Goal: Communication & Community: Answer question/provide support

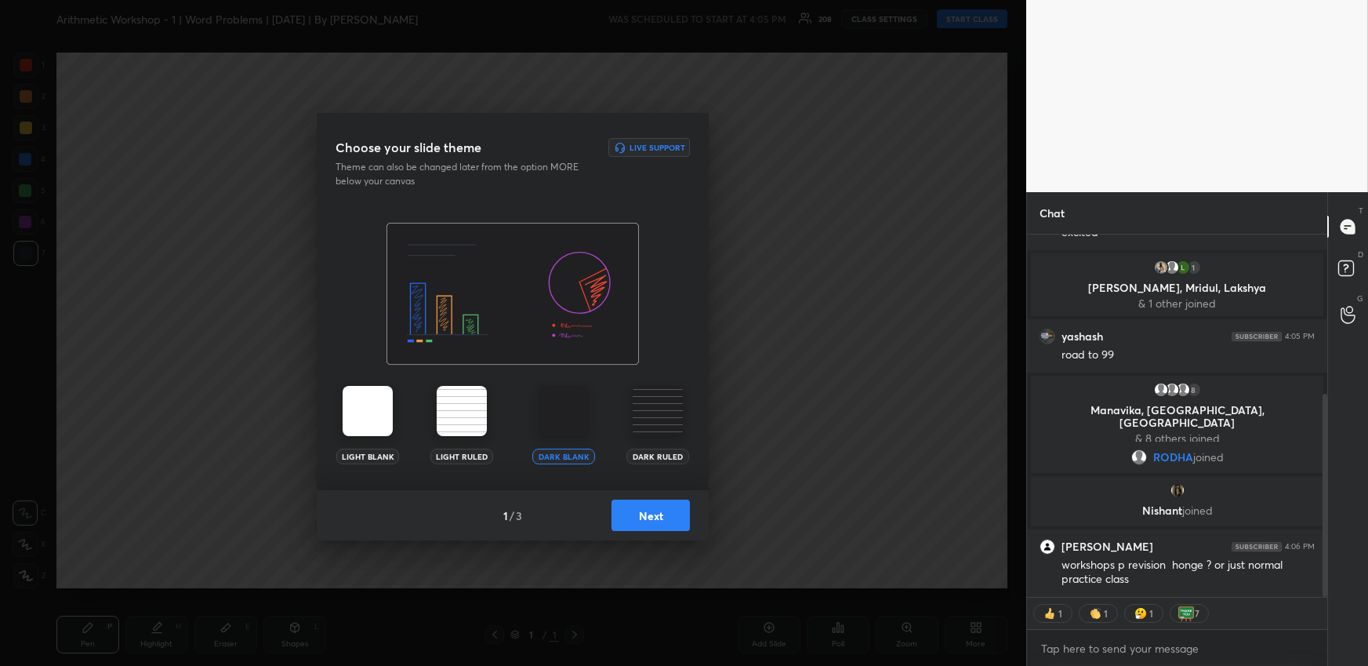
scroll to position [392, 0]
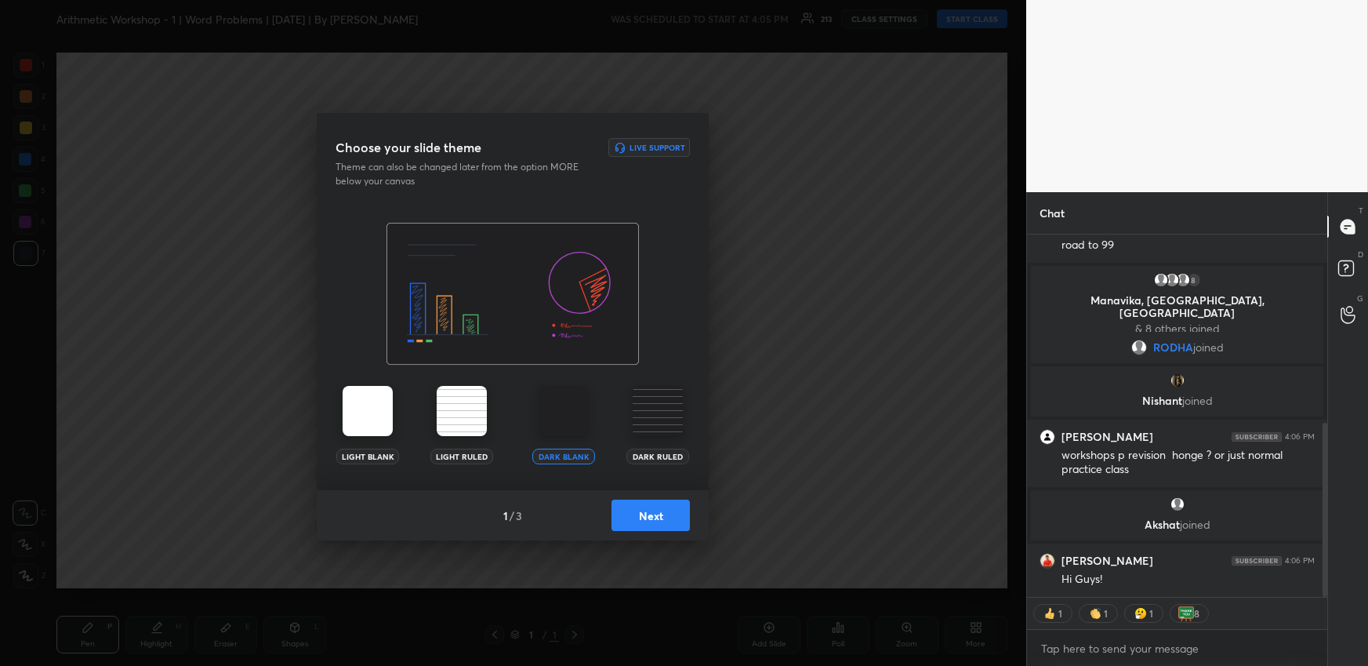
click at [634, 509] on button "Next" at bounding box center [651, 514] width 78 height 31
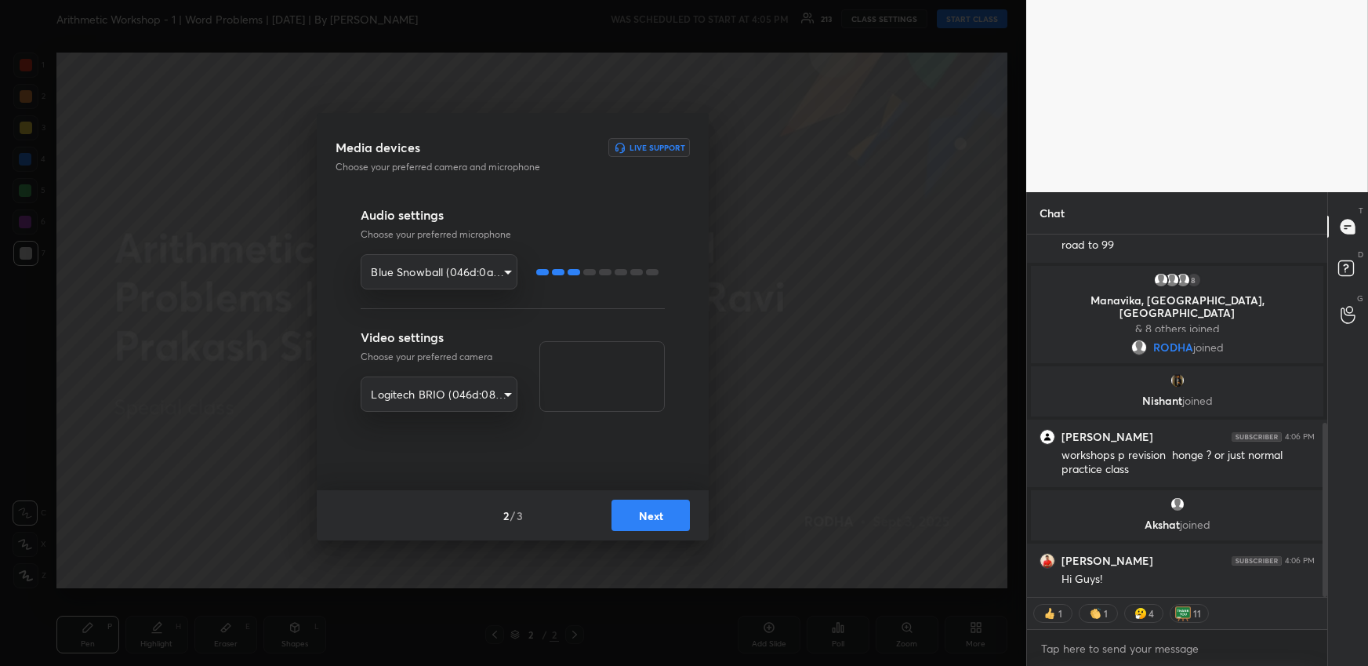
click at [643, 512] on button "Next" at bounding box center [651, 514] width 78 height 31
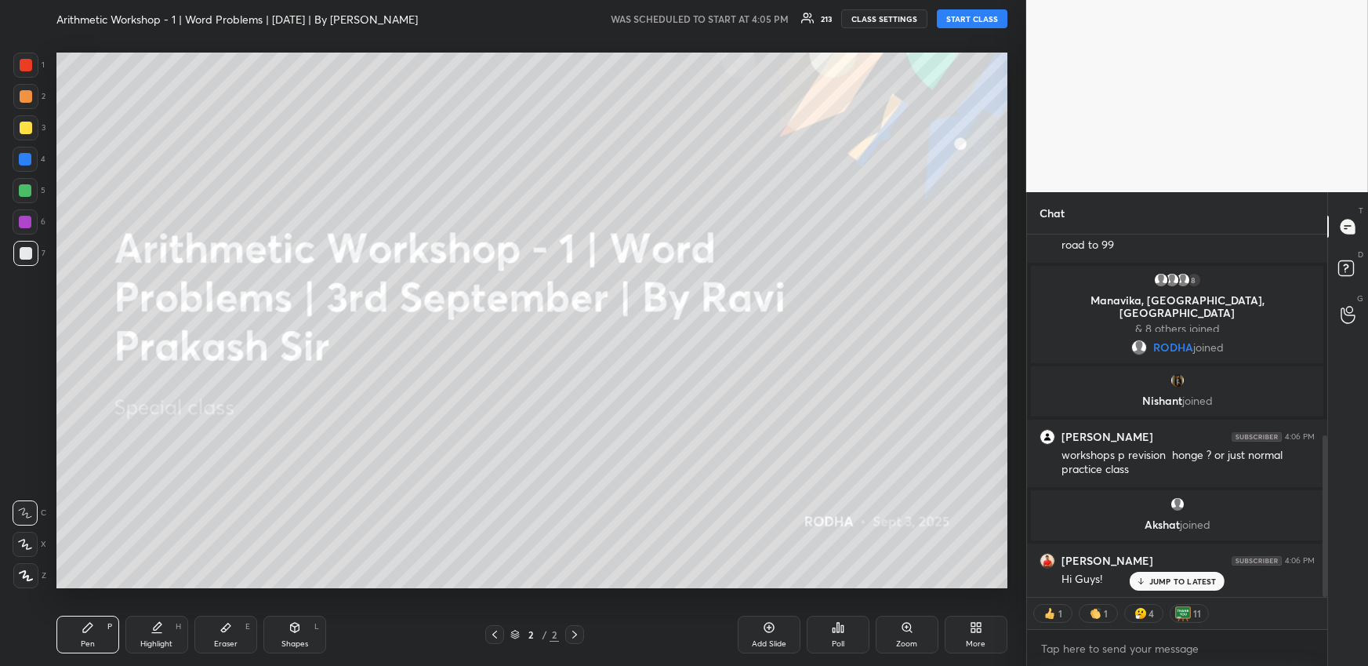
scroll to position [448, 0]
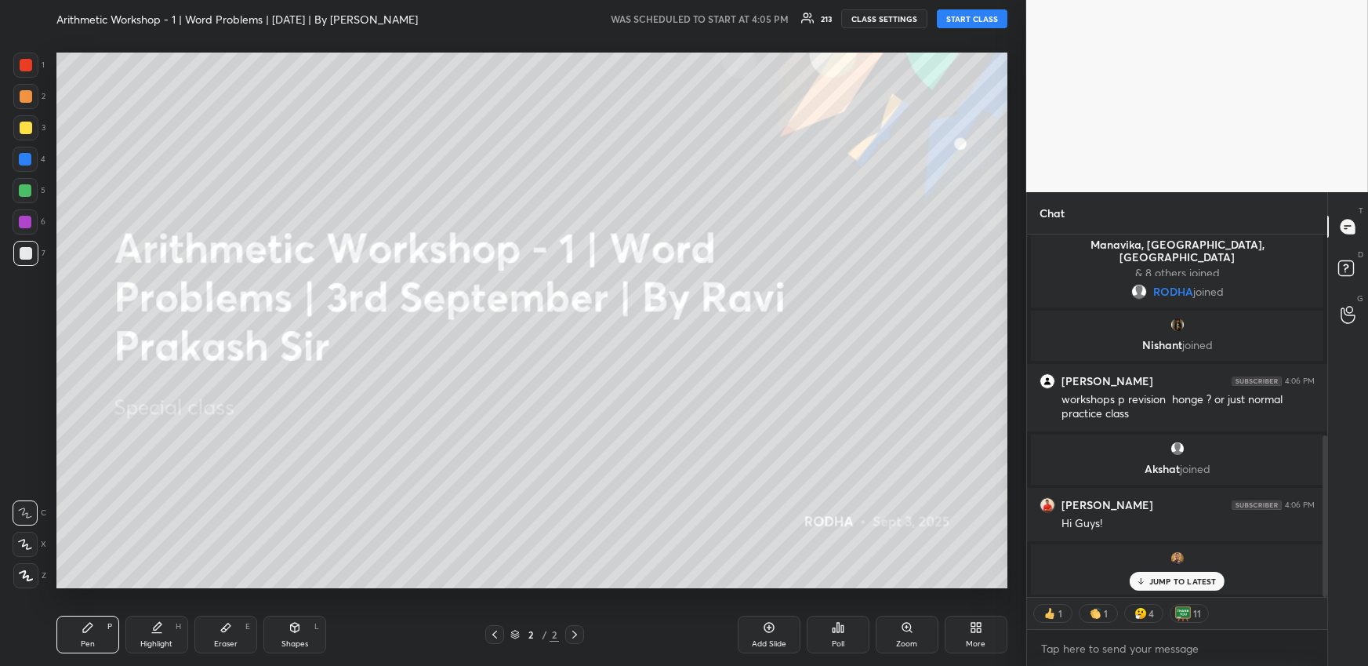
click at [993, 21] on button "START CLASS" at bounding box center [972, 18] width 71 height 19
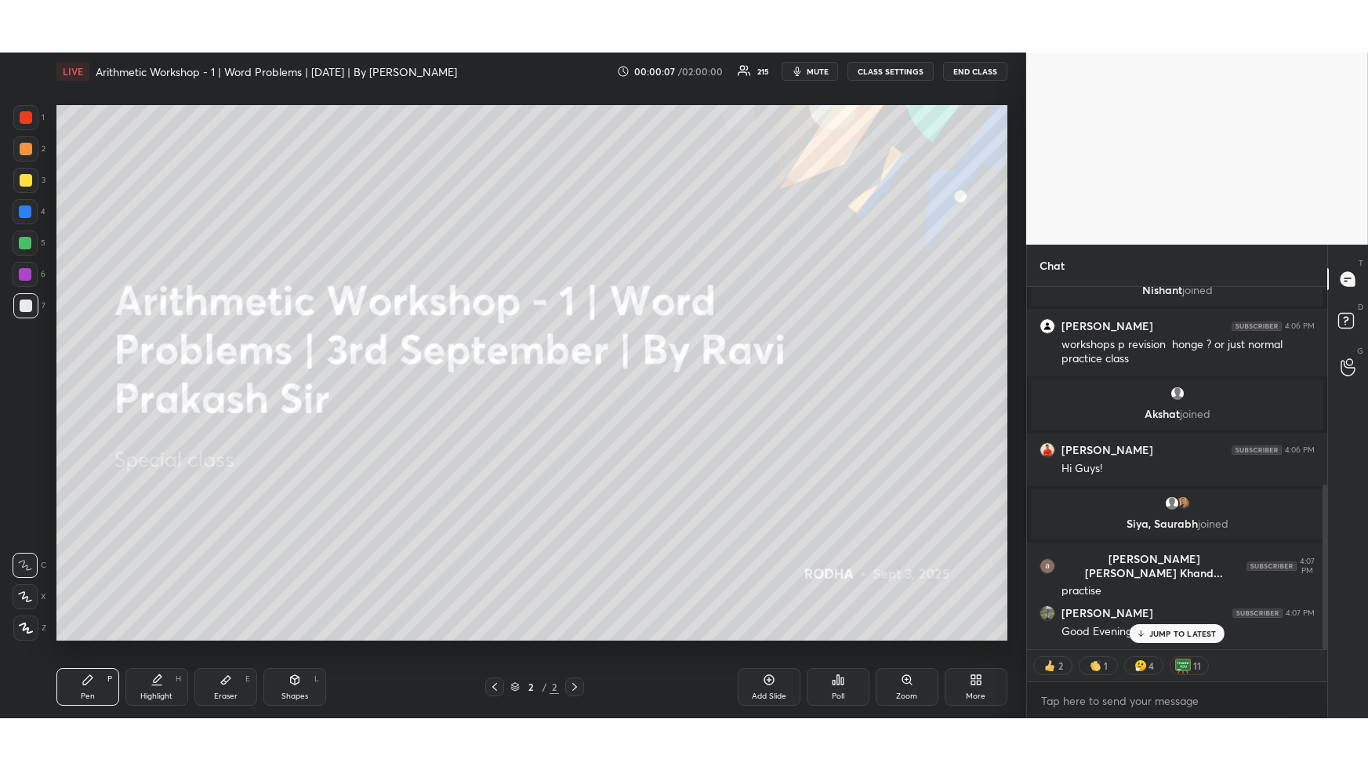
scroll to position [462, 296]
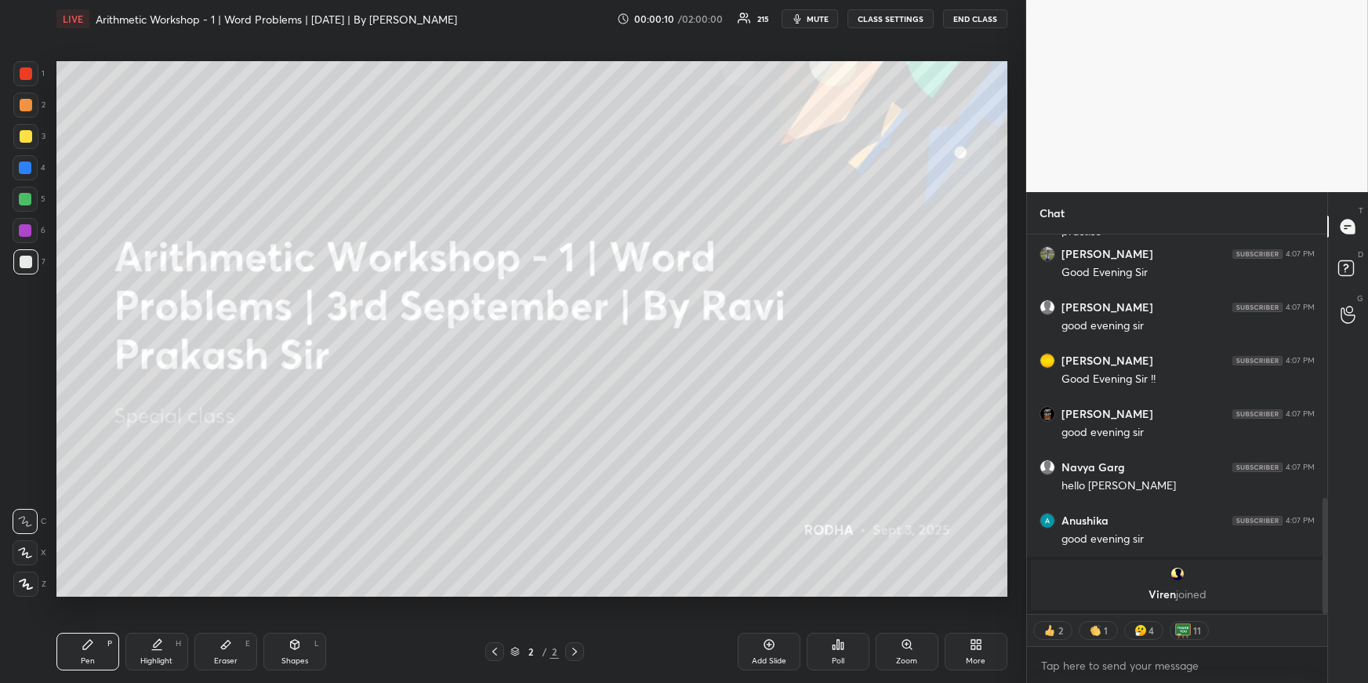
click at [31, 198] on div at bounding box center [25, 199] width 13 height 13
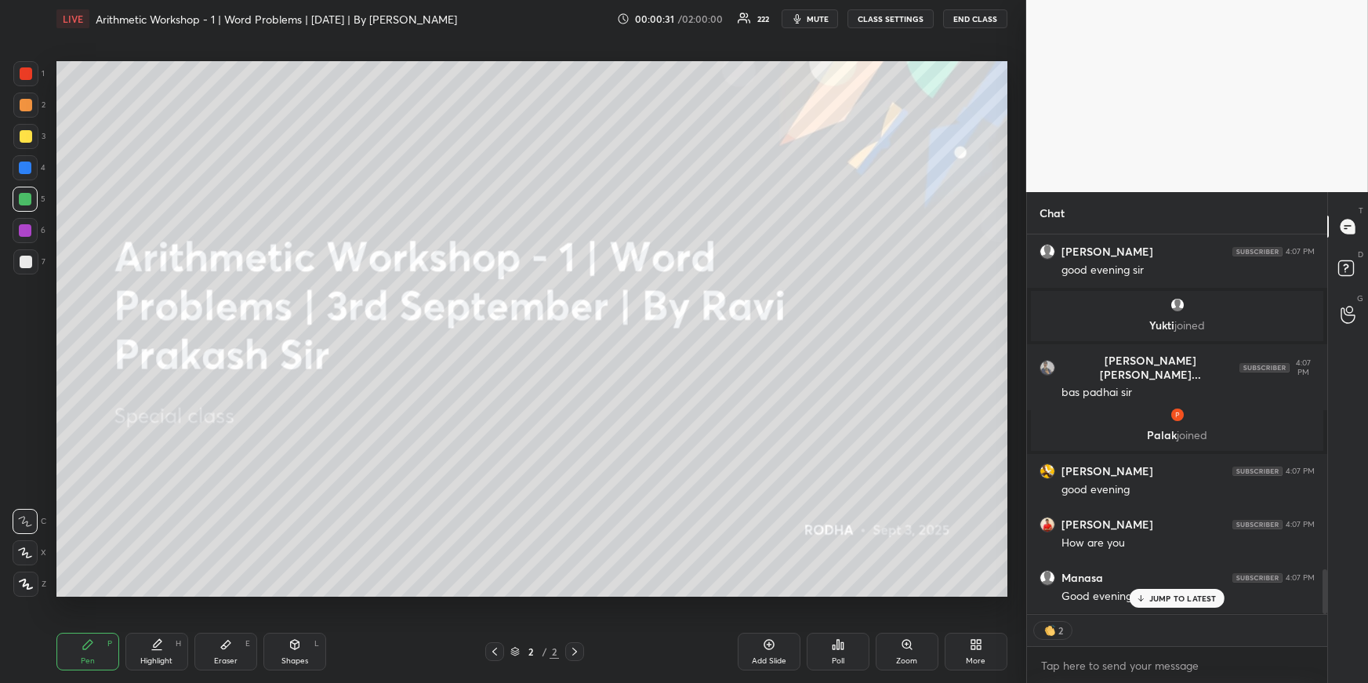
click at [1184, 594] on div "[PERSON_NAME] 4:07 PM good evening [PERSON_NAME] 4:07 PM good evening [PERSON_N…" at bounding box center [1177, 424] width 300 height 380
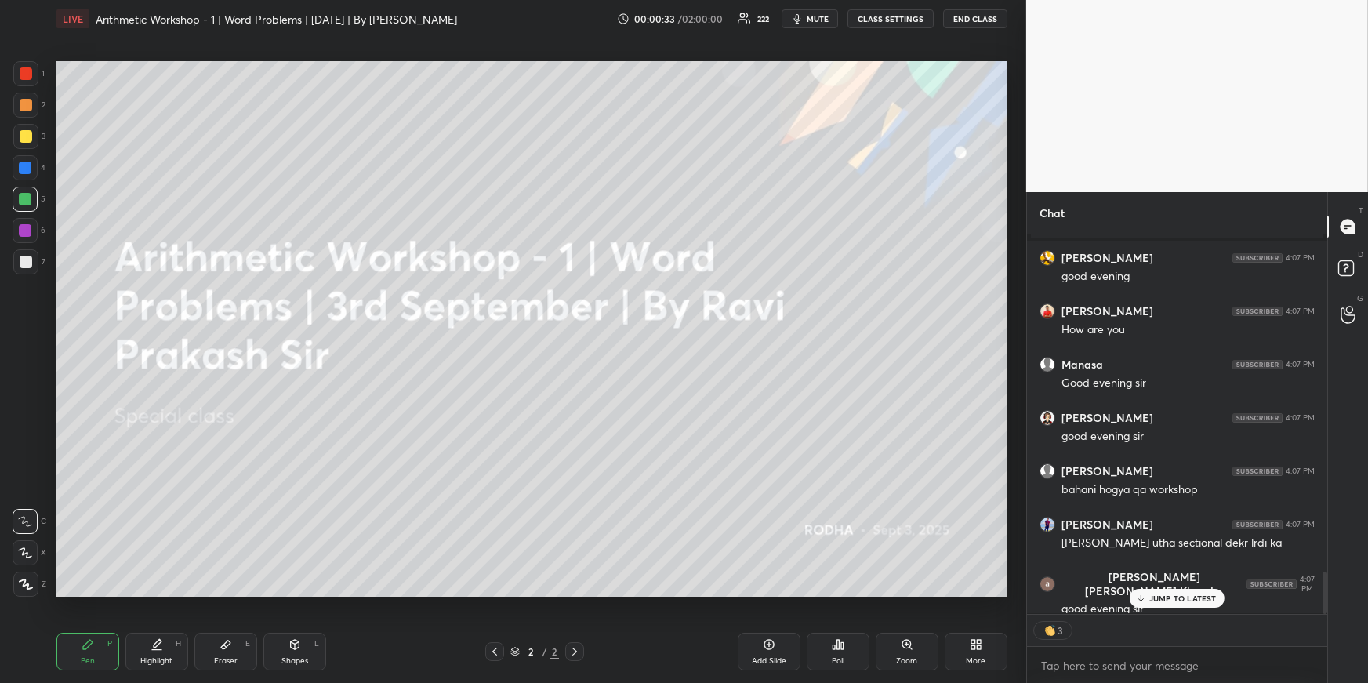
click at [1103, 663] on body "1 2 3 4 5 6 7 R O A L C X Z Erase all C X Z LIVE Arithmetic Workshop - 1 | Word…" at bounding box center [684, 341] width 1368 height 683
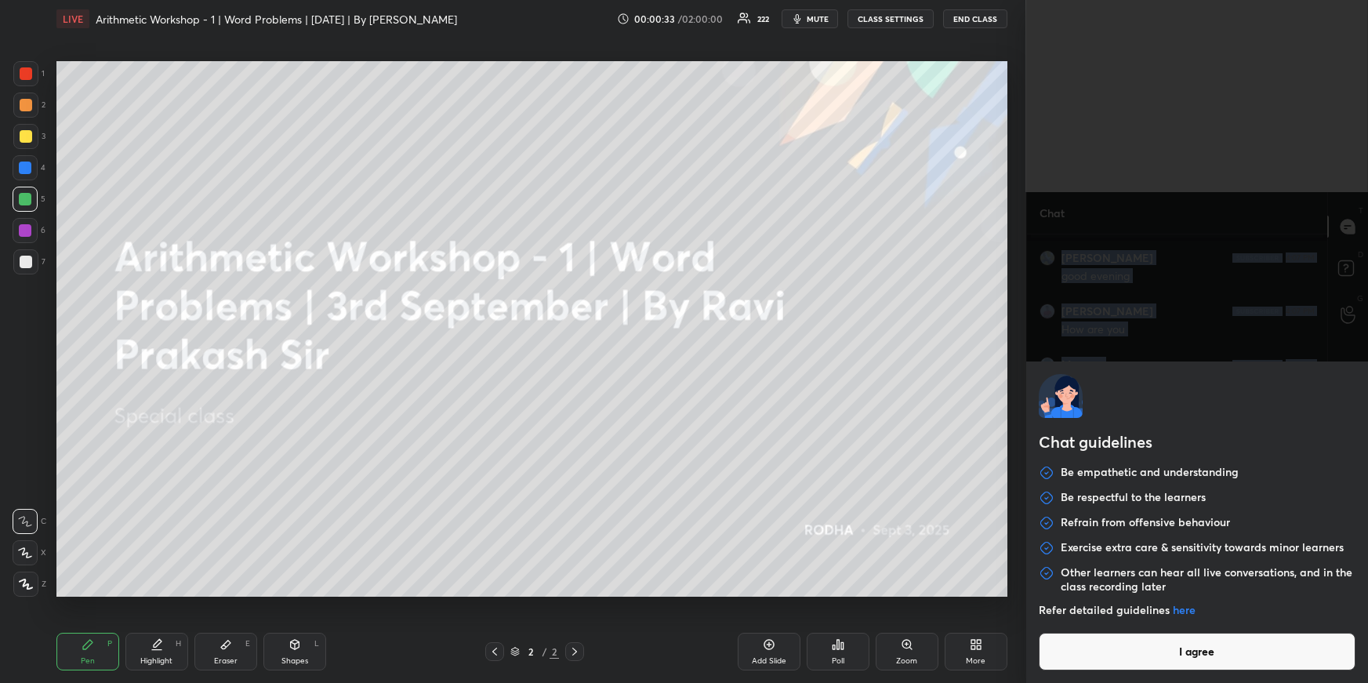
click at [1130, 659] on button "I agree" at bounding box center [1197, 652] width 317 height 38
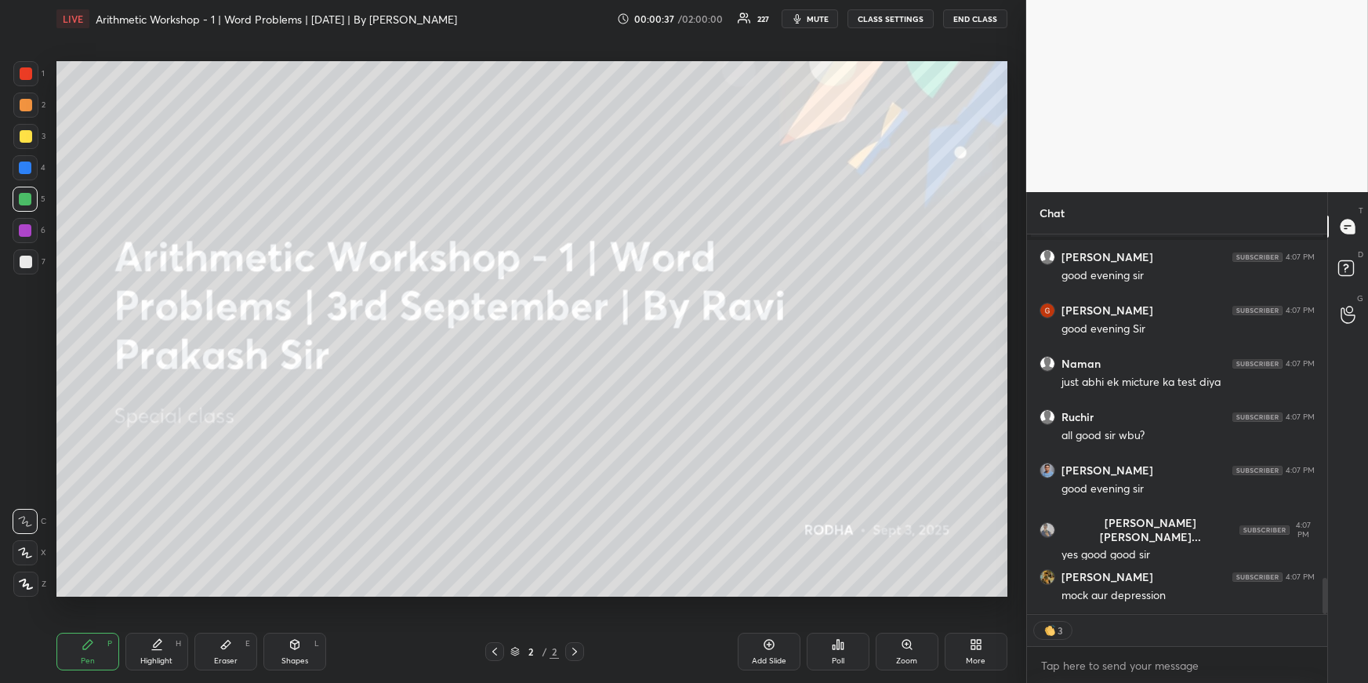
click at [981, 657] on div "More" at bounding box center [976, 661] width 20 height 8
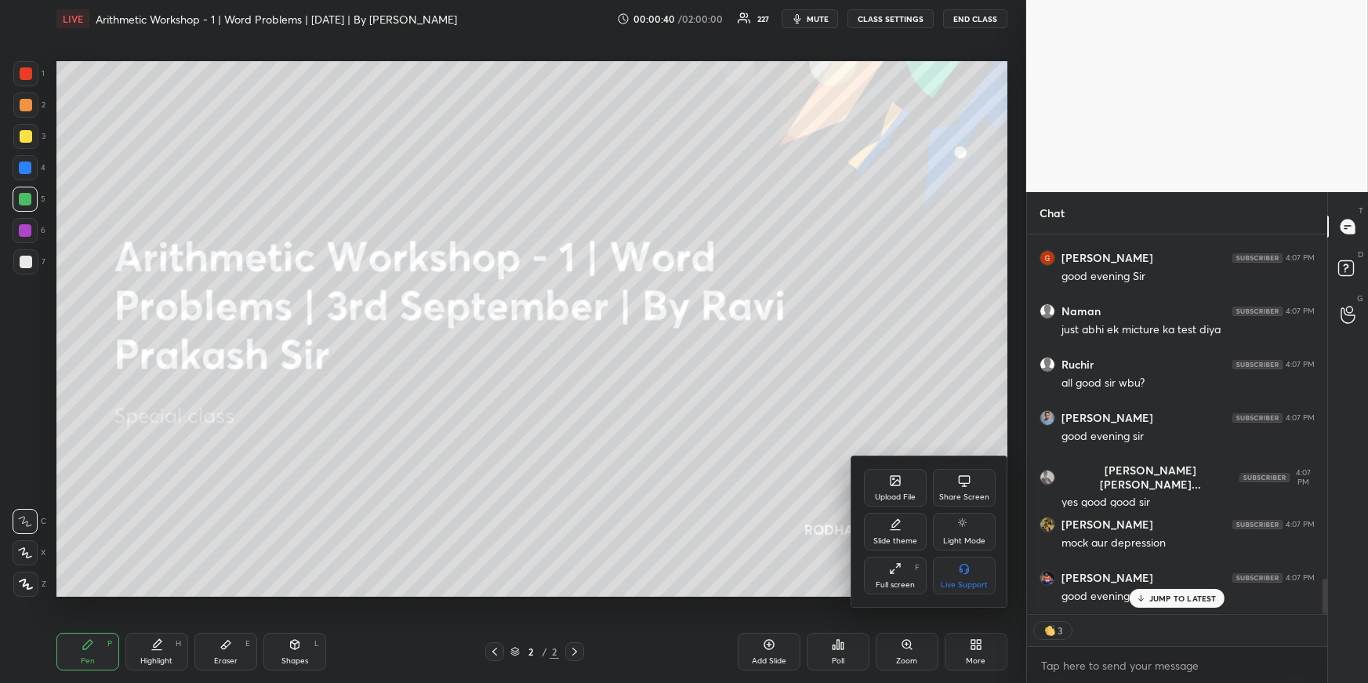
click at [890, 489] on div "Upload File" at bounding box center [895, 488] width 63 height 38
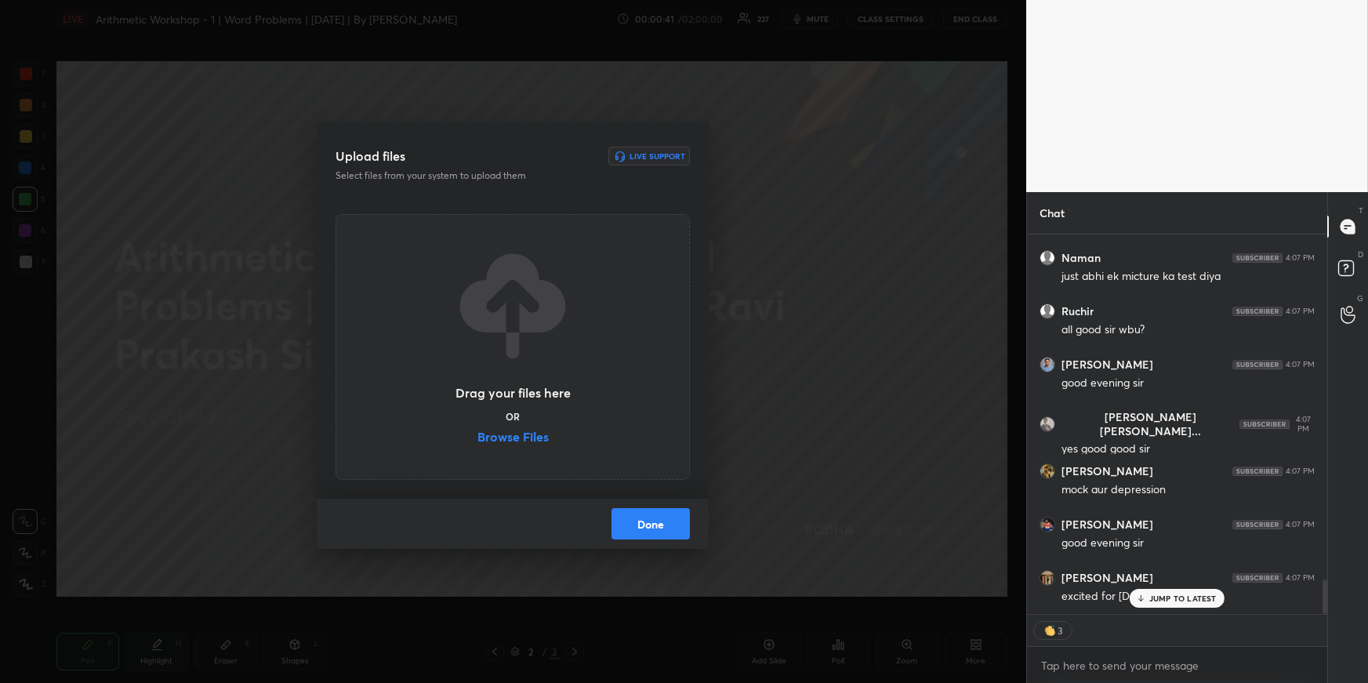
click at [531, 437] on label "Browse Files" at bounding box center [513, 438] width 71 height 16
click at [478, 437] on input "Browse Files" at bounding box center [478, 438] width 0 height 16
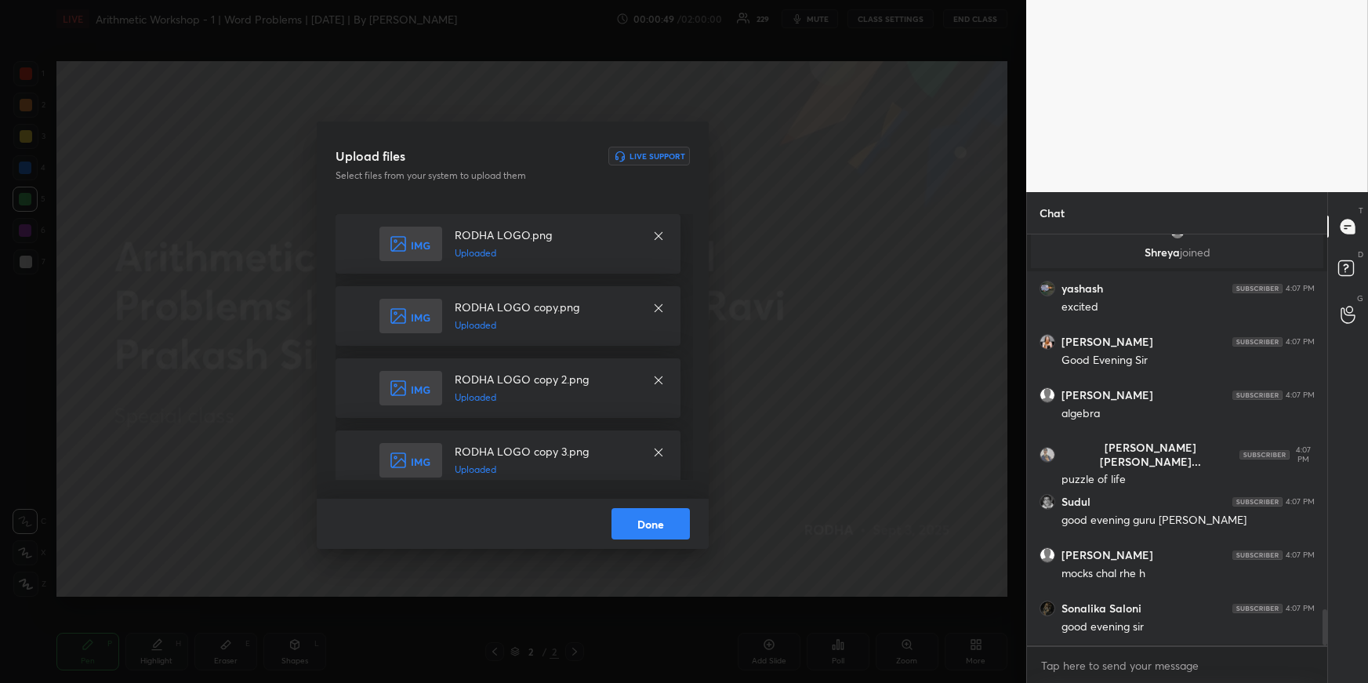
click at [652, 524] on button "Done" at bounding box center [651, 523] width 78 height 31
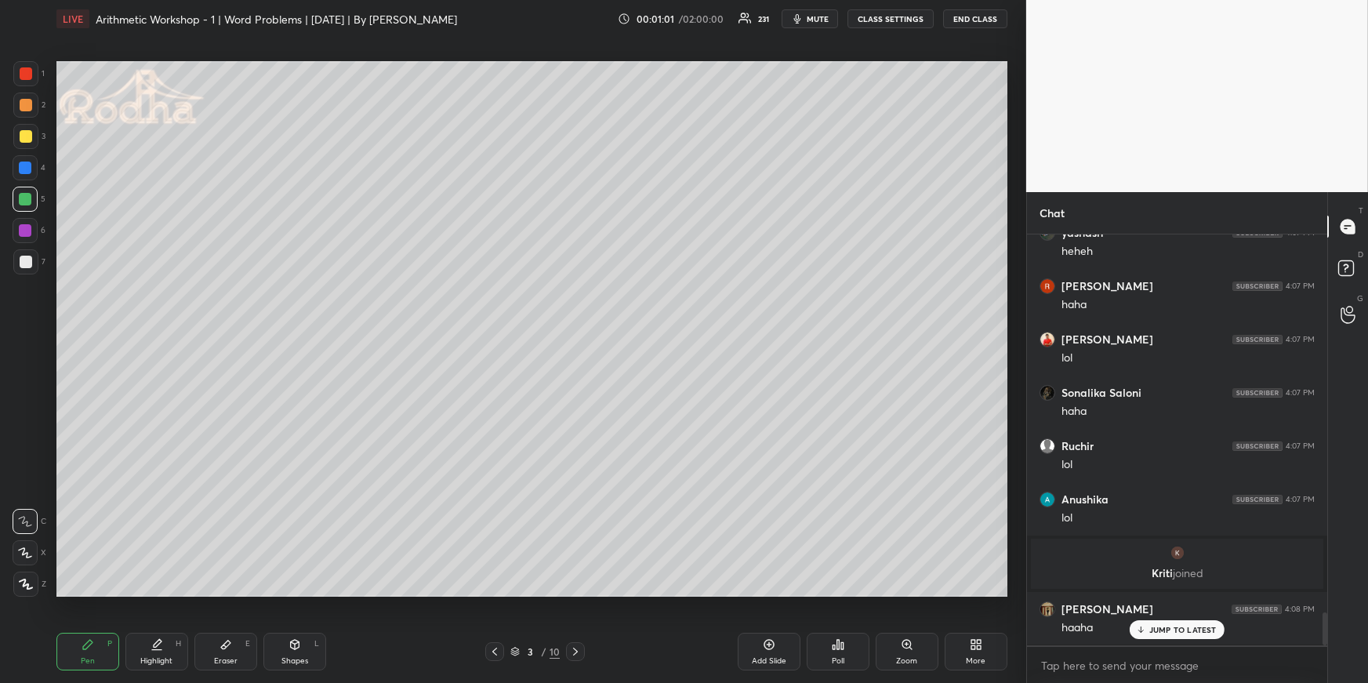
drag, startPoint x: 95, startPoint y: 652, endPoint x: 94, endPoint y: 604, distance: 48.6
click at [96, 654] on div "Pen P" at bounding box center [87, 652] width 63 height 38
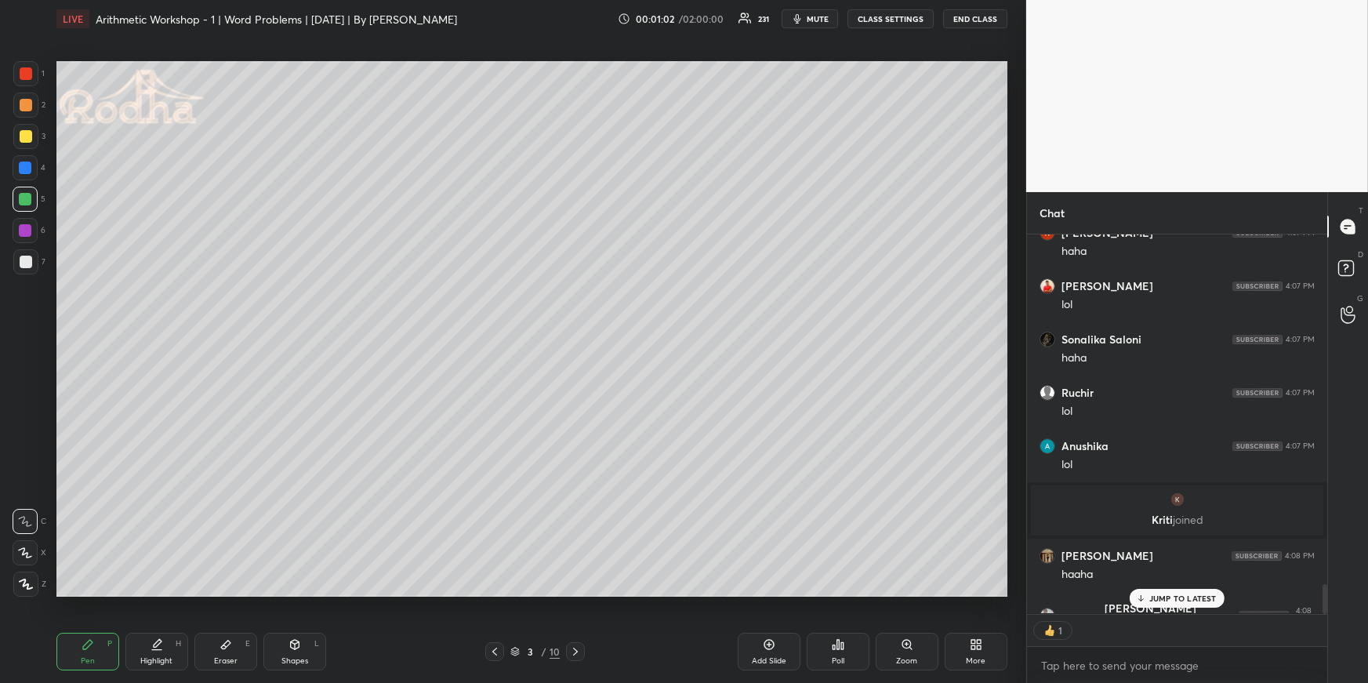
click at [30, 136] on div at bounding box center [26, 136] width 13 height 13
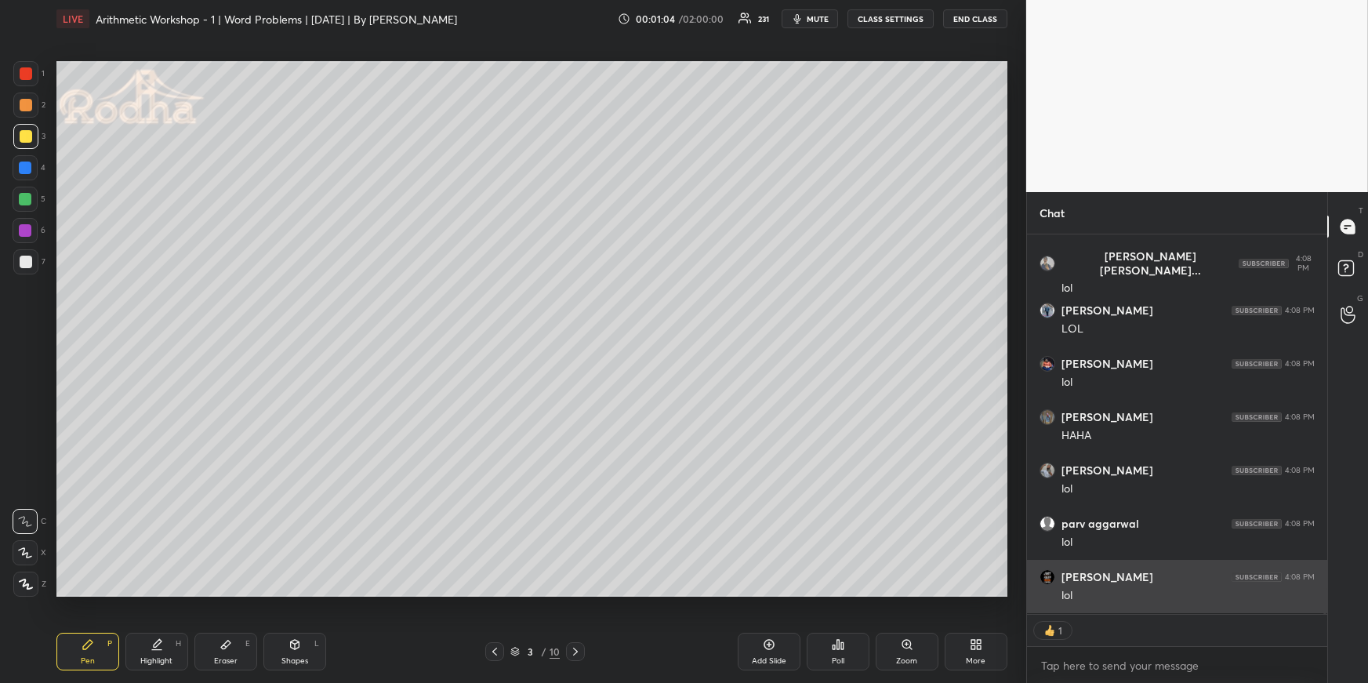
click at [1187, 605] on div "[PERSON_NAME] joined [PERSON_NAME] 4:08 PM haaha [PERSON_NAME] [PERSON_NAME]...…" at bounding box center [1177, 423] width 300 height 379
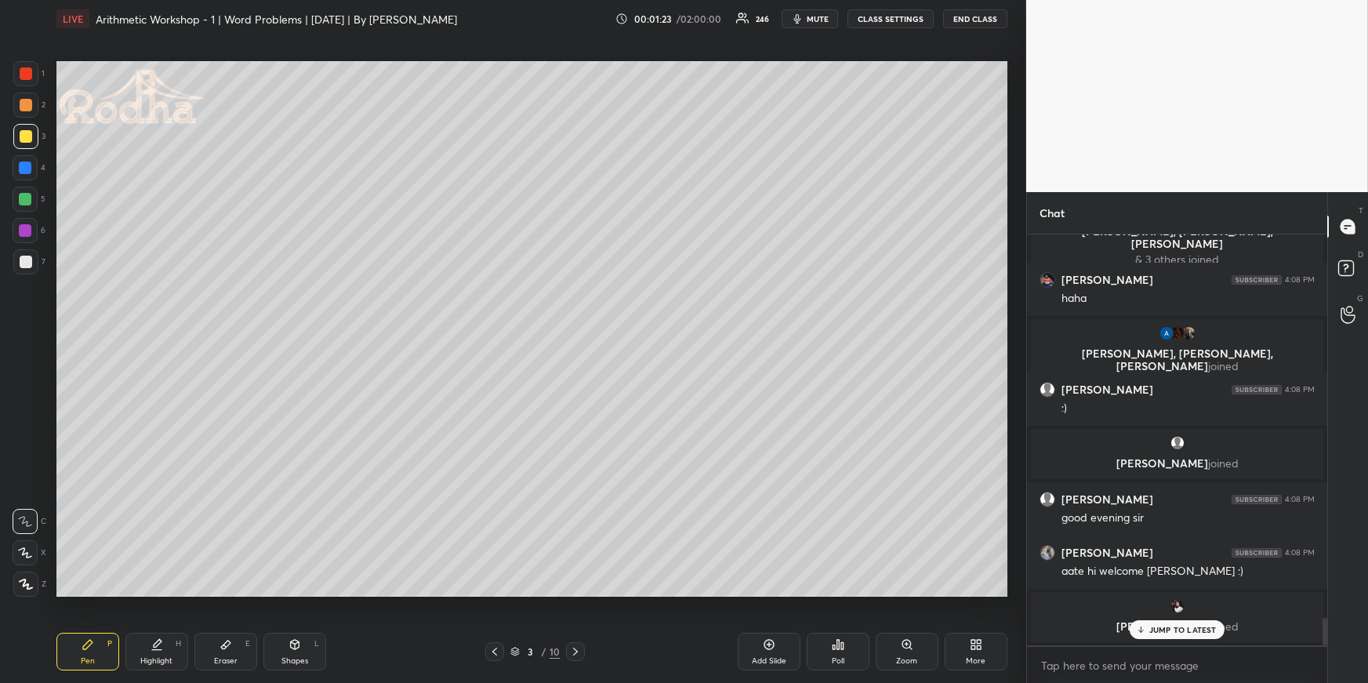
click at [26, 171] on div at bounding box center [25, 168] width 13 height 13
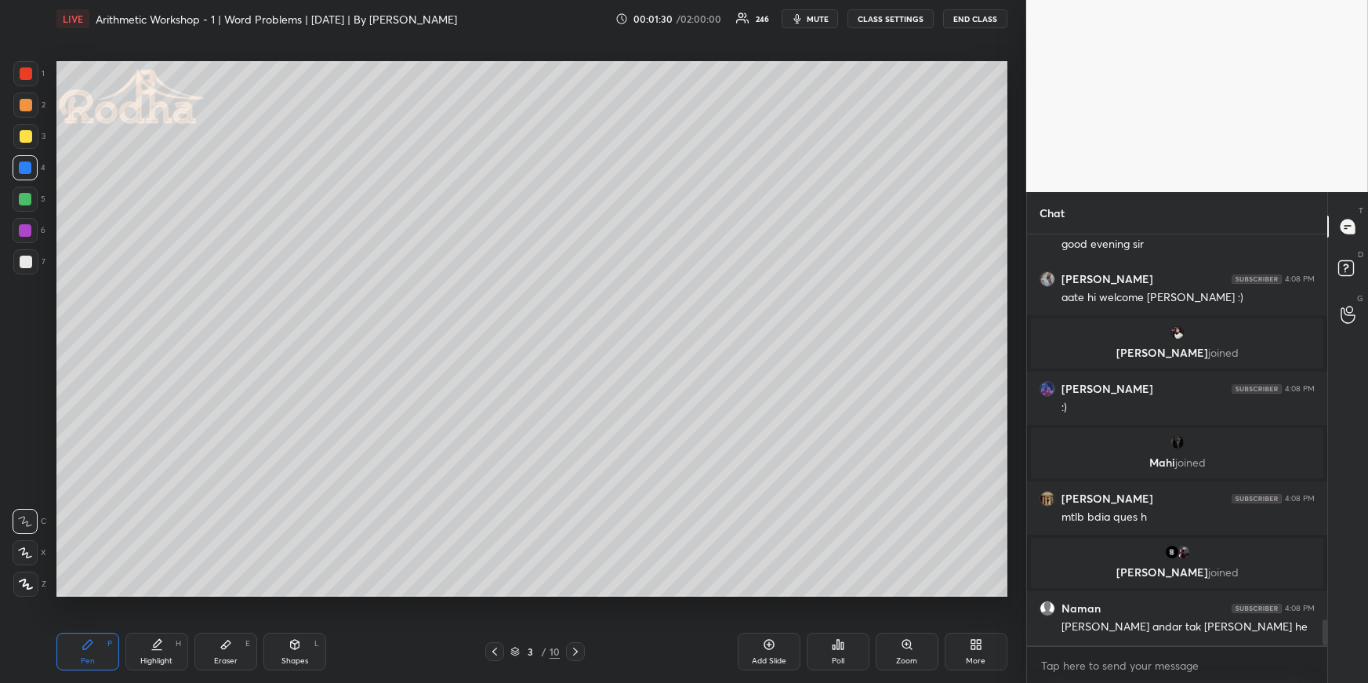
drag, startPoint x: 42, startPoint y: 584, endPoint x: 44, endPoint y: 572, distance: 12.0
click at [40, 583] on div "Z" at bounding box center [29, 584] width 33 height 25
drag, startPoint x: 35, startPoint y: 582, endPoint x: 40, endPoint y: 565, distance: 17.1
click at [34, 582] on div at bounding box center [25, 584] width 25 height 25
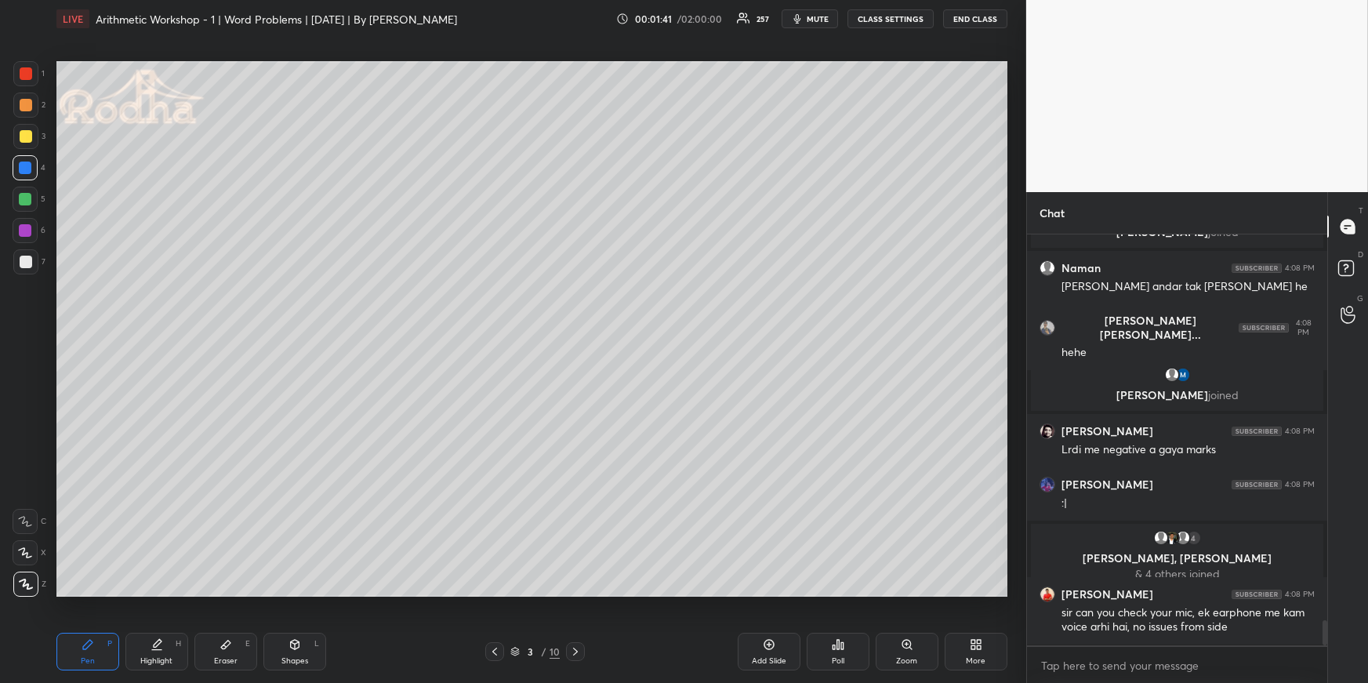
click at [292, 657] on div "Shapes" at bounding box center [295, 661] width 27 height 8
click at [26, 583] on icon at bounding box center [26, 583] width 9 height 9
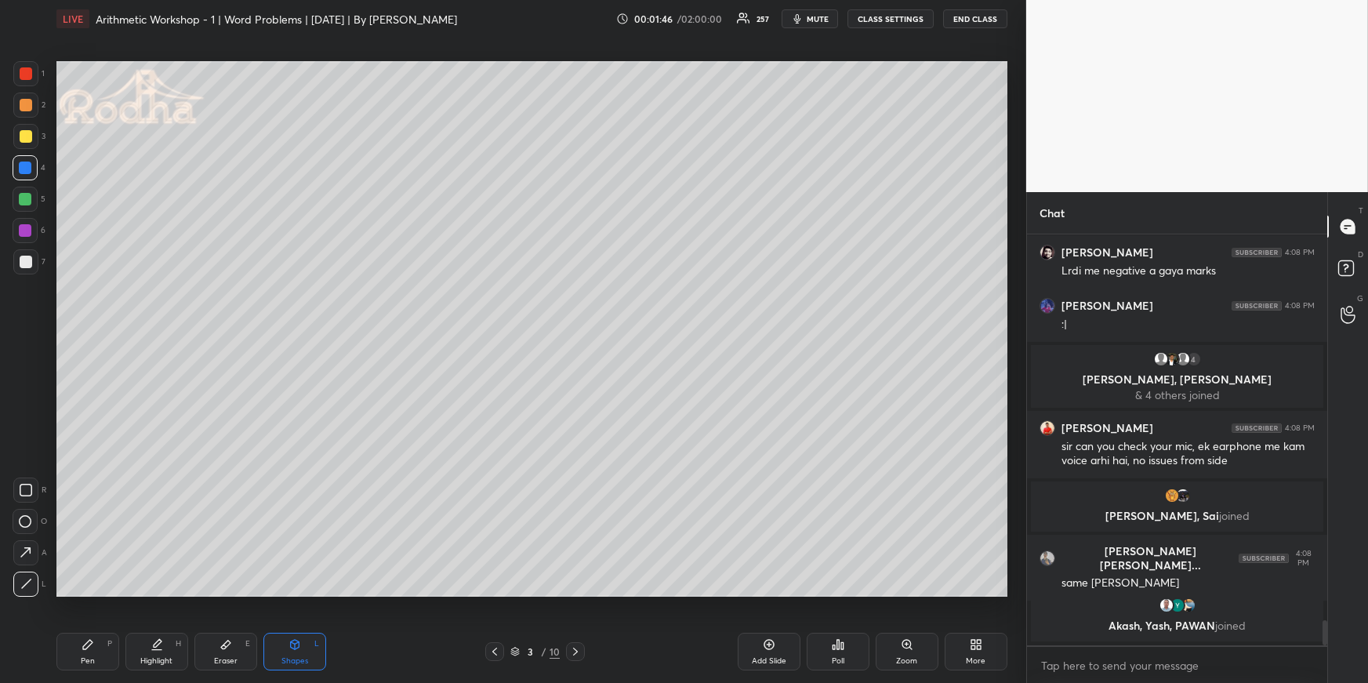
click at [895, 24] on button "CLASS SETTINGS" at bounding box center [891, 18] width 86 height 19
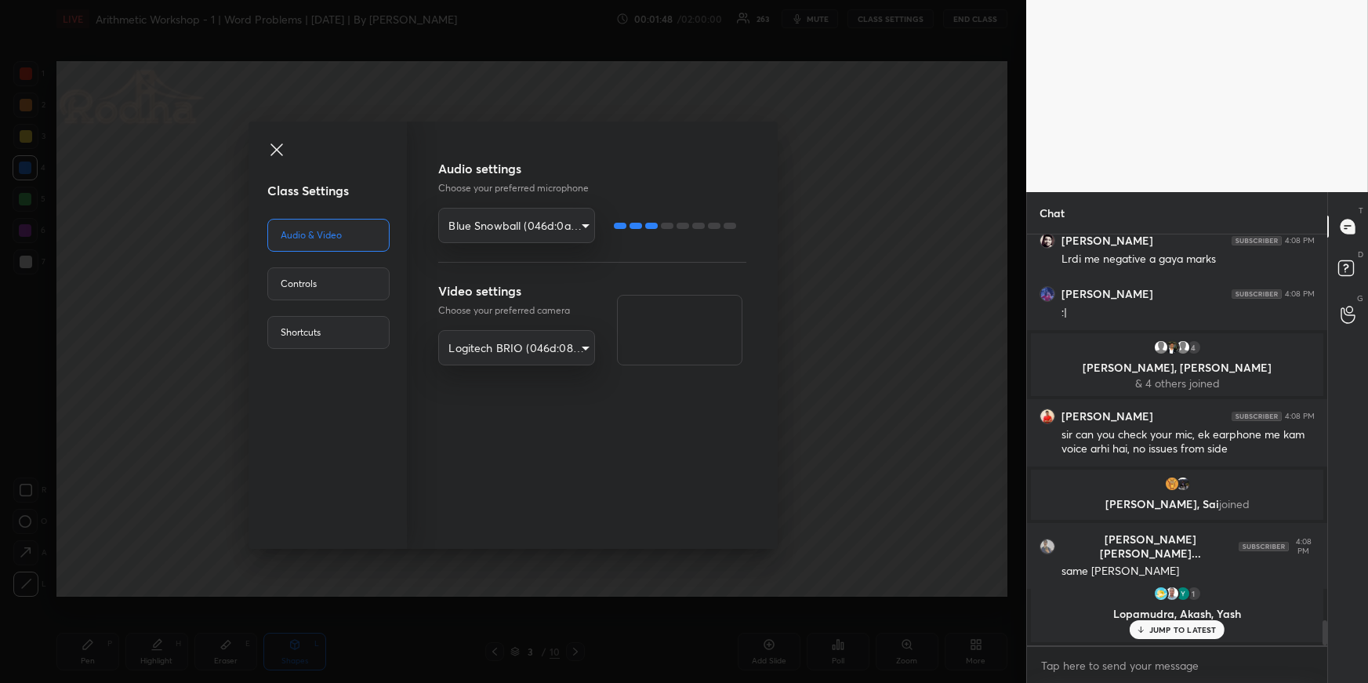
click at [848, 271] on div "Class Settings Audio & Video Controls Shortcuts Audio settings Choose your pref…" at bounding box center [513, 341] width 1026 height 683
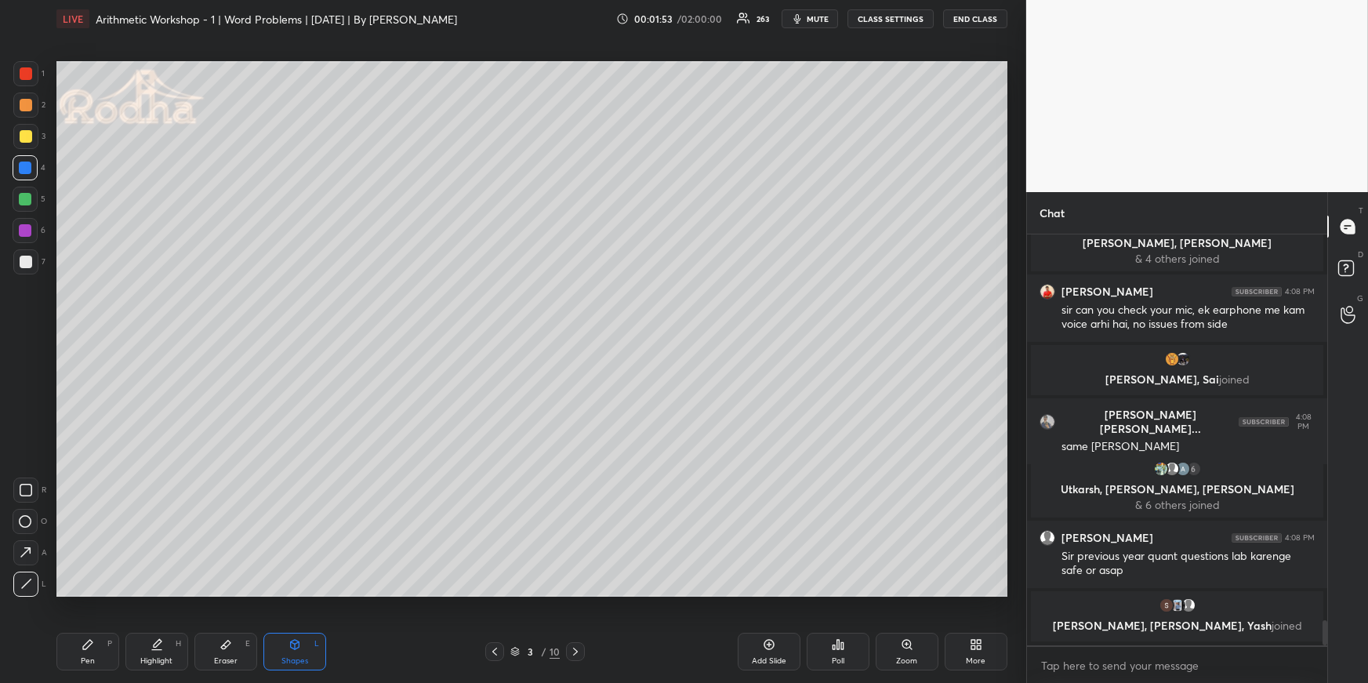
drag, startPoint x: 84, startPoint y: 660, endPoint x: 89, endPoint y: 623, distance: 37.2
click at [80, 660] on div "Pen P" at bounding box center [87, 652] width 63 height 38
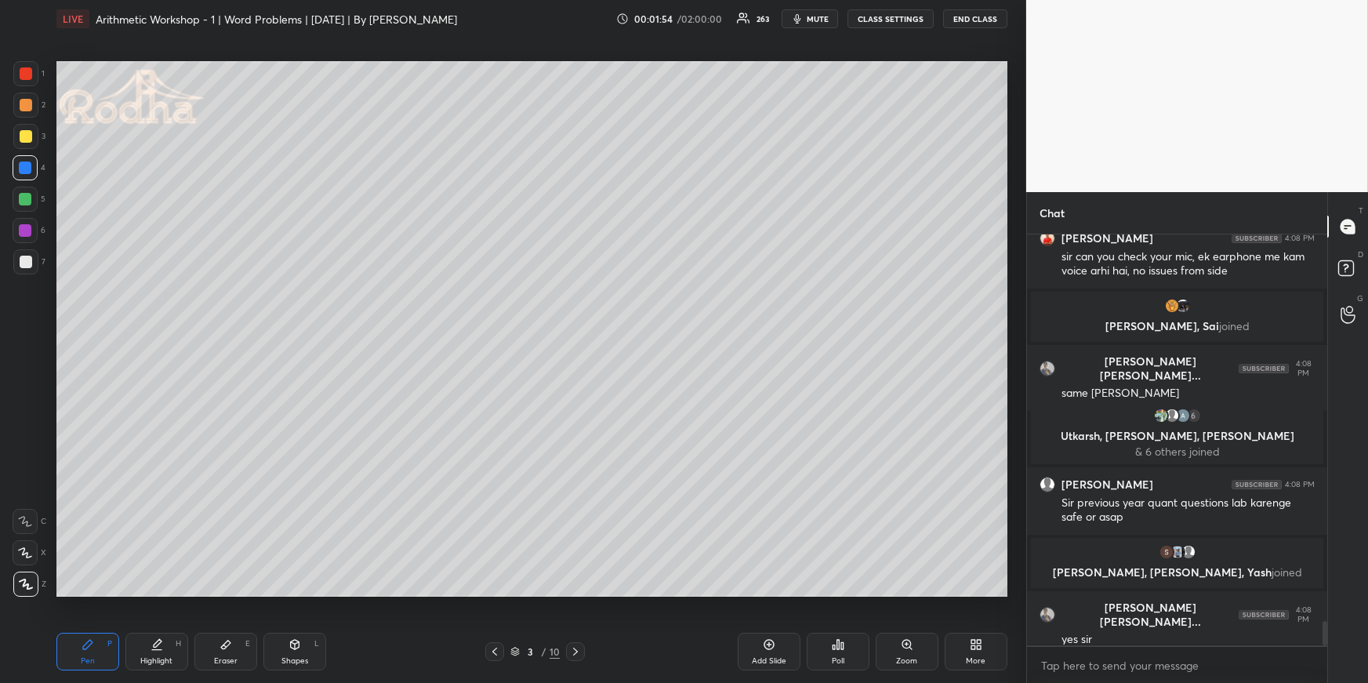
click at [27, 109] on div at bounding box center [26, 105] width 13 height 13
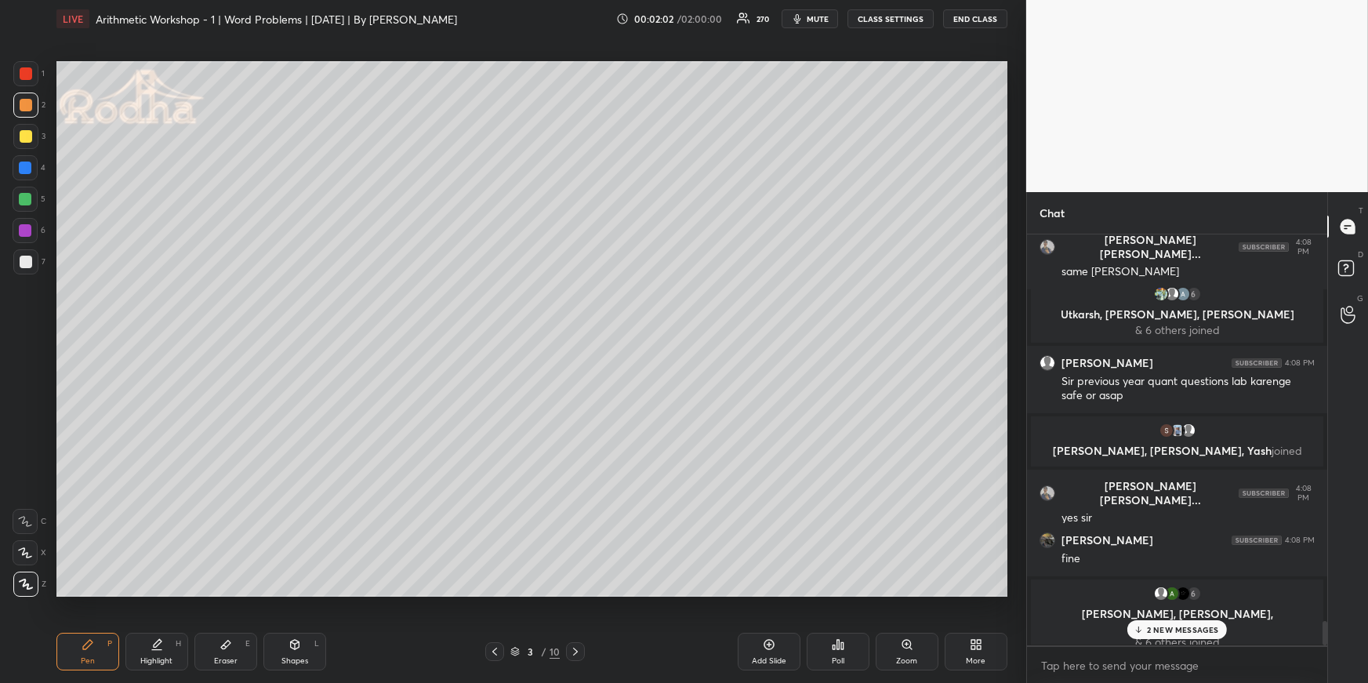
click at [1191, 638] on div "2 NEW MESSAGES" at bounding box center [1177, 629] width 99 height 19
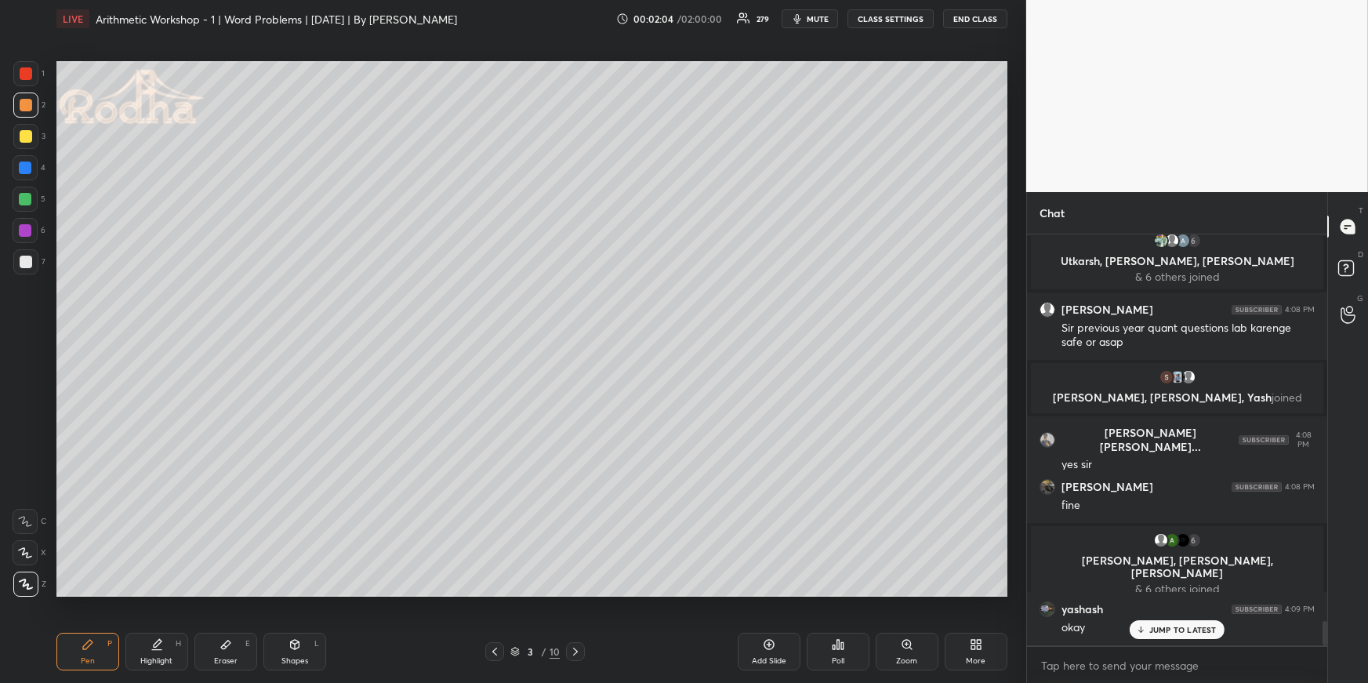
drag, startPoint x: 169, startPoint y: 660, endPoint x: 176, endPoint y: 651, distance: 11.3
click at [170, 660] on div "Highlight" at bounding box center [156, 661] width 32 height 8
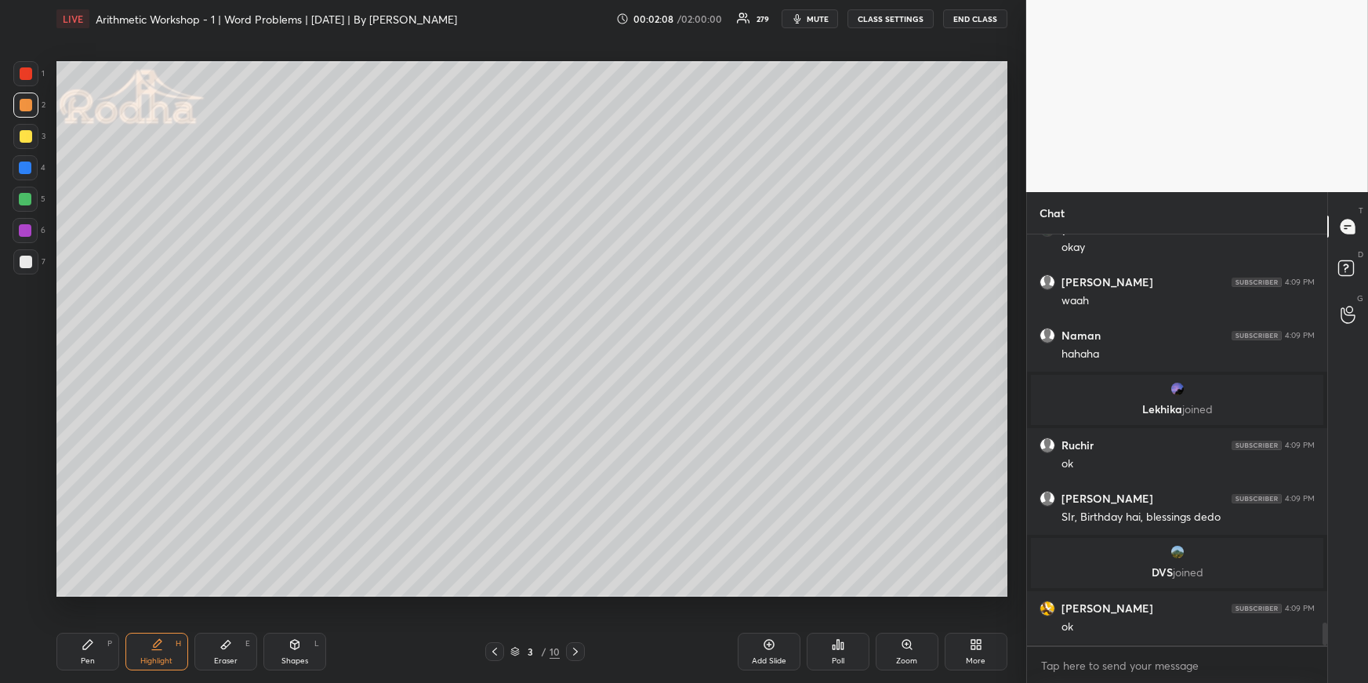
drag, startPoint x: 77, startPoint y: 658, endPoint x: 75, endPoint y: 647, distance: 11.1
click at [78, 658] on div "Pen P" at bounding box center [87, 652] width 63 height 38
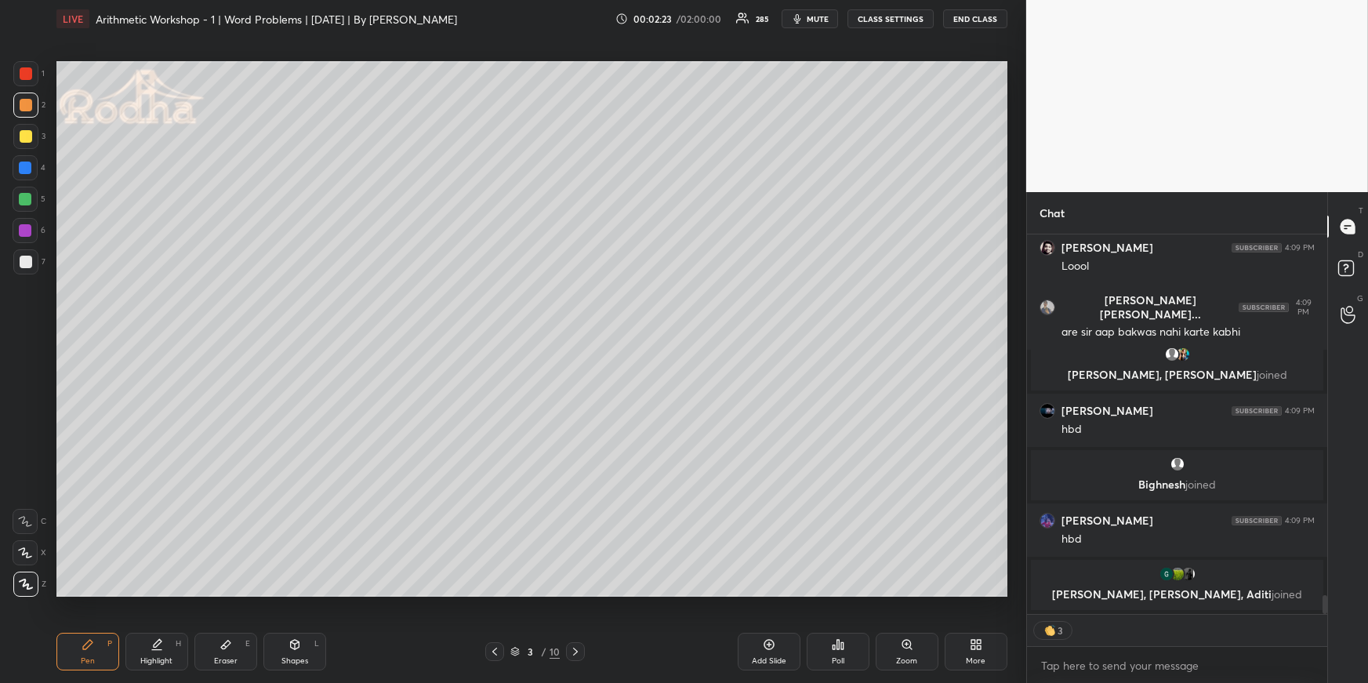
scroll to position [7324, 0]
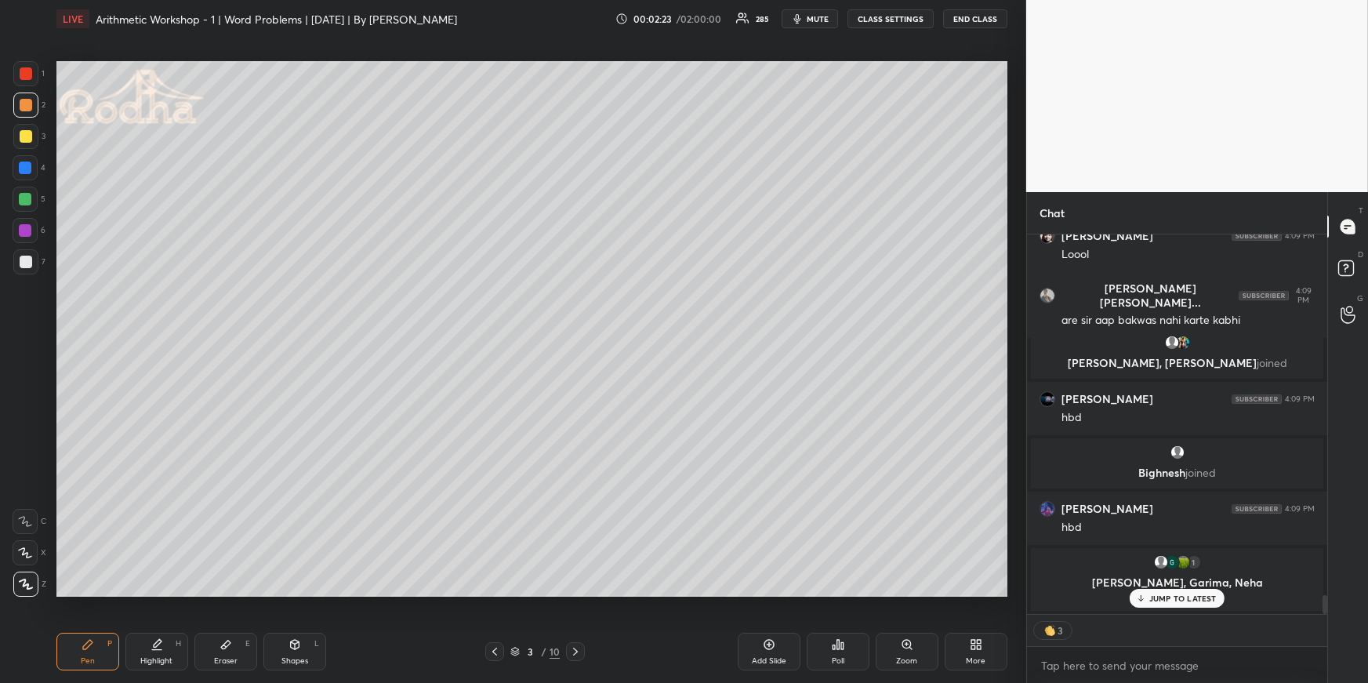
click at [30, 194] on div at bounding box center [25, 199] width 13 height 13
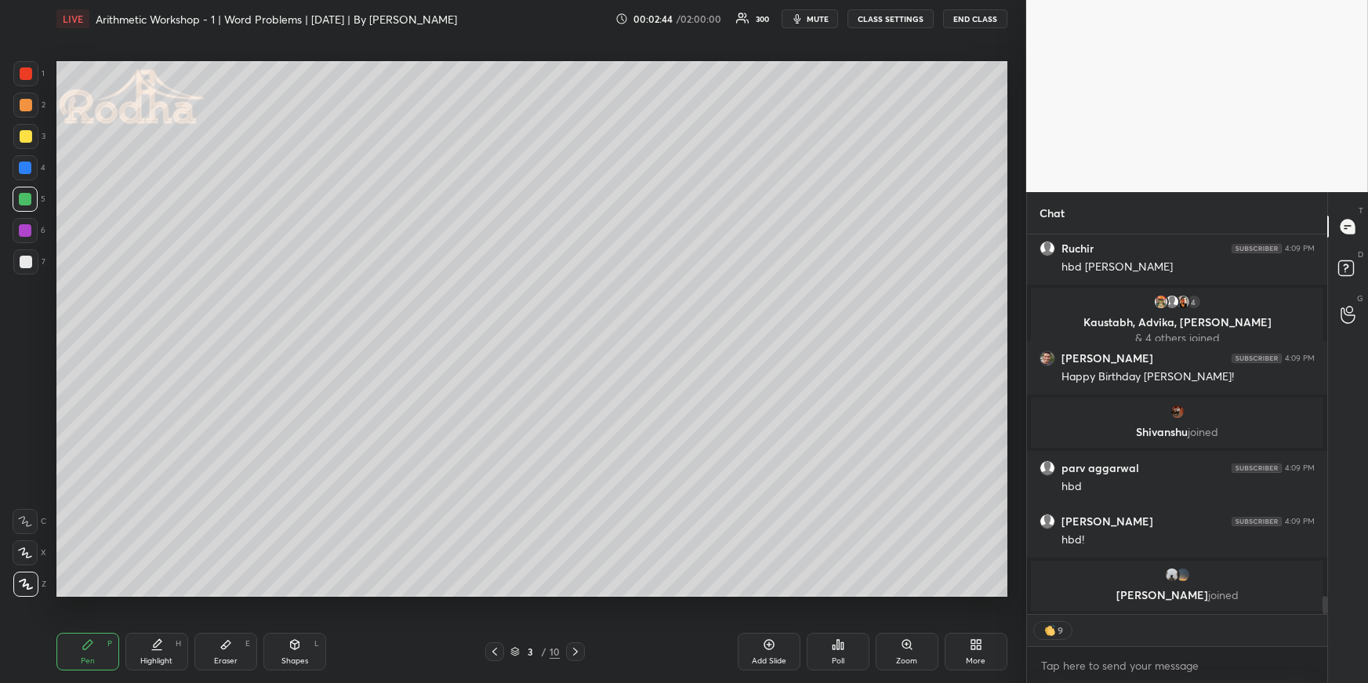
scroll to position [7747, 0]
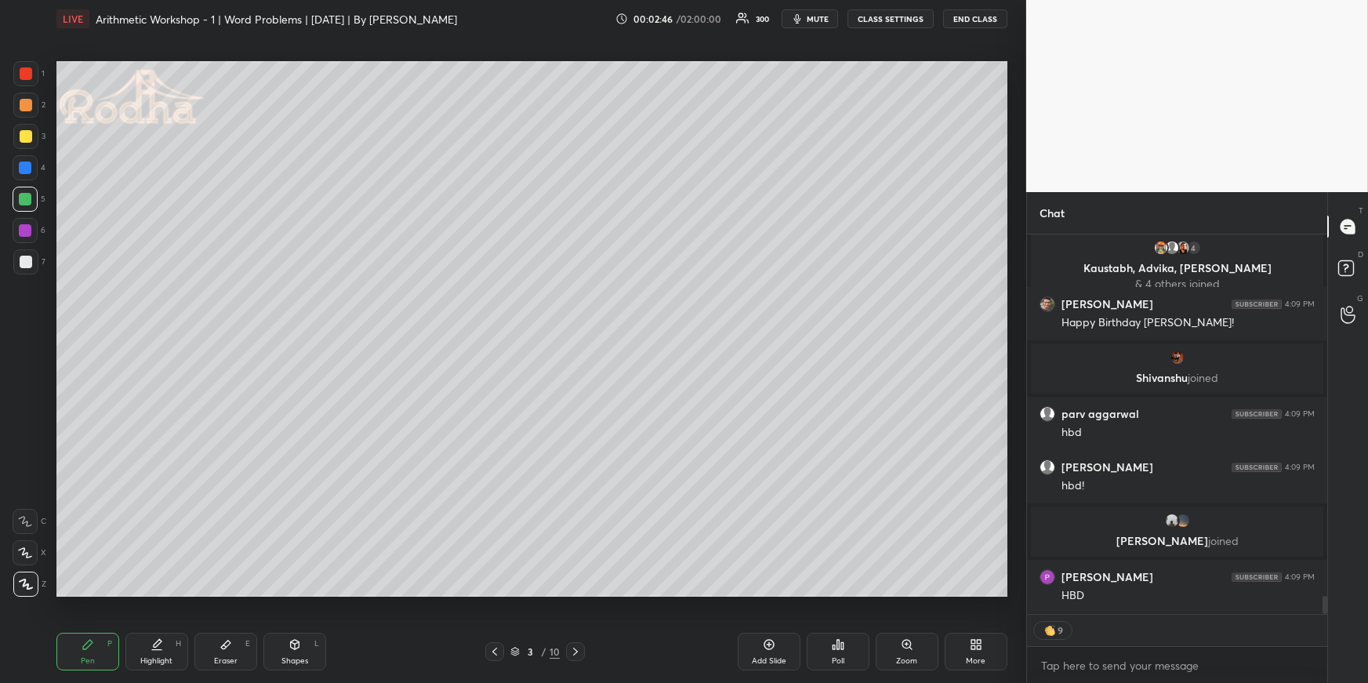
click at [26, 168] on div at bounding box center [25, 168] width 13 height 13
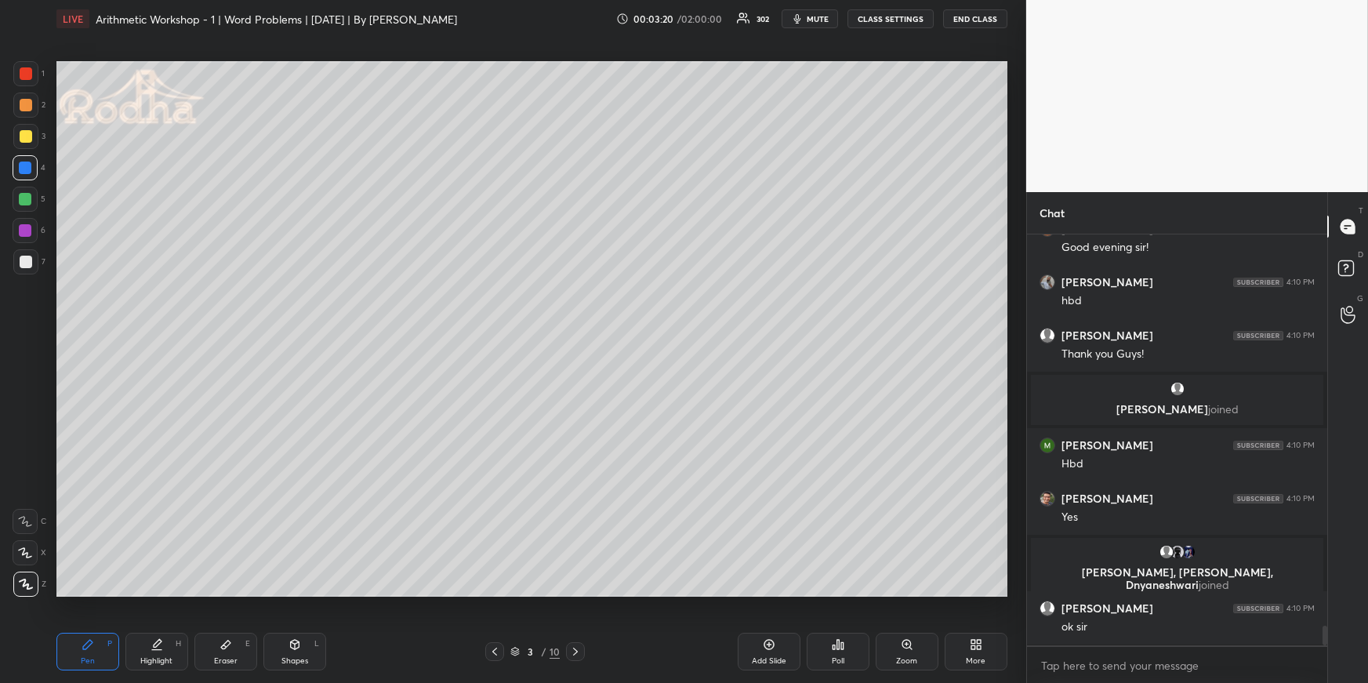
scroll to position [8210, 0]
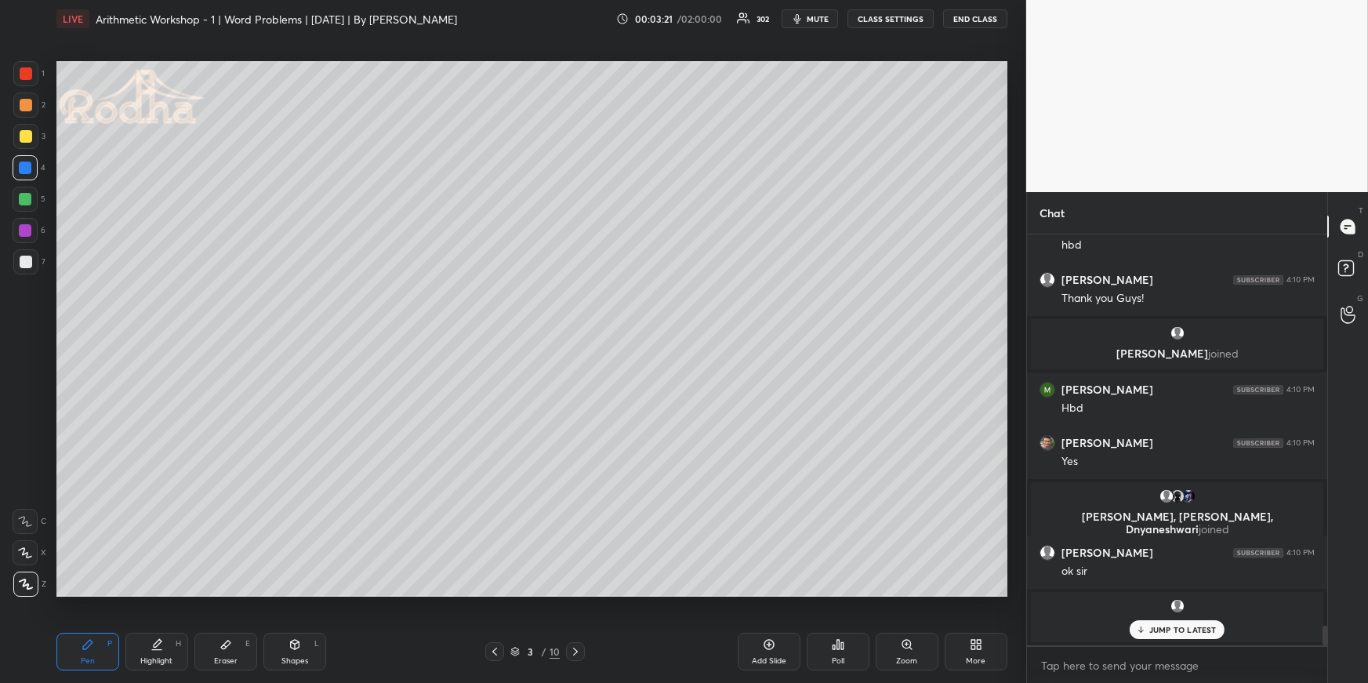
click at [176, 641] on div "H" at bounding box center [178, 644] width 5 height 8
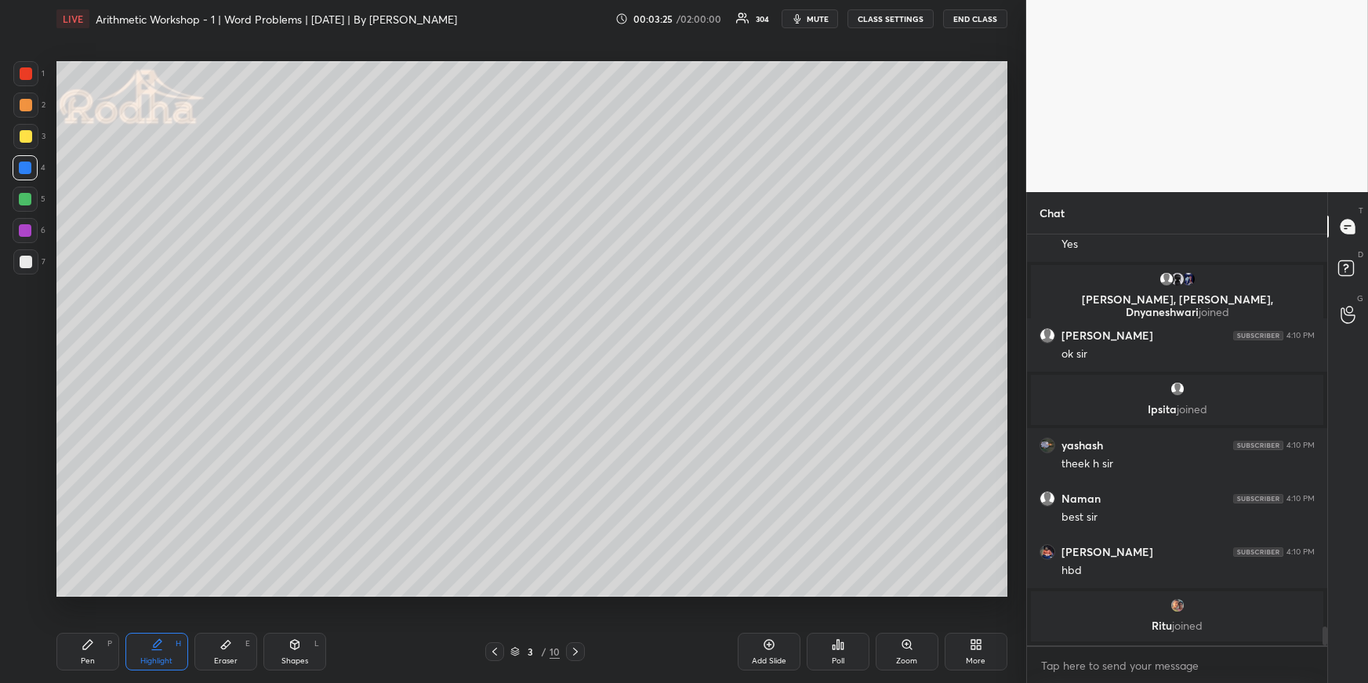
scroll to position [8408, 0]
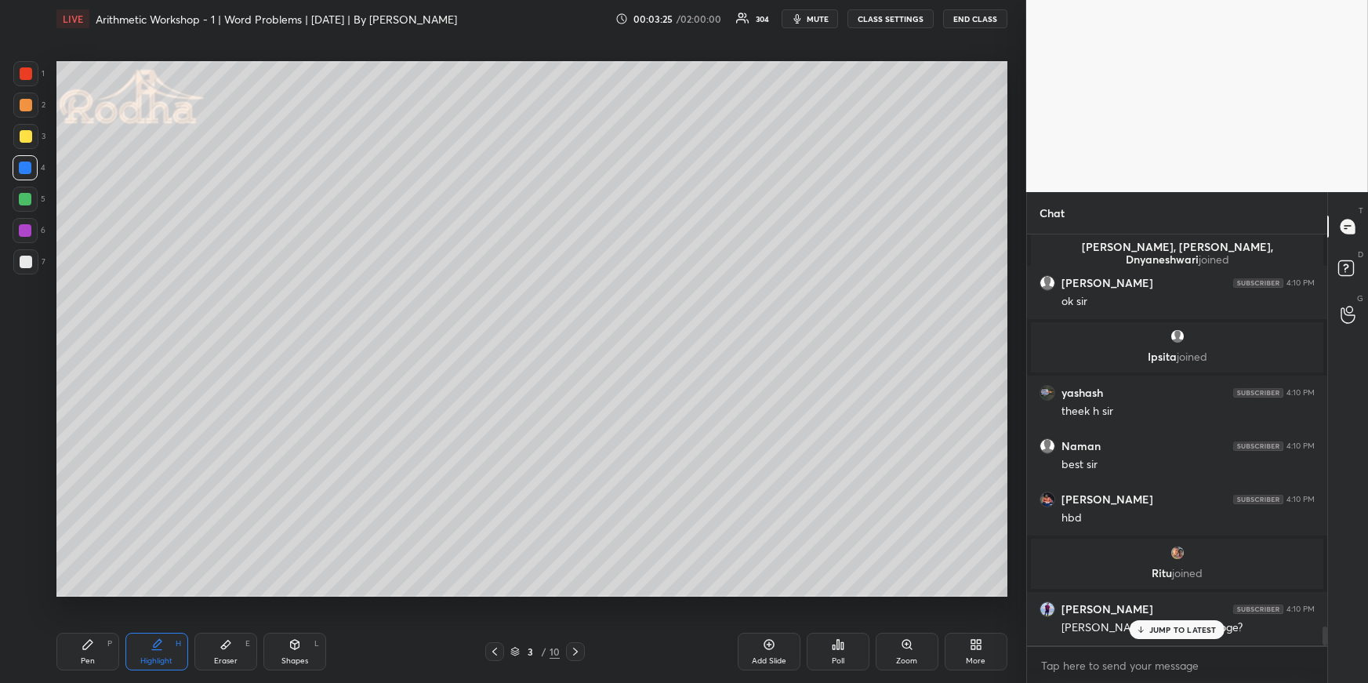
click at [78, 656] on div "Pen P" at bounding box center [87, 652] width 63 height 38
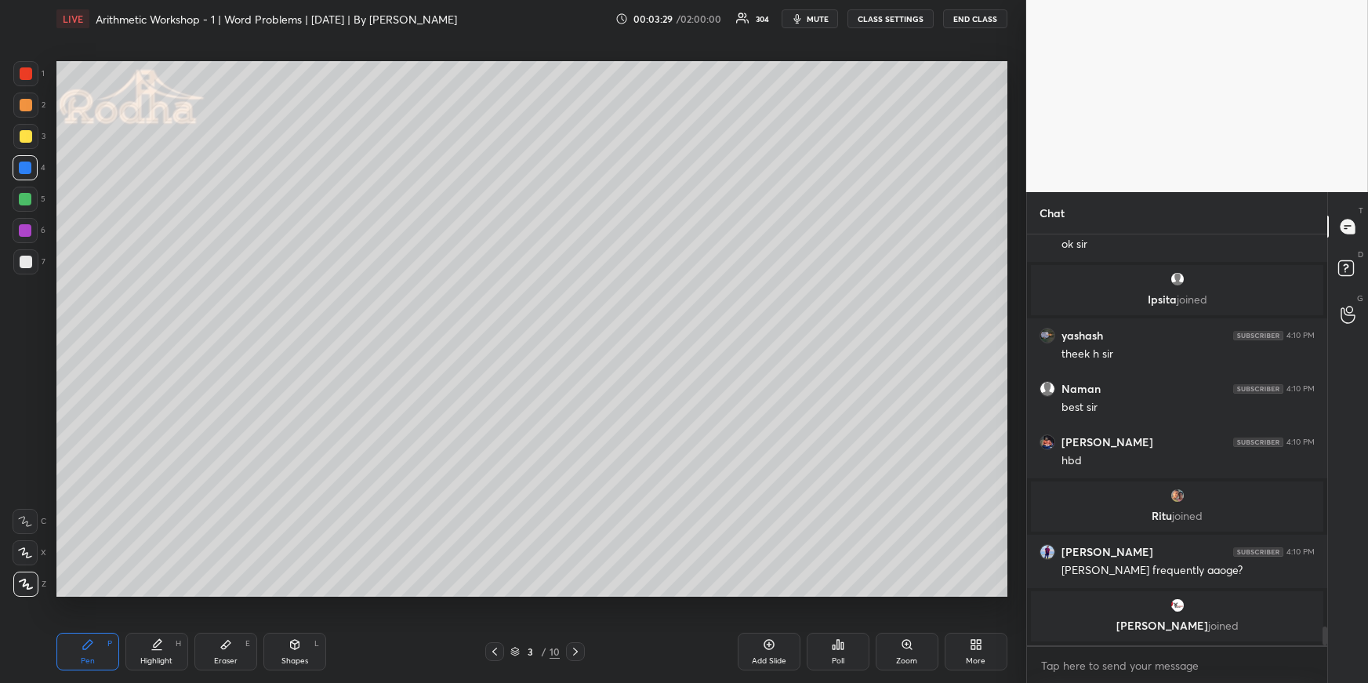
scroll to position [8517, 0]
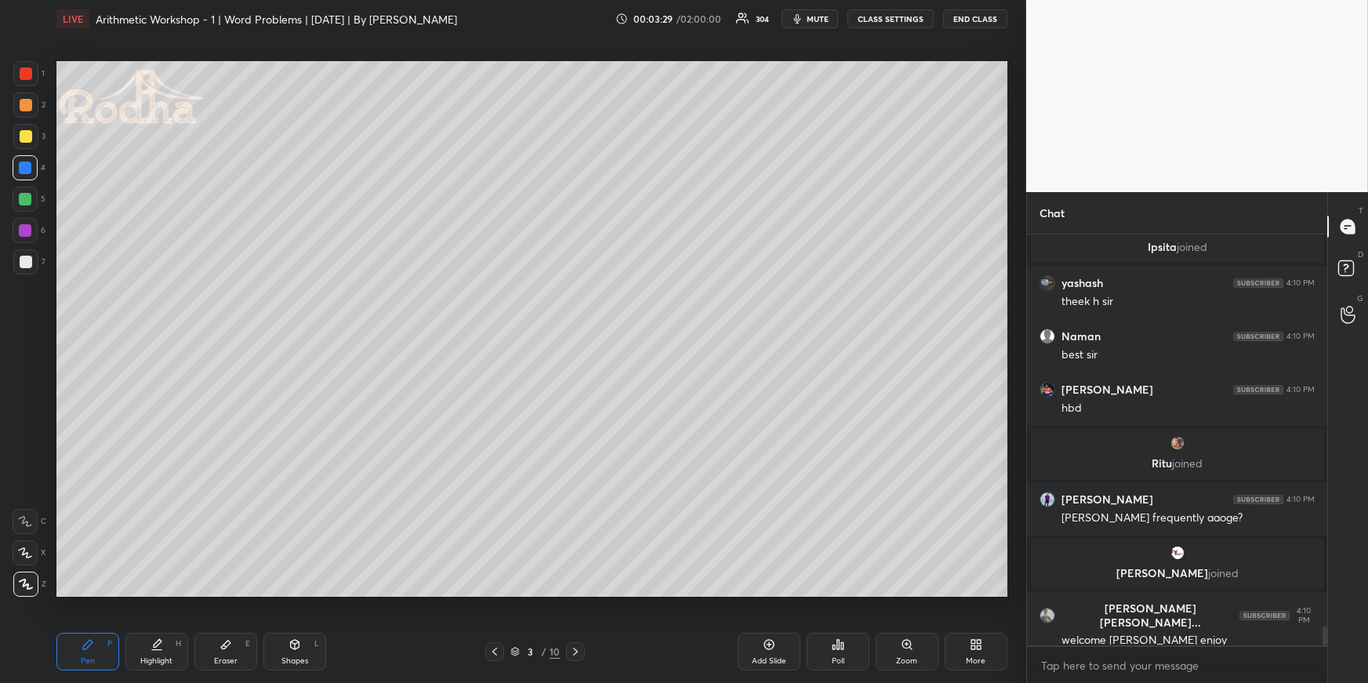
click at [27, 106] on div at bounding box center [26, 105] width 13 height 13
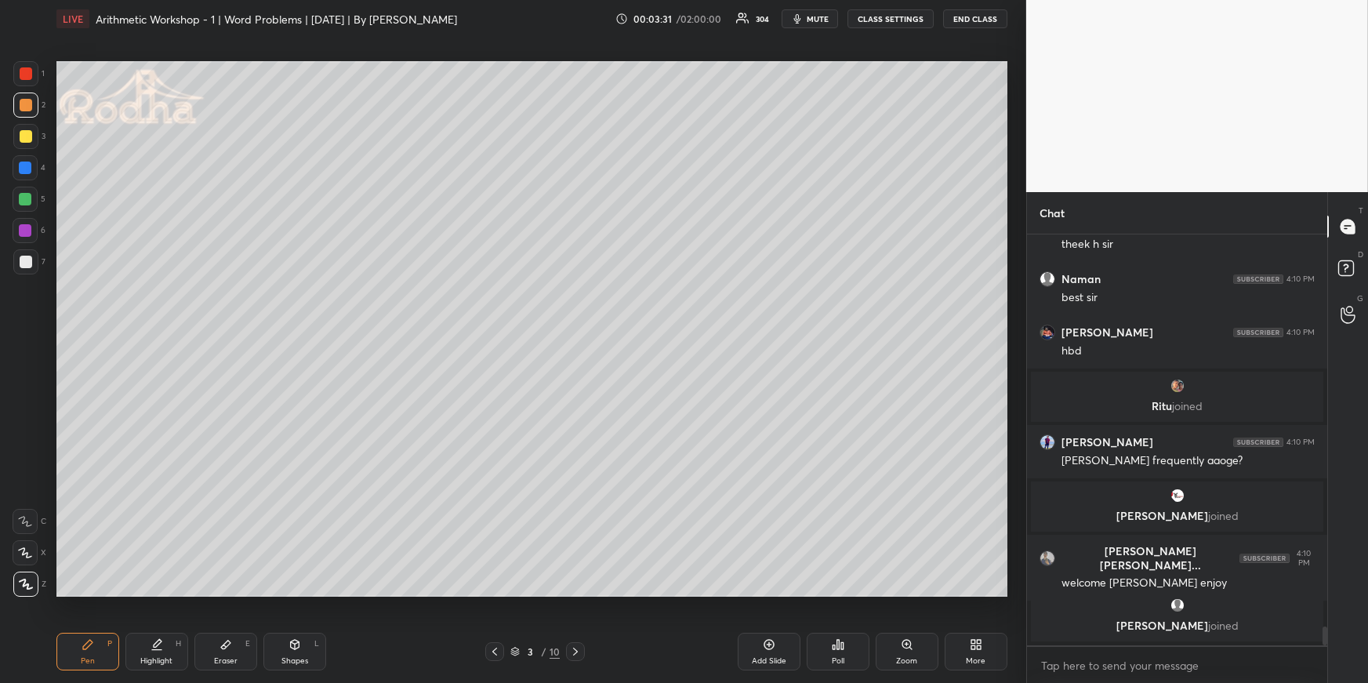
click at [1168, 627] on p "[PERSON_NAME] joined" at bounding box center [1178, 625] width 274 height 13
click at [285, 659] on div "Shapes" at bounding box center [295, 661] width 27 height 8
drag, startPoint x: 27, startPoint y: 485, endPoint x: 45, endPoint y: 486, distance: 18.1
click at [26, 485] on icon at bounding box center [26, 490] width 13 height 13
click at [85, 646] on icon at bounding box center [87, 644] width 9 height 9
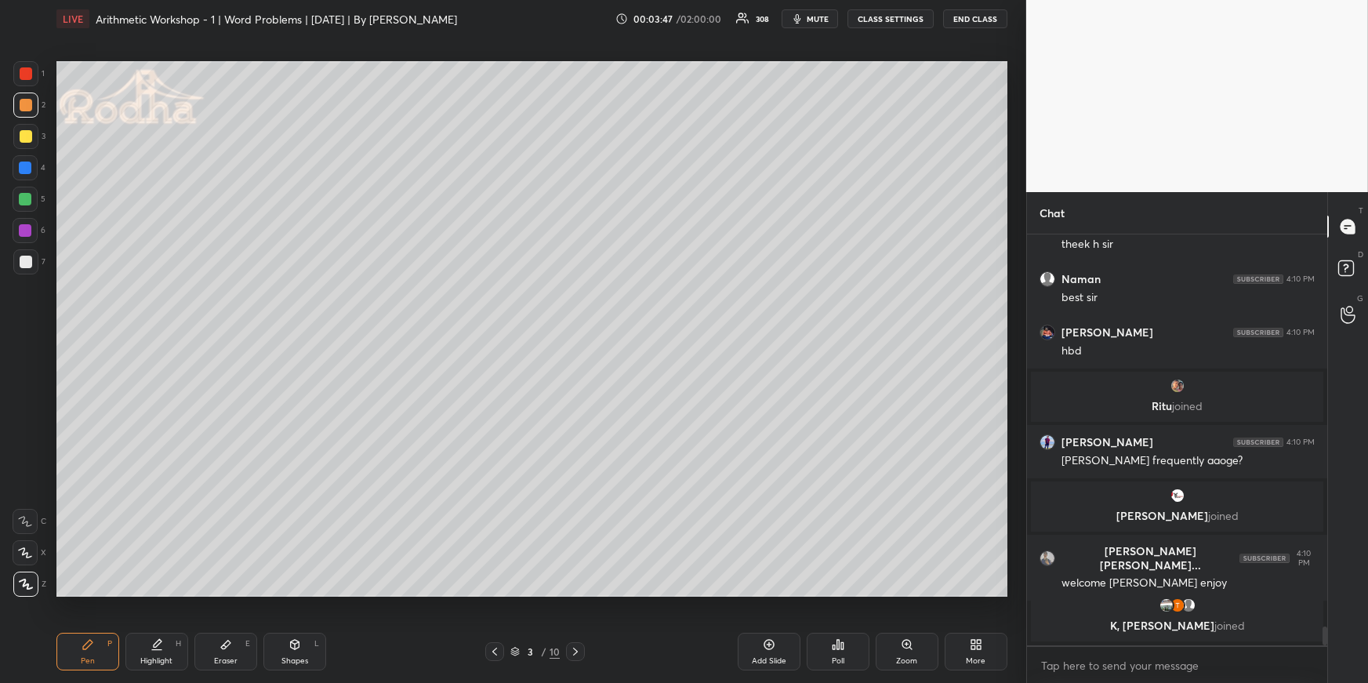
scroll to position [8586, 0]
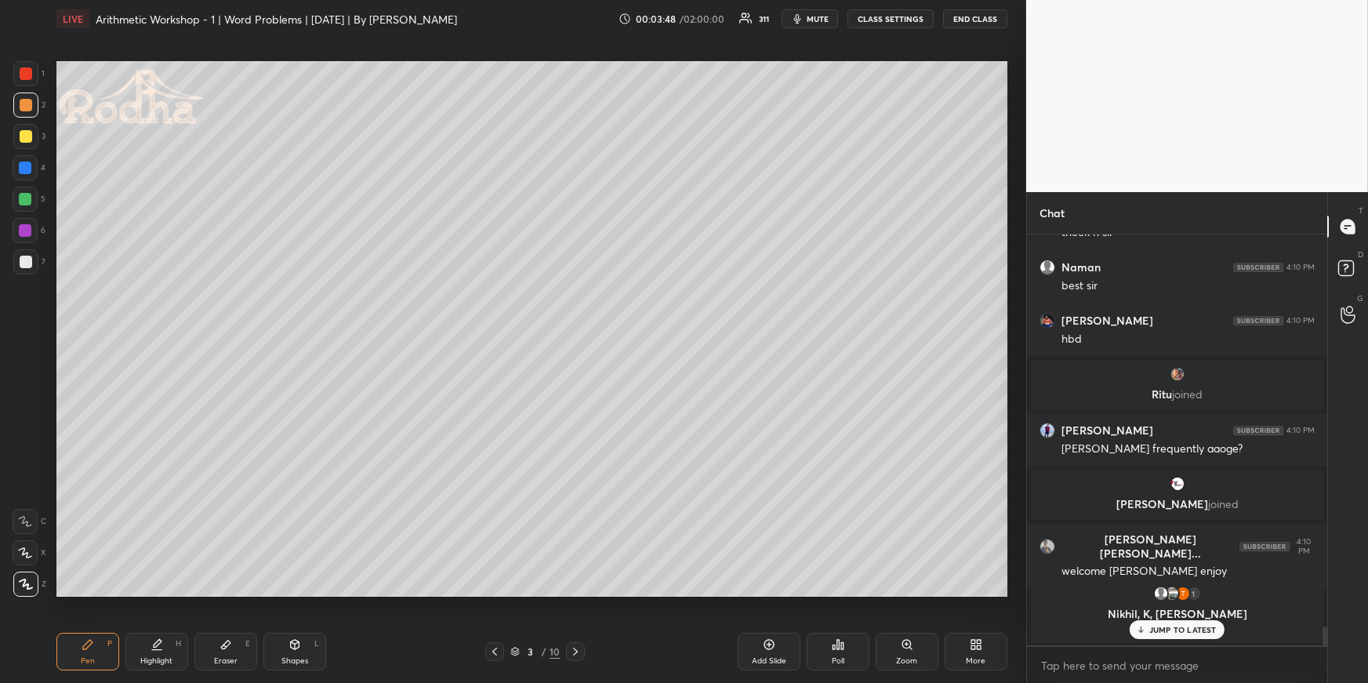
click at [24, 166] on div at bounding box center [25, 168] width 13 height 13
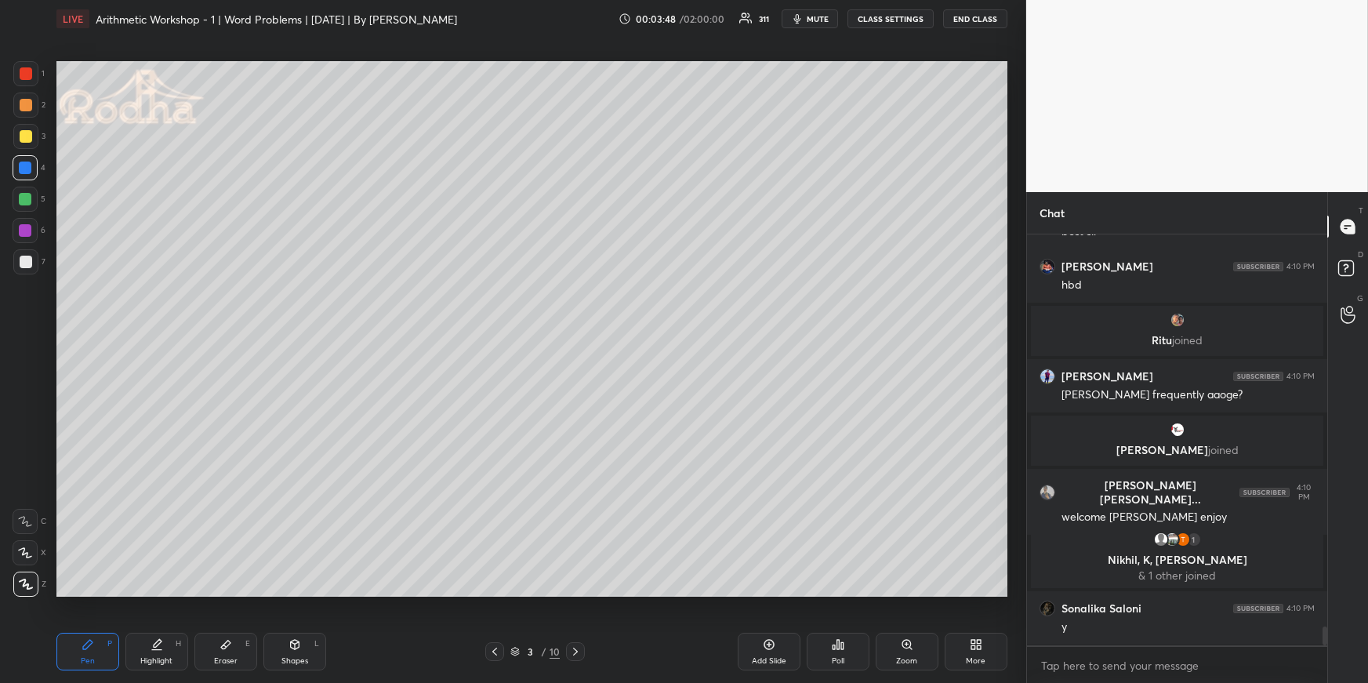
scroll to position [8515, 0]
click at [29, 129] on div at bounding box center [25, 136] width 25 height 25
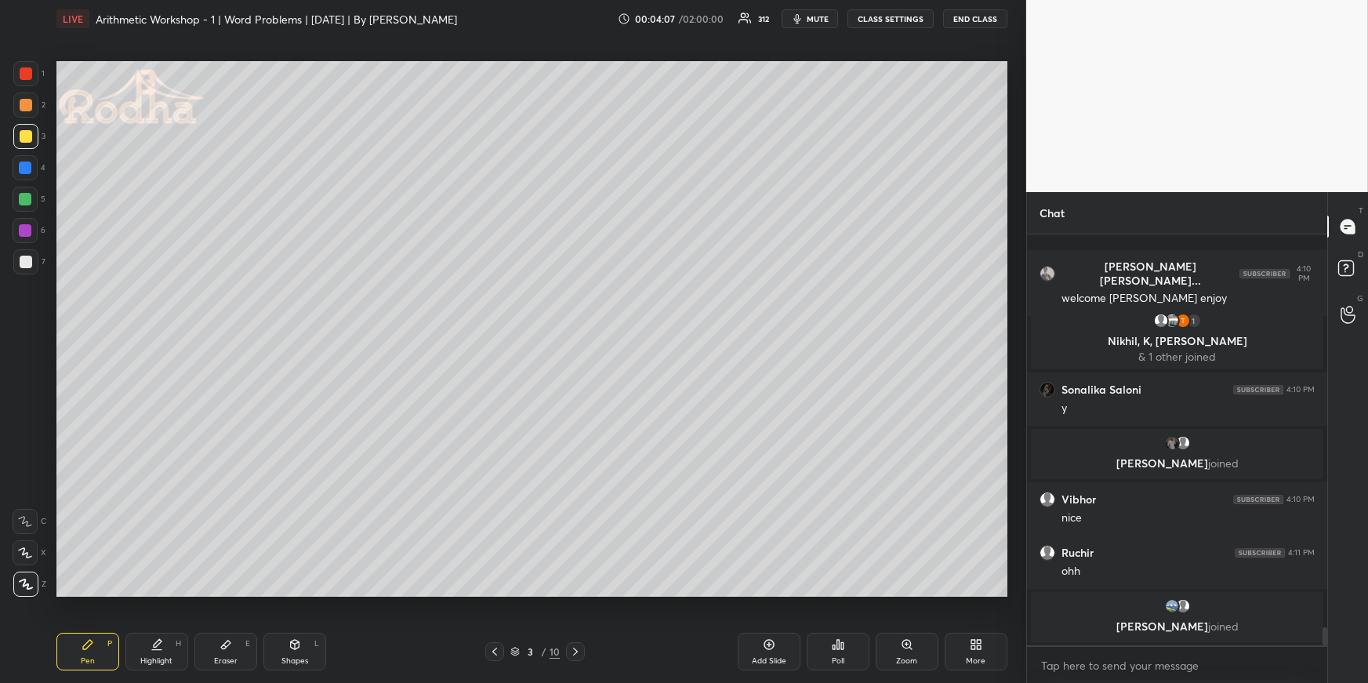
scroll to position [8802, 0]
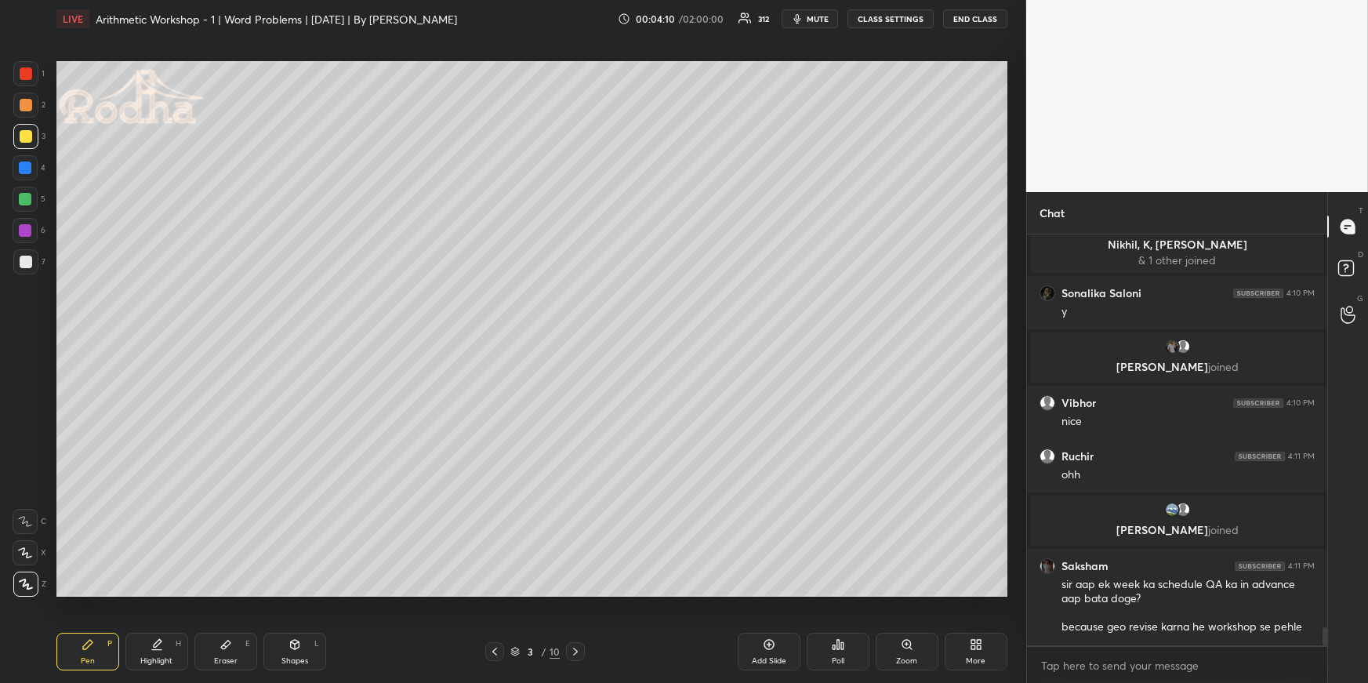
click at [143, 657] on div "Highlight" at bounding box center [156, 661] width 32 height 8
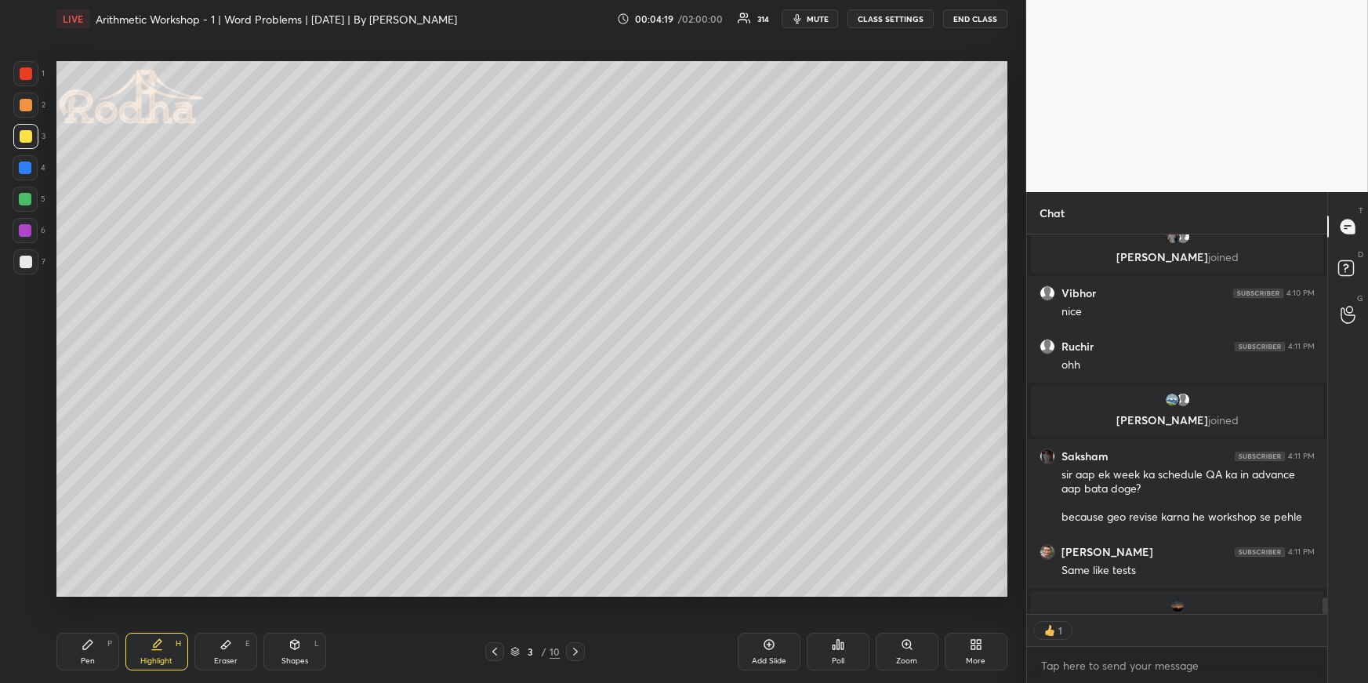
scroll to position [4, 4]
click at [126, 640] on div "Highlight H" at bounding box center [156, 652] width 63 height 38
click at [83, 659] on div "Pen" at bounding box center [88, 661] width 14 height 8
drag, startPoint x: 150, startPoint y: 645, endPoint x: 198, endPoint y: 596, distance: 68.8
click at [151, 645] on icon at bounding box center [157, 644] width 13 height 13
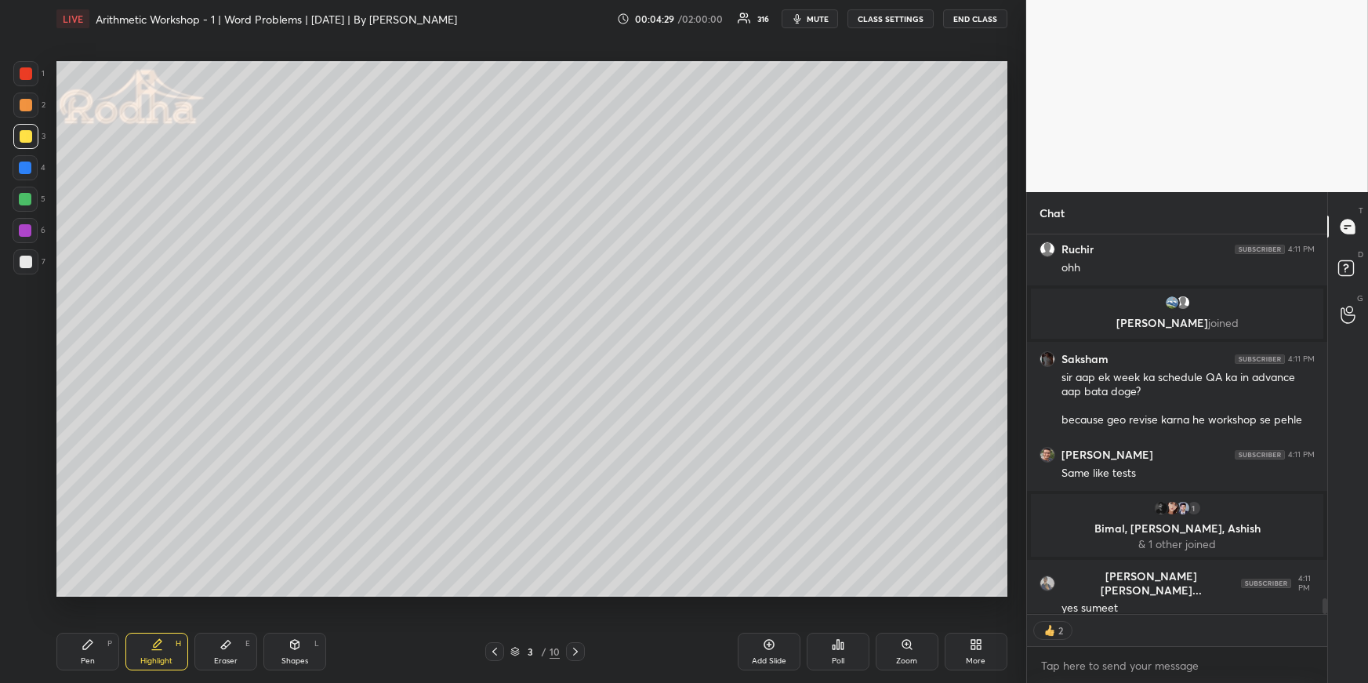
scroll to position [8960, 0]
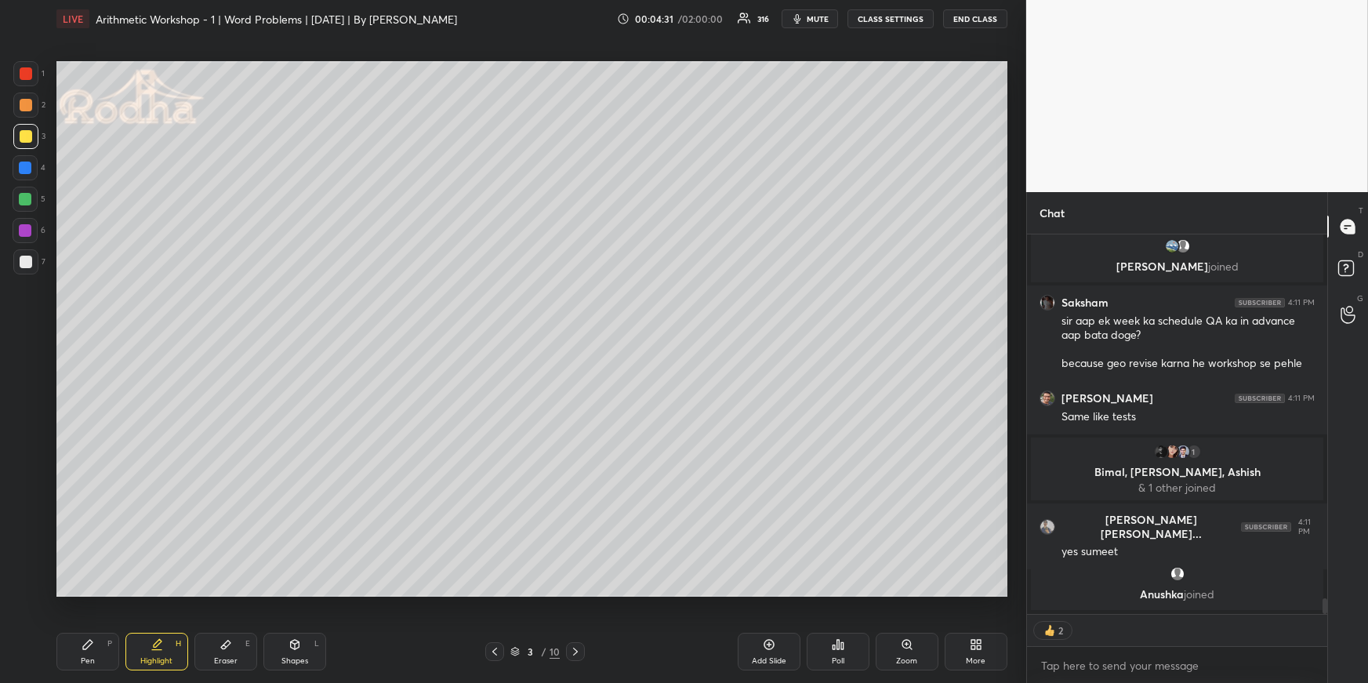
drag, startPoint x: 86, startPoint y: 654, endPoint x: 92, endPoint y: 645, distance: 10.9
click at [87, 652] on div "Pen P" at bounding box center [87, 652] width 63 height 38
drag, startPoint x: 27, startPoint y: 168, endPoint x: 22, endPoint y: 175, distance: 8.5
click at [27, 168] on div at bounding box center [25, 168] width 13 height 13
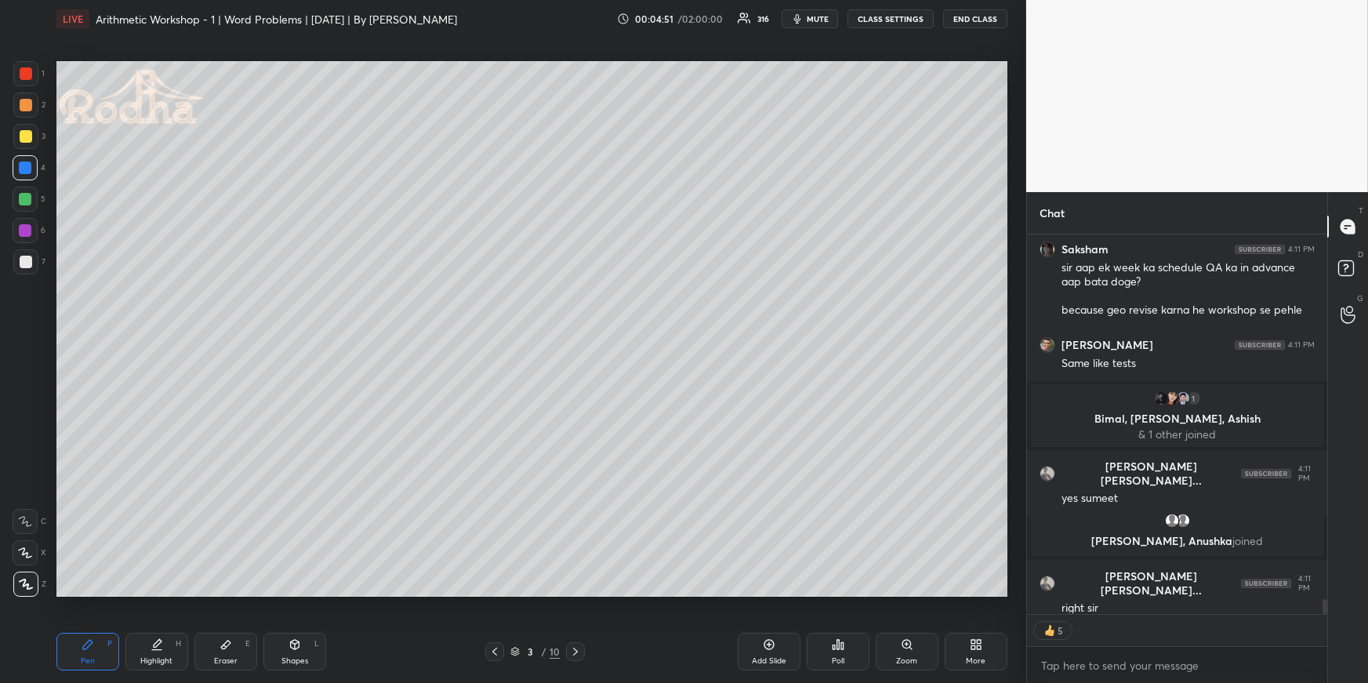
scroll to position [8982, 0]
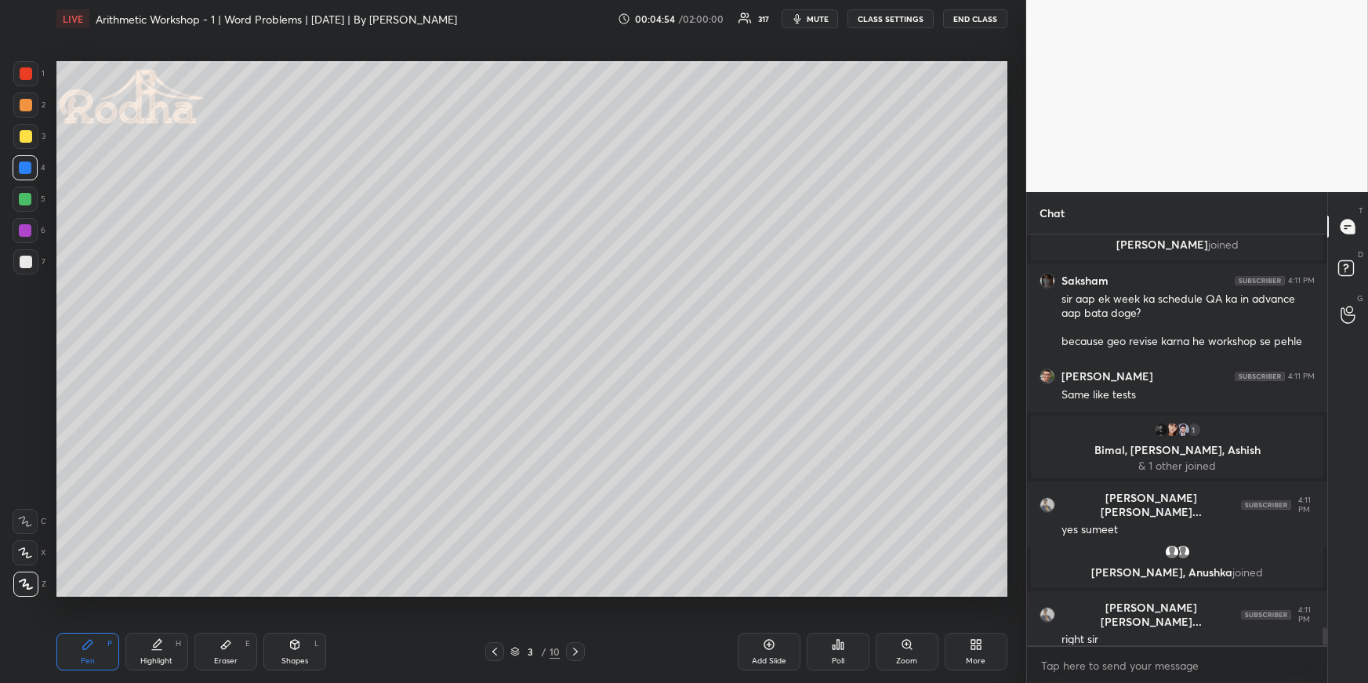
click at [24, 72] on div at bounding box center [26, 73] width 13 height 13
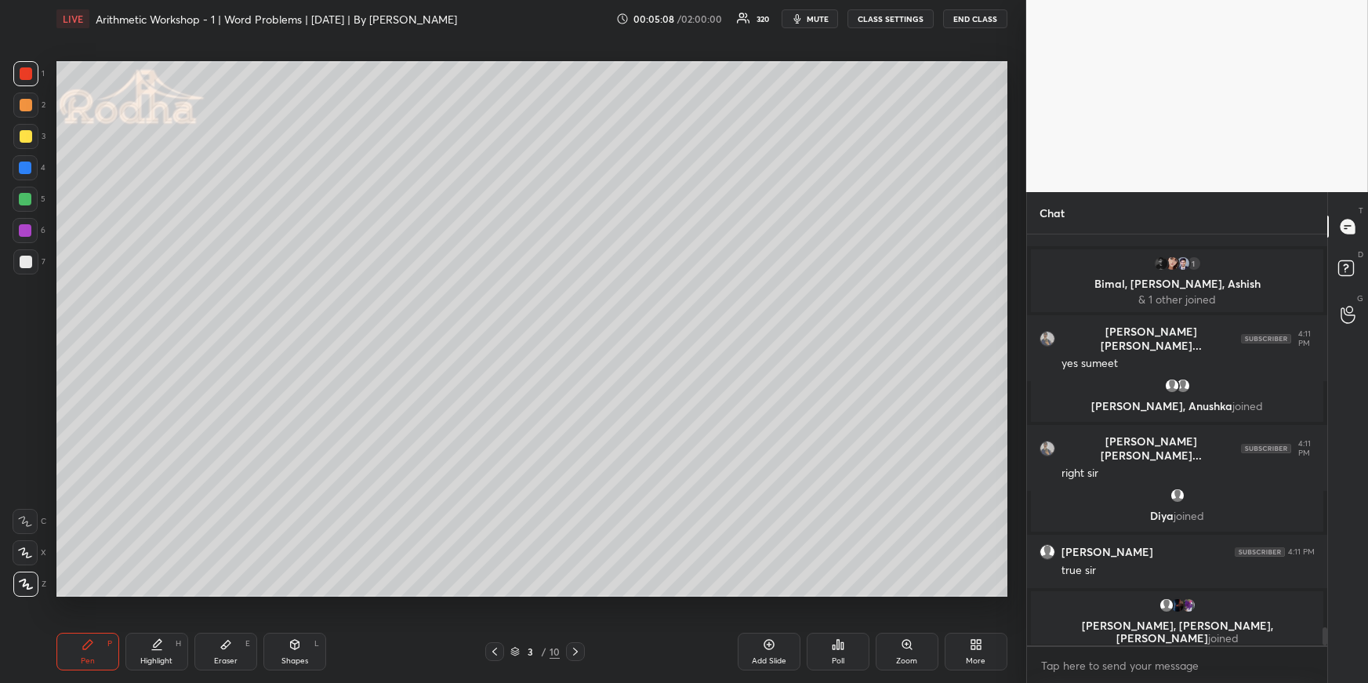
scroll to position [9116, 0]
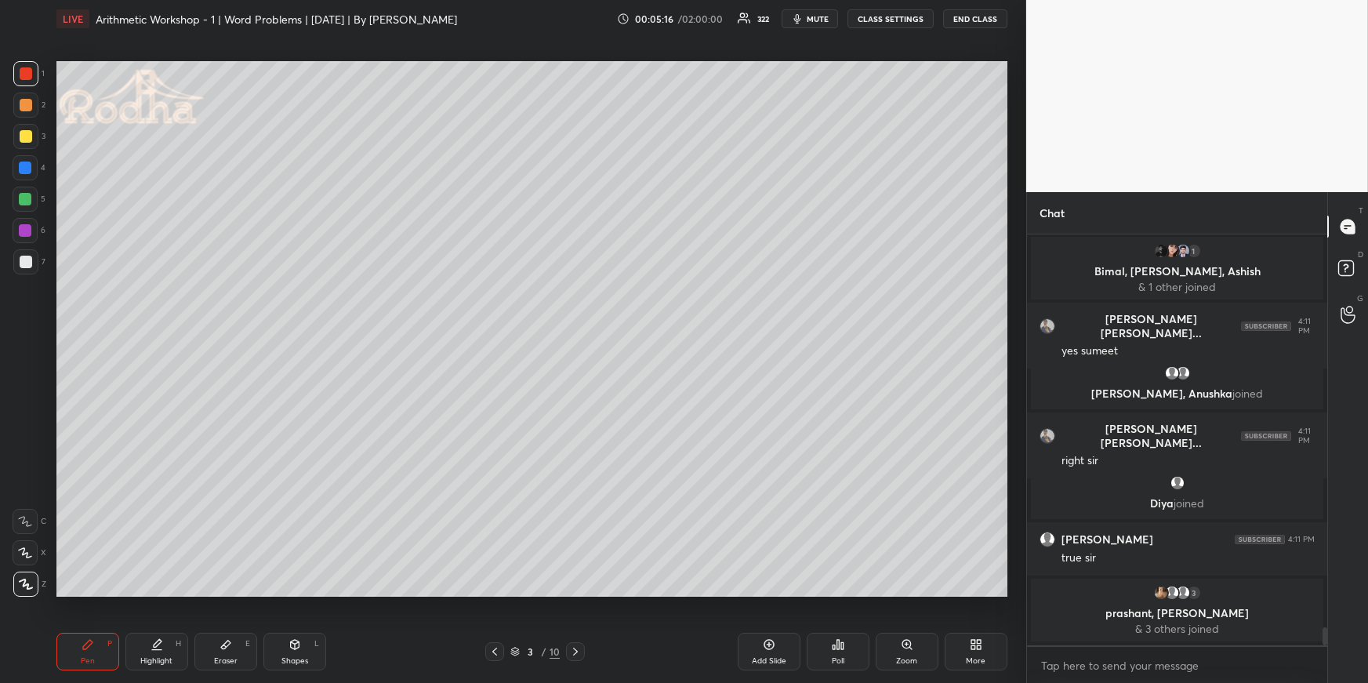
click at [154, 647] on icon at bounding box center [158, 643] width 8 height 8
click at [574, 645] on icon at bounding box center [575, 651] width 13 height 13
click at [85, 648] on icon at bounding box center [87, 644] width 9 height 9
drag, startPoint x: 23, startPoint y: 166, endPoint x: 36, endPoint y: 179, distance: 18.3
click at [21, 168] on div at bounding box center [25, 168] width 13 height 13
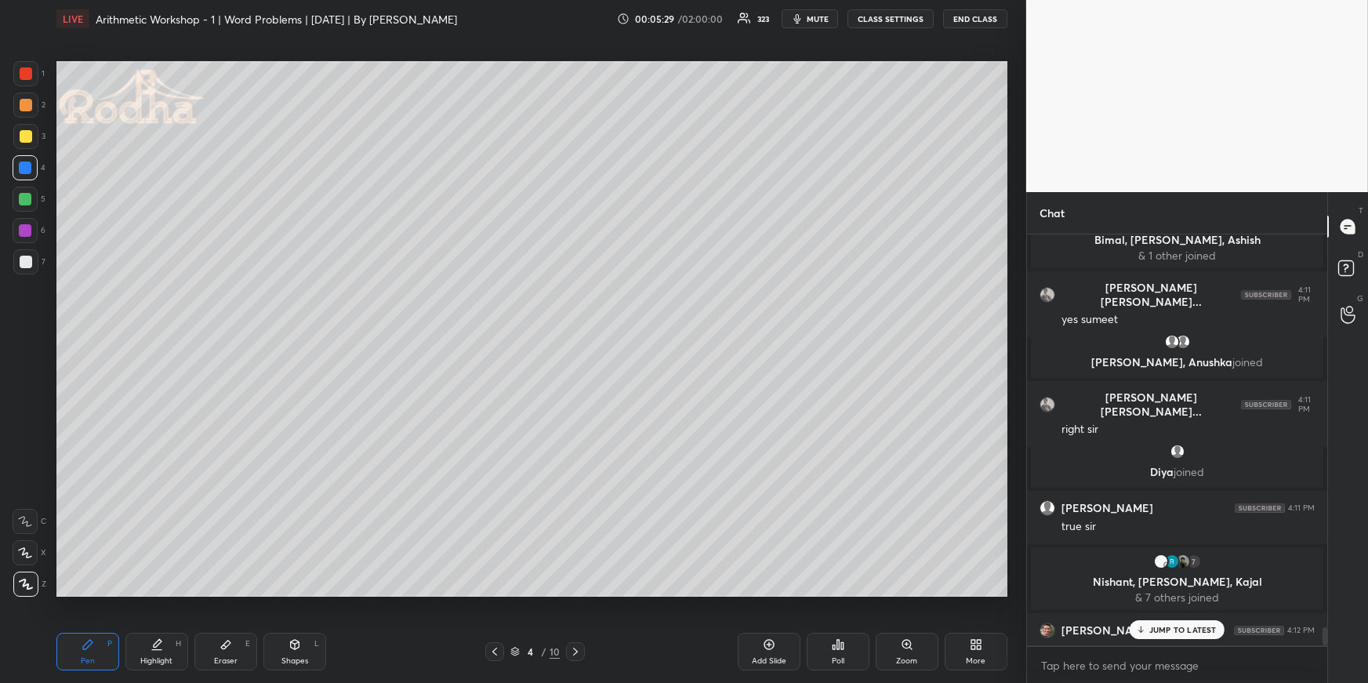
scroll to position [9137, 0]
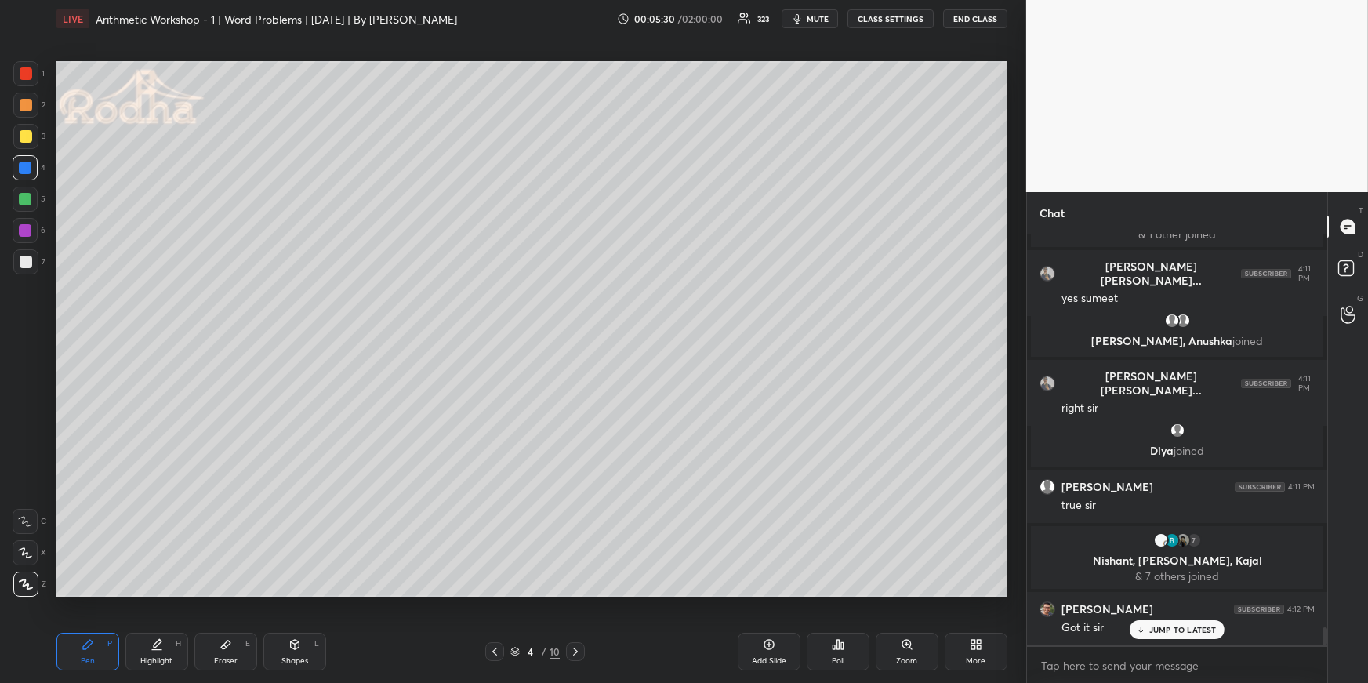
click at [18, 191] on div at bounding box center [25, 199] width 25 height 25
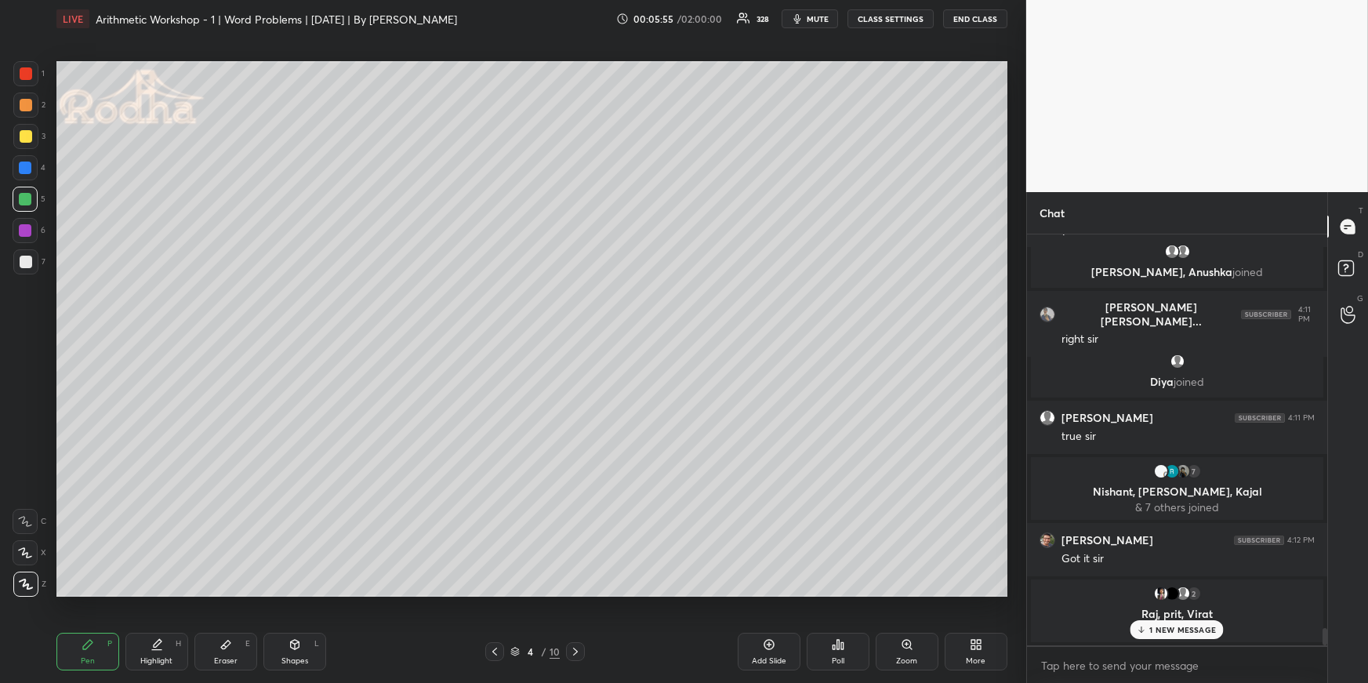
scroll to position [9214, 0]
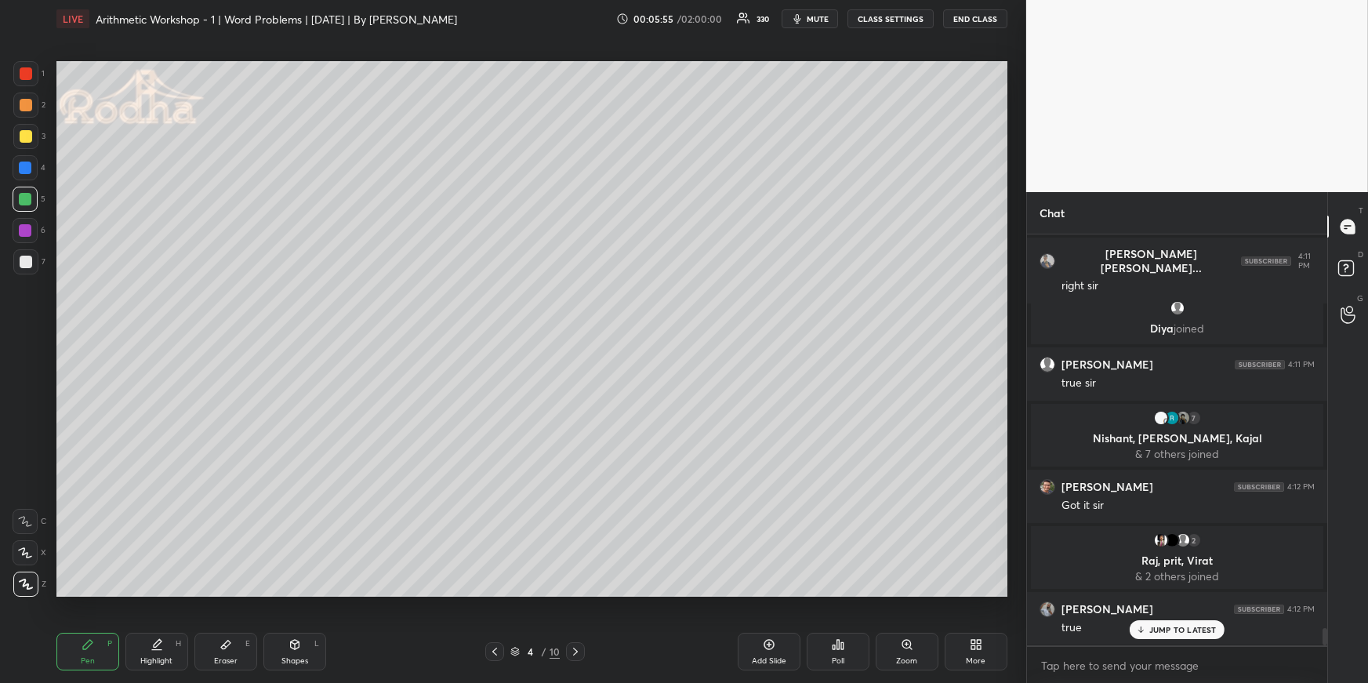
click at [27, 166] on div at bounding box center [25, 168] width 13 height 13
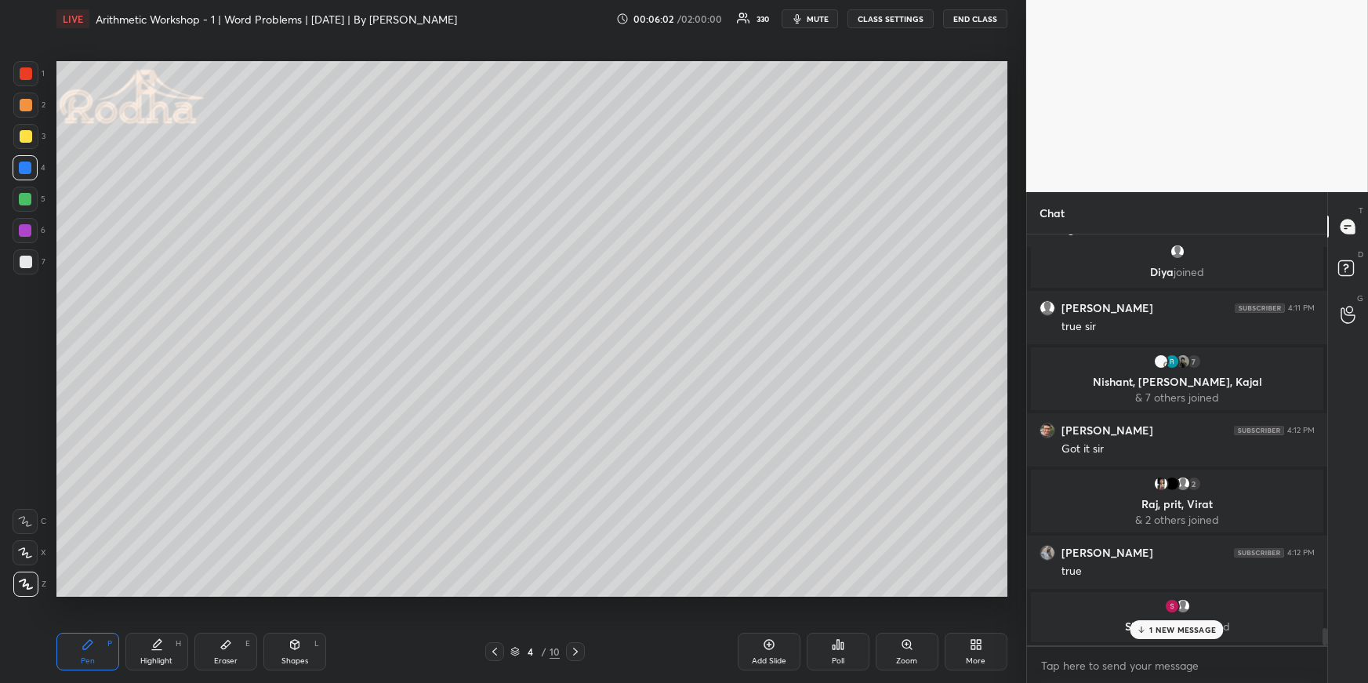
drag, startPoint x: 83, startPoint y: 642, endPoint x: 83, endPoint y: 612, distance: 30.6
click at [84, 644] on icon at bounding box center [88, 644] width 13 height 13
drag, startPoint x: 31, startPoint y: 198, endPoint x: 48, endPoint y: 210, distance: 20.9
click at [30, 199] on div at bounding box center [25, 199] width 13 height 13
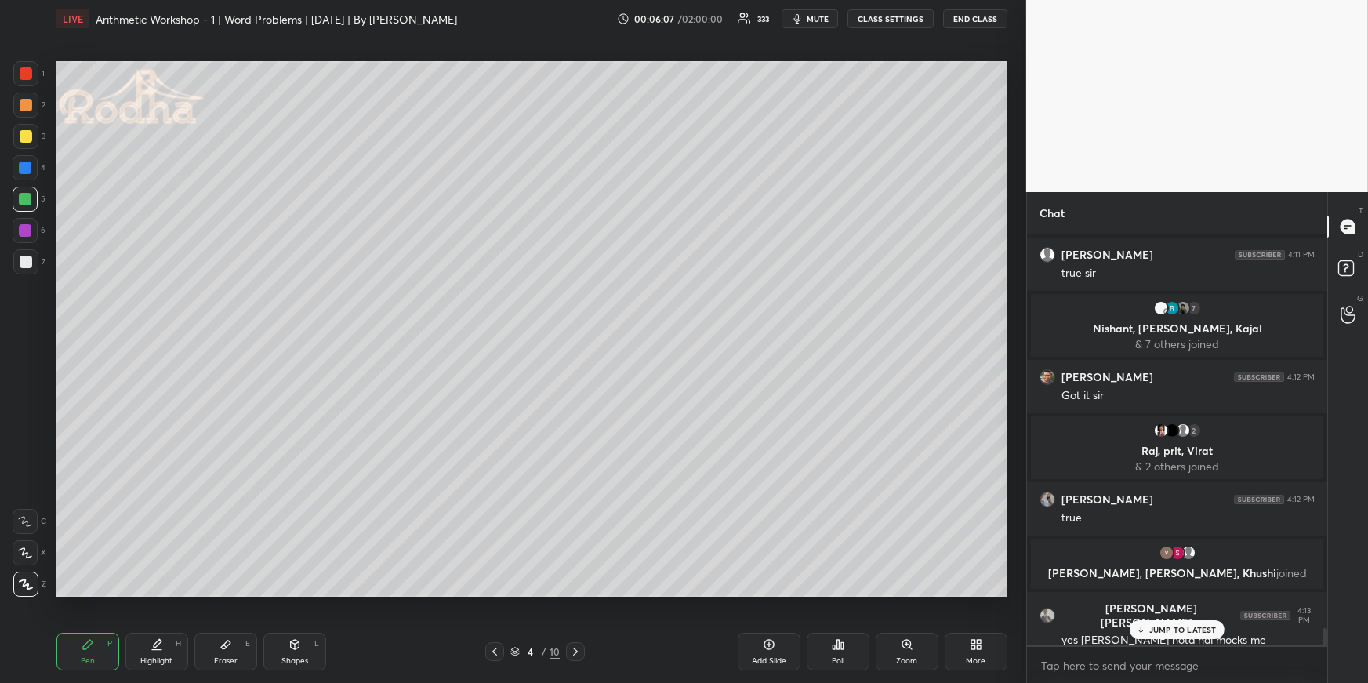
scroll to position [9380, 0]
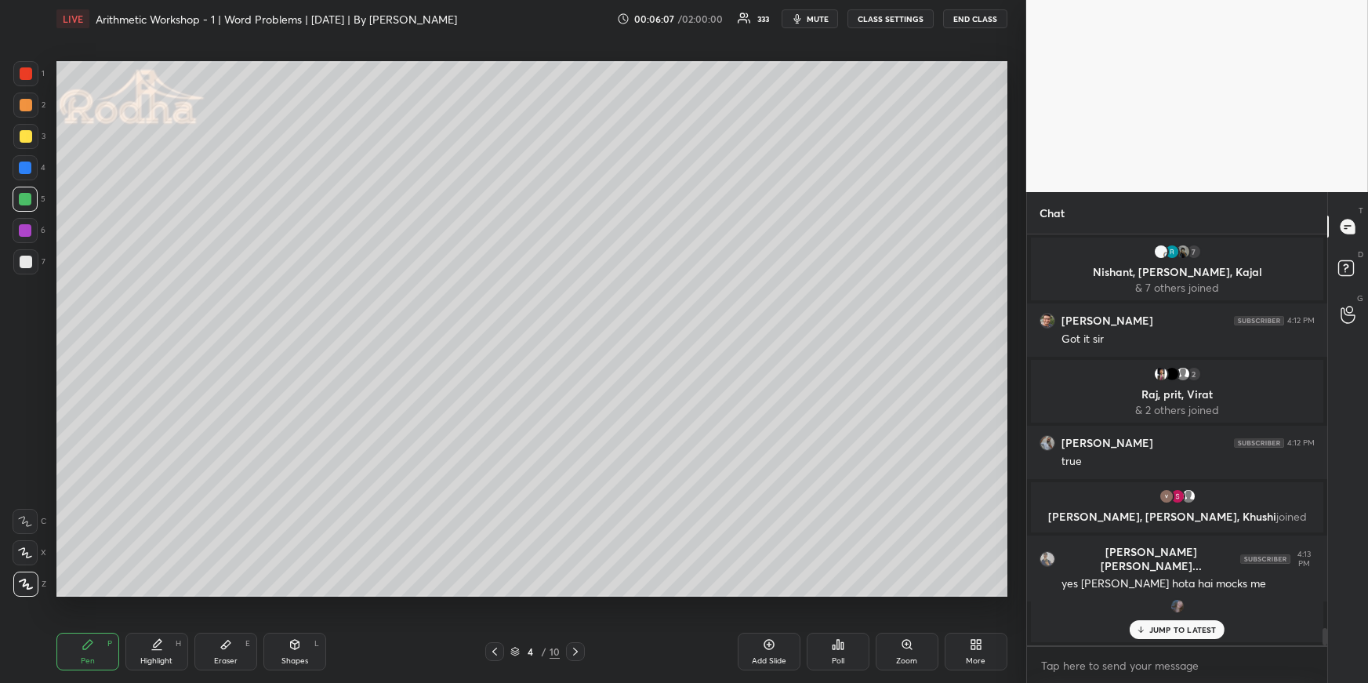
drag, startPoint x: 1187, startPoint y: 629, endPoint x: 1169, endPoint y: 618, distance: 21.1
click at [1186, 630] on p "JUMP TO LATEST" at bounding box center [1183, 629] width 67 height 9
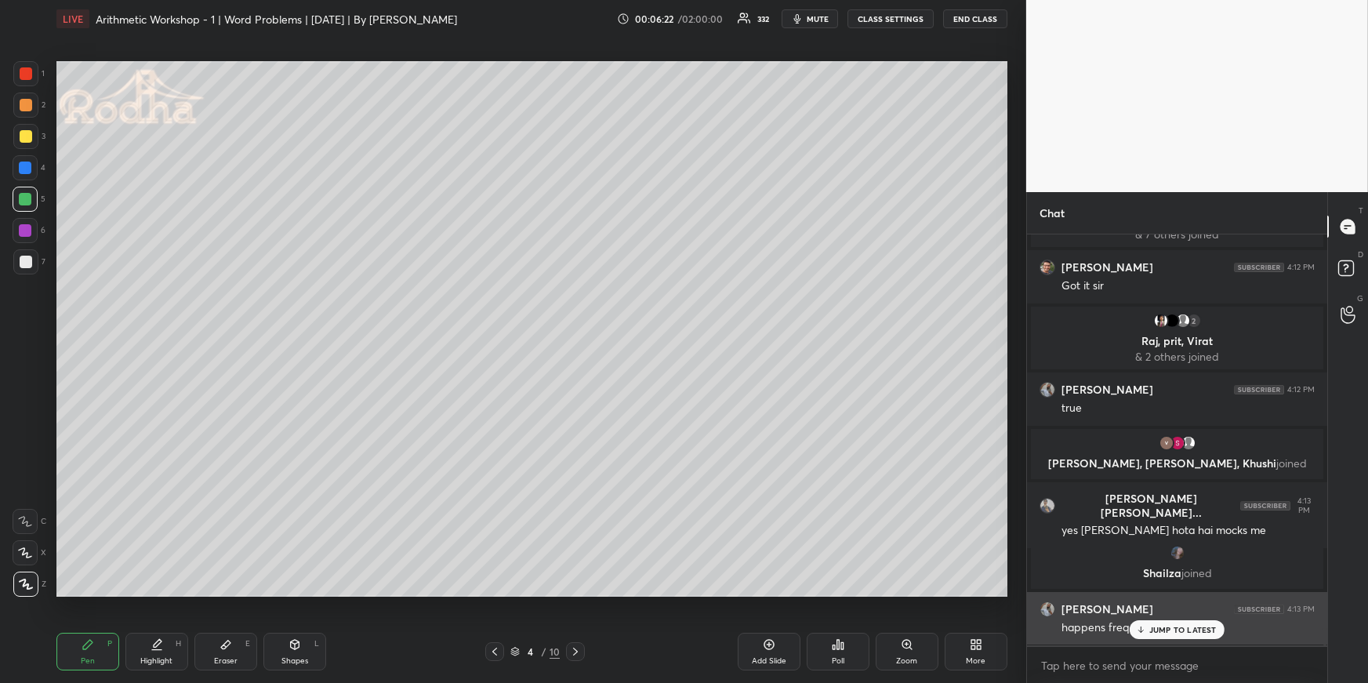
click at [1171, 638] on div "JUMP TO LATEST" at bounding box center [1177, 629] width 94 height 19
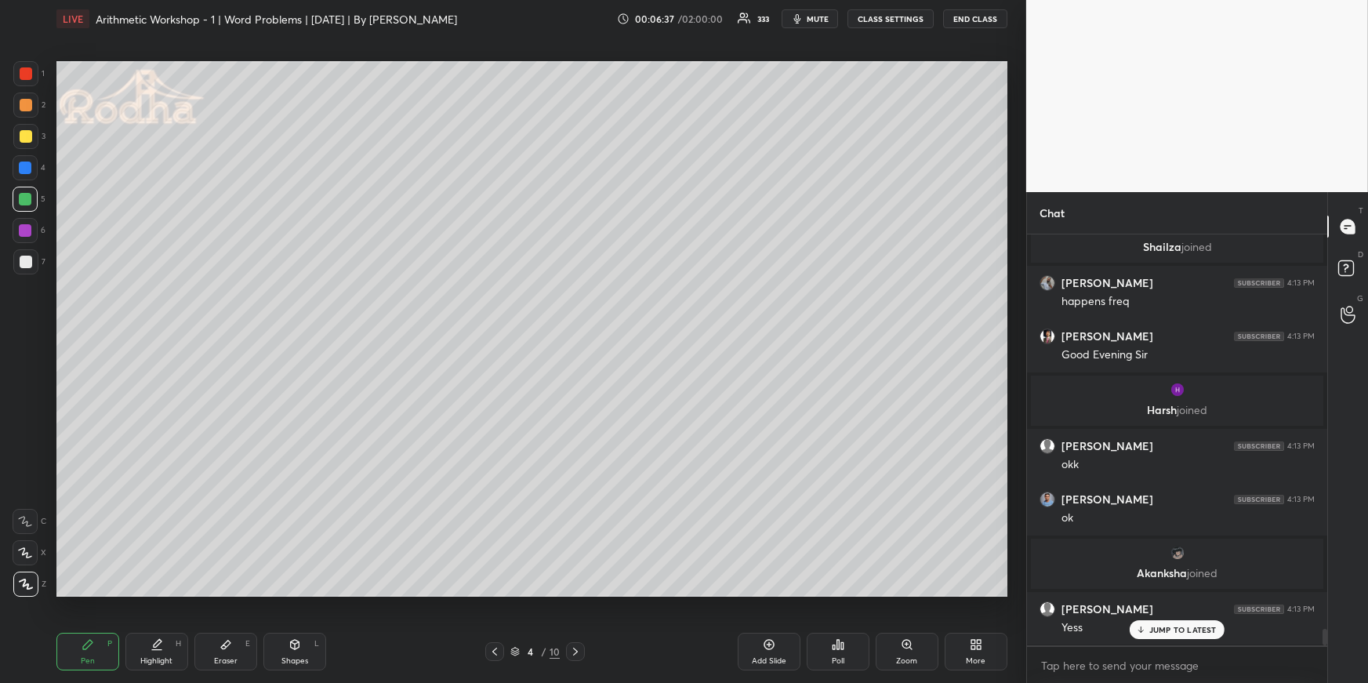
scroll to position [9709, 0]
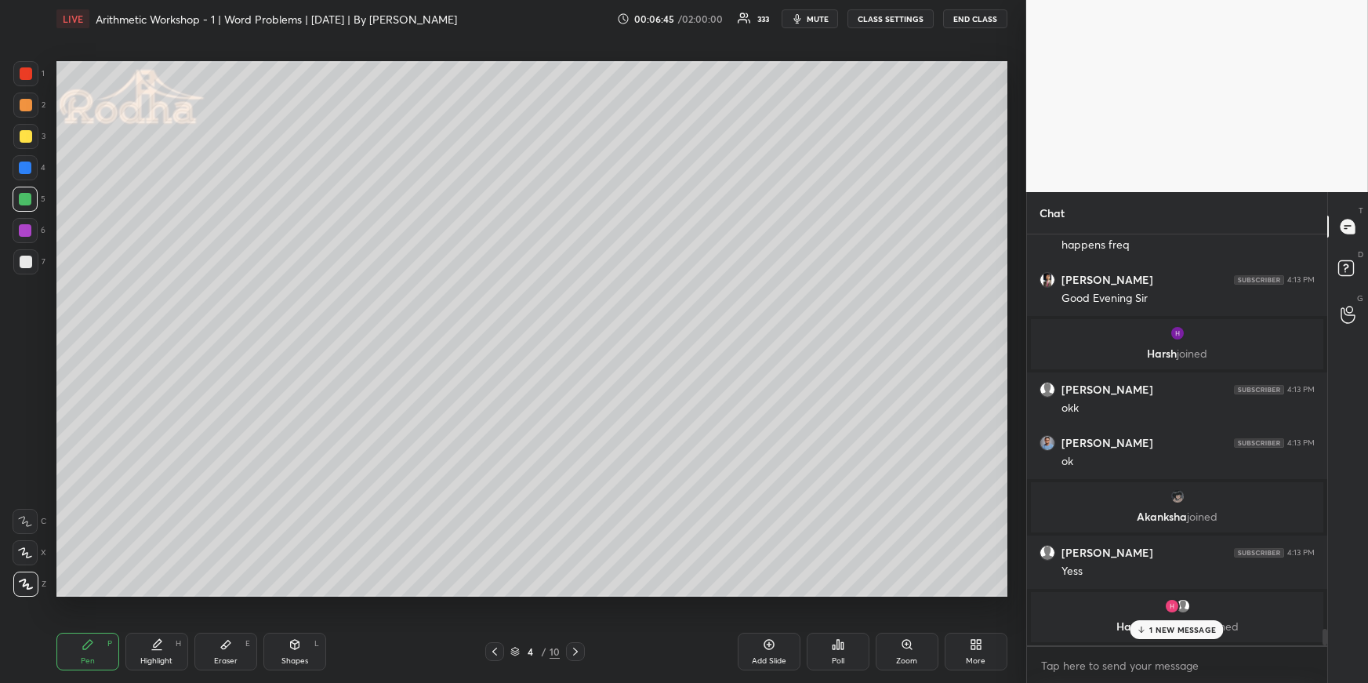
click at [165, 642] on div "Highlight H" at bounding box center [156, 652] width 63 height 38
click at [162, 650] on div "Highlight H" at bounding box center [156, 652] width 63 height 38
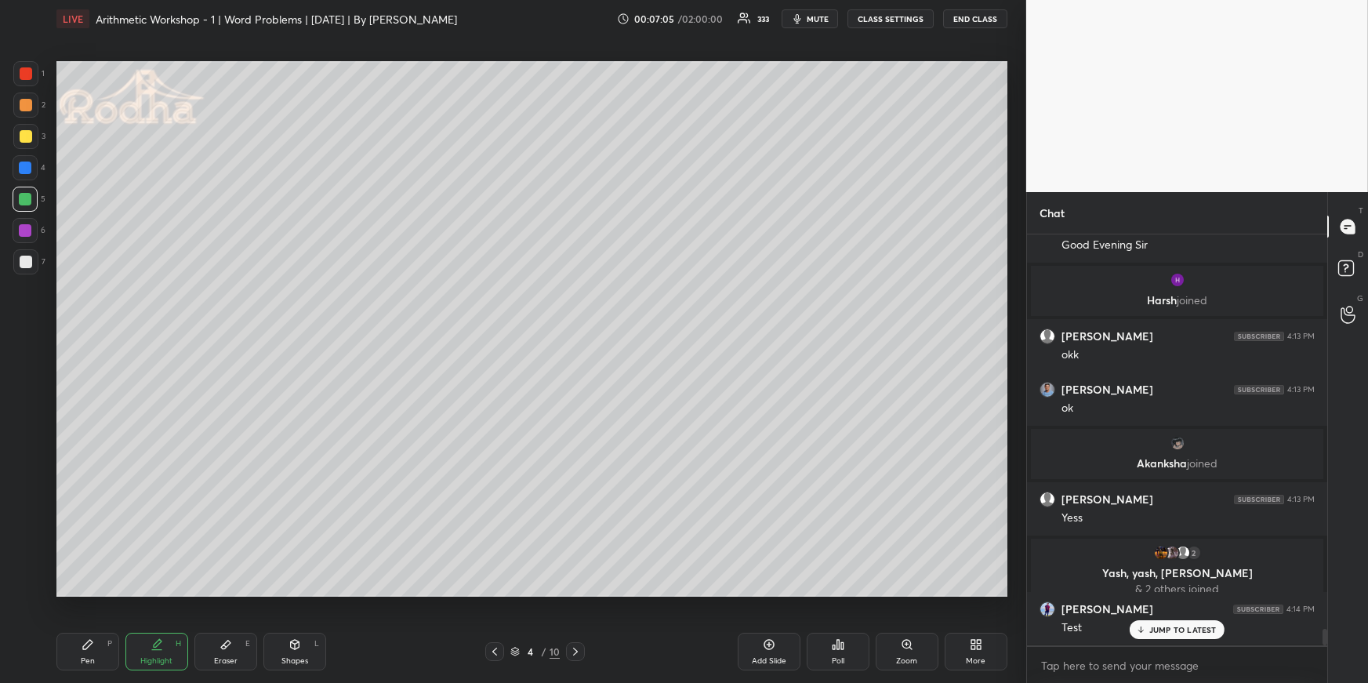
click at [83, 657] on div "Pen P" at bounding box center [87, 652] width 63 height 38
click at [27, 136] on div at bounding box center [26, 136] width 13 height 13
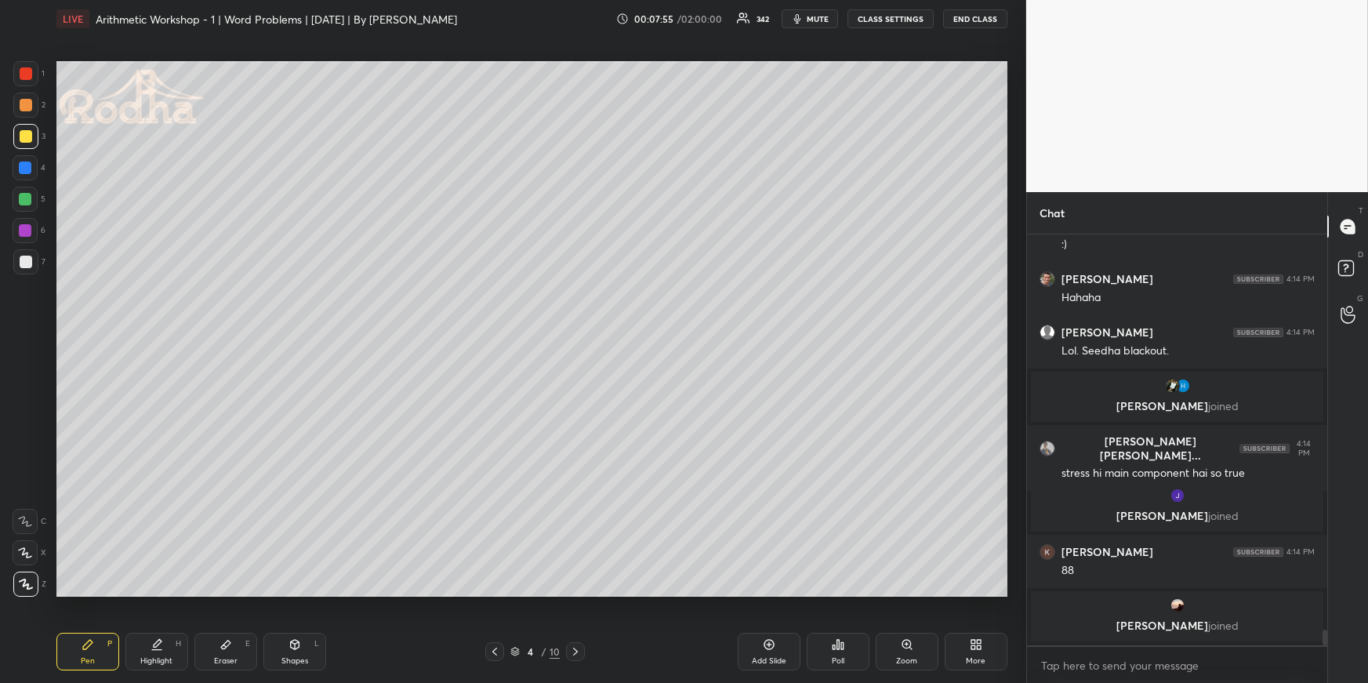
scroll to position [10148, 0]
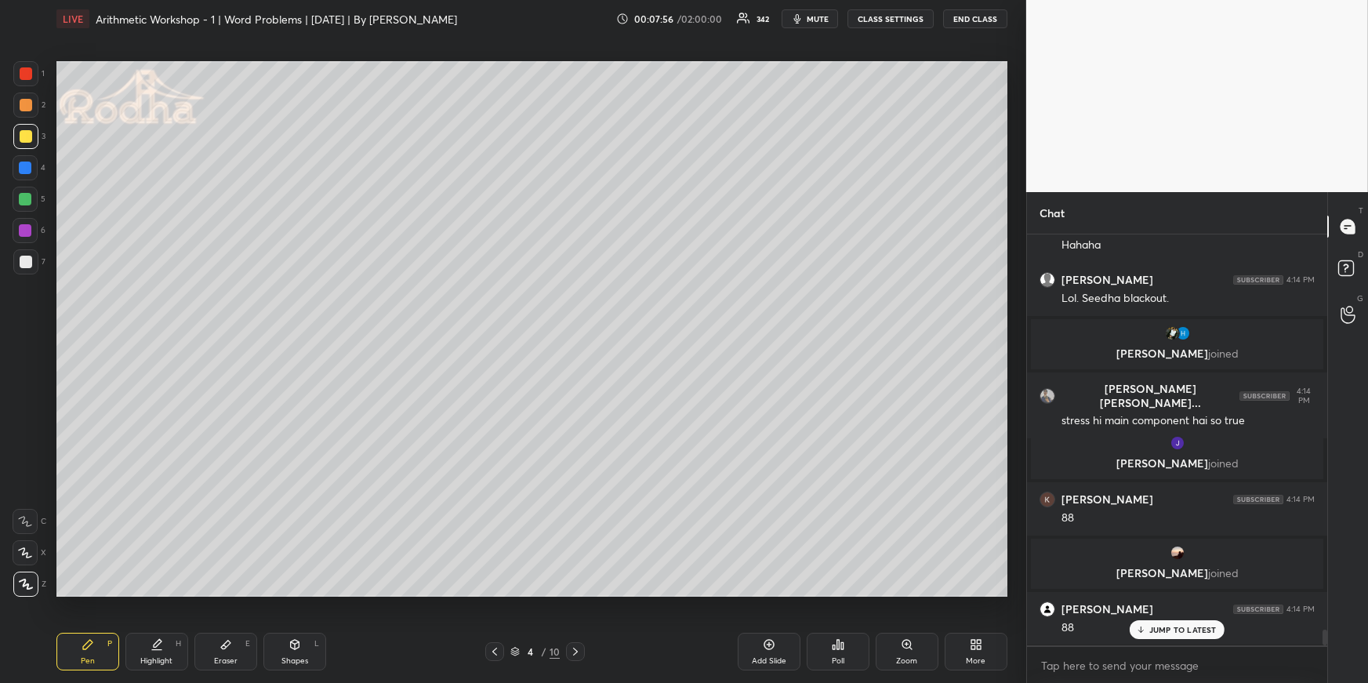
click at [500, 648] on icon at bounding box center [495, 651] width 13 height 13
click at [497, 652] on icon at bounding box center [495, 651] width 13 height 13
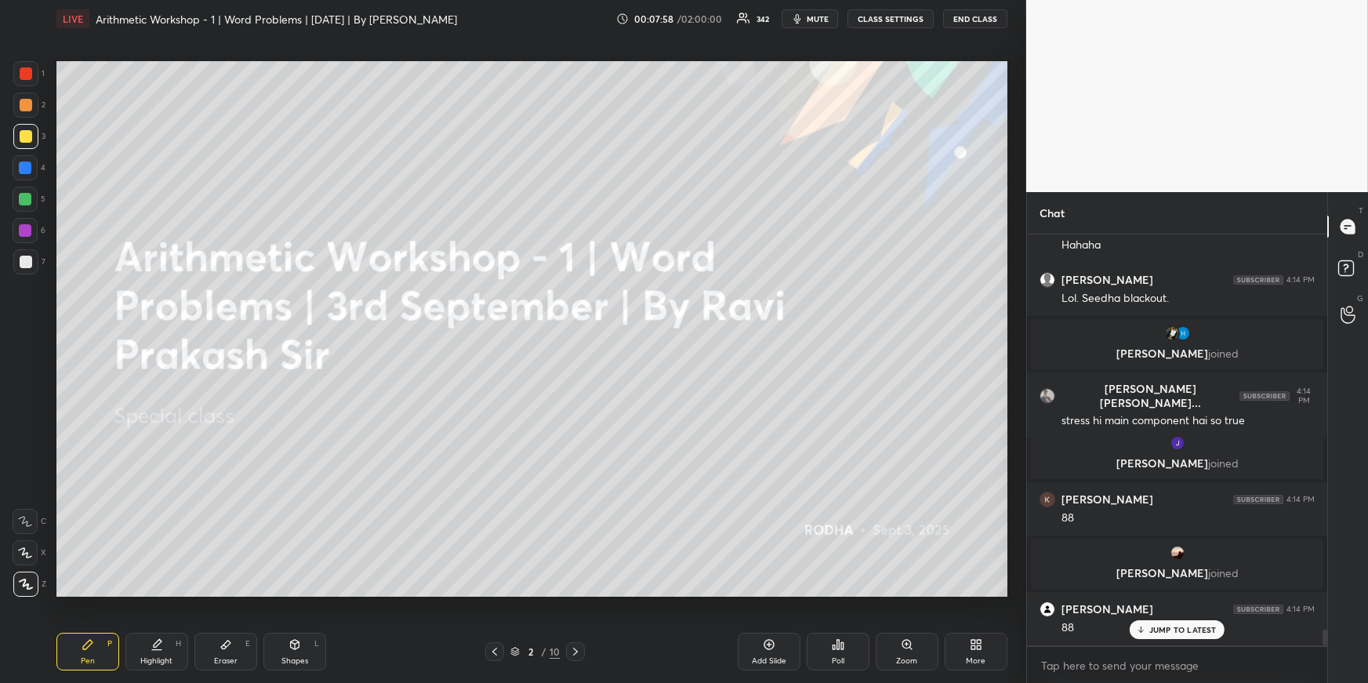
click at [580, 652] on icon at bounding box center [575, 651] width 13 height 13
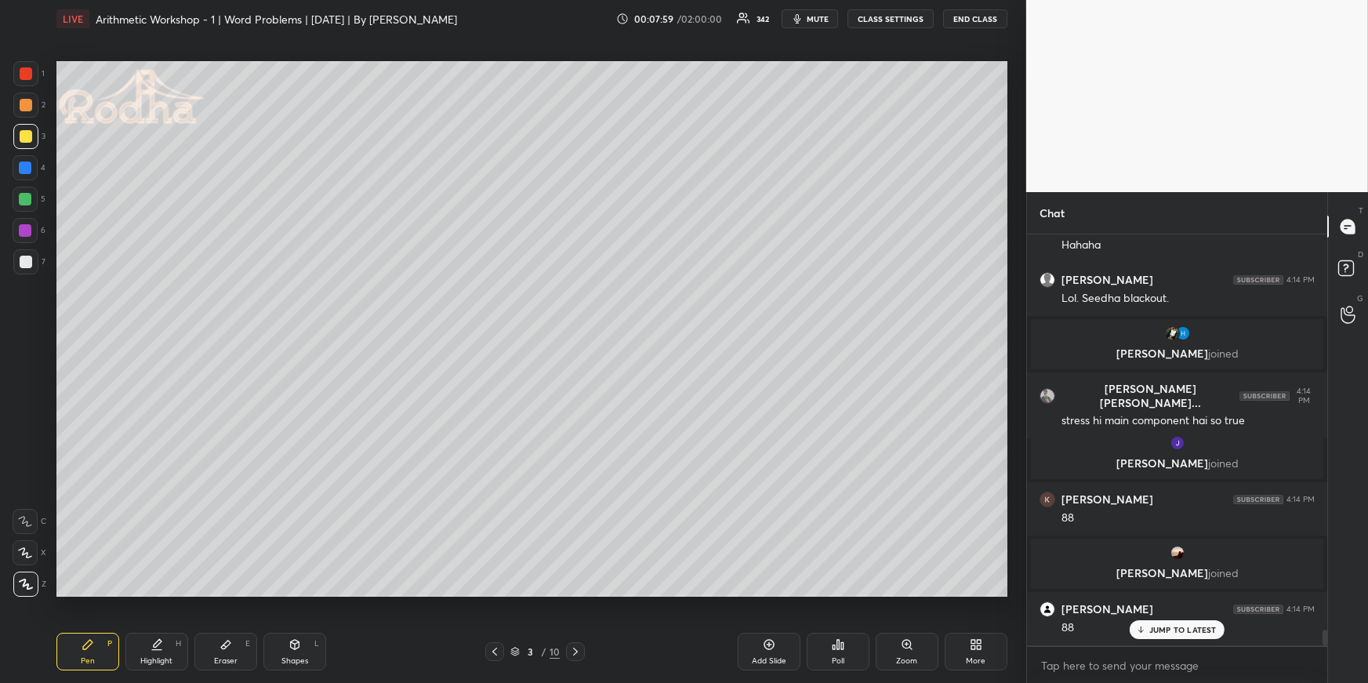
click at [174, 648] on div "Highlight H" at bounding box center [156, 652] width 63 height 38
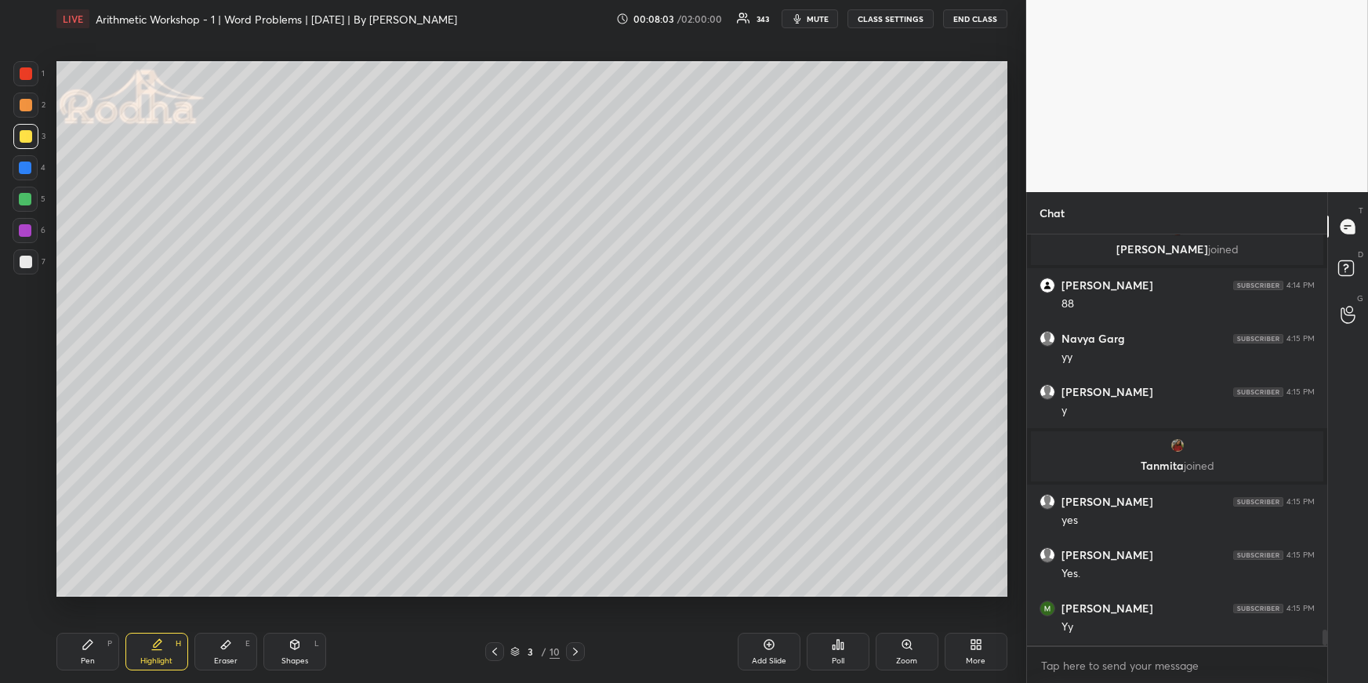
scroll to position [10470, 0]
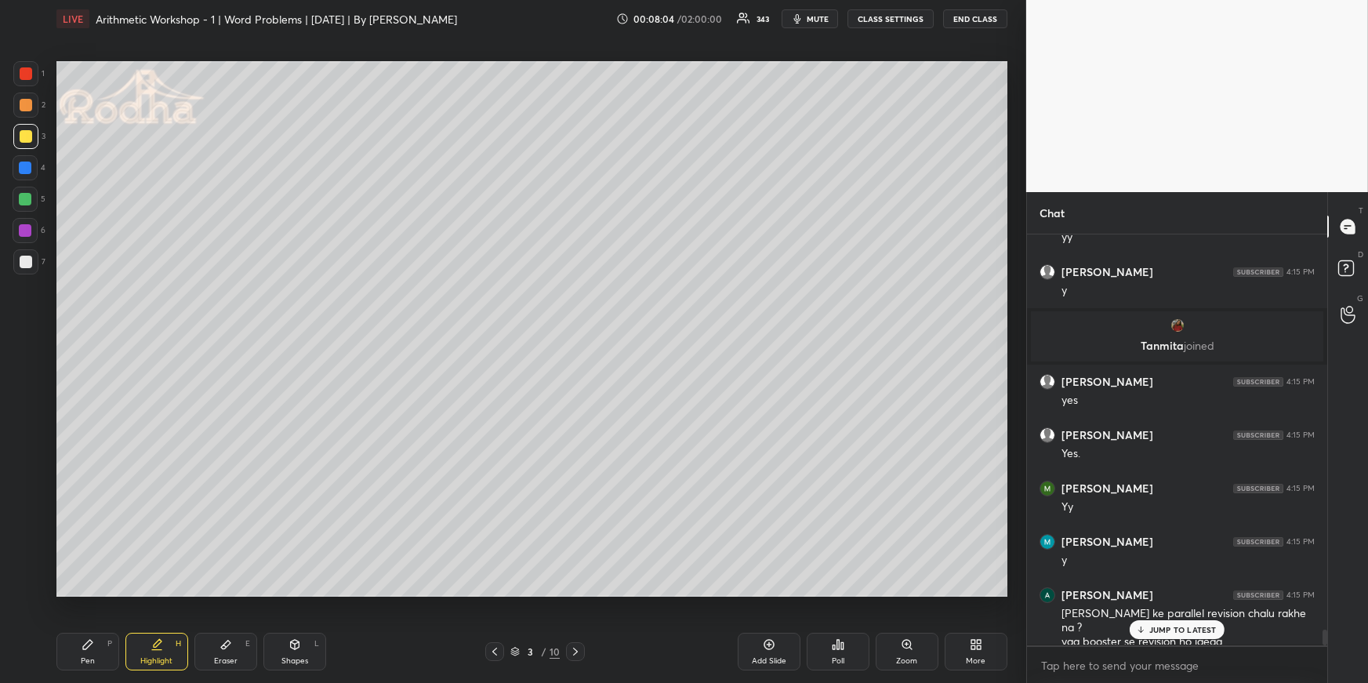
drag, startPoint x: 76, startPoint y: 620, endPoint x: 95, endPoint y: 643, distance: 29.5
click at [77, 623] on div "Pen P Highlight H Eraser E Shapes L 3 / 10 Add Slide Poll Zoom More" at bounding box center [531, 651] width 951 height 63
drag, startPoint x: 97, startPoint y: 650, endPoint x: 96, endPoint y: 642, distance: 7.9
click at [97, 652] on div "Pen P" at bounding box center [87, 652] width 63 height 38
drag, startPoint x: 29, startPoint y: 200, endPoint x: 42, endPoint y: 204, distance: 13.1
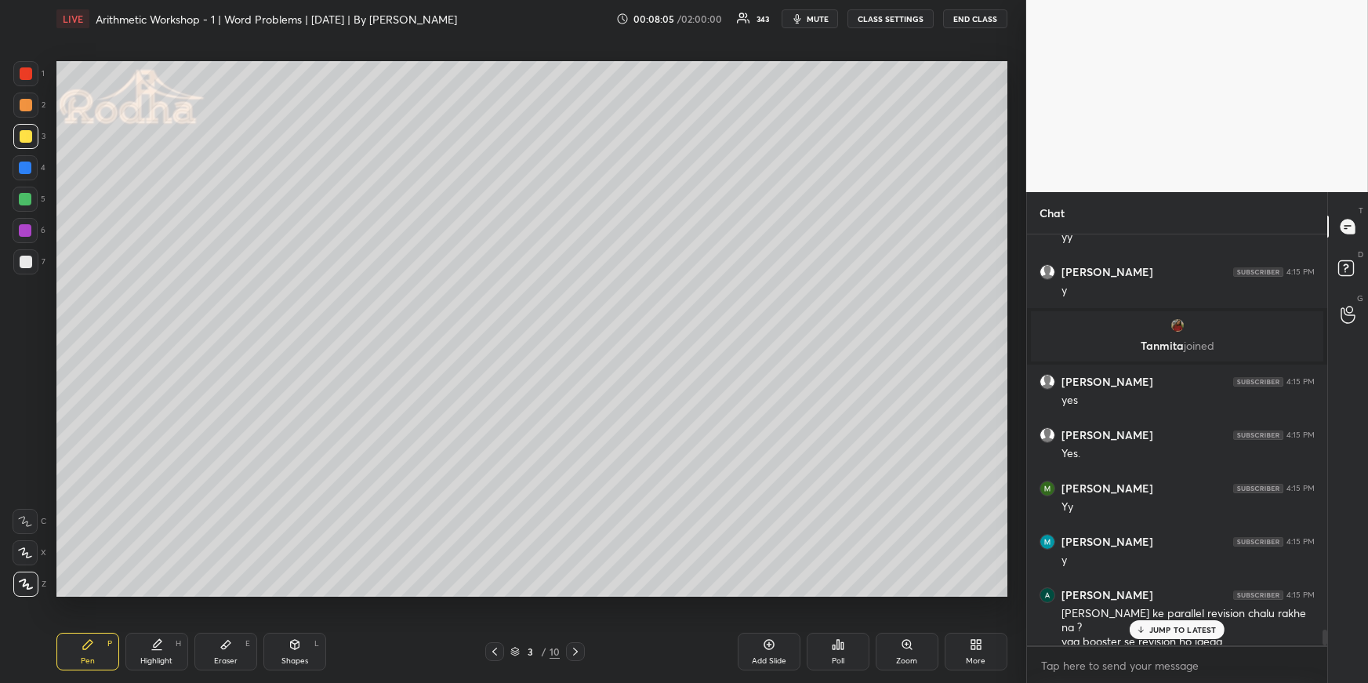
click at [27, 198] on div at bounding box center [25, 199] width 13 height 13
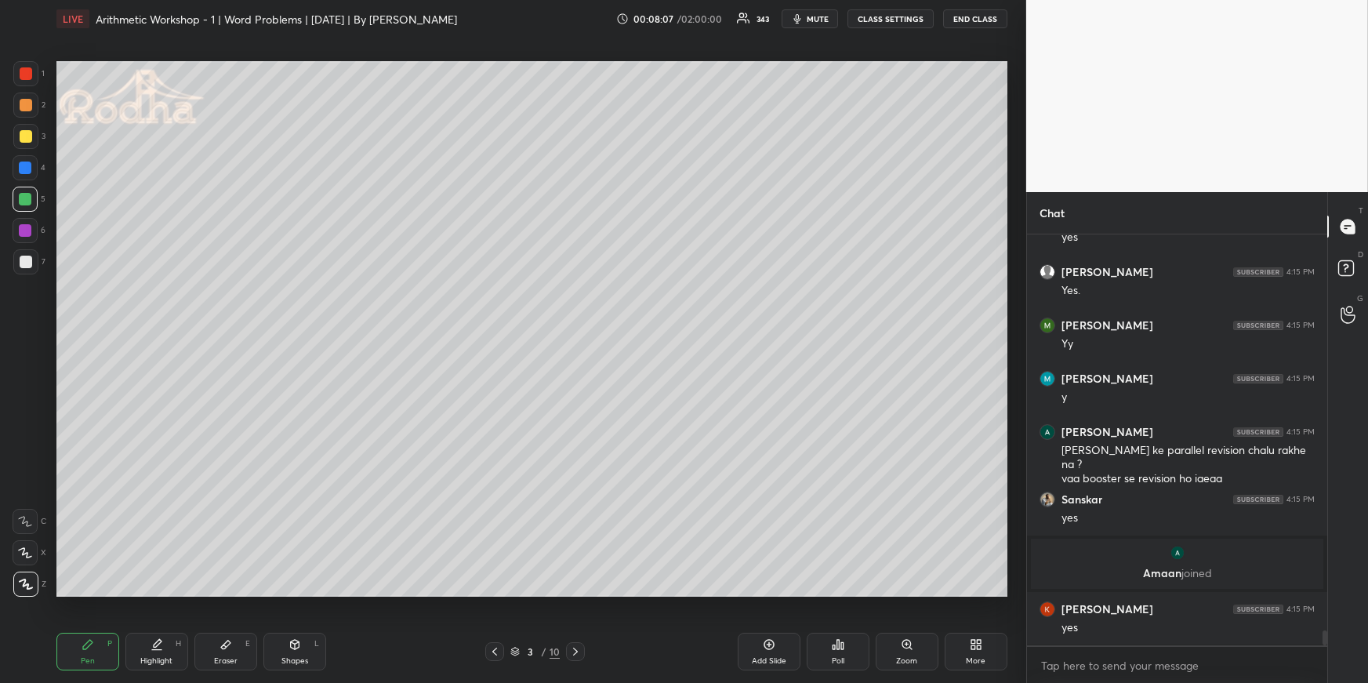
scroll to position [10687, 0]
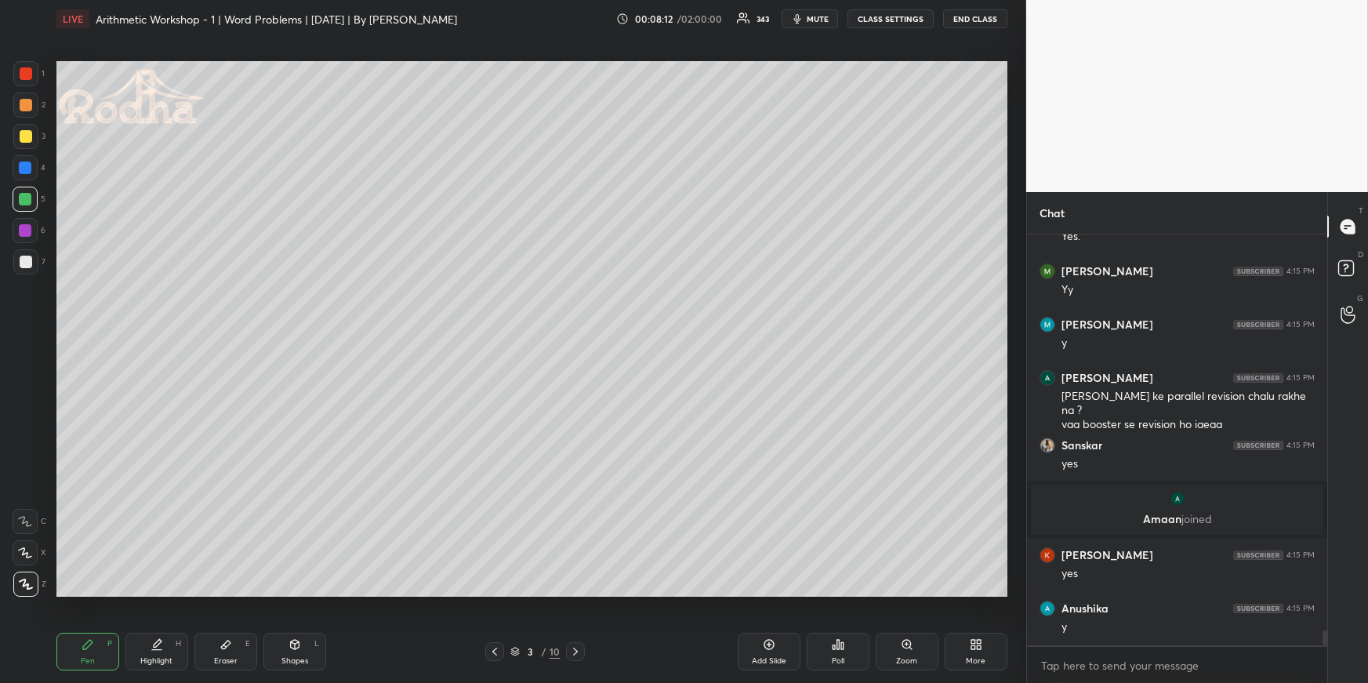
click at [158, 662] on div "Highlight" at bounding box center [156, 661] width 32 height 8
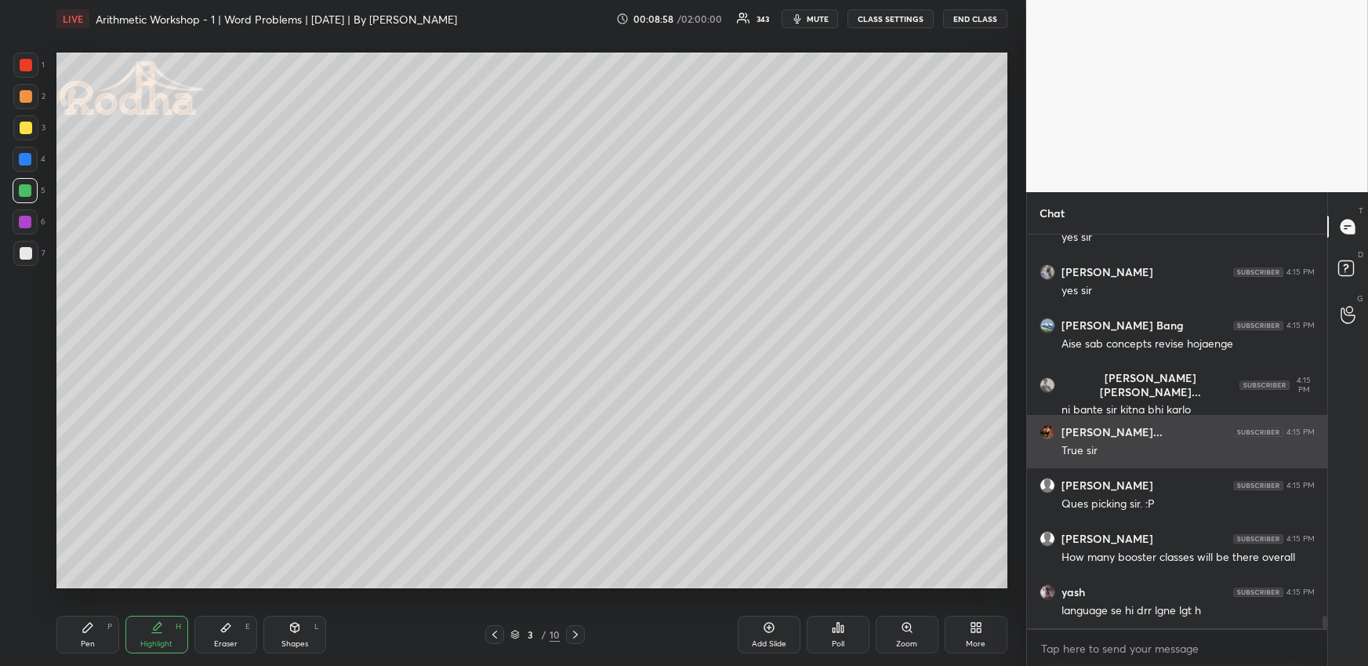
scroll to position [11571, 0]
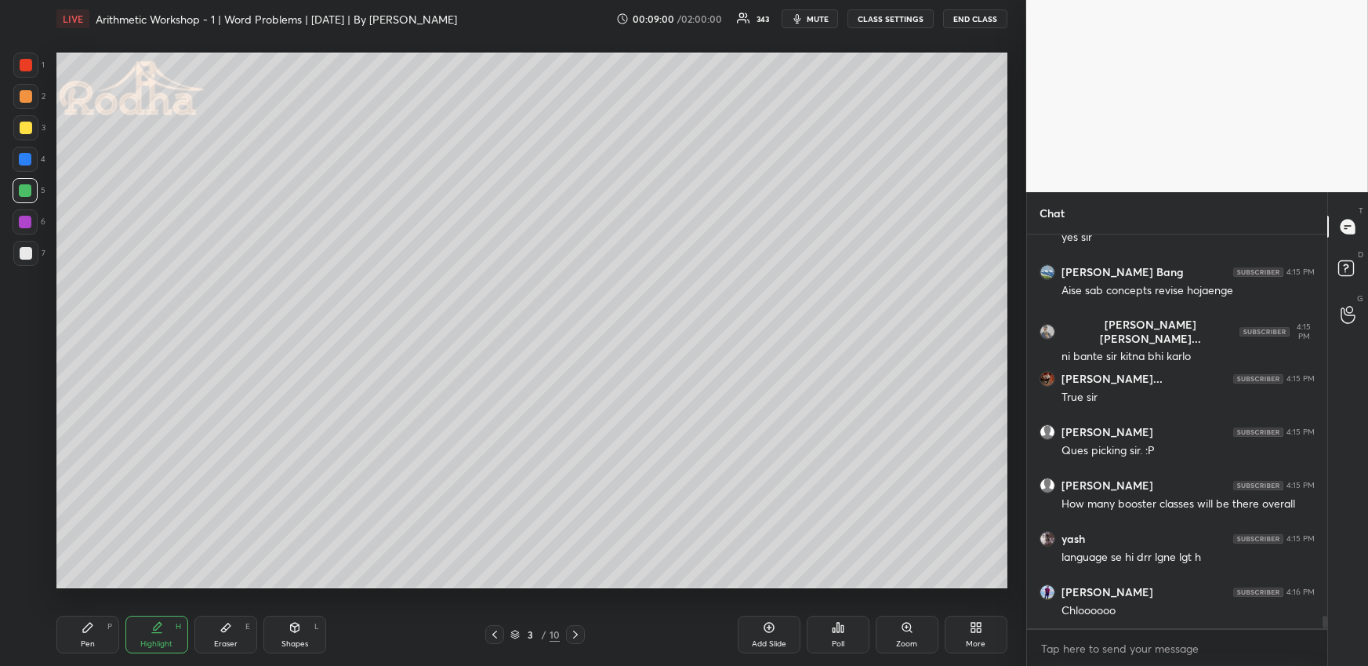
click at [574, 631] on icon at bounding box center [575, 634] width 5 height 8
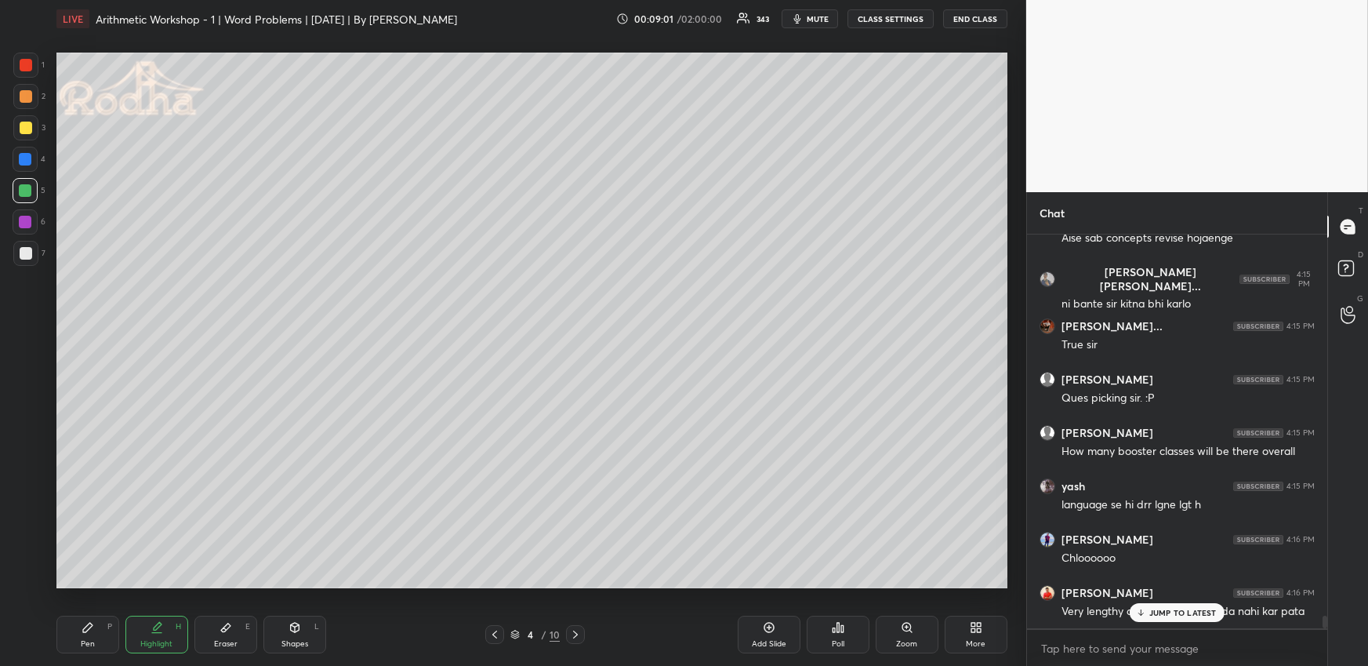
click at [968, 632] on div "More" at bounding box center [976, 635] width 63 height 38
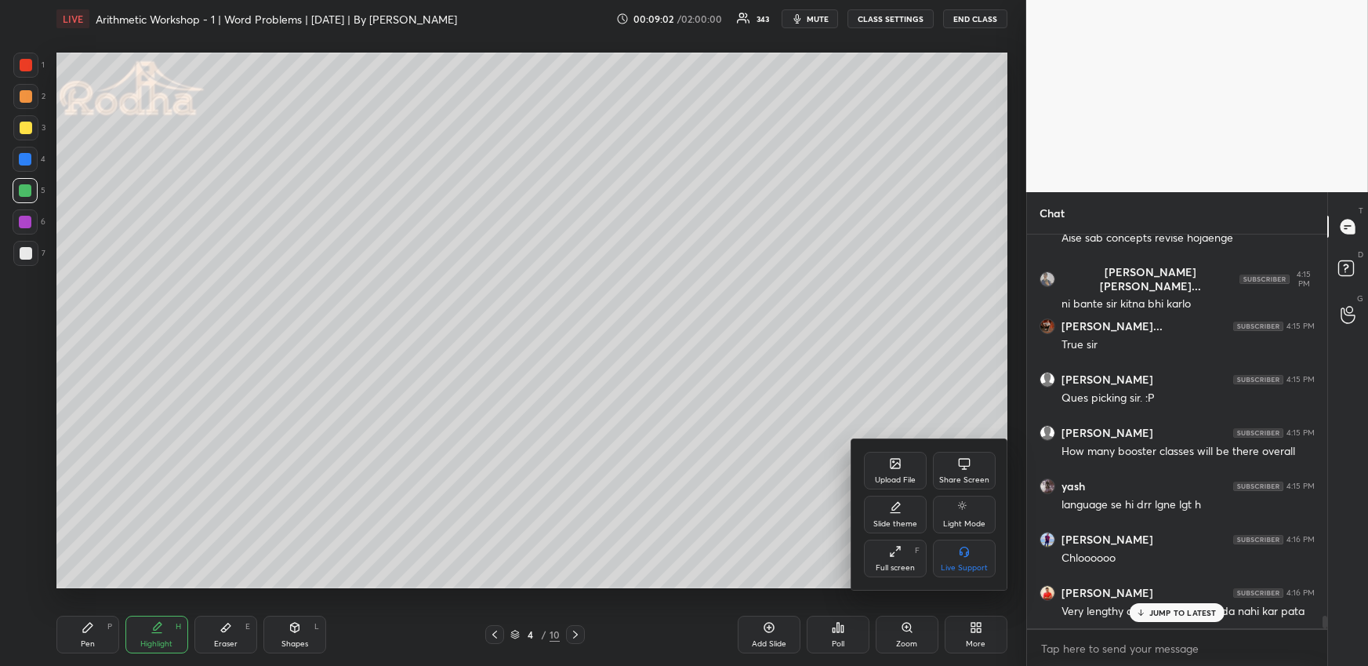
click at [904, 470] on div "Upload File" at bounding box center [895, 471] width 63 height 38
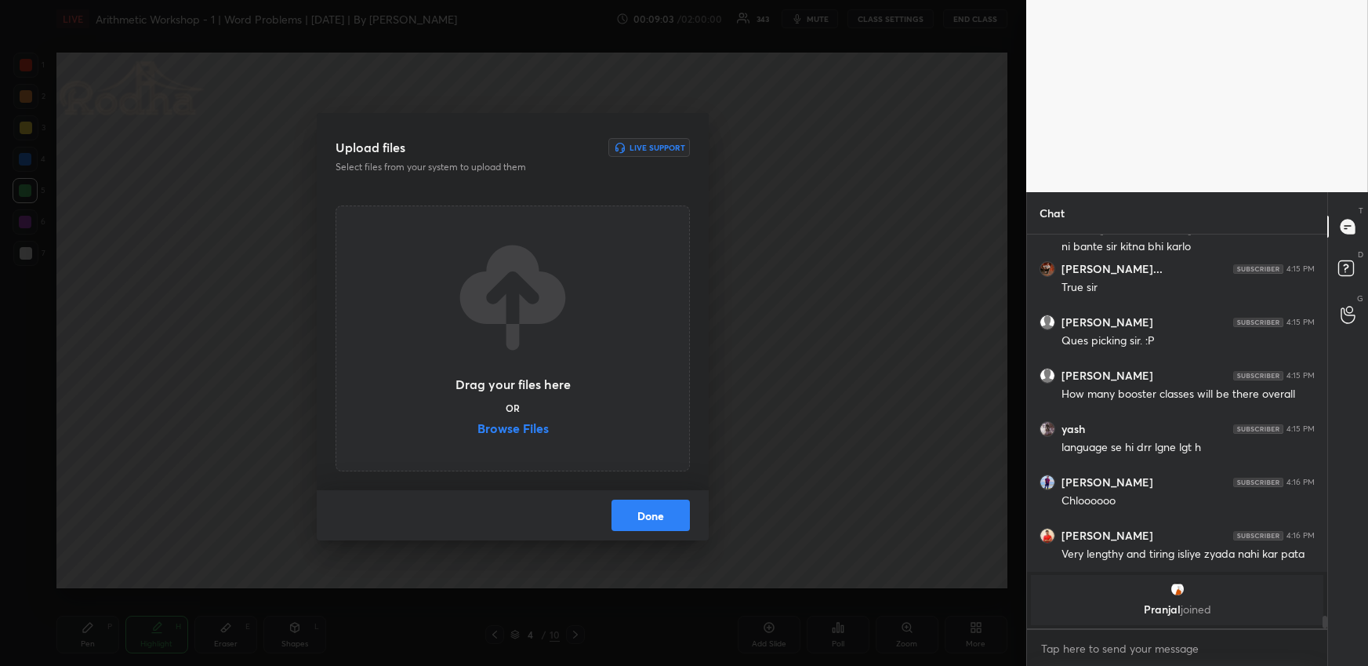
scroll to position [11733, 0]
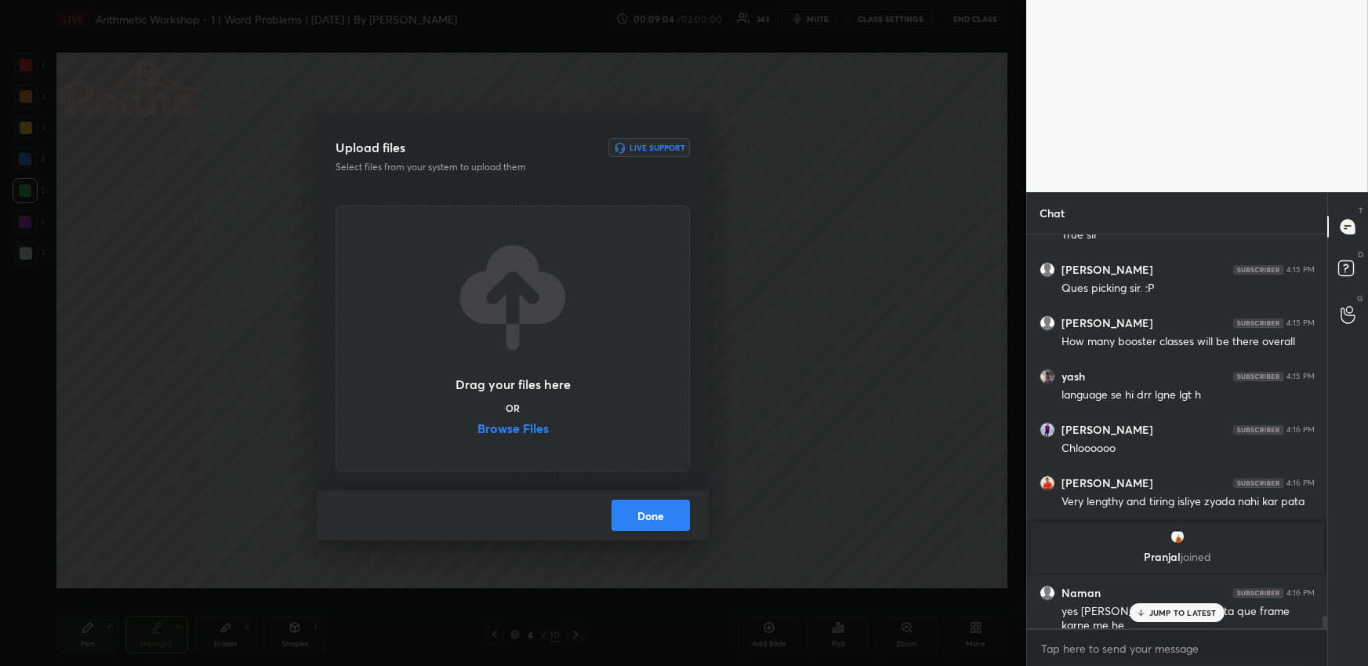
click at [536, 431] on label "Browse Files" at bounding box center [513, 430] width 71 height 16
click at [478, 431] on input "Browse Files" at bounding box center [478, 430] width 0 height 16
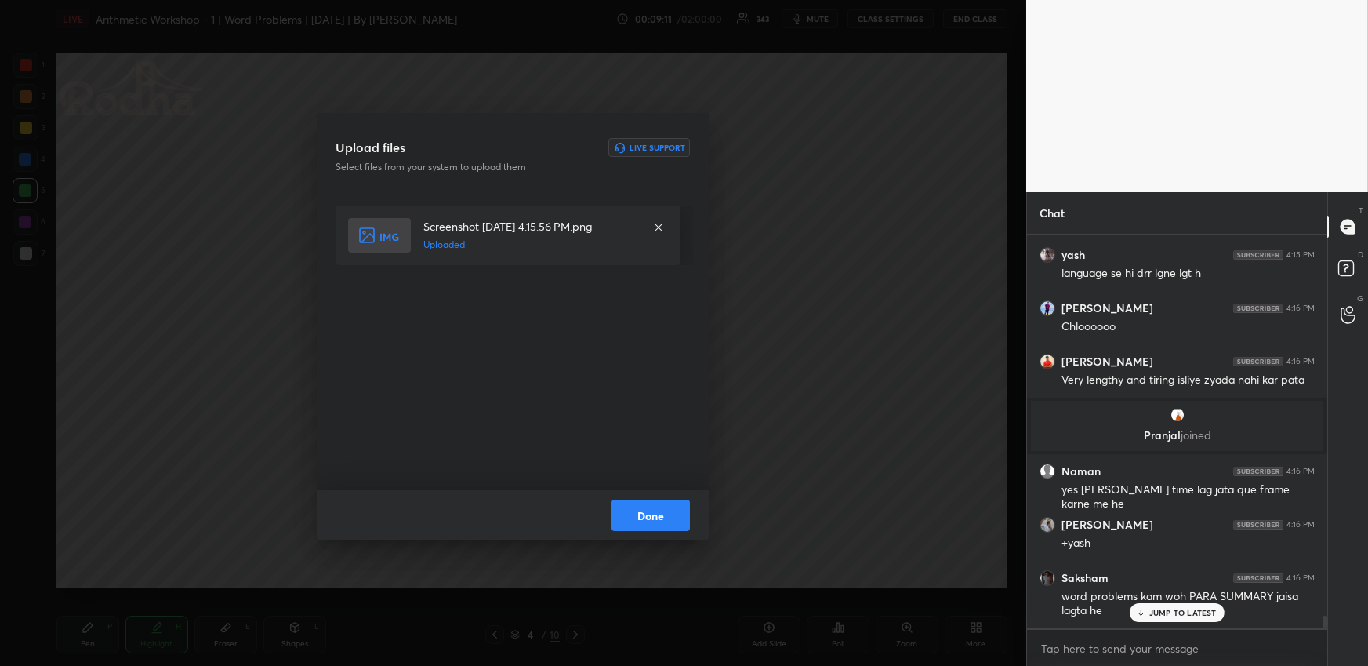
scroll to position [11921, 0]
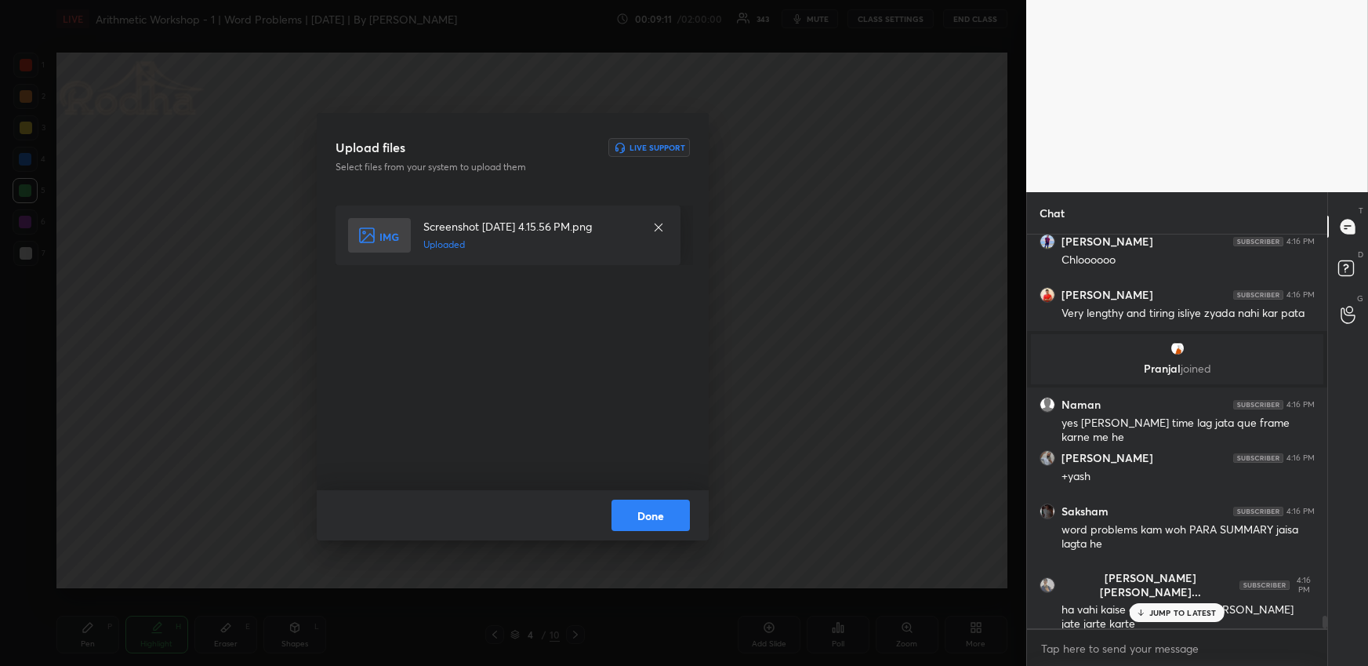
click at [675, 509] on button "Done" at bounding box center [651, 514] width 78 height 31
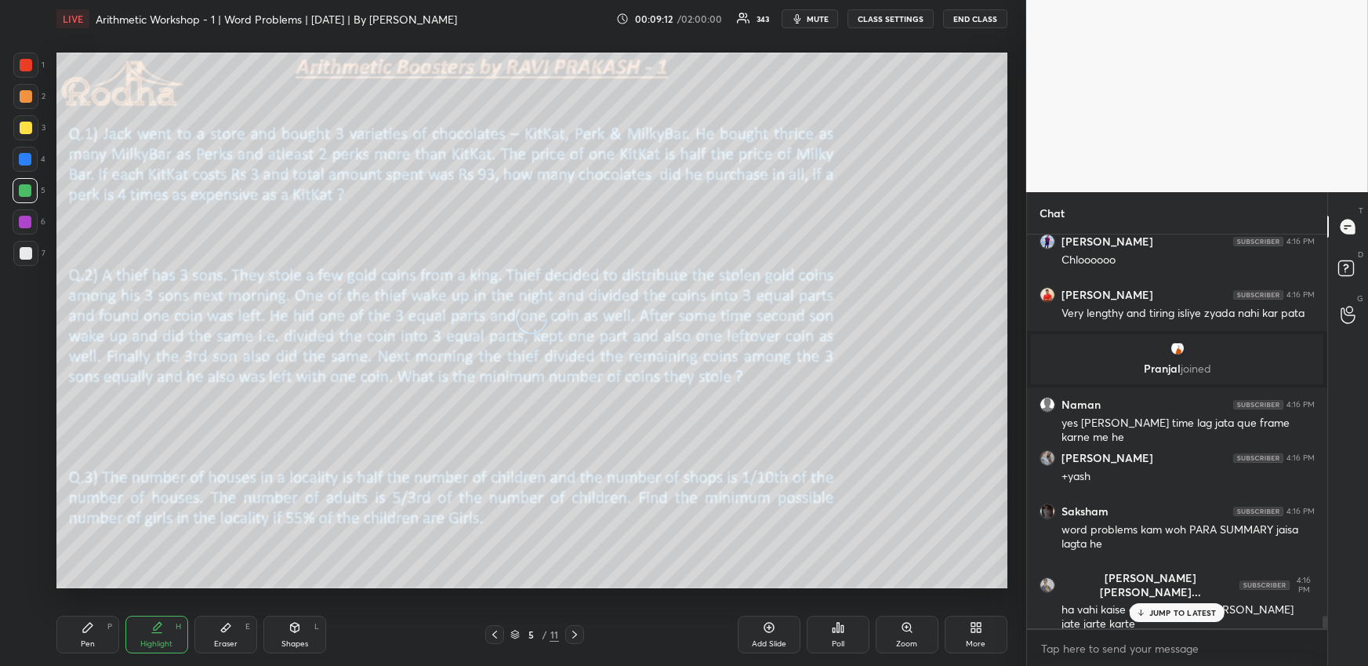
scroll to position [11975, 0]
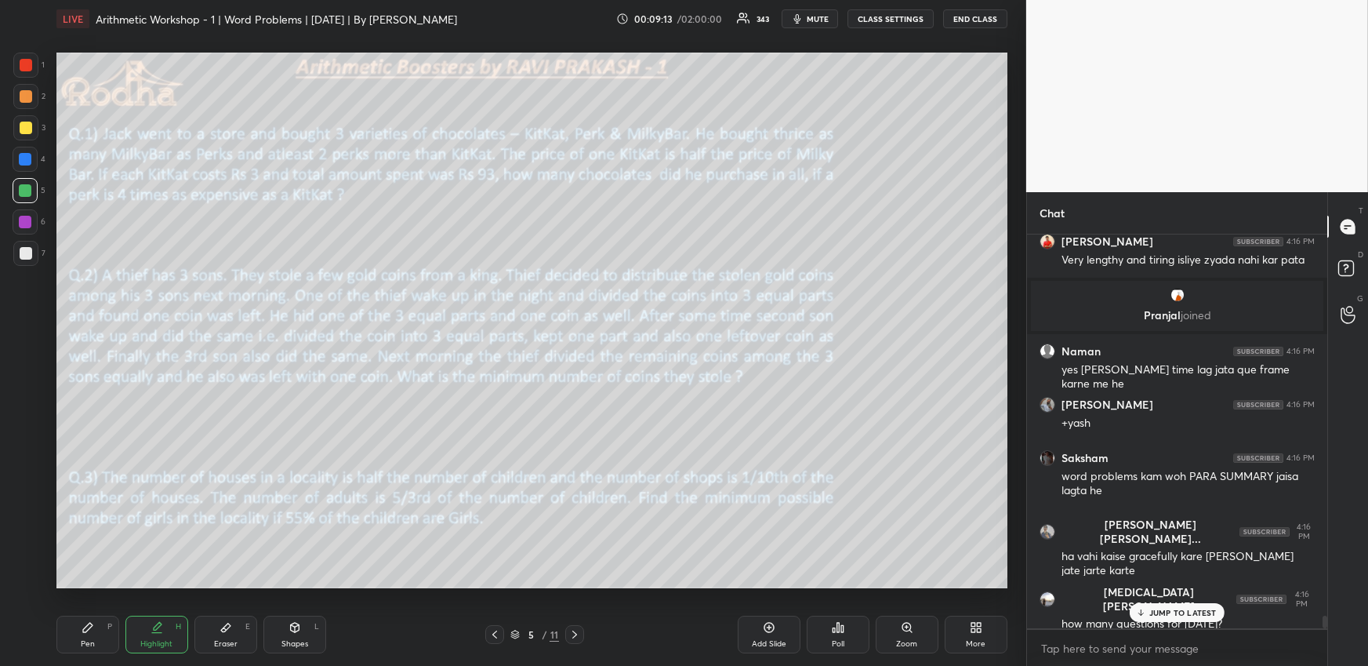
click at [110, 638] on div "Pen P" at bounding box center [87, 635] width 63 height 38
click at [30, 127] on div at bounding box center [25, 127] width 25 height 25
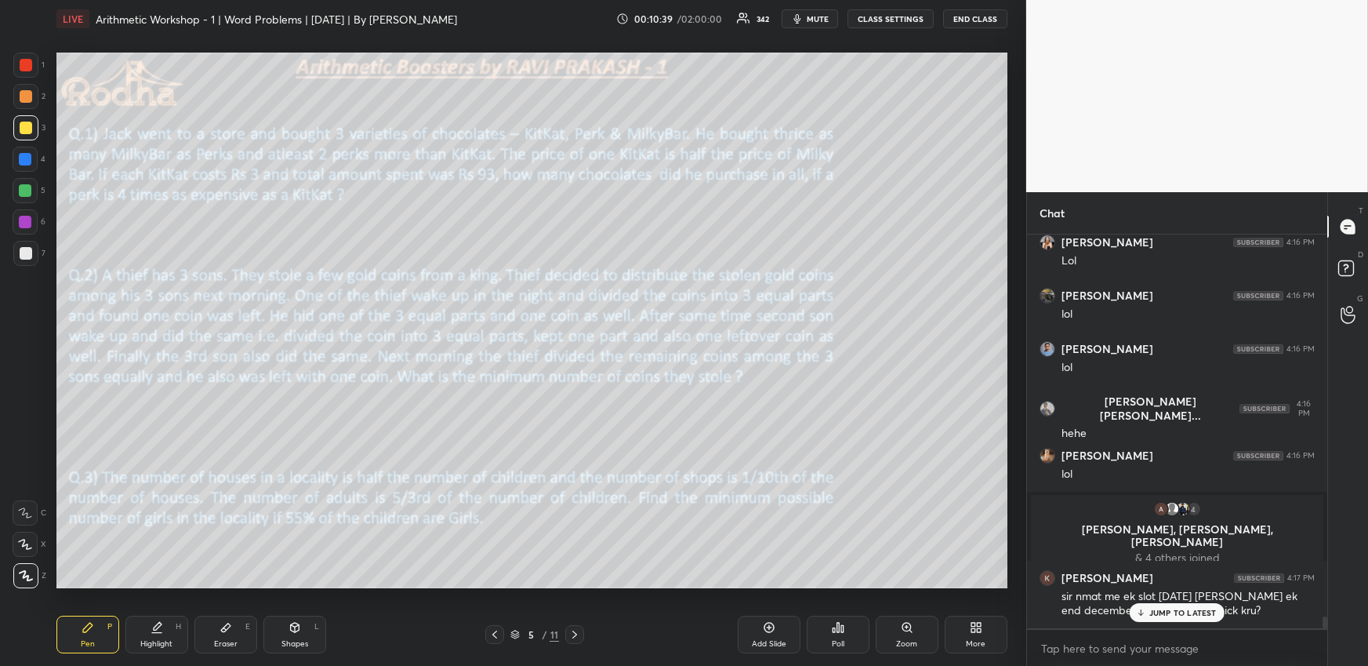
scroll to position [12390, 0]
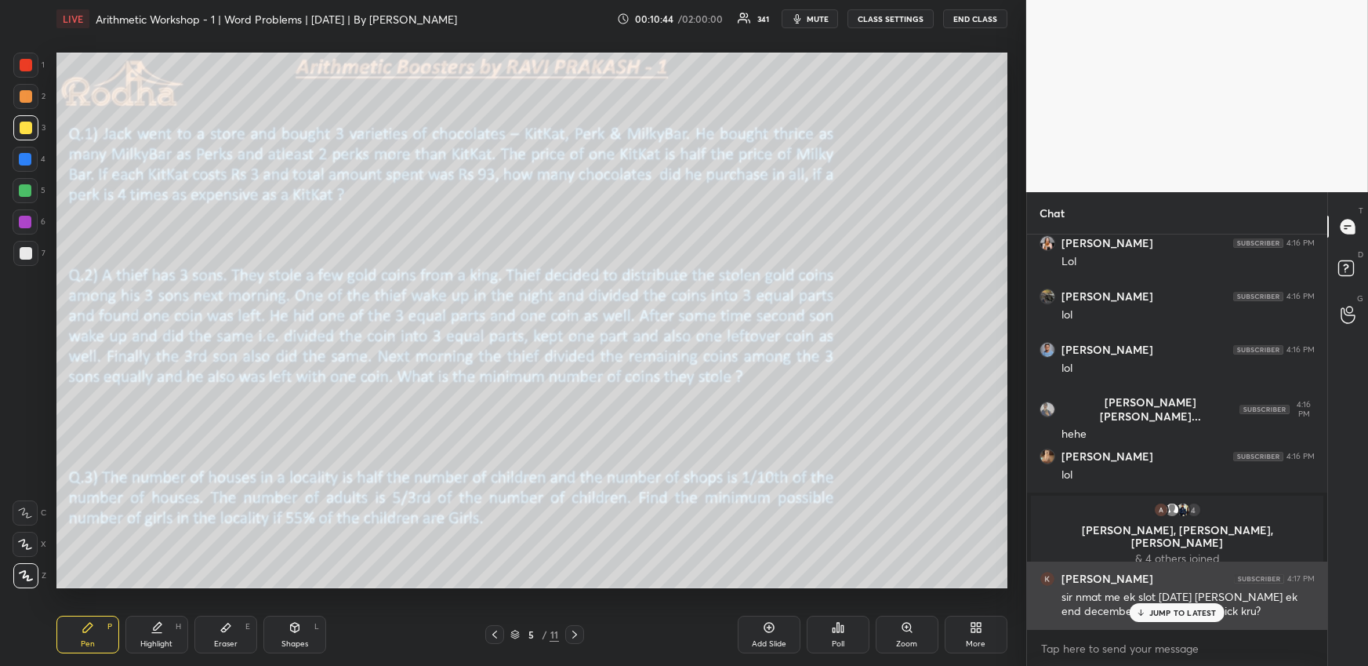
drag, startPoint x: 1179, startPoint y: 618, endPoint x: 1179, endPoint y: 605, distance: 12.5
click at [1180, 618] on div "JUMP TO LATEST" at bounding box center [1177, 612] width 94 height 19
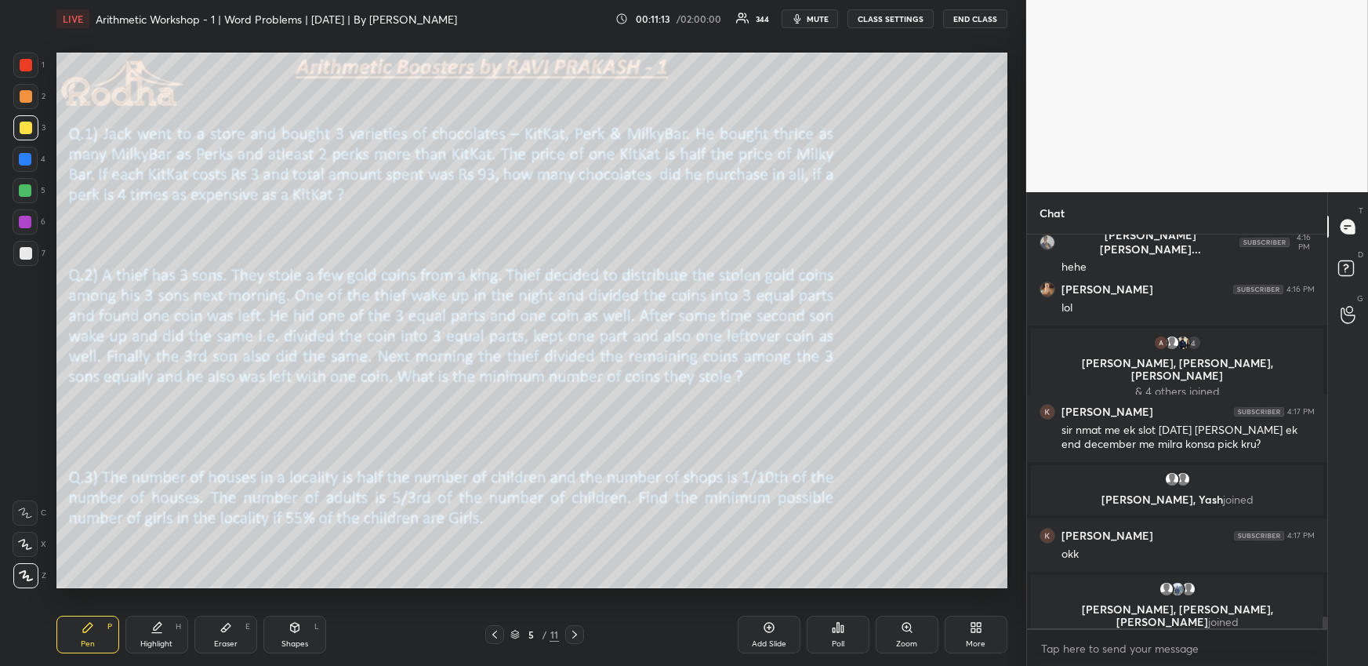
scroll to position [12453, 0]
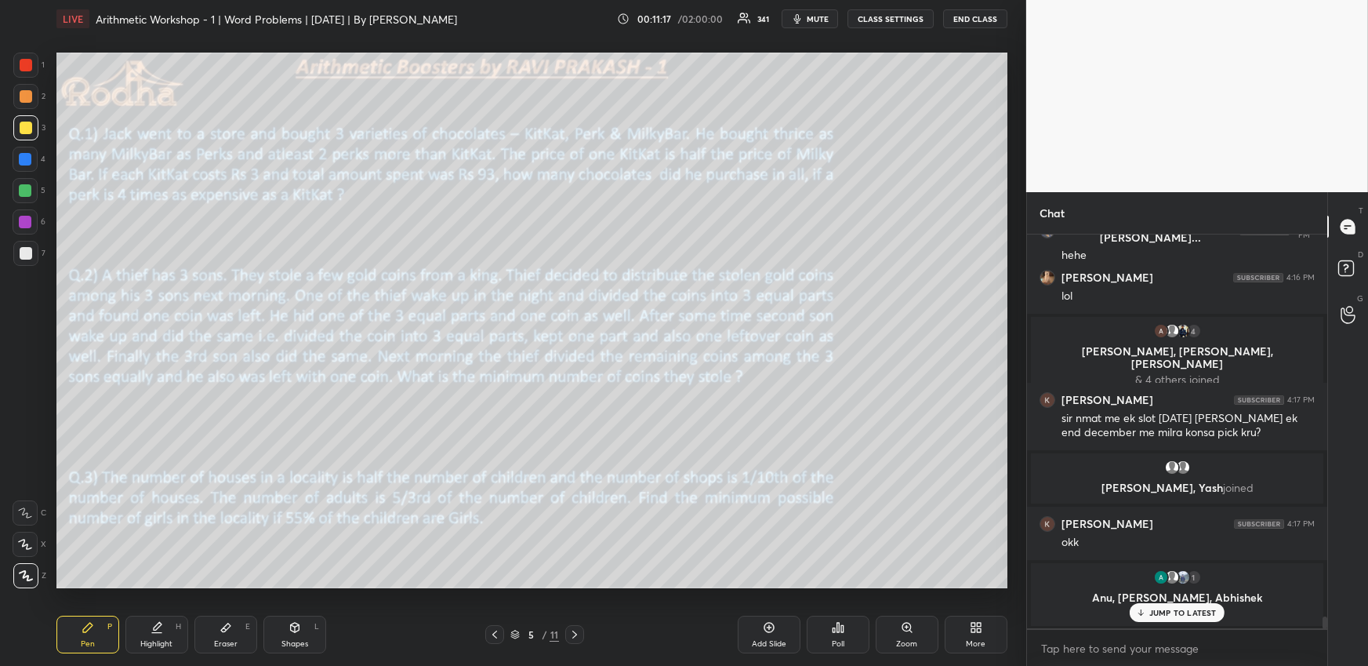
click at [1179, 616] on p "JUMP TO LATEST" at bounding box center [1183, 612] width 67 height 9
click at [27, 191] on div at bounding box center [25, 190] width 13 height 13
drag, startPoint x: 798, startPoint y: 15, endPoint x: 786, endPoint y: 16, distance: 12.6
click at [799, 16] on icon "button" at bounding box center [797, 19] width 13 height 13
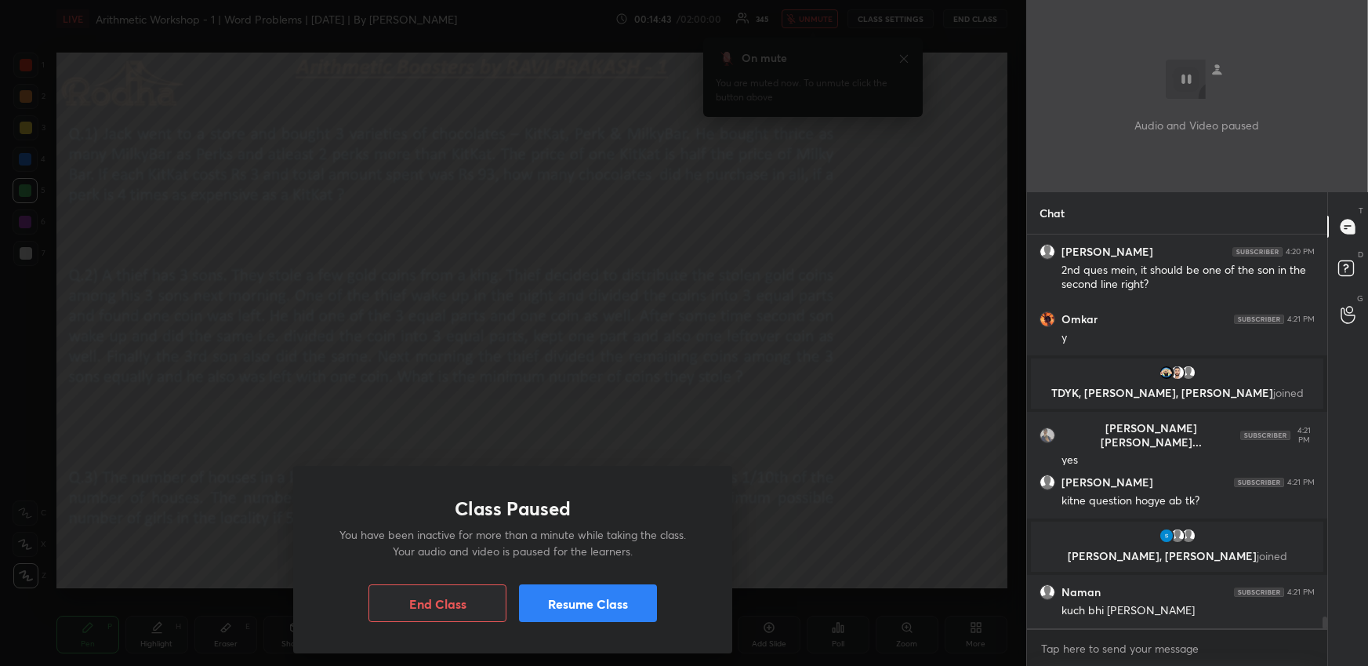
scroll to position [12818, 0]
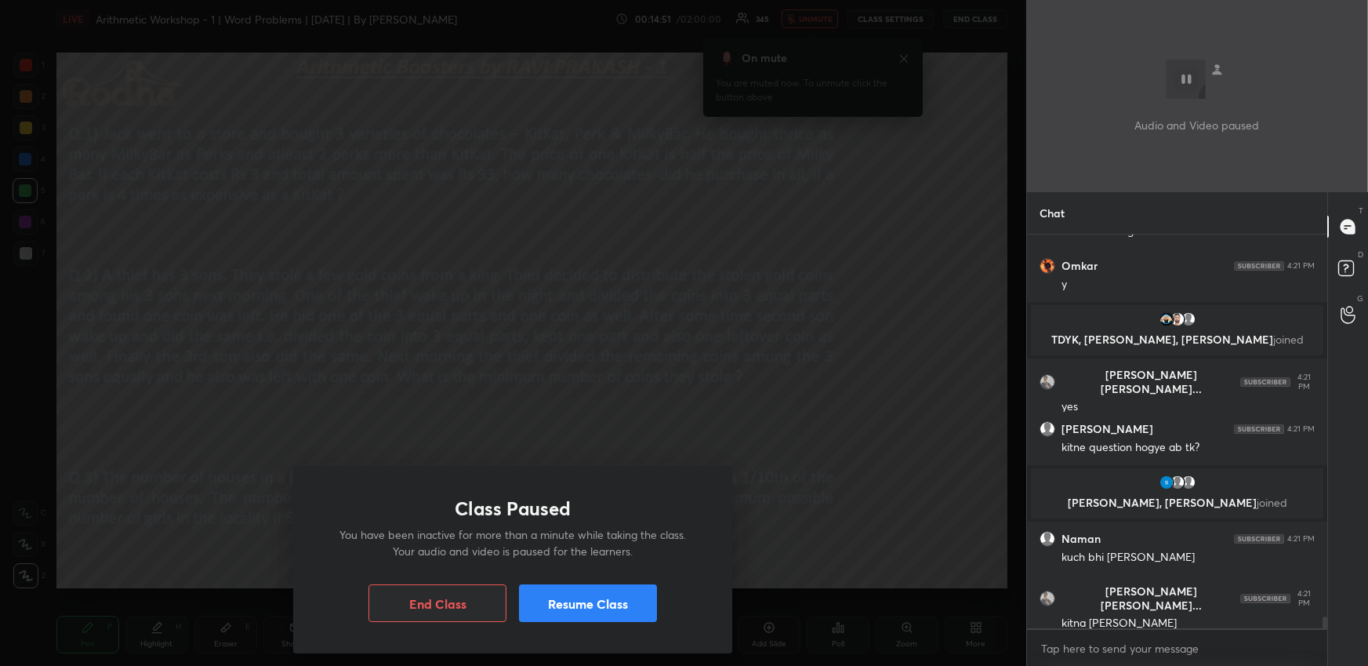
click at [633, 612] on button "Resume Class" at bounding box center [588, 603] width 138 height 38
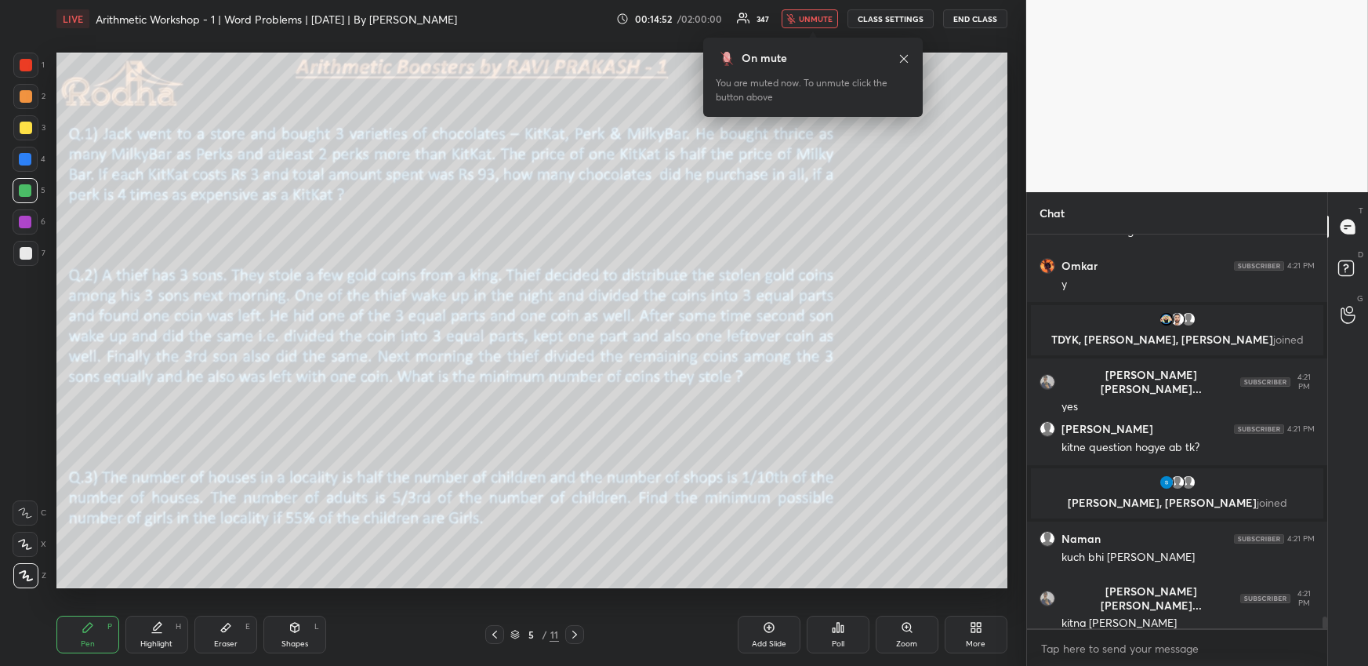
click at [828, 20] on span "unmute" at bounding box center [816, 18] width 34 height 11
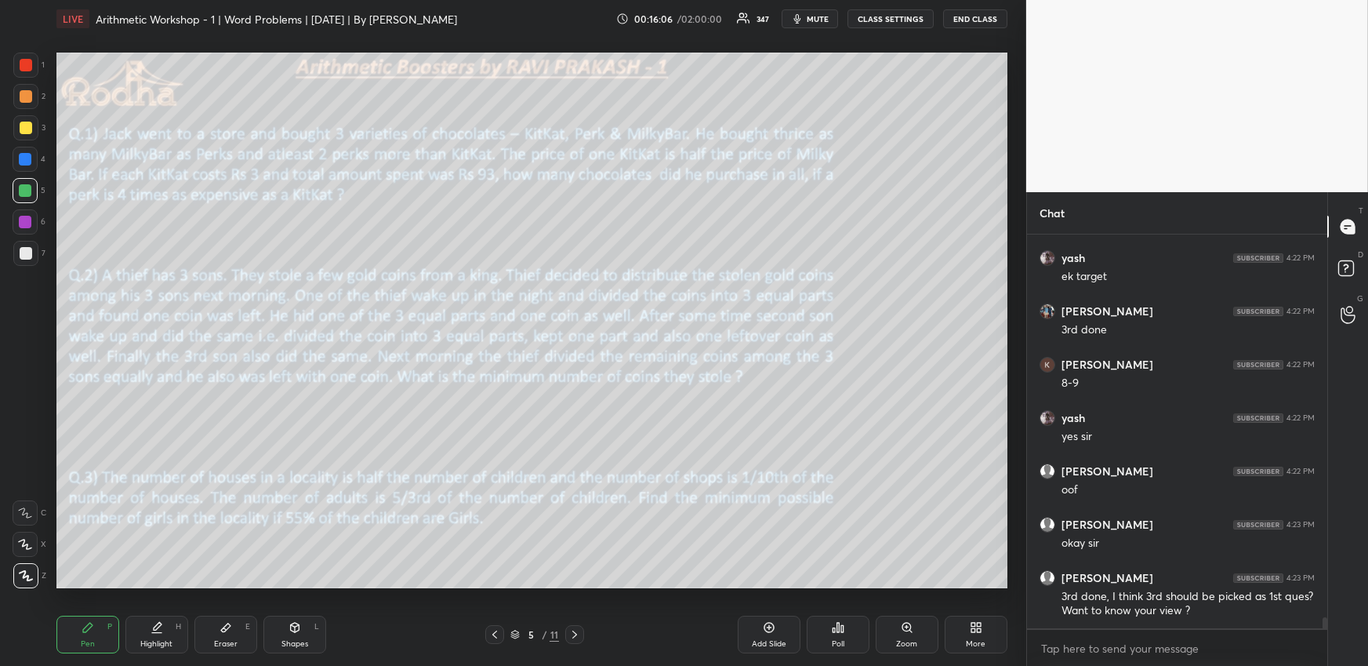
scroll to position [13915, 0]
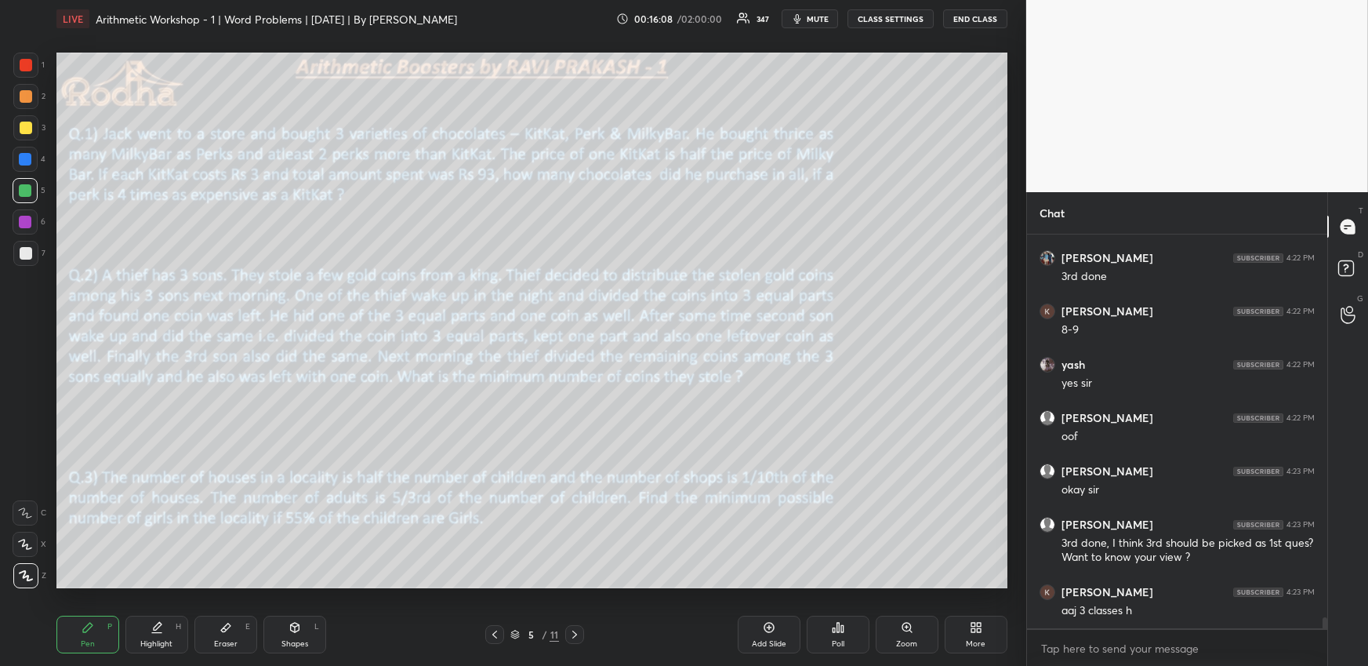
click at [24, 223] on div at bounding box center [25, 222] width 13 height 13
drag, startPoint x: 28, startPoint y: 248, endPoint x: 31, endPoint y: 236, distance: 12.2
click at [29, 247] on div at bounding box center [26, 253] width 13 height 13
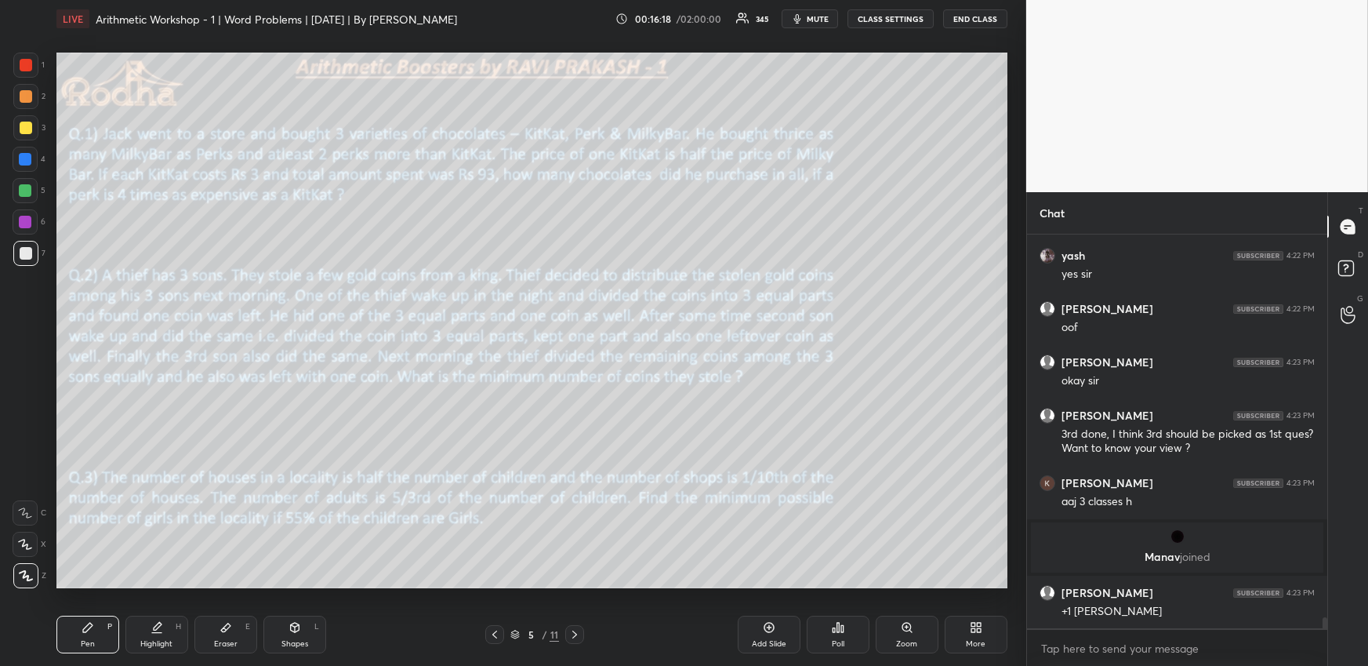
scroll to position [13723, 0]
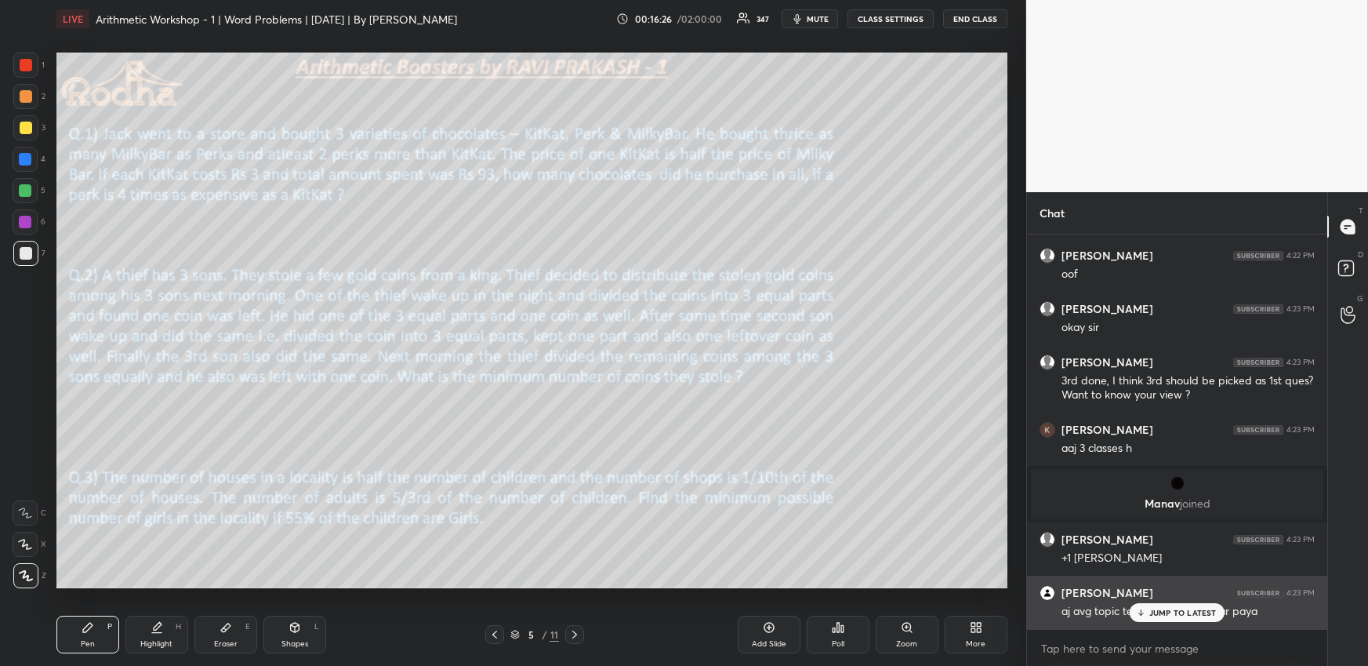
click at [1196, 613] on p "JUMP TO LATEST" at bounding box center [1183, 612] width 67 height 9
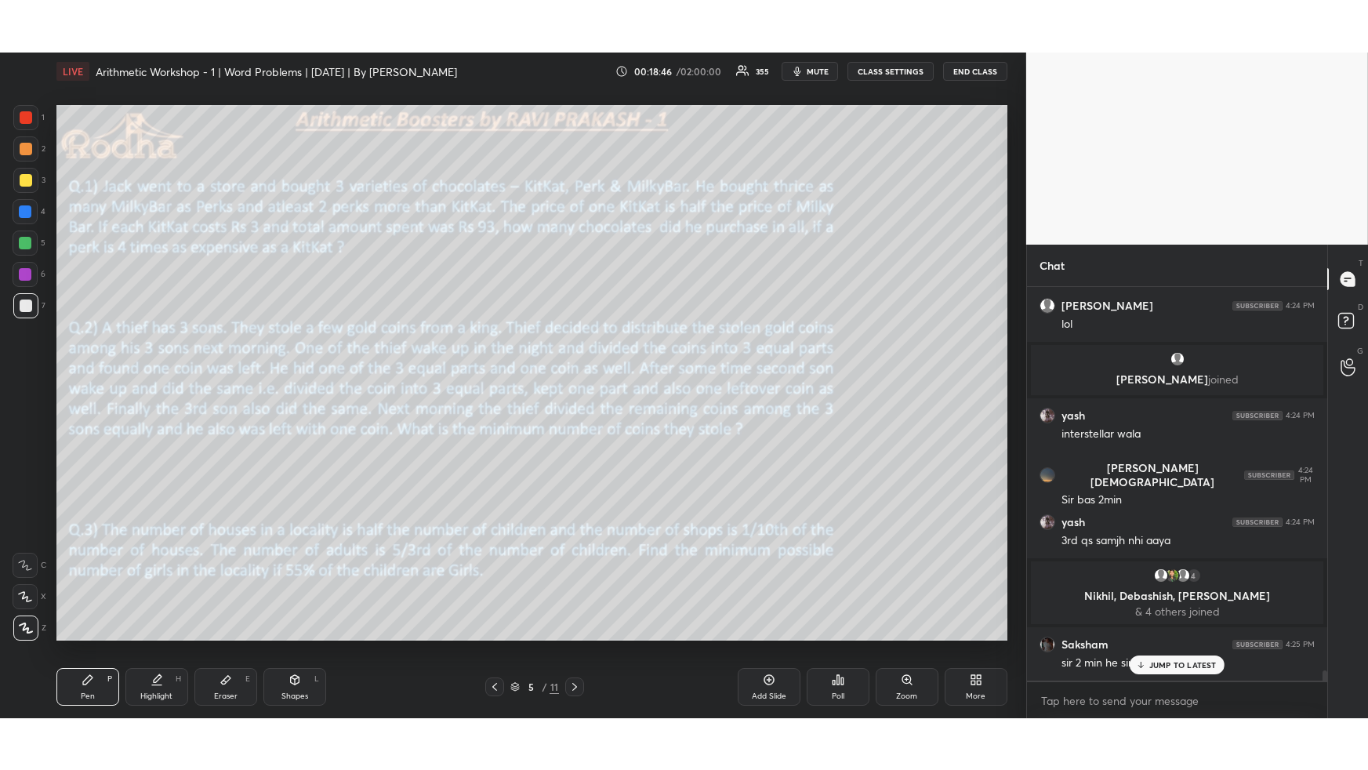
scroll to position [14468, 0]
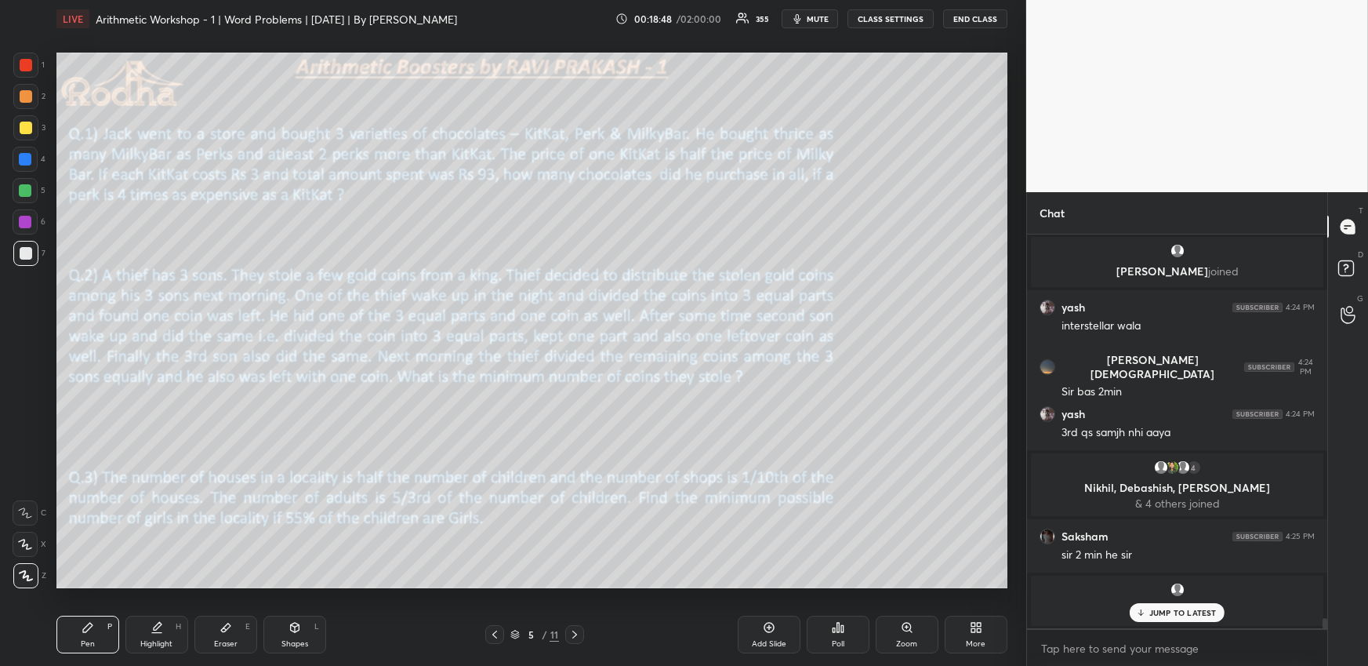
click at [1170, 617] on p "JUMP TO LATEST" at bounding box center [1183, 612] width 67 height 9
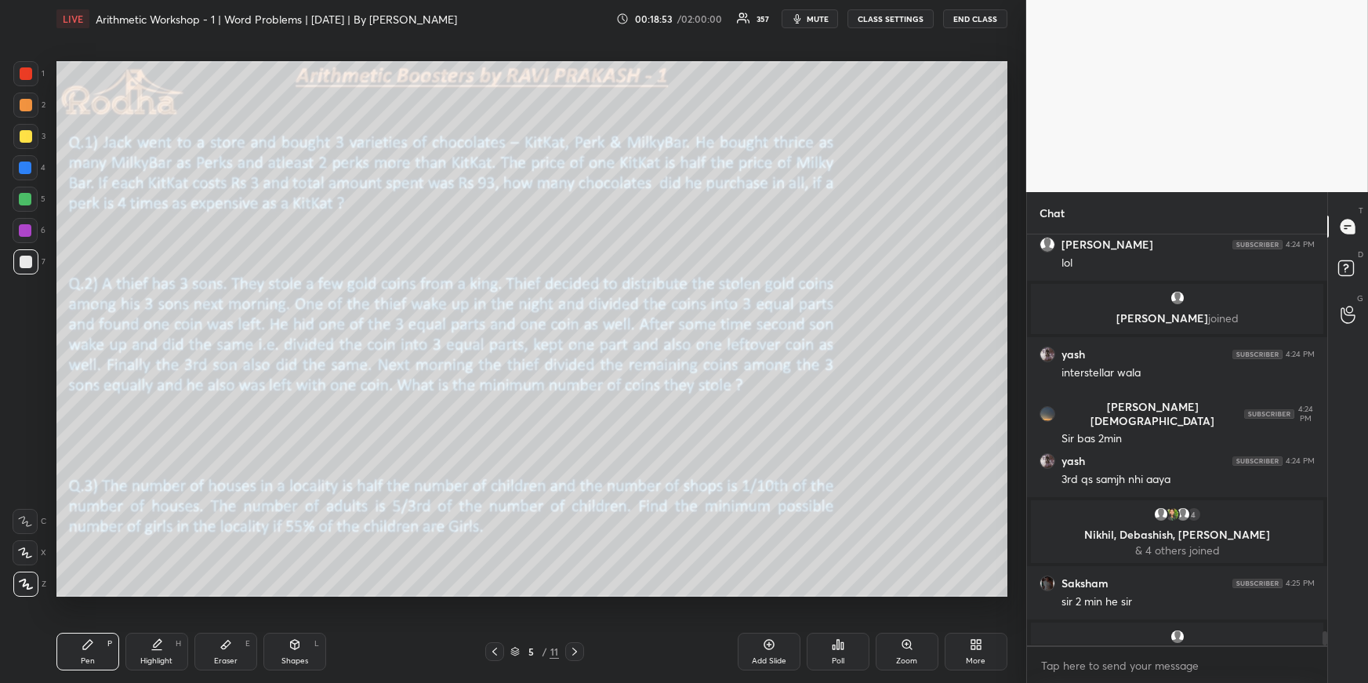
scroll to position [14452, 0]
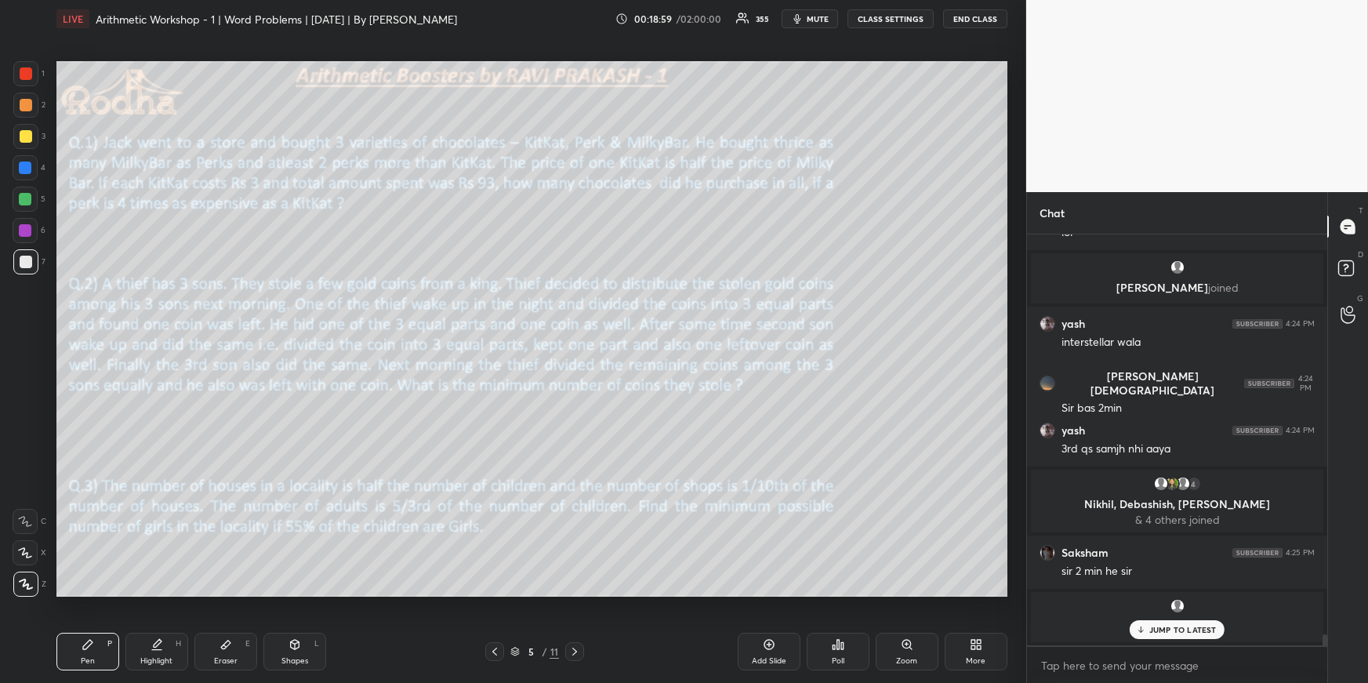
click at [845, 648] on div "Poll" at bounding box center [838, 652] width 63 height 38
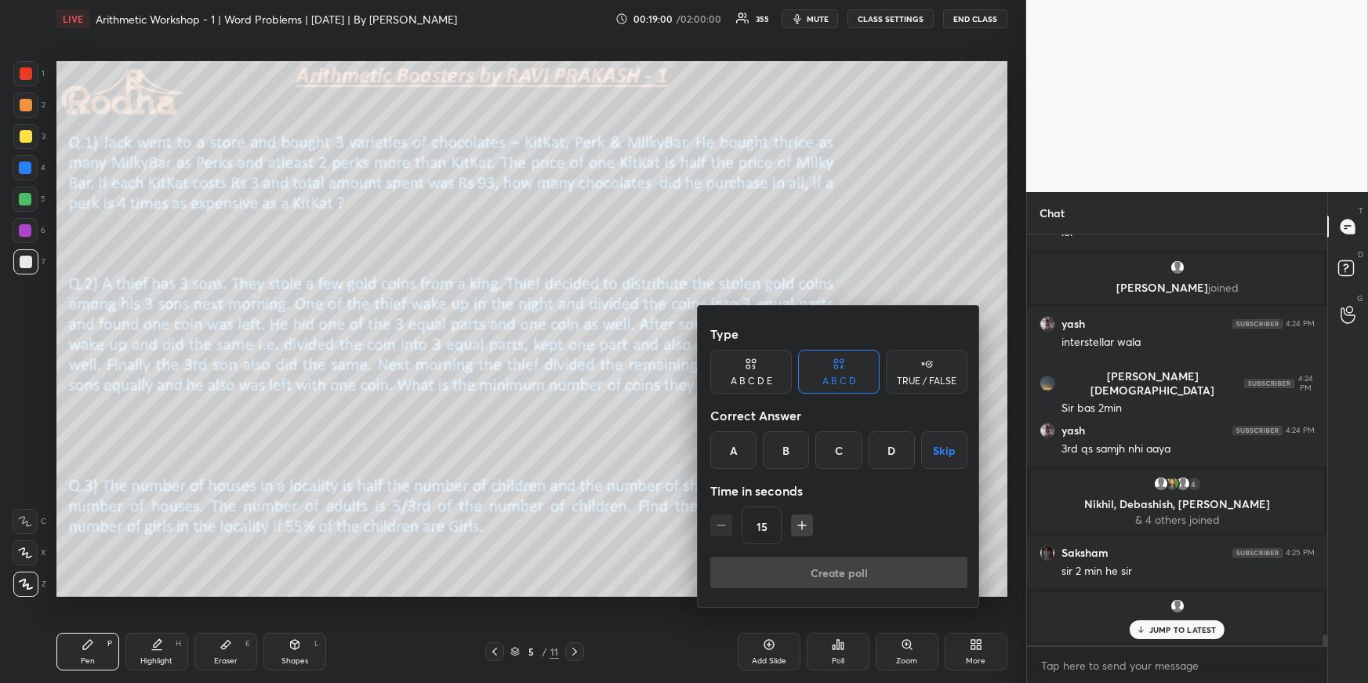
click at [747, 377] on div "A B C D E" at bounding box center [752, 380] width 42 height 9
click at [774, 450] on div "B" at bounding box center [773, 450] width 38 height 38
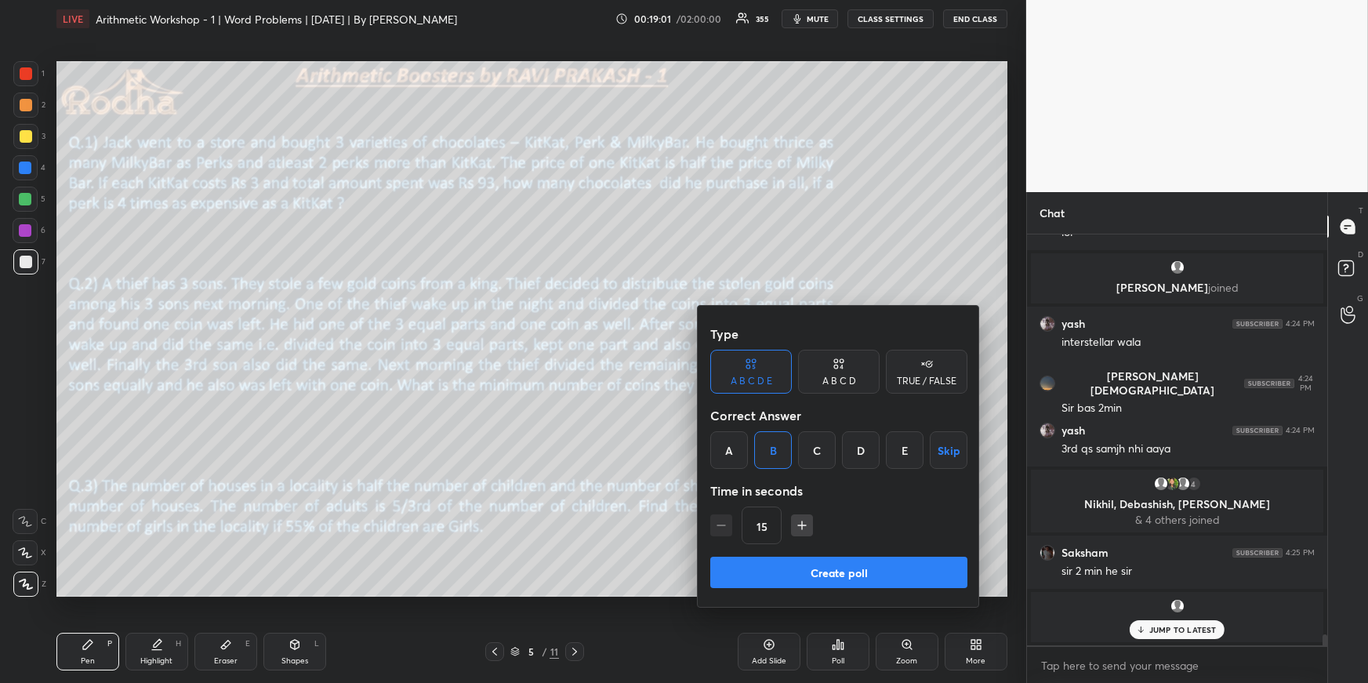
click at [774, 561] on button "Create poll" at bounding box center [838, 572] width 257 height 31
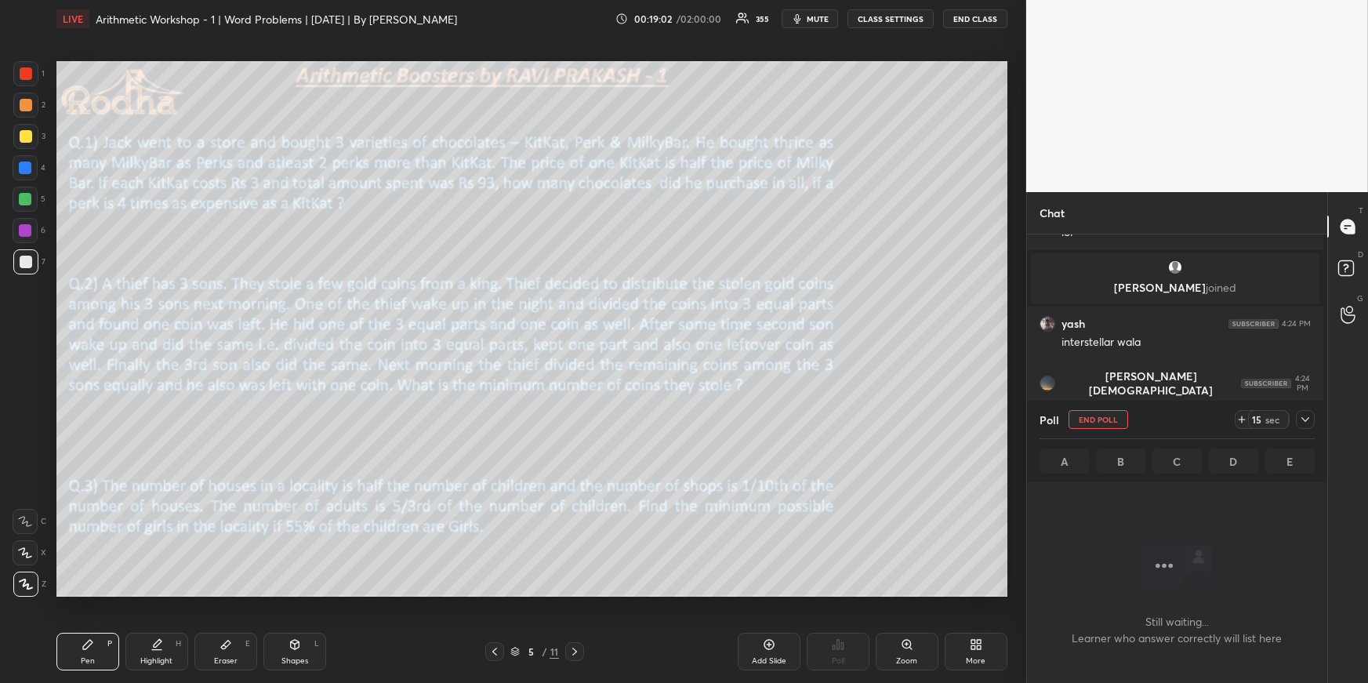
scroll to position [325, 296]
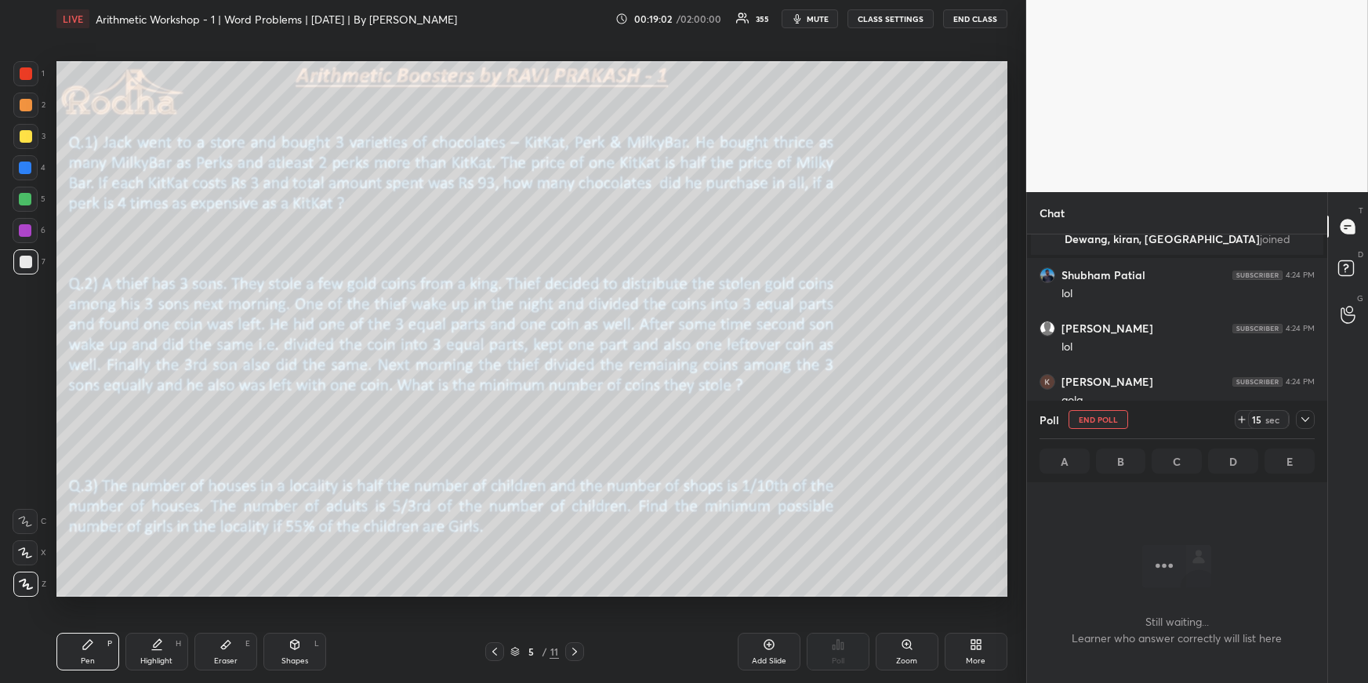
click at [24, 133] on div at bounding box center [26, 136] width 13 height 13
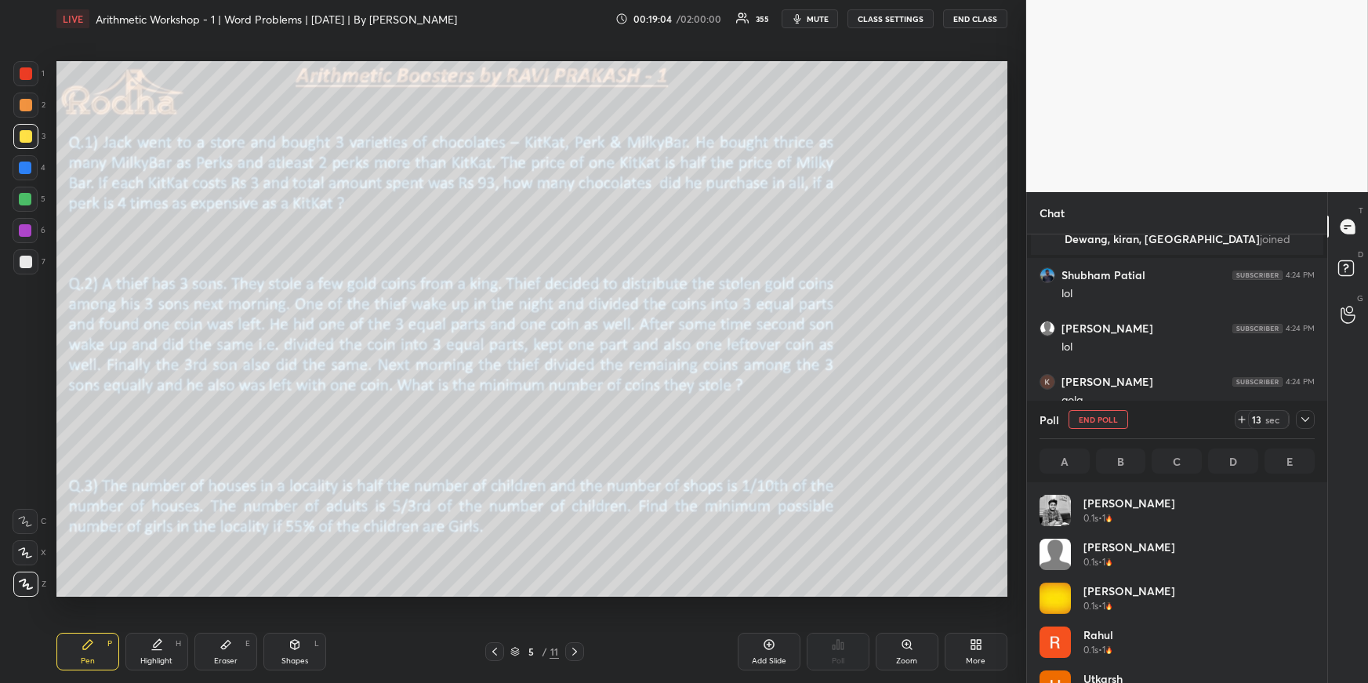
scroll to position [183, 271]
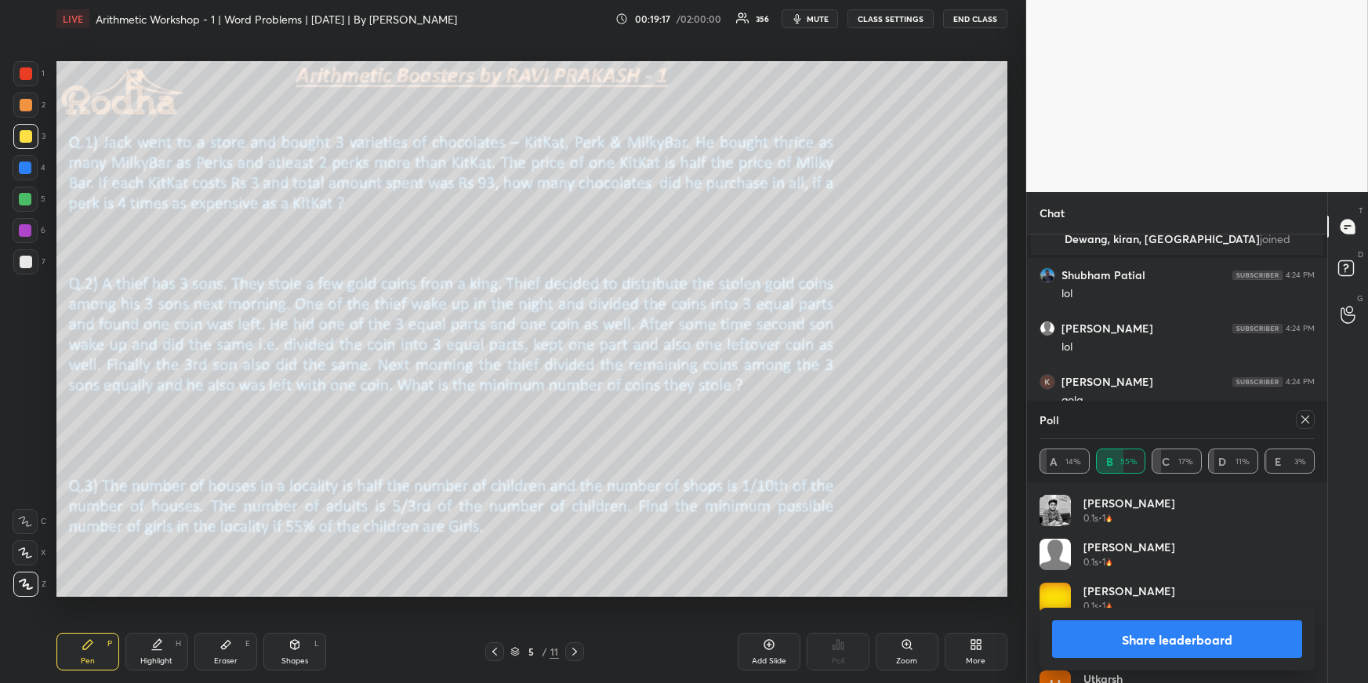
click at [1308, 416] on icon at bounding box center [1305, 419] width 13 height 13
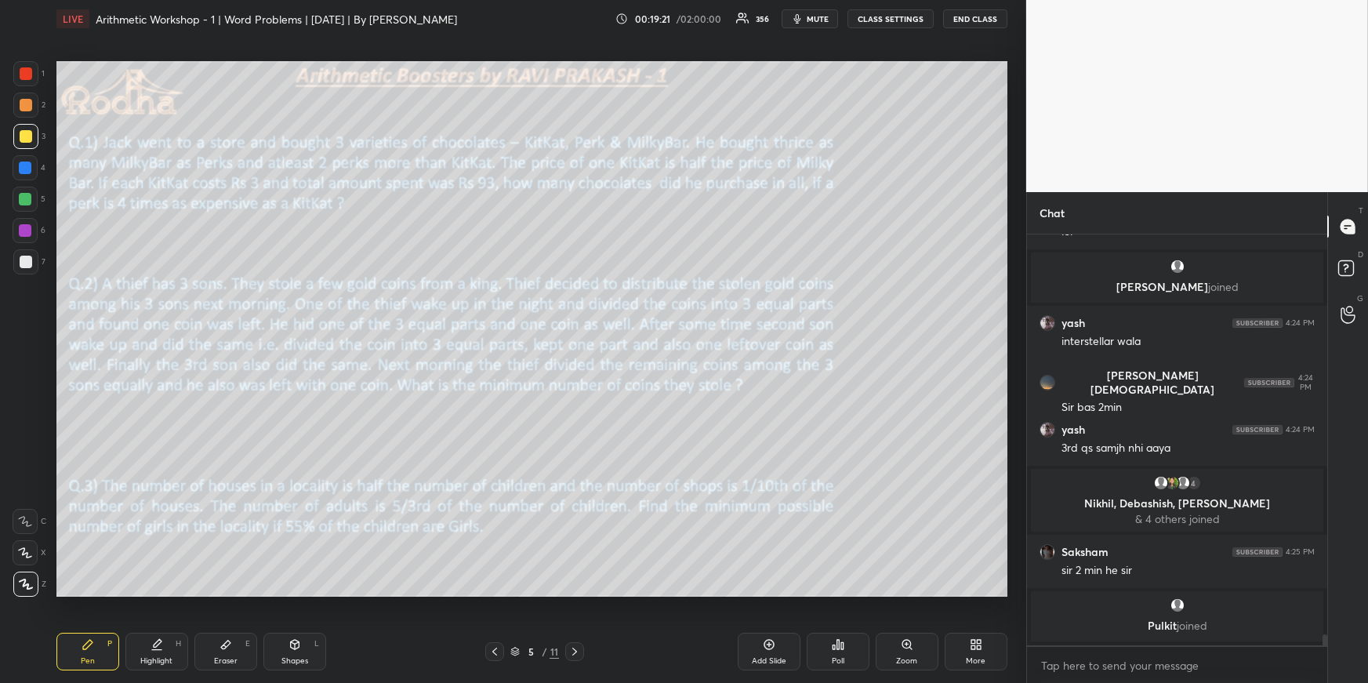
click at [840, 650] on icon at bounding box center [838, 644] width 13 height 13
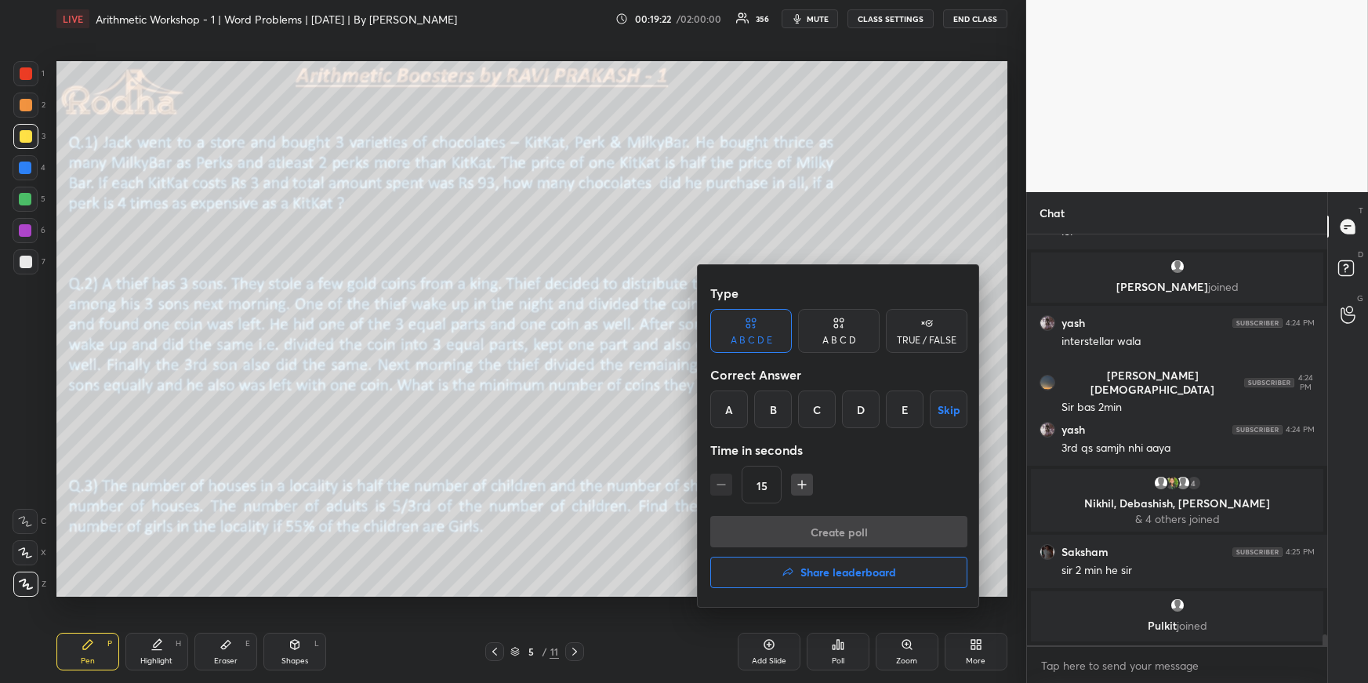
click at [862, 416] on div "D" at bounding box center [861, 410] width 38 height 38
drag, startPoint x: 844, startPoint y: 517, endPoint x: 840, endPoint y: 510, distance: 8.1
click at [844, 518] on button "Create poll" at bounding box center [838, 531] width 257 height 31
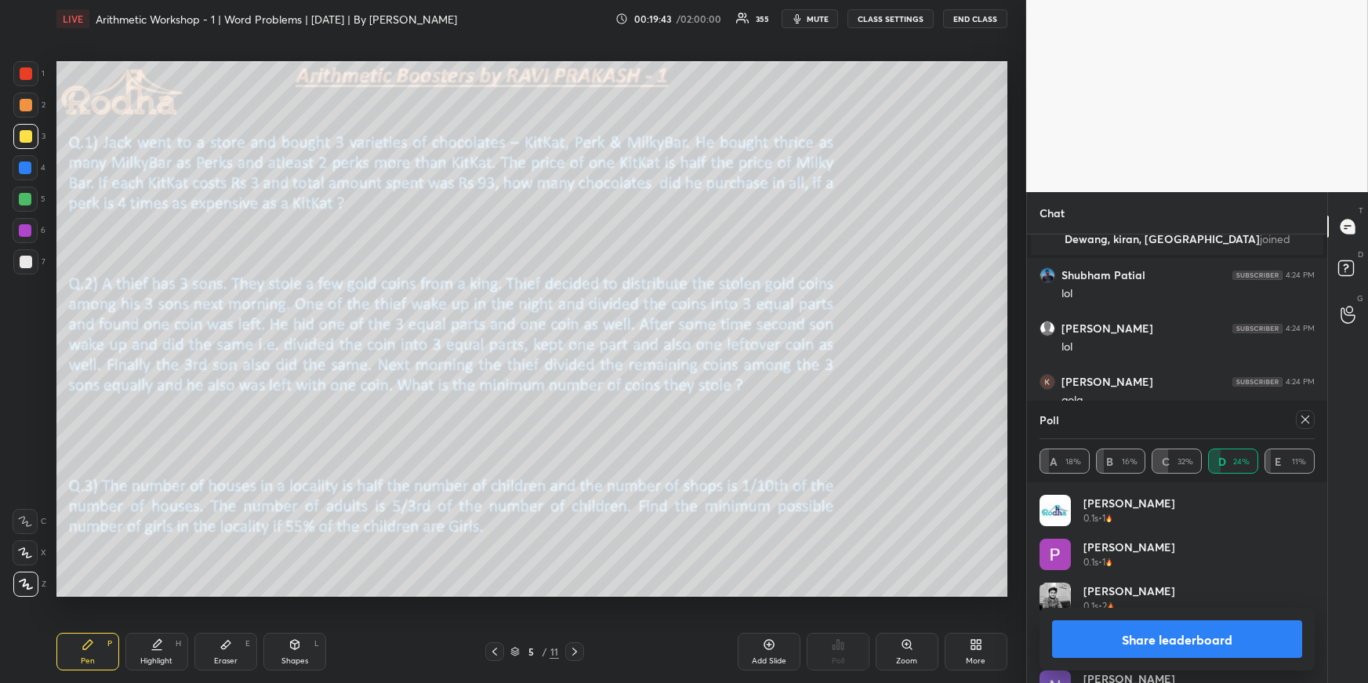
drag, startPoint x: 1310, startPoint y: 413, endPoint x: 1298, endPoint y: 423, distance: 15.1
click at [1310, 415] on icon at bounding box center [1305, 419] width 13 height 13
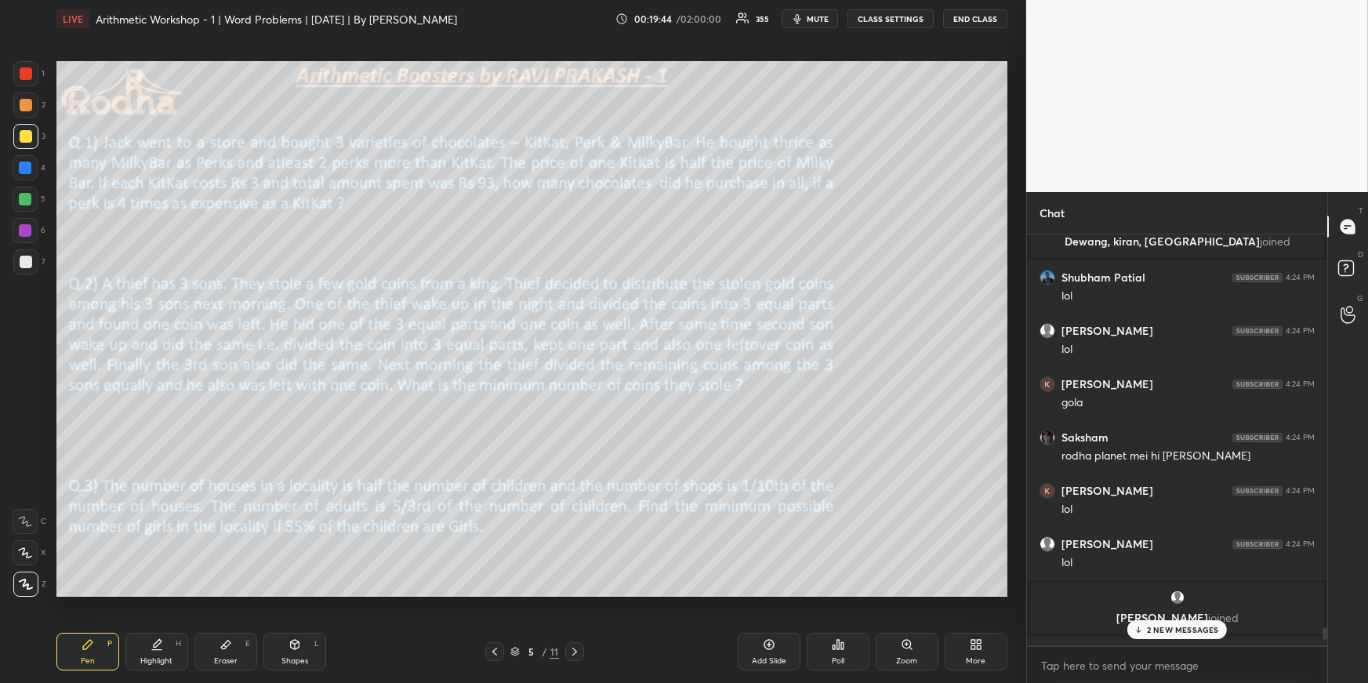
click at [846, 655] on div "Poll" at bounding box center [838, 652] width 63 height 38
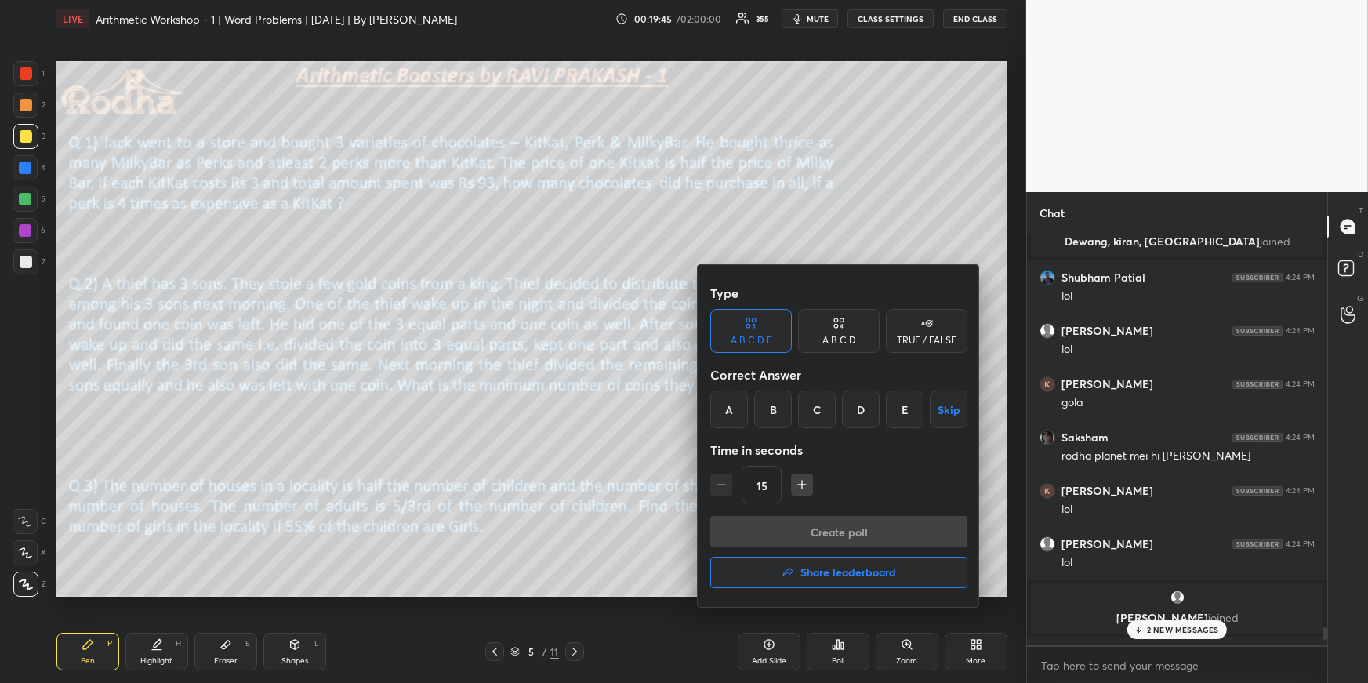
click at [732, 413] on div "A" at bounding box center [729, 410] width 38 height 38
click at [769, 525] on button "Create poll" at bounding box center [838, 531] width 257 height 31
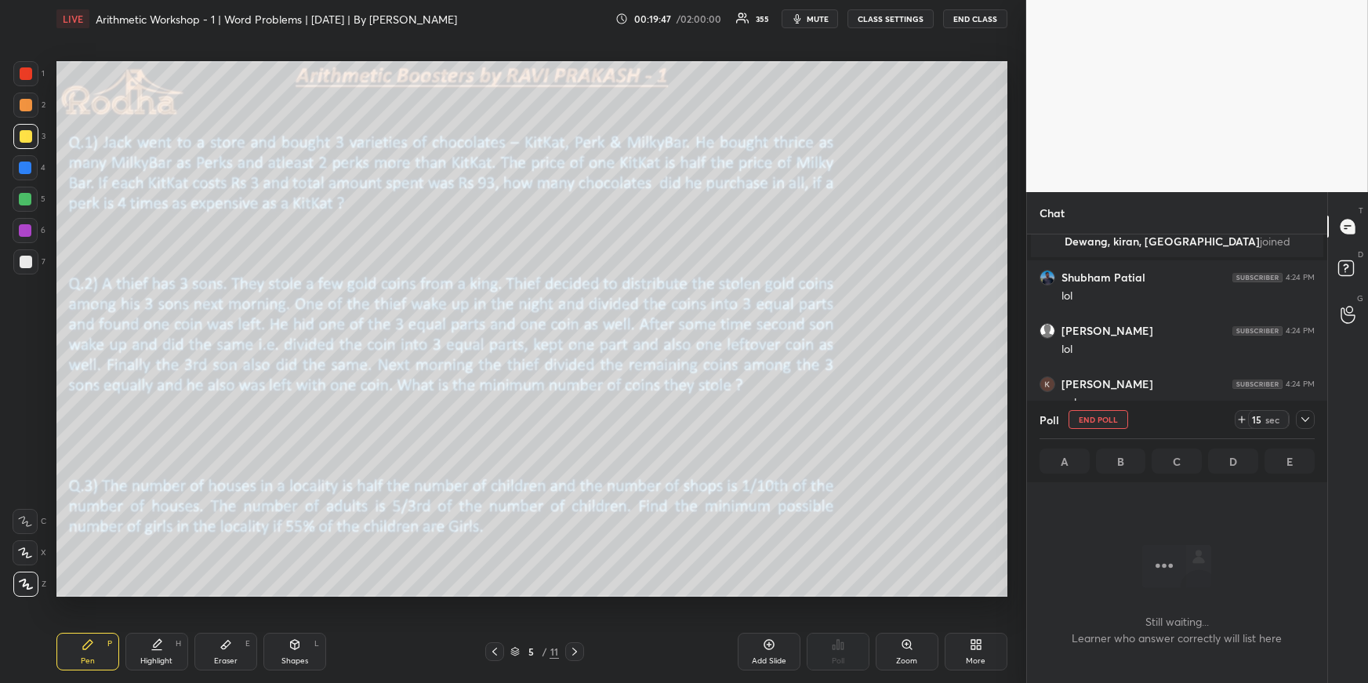
click at [1308, 419] on icon at bounding box center [1306, 419] width 8 height 5
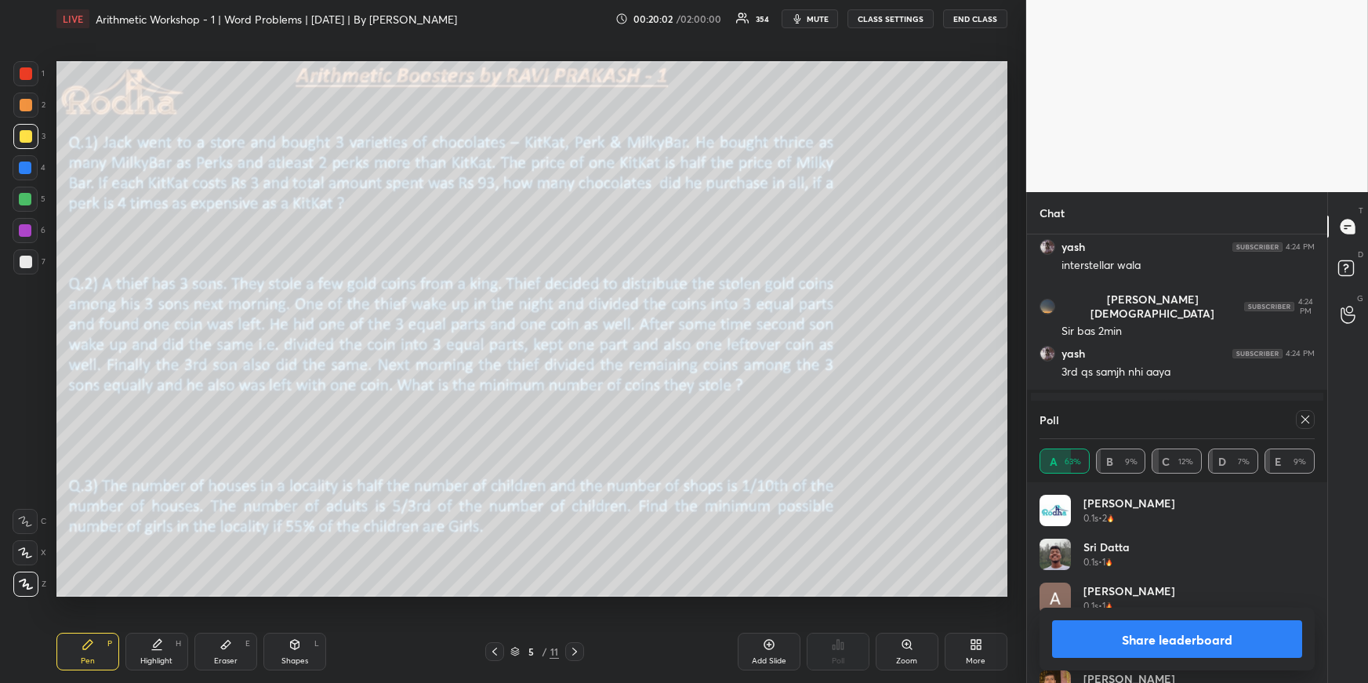
drag, startPoint x: 1309, startPoint y: 423, endPoint x: 1287, endPoint y: 433, distance: 24.2
click at [1306, 422] on icon at bounding box center [1305, 419] width 13 height 13
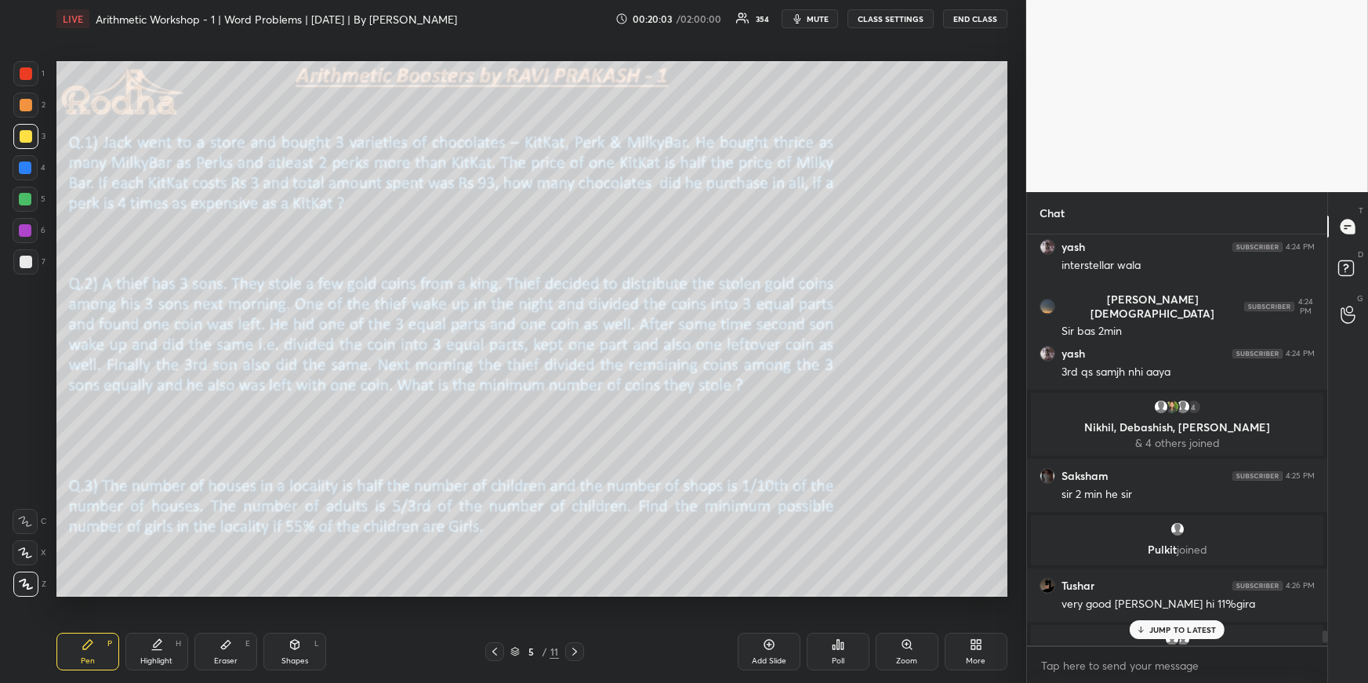
click at [849, 655] on div "Poll" at bounding box center [838, 652] width 63 height 38
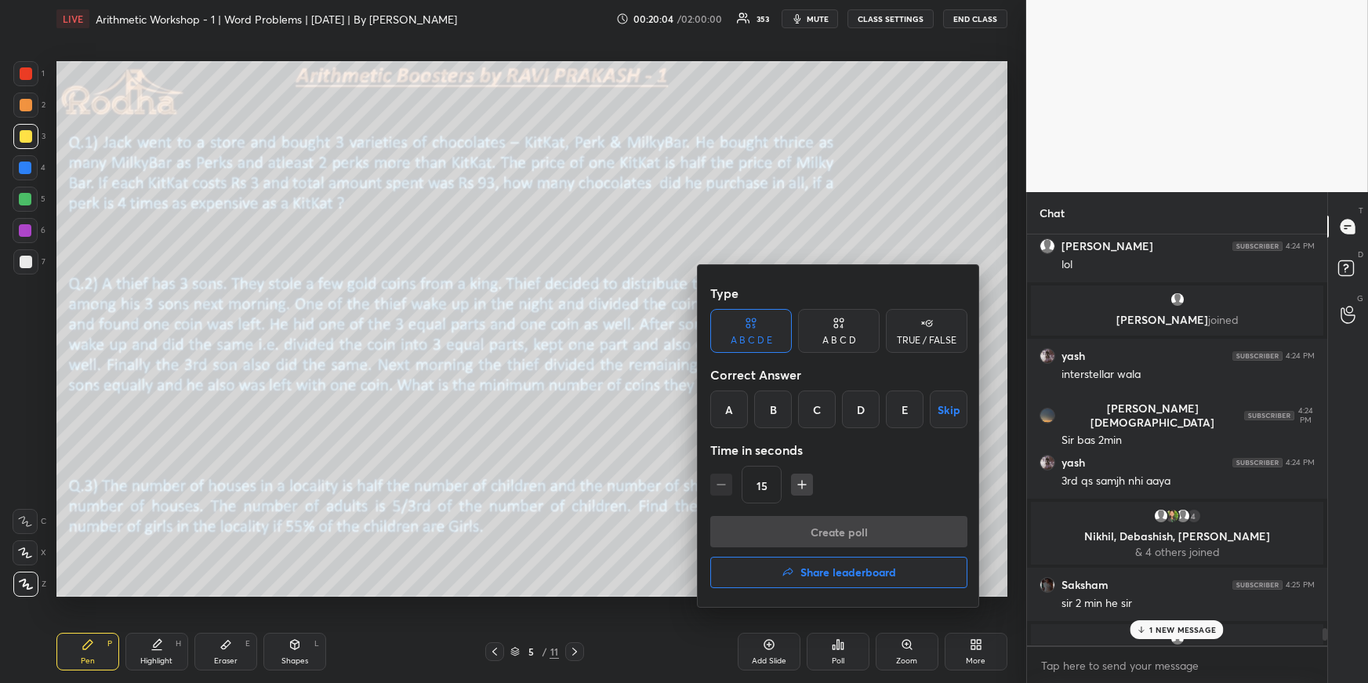
click at [821, 573] on h4 "Share leaderboard" at bounding box center [849, 572] width 96 height 11
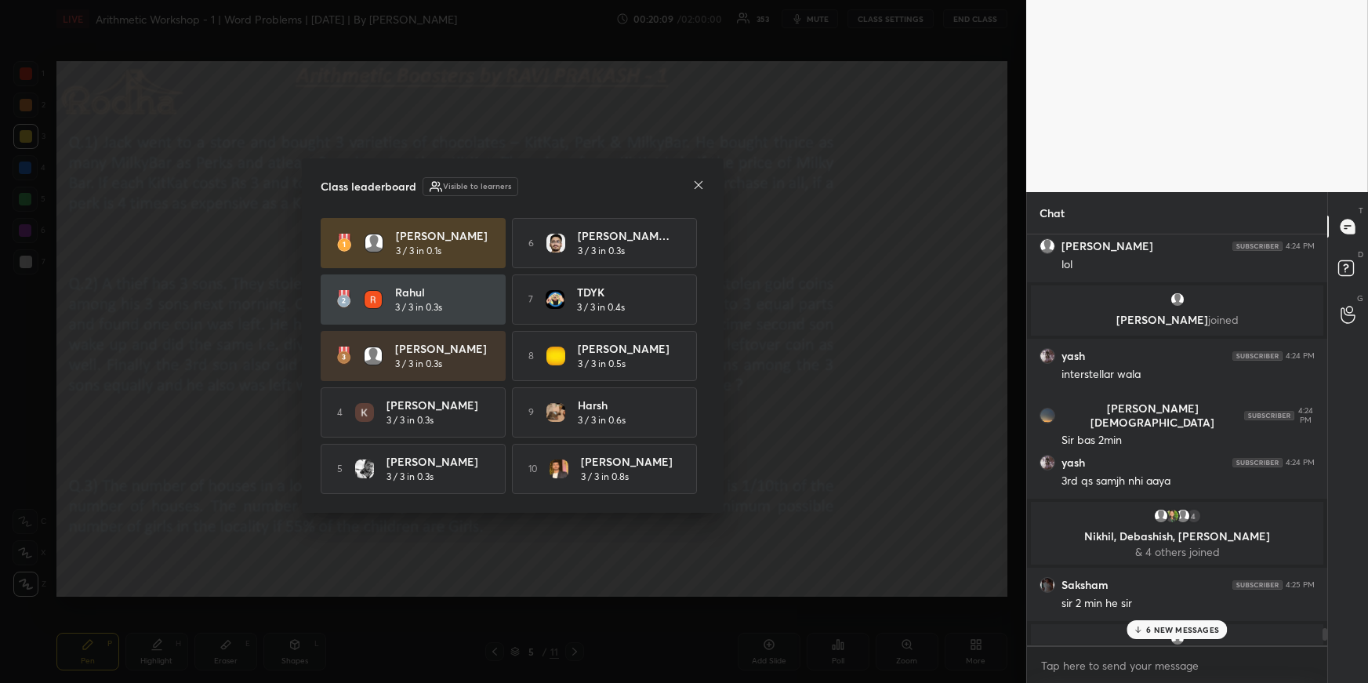
click at [701, 180] on icon at bounding box center [698, 185] width 13 height 13
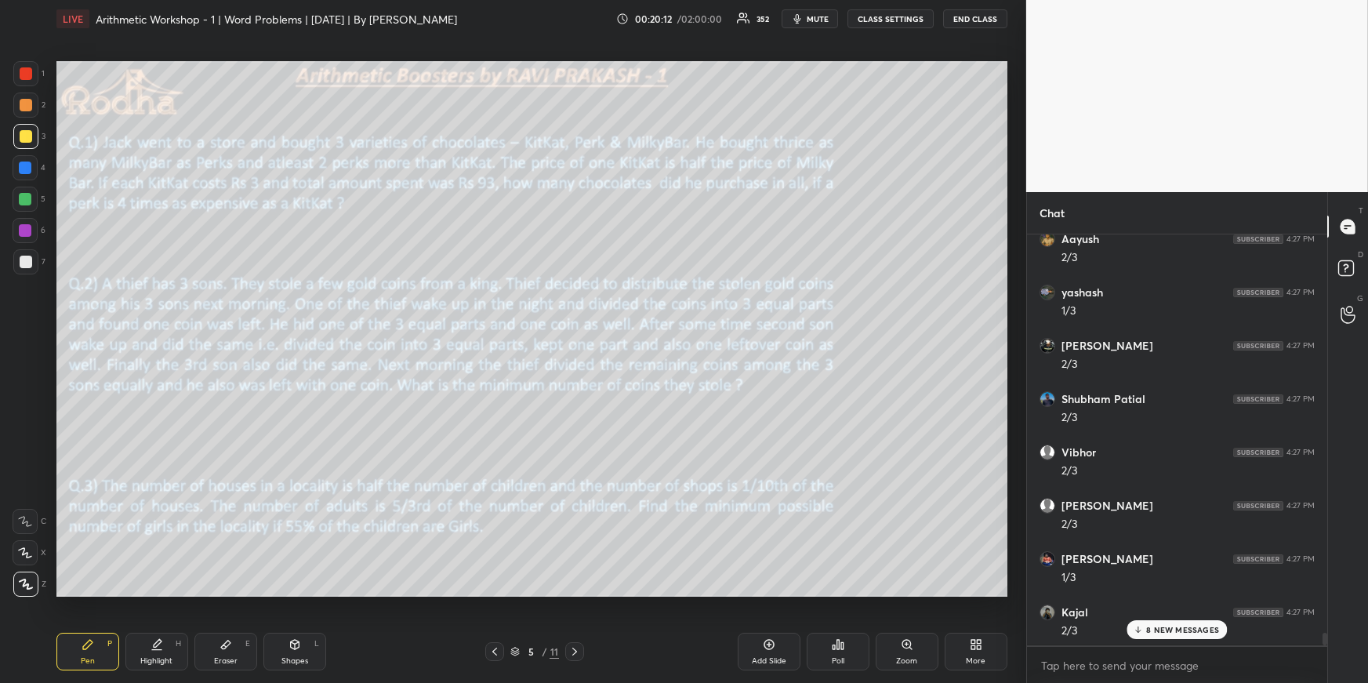
drag, startPoint x: 29, startPoint y: 95, endPoint x: 35, endPoint y: 119, distance: 24.9
click at [29, 96] on div at bounding box center [25, 105] width 25 height 25
click at [489, 651] on icon at bounding box center [495, 651] width 13 height 13
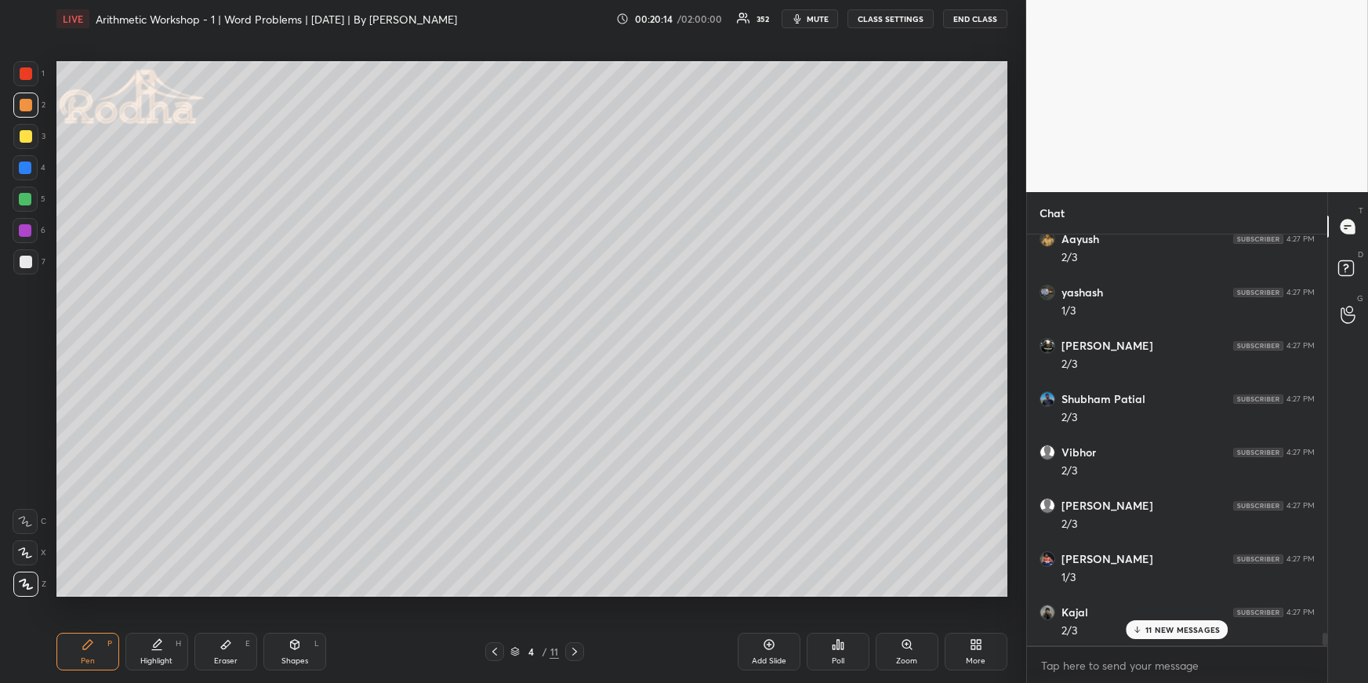
drag, startPoint x: 779, startPoint y: 640, endPoint x: 763, endPoint y: 615, distance: 30.0
click at [779, 640] on div "Add Slide" at bounding box center [769, 652] width 63 height 38
click at [1168, 631] on p "25 NEW MESSAGES" at bounding box center [1183, 629] width 77 height 9
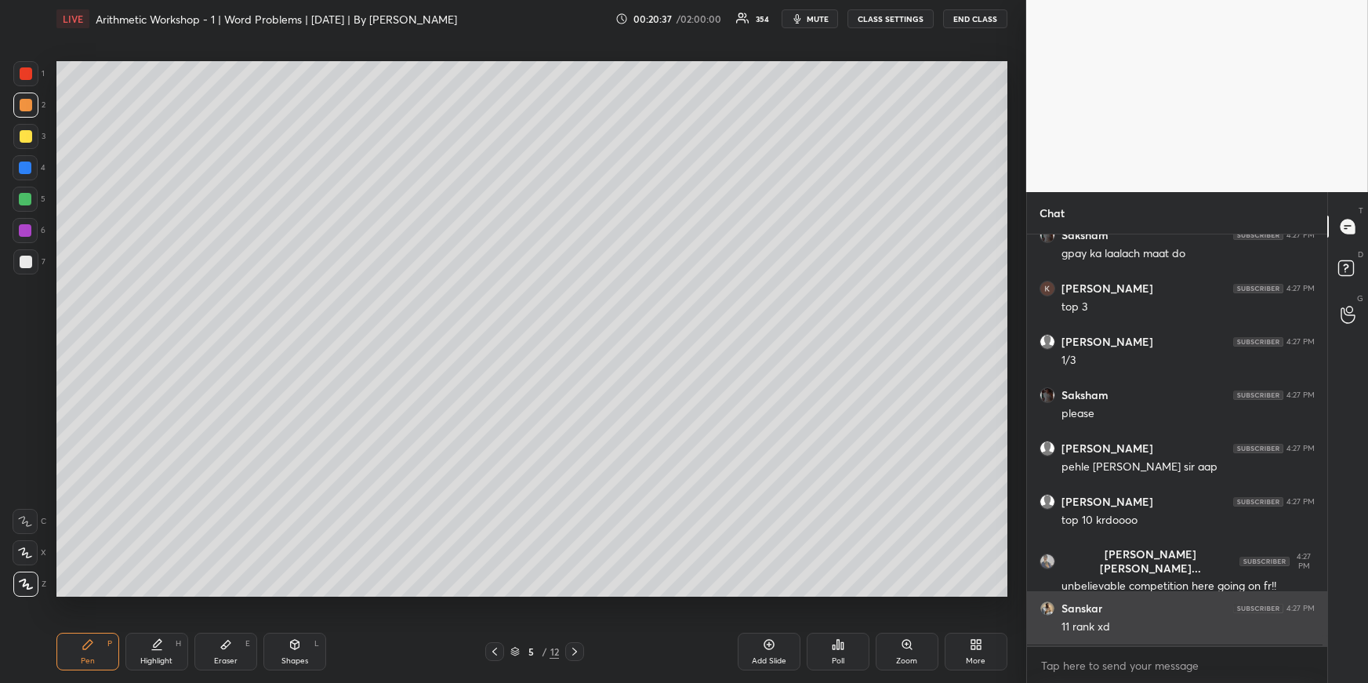
click at [1155, 623] on div "11 rank xd" at bounding box center [1188, 627] width 253 height 16
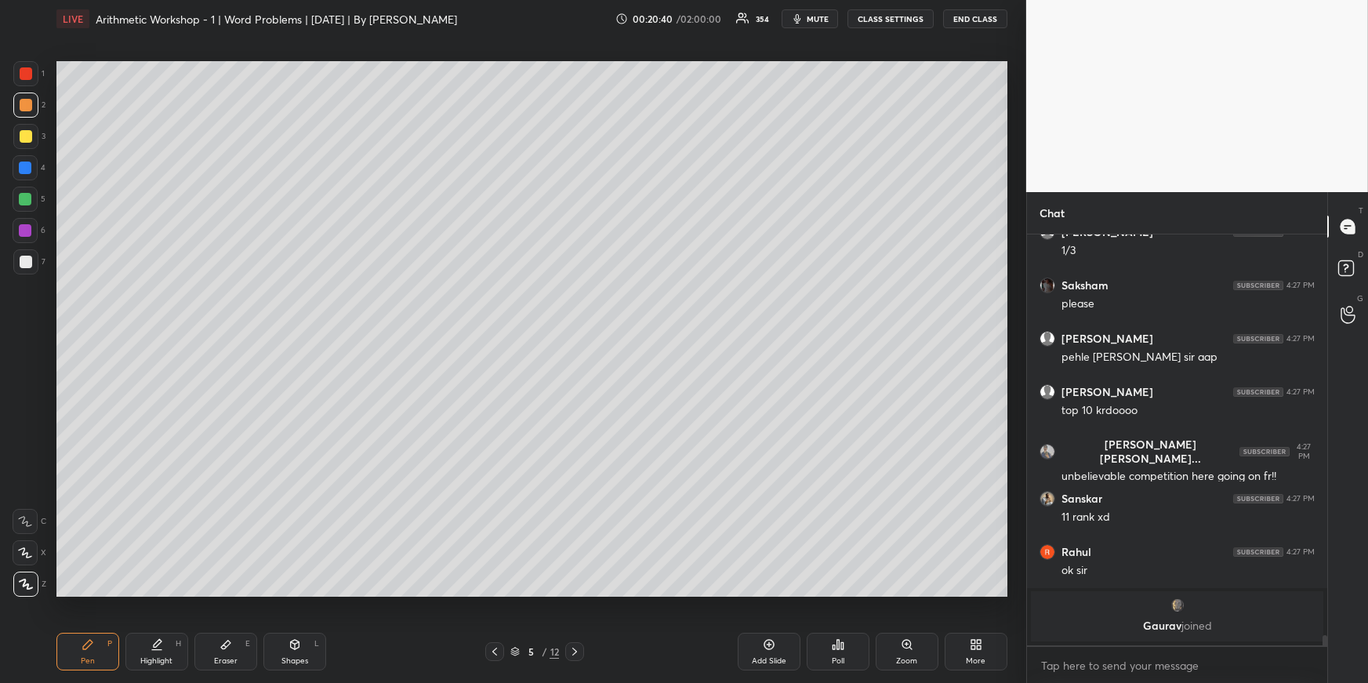
click at [583, 650] on div at bounding box center [574, 651] width 19 height 19
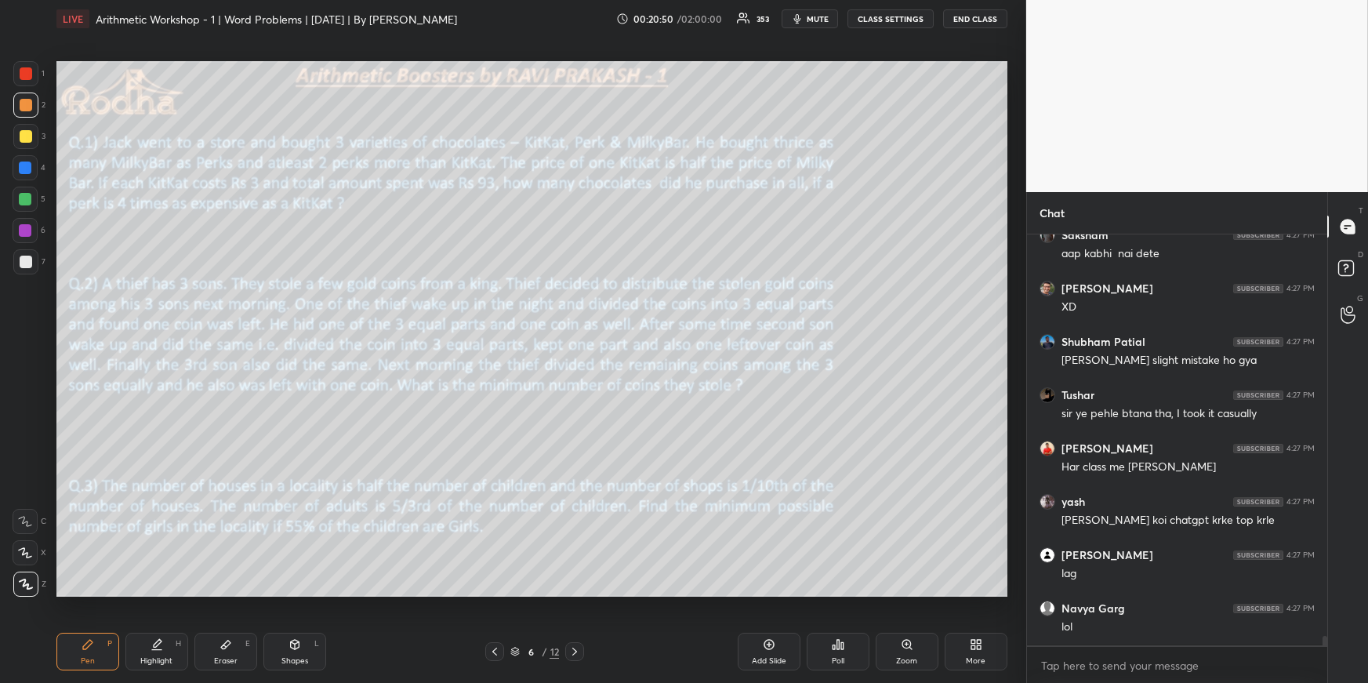
click at [162, 657] on div "Highlight" at bounding box center [156, 661] width 32 height 8
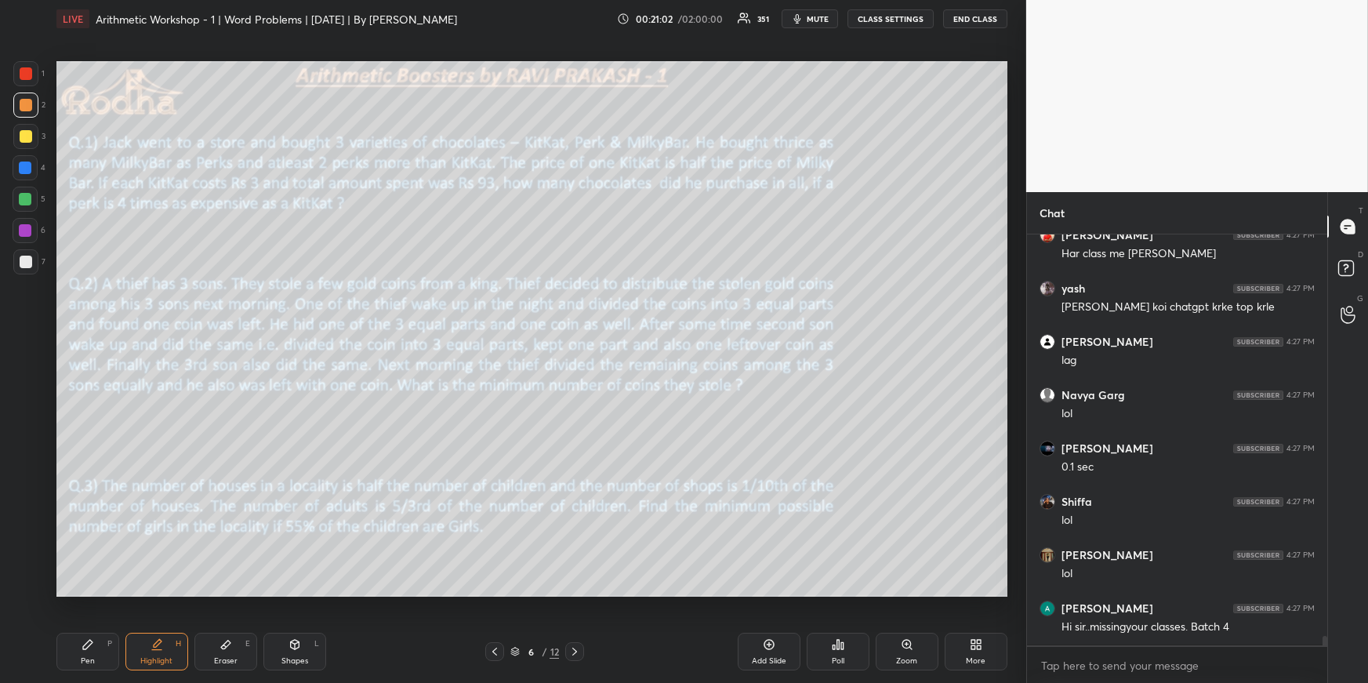
click at [89, 662] on div "Pen" at bounding box center [88, 661] width 14 height 8
click at [30, 73] on div at bounding box center [26, 73] width 13 height 13
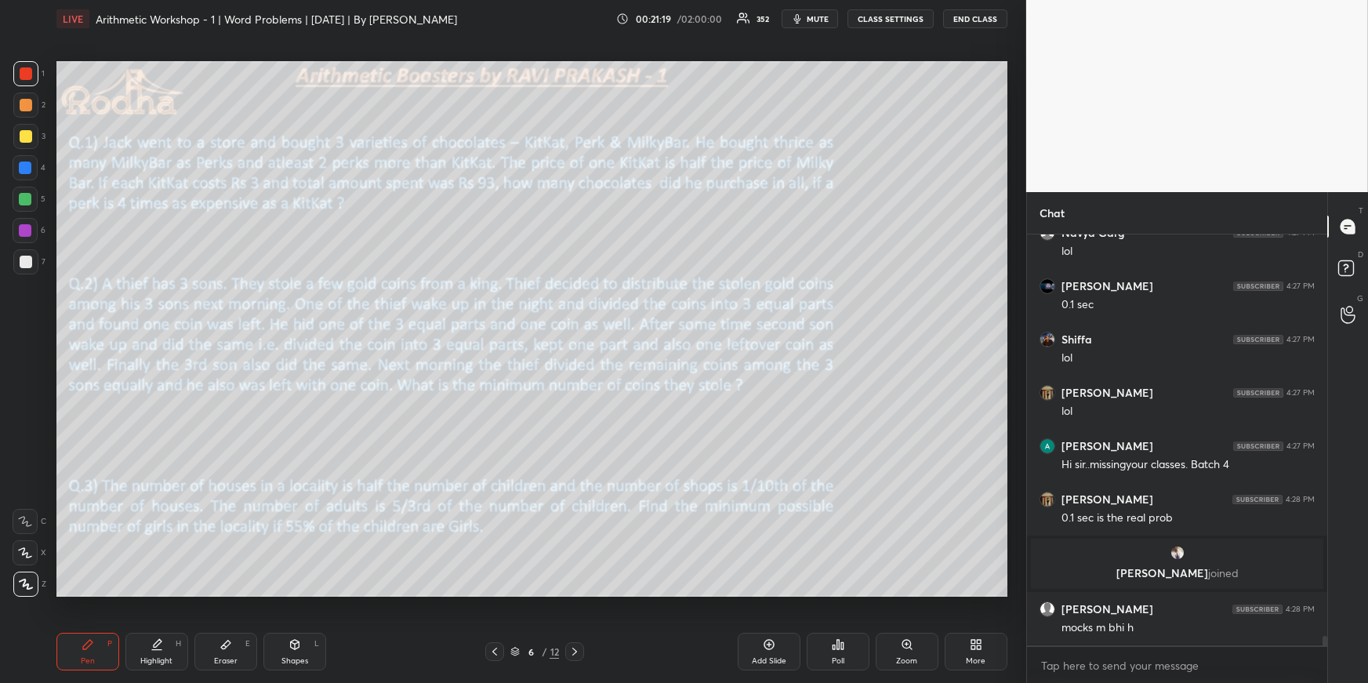
scroll to position [16769, 0]
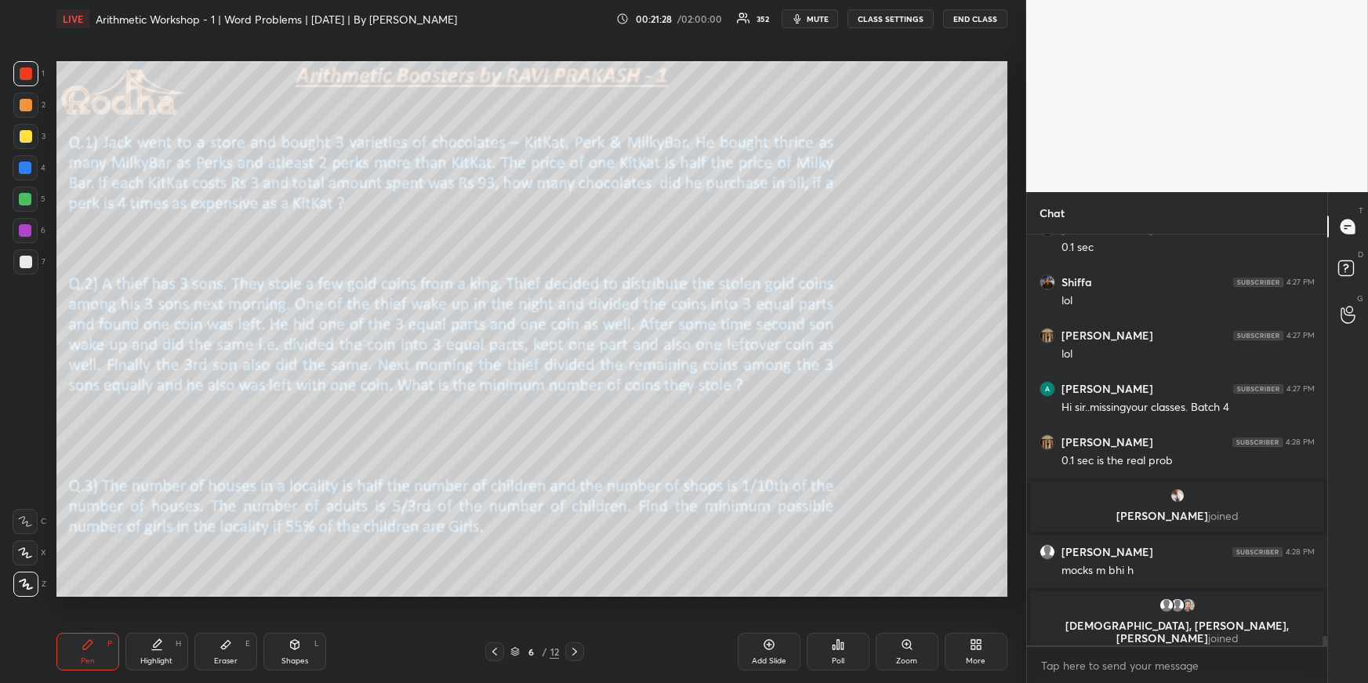
drag, startPoint x: 225, startPoint y: 648, endPoint x: 223, endPoint y: 612, distance: 36.1
click at [226, 648] on icon at bounding box center [226, 644] width 13 height 13
click at [157, 654] on div "Highlight H" at bounding box center [156, 652] width 63 height 38
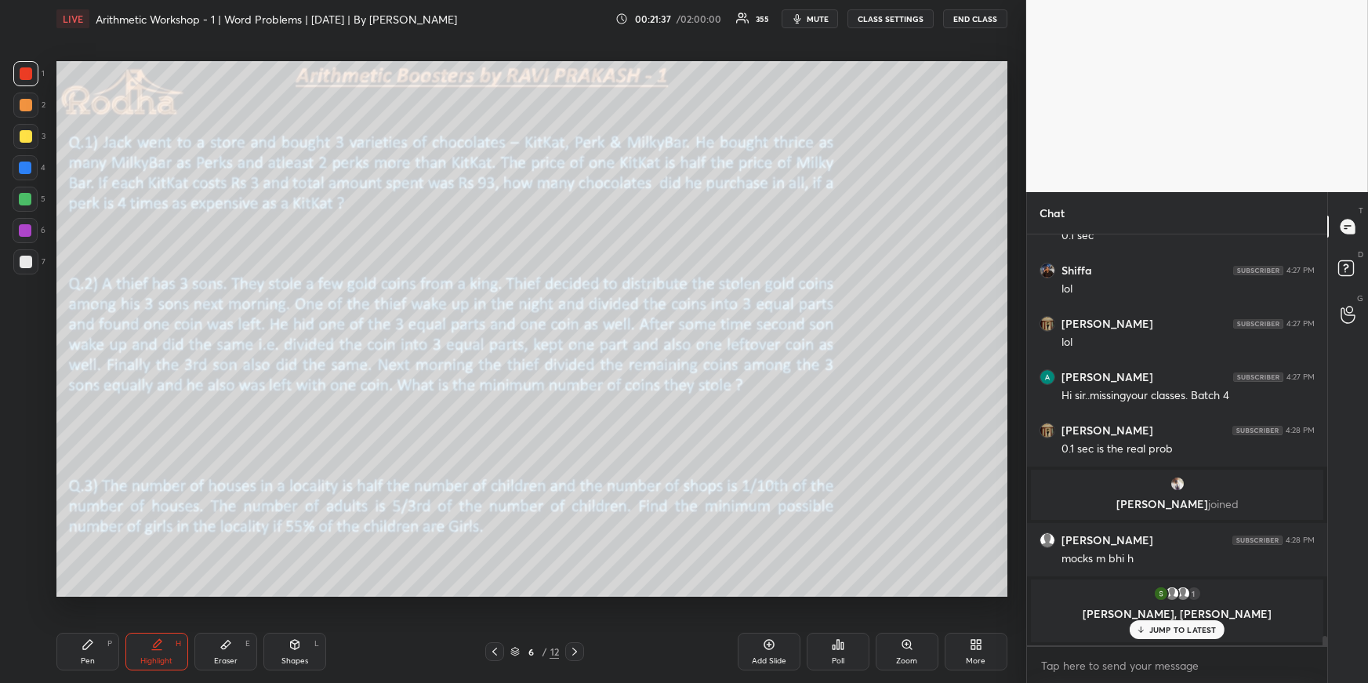
scroll to position [16774, 0]
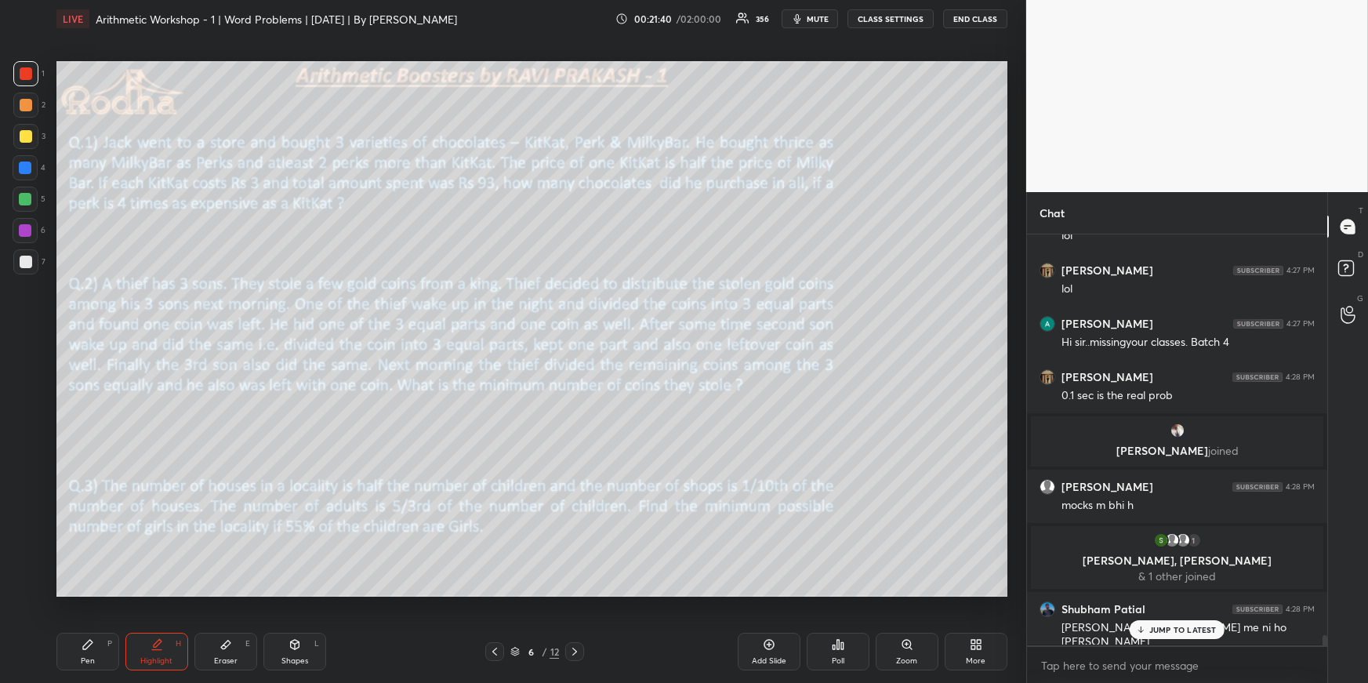
click at [82, 656] on div "Pen P" at bounding box center [87, 652] width 63 height 38
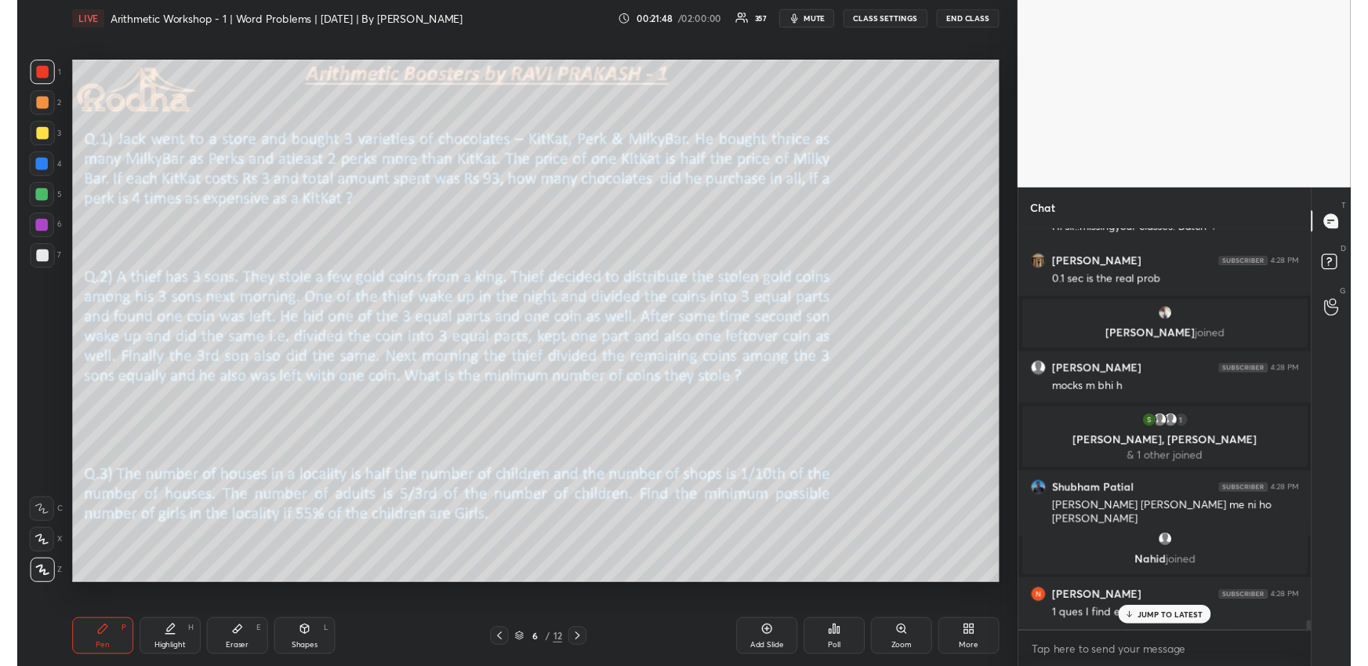
scroll to position [16941, 0]
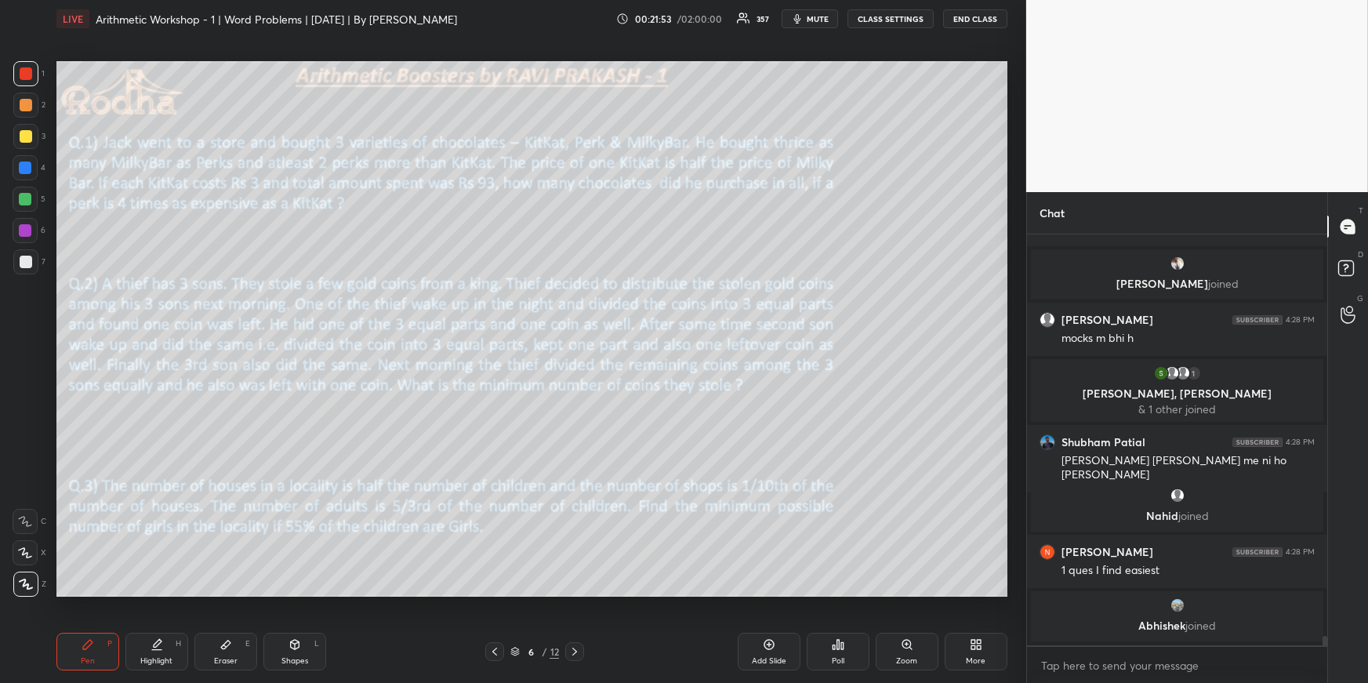
click at [578, 646] on icon at bounding box center [575, 651] width 13 height 13
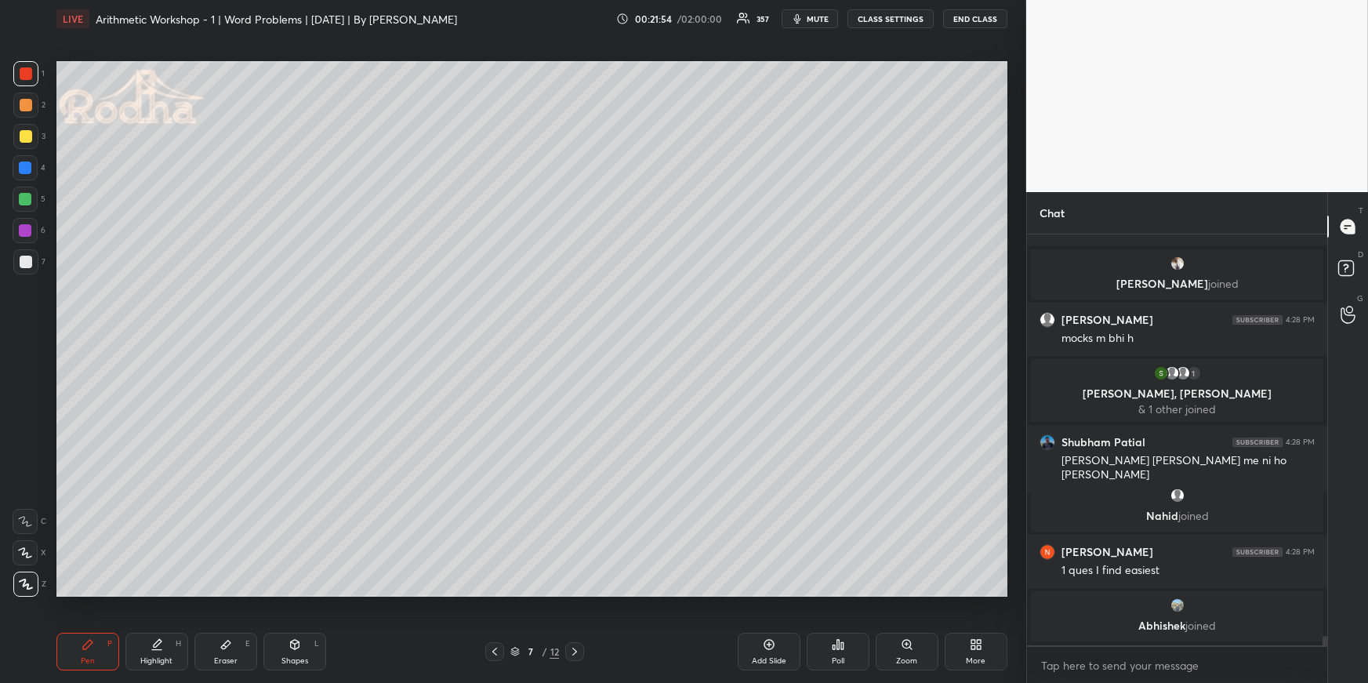
click at [572, 648] on icon at bounding box center [575, 651] width 13 height 13
click at [492, 650] on icon at bounding box center [495, 651] width 13 height 13
click at [493, 652] on icon at bounding box center [495, 651] width 13 height 13
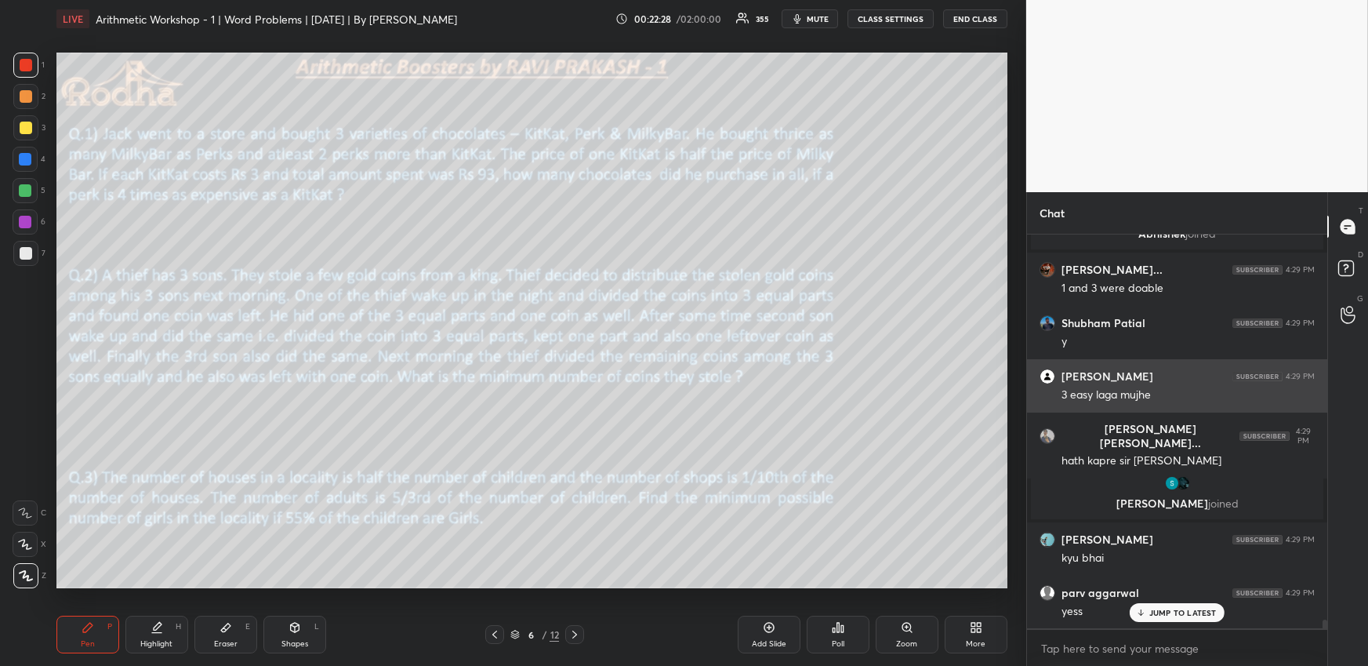
scroll to position [17277, 0]
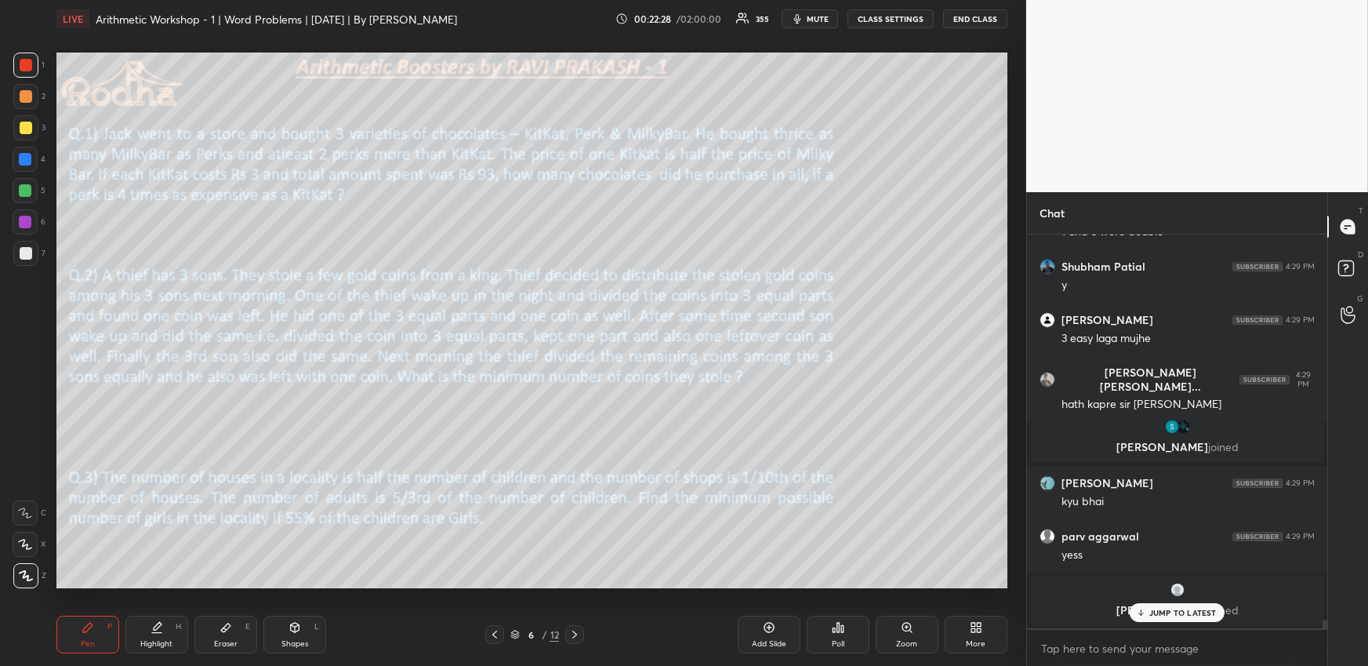
click at [971, 619] on div "More" at bounding box center [976, 635] width 63 height 38
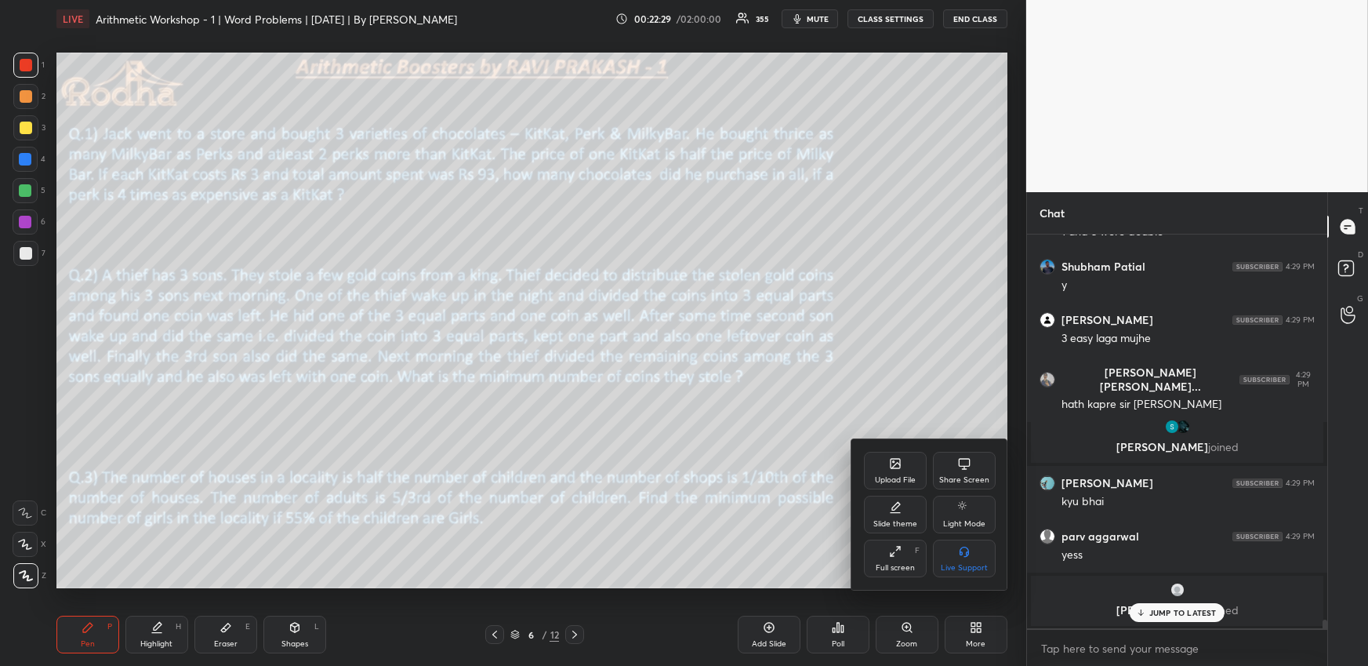
click at [900, 482] on div "Upload File" at bounding box center [895, 480] width 41 height 8
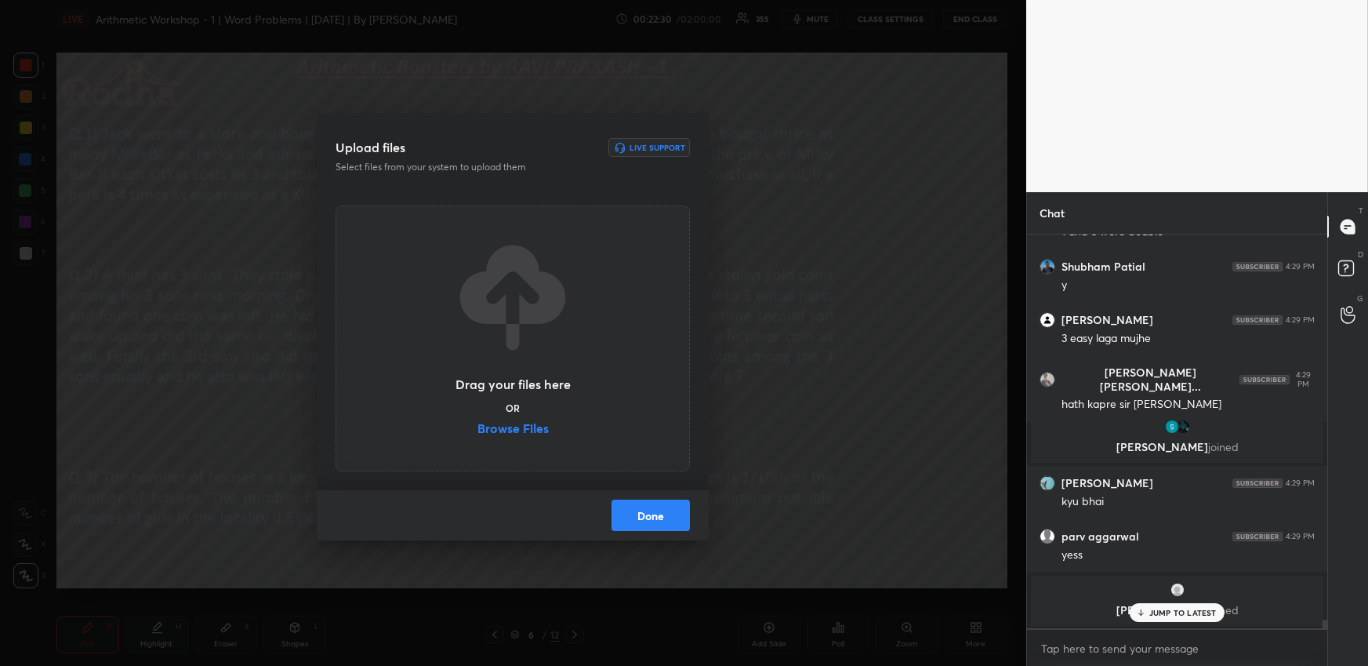
click at [543, 426] on label "Browse Files" at bounding box center [513, 430] width 71 height 16
click at [478, 426] on input "Browse Files" at bounding box center [478, 430] width 0 height 16
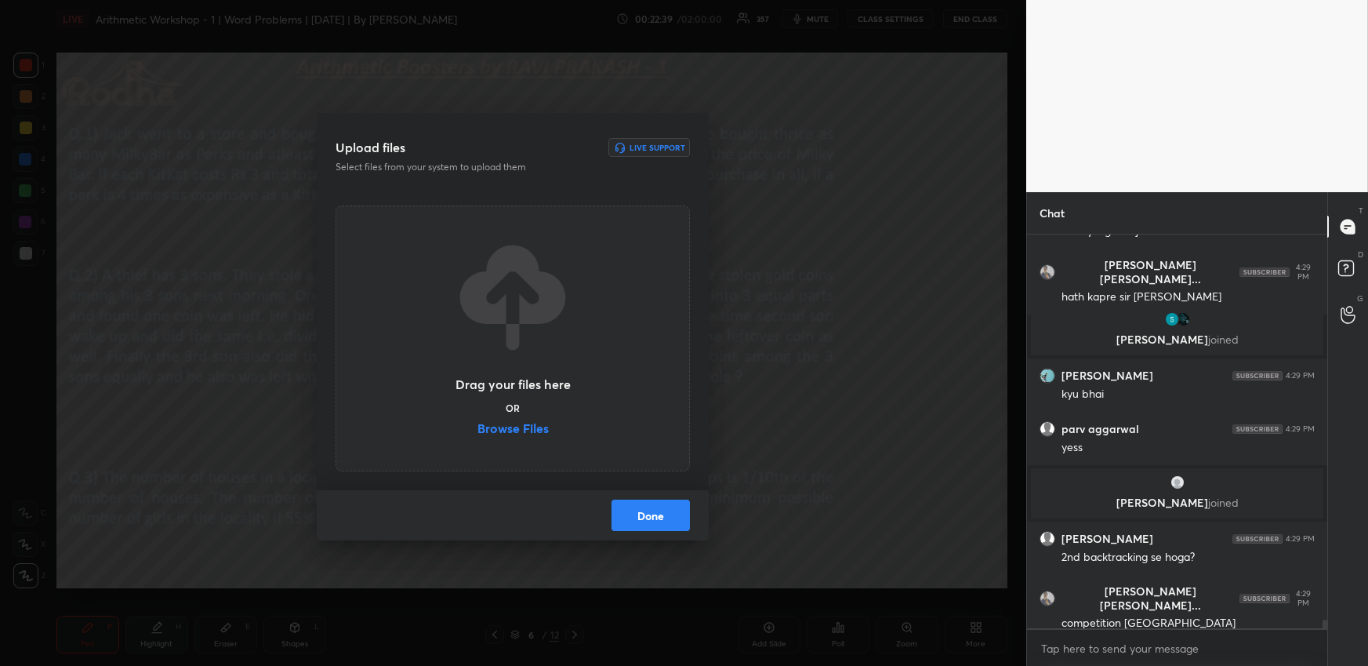
scroll to position [17438, 0]
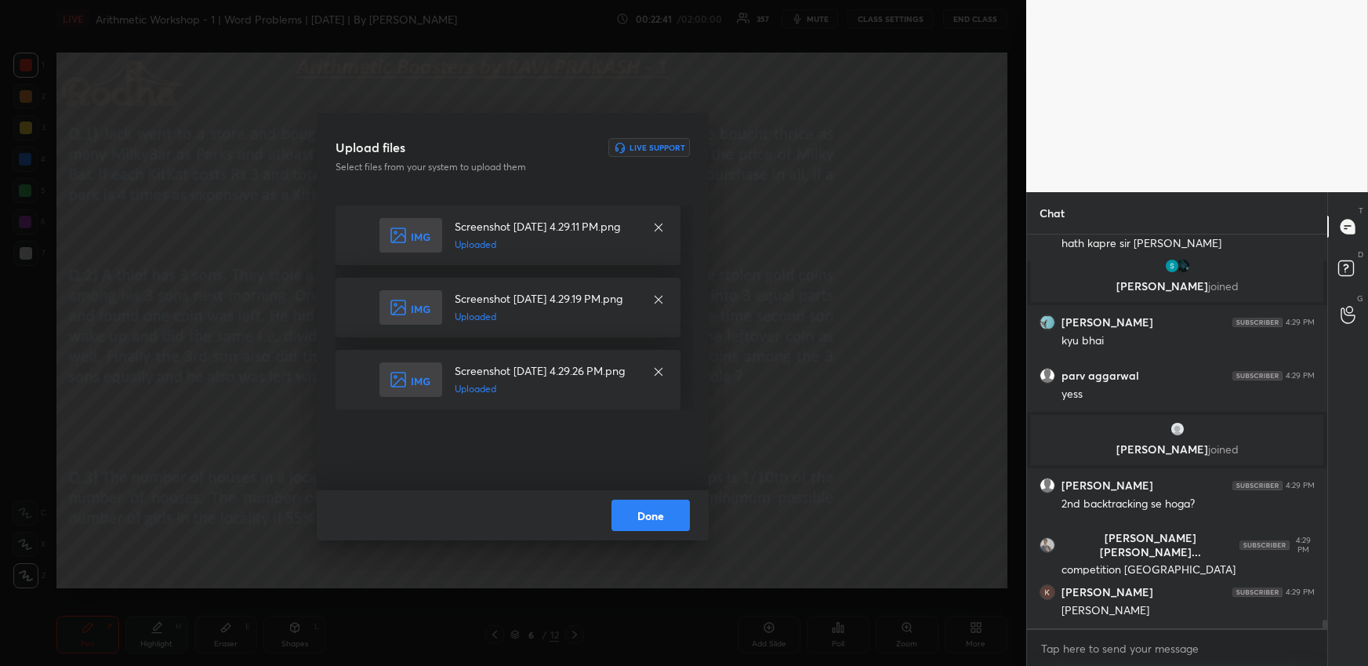
click at [644, 521] on button "Done" at bounding box center [651, 514] width 78 height 31
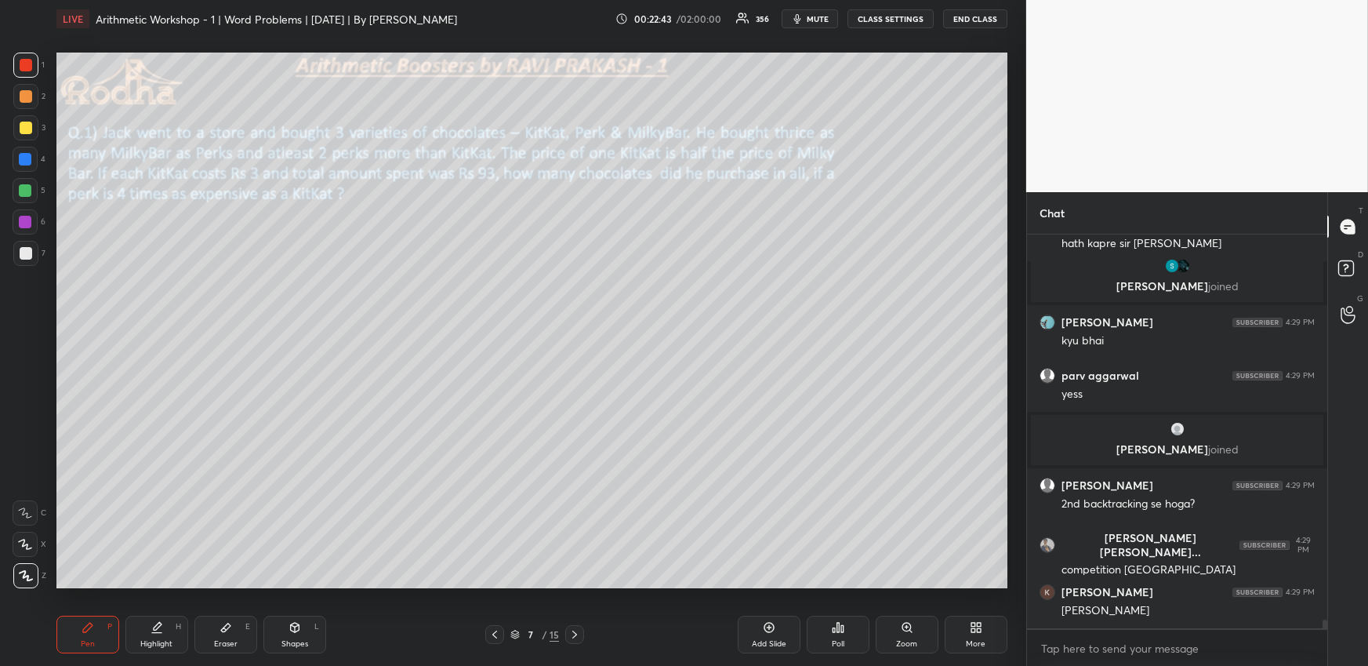
drag, startPoint x: 76, startPoint y: 627, endPoint x: 79, endPoint y: 601, distance: 26.8
click at [79, 626] on div "Pen P" at bounding box center [87, 635] width 63 height 38
click at [28, 96] on div at bounding box center [26, 96] width 13 height 13
drag, startPoint x: 492, startPoint y: 635, endPoint x: 486, endPoint y: 604, distance: 31.8
click at [492, 636] on icon at bounding box center [495, 634] width 13 height 13
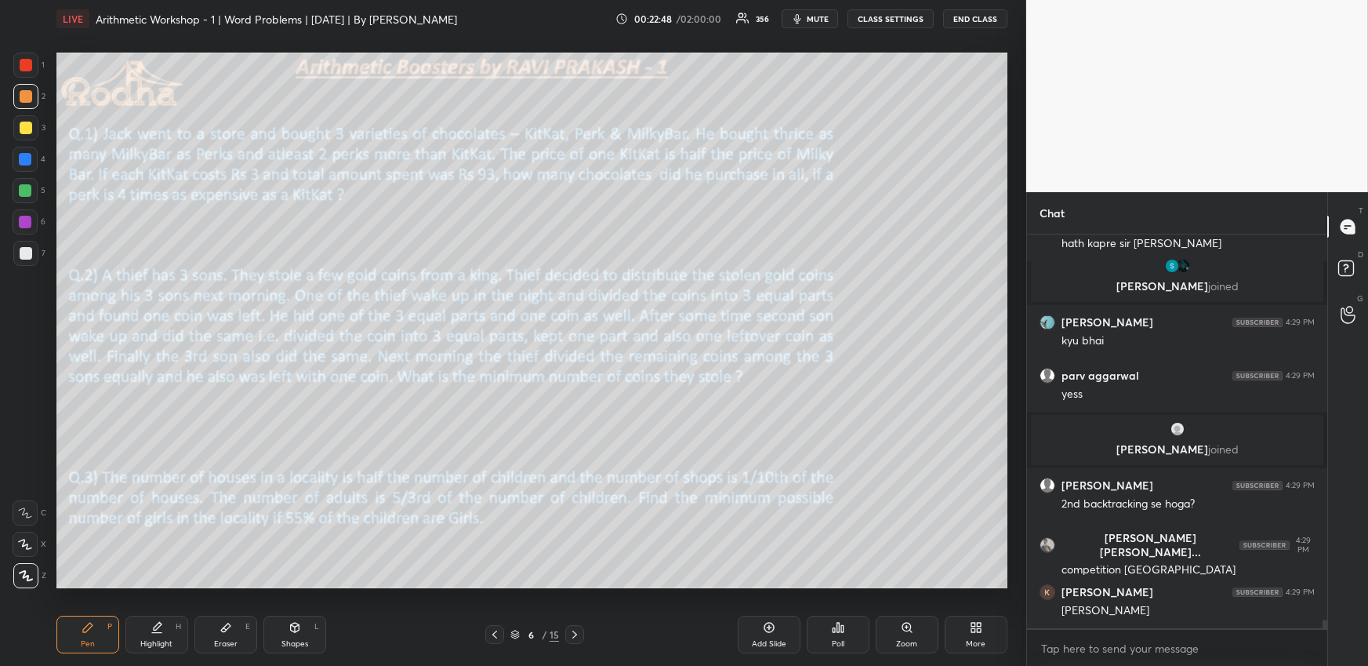
click at [147, 630] on div "Highlight H" at bounding box center [156, 635] width 63 height 38
click at [107, 630] on div "Pen P" at bounding box center [87, 635] width 63 height 38
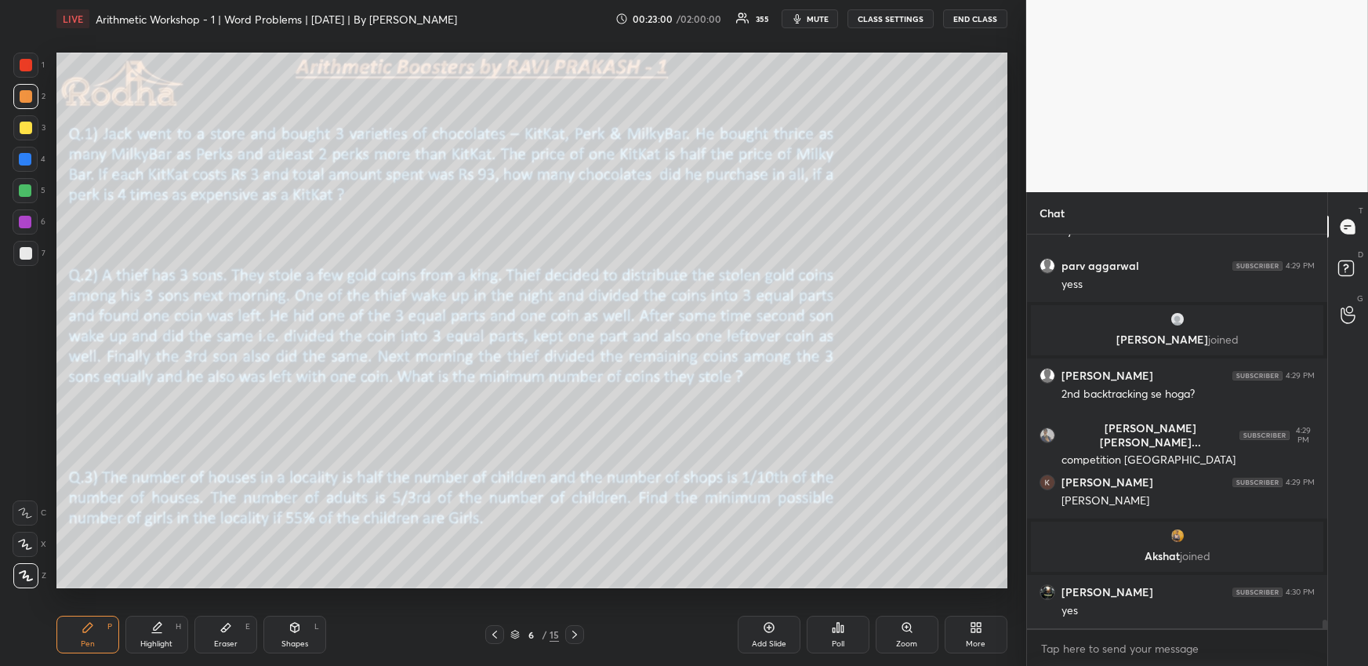
scroll to position [17463, 0]
drag, startPoint x: 144, startPoint y: 634, endPoint x: 151, endPoint y: 602, distance: 32.1
click at [144, 632] on div "Highlight H" at bounding box center [156, 635] width 63 height 38
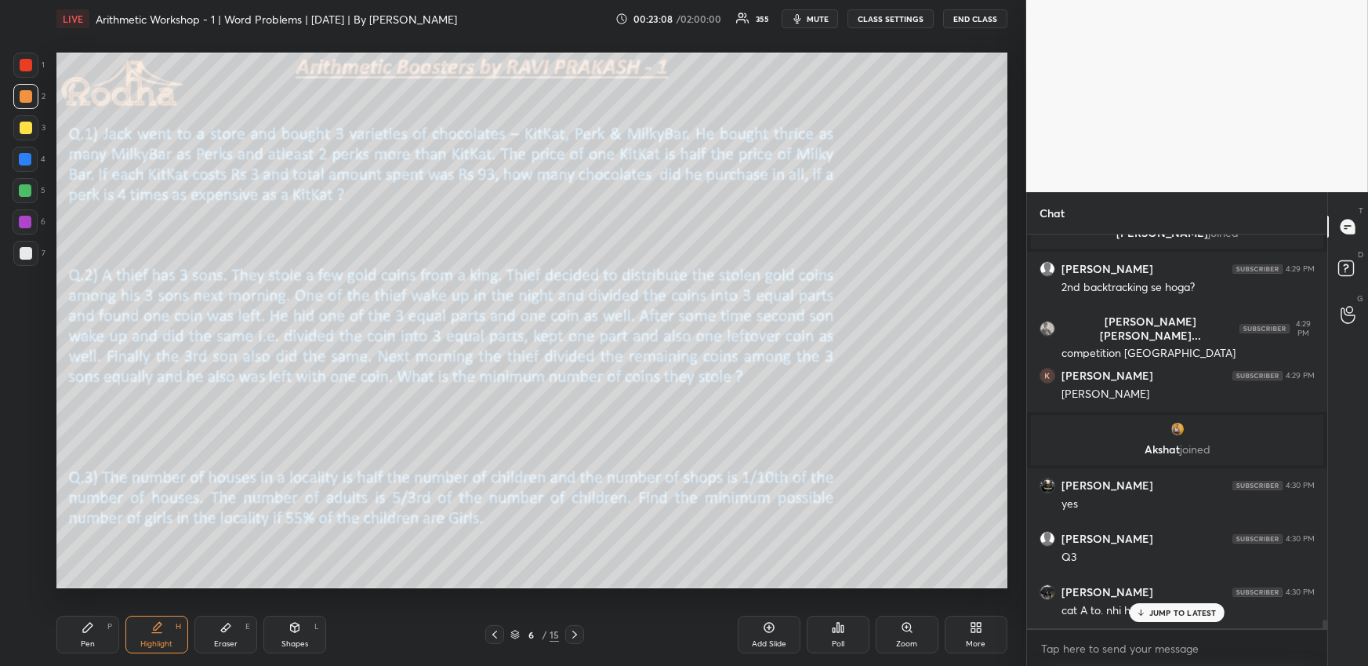
scroll to position [17622, 0]
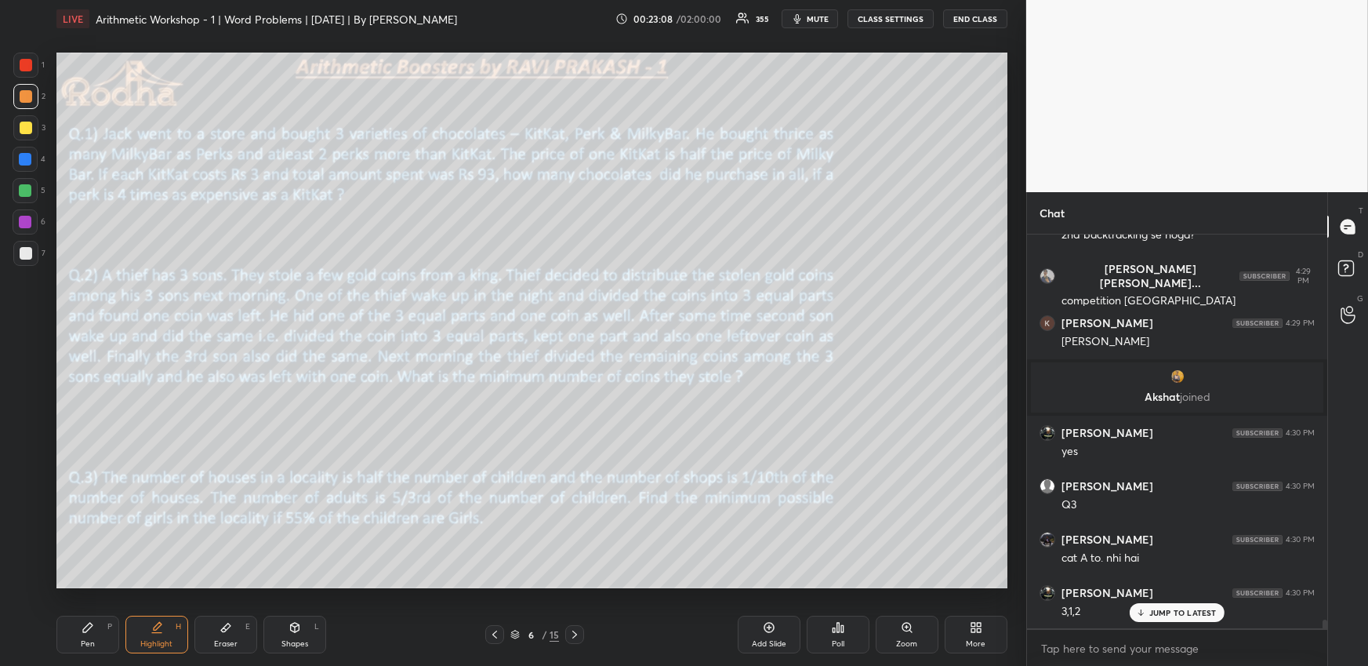
click at [100, 636] on div "Pen P" at bounding box center [87, 635] width 63 height 38
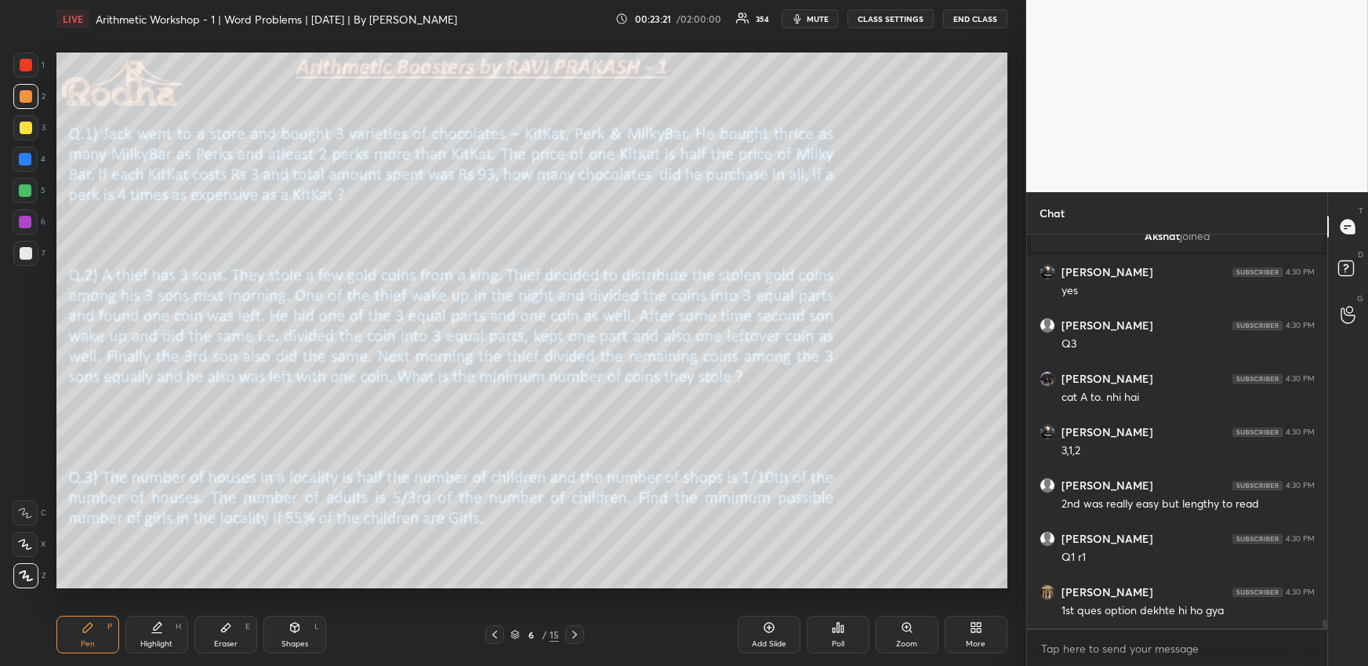
scroll to position [17836, 0]
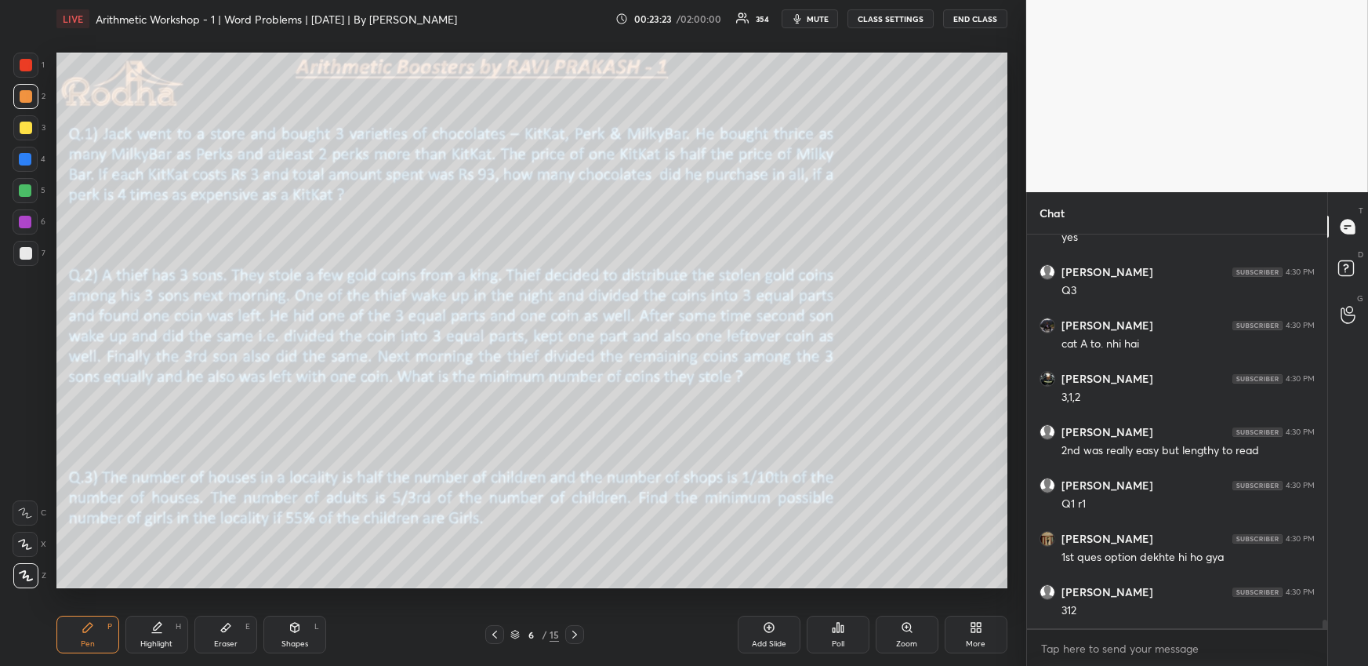
click at [161, 629] on div "Highlight H" at bounding box center [156, 635] width 63 height 38
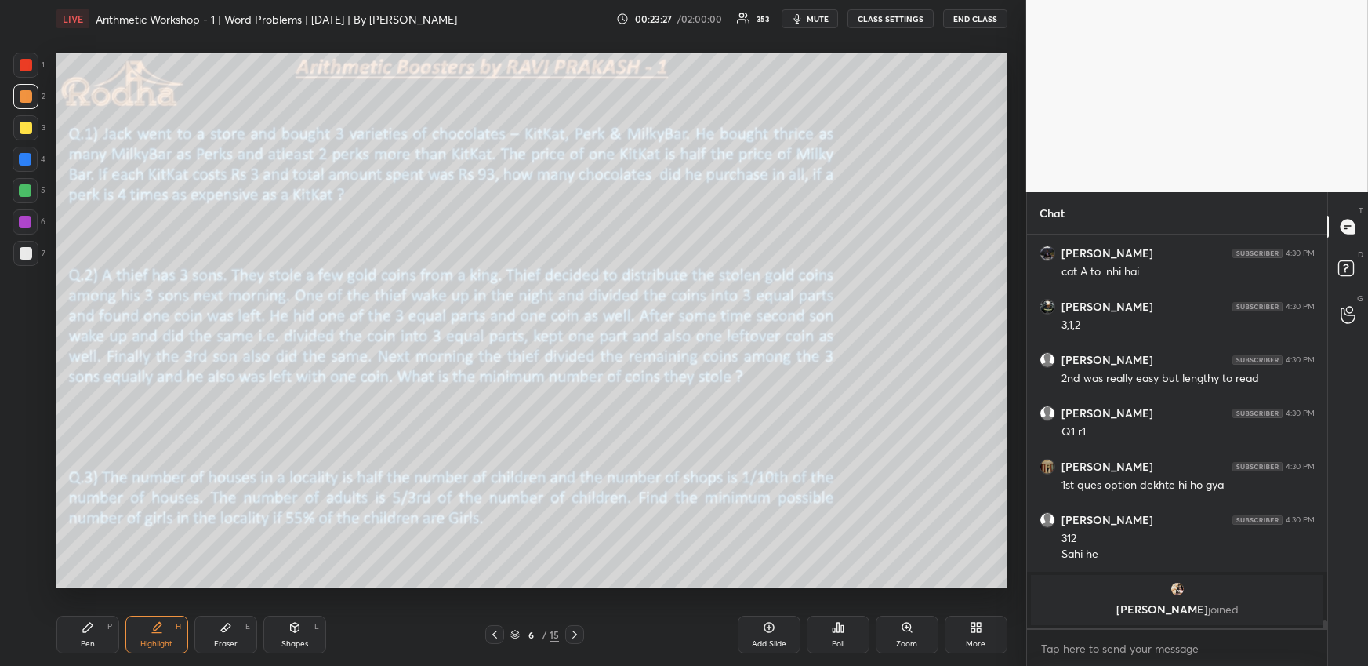
scroll to position [17795, 0]
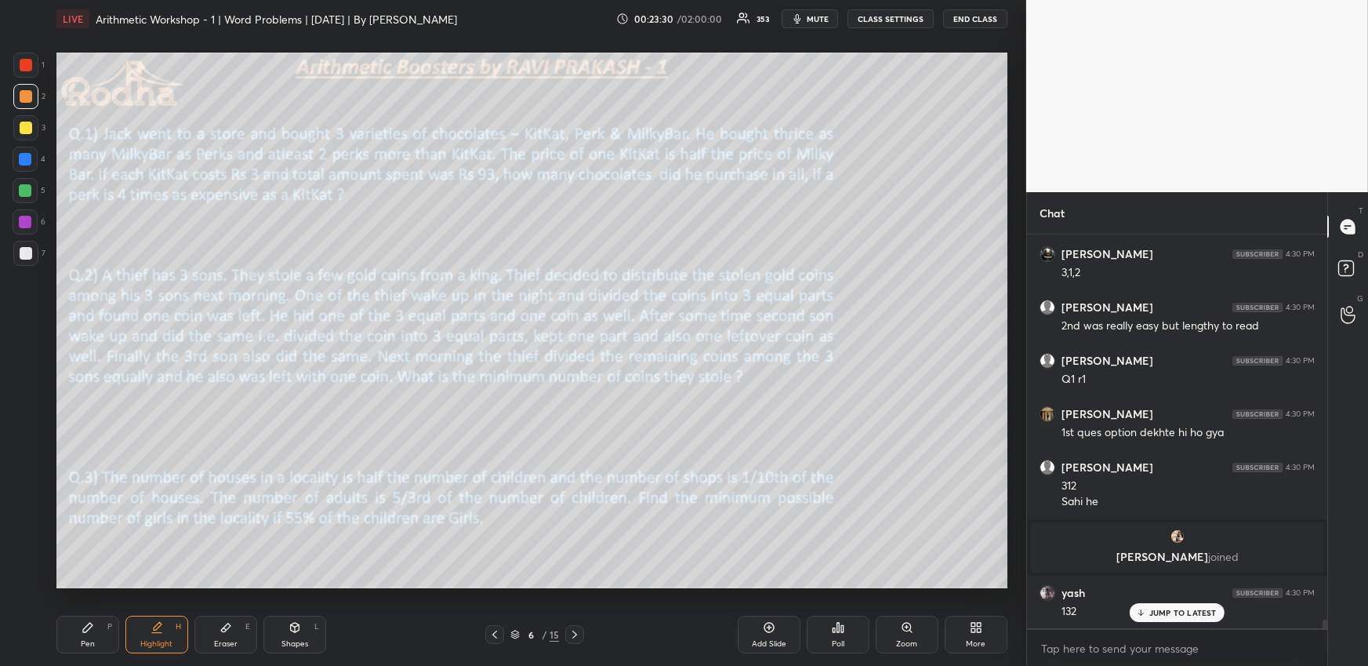
click at [576, 629] on icon at bounding box center [575, 634] width 13 height 13
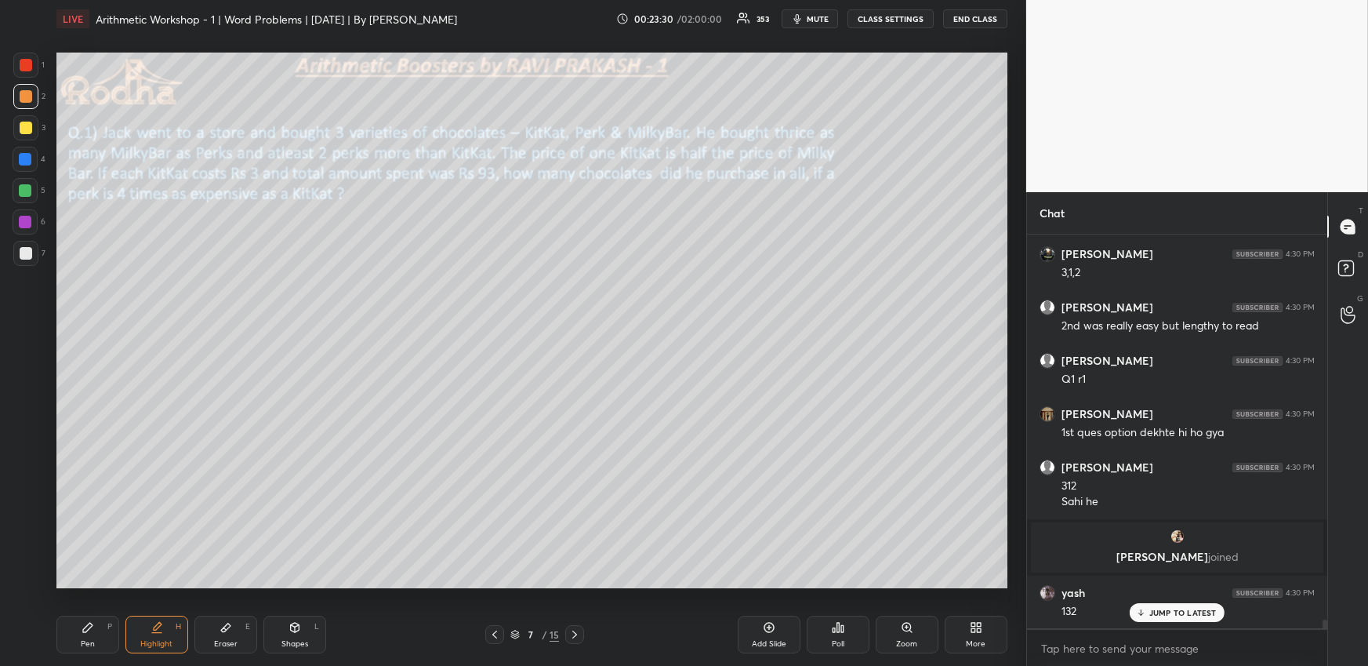
click at [111, 634] on div "Pen P" at bounding box center [87, 635] width 63 height 38
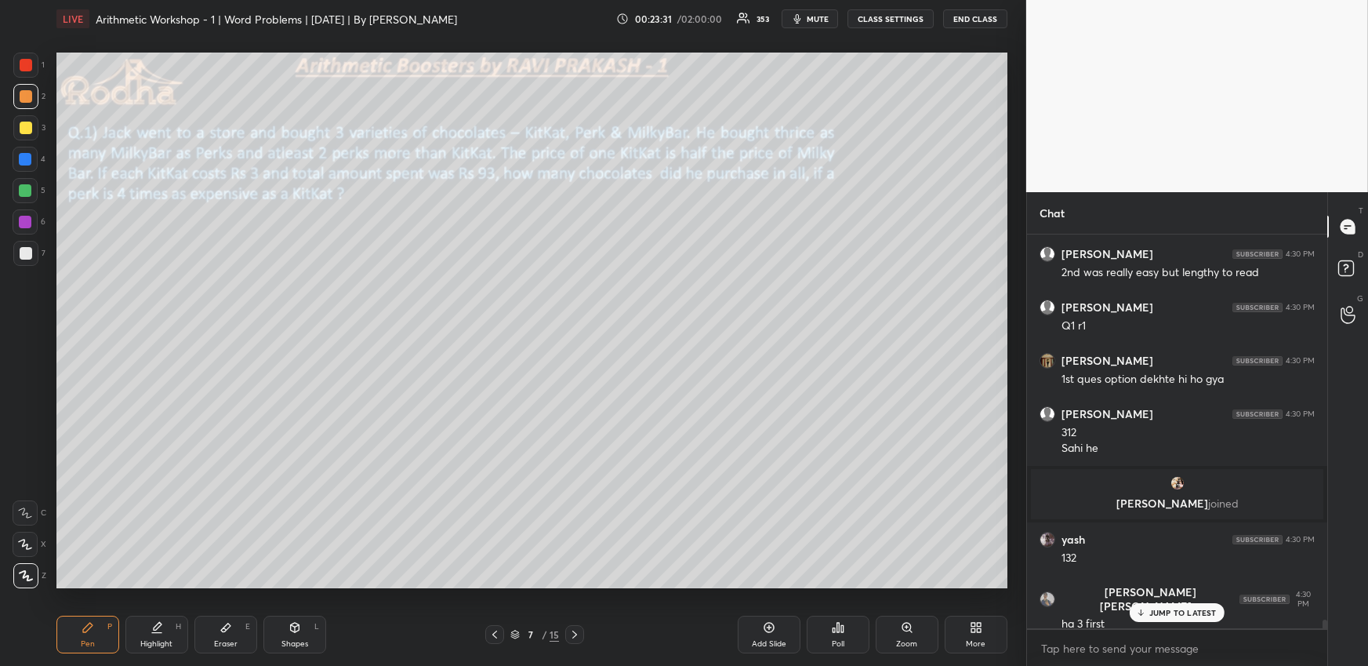
click at [27, 123] on div at bounding box center [26, 128] width 13 height 13
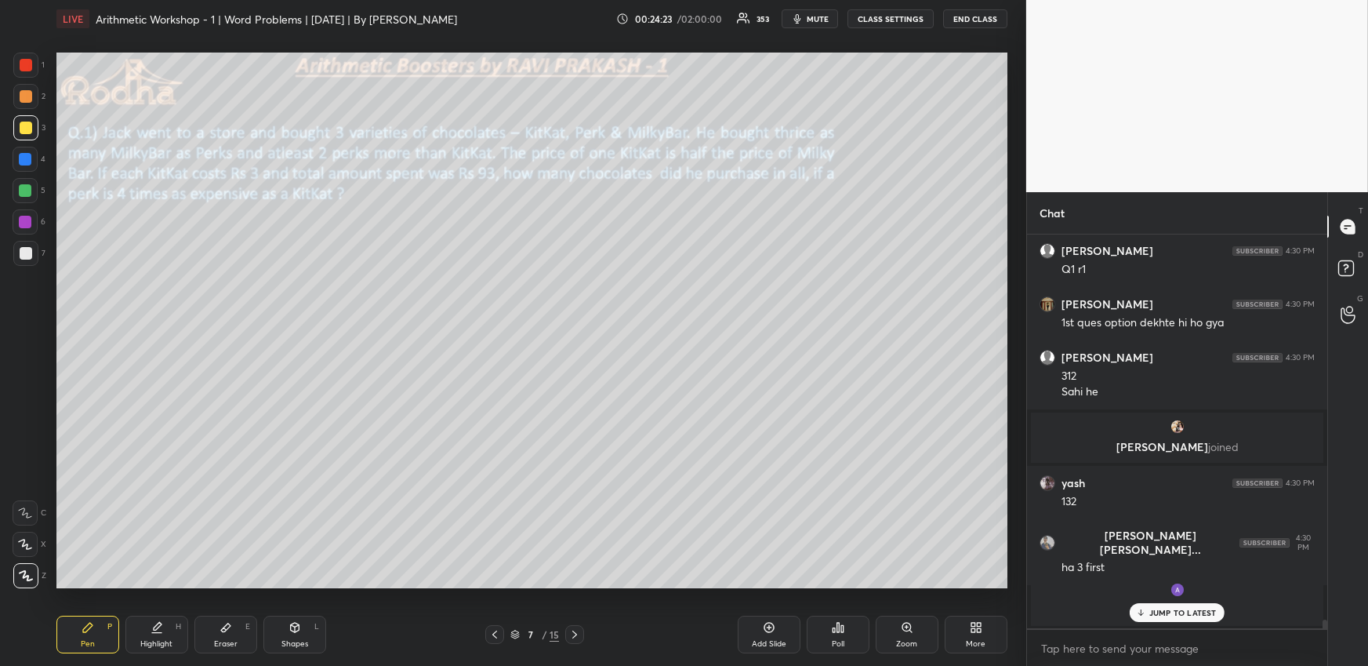
click at [148, 641] on div "Highlight" at bounding box center [156, 644] width 32 height 8
click at [1179, 617] on div "JUMP TO LATEST" at bounding box center [1177, 612] width 94 height 19
drag, startPoint x: 100, startPoint y: 637, endPoint x: 113, endPoint y: 619, distance: 22.0
click at [100, 636] on div "Pen P" at bounding box center [87, 635] width 63 height 38
click at [147, 642] on div "Highlight" at bounding box center [156, 644] width 32 height 8
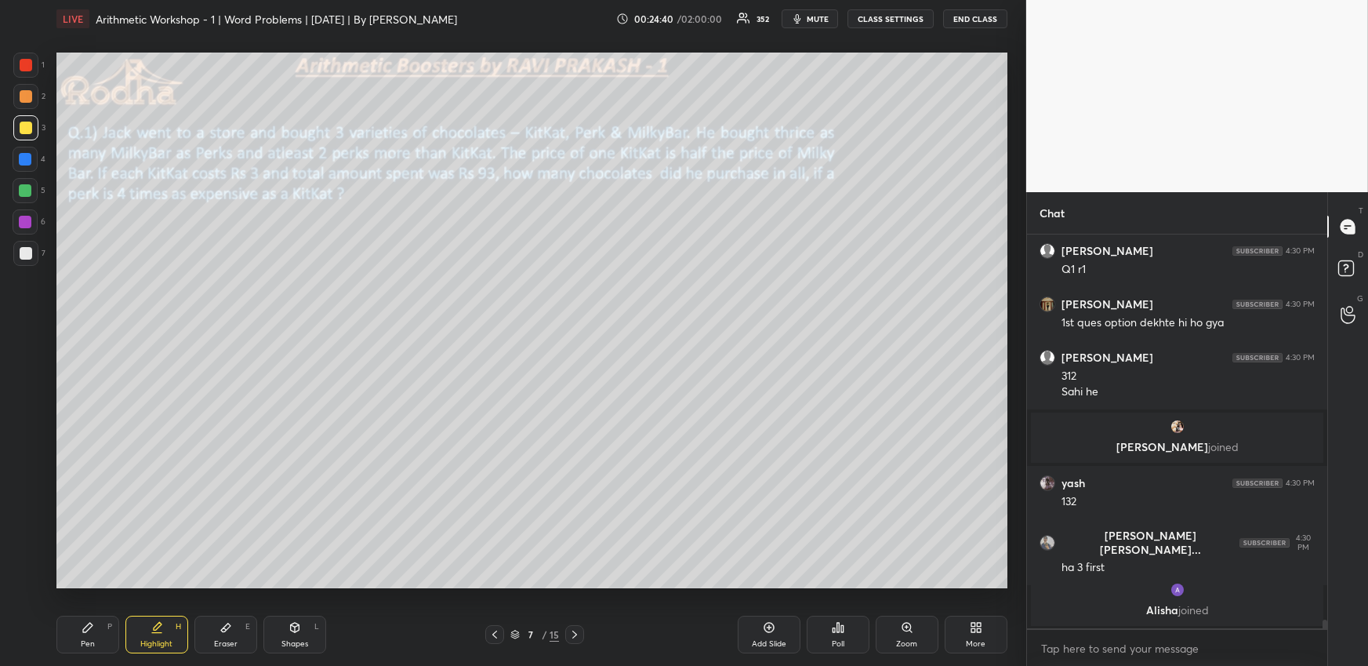
click at [77, 635] on div "Pen P" at bounding box center [87, 635] width 63 height 38
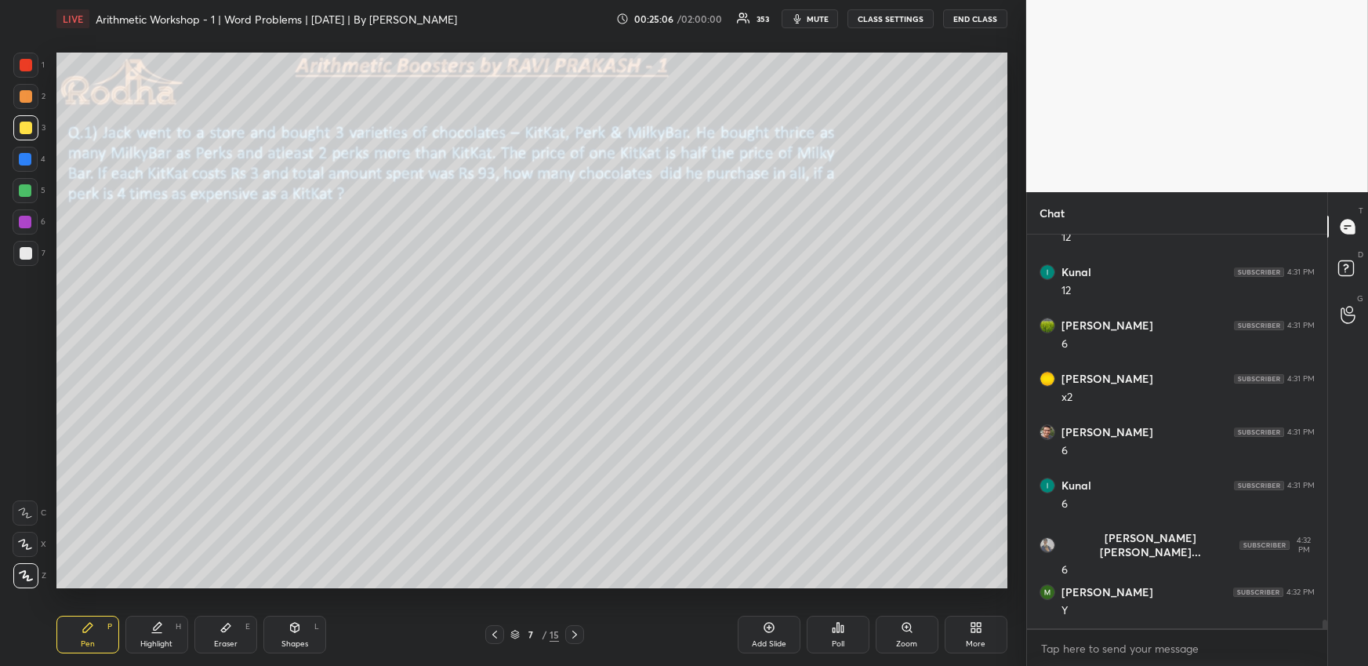
scroll to position [18441, 0]
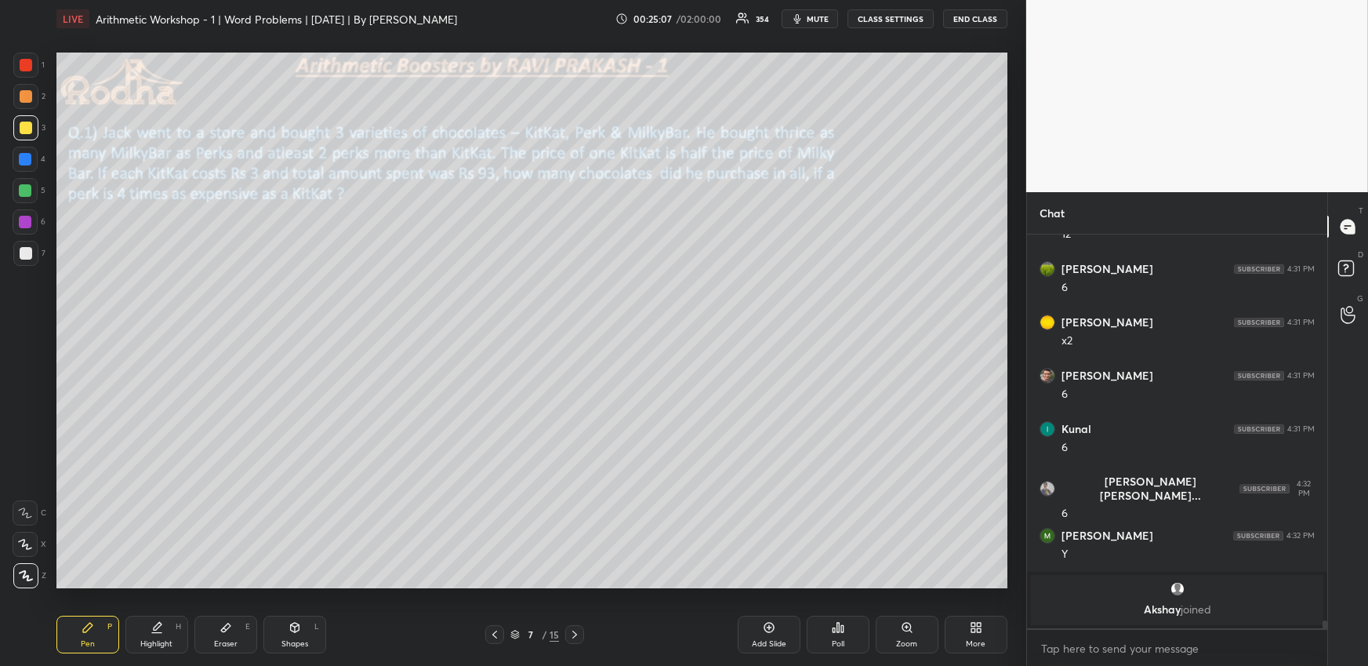
click at [28, 156] on div at bounding box center [25, 159] width 13 height 13
click at [31, 98] on div at bounding box center [25, 96] width 25 height 25
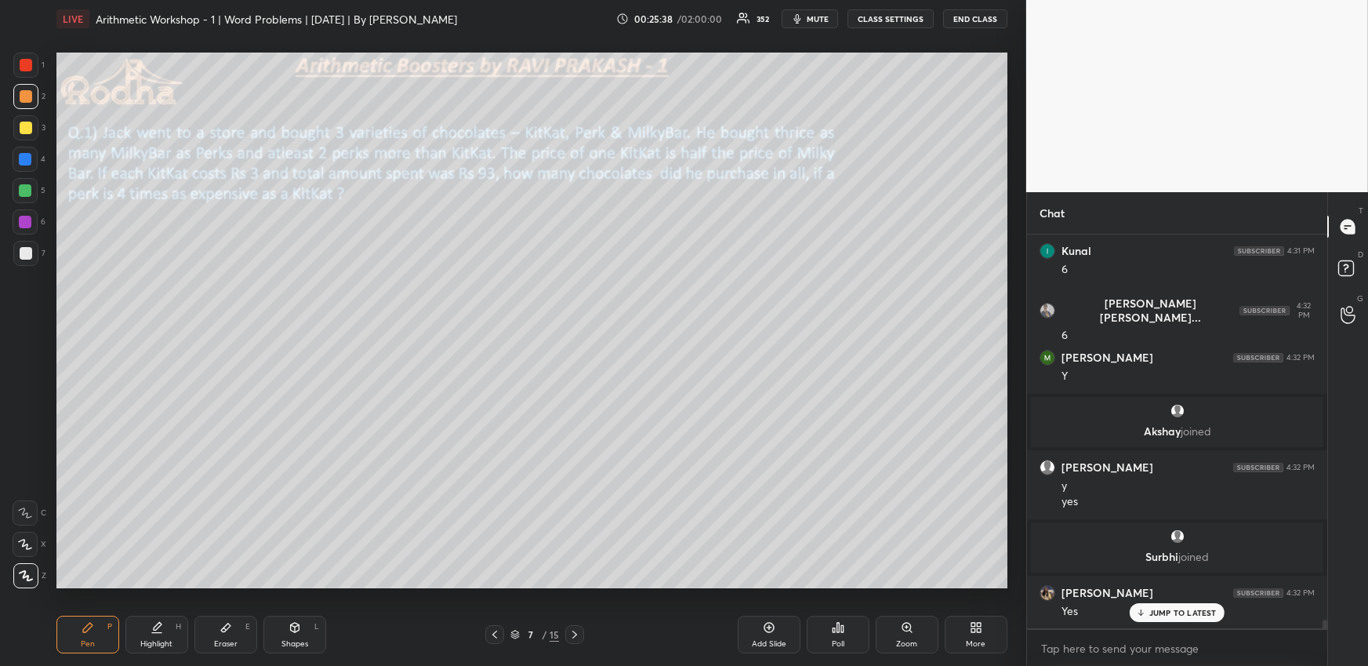
scroll to position [18452, 0]
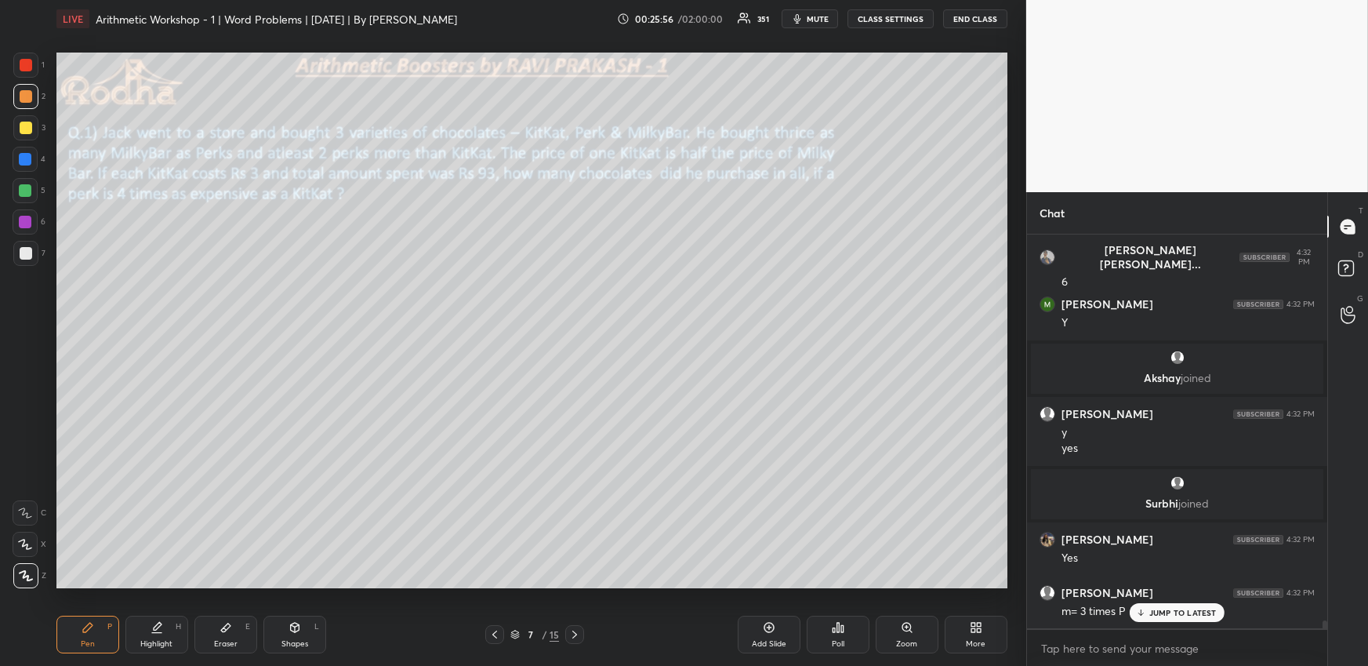
click at [1153, 618] on div "JUMP TO LATEST" at bounding box center [1177, 612] width 94 height 19
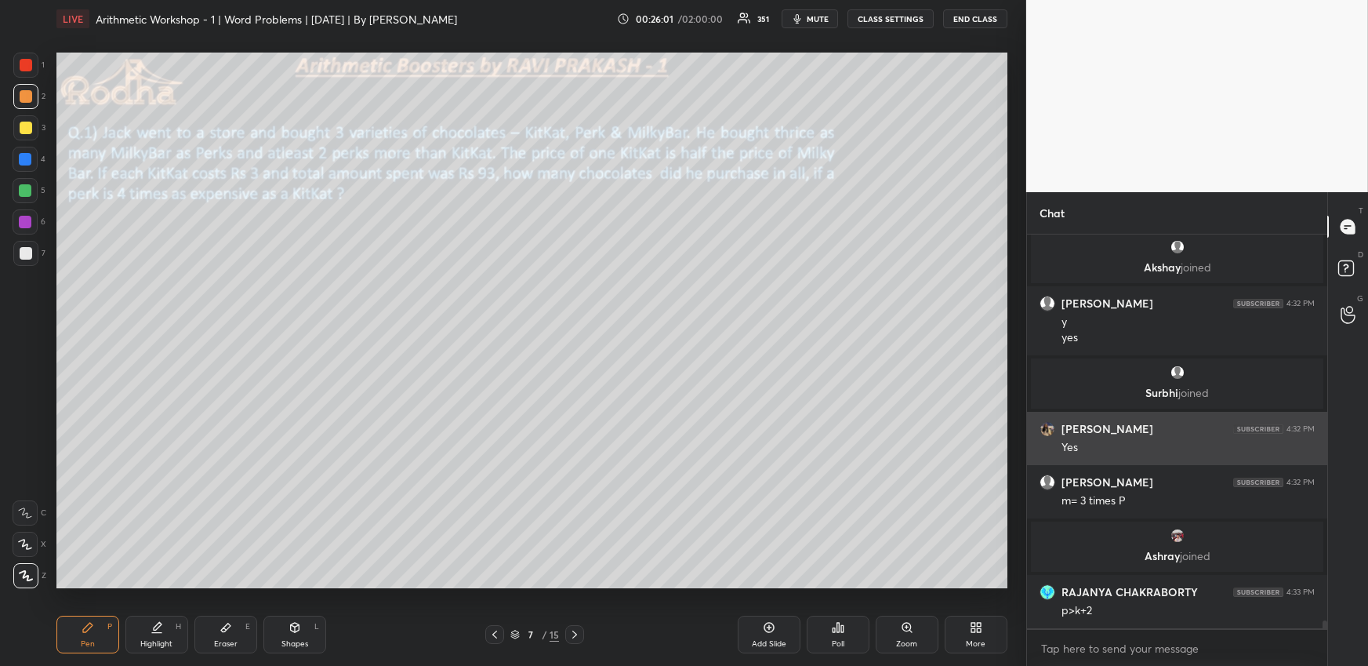
scroll to position [18473, 0]
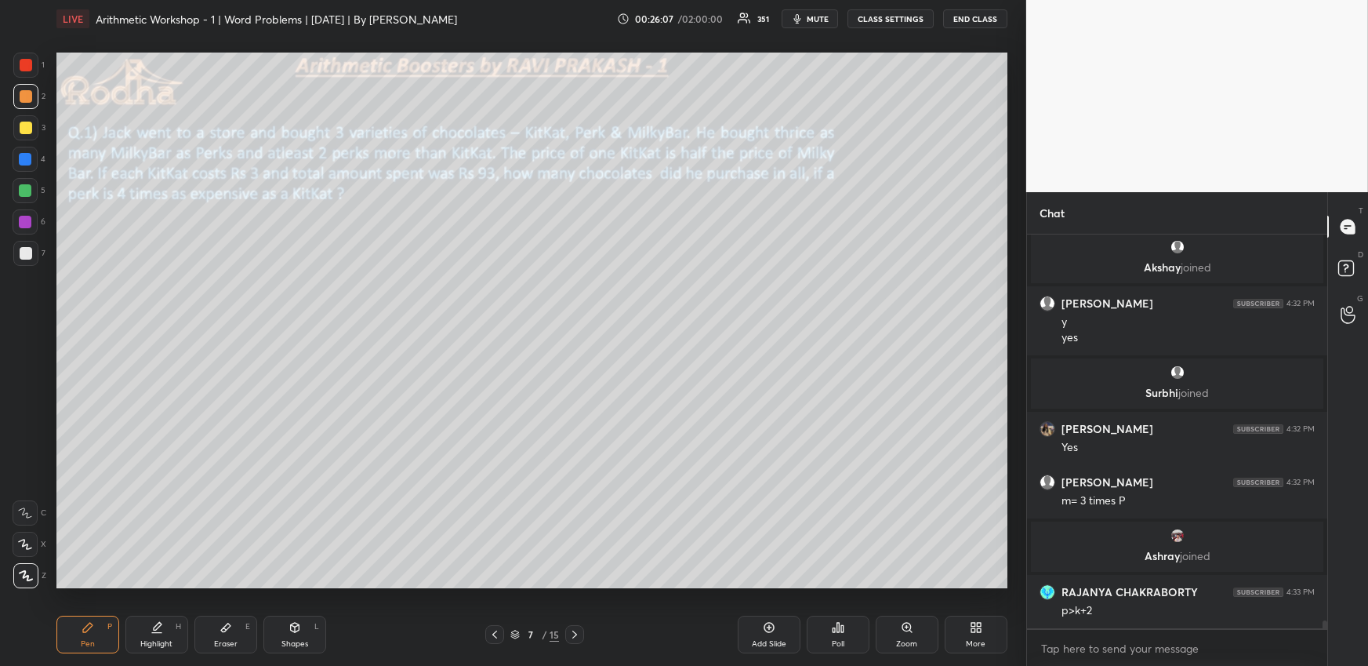
click at [275, 633] on div "Shapes L" at bounding box center [294, 635] width 63 height 38
click at [23, 579] on icon at bounding box center [26, 575] width 12 height 12
click at [136, 639] on div "Highlight H" at bounding box center [156, 635] width 63 height 38
click at [87, 635] on div "Pen P" at bounding box center [87, 635] width 63 height 38
click at [27, 191] on div at bounding box center [25, 190] width 13 height 13
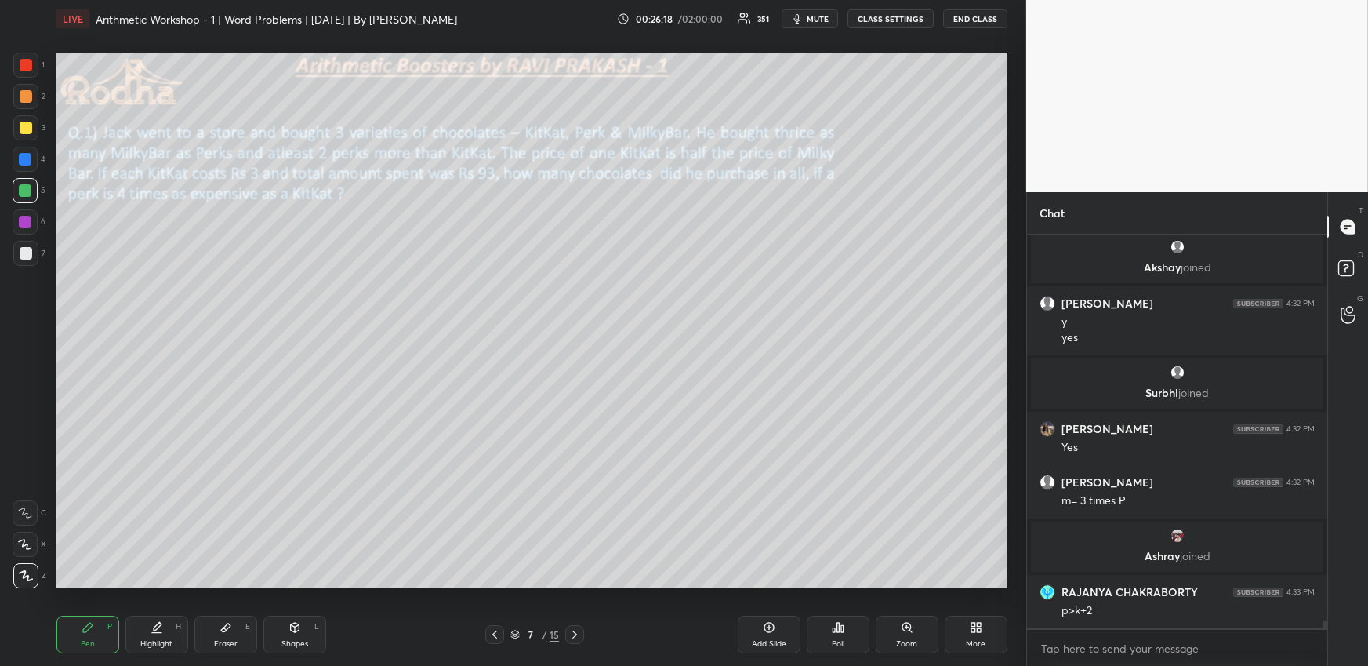
click at [155, 641] on div "Highlight" at bounding box center [156, 644] width 32 height 8
click at [90, 631] on icon at bounding box center [88, 627] width 13 height 13
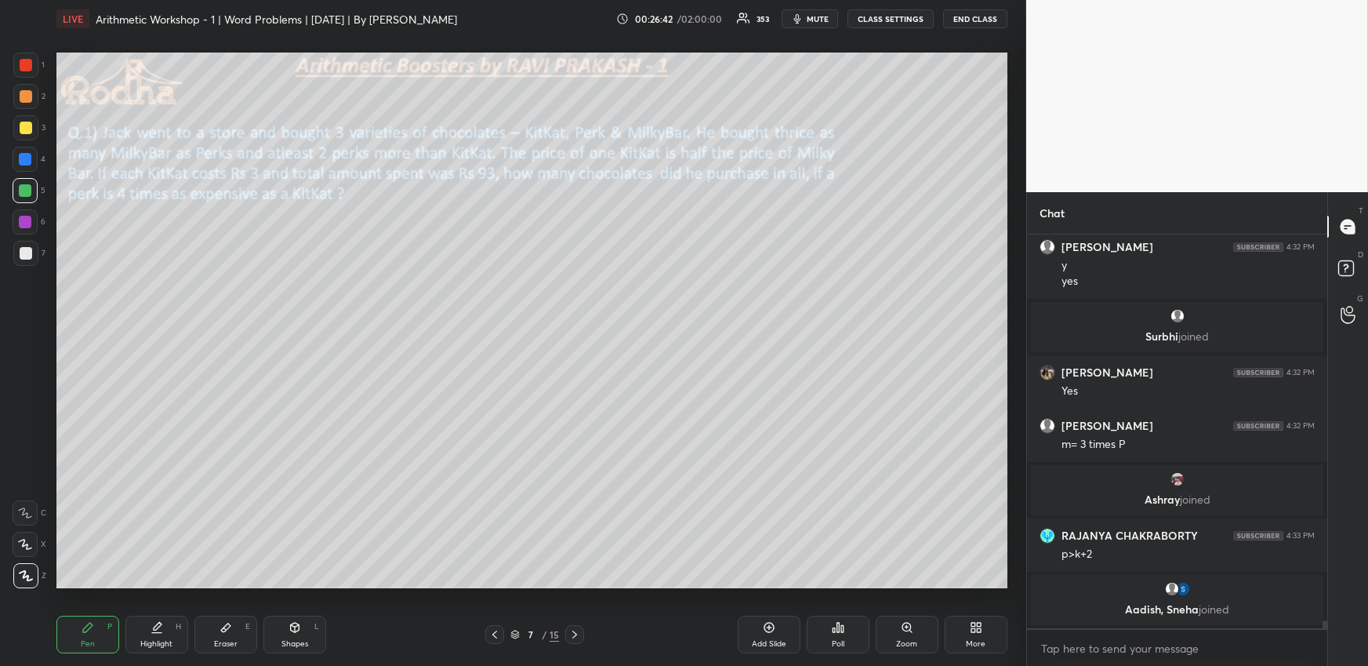
click at [26, 158] on div at bounding box center [25, 159] width 13 height 13
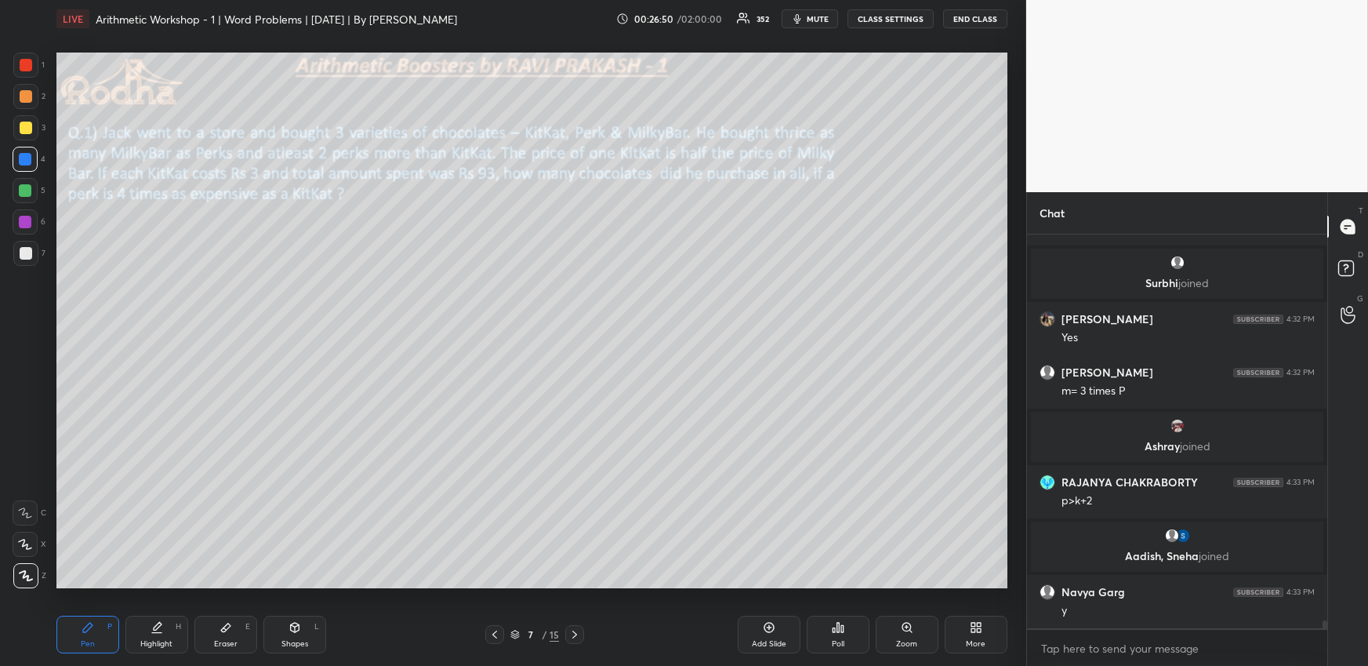
click at [83, 632] on icon at bounding box center [87, 627] width 9 height 9
click at [28, 96] on div at bounding box center [26, 96] width 13 height 13
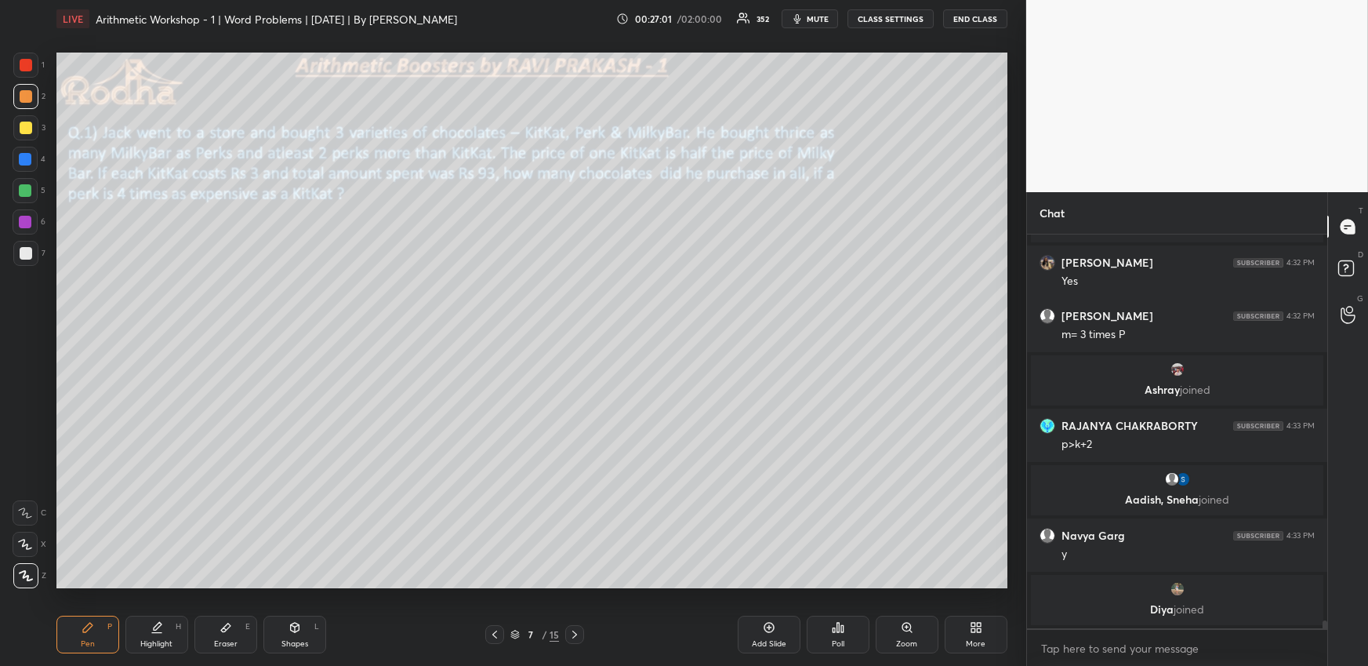
scroll to position [18661, 0]
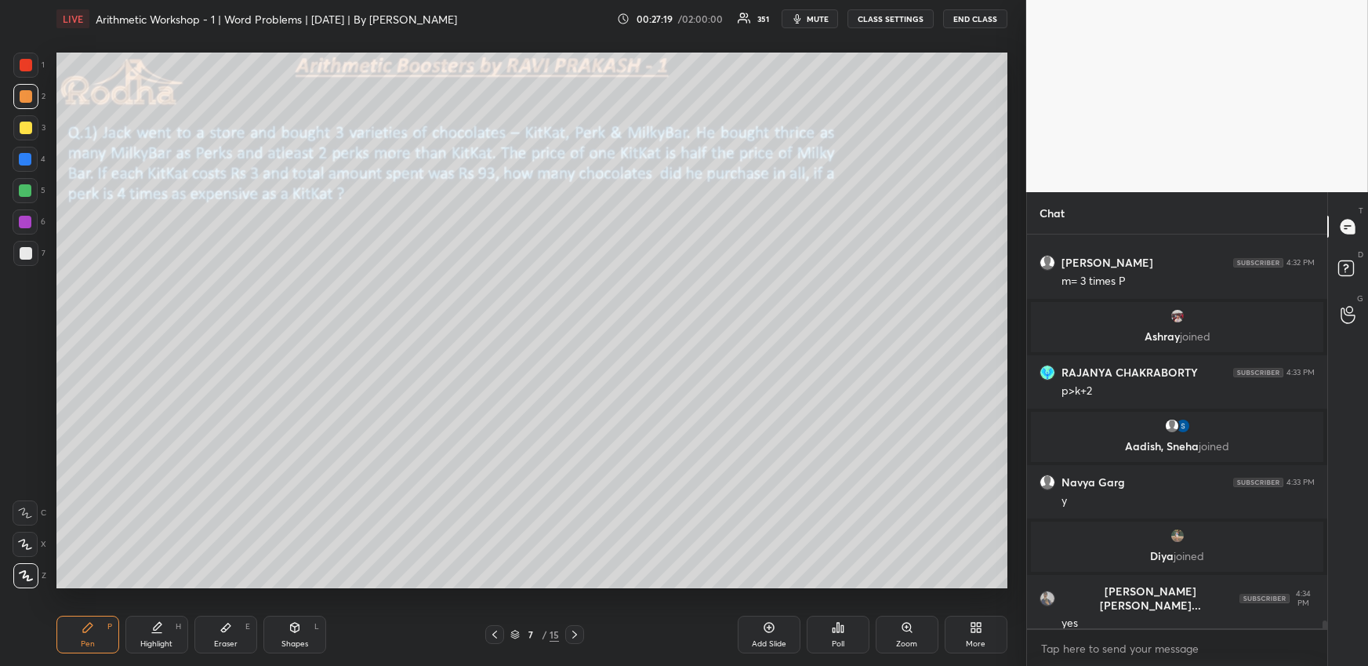
click at [152, 633] on icon at bounding box center [157, 627] width 13 height 13
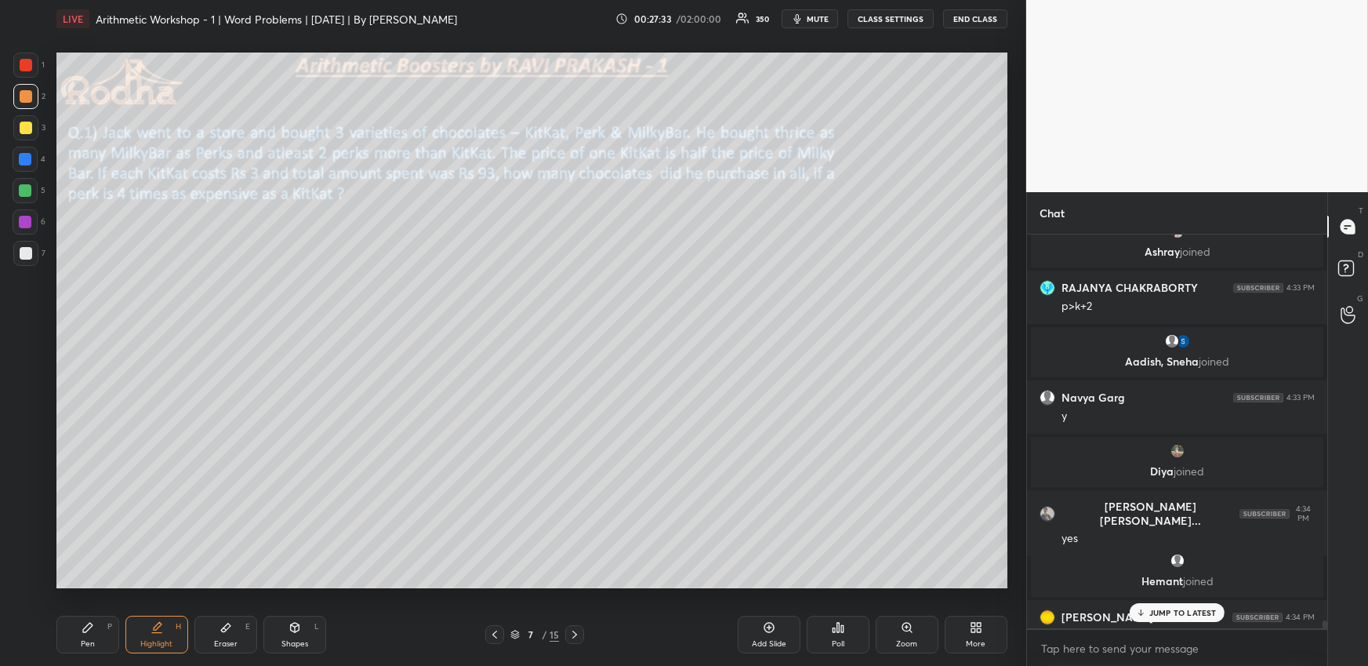
scroll to position [18742, 0]
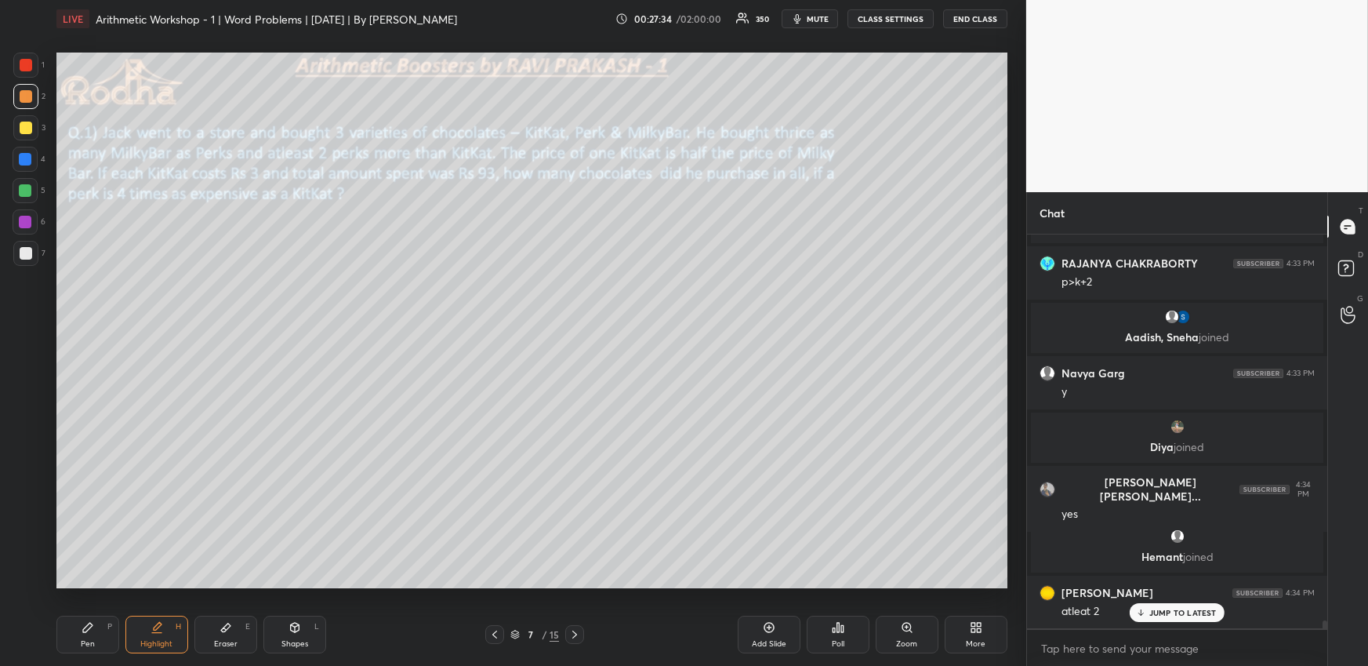
drag, startPoint x: 102, startPoint y: 632, endPoint x: 115, endPoint y: 599, distance: 35.5
click at [100, 633] on div "Pen P" at bounding box center [87, 635] width 63 height 38
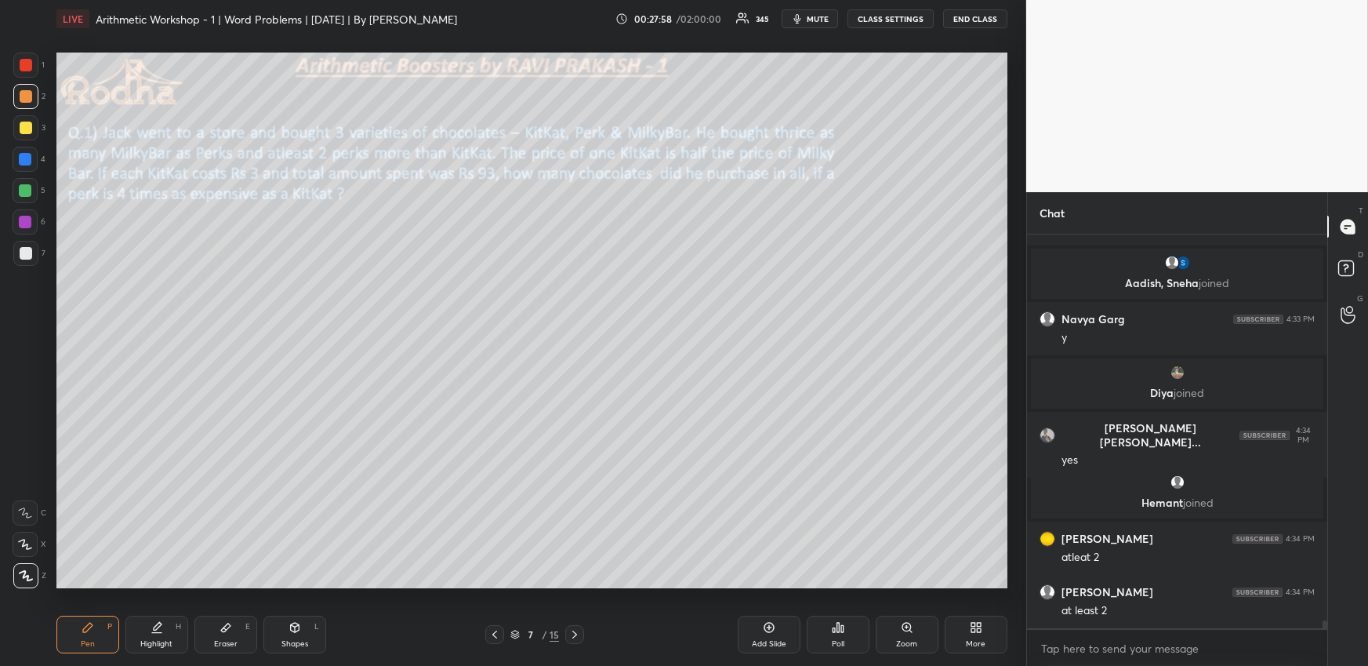
scroll to position [18852, 0]
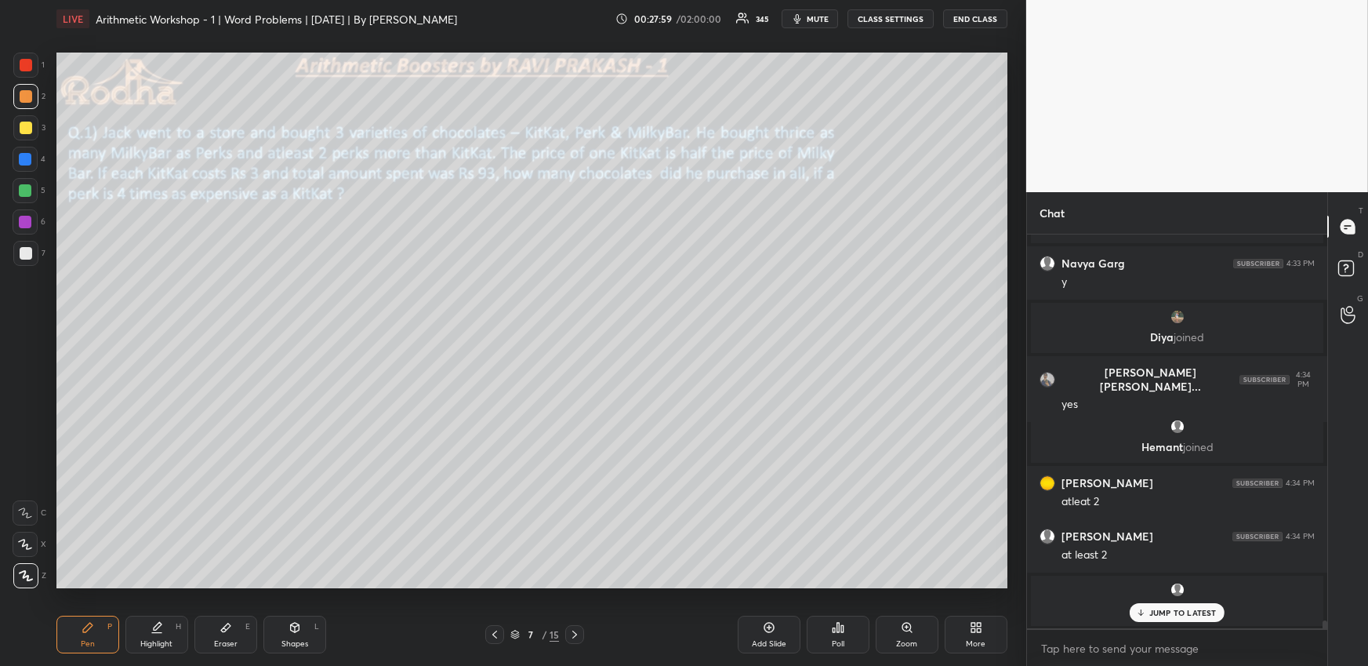
click at [160, 644] on div "Highlight" at bounding box center [156, 644] width 32 height 8
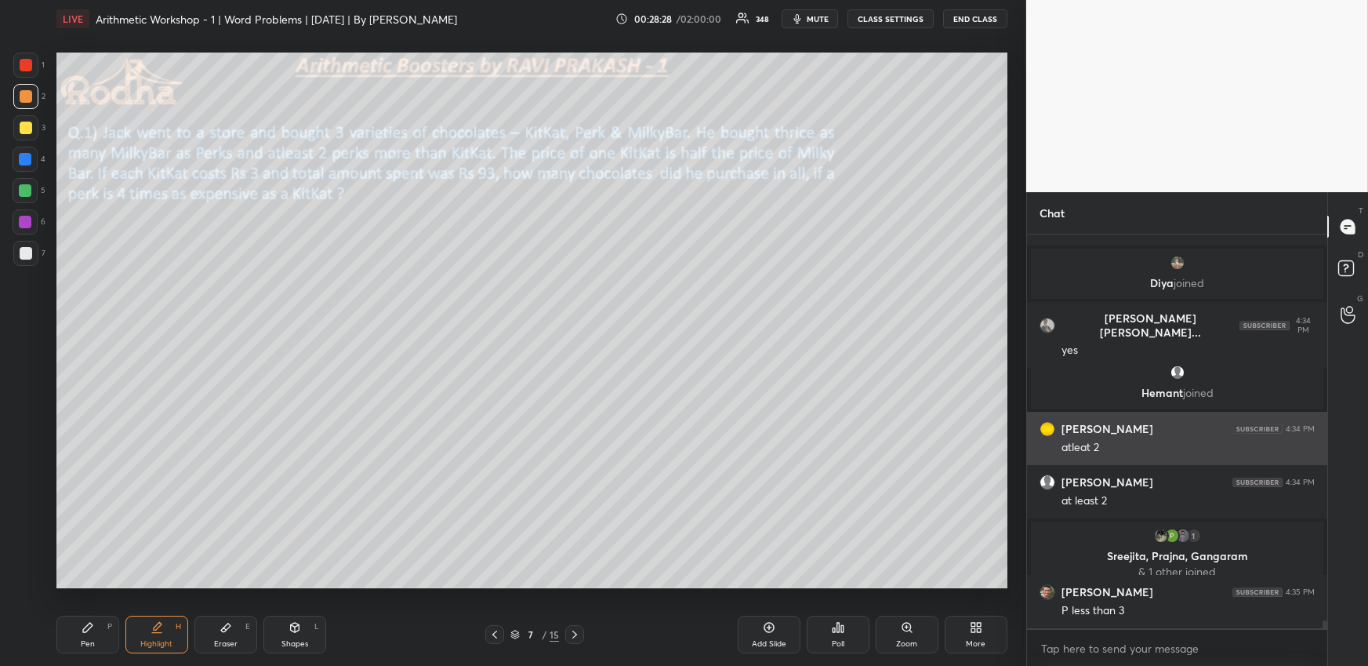
scroll to position [18903, 0]
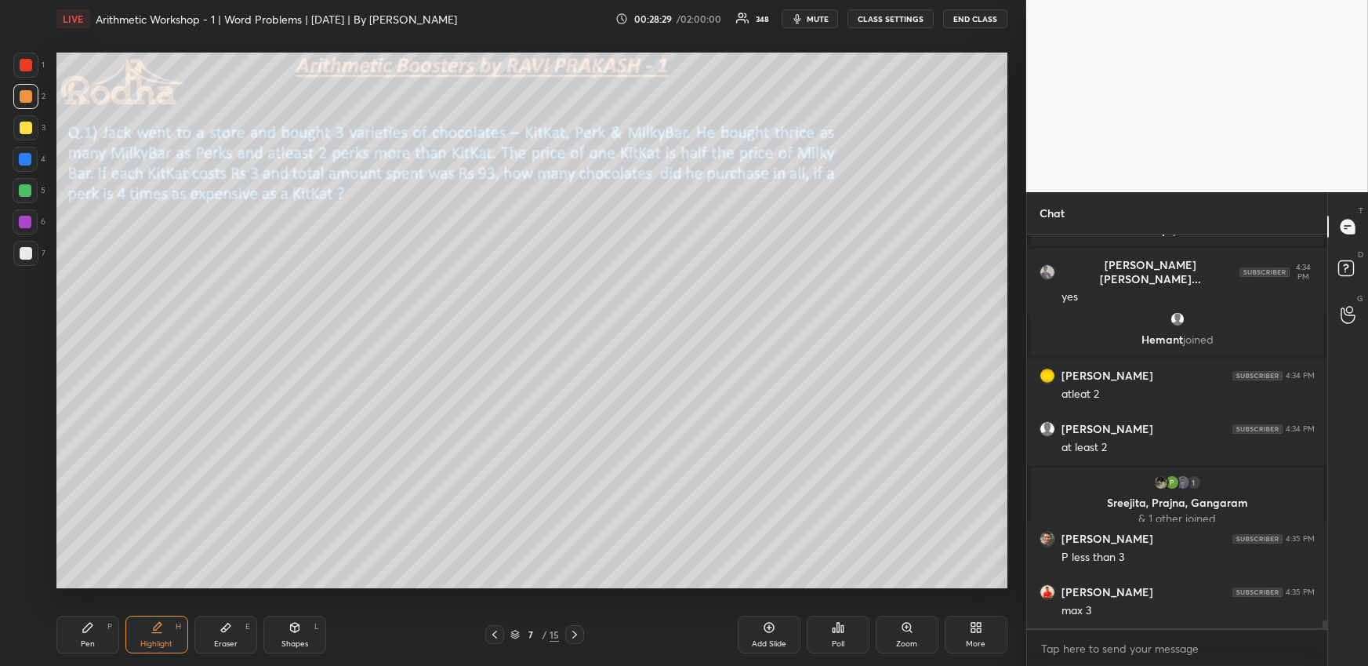
click at [103, 640] on div "Pen P" at bounding box center [87, 635] width 63 height 38
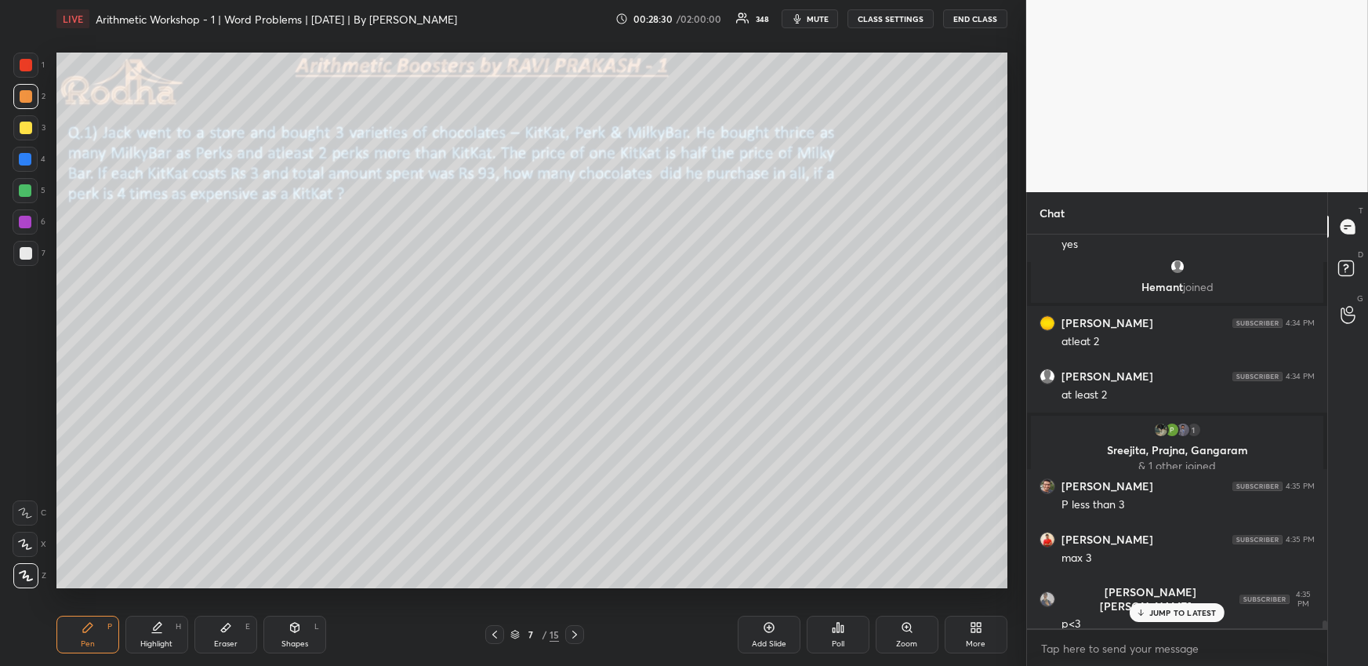
drag, startPoint x: 27, startPoint y: 184, endPoint x: 42, endPoint y: 197, distance: 20.1
click at [27, 183] on div at bounding box center [25, 190] width 25 height 25
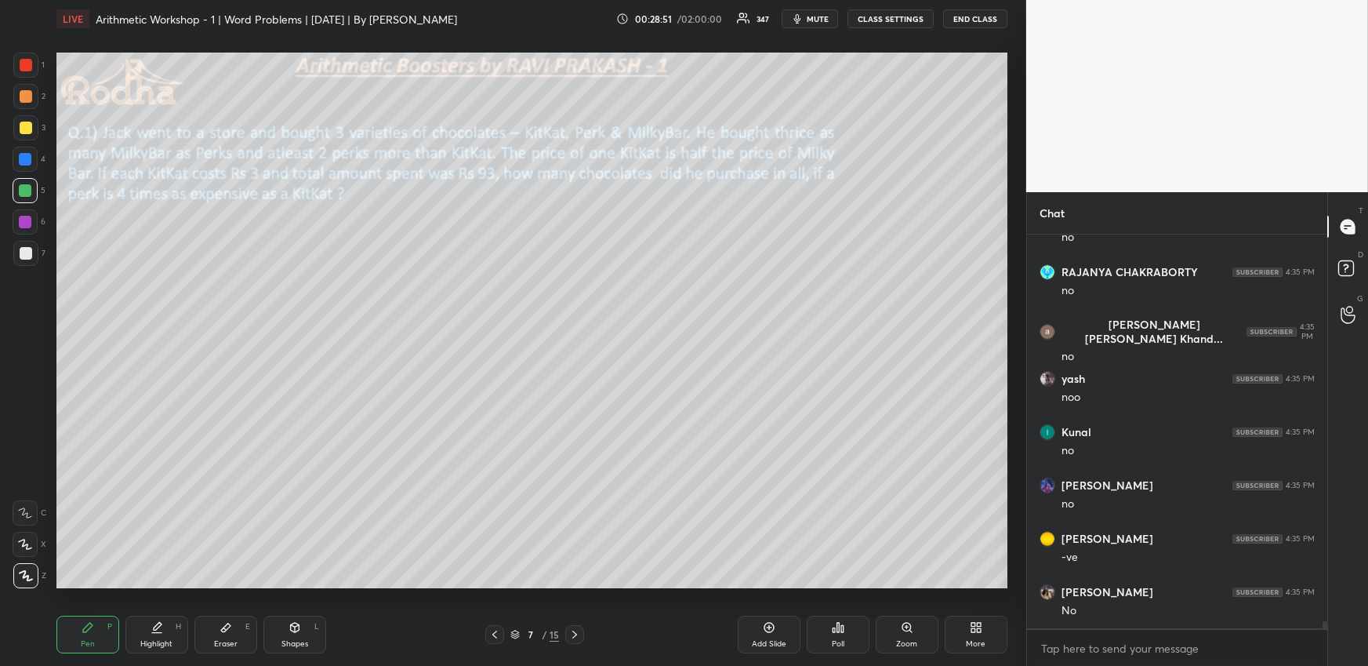
scroll to position [21157, 0]
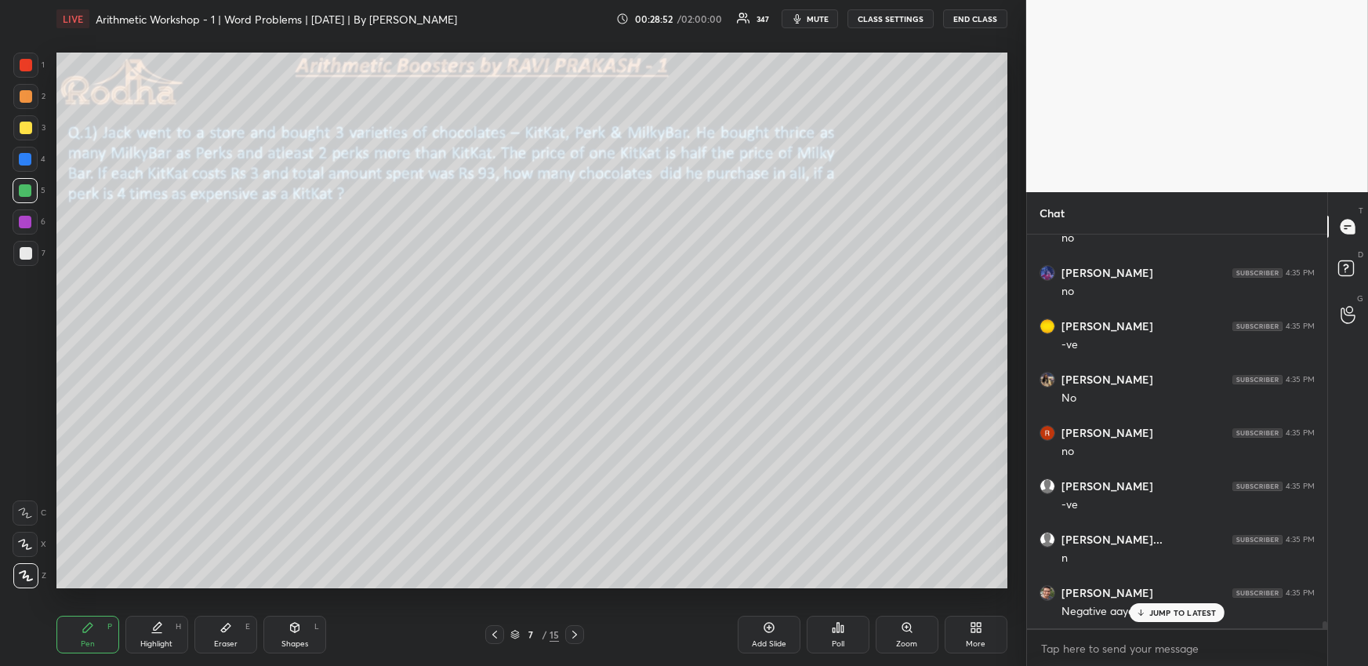
drag, startPoint x: 31, startPoint y: 538, endPoint x: 37, endPoint y: 528, distance: 11.6
click at [31, 541] on icon at bounding box center [25, 544] width 14 height 11
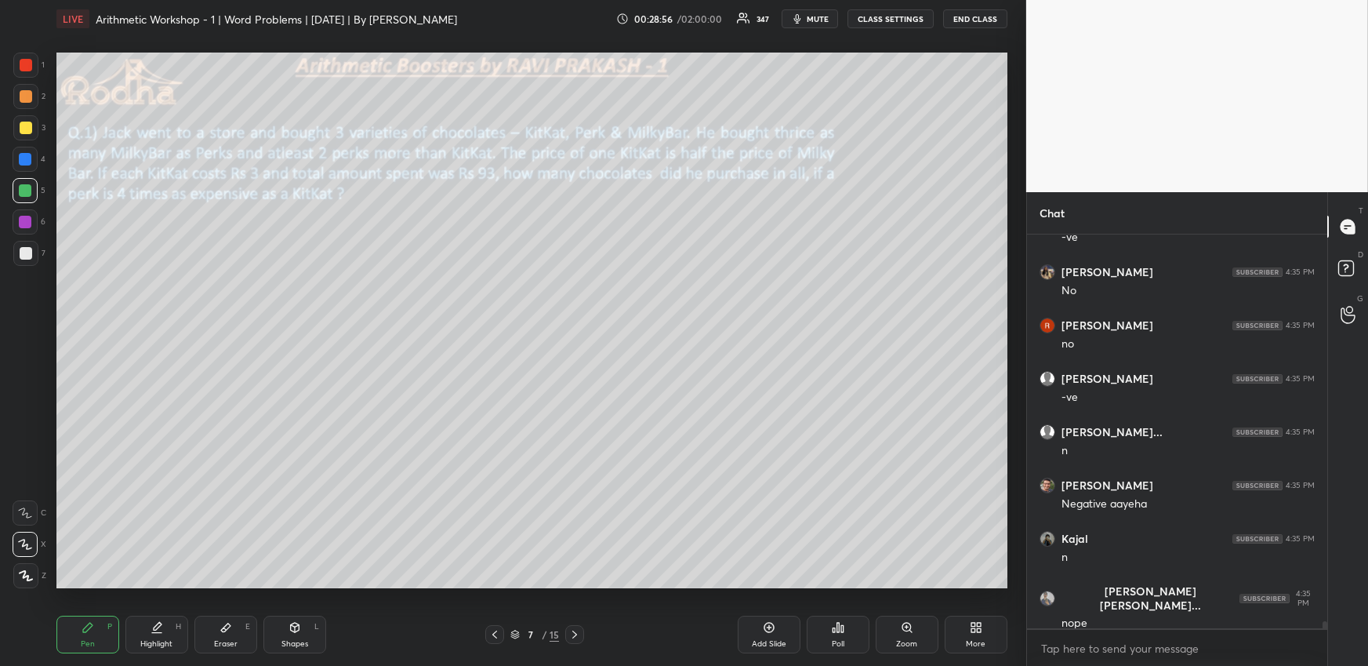
click at [25, 565] on div at bounding box center [25, 575] width 25 height 25
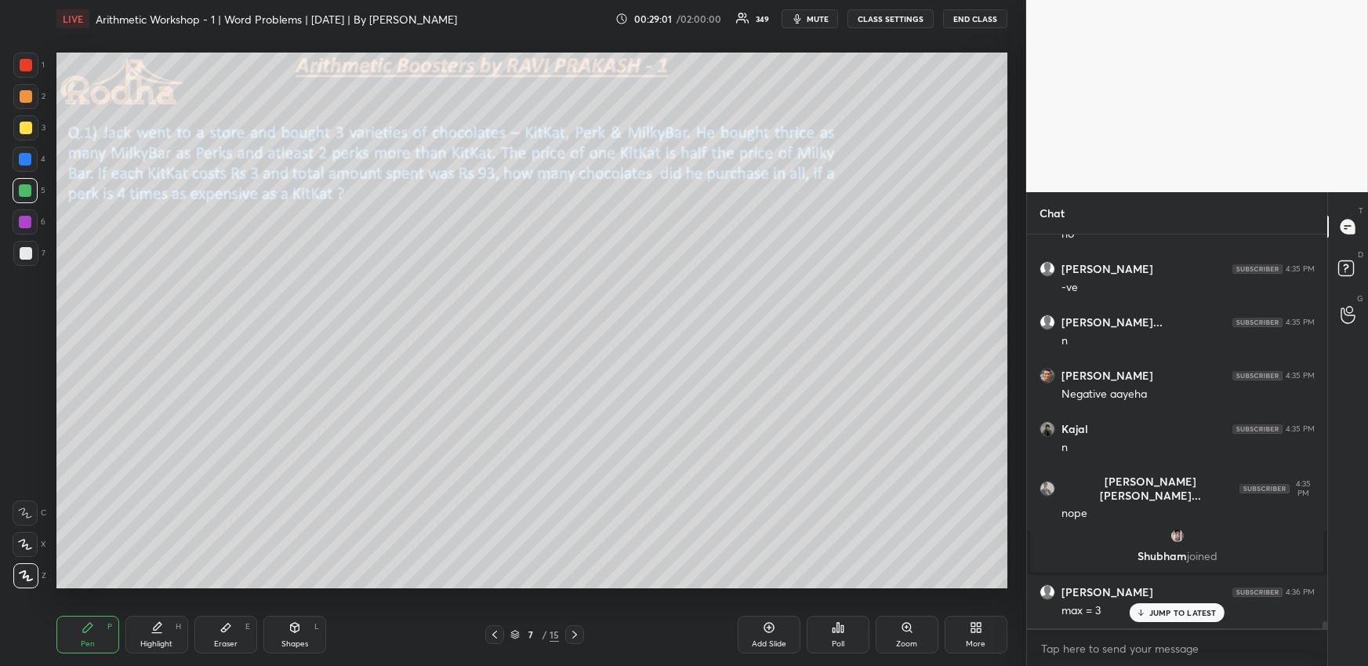
scroll to position [20671, 0]
click at [684, 586] on div "Setting up your live class Poll for secs No correct answer Start poll" at bounding box center [532, 320] width 964 height 565
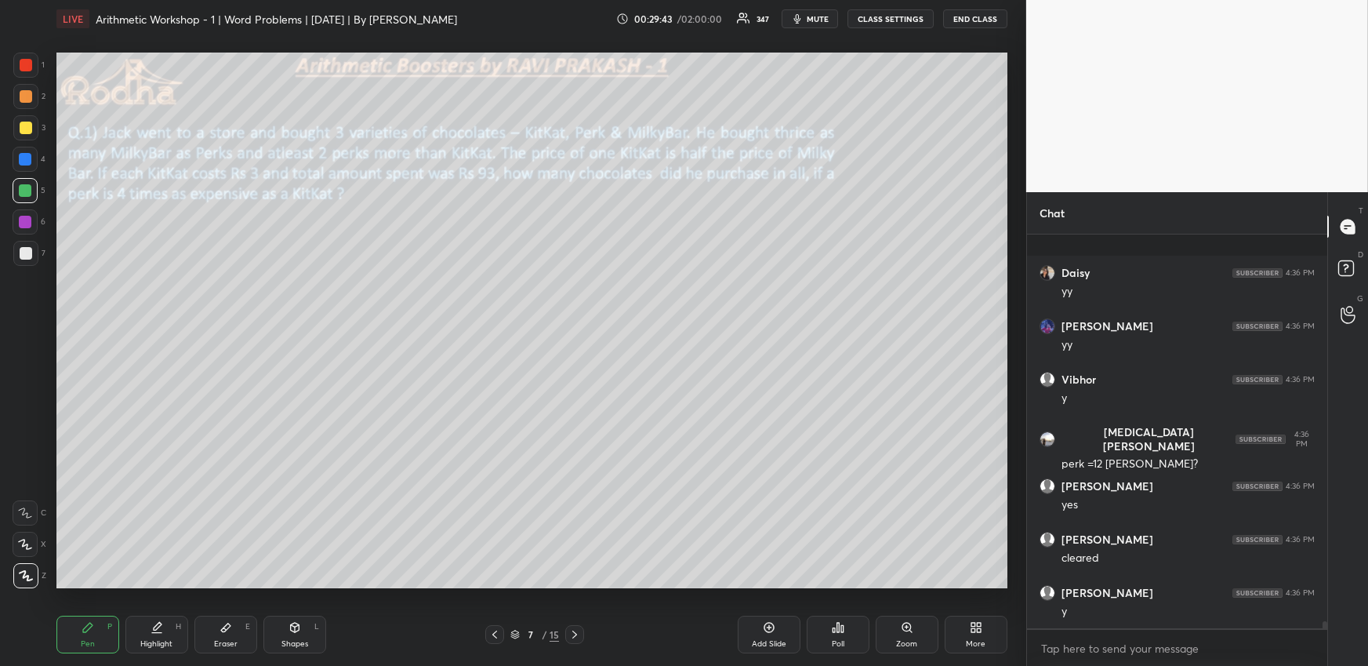
scroll to position [21768, 0]
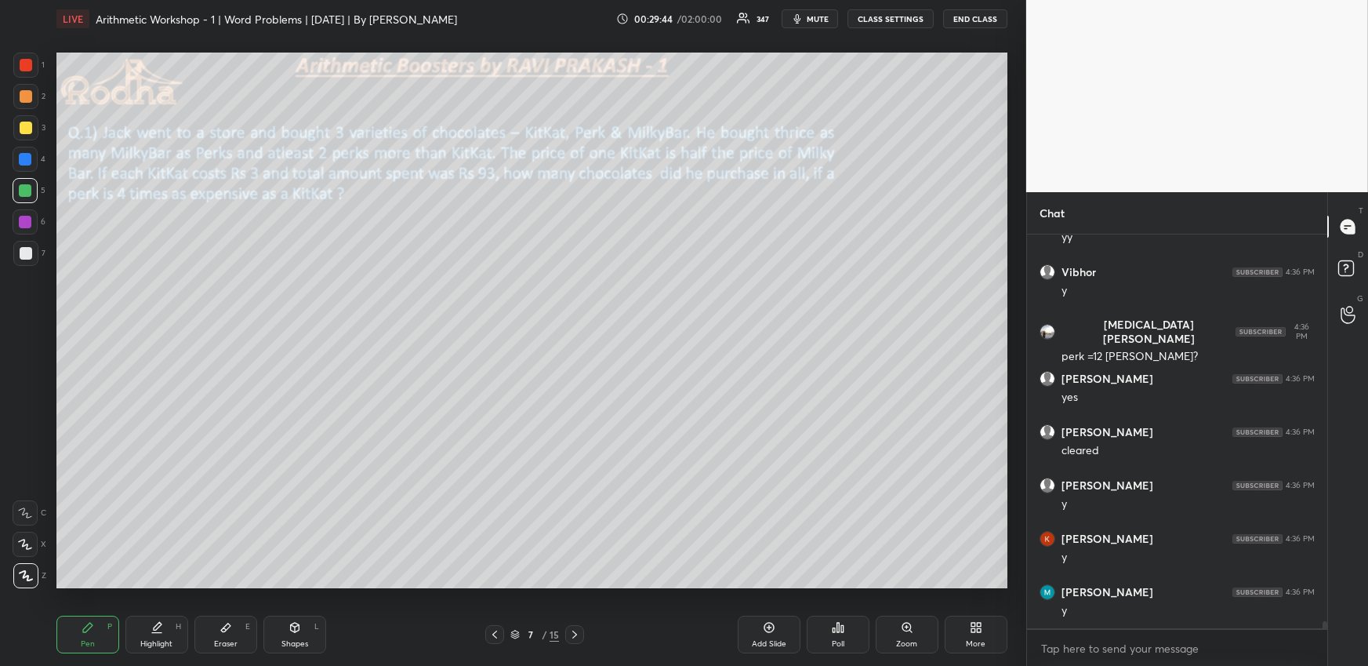
click at [151, 640] on div "Highlight" at bounding box center [156, 644] width 32 height 8
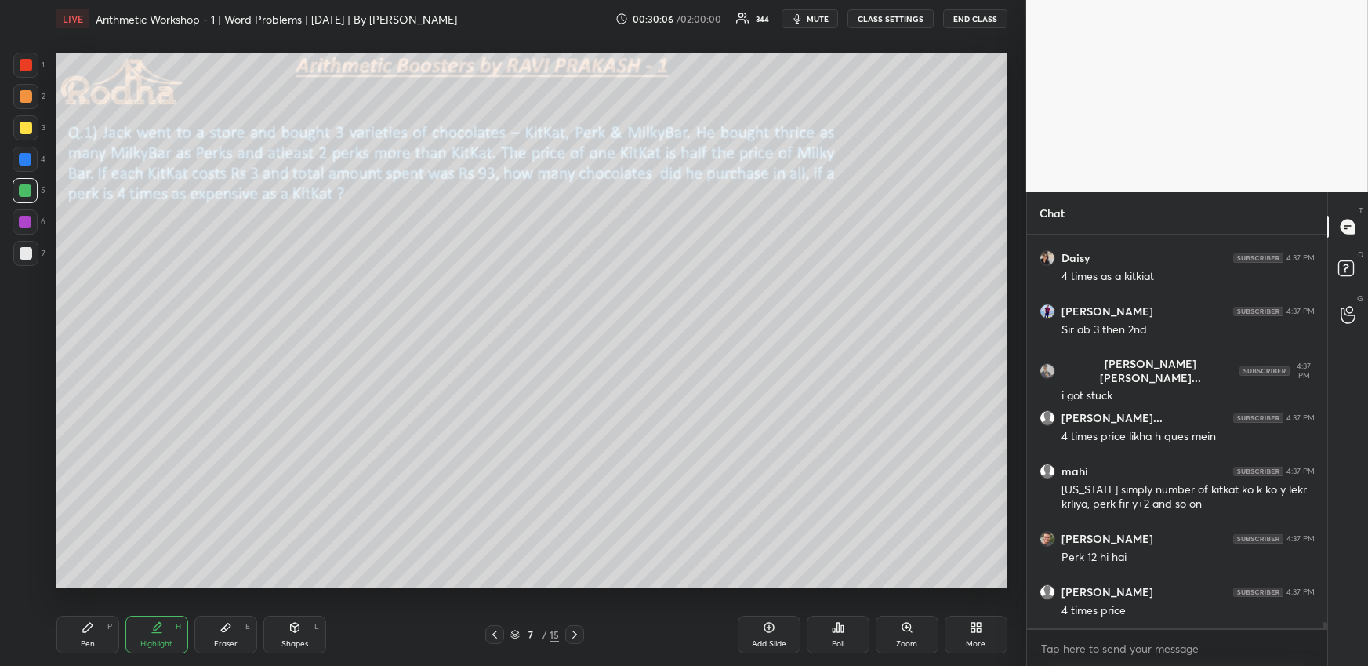
scroll to position [23115, 0]
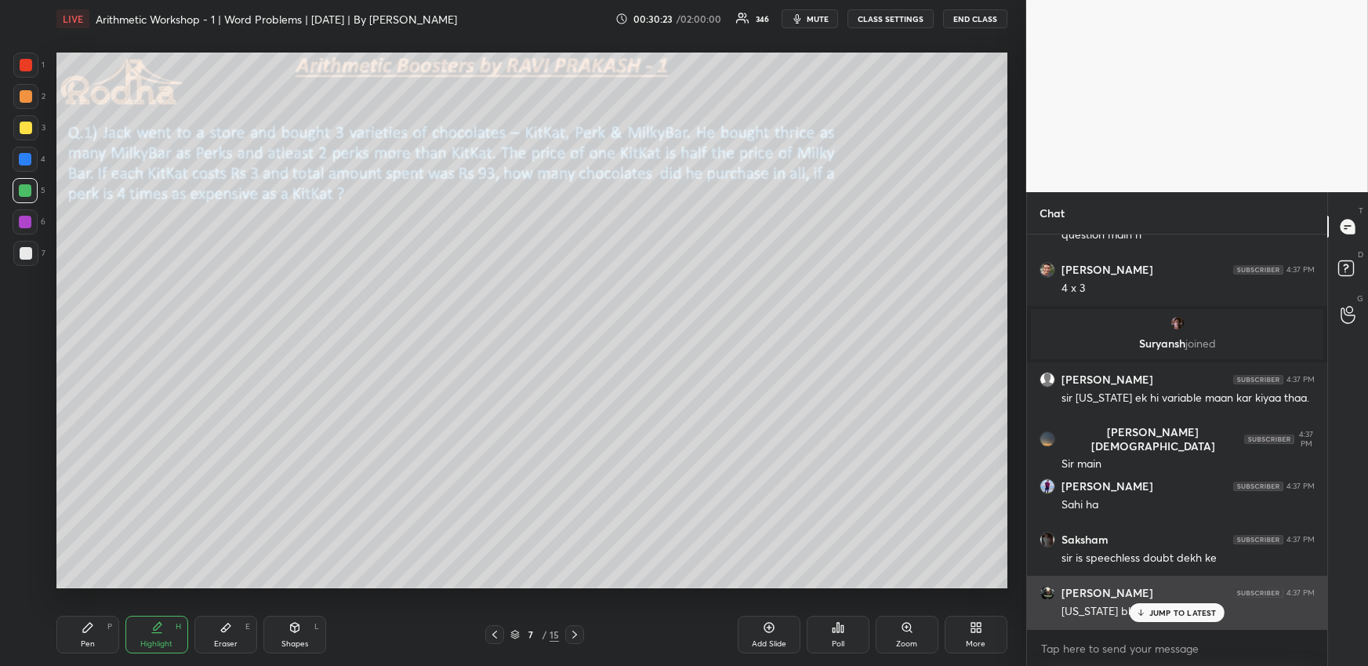
click at [1193, 615] on p "JUMP TO LATEST" at bounding box center [1183, 612] width 67 height 9
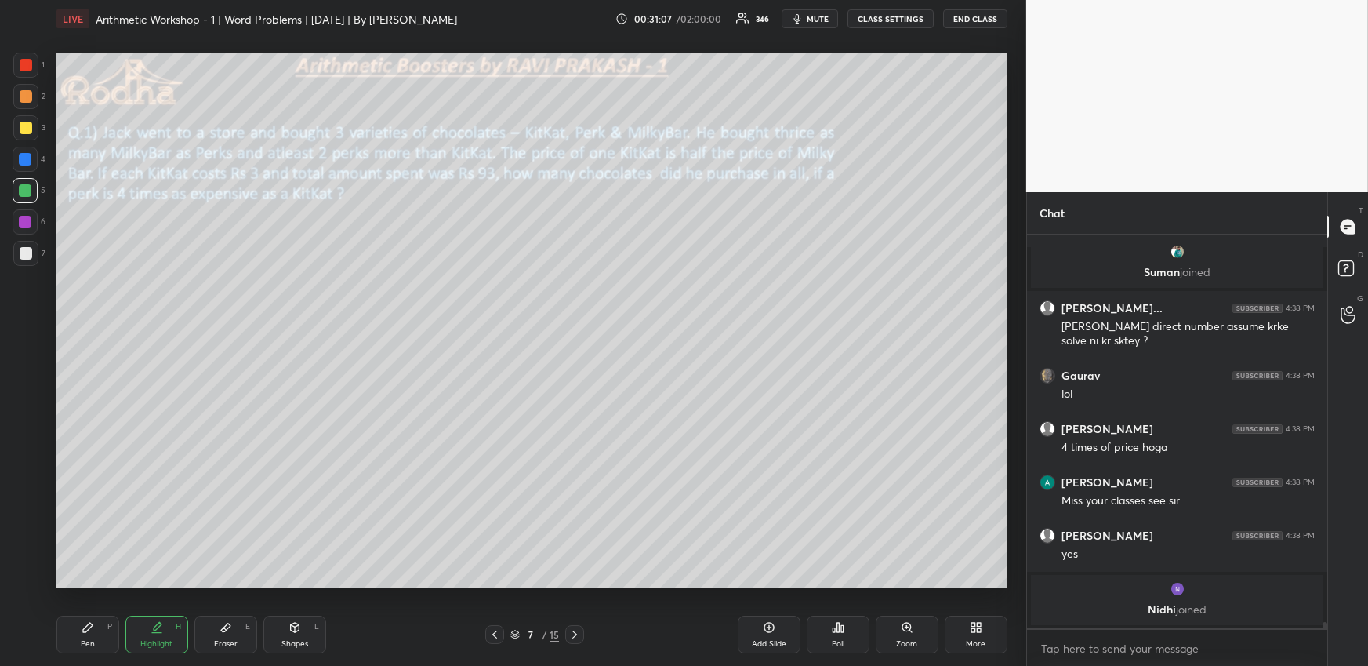
scroll to position [24209, 0]
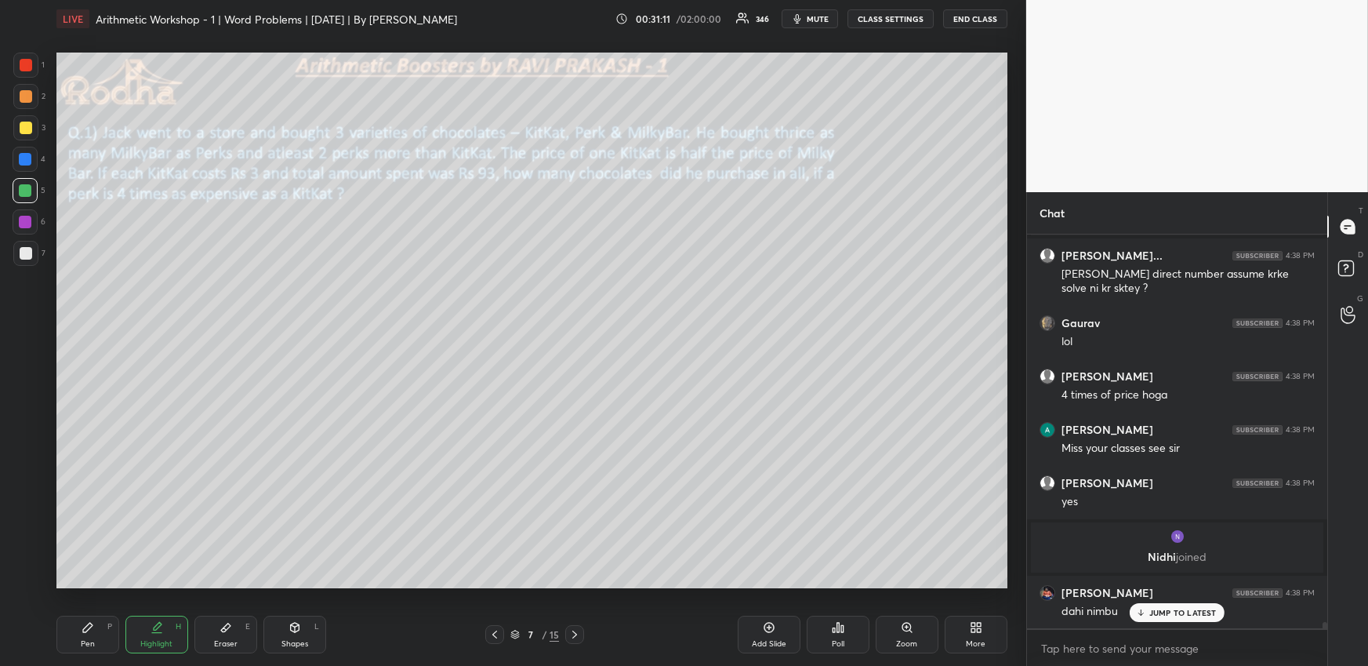
drag, startPoint x: 575, startPoint y: 627, endPoint x: 580, endPoint y: 612, distance: 16.6
click at [576, 627] on div at bounding box center [574, 634] width 19 height 19
click at [104, 646] on div "Pen P" at bounding box center [87, 635] width 63 height 38
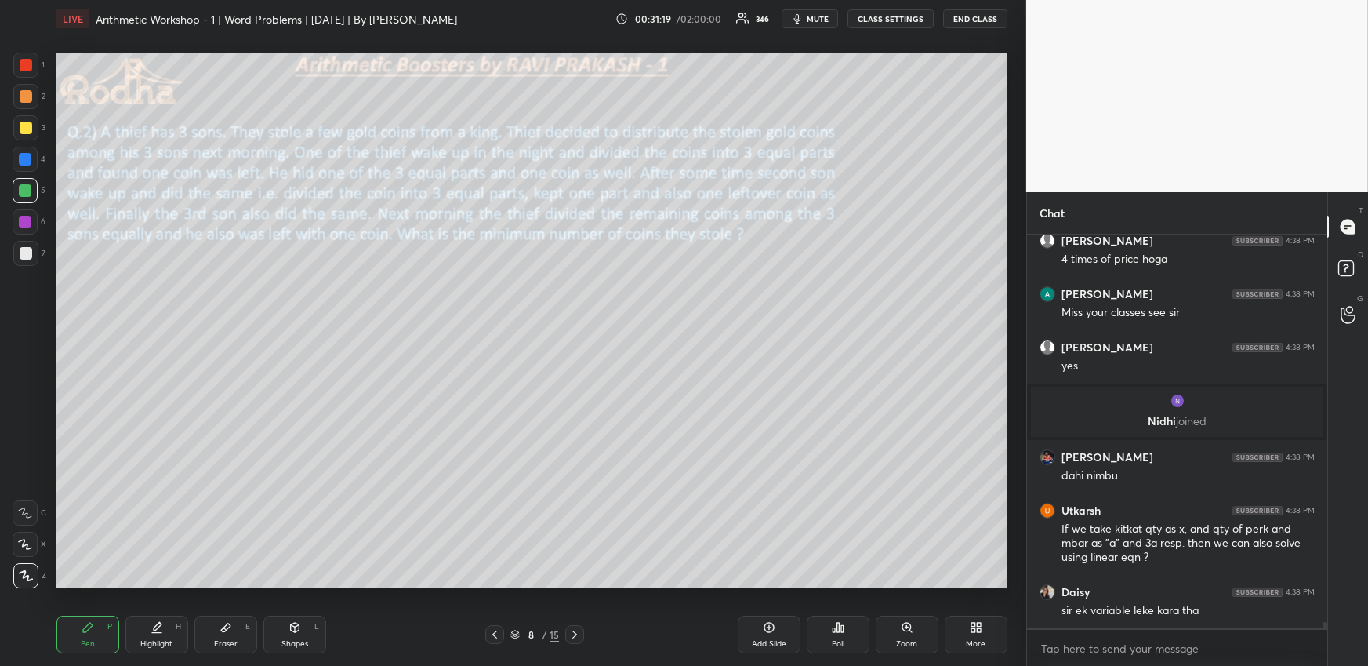
scroll to position [24397, 0]
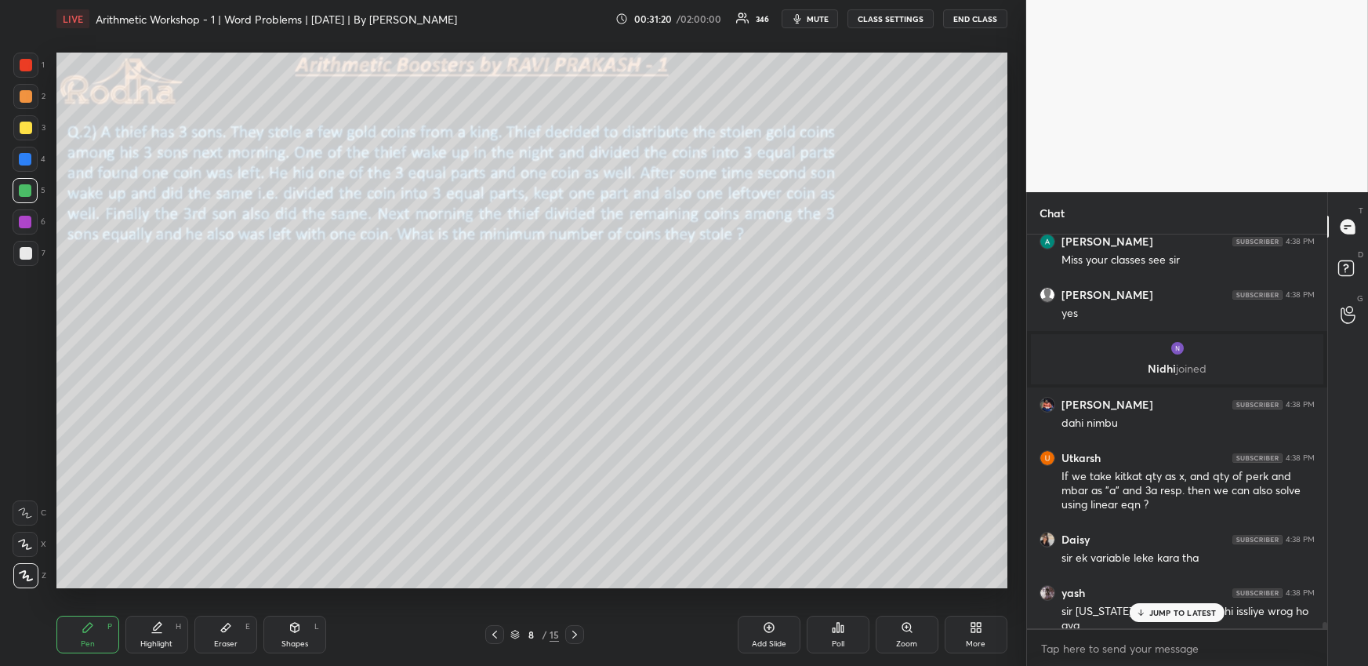
click at [497, 630] on icon at bounding box center [495, 634] width 13 height 13
click at [504, 630] on div "7 / 15" at bounding box center [534, 634] width 99 height 19
click at [505, 630] on div "7 / 15" at bounding box center [534, 634] width 99 height 19
click at [499, 632] on icon at bounding box center [495, 634] width 13 height 13
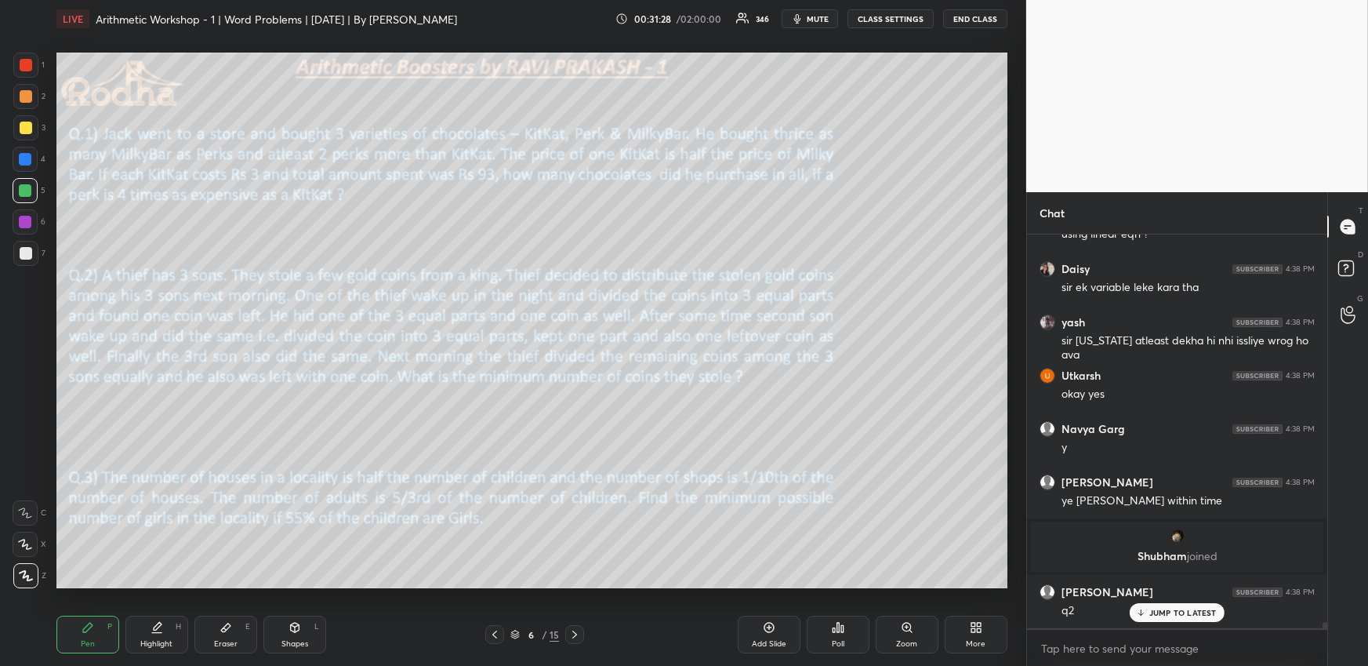
scroll to position [24170, 0]
click at [574, 631] on icon at bounding box center [574, 634] width 5 height 8
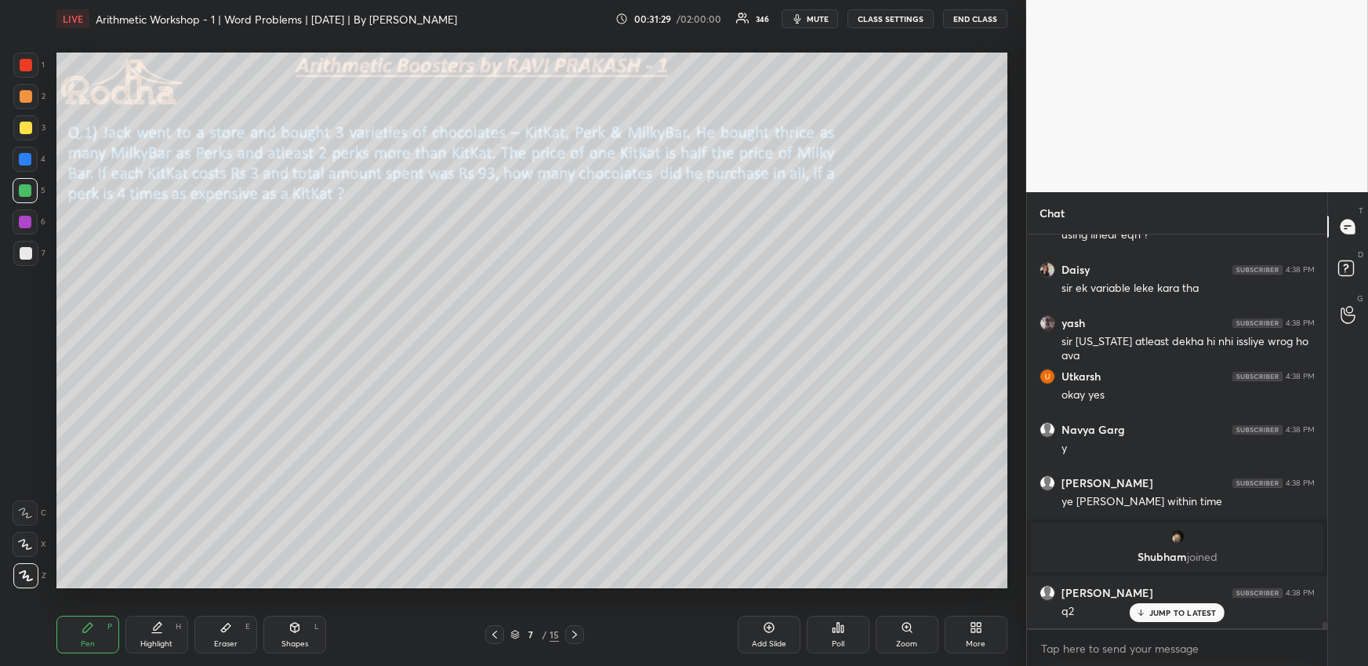
click at [575, 630] on icon at bounding box center [575, 634] width 13 height 13
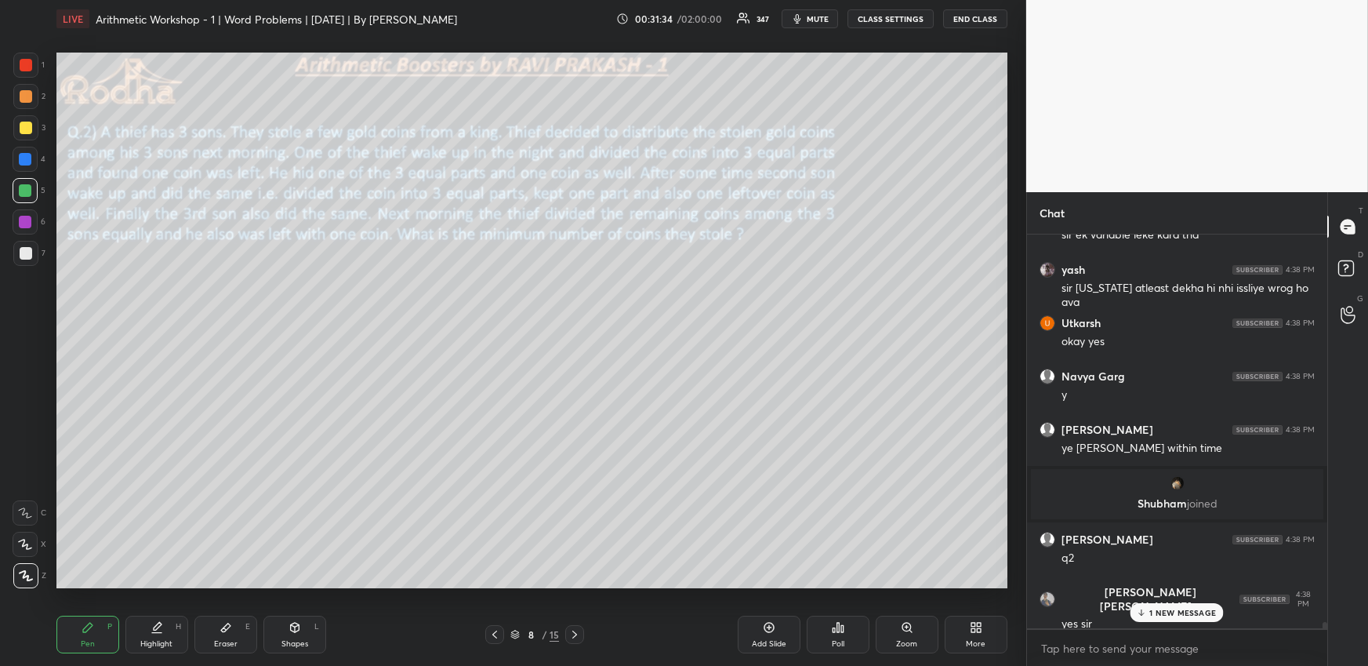
scroll to position [24277, 0]
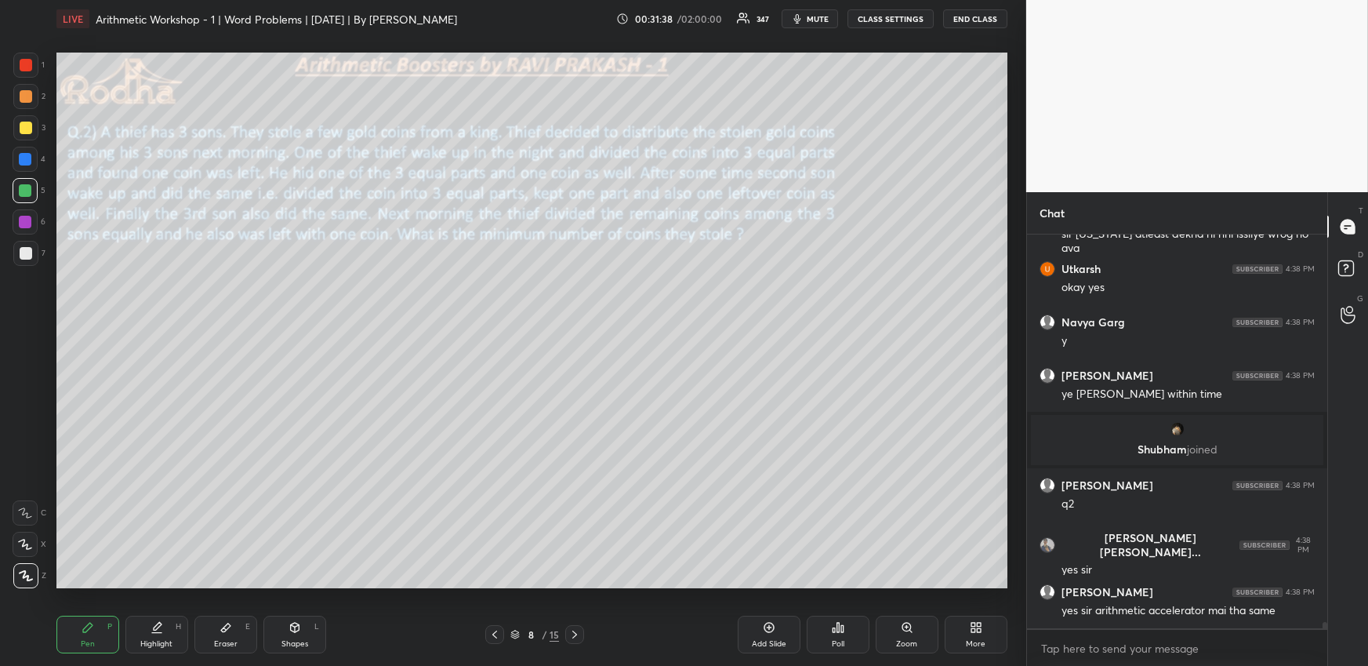
click at [174, 635] on div "Highlight H" at bounding box center [156, 635] width 63 height 38
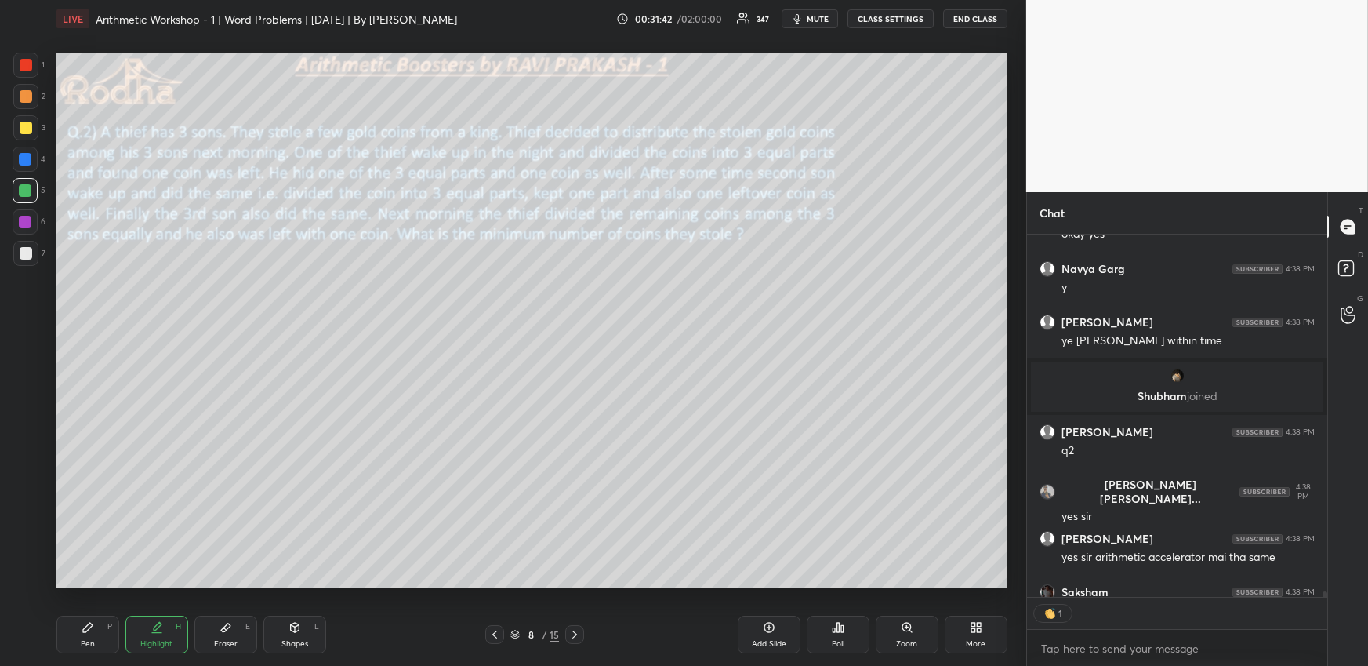
scroll to position [24415, 0]
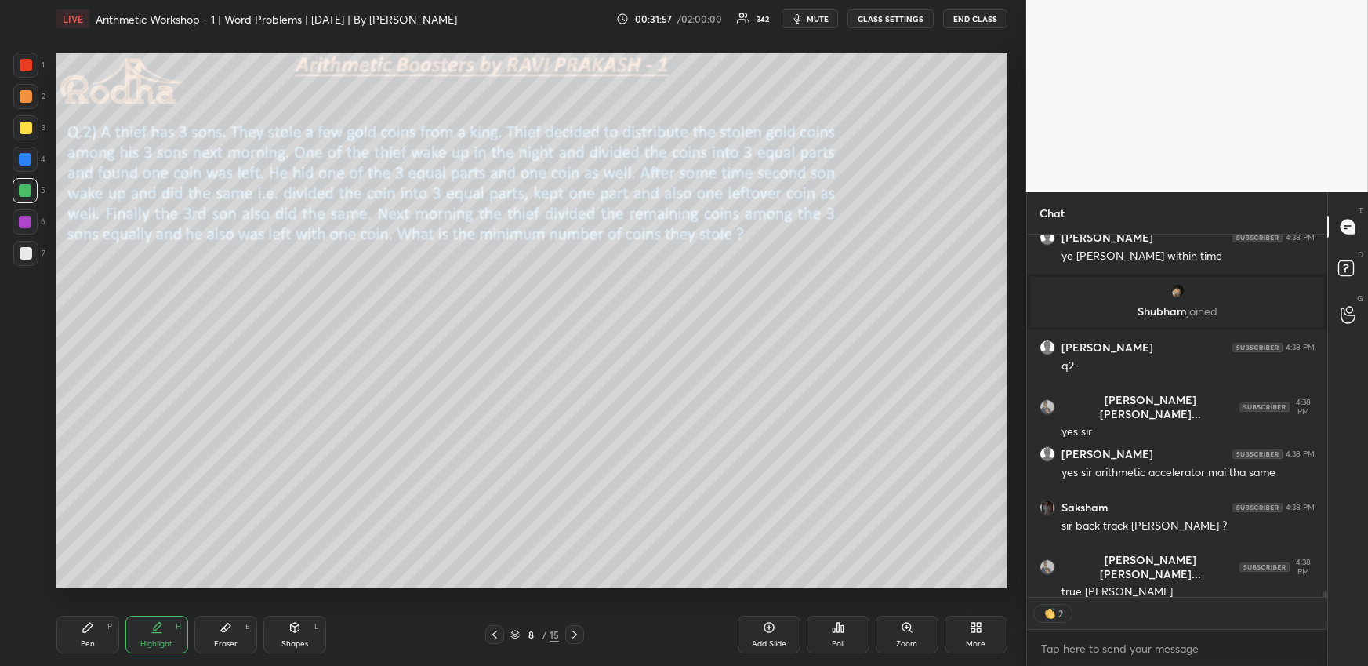
click at [83, 644] on div "Pen" at bounding box center [88, 644] width 14 height 8
click at [27, 104] on div at bounding box center [25, 96] width 25 height 25
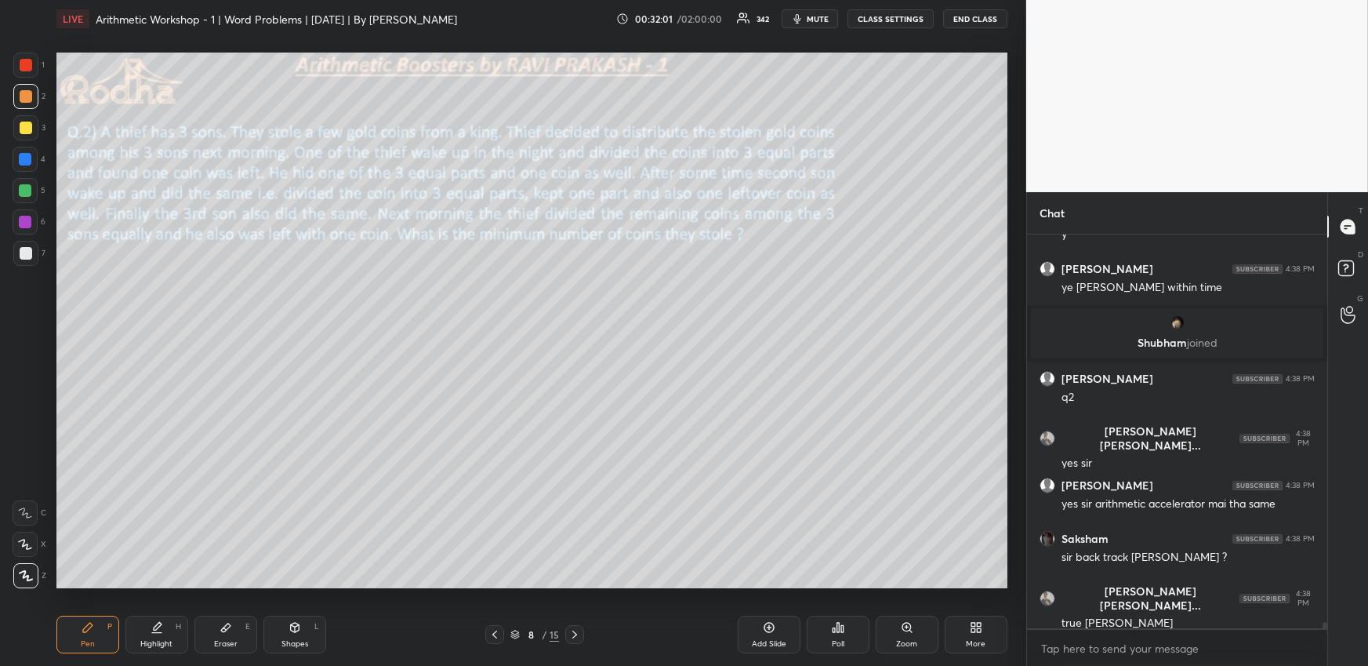
scroll to position [24440, 0]
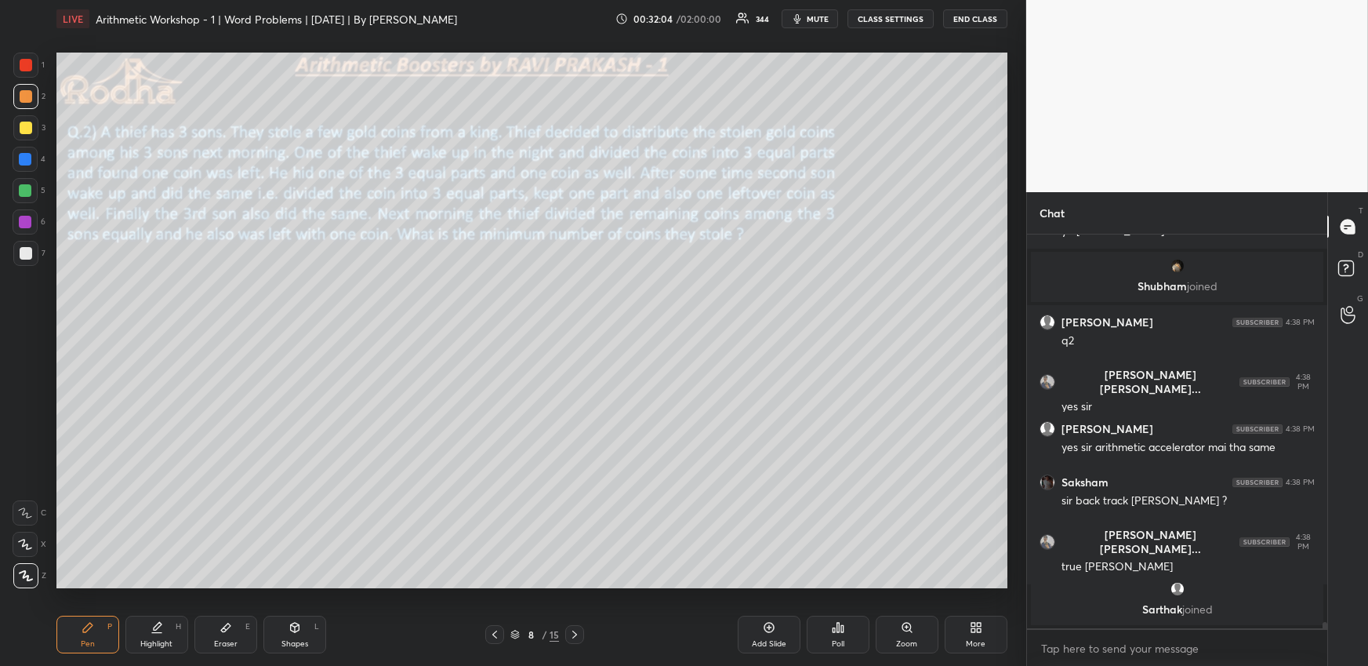
click at [158, 632] on icon at bounding box center [157, 627] width 13 height 13
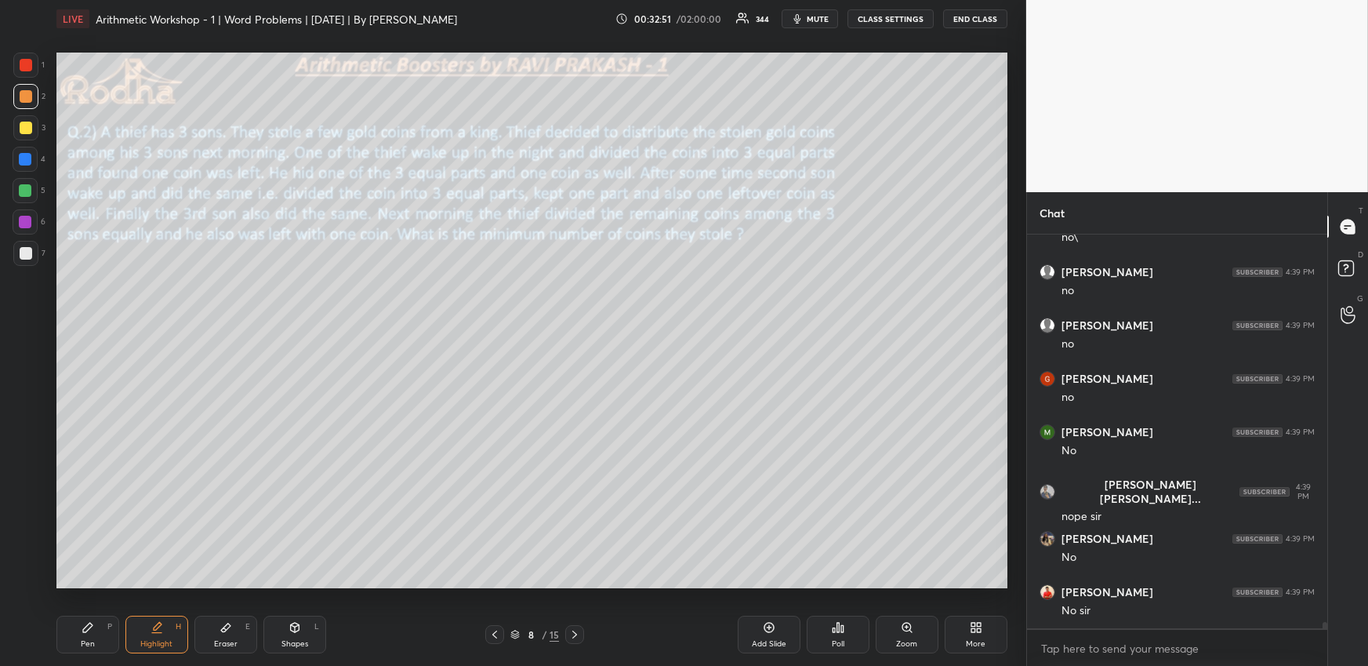
scroll to position [25287, 0]
click at [160, 631] on div "Highlight H" at bounding box center [156, 635] width 63 height 38
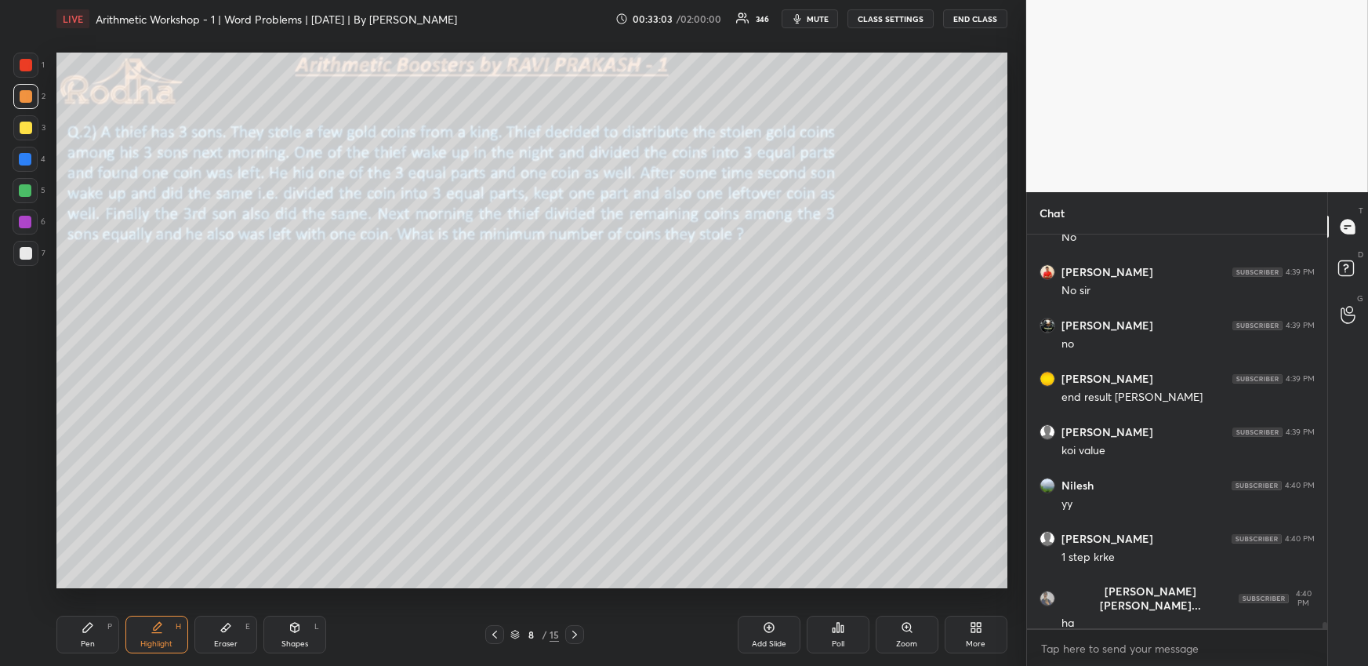
scroll to position [25607, 0]
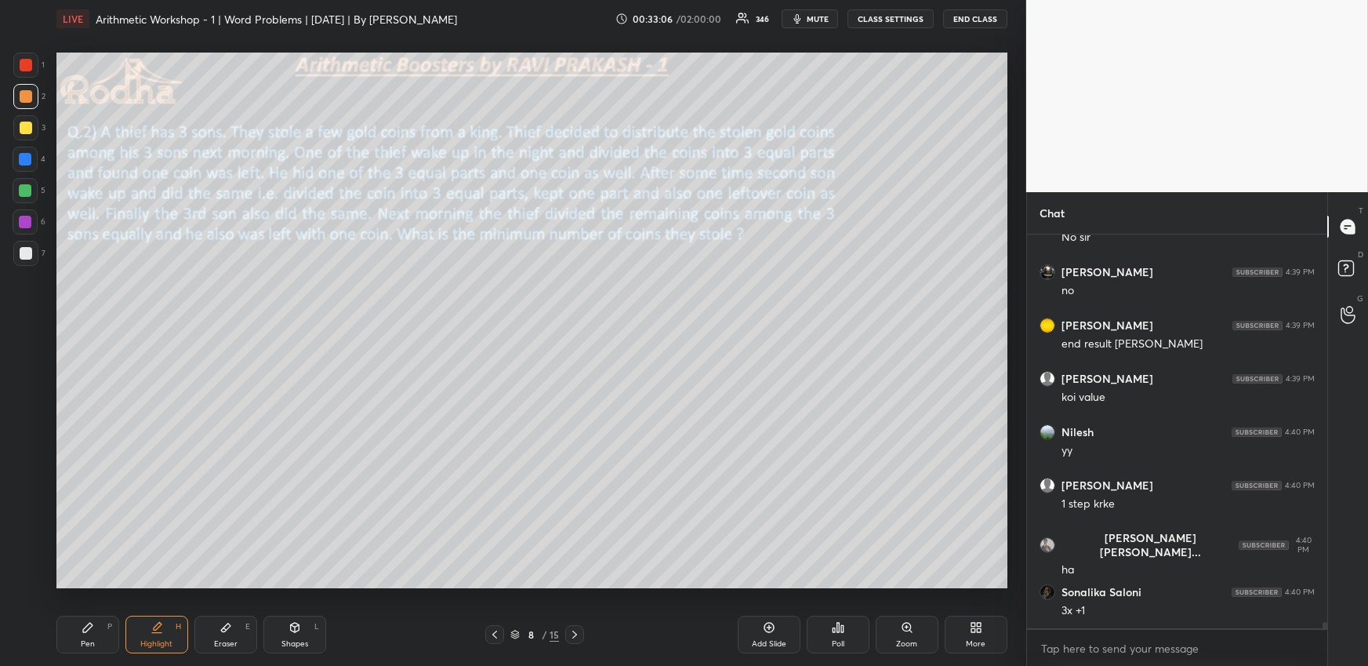
click at [86, 644] on div "Pen" at bounding box center [88, 644] width 14 height 8
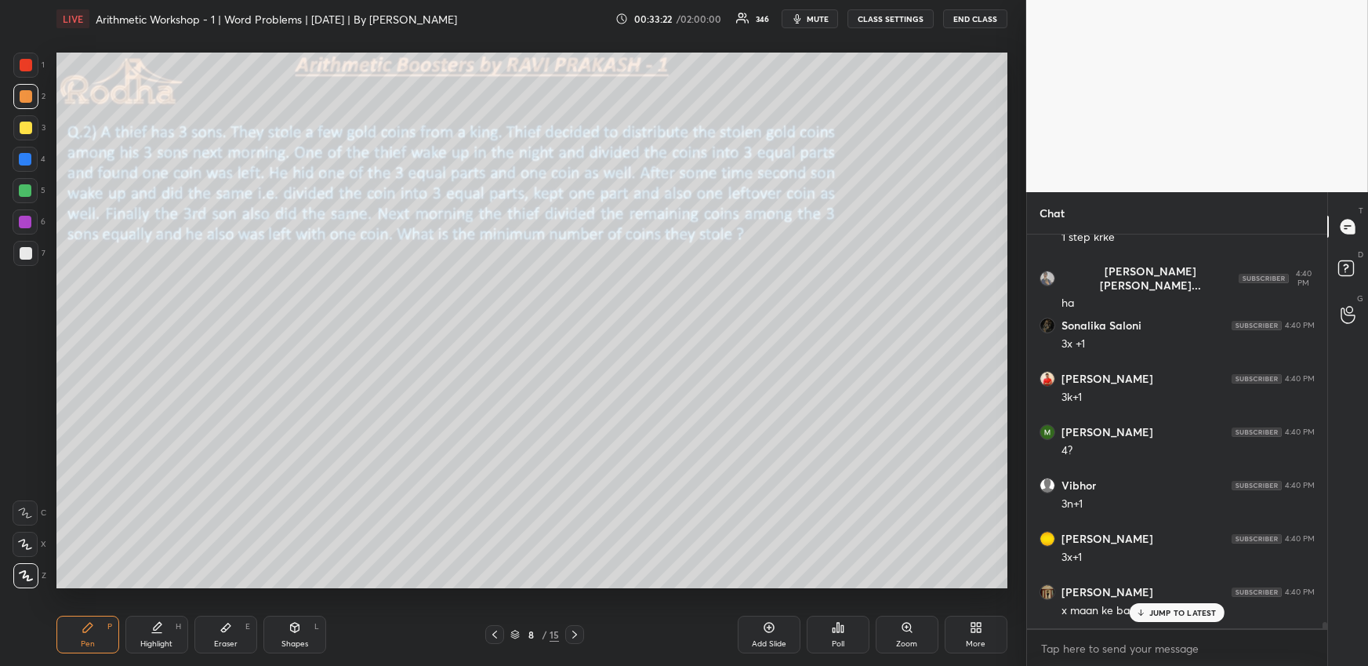
scroll to position [25926, 0]
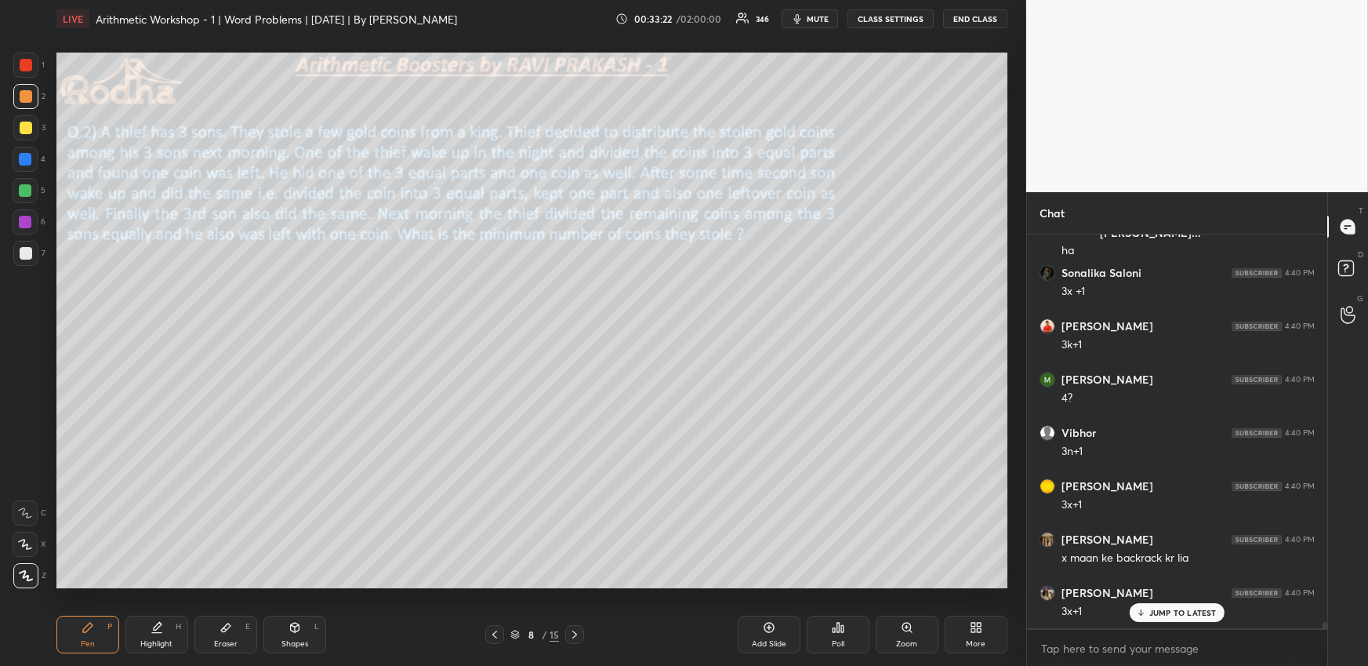
drag, startPoint x: 153, startPoint y: 637, endPoint x: 159, endPoint y: 616, distance: 21.3
click at [151, 635] on div "Highlight H" at bounding box center [156, 635] width 63 height 38
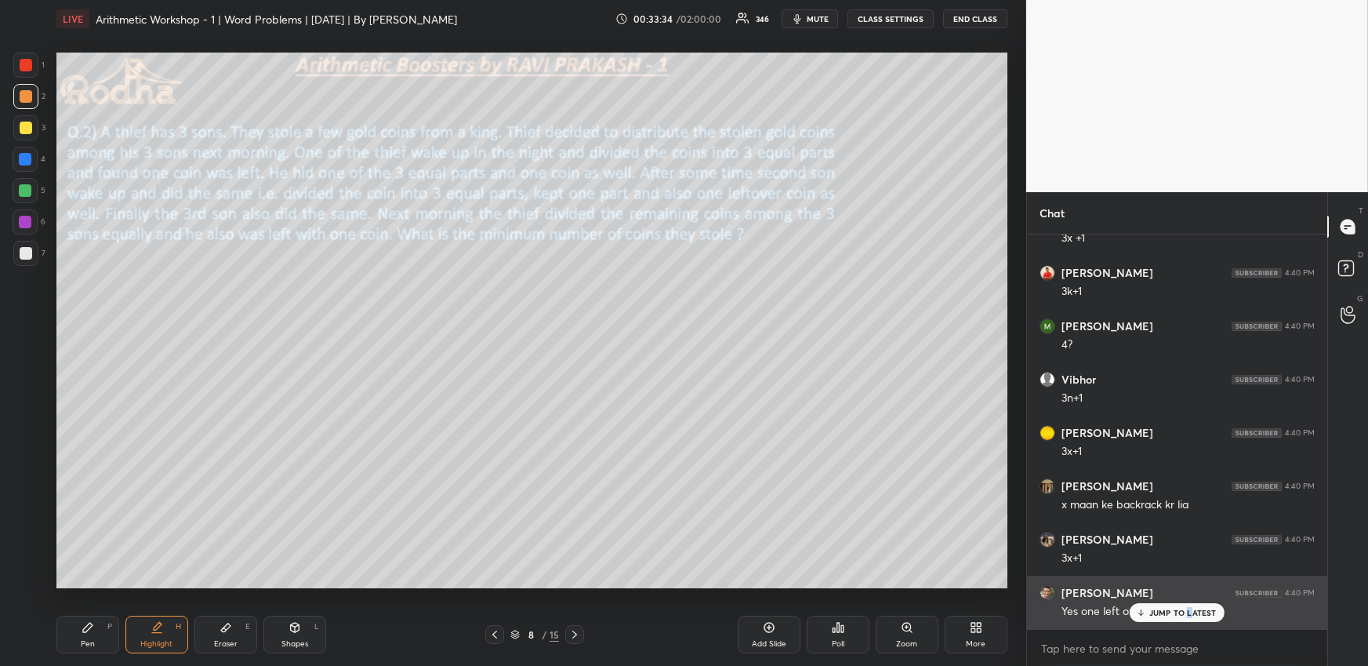
click at [1190, 608] on p "JUMP TO LATEST" at bounding box center [1183, 612] width 67 height 9
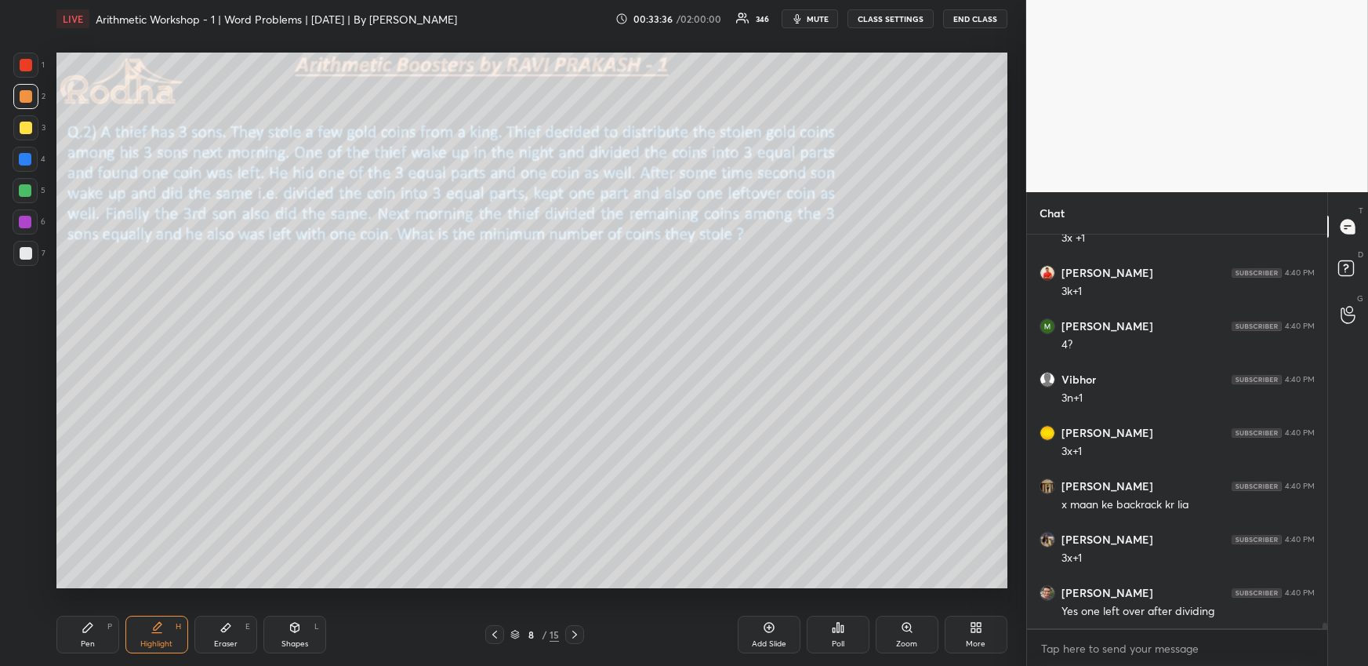
click at [96, 640] on div "Pen P" at bounding box center [87, 635] width 63 height 38
click at [158, 635] on div "Highlight H" at bounding box center [156, 635] width 63 height 38
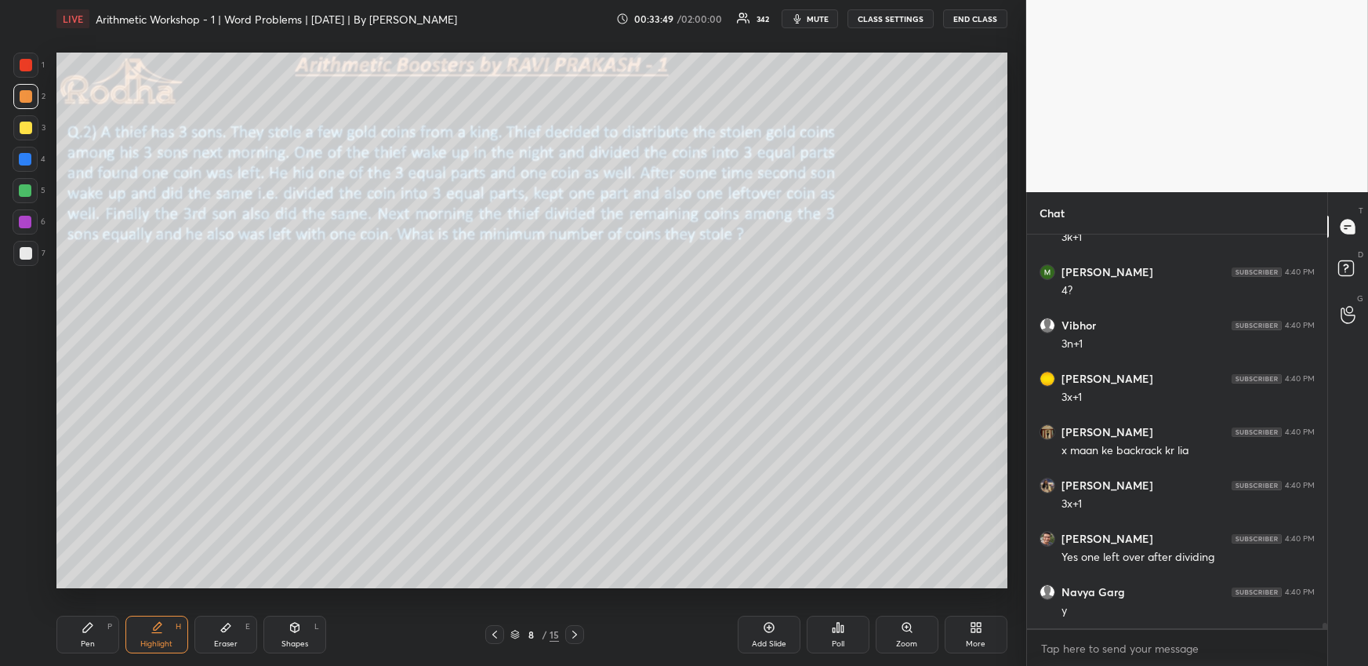
click at [227, 629] on icon at bounding box center [226, 627] width 13 height 13
click at [20, 575] on rect at bounding box center [21, 575] width 2 height 2
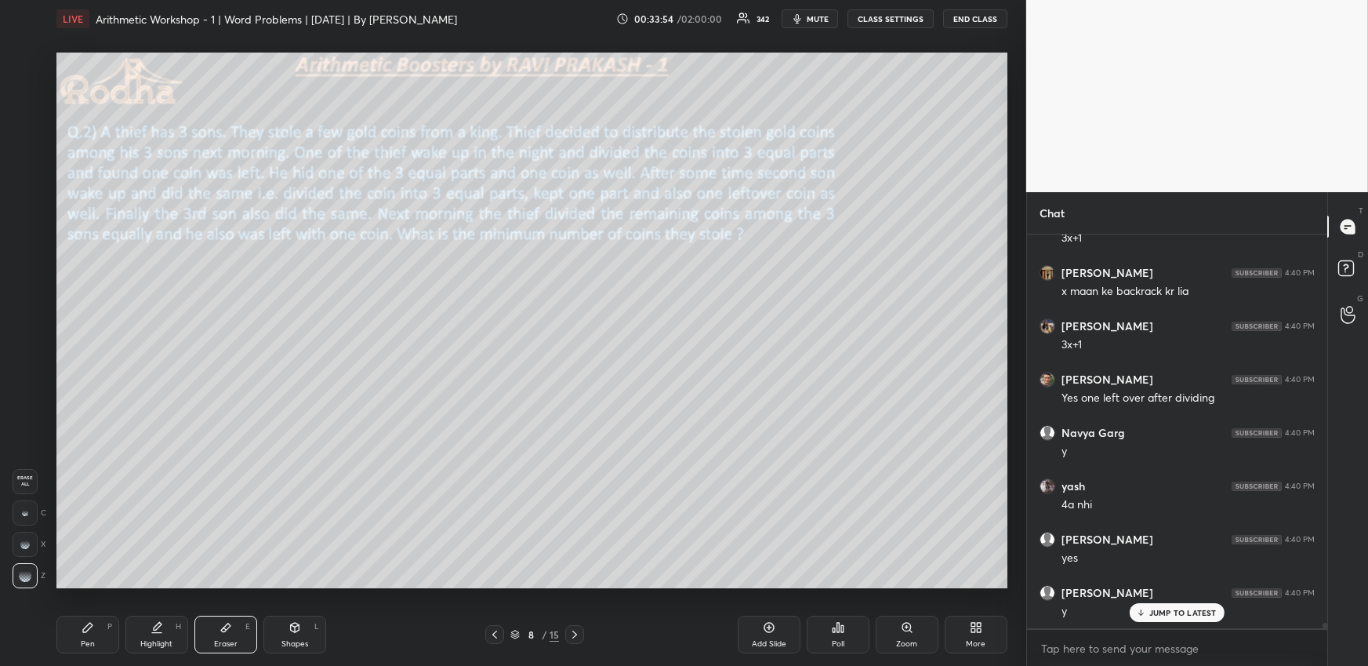
scroll to position [26246, 0]
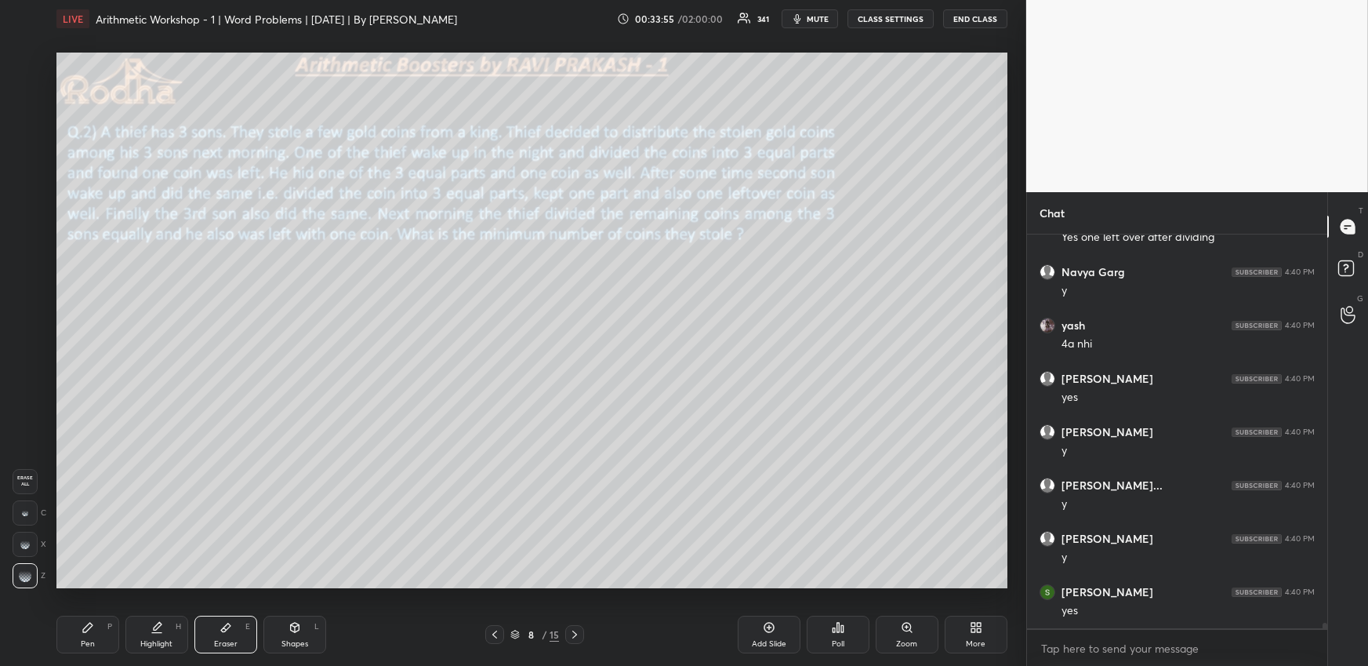
click at [90, 633] on icon at bounding box center [88, 627] width 13 height 13
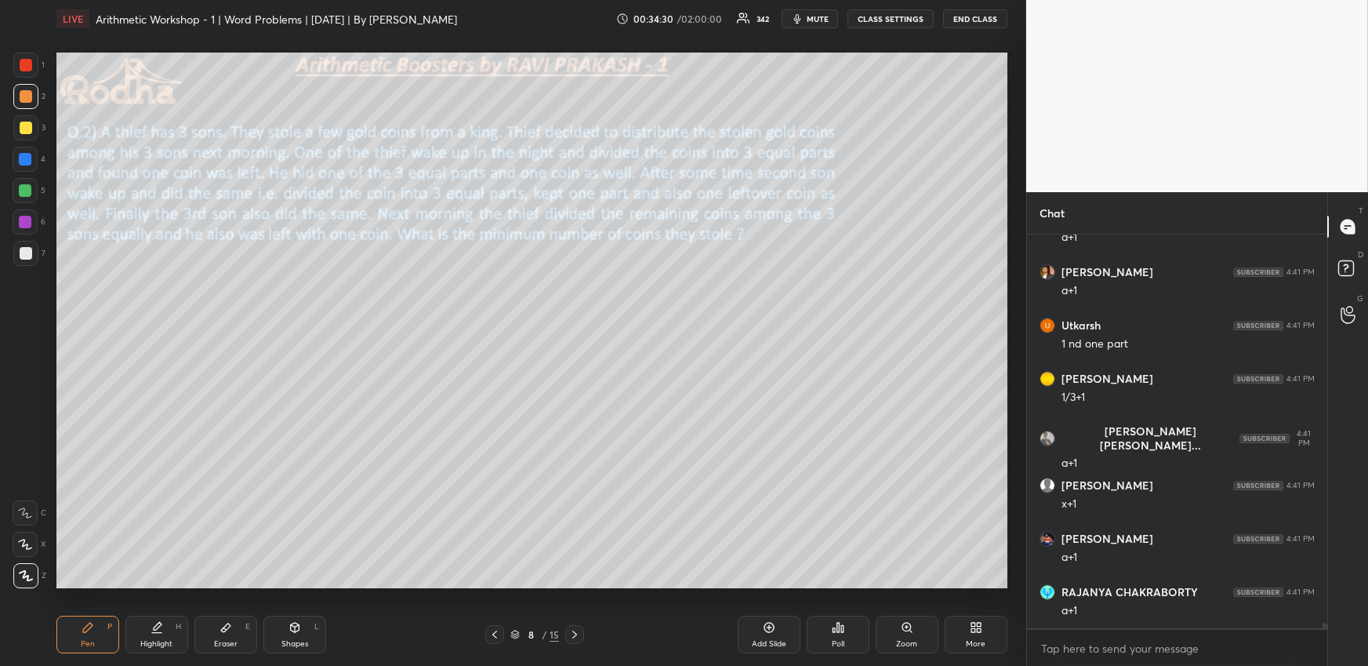
scroll to position [27212, 0]
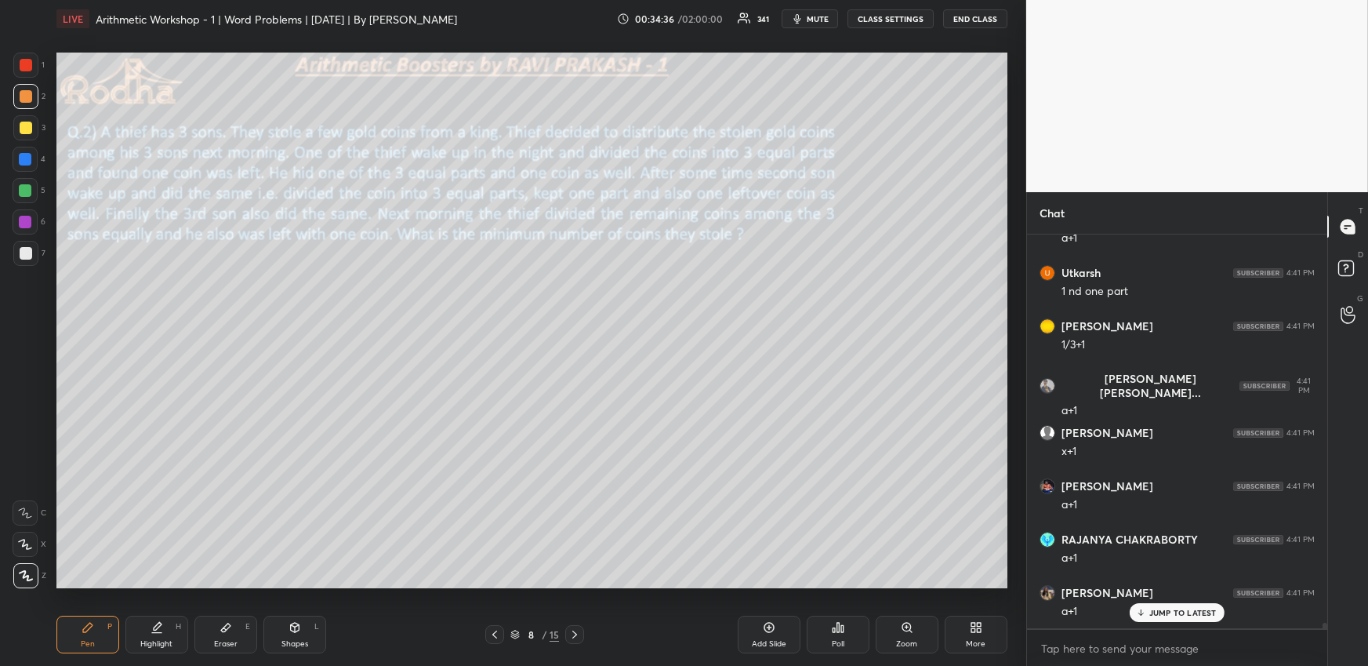
click at [26, 151] on div at bounding box center [25, 159] width 25 height 25
click at [24, 100] on div at bounding box center [26, 96] width 13 height 13
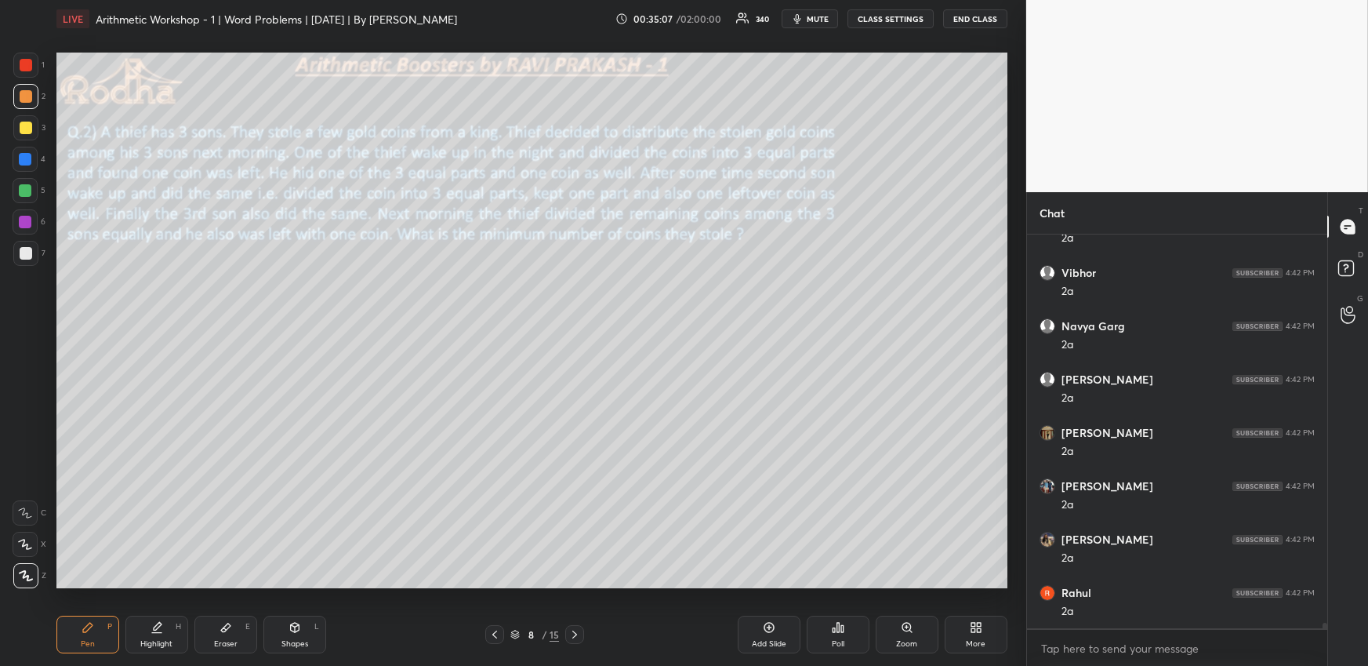
scroll to position [27171, 0]
click at [140, 643] on div "Highlight" at bounding box center [156, 644] width 32 height 8
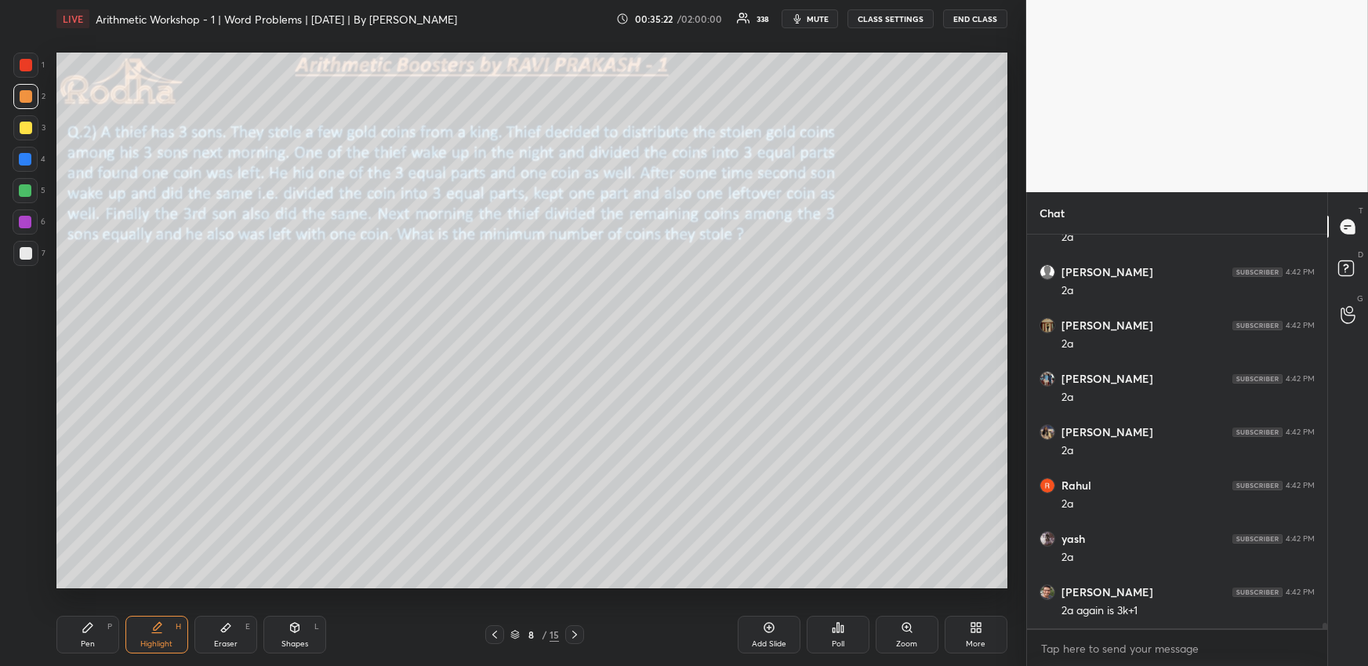
click at [93, 633] on icon at bounding box center [88, 627] width 13 height 13
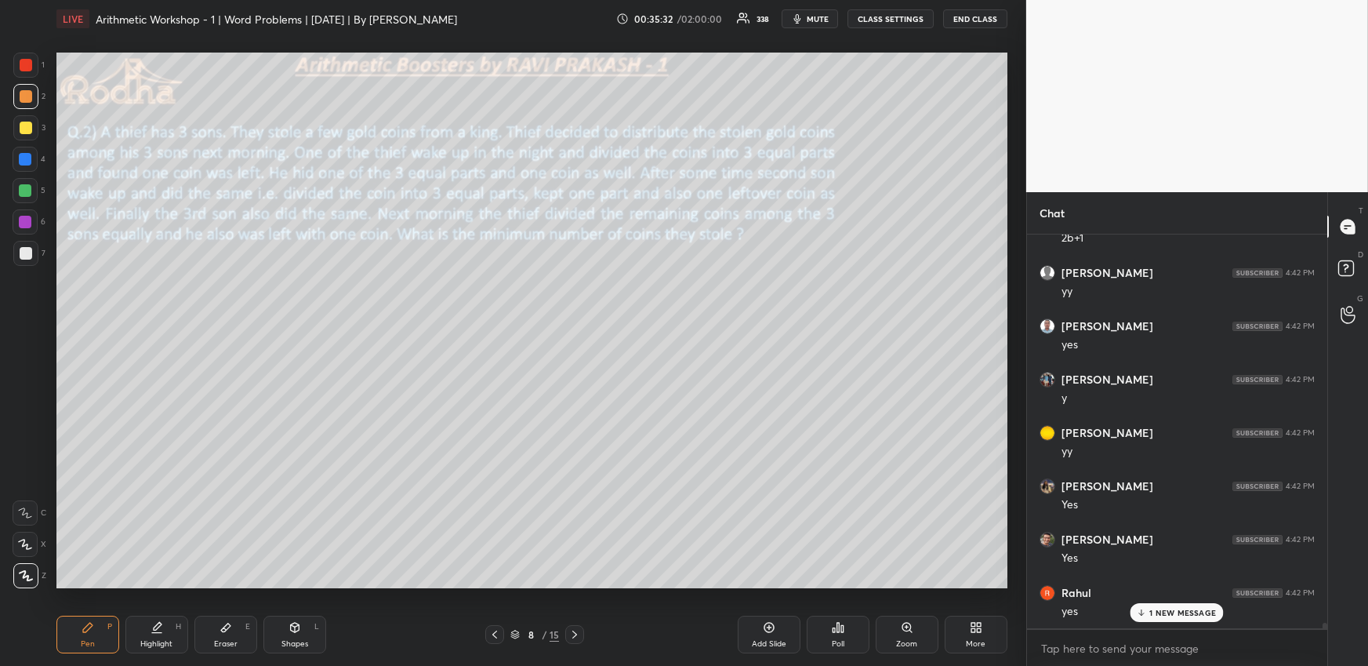
scroll to position [27704, 0]
click at [29, 162] on div at bounding box center [25, 159] width 13 height 13
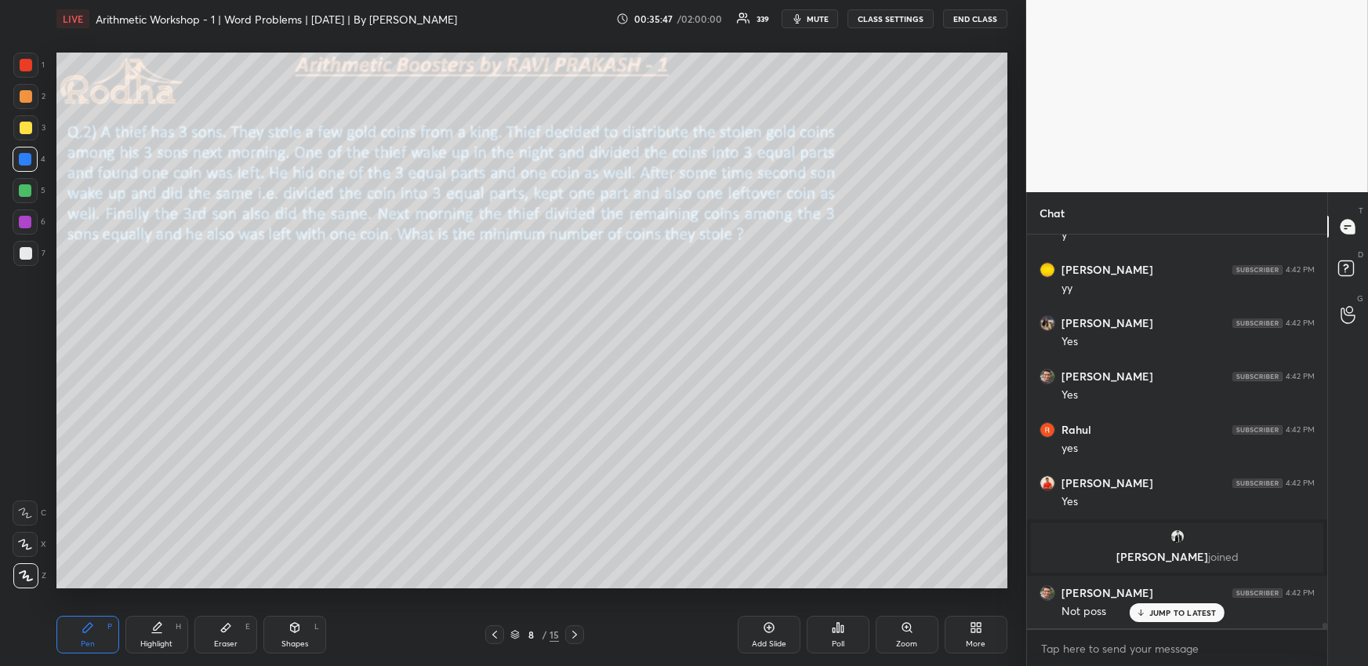
scroll to position [27532, 0]
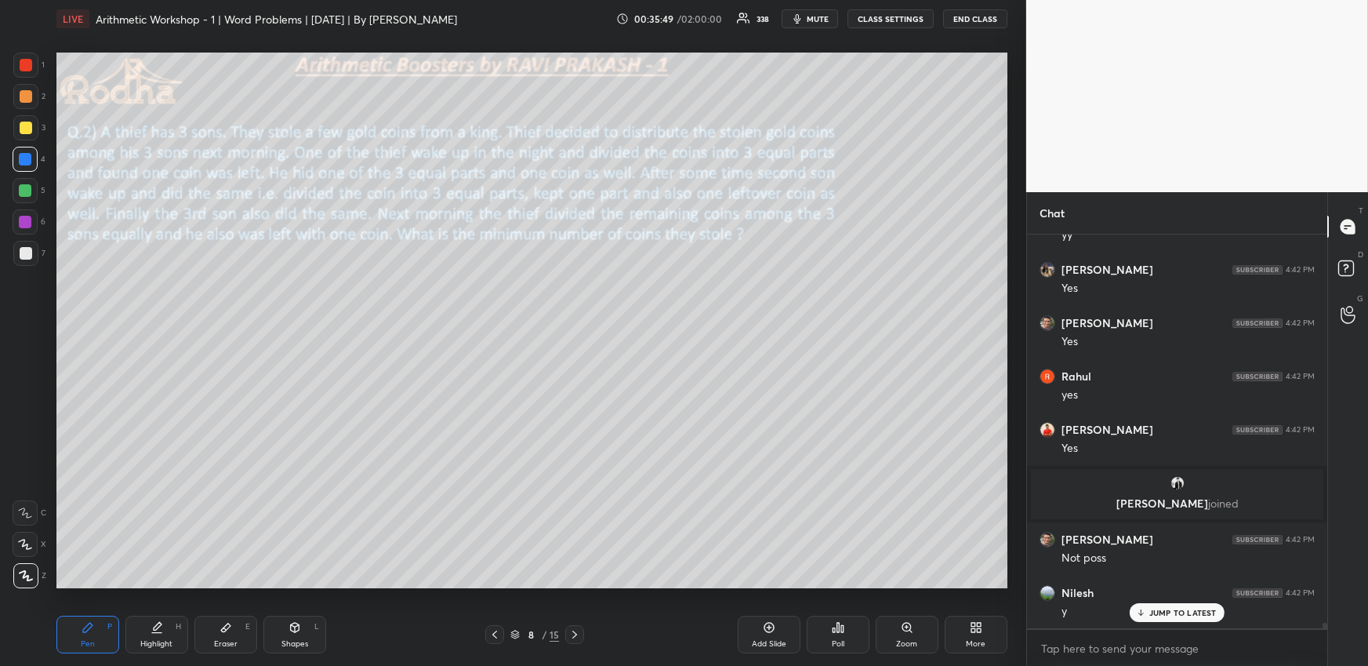
click at [150, 627] on div "Highlight H" at bounding box center [156, 635] width 63 height 38
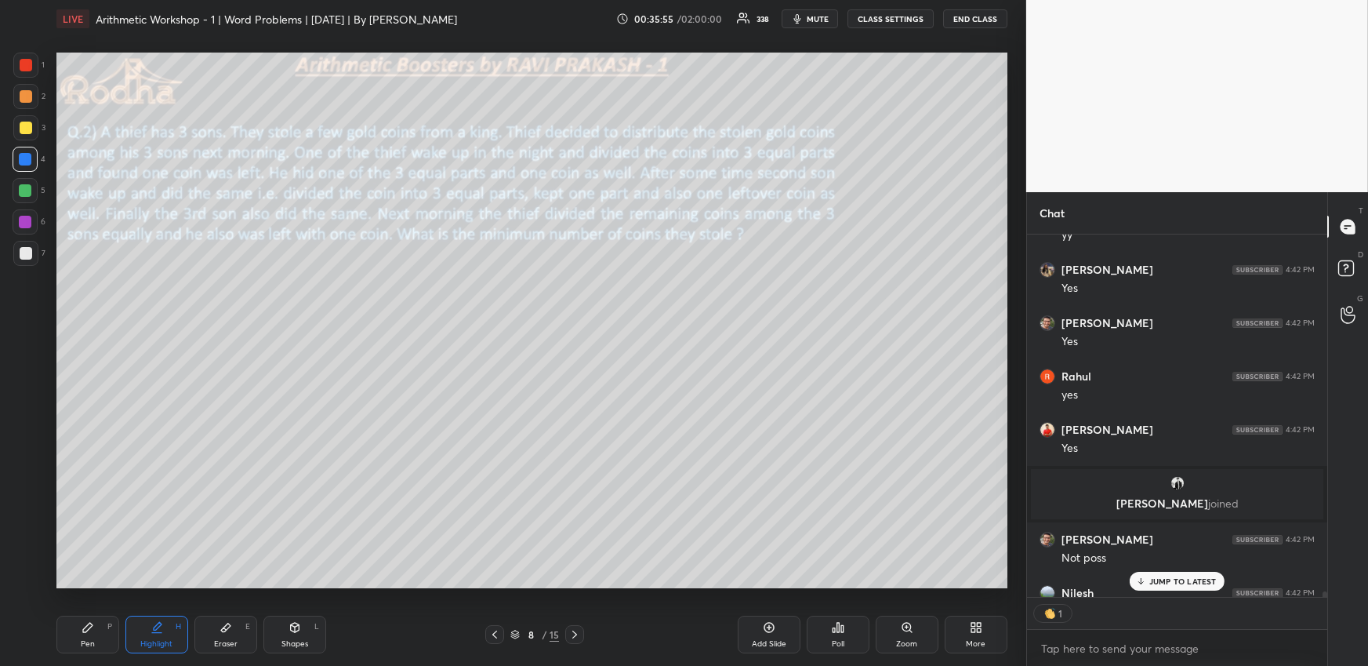
scroll to position [358, 296]
click at [225, 635] on div "Eraser E" at bounding box center [225, 635] width 63 height 38
click at [167, 634] on div "Highlight H" at bounding box center [156, 635] width 63 height 38
click at [90, 634] on div "Pen P" at bounding box center [87, 635] width 63 height 38
drag, startPoint x: 148, startPoint y: 623, endPoint x: 151, endPoint y: 601, distance: 22.9
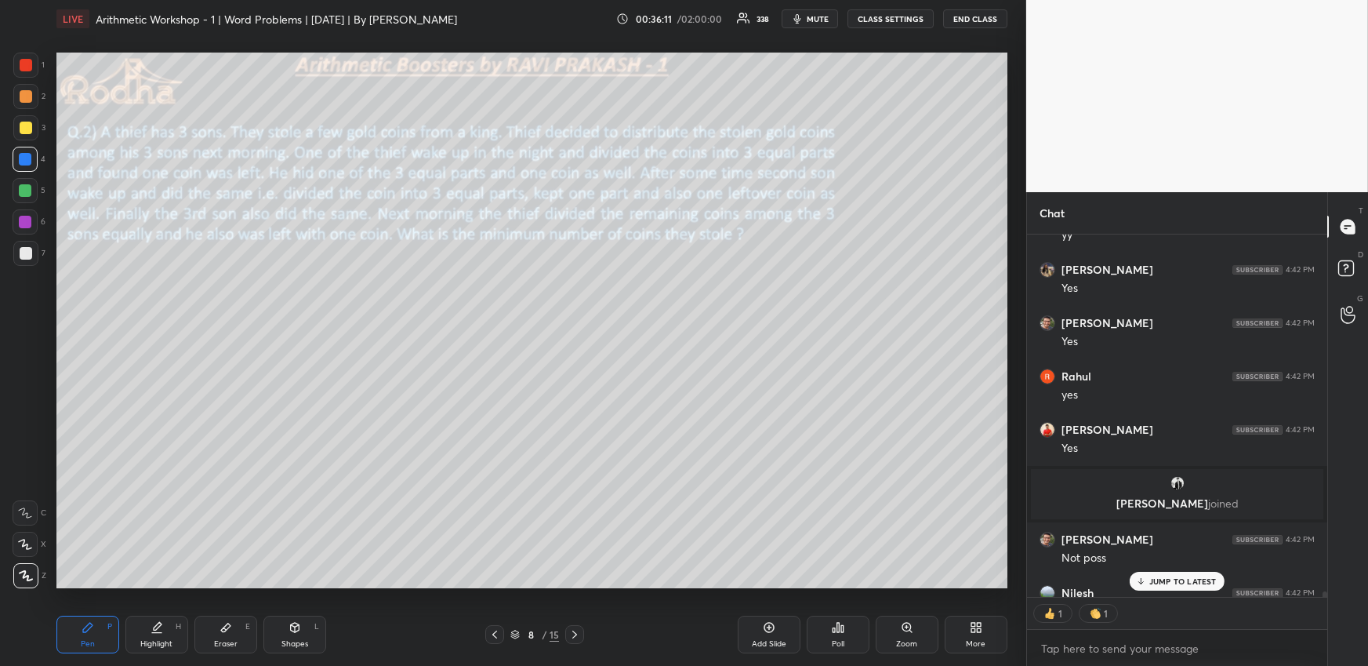
click at [151, 623] on div "Highlight H" at bounding box center [156, 635] width 63 height 38
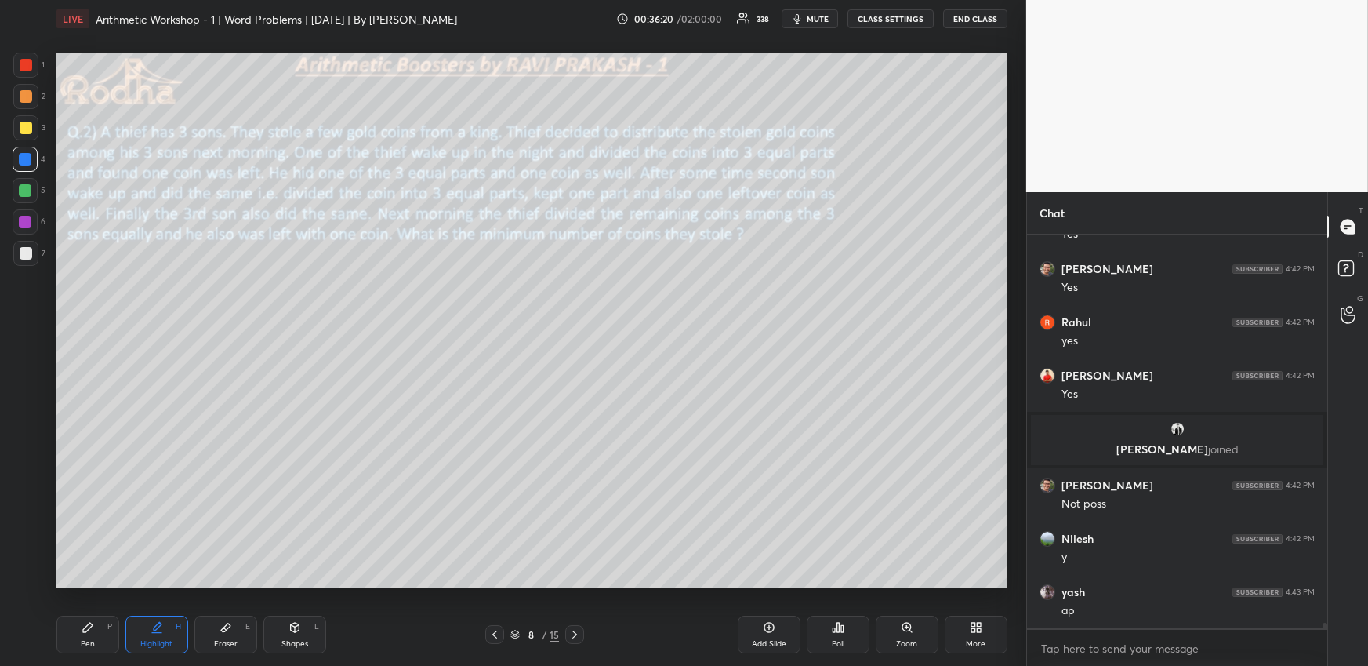
scroll to position [27639, 0]
click at [84, 632] on icon at bounding box center [88, 627] width 13 height 13
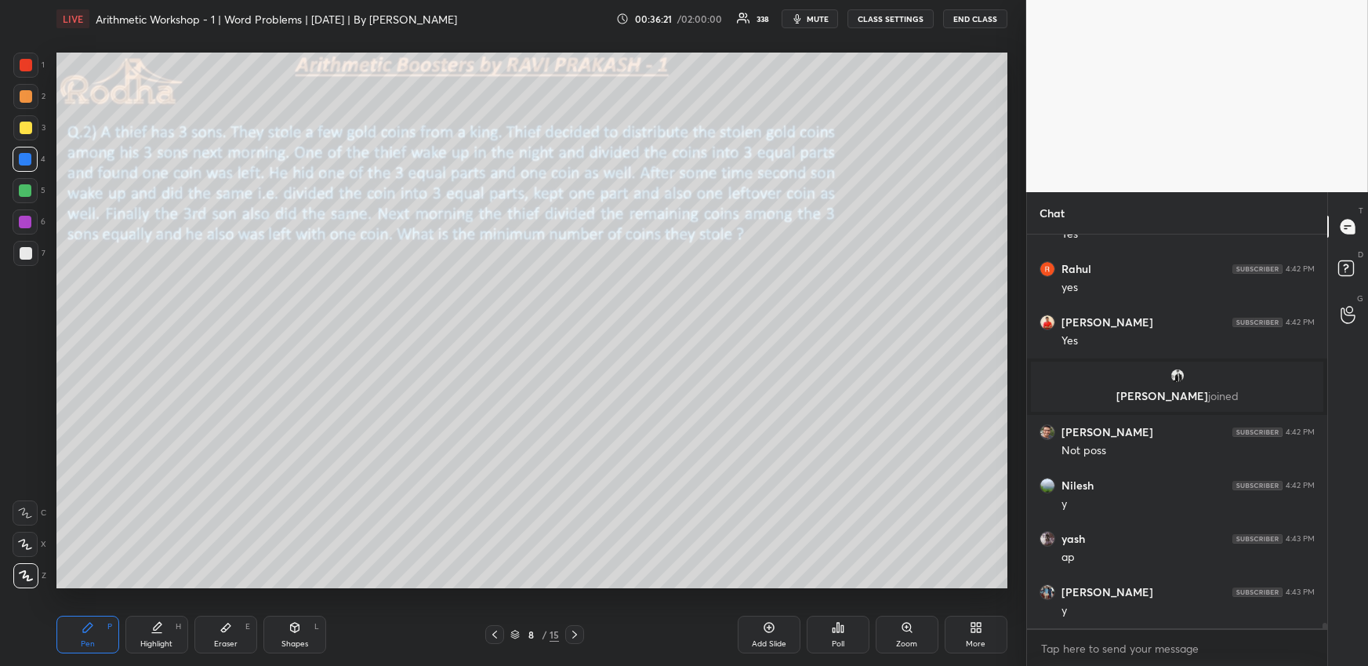
click at [28, 190] on div at bounding box center [25, 190] width 13 height 13
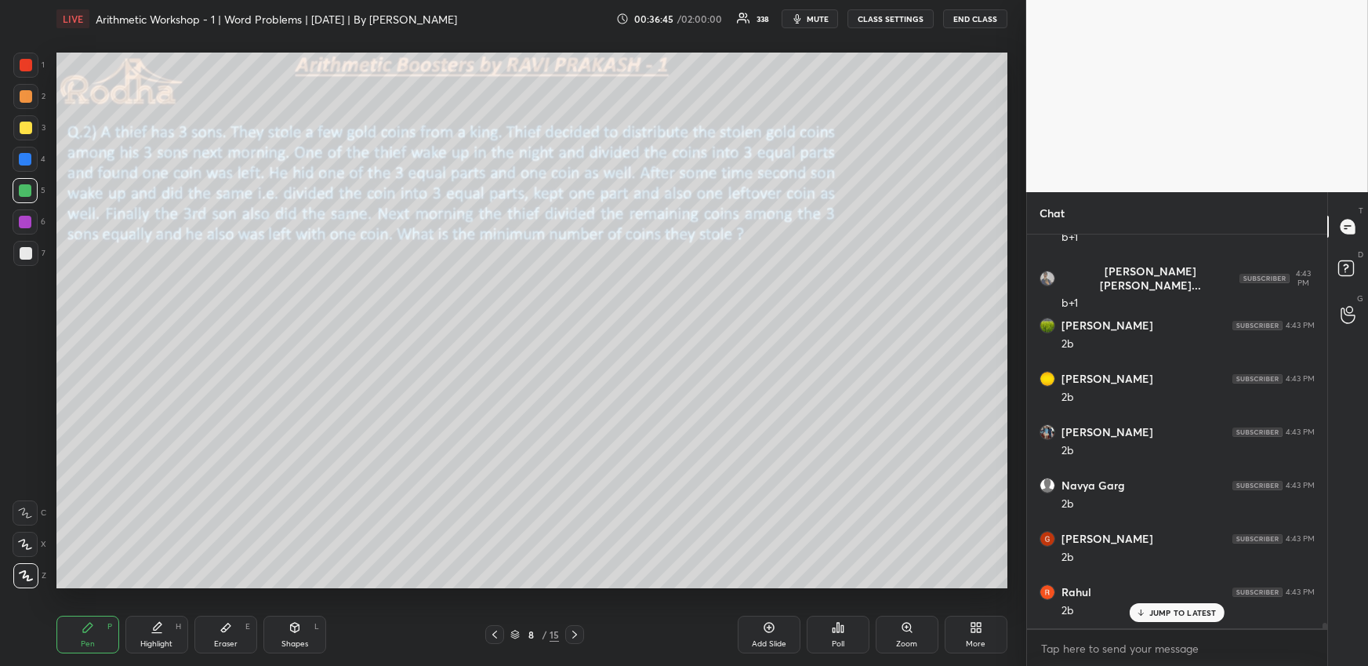
scroll to position [28279, 0]
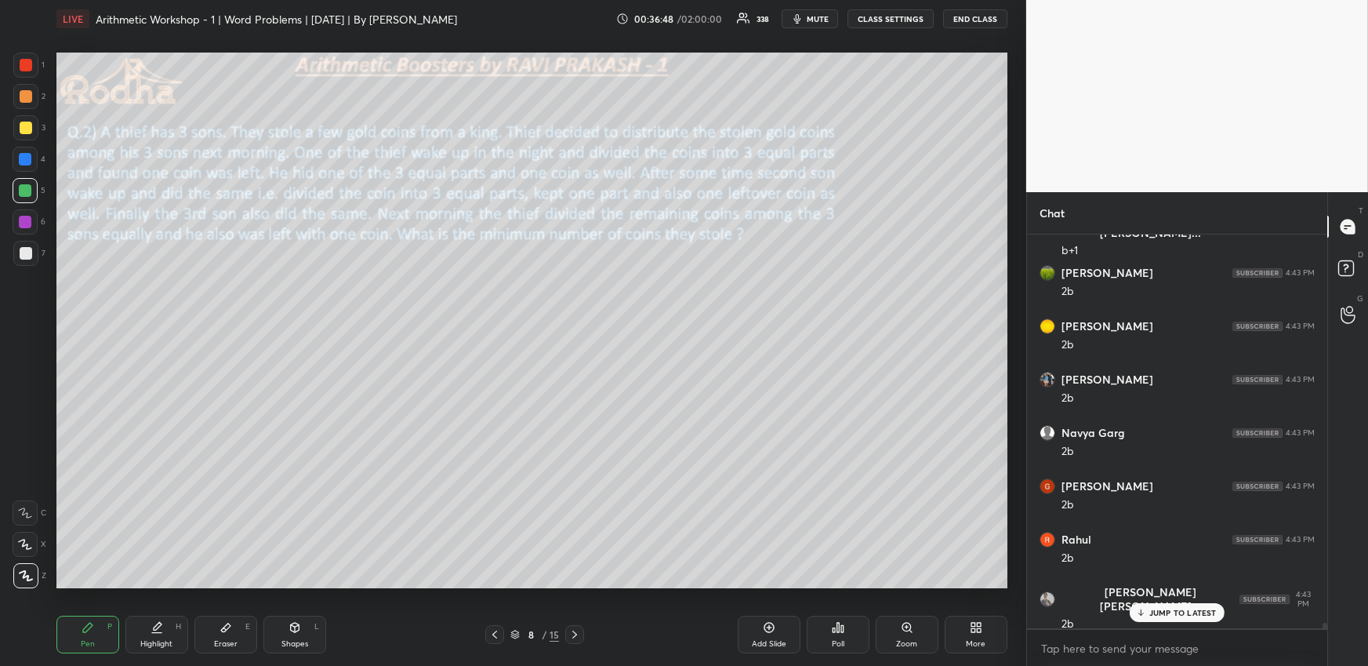
drag, startPoint x: 173, startPoint y: 641, endPoint x: 202, endPoint y: 590, distance: 58.6
click at [171, 641] on div "Highlight H" at bounding box center [156, 635] width 63 height 38
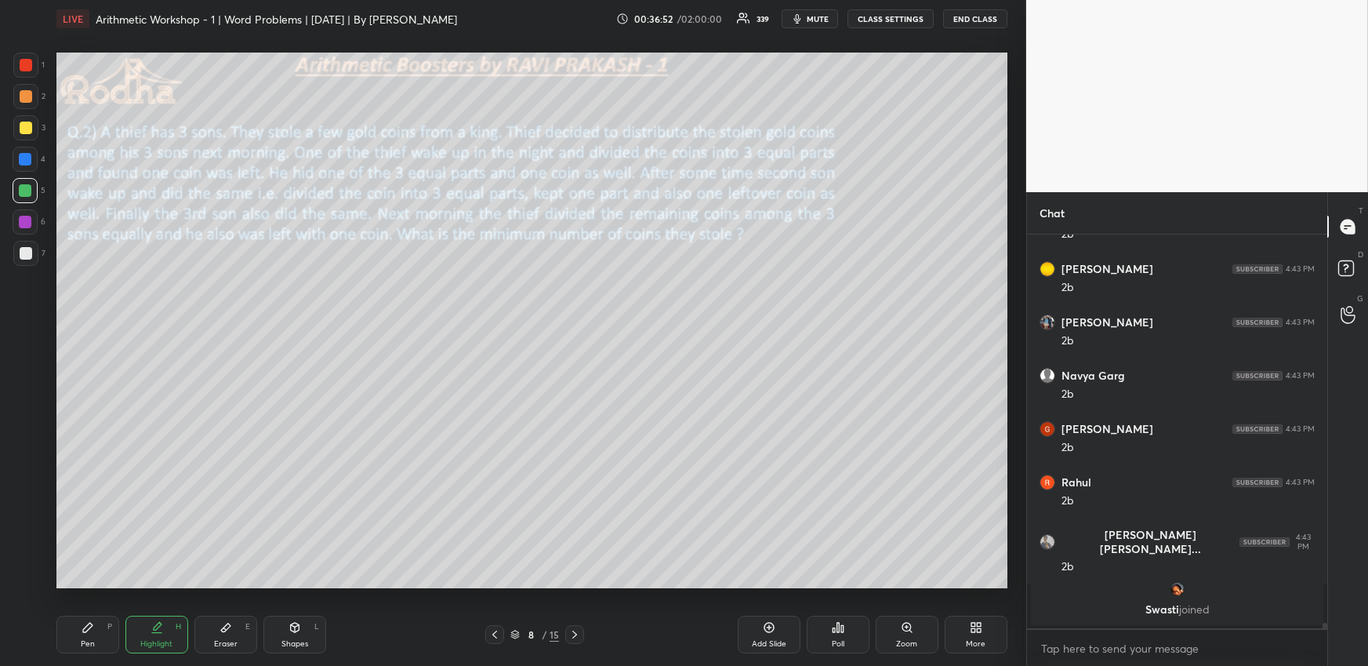
click at [103, 635] on div "Pen P" at bounding box center [87, 635] width 63 height 38
drag, startPoint x: 27, startPoint y: 93, endPoint x: 26, endPoint y: 110, distance: 16.5
click at [25, 93] on div at bounding box center [26, 96] width 13 height 13
click at [153, 637] on div "Highlight H" at bounding box center [156, 635] width 63 height 38
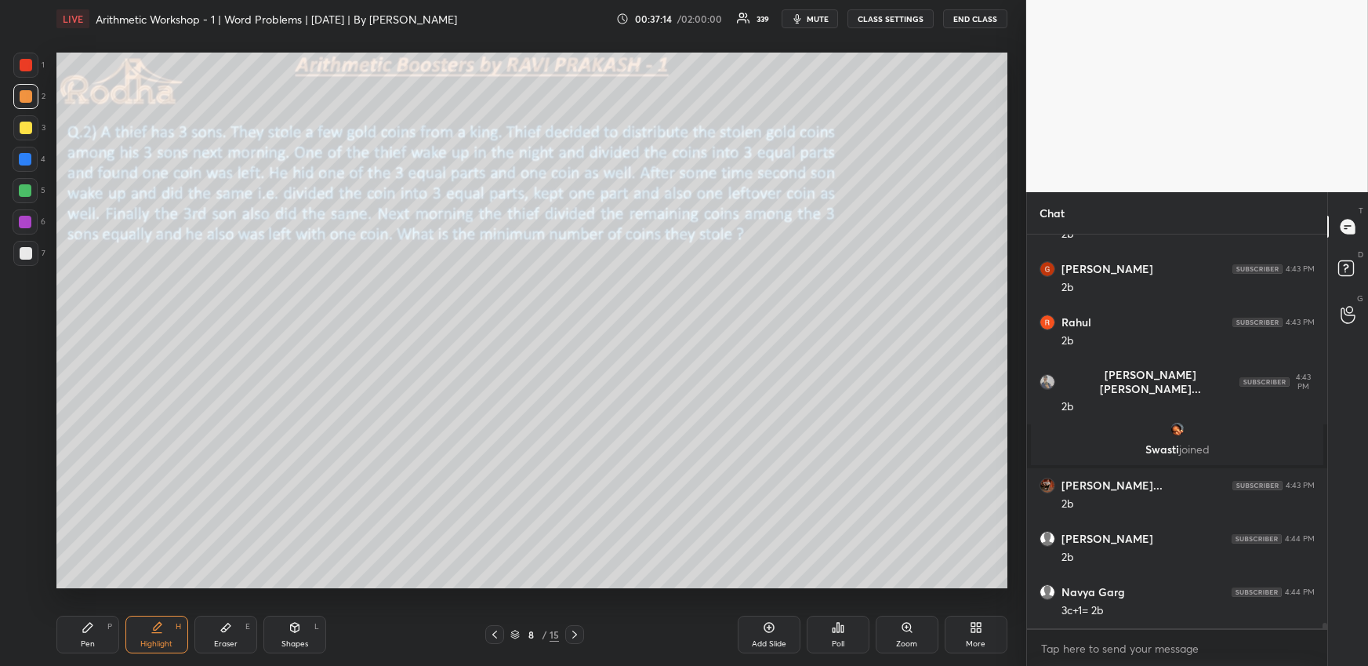
scroll to position [28549, 0]
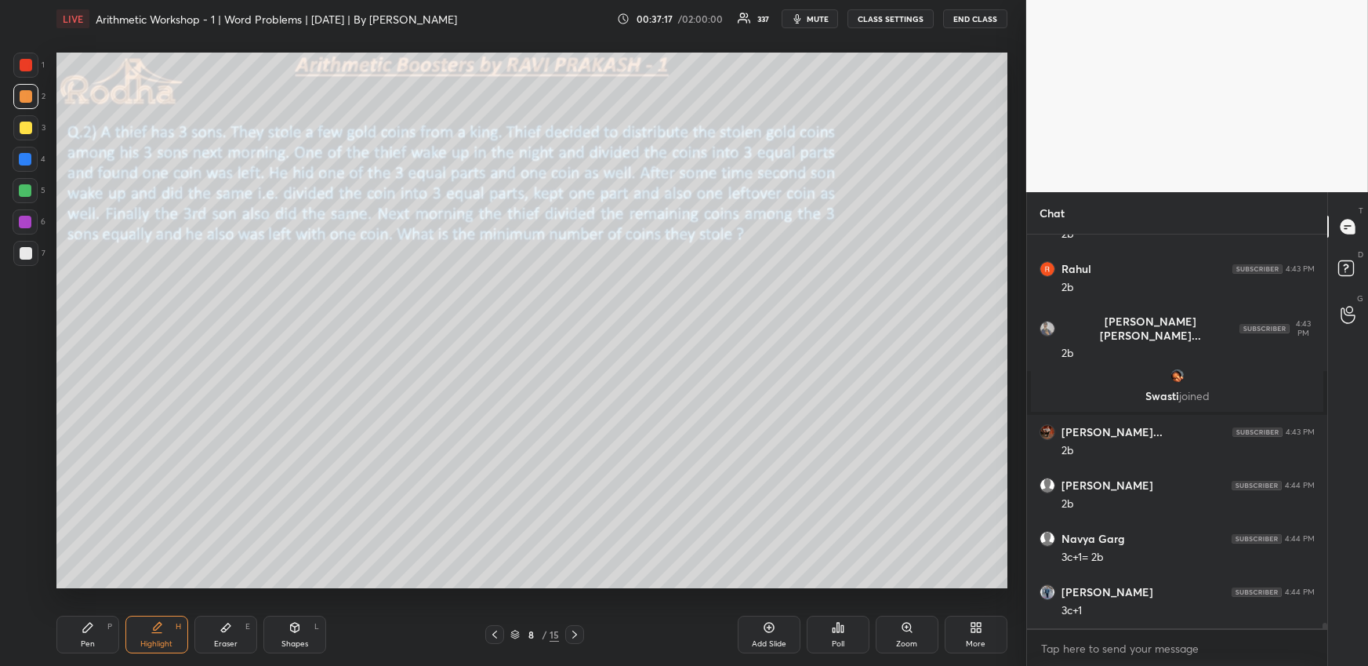
click at [93, 627] on icon at bounding box center [88, 627] width 13 height 13
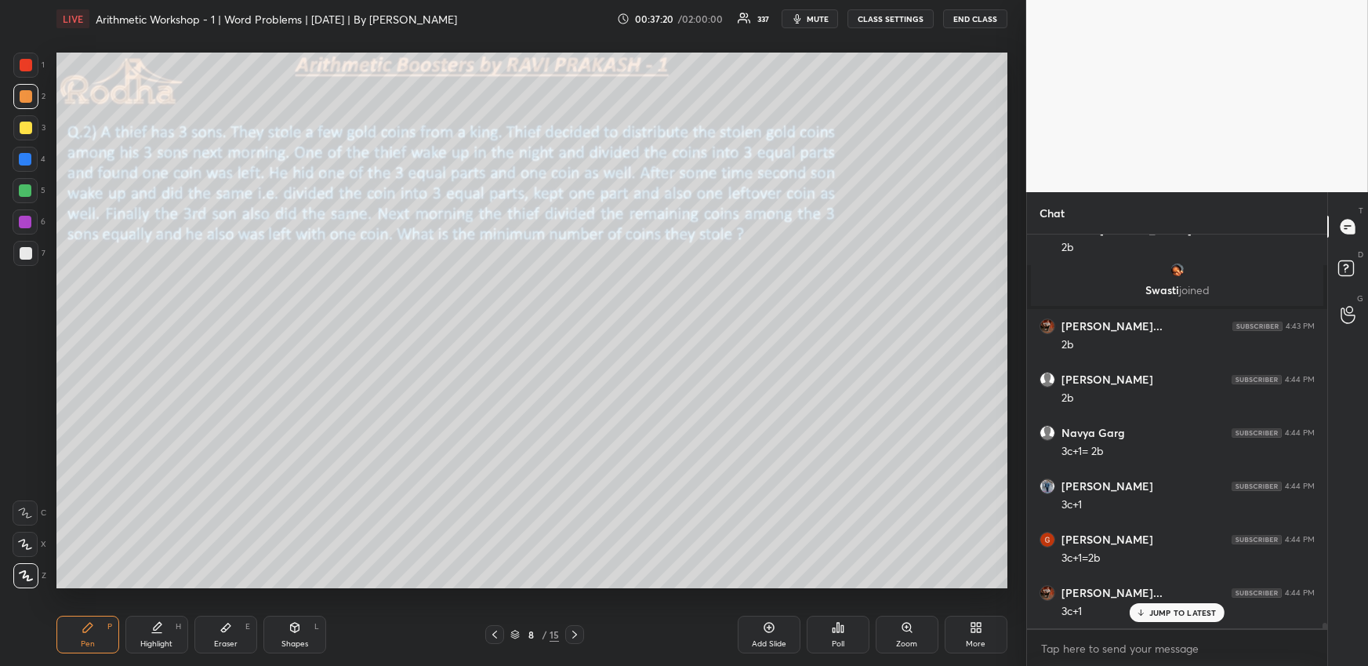
scroll to position [28708, 0]
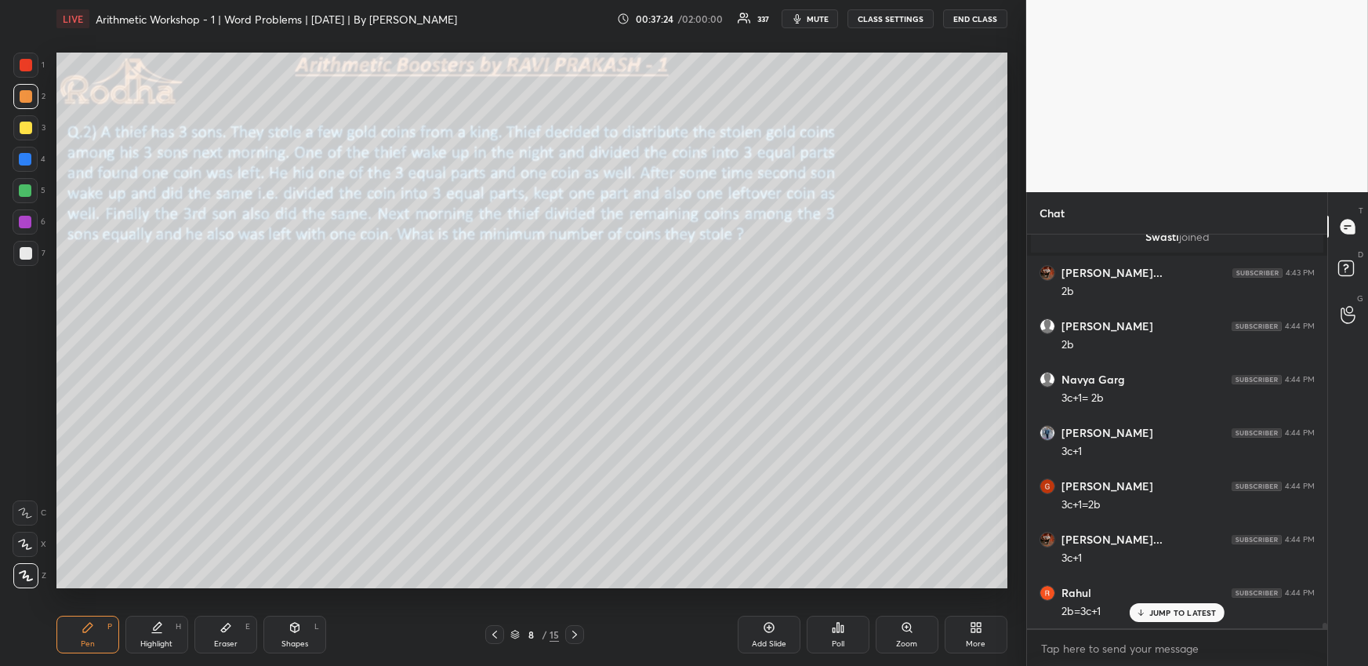
click at [169, 638] on div "Highlight H" at bounding box center [156, 635] width 63 height 38
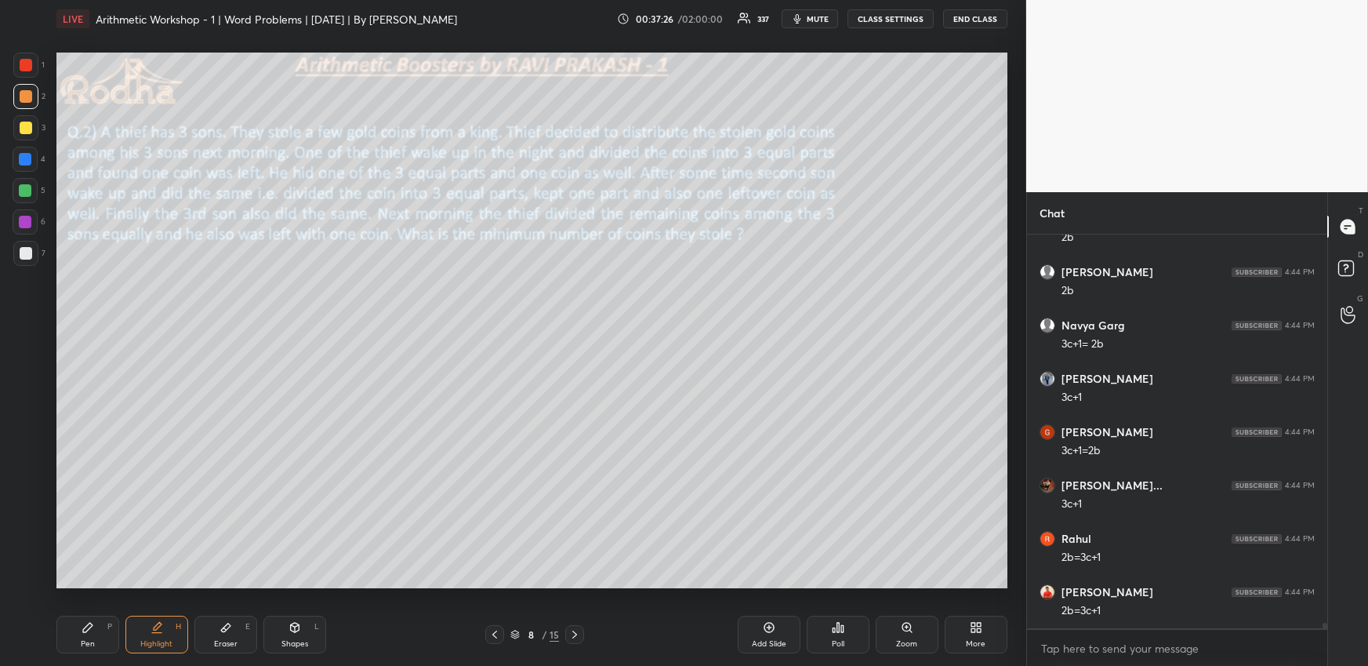
scroll to position [28816, 0]
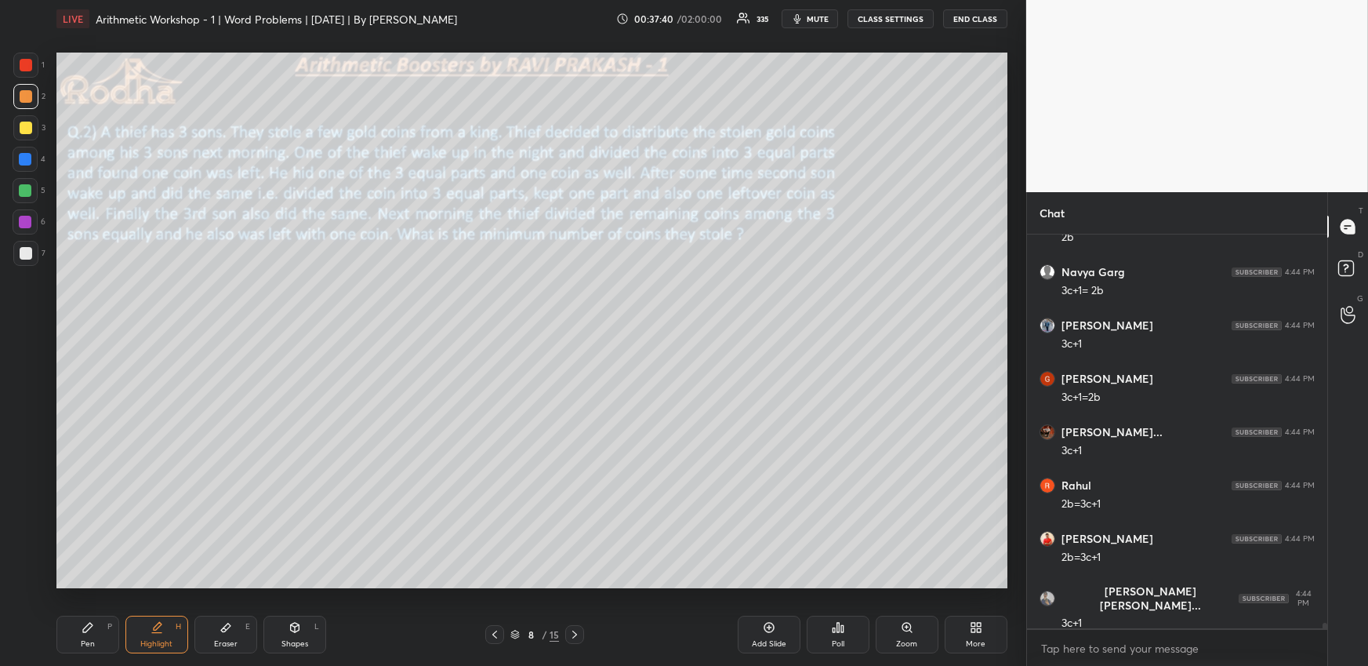
click at [217, 641] on div "Eraser" at bounding box center [226, 644] width 24 height 8
drag, startPoint x: 83, startPoint y: 634, endPoint x: 78, endPoint y: 593, distance: 41.1
click at [82, 635] on div "Pen P" at bounding box center [87, 635] width 63 height 38
drag, startPoint x: 30, startPoint y: 107, endPoint x: 38, endPoint y: 125, distance: 20.4
click at [29, 105] on div at bounding box center [25, 96] width 25 height 25
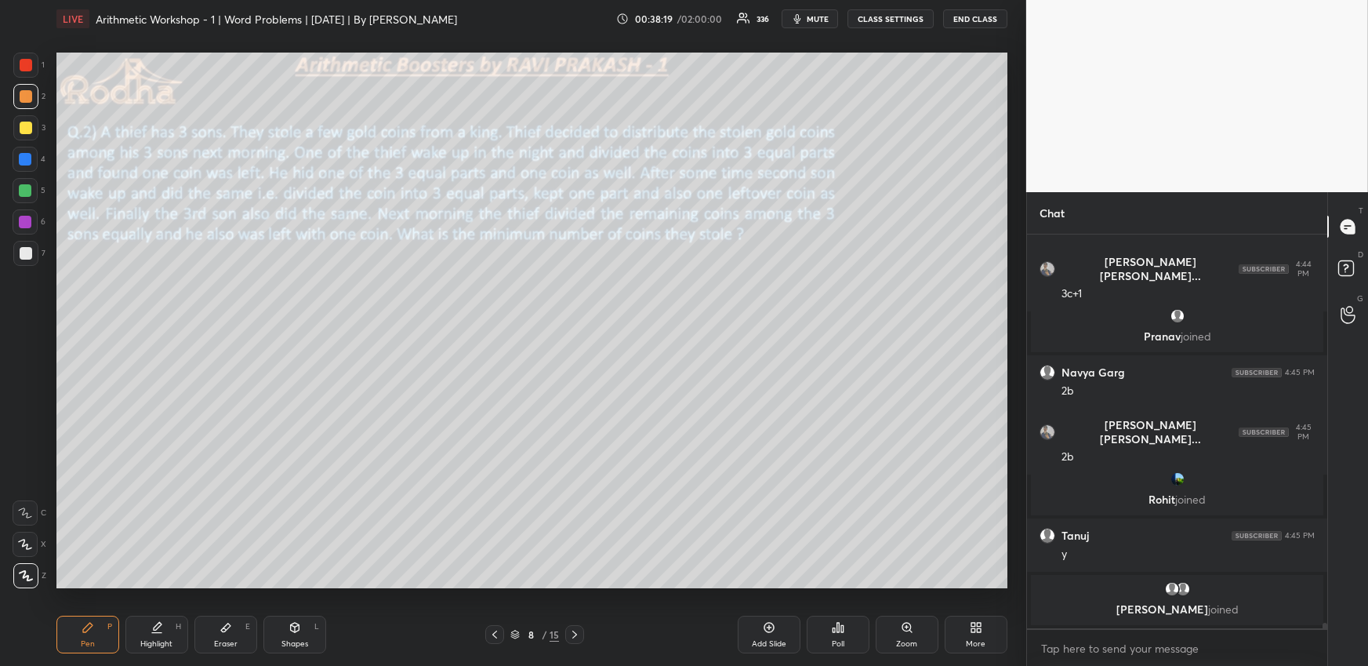
scroll to position [28827, 0]
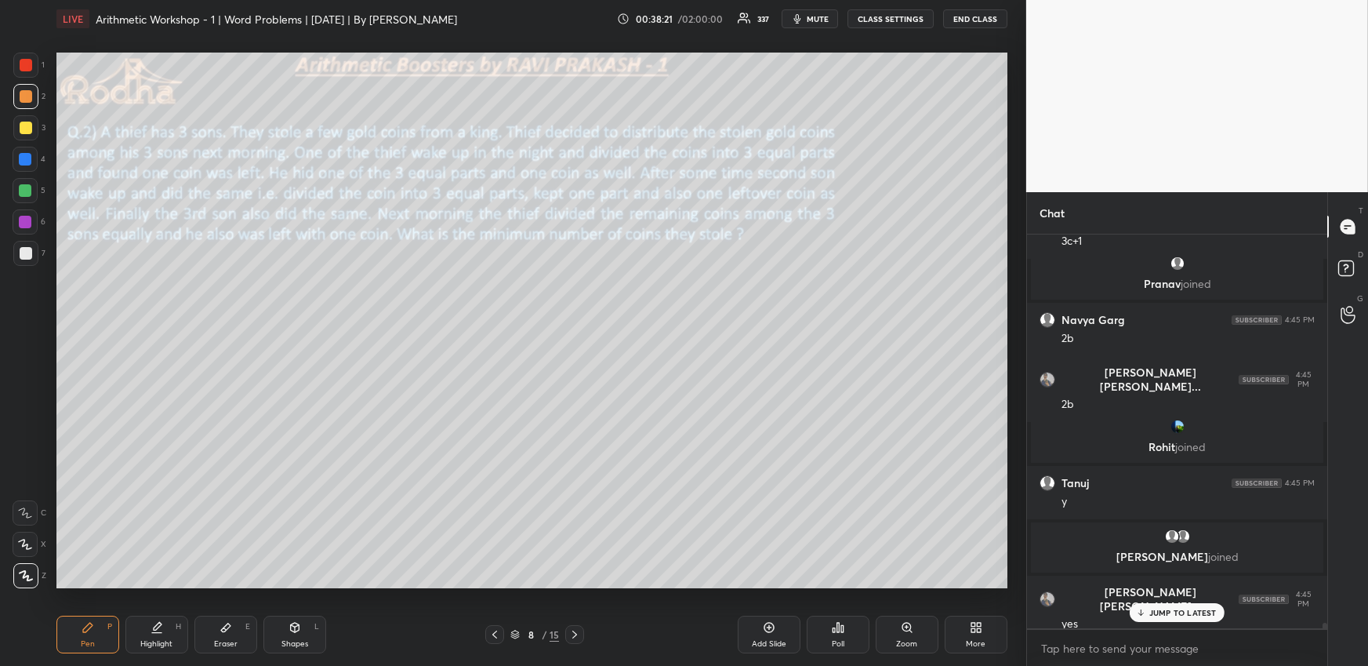
click at [29, 188] on div at bounding box center [25, 190] width 13 height 13
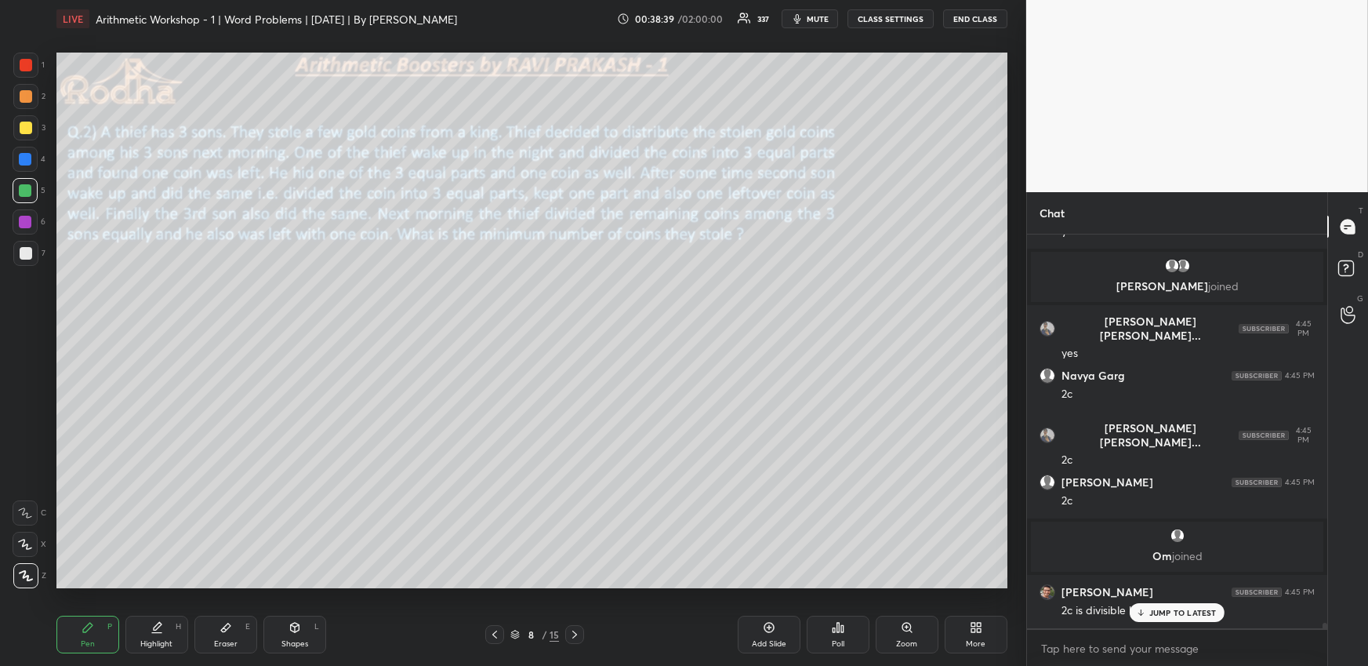
scroll to position [28953, 0]
drag, startPoint x: 29, startPoint y: 98, endPoint x: 27, endPoint y: 120, distance: 22.0
click at [29, 96] on div at bounding box center [26, 96] width 13 height 13
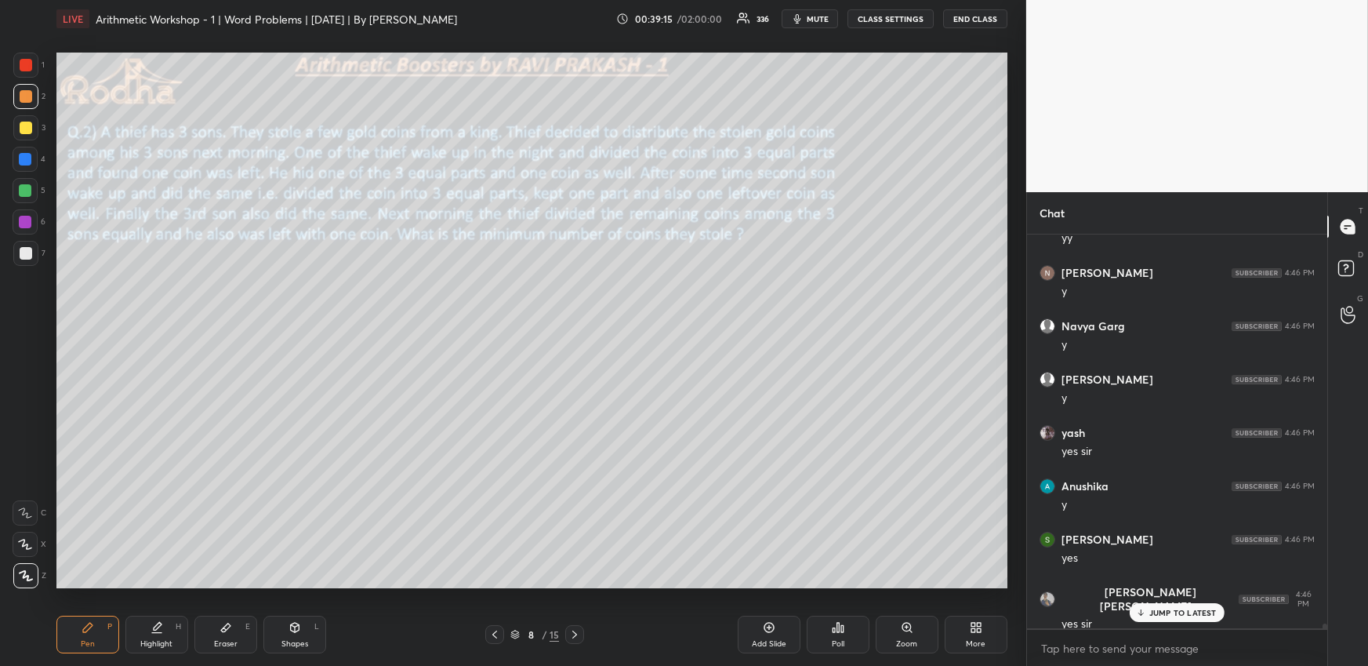
scroll to position [30277, 0]
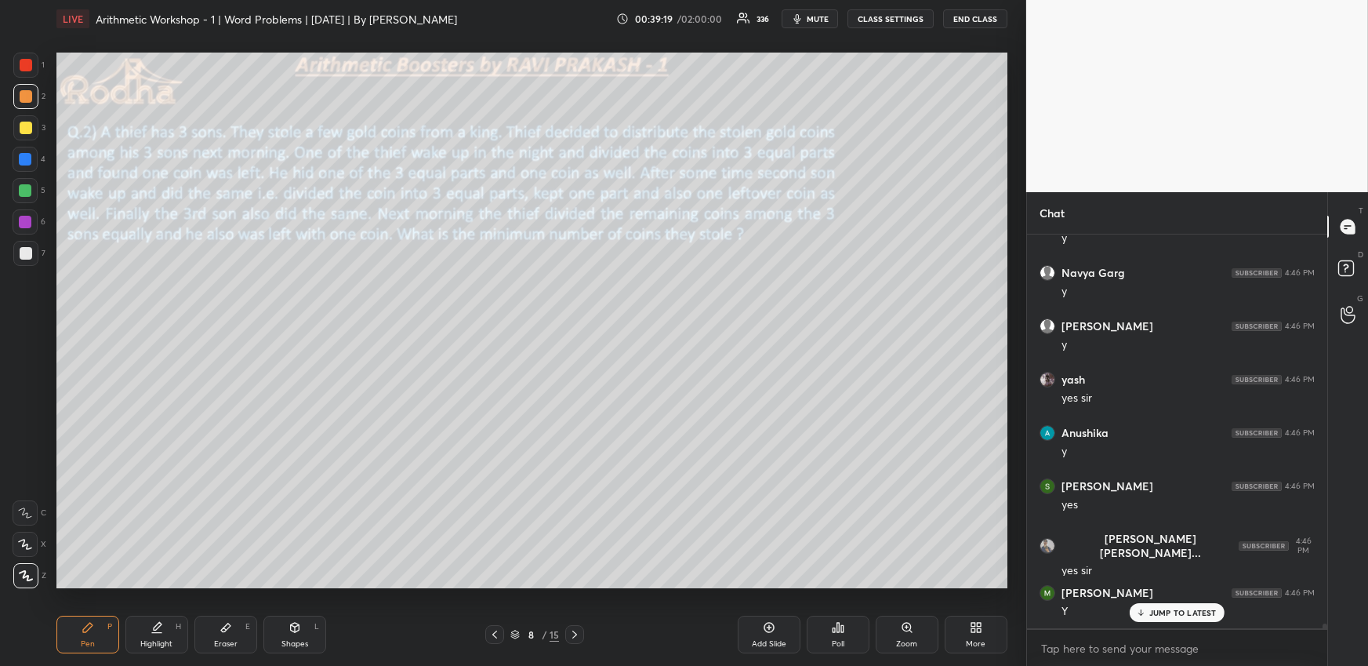
drag, startPoint x: 140, startPoint y: 638, endPoint x: 151, endPoint y: 616, distance: 23.8
click at [140, 638] on div "Highlight H" at bounding box center [156, 635] width 63 height 38
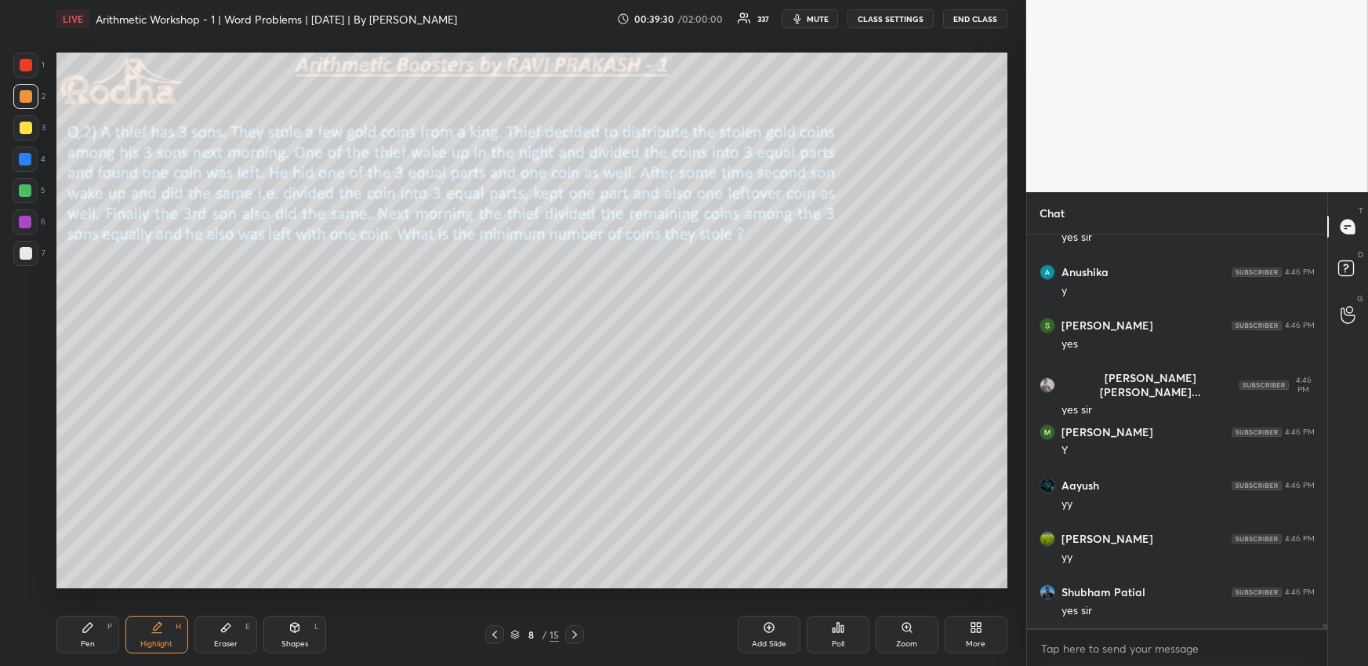
scroll to position [30490, 0]
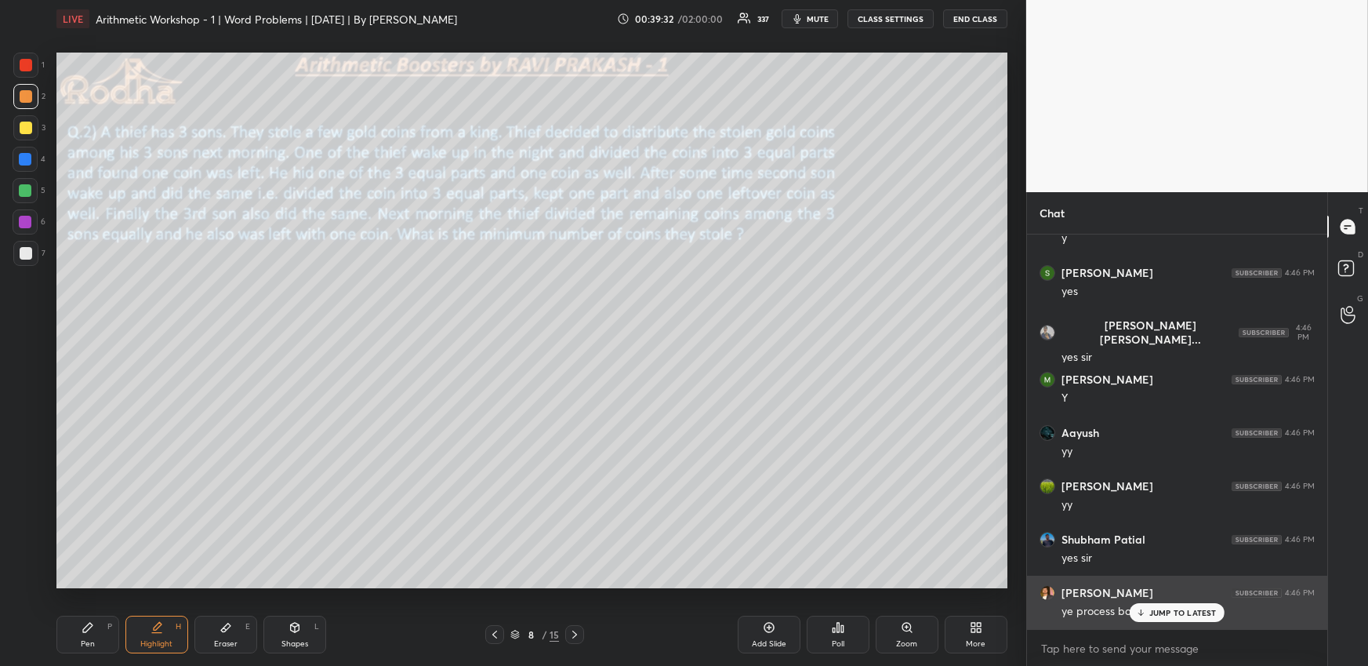
click at [1180, 613] on p "JUMP TO LATEST" at bounding box center [1183, 612] width 67 height 9
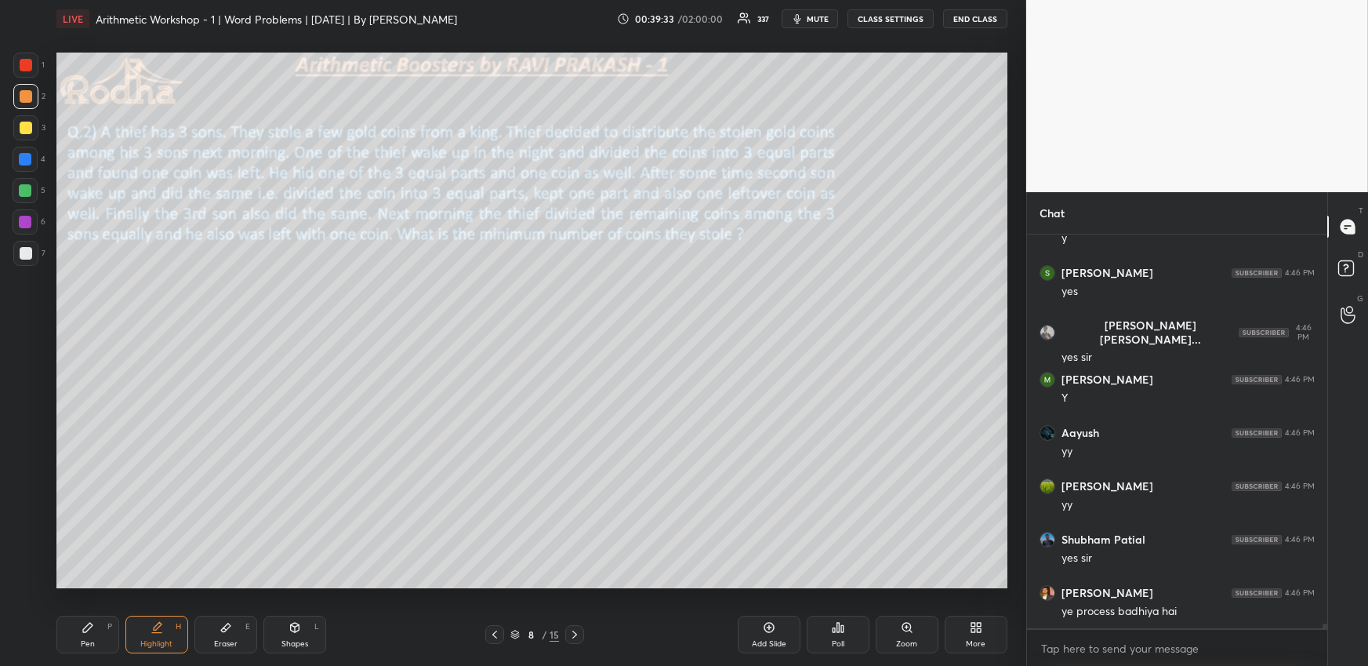
drag, startPoint x: 78, startPoint y: 638, endPoint x: 79, endPoint y: 615, distance: 23.6
click at [78, 640] on div "Pen P" at bounding box center [87, 635] width 63 height 38
click at [25, 184] on div at bounding box center [25, 190] width 13 height 13
click at [24, 67] on div at bounding box center [26, 65] width 13 height 13
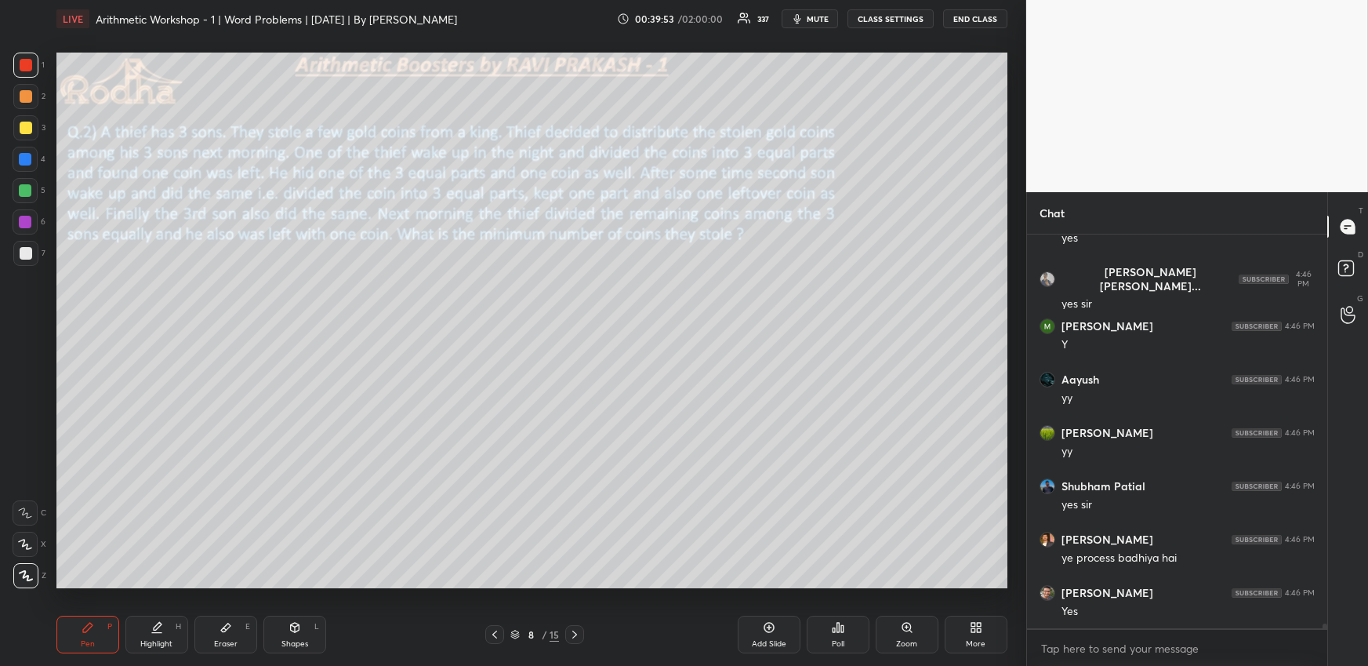
scroll to position [30597, 0]
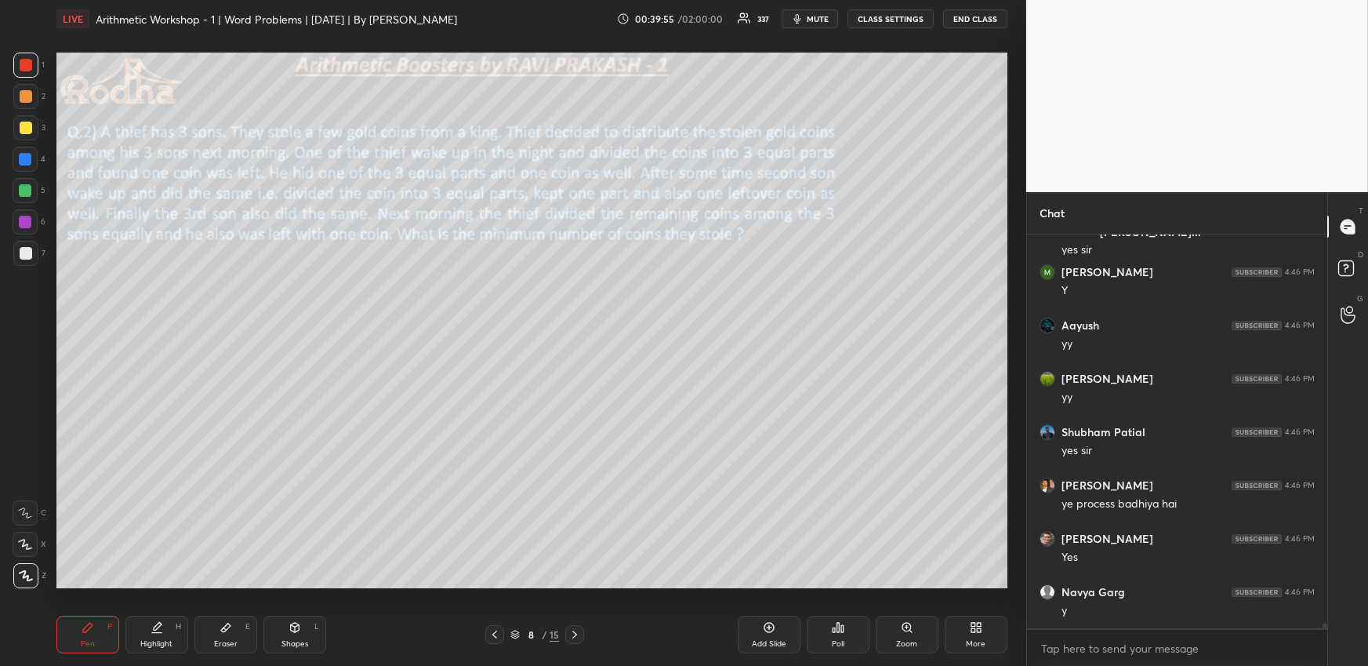
click at [153, 629] on icon at bounding box center [157, 627] width 13 height 13
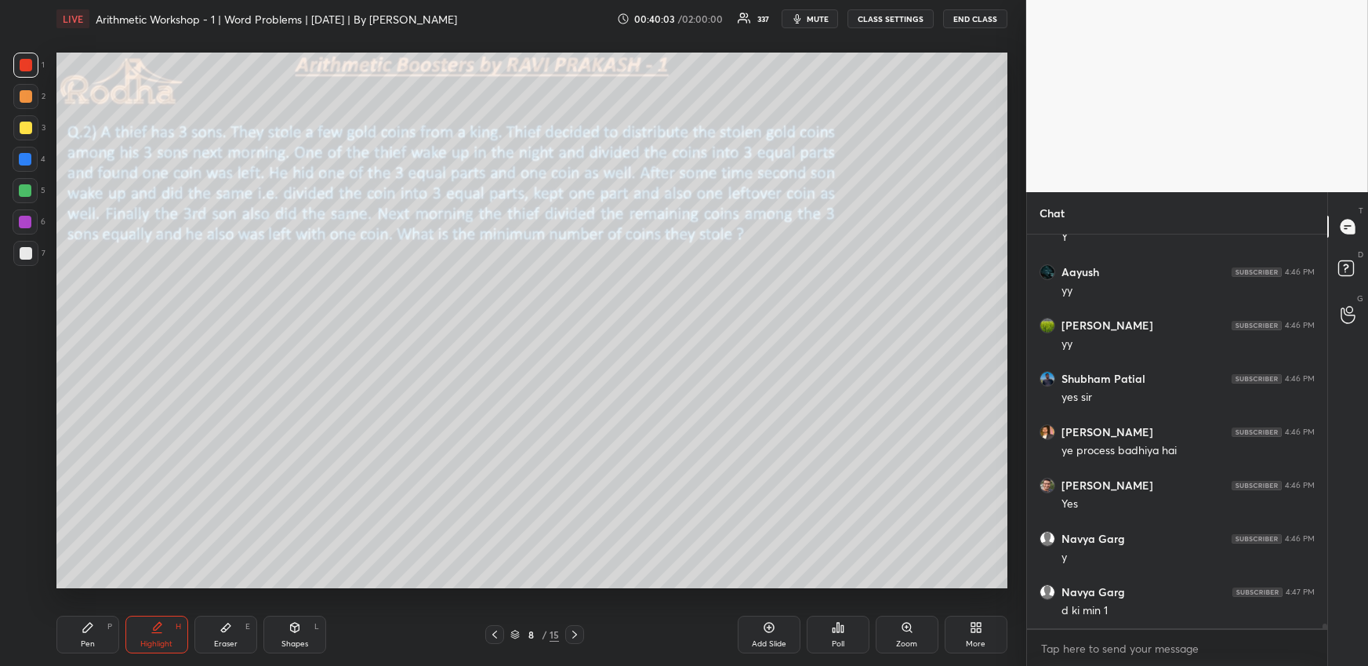
click at [85, 635] on div "Pen P" at bounding box center [87, 635] width 63 height 38
click at [30, 188] on div at bounding box center [25, 190] width 13 height 13
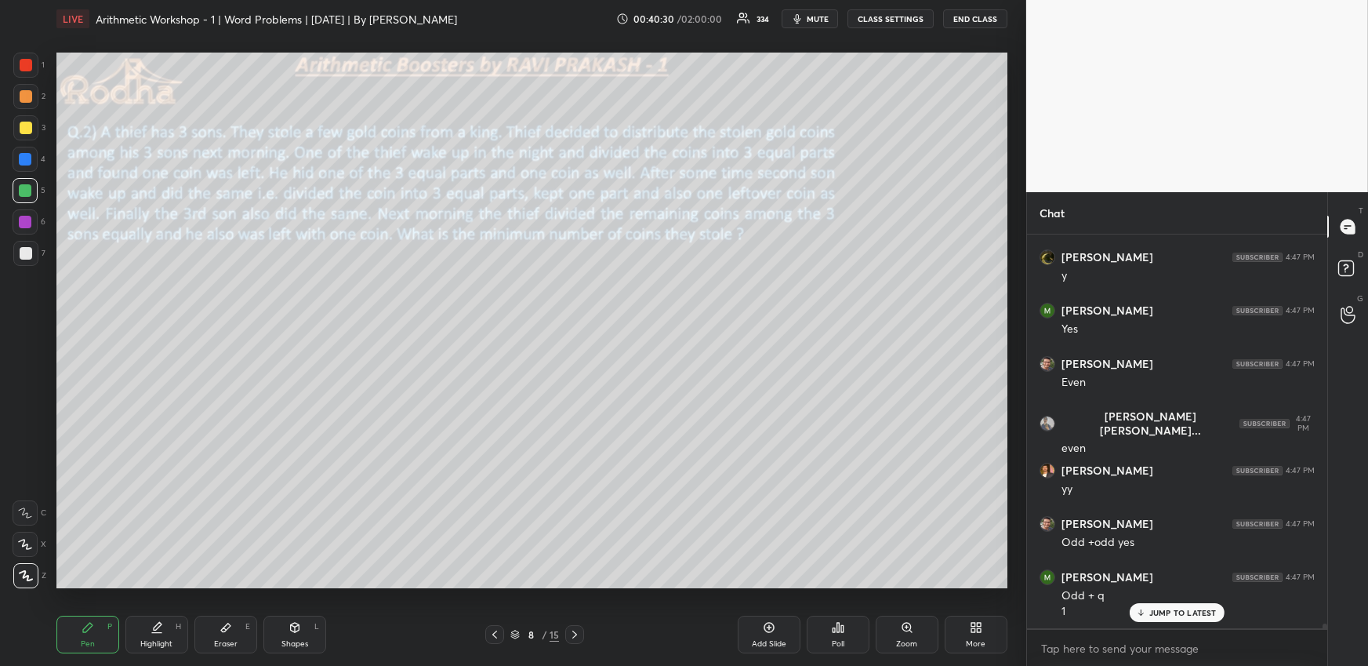
scroll to position [31413, 0]
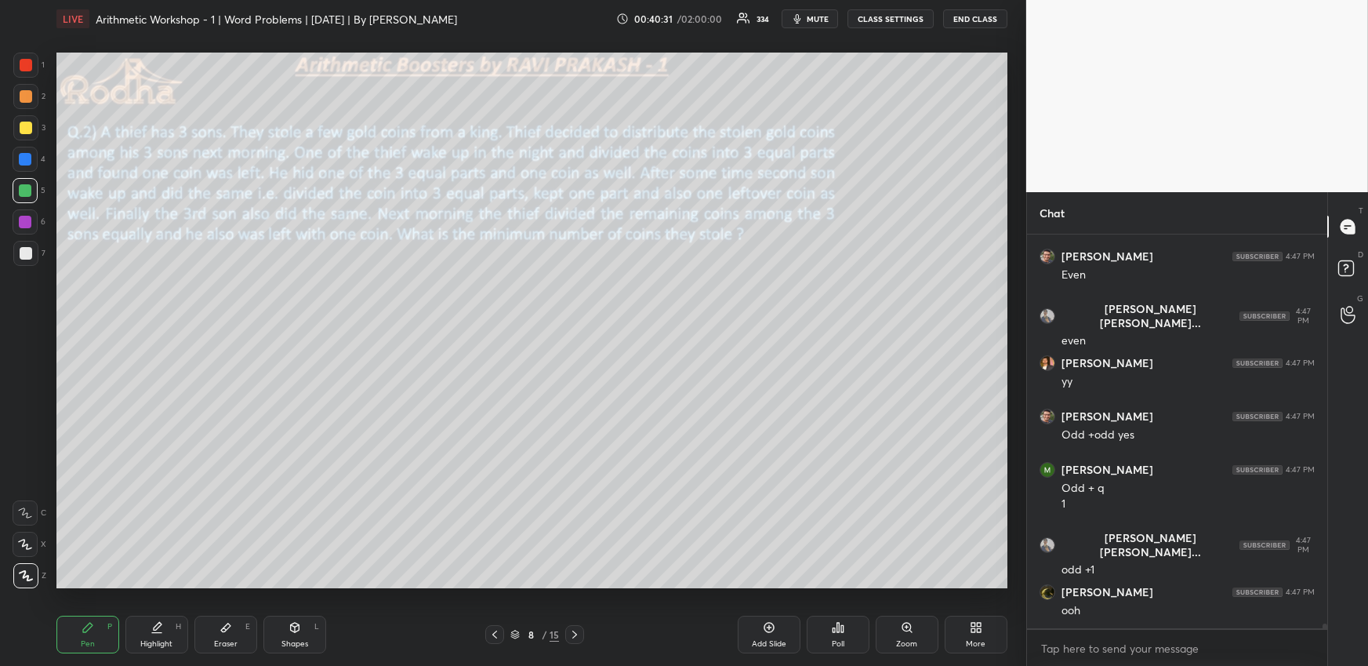
click at [972, 630] on icon at bounding box center [974, 630] width 4 height 4
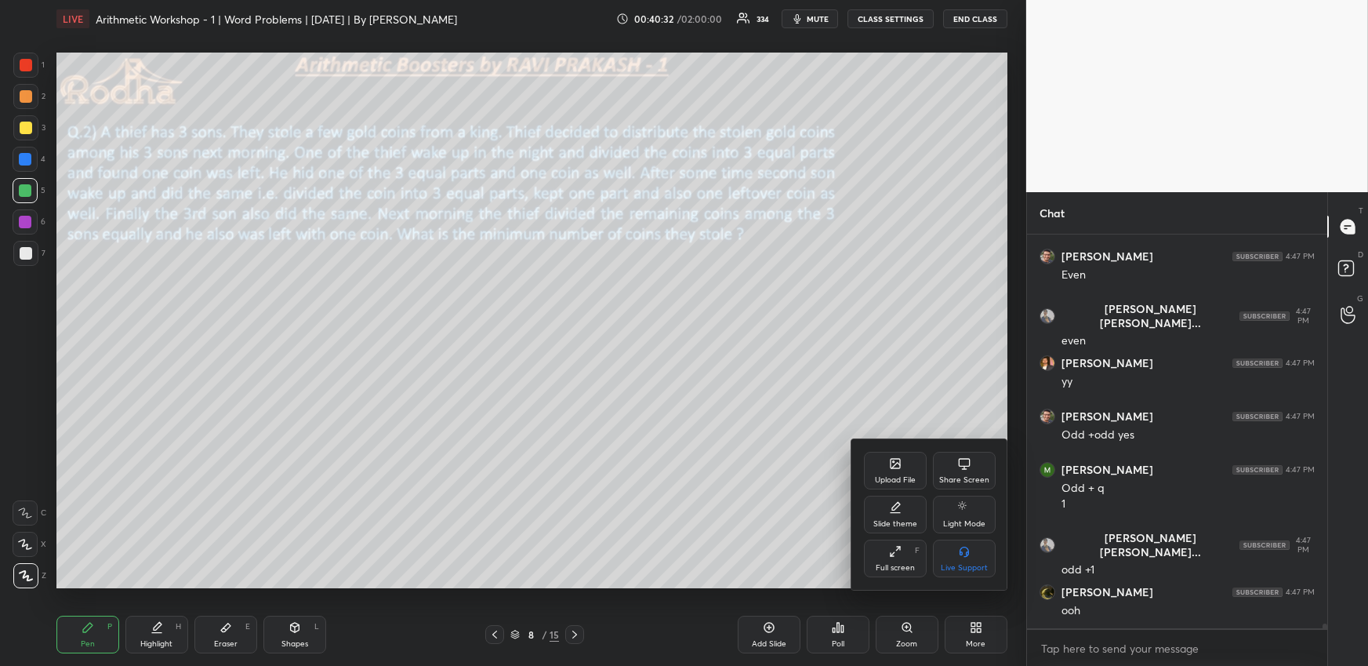
scroll to position [31519, 0]
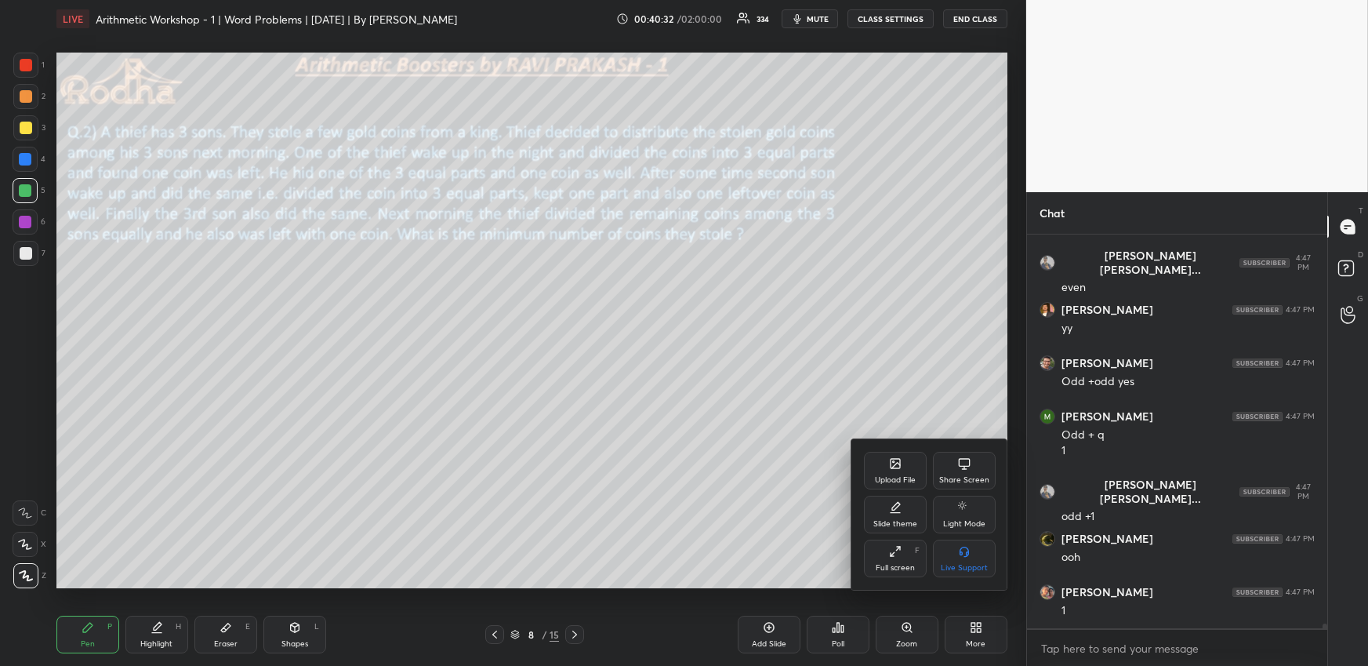
click at [898, 473] on div "Upload File" at bounding box center [895, 471] width 63 height 38
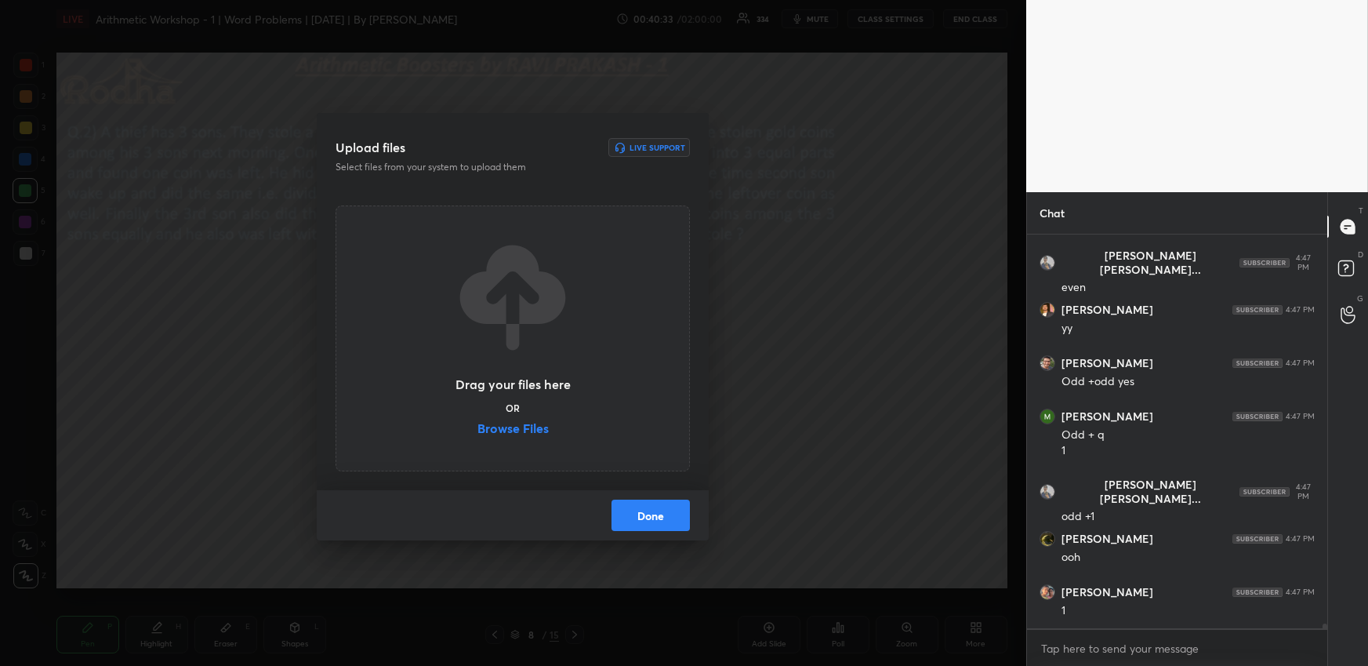
click at [514, 427] on label "Browse Files" at bounding box center [513, 430] width 71 height 16
click at [478, 427] on input "Browse Files" at bounding box center [478, 430] width 0 height 16
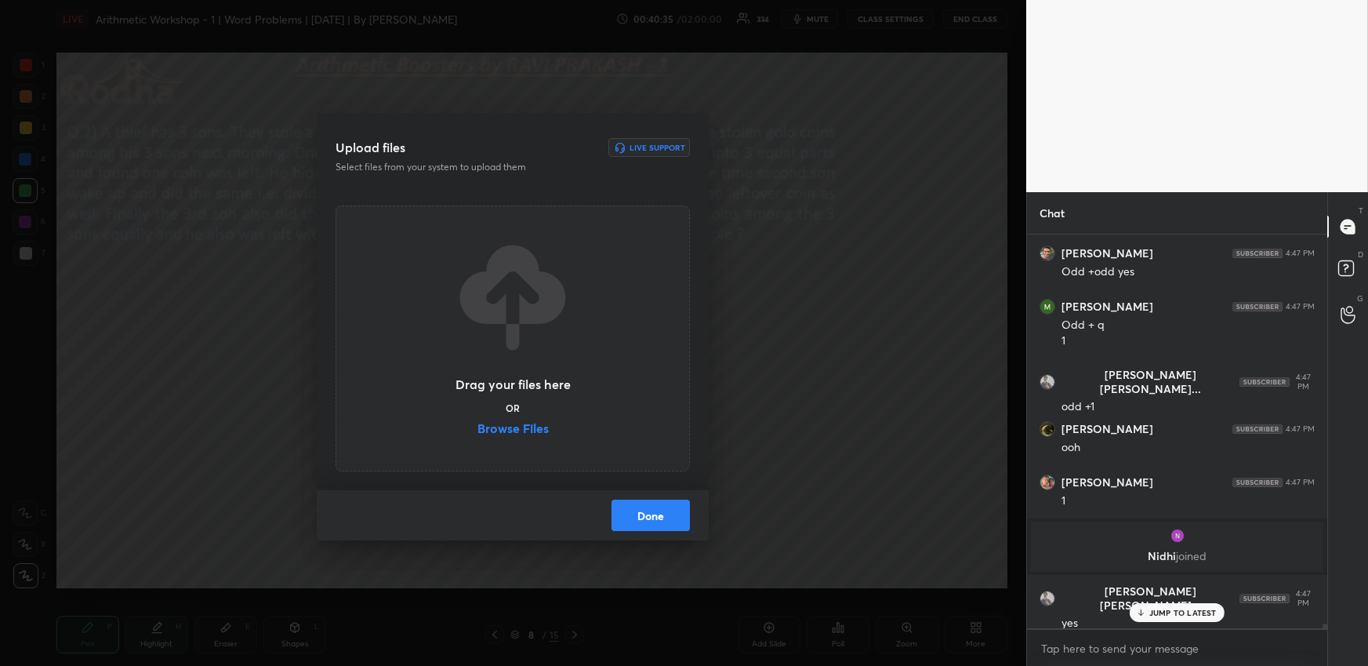
scroll to position [31037, 0]
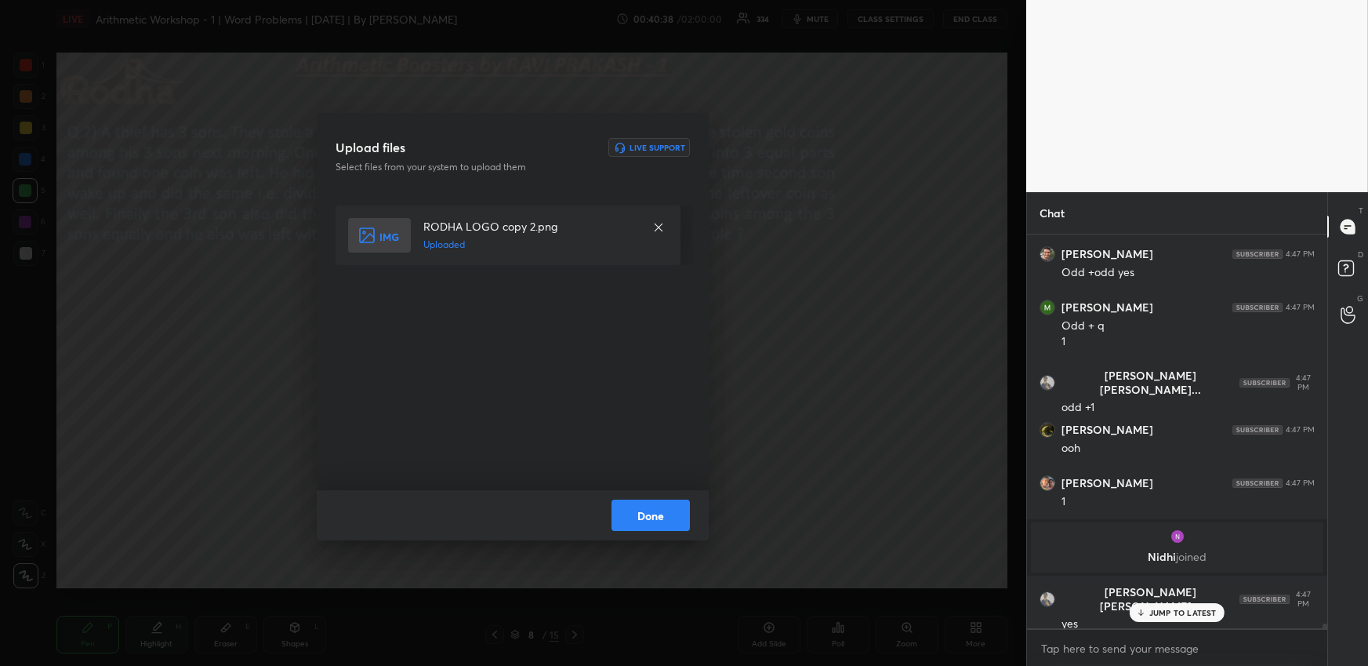
click at [649, 503] on button "Done" at bounding box center [651, 514] width 78 height 31
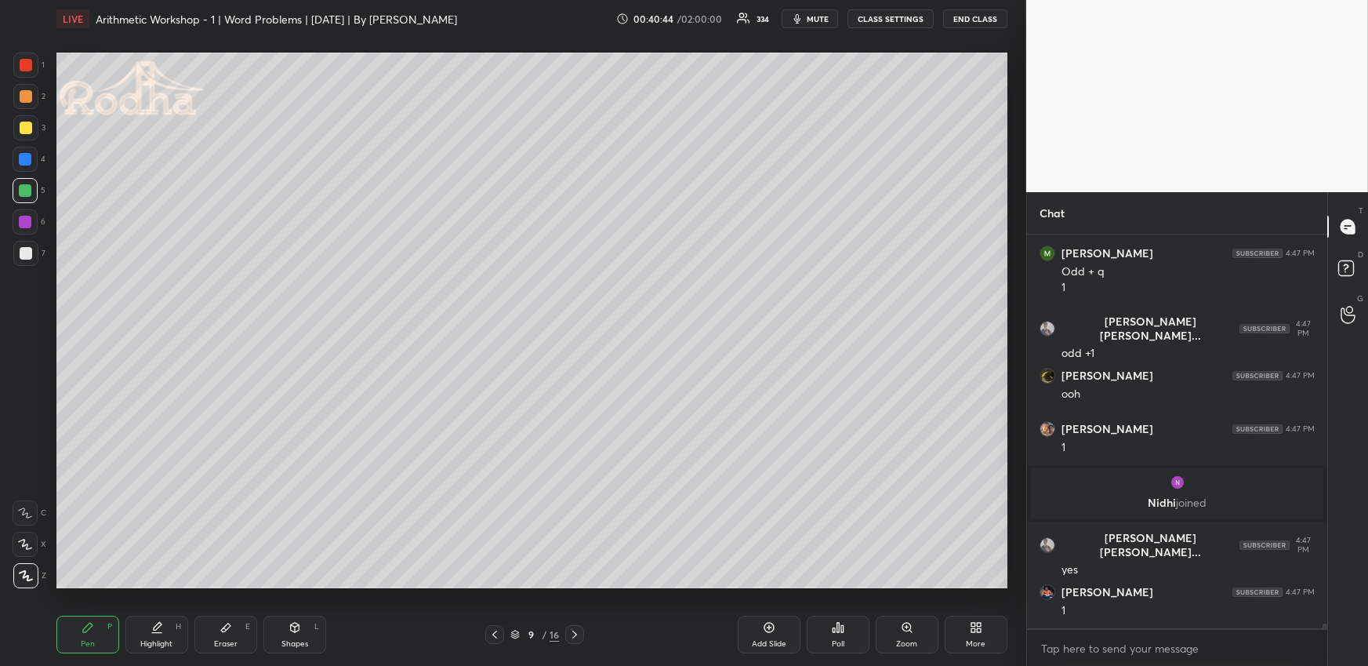
scroll to position [31145, 0]
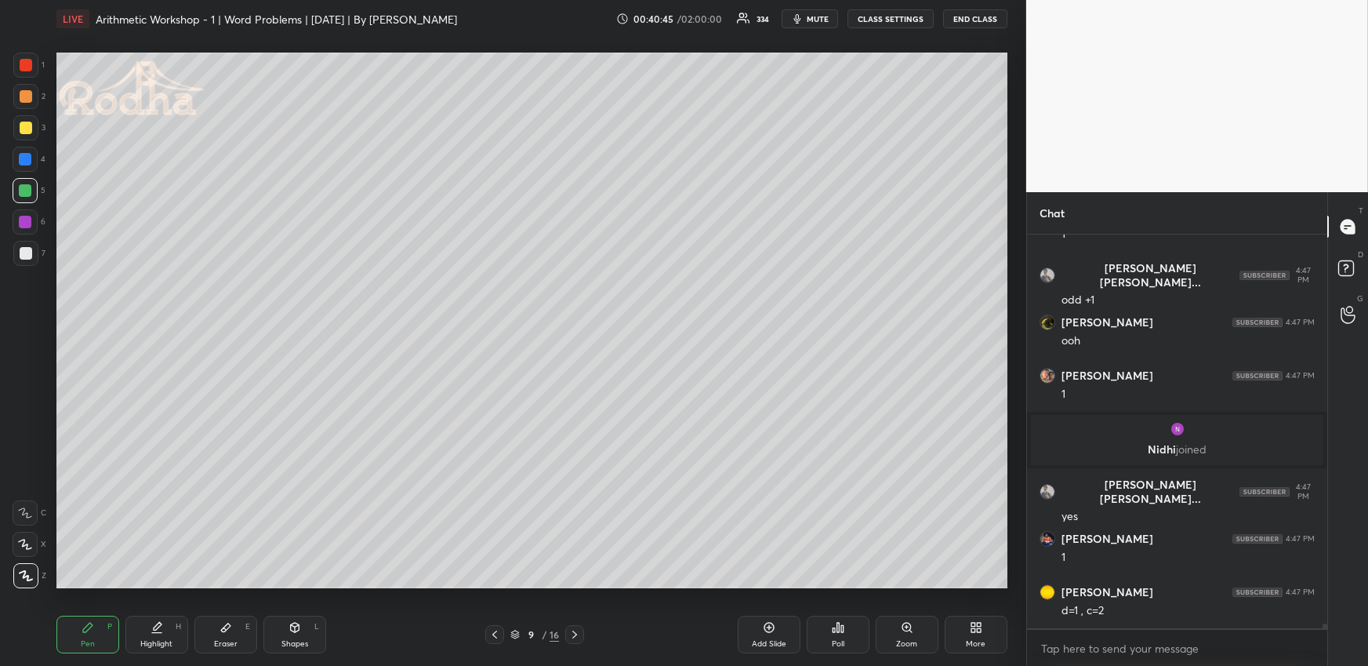
click at [489, 635] on icon at bounding box center [495, 634] width 13 height 13
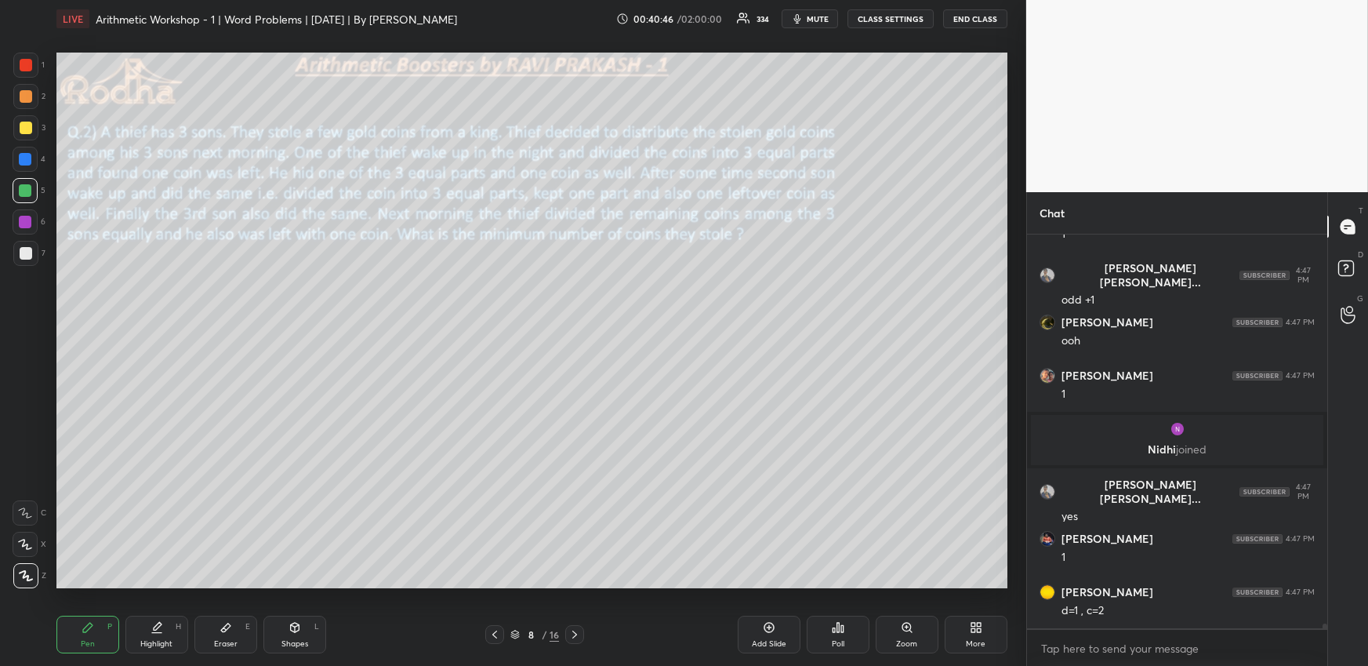
scroll to position [31198, 0]
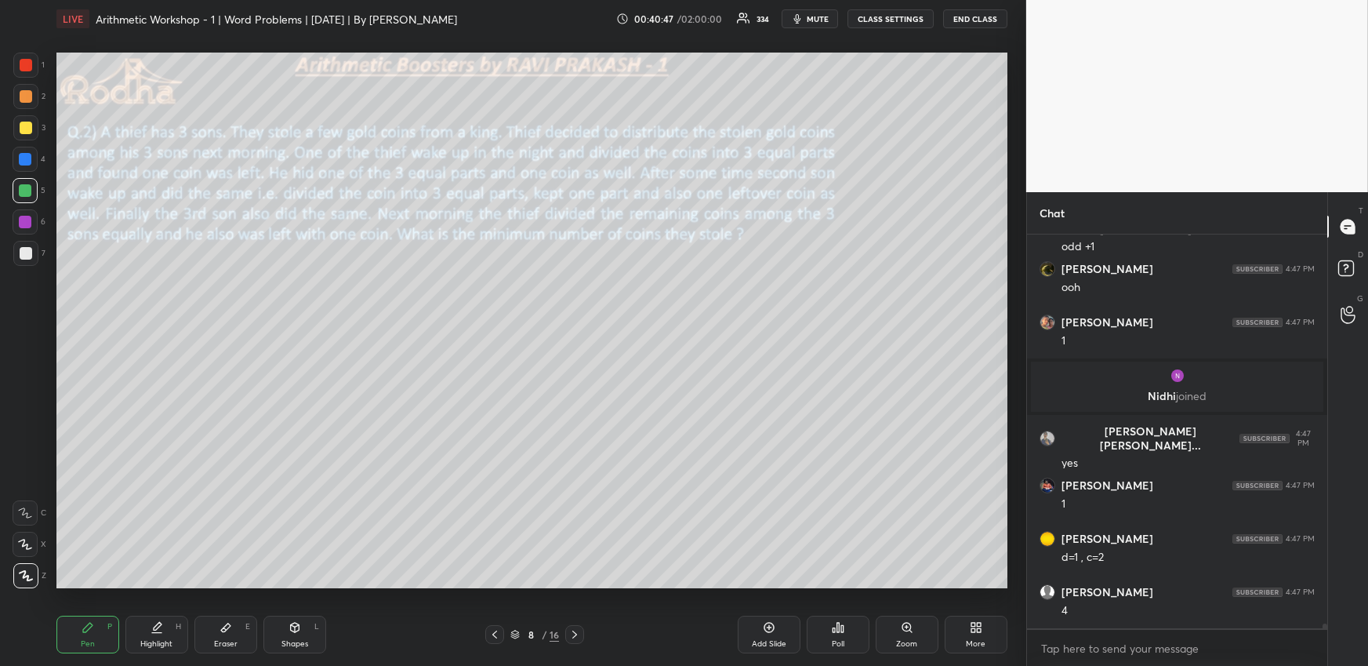
click at [573, 637] on icon at bounding box center [574, 634] width 5 height 8
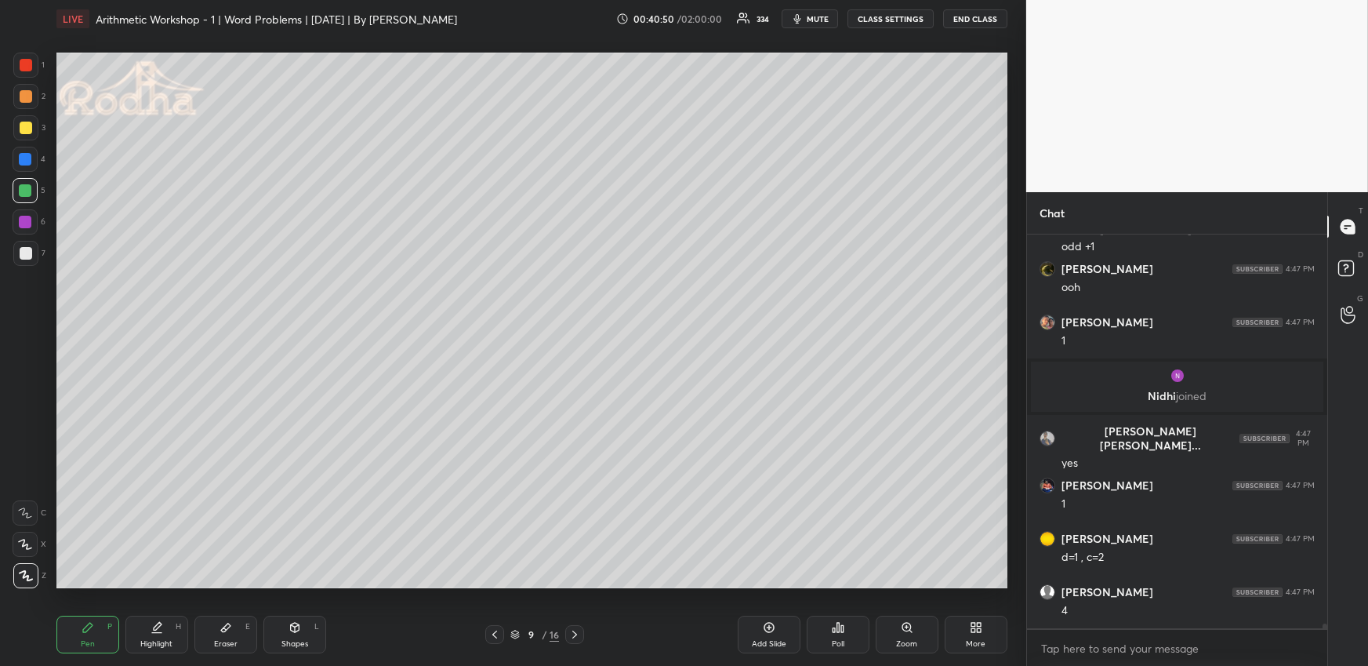
click at [496, 636] on icon at bounding box center [494, 634] width 5 height 8
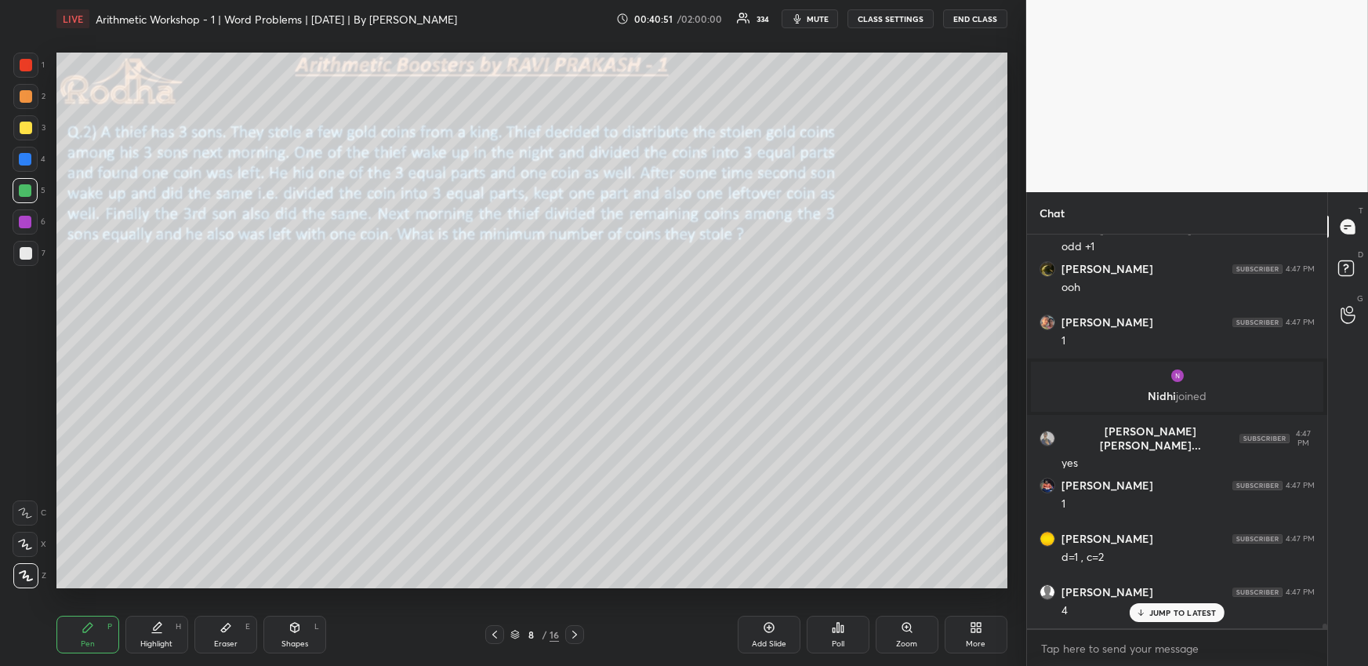
scroll to position [31250, 0]
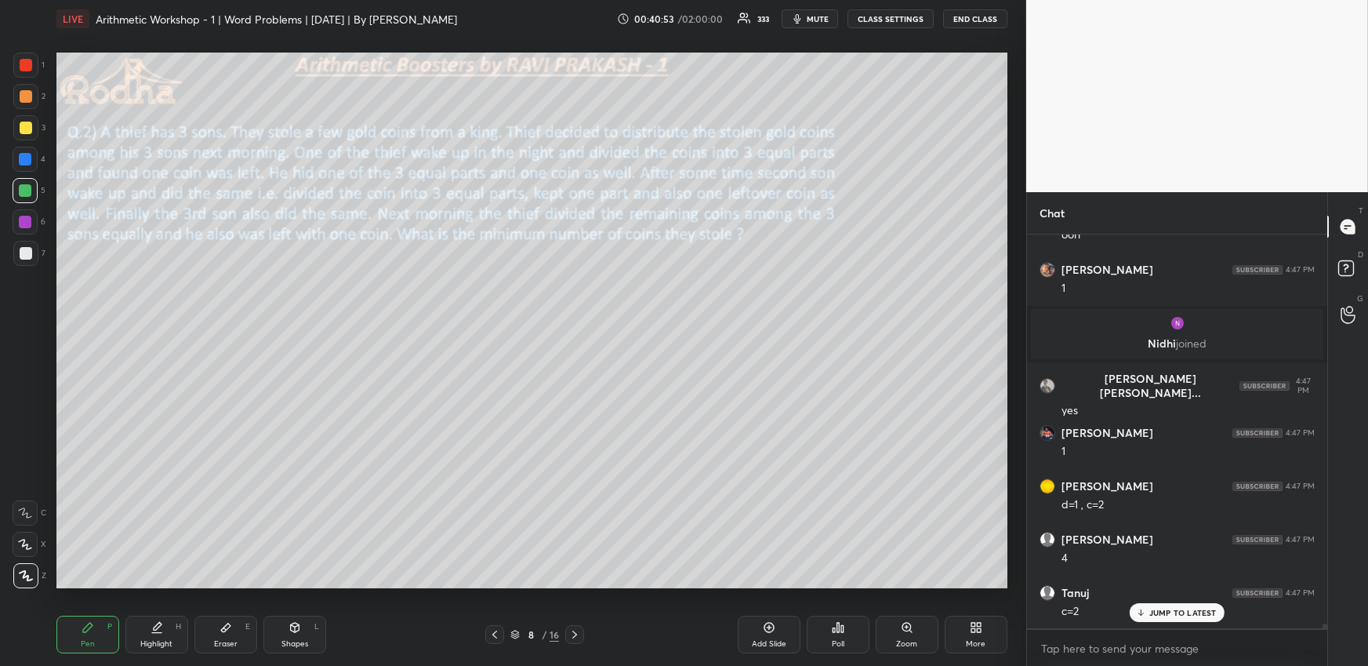
click at [24, 94] on div at bounding box center [26, 96] width 13 height 13
click at [25, 156] on div at bounding box center [25, 159] width 13 height 13
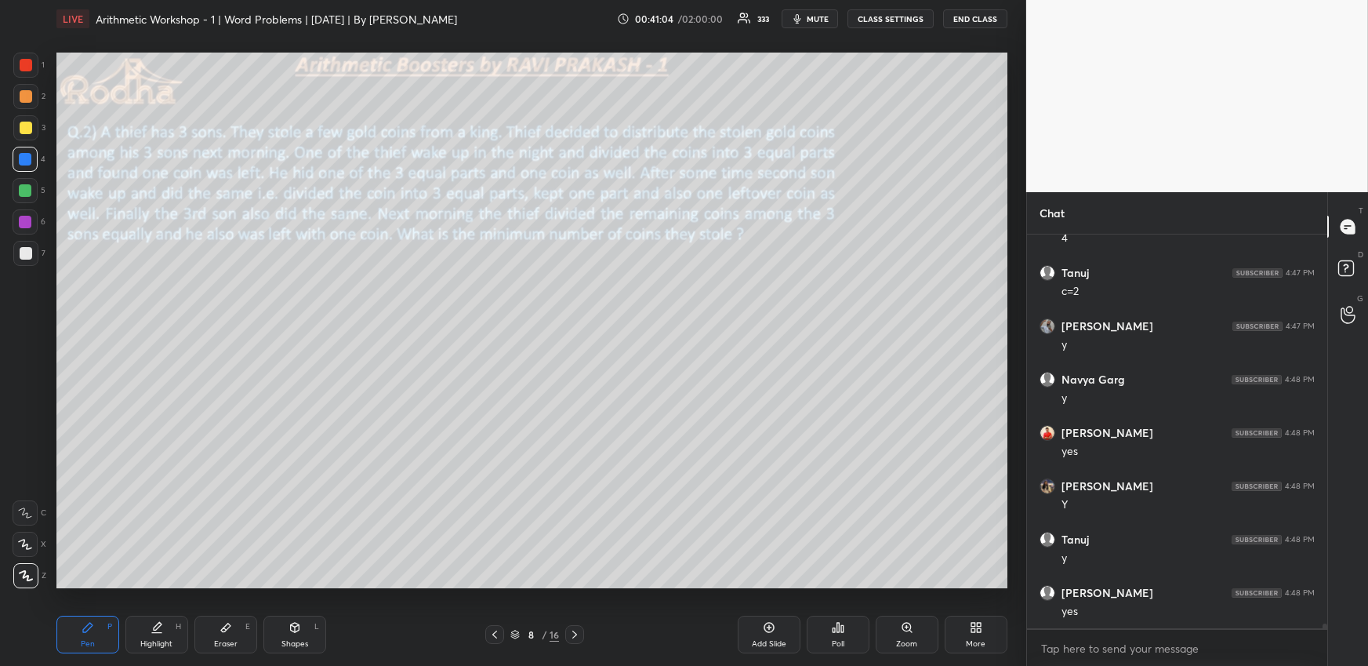
scroll to position [31624, 0]
click at [578, 633] on icon at bounding box center [575, 634] width 13 height 13
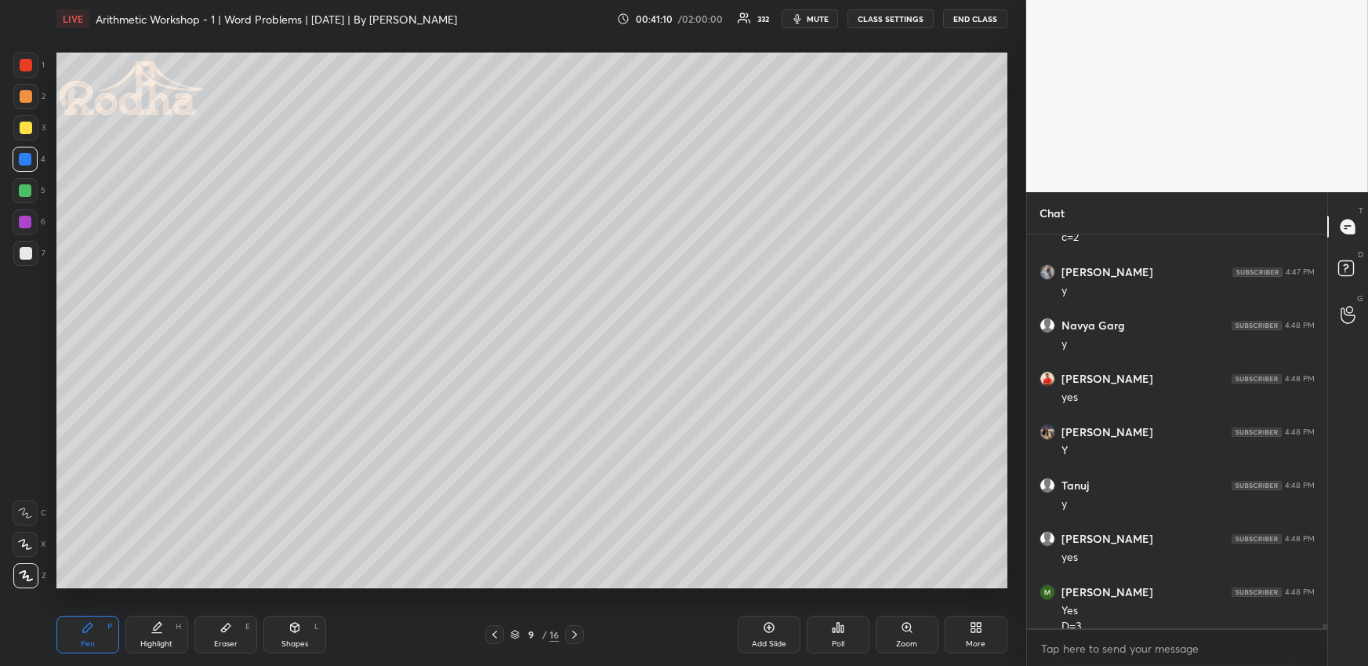
scroll to position [31640, 0]
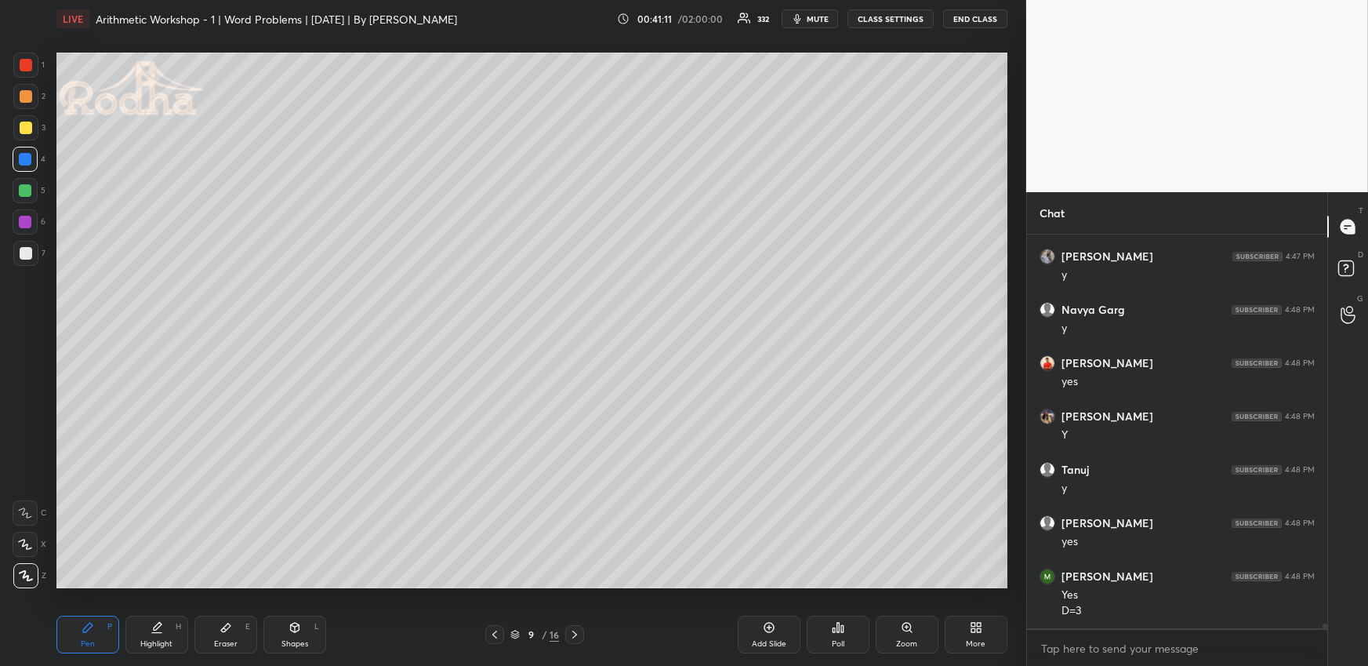
click at [819, 16] on span "mute" at bounding box center [818, 18] width 22 height 11
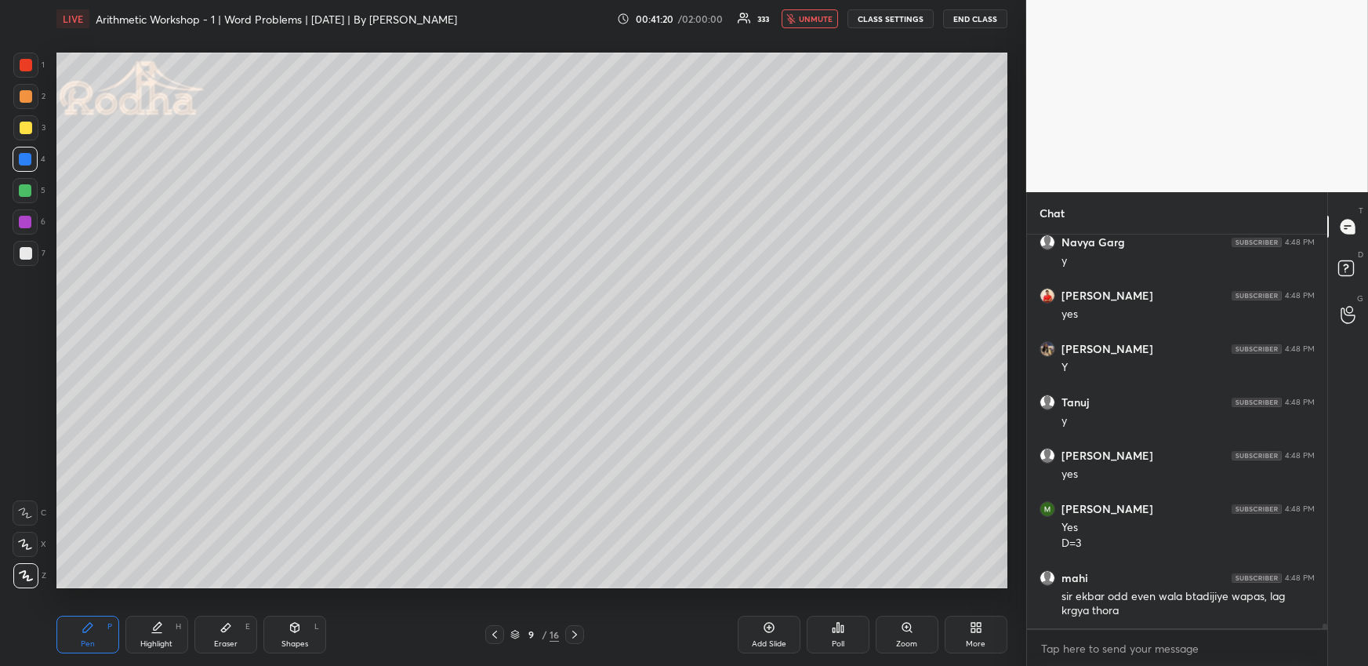
click at [801, 15] on button "unmute" at bounding box center [810, 18] width 56 height 19
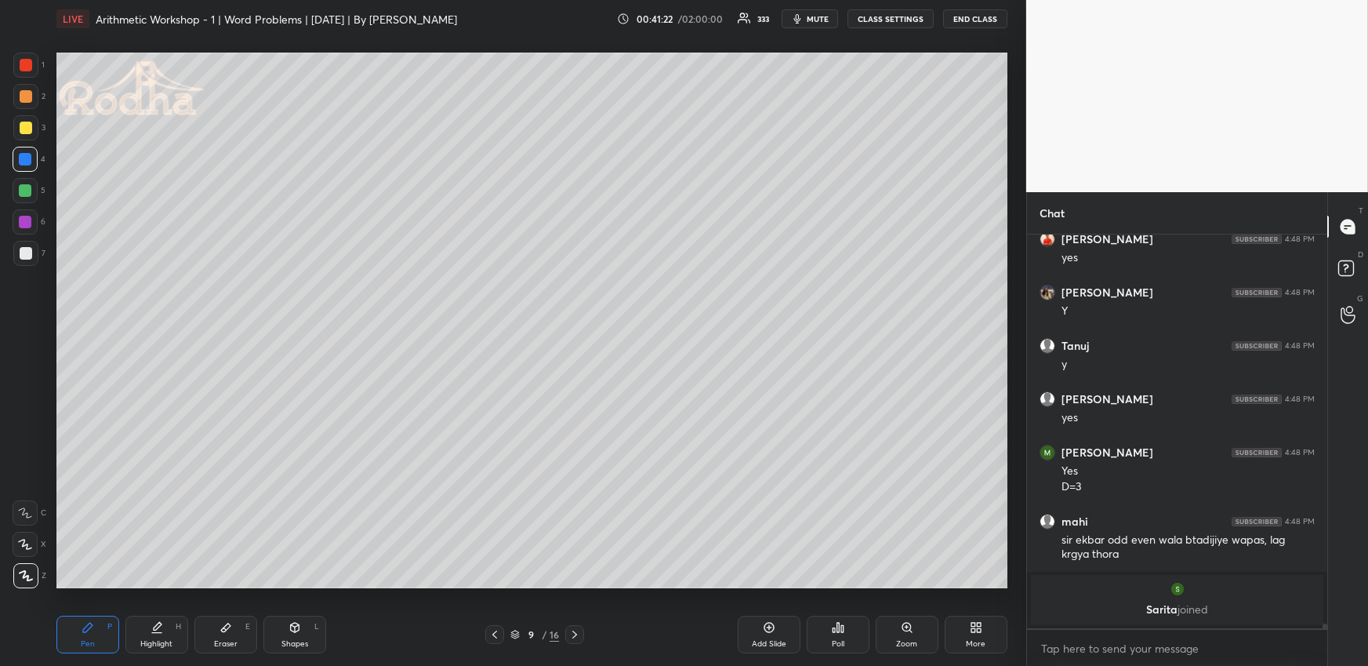
scroll to position [31633, 0]
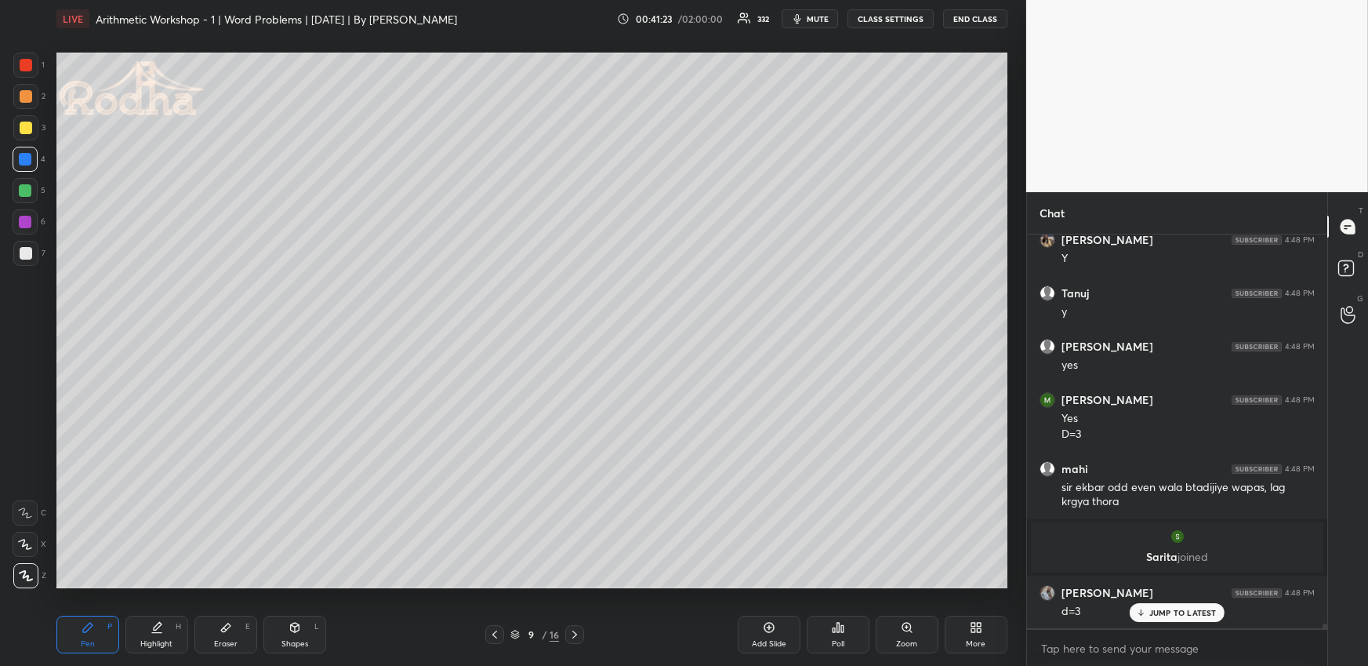
click at [141, 638] on div "Highlight H" at bounding box center [156, 635] width 63 height 38
drag, startPoint x: 491, startPoint y: 632, endPoint x: 498, endPoint y: 627, distance: 8.9
click at [491, 632] on icon at bounding box center [495, 634] width 13 height 13
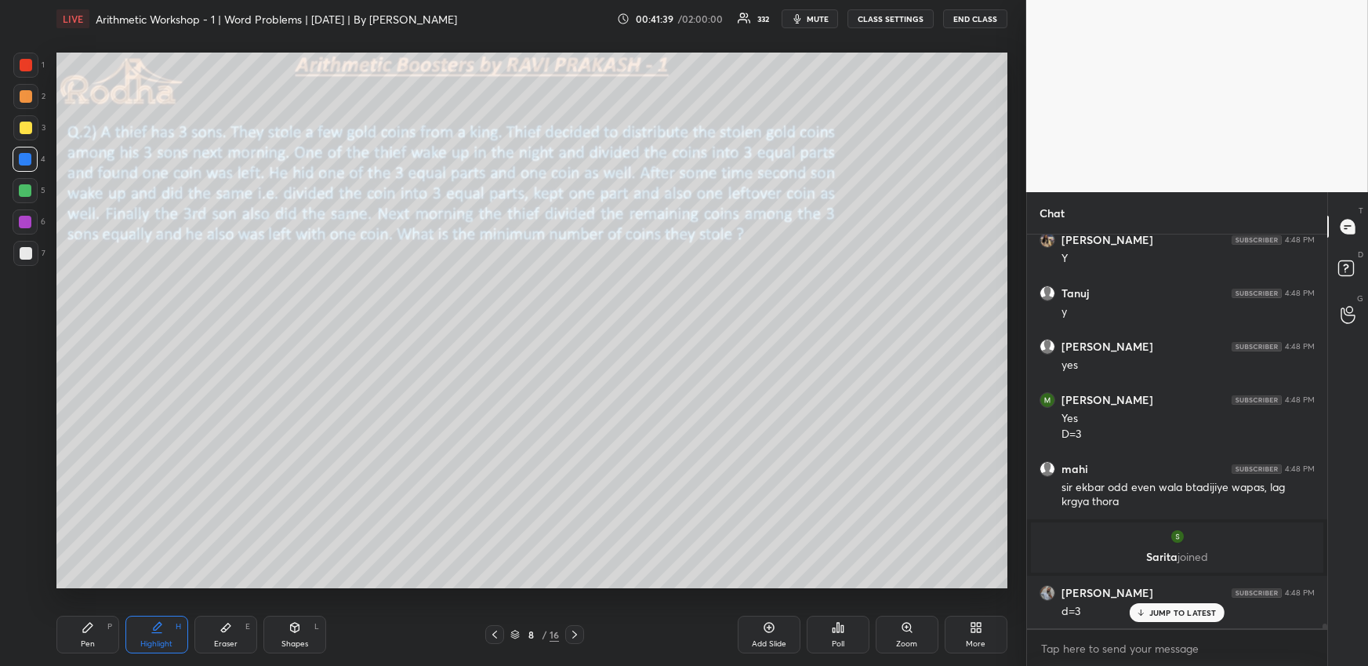
scroll to position [31690, 0]
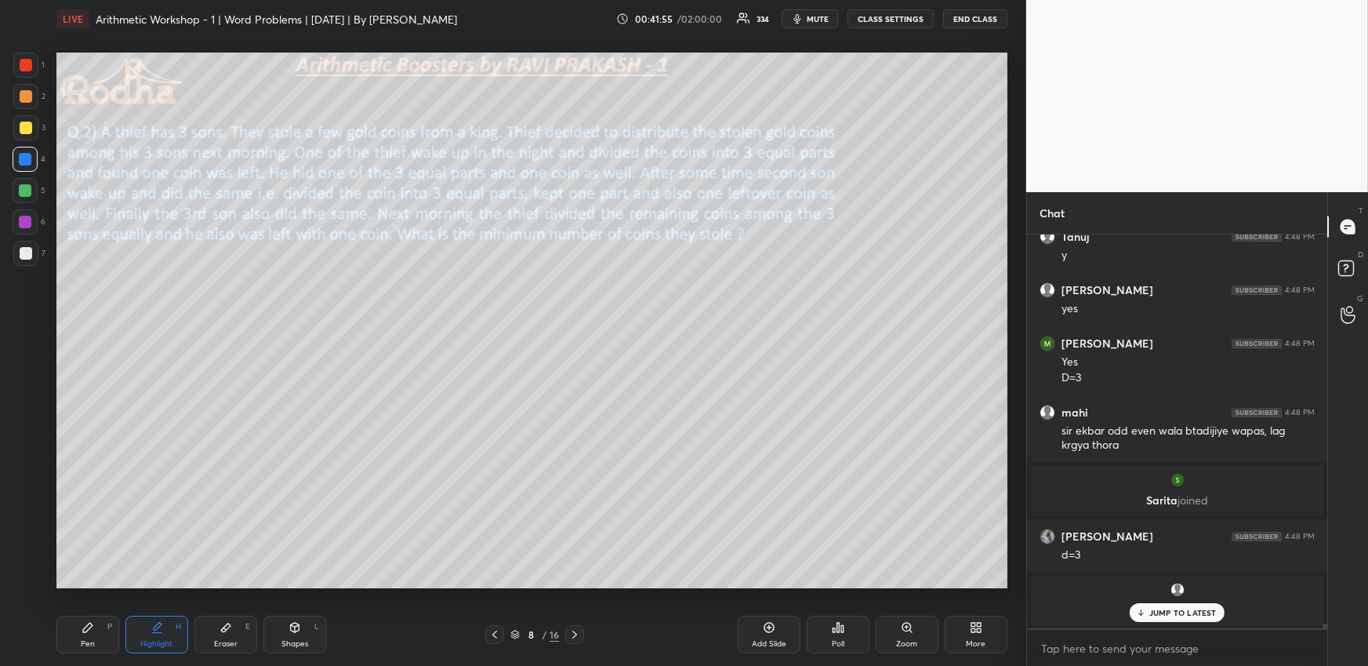
click at [1198, 616] on p "JUMP TO LATEST" at bounding box center [1183, 612] width 67 height 9
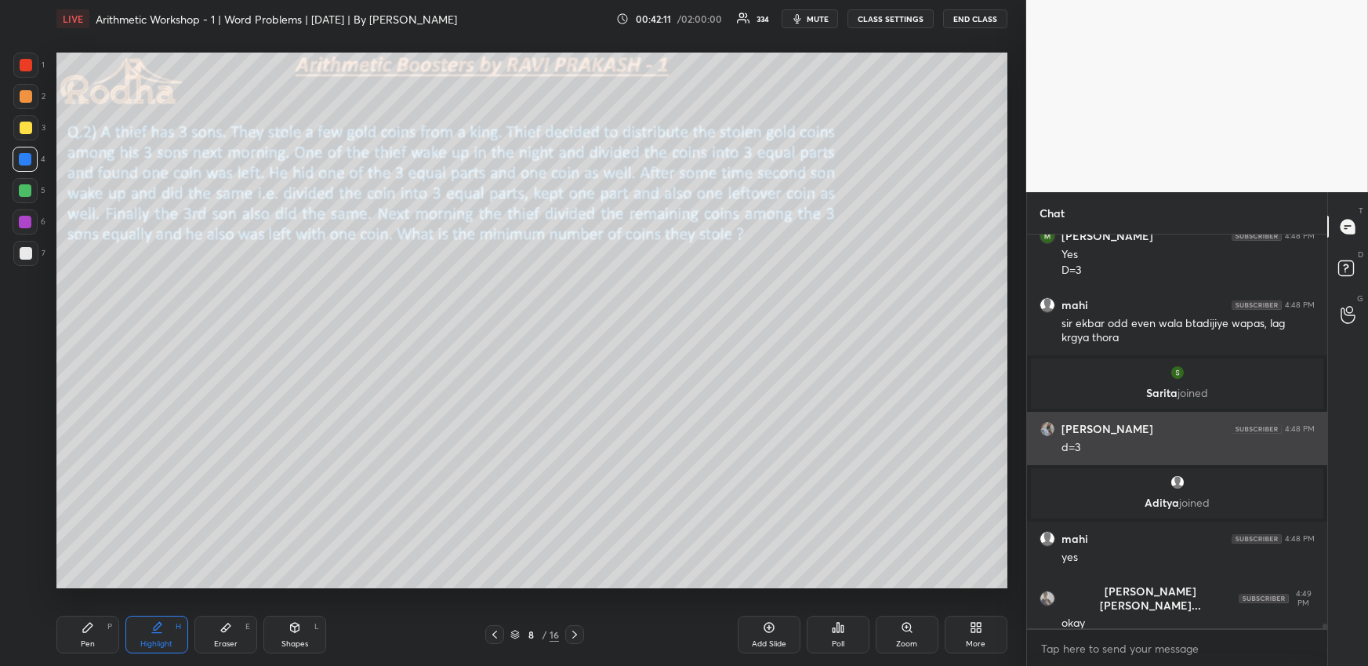
scroll to position [31850, 0]
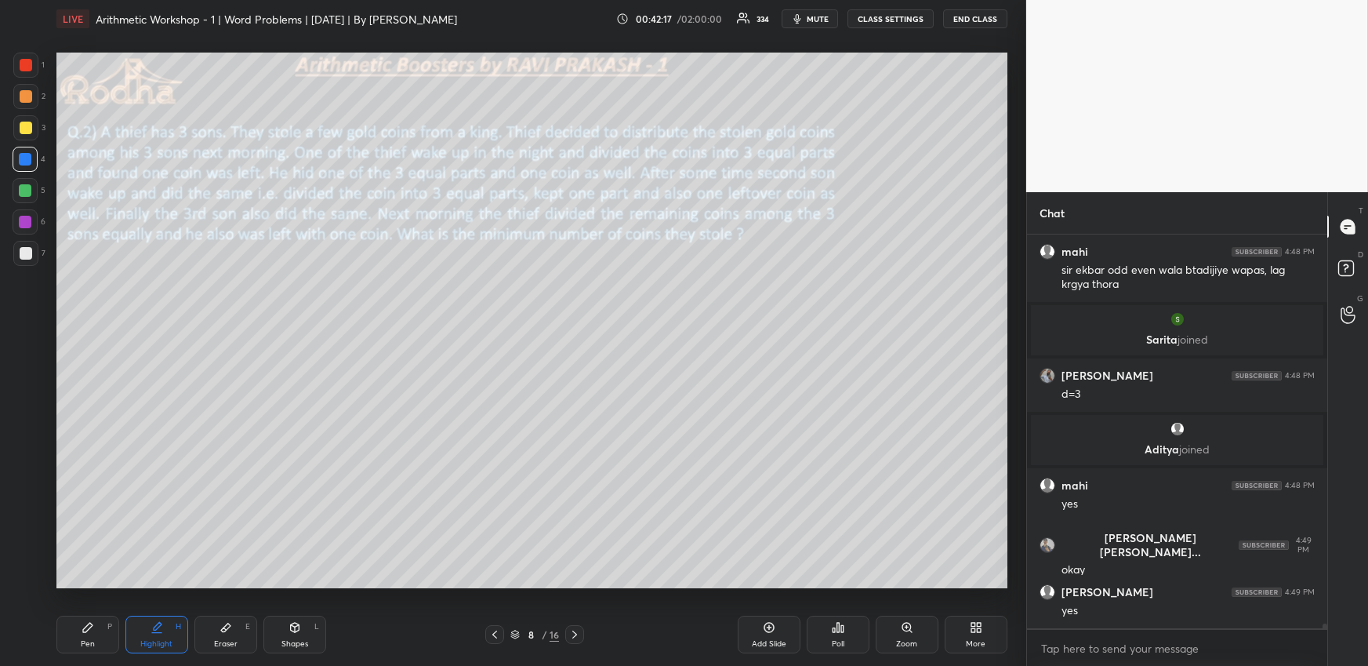
click at [82, 627] on icon at bounding box center [88, 627] width 13 height 13
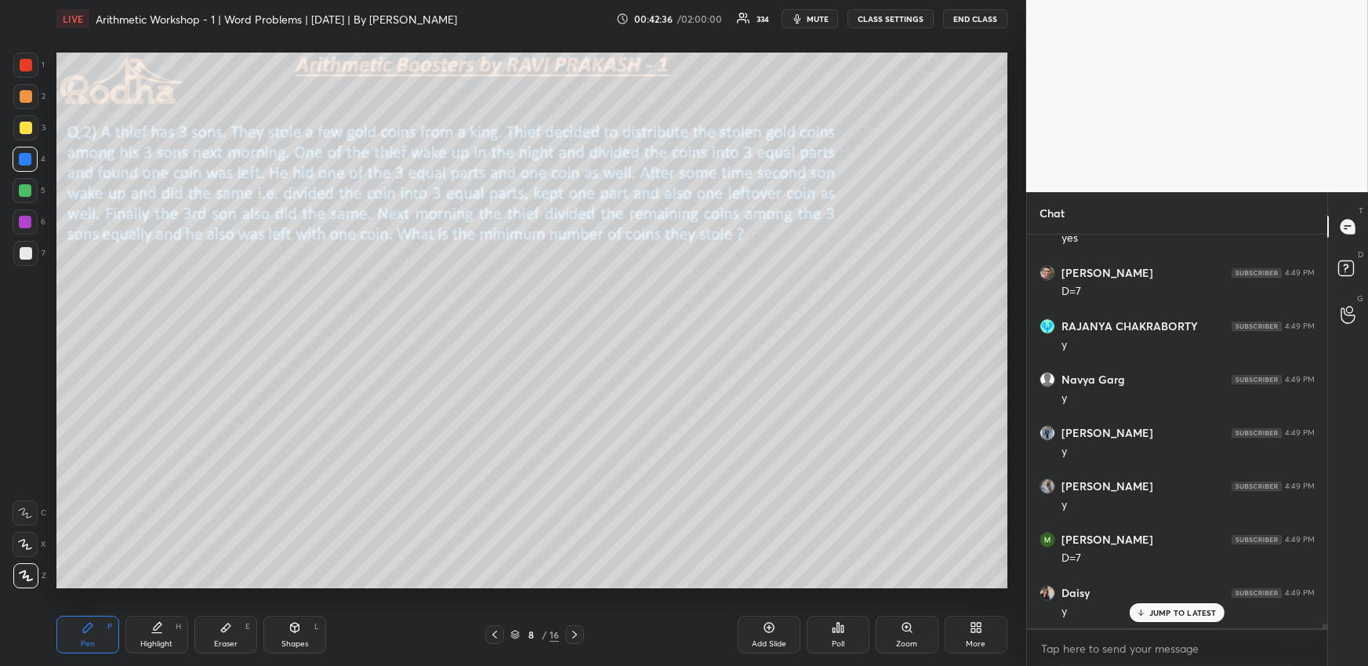
scroll to position [32276, 0]
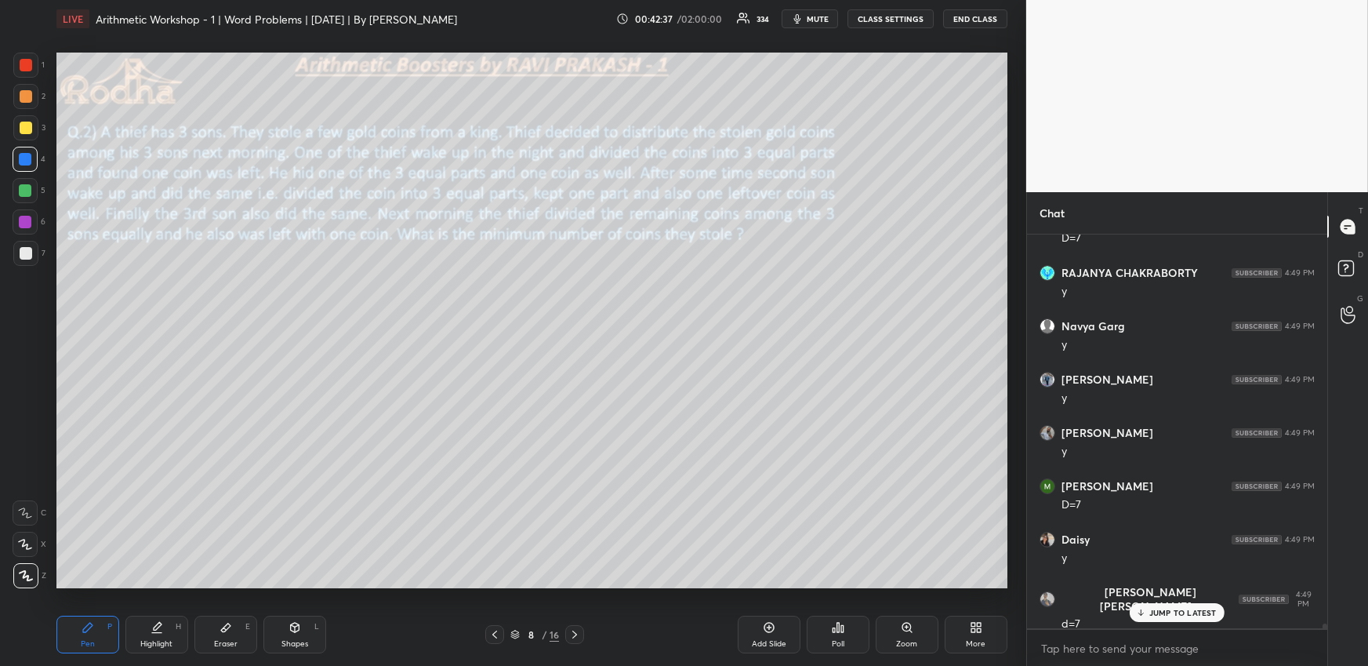
click at [158, 635] on div "Highlight H" at bounding box center [156, 635] width 63 height 38
click at [578, 630] on icon at bounding box center [575, 634] width 13 height 13
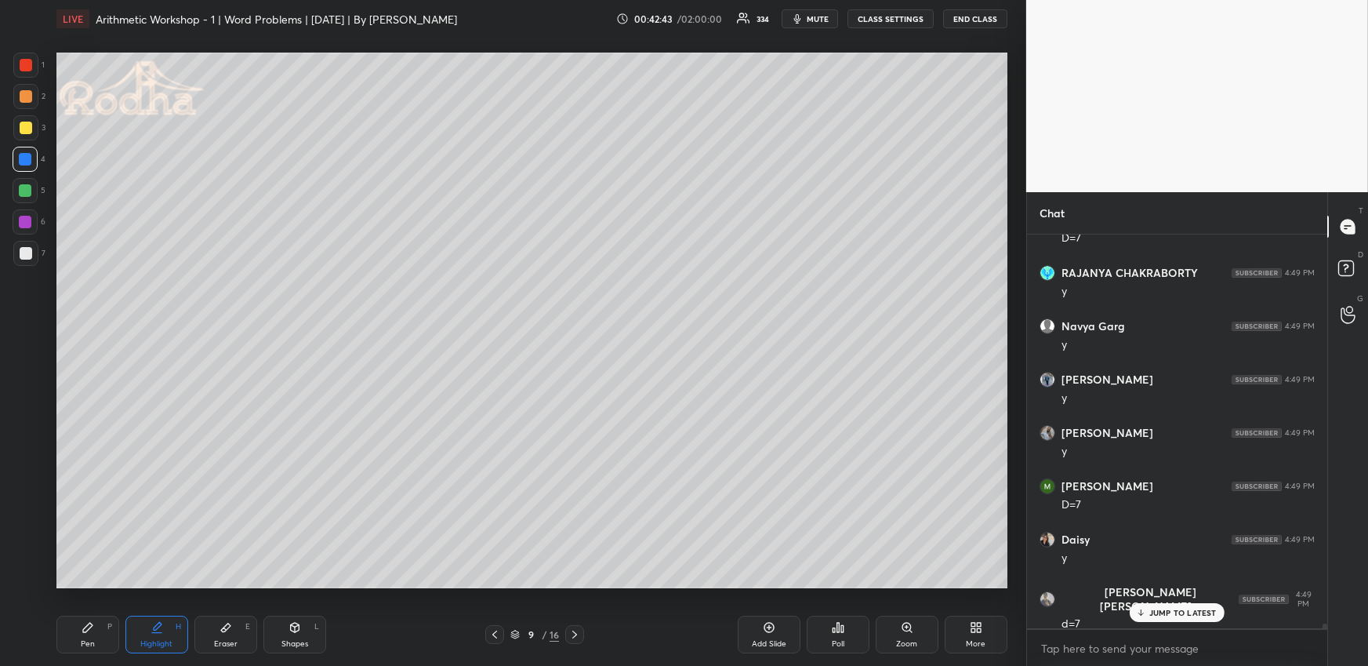
scroll to position [32330, 0]
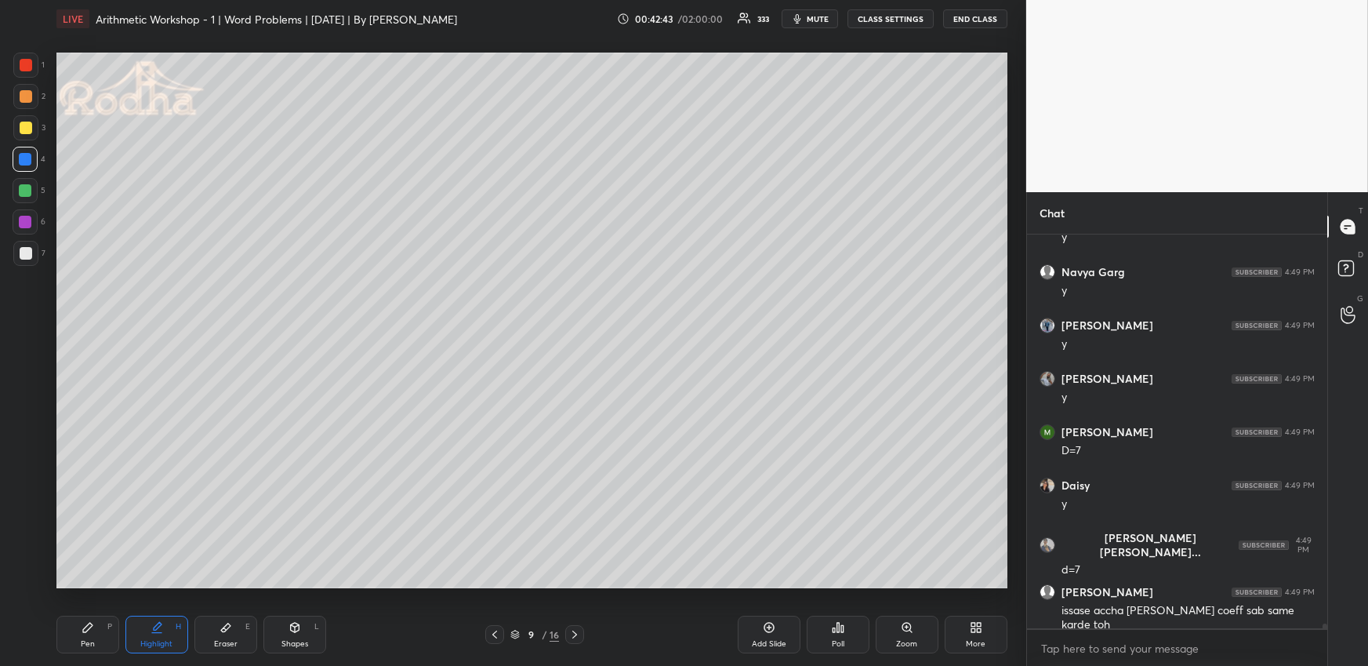
click at [81, 619] on div "Pen P" at bounding box center [87, 635] width 63 height 38
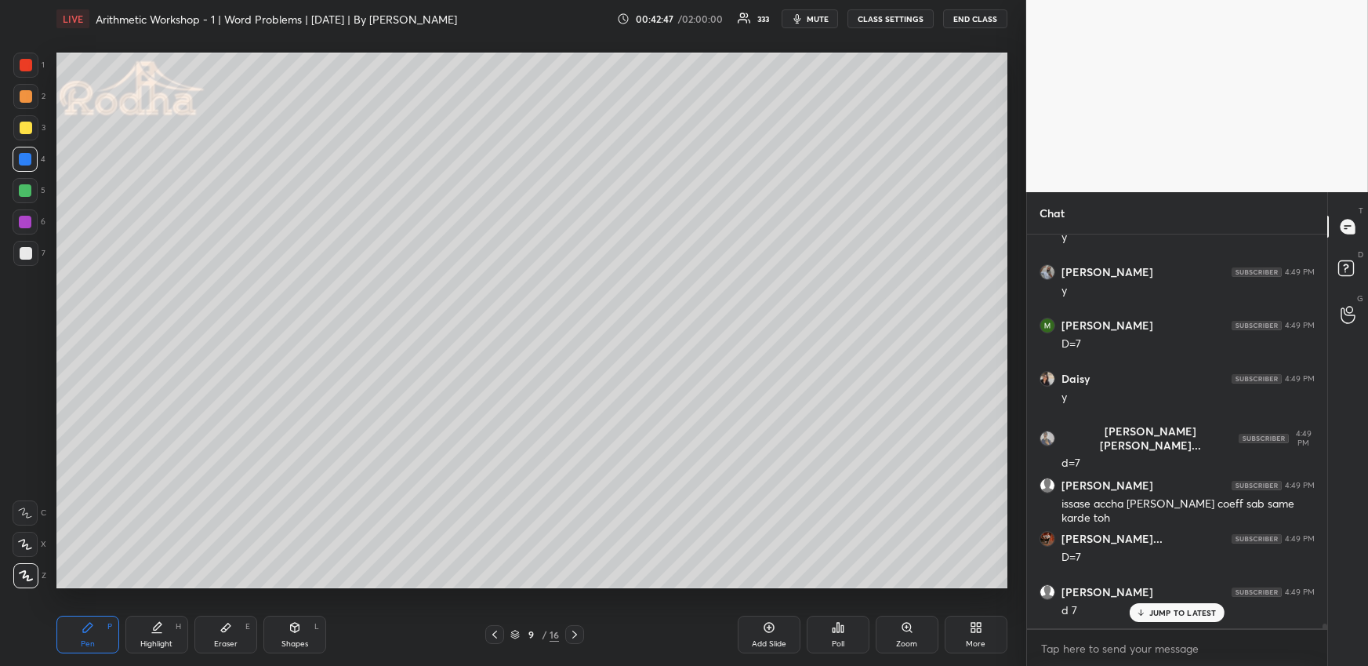
scroll to position [32489, 0]
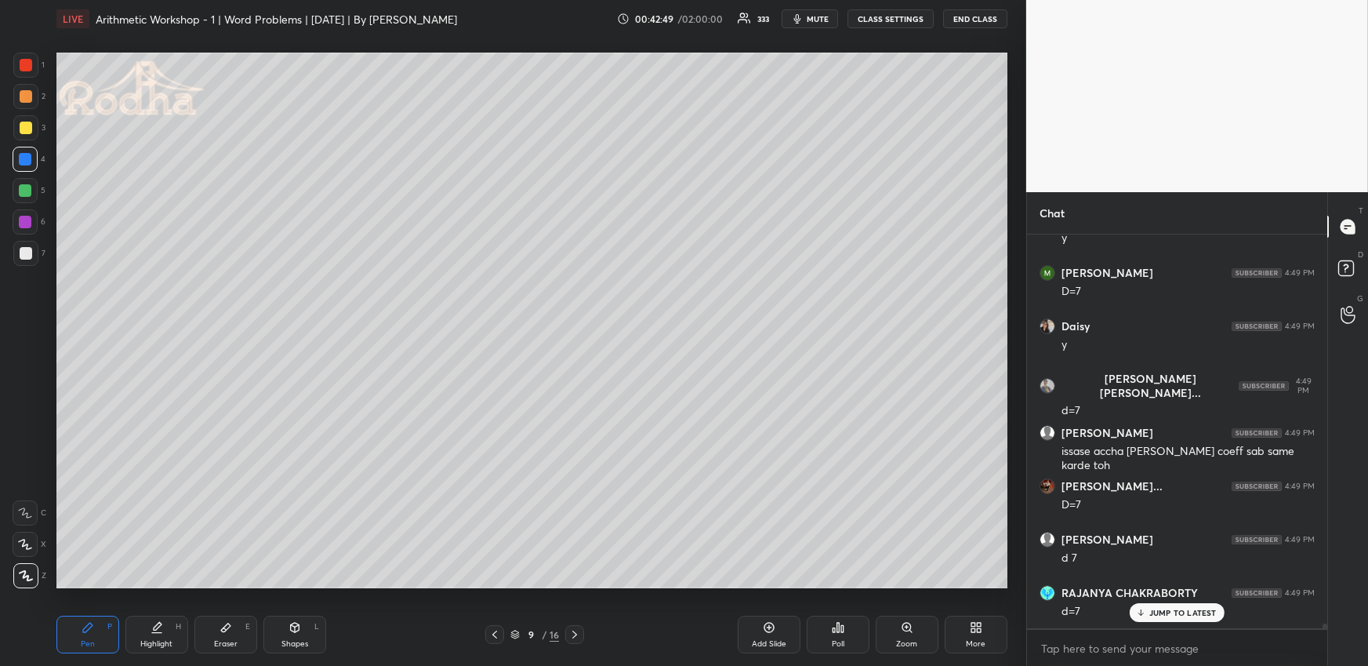
drag, startPoint x: 29, startPoint y: 191, endPoint x: 48, endPoint y: 194, distance: 19.2
click at [28, 191] on div at bounding box center [25, 190] width 13 height 13
click at [493, 633] on icon at bounding box center [495, 634] width 13 height 13
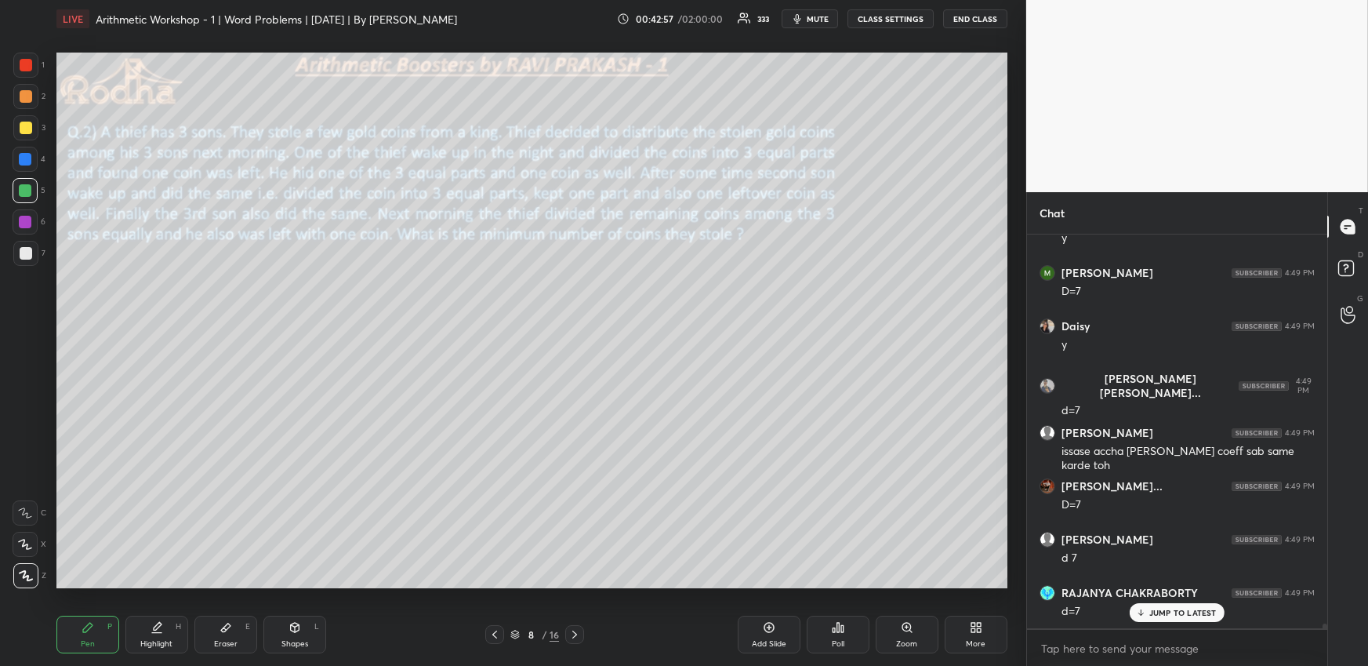
click at [583, 640] on div at bounding box center [574, 634] width 19 height 19
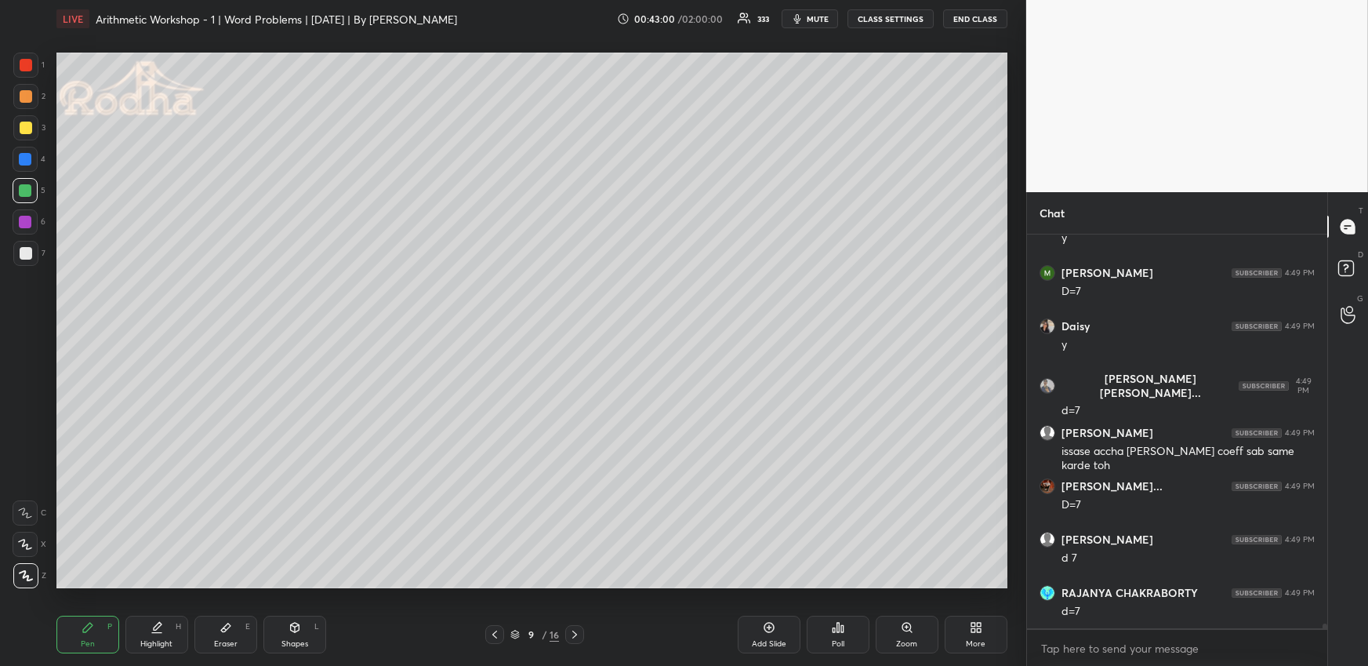
scroll to position [32543, 0]
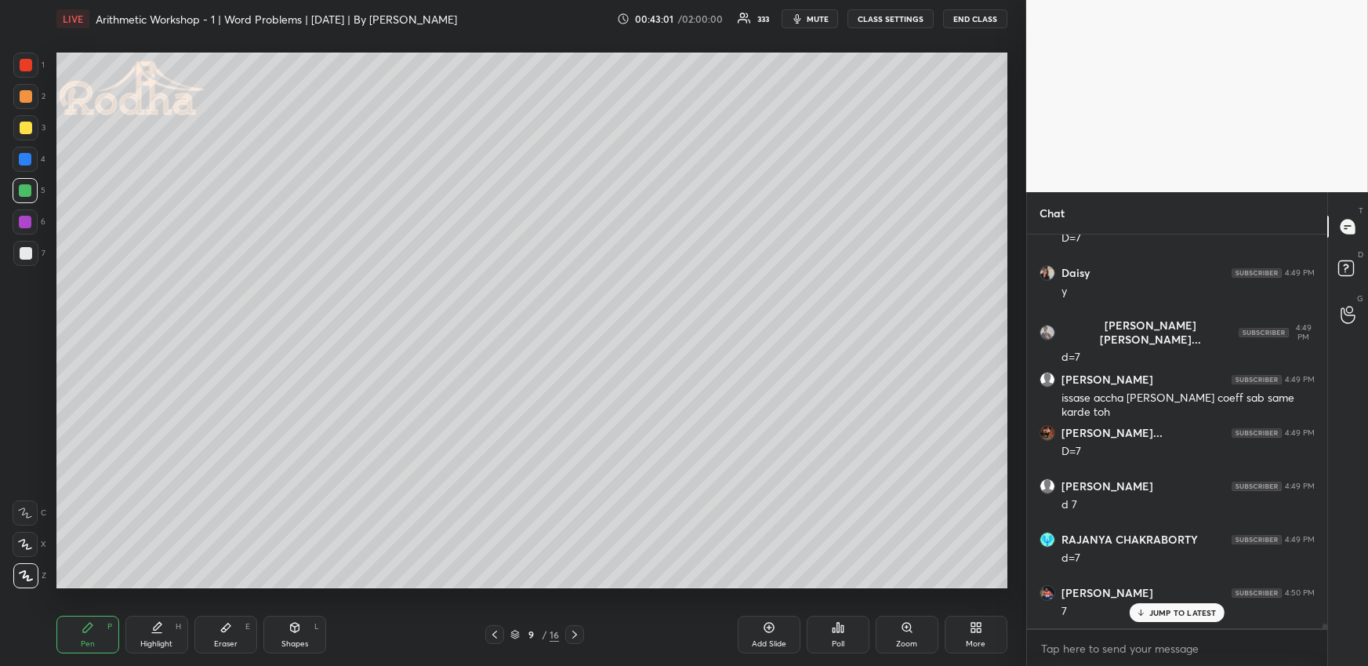
click at [489, 633] on icon at bounding box center [495, 634] width 13 height 13
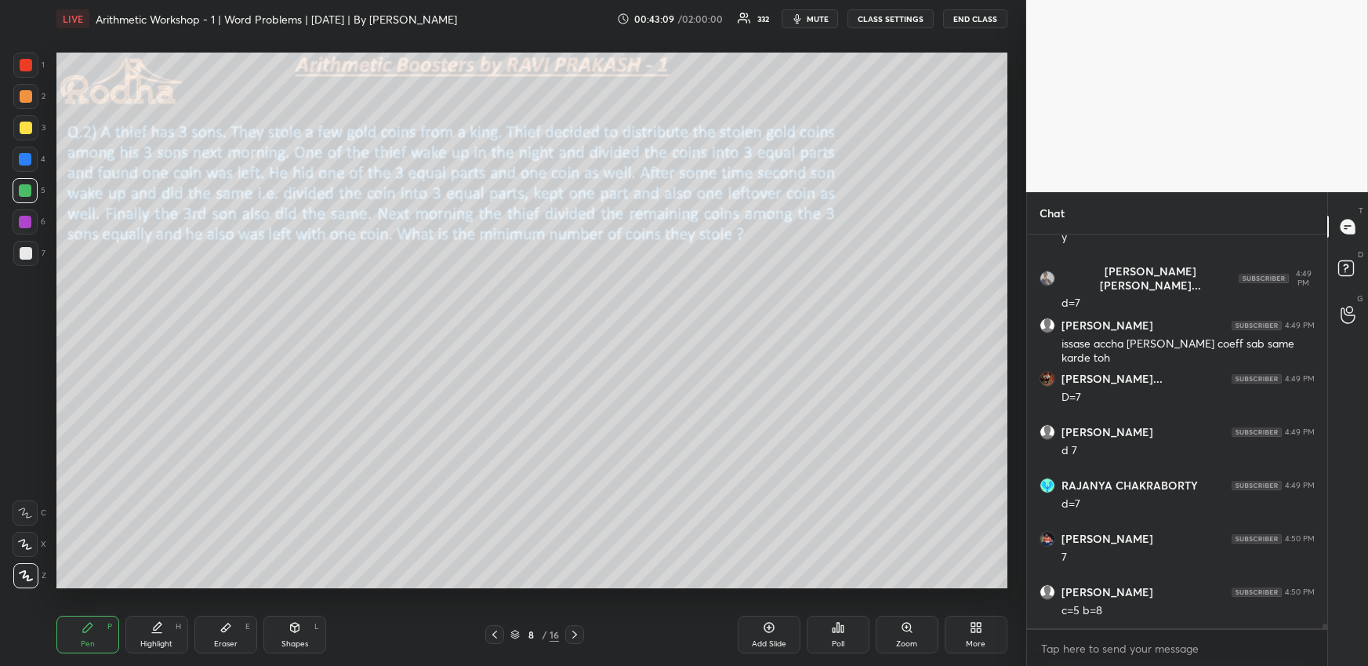
scroll to position [358, 296]
click at [577, 633] on icon at bounding box center [575, 634] width 13 height 13
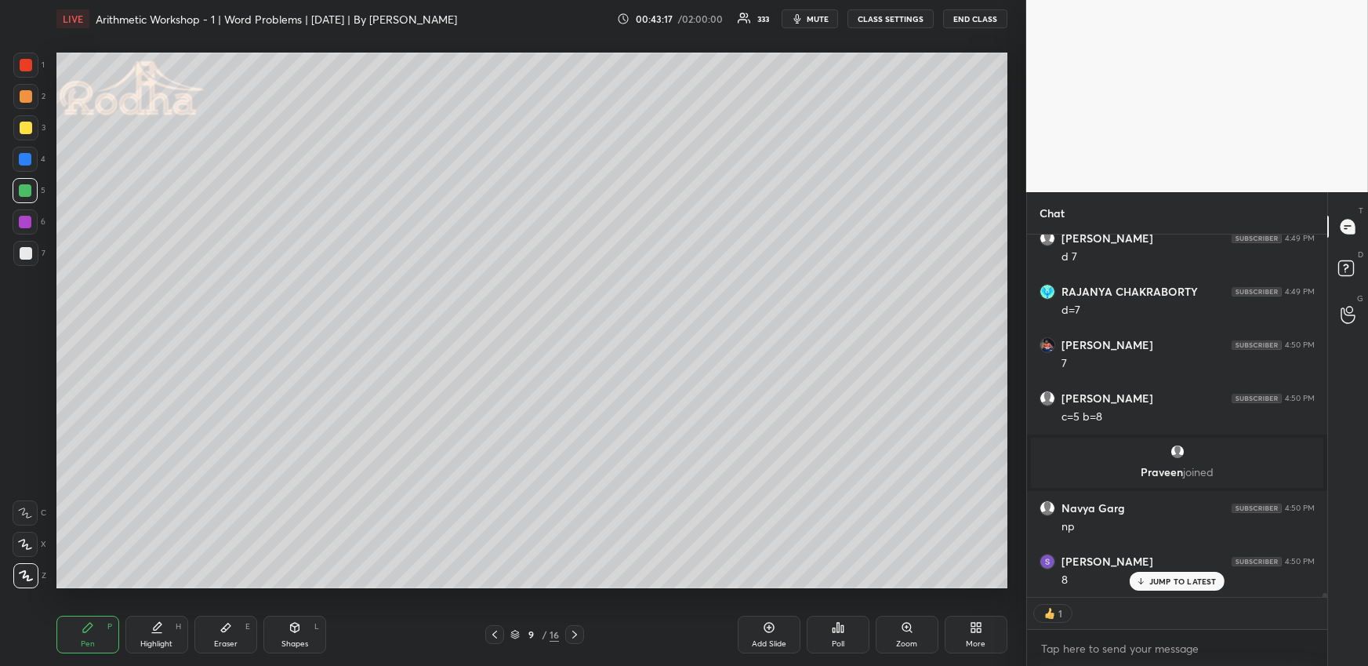
scroll to position [32464, 0]
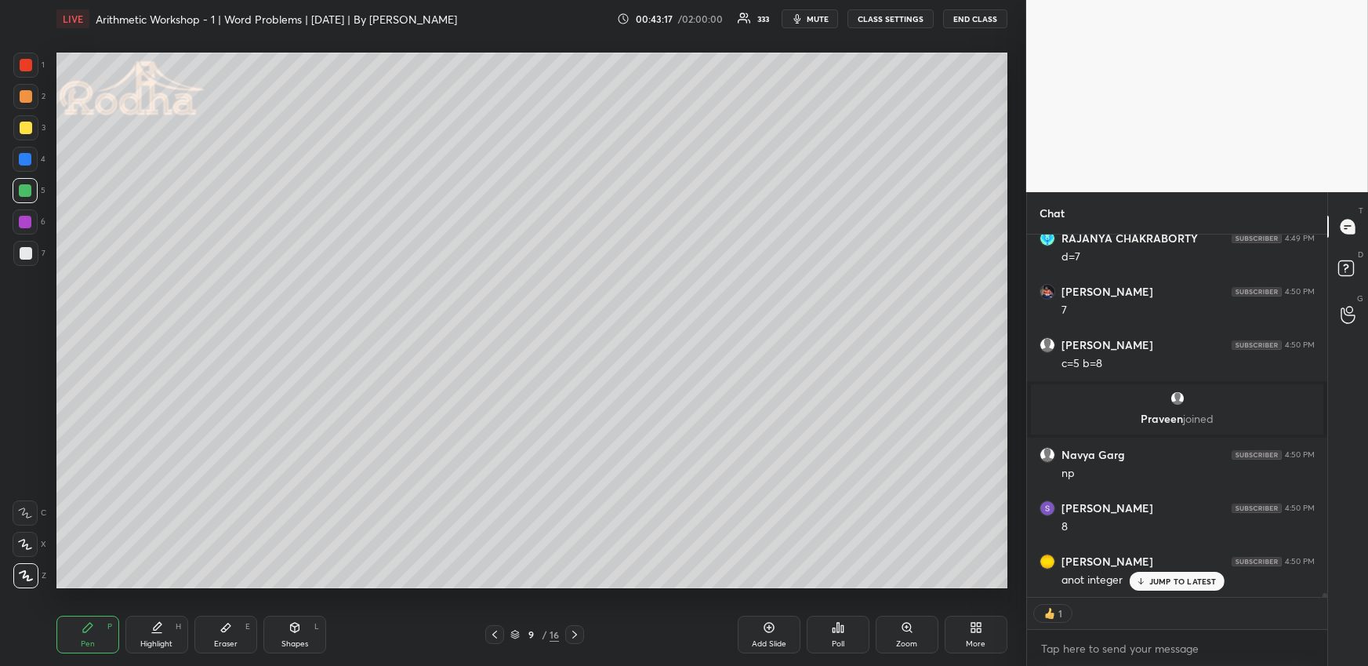
click at [492, 632] on icon at bounding box center [495, 634] width 13 height 13
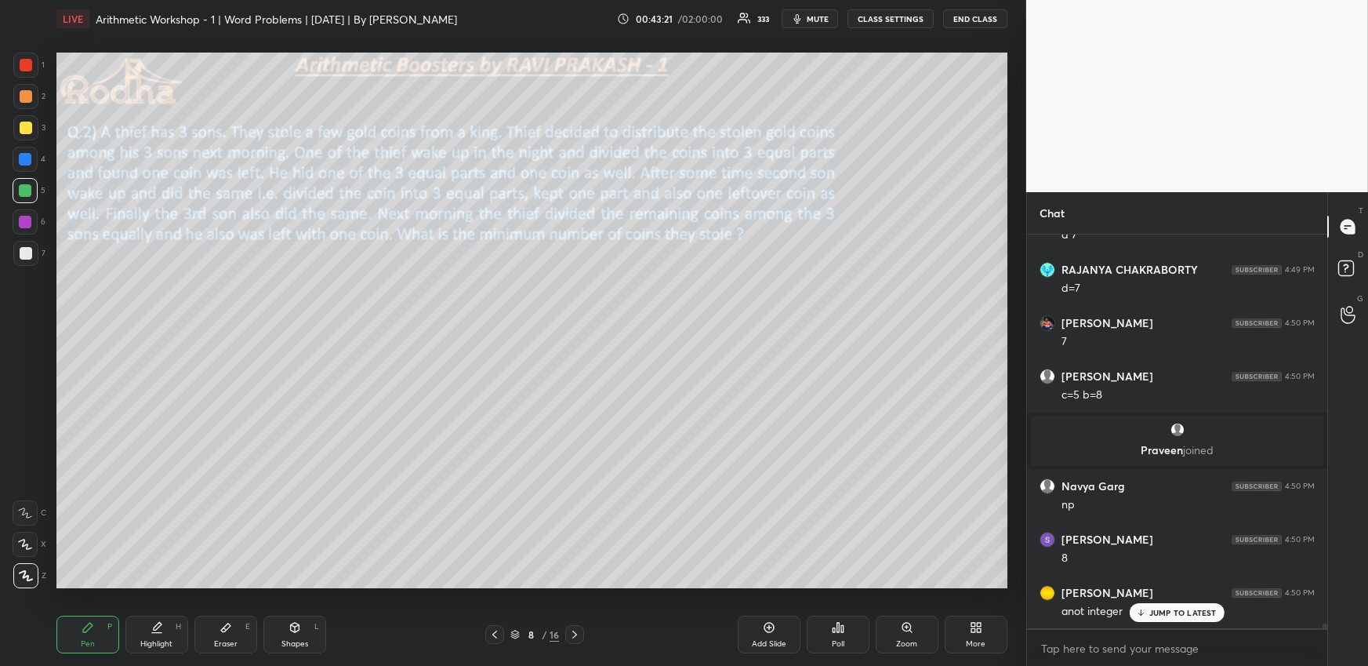
scroll to position [32487, 0]
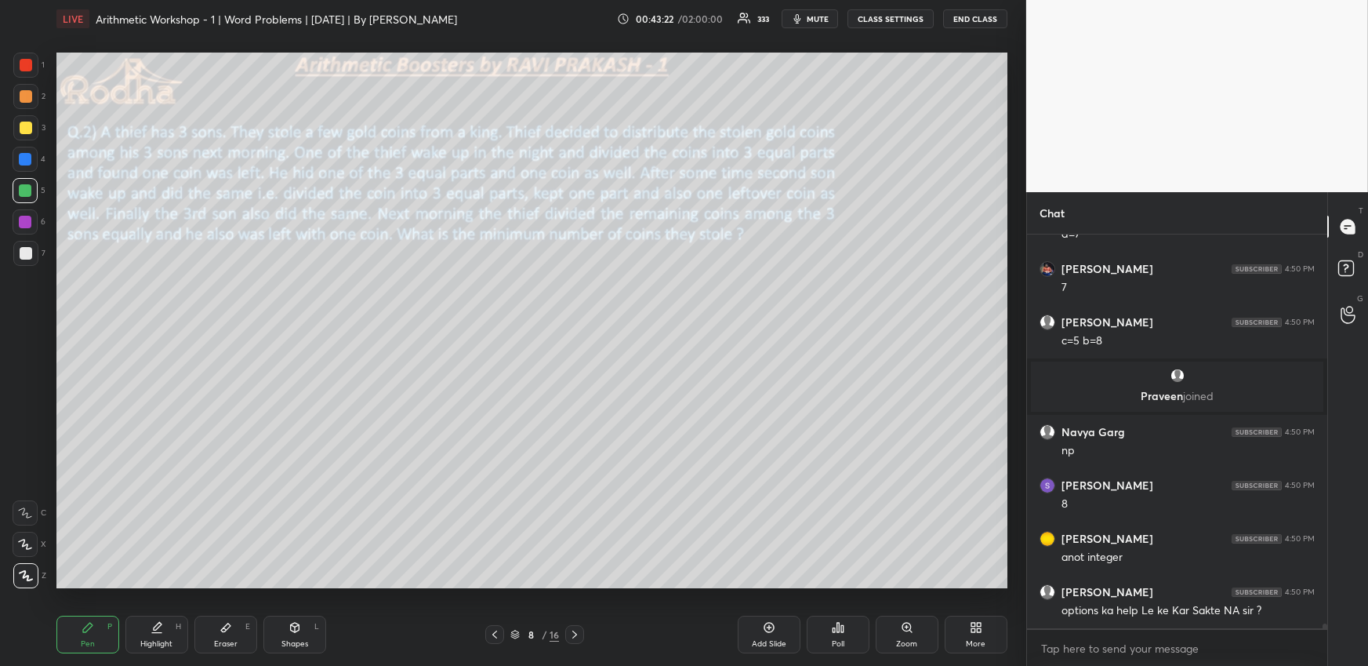
click at [577, 637] on icon at bounding box center [575, 634] width 13 height 13
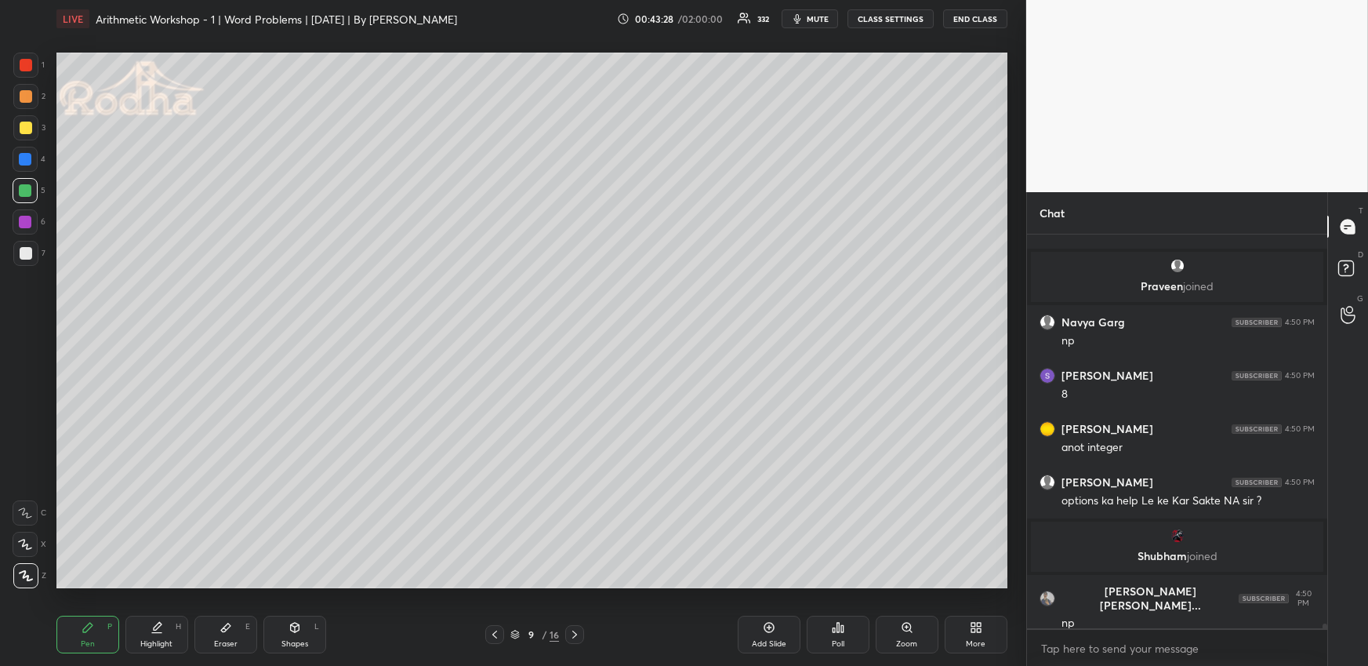
scroll to position [32597, 0]
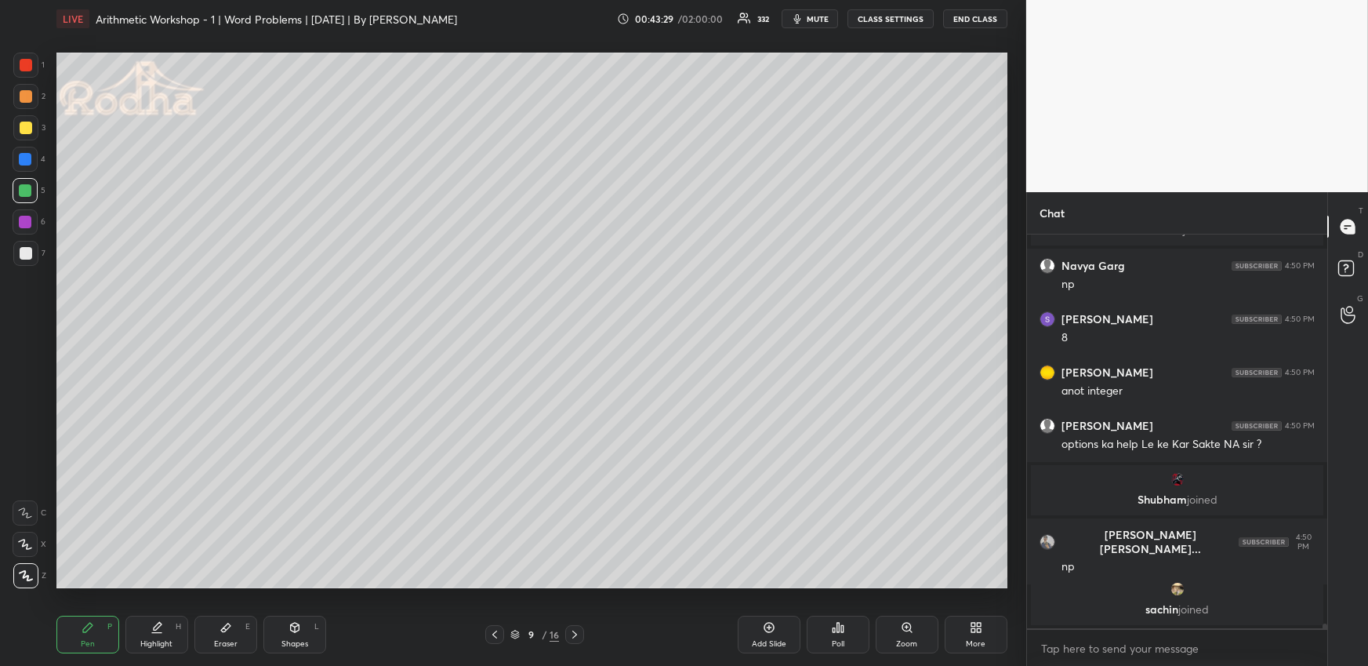
drag, startPoint x: 227, startPoint y: 640, endPoint x: 228, endPoint y: 627, distance: 12.6
click at [227, 641] on div "Eraser" at bounding box center [226, 644] width 24 height 8
click at [111, 644] on div "Pen P" at bounding box center [87, 635] width 63 height 38
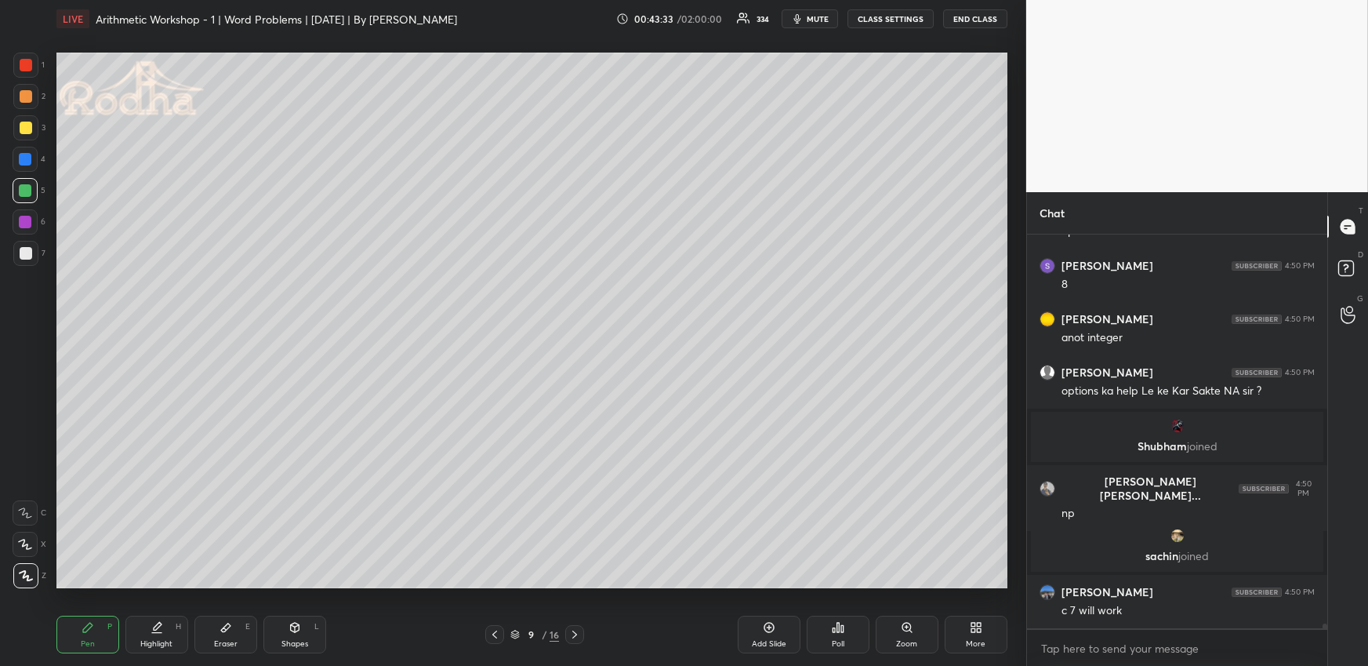
drag, startPoint x: 488, startPoint y: 634, endPoint x: 520, endPoint y: 591, distance: 53.2
click at [488, 634] on div at bounding box center [494, 634] width 19 height 19
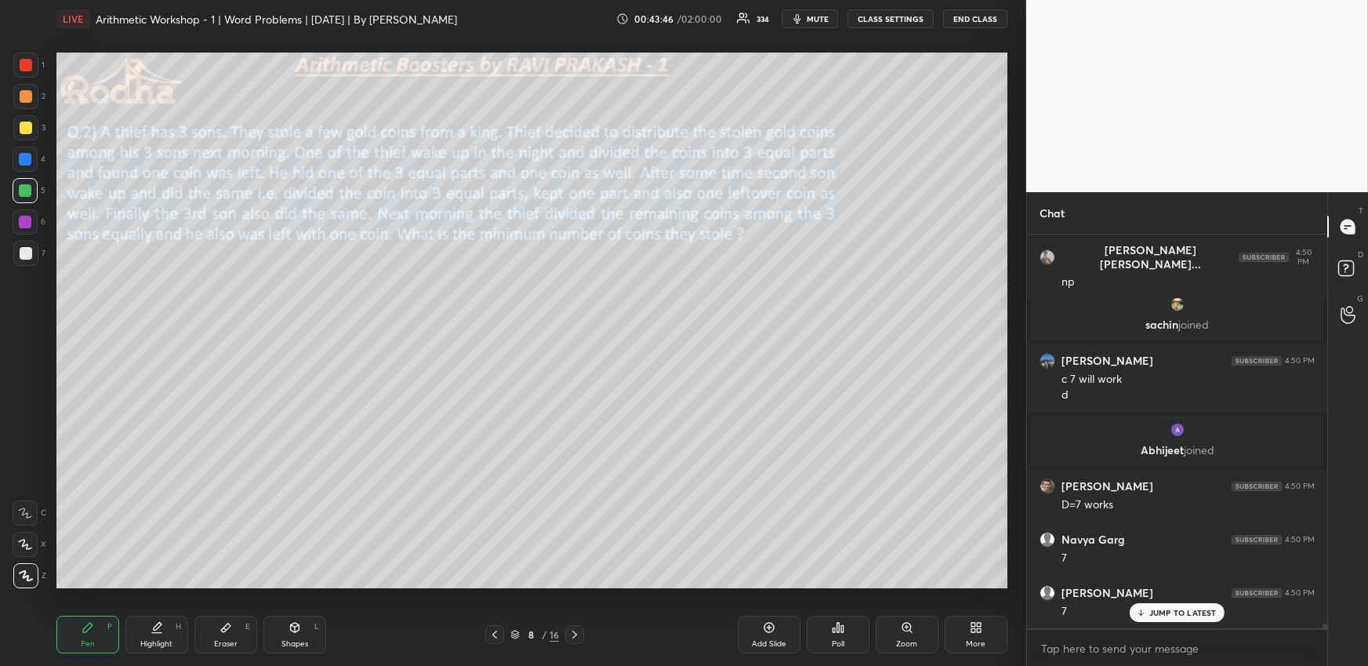
scroll to position [32864, 0]
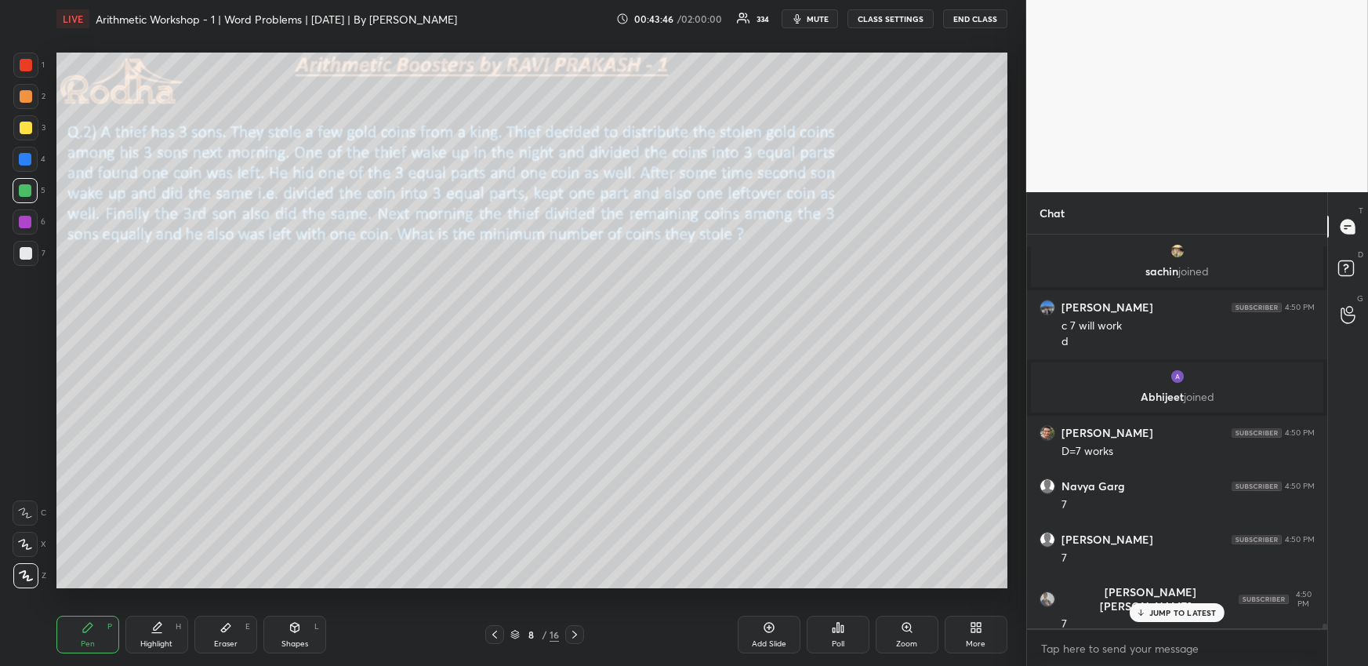
click at [574, 635] on icon at bounding box center [575, 634] width 13 height 13
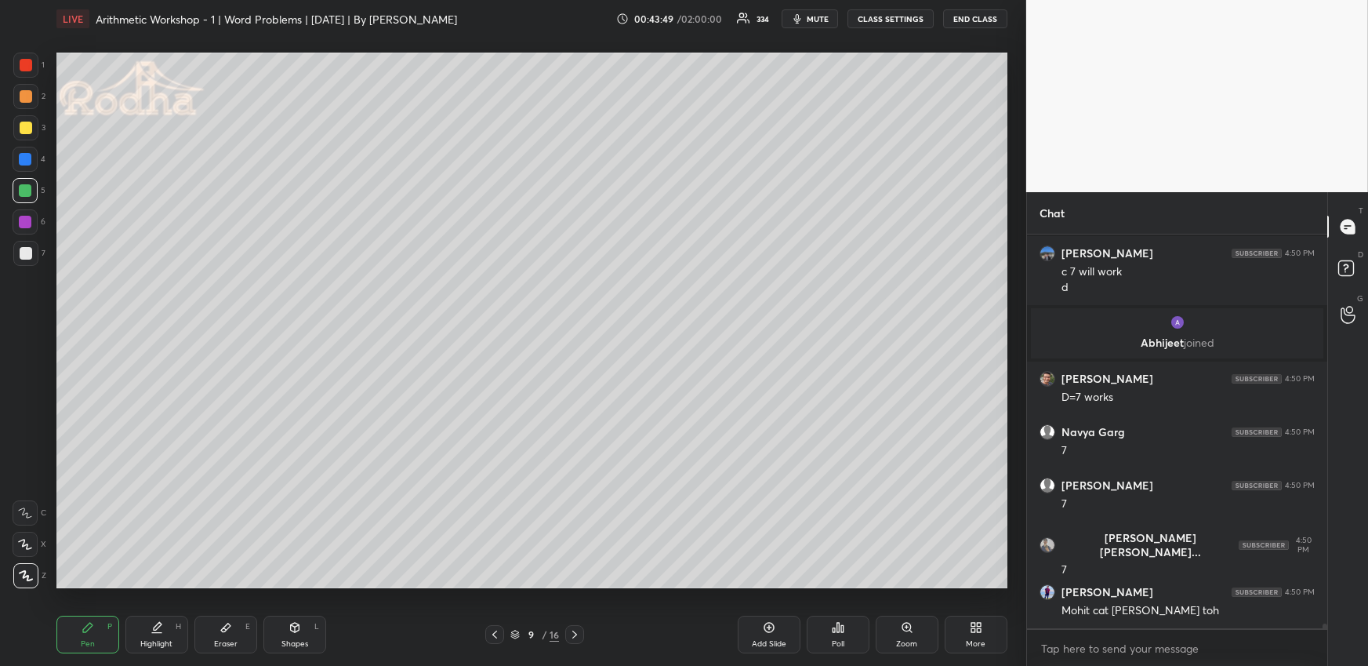
scroll to position [32972, 0]
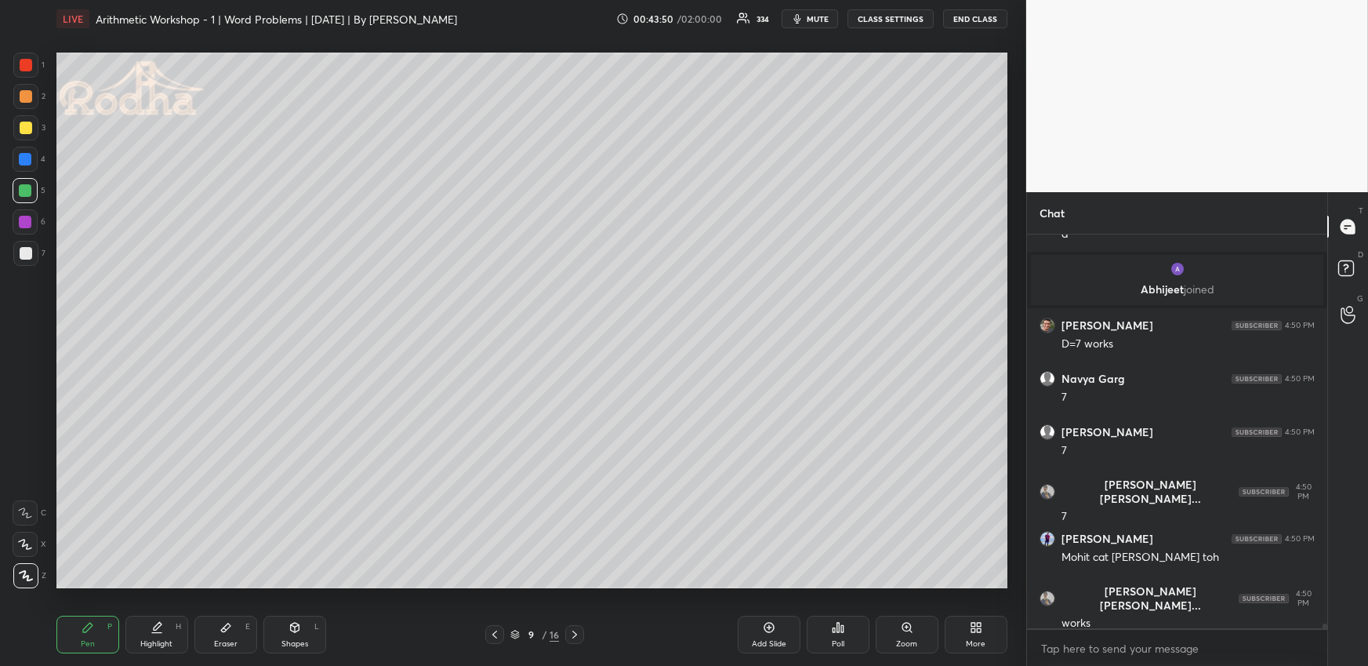
click at [45, 303] on div "1 2 3 4 5 6 7 R O A L C X Z Erase all C X Z LIVE Arithmetic Workshop - 1 | Word…" at bounding box center [507, 333] width 1014 height 666
click at [496, 634] on icon at bounding box center [495, 634] width 13 height 13
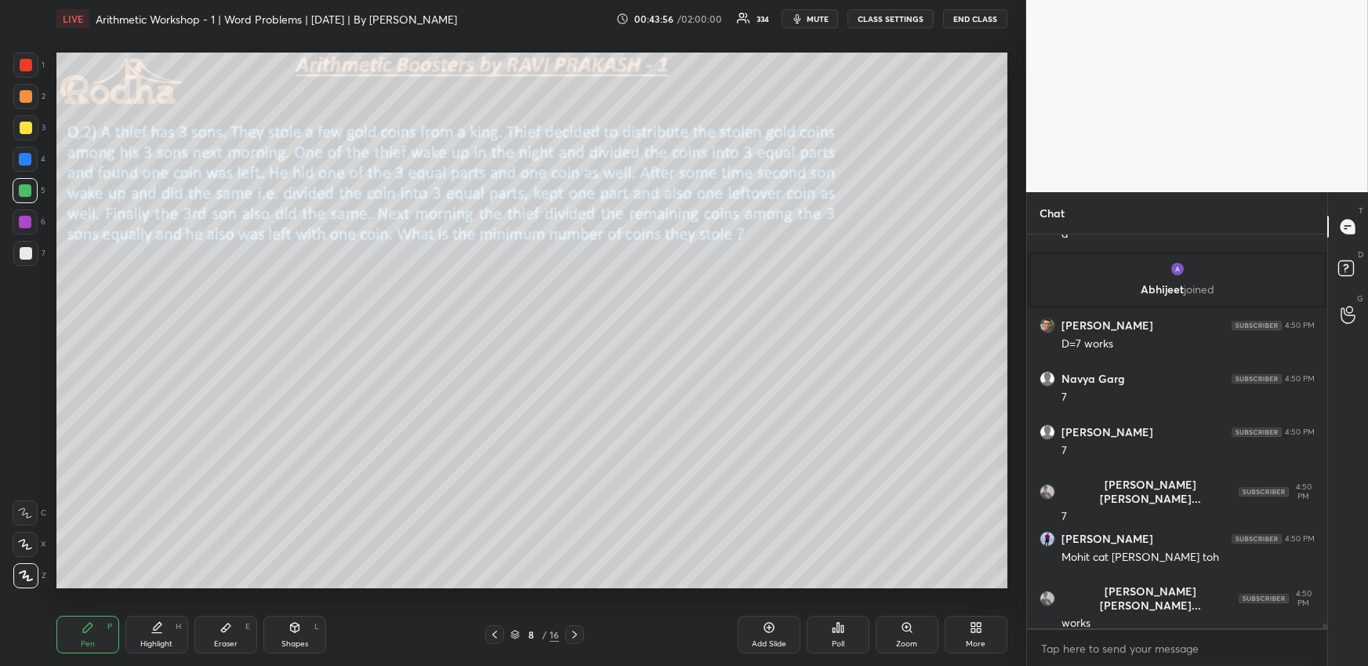
click at [576, 637] on icon at bounding box center [575, 634] width 13 height 13
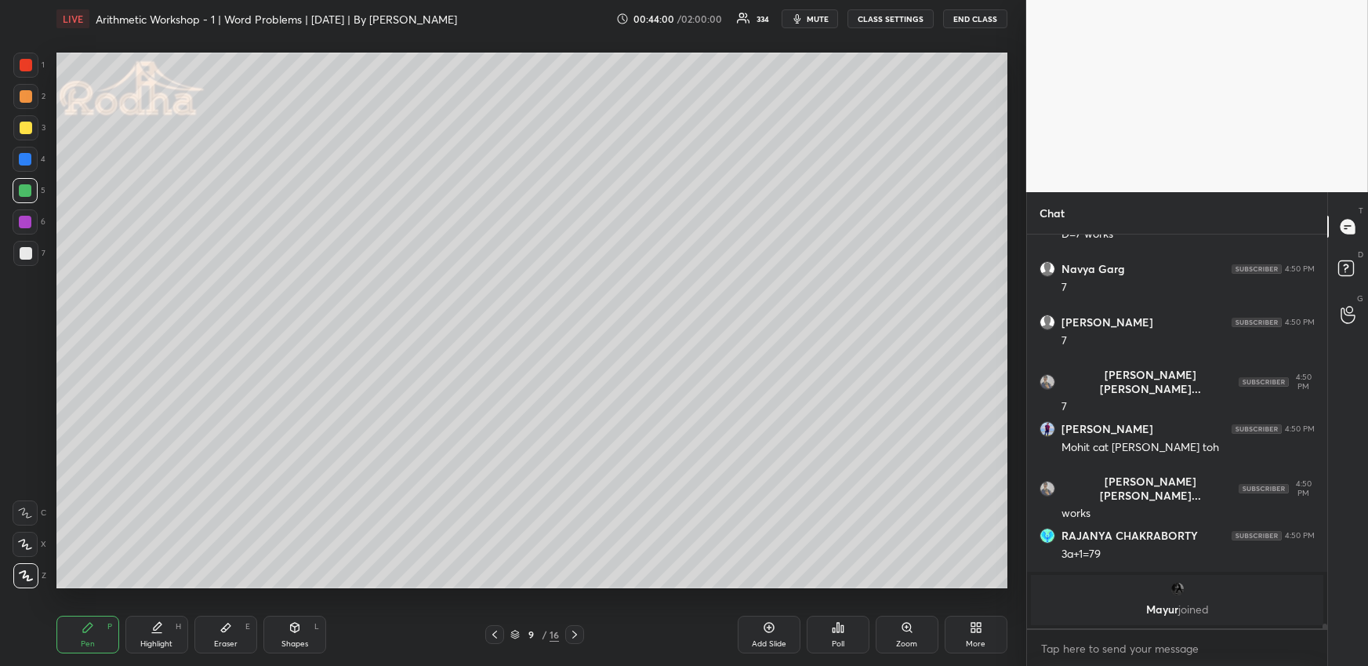
scroll to position [33064, 0]
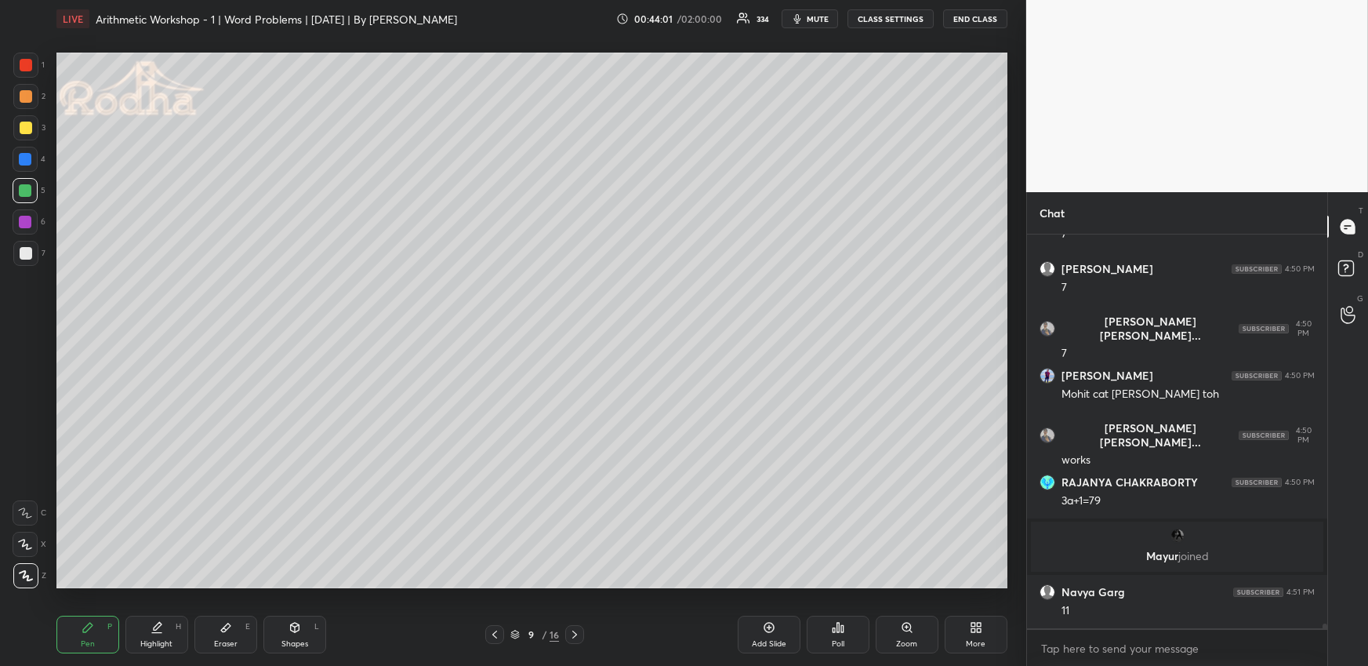
click at [493, 637] on icon at bounding box center [495, 634] width 13 height 13
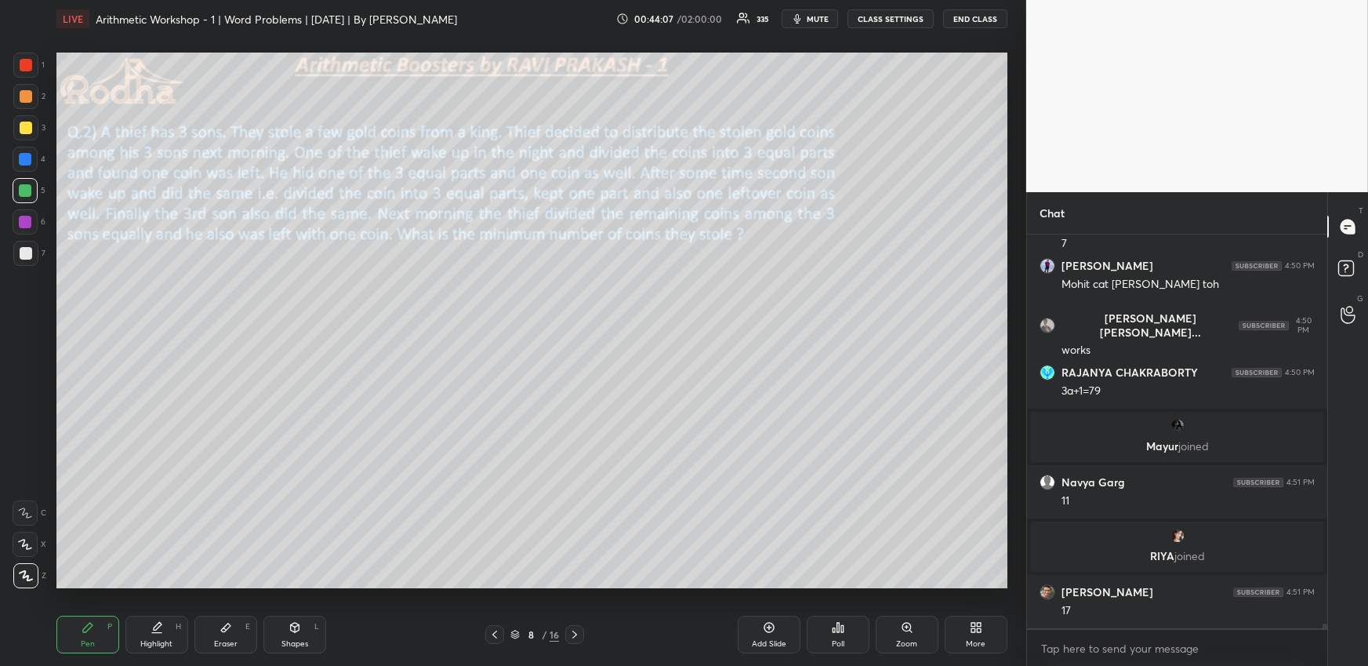
scroll to position [33182, 0]
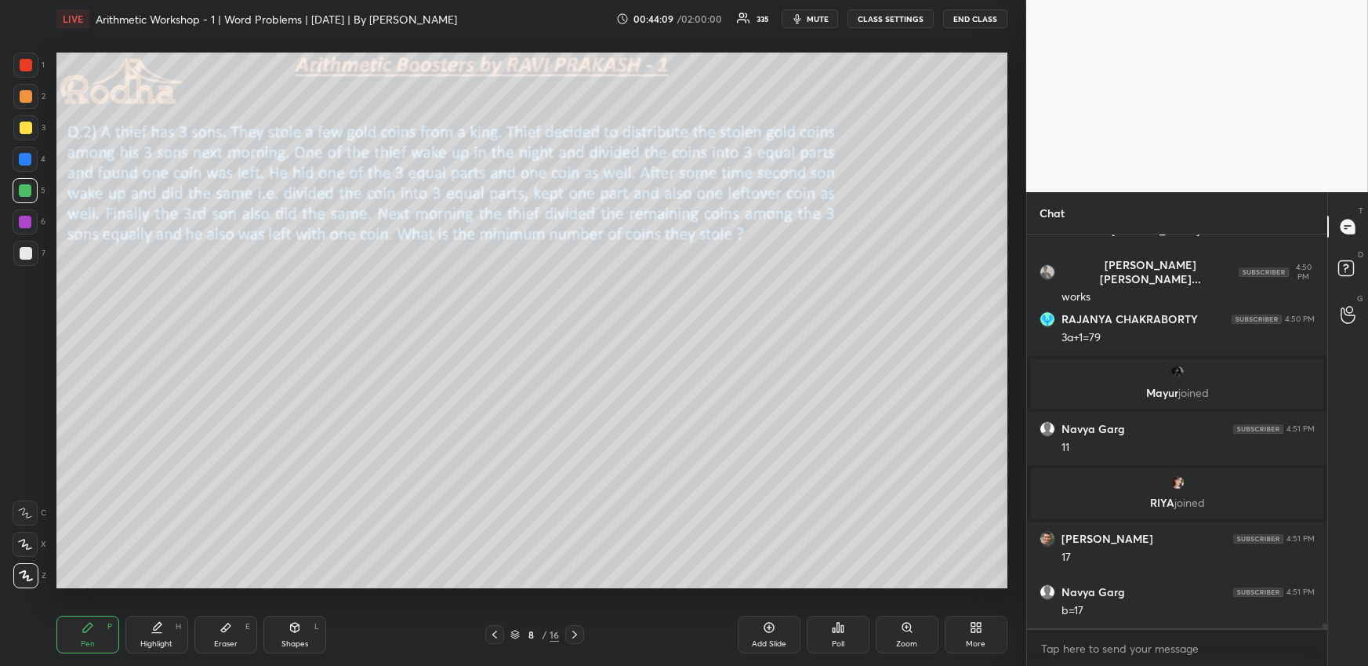
drag, startPoint x: 19, startPoint y: 71, endPoint x: 42, endPoint y: 104, distance: 40.5
click at [19, 71] on div at bounding box center [25, 65] width 25 height 25
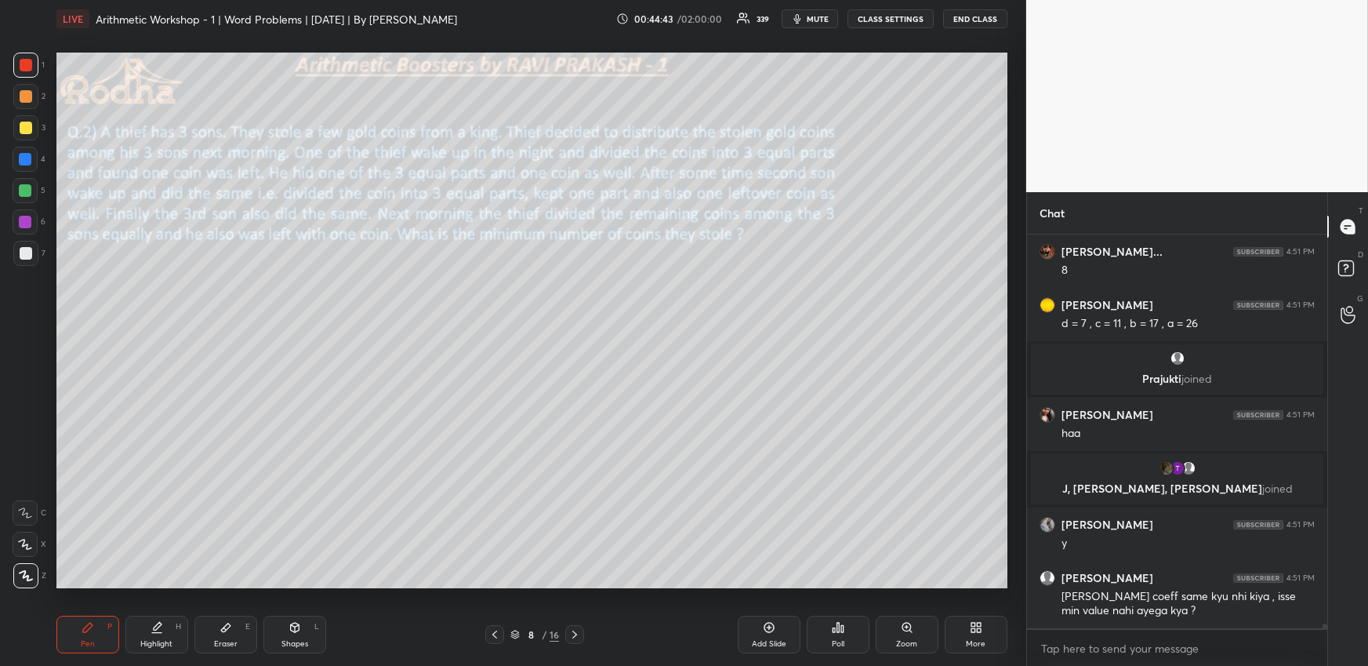
scroll to position [33633, 0]
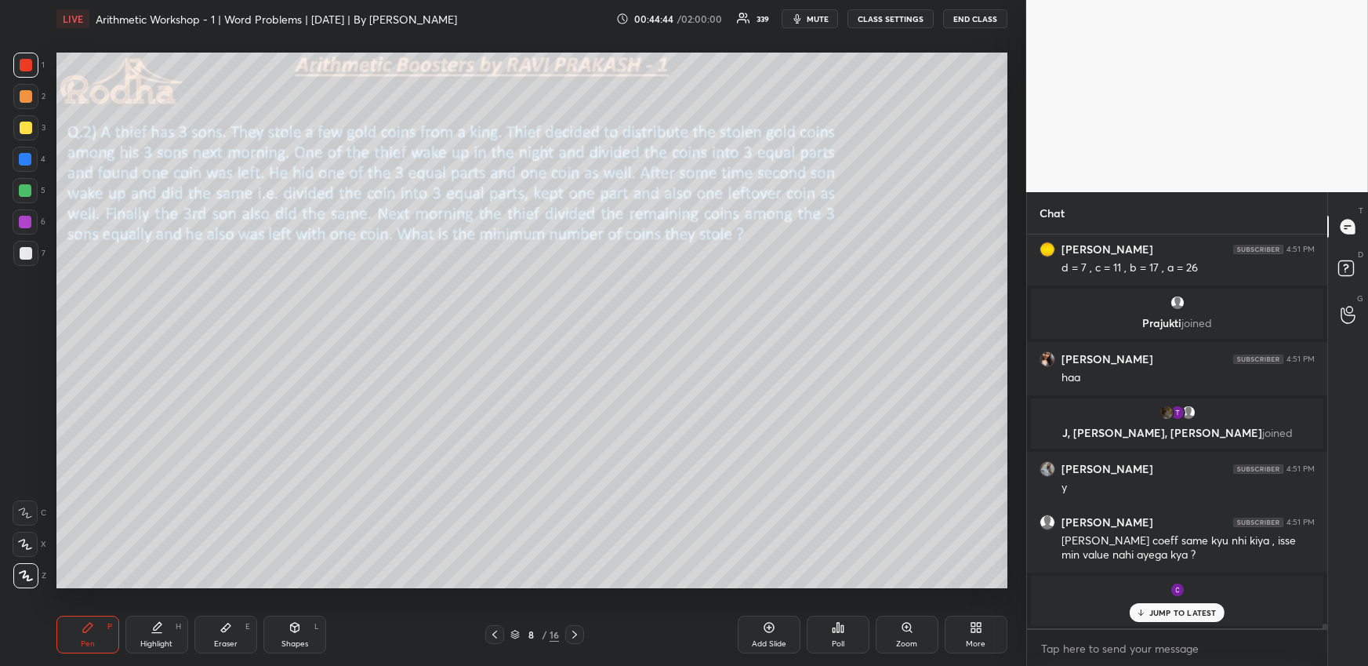
click at [174, 630] on div "Highlight H" at bounding box center [156, 635] width 63 height 38
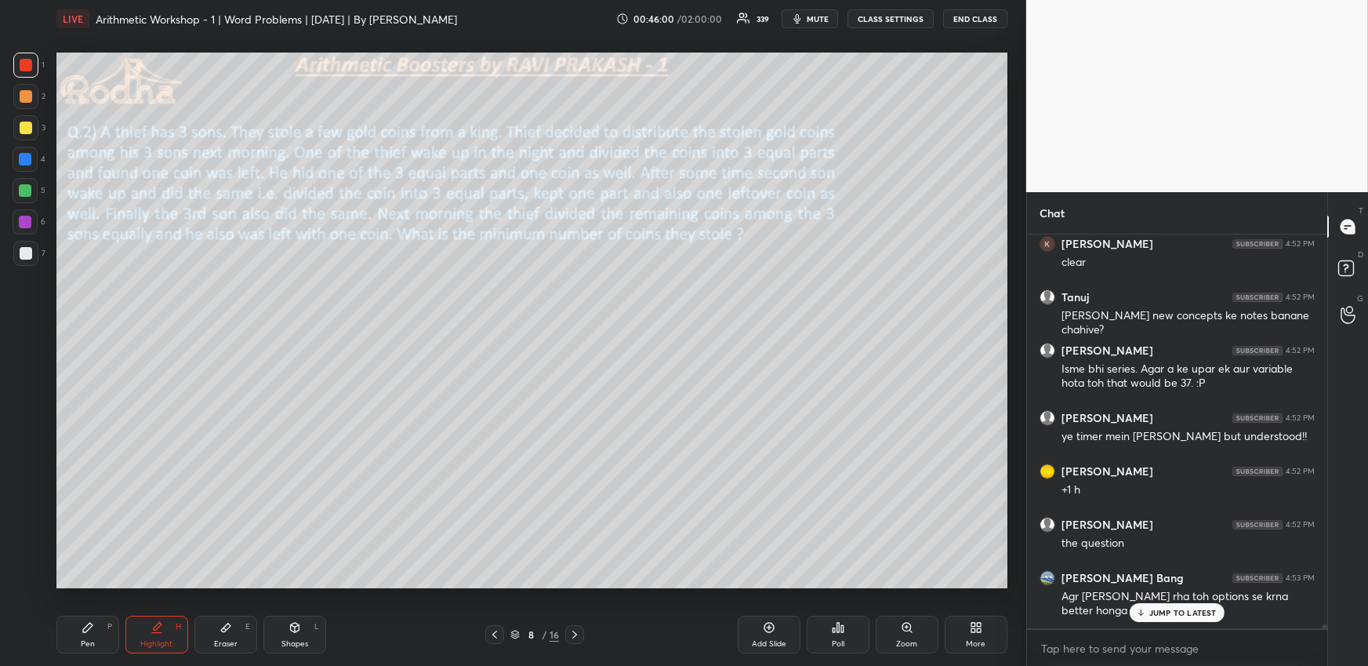
scroll to position [35673, 0]
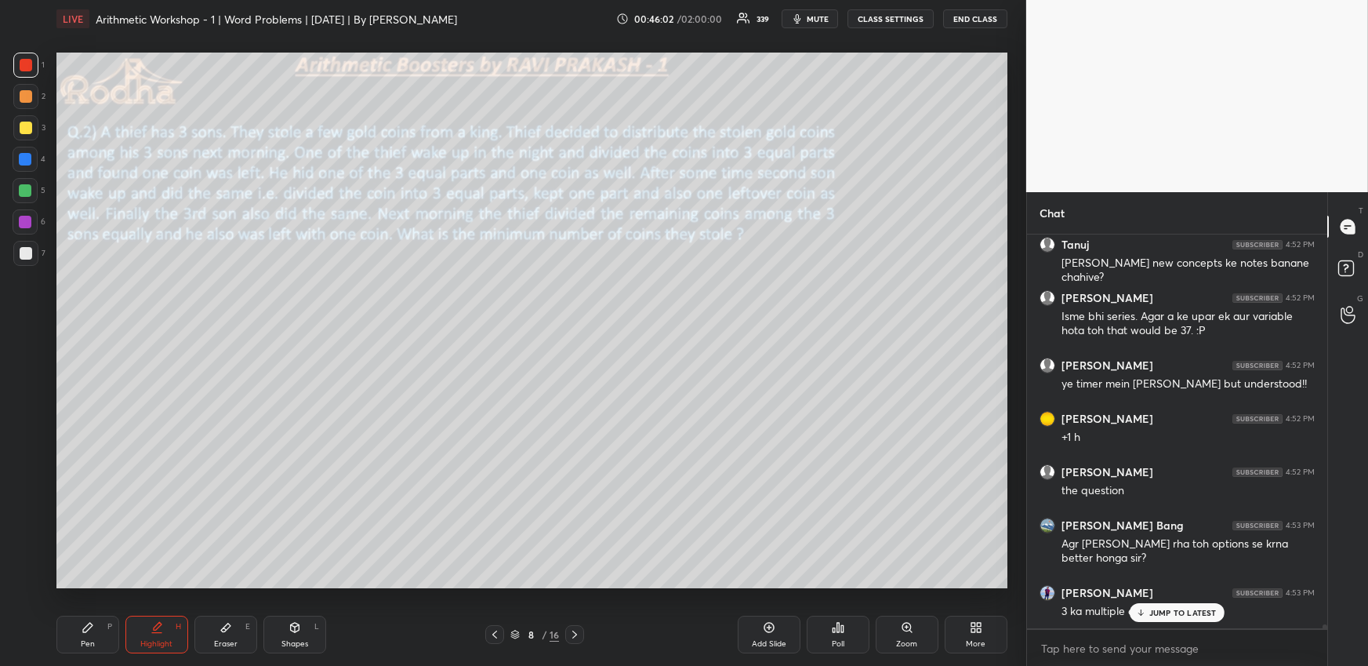
click at [1150, 611] on p "JUMP TO LATEST" at bounding box center [1183, 612] width 67 height 9
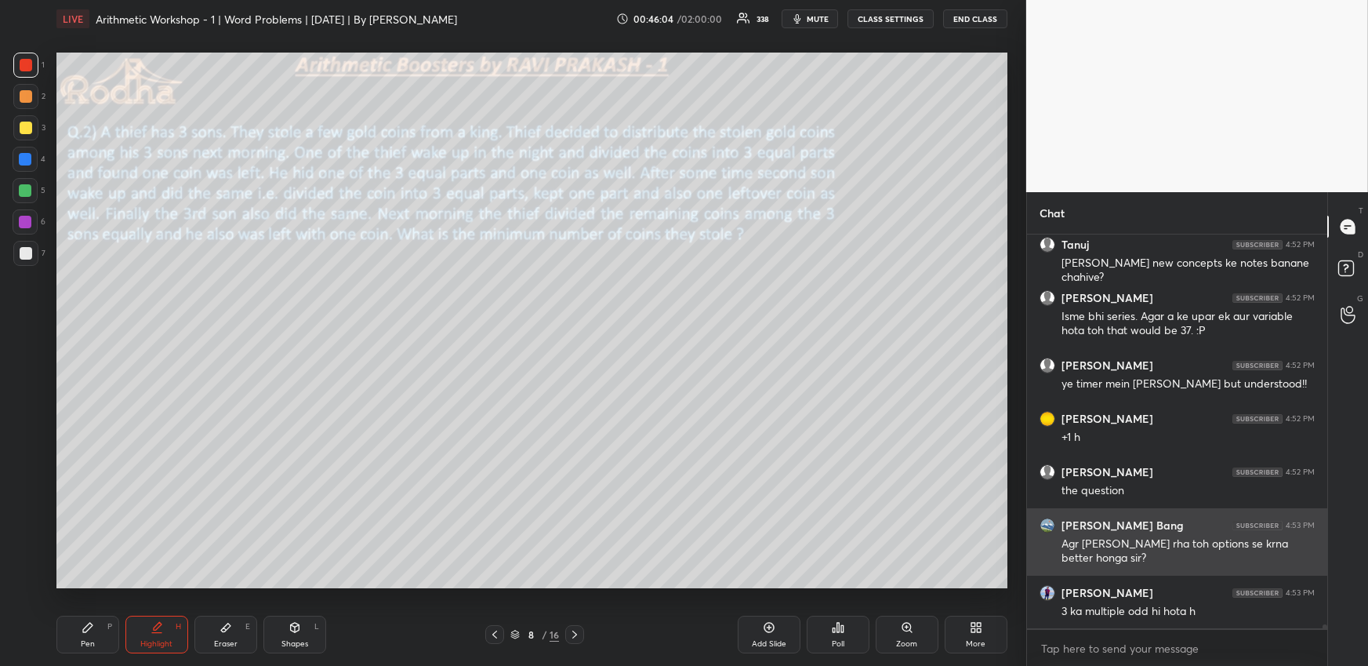
scroll to position [35726, 0]
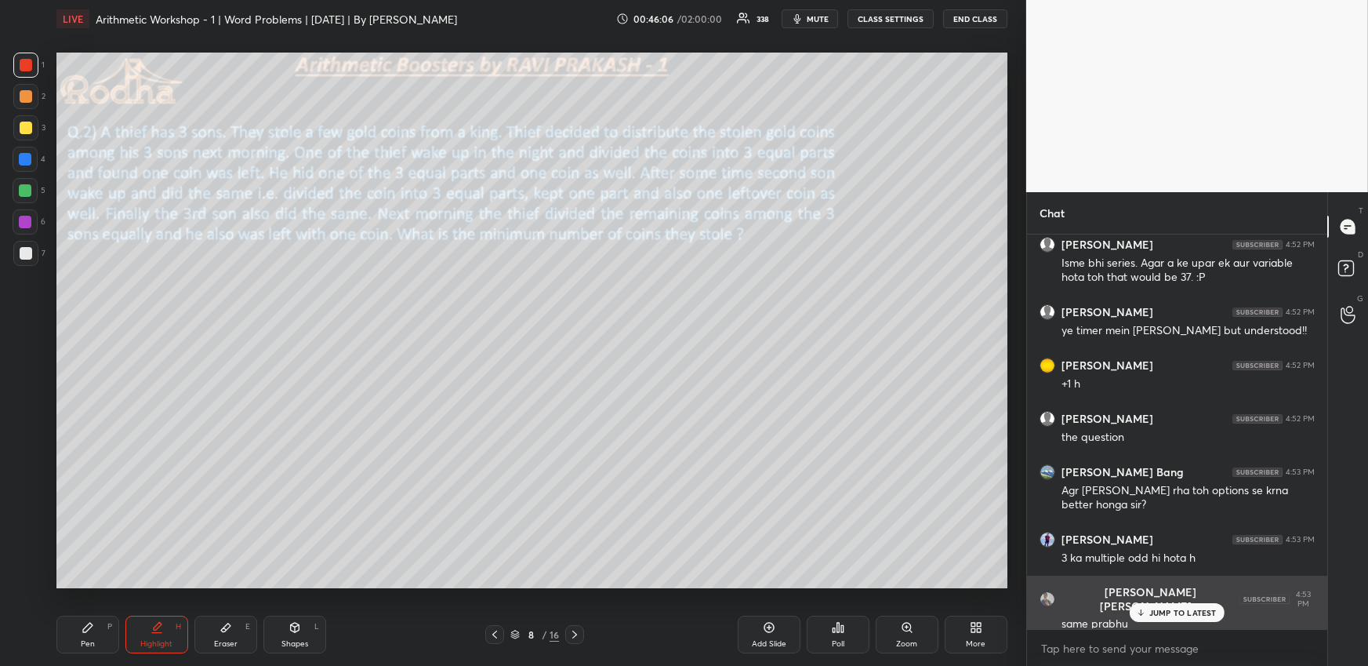
click at [1151, 608] on p "JUMP TO LATEST" at bounding box center [1183, 612] width 67 height 9
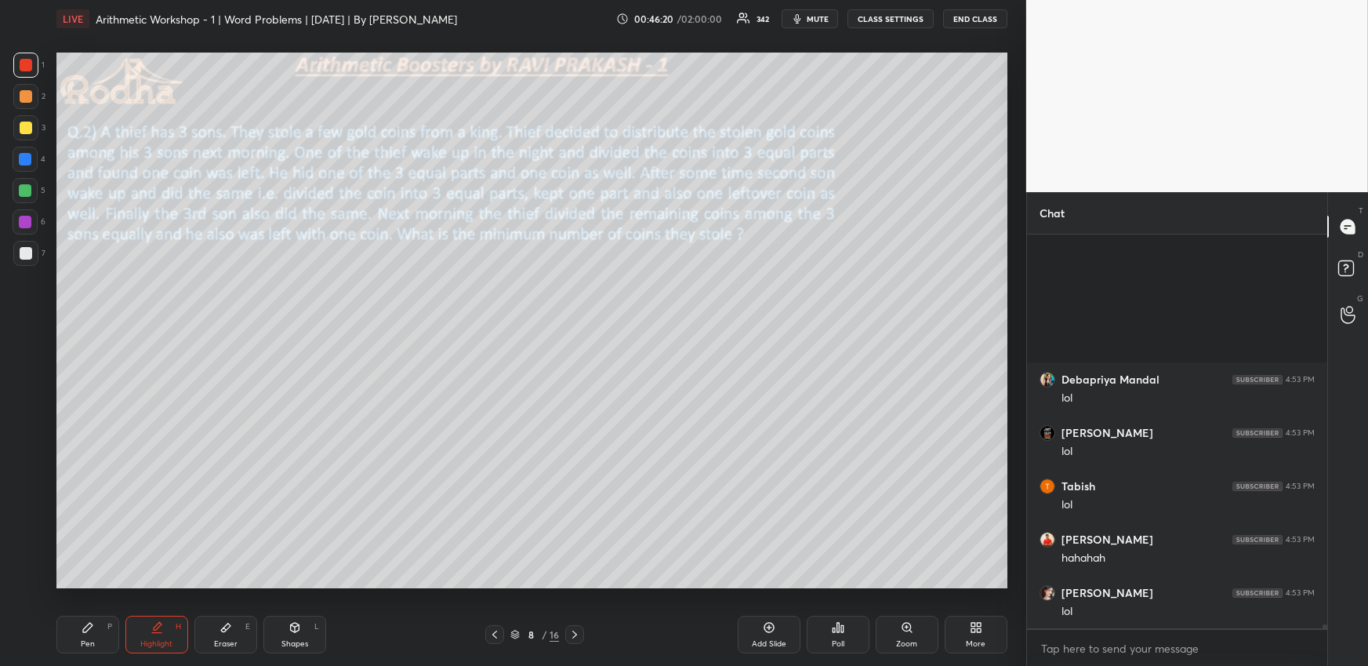
scroll to position [36185, 0]
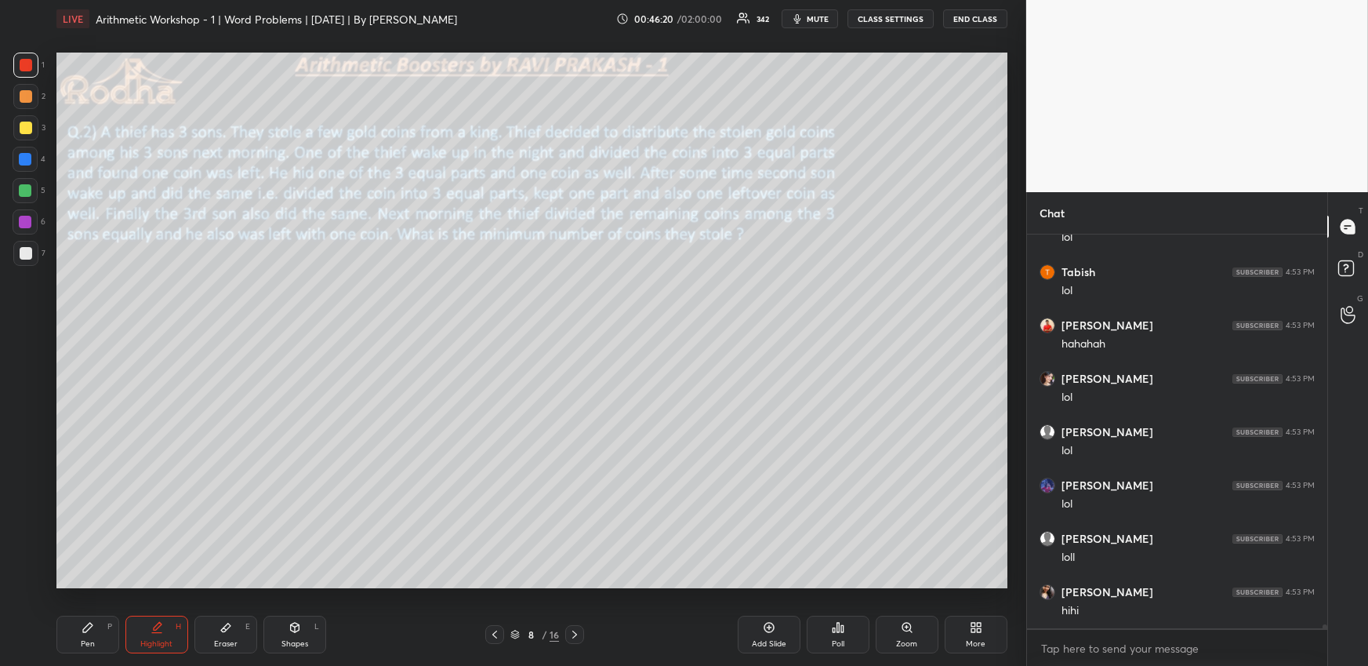
click at [582, 633] on div at bounding box center [574, 634] width 19 height 19
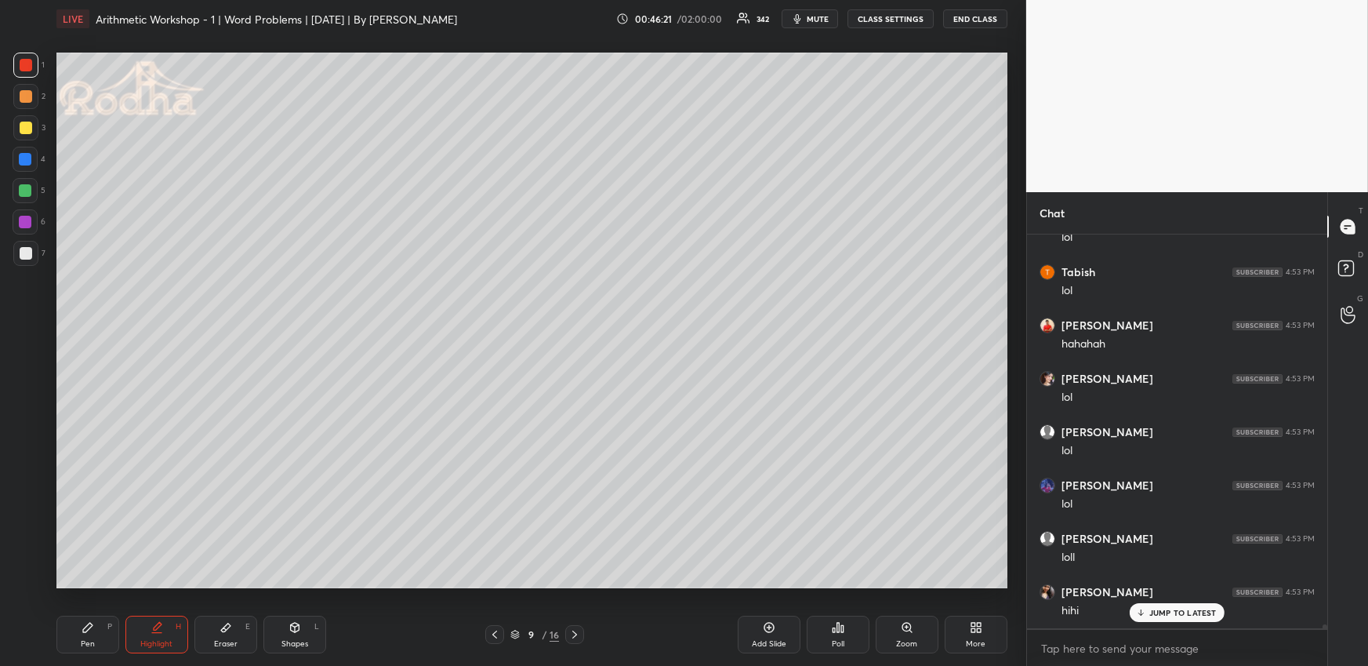
scroll to position [36238, 0]
click at [572, 634] on icon at bounding box center [575, 634] width 13 height 13
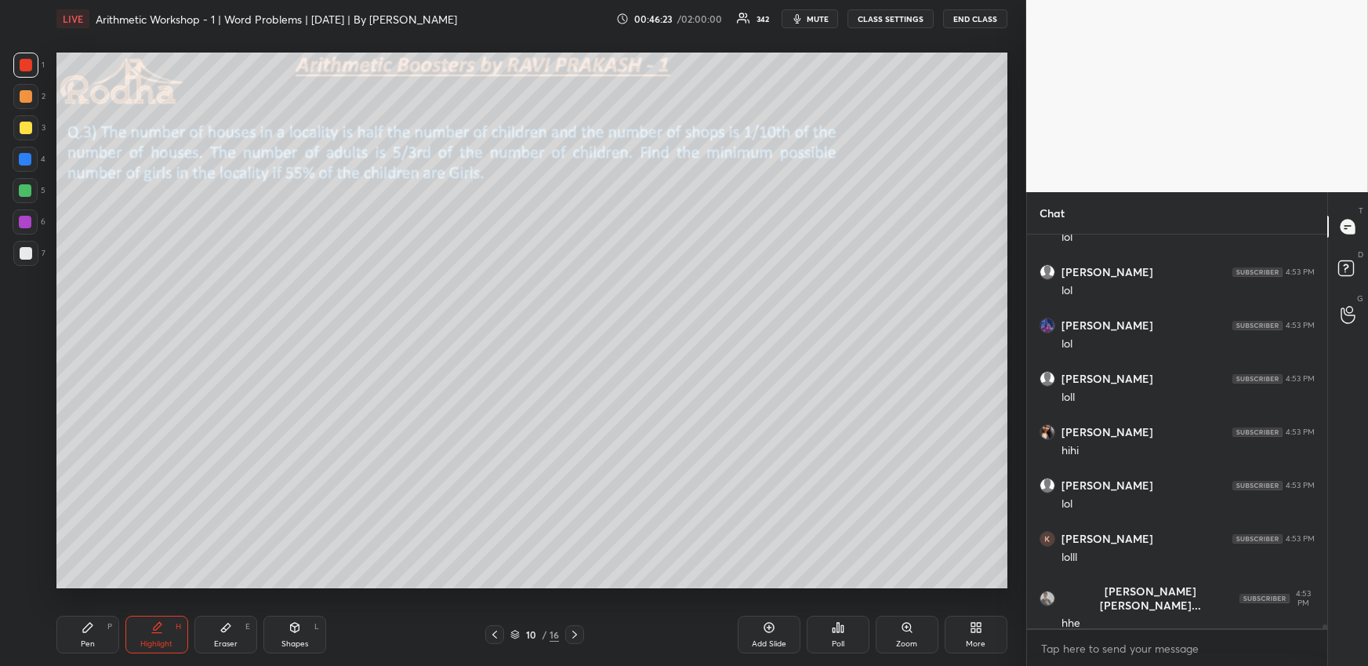
click at [97, 630] on div "Pen P" at bounding box center [87, 635] width 63 height 38
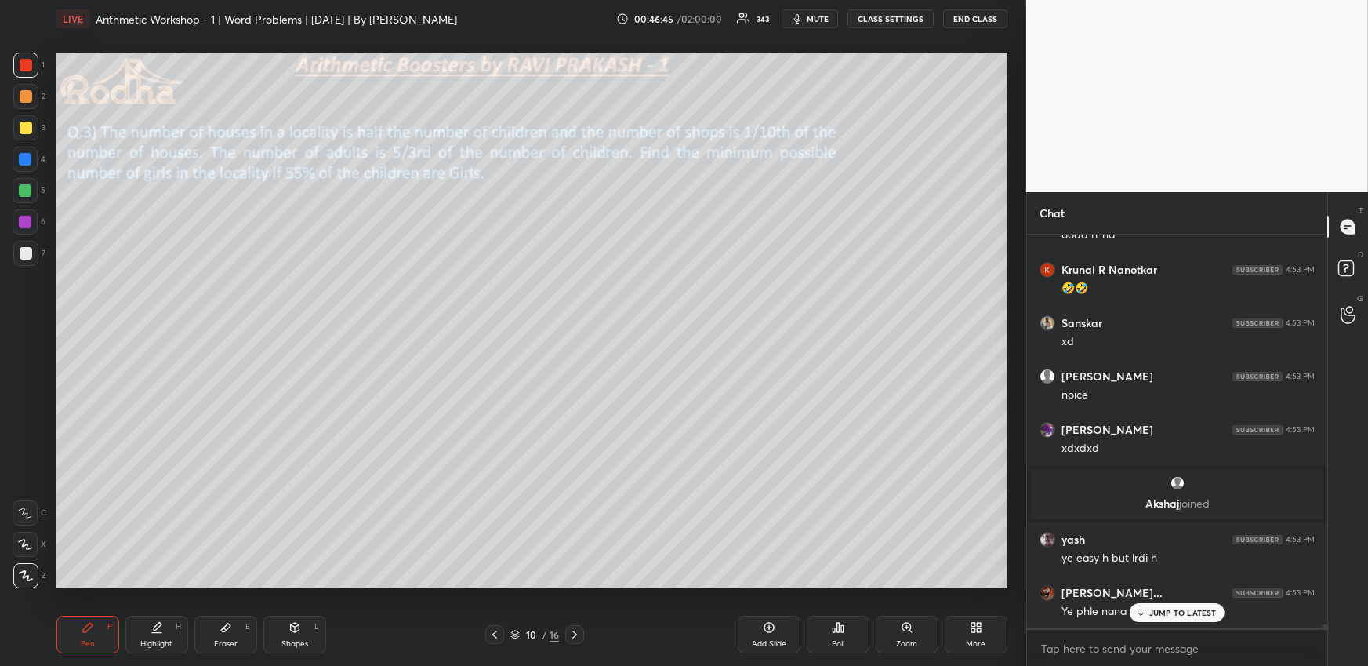
scroll to position [36738, 0]
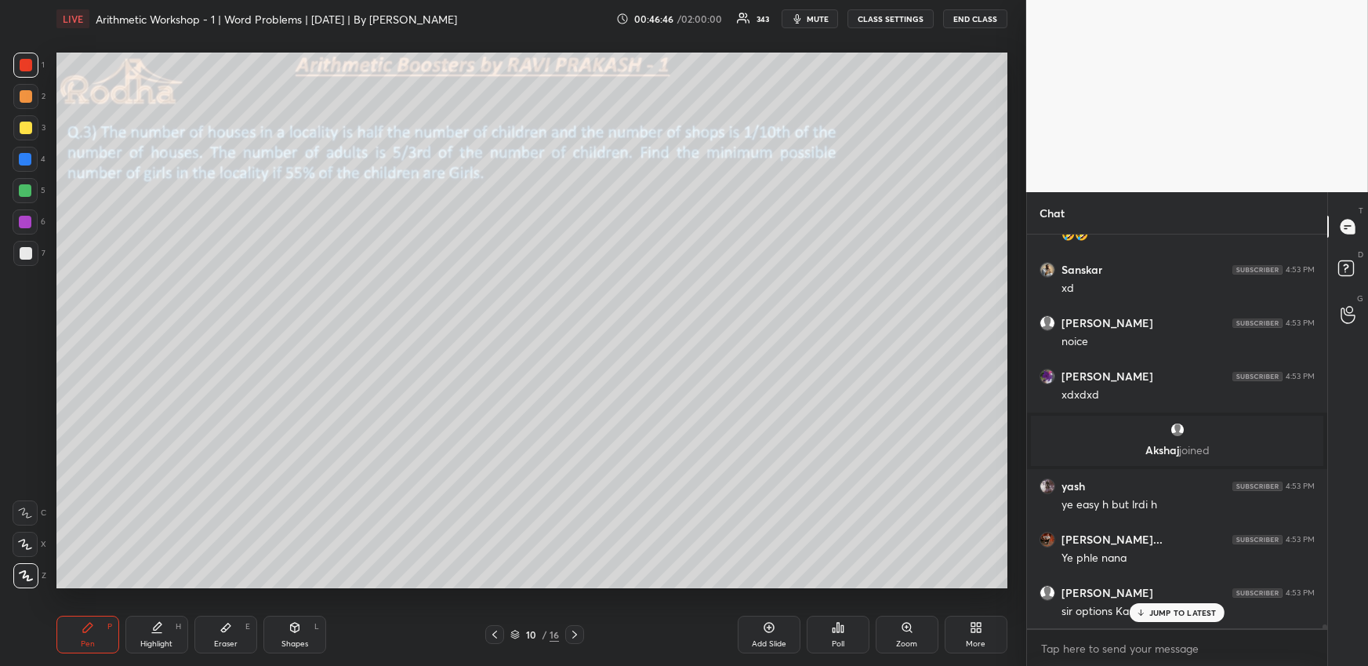
click at [1188, 609] on p "JUMP TO LATEST" at bounding box center [1183, 612] width 67 height 9
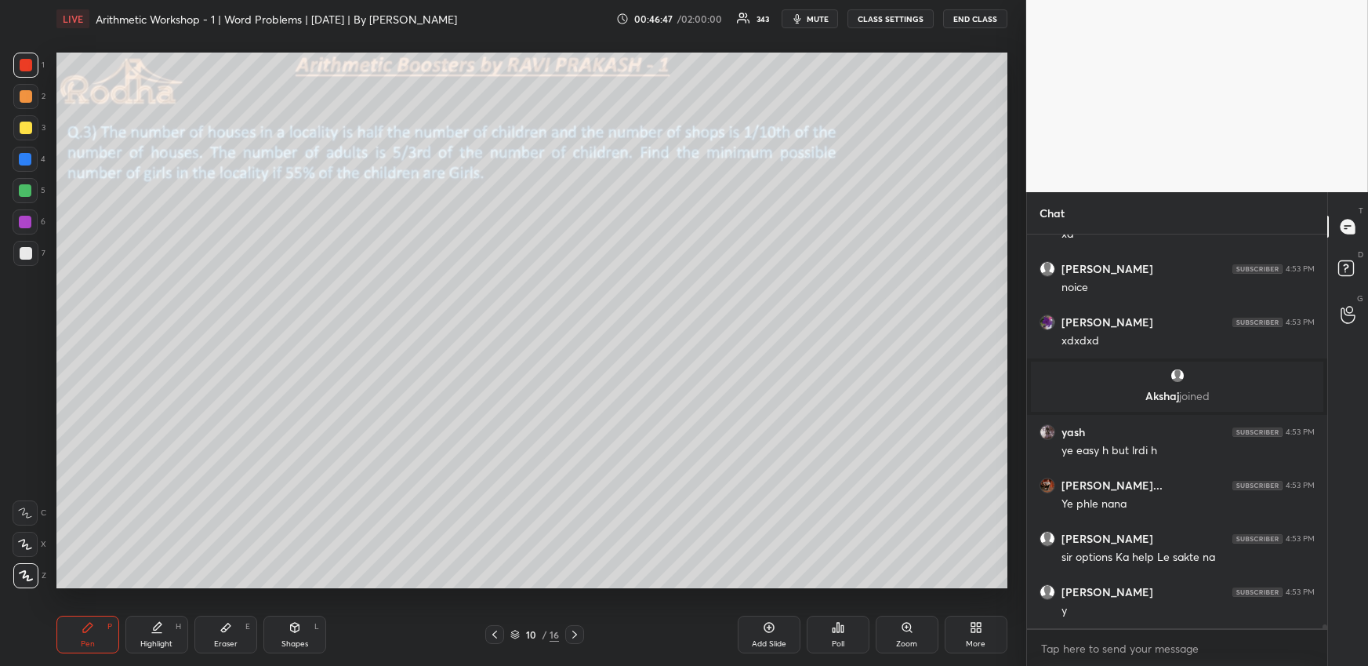
click at [111, 623] on div "P" at bounding box center [109, 627] width 5 height 8
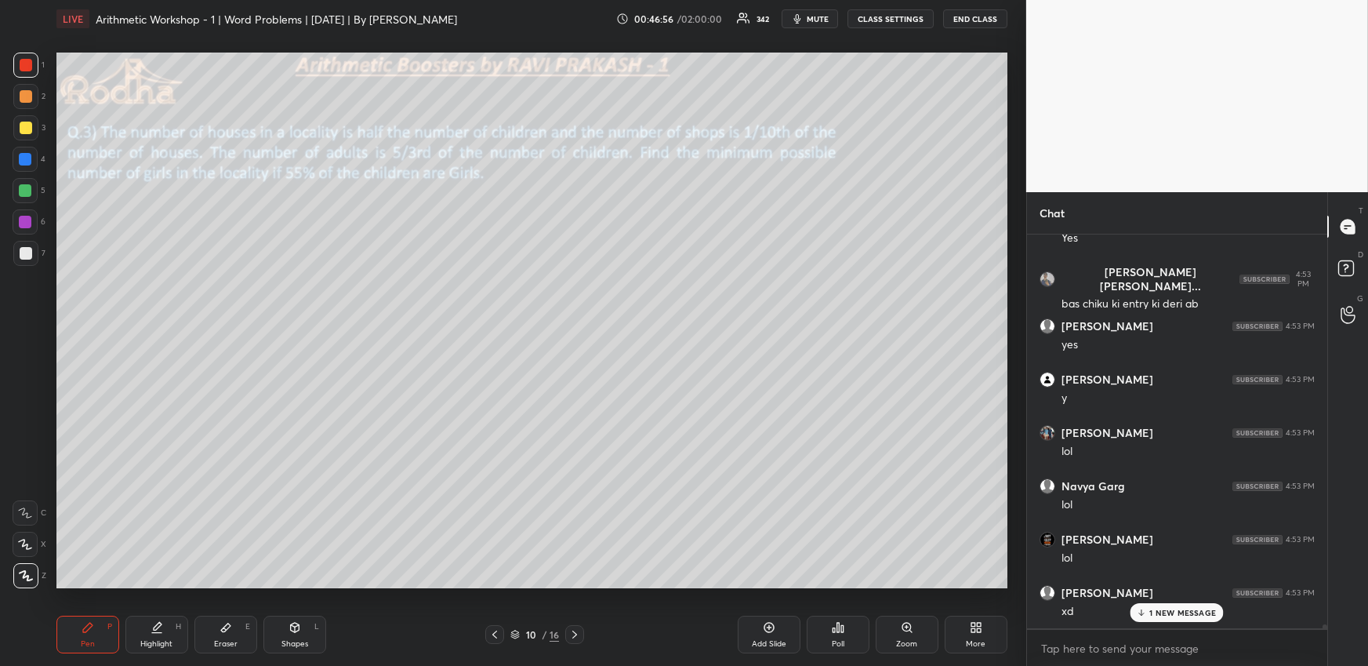
scroll to position [37325, 0]
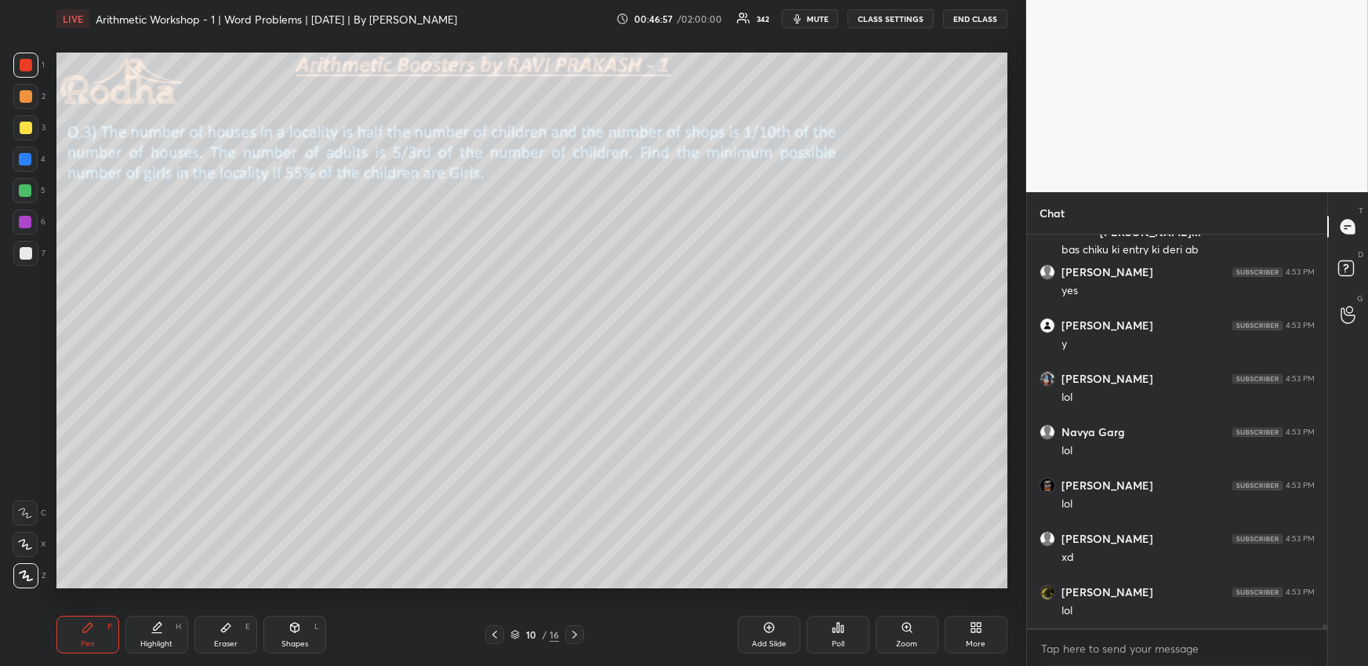
click at [31, 128] on div at bounding box center [26, 128] width 13 height 13
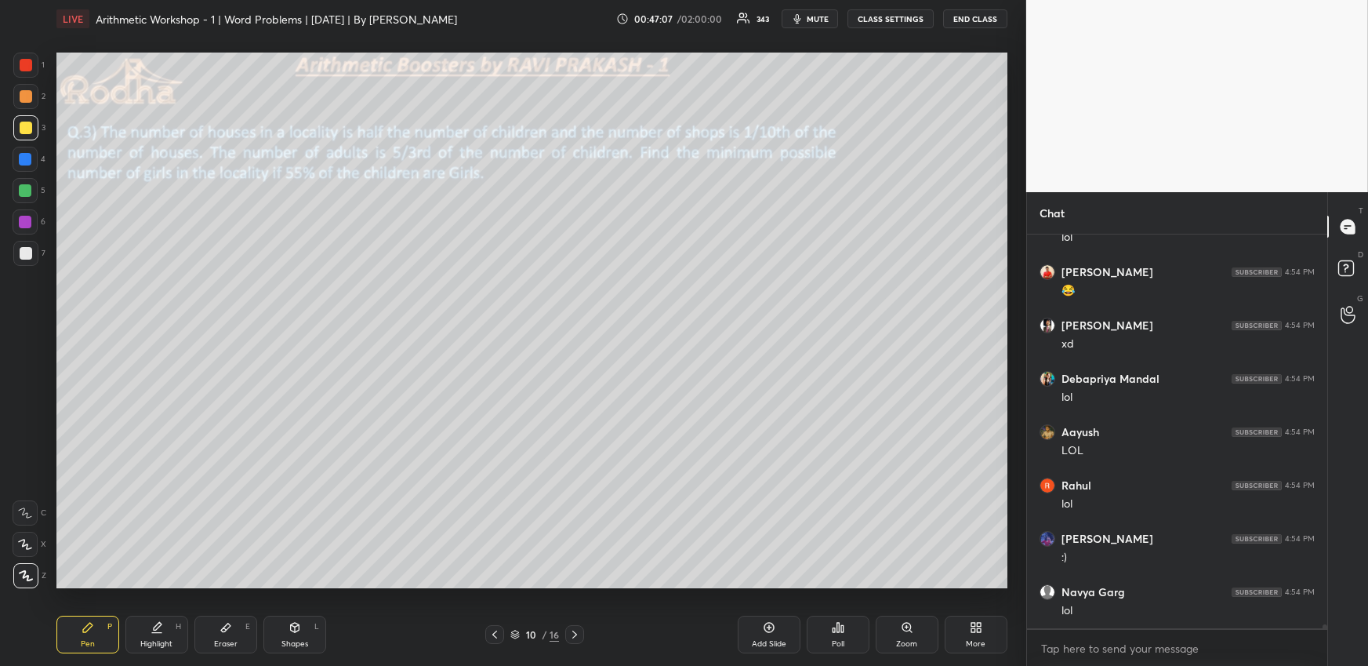
scroll to position [38445, 0]
click at [157, 633] on icon at bounding box center [157, 627] width 13 height 13
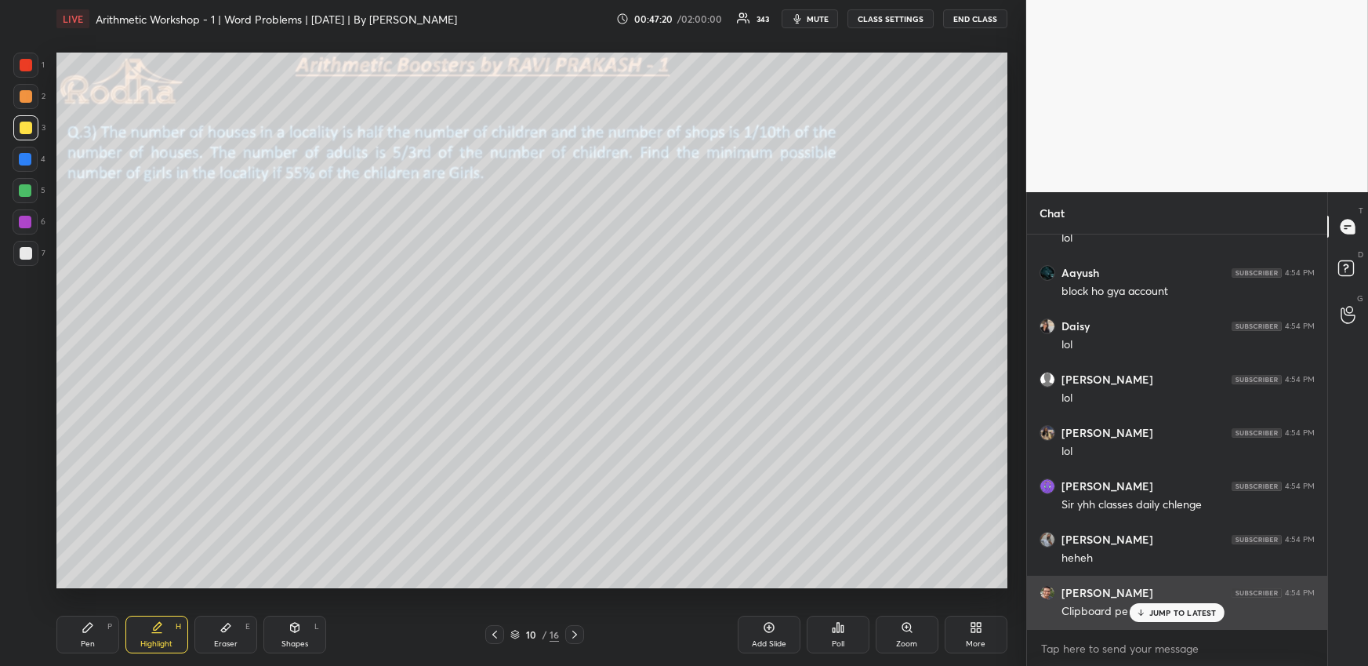
click at [1151, 610] on p "JUMP TO LATEST" at bounding box center [1183, 612] width 67 height 9
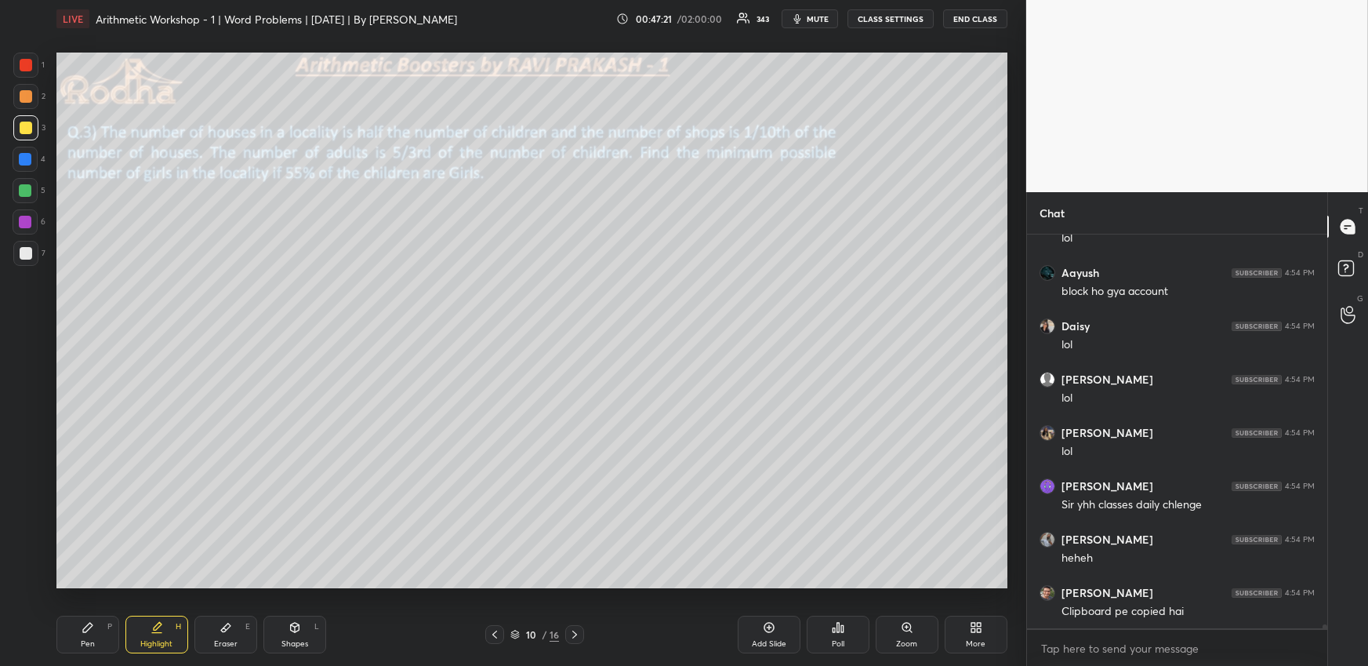
click at [100, 638] on div "Pen P" at bounding box center [87, 635] width 63 height 38
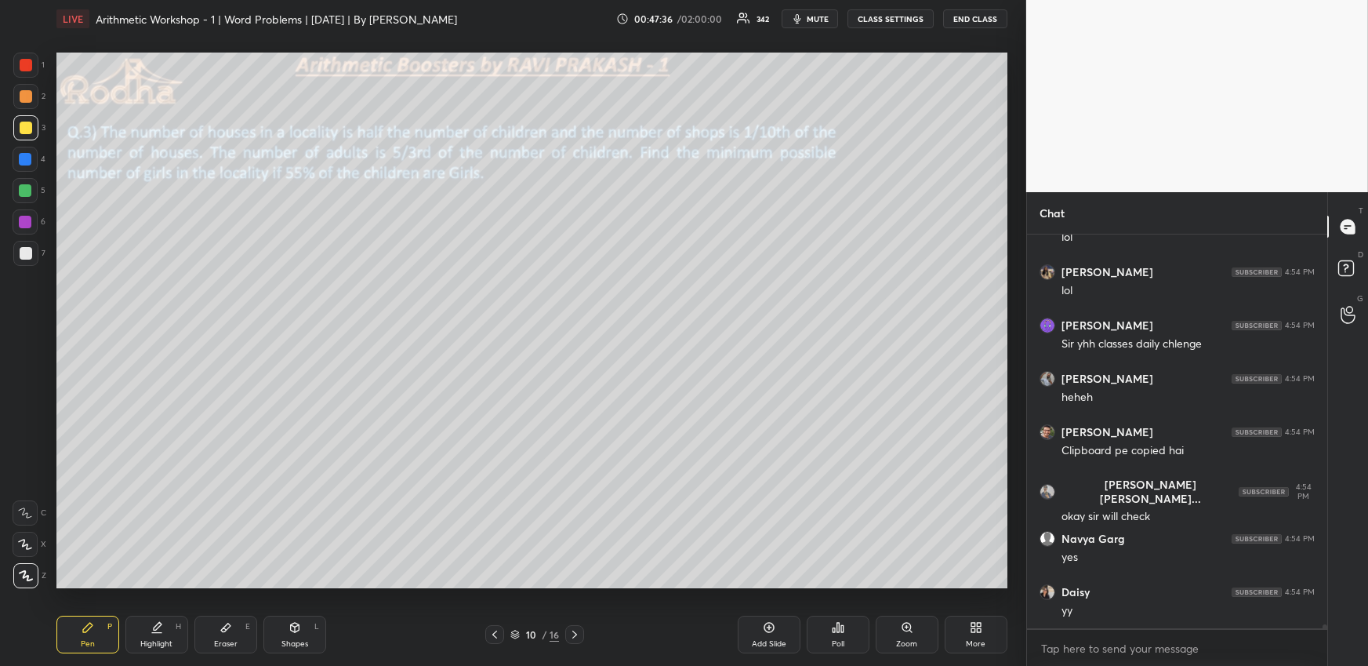
scroll to position [39035, 0]
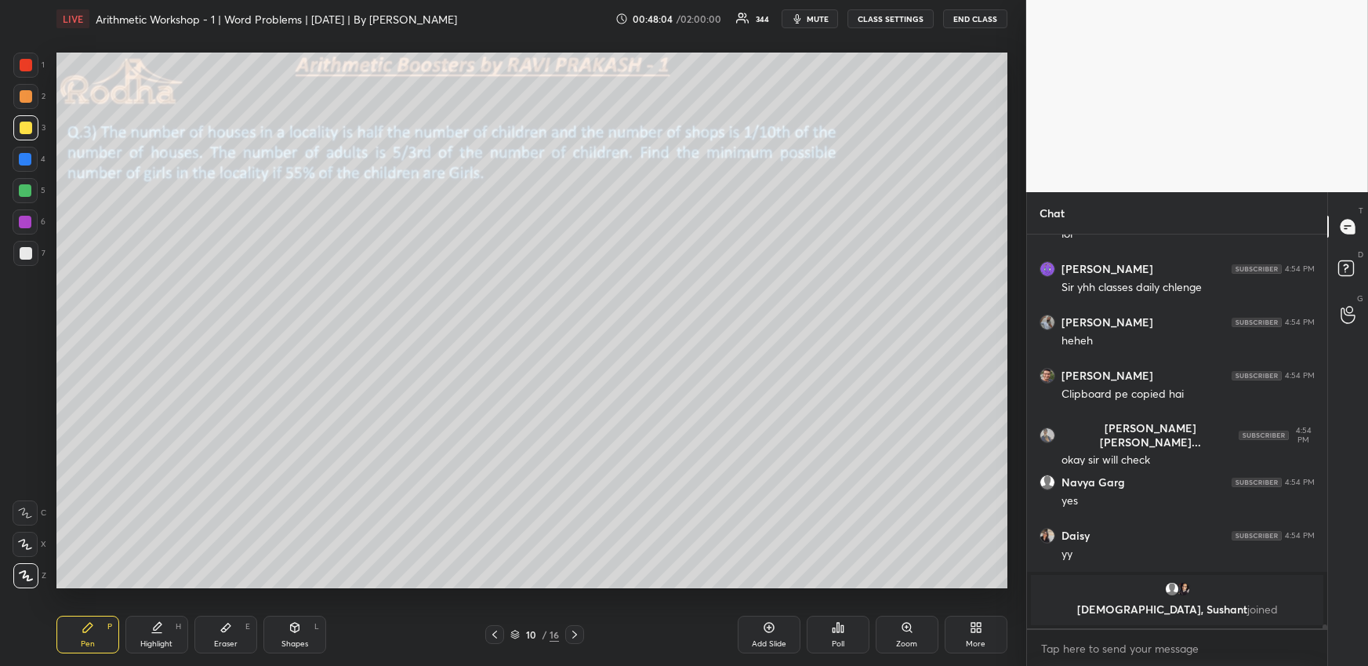
click at [162, 645] on div "Highlight" at bounding box center [156, 644] width 32 height 8
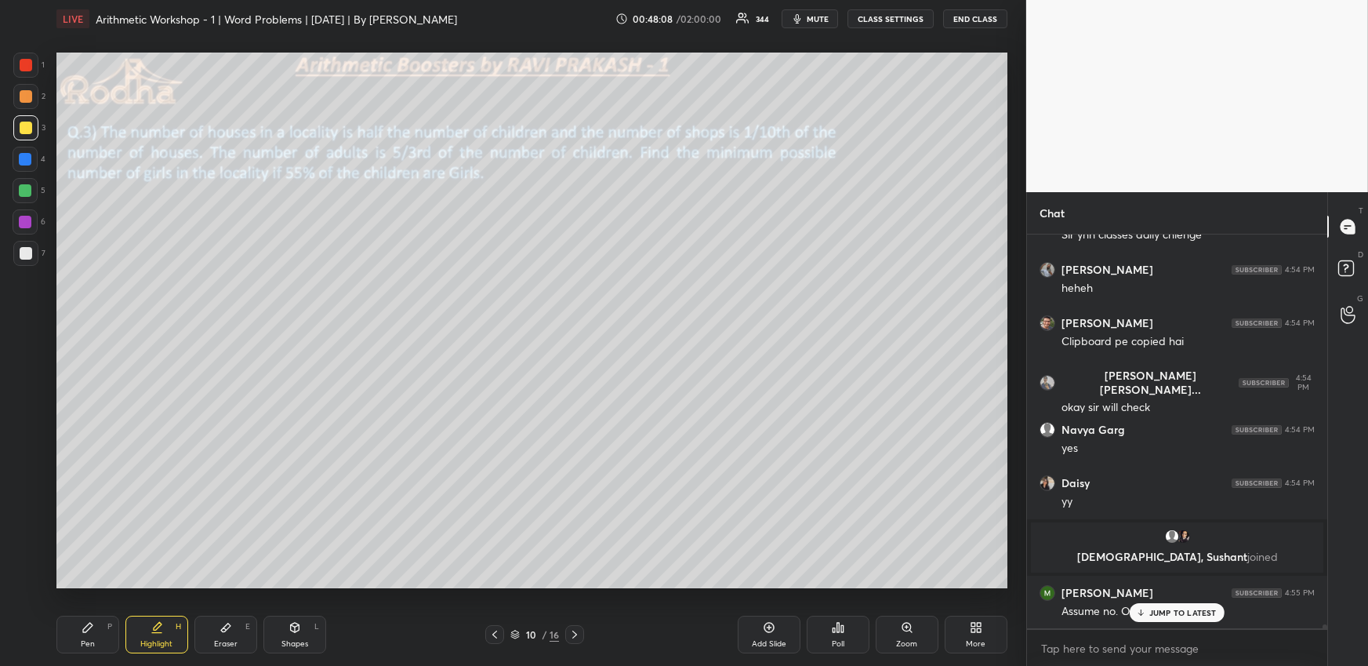
click at [1173, 611] on p "JUMP TO LATEST" at bounding box center [1183, 612] width 67 height 9
click at [98, 642] on div "Pen P" at bounding box center [87, 635] width 63 height 38
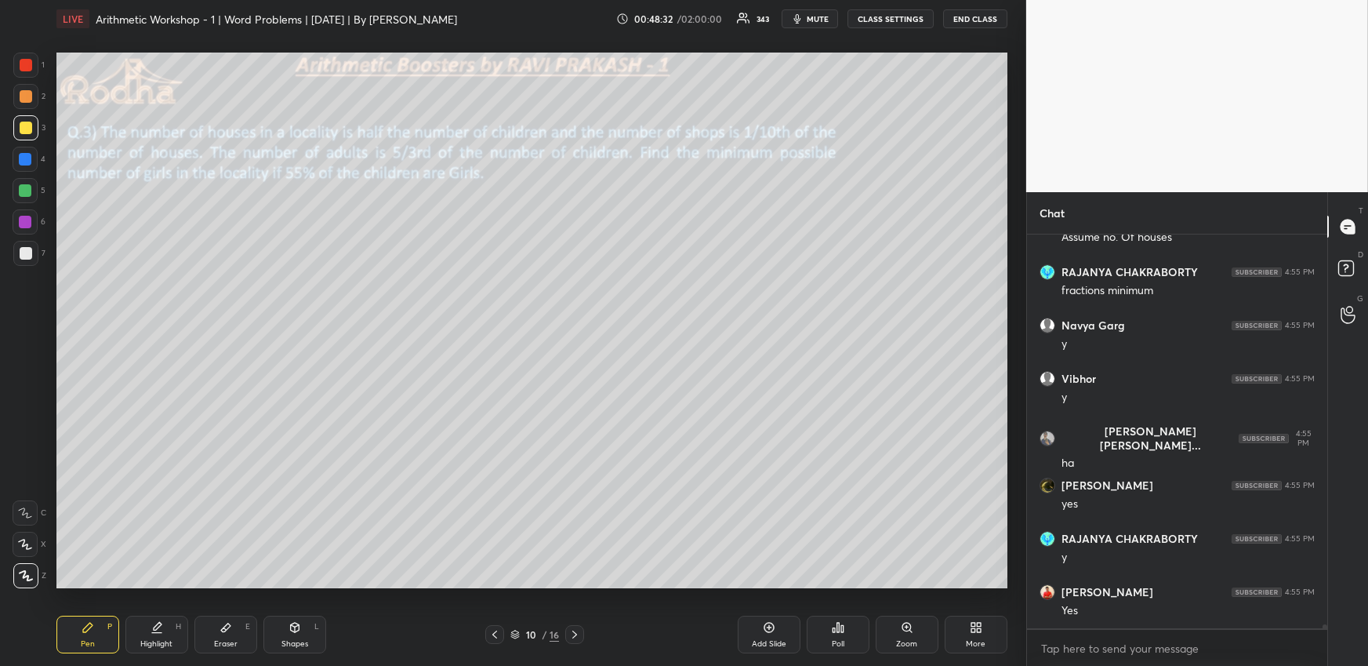
scroll to position [38859, 0]
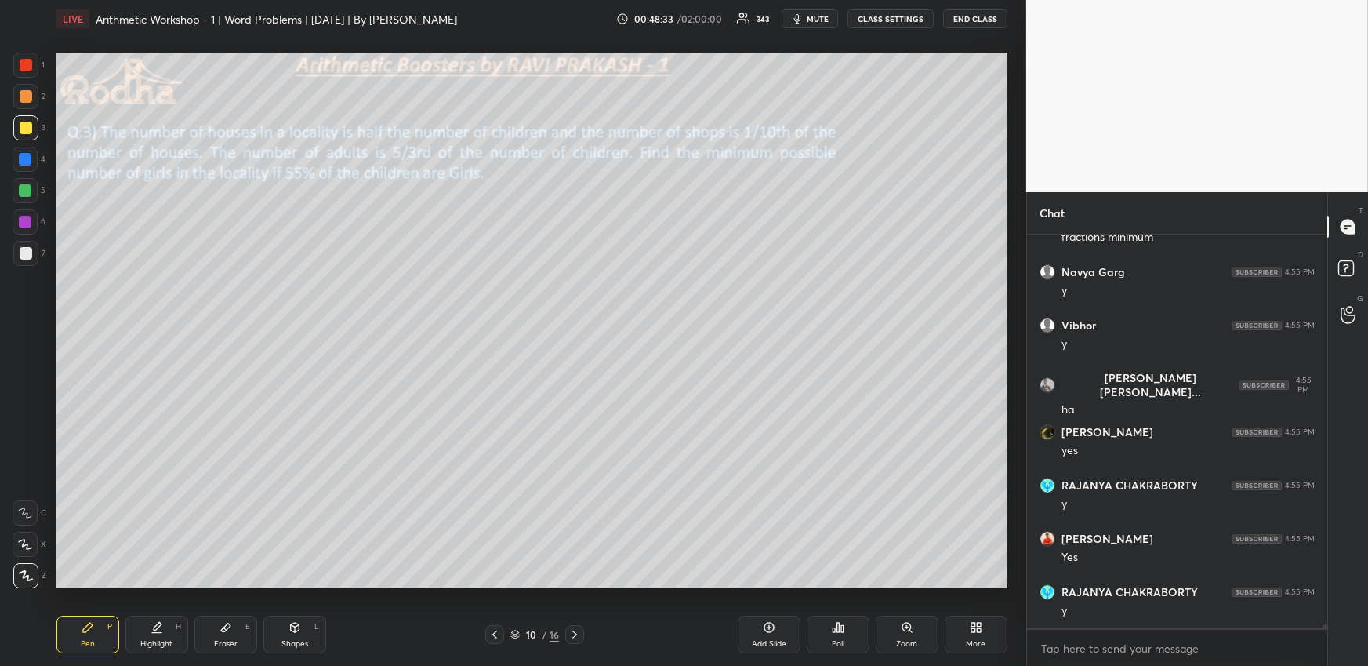
click at [147, 645] on div "Highlight" at bounding box center [156, 644] width 32 height 8
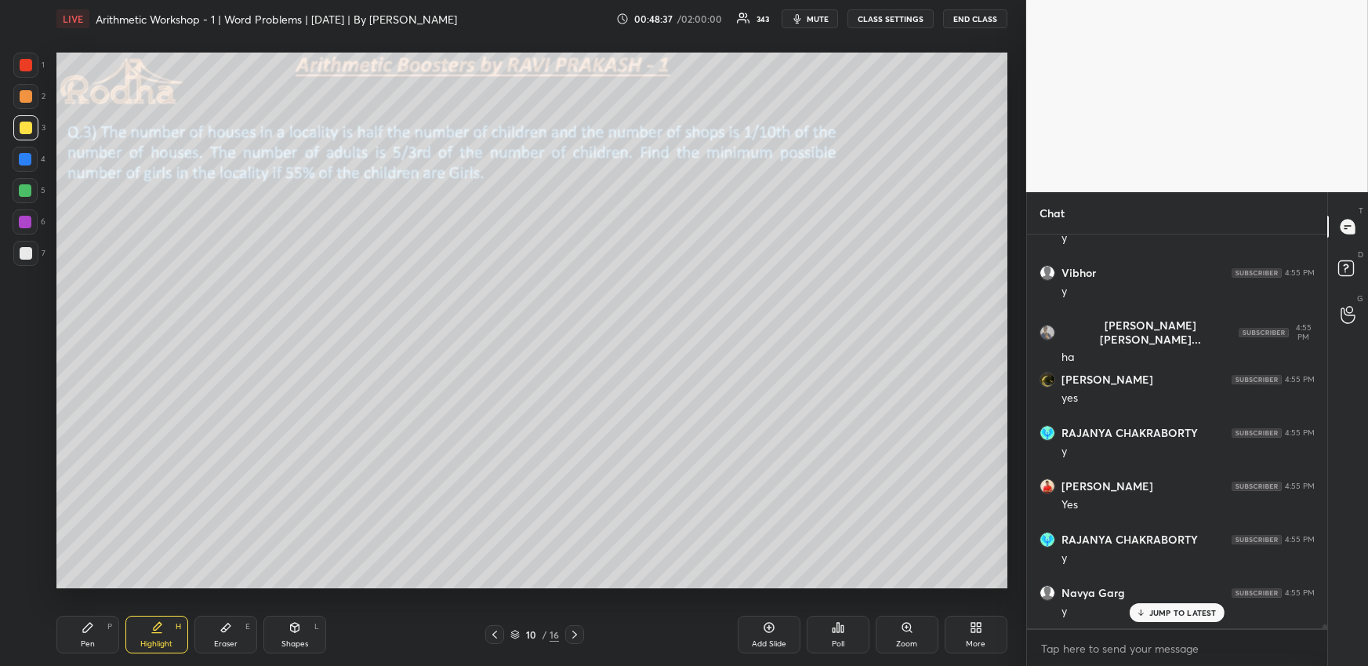
click at [79, 645] on div "Pen P" at bounding box center [87, 635] width 63 height 38
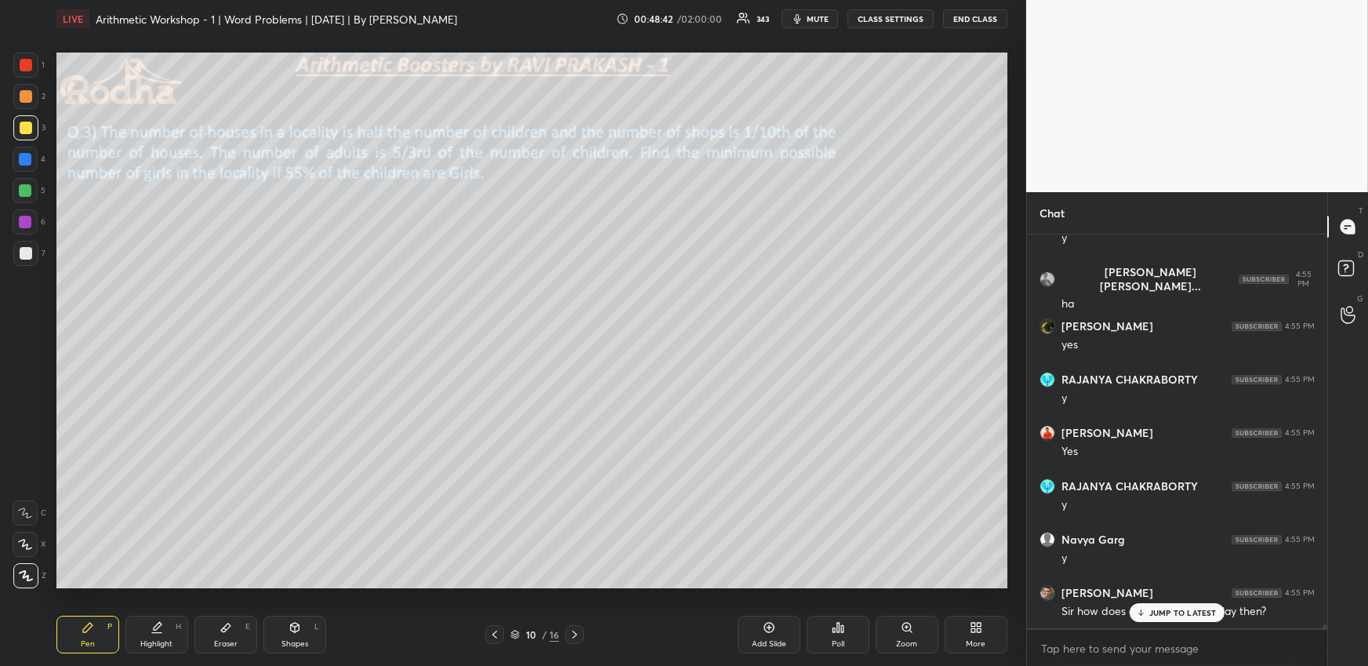
scroll to position [39021, 0]
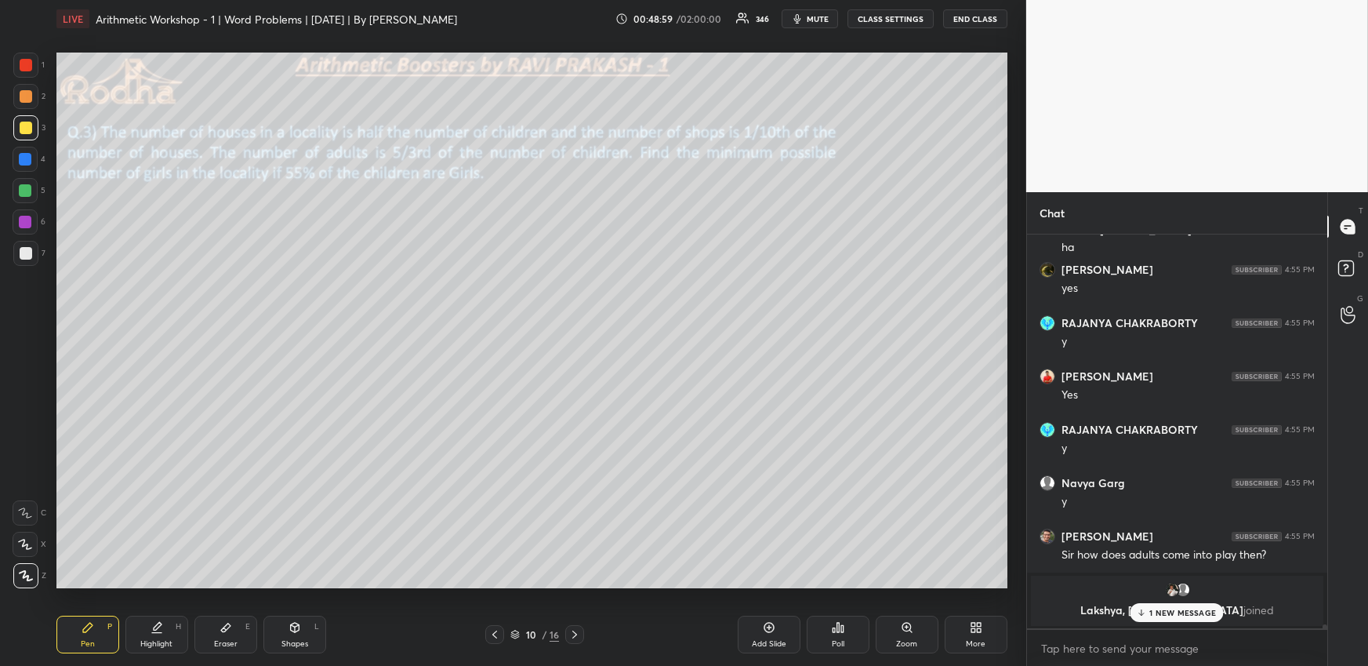
click at [1174, 612] on p "1 NEW MESSAGE" at bounding box center [1183, 612] width 67 height 9
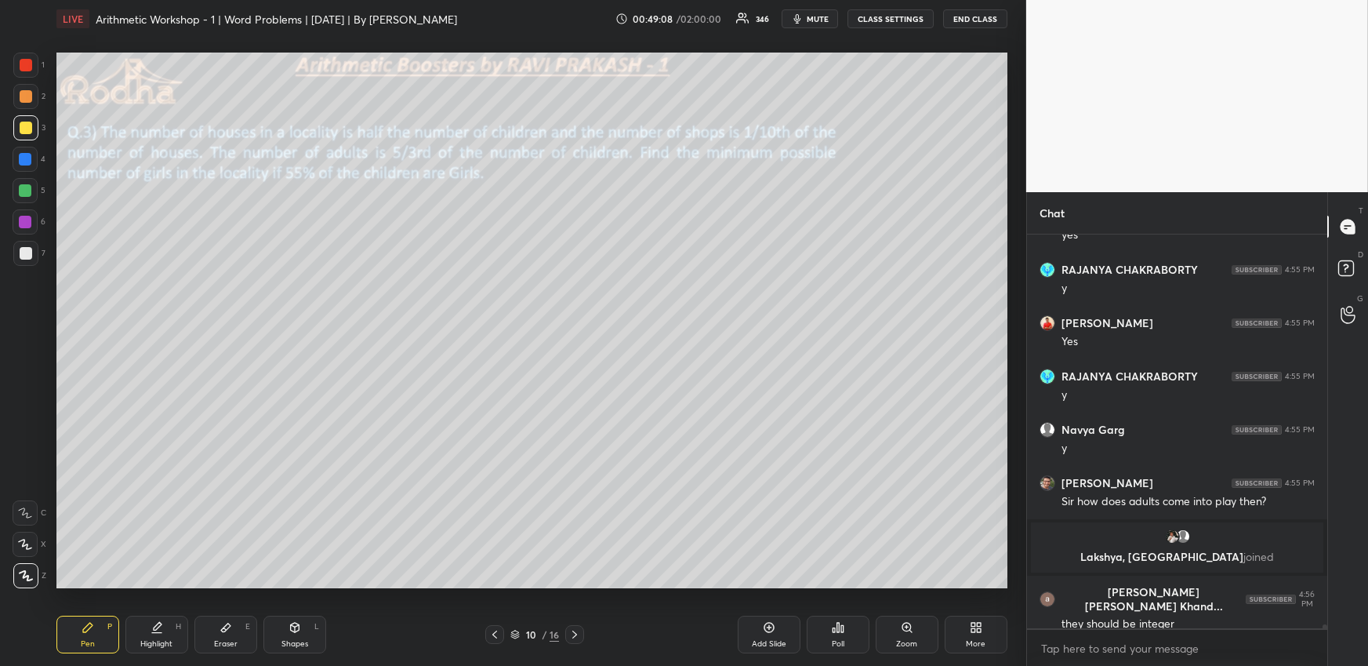
scroll to position [39129, 0]
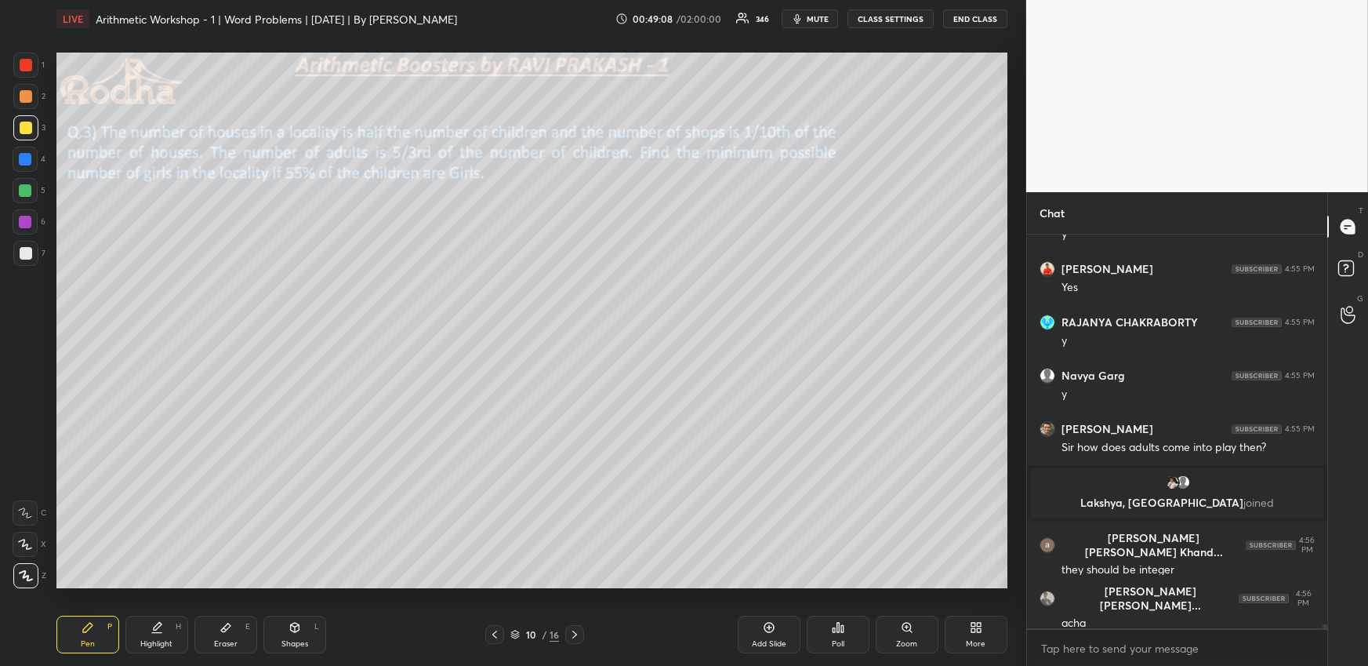
drag, startPoint x: 23, startPoint y: 165, endPoint x: 5, endPoint y: 166, distance: 18.1
click at [23, 165] on div at bounding box center [25, 159] width 25 height 25
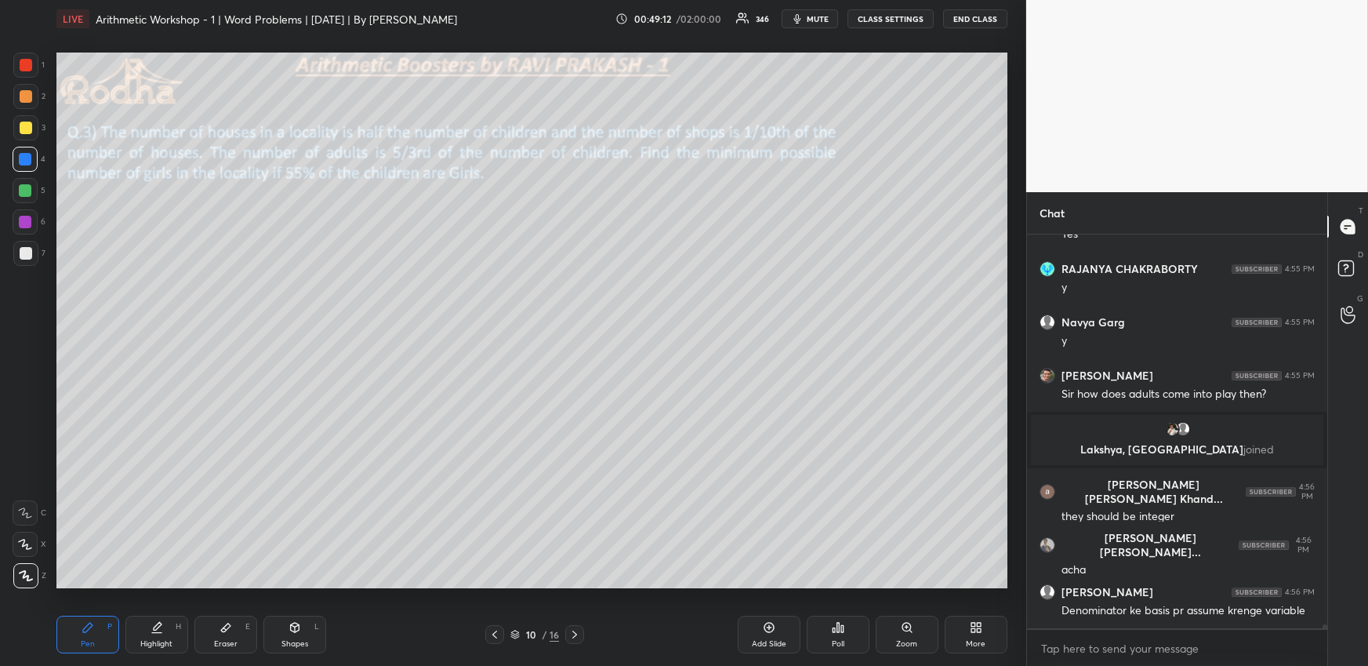
scroll to position [39235, 0]
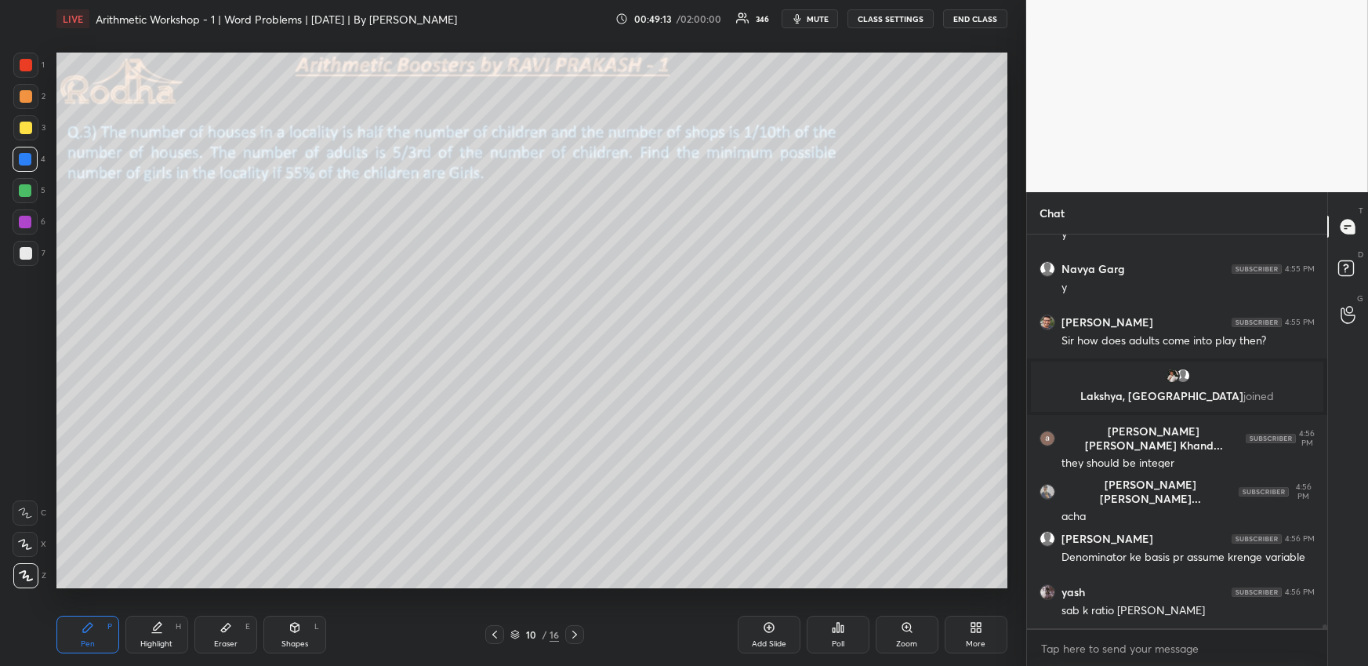
click at [27, 254] on div at bounding box center [26, 253] width 13 height 13
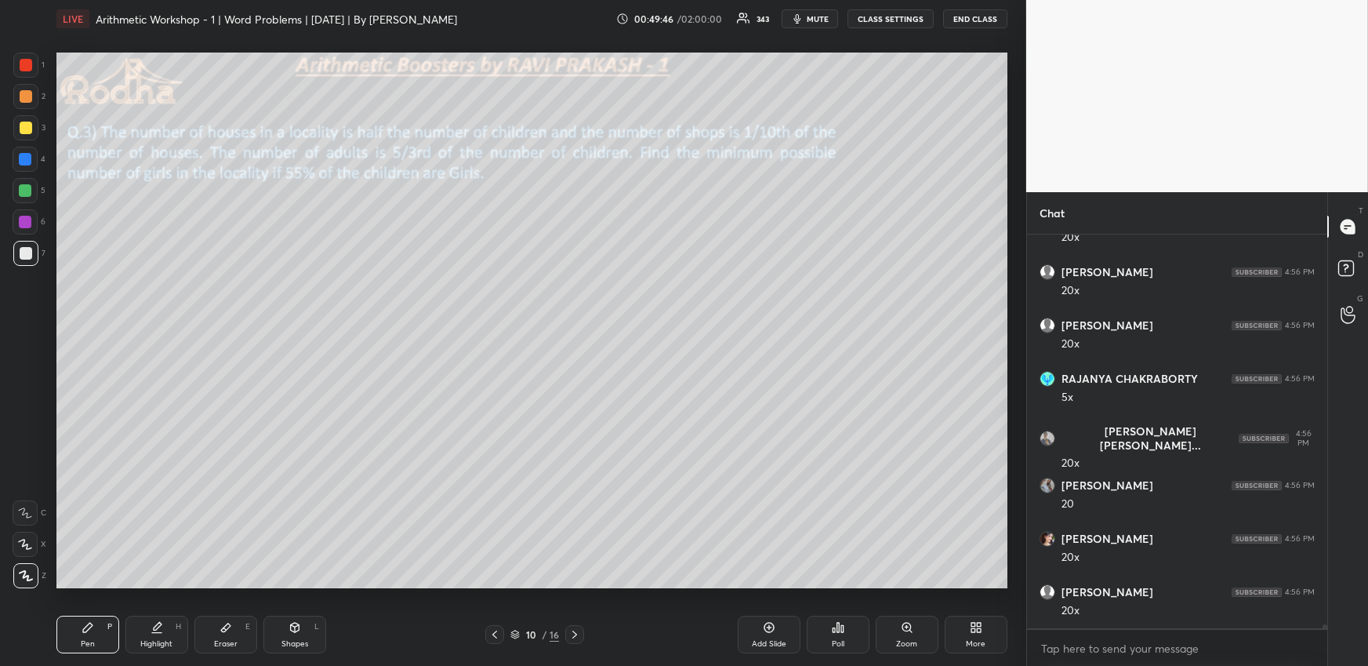
scroll to position [40086, 0]
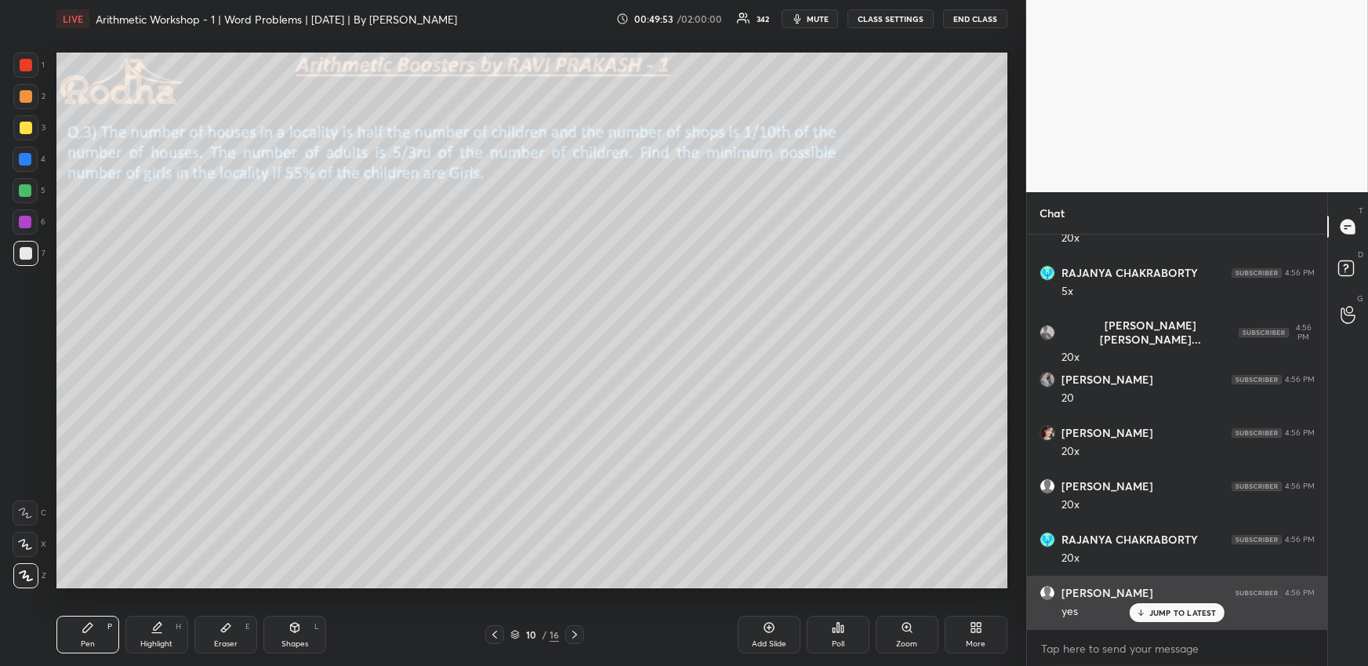
drag, startPoint x: 1143, startPoint y: 610, endPoint x: 1135, endPoint y: 596, distance: 16.1
click at [1142, 611] on icon at bounding box center [1141, 612] width 10 height 9
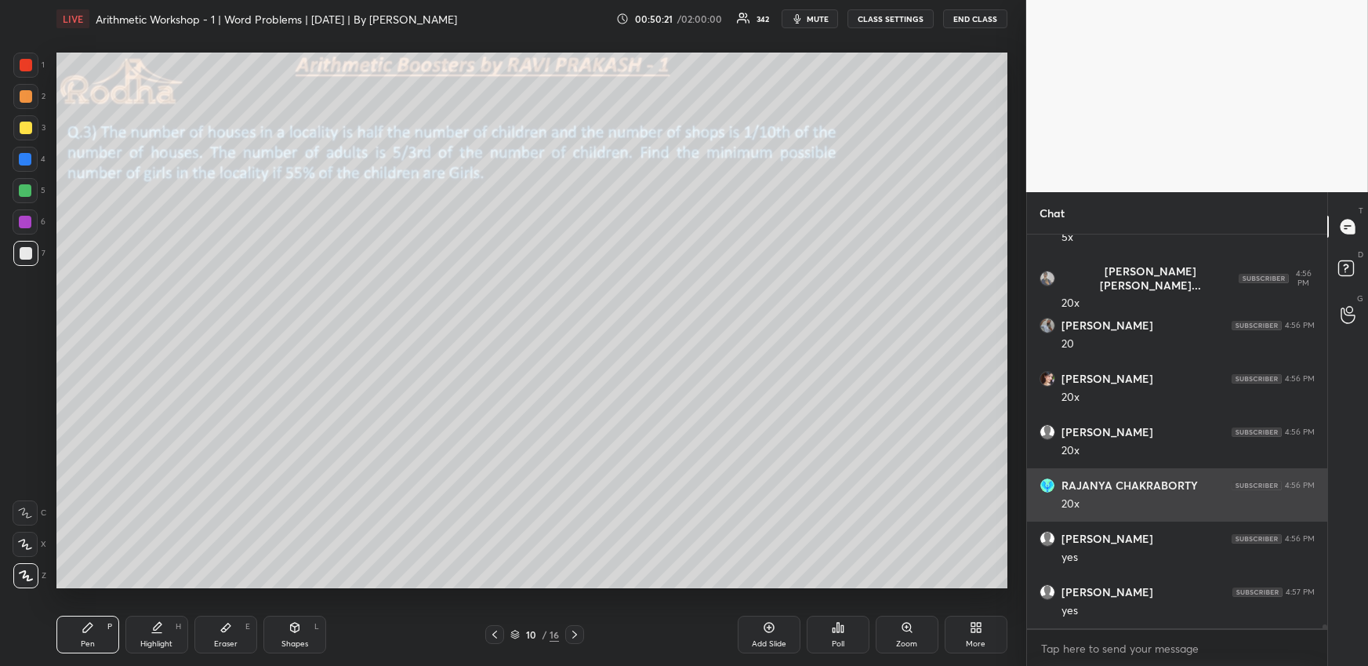
scroll to position [40194, 0]
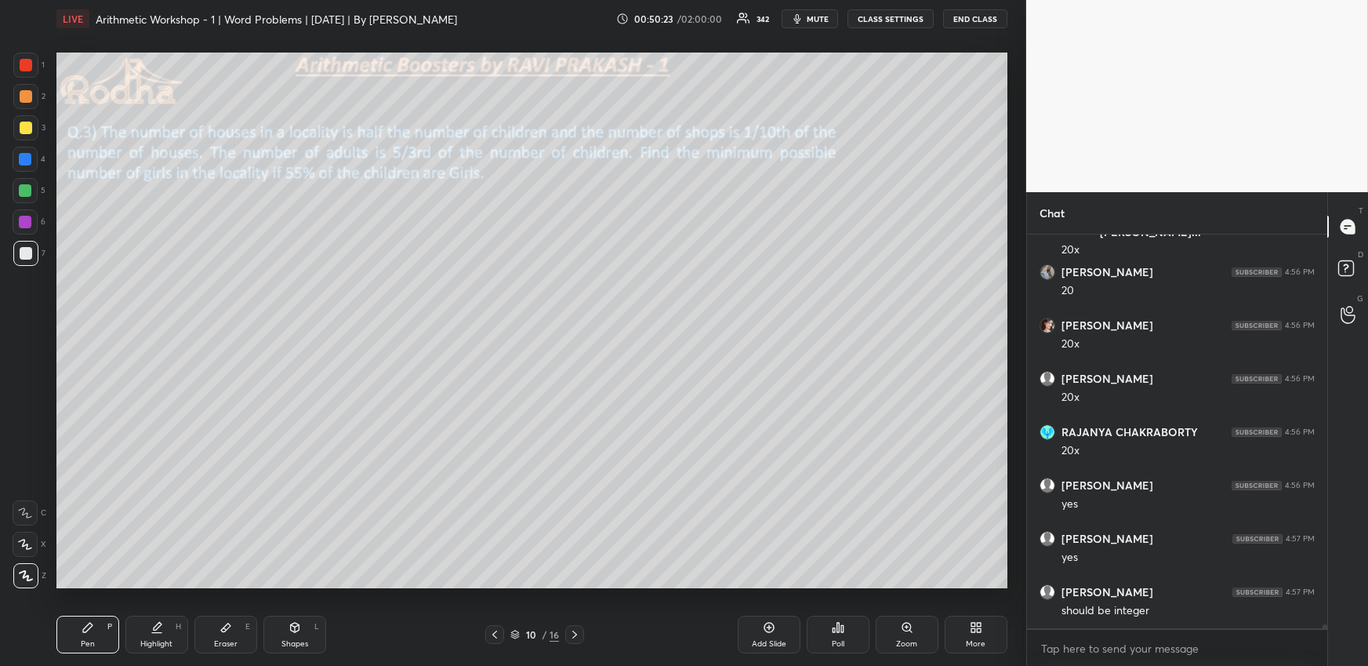
click at [31, 124] on div at bounding box center [25, 127] width 25 height 25
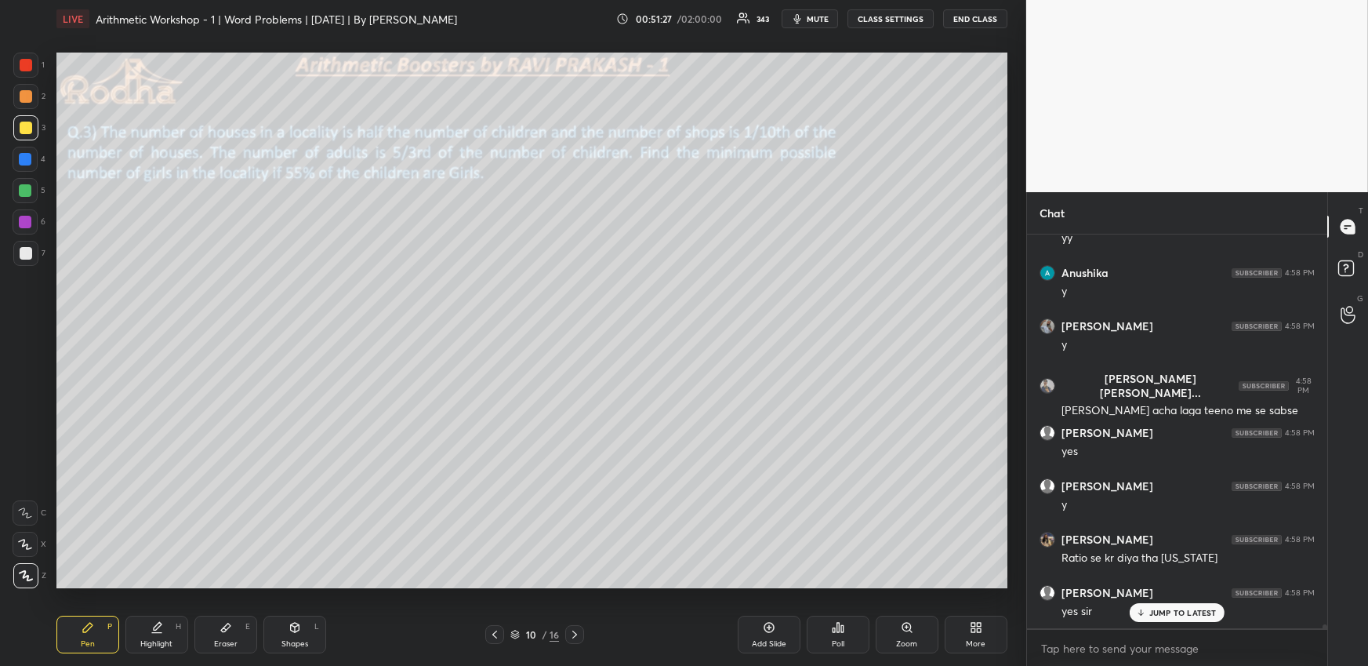
scroll to position [42446, 0]
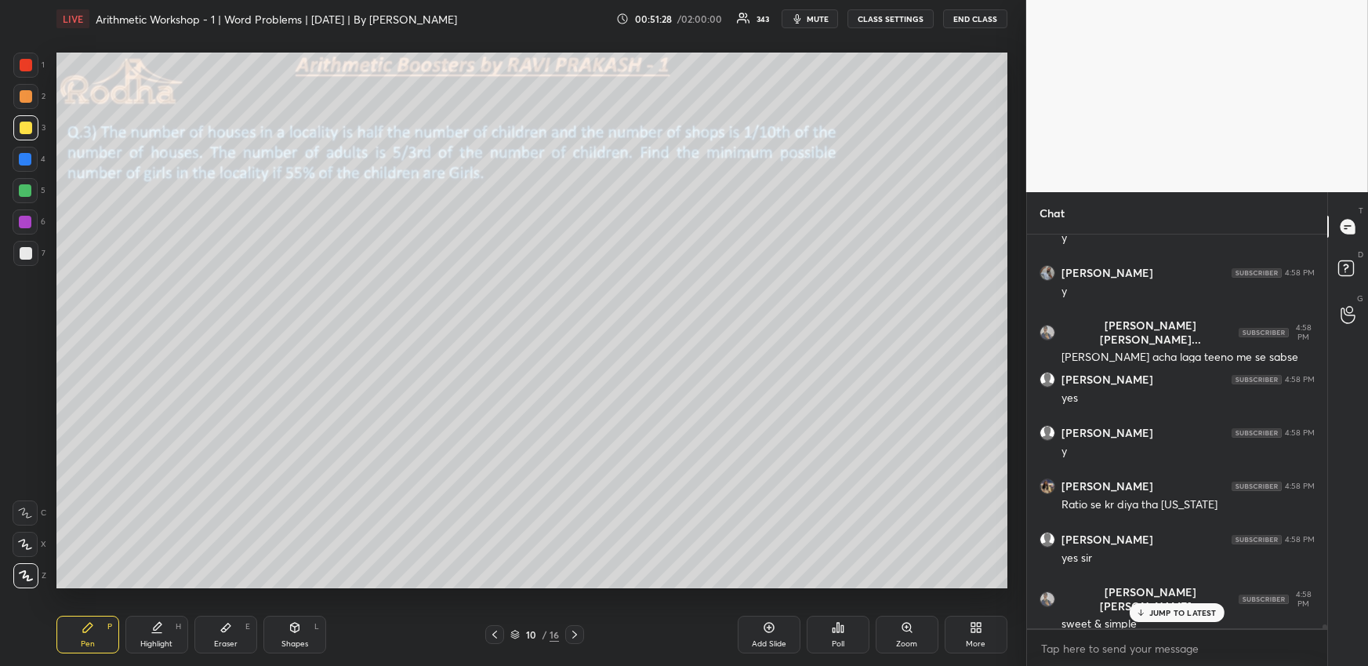
click at [964, 626] on div "More" at bounding box center [976, 635] width 63 height 38
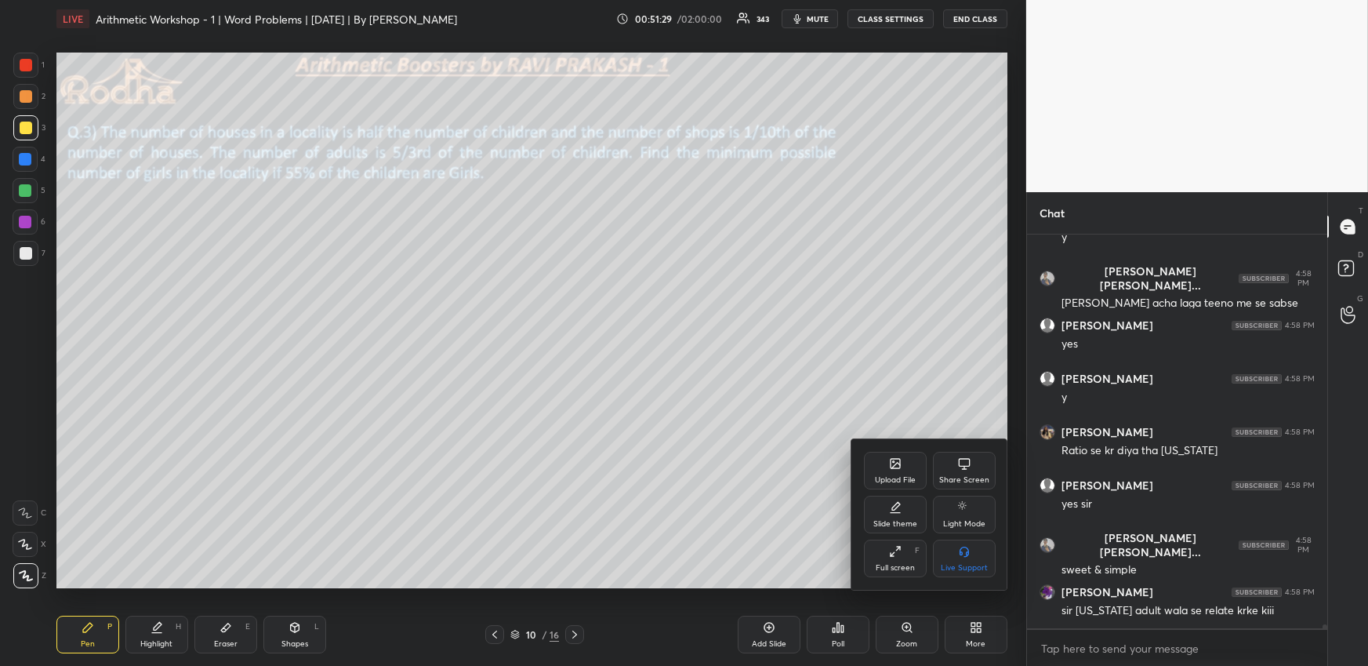
click at [893, 477] on div "Upload File" at bounding box center [895, 480] width 41 height 8
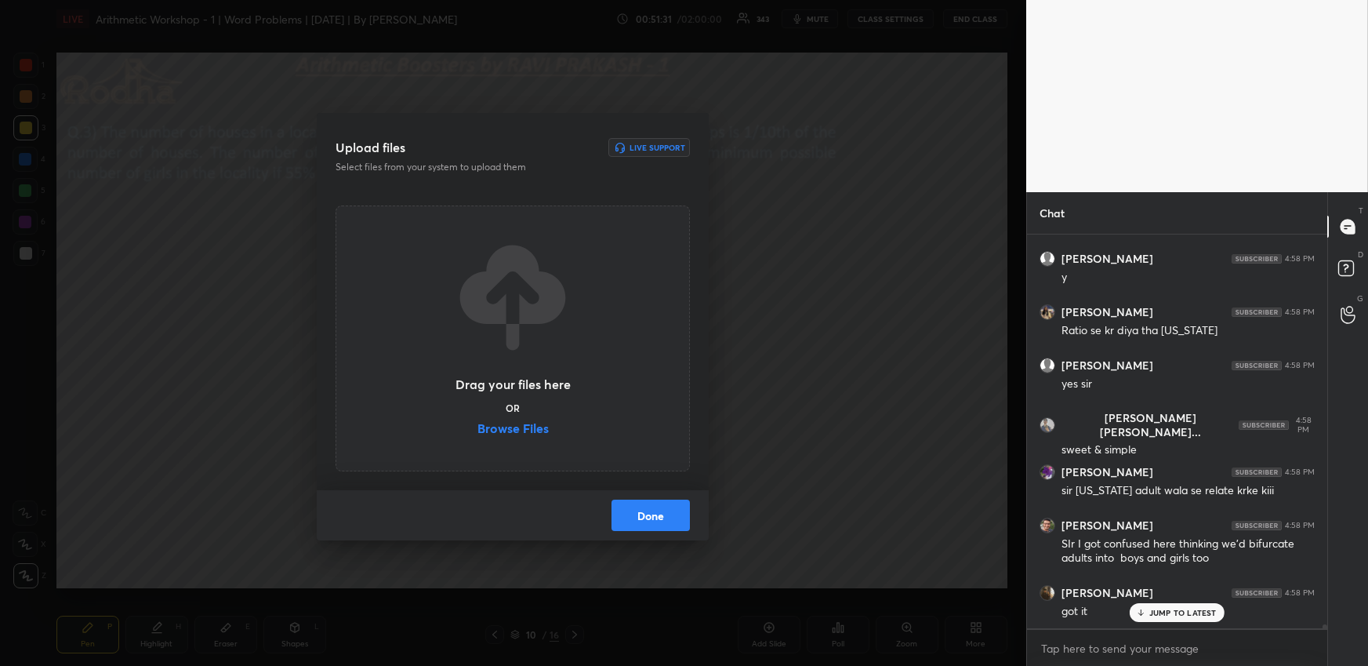
click at [541, 430] on label "Browse Files" at bounding box center [513, 430] width 71 height 16
click at [478, 430] on input "Browse Files" at bounding box center [478, 430] width 0 height 16
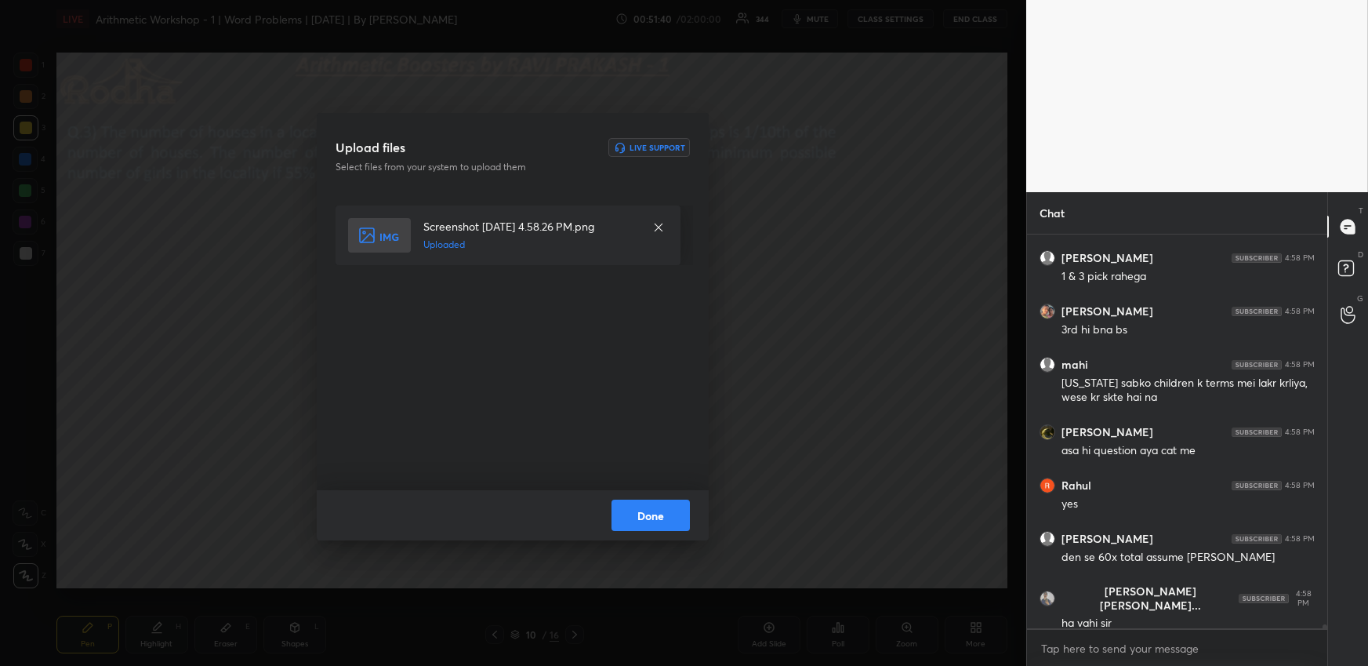
click at [651, 510] on button "Done" at bounding box center [651, 514] width 78 height 31
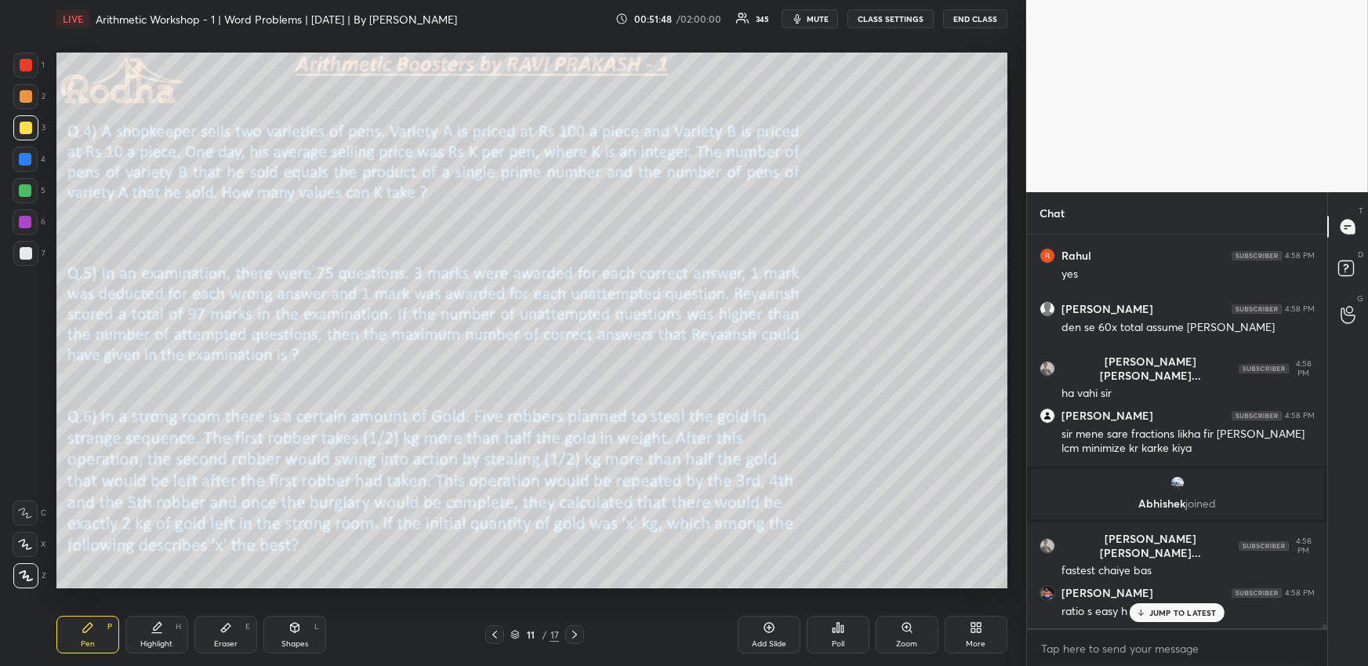
click at [1181, 611] on p "JUMP TO LATEST" at bounding box center [1183, 612] width 67 height 9
click at [28, 191] on div at bounding box center [25, 190] width 13 height 13
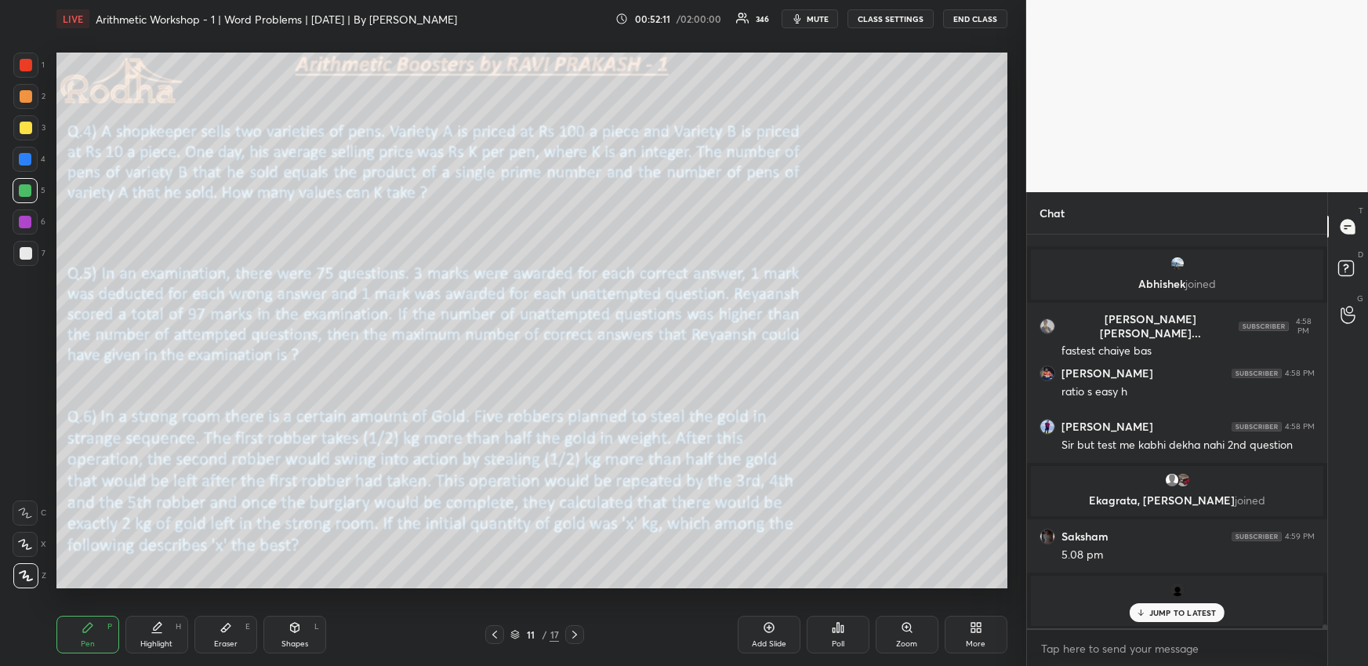
scroll to position [42768, 0]
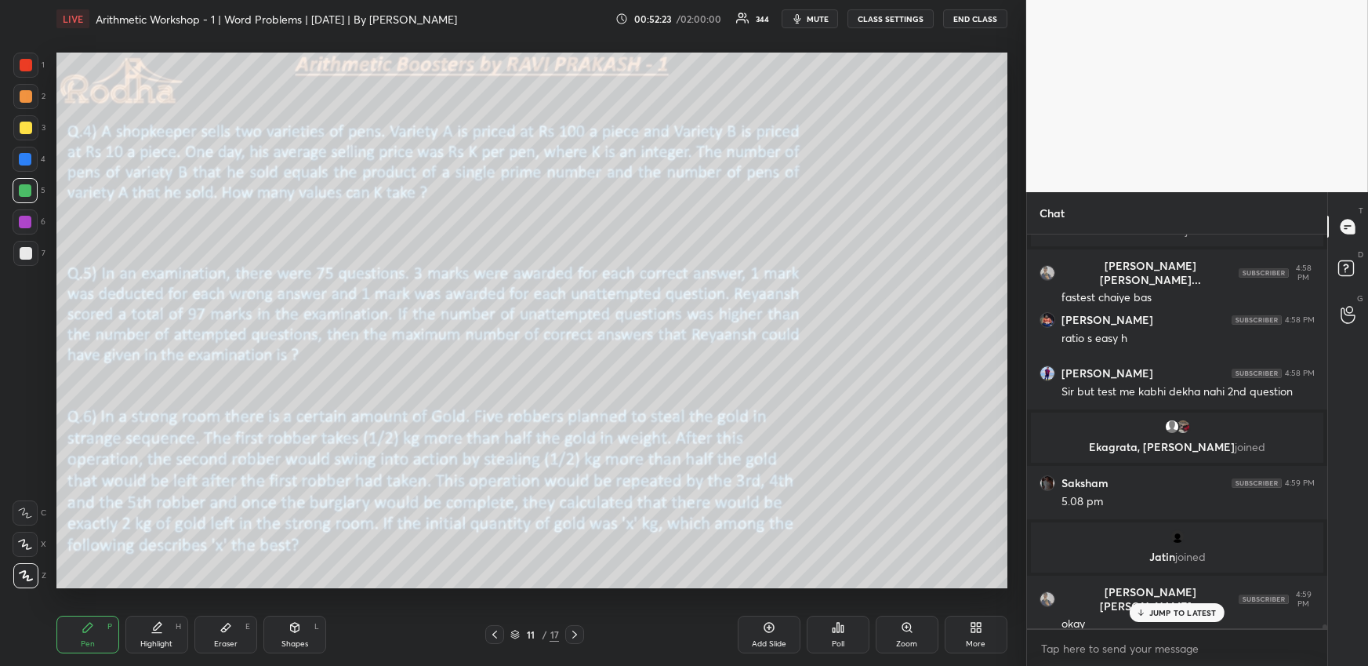
click at [162, 641] on div "Highlight" at bounding box center [156, 644] width 32 height 8
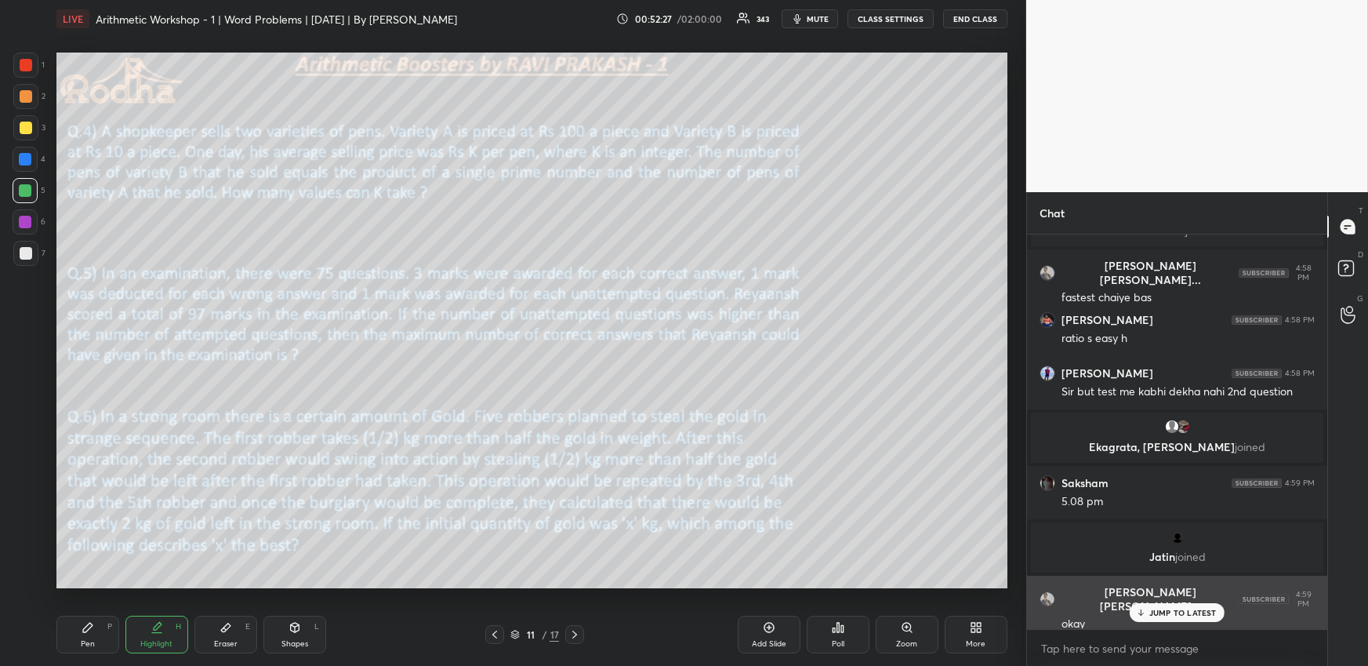
click at [1204, 619] on div "JUMP TO LATEST" at bounding box center [1177, 612] width 94 height 19
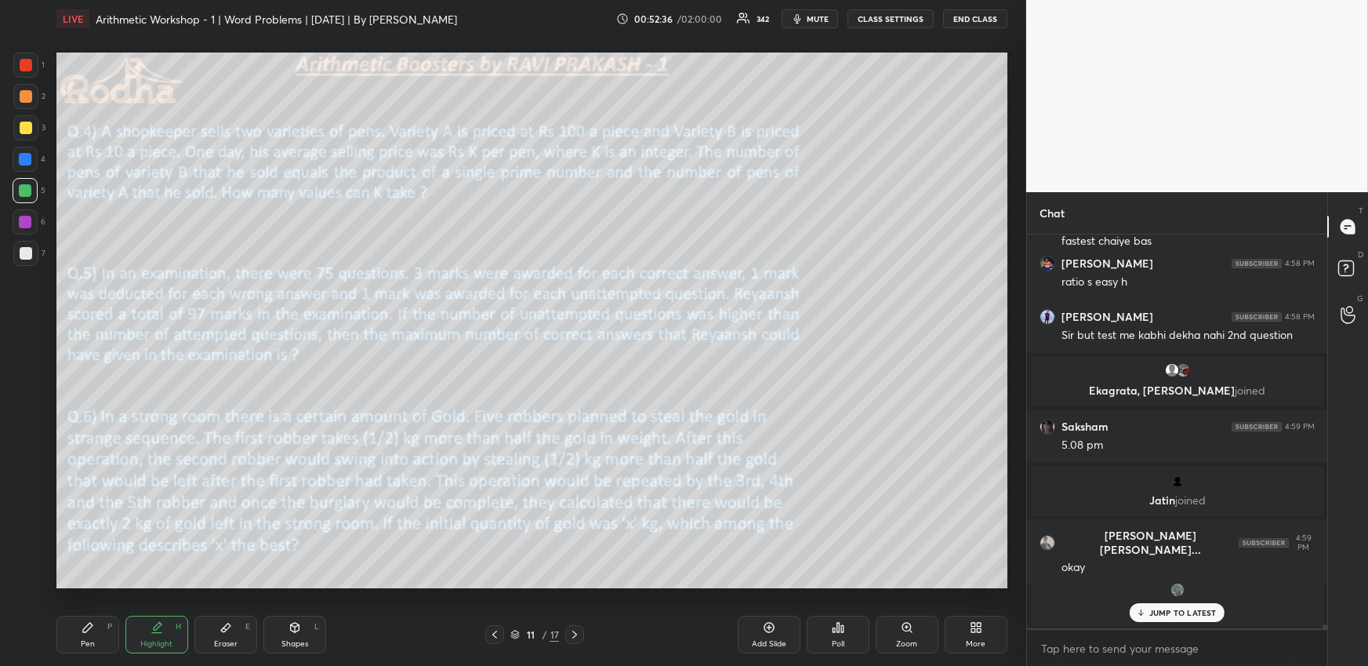
click at [1161, 615] on p "JUMP TO LATEST" at bounding box center [1183, 612] width 67 height 9
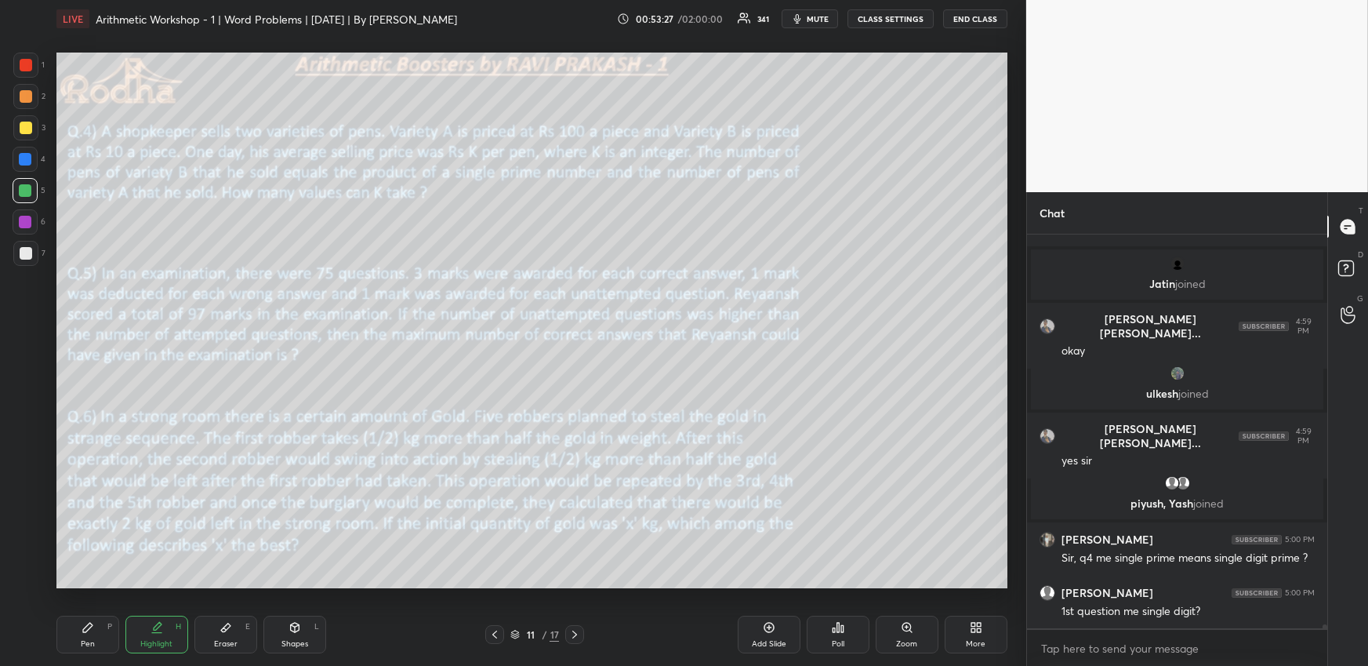
scroll to position [42999, 0]
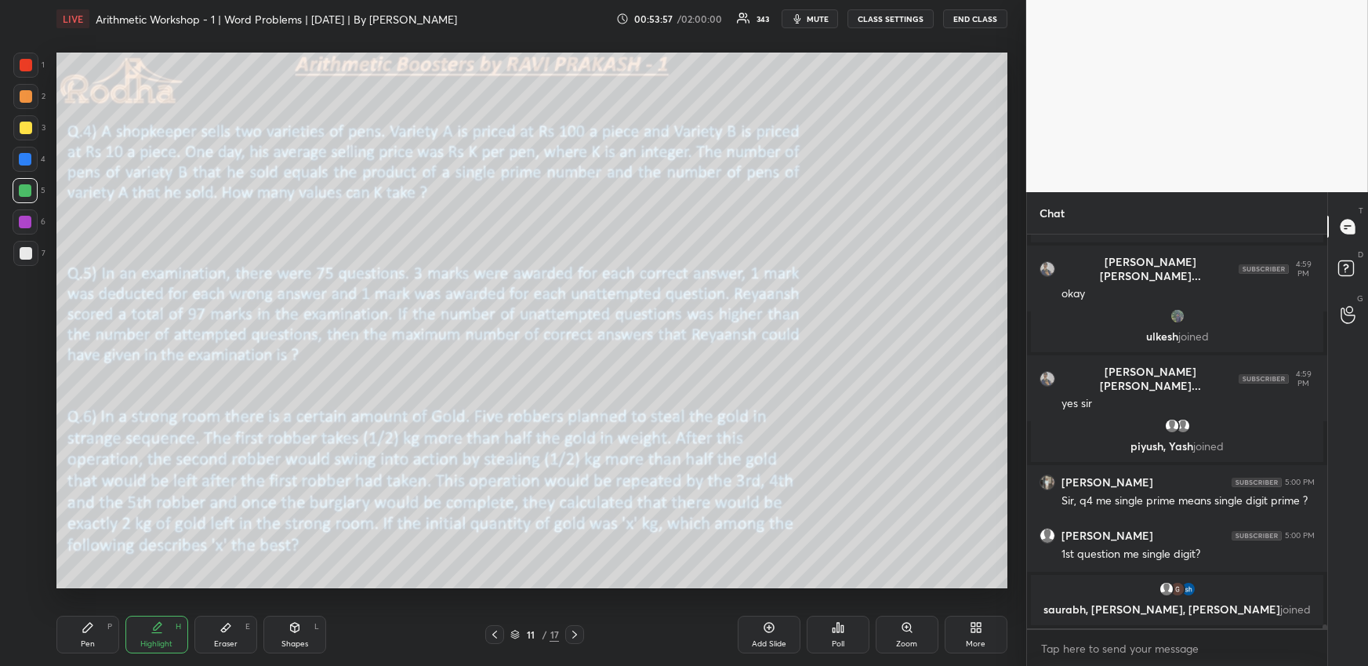
click at [93, 631] on div "Pen P" at bounding box center [87, 635] width 63 height 38
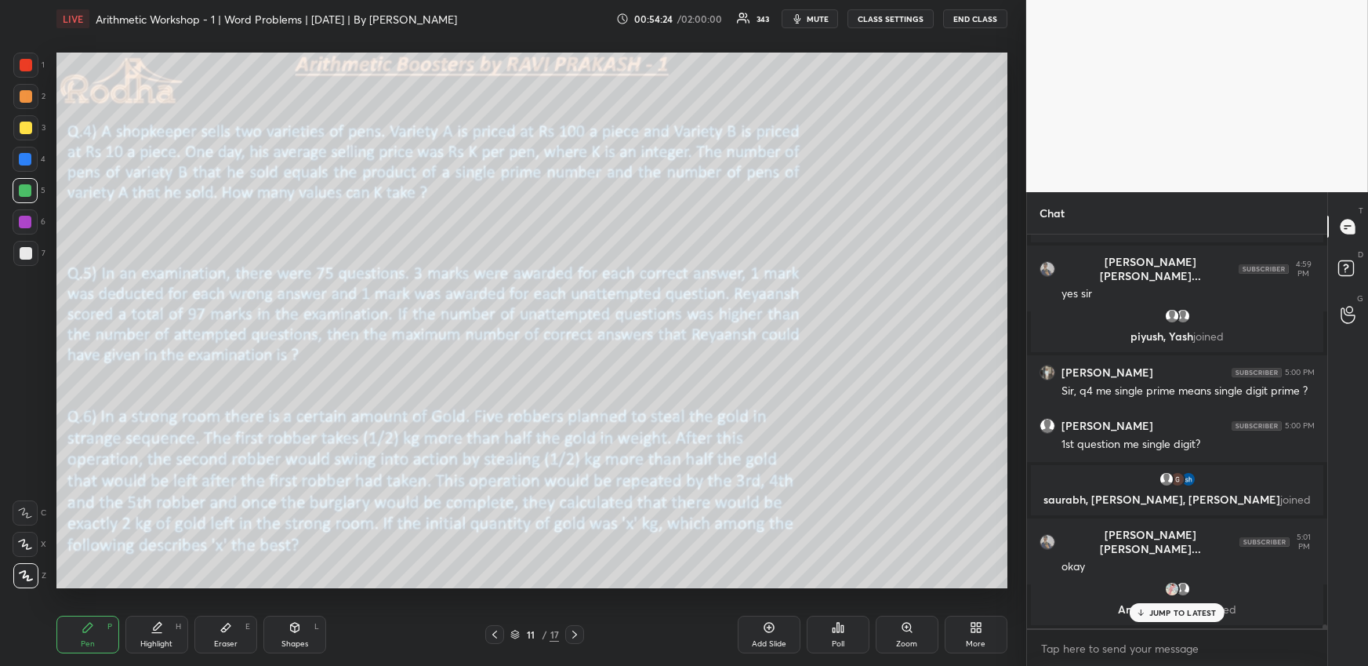
scroll to position [43176, 0]
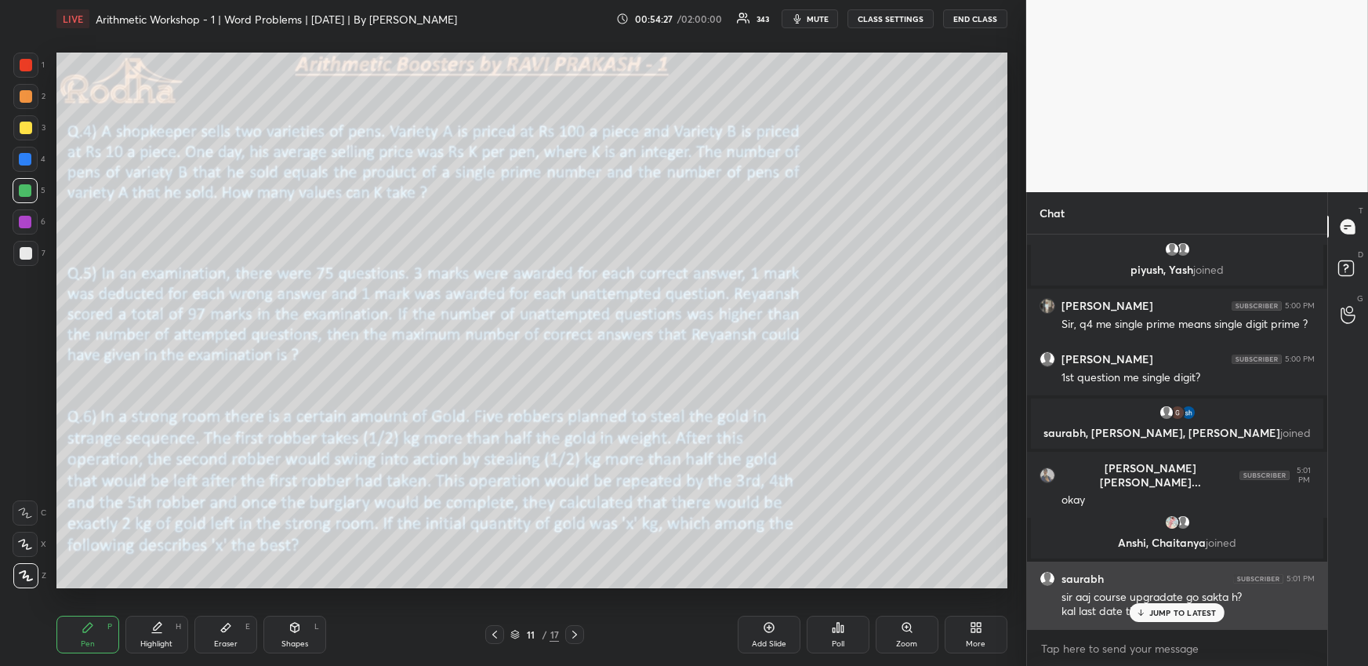
drag, startPoint x: 1176, startPoint y: 611, endPoint x: 1152, endPoint y: 600, distance: 26.7
click at [1176, 614] on p "JUMP TO LATEST" at bounding box center [1183, 612] width 67 height 9
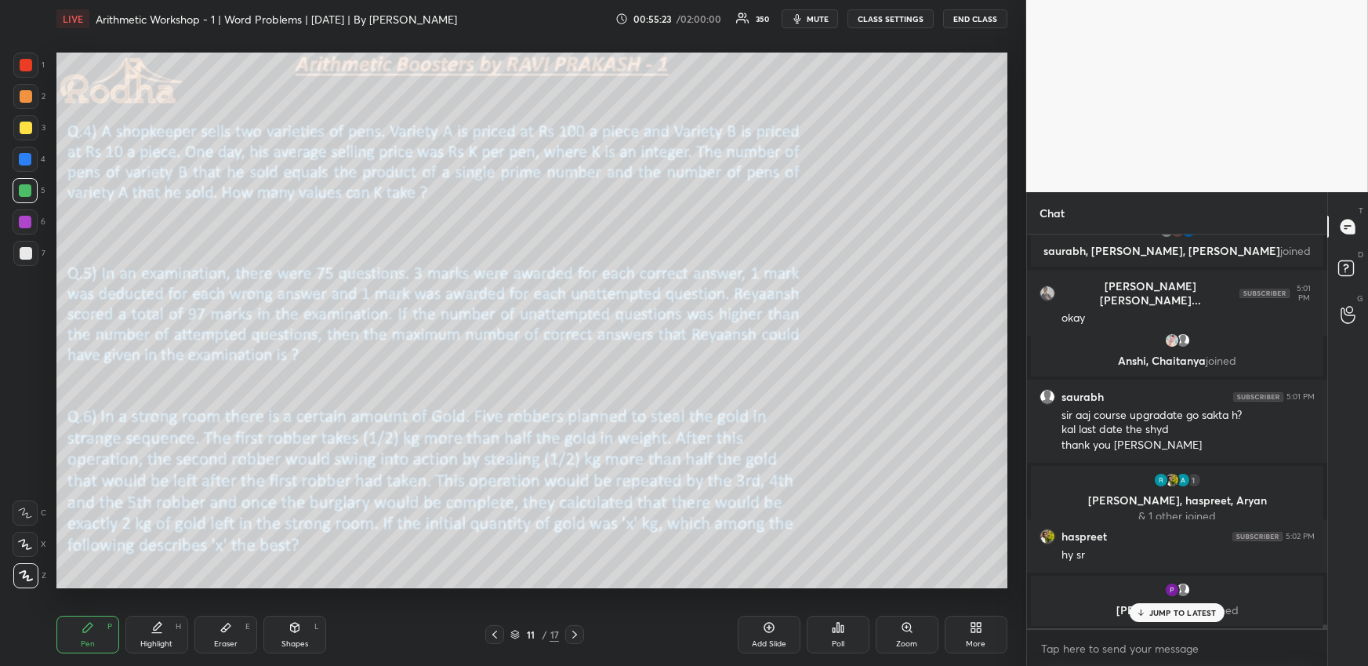
scroll to position [43411, 0]
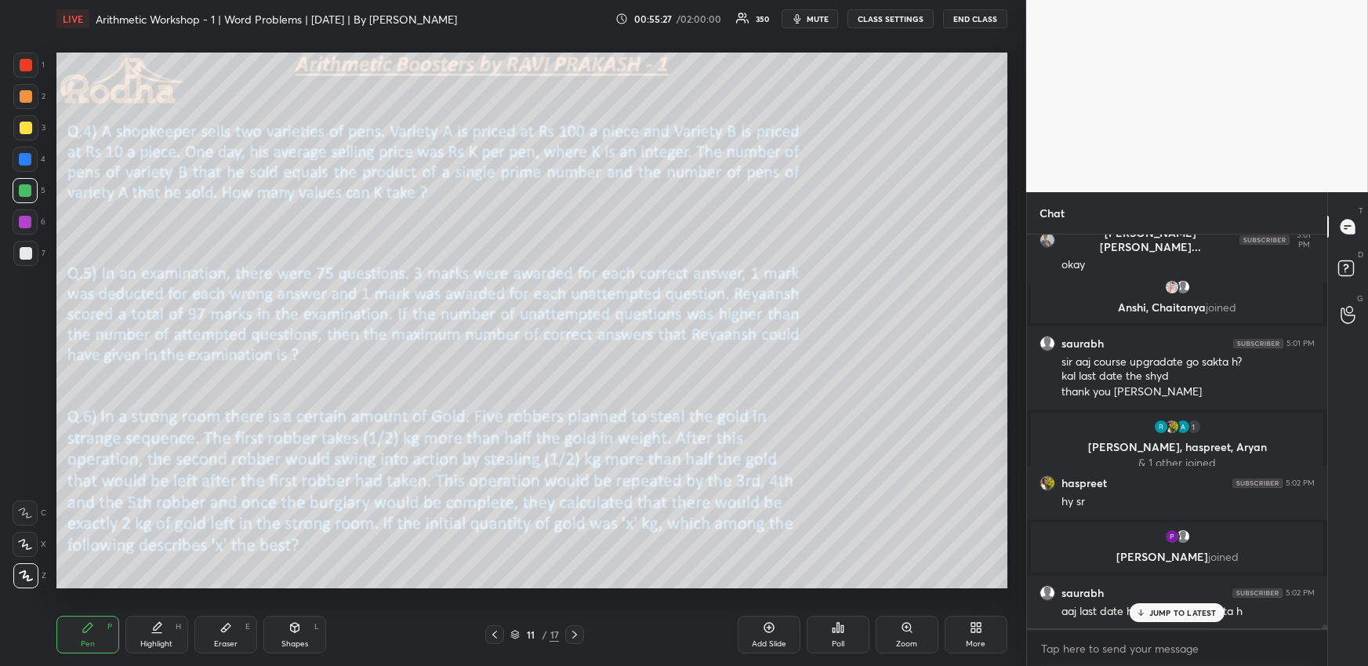
click at [1175, 608] on p "JUMP TO LATEST" at bounding box center [1183, 612] width 67 height 9
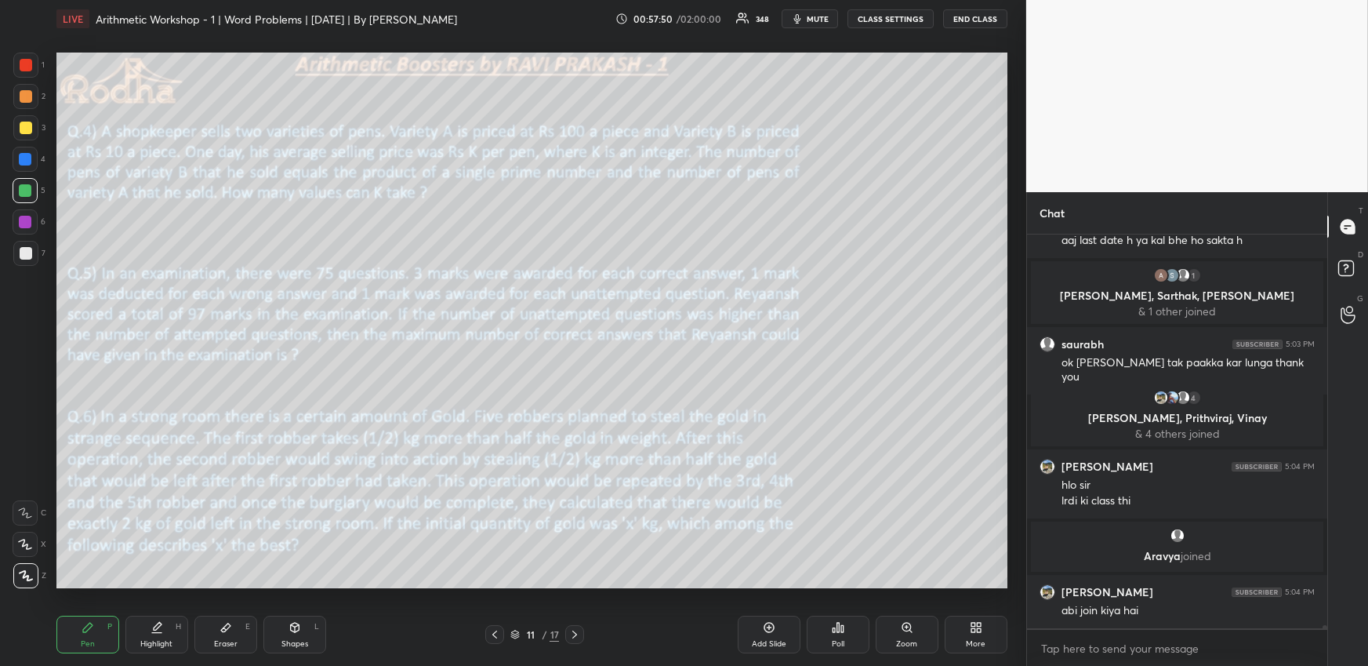
scroll to position [43583, 0]
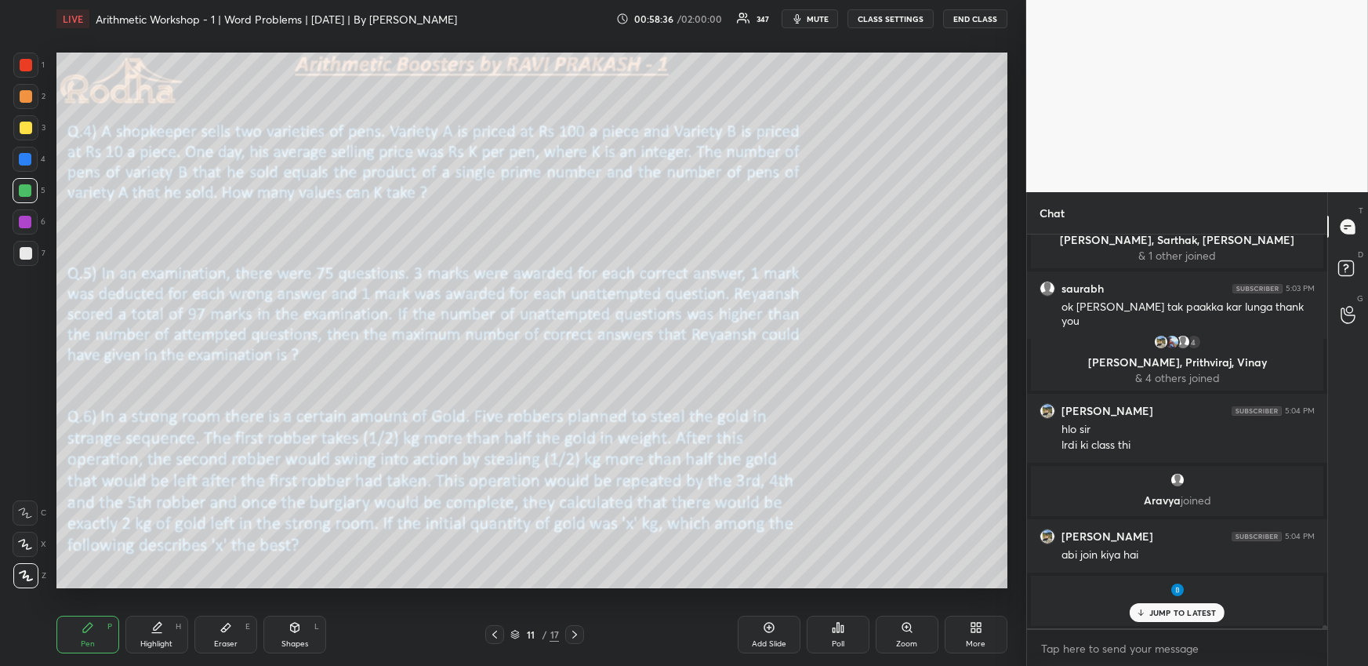
click at [964, 636] on div "More" at bounding box center [976, 635] width 63 height 38
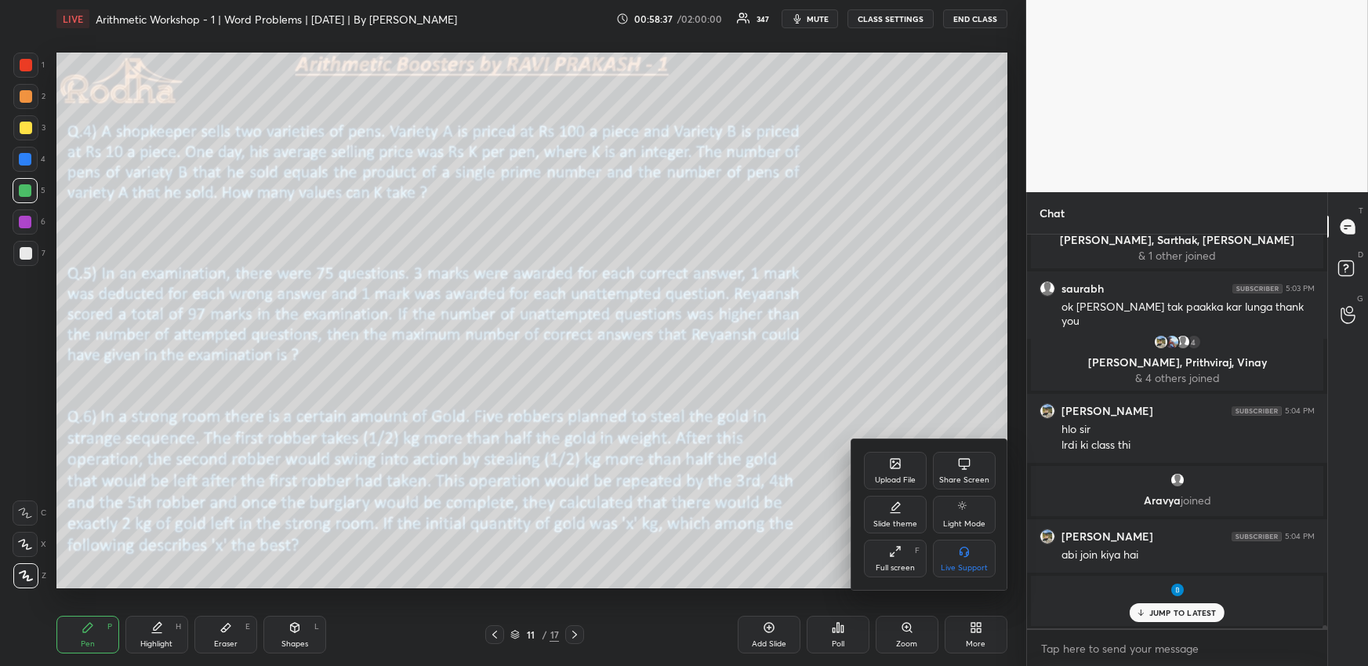
click at [901, 485] on div "Upload File" at bounding box center [895, 471] width 63 height 38
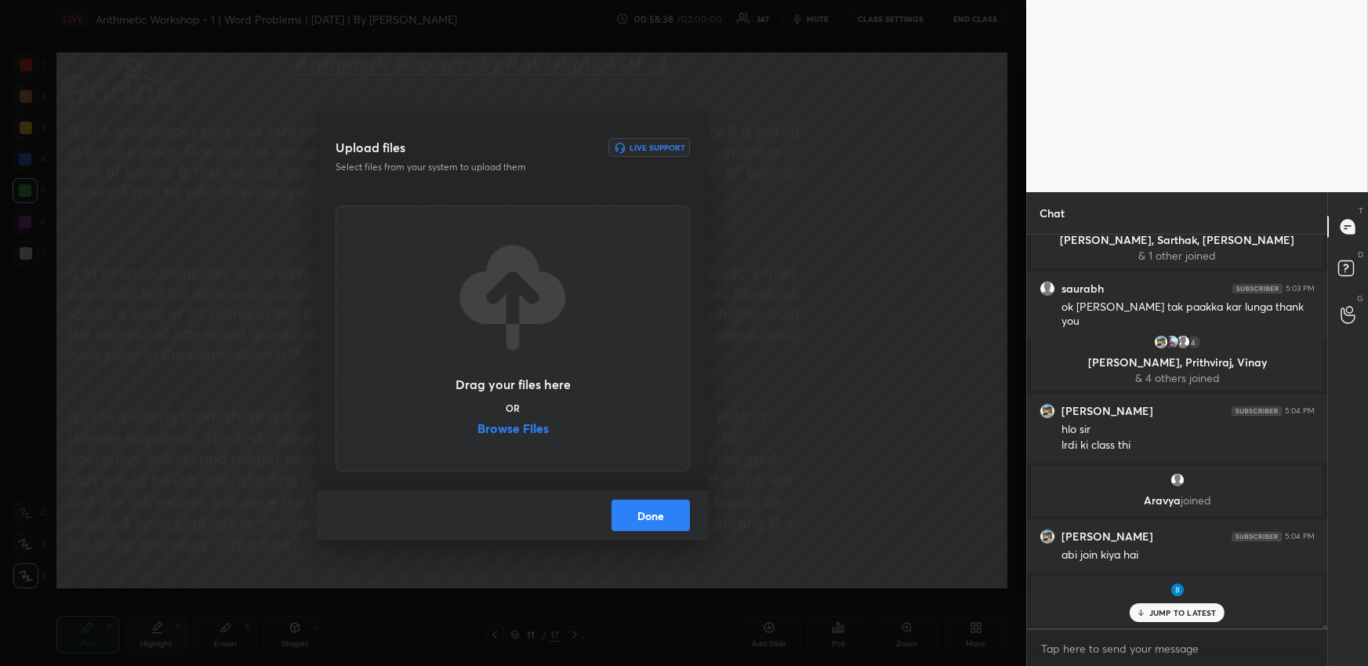
click at [547, 432] on label "Browse Files" at bounding box center [513, 430] width 71 height 16
click at [478, 432] on input "Browse Files" at bounding box center [478, 430] width 0 height 16
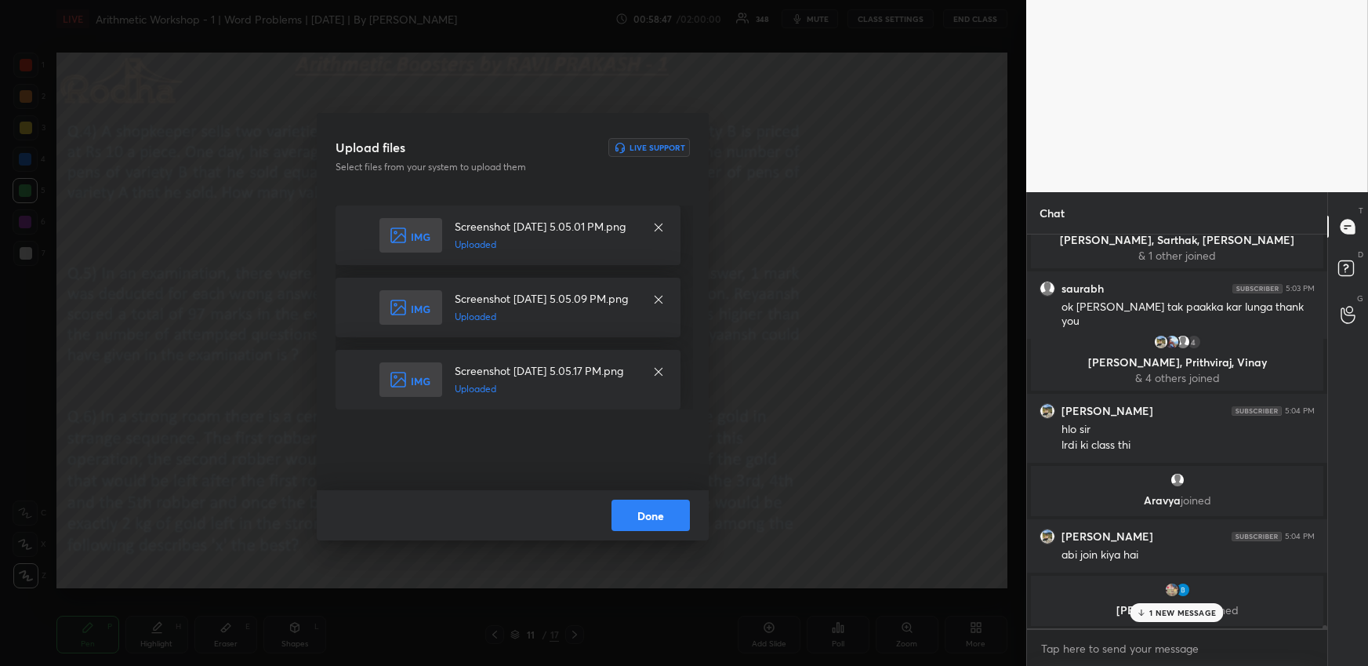
click at [667, 519] on button "Done" at bounding box center [651, 514] width 78 height 31
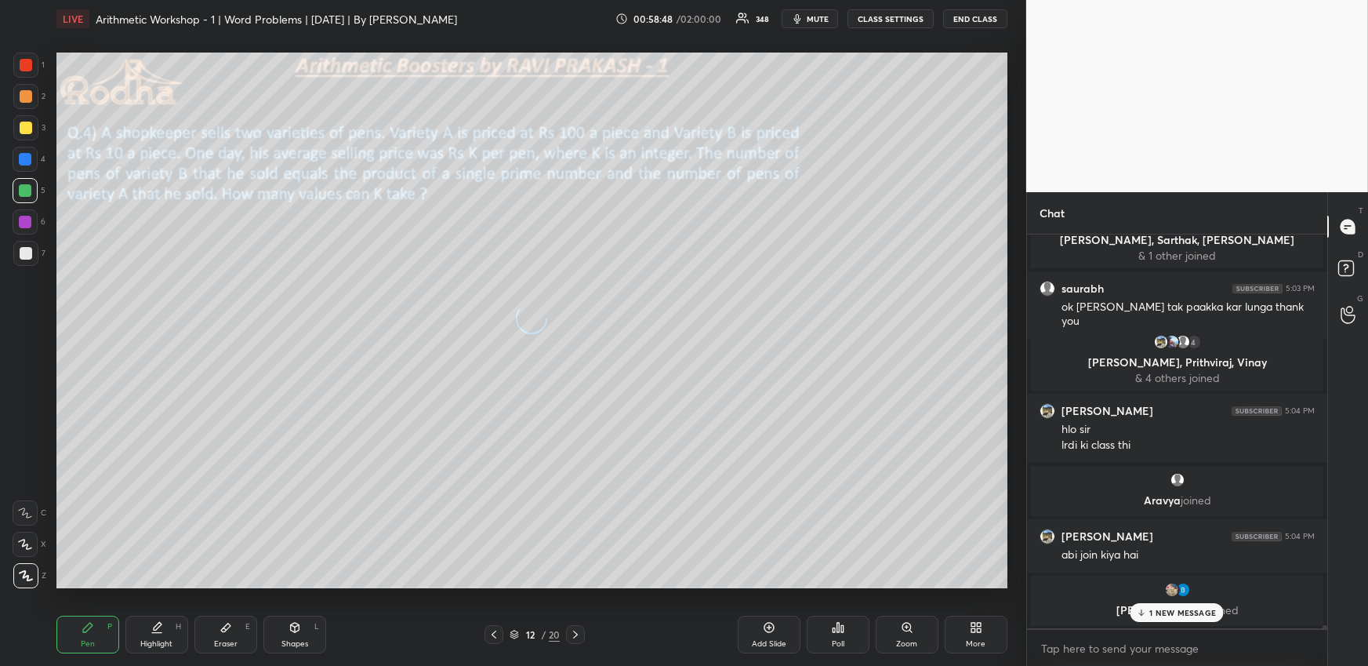
click at [494, 633] on icon at bounding box center [494, 634] width 5 height 8
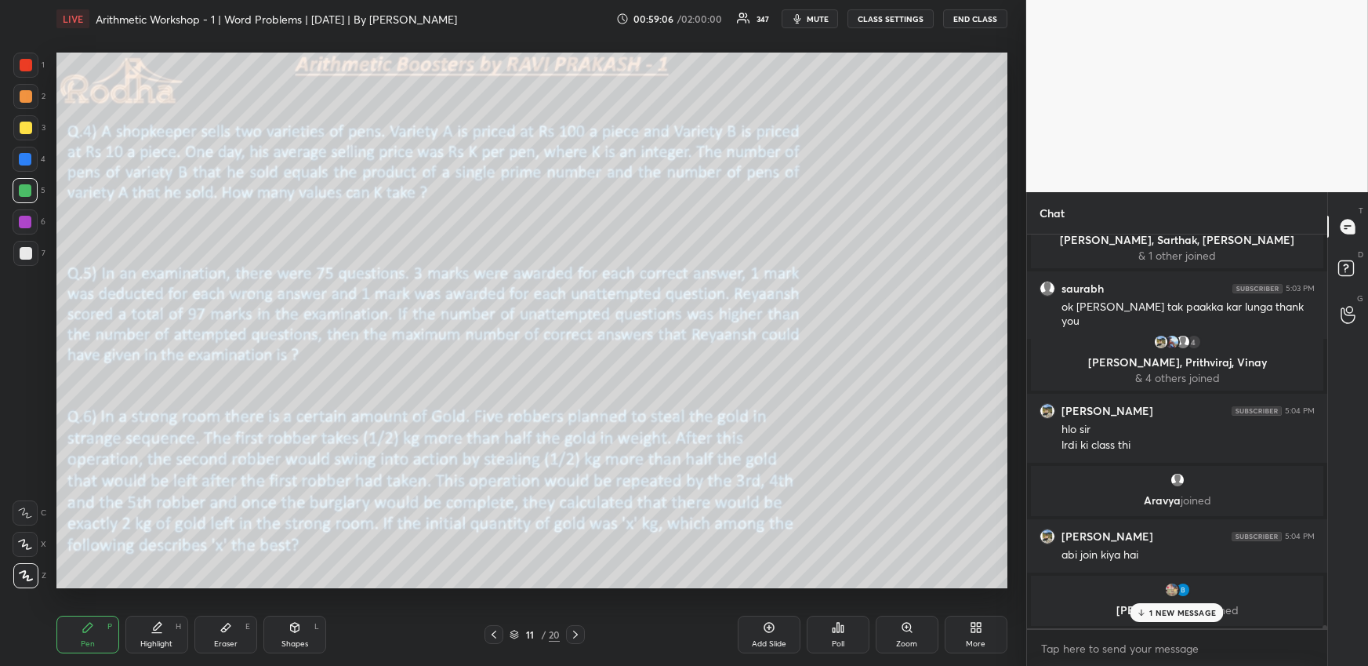
click at [822, 17] on span "mute" at bounding box center [818, 18] width 22 height 11
drag, startPoint x: 1193, startPoint y: 612, endPoint x: 1189, endPoint y: 596, distance: 17.1
click at [1194, 613] on p "1 NEW MESSAGE" at bounding box center [1183, 612] width 67 height 9
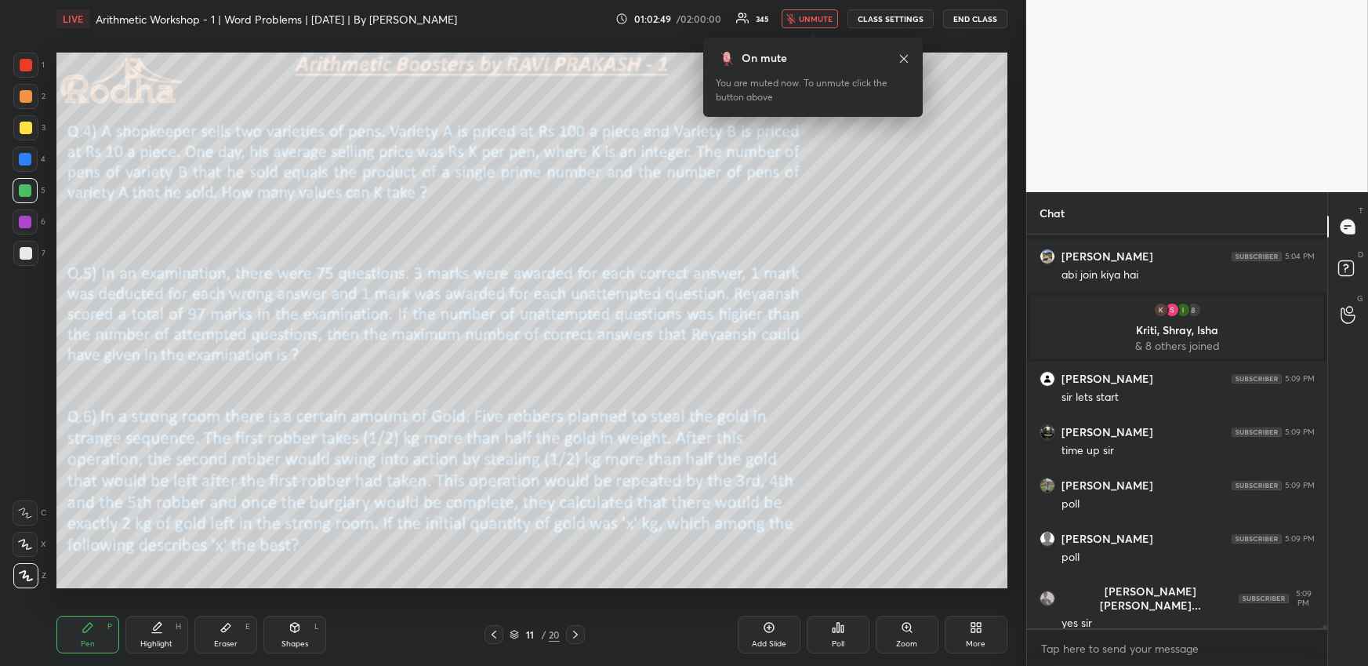
scroll to position [43936, 0]
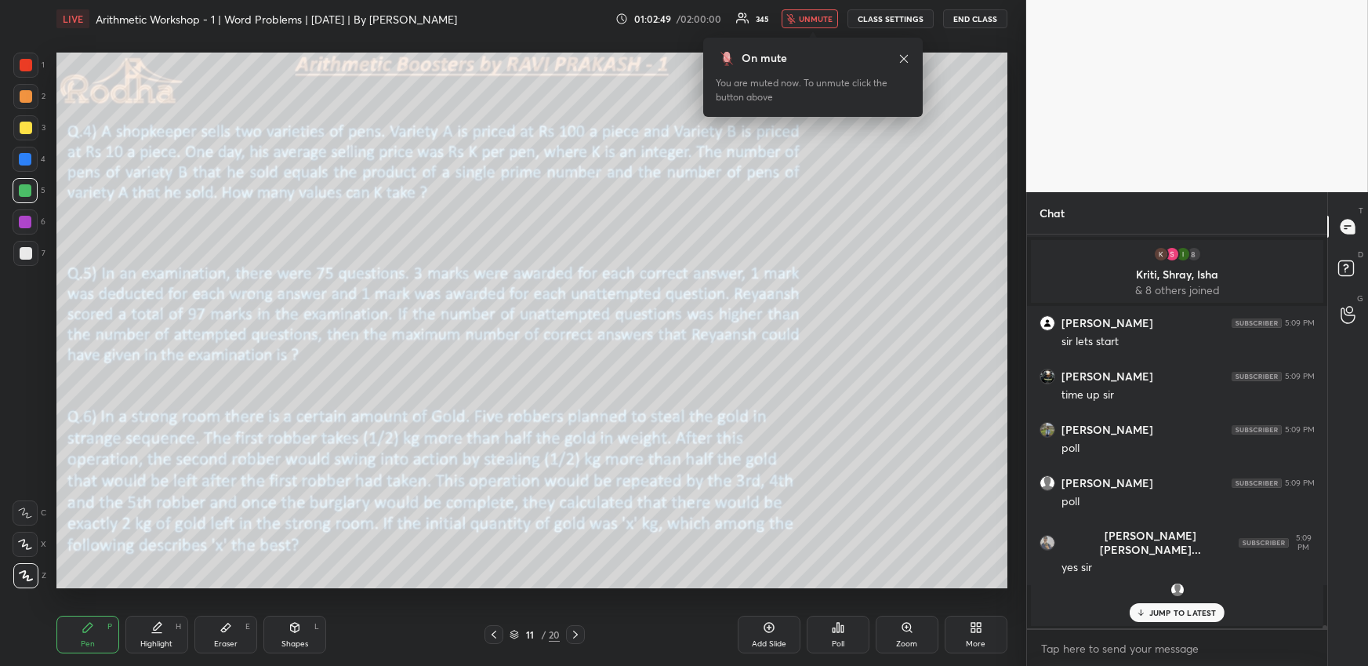
drag, startPoint x: 813, startPoint y: 20, endPoint x: 790, endPoint y: 43, distance: 32.2
click at [813, 22] on span "unmute" at bounding box center [816, 18] width 34 height 11
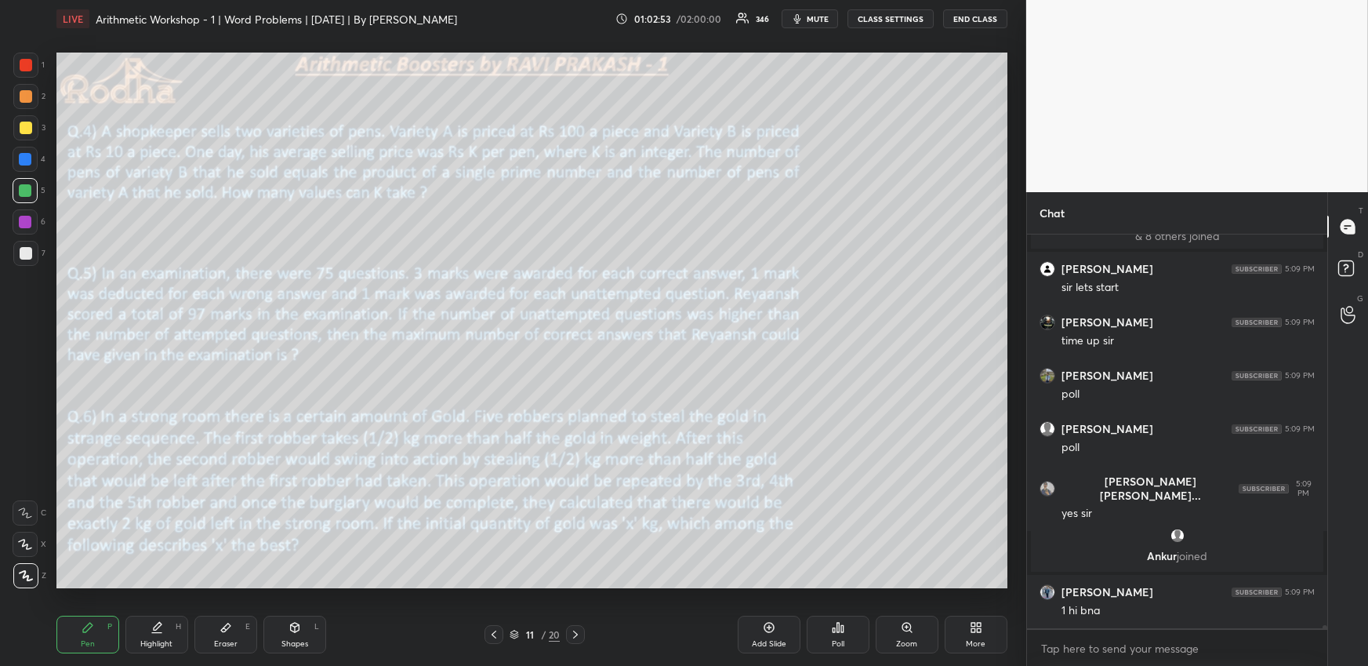
scroll to position [43865, 0]
click at [228, 637] on div "Eraser E" at bounding box center [225, 635] width 63 height 38
click at [89, 632] on icon at bounding box center [88, 627] width 13 height 13
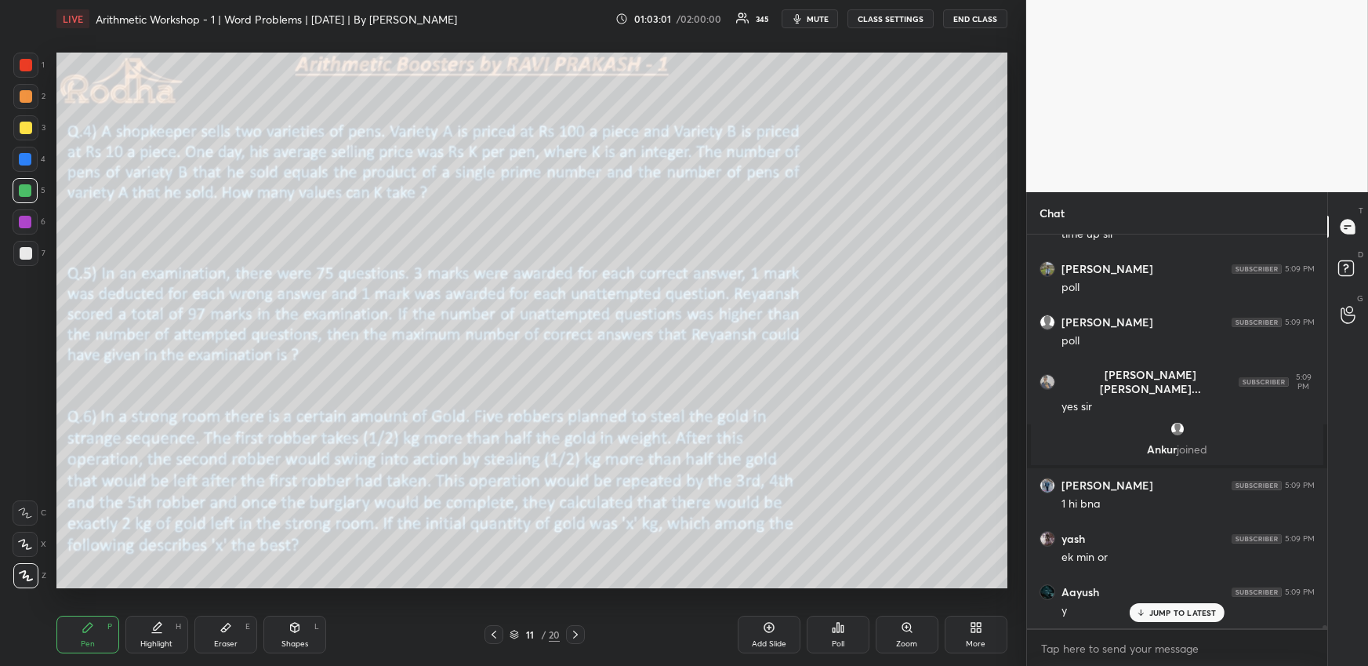
scroll to position [44024, 0]
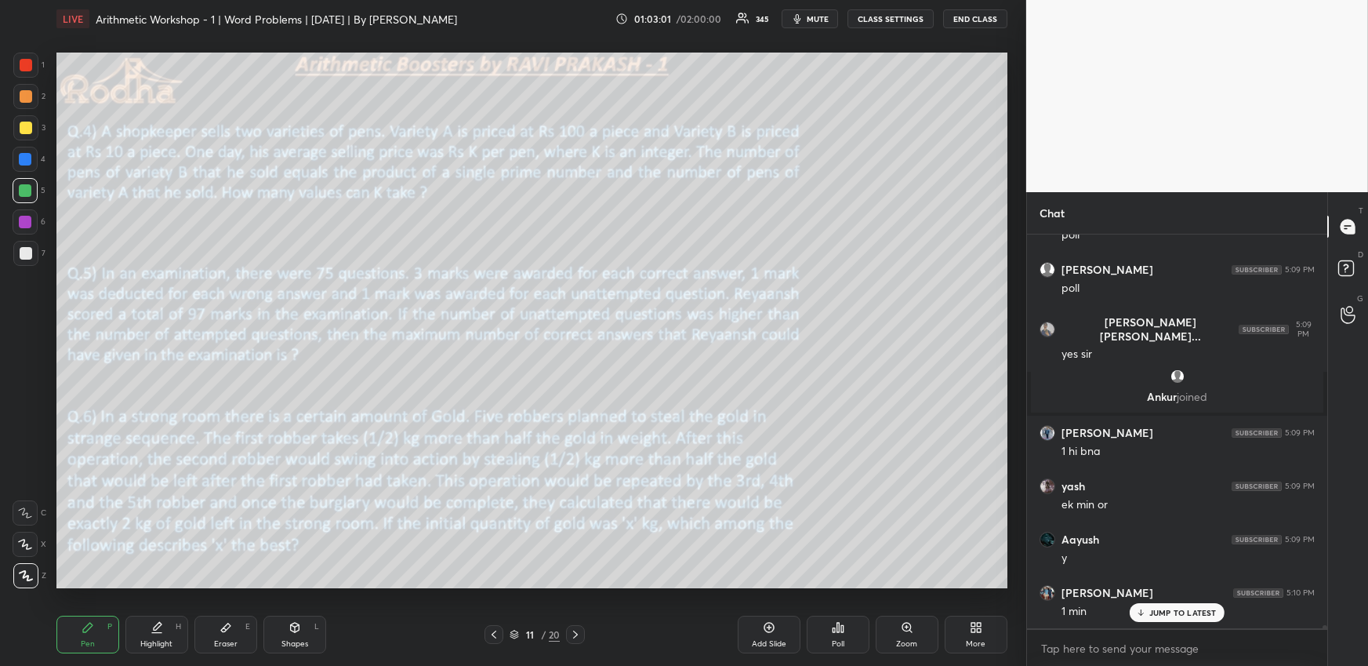
click at [35, 125] on div at bounding box center [25, 127] width 25 height 25
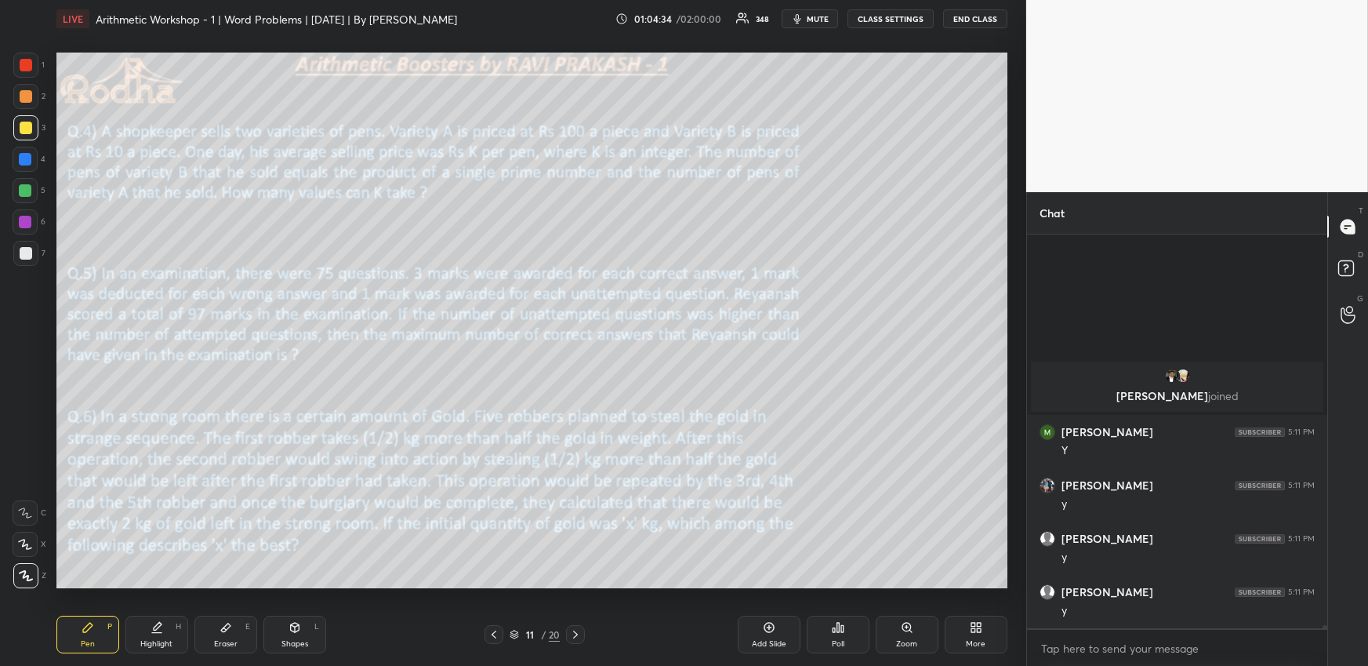
scroll to position [44735, 0]
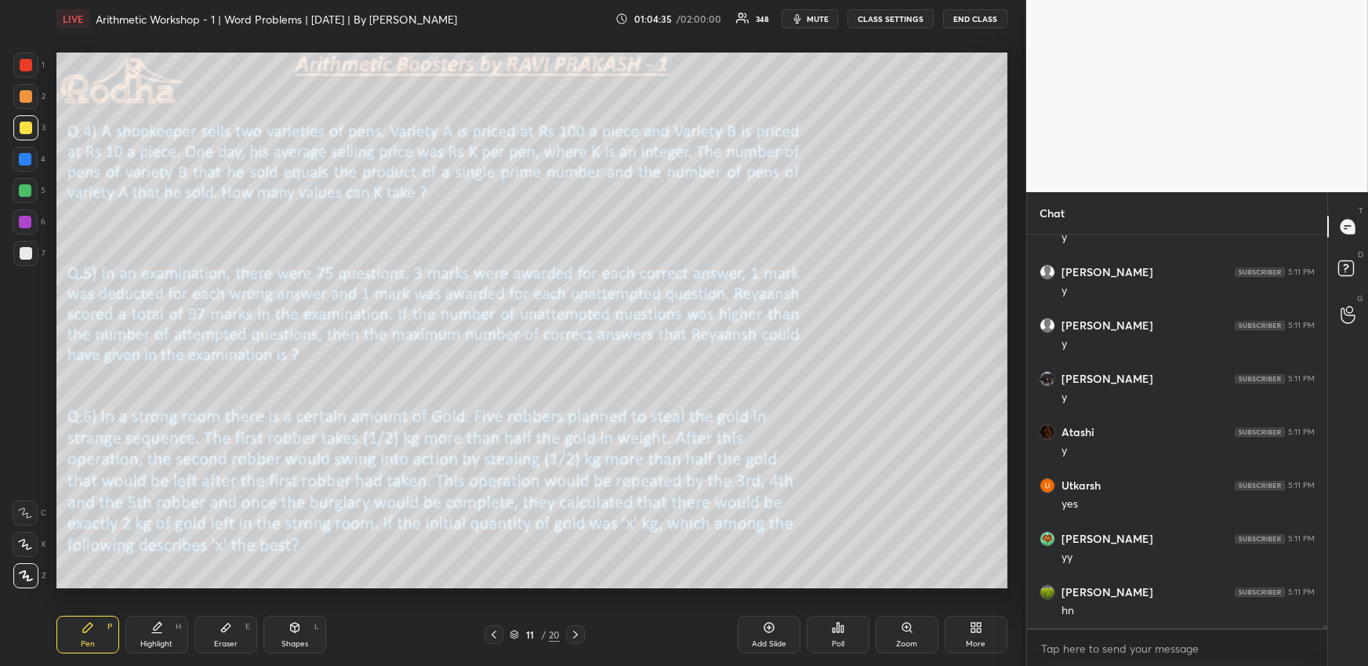
click at [839, 627] on icon at bounding box center [838, 627] width 2 height 9
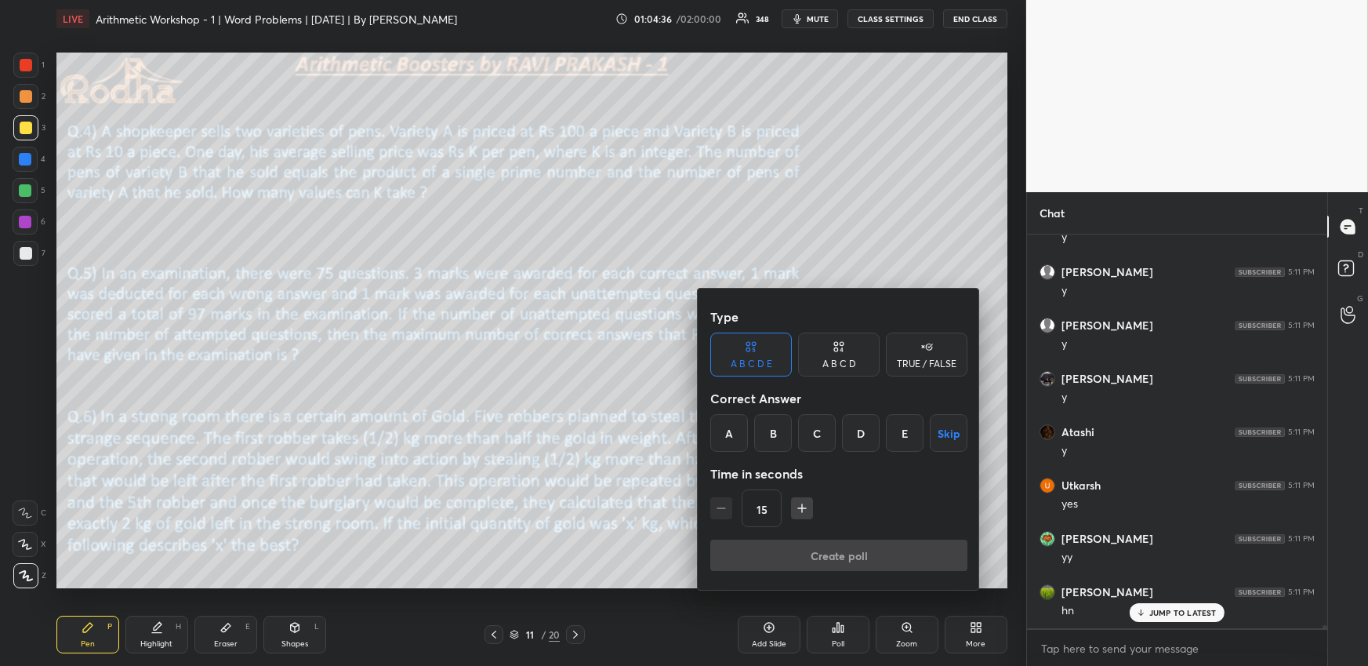
scroll to position [44895, 0]
drag, startPoint x: 913, startPoint y: 433, endPoint x: 906, endPoint y: 439, distance: 8.9
click at [914, 434] on div "E" at bounding box center [905, 433] width 38 height 38
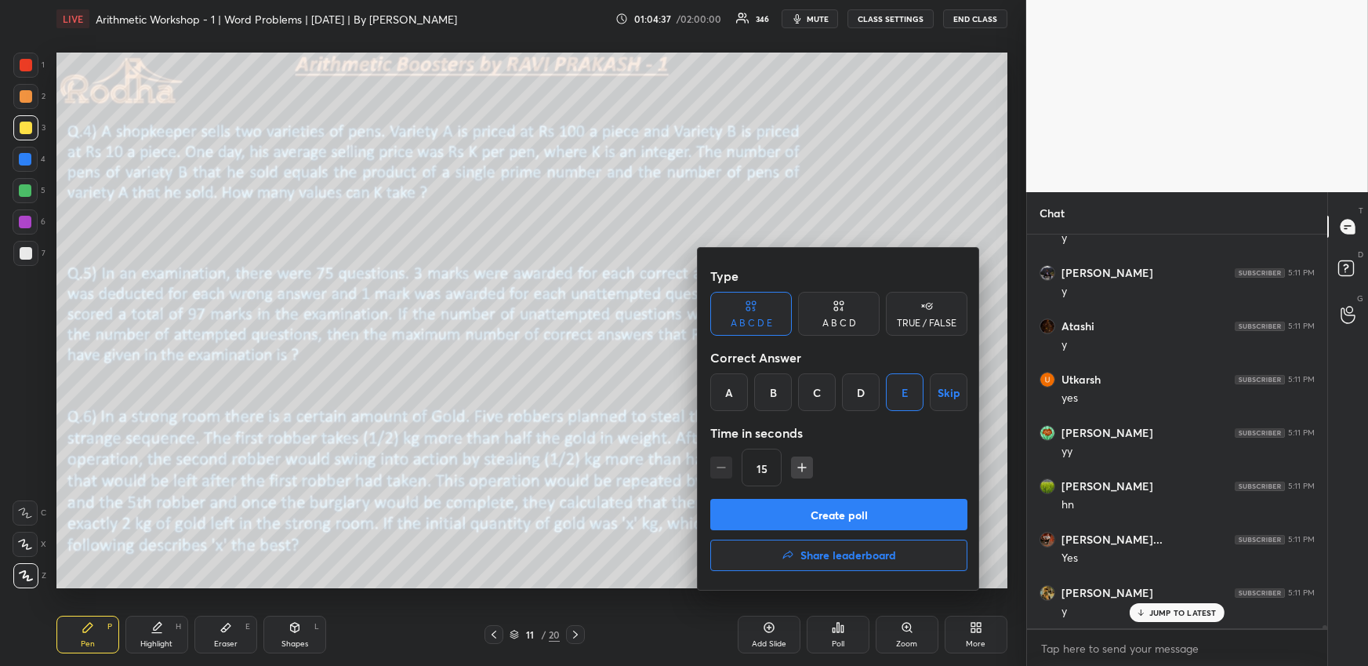
click at [859, 511] on button "Create poll" at bounding box center [838, 514] width 257 height 31
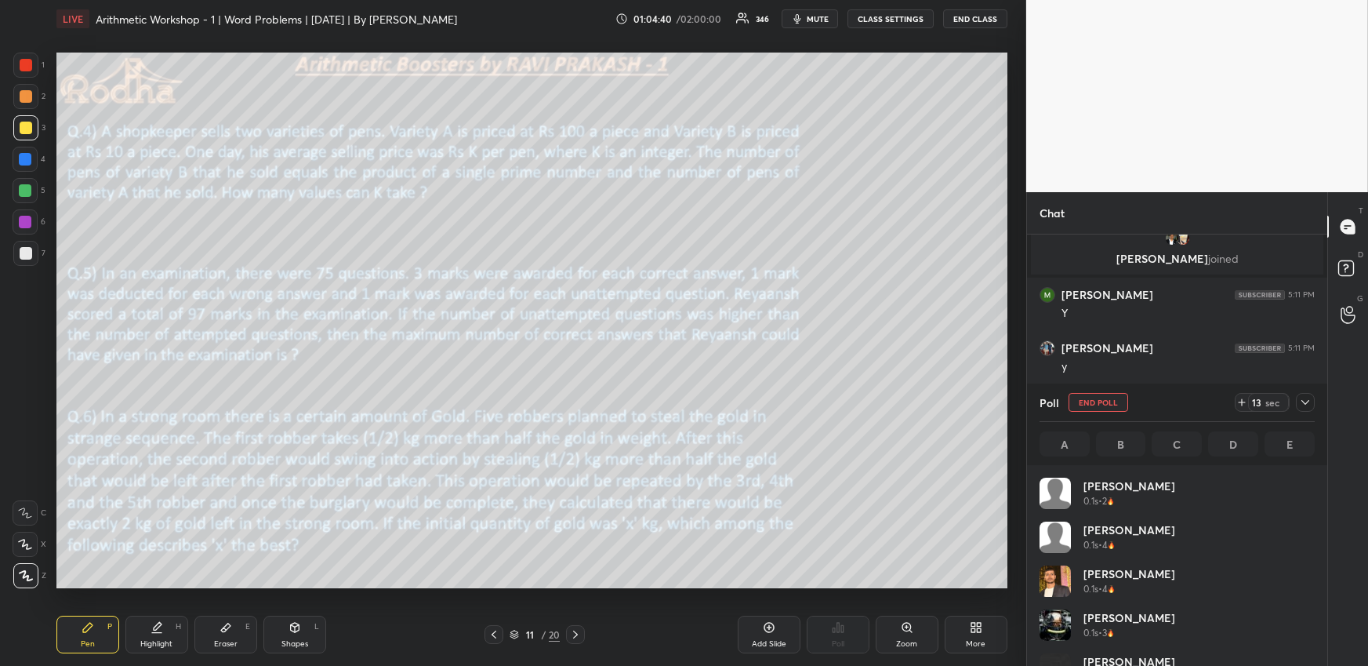
scroll to position [183, 271]
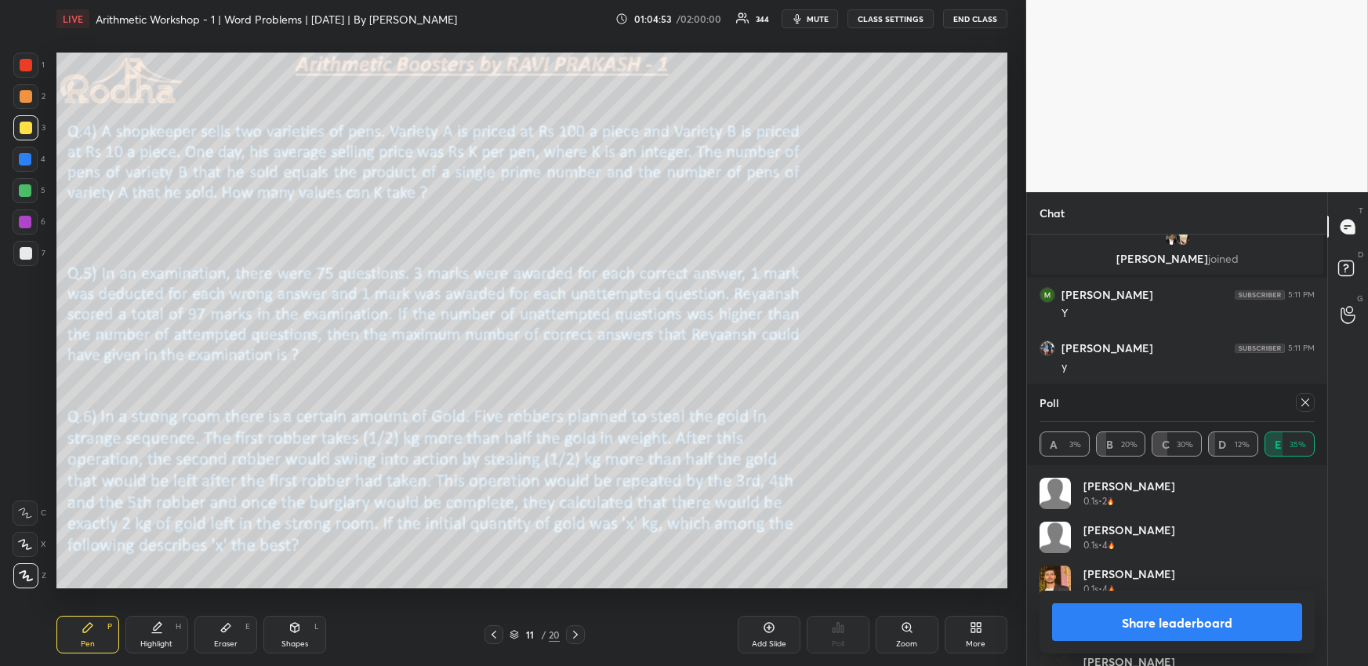
drag, startPoint x: 1310, startPoint y: 401, endPoint x: 1264, endPoint y: 416, distance: 48.6
click at [1310, 401] on icon at bounding box center [1305, 402] width 13 height 13
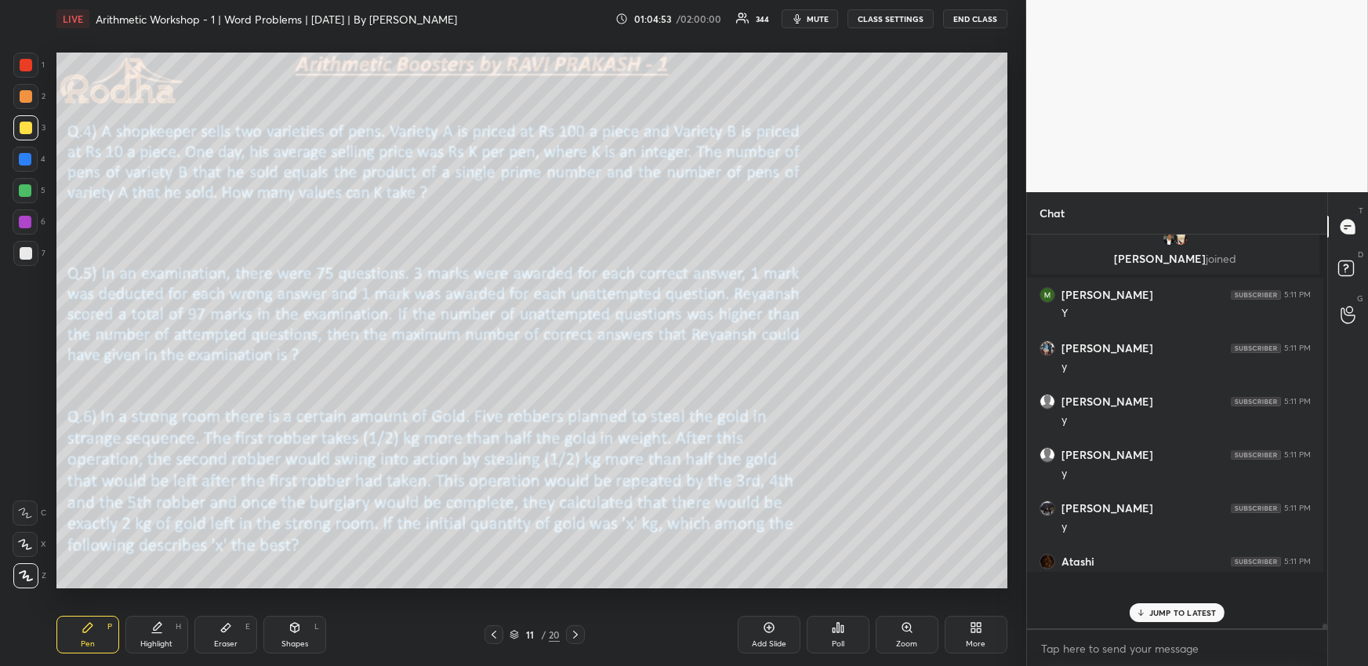
scroll to position [384, 292]
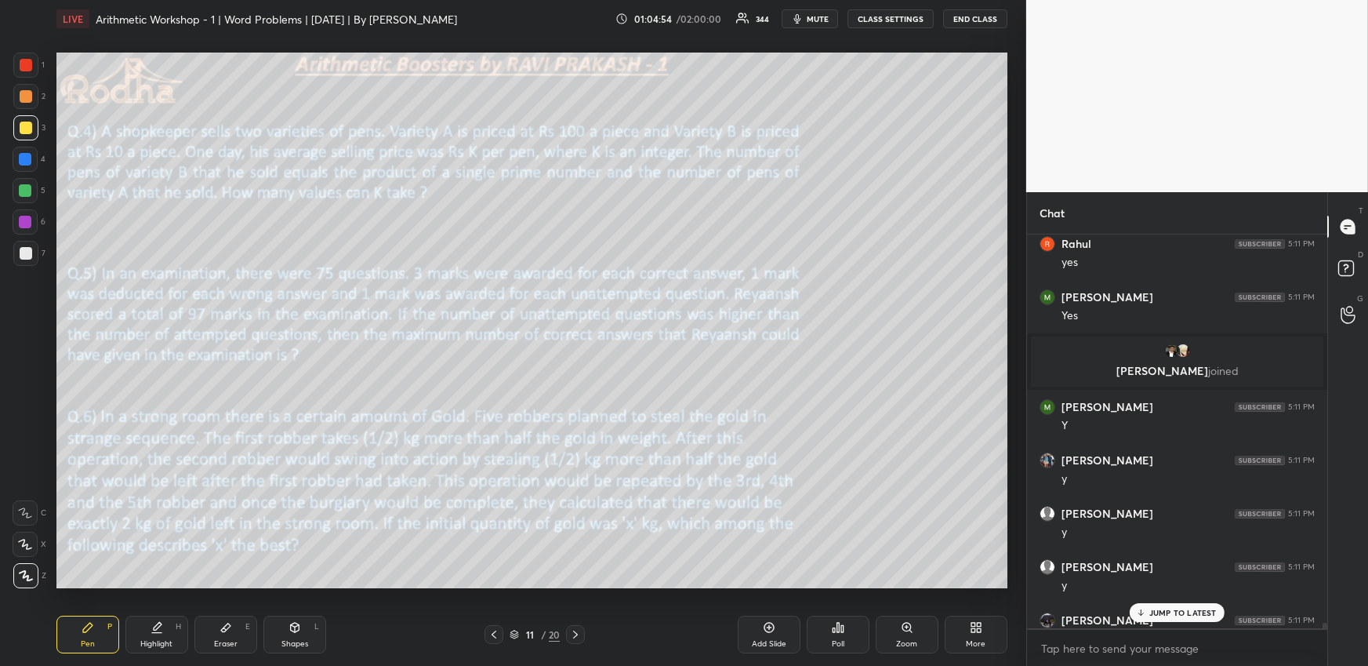
click at [1179, 616] on p "JUMP TO LATEST" at bounding box center [1183, 612] width 67 height 9
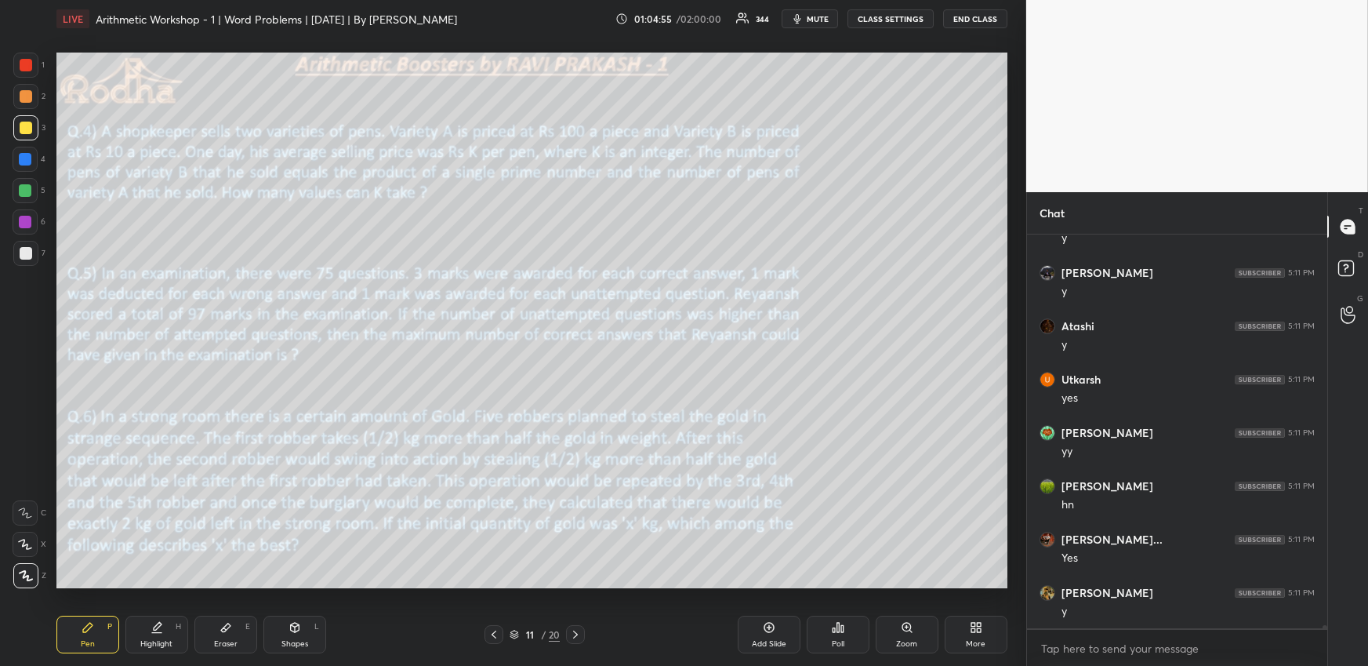
click at [830, 632] on div "Poll" at bounding box center [838, 635] width 63 height 38
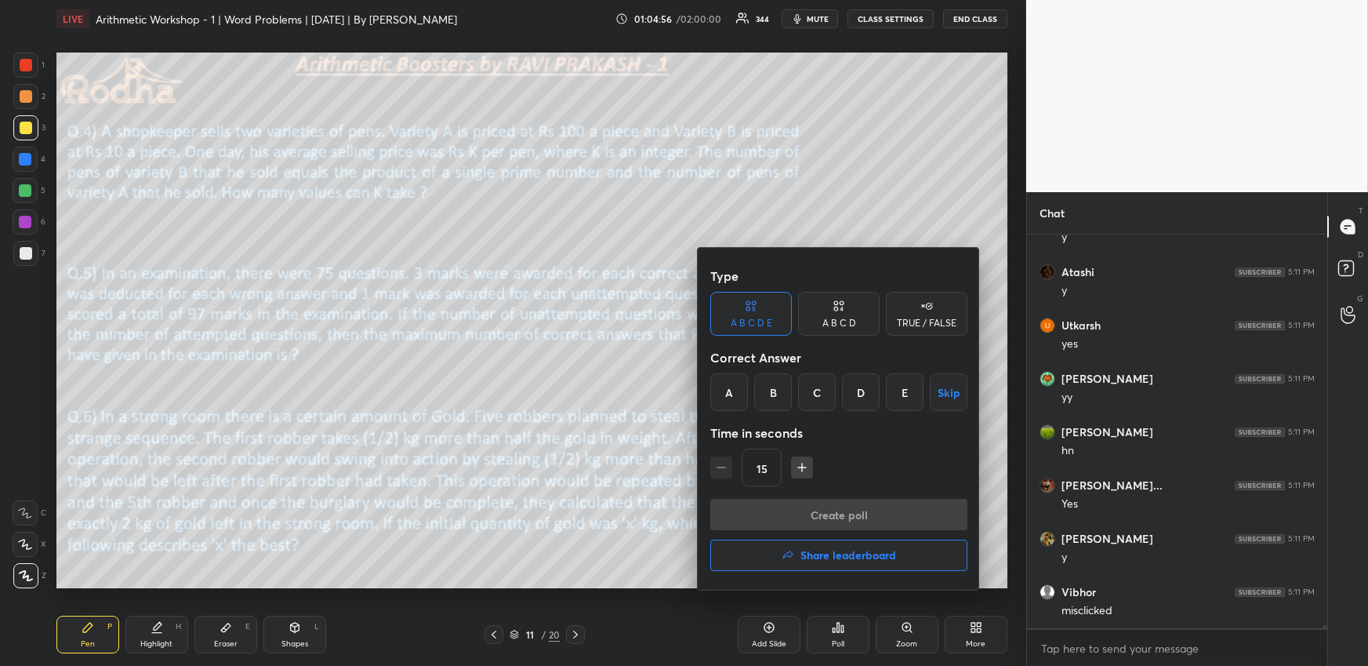
drag, startPoint x: 905, startPoint y: 390, endPoint x: 901, endPoint y: 398, distance: 8.8
click at [906, 391] on div "E" at bounding box center [905, 392] width 38 height 38
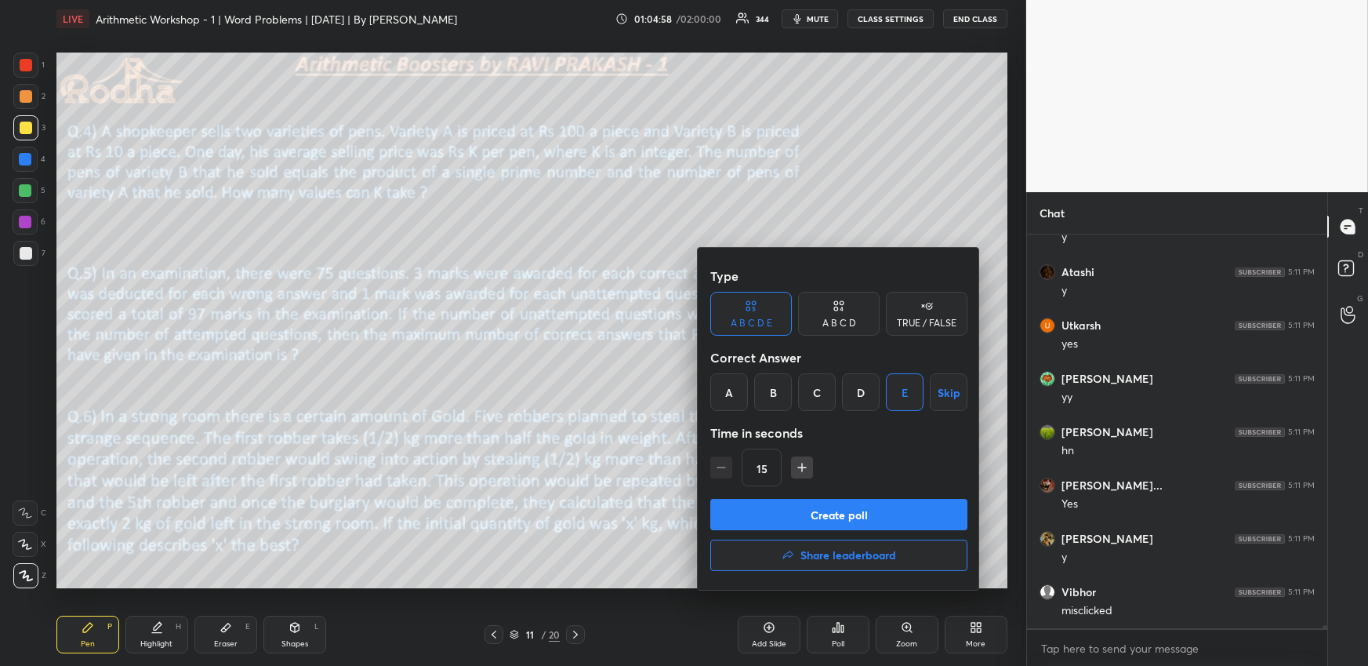
drag, startPoint x: 866, startPoint y: 515, endPoint x: 867, endPoint y: 500, distance: 14.9
click at [866, 516] on button "Create poll" at bounding box center [838, 514] width 257 height 31
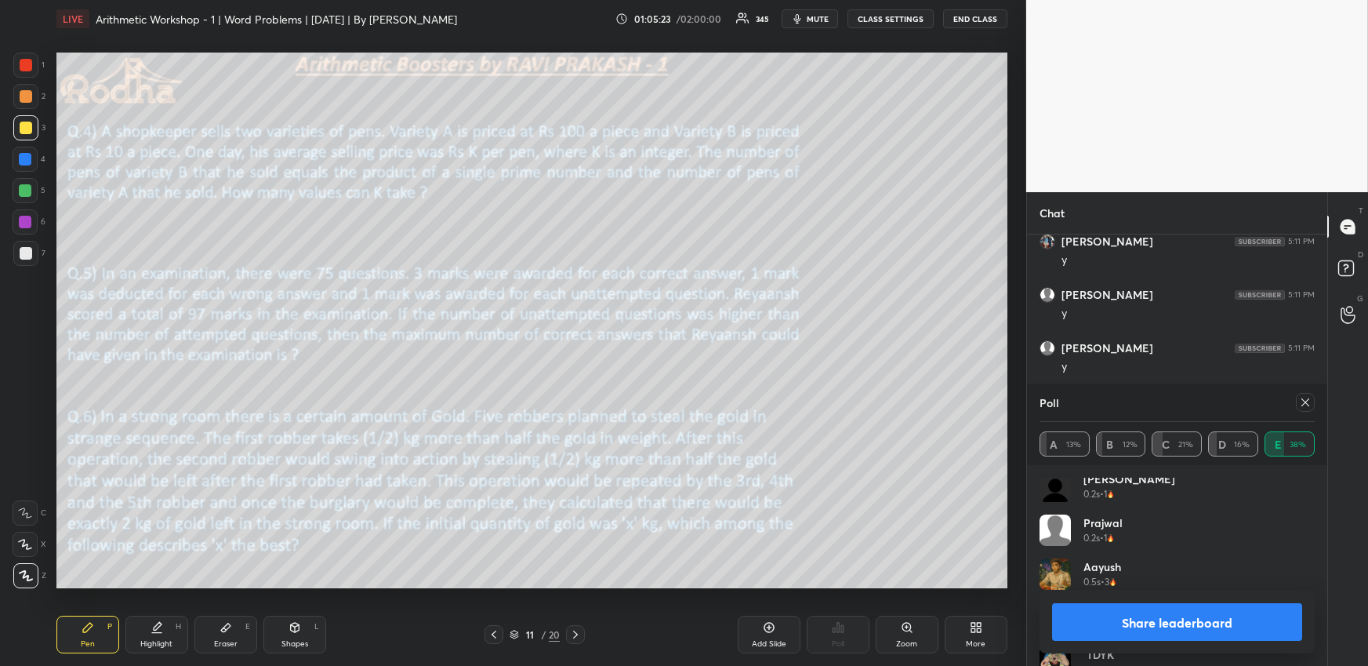
click at [1307, 406] on icon at bounding box center [1305, 402] width 13 height 13
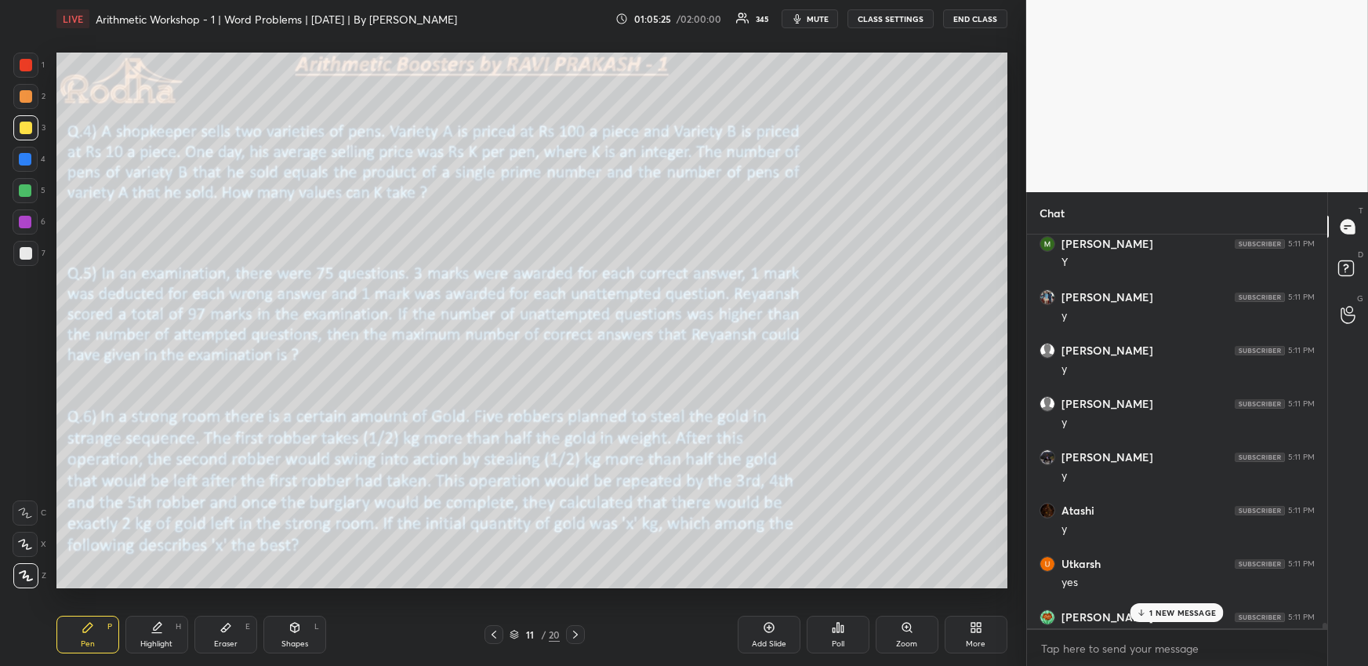
click at [843, 630] on icon at bounding box center [842, 628] width 2 height 7
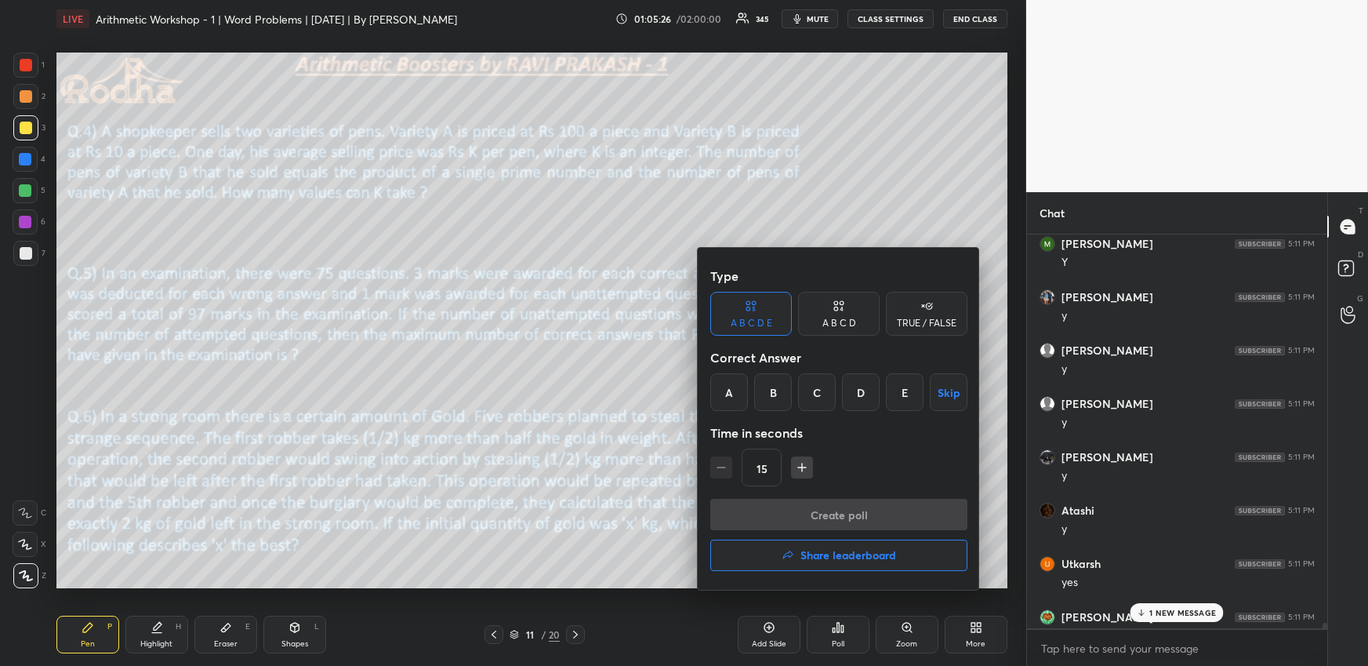
click at [821, 394] on div "C" at bounding box center [817, 392] width 38 height 38
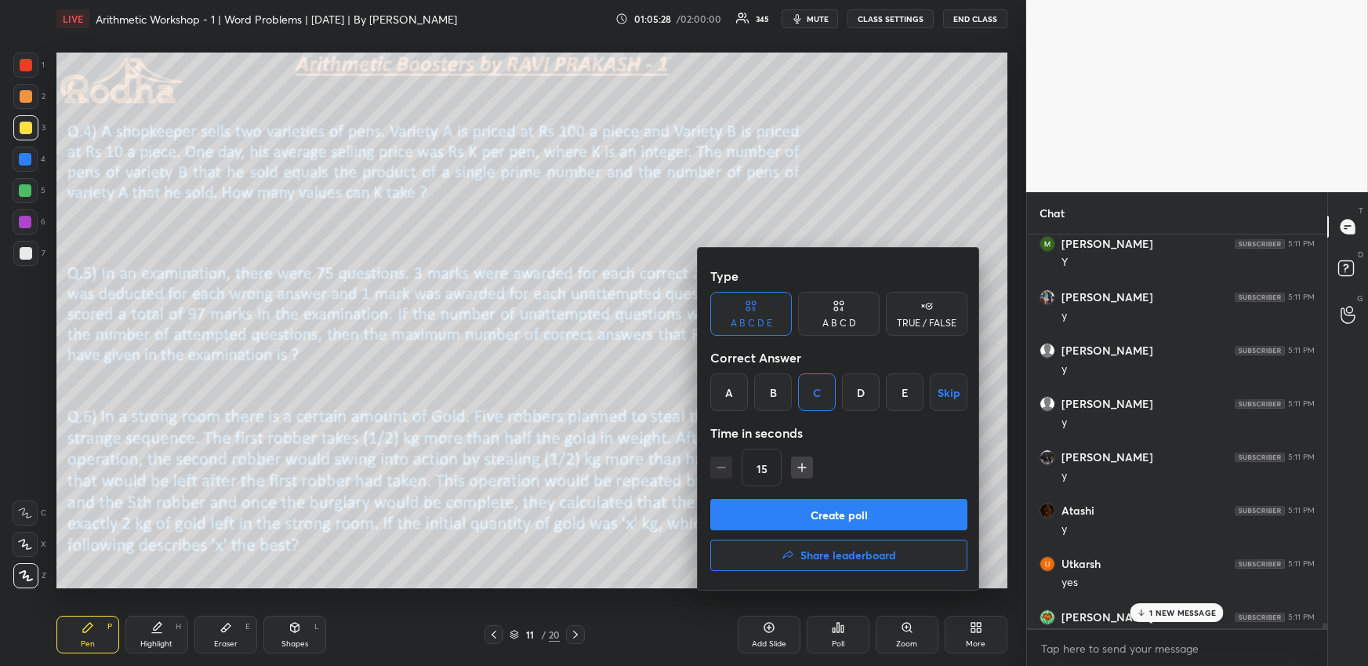
click at [795, 512] on button "Create poll" at bounding box center [838, 514] width 257 height 31
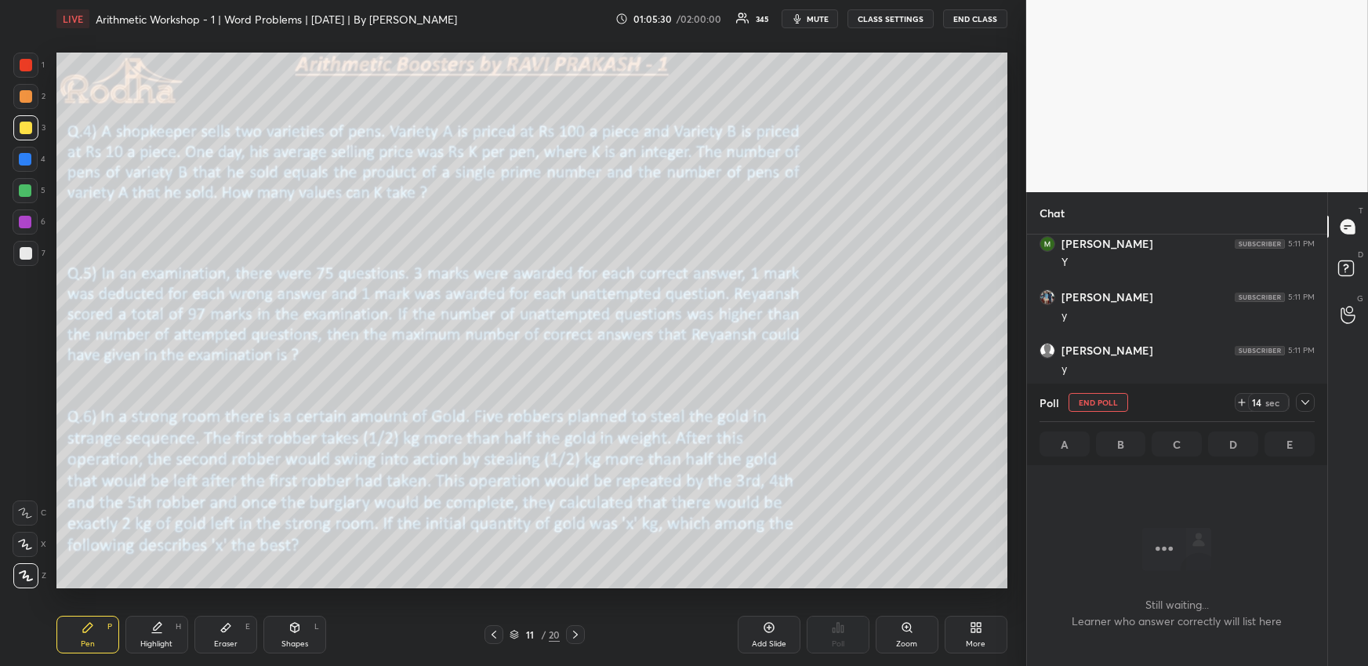
click at [1304, 405] on icon at bounding box center [1305, 402] width 13 height 13
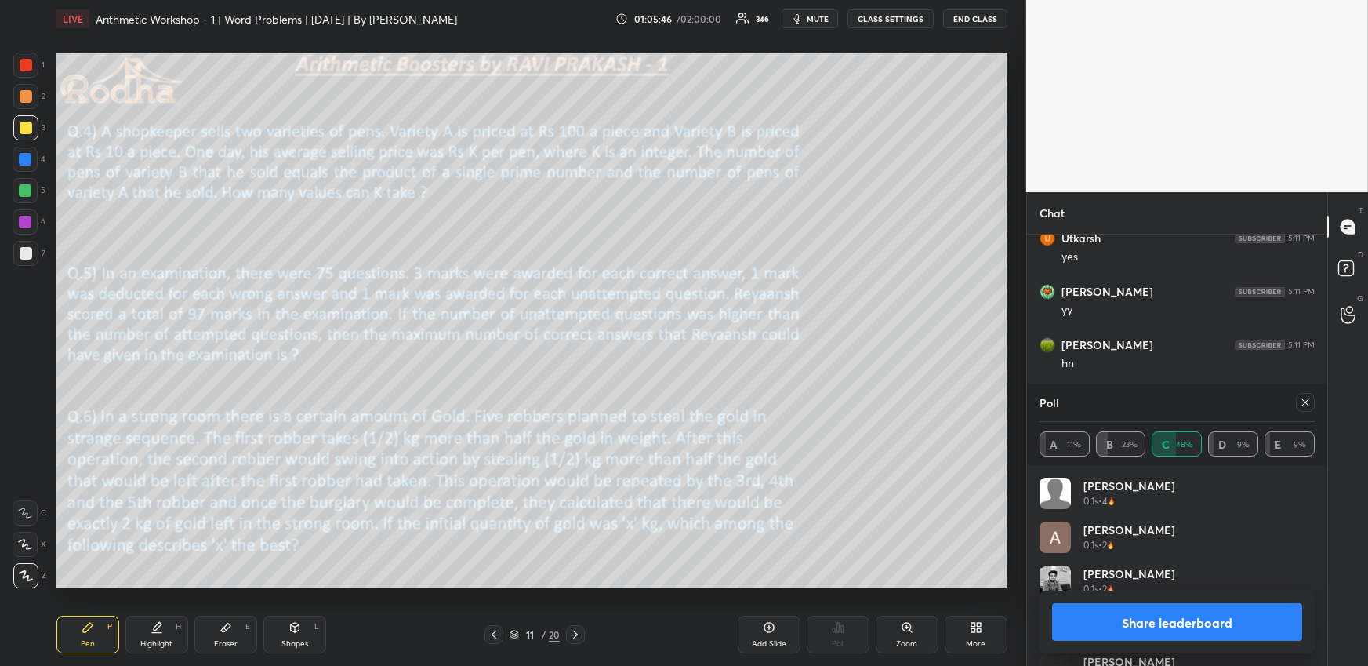
click at [1310, 397] on icon at bounding box center [1305, 402] width 13 height 13
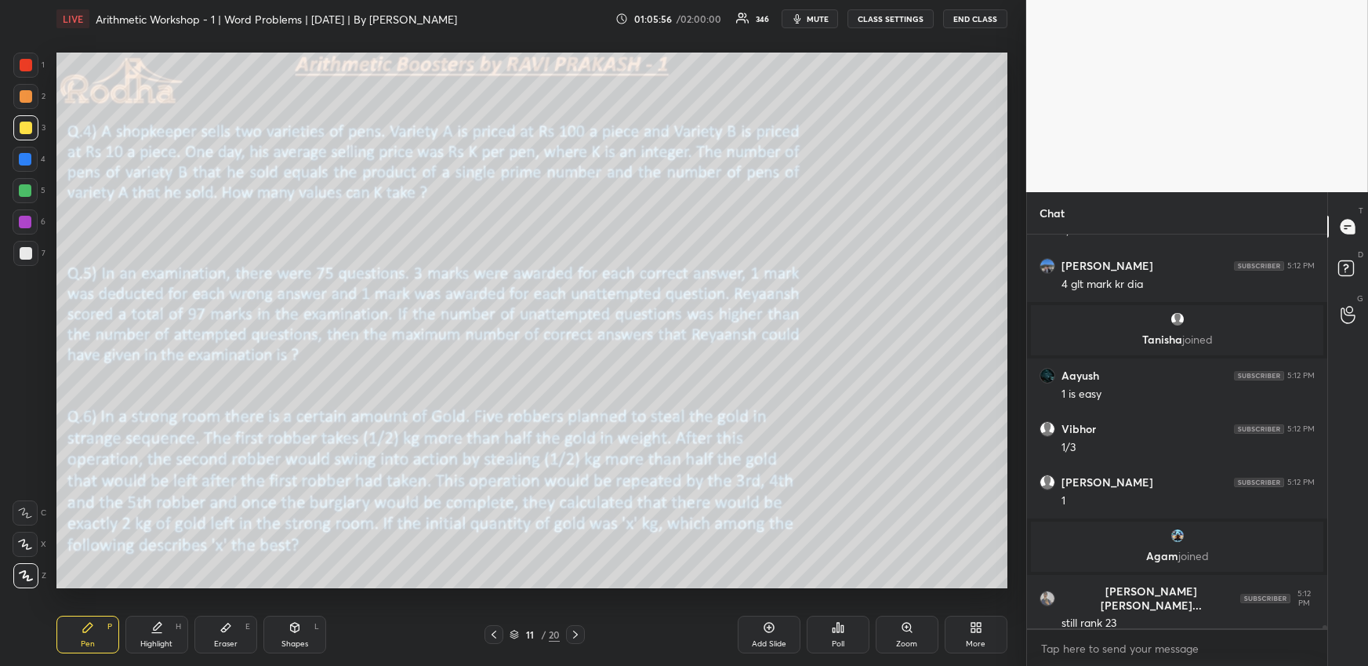
click at [21, 144] on div "1 2 3 4 5 6 7" at bounding box center [29, 163] width 33 height 220
click at [28, 66] on div at bounding box center [26, 65] width 13 height 13
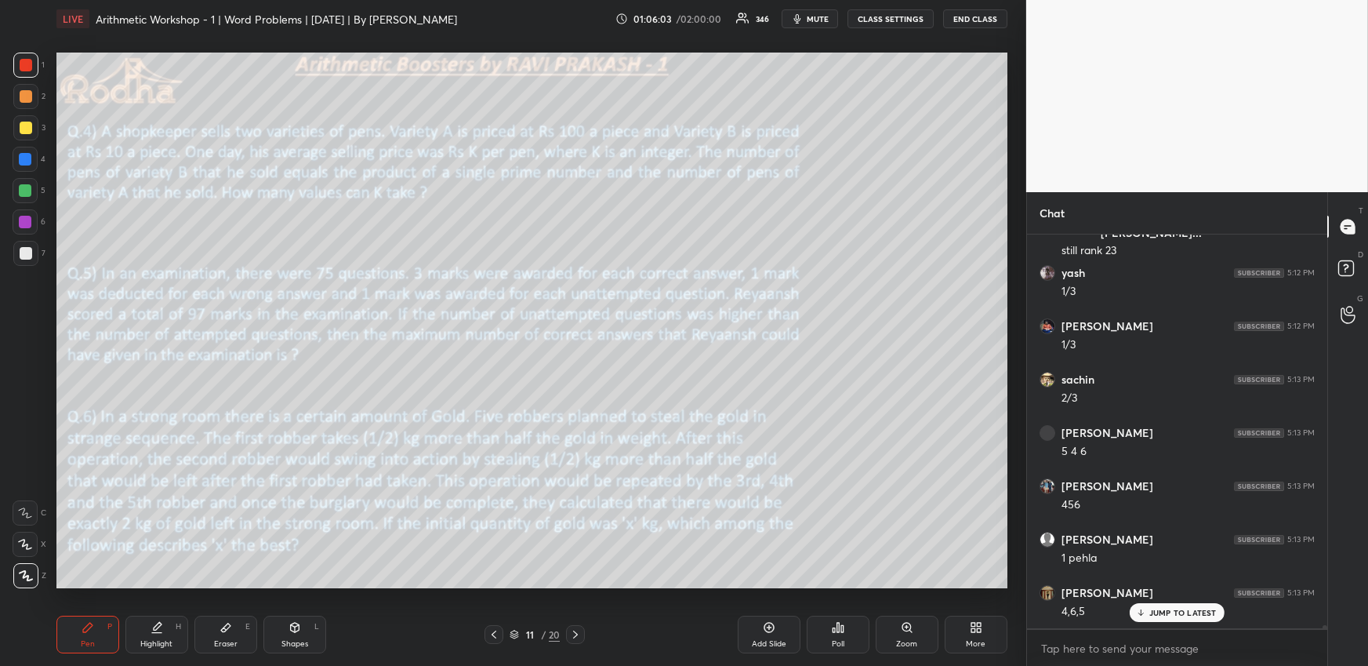
click at [133, 641] on div "Highlight H" at bounding box center [156, 635] width 63 height 38
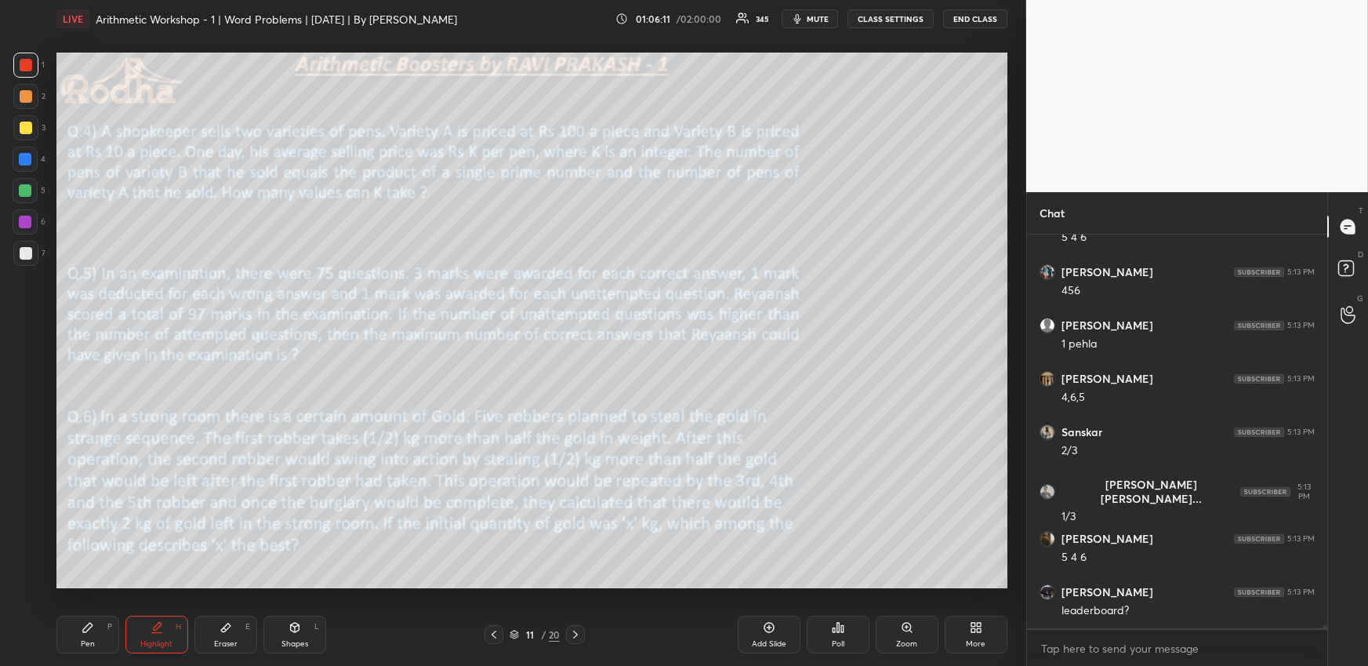
click at [93, 637] on div "Pen P" at bounding box center [87, 635] width 63 height 38
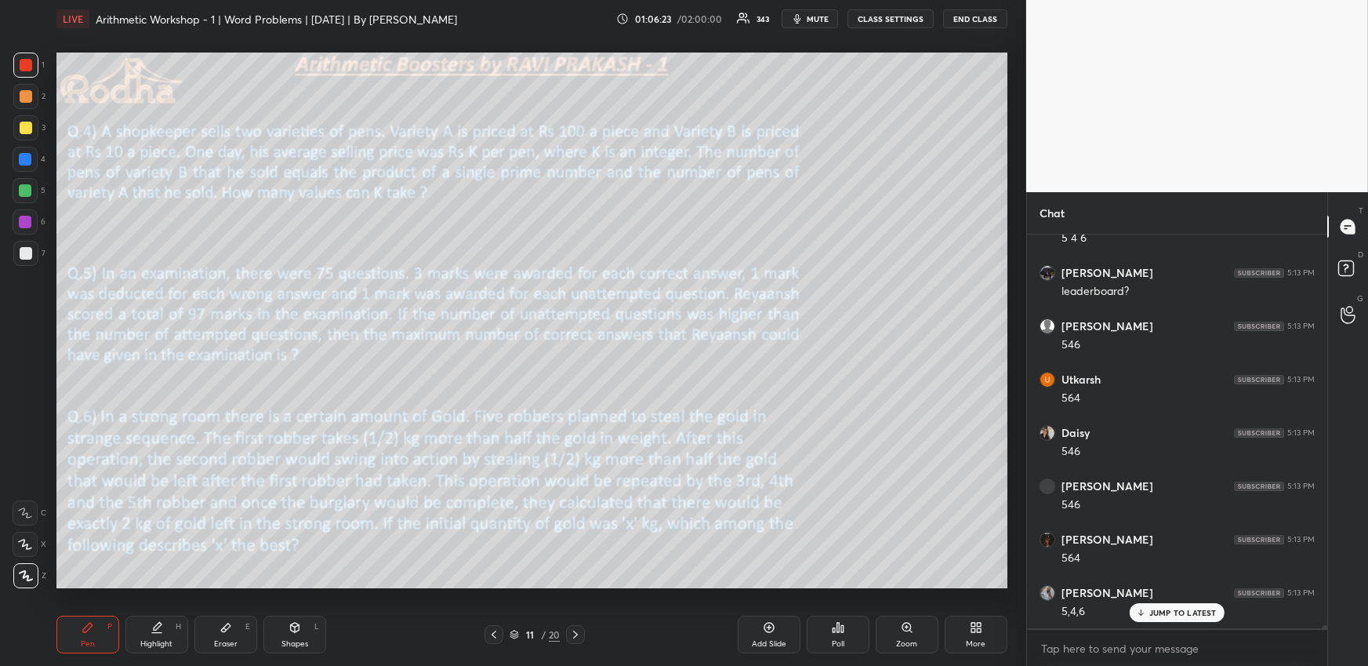
click at [162, 629] on div "Highlight H" at bounding box center [156, 635] width 63 height 38
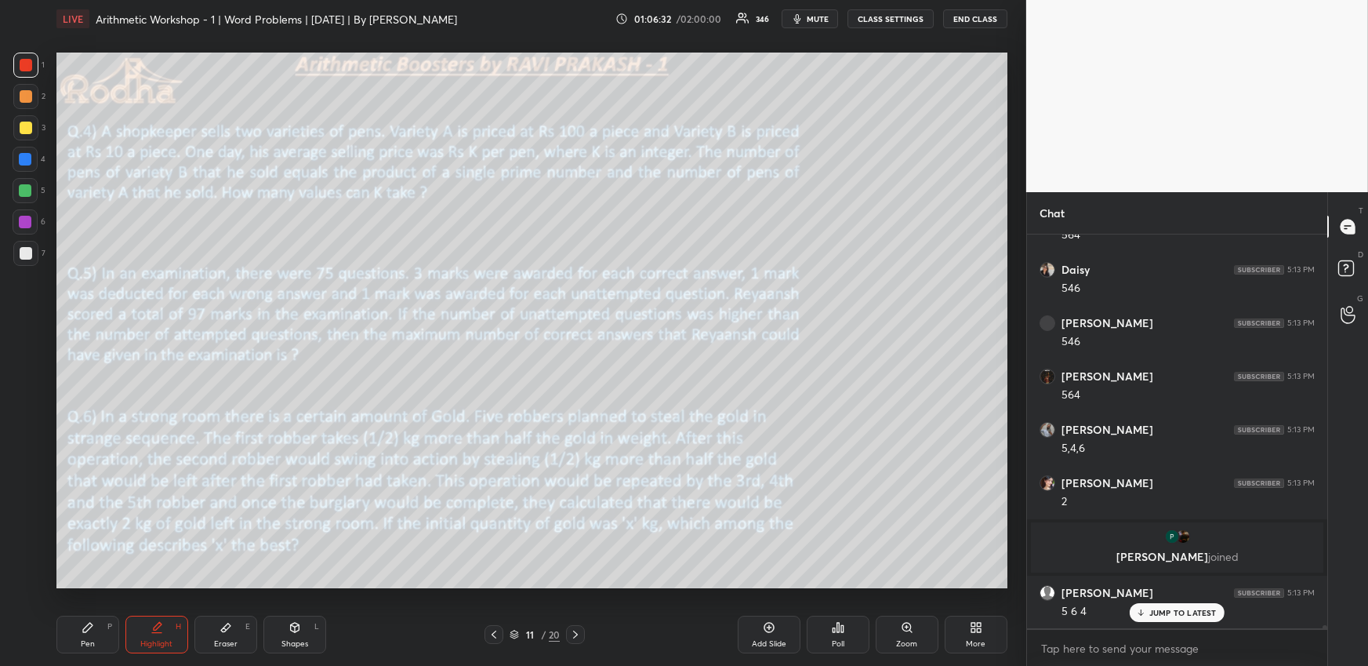
drag, startPoint x: 70, startPoint y: 637, endPoint x: 68, endPoint y: 620, distance: 16.5
click at [71, 637] on div "Pen P" at bounding box center [87, 635] width 63 height 38
click at [168, 640] on div "Highlight" at bounding box center [156, 644] width 32 height 8
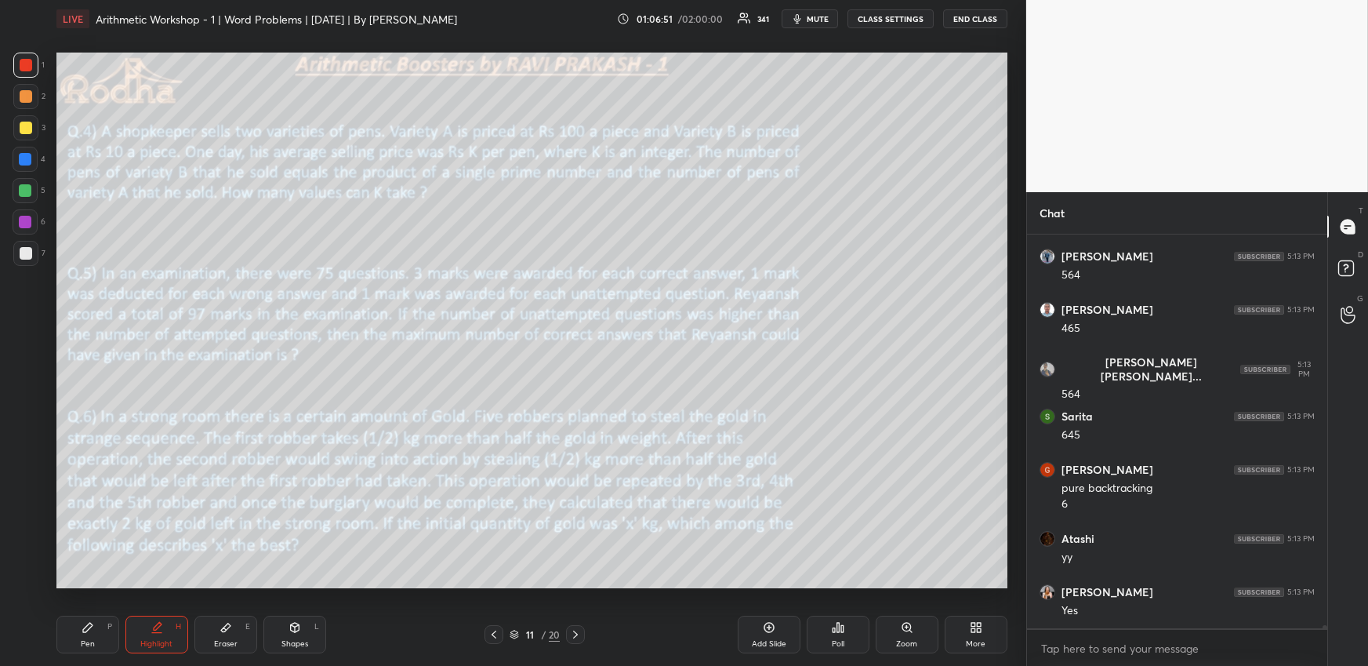
scroll to position [46928, 0]
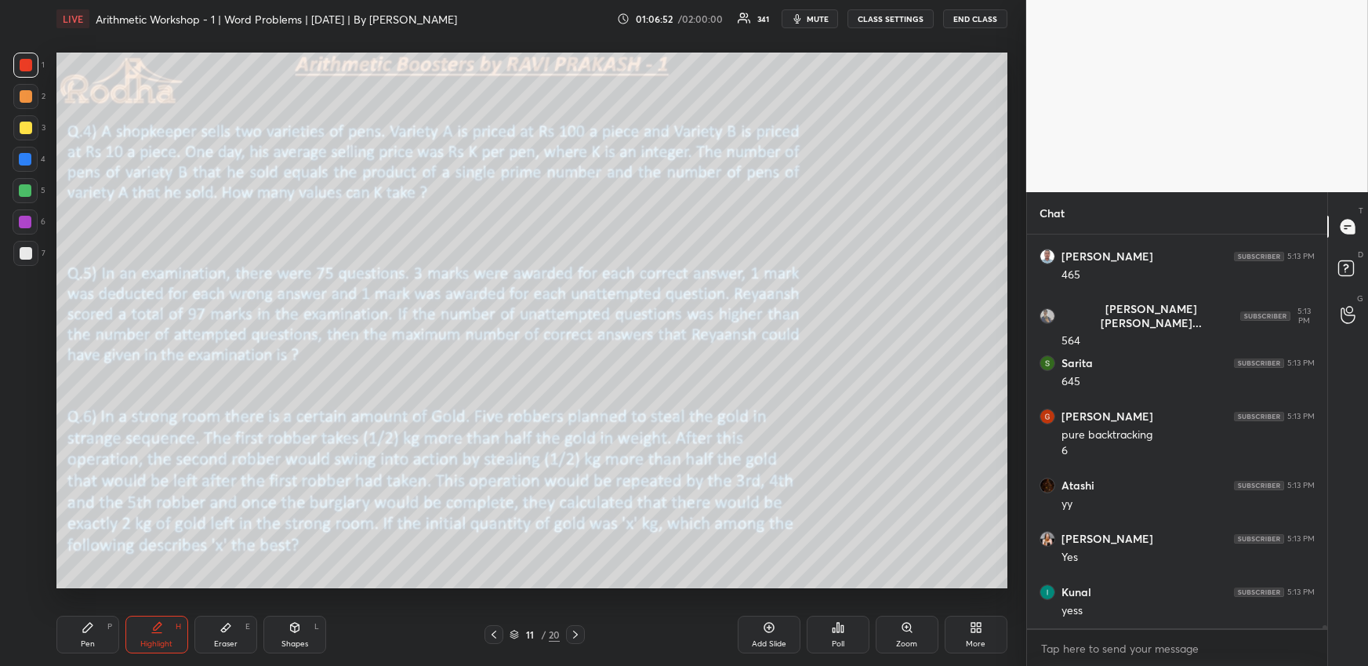
click at [85, 642] on div "Pen" at bounding box center [88, 644] width 14 height 8
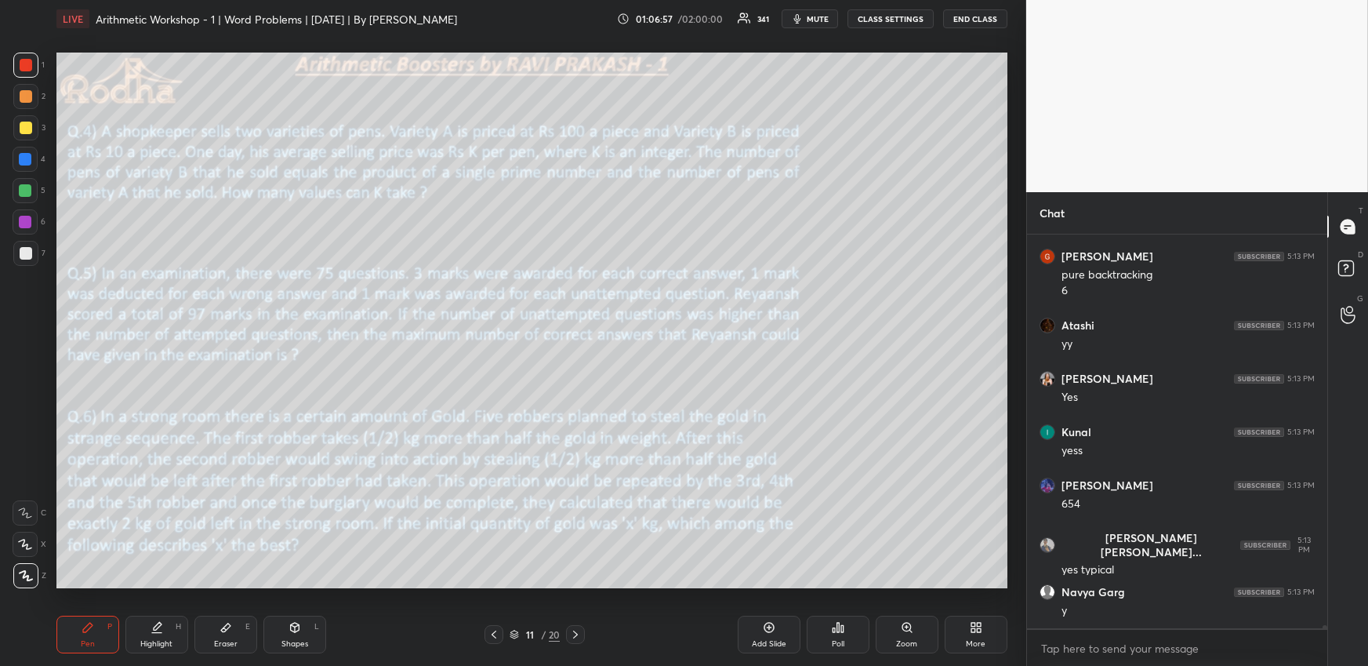
scroll to position [47141, 0]
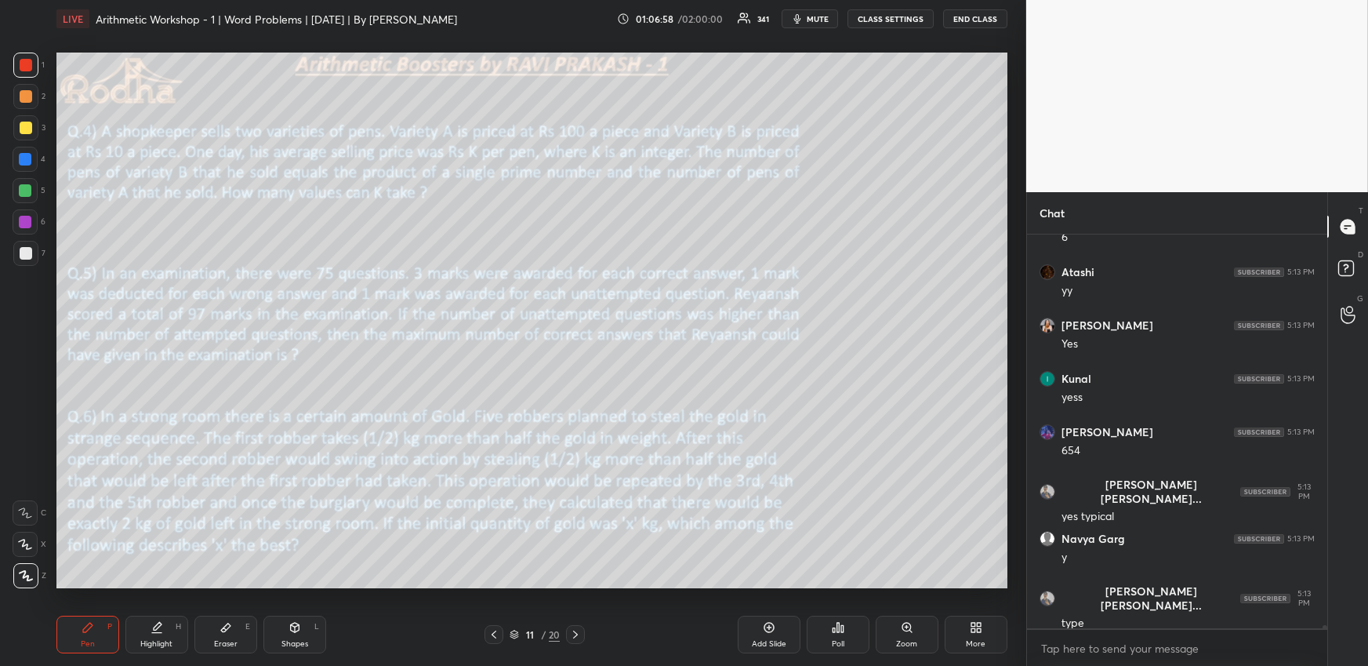
click at [161, 632] on div "Highlight H" at bounding box center [156, 635] width 63 height 38
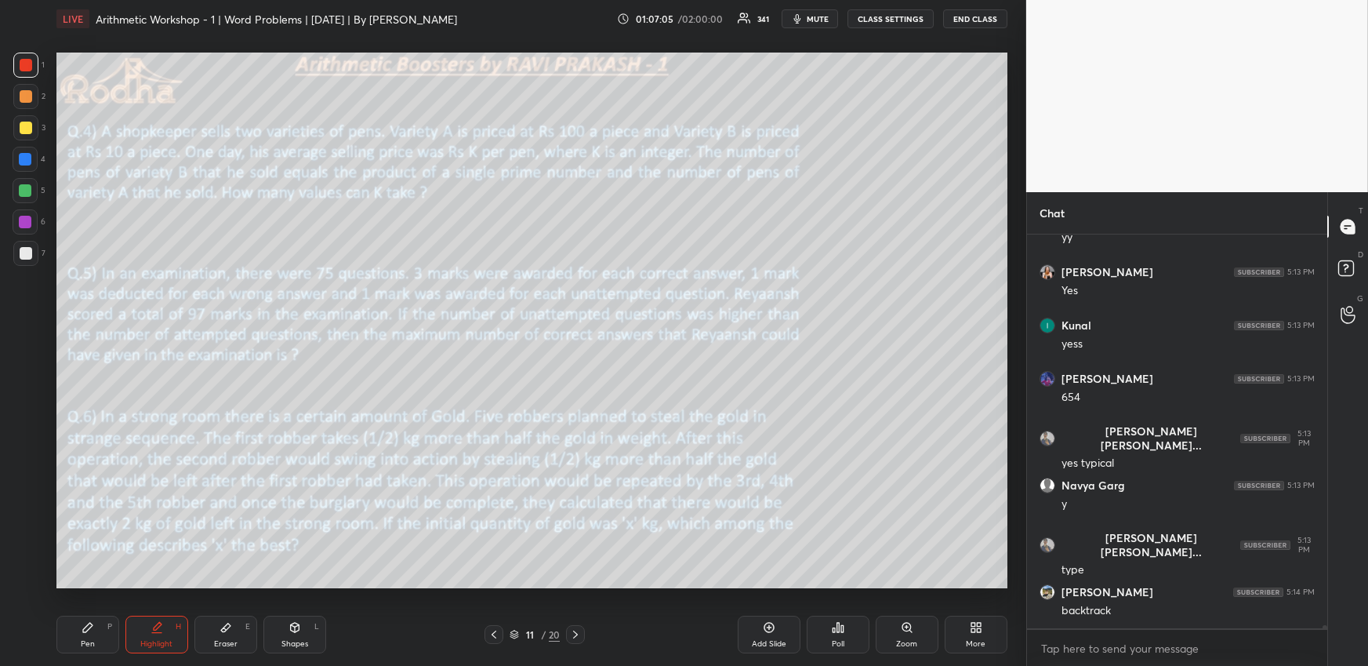
scroll to position [47247, 0]
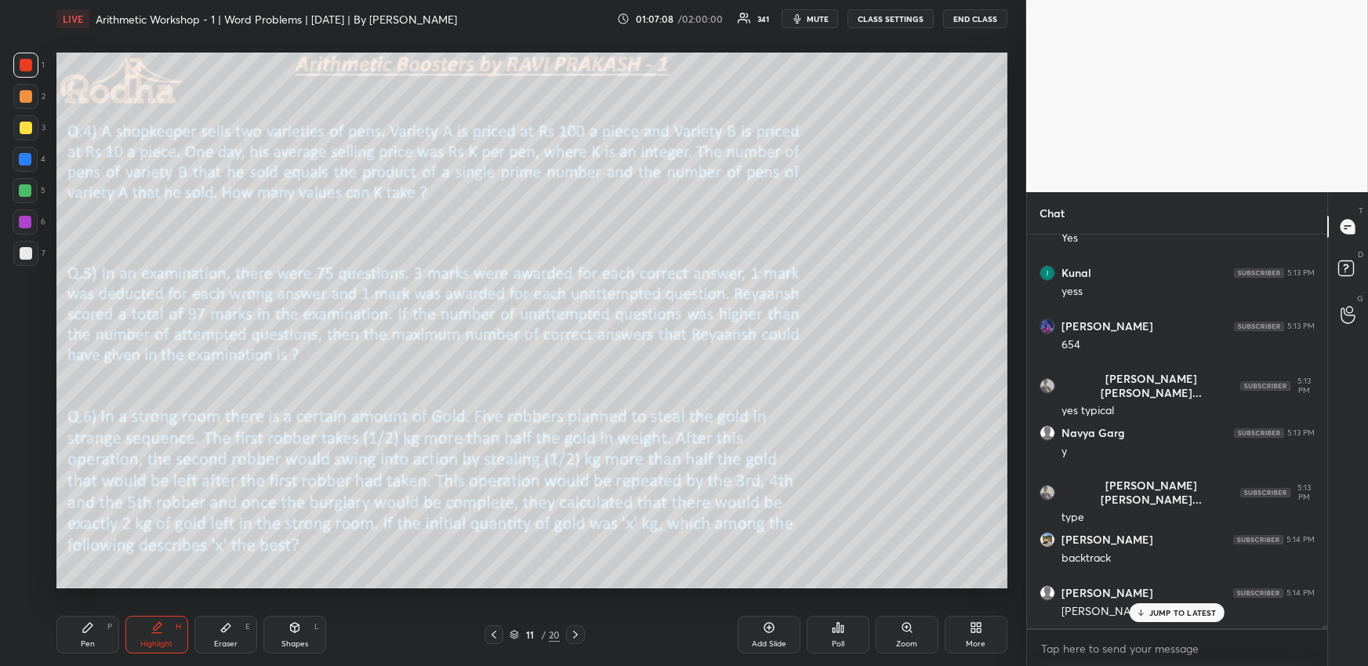
click at [93, 641] on div "Pen P" at bounding box center [87, 635] width 63 height 38
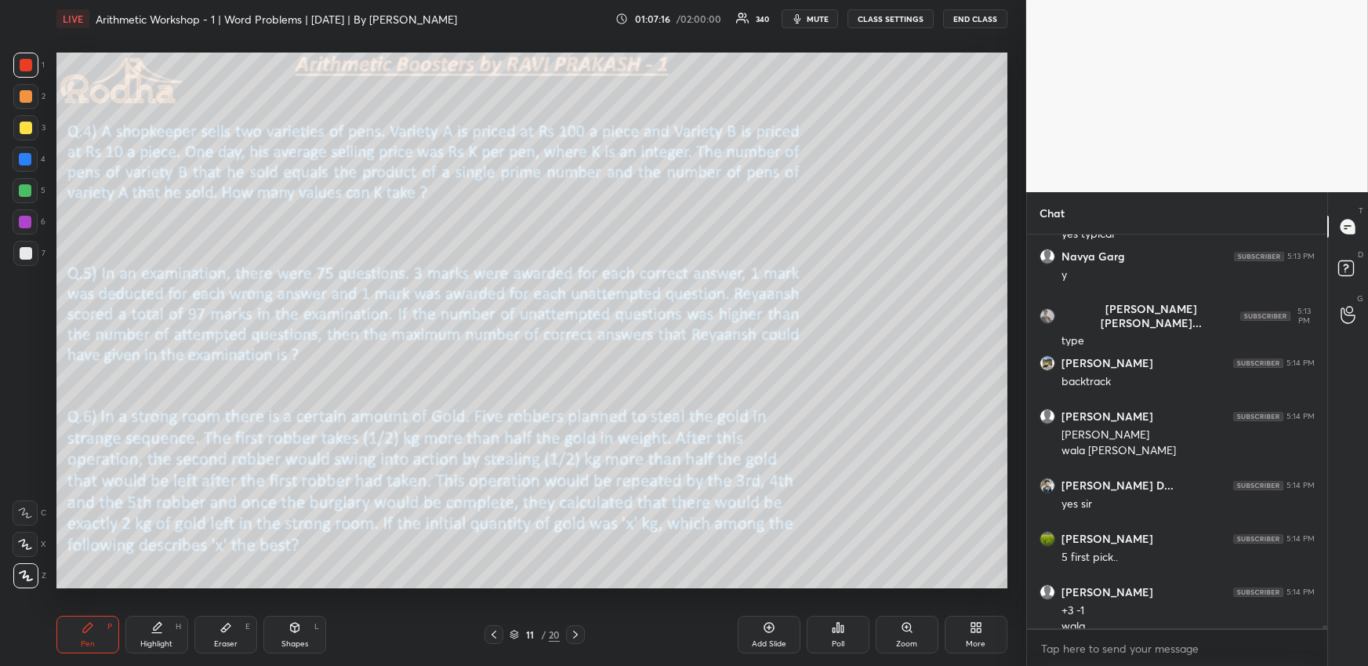
scroll to position [47439, 0]
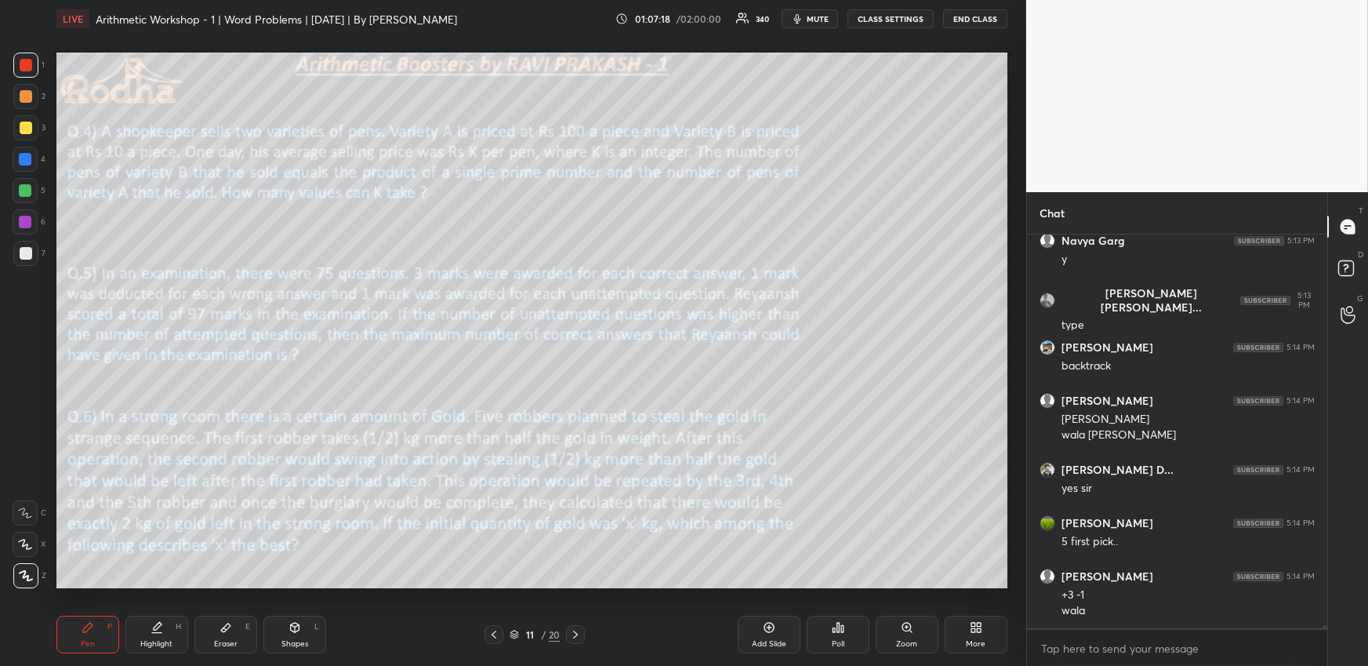
click at [172, 640] on div "Highlight" at bounding box center [156, 644] width 32 height 8
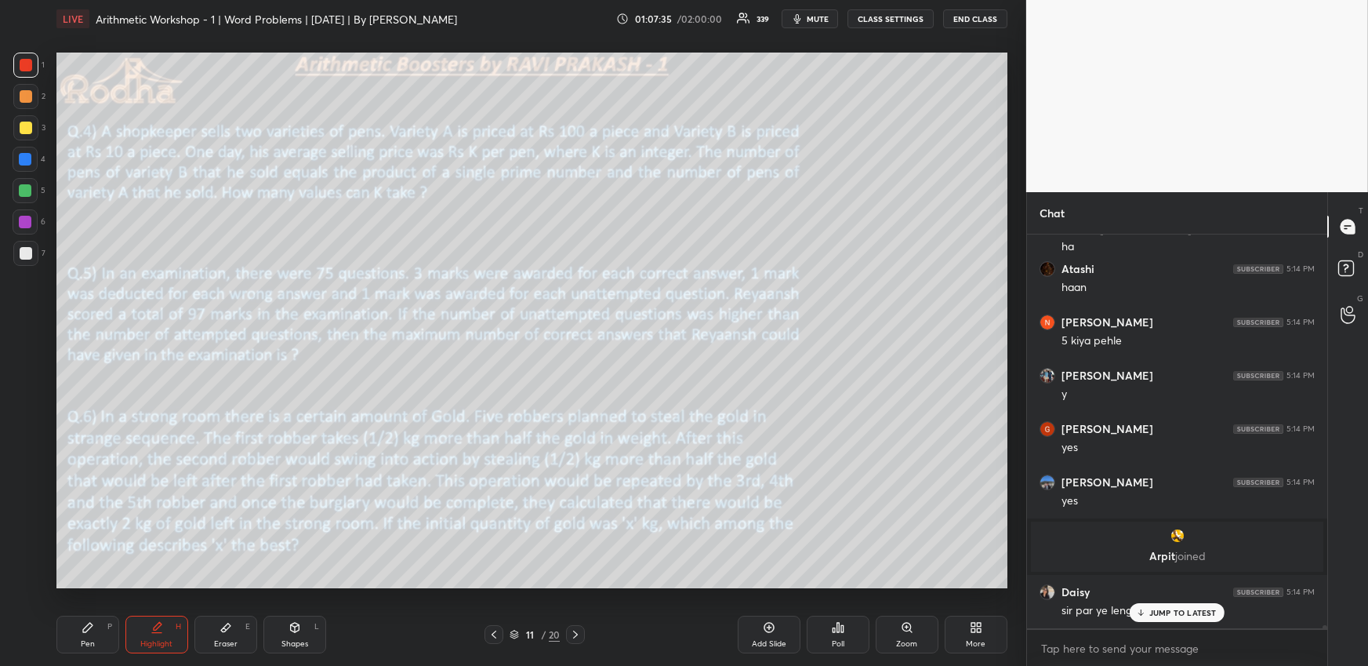
scroll to position [47245, 0]
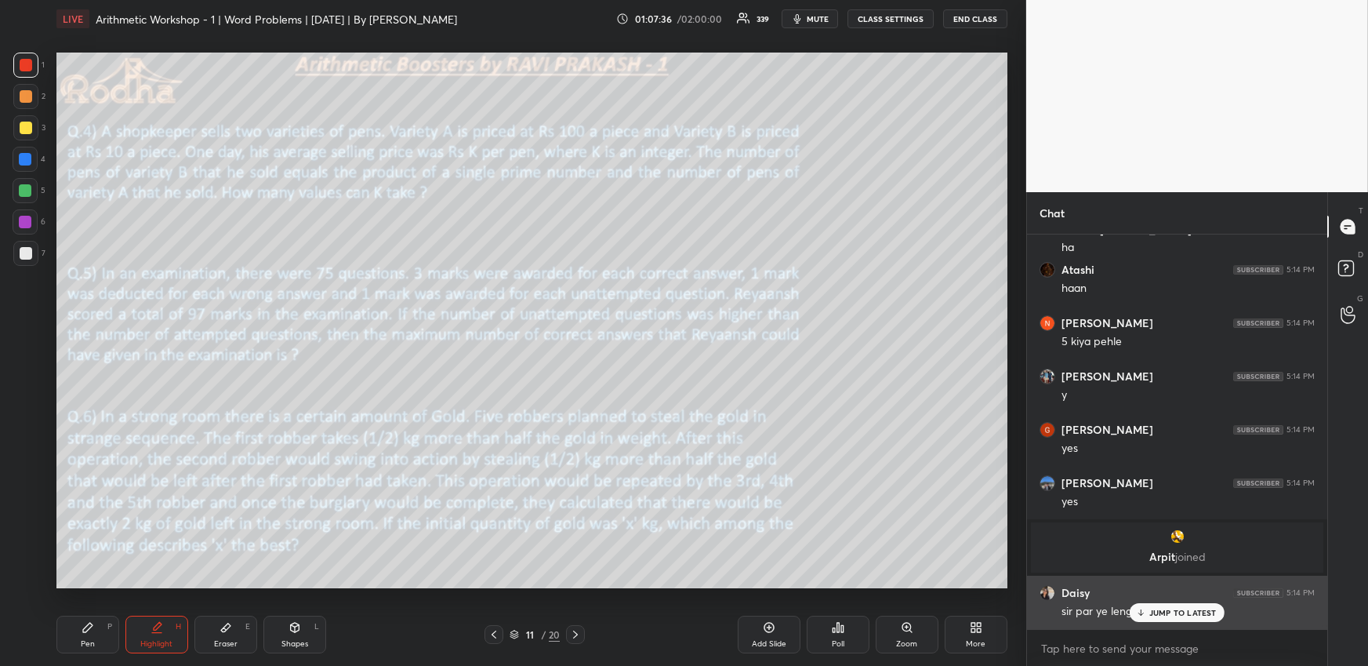
click at [1148, 613] on div "JUMP TO LATEST" at bounding box center [1177, 612] width 94 height 19
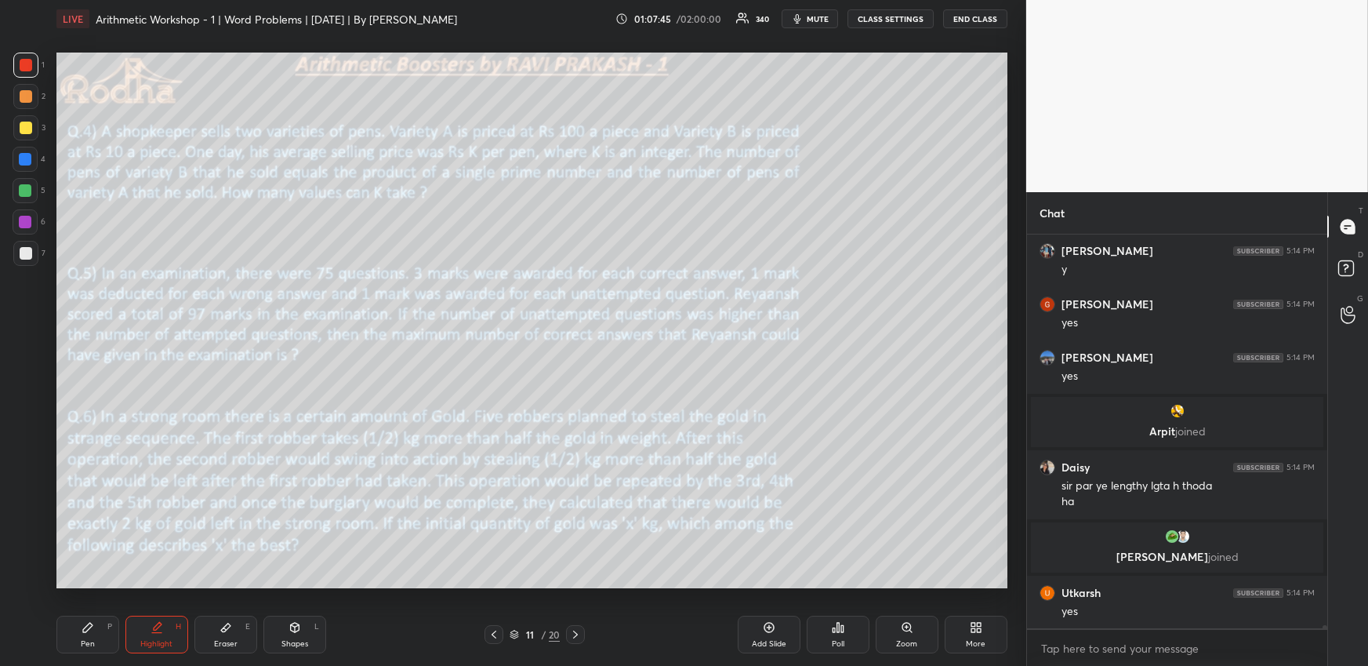
scroll to position [47425, 0]
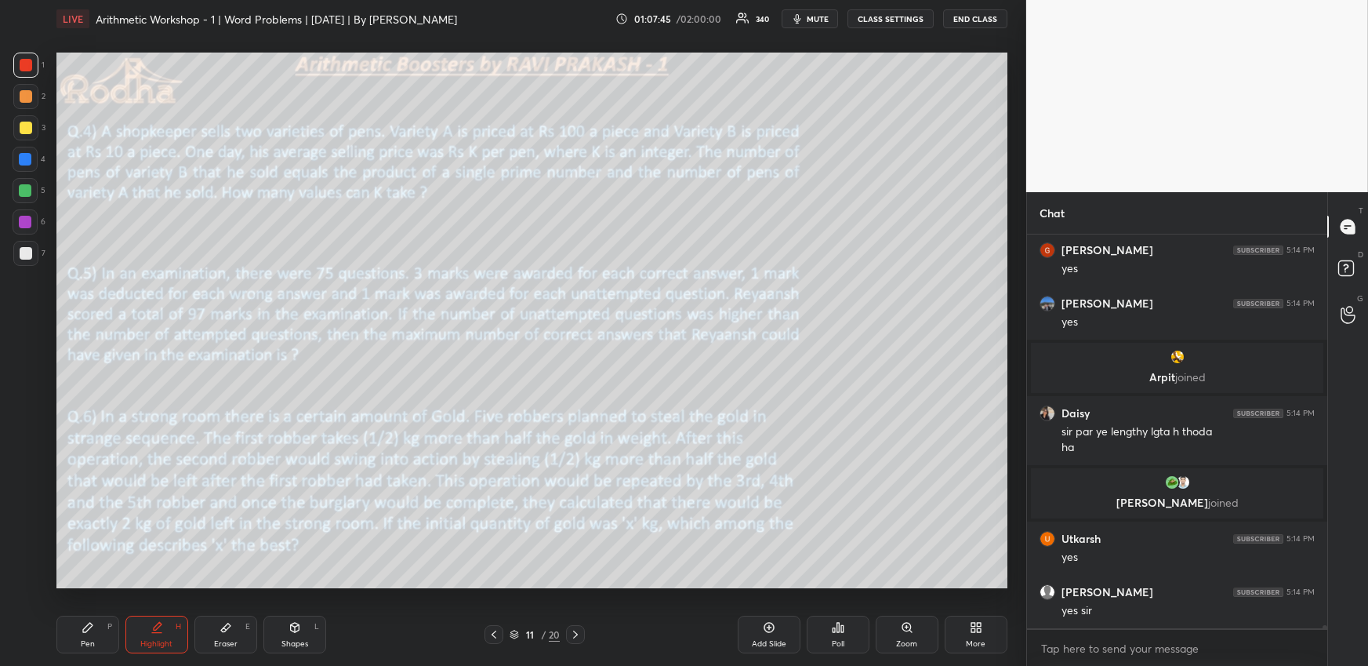
drag, startPoint x: 579, startPoint y: 632, endPoint x: 576, endPoint y: 612, distance: 20.6
click at [579, 632] on icon at bounding box center [575, 634] width 13 height 13
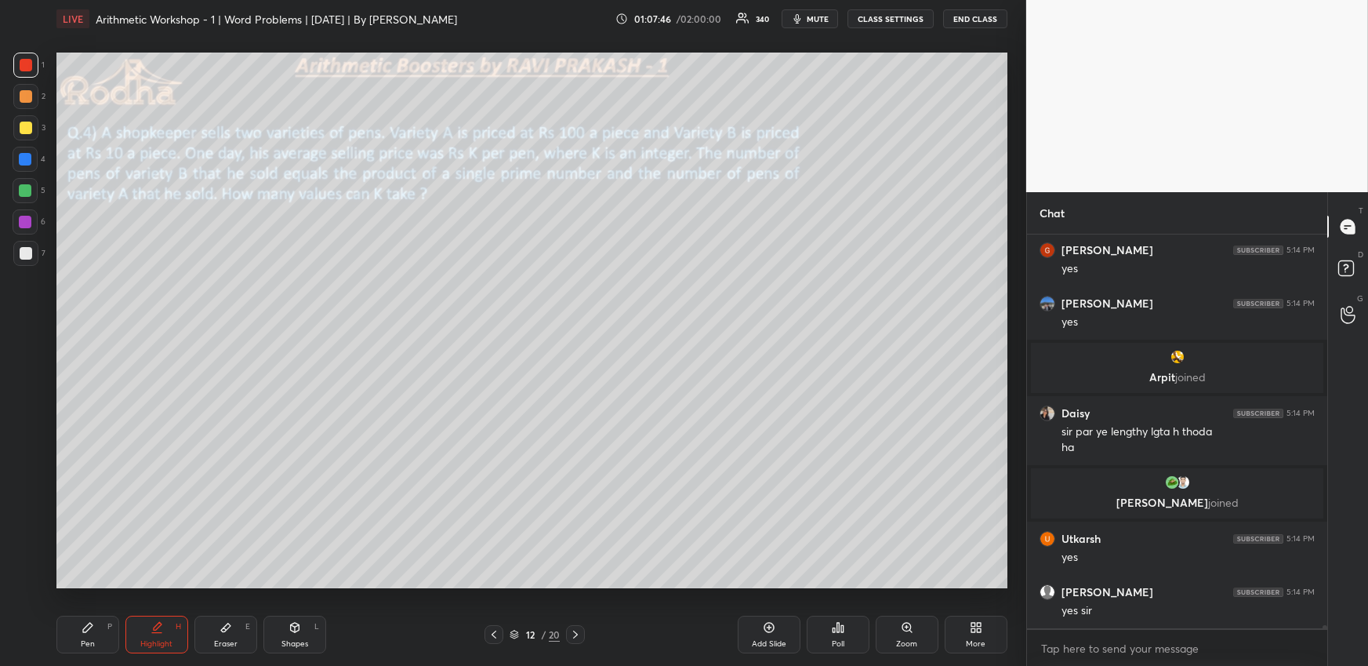
click at [98, 643] on div "Pen P" at bounding box center [87, 635] width 63 height 38
click at [26, 131] on div at bounding box center [26, 128] width 13 height 13
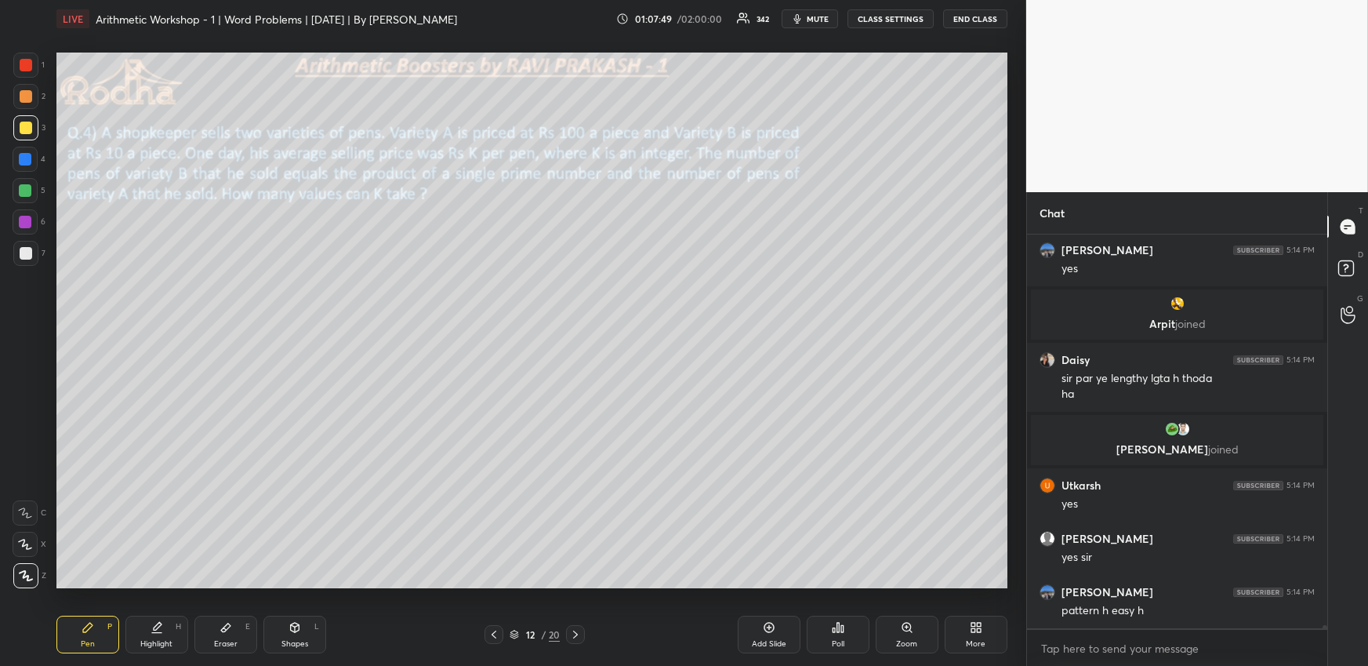
scroll to position [47532, 0]
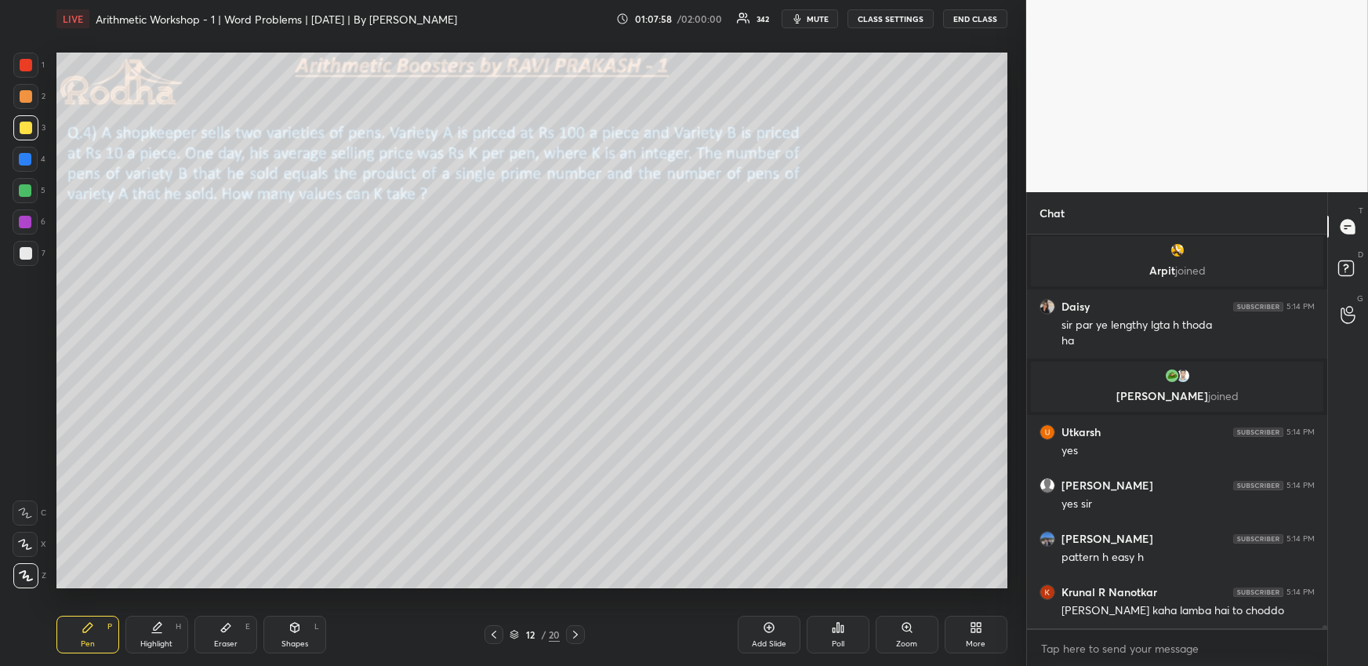
click at [502, 632] on div at bounding box center [494, 634] width 19 height 19
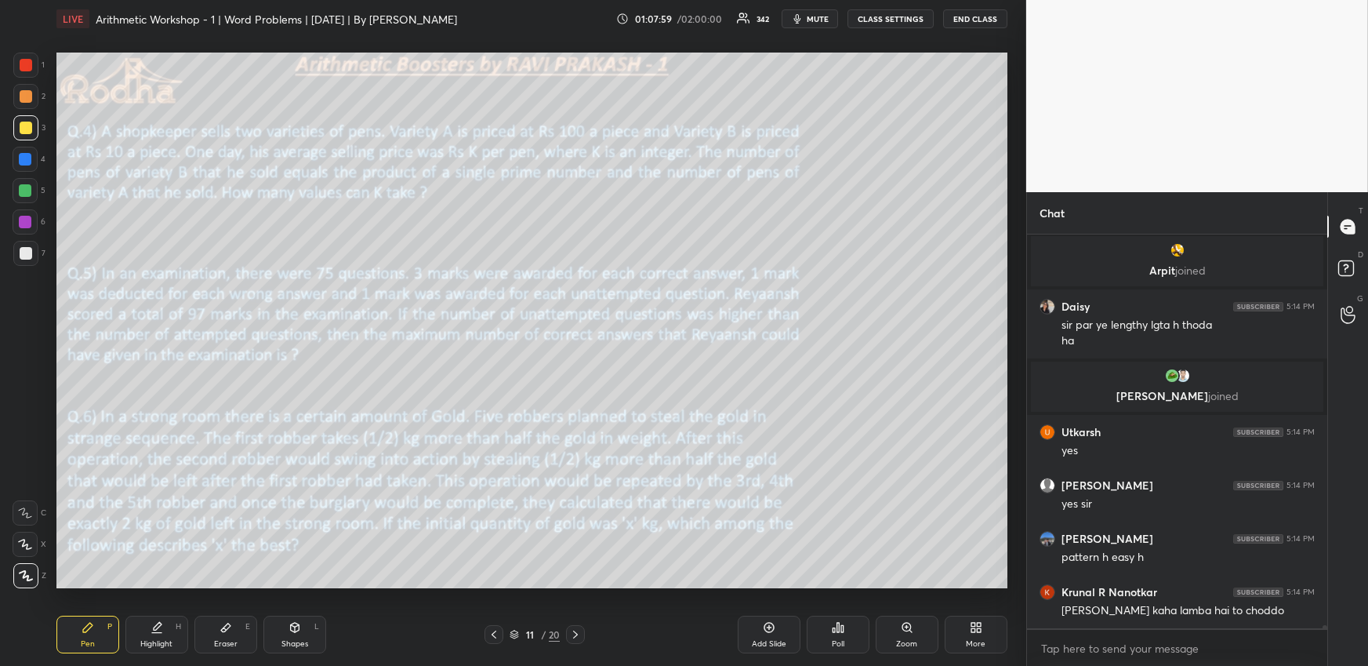
drag, startPoint x: 158, startPoint y: 632, endPoint x: 173, endPoint y: 602, distance: 33.0
click at [159, 632] on icon at bounding box center [157, 627] width 13 height 13
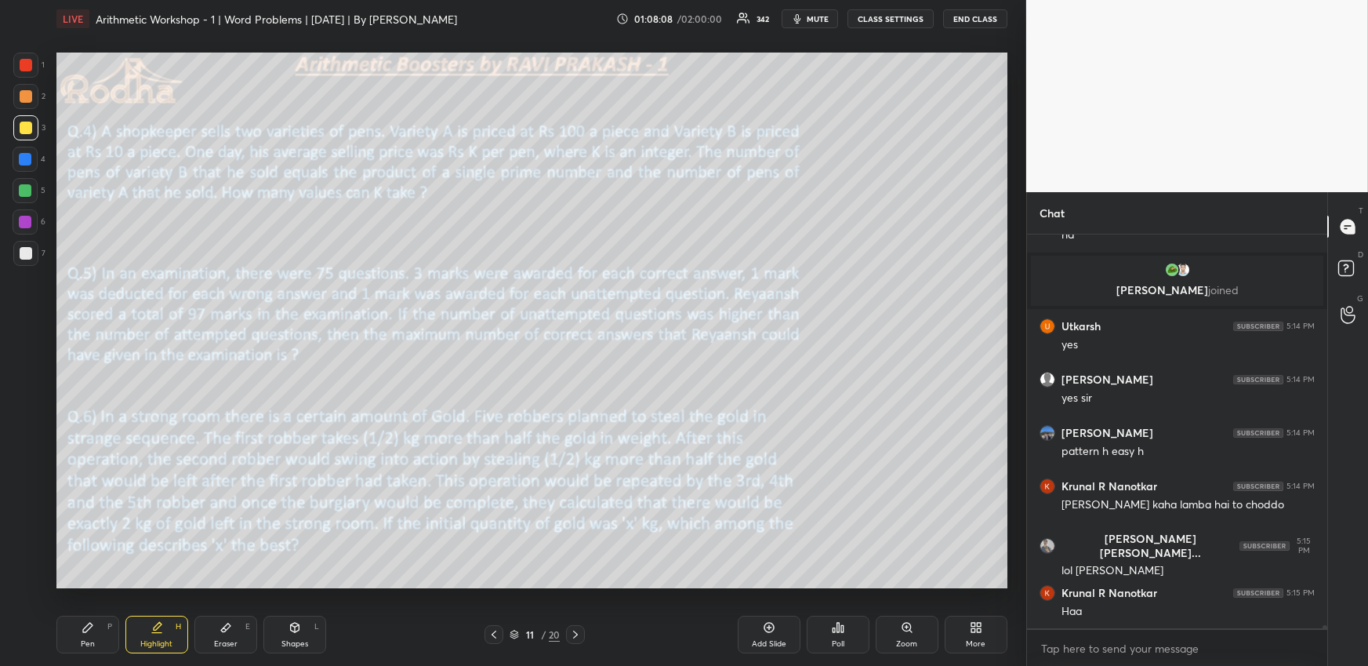
scroll to position [47692, 0]
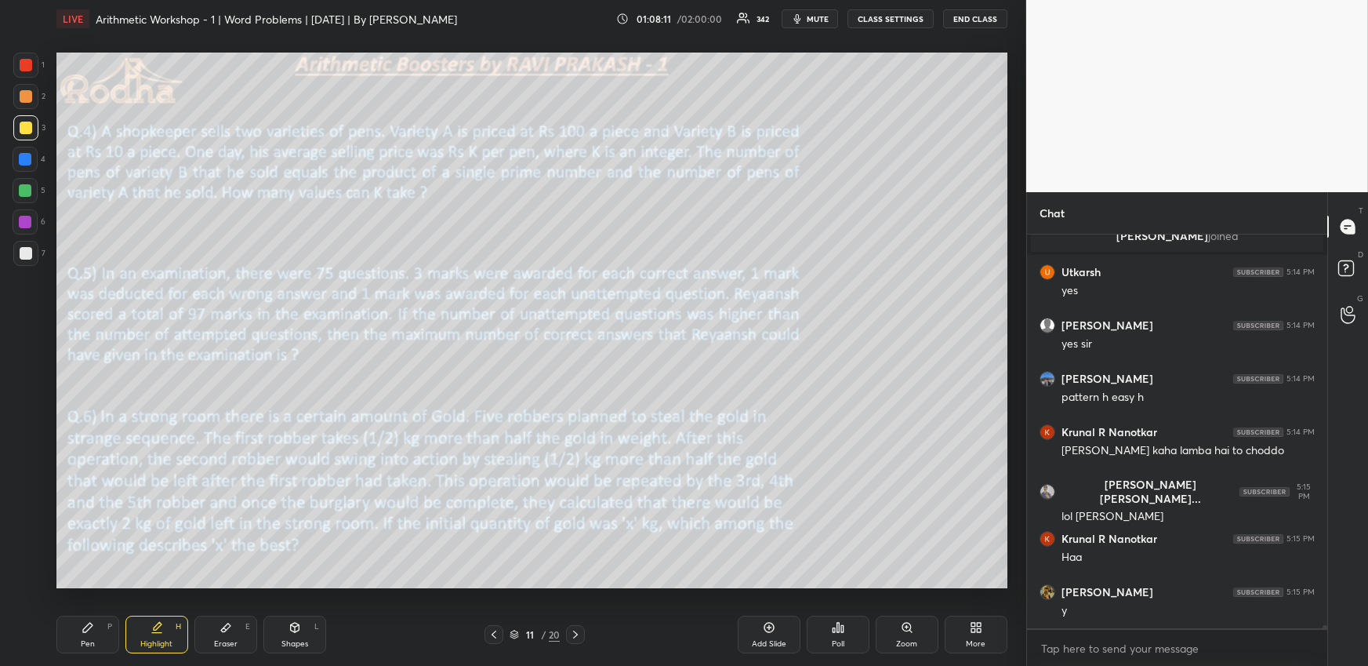
click at [576, 634] on icon at bounding box center [575, 634] width 13 height 13
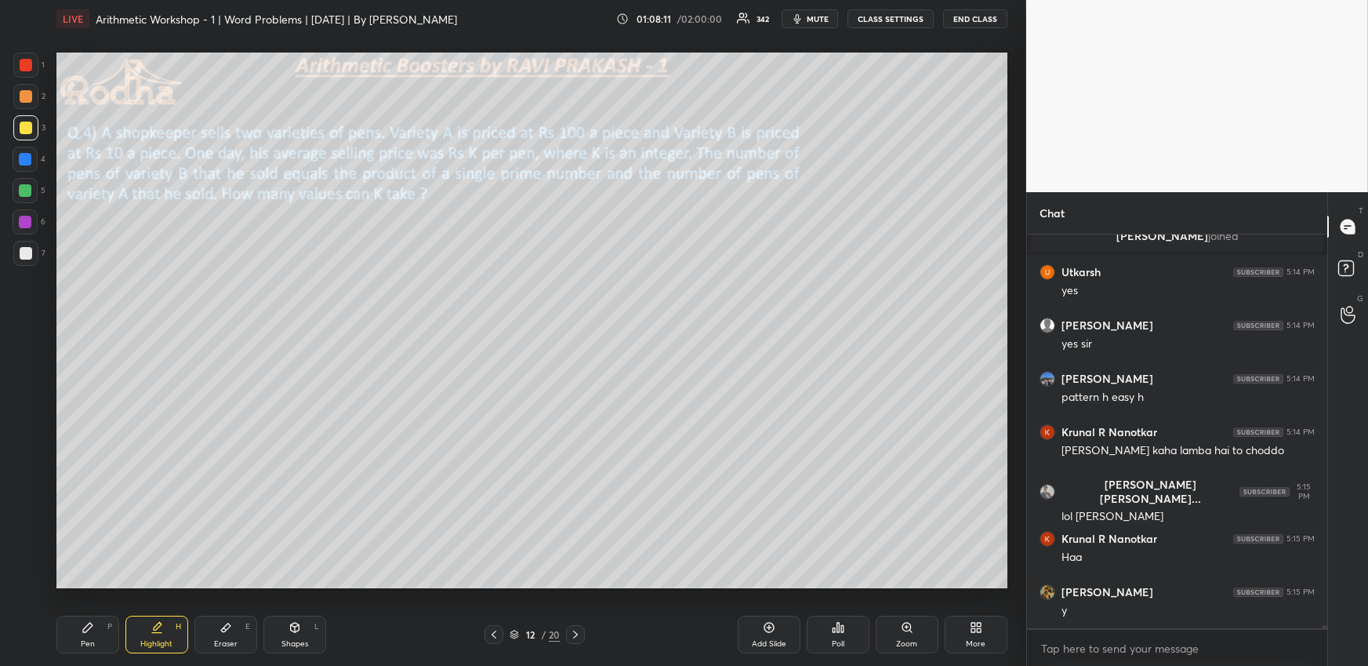
scroll to position [358, 296]
click at [77, 626] on div "Pen P" at bounding box center [87, 635] width 63 height 38
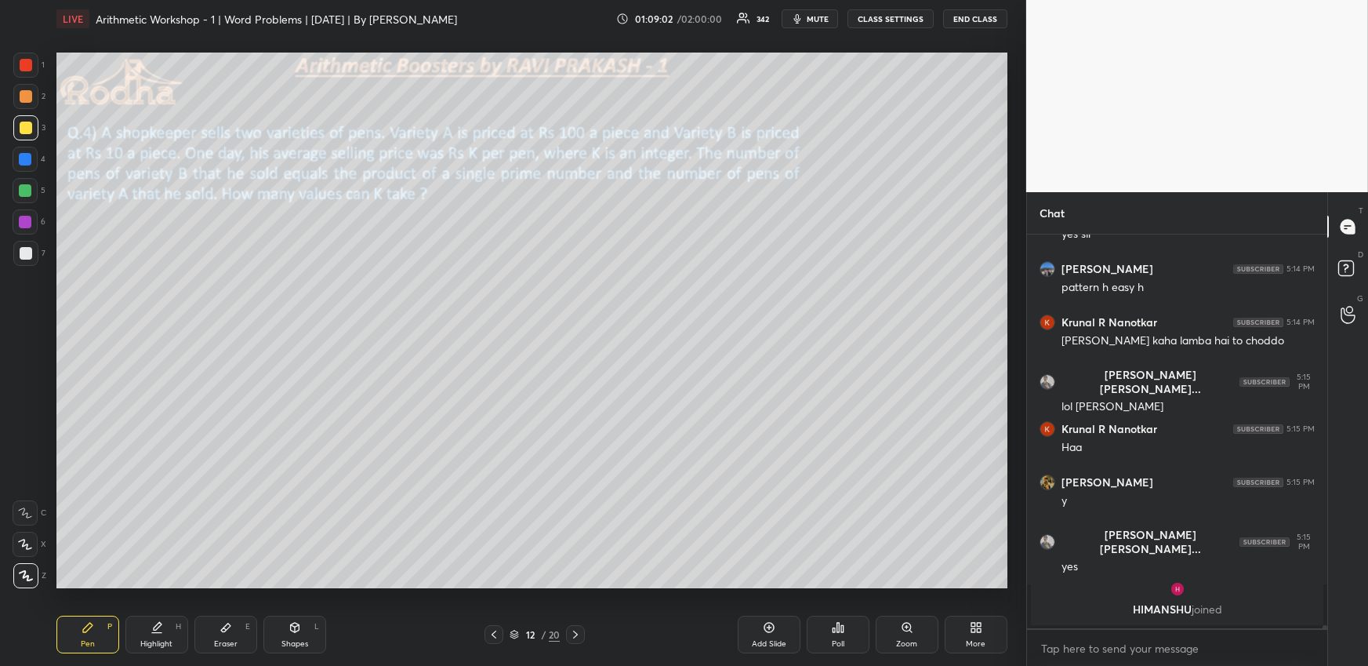
scroll to position [47668, 0]
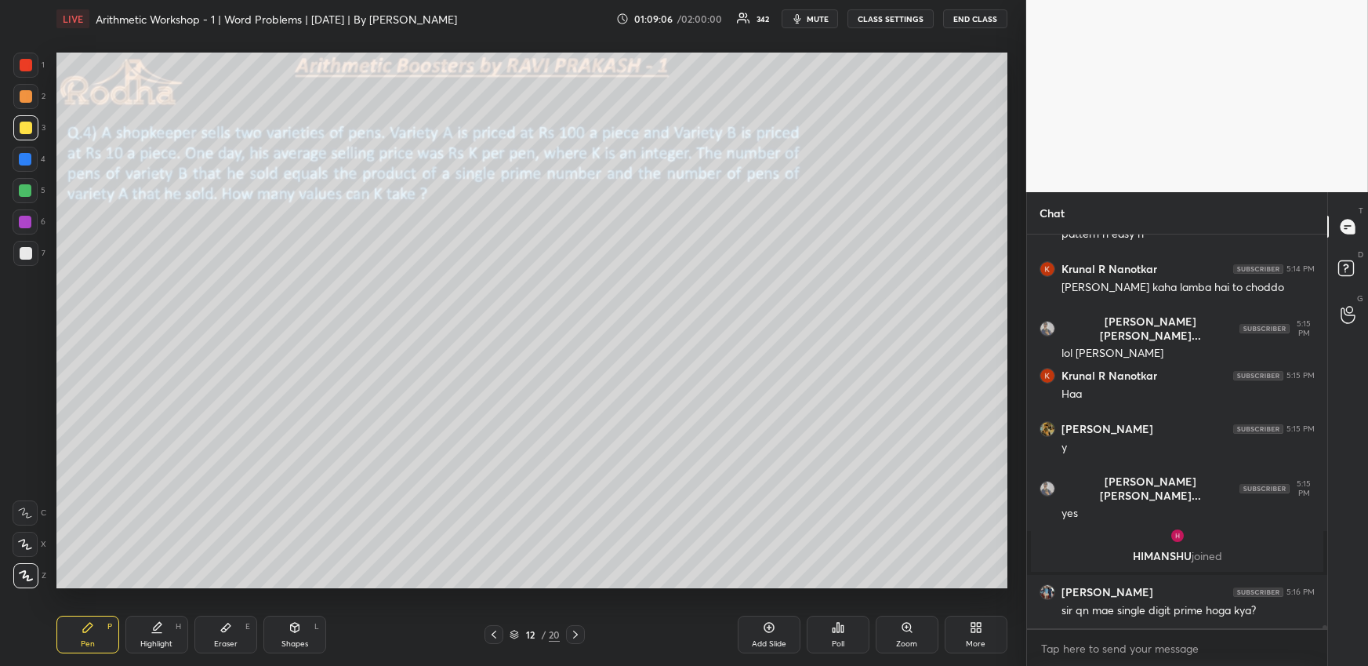
click at [499, 637] on icon at bounding box center [494, 634] width 13 height 13
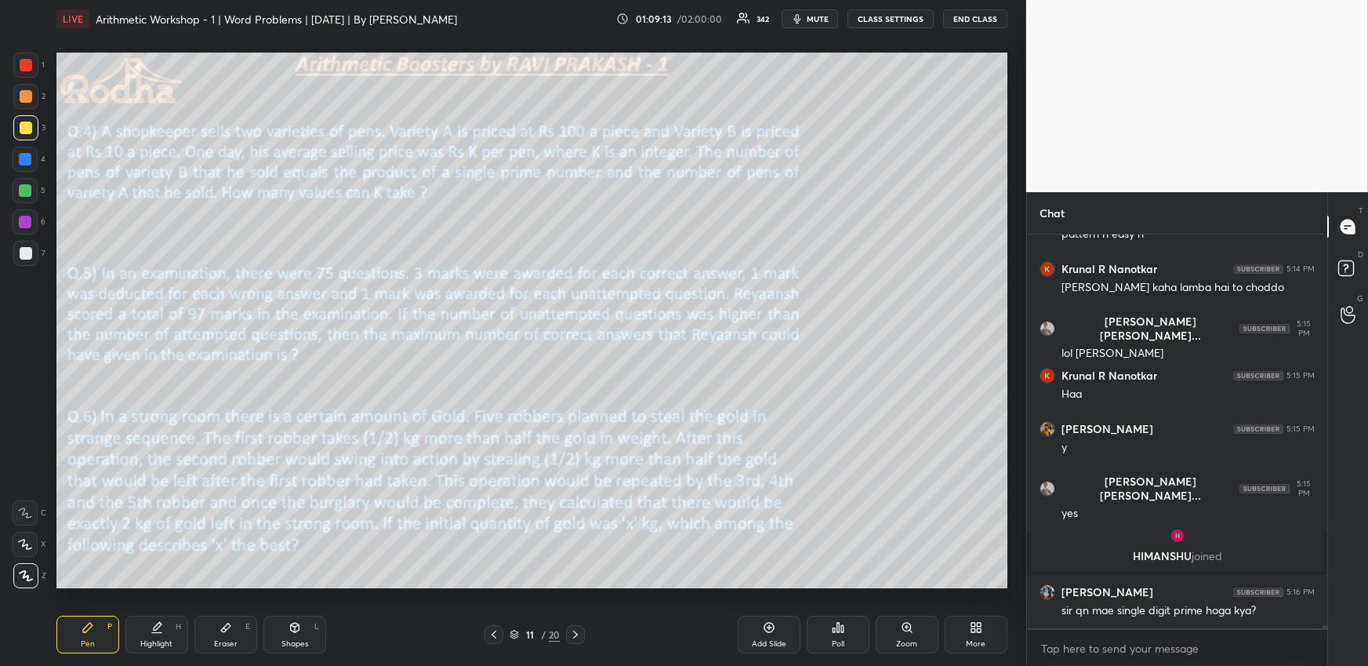
scroll to position [47684, 0]
click at [576, 634] on icon at bounding box center [575, 634] width 13 height 13
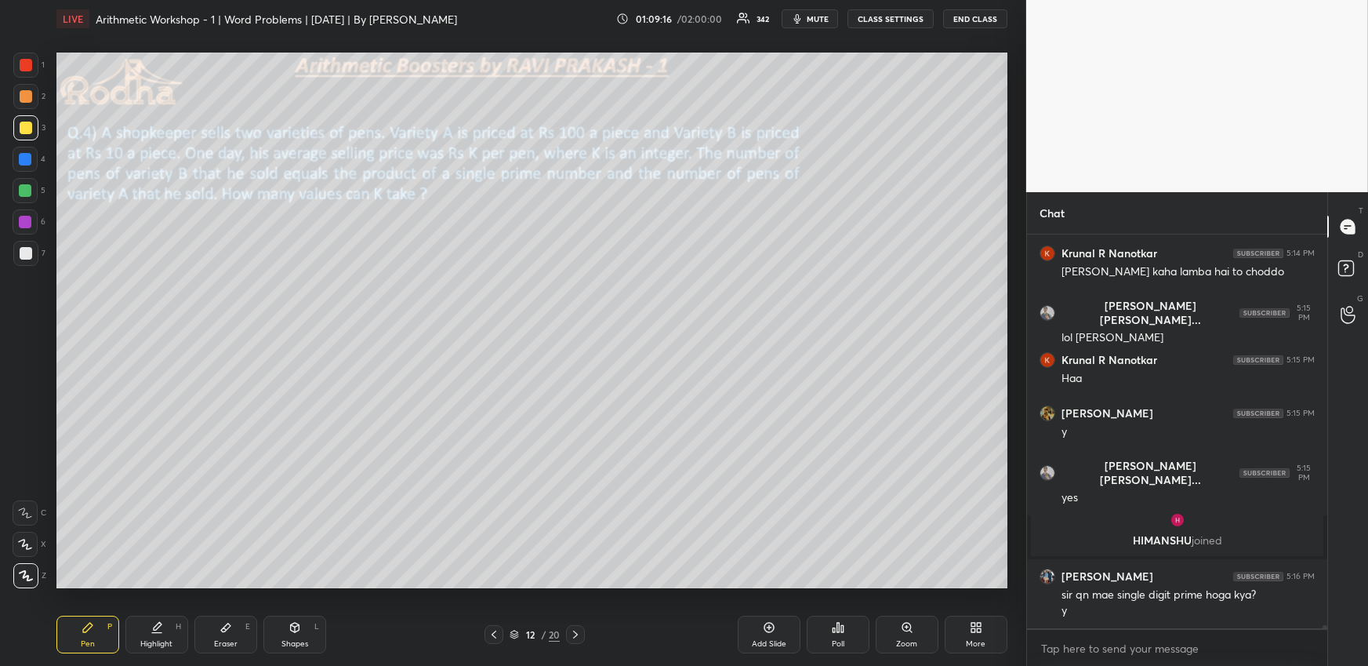
click at [25, 194] on div at bounding box center [25, 190] width 13 height 13
click at [27, 131] on div at bounding box center [26, 128] width 13 height 13
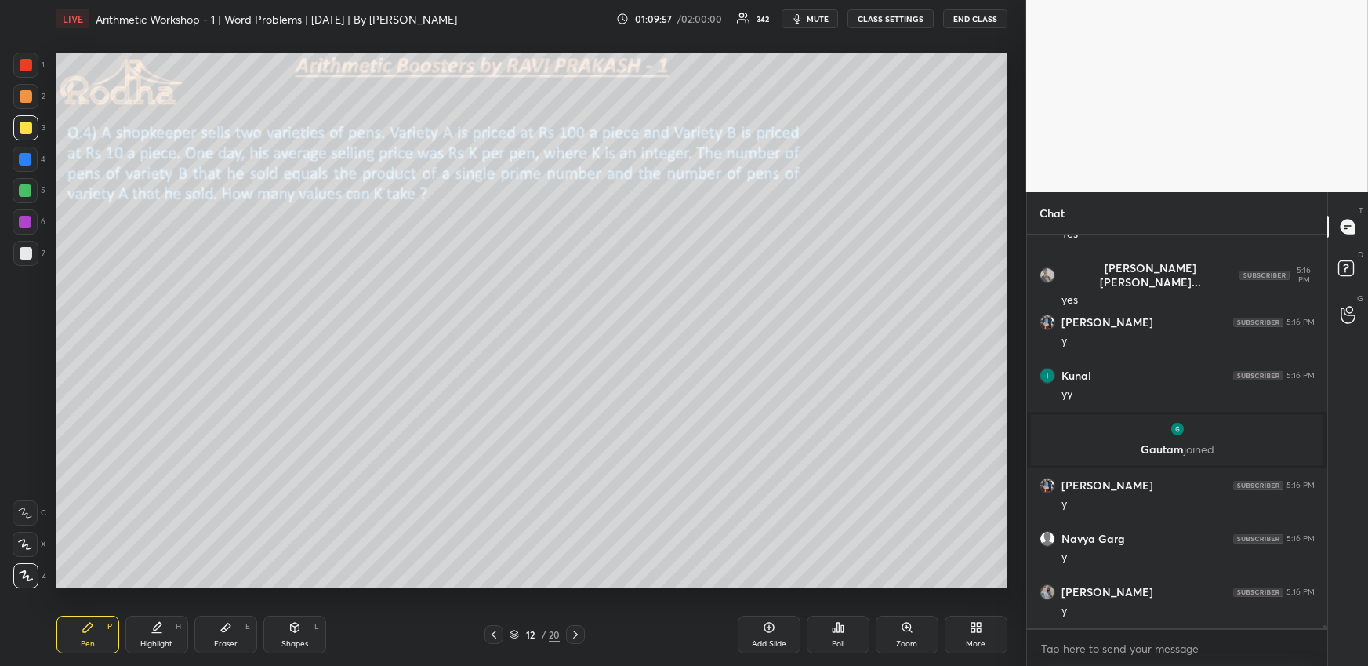
scroll to position [48157, 0]
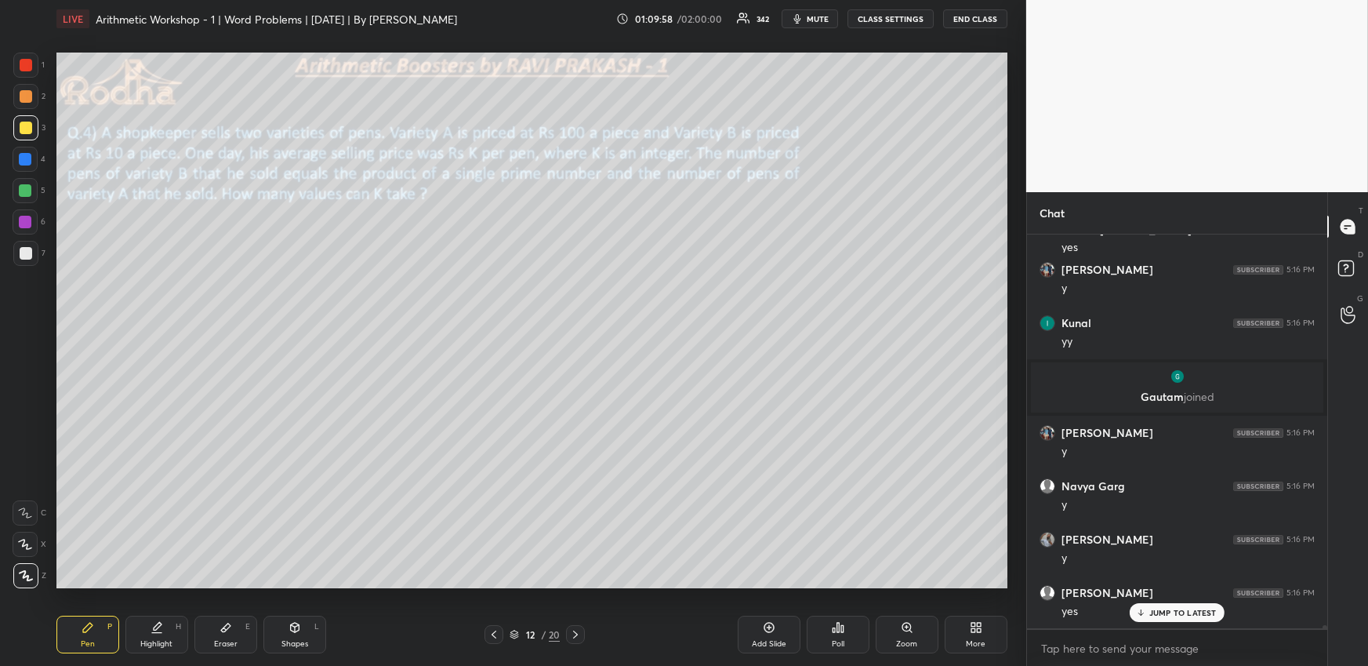
click at [160, 630] on icon at bounding box center [157, 627] width 13 height 13
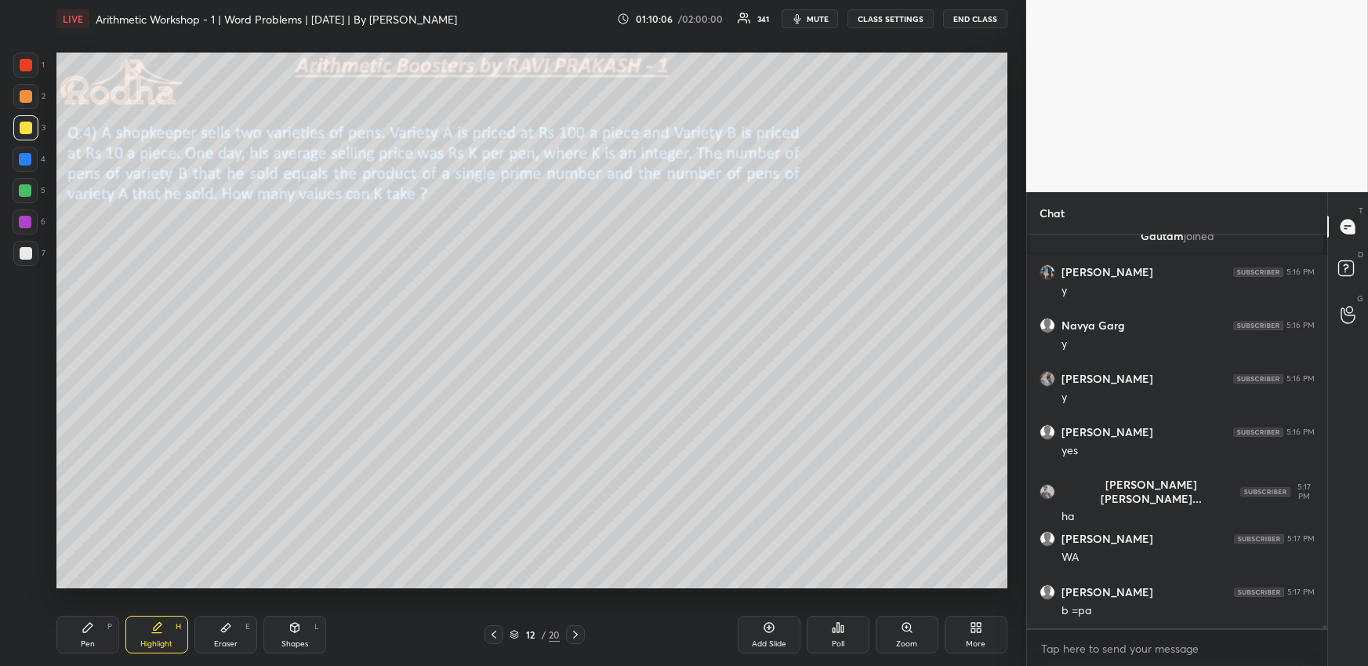
scroll to position [48371, 0]
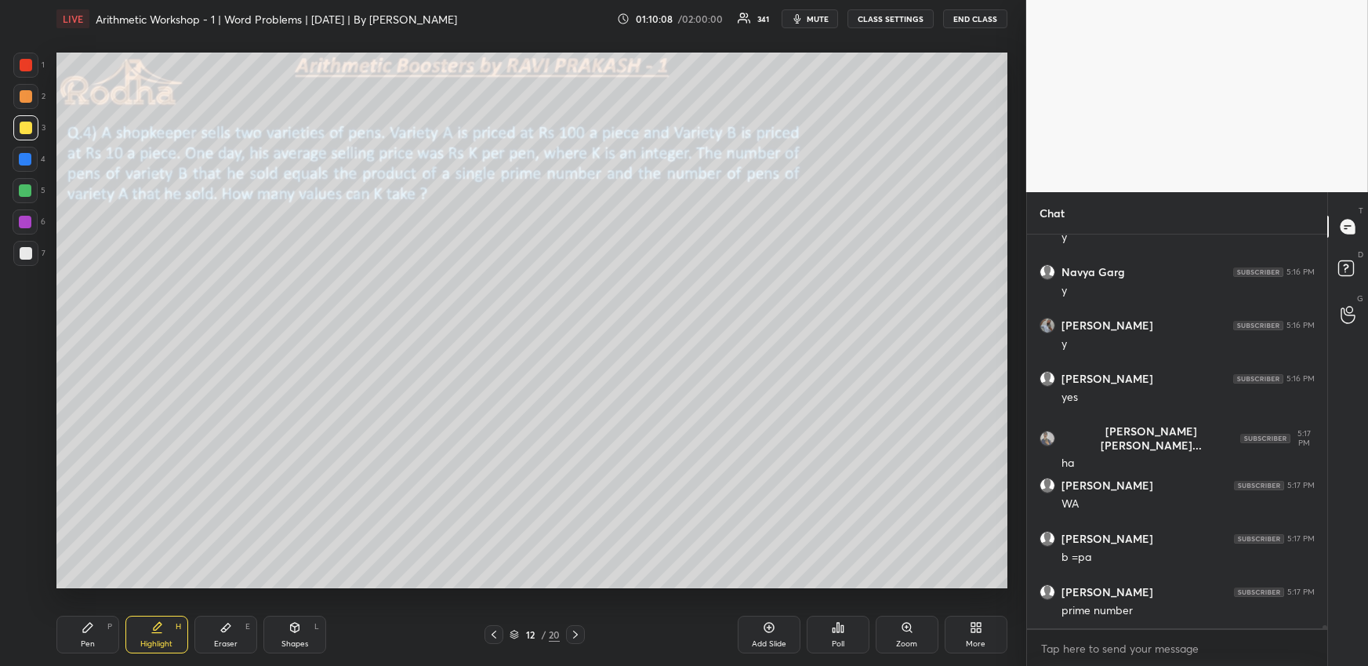
drag, startPoint x: 66, startPoint y: 611, endPoint x: 82, endPoint y: 634, distance: 28.7
click at [64, 621] on div "Pen P Highlight H Eraser E Shapes L 12 / 20 Add Slide Poll Zoom More" at bounding box center [531, 634] width 951 height 63
drag, startPoint x: 85, startPoint y: 640, endPoint x: 78, endPoint y: 619, distance: 21.8
click at [85, 641] on div "Pen" at bounding box center [88, 644] width 14 height 8
click at [26, 158] on div at bounding box center [25, 159] width 13 height 13
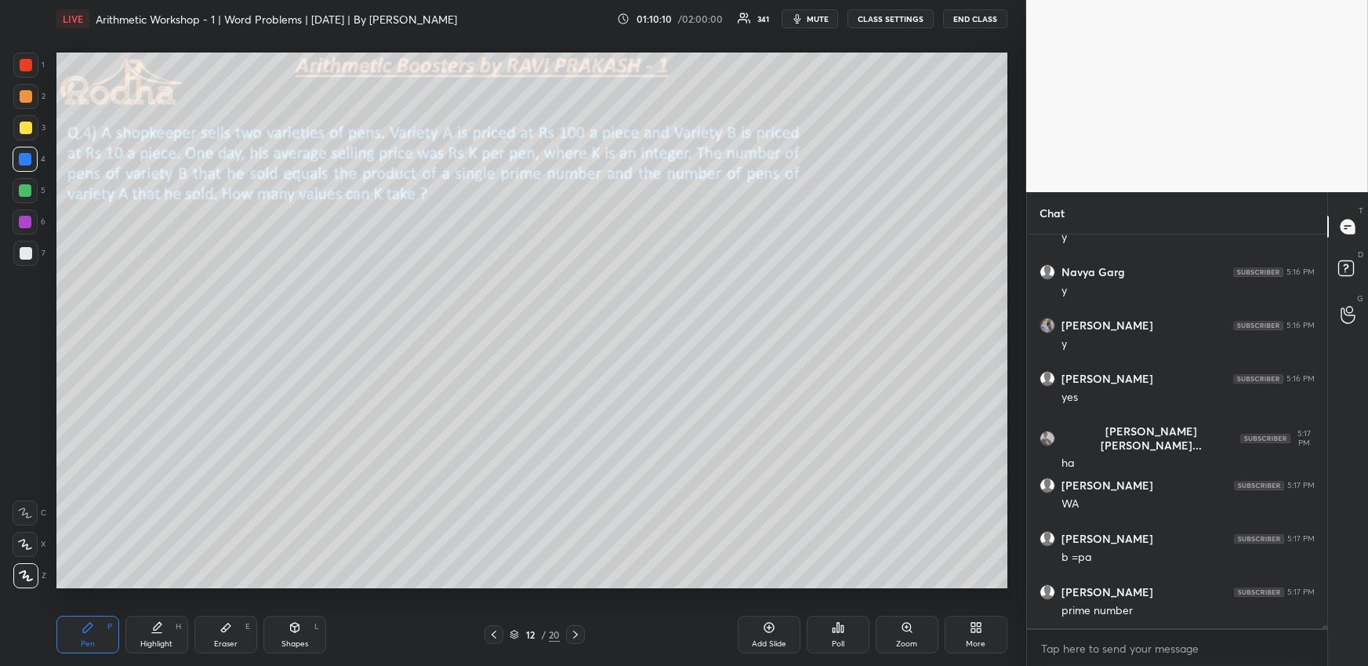
click at [27, 189] on div at bounding box center [25, 190] width 13 height 13
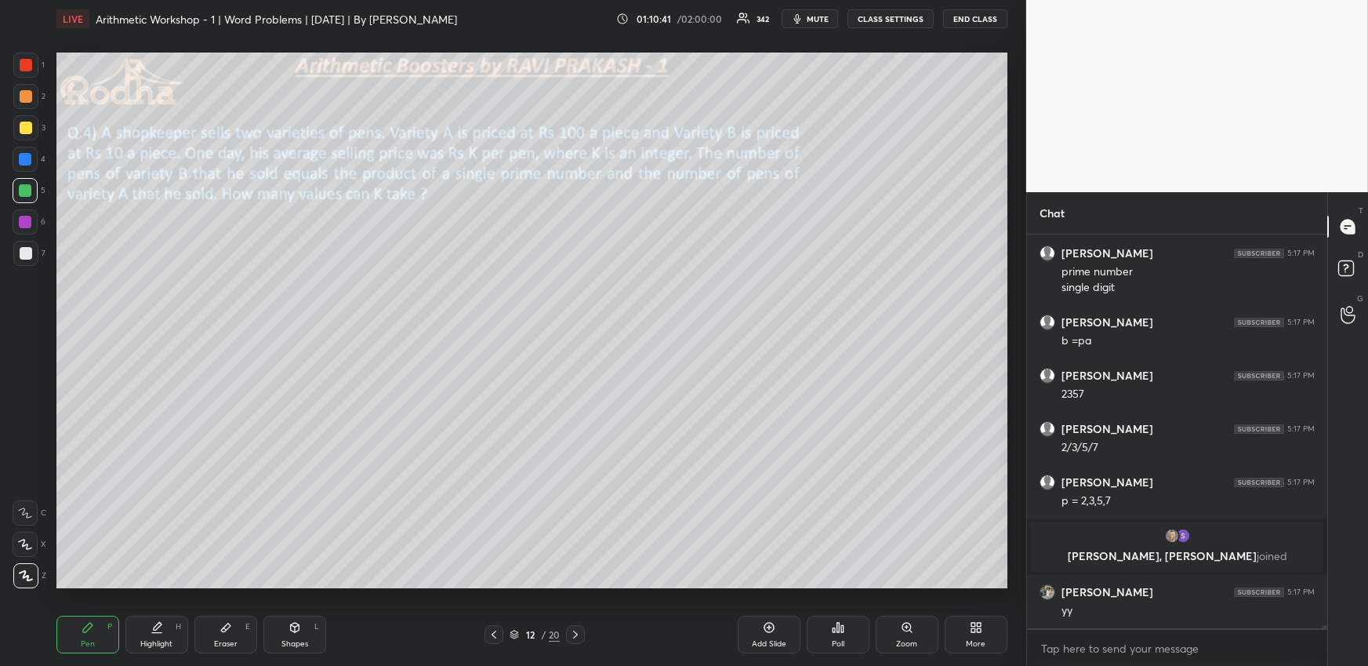
scroll to position [48488, 0]
click at [151, 632] on icon at bounding box center [157, 627] width 13 height 13
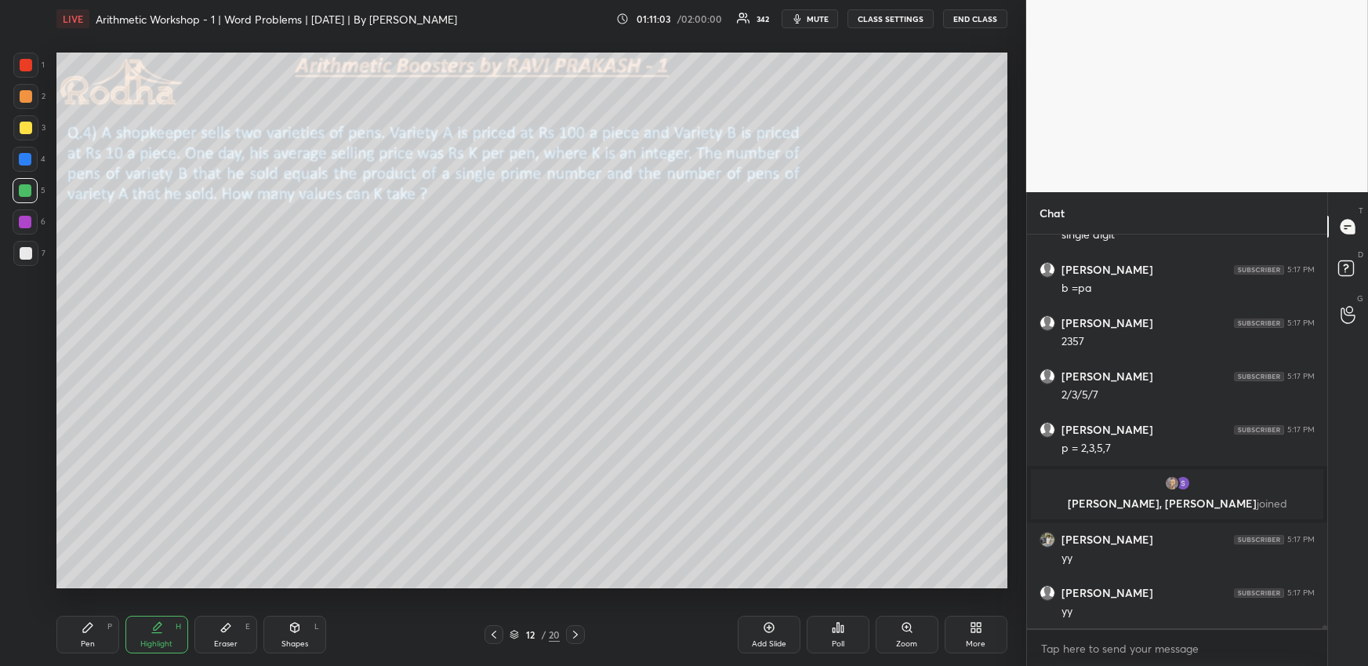
scroll to position [48594, 0]
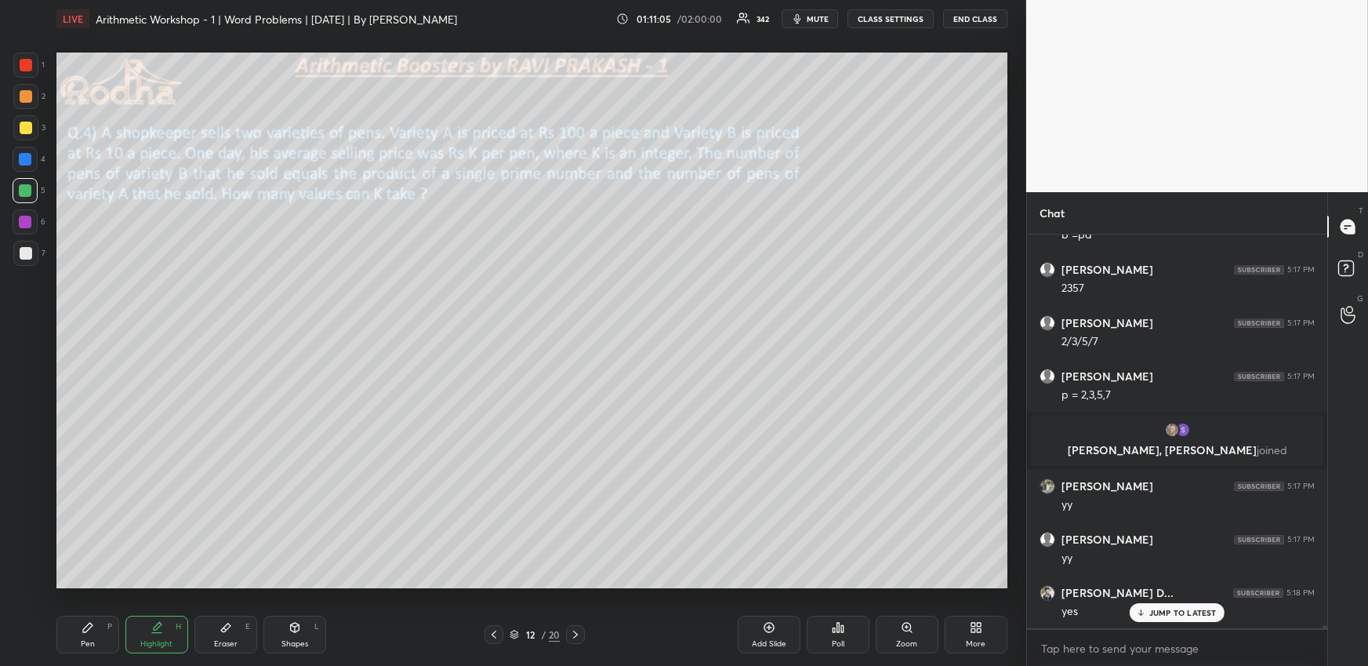
click at [96, 635] on div "Pen P" at bounding box center [87, 635] width 63 height 38
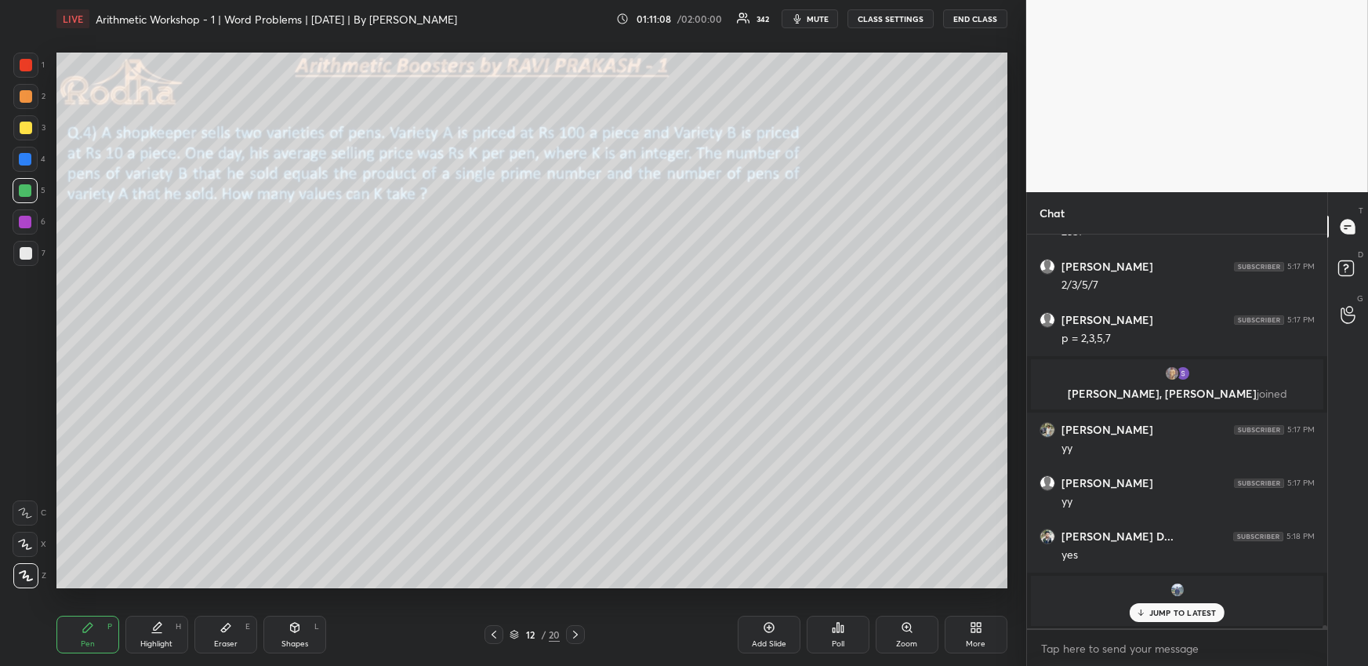
scroll to position [48704, 0]
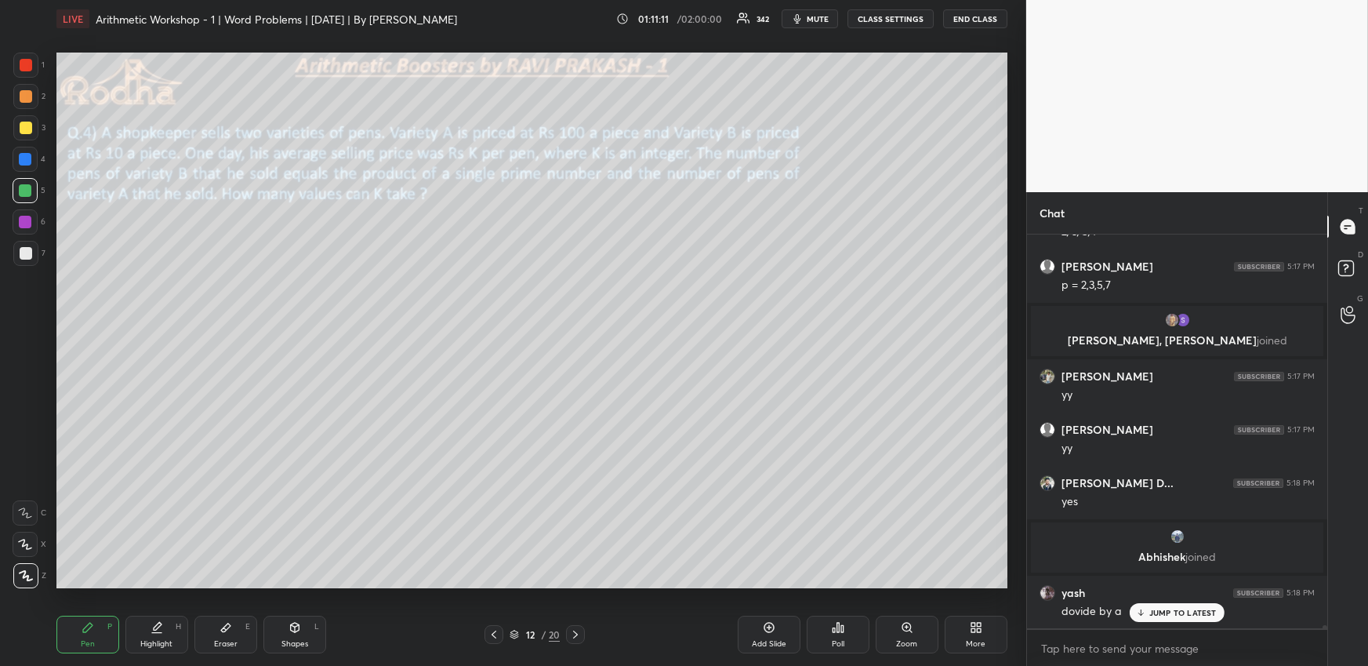
drag, startPoint x: 28, startPoint y: 125, endPoint x: 49, endPoint y: 153, distance: 35.3
click at [28, 125] on div at bounding box center [26, 128] width 13 height 13
click at [19, 185] on div at bounding box center [25, 190] width 13 height 13
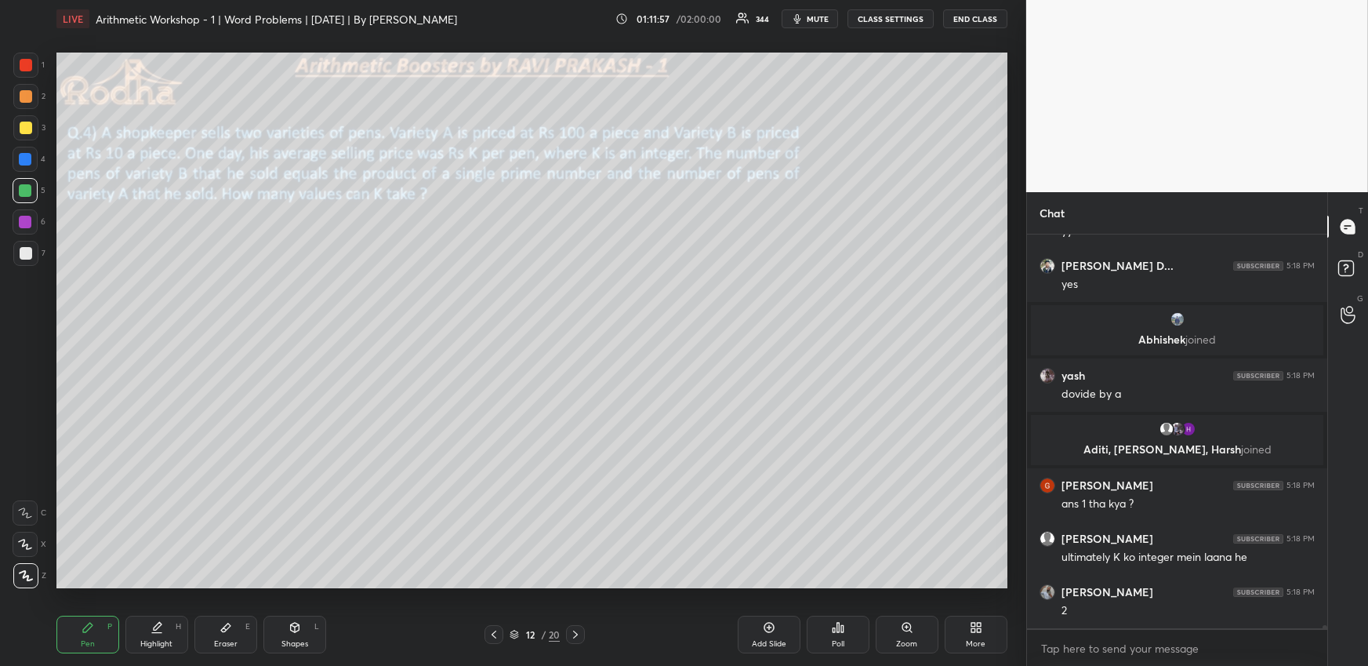
scroll to position [48974, 0]
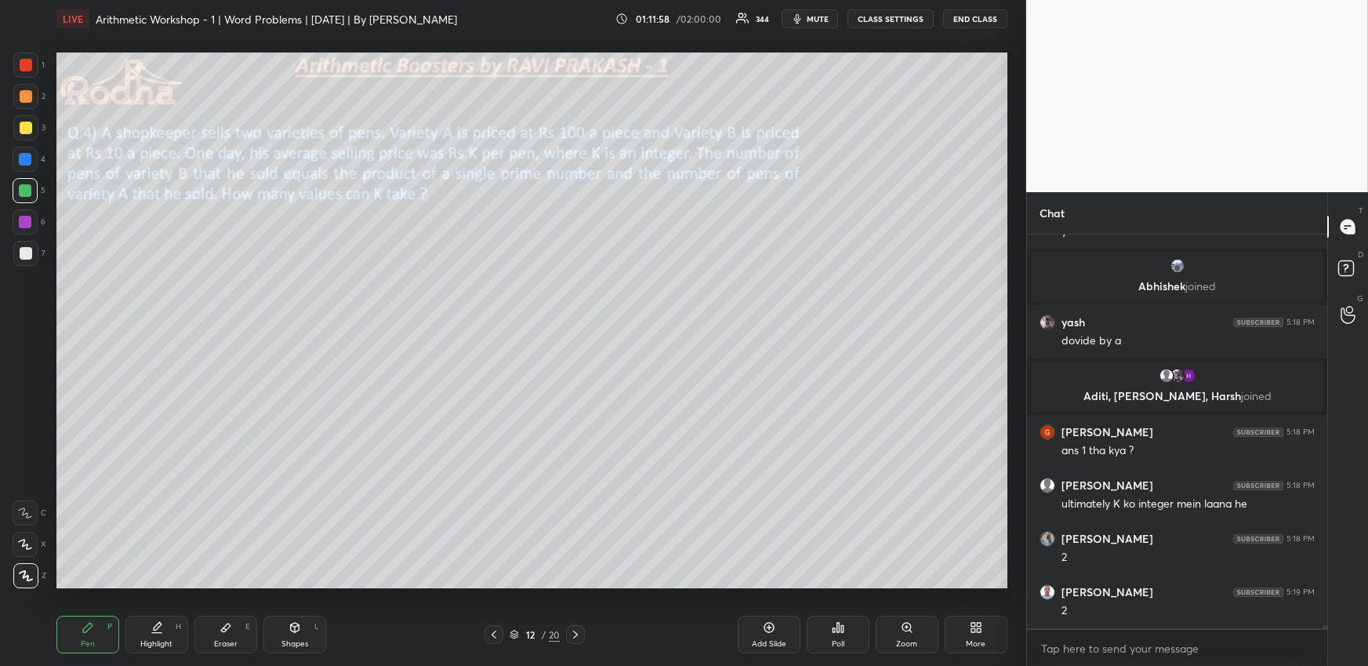
drag, startPoint x: 228, startPoint y: 630, endPoint x: 229, endPoint y: 589, distance: 41.6
click at [228, 631] on icon at bounding box center [226, 627] width 13 height 13
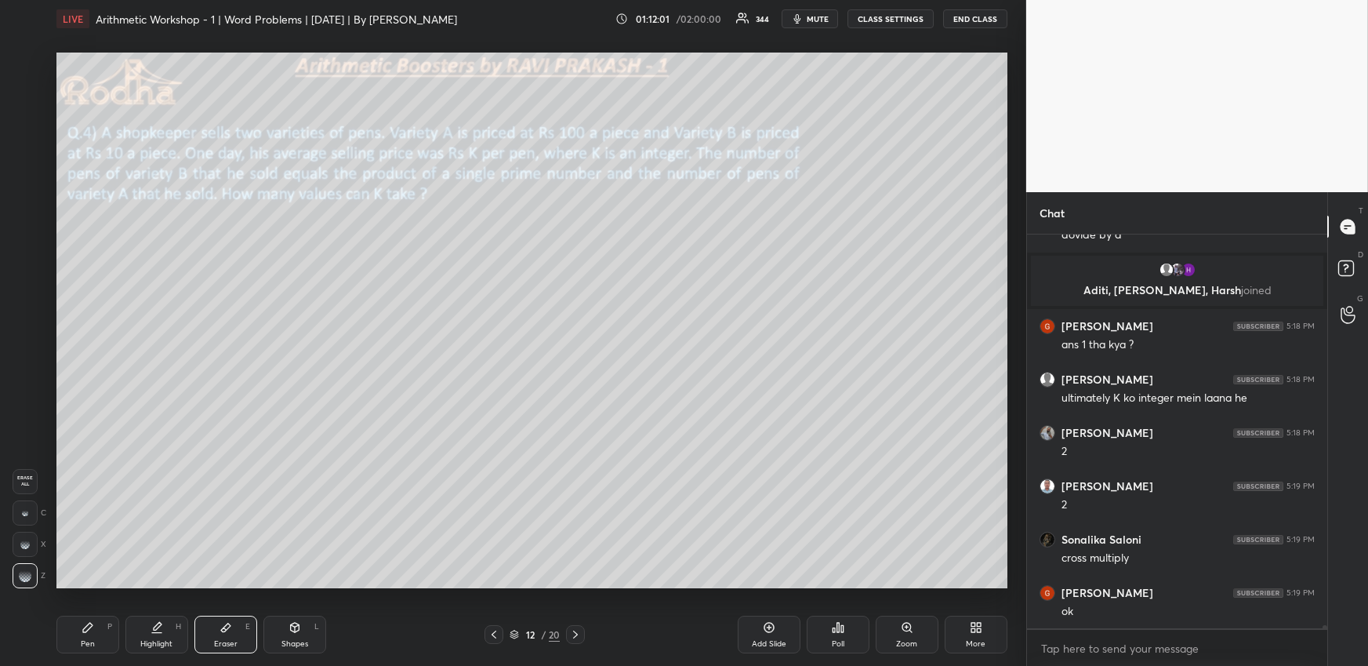
scroll to position [49134, 0]
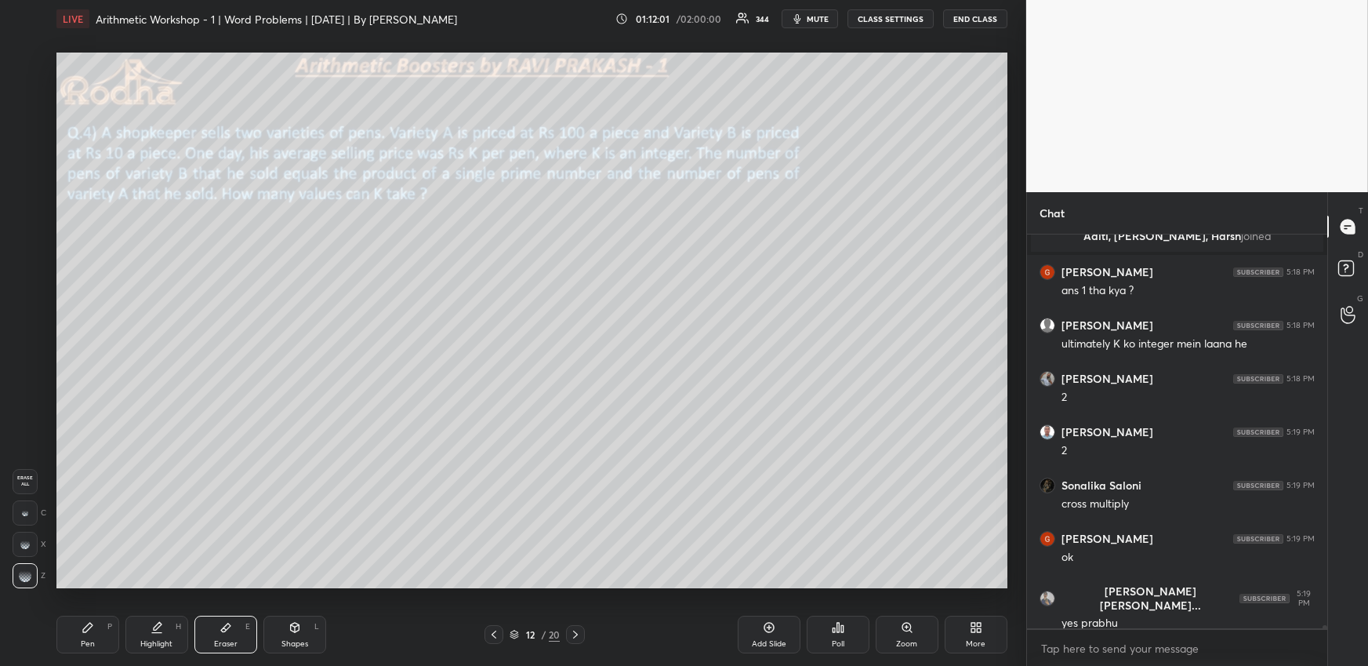
click at [105, 630] on div "Pen P" at bounding box center [87, 635] width 63 height 38
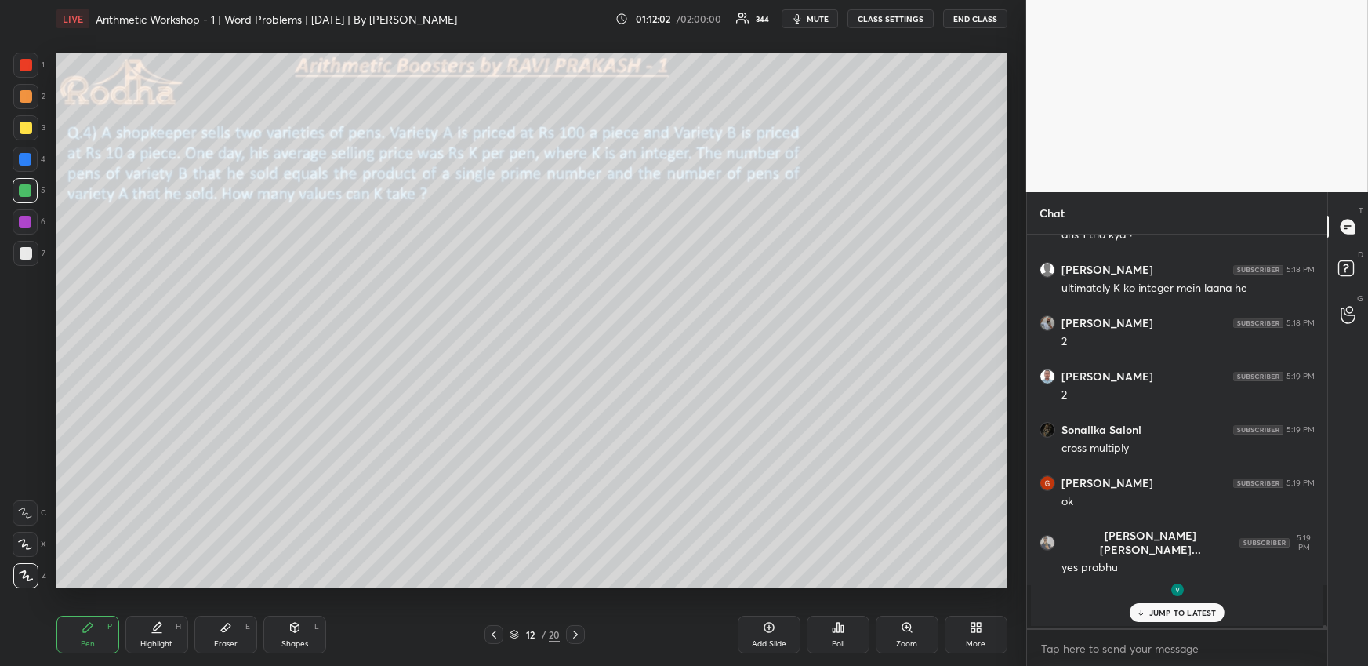
click at [31, 124] on div at bounding box center [26, 128] width 13 height 13
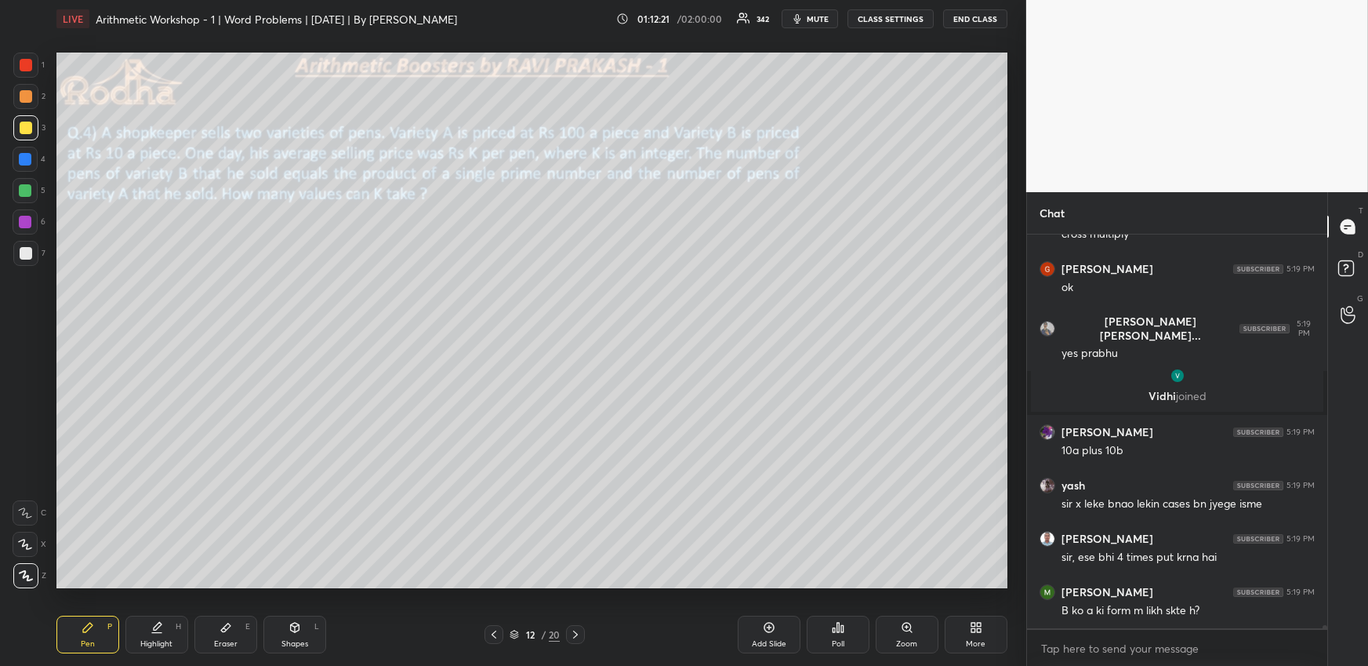
scroll to position [49227, 0]
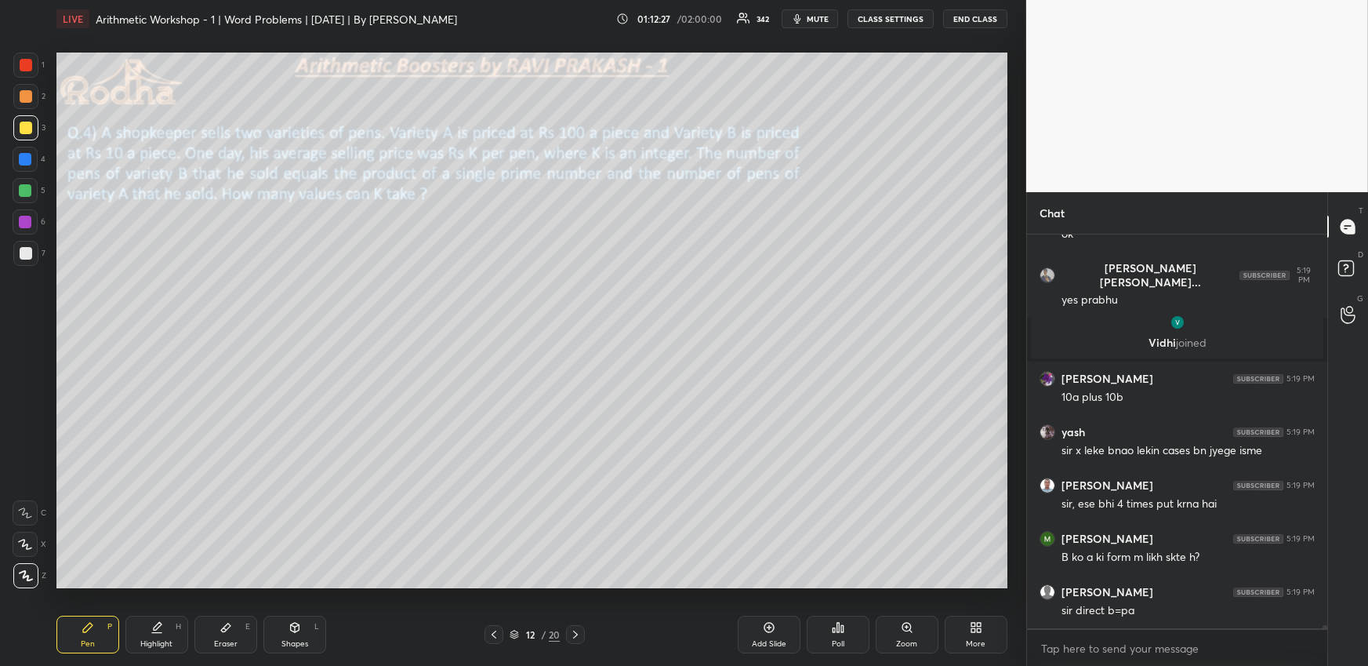
click at [162, 626] on icon at bounding box center [157, 627] width 13 height 13
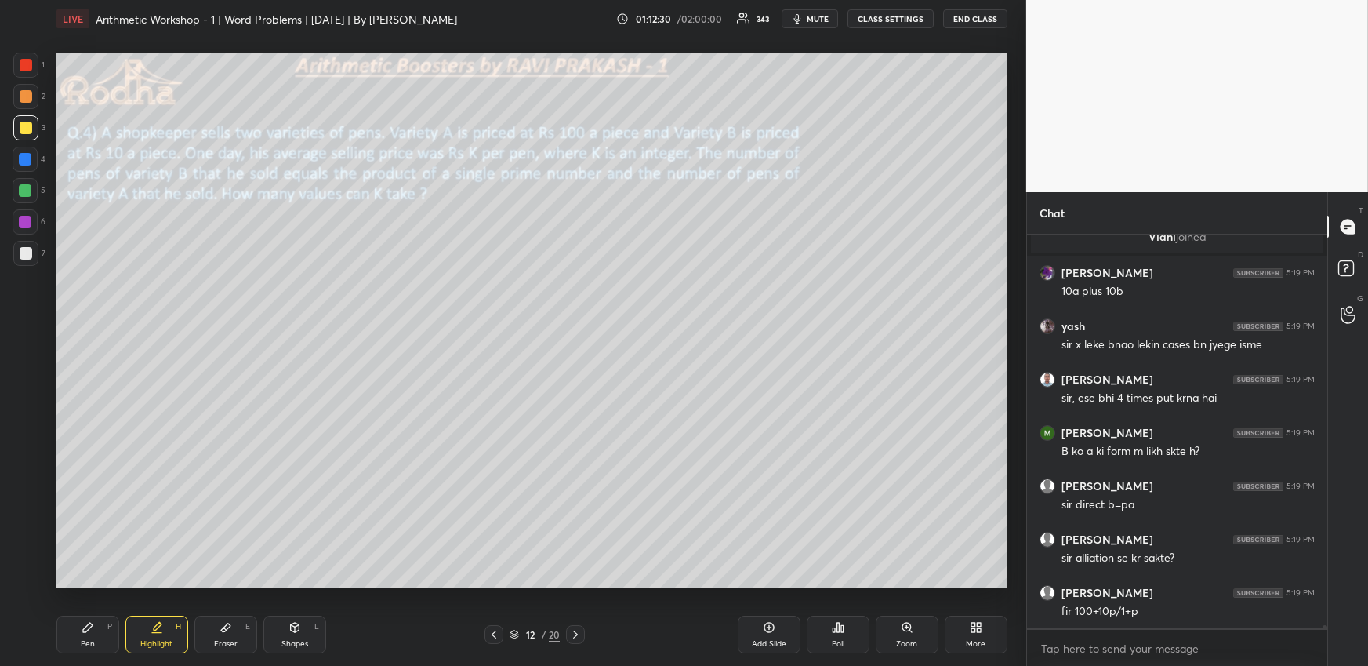
scroll to position [49390, 0]
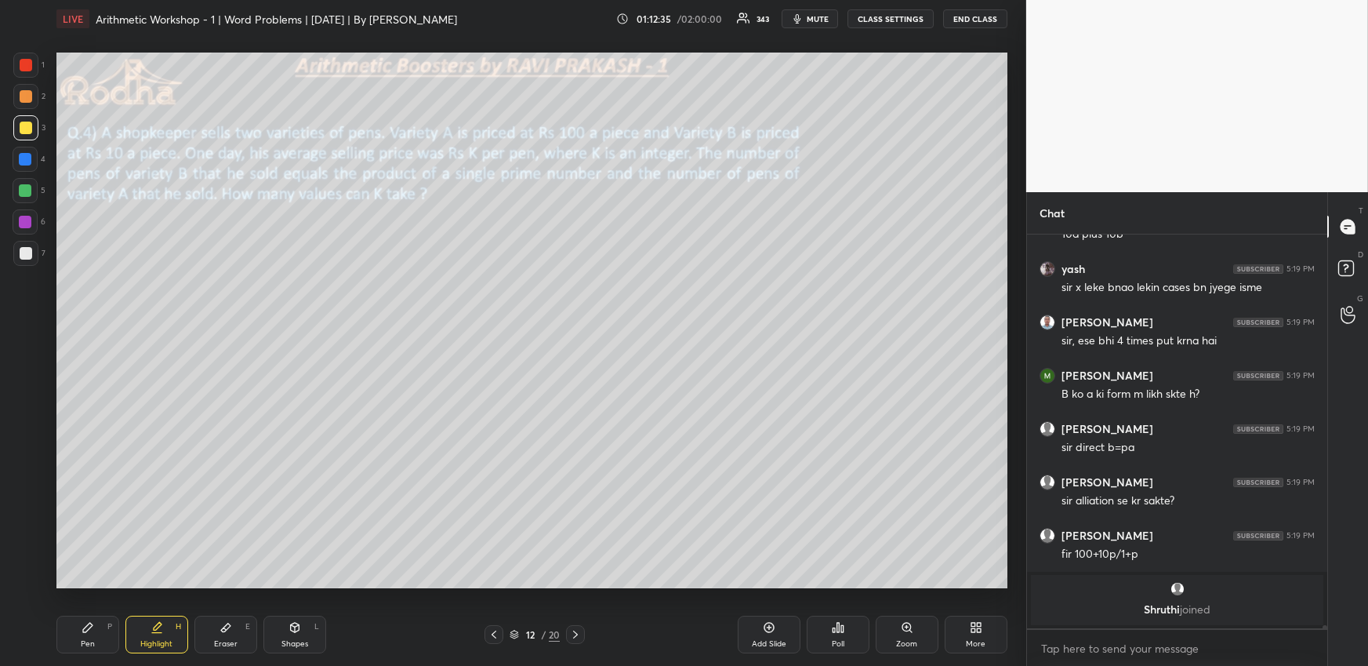
drag, startPoint x: 94, startPoint y: 627, endPoint x: 96, endPoint y: 619, distance: 8.2
click at [94, 627] on div "Pen P" at bounding box center [87, 635] width 63 height 38
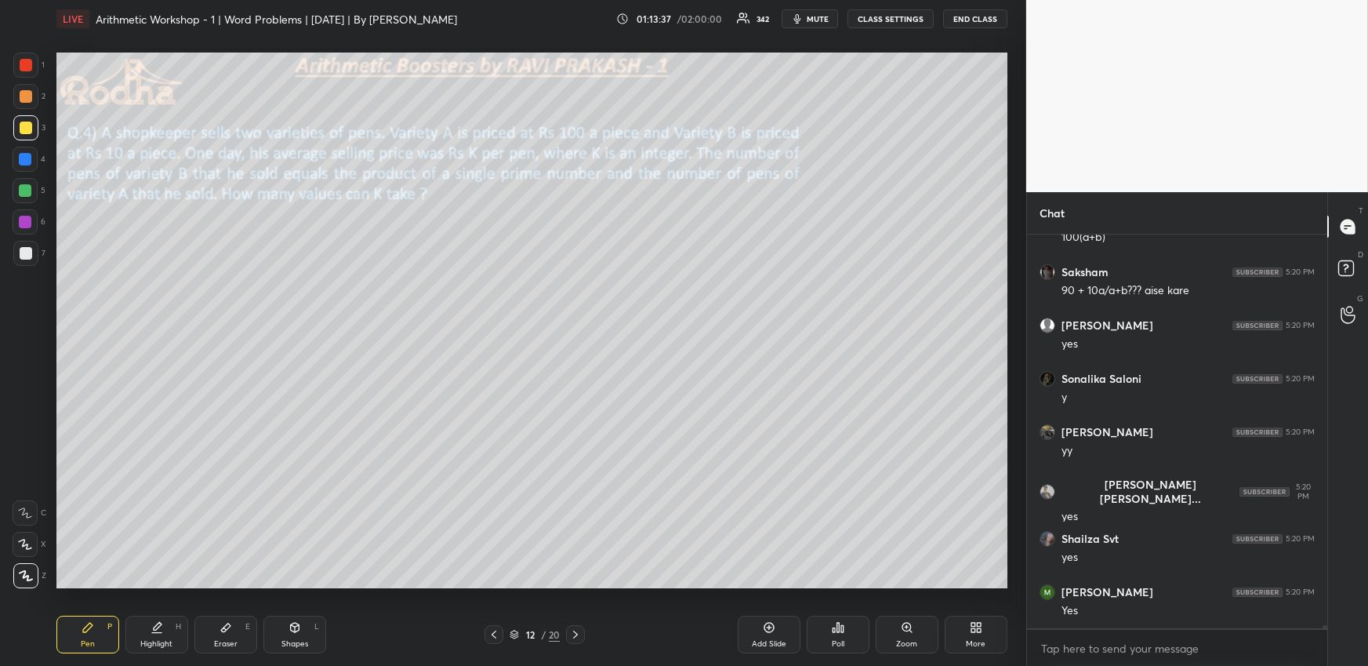
scroll to position [50425, 0]
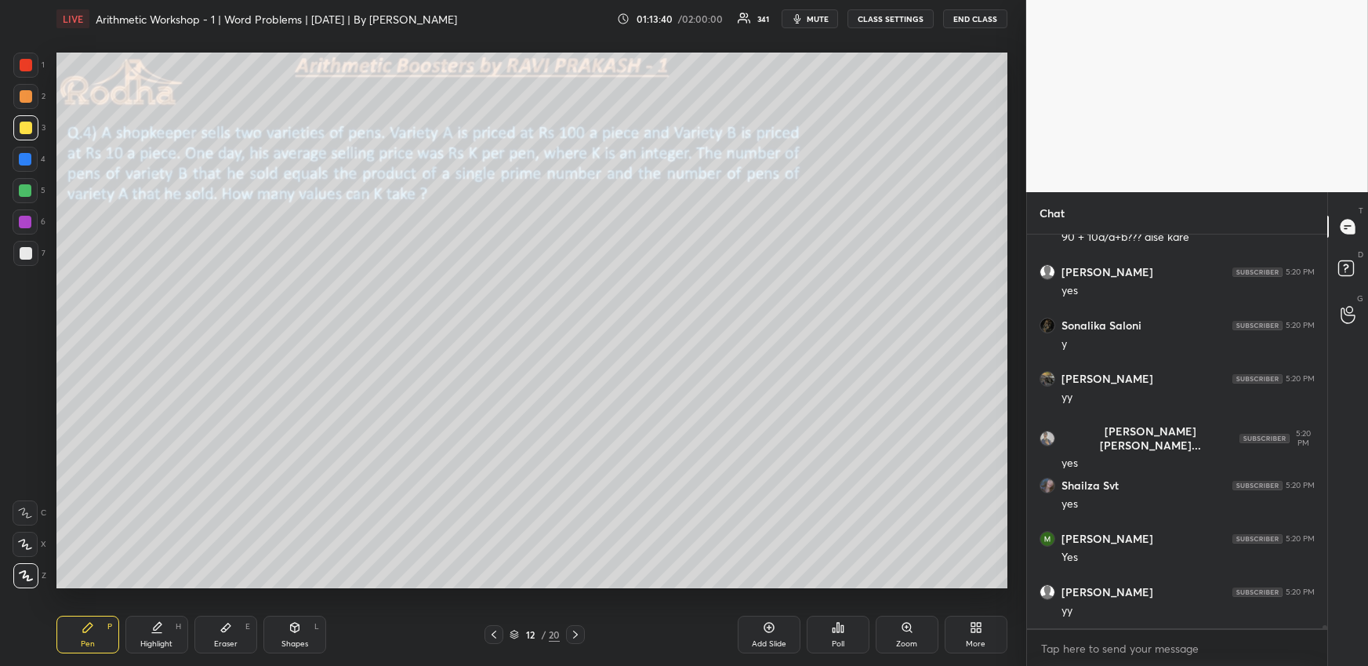
click at [165, 636] on div "Highlight H" at bounding box center [156, 635] width 63 height 38
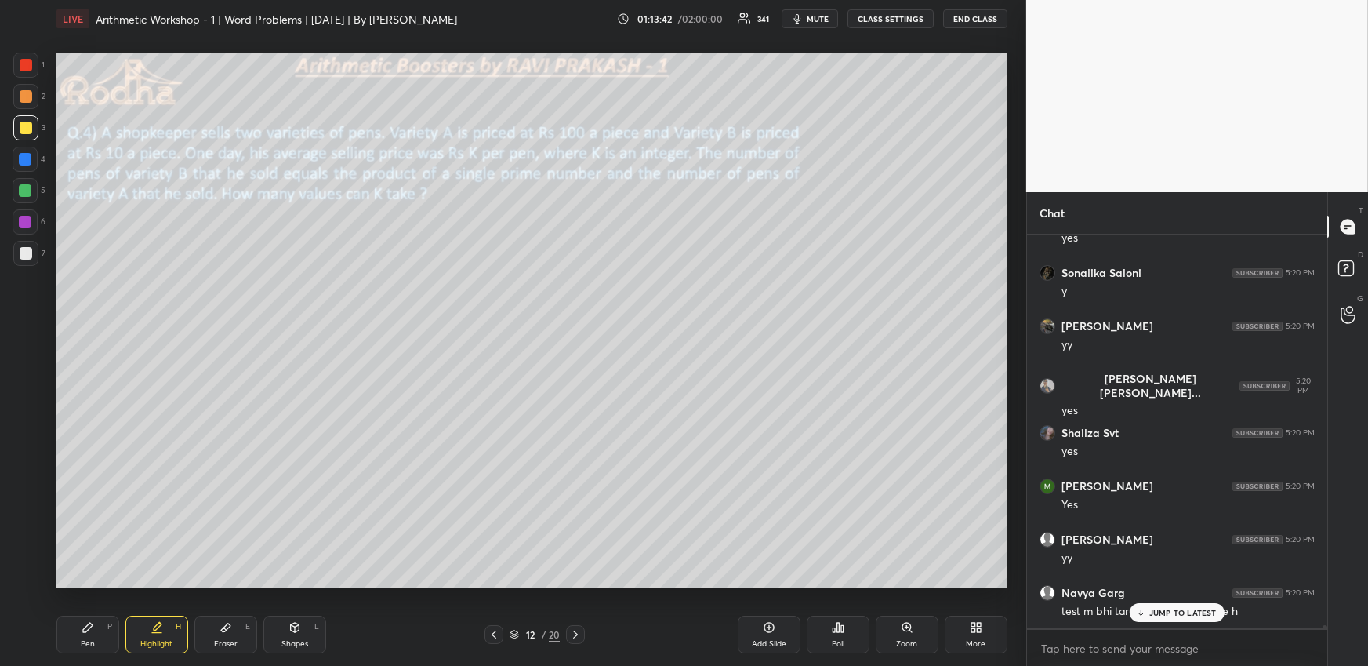
click at [1162, 612] on p "JUMP TO LATEST" at bounding box center [1183, 612] width 67 height 9
click at [95, 633] on div "Pen P" at bounding box center [87, 635] width 63 height 38
drag, startPoint x: 21, startPoint y: 158, endPoint x: 37, endPoint y: 176, distance: 23.9
click at [20, 158] on div at bounding box center [25, 159] width 13 height 13
click at [146, 643] on div "Highlight" at bounding box center [156, 644] width 32 height 8
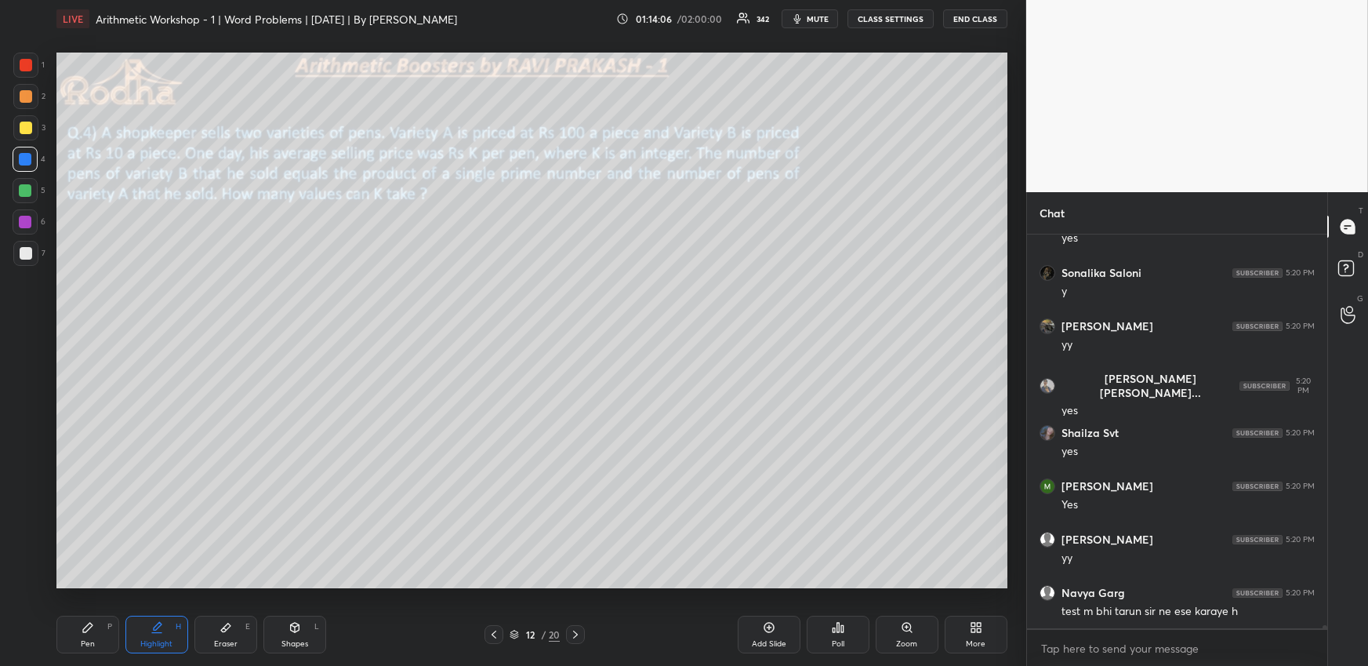
click at [81, 640] on div "Pen" at bounding box center [88, 644] width 14 height 8
drag, startPoint x: 162, startPoint y: 638, endPoint x: 193, endPoint y: 616, distance: 37.8
click at [162, 638] on div "Highlight H" at bounding box center [156, 635] width 63 height 38
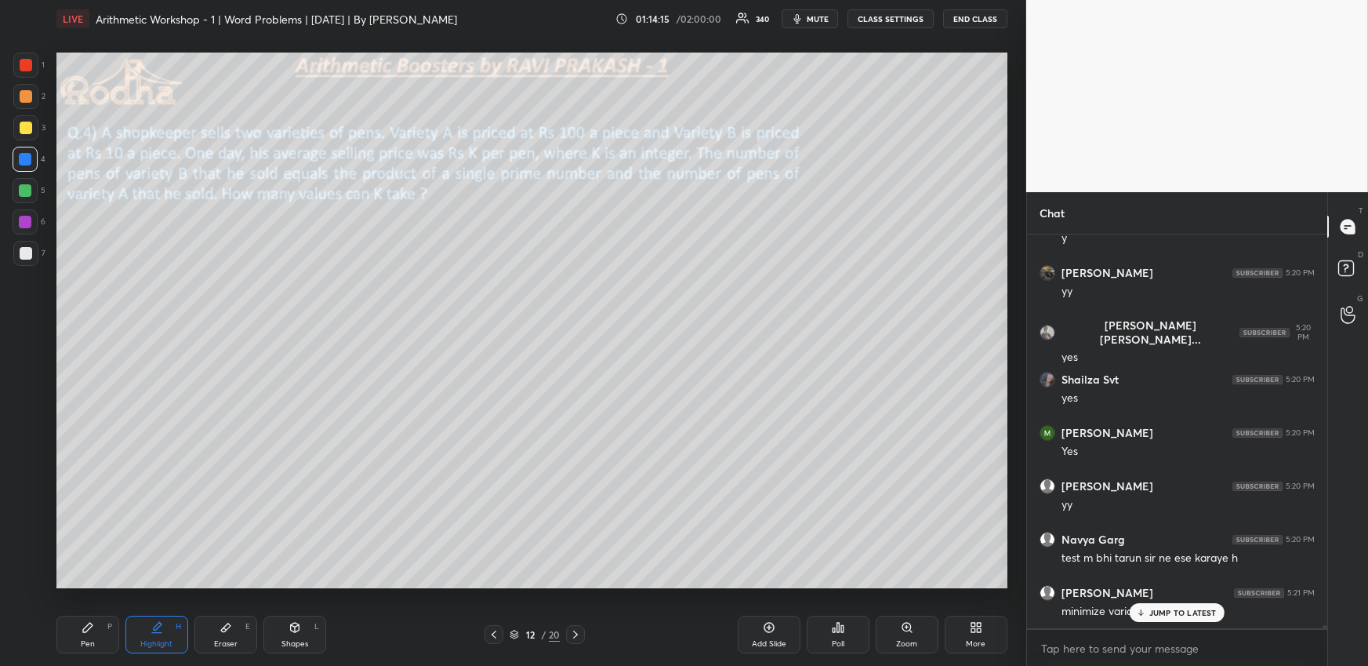
drag, startPoint x: 1146, startPoint y: 609, endPoint x: 967, endPoint y: 605, distance: 179.6
click at [1146, 611] on icon at bounding box center [1141, 612] width 10 height 9
drag, startPoint x: 118, startPoint y: 629, endPoint x: 125, endPoint y: 612, distance: 18.6
click at [118, 630] on div "Pen P Highlight H Eraser E Shapes L" at bounding box center [251, 635] width 391 height 38
drag, startPoint x: 89, startPoint y: 640, endPoint x: 88, endPoint y: 630, distance: 10.2
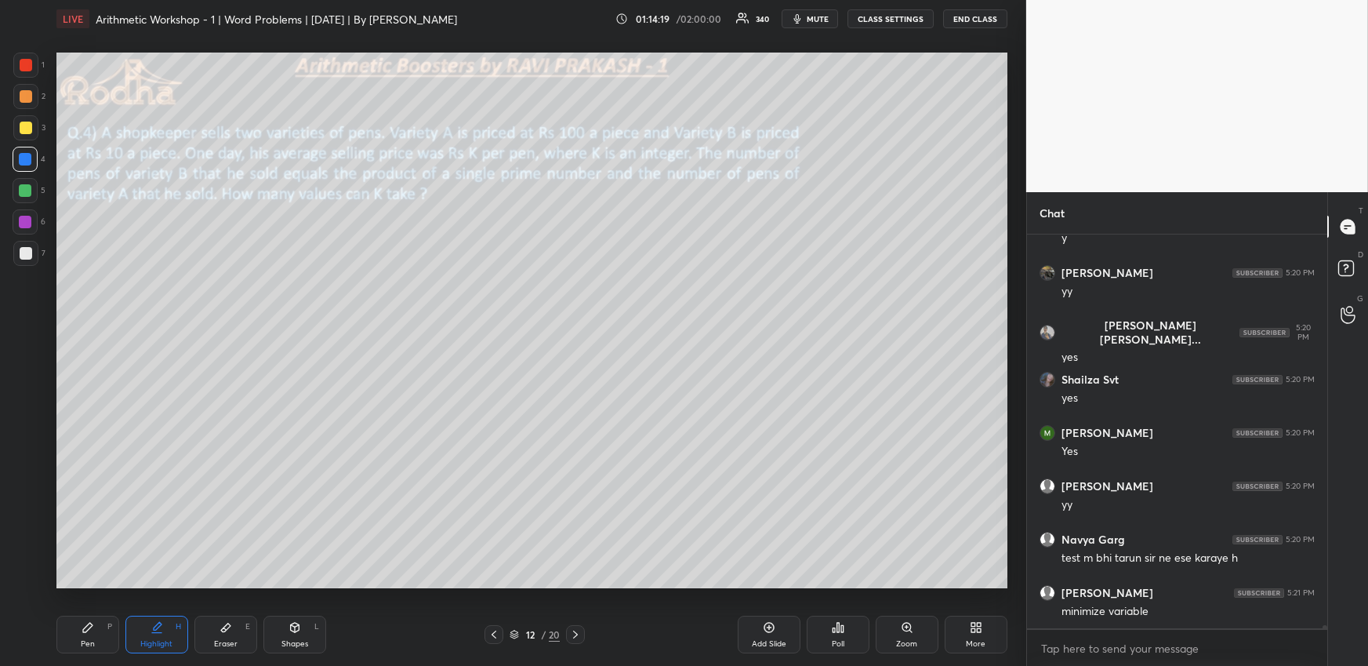
click at [89, 640] on div "Pen" at bounding box center [88, 644] width 14 height 8
click at [27, 127] on div at bounding box center [26, 128] width 13 height 13
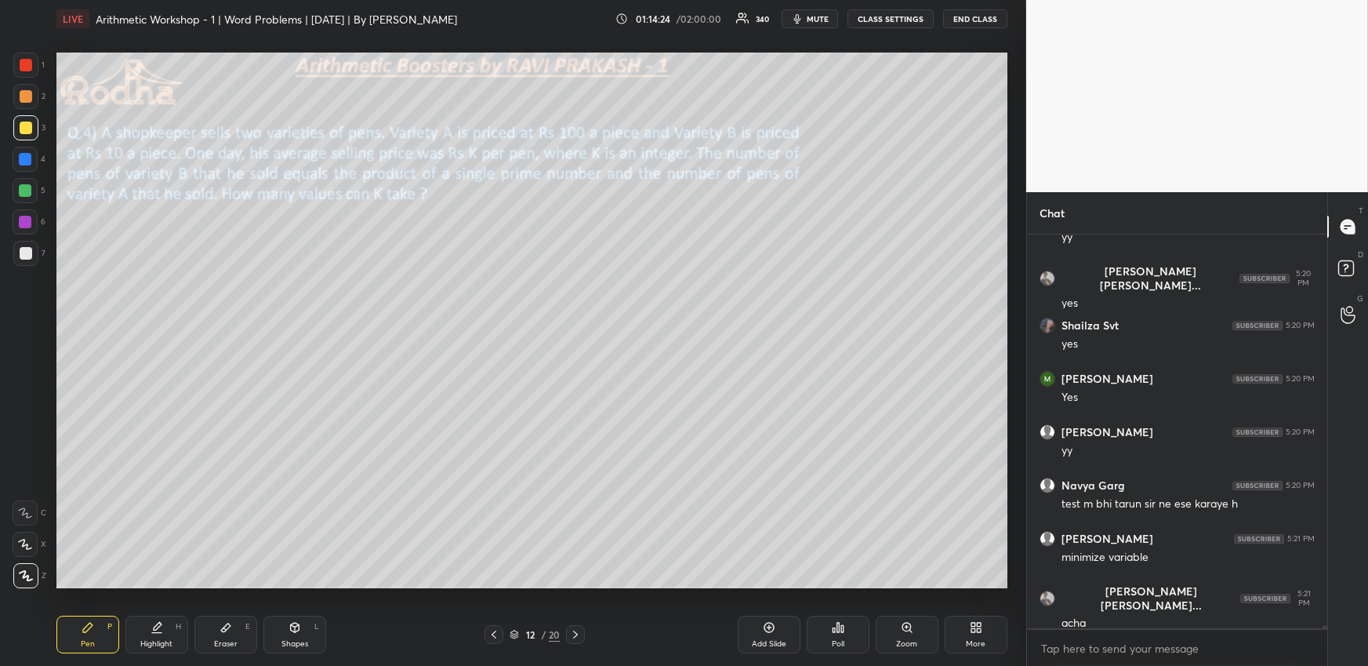
scroll to position [50638, 0]
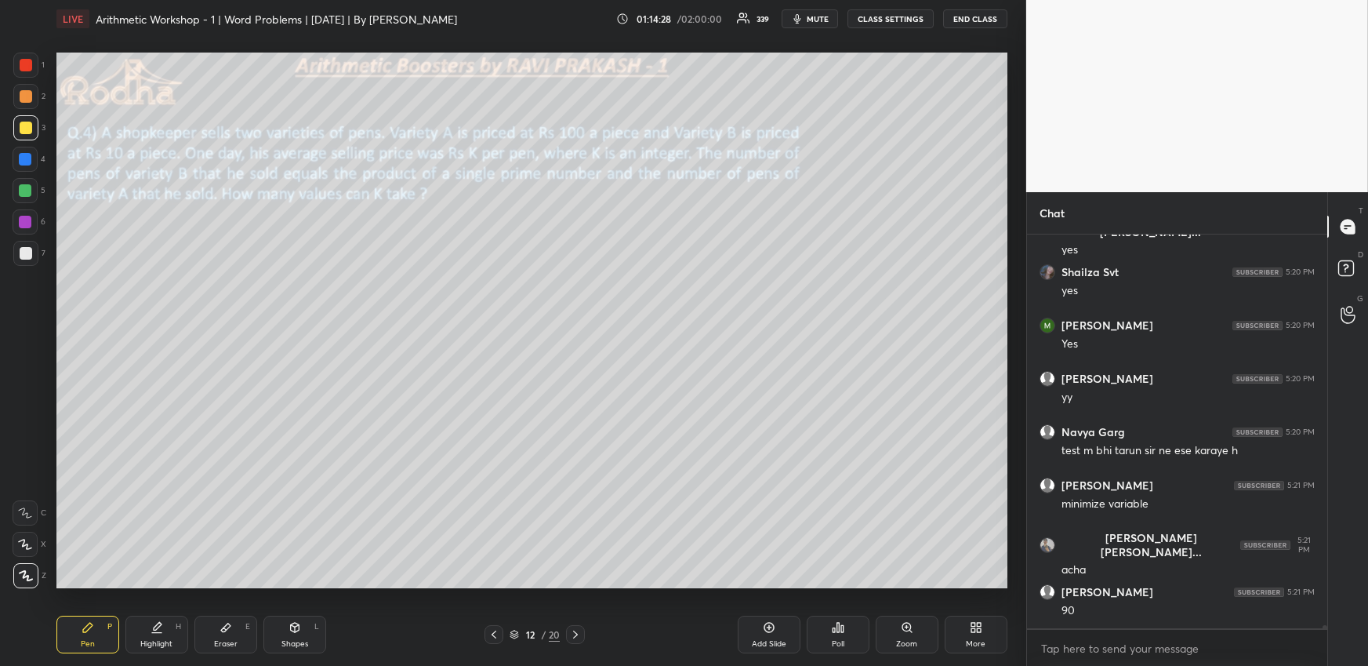
drag, startPoint x: 144, startPoint y: 634, endPoint x: 175, endPoint y: 616, distance: 35.5
click at [147, 634] on div "Highlight H" at bounding box center [156, 635] width 63 height 38
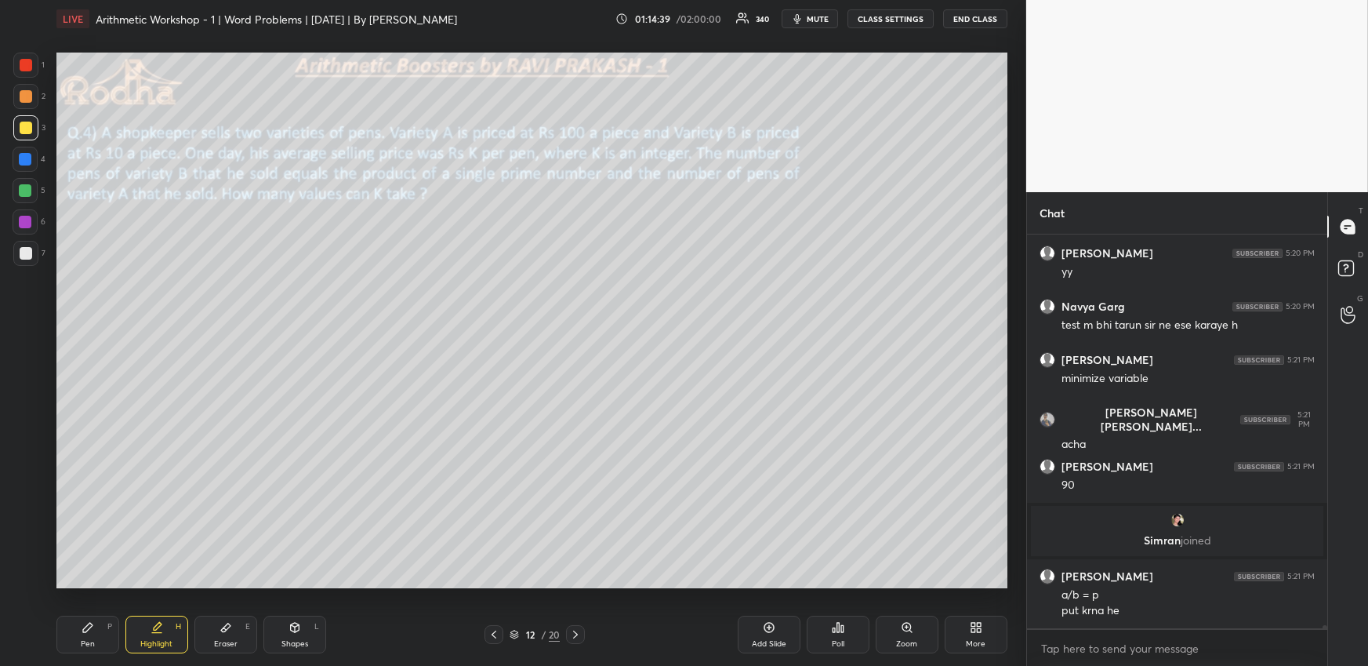
scroll to position [50378, 0]
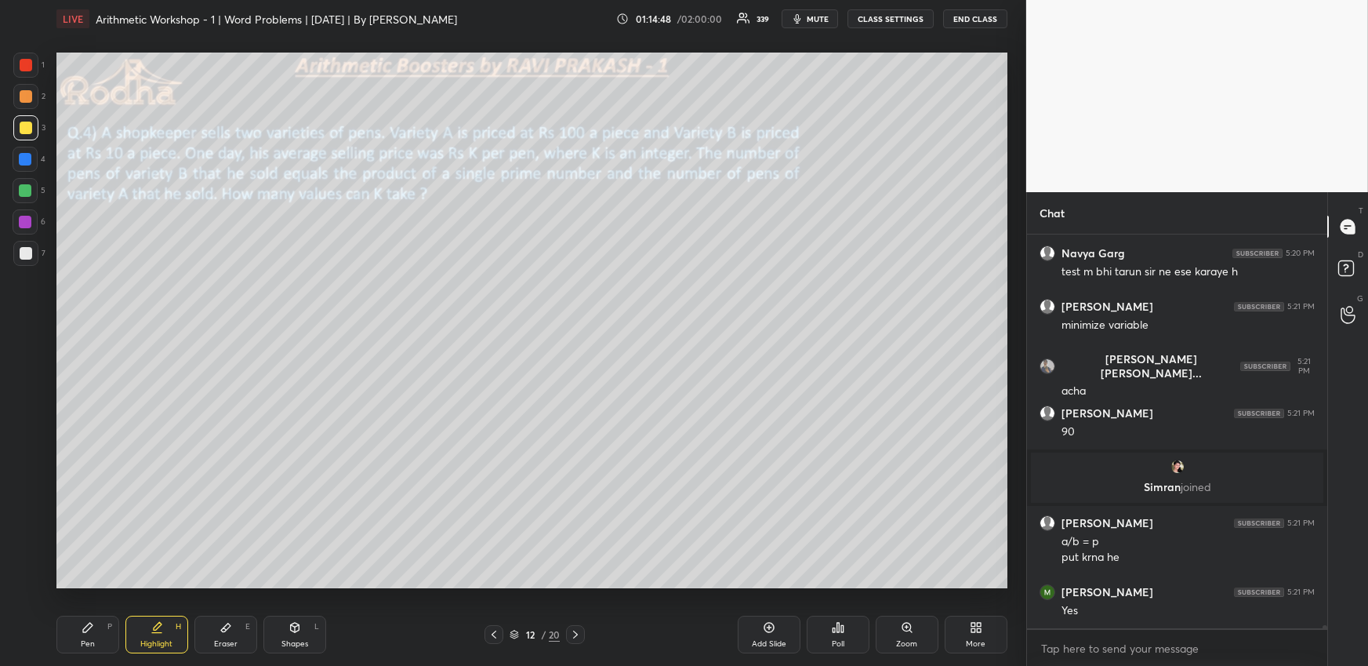
click at [90, 640] on div "Pen" at bounding box center [88, 644] width 14 height 8
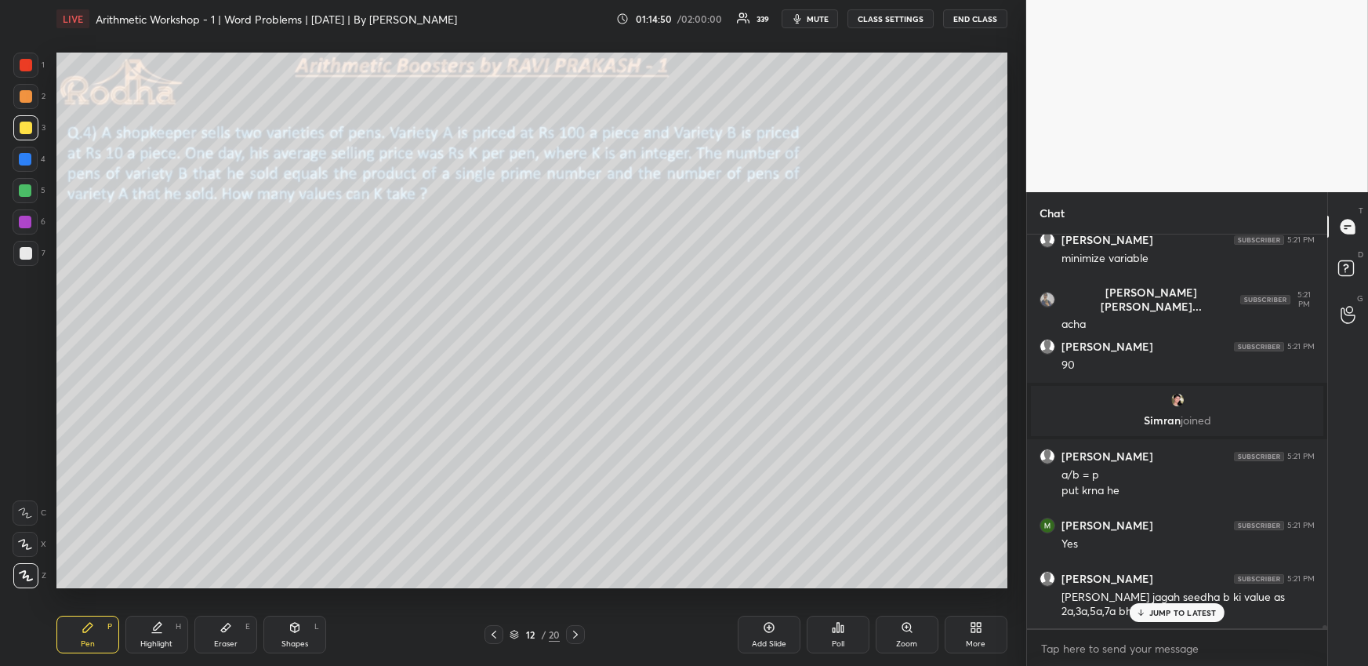
drag, startPoint x: 16, startPoint y: 66, endPoint x: 12, endPoint y: 78, distance: 13.4
click at [16, 68] on div at bounding box center [25, 65] width 25 height 25
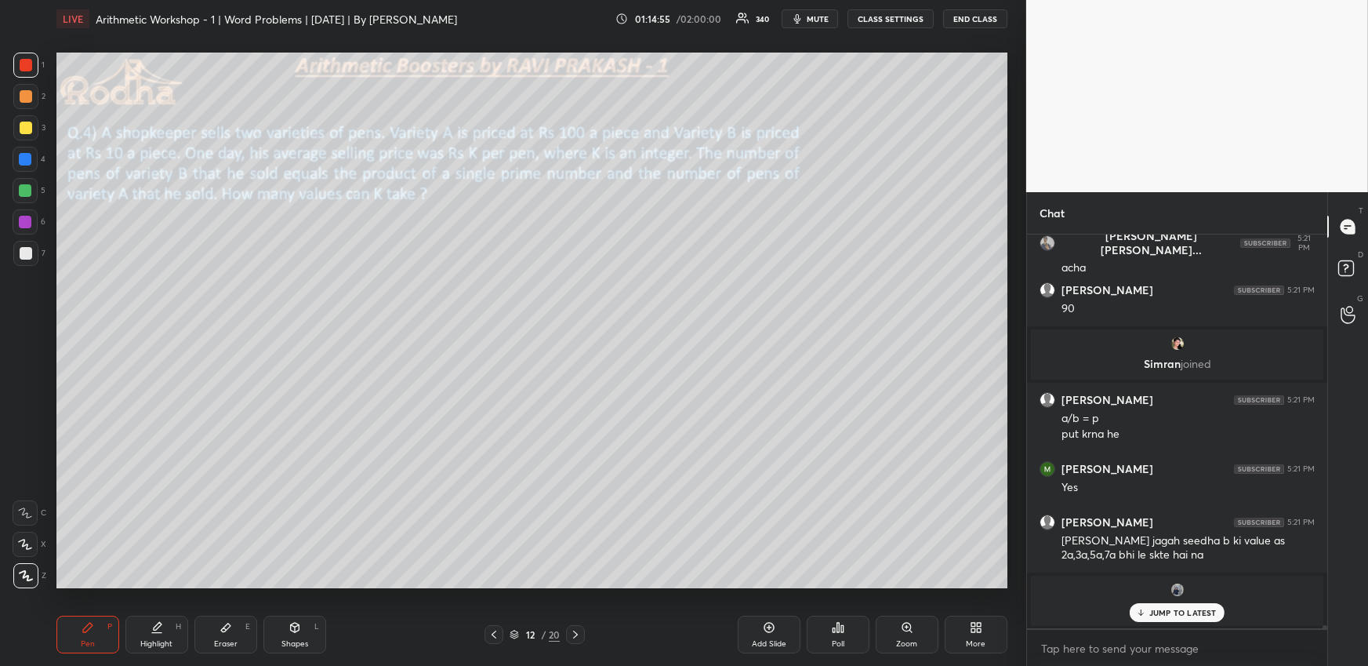
drag, startPoint x: 24, startPoint y: 132, endPoint x: 32, endPoint y: 145, distance: 15.9
click at [24, 130] on div at bounding box center [26, 128] width 13 height 13
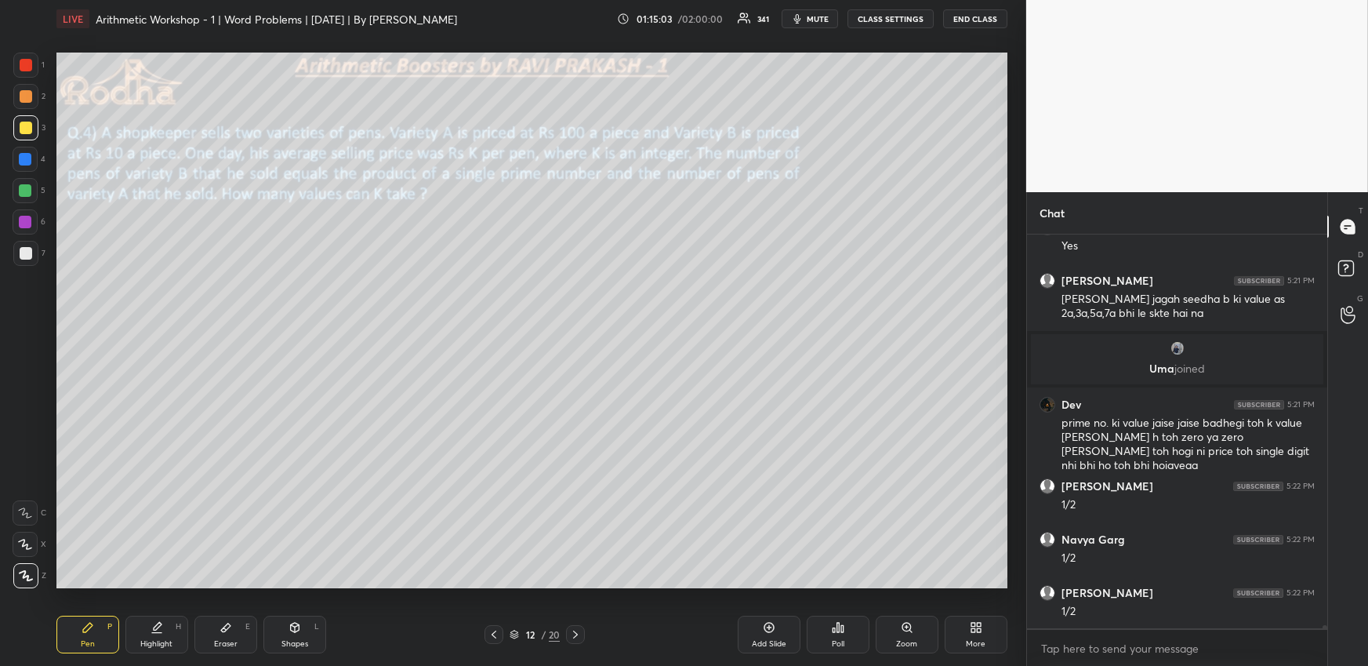
scroll to position [50797, 0]
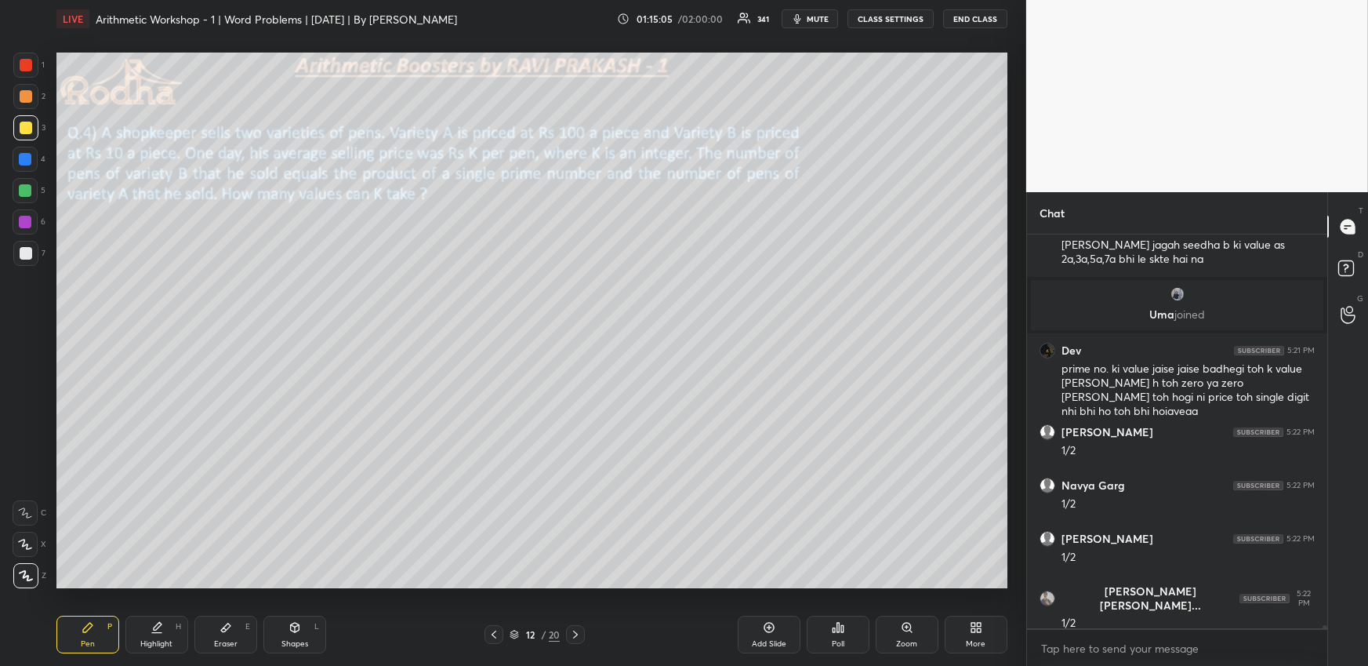
drag, startPoint x: 27, startPoint y: 159, endPoint x: 50, endPoint y: 187, distance: 36.2
click at [28, 159] on div at bounding box center [25, 159] width 13 height 13
drag, startPoint x: 27, startPoint y: 129, endPoint x: 52, endPoint y: 160, distance: 39.7
click at [27, 129] on div at bounding box center [26, 128] width 13 height 13
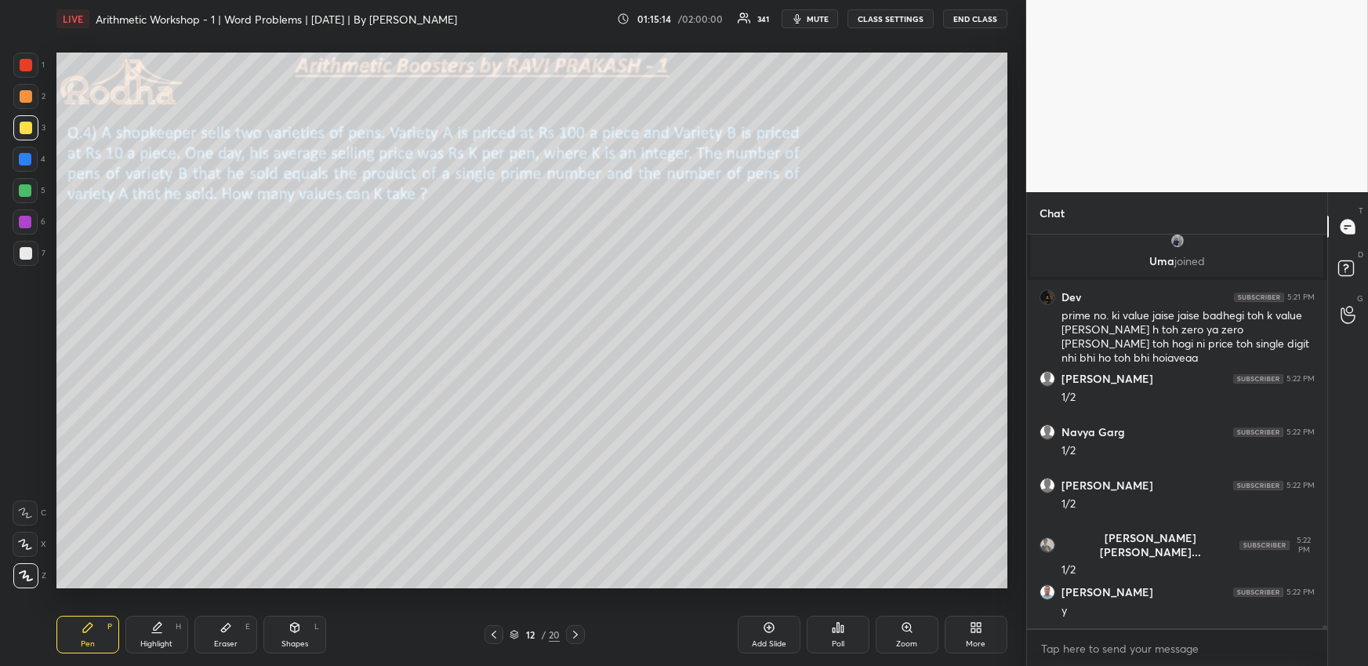
scroll to position [50903, 0]
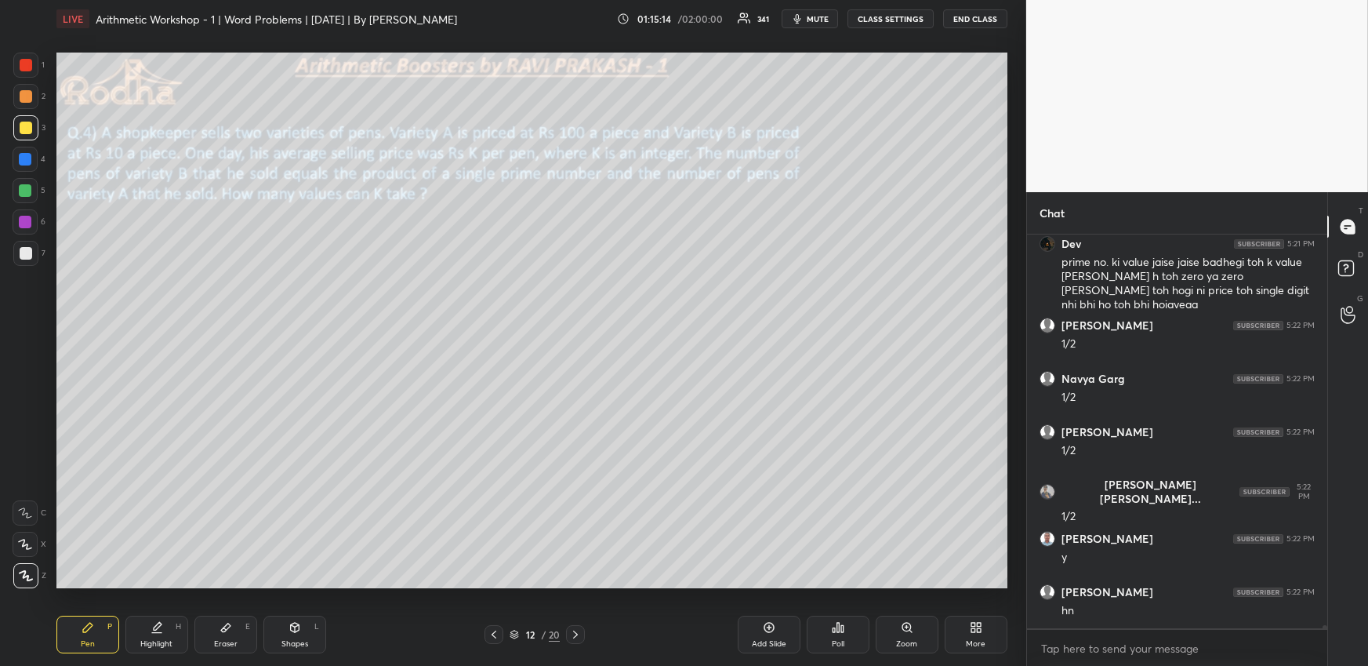
click at [31, 162] on div at bounding box center [25, 159] width 25 height 25
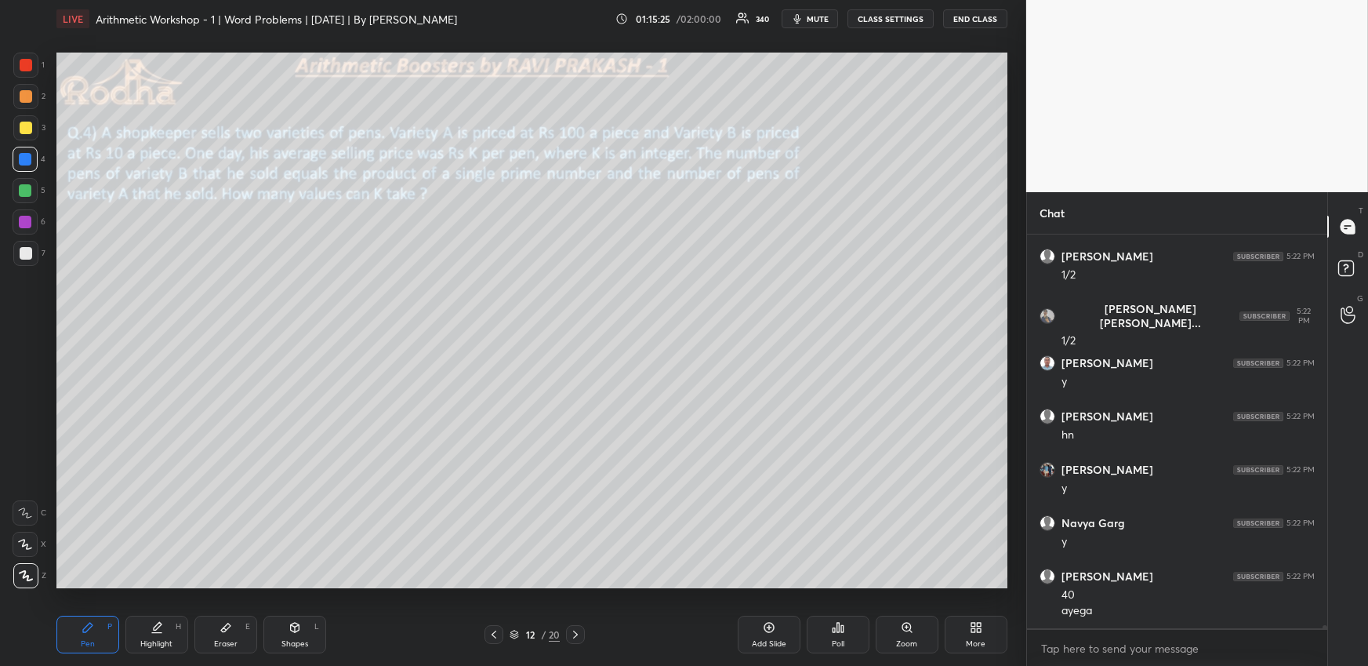
scroll to position [51132, 0]
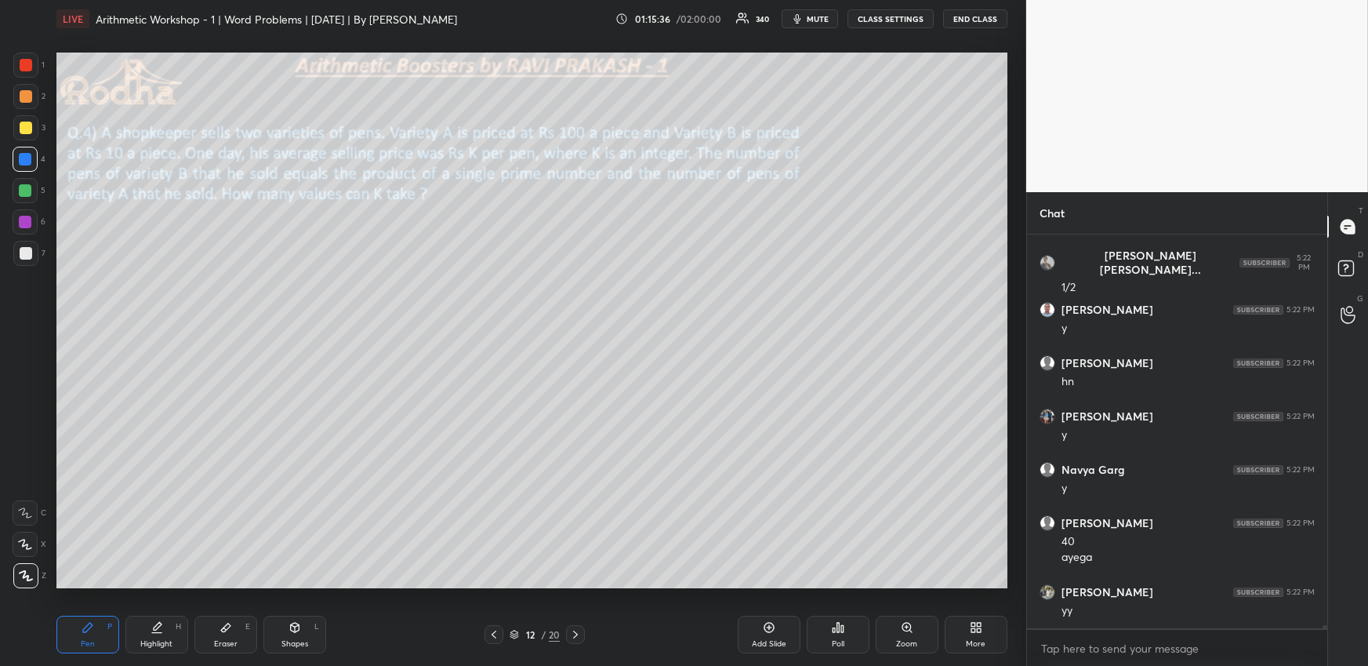
click at [27, 188] on div at bounding box center [25, 190] width 13 height 13
click at [27, 550] on div at bounding box center [25, 544] width 25 height 25
click at [576, 633] on icon at bounding box center [575, 634] width 13 height 13
click at [497, 634] on icon at bounding box center [494, 634] width 13 height 13
click at [957, 629] on div "More" at bounding box center [976, 635] width 63 height 38
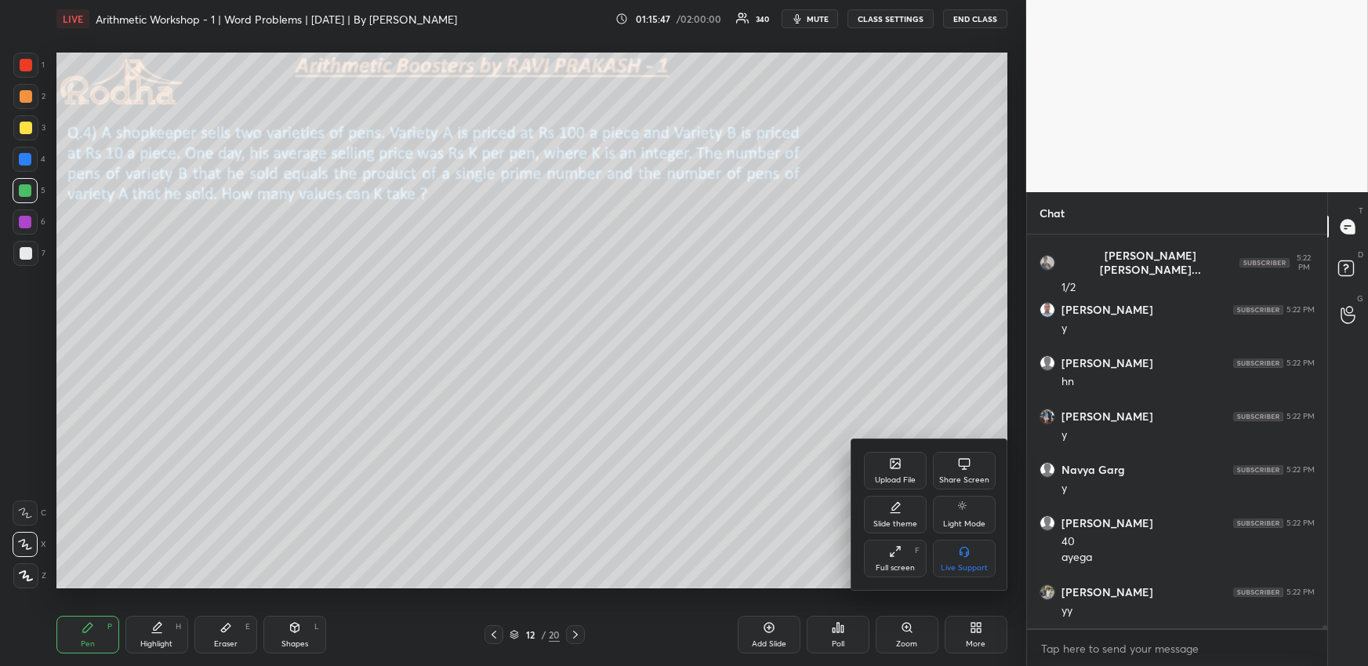
click at [906, 467] on div "Upload File" at bounding box center [895, 471] width 63 height 38
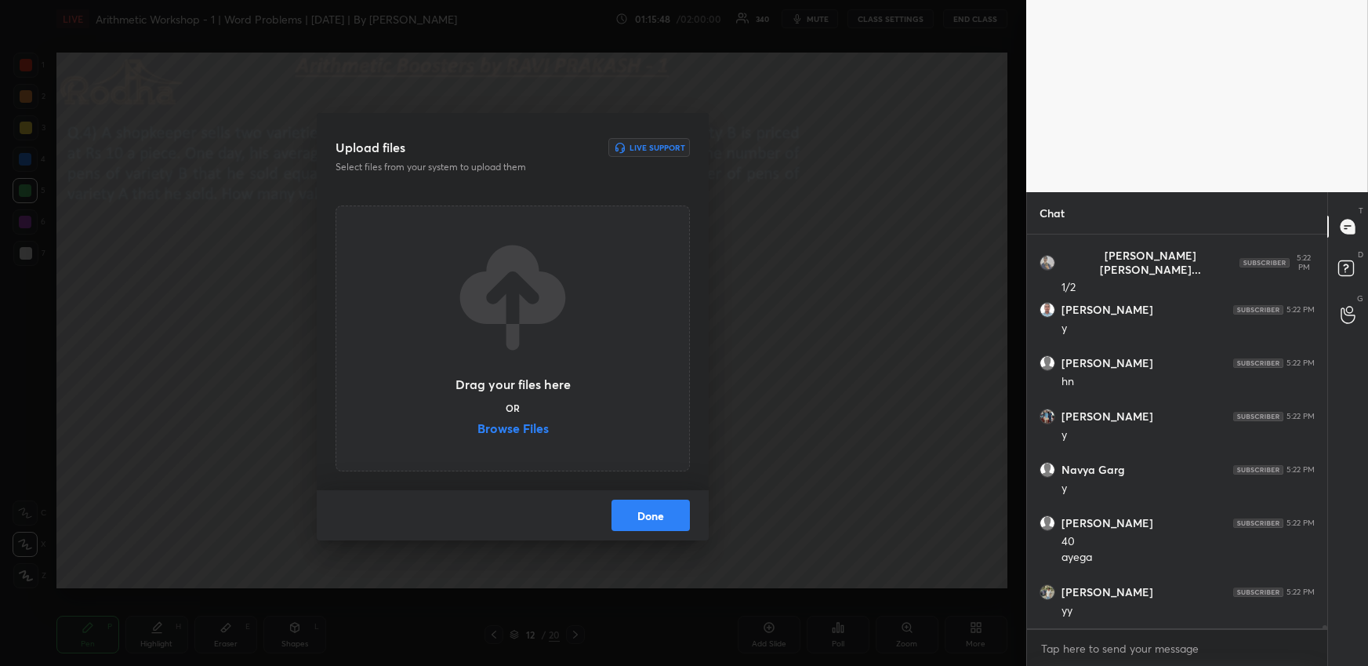
click at [525, 431] on label "Browse Files" at bounding box center [513, 430] width 71 height 16
click at [478, 431] on input "Browse Files" at bounding box center [478, 430] width 0 height 16
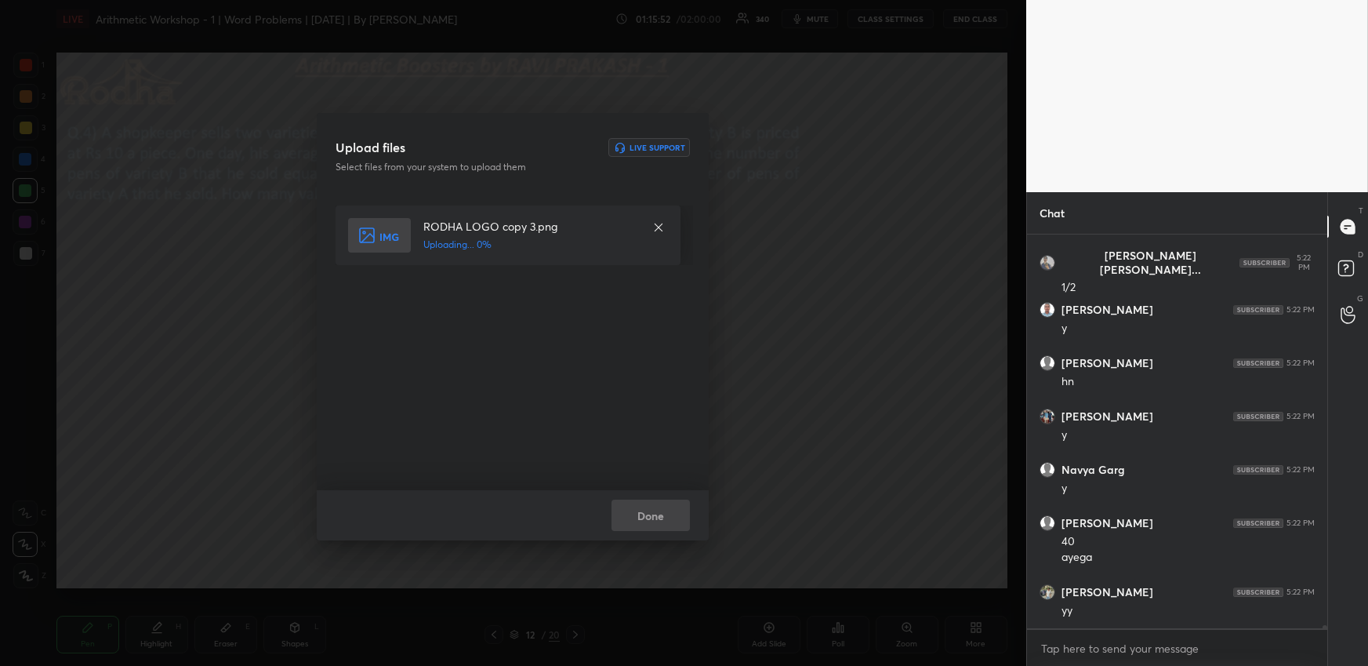
scroll to position [51186, 0]
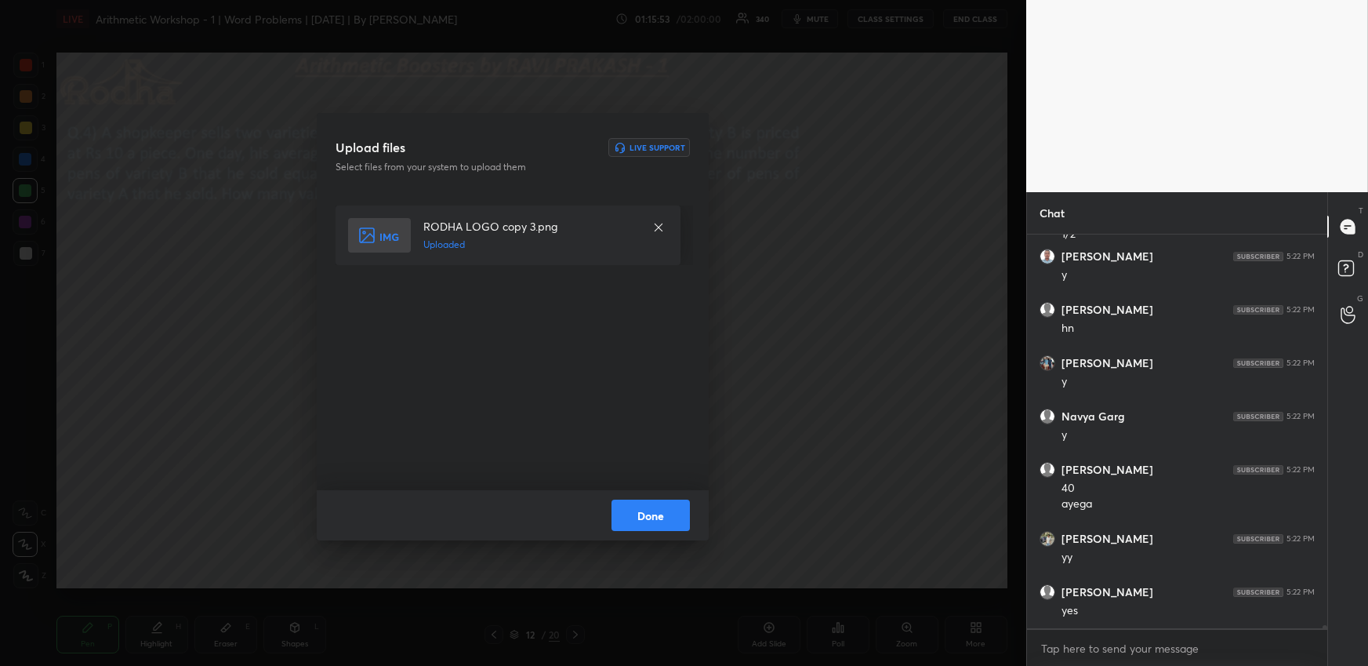
click at [665, 518] on button "Done" at bounding box center [651, 514] width 78 height 31
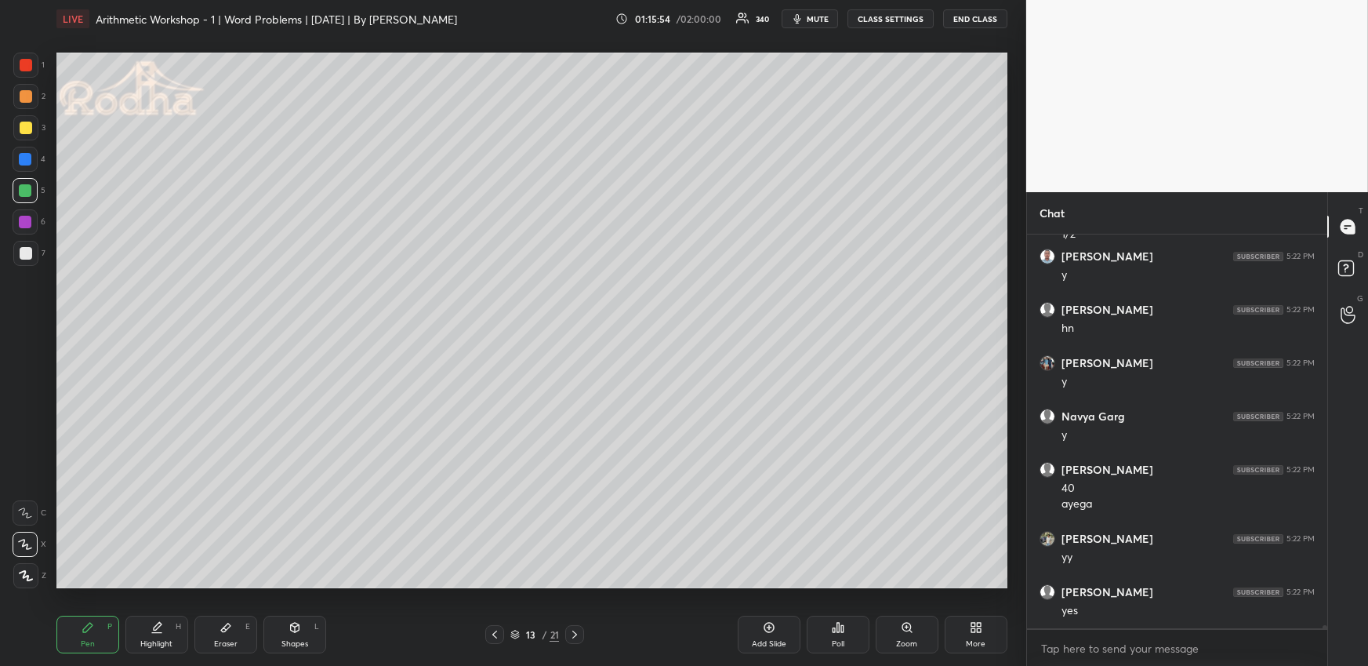
click at [88, 628] on icon at bounding box center [87, 627] width 9 height 9
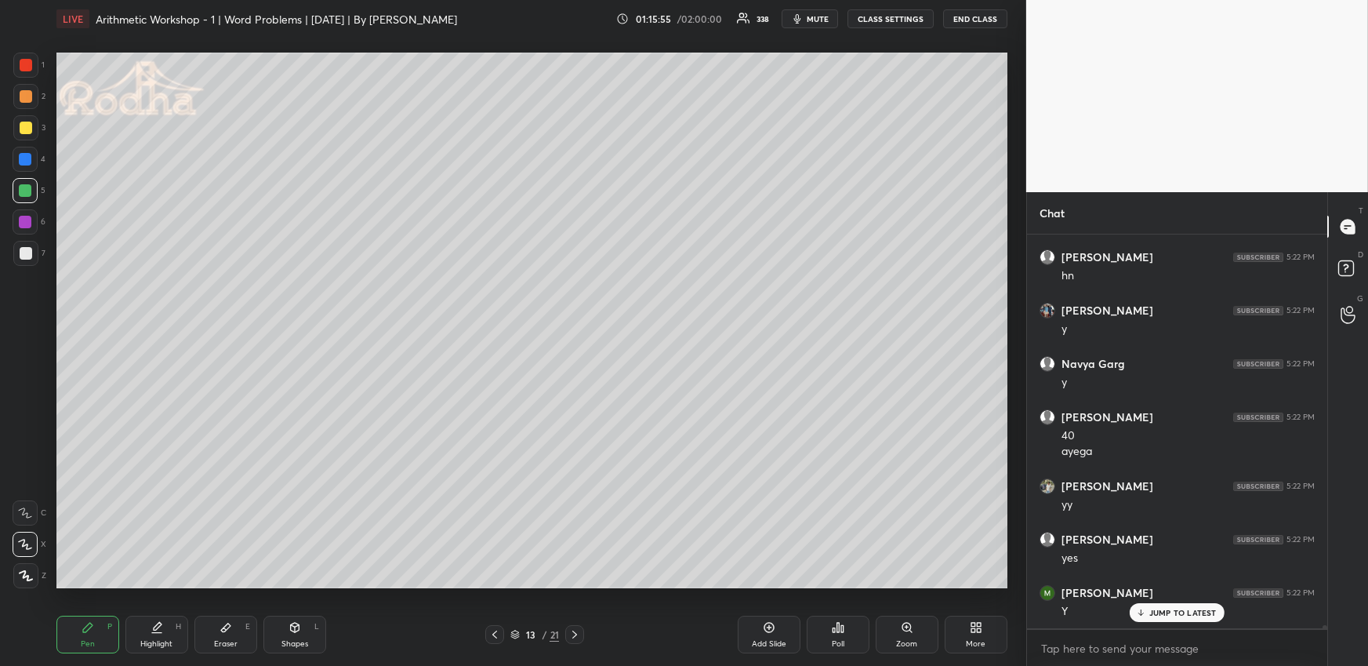
click at [27, 162] on div at bounding box center [25, 159] width 13 height 13
click at [493, 631] on icon at bounding box center [495, 634] width 13 height 13
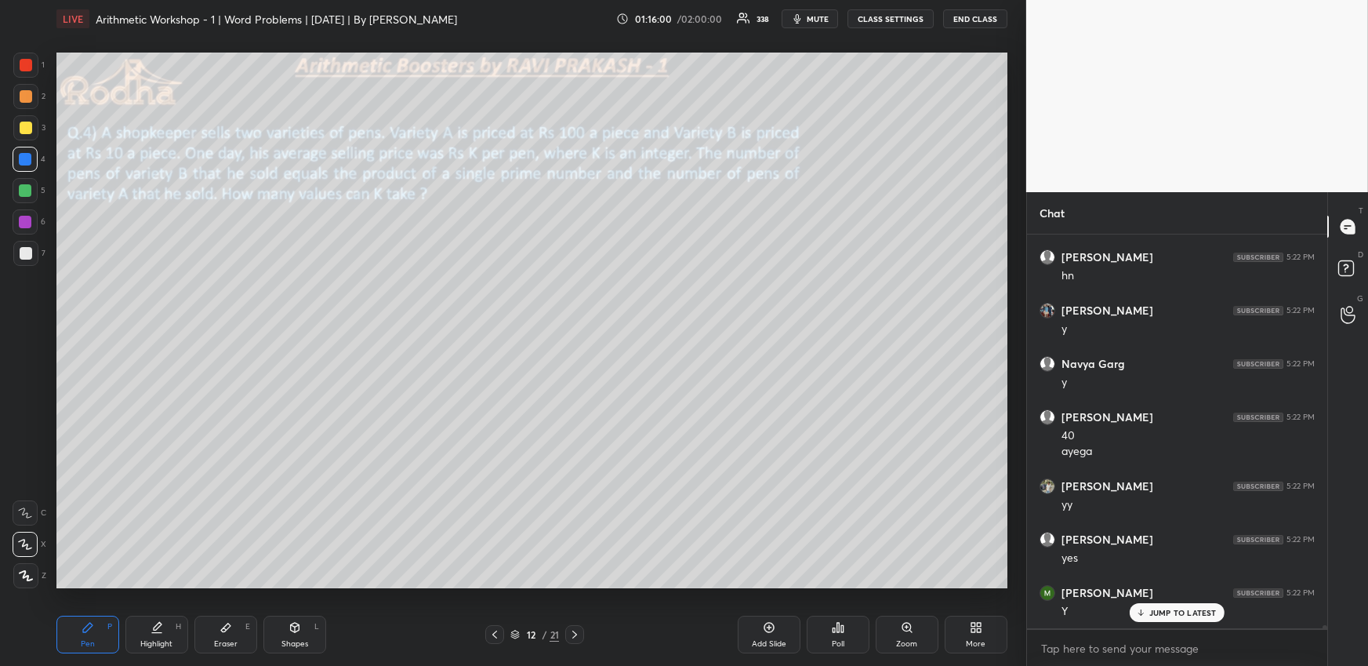
scroll to position [51292, 0]
click at [575, 632] on icon at bounding box center [574, 634] width 5 height 8
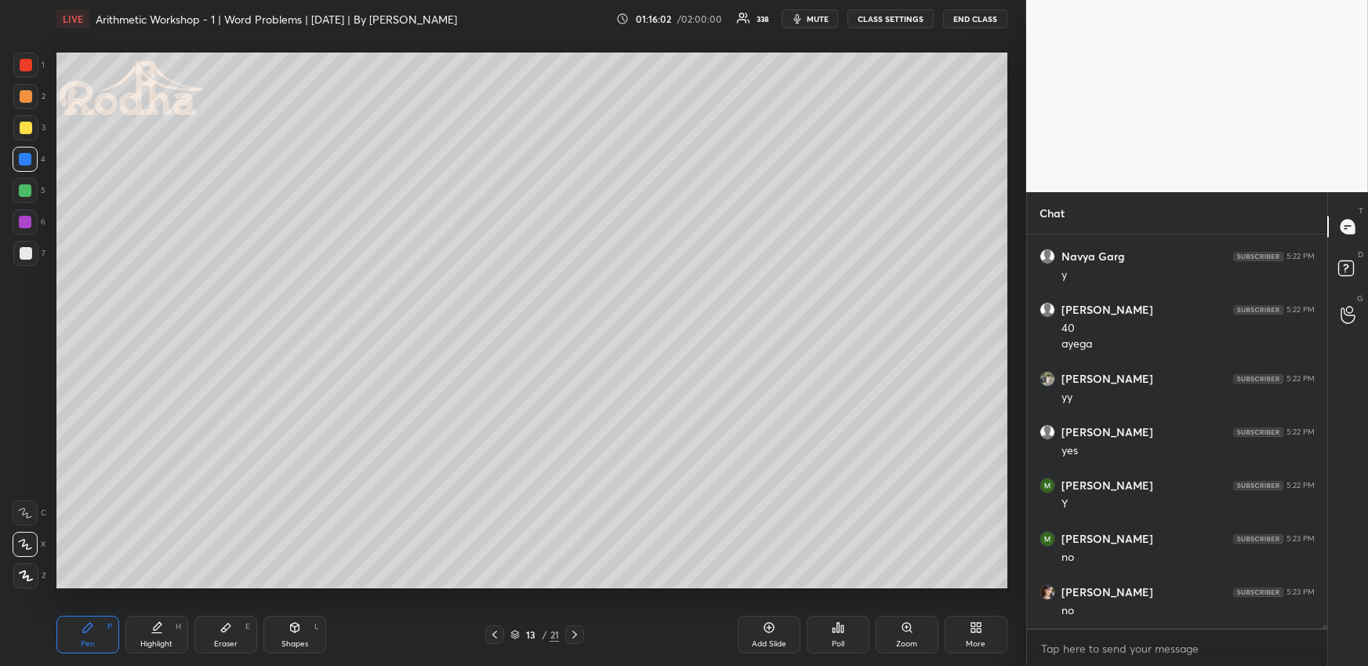
scroll to position [51399, 0]
click at [496, 632] on icon at bounding box center [495, 634] width 13 height 13
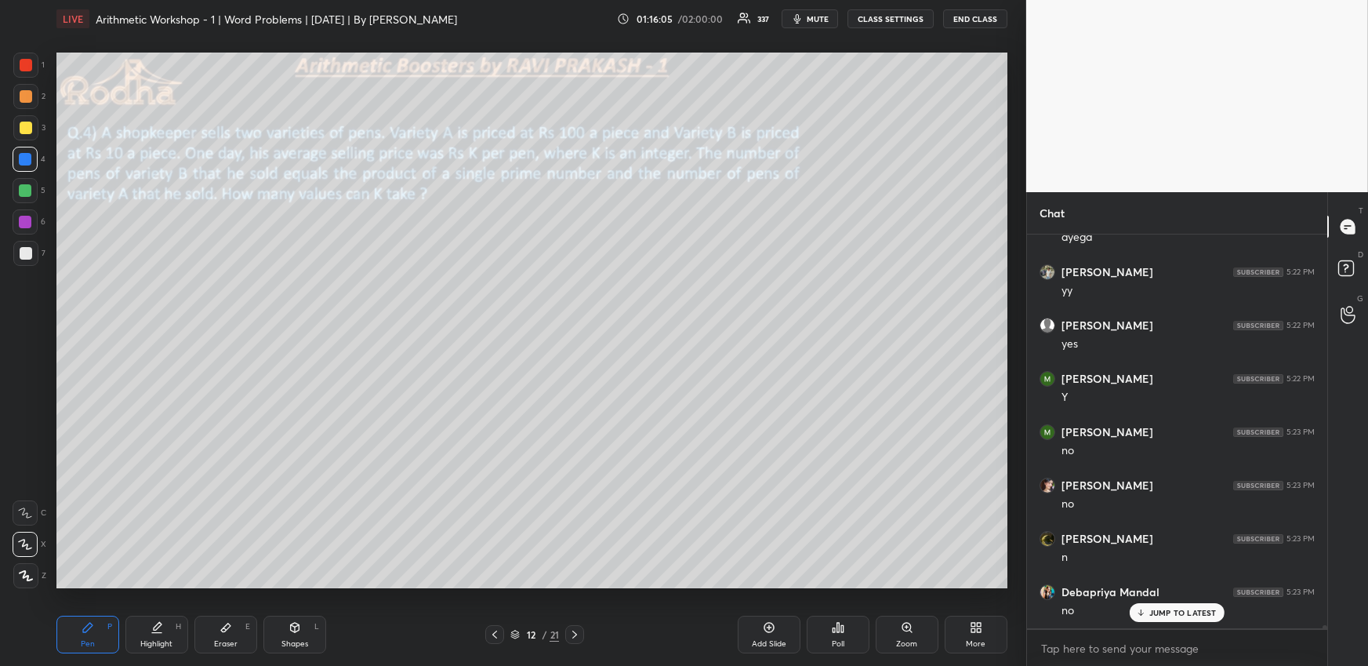
scroll to position [51505, 0]
click at [578, 634] on icon at bounding box center [575, 634] width 13 height 13
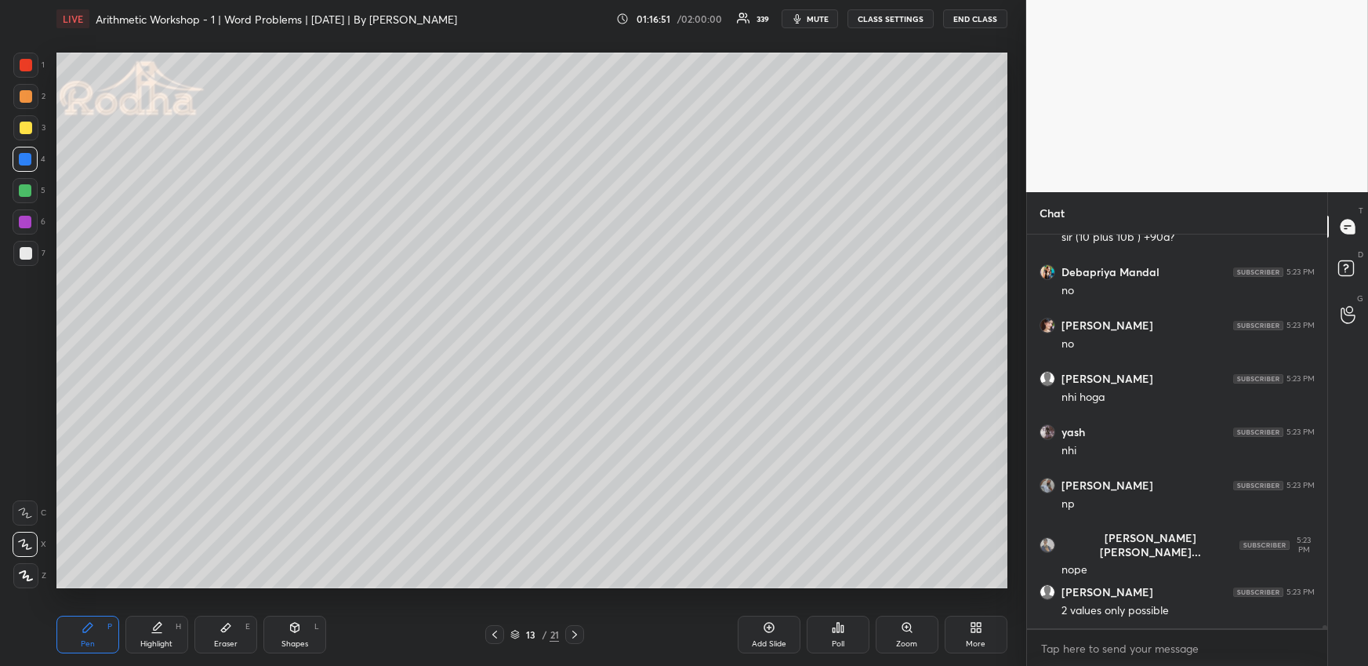
scroll to position [52638, 0]
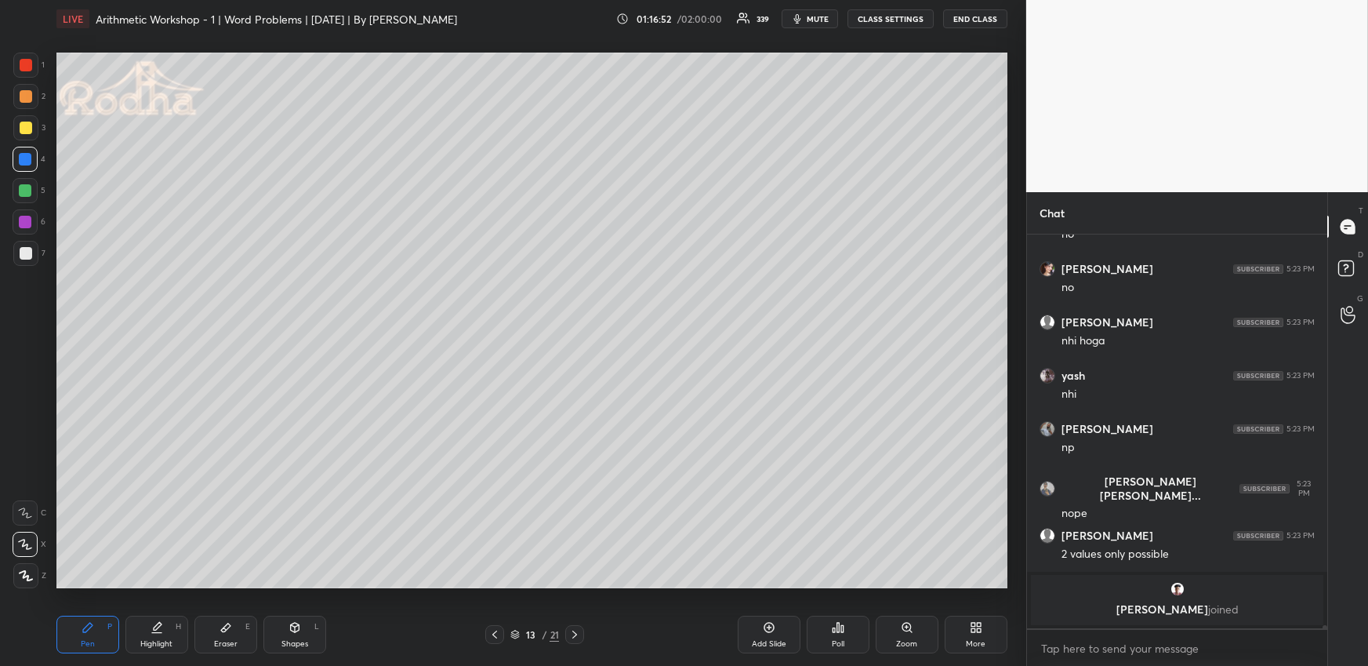
click at [31, 134] on div at bounding box center [25, 127] width 25 height 25
click at [22, 568] on div at bounding box center [25, 575] width 25 height 25
click at [490, 632] on icon at bounding box center [495, 634] width 13 height 13
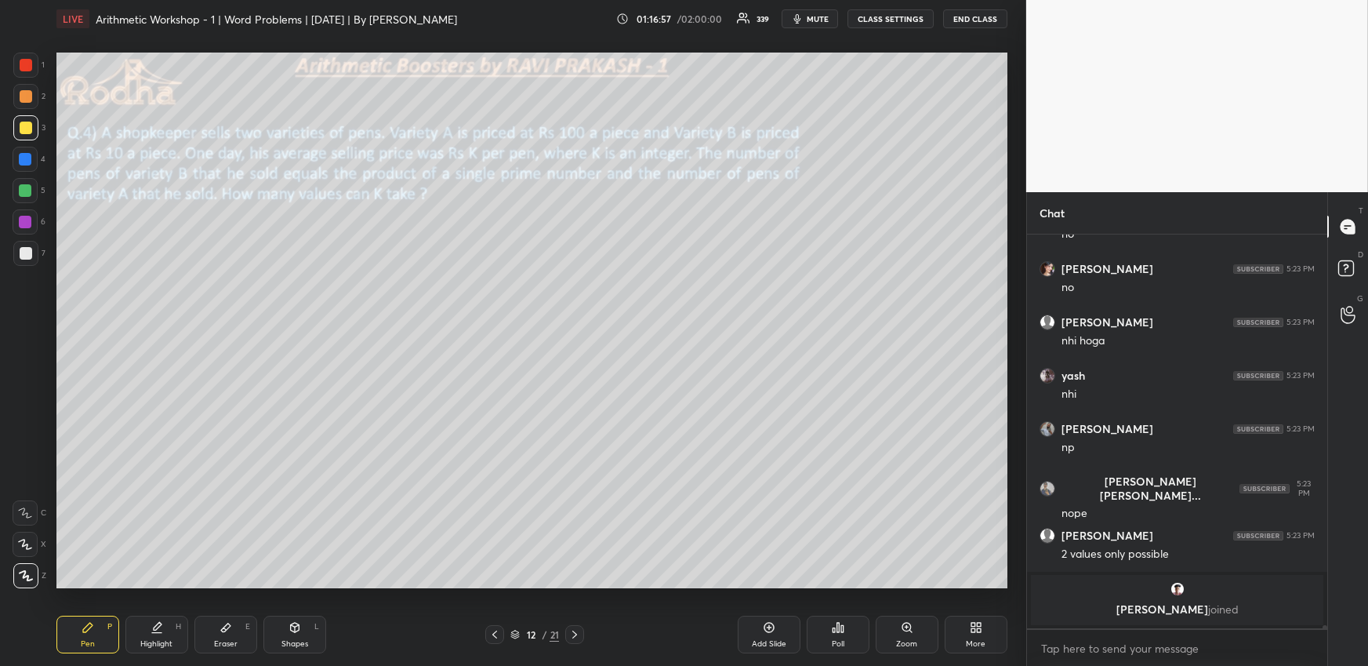
click at [579, 633] on icon at bounding box center [575, 634] width 13 height 13
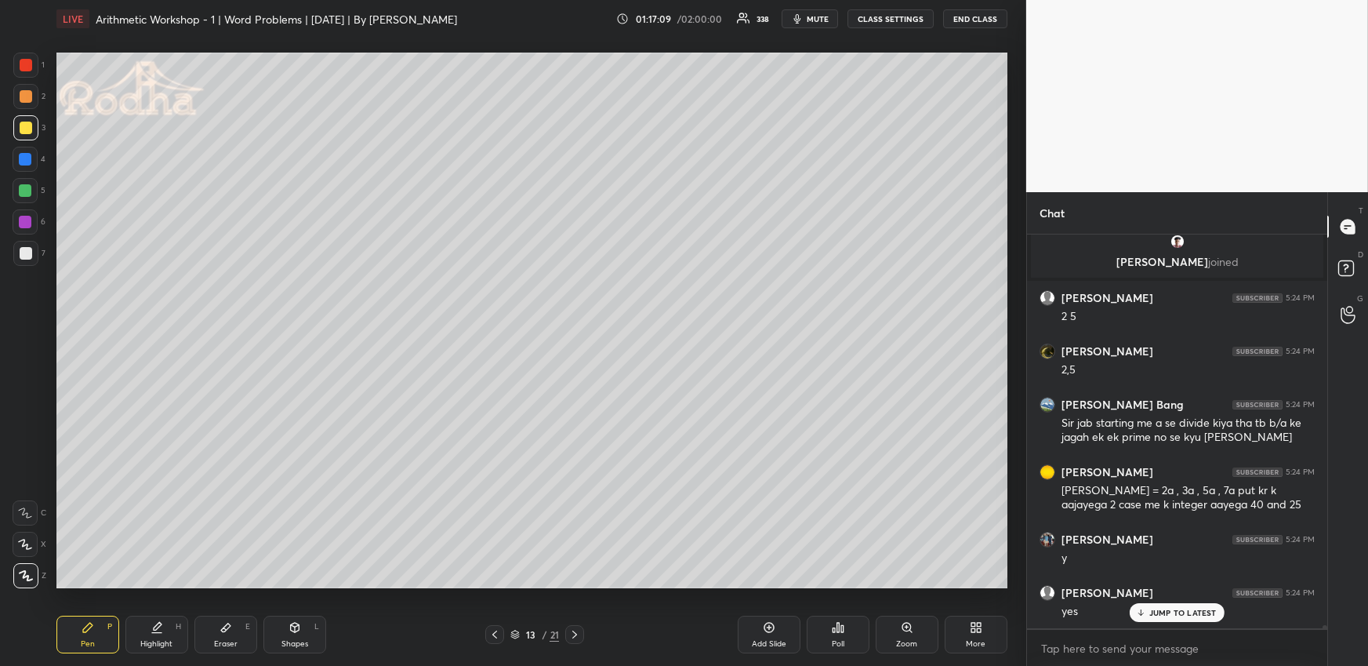
scroll to position [52342, 0]
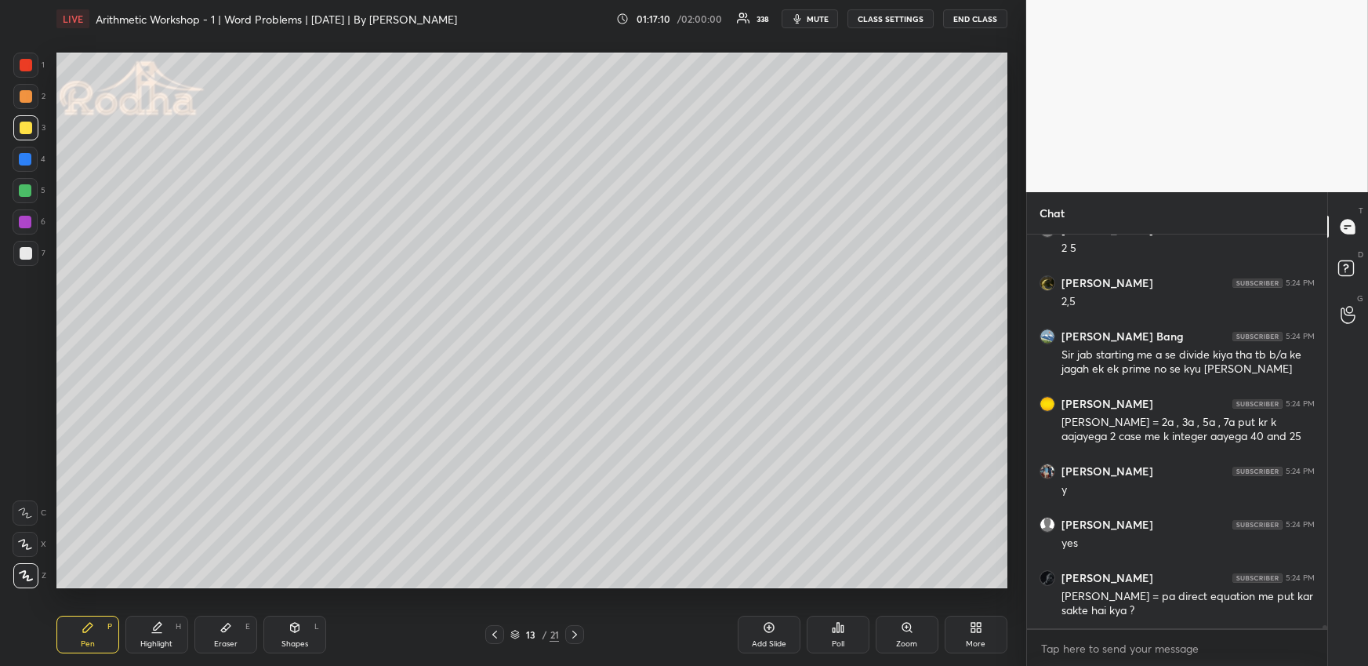
click at [495, 630] on icon at bounding box center [495, 634] width 13 height 13
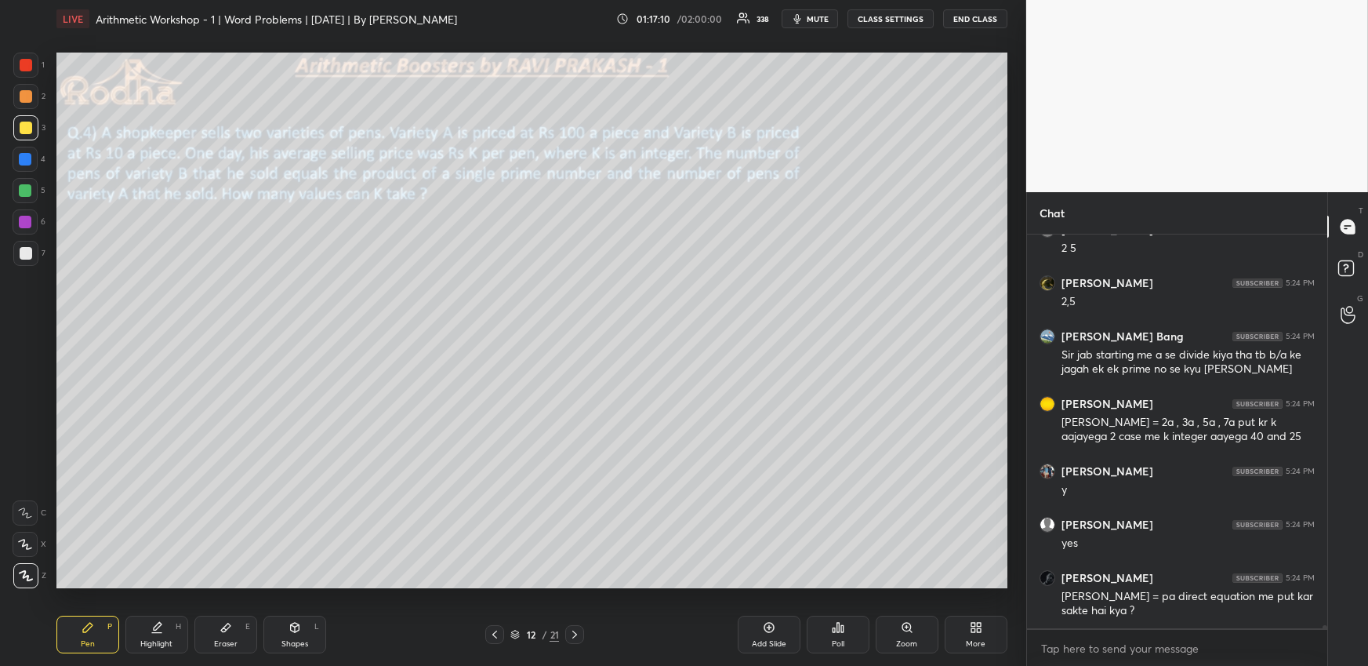
scroll to position [52409, 0]
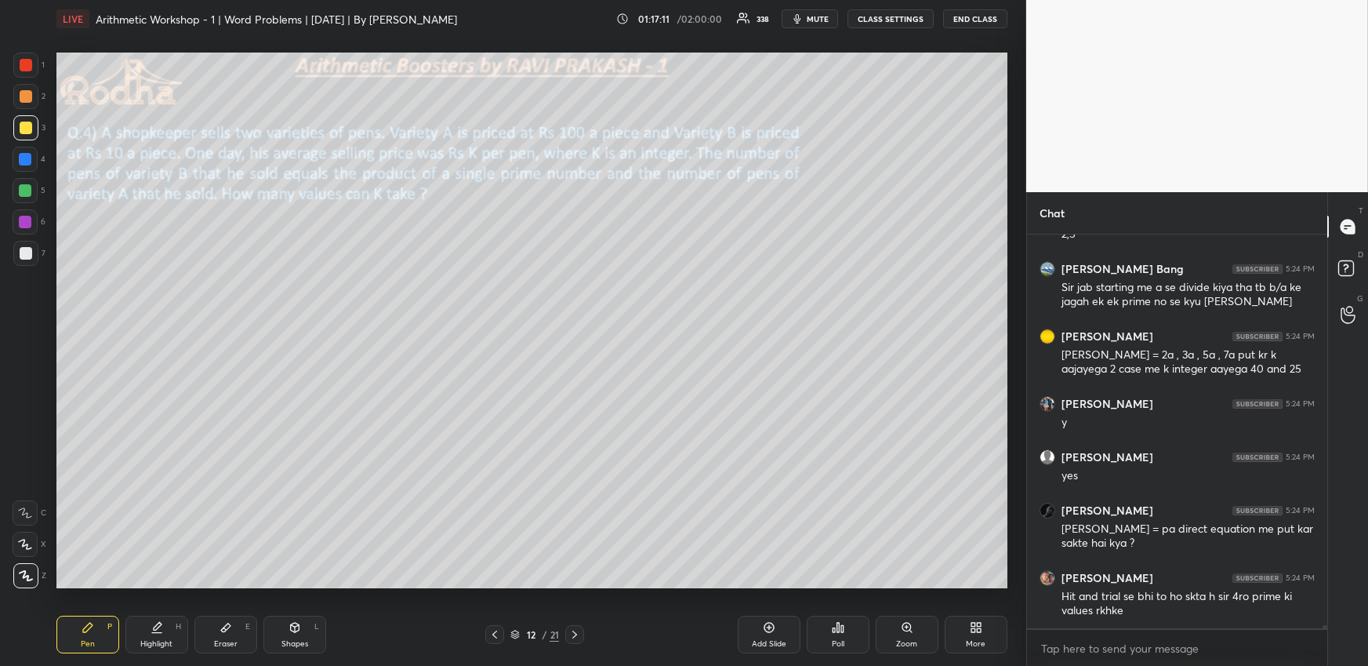
click at [169, 630] on div "Highlight H" at bounding box center [156, 635] width 63 height 38
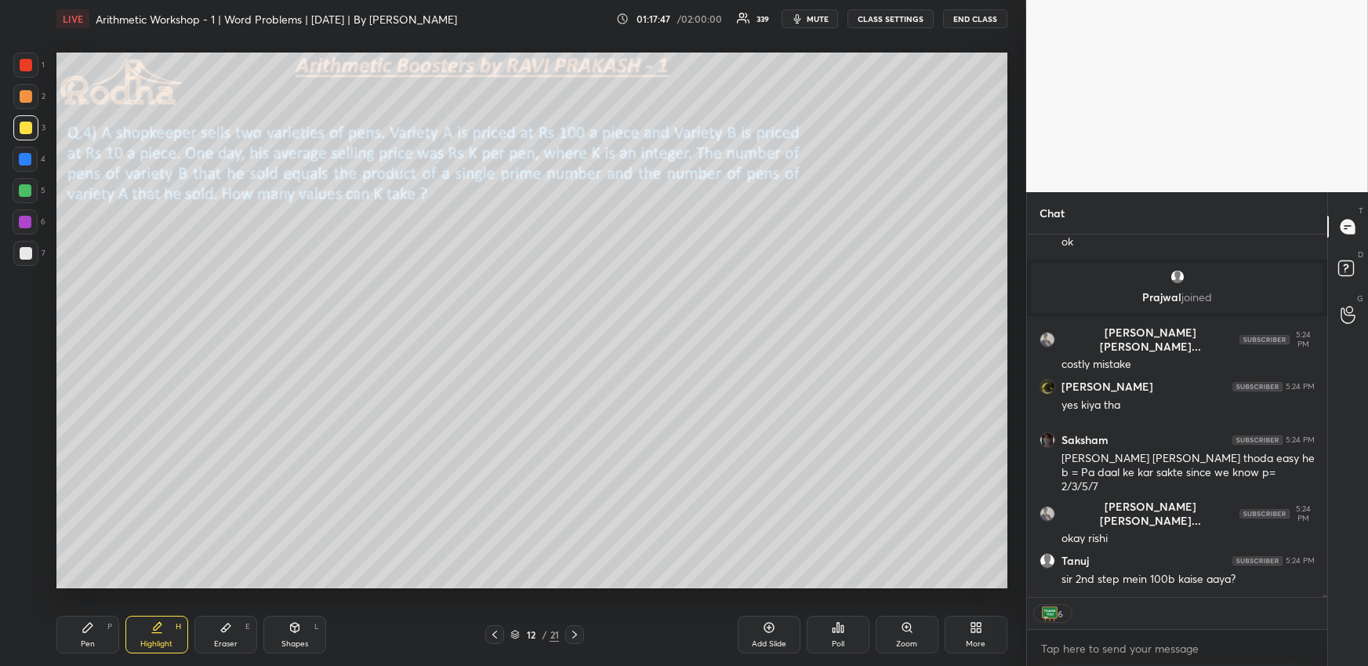
scroll to position [53014, 0]
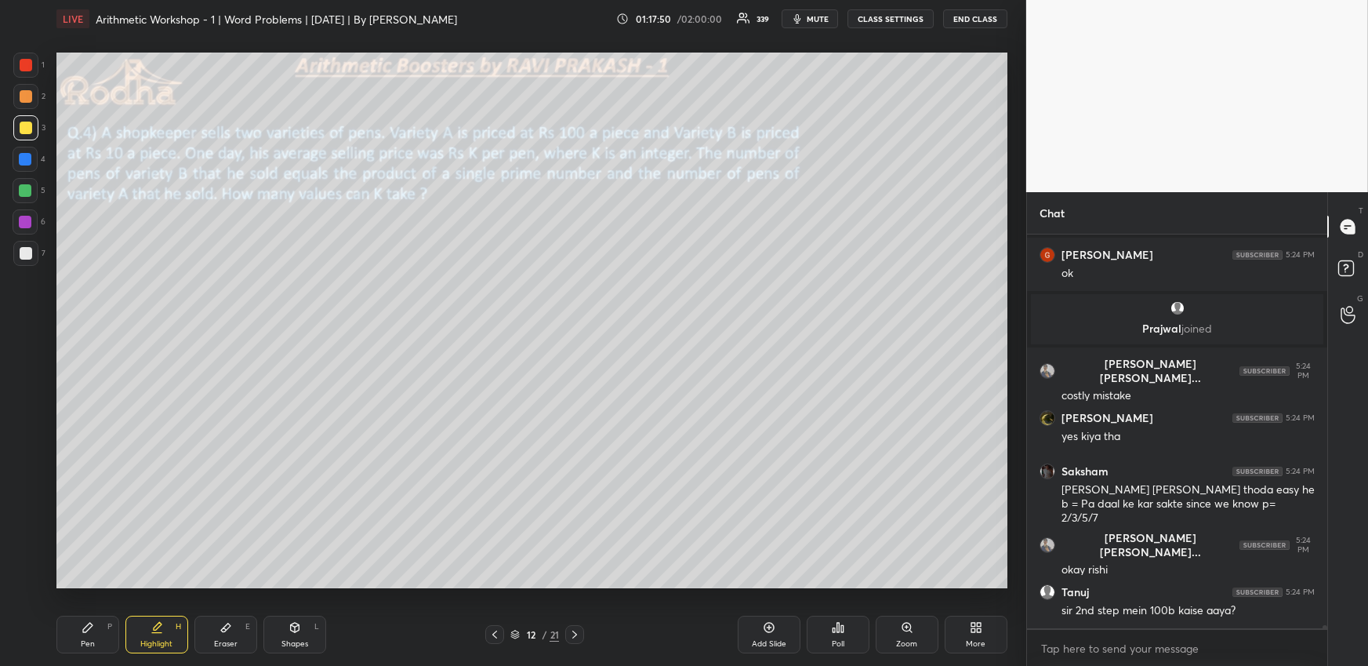
click at [103, 635] on div "Pen P" at bounding box center [87, 635] width 63 height 38
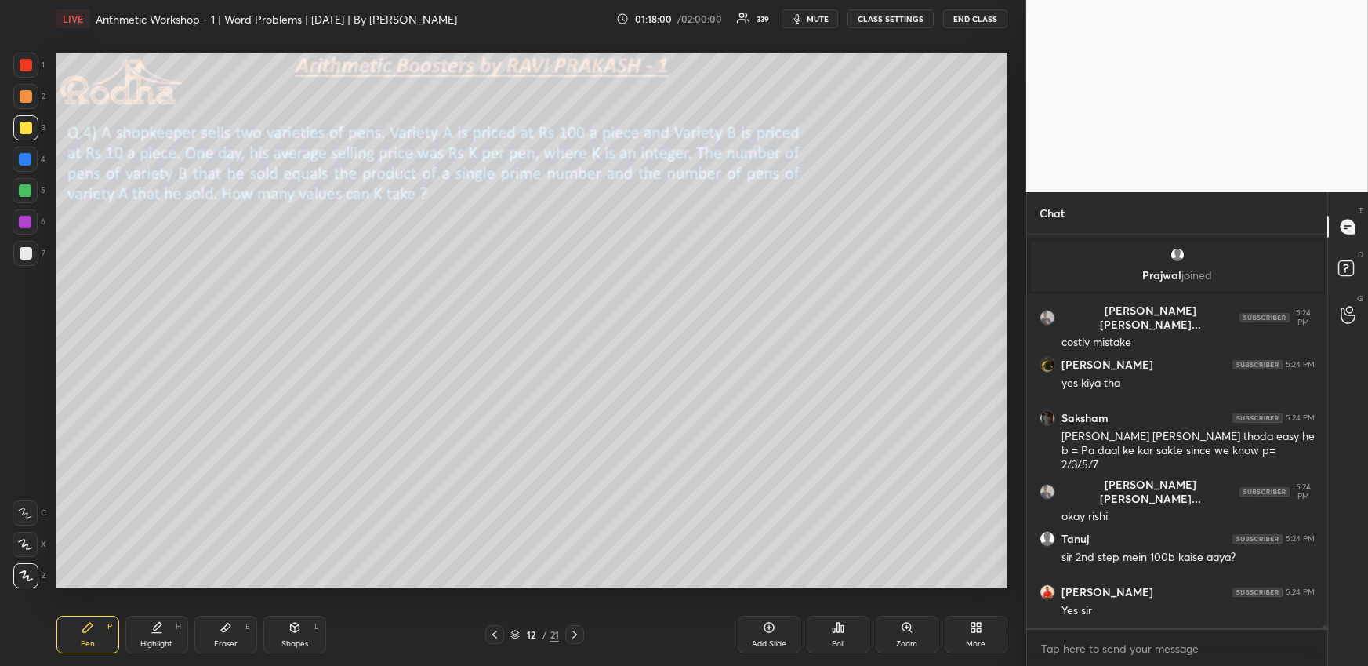
scroll to position [53120, 0]
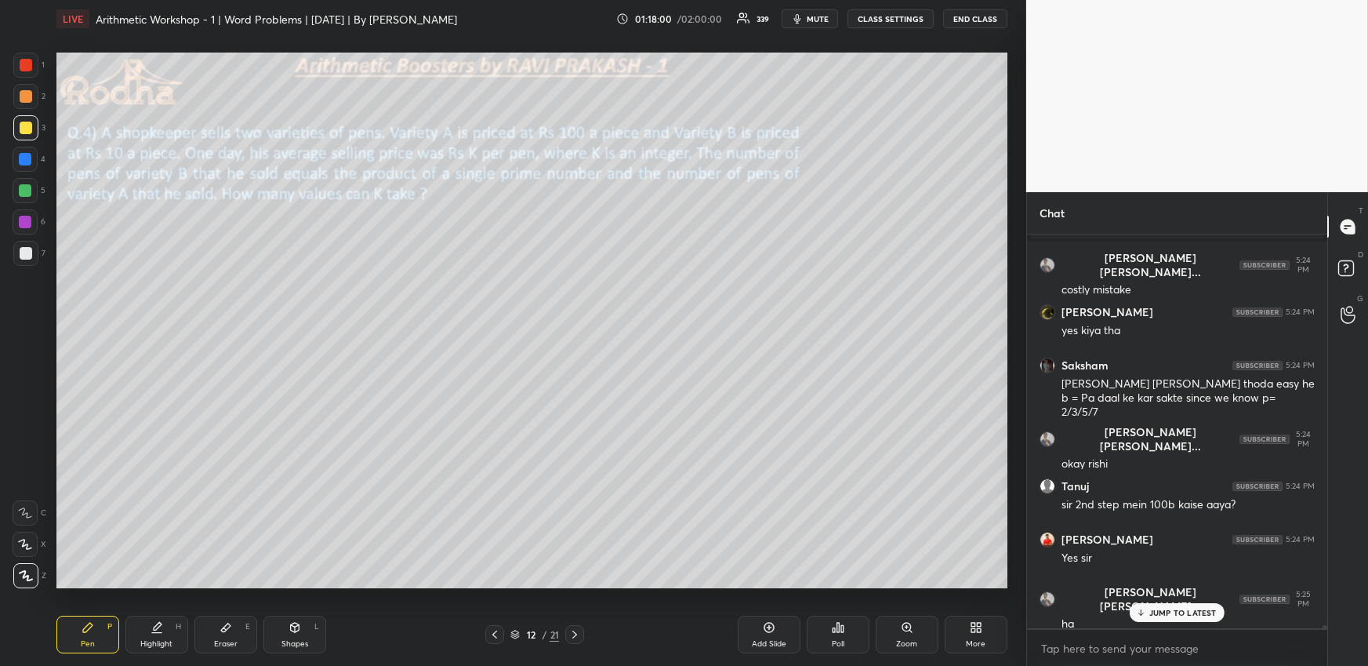
click at [161, 631] on div "Highlight H" at bounding box center [156, 635] width 63 height 38
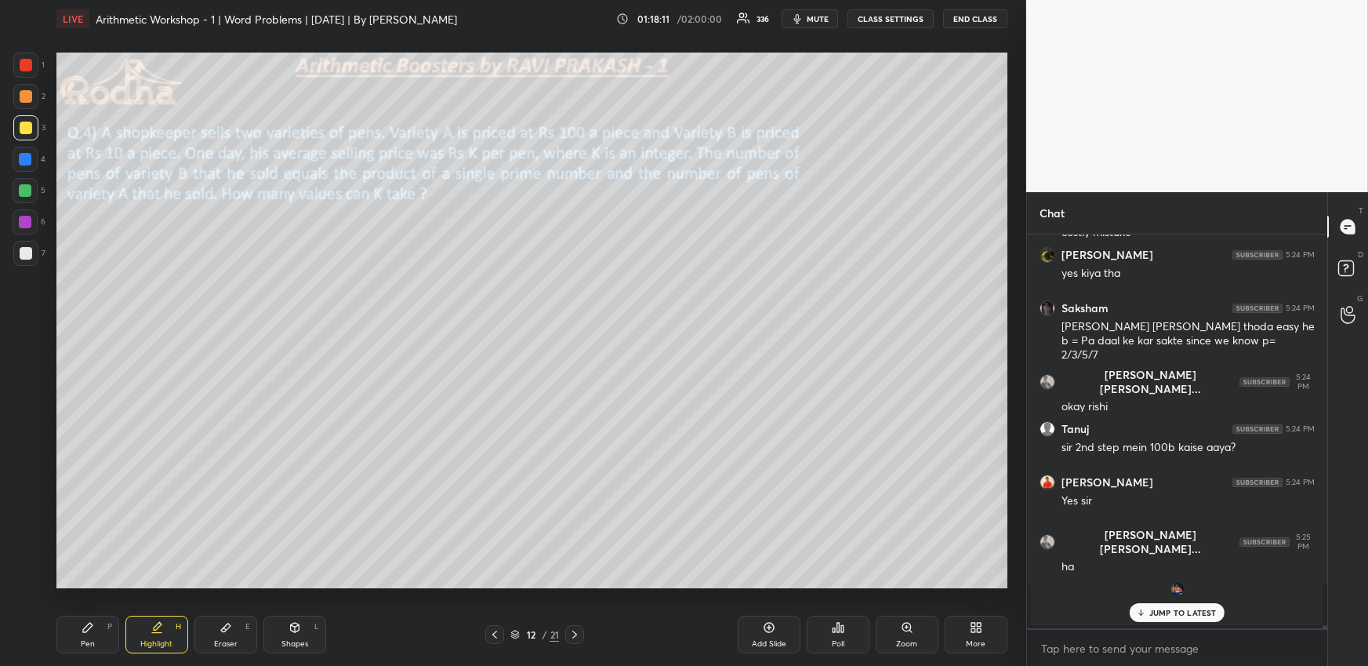
scroll to position [53230, 0]
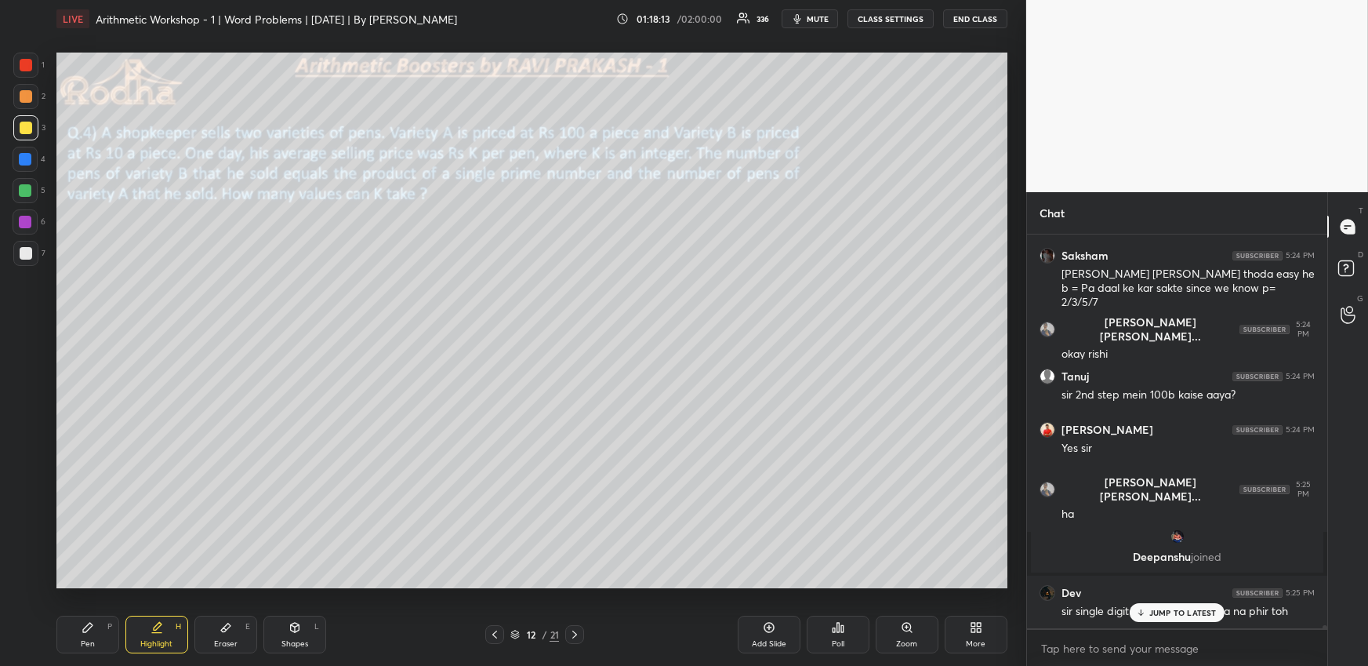
click at [1179, 615] on p "JUMP TO LATEST" at bounding box center [1183, 612] width 67 height 9
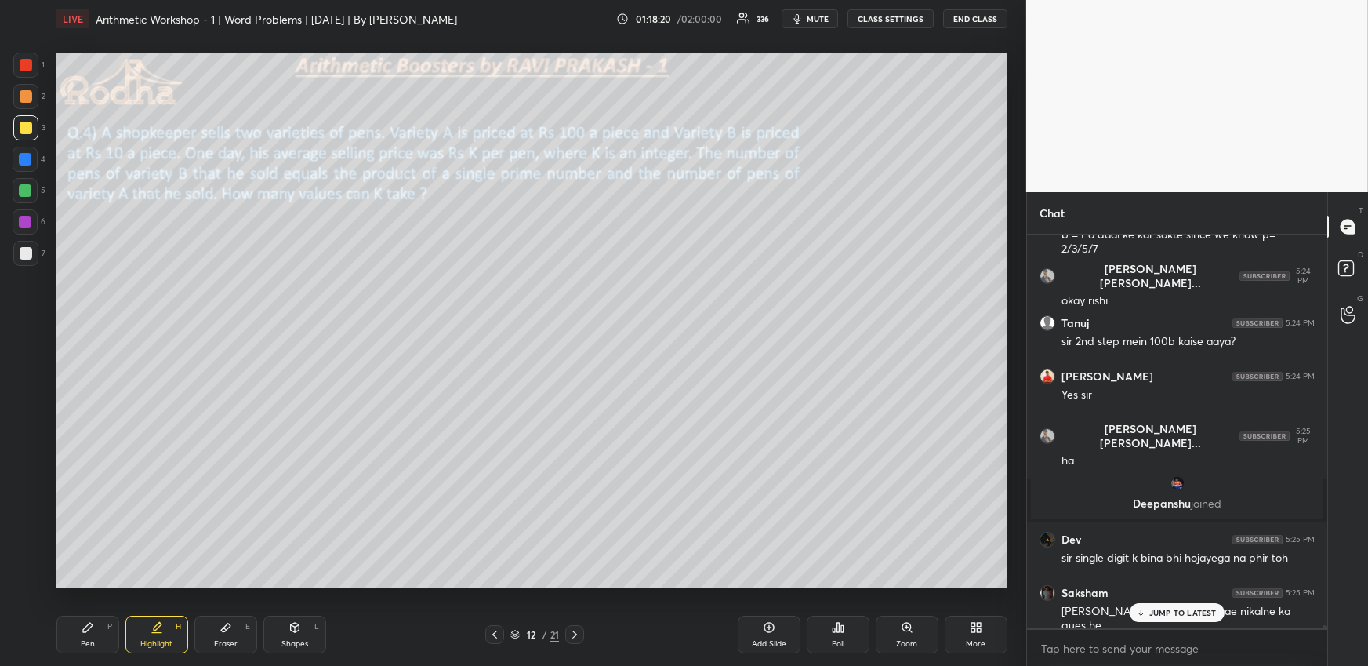
click at [580, 634] on icon at bounding box center [575, 634] width 13 height 13
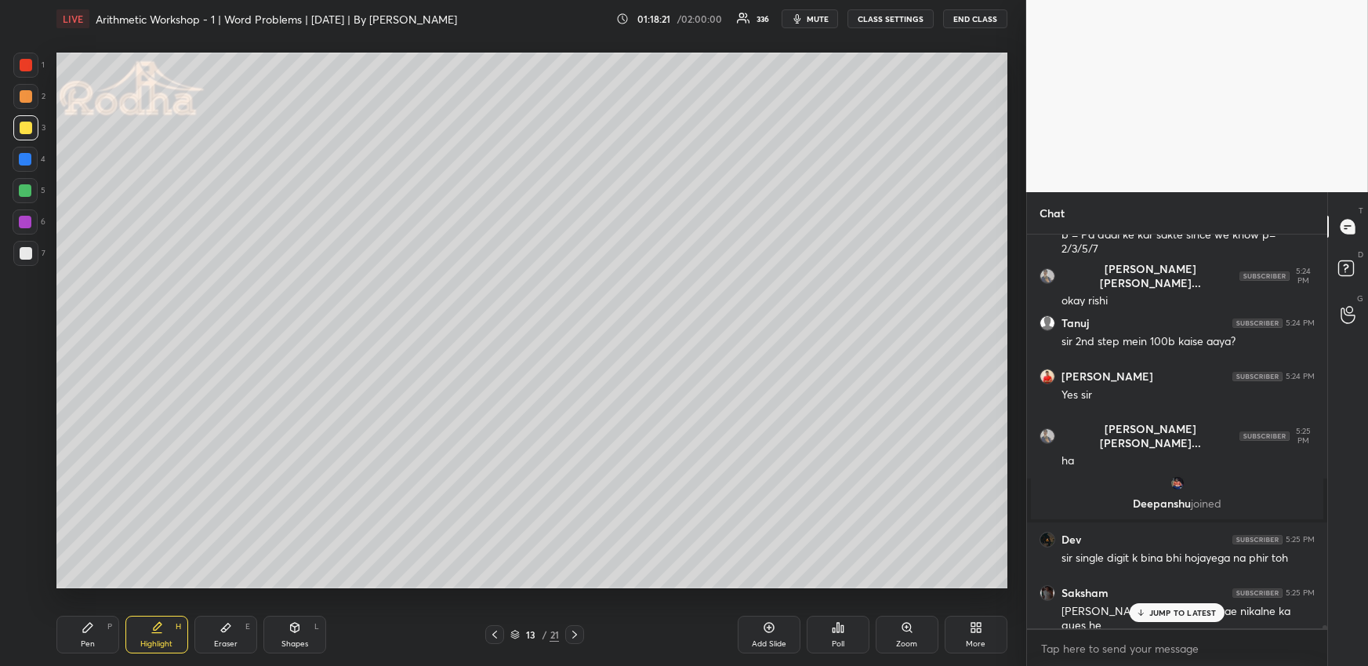
click at [91, 632] on icon at bounding box center [88, 627] width 13 height 13
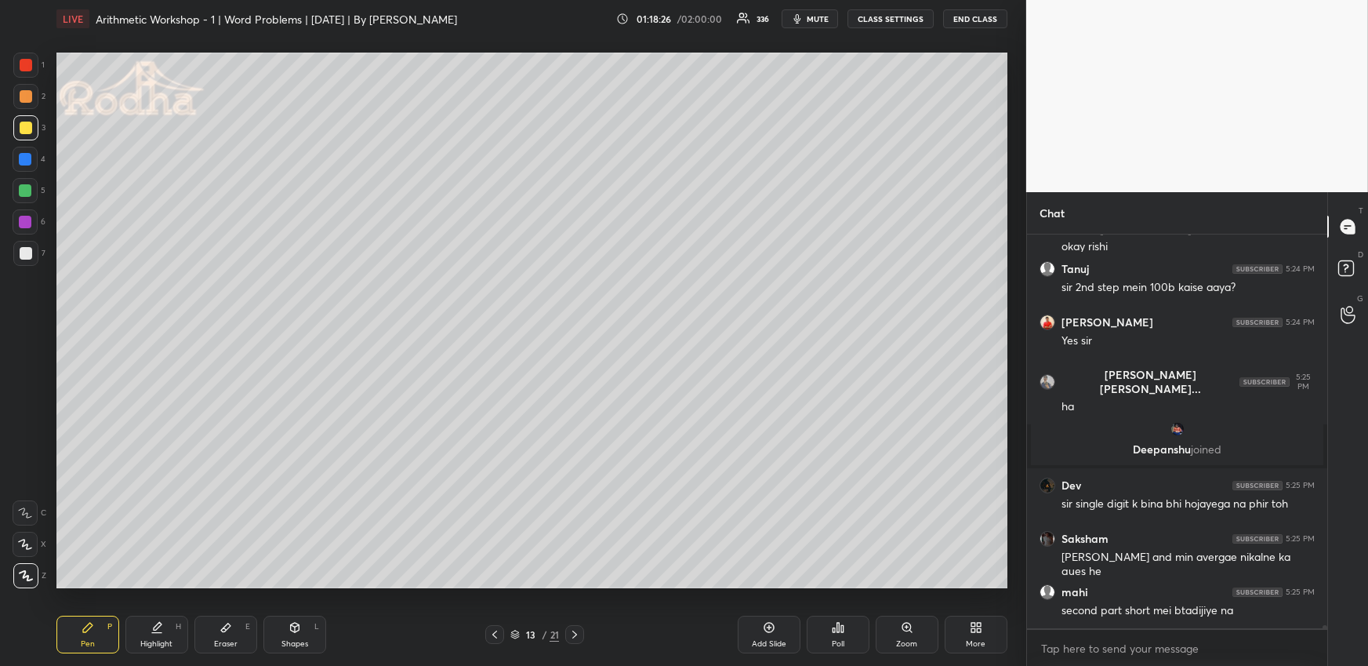
click at [38, 556] on div "1 2 3 4 5 6 7 R O A L C X Z Erase all C X Z LIVE Arithmetic Workshop - 1 | Word…" at bounding box center [507, 333] width 1014 height 666
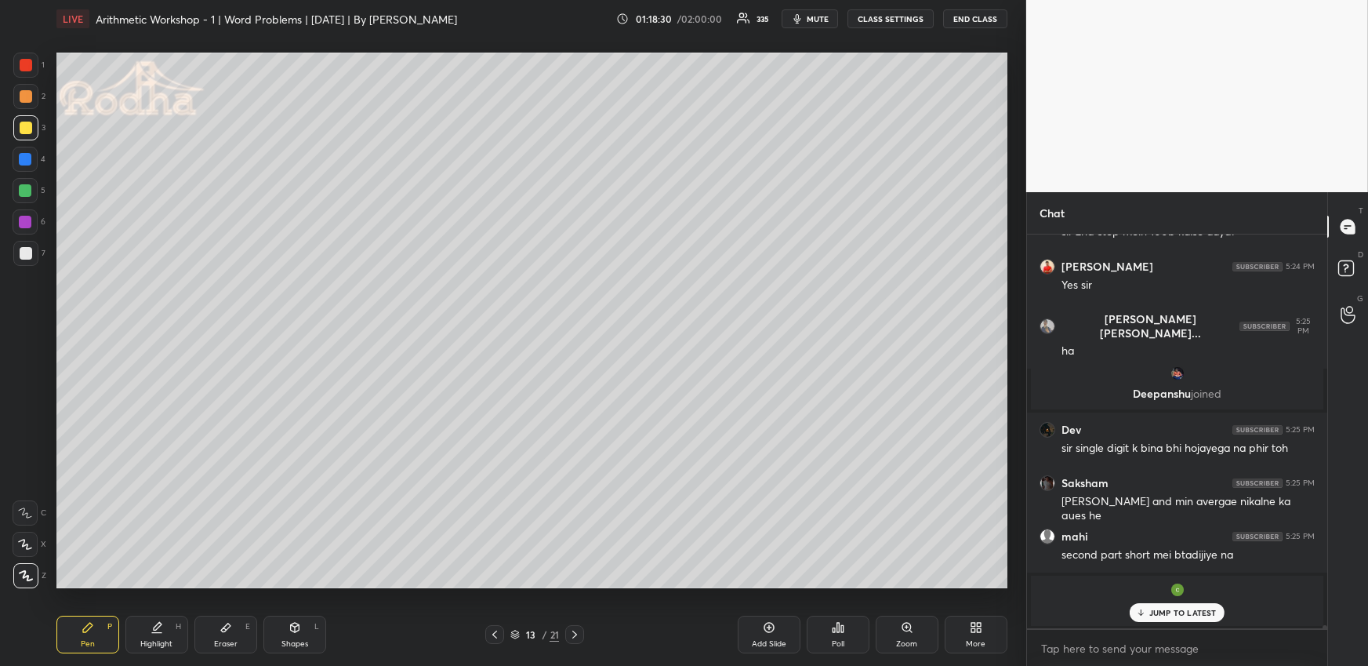
click at [492, 631] on icon at bounding box center [495, 634] width 13 height 13
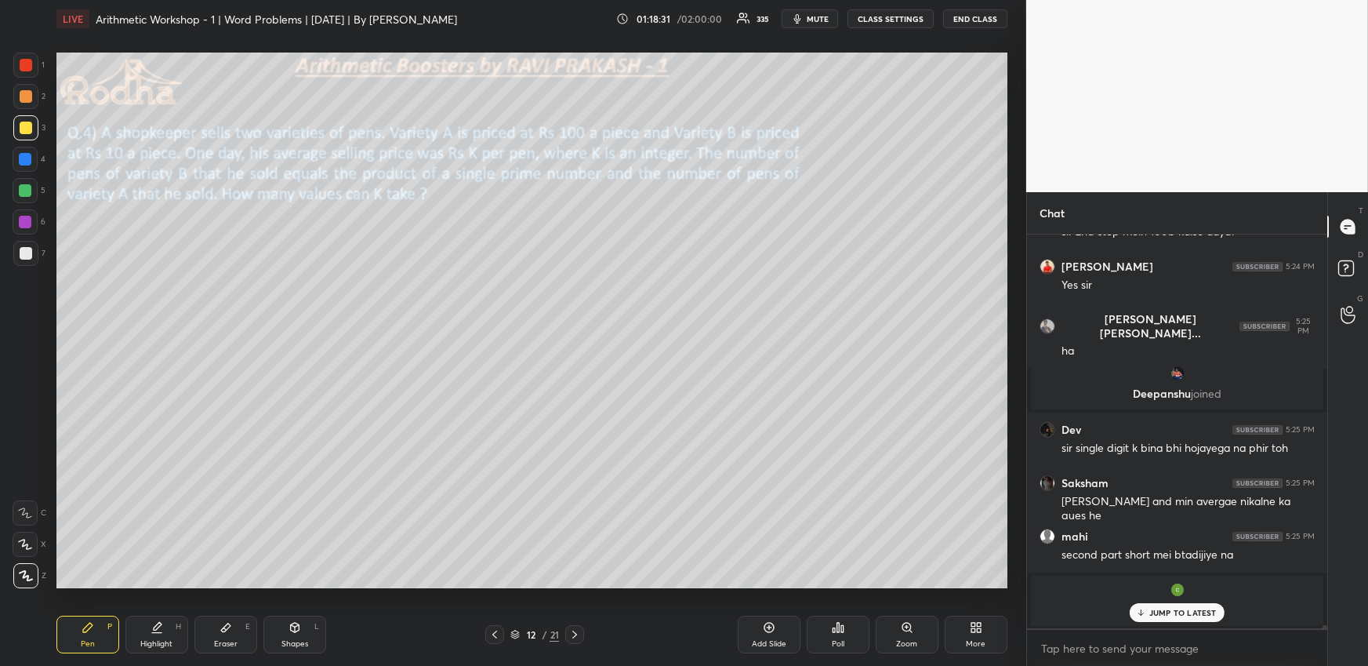
click at [164, 640] on div "Highlight" at bounding box center [156, 644] width 32 height 8
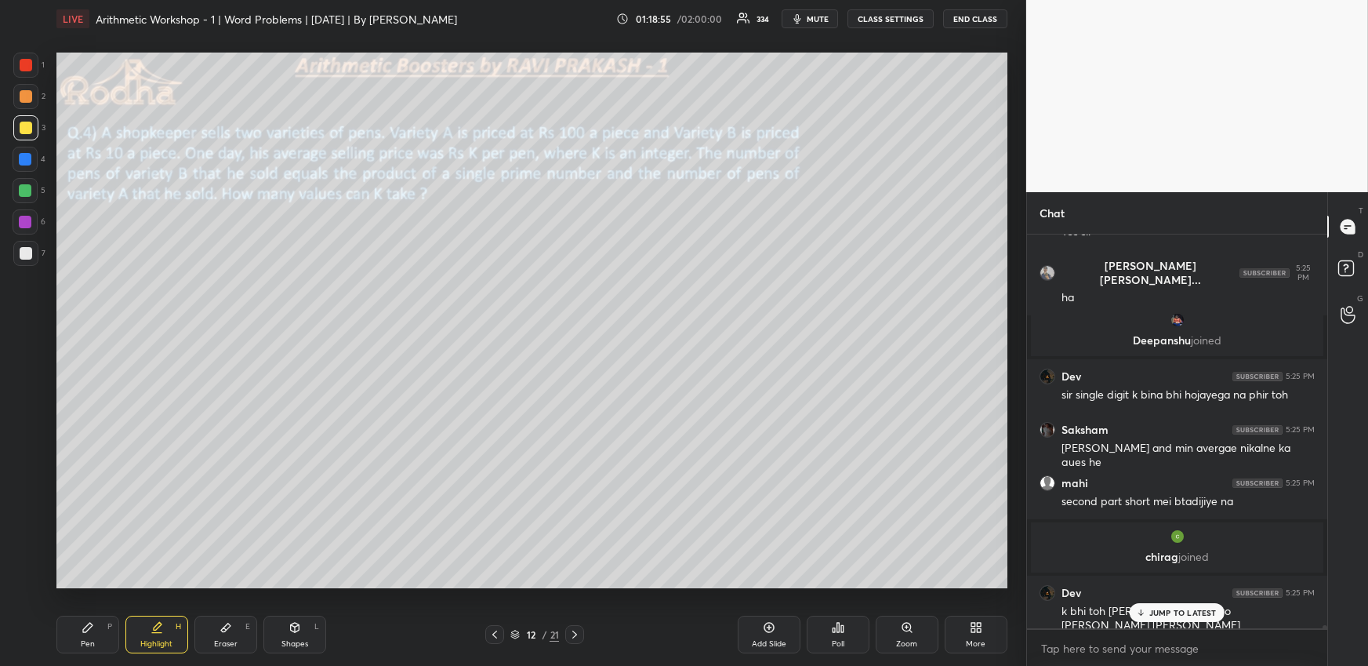
scroll to position [53214, 0]
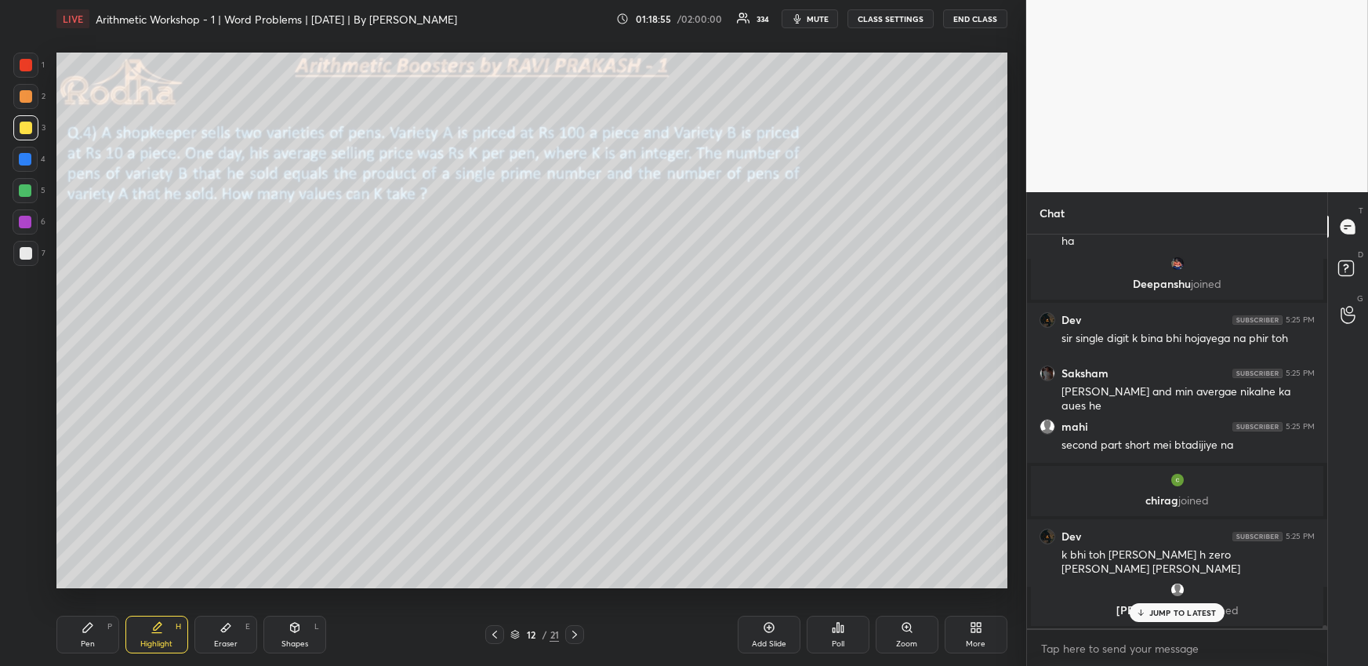
click at [1151, 607] on div "JUMP TO LATEST" at bounding box center [1177, 612] width 94 height 19
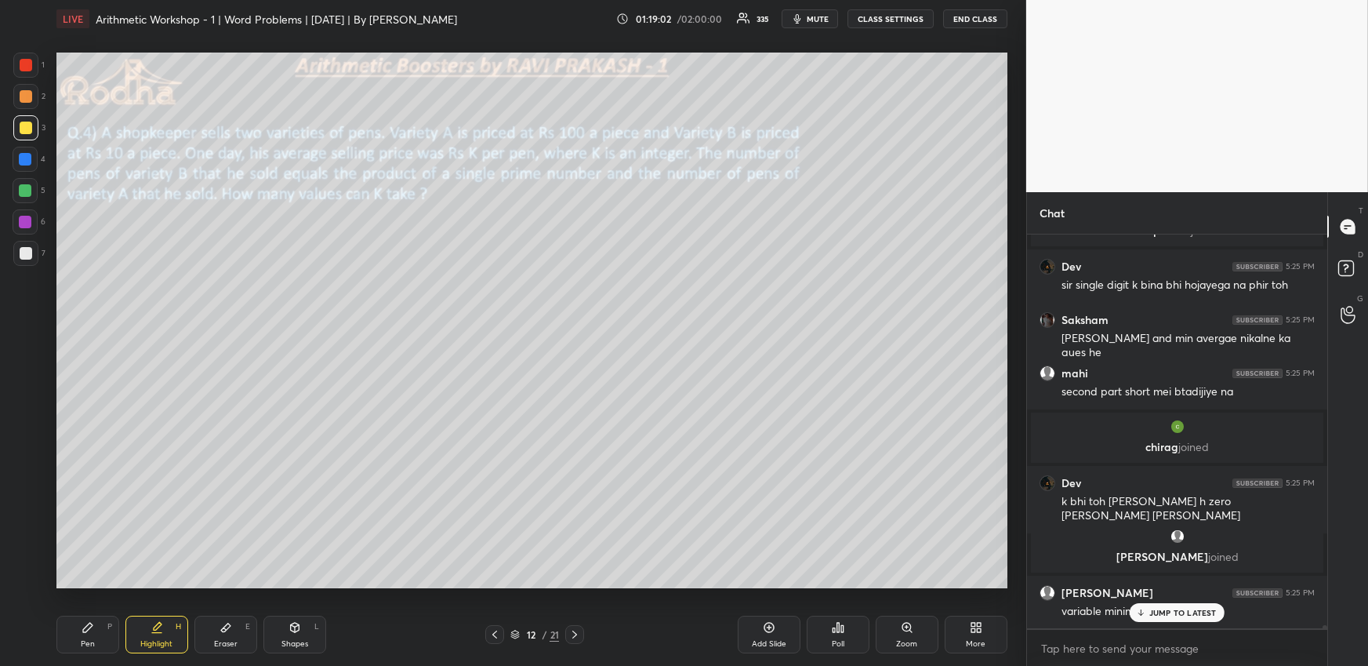
click at [579, 634] on icon at bounding box center [575, 634] width 13 height 13
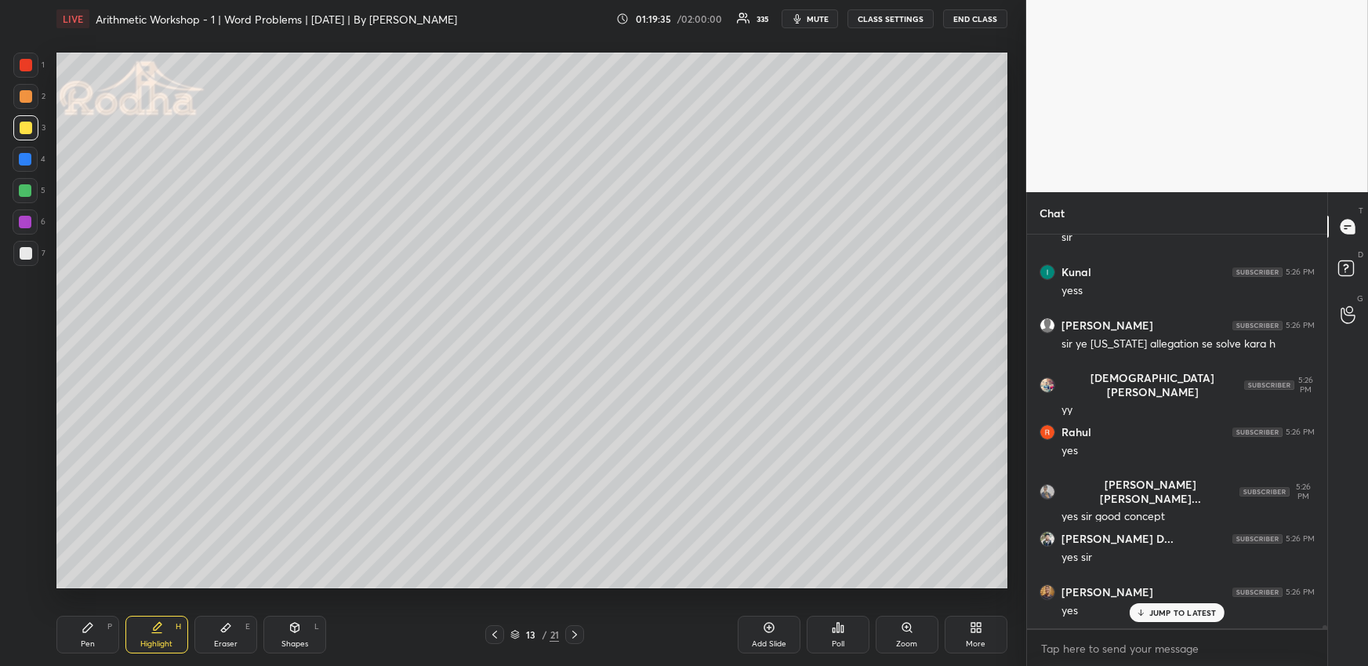
scroll to position [54522, 0]
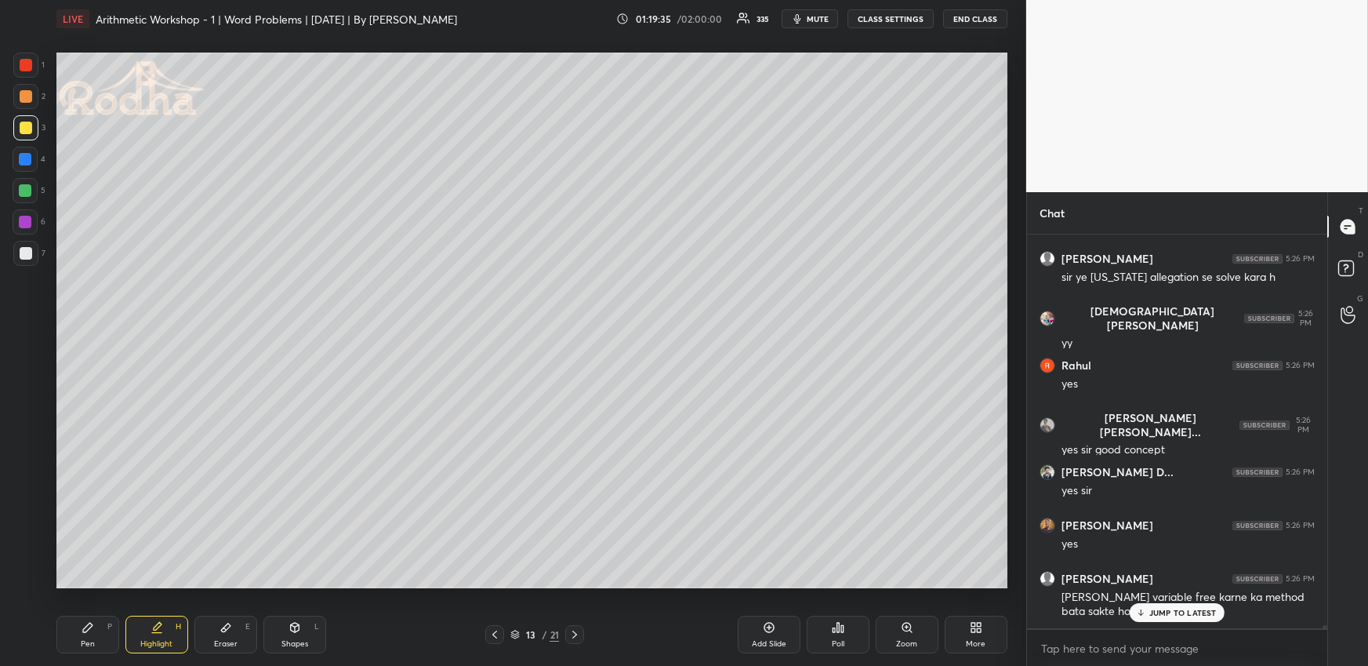
click at [576, 633] on icon at bounding box center [574, 634] width 5 height 8
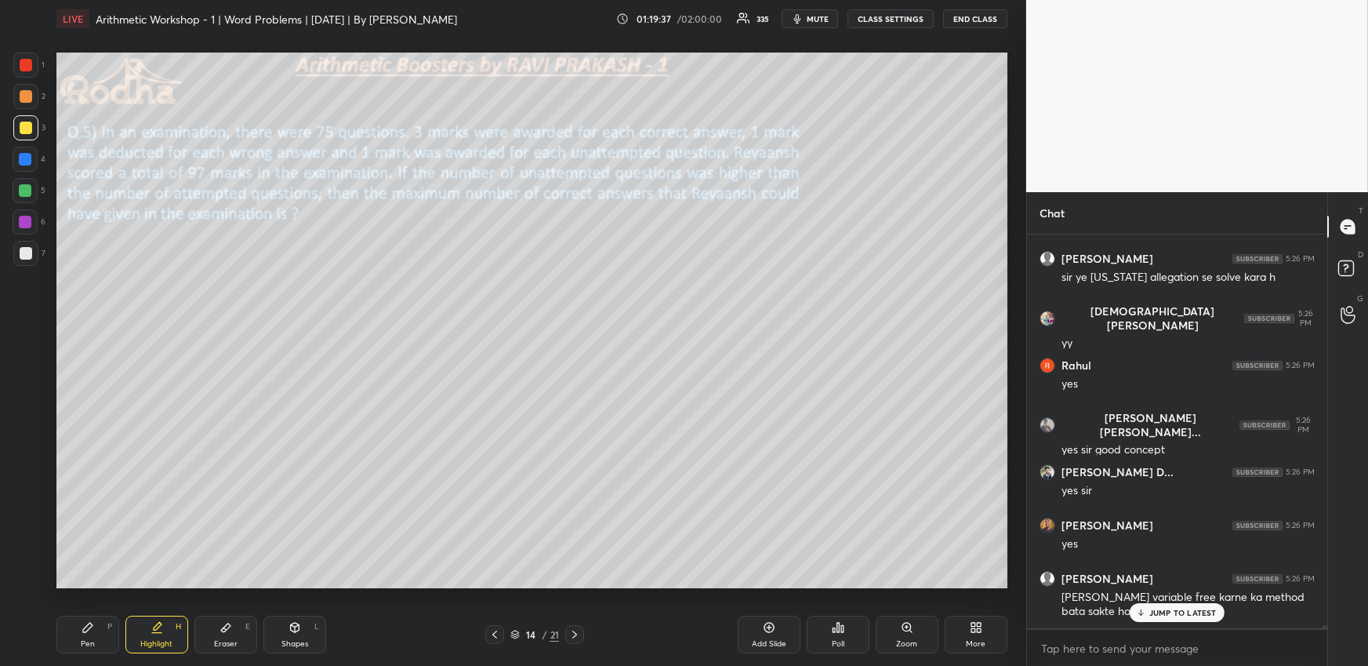
click at [499, 633] on icon at bounding box center [495, 634] width 13 height 13
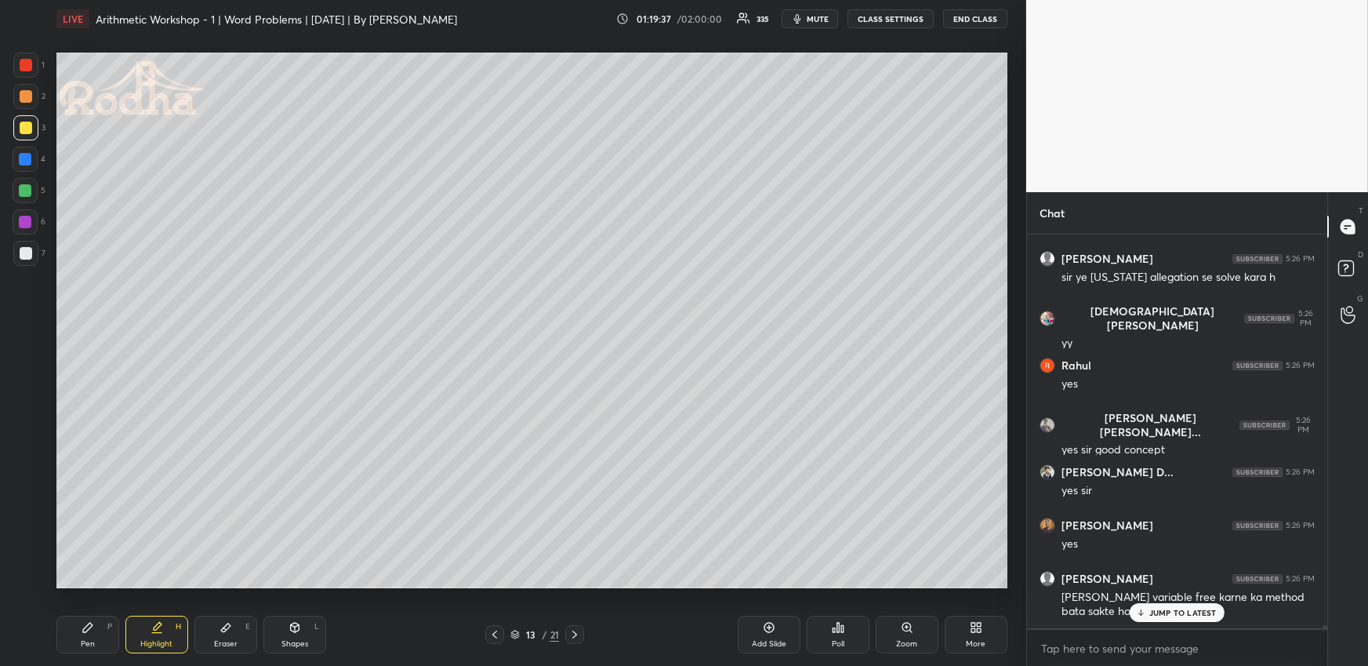
click at [501, 633] on icon at bounding box center [495, 634] width 13 height 13
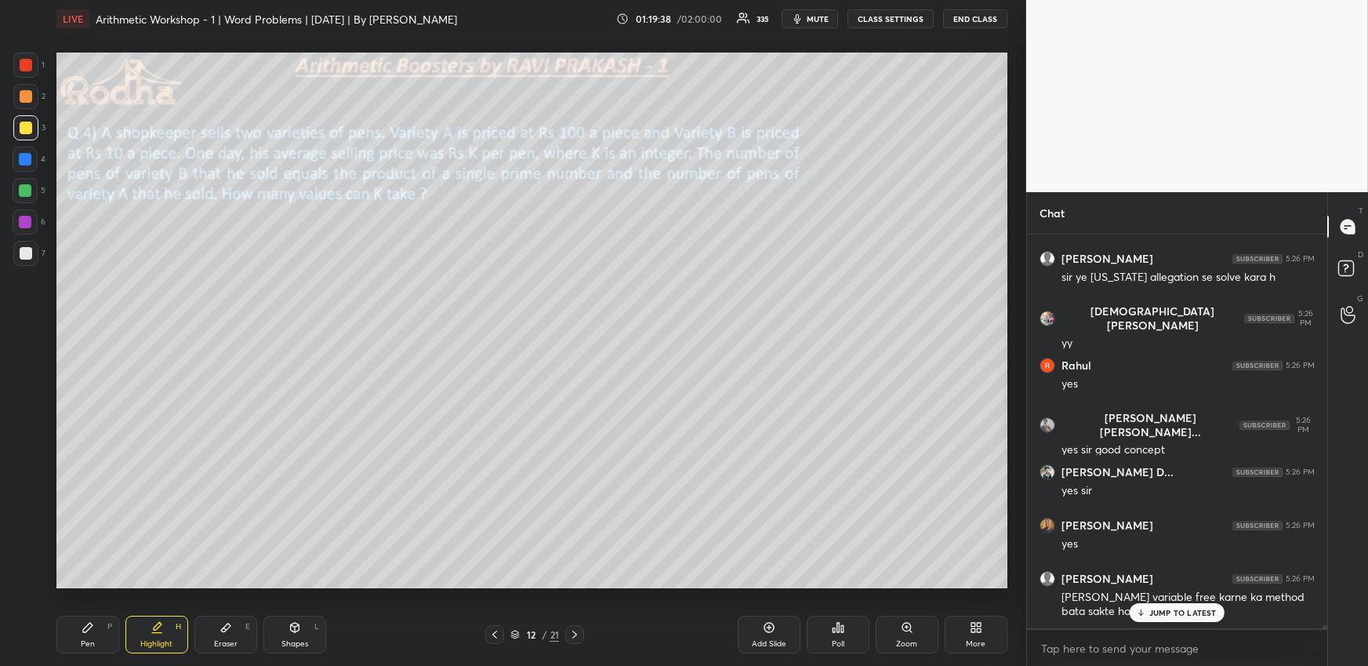
click at [160, 635] on div "Highlight H" at bounding box center [156, 635] width 63 height 38
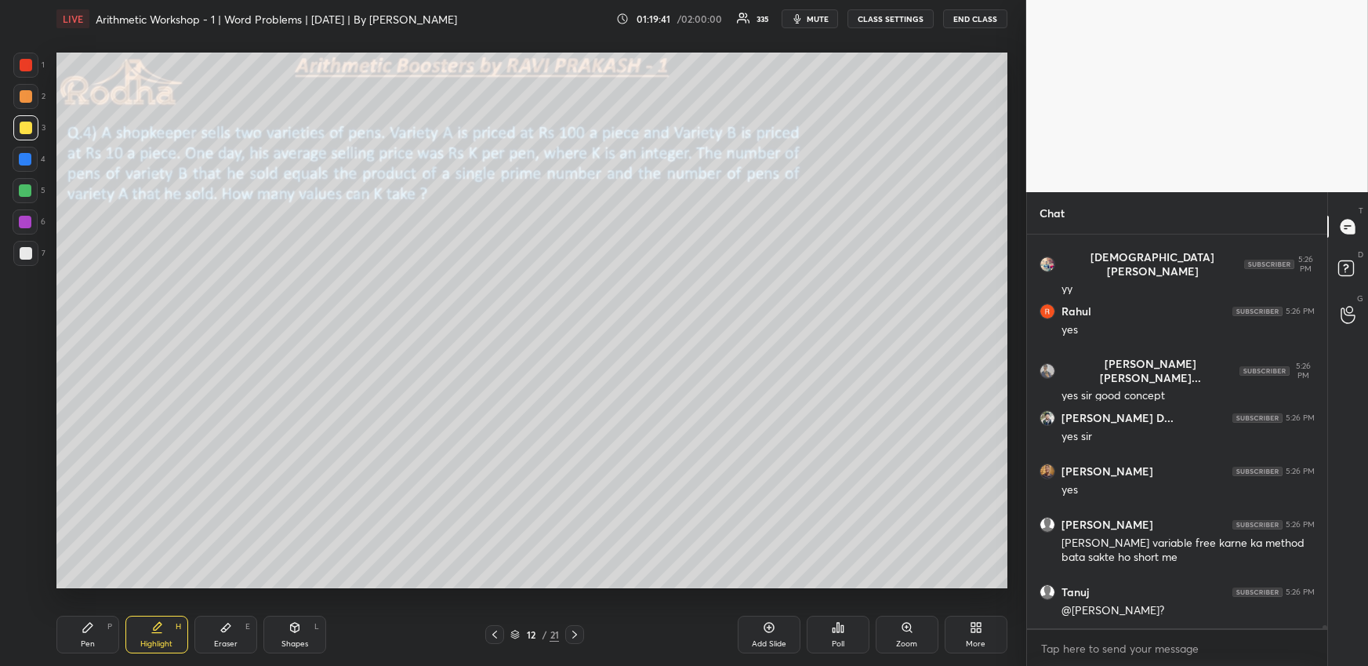
drag, startPoint x: 84, startPoint y: 637, endPoint x: 100, endPoint y: 601, distance: 38.6
click at [82, 637] on div "Pen P" at bounding box center [87, 635] width 63 height 38
drag, startPoint x: 29, startPoint y: 65, endPoint x: 29, endPoint y: 74, distance: 9.4
click at [29, 66] on div at bounding box center [26, 65] width 13 height 13
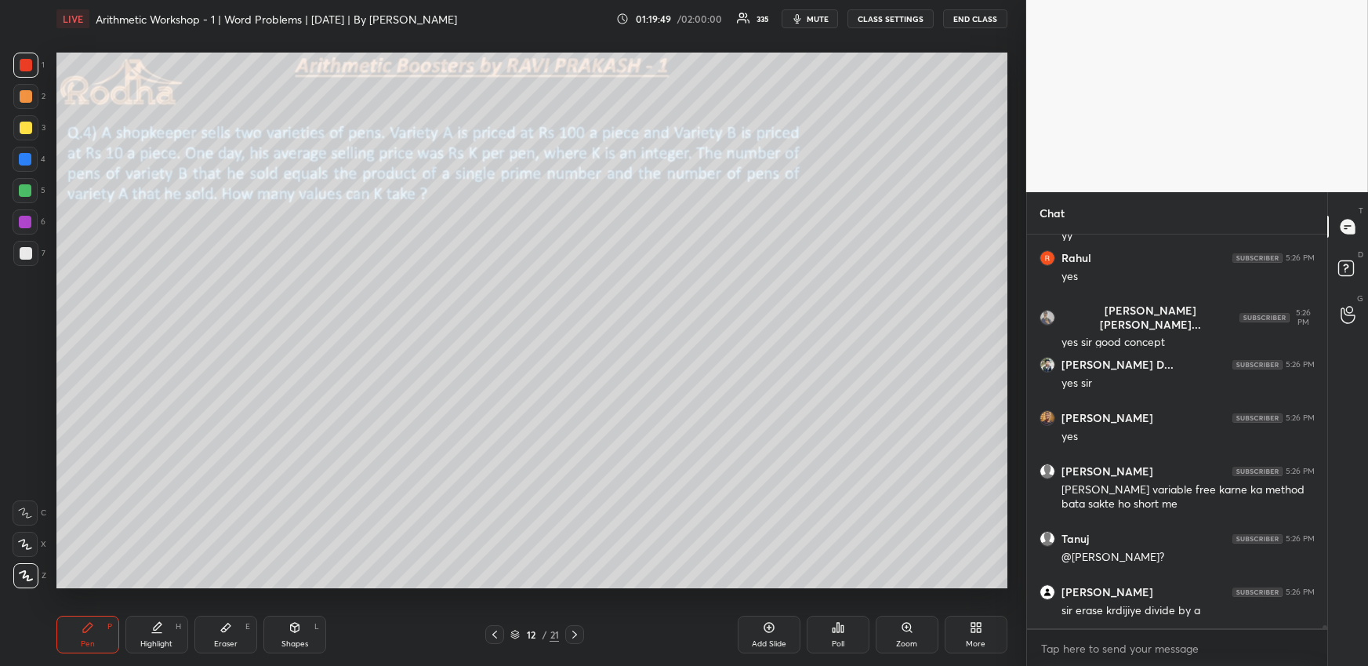
scroll to position [54686, 0]
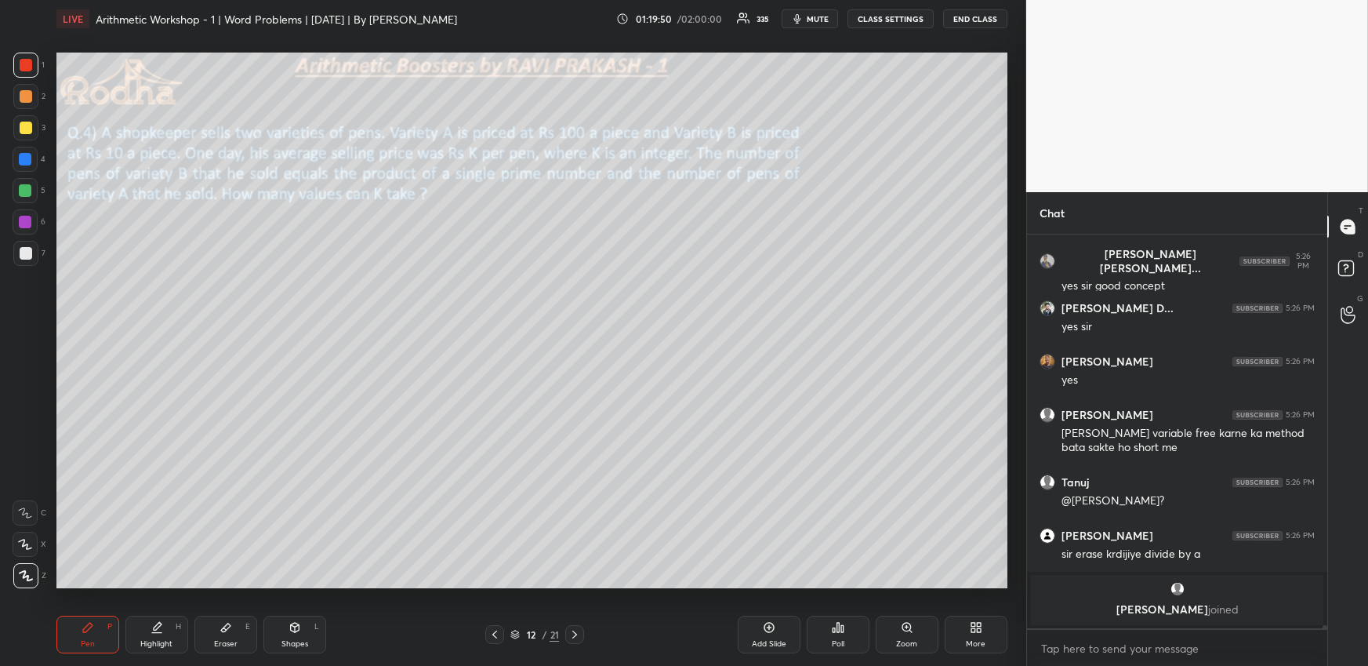
drag, startPoint x: 151, startPoint y: 633, endPoint x: 163, endPoint y: 625, distance: 14.1
click at [151, 634] on div "Highlight H" at bounding box center [156, 635] width 63 height 38
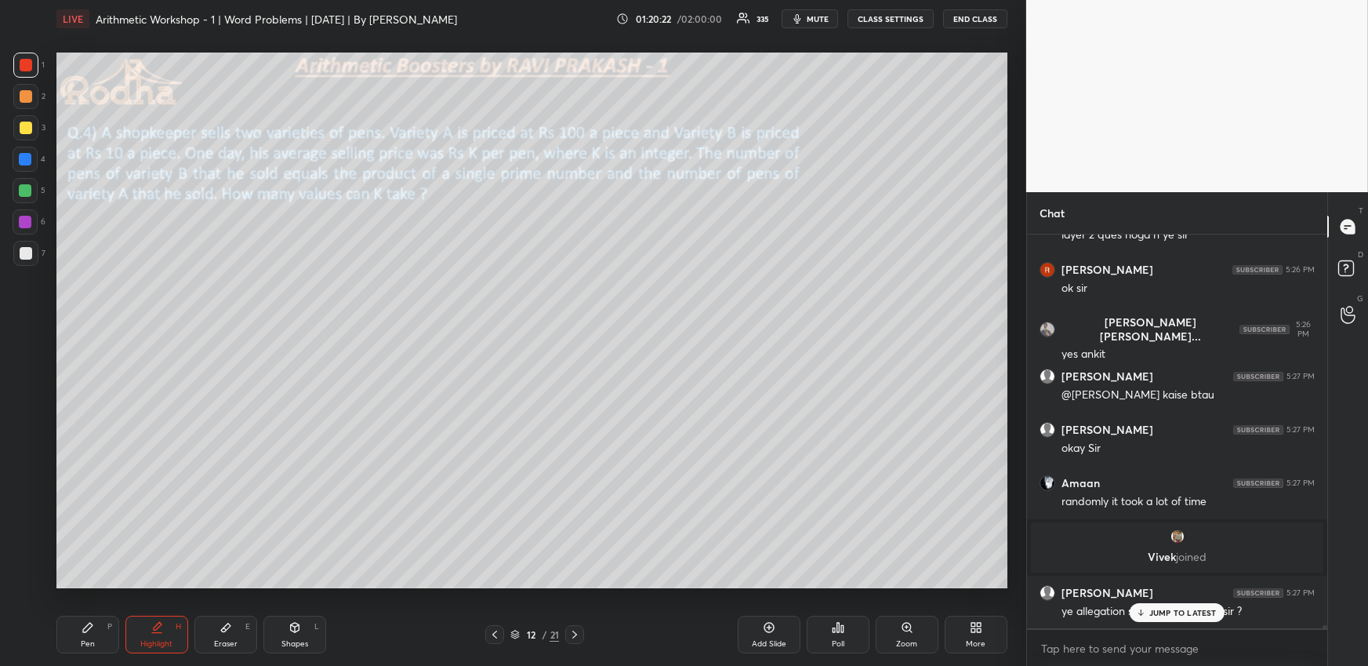
scroll to position [54616, 0]
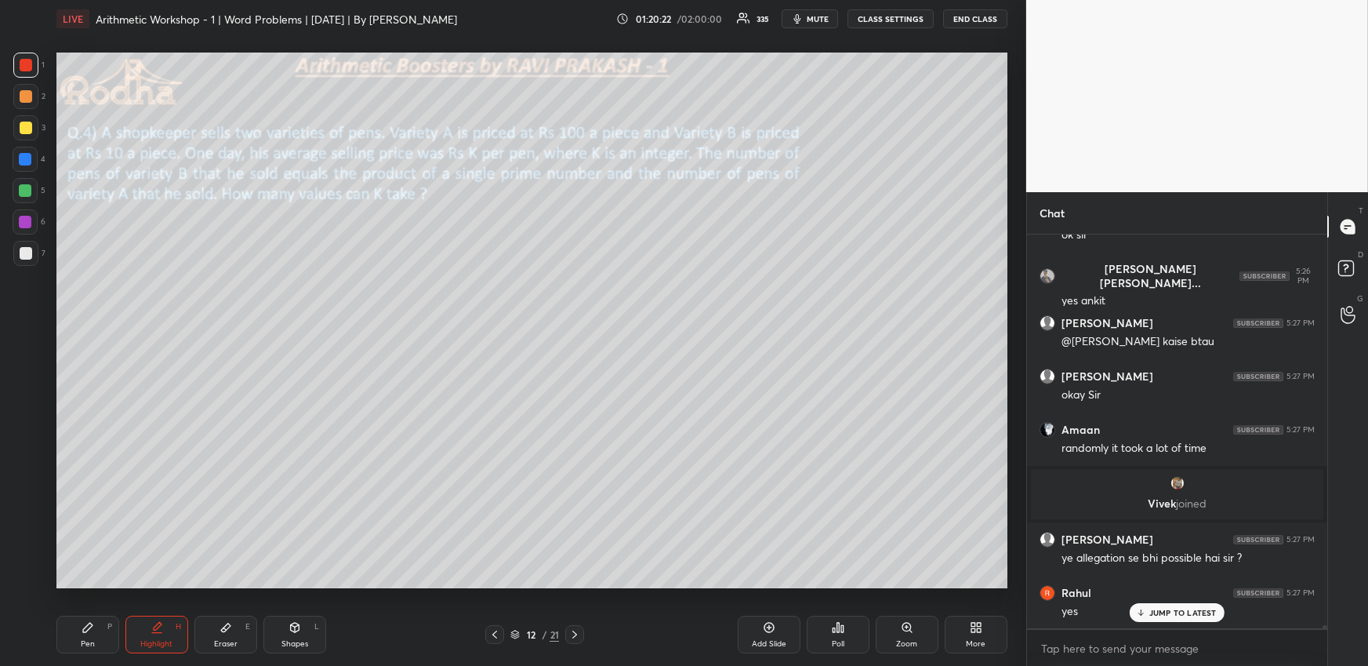
click at [1159, 614] on p "JUMP TO LATEST" at bounding box center [1183, 612] width 67 height 9
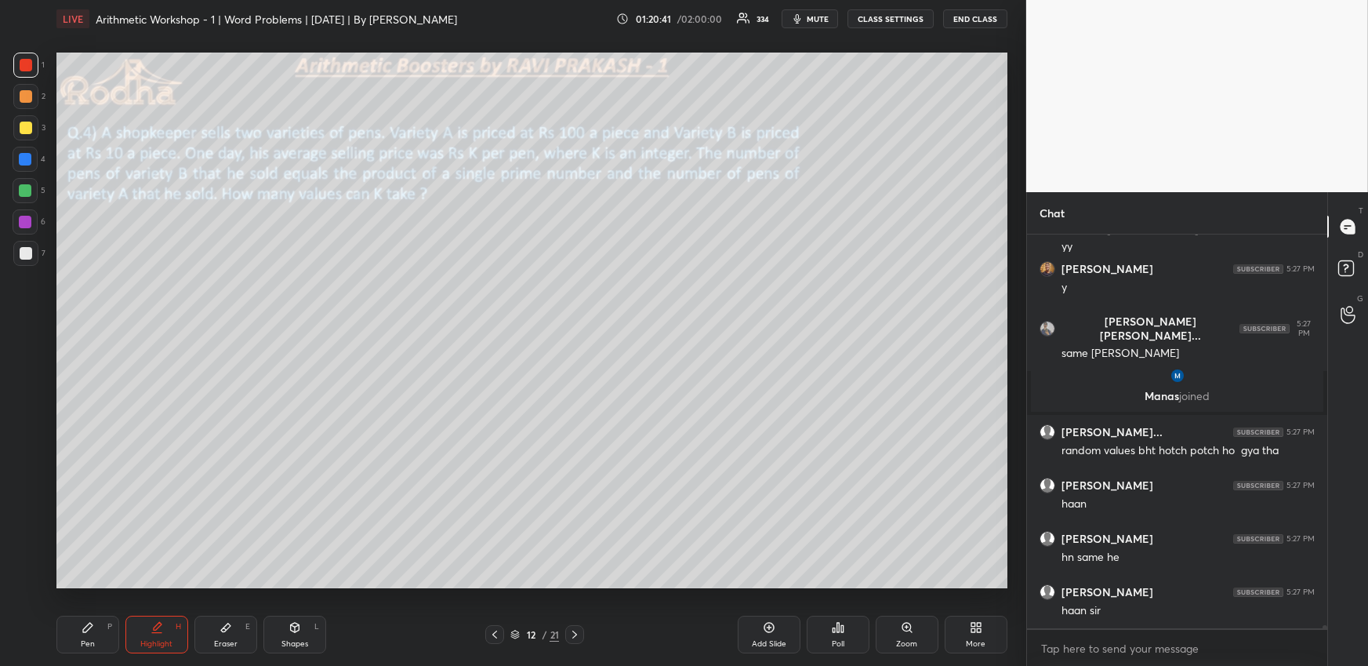
scroll to position [55116, 0]
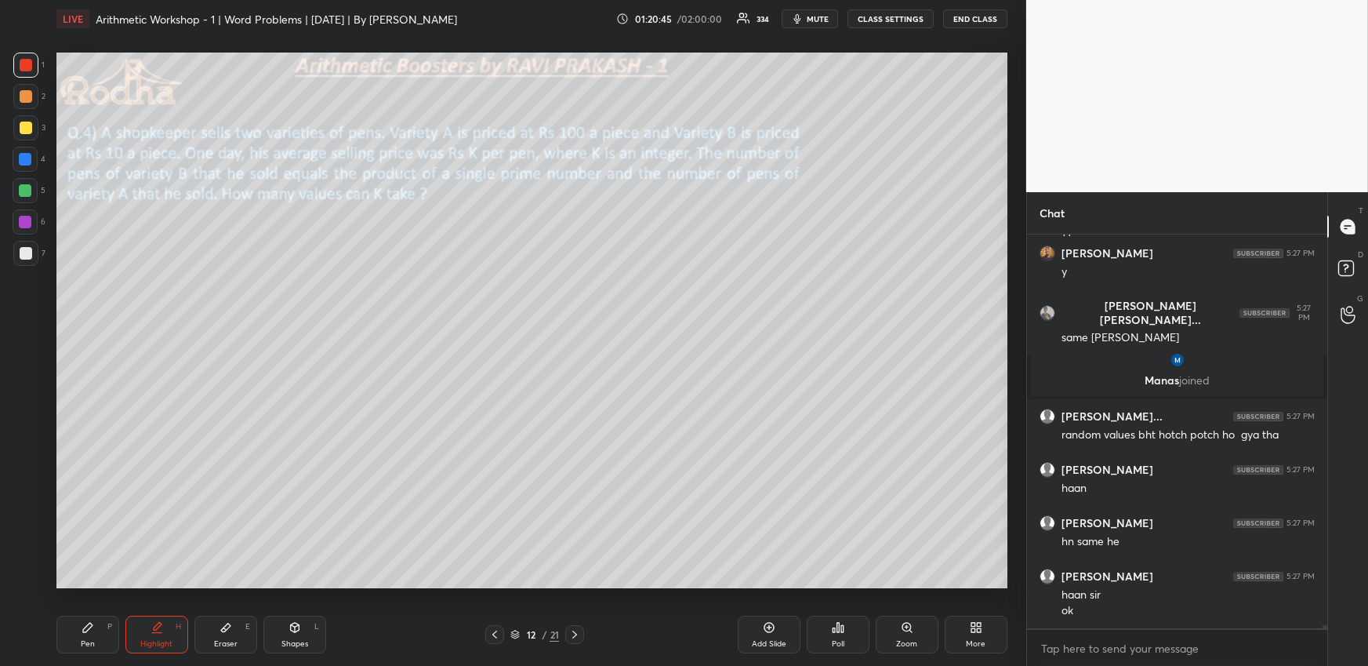
click at [578, 634] on icon at bounding box center [575, 634] width 13 height 13
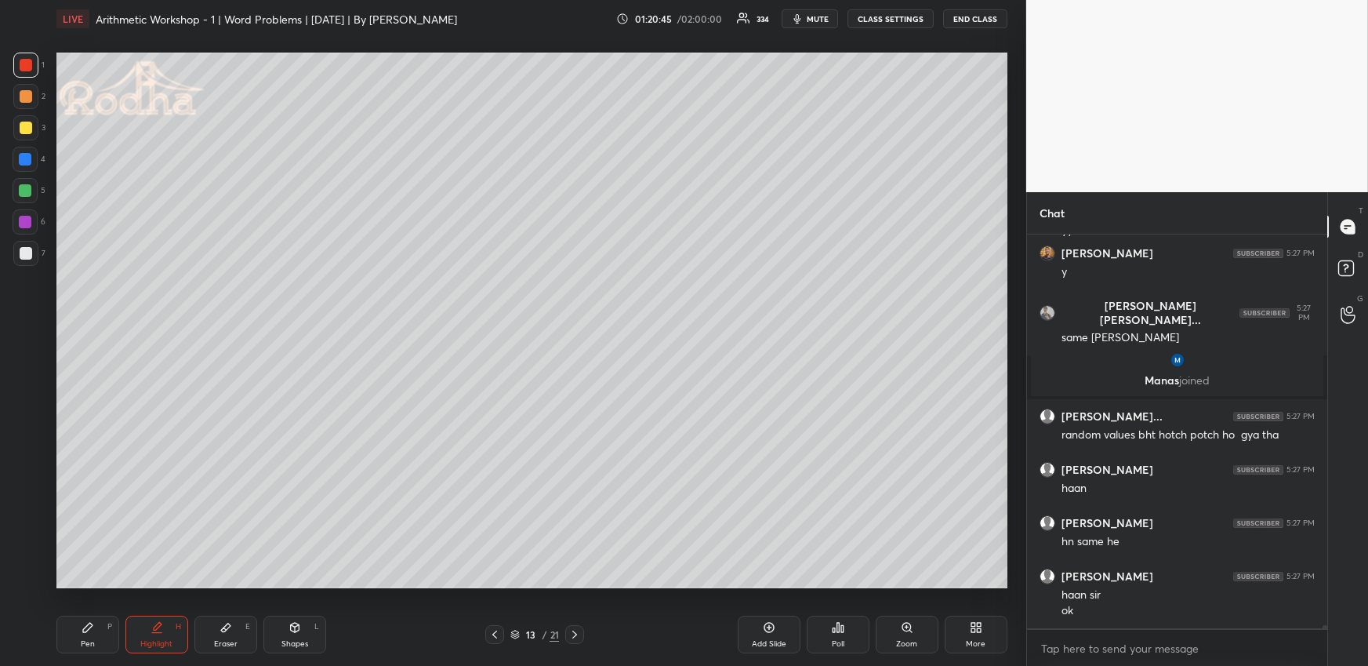
click at [579, 634] on icon at bounding box center [575, 634] width 13 height 13
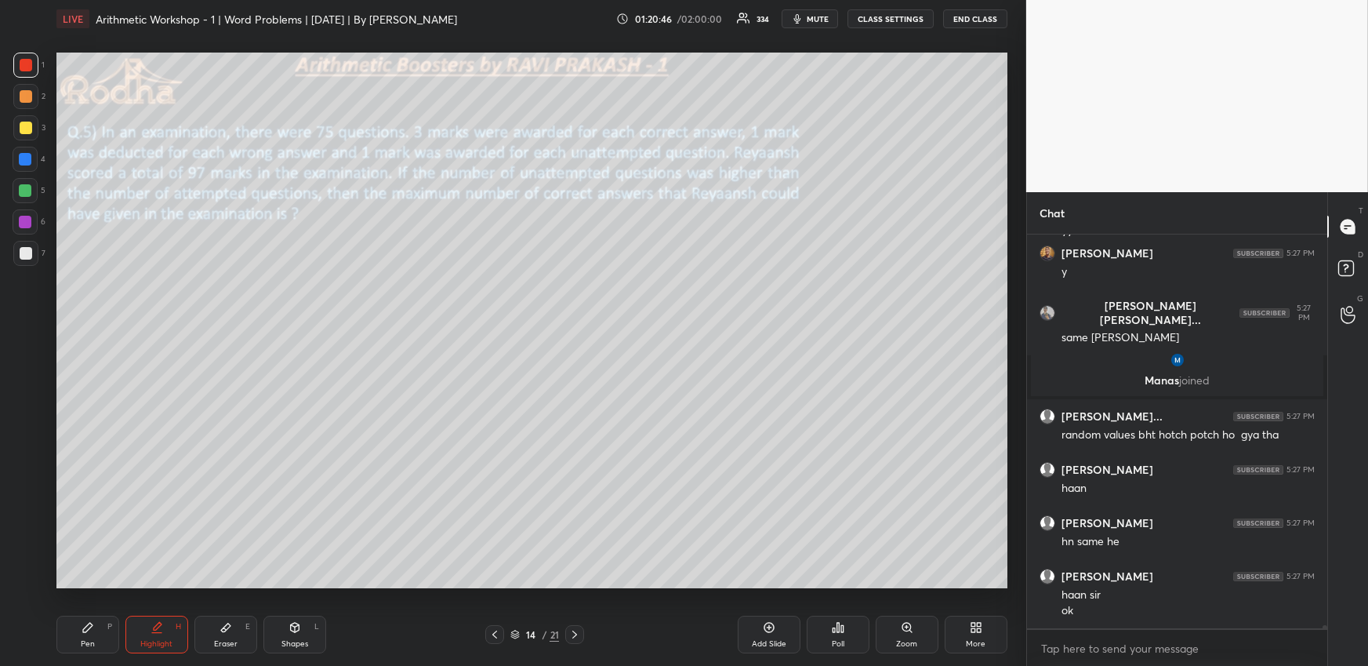
scroll to position [55169, 0]
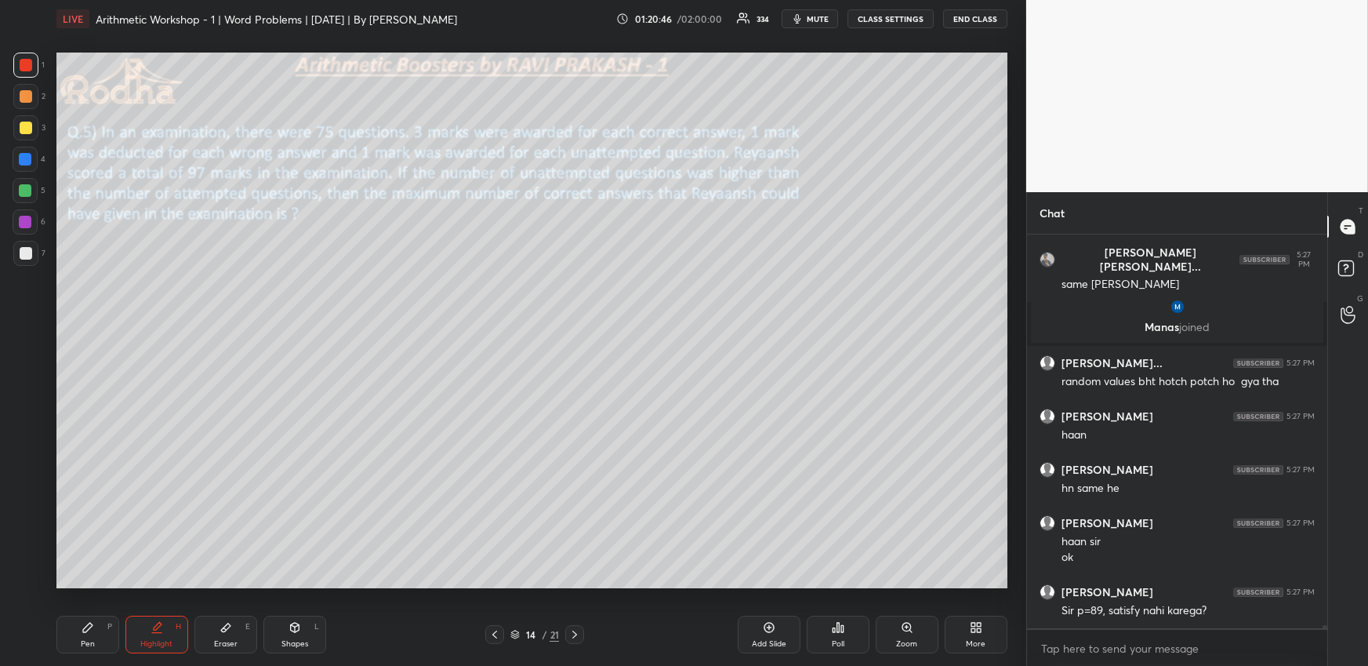
click at [89, 640] on div "Pen" at bounding box center [88, 644] width 14 height 8
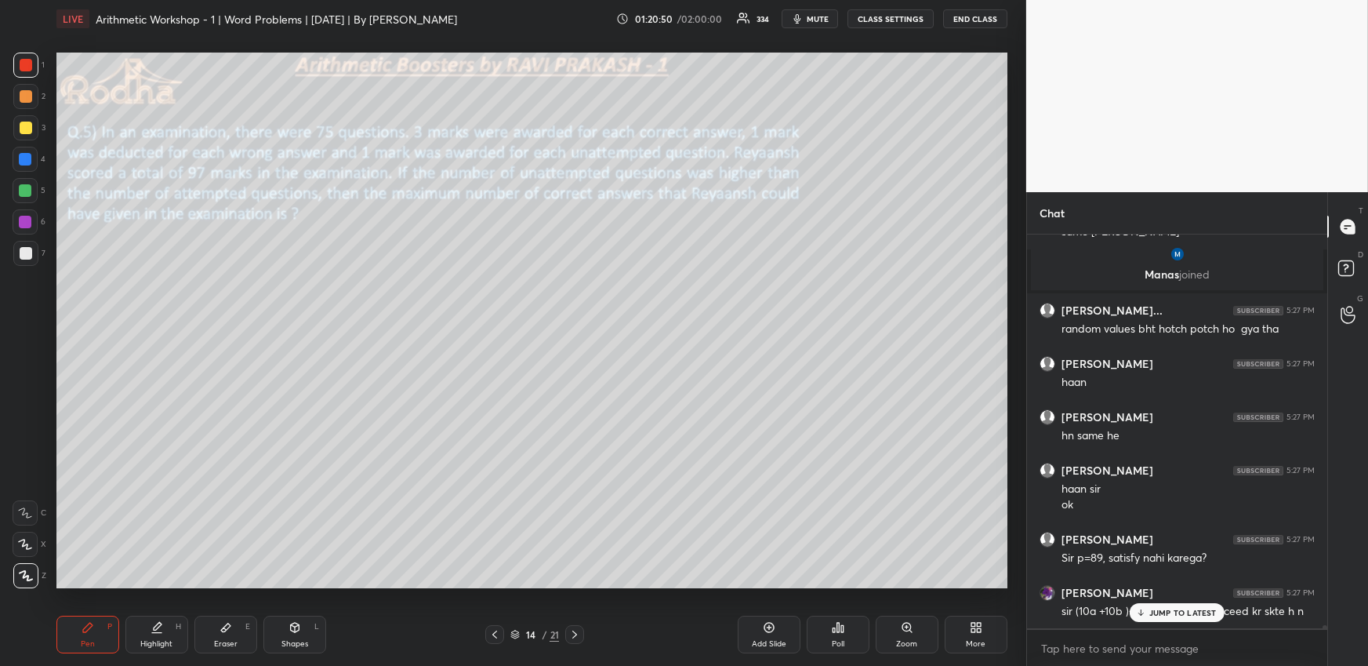
click at [27, 131] on div at bounding box center [26, 128] width 13 height 13
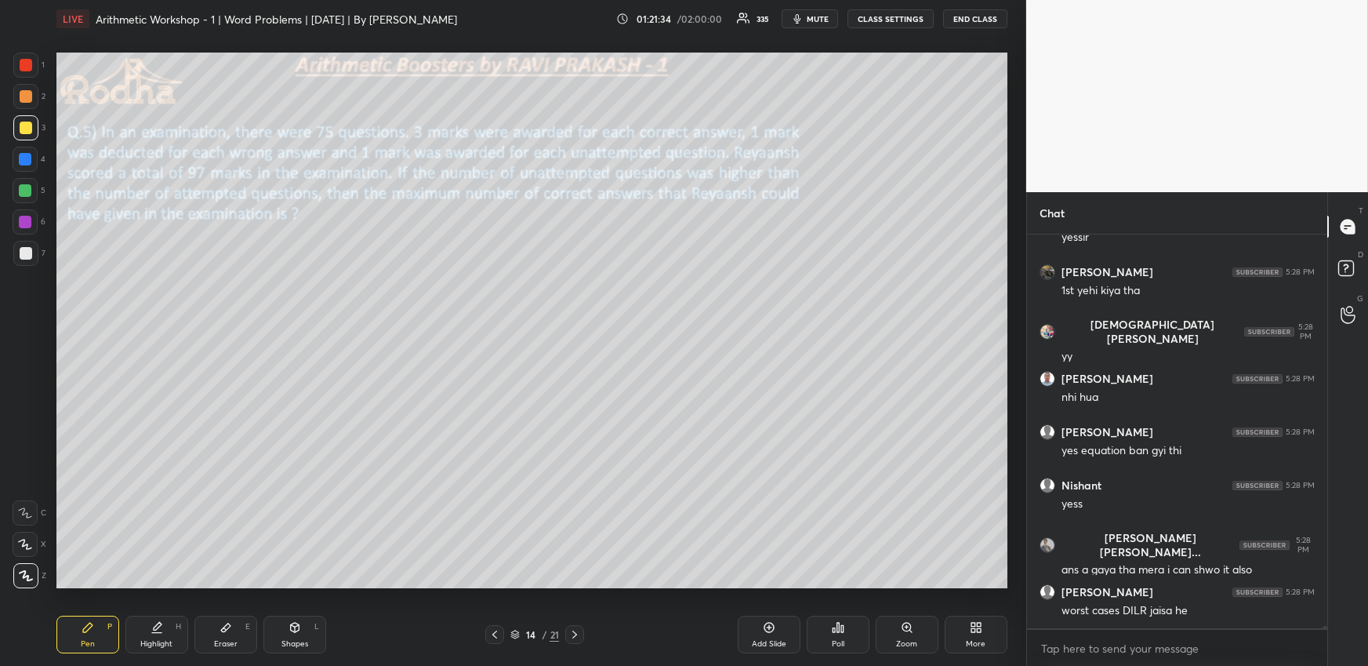
scroll to position [58196, 0]
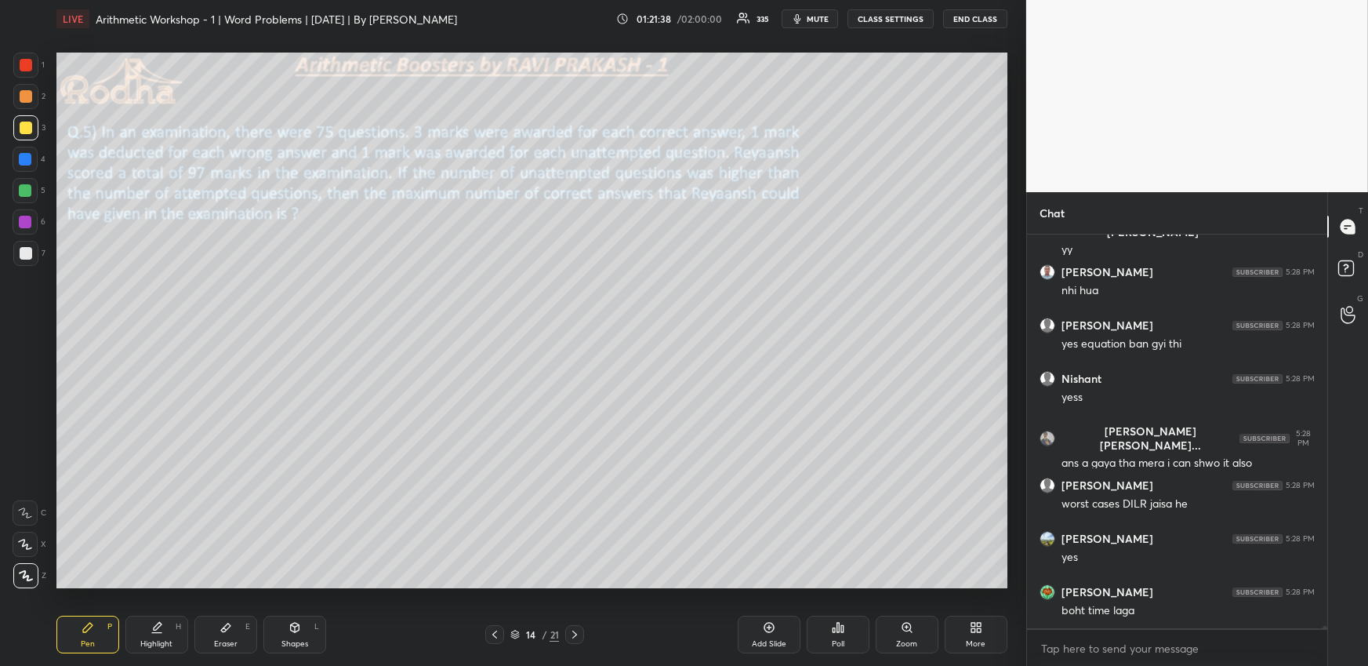
click at [92, 630] on div "Pen P" at bounding box center [87, 635] width 63 height 38
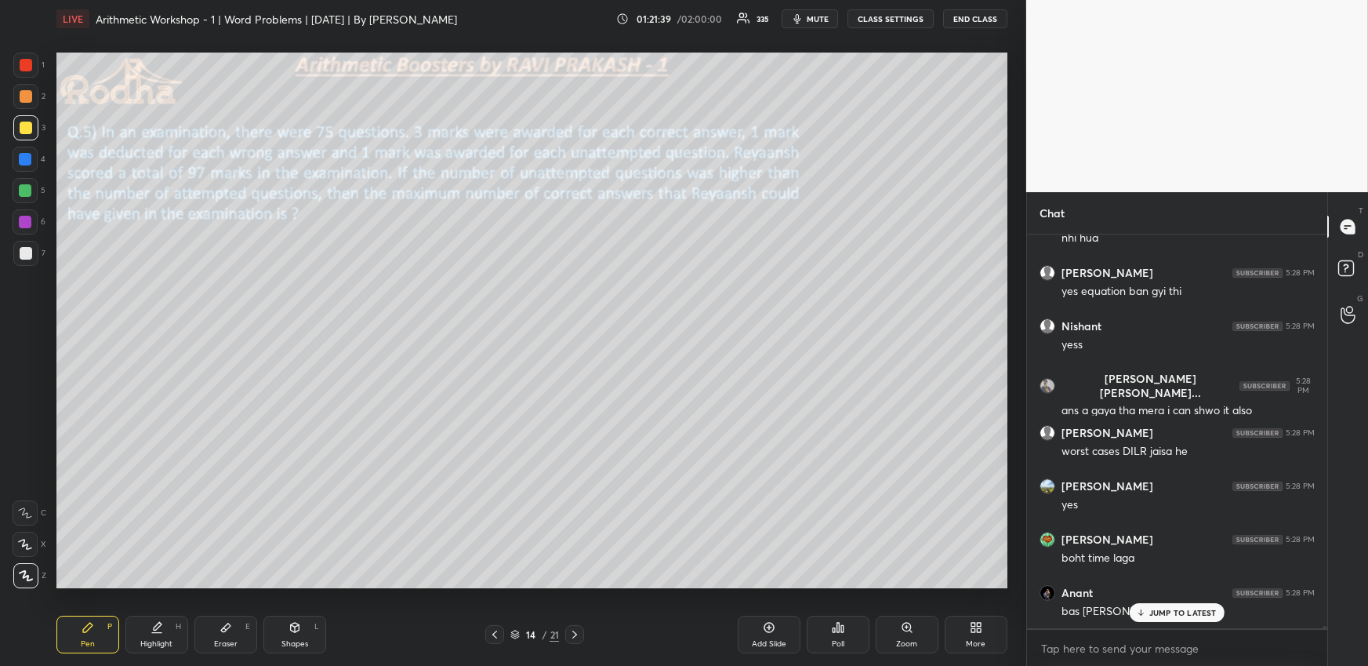
click at [24, 154] on div at bounding box center [25, 159] width 13 height 13
click at [23, 188] on div at bounding box center [25, 190] width 13 height 13
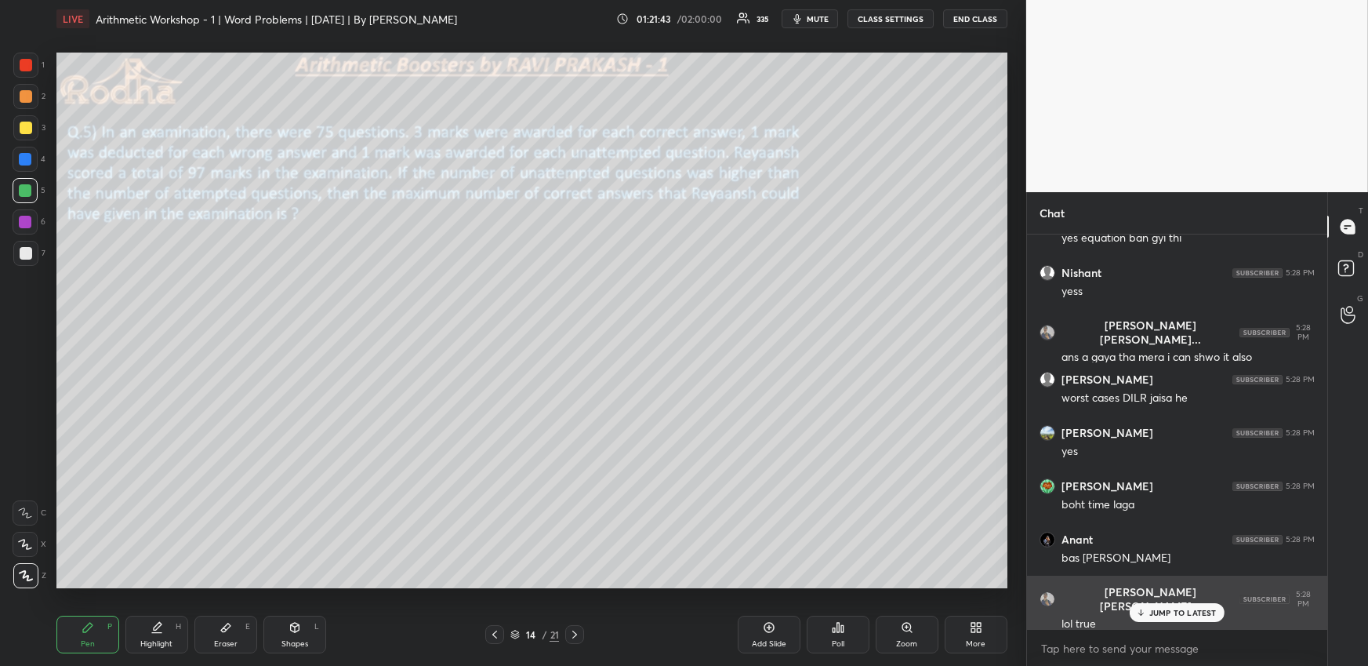
click at [1177, 610] on p "JUMP TO LATEST" at bounding box center [1183, 612] width 67 height 9
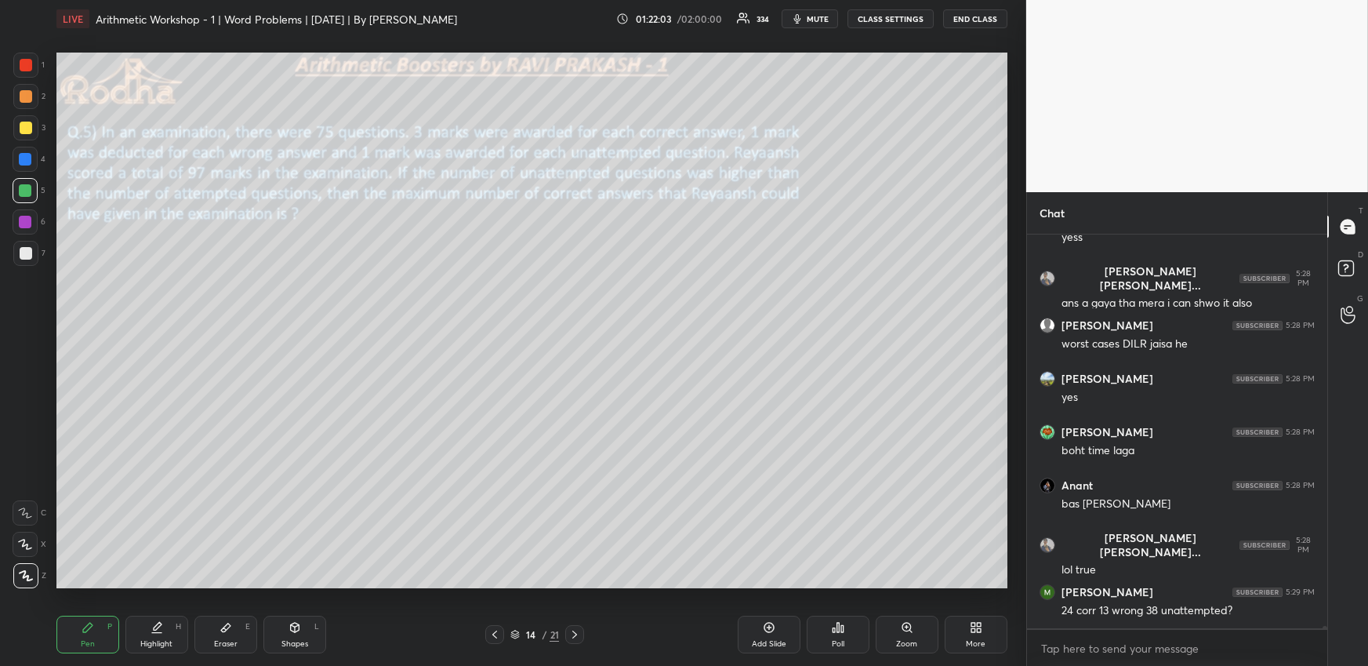
scroll to position [58423, 0]
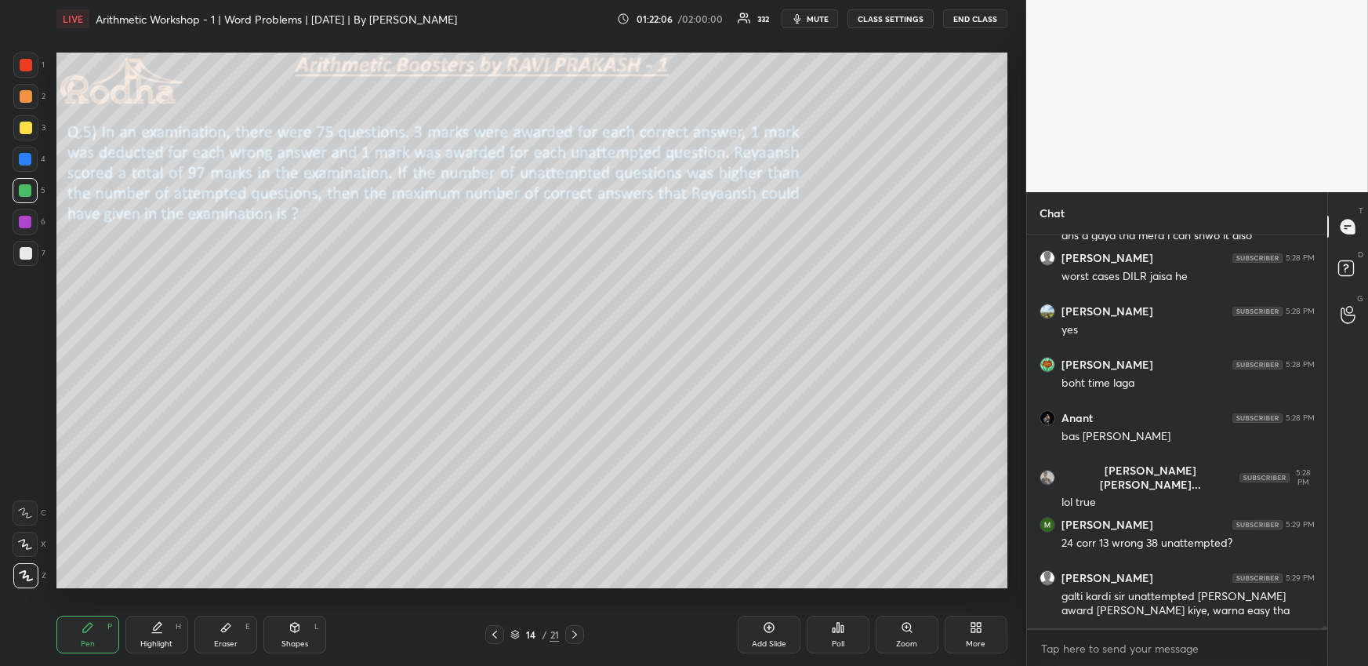
click at [208, 648] on div "Eraser E" at bounding box center [225, 635] width 63 height 38
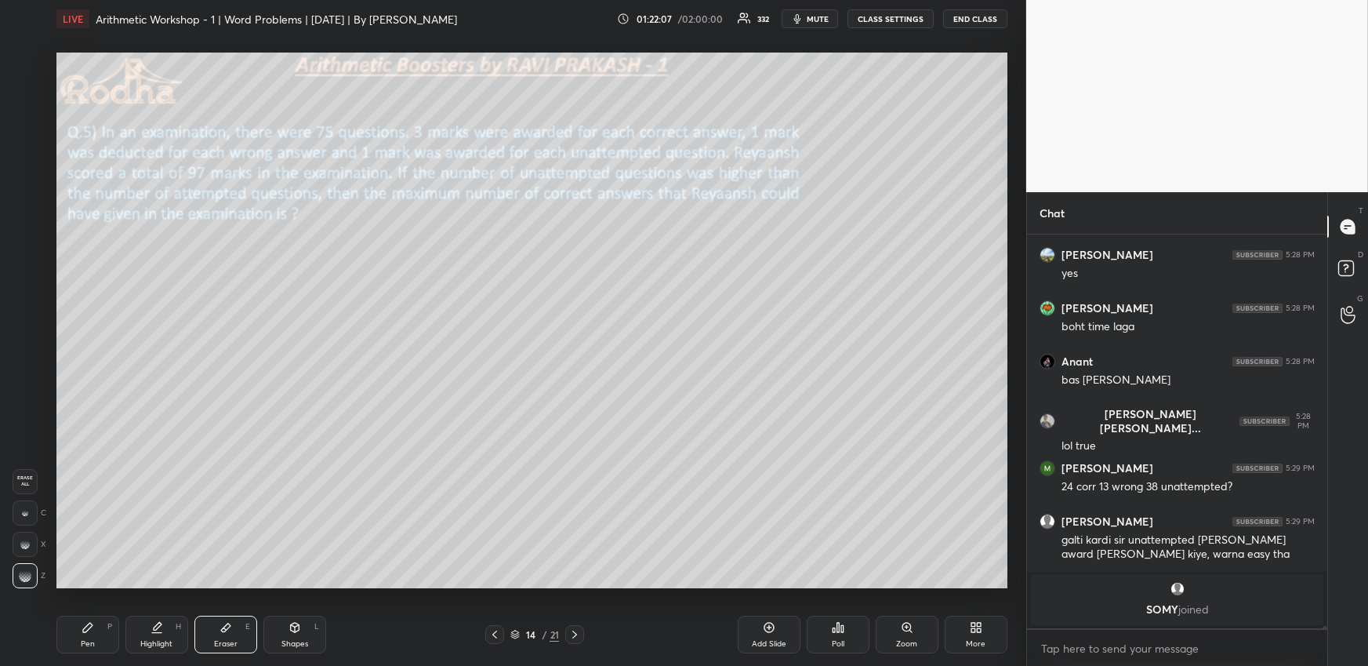
click at [95, 632] on div "Pen P" at bounding box center [87, 635] width 63 height 38
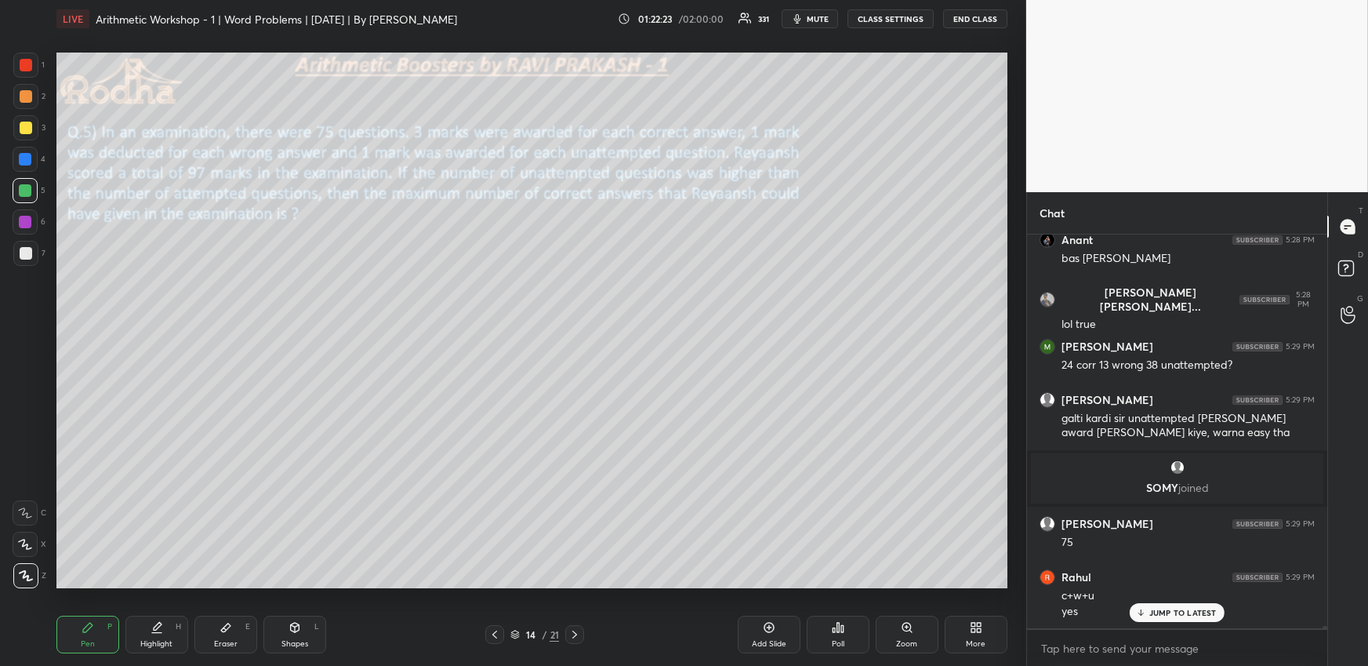
scroll to position [57825, 0]
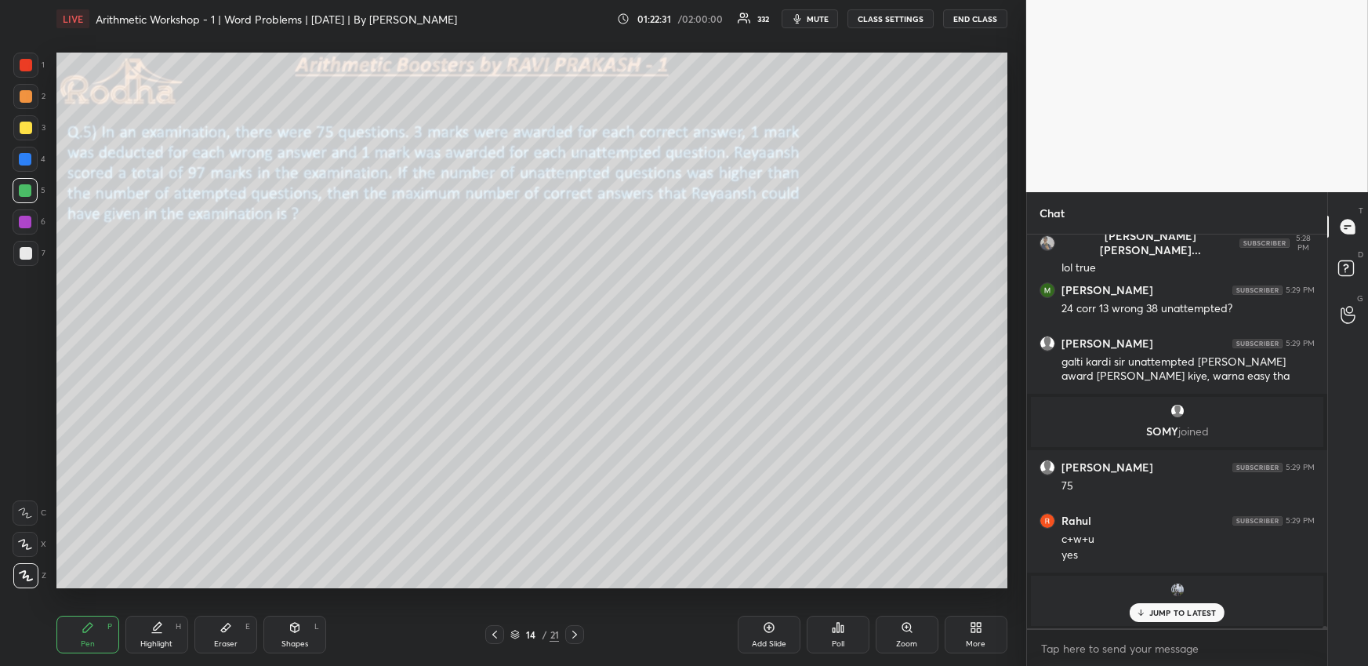
click at [219, 623] on div "Eraser E" at bounding box center [225, 635] width 63 height 38
click at [99, 630] on div "Pen P" at bounding box center [87, 635] width 63 height 38
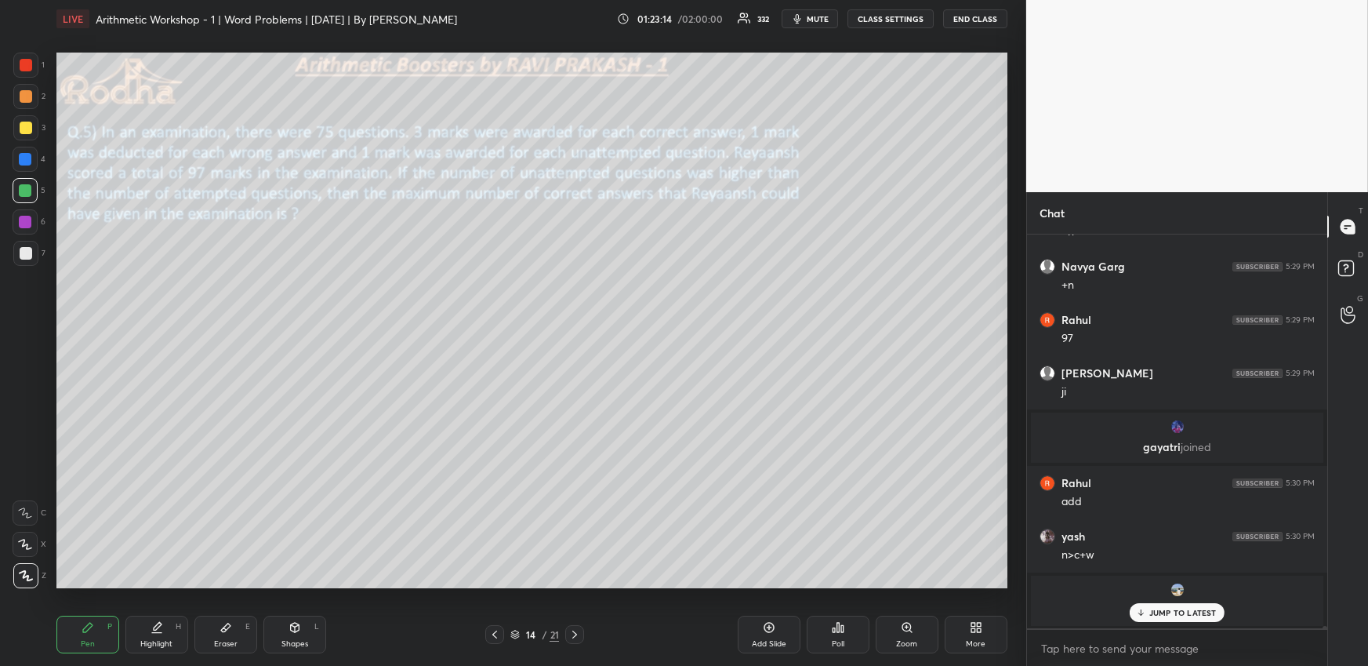
scroll to position [58396, 0]
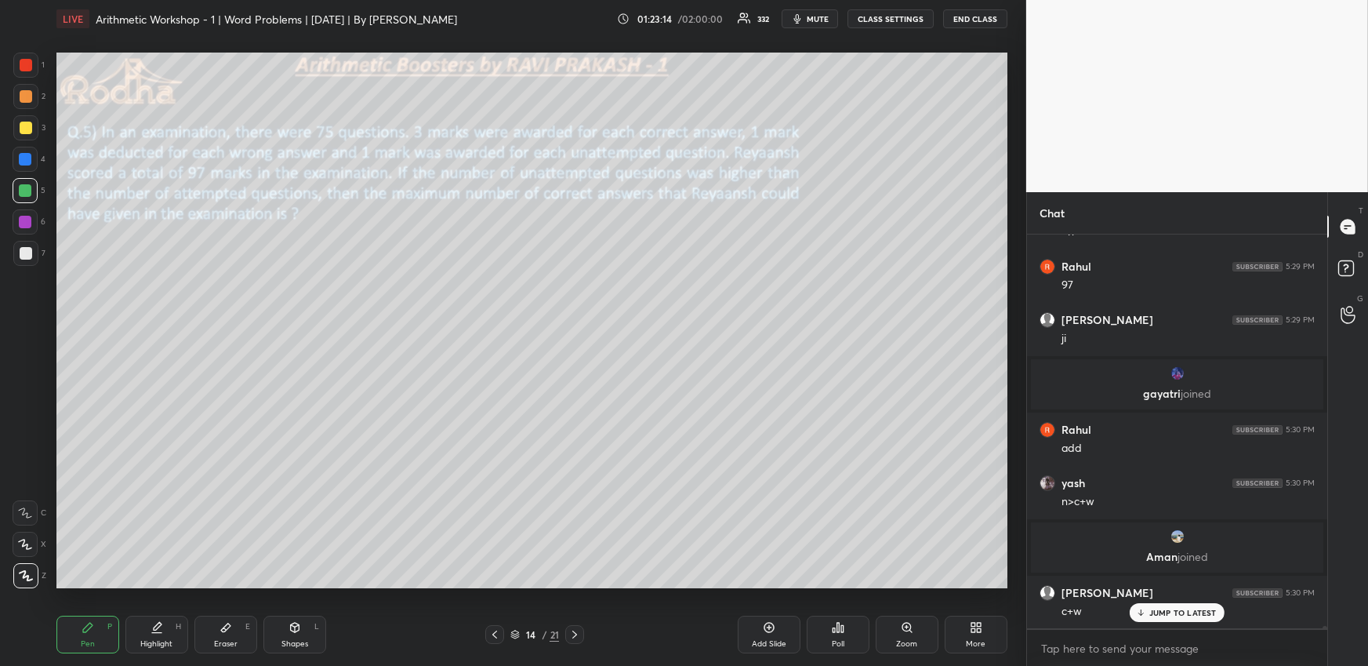
click at [137, 632] on div "Highlight H" at bounding box center [156, 635] width 63 height 38
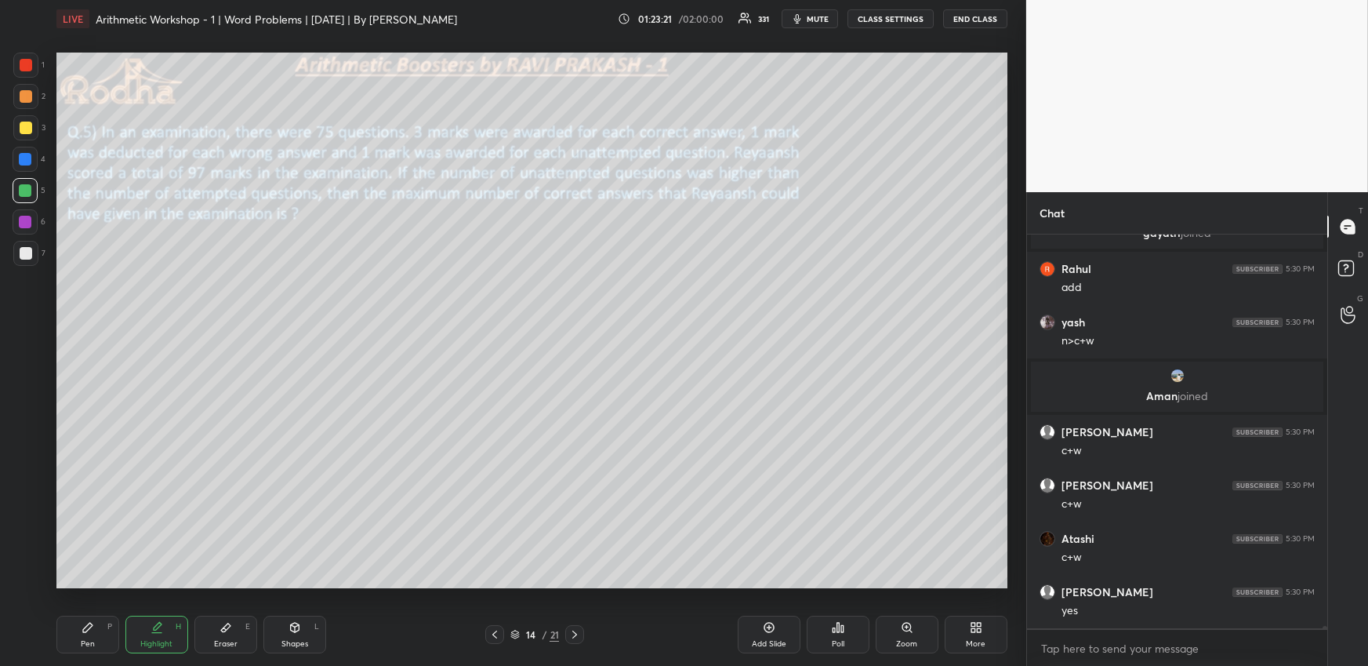
scroll to position [58572, 0]
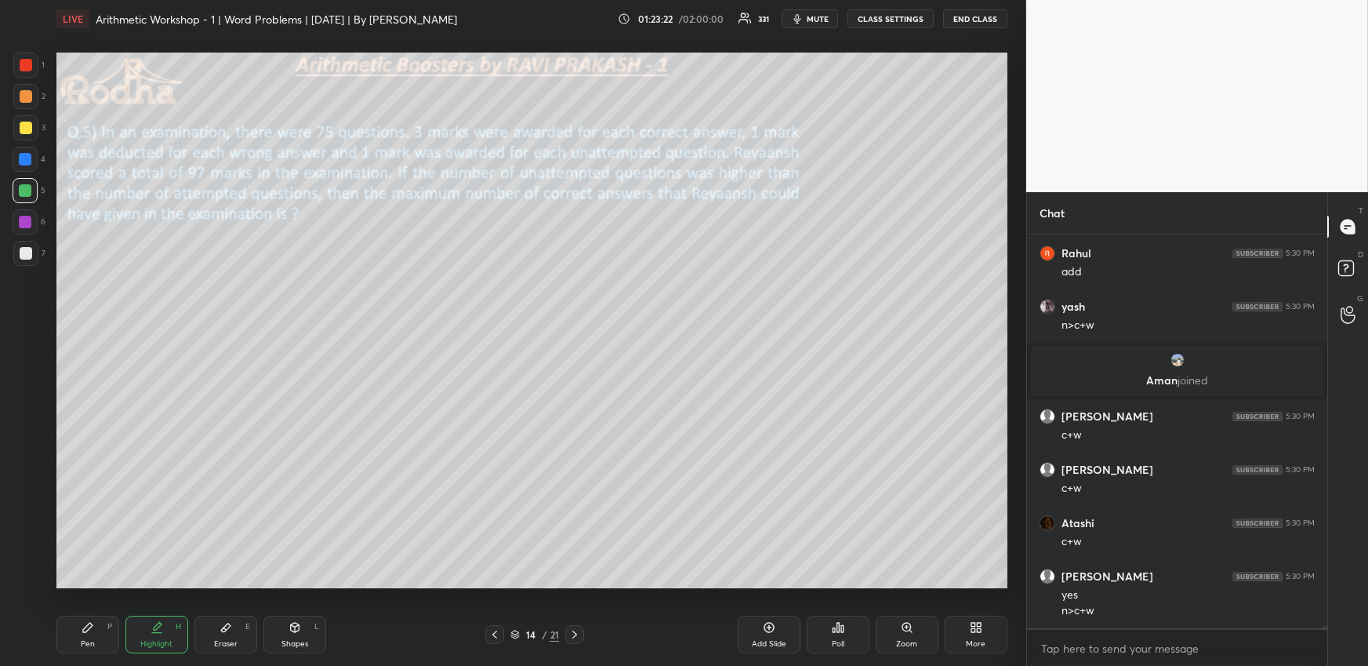
click at [94, 630] on div "Pen P" at bounding box center [87, 635] width 63 height 38
click at [68, 625] on div "Pen P" at bounding box center [87, 635] width 63 height 38
click at [25, 93] on div at bounding box center [26, 96] width 13 height 13
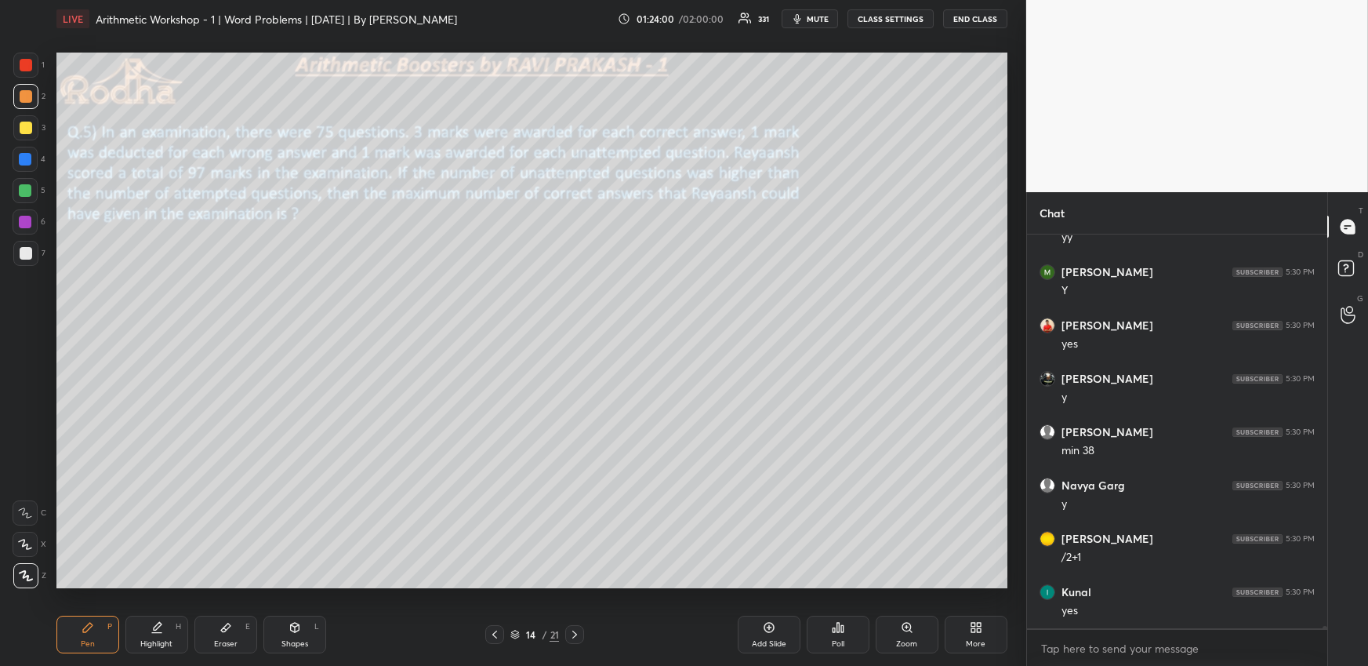
scroll to position [59749, 0]
drag, startPoint x: 157, startPoint y: 632, endPoint x: 175, endPoint y: 609, distance: 29.0
click at [157, 632] on icon at bounding box center [157, 627] width 13 height 13
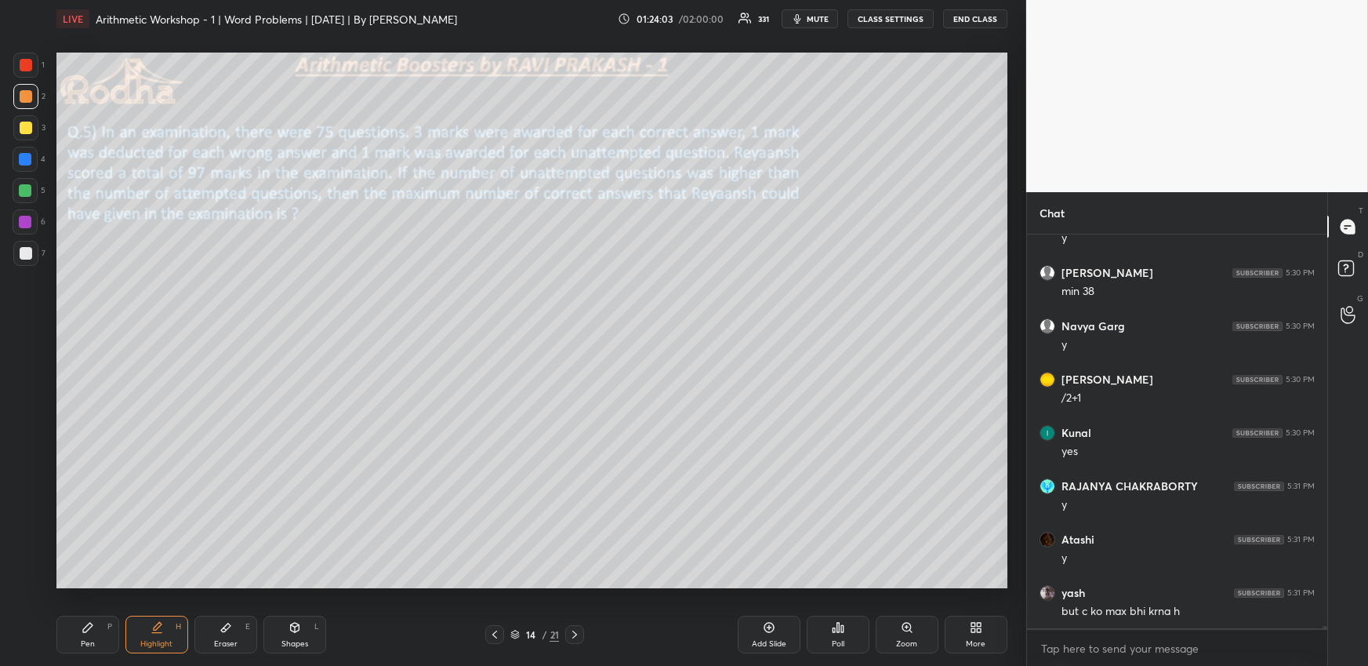
scroll to position [59908, 0]
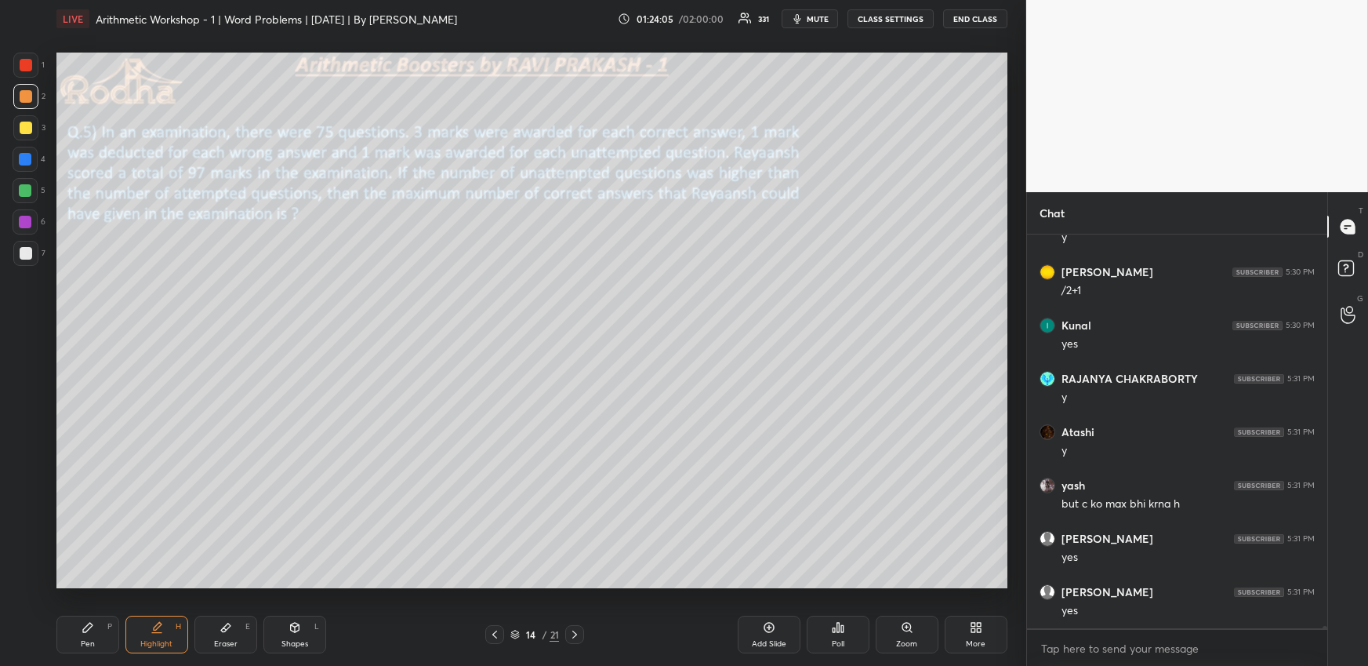
click at [222, 636] on div "Eraser E" at bounding box center [225, 635] width 63 height 38
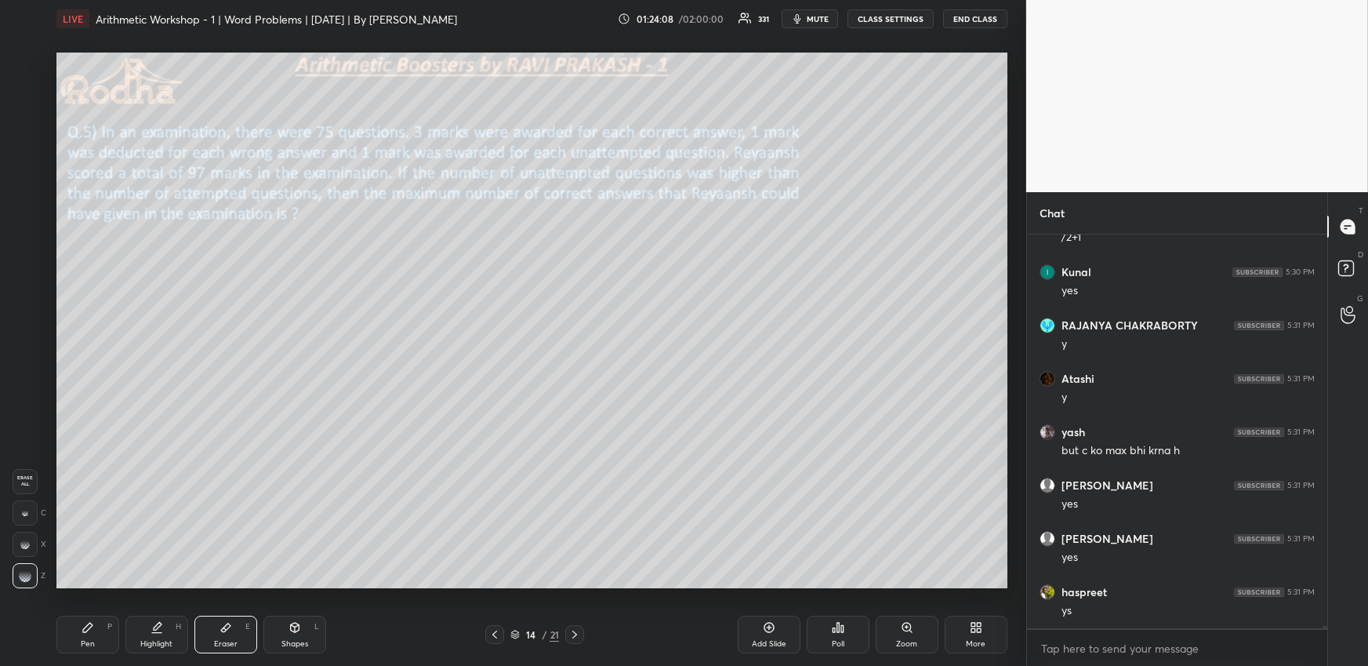
click at [78, 638] on div "Pen P" at bounding box center [87, 635] width 63 height 38
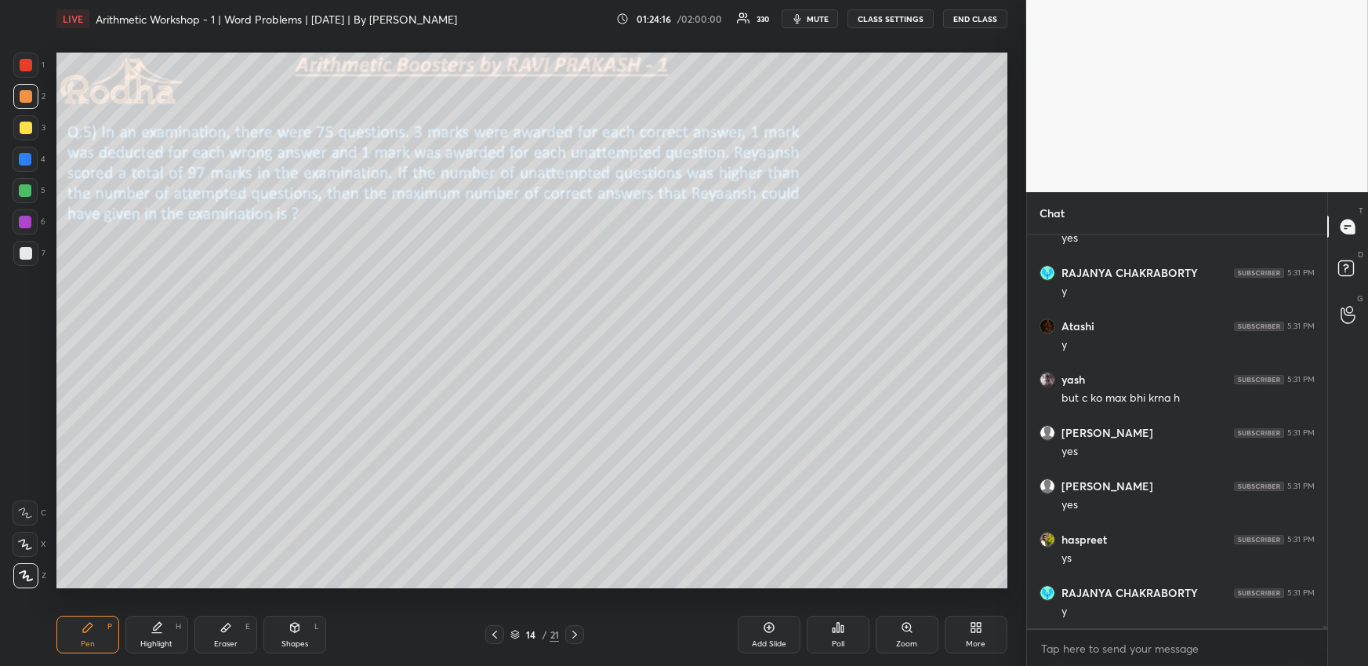
scroll to position [60125, 0]
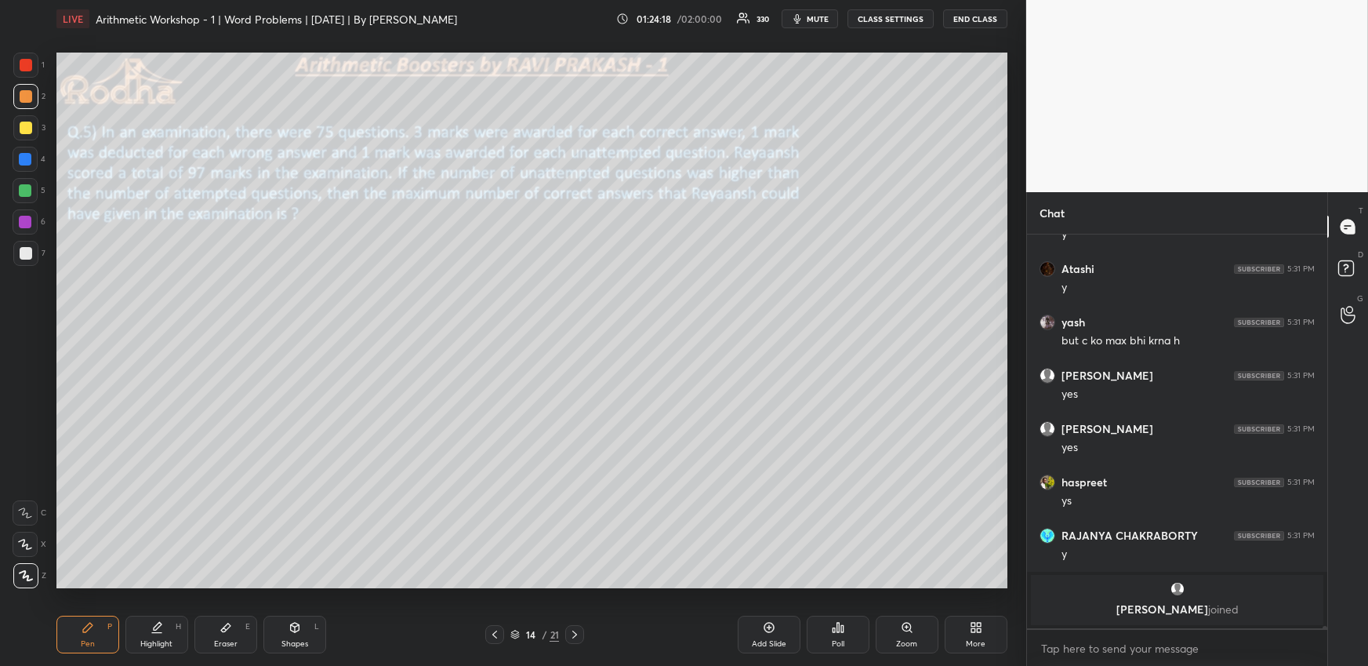
click at [29, 540] on icon at bounding box center [25, 544] width 14 height 11
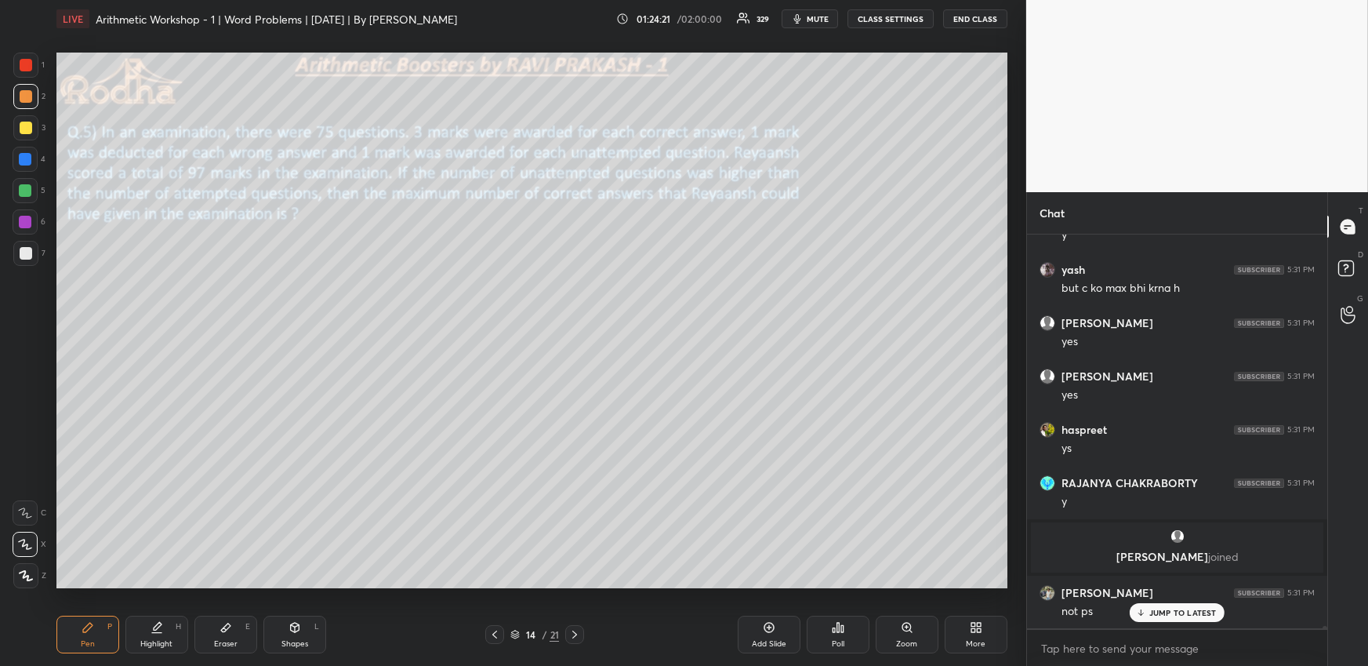
click at [157, 627] on icon at bounding box center [158, 626] width 8 height 8
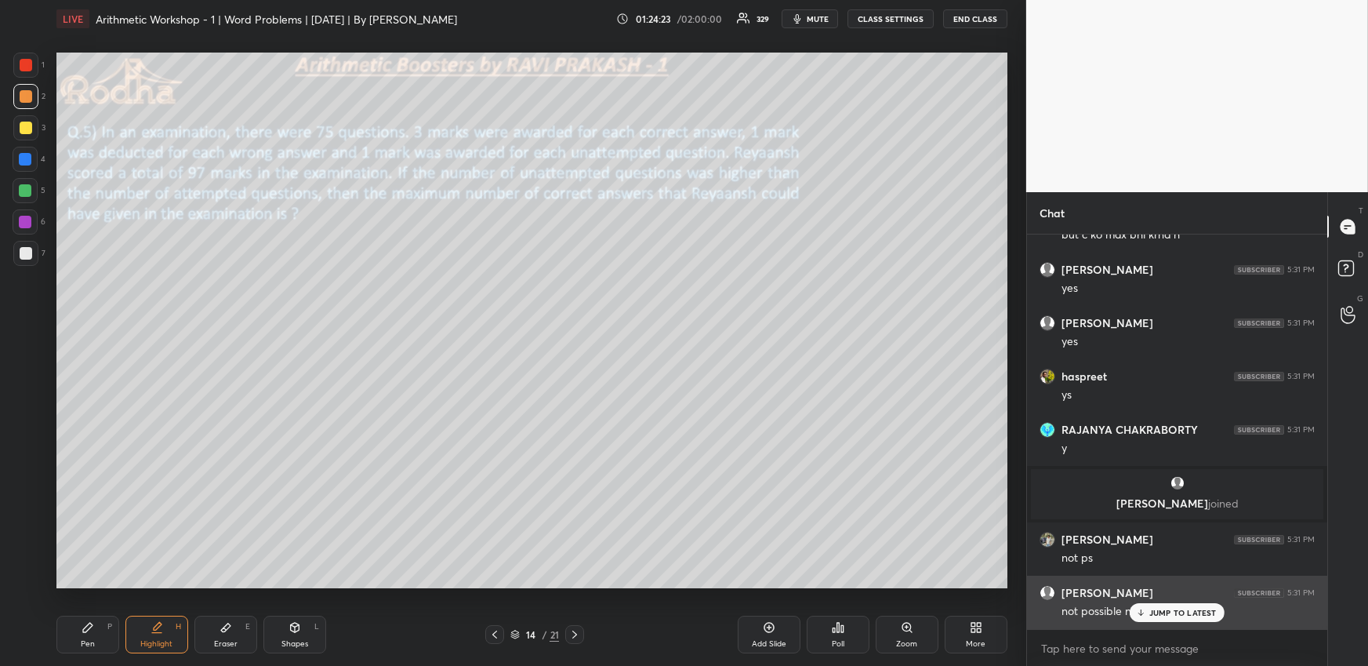
drag, startPoint x: 1198, startPoint y: 611, endPoint x: 1188, endPoint y: 610, distance: 10.2
click at [1197, 611] on p "JUMP TO LATEST" at bounding box center [1183, 612] width 67 height 9
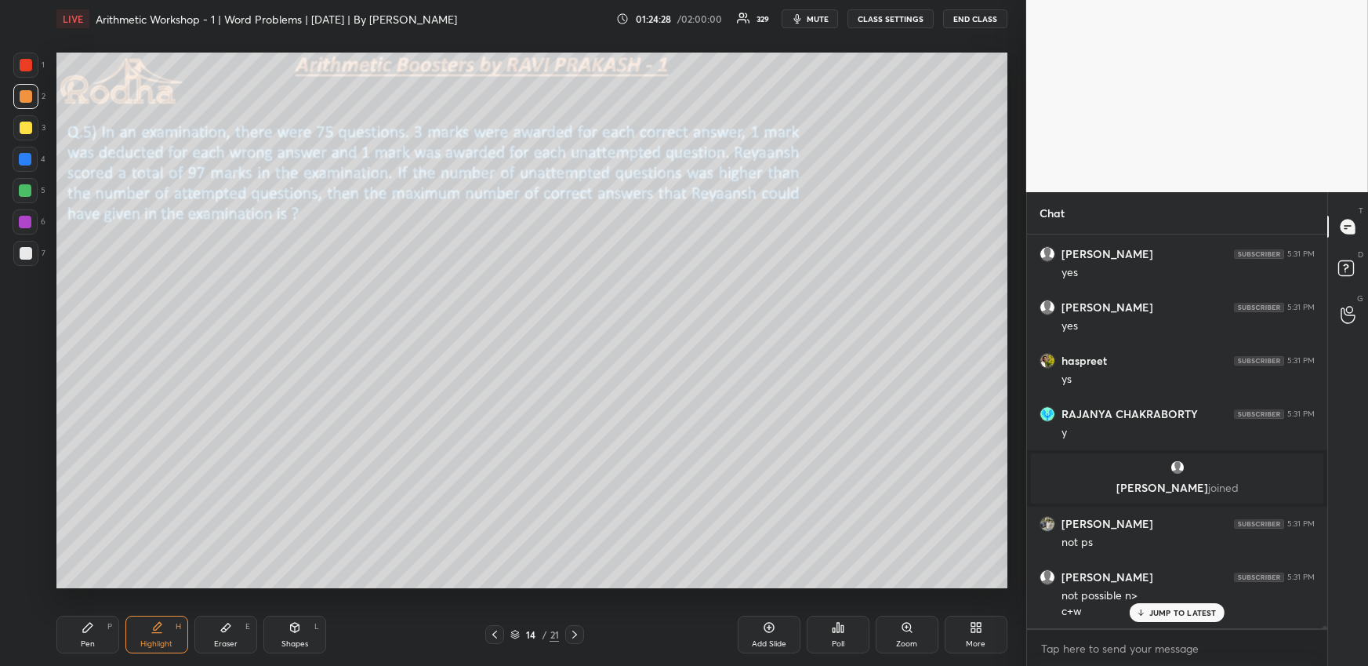
scroll to position [60301, 0]
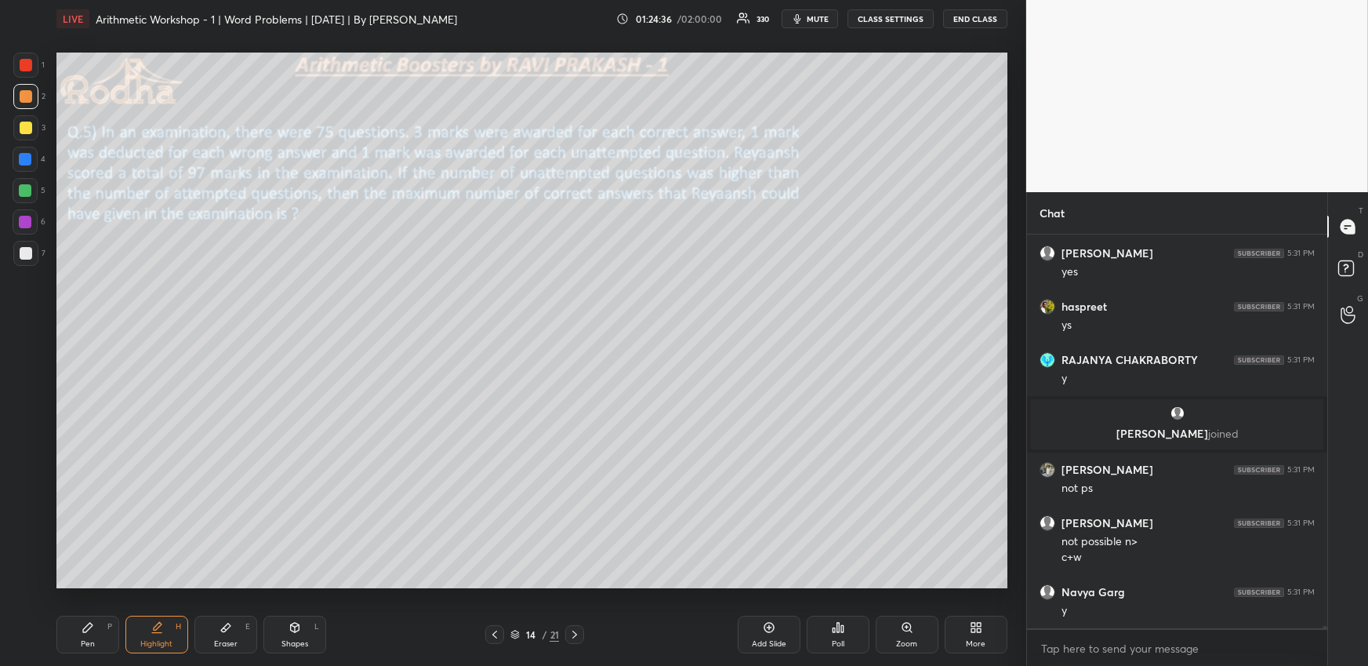
click at [85, 632] on icon at bounding box center [88, 627] width 13 height 13
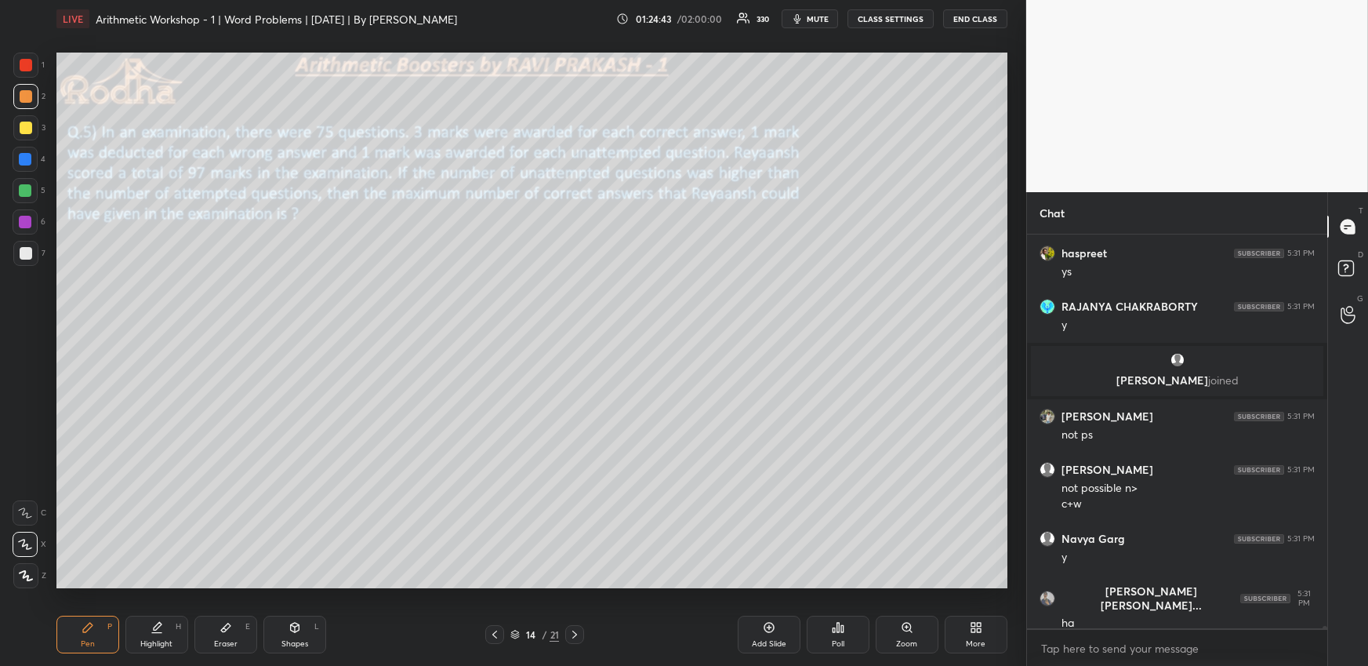
click at [23, 575] on icon at bounding box center [26, 575] width 14 height 11
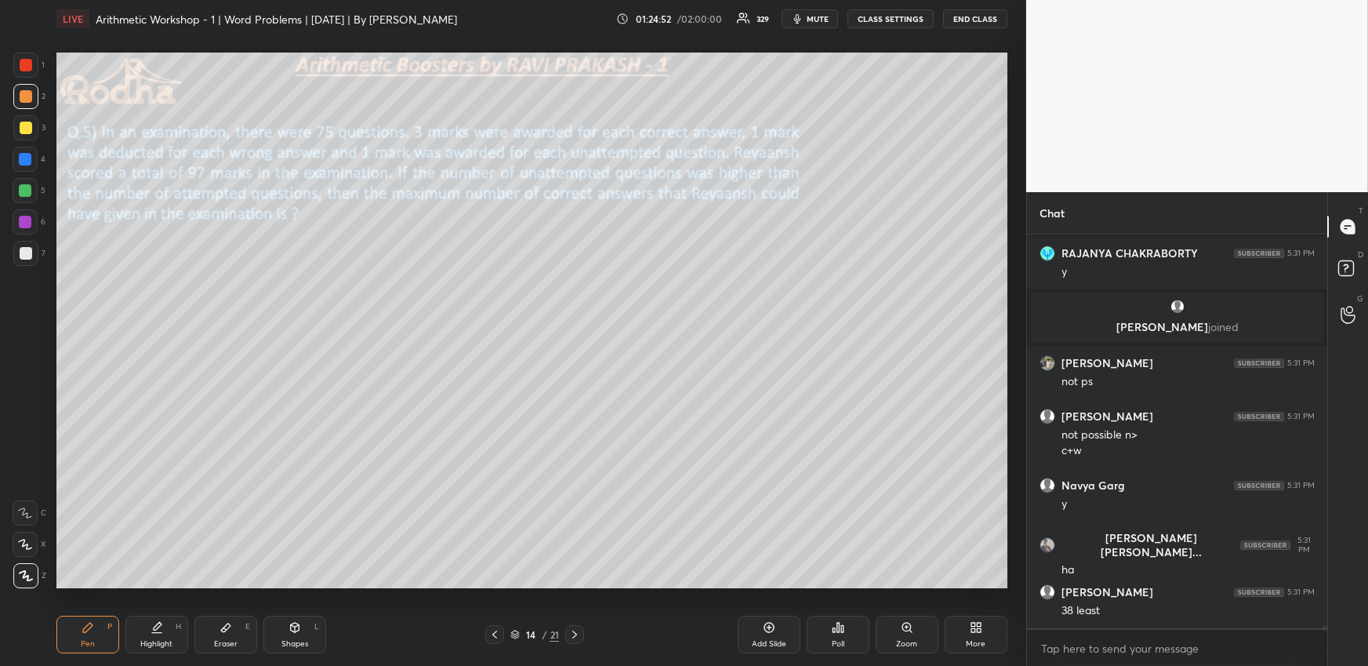
scroll to position [60464, 0]
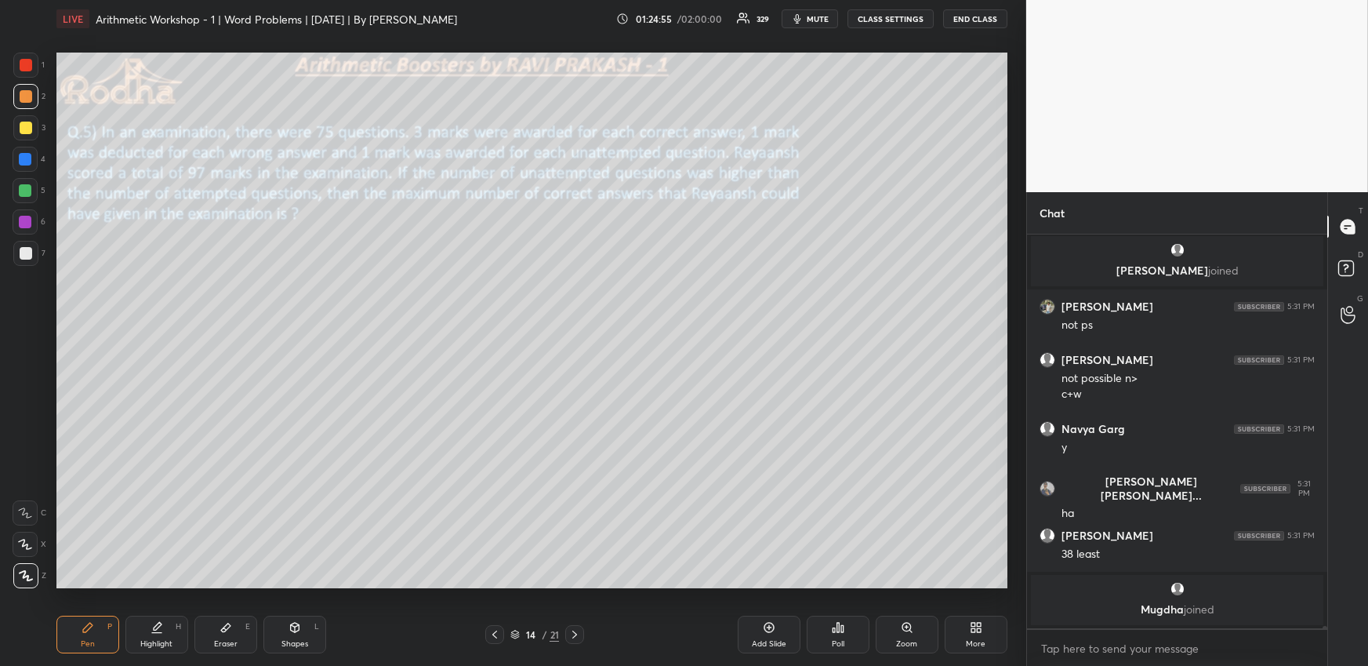
click at [155, 640] on div "Highlight" at bounding box center [156, 644] width 32 height 8
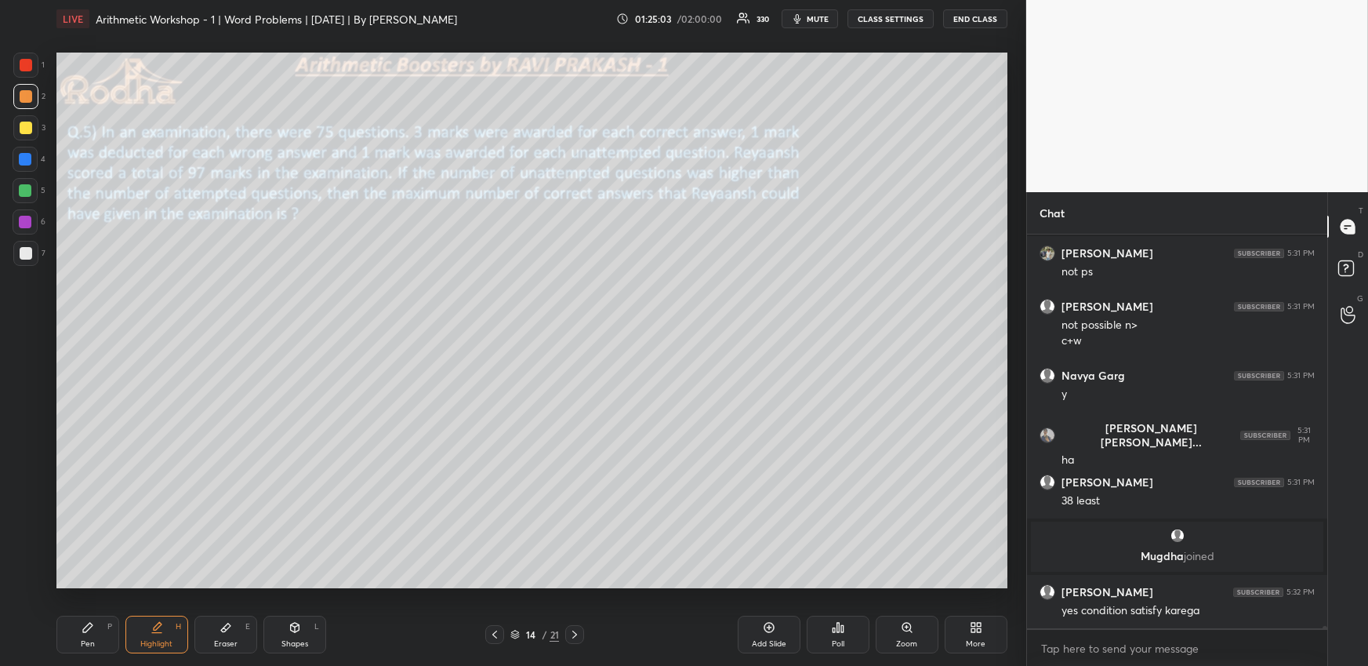
scroll to position [59937, 0]
click at [78, 634] on div "Pen P" at bounding box center [87, 635] width 63 height 38
click at [299, 643] on div "Shapes" at bounding box center [295, 644] width 27 height 8
click at [28, 576] on icon at bounding box center [26, 575] width 12 height 12
click at [89, 632] on icon at bounding box center [88, 627] width 13 height 13
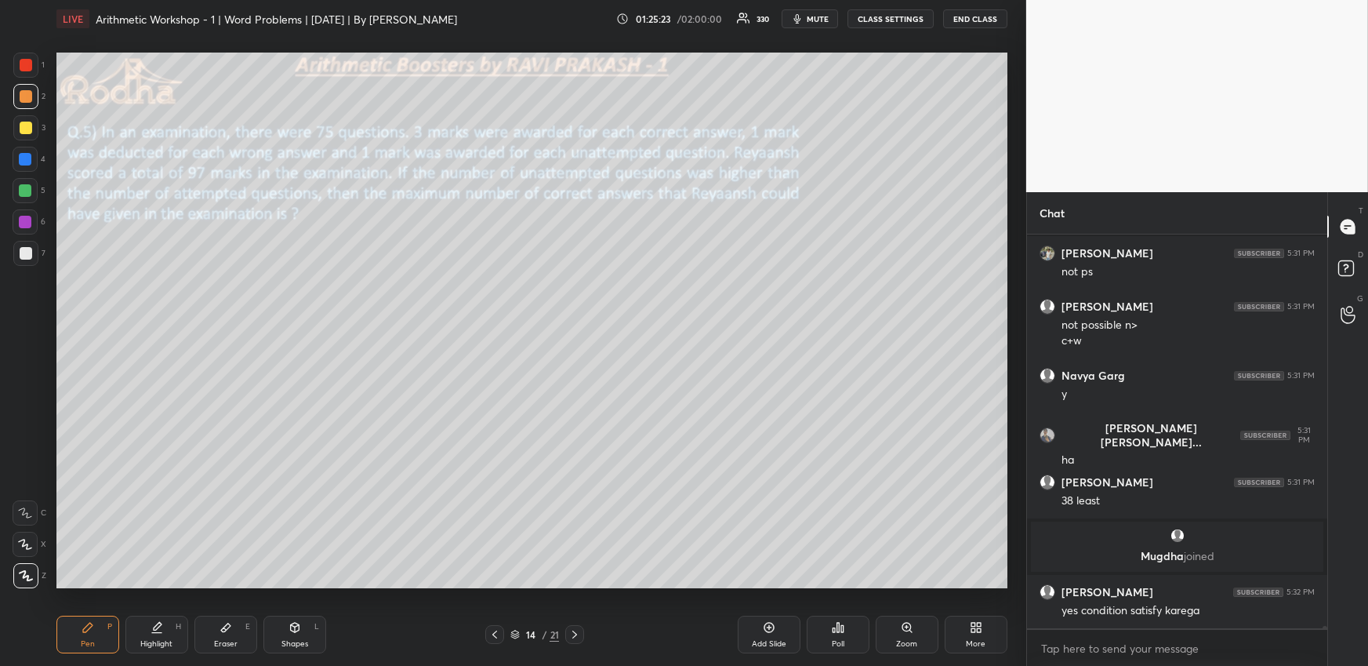
drag, startPoint x: 28, startPoint y: 546, endPoint x: 42, endPoint y: 525, distance: 25.4
click at [27, 546] on icon at bounding box center [25, 543] width 13 height 9
click at [27, 576] on icon at bounding box center [26, 575] width 13 height 9
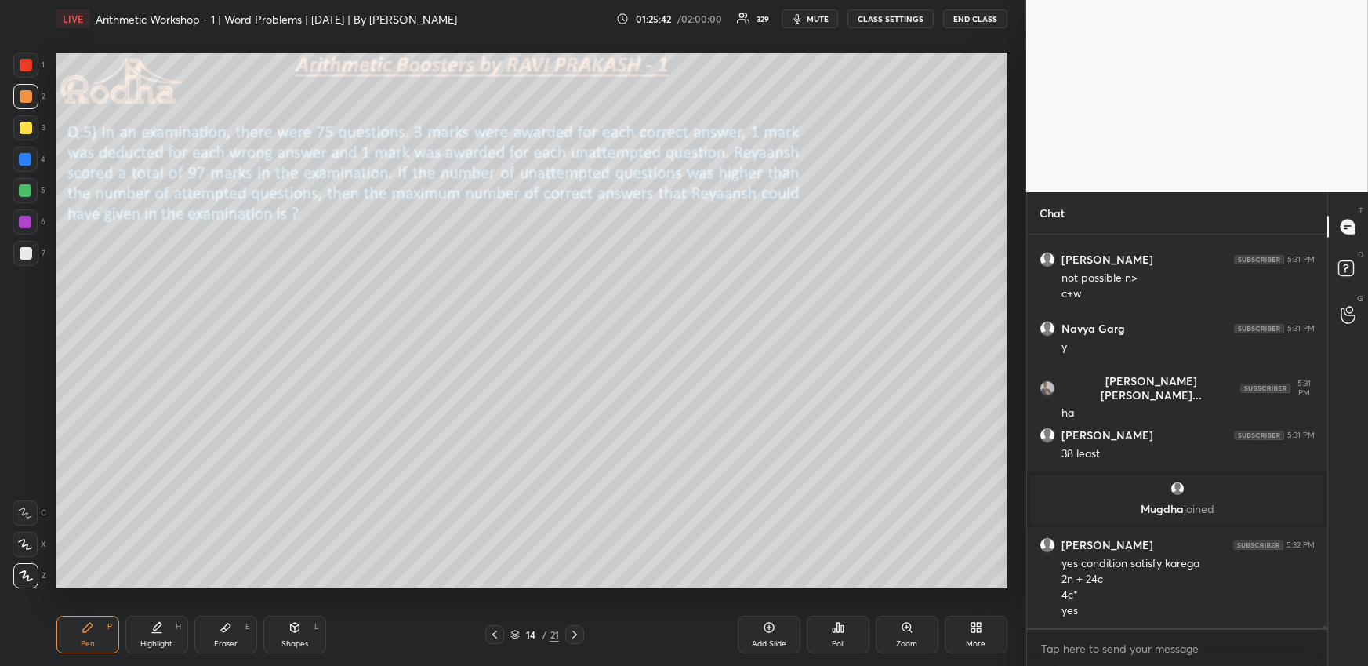
scroll to position [60036, 0]
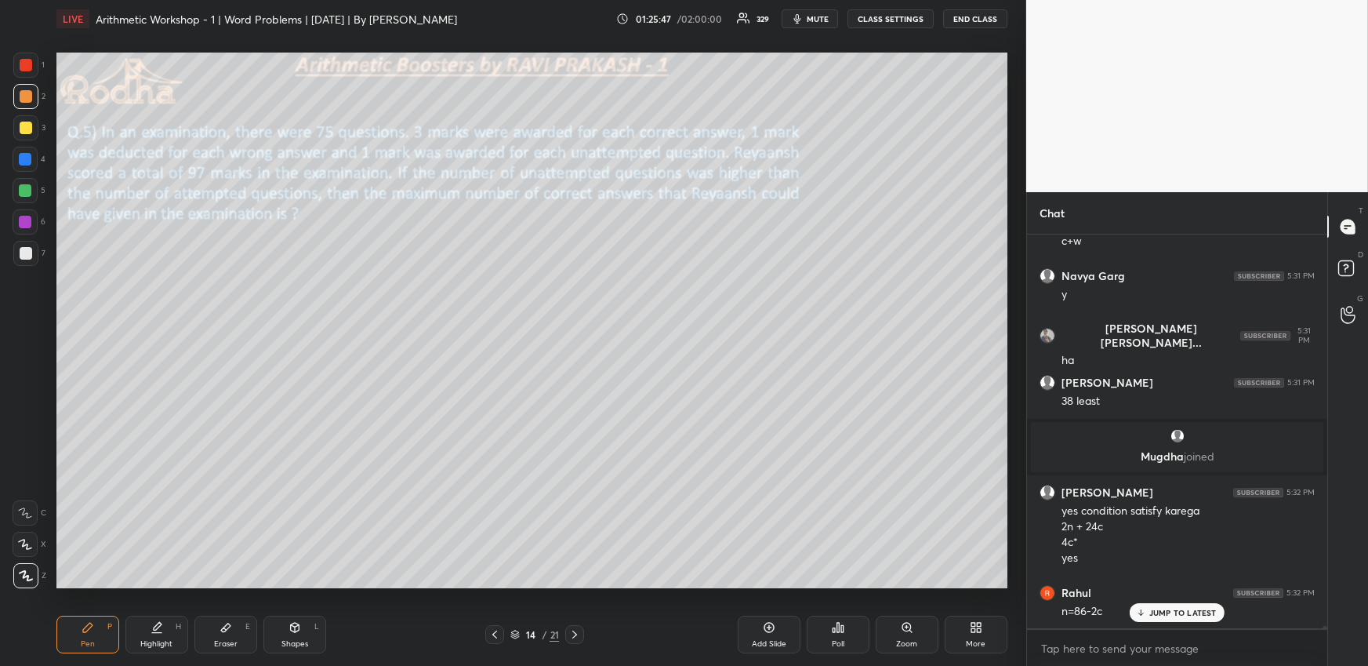
click at [31, 125] on div at bounding box center [25, 127] width 25 height 25
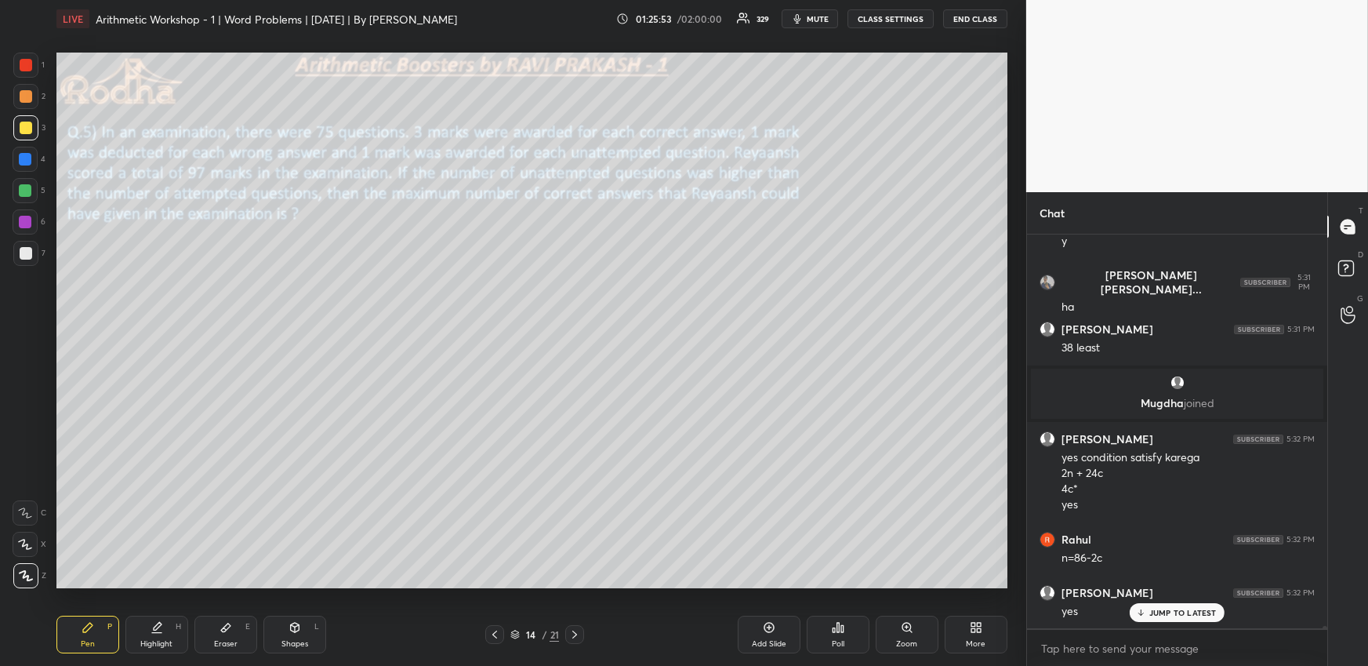
scroll to position [60105, 0]
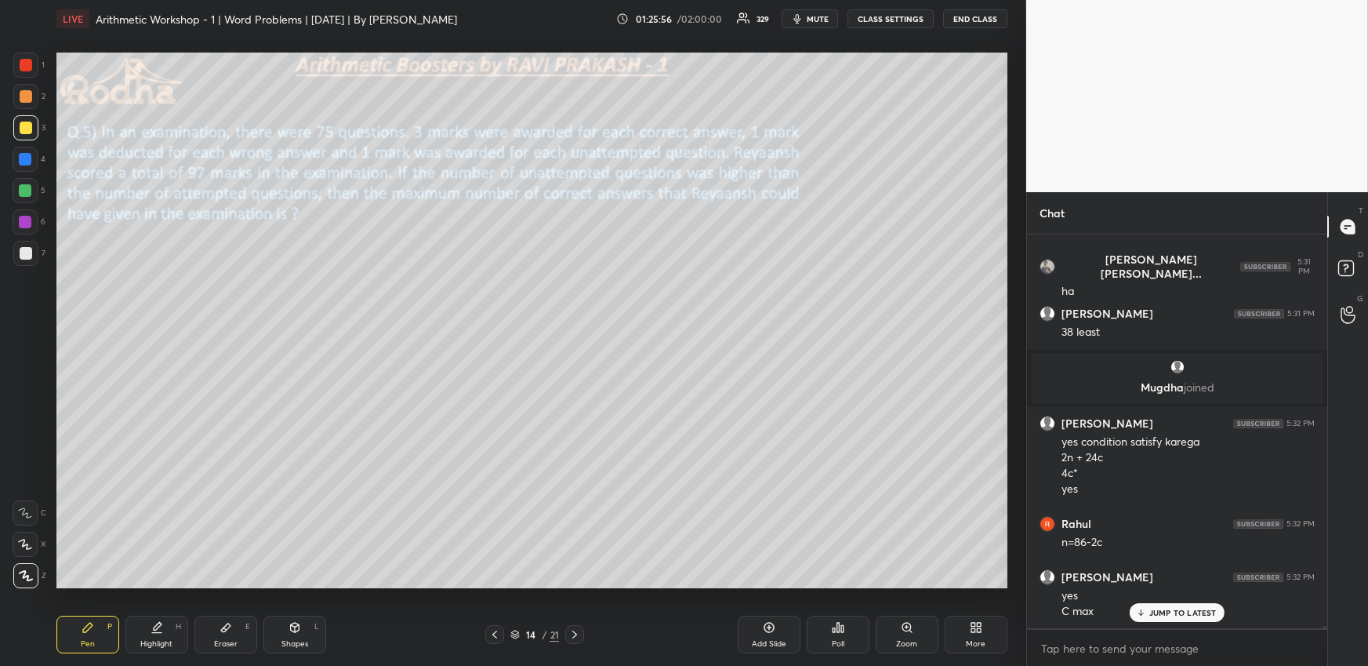
click at [26, 103] on div at bounding box center [25, 96] width 25 height 25
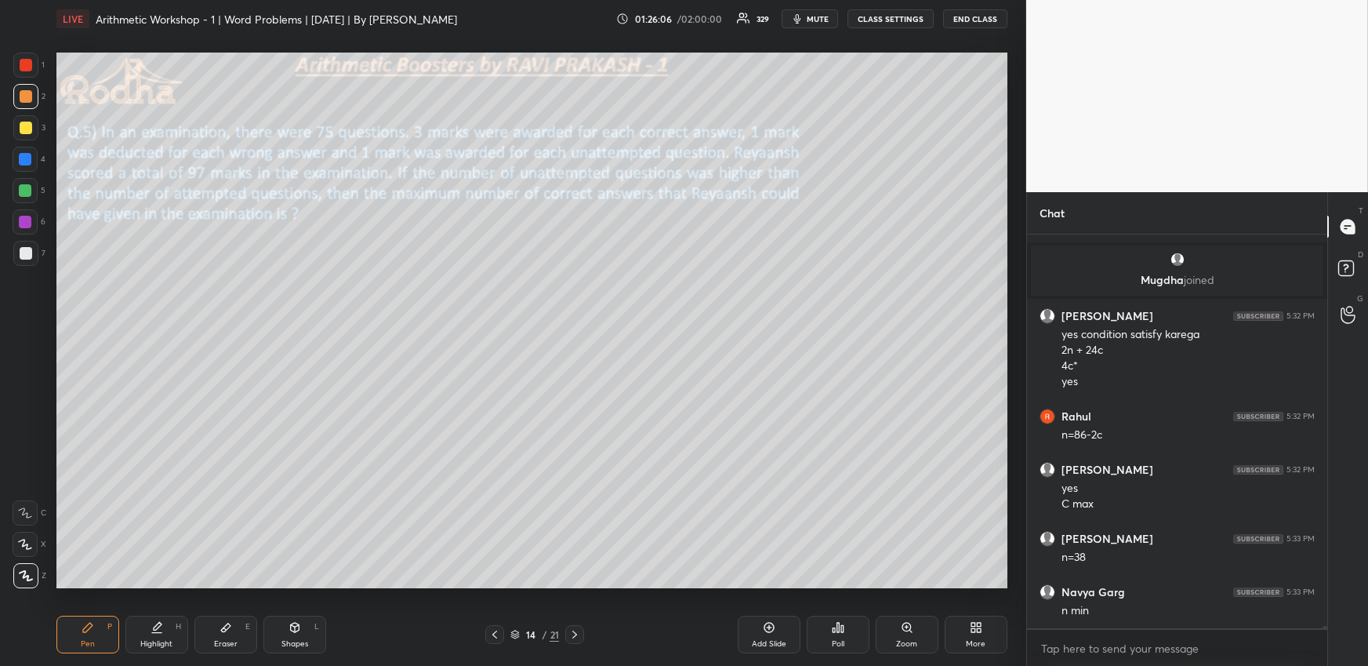
scroll to position [60266, 0]
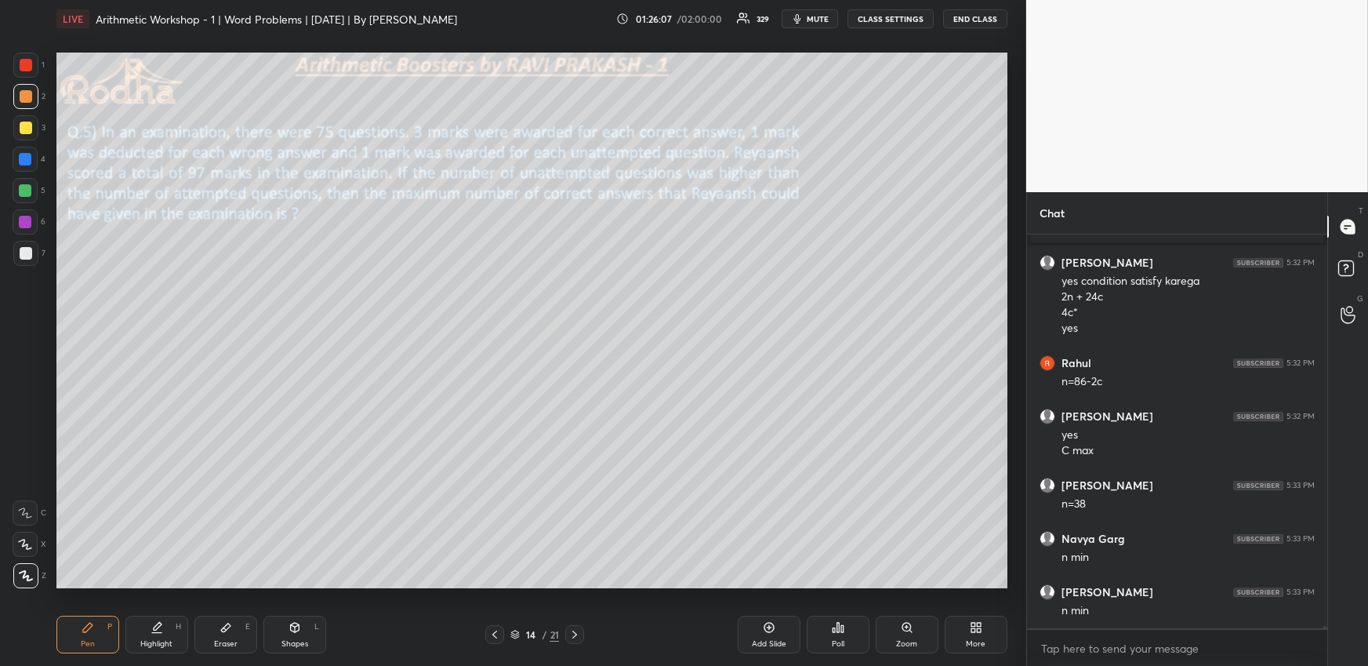
drag, startPoint x: 27, startPoint y: 192, endPoint x: 43, endPoint y: 237, distance: 47.4
click at [27, 192] on div at bounding box center [25, 190] width 13 height 13
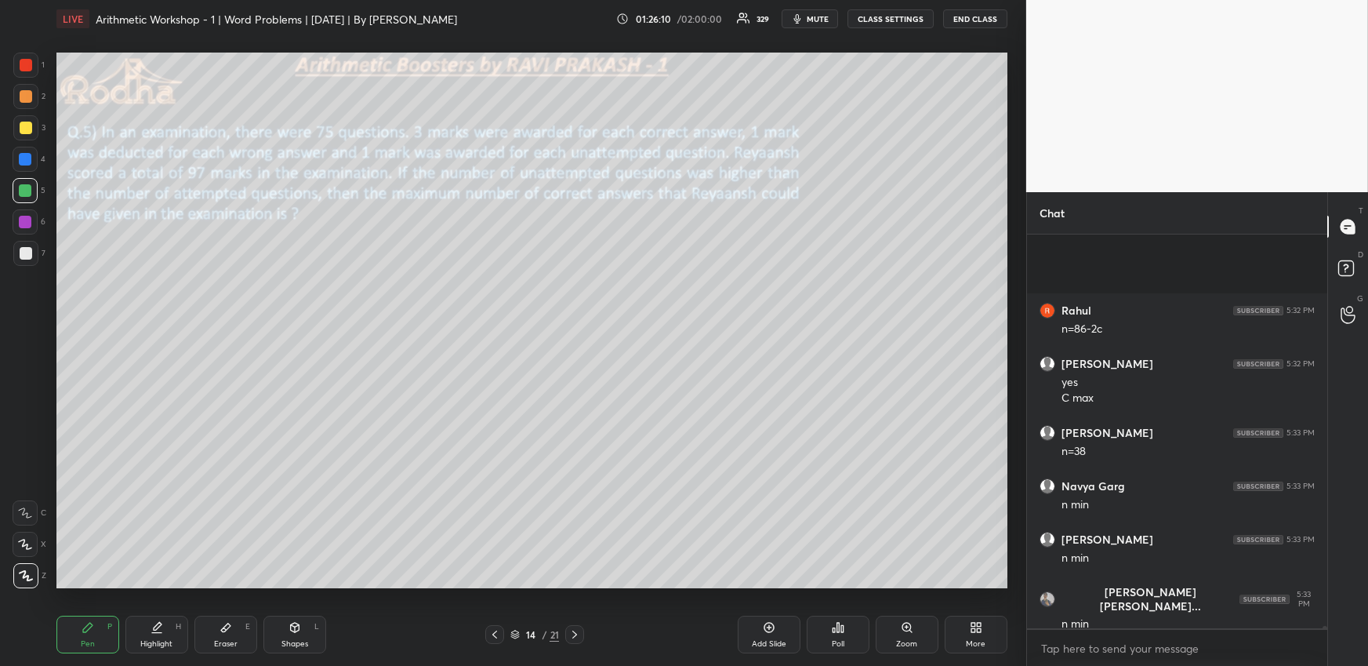
scroll to position [60479, 0]
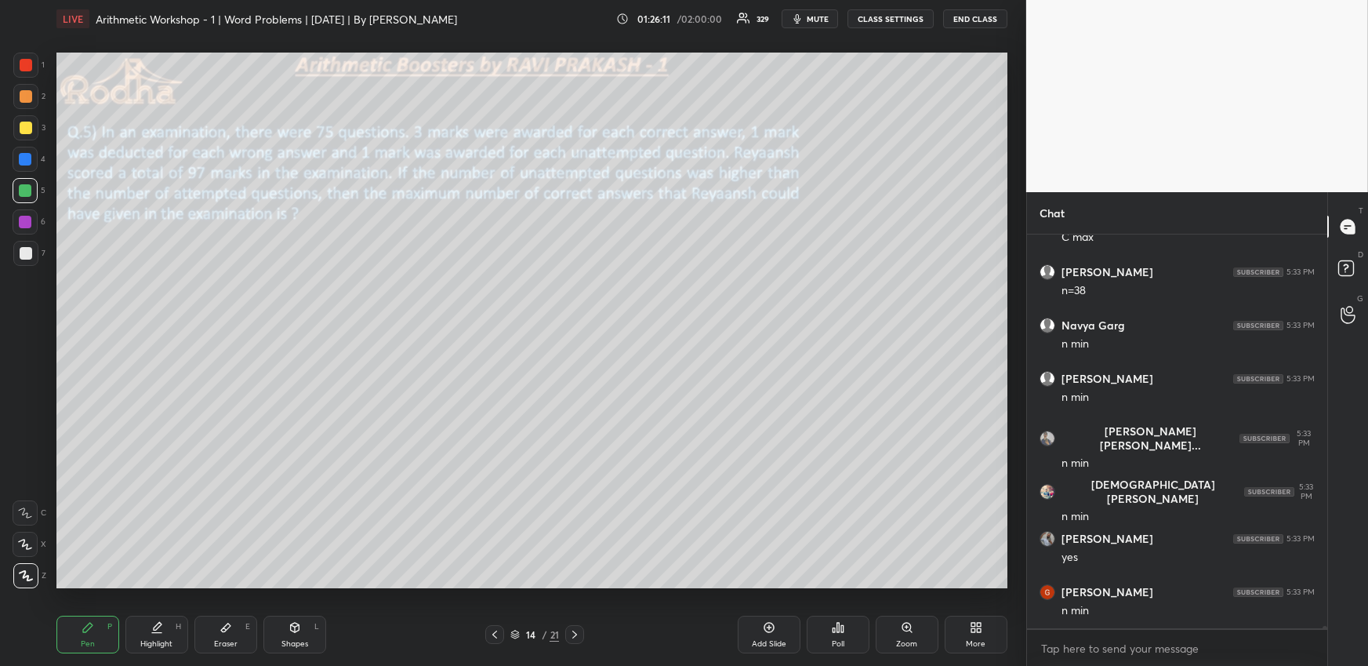
click at [161, 633] on icon at bounding box center [156, 633] width 9 height 0
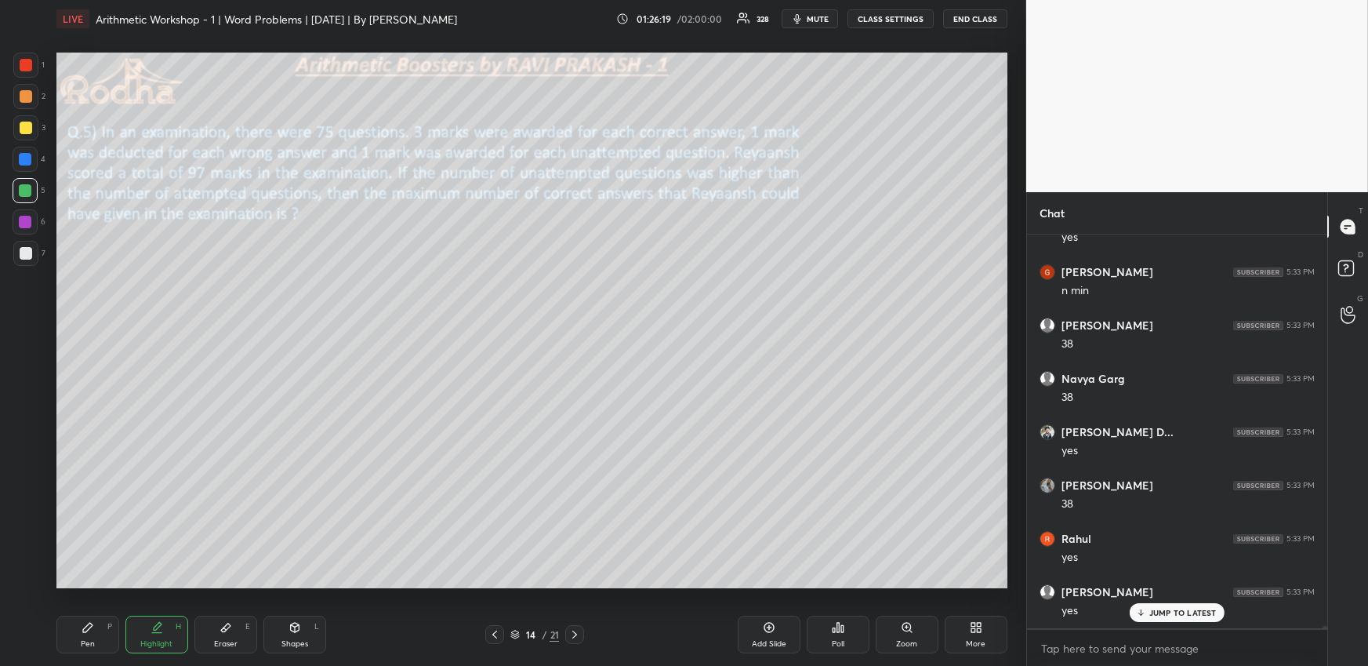
scroll to position [60852, 0]
click at [85, 631] on icon at bounding box center [88, 627] width 13 height 13
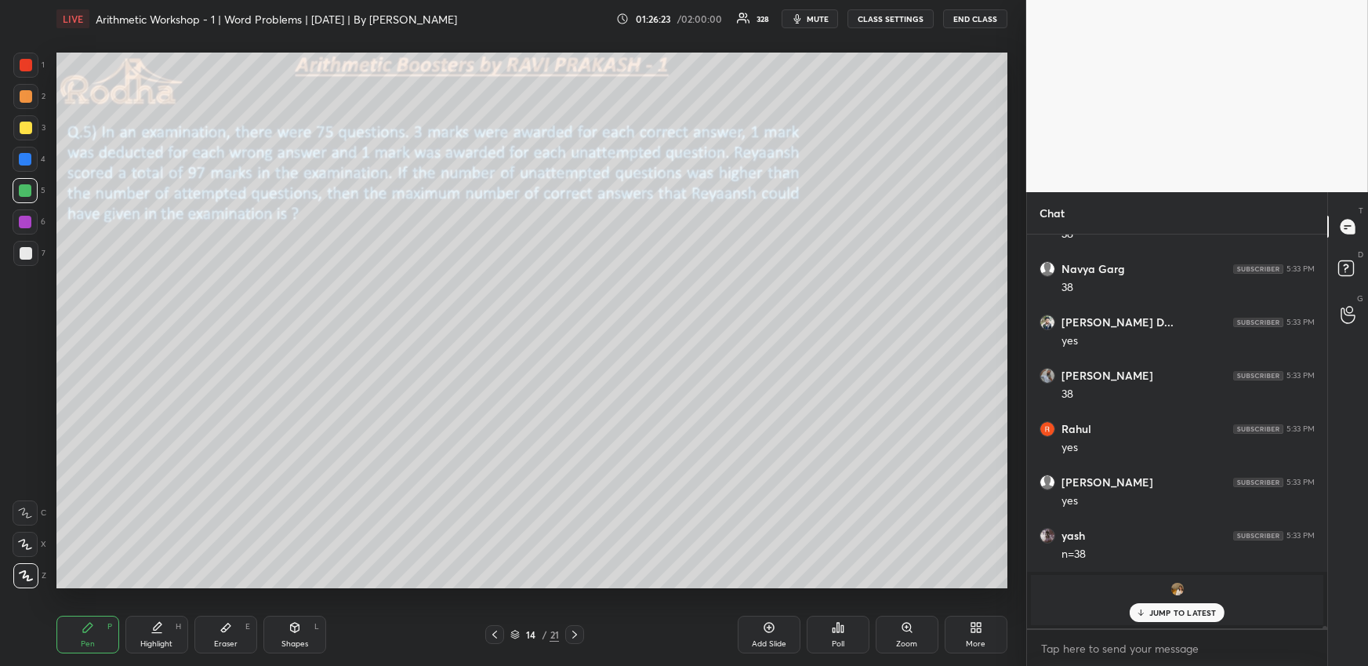
scroll to position [60962, 0]
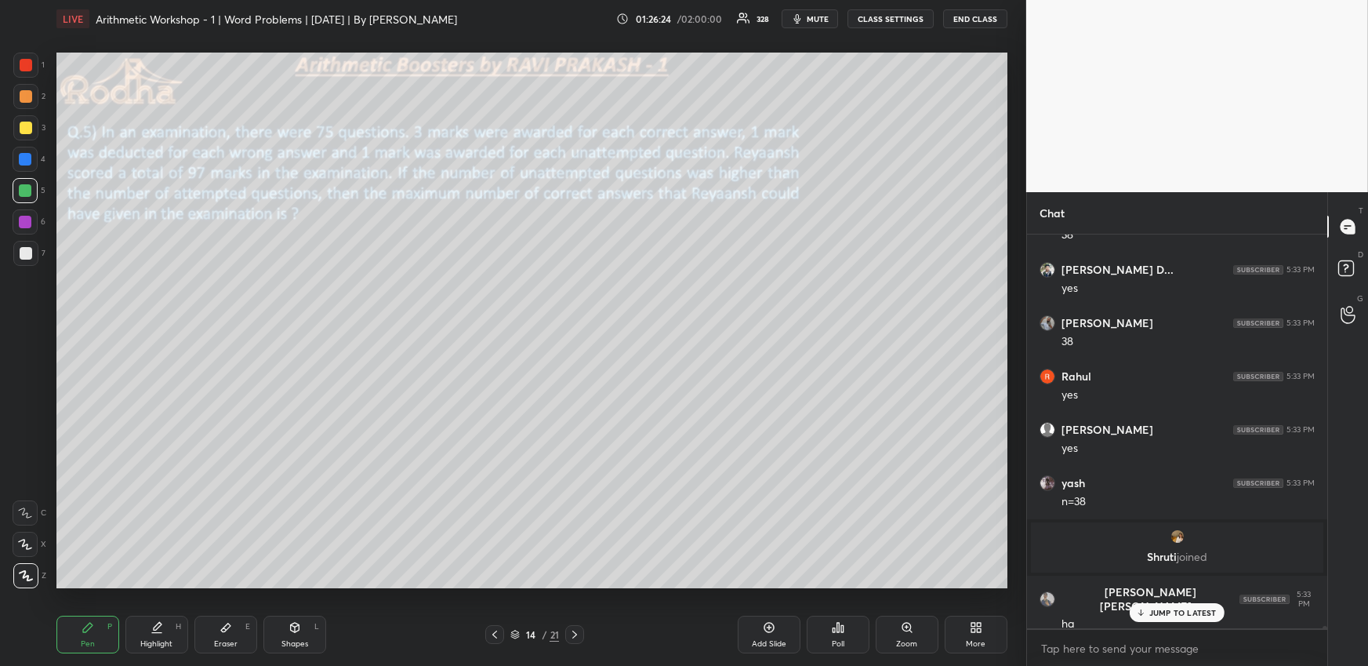
click at [172, 633] on div "Highlight H" at bounding box center [156, 635] width 63 height 38
drag, startPoint x: 82, startPoint y: 634, endPoint x: 122, endPoint y: 612, distance: 45.6
click at [82, 634] on div "Pen P" at bounding box center [87, 635] width 63 height 38
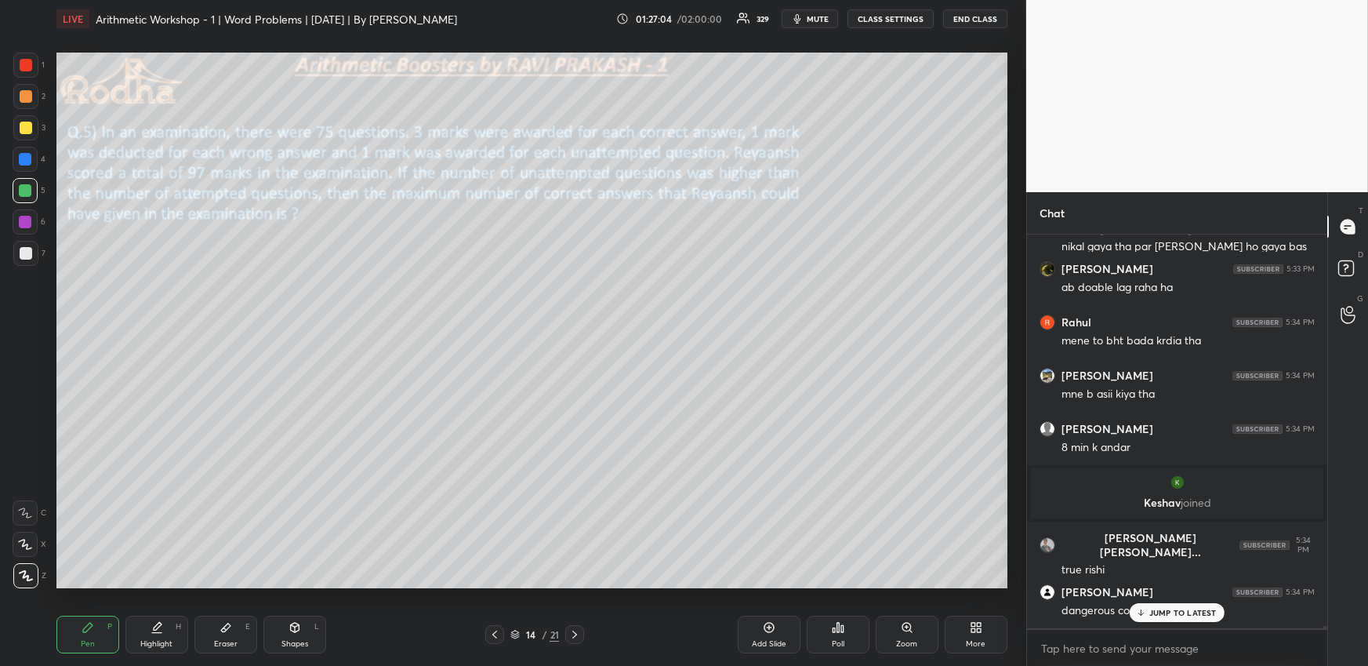
scroll to position [61948, 0]
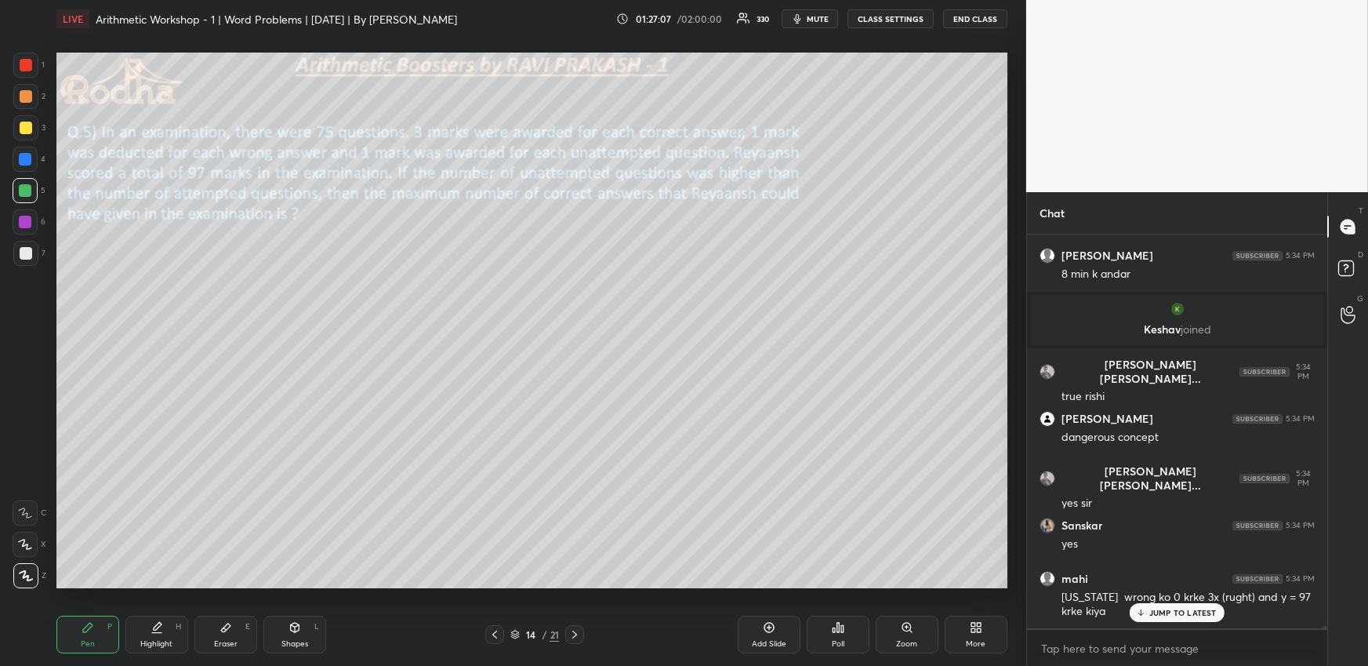
click at [575, 630] on icon at bounding box center [575, 634] width 13 height 13
click at [81, 640] on div "Pen" at bounding box center [88, 644] width 14 height 8
click at [25, 129] on div at bounding box center [26, 128] width 13 height 13
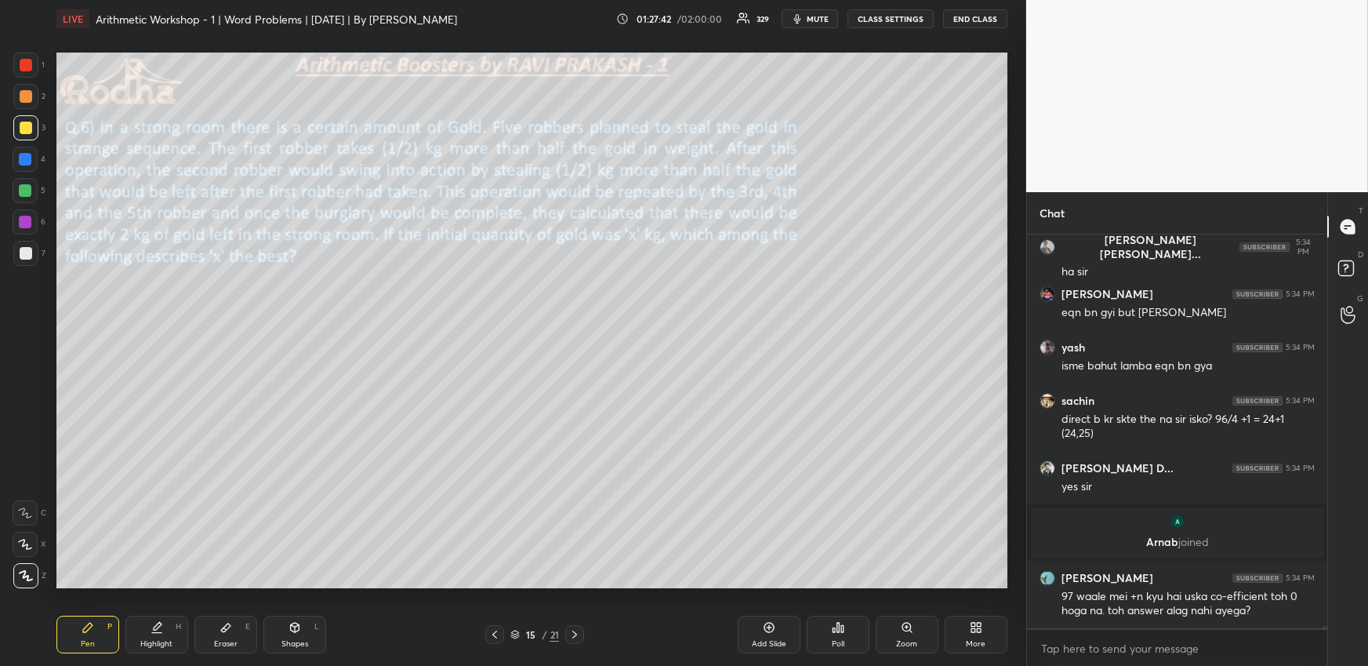
scroll to position [62252, 0]
click at [492, 639] on icon at bounding box center [495, 634] width 13 height 13
click at [154, 638] on div "Highlight H" at bounding box center [156, 635] width 63 height 38
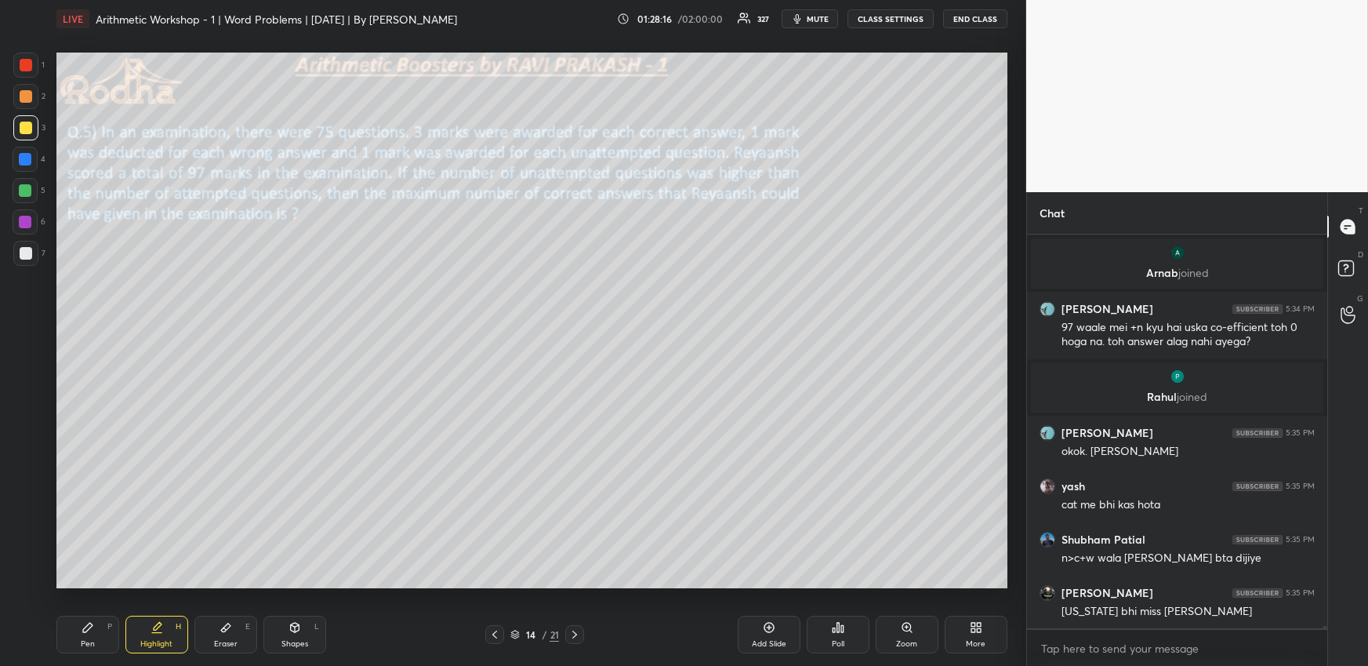
scroll to position [62575, 0]
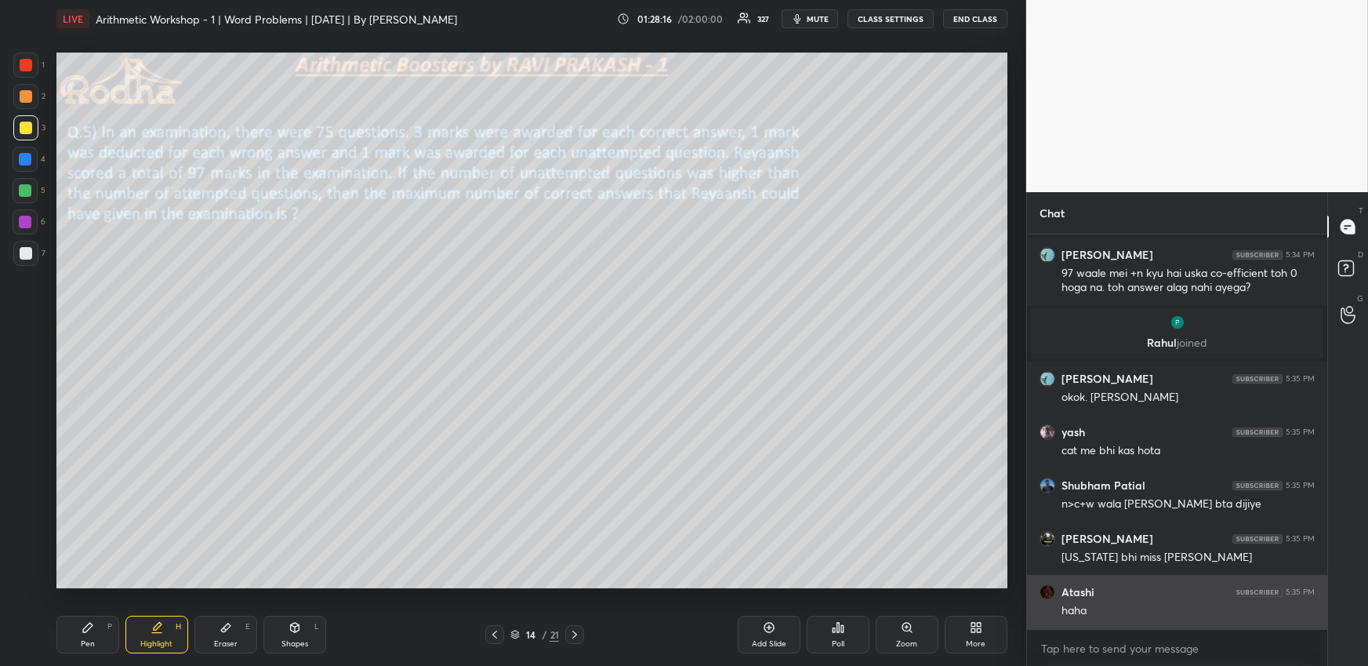
click at [1196, 615] on div "haha" at bounding box center [1188, 611] width 253 height 16
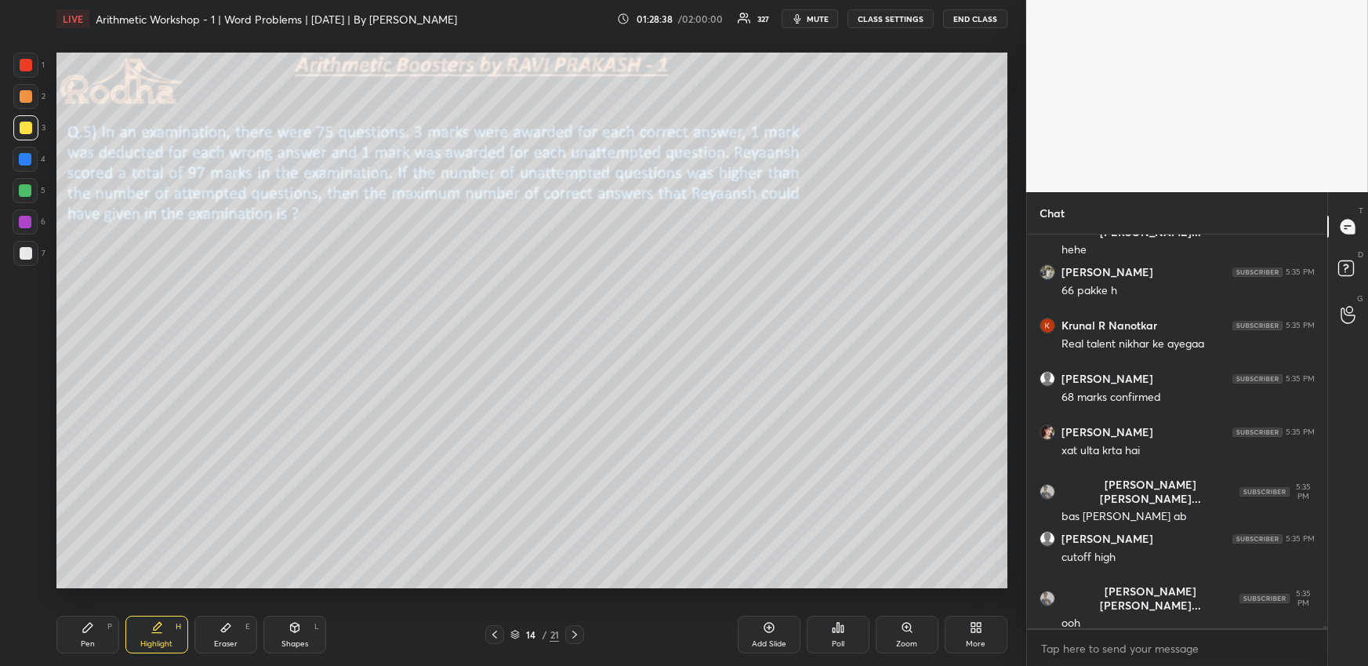
scroll to position [64281, 0]
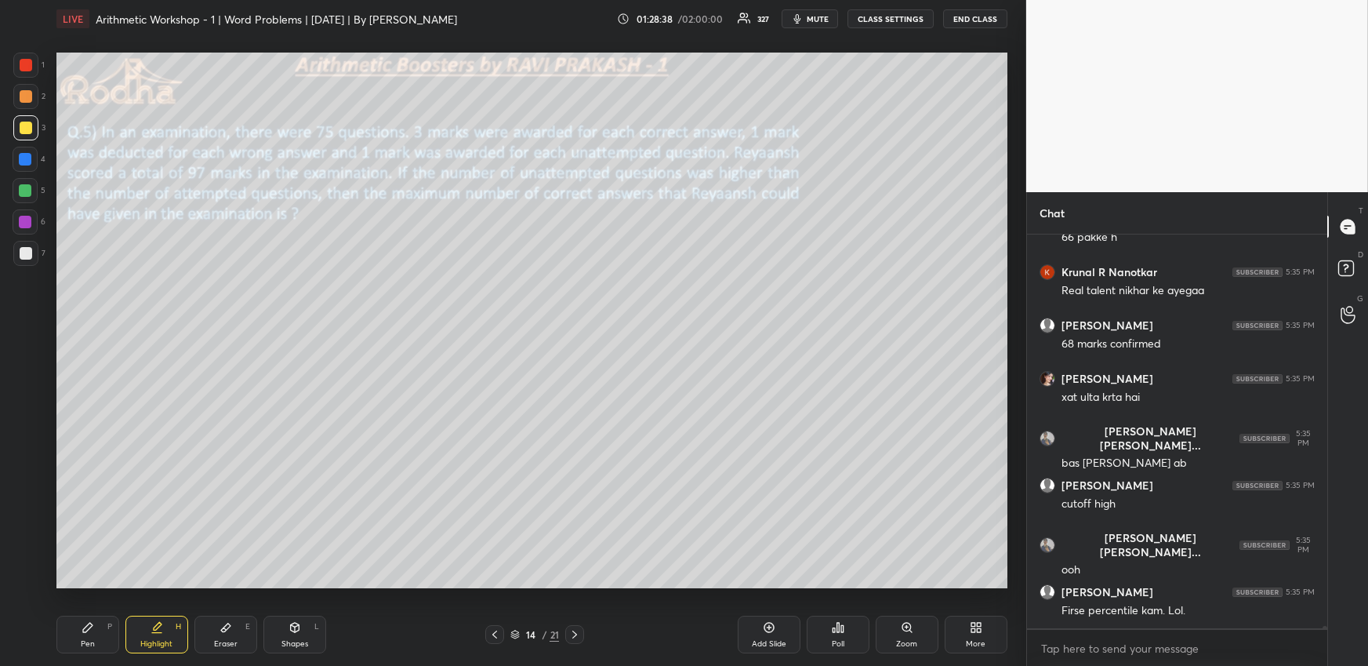
click at [578, 634] on icon at bounding box center [575, 634] width 13 height 13
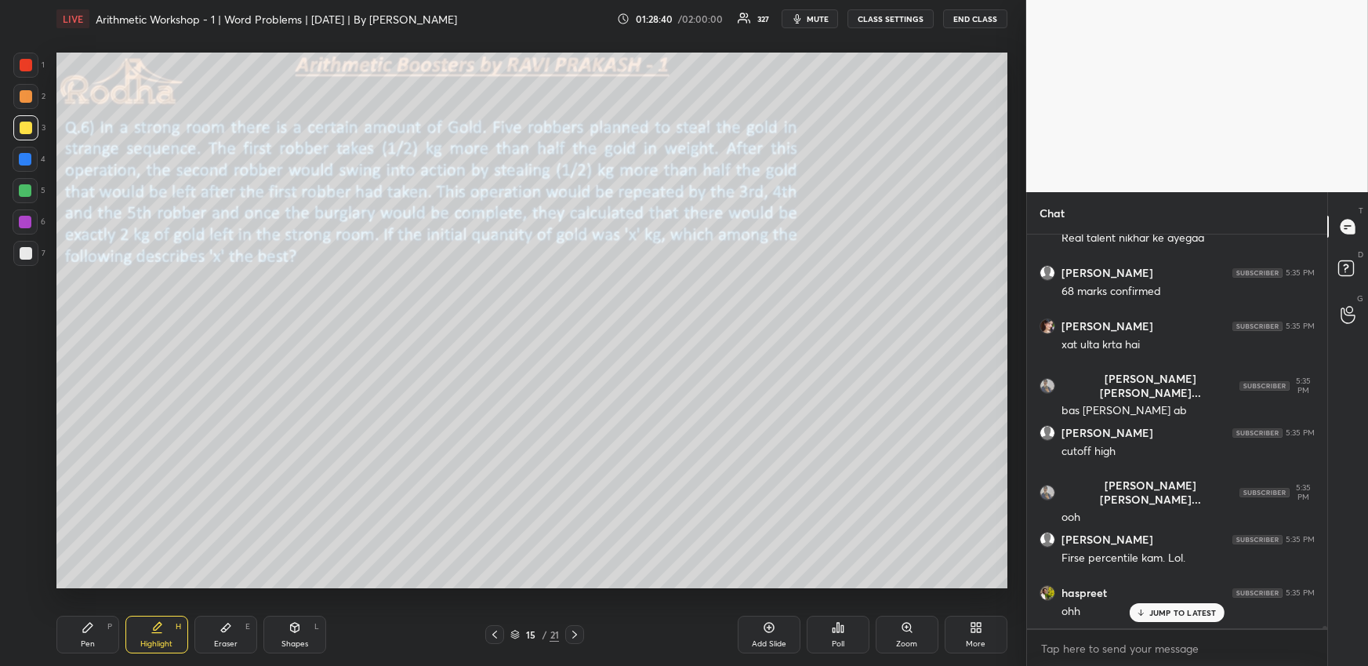
drag, startPoint x: 88, startPoint y: 634, endPoint x: 89, endPoint y: 626, distance: 8.0
click at [85, 634] on div "Pen P" at bounding box center [87, 635] width 63 height 38
click at [30, 124] on div at bounding box center [26, 128] width 13 height 13
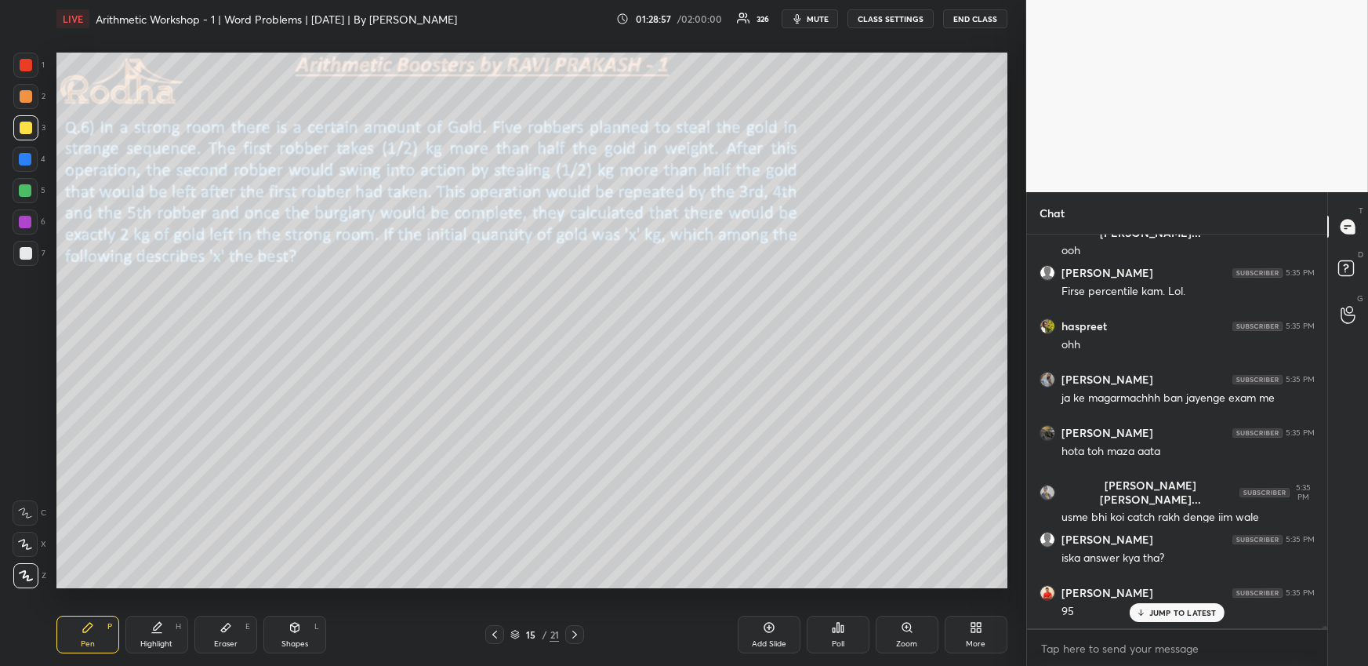
scroll to position [64653, 0]
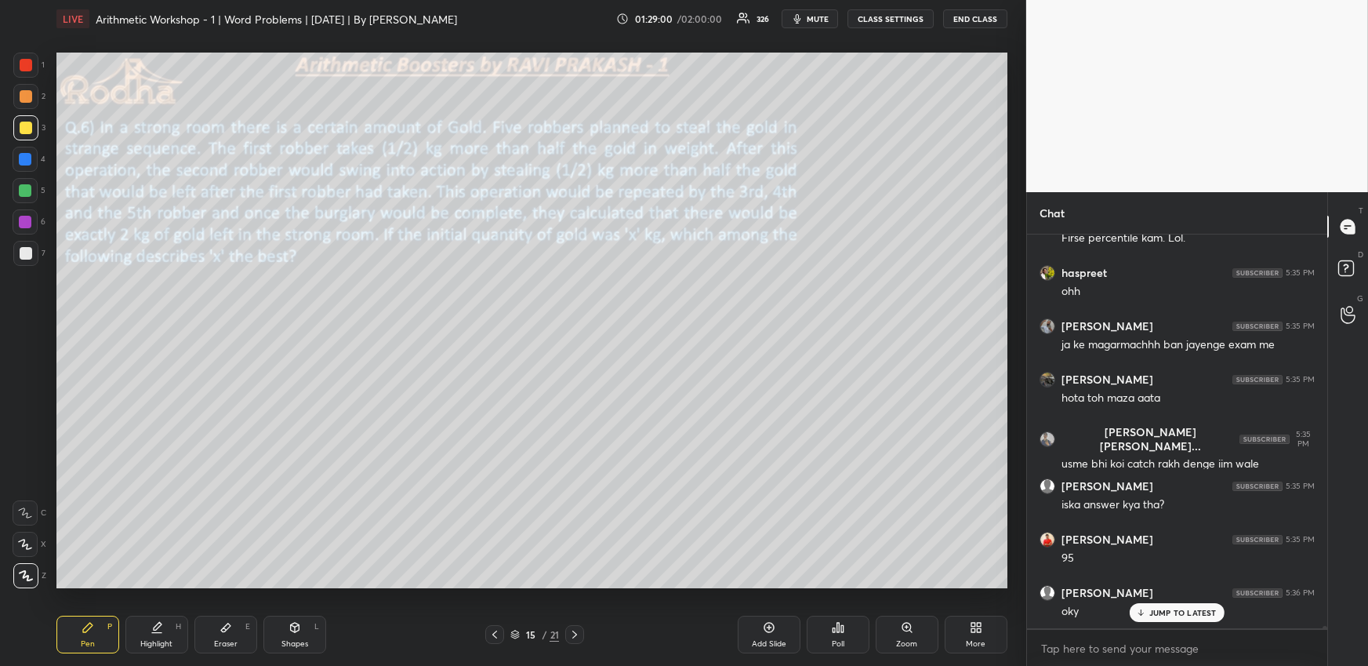
drag, startPoint x: 26, startPoint y: 187, endPoint x: 36, endPoint y: 202, distance: 18.7
click at [26, 187] on div at bounding box center [25, 190] width 13 height 13
drag, startPoint x: 238, startPoint y: 627, endPoint x: 234, endPoint y: 608, distance: 19.2
click at [236, 629] on div "Eraser E" at bounding box center [225, 635] width 63 height 38
click at [287, 634] on div "Shapes L" at bounding box center [294, 635] width 63 height 38
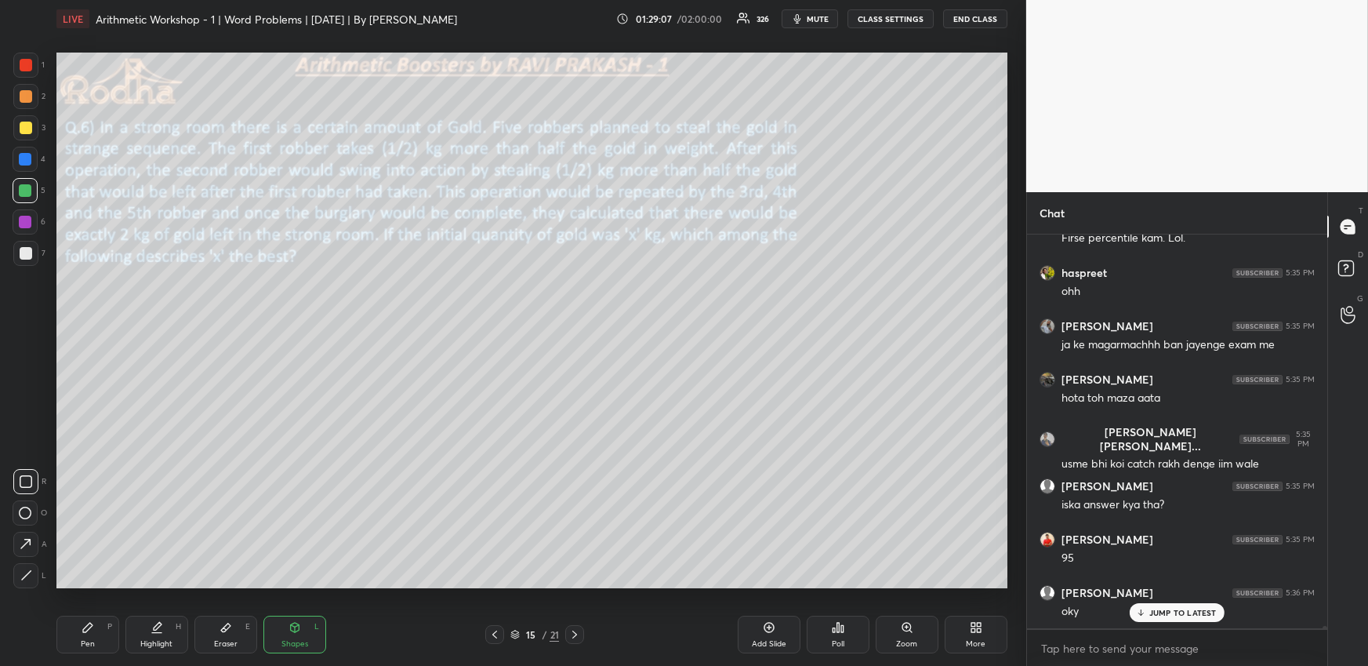
click at [31, 537] on icon at bounding box center [25, 544] width 16 height 16
drag, startPoint x: 167, startPoint y: 644, endPoint x: 167, endPoint y: 628, distance: 15.7
click at [166, 643] on div "Highlight" at bounding box center [156, 644] width 32 height 8
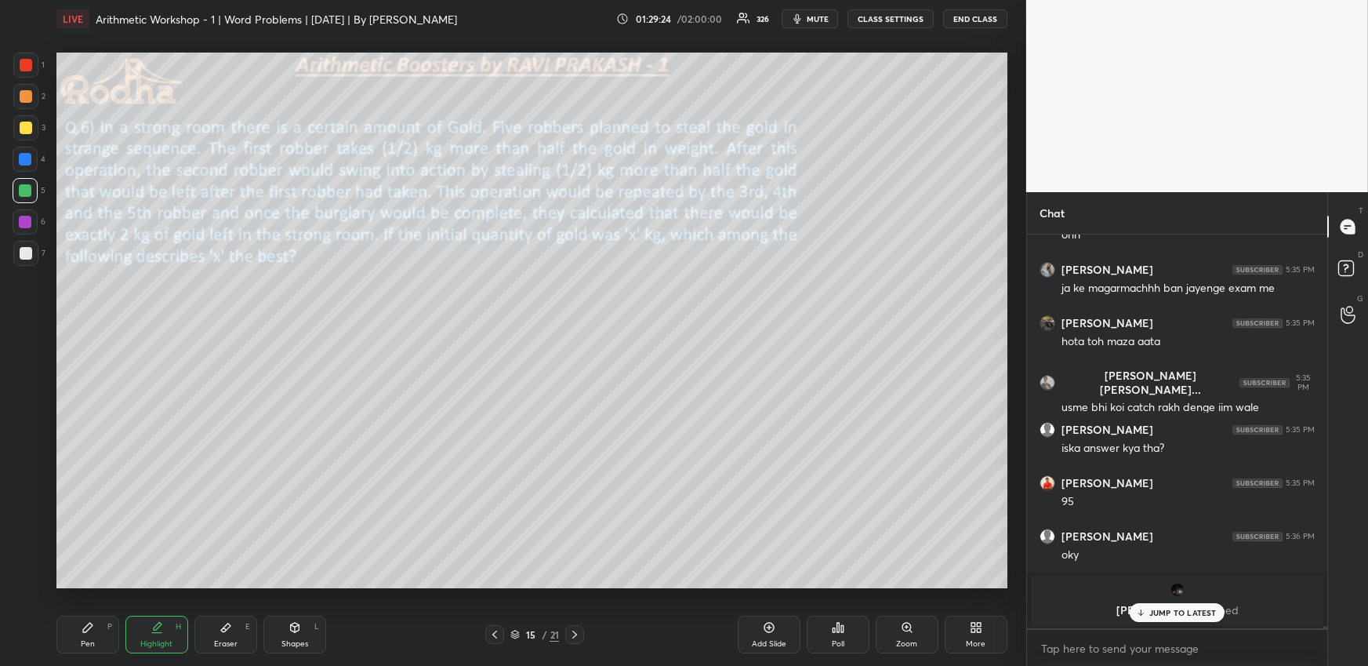
click at [94, 614] on div "Pen P Highlight H Eraser E Shapes L 15 / 21 Add Slide Poll Zoom More" at bounding box center [531, 634] width 951 height 63
drag, startPoint x: 96, startPoint y: 637, endPoint x: 93, endPoint y: 622, distance: 15.2
click at [95, 637] on div "Pen P" at bounding box center [87, 635] width 63 height 38
click at [24, 73] on div at bounding box center [25, 65] width 25 height 25
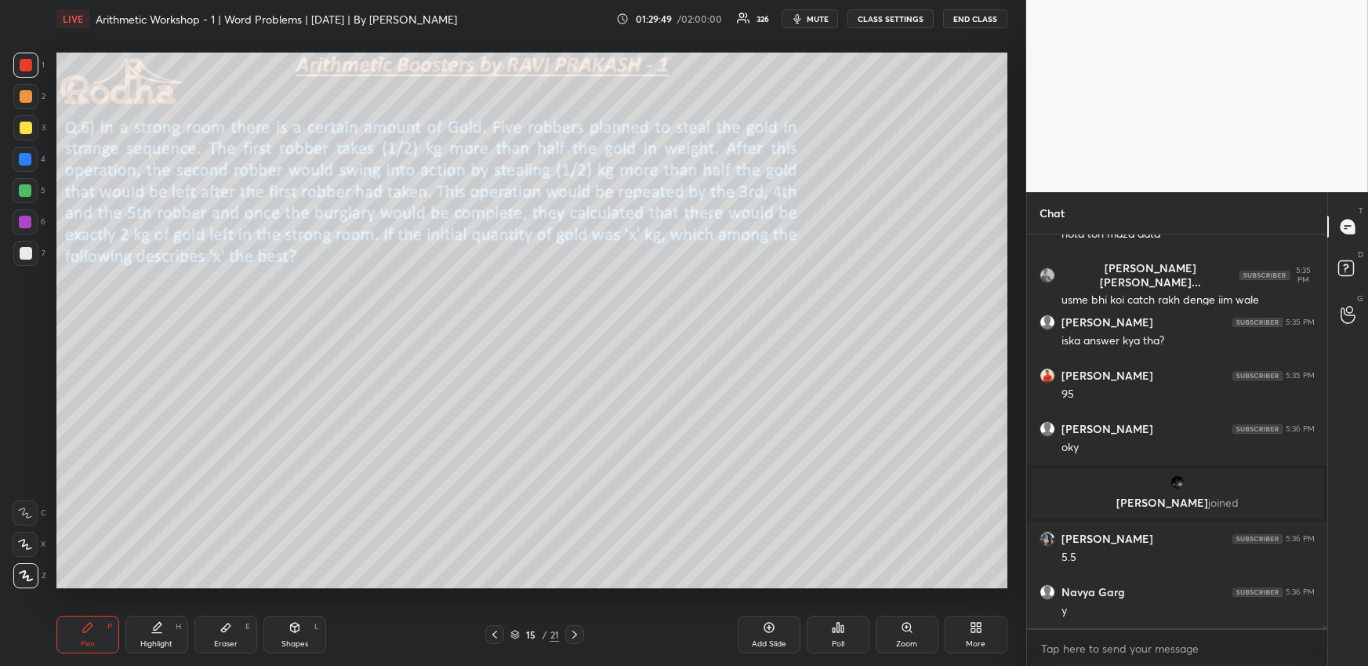
scroll to position [64871, 0]
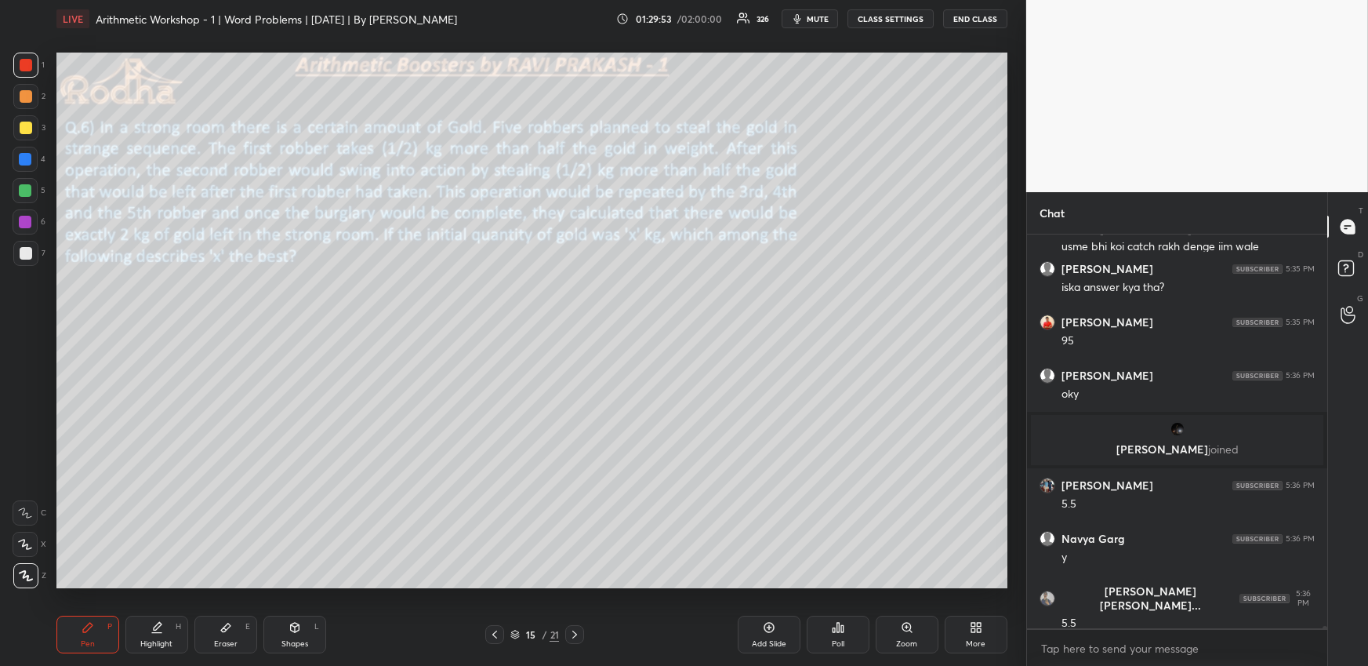
click at [30, 194] on div at bounding box center [25, 190] width 13 height 13
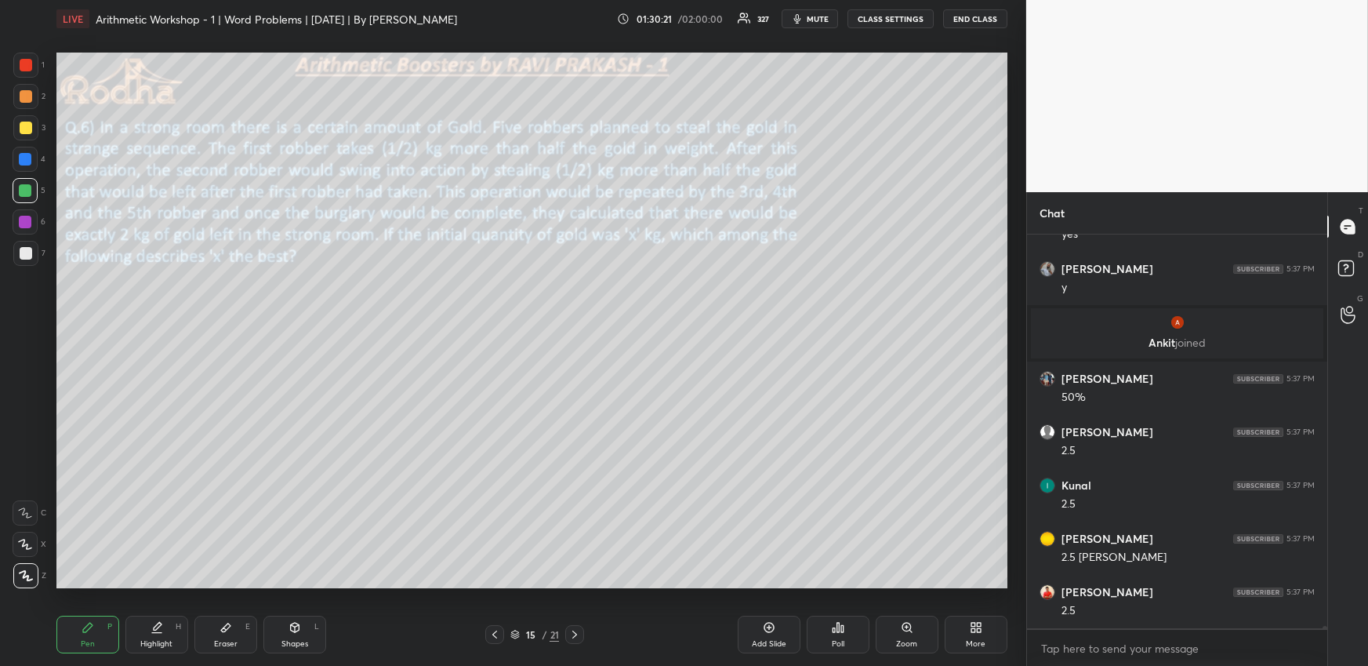
scroll to position [64912, 0]
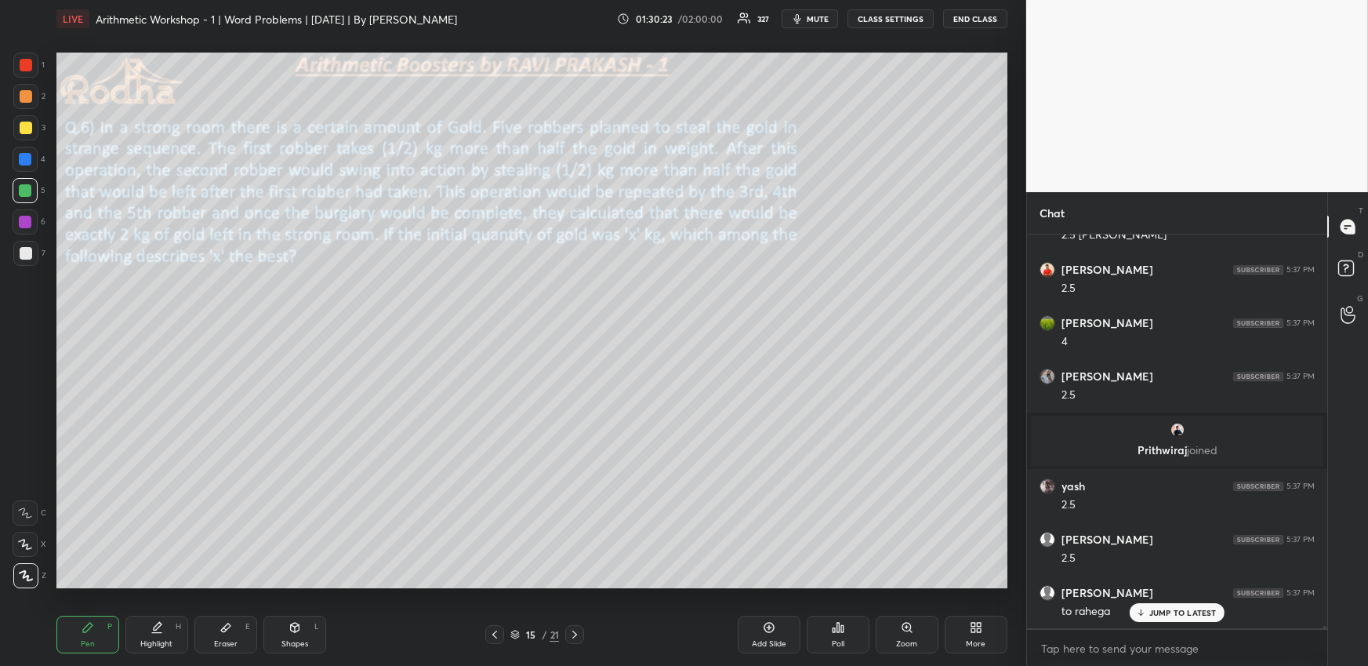
click at [161, 641] on div "Highlight" at bounding box center [156, 644] width 32 height 8
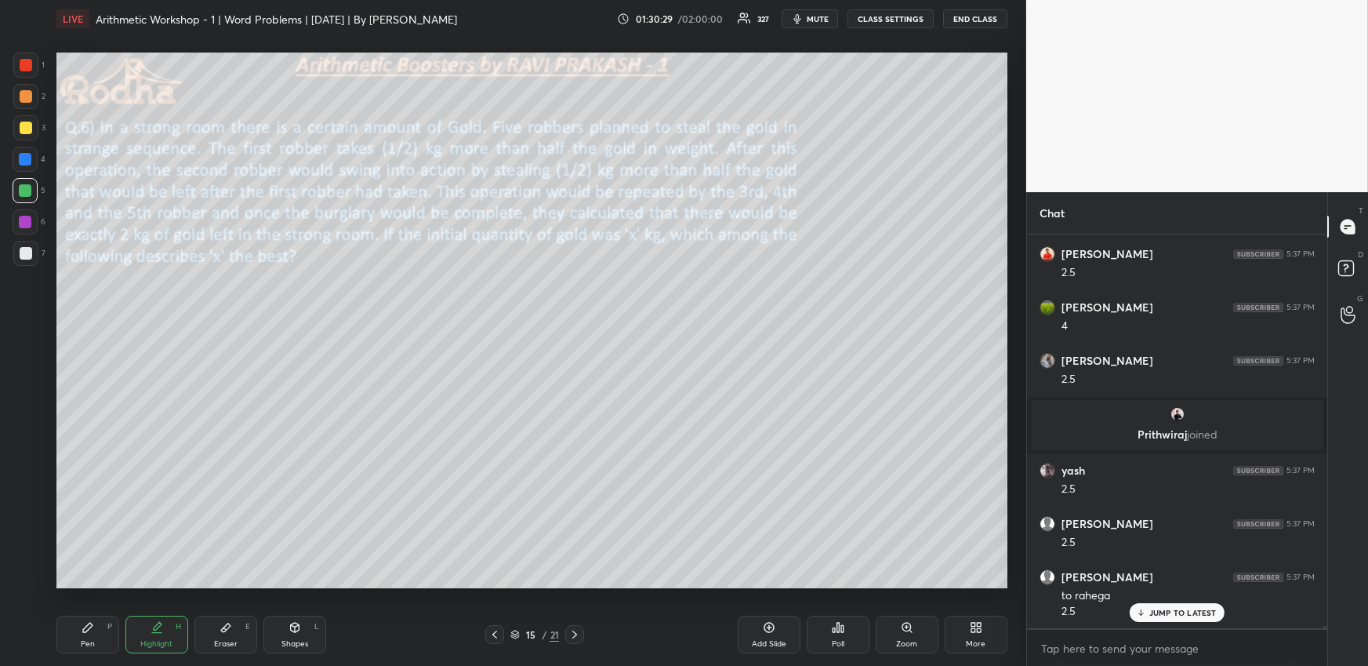
click at [153, 641] on div "Highlight" at bounding box center [156, 644] width 32 height 8
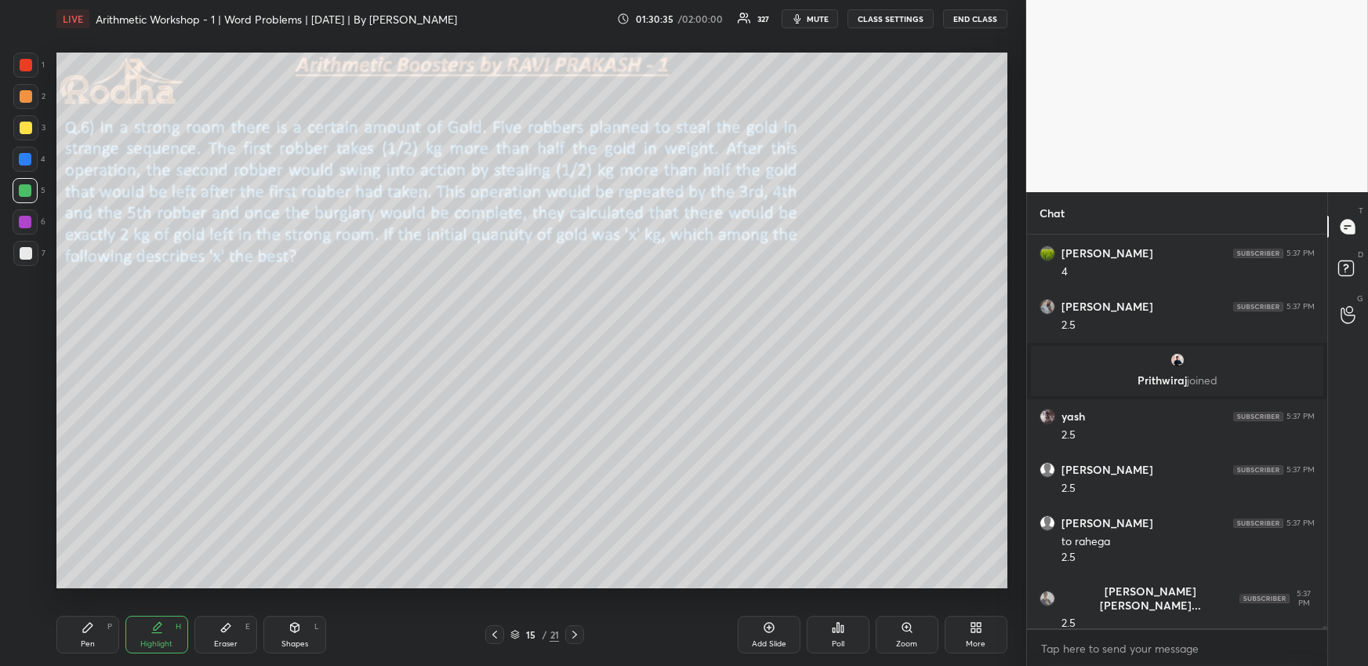
drag, startPoint x: 75, startPoint y: 626, endPoint x: 66, endPoint y: 595, distance: 32.0
click at [77, 629] on div "Pen P" at bounding box center [87, 635] width 63 height 38
click at [28, 66] on div at bounding box center [26, 65] width 13 height 13
click at [163, 629] on div "Highlight H" at bounding box center [156, 635] width 63 height 38
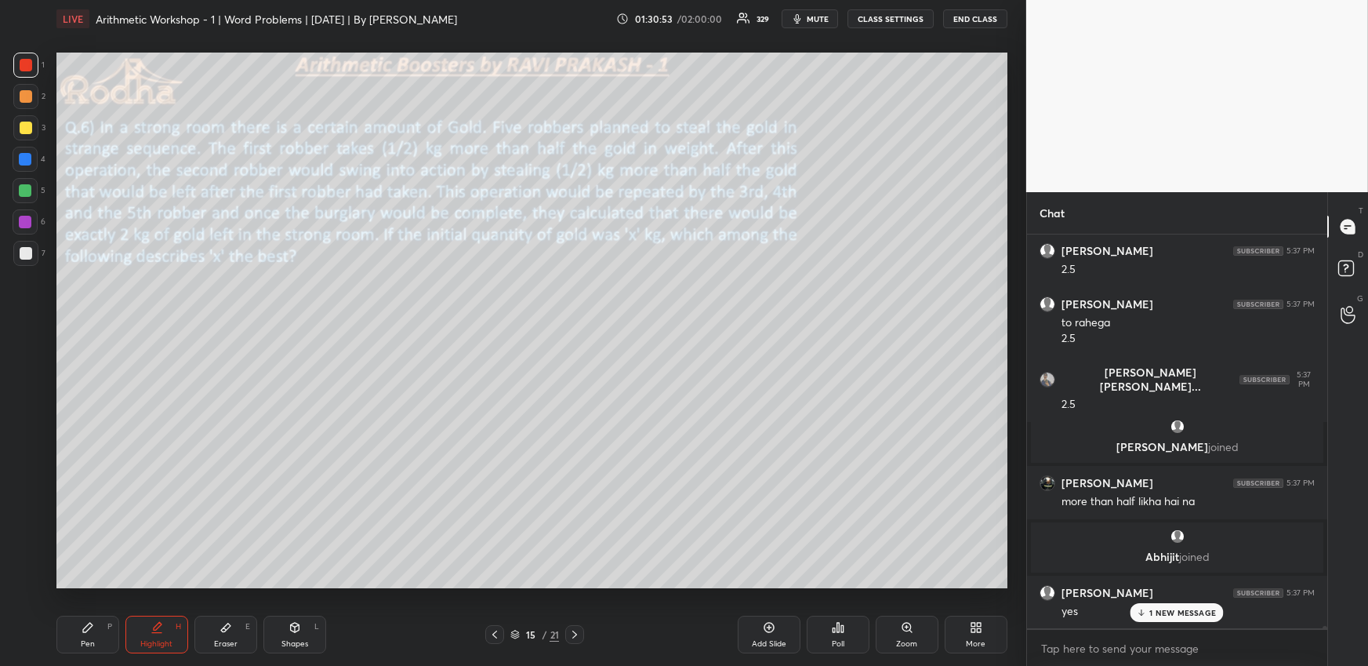
scroll to position [65057, 0]
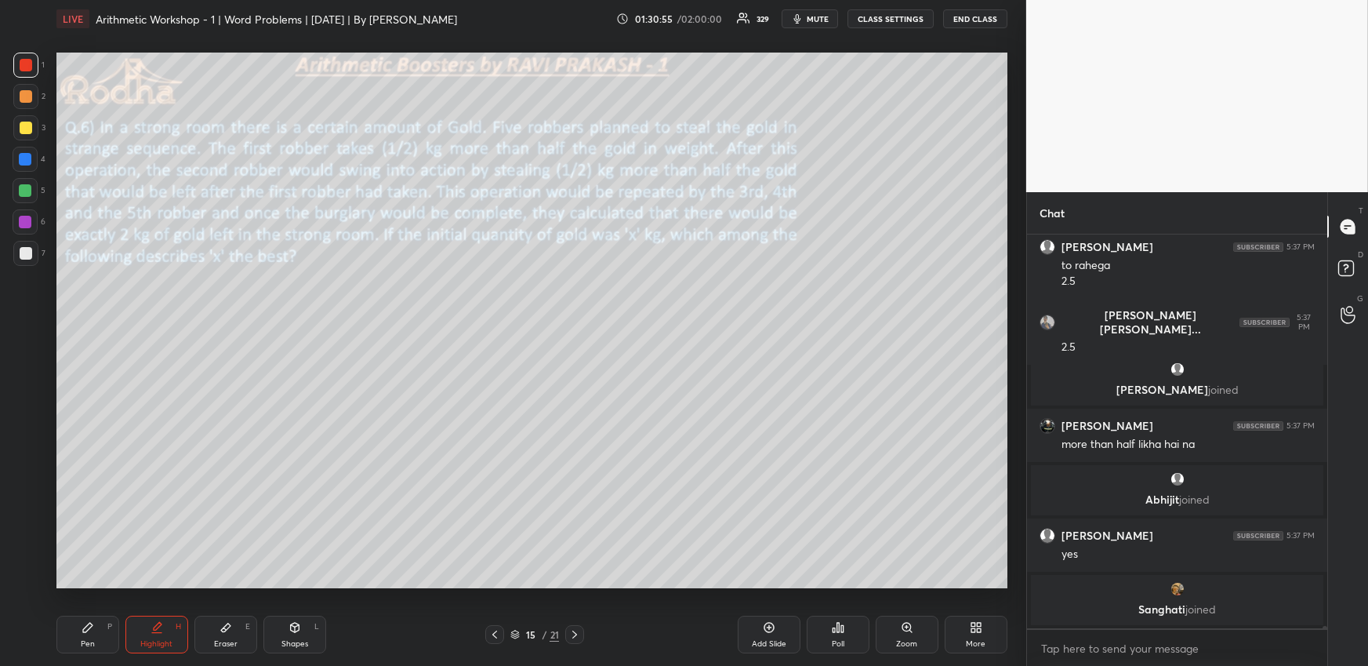
drag, startPoint x: 79, startPoint y: 638, endPoint x: 79, endPoint y: 625, distance: 12.5
click at [82, 638] on div "Pen P" at bounding box center [87, 635] width 63 height 38
click at [29, 190] on div at bounding box center [25, 190] width 13 height 13
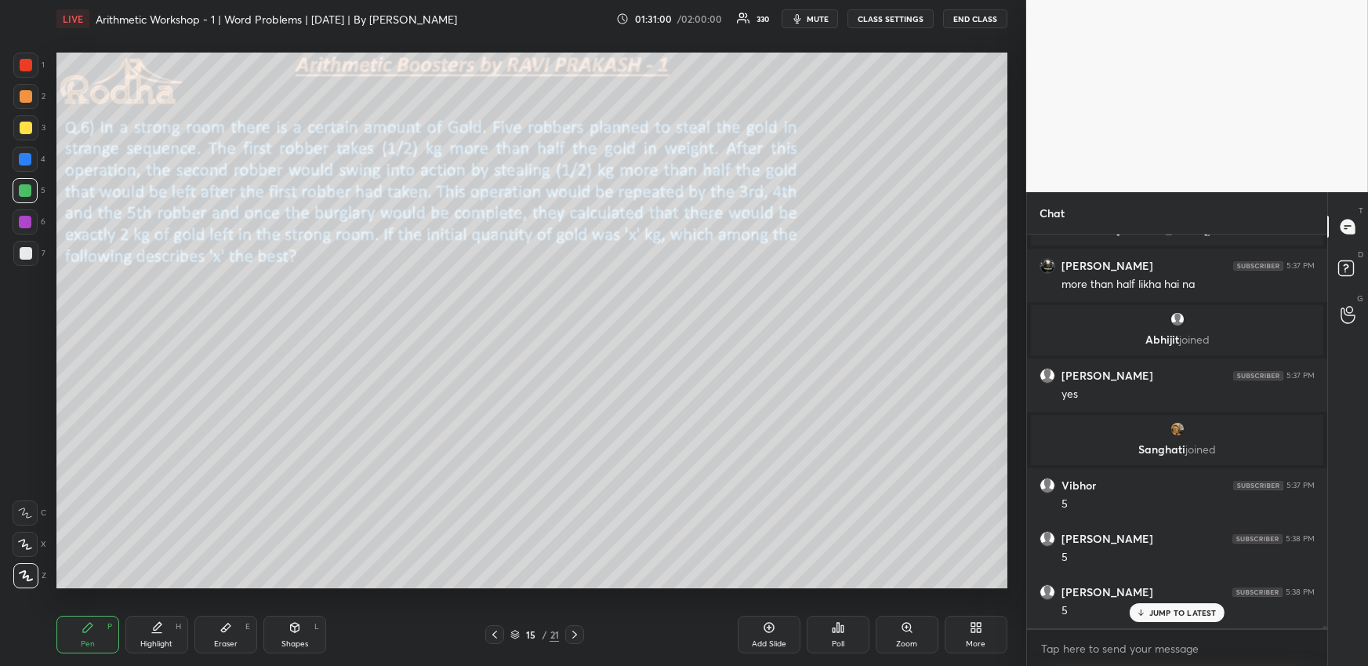
scroll to position [65376, 0]
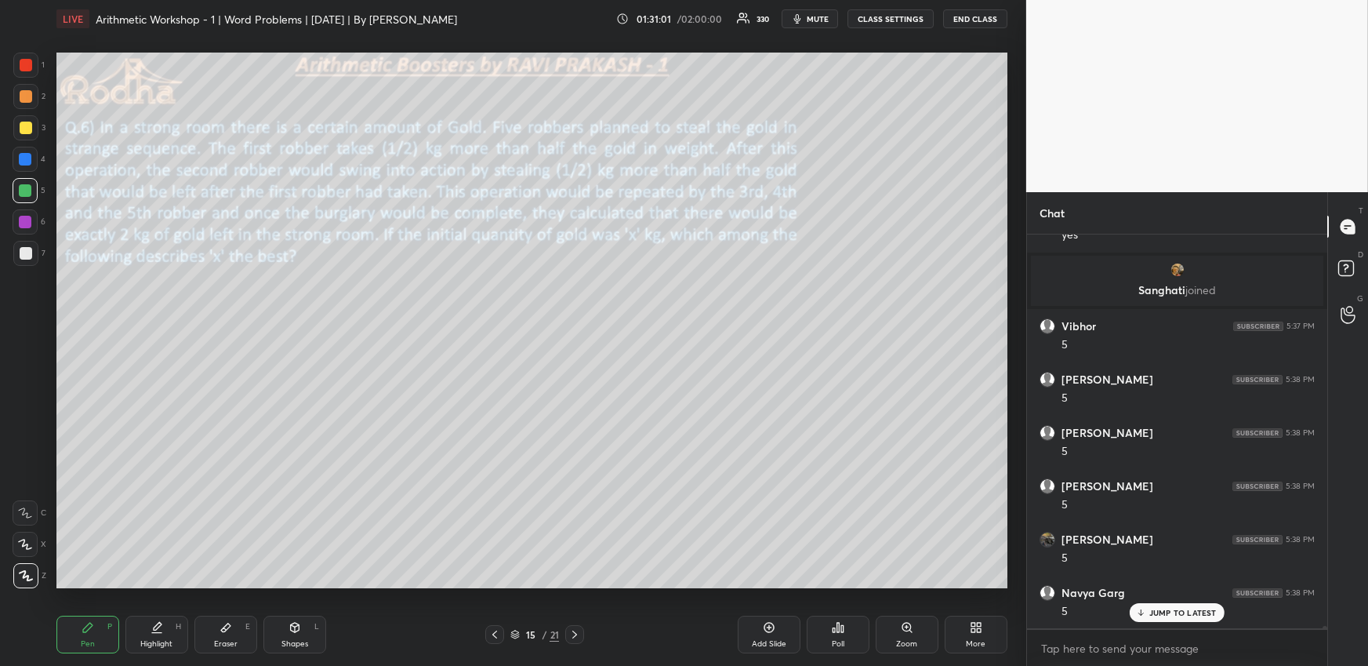
click at [31, 67] on div at bounding box center [26, 65] width 13 height 13
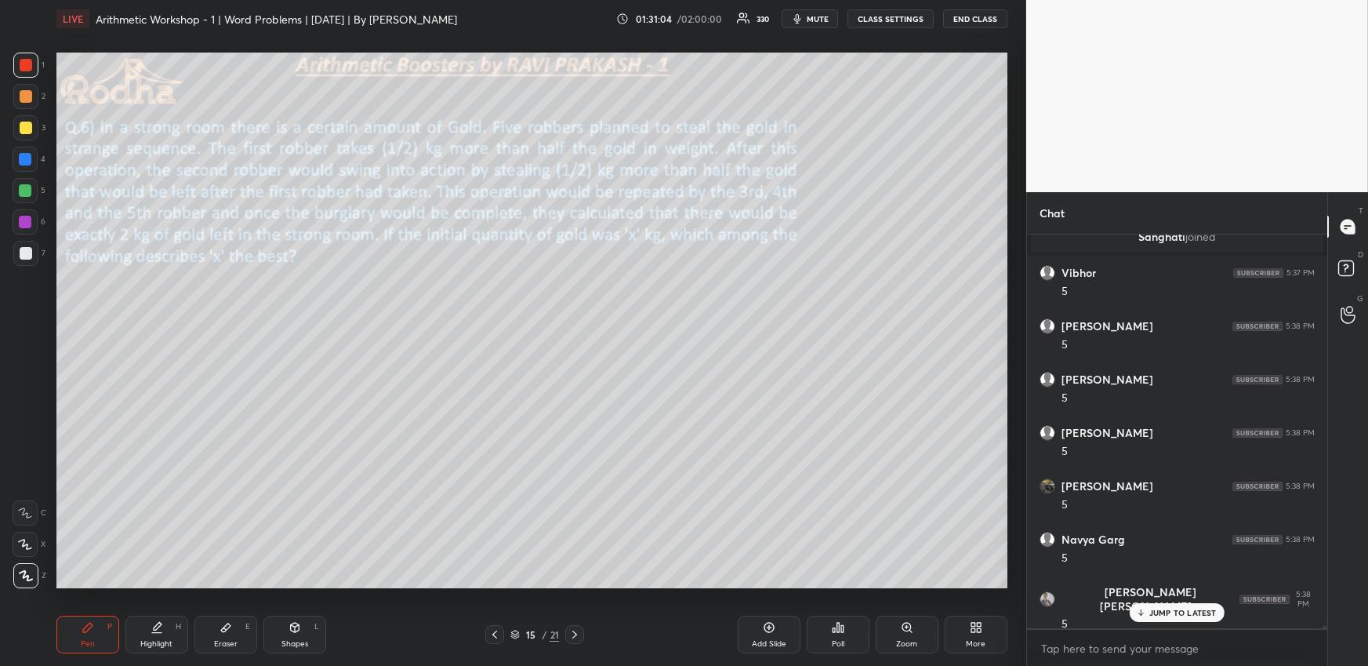
scroll to position [65484, 0]
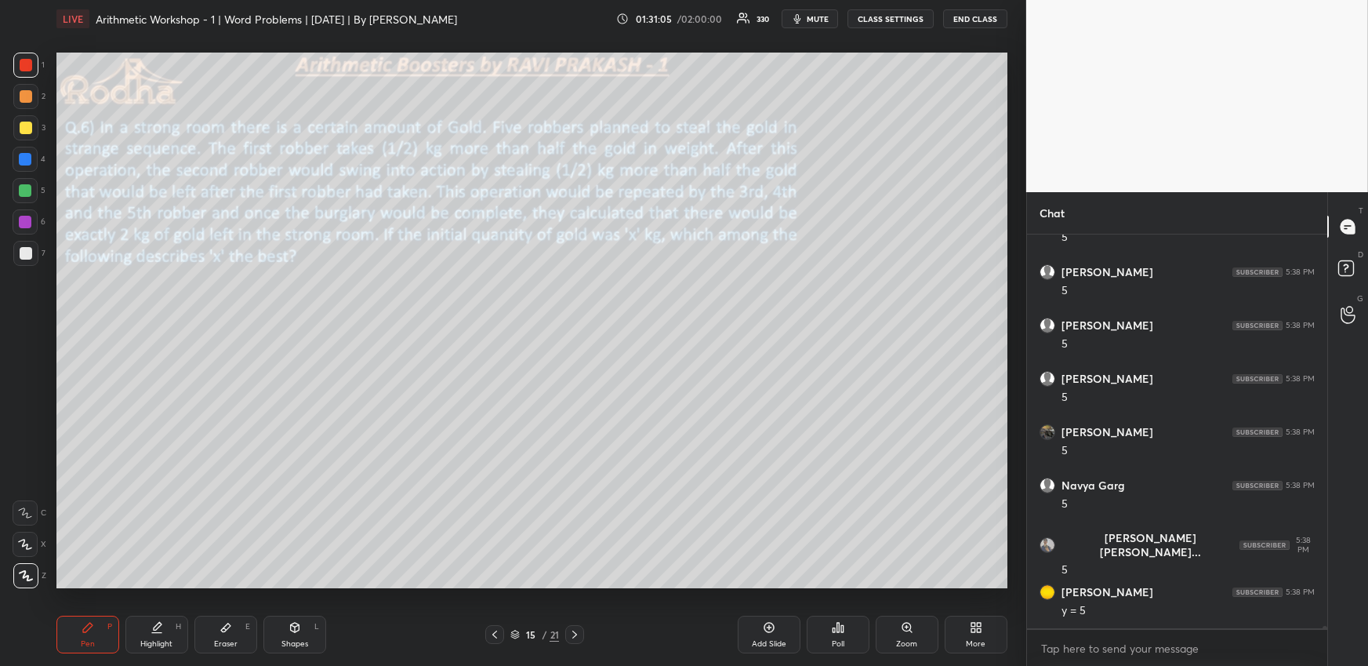
click at [173, 622] on div "Highlight H" at bounding box center [156, 635] width 63 height 38
drag, startPoint x: 87, startPoint y: 634, endPoint x: 93, endPoint y: 623, distance: 13.3
click at [90, 634] on div "Pen P" at bounding box center [87, 635] width 63 height 38
drag, startPoint x: 31, startPoint y: 125, endPoint x: 38, endPoint y: 134, distance: 12.2
click at [30, 125] on div at bounding box center [25, 127] width 25 height 25
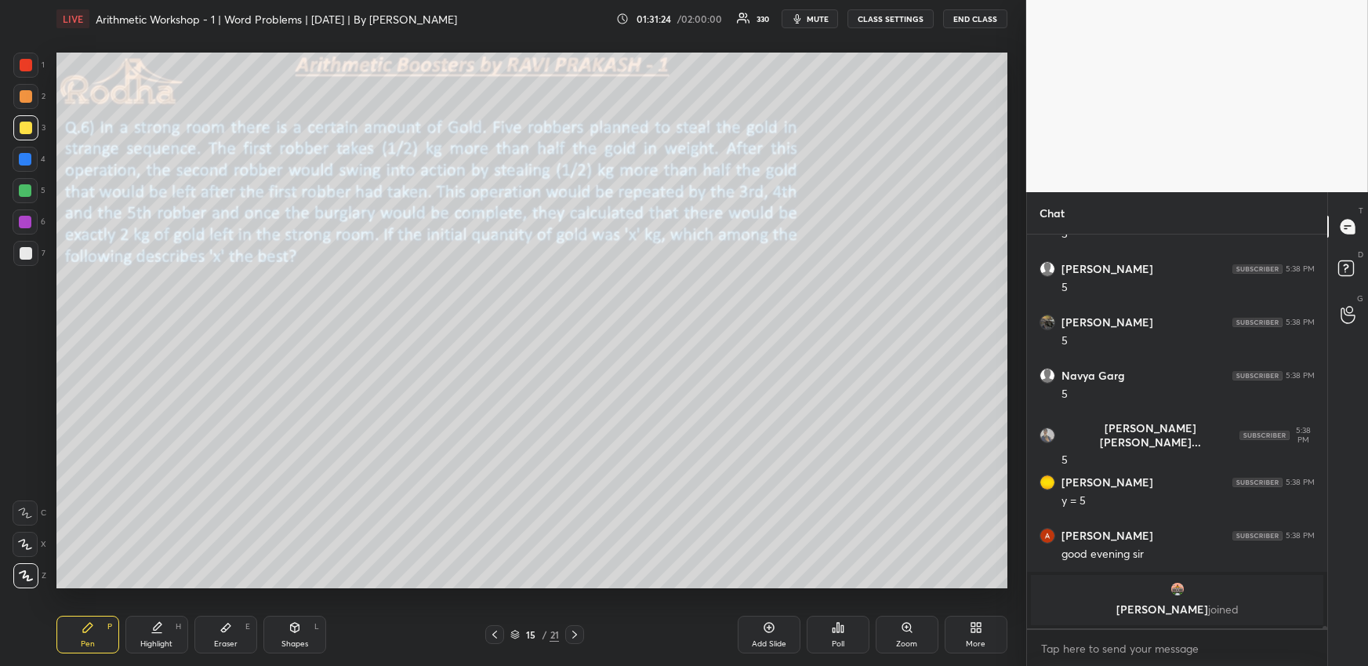
scroll to position [65488, 0]
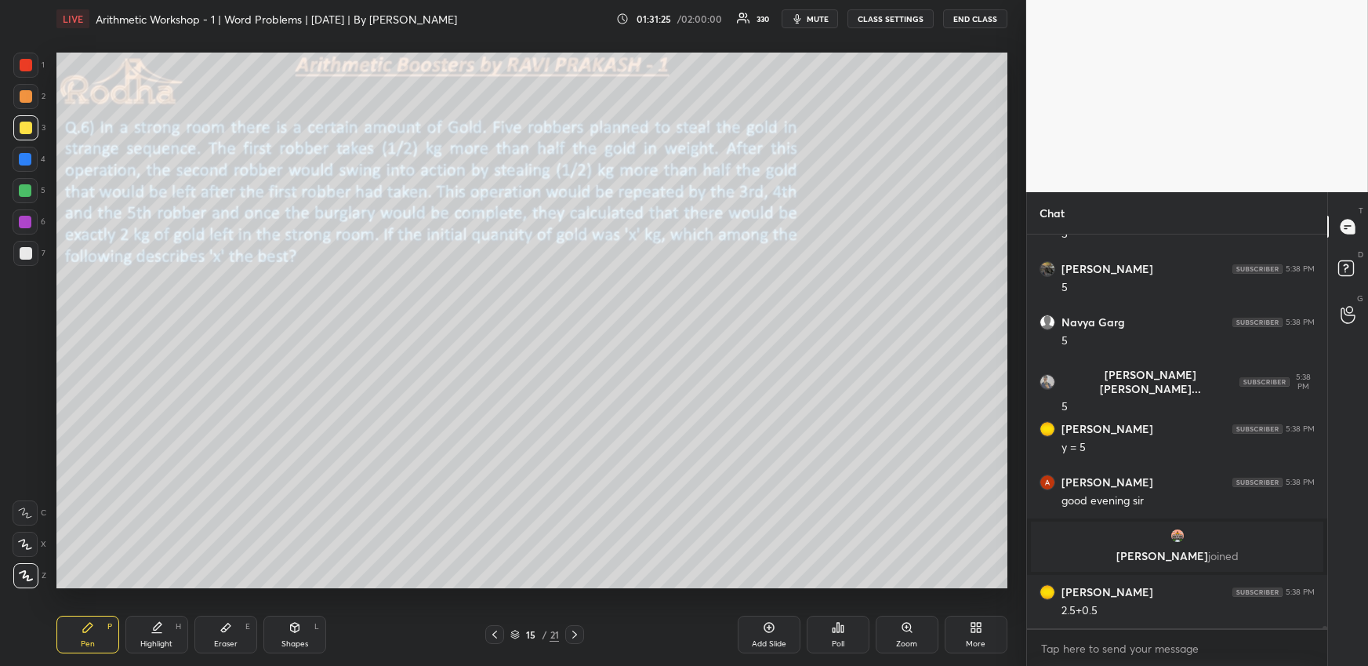
click at [147, 640] on div "Highlight" at bounding box center [156, 644] width 32 height 8
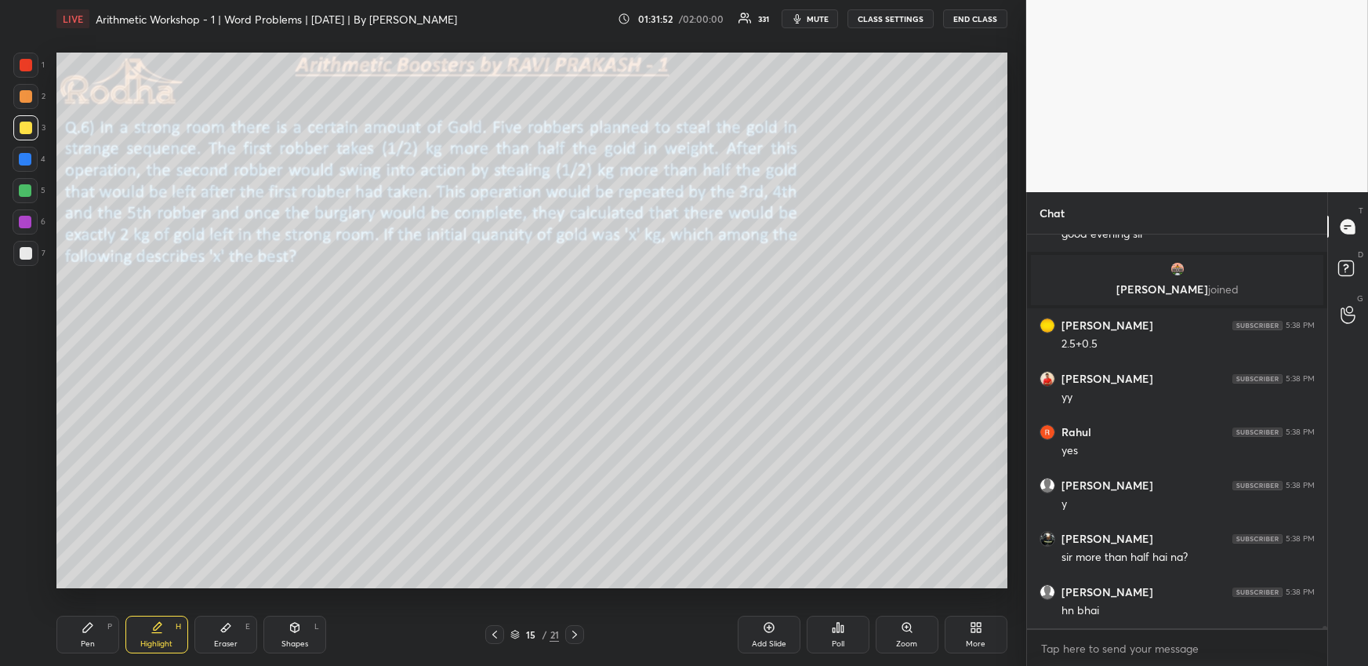
scroll to position [65808, 0]
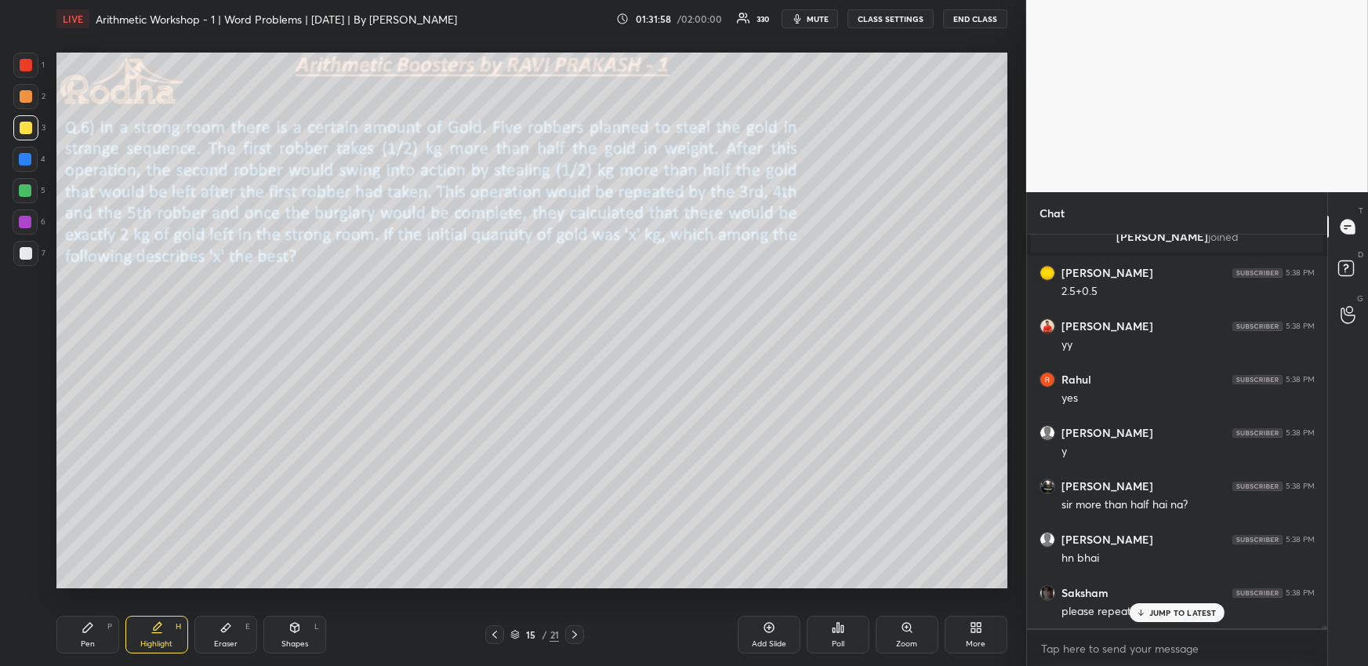
click at [225, 634] on div "Eraser E" at bounding box center [225, 635] width 63 height 38
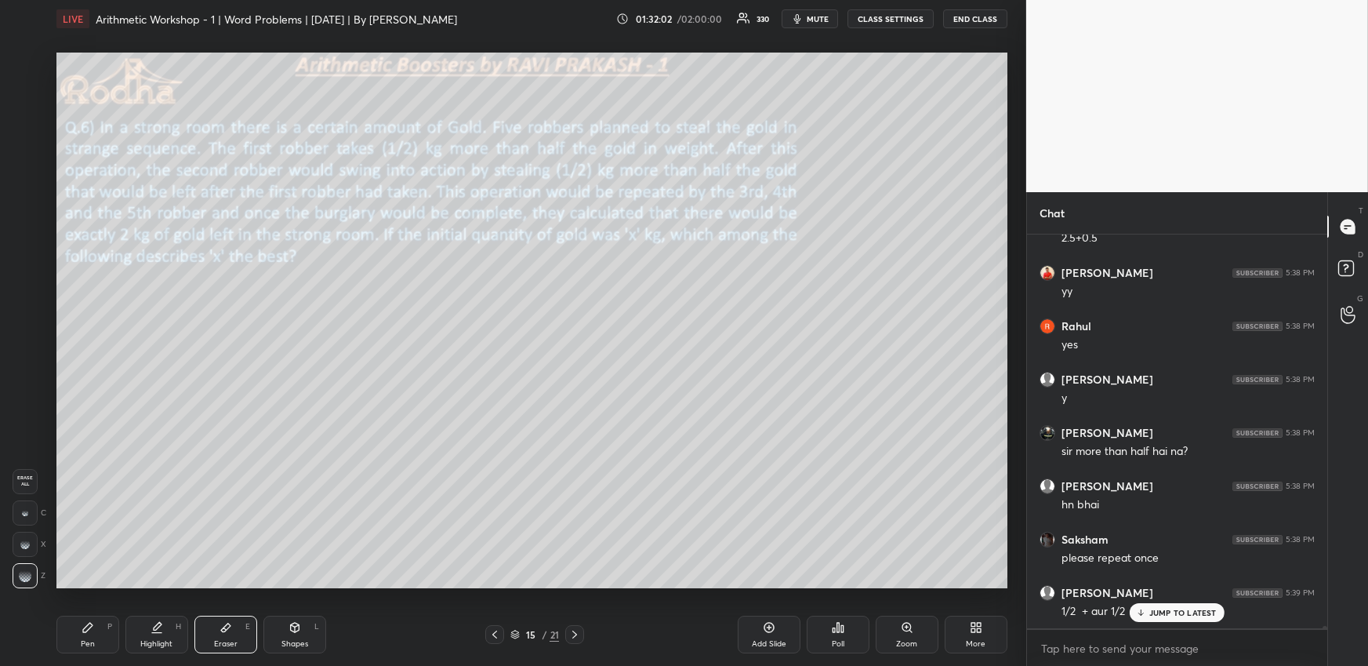
click at [1159, 619] on div "JUMP TO LATEST" at bounding box center [1177, 612] width 94 height 19
click at [168, 636] on div "Highlight H" at bounding box center [156, 635] width 63 height 38
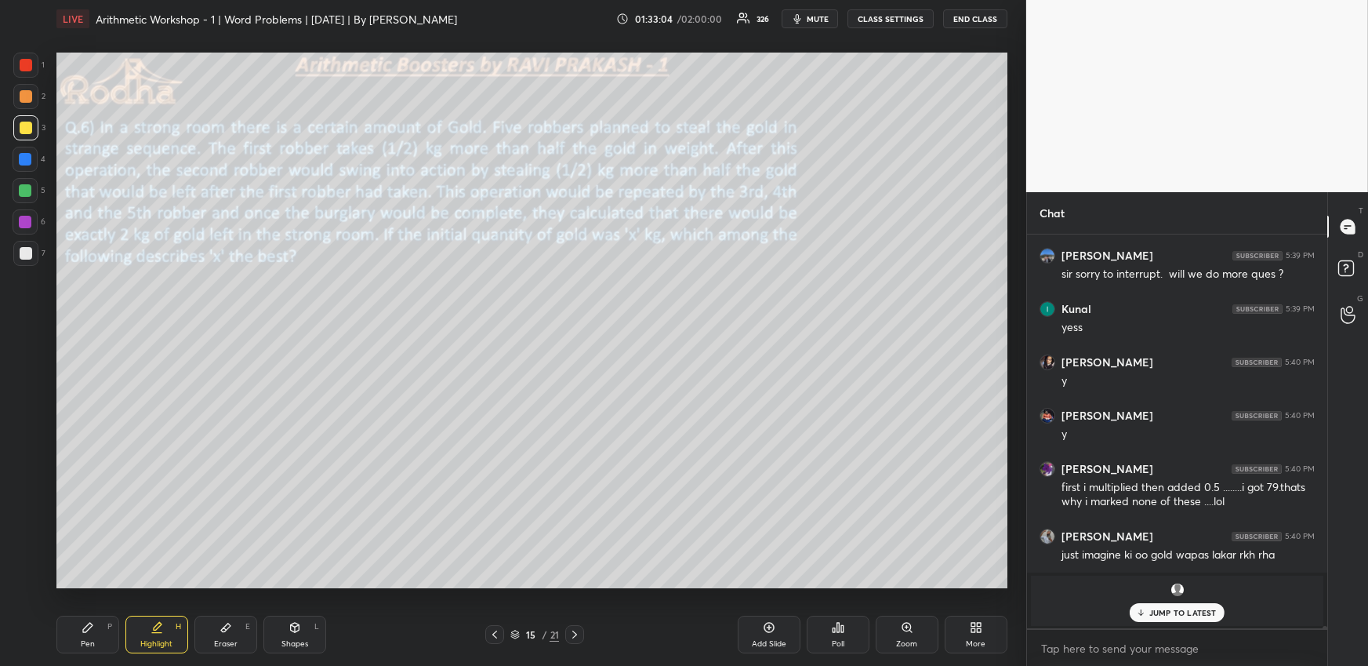
scroll to position [66825, 0]
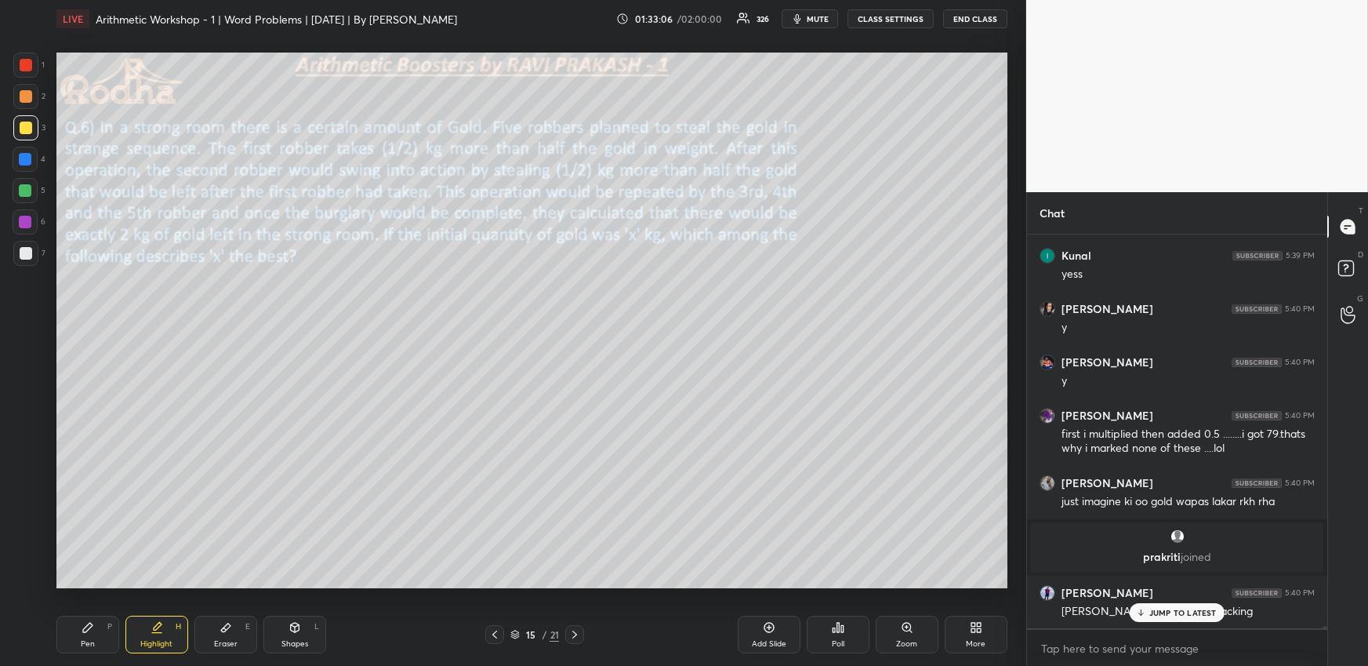
click at [127, 622] on div "Highlight H" at bounding box center [156, 635] width 63 height 38
click at [104, 627] on div "Pen P" at bounding box center [87, 635] width 63 height 38
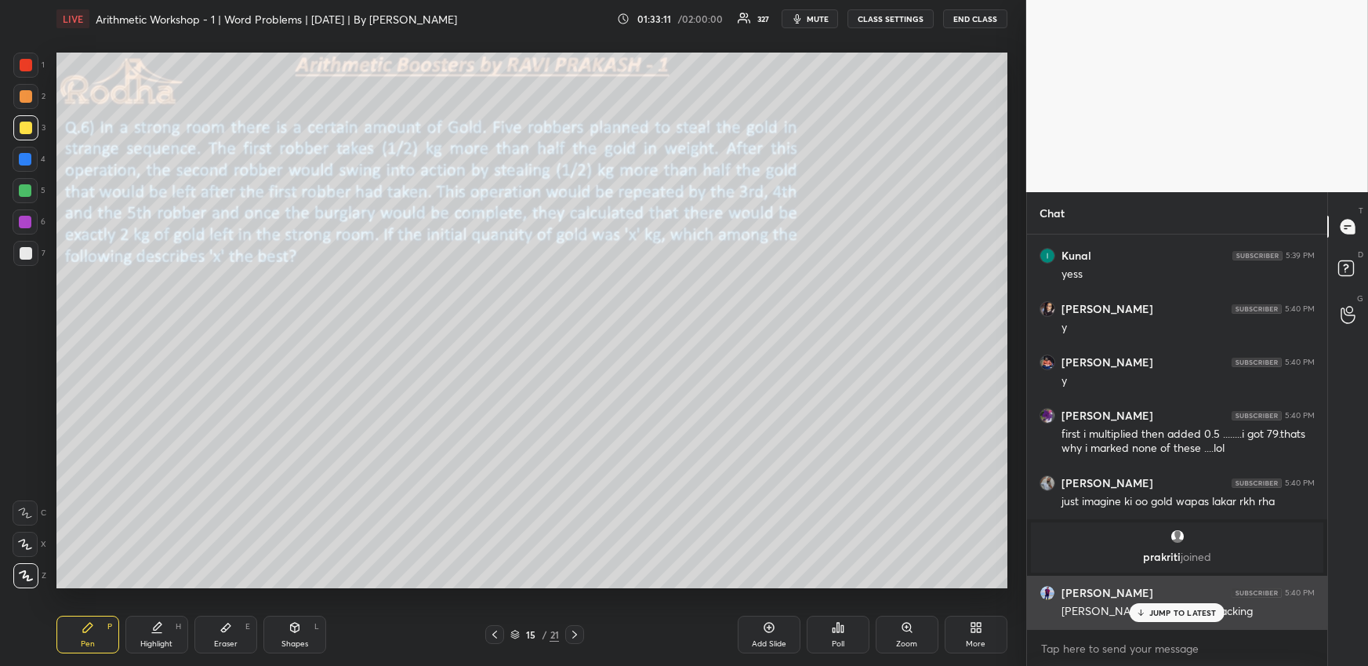
drag, startPoint x: 1169, startPoint y: 612, endPoint x: 1136, endPoint y: 597, distance: 36.1
click at [1169, 613] on p "JUMP TO LATEST" at bounding box center [1183, 612] width 67 height 9
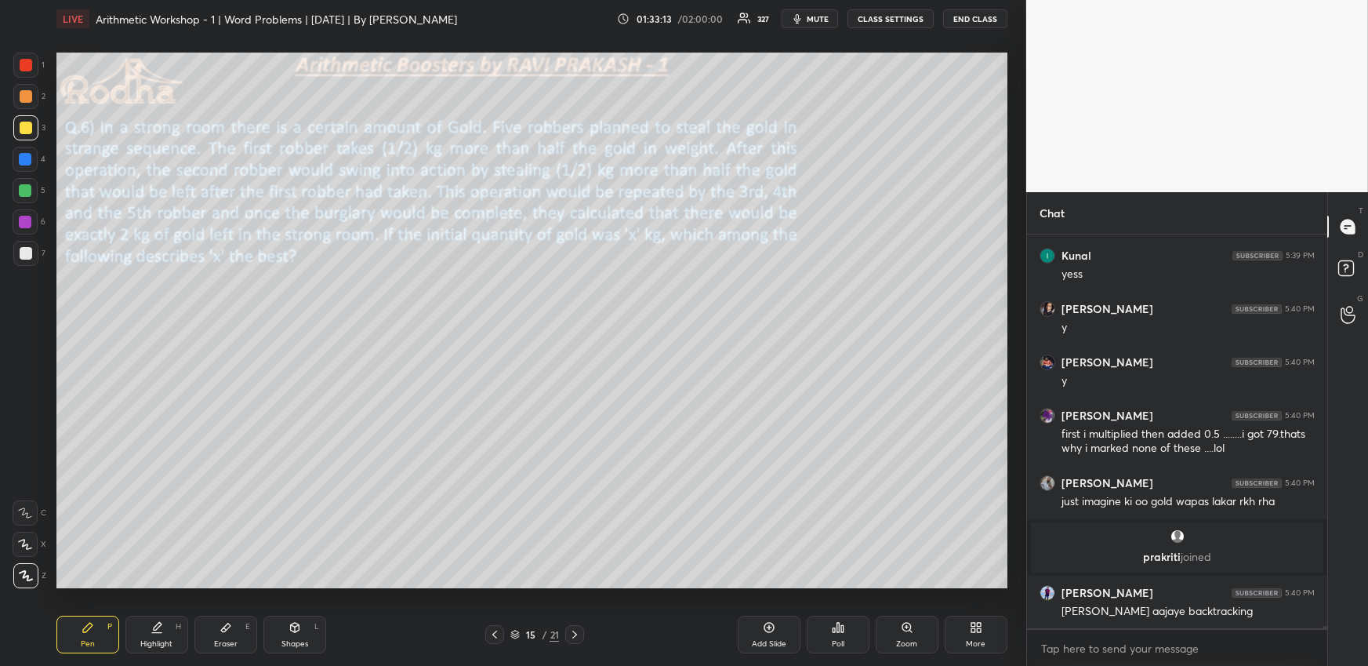
drag, startPoint x: 220, startPoint y: 632, endPoint x: 232, endPoint y: 620, distance: 17.2
click at [222, 632] on icon at bounding box center [226, 627] width 13 height 13
click at [115, 637] on div "Pen P" at bounding box center [87, 635] width 63 height 38
click at [32, 69] on div at bounding box center [25, 65] width 25 height 25
click at [289, 623] on div "Shapes L" at bounding box center [294, 635] width 63 height 38
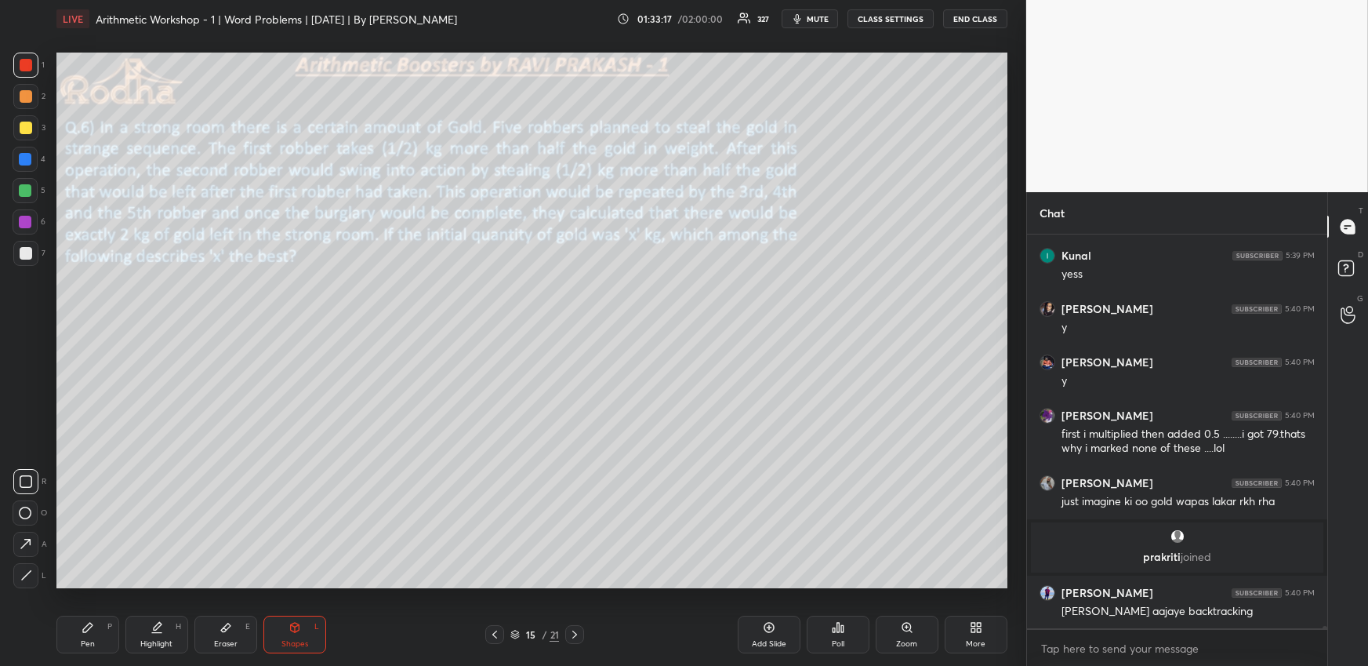
click at [27, 546] on icon at bounding box center [25, 544] width 16 height 16
click at [31, 188] on div at bounding box center [25, 190] width 13 height 13
click at [97, 636] on div "Pen P" at bounding box center [87, 635] width 63 height 38
click at [25, 90] on div at bounding box center [25, 96] width 25 height 25
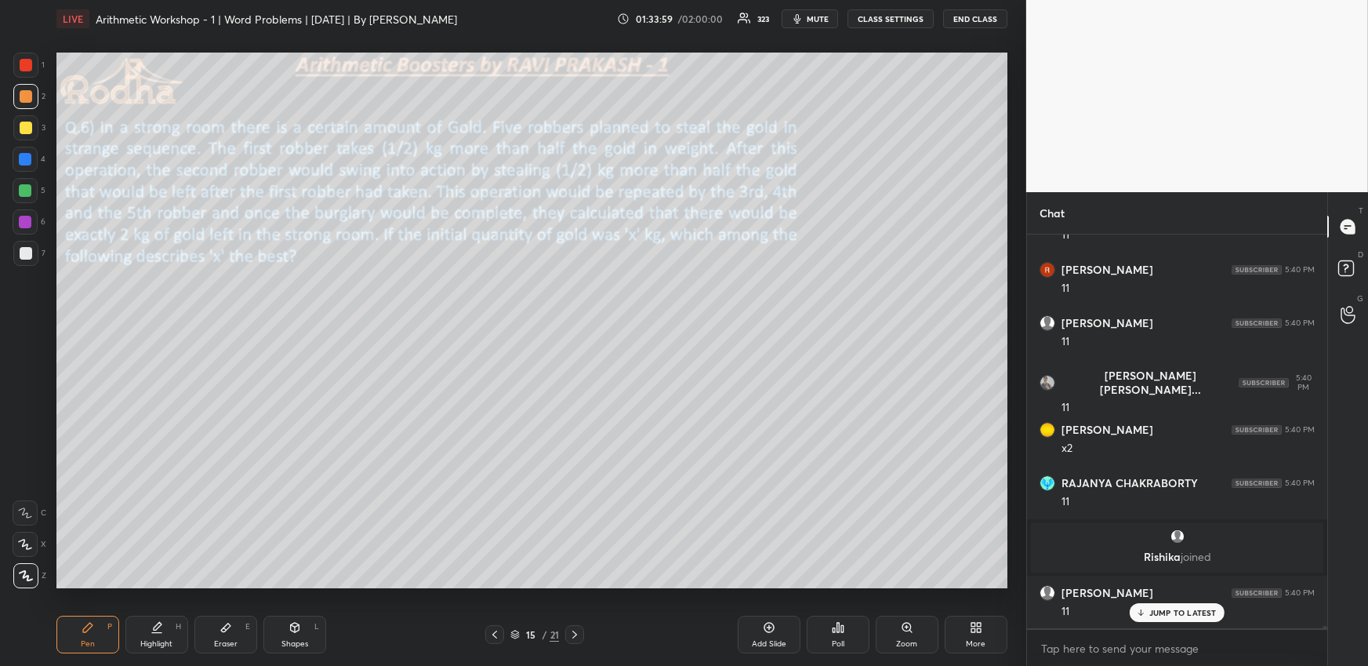
scroll to position [68056, 0]
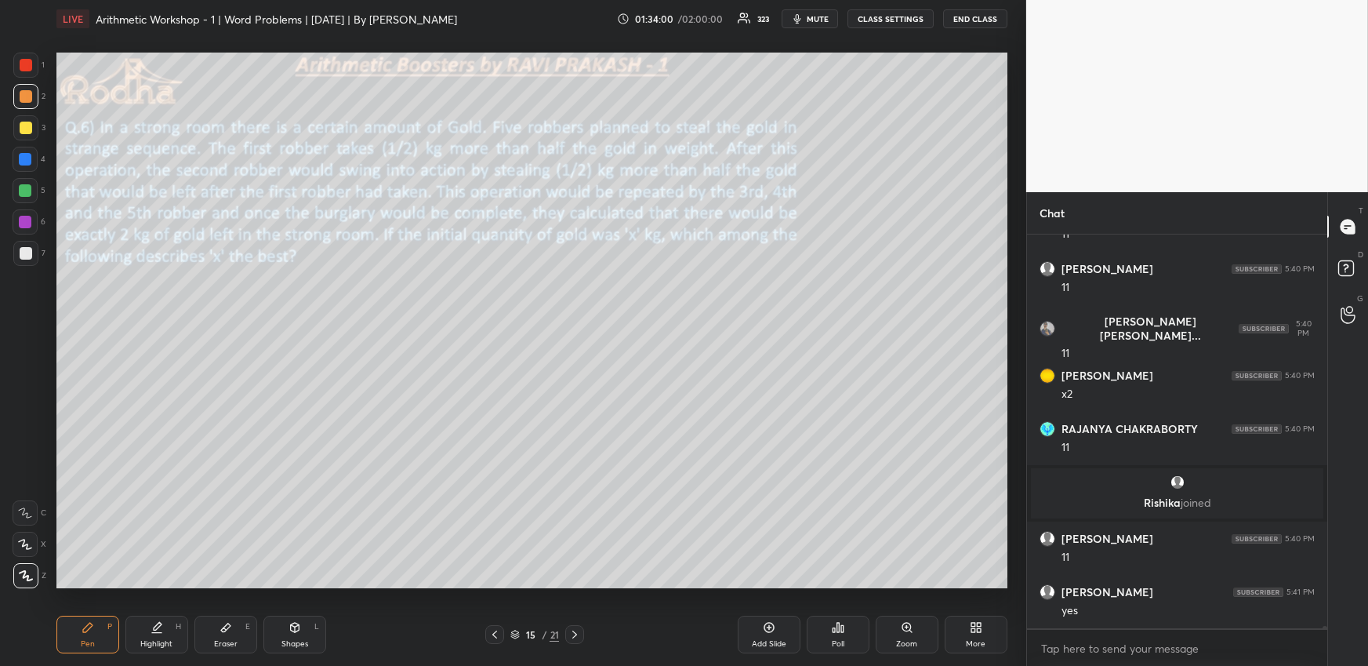
click at [25, 65] on div at bounding box center [26, 65] width 13 height 13
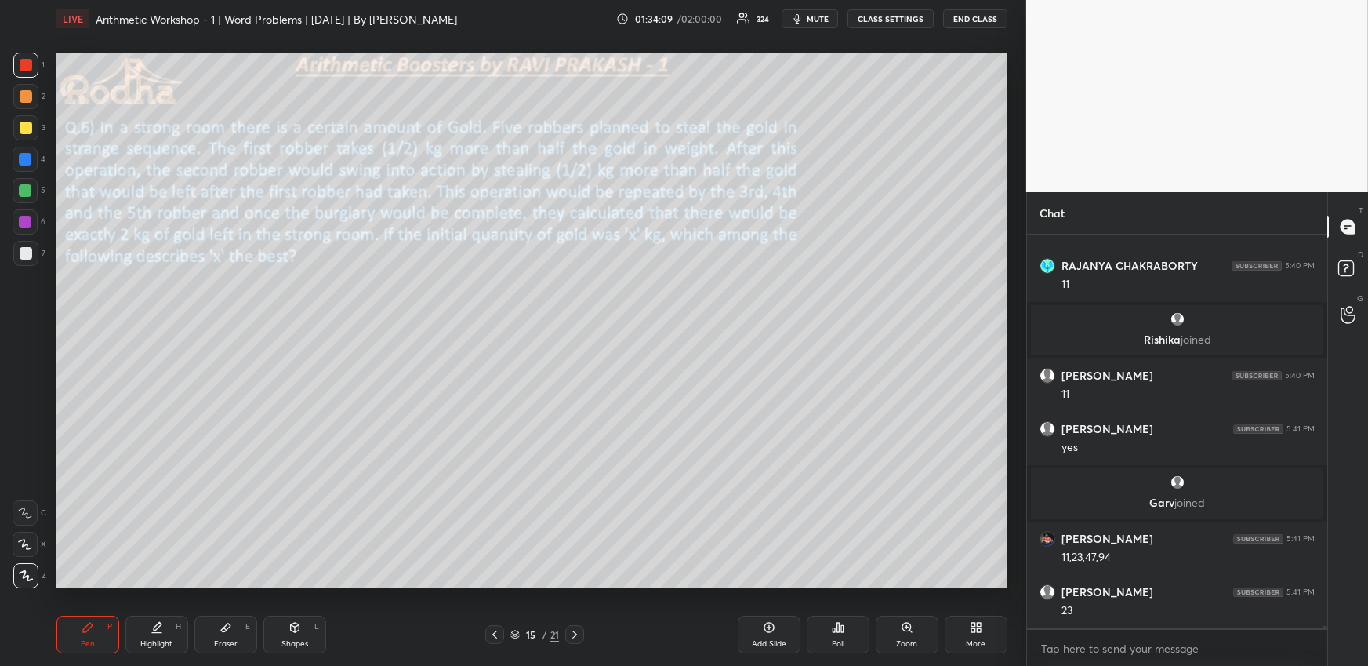
scroll to position [67697, 0]
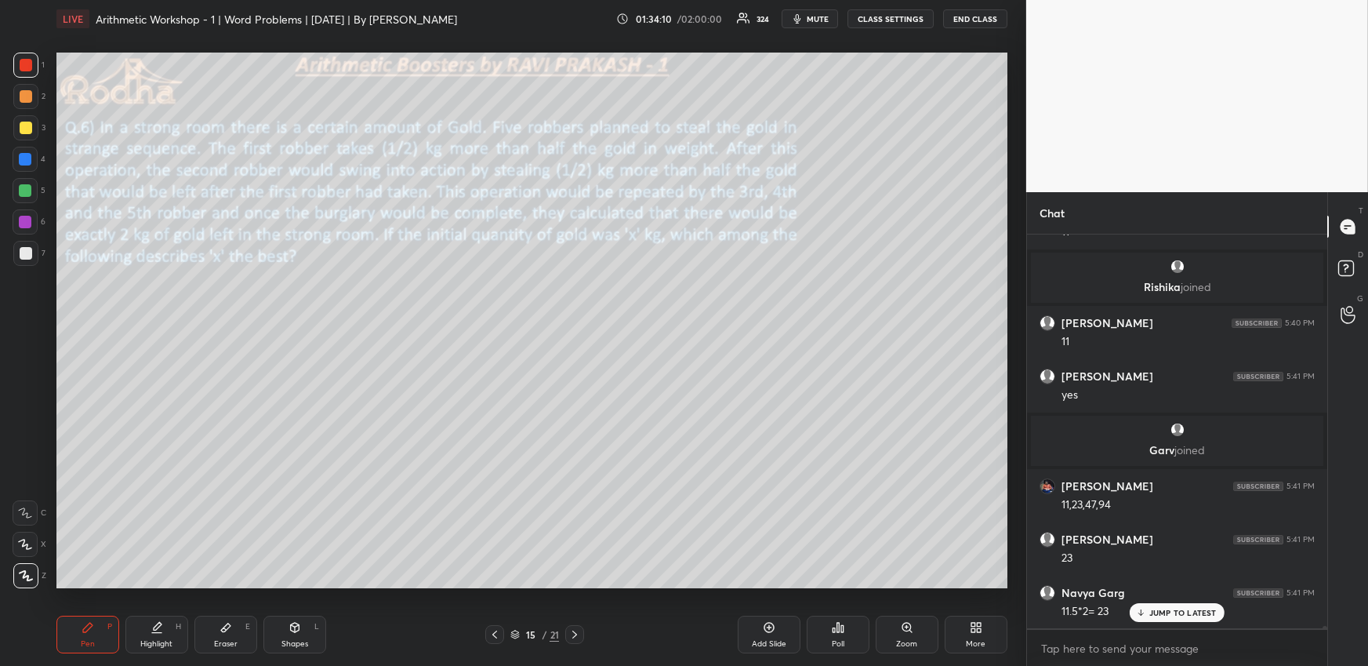
click at [25, 162] on div at bounding box center [25, 159] width 13 height 13
click at [28, 188] on div at bounding box center [25, 190] width 13 height 13
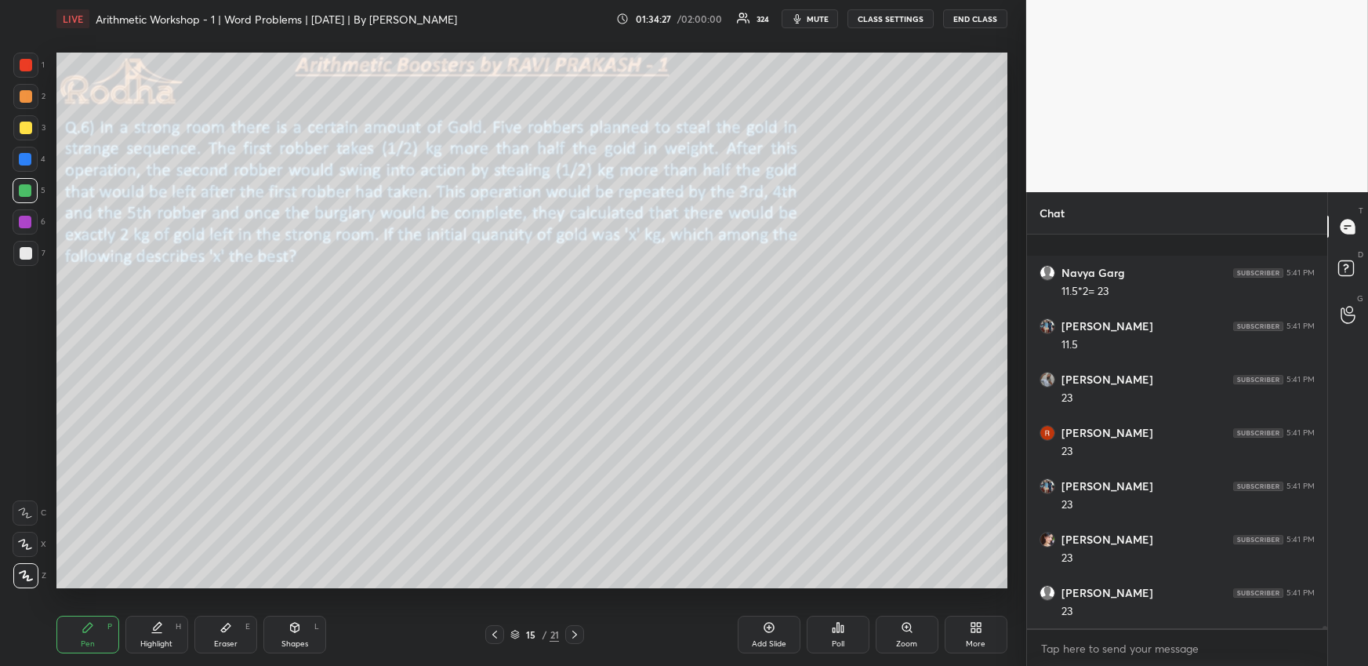
scroll to position [68125, 0]
click at [31, 72] on div at bounding box center [25, 65] width 25 height 25
click at [154, 620] on div "Highlight H" at bounding box center [156, 635] width 63 height 38
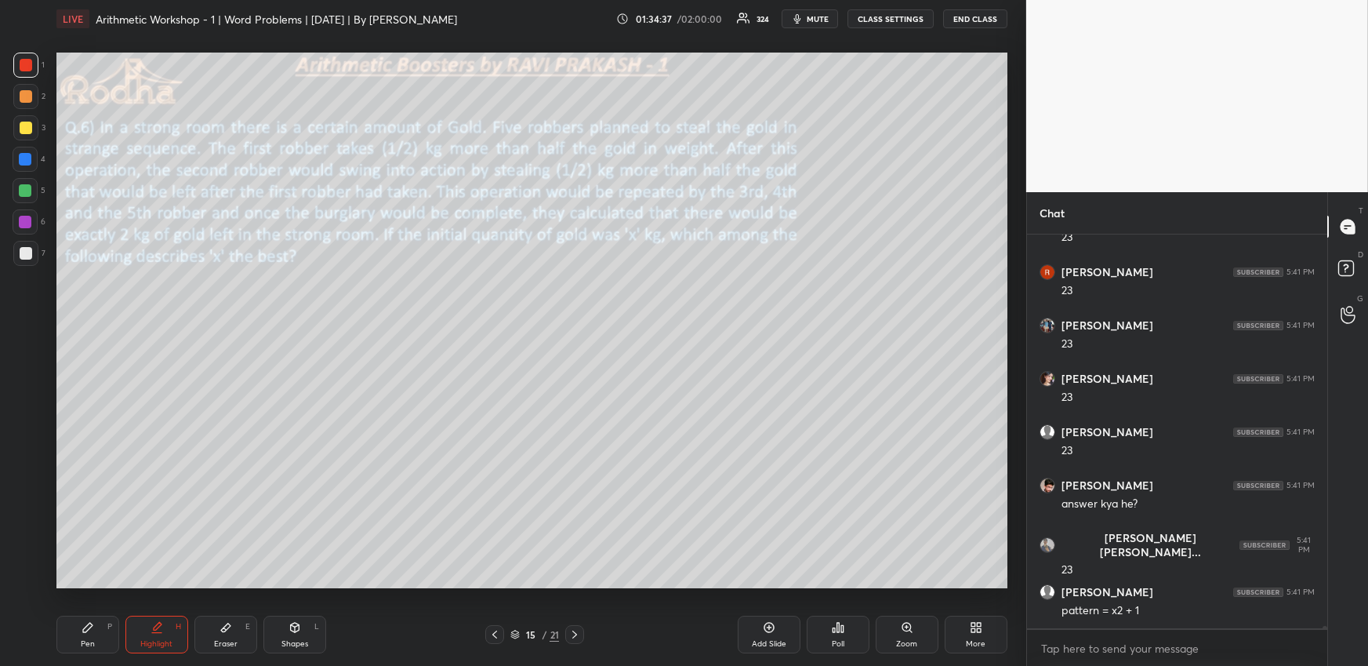
scroll to position [68231, 0]
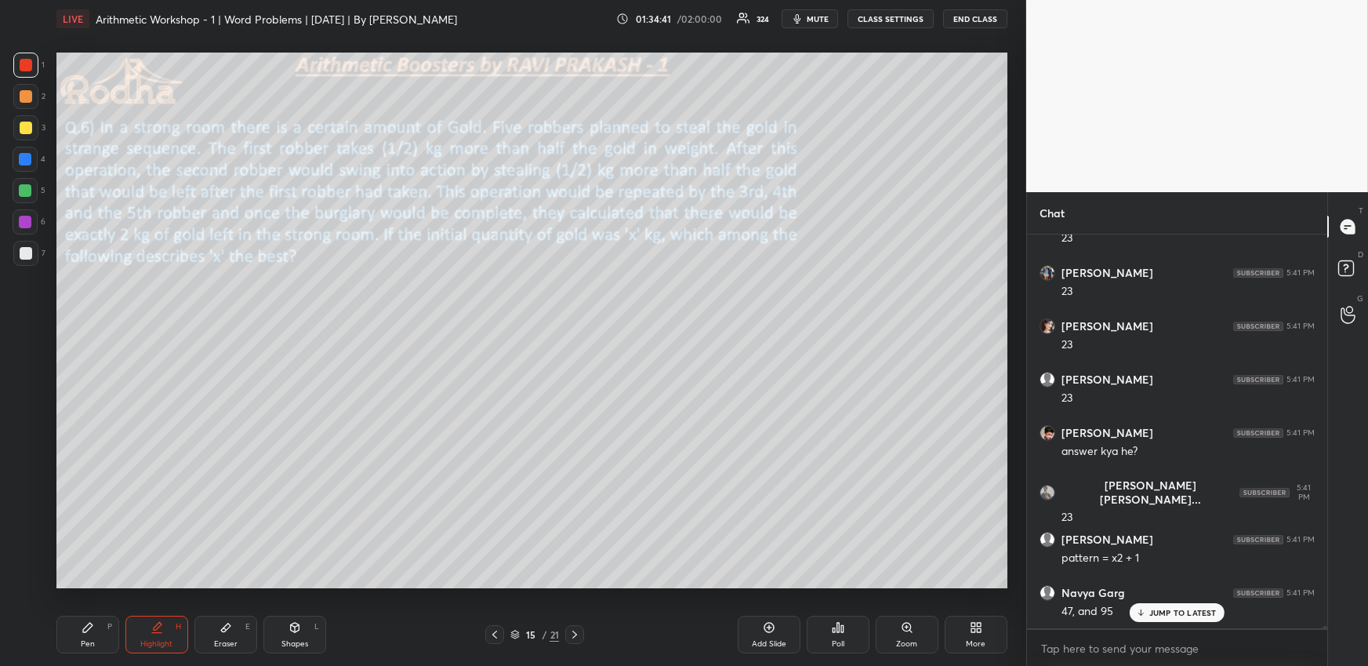
click at [113, 632] on div "Pen P" at bounding box center [87, 635] width 63 height 38
click at [31, 130] on div at bounding box center [25, 127] width 25 height 25
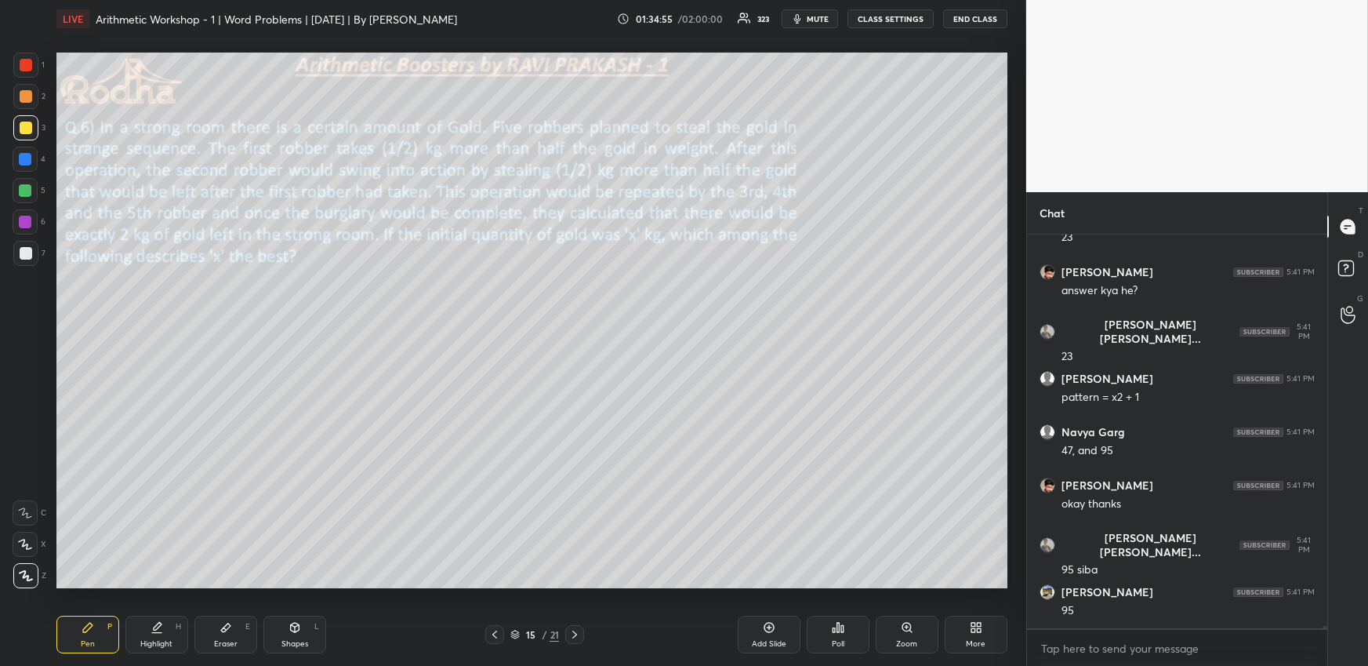
scroll to position [68445, 0]
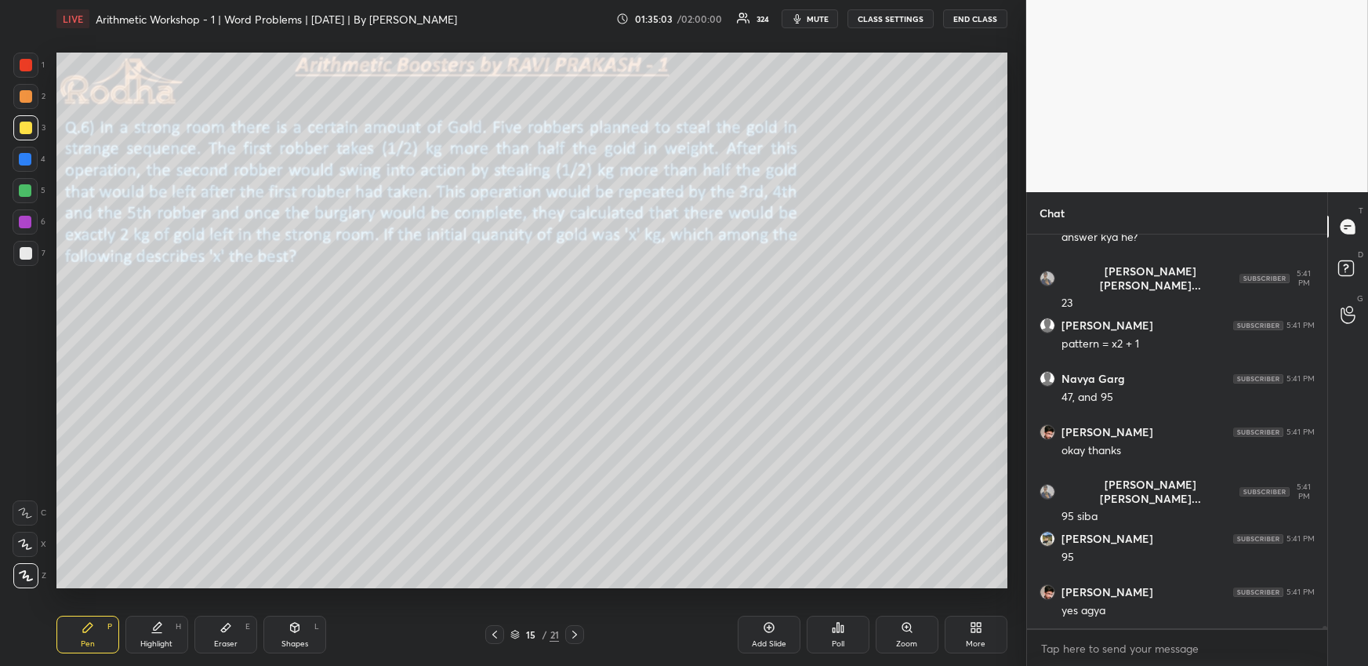
click at [219, 642] on div "Eraser" at bounding box center [226, 644] width 24 height 8
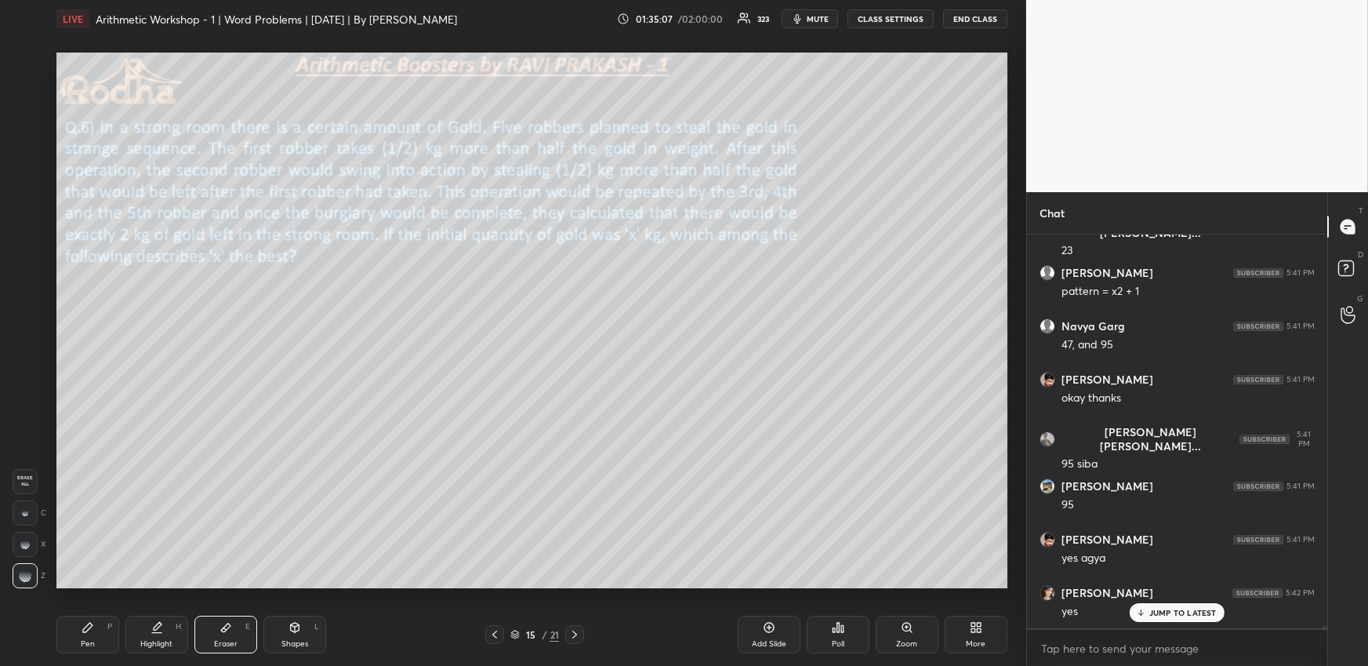
scroll to position [68554, 0]
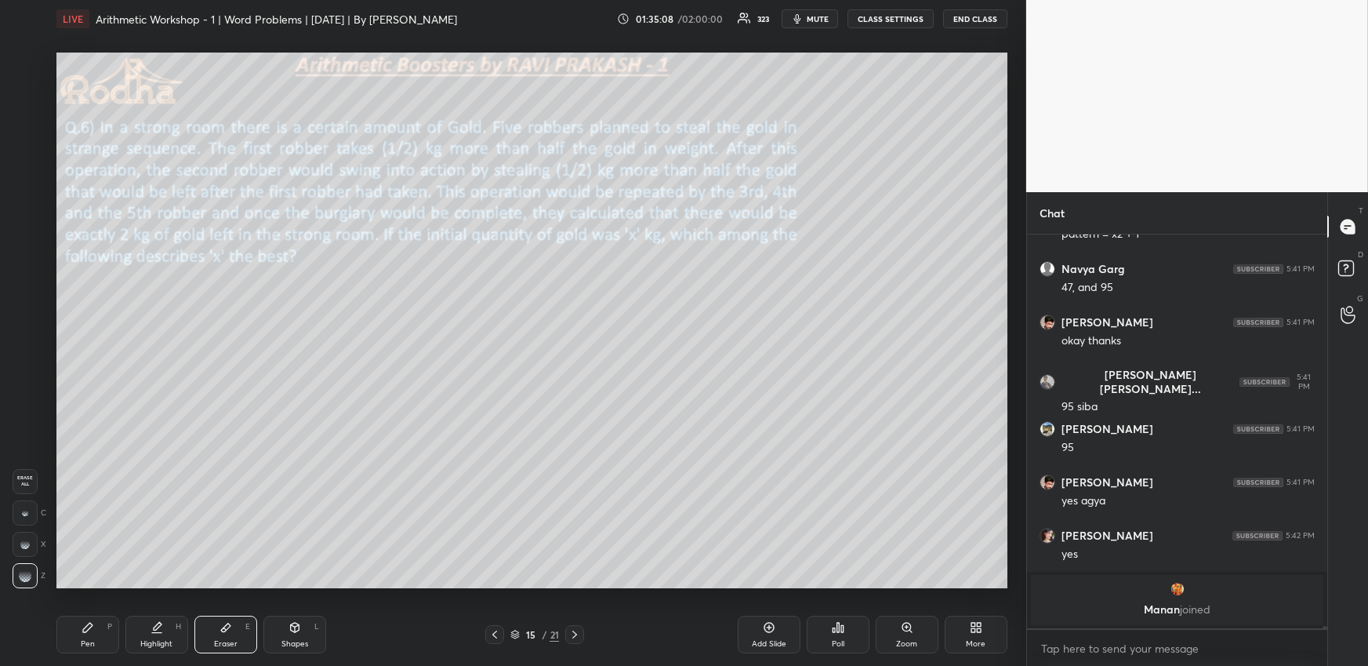
click at [100, 641] on div "Pen P" at bounding box center [87, 635] width 63 height 38
click at [31, 63] on div at bounding box center [25, 65] width 25 height 25
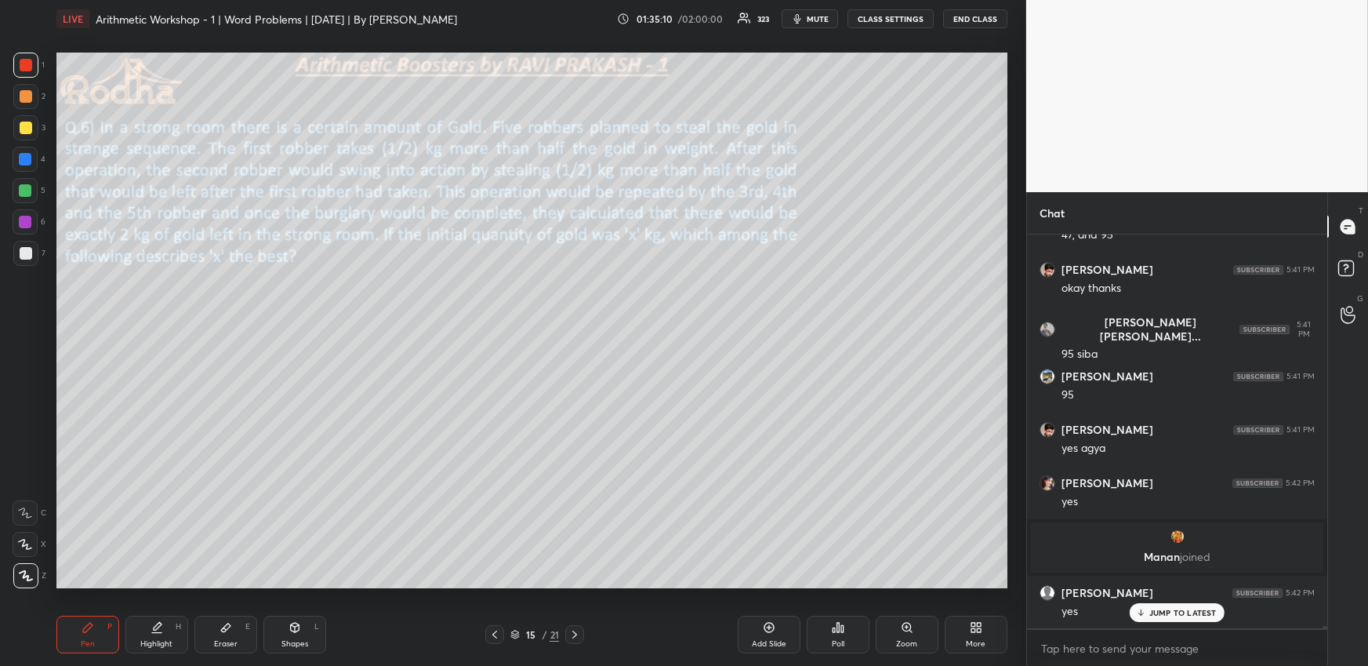
click at [23, 187] on div at bounding box center [25, 190] width 13 height 13
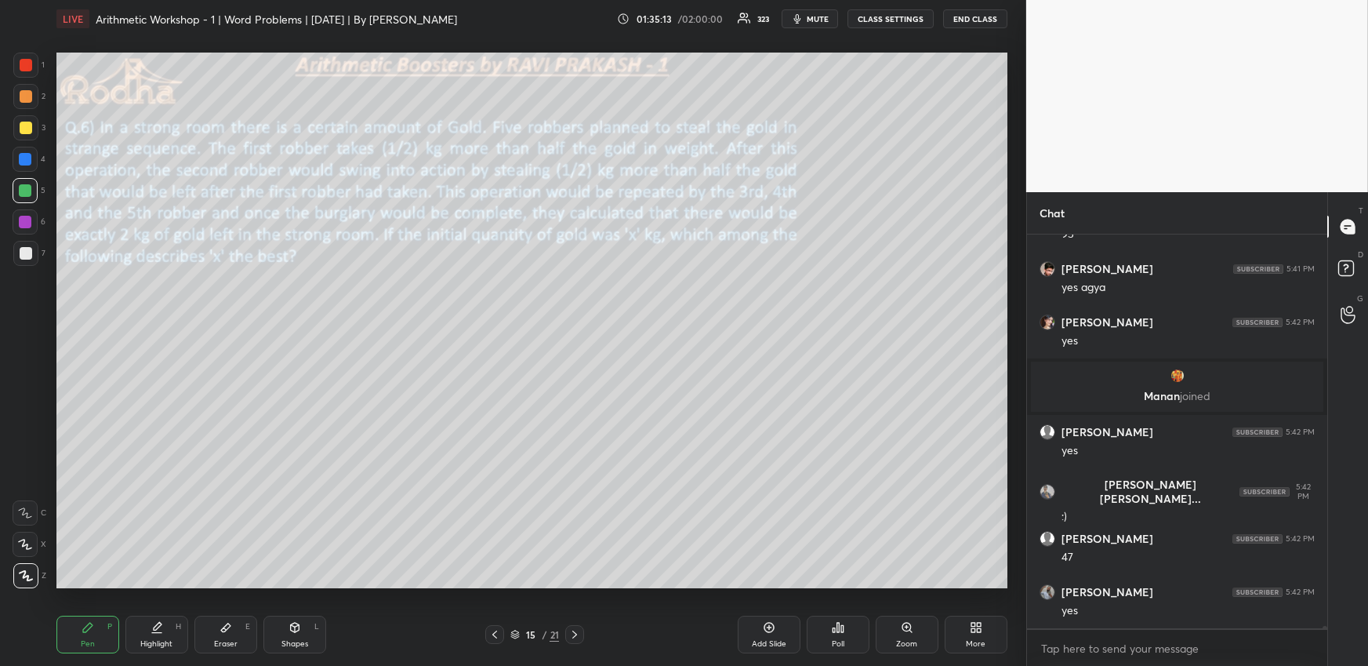
scroll to position [68821, 0]
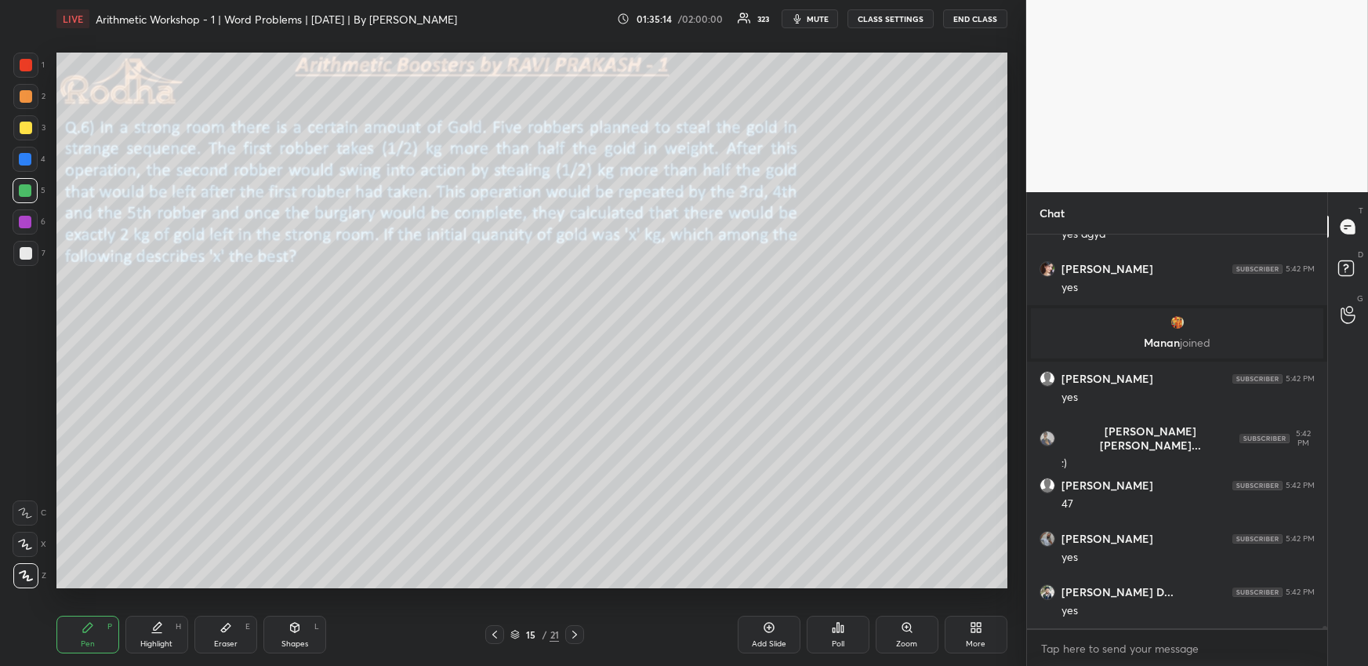
click at [26, 222] on div at bounding box center [25, 222] width 13 height 13
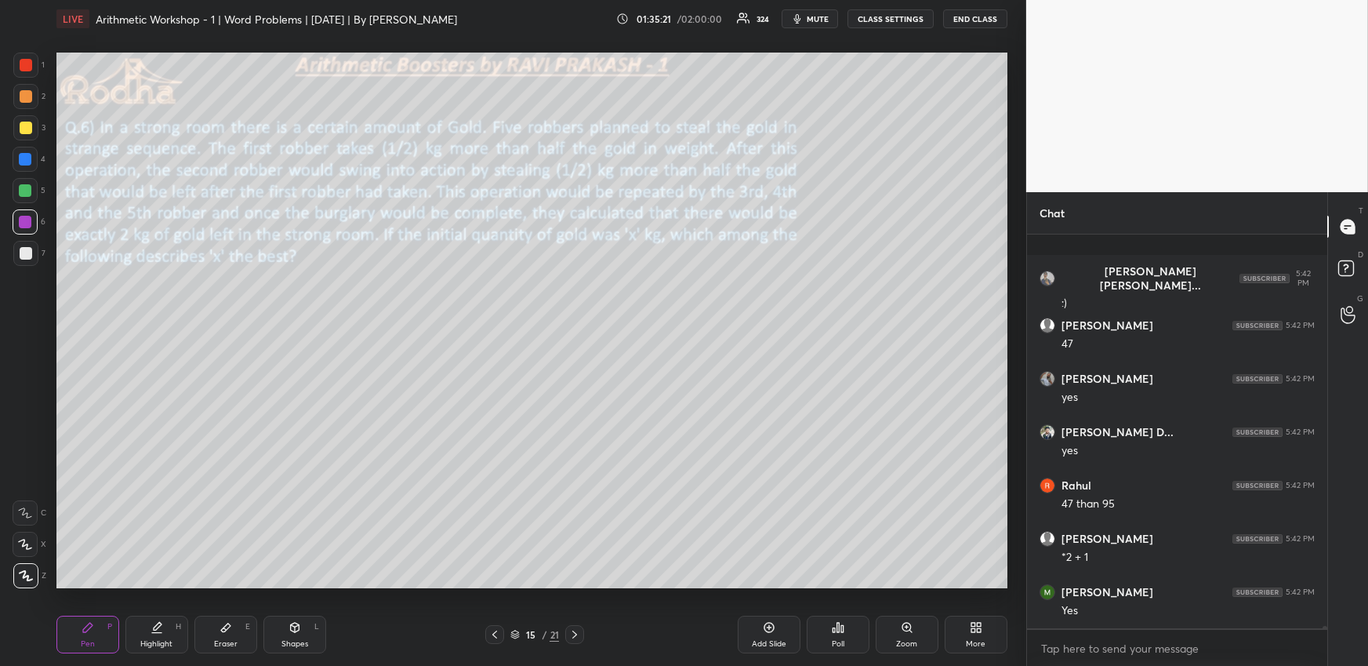
scroll to position [69088, 0]
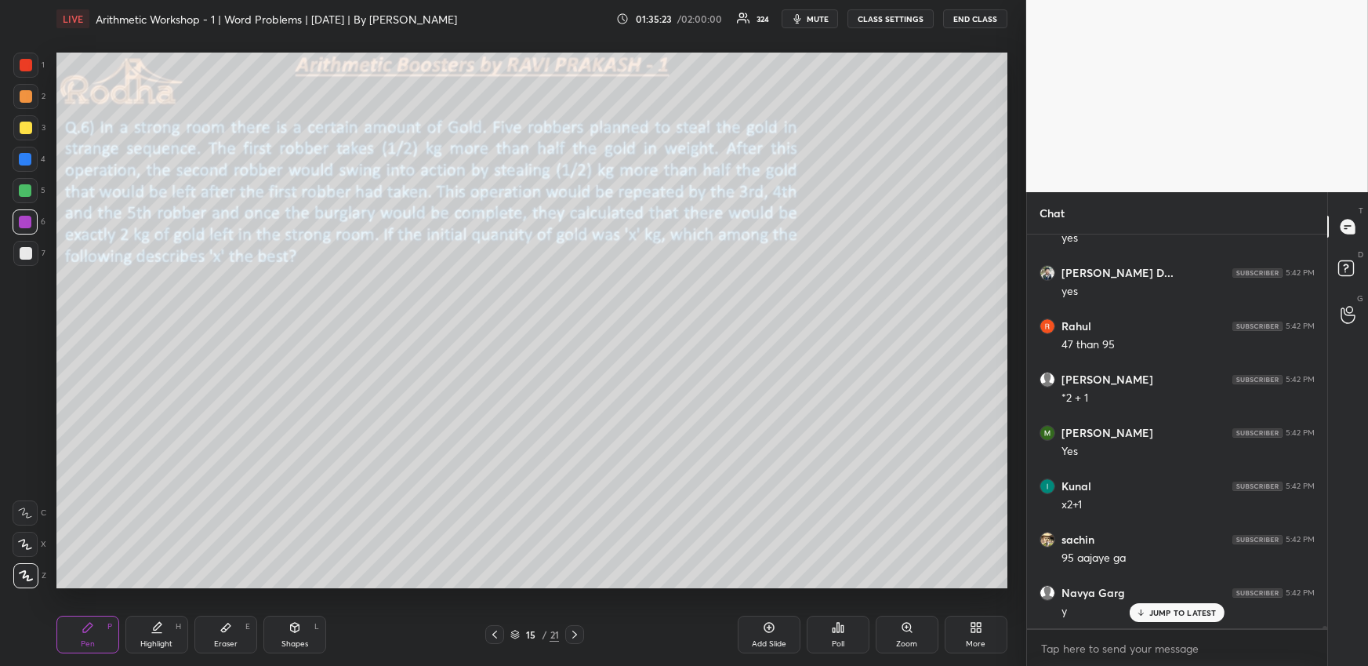
click at [25, 125] on div at bounding box center [26, 128] width 13 height 13
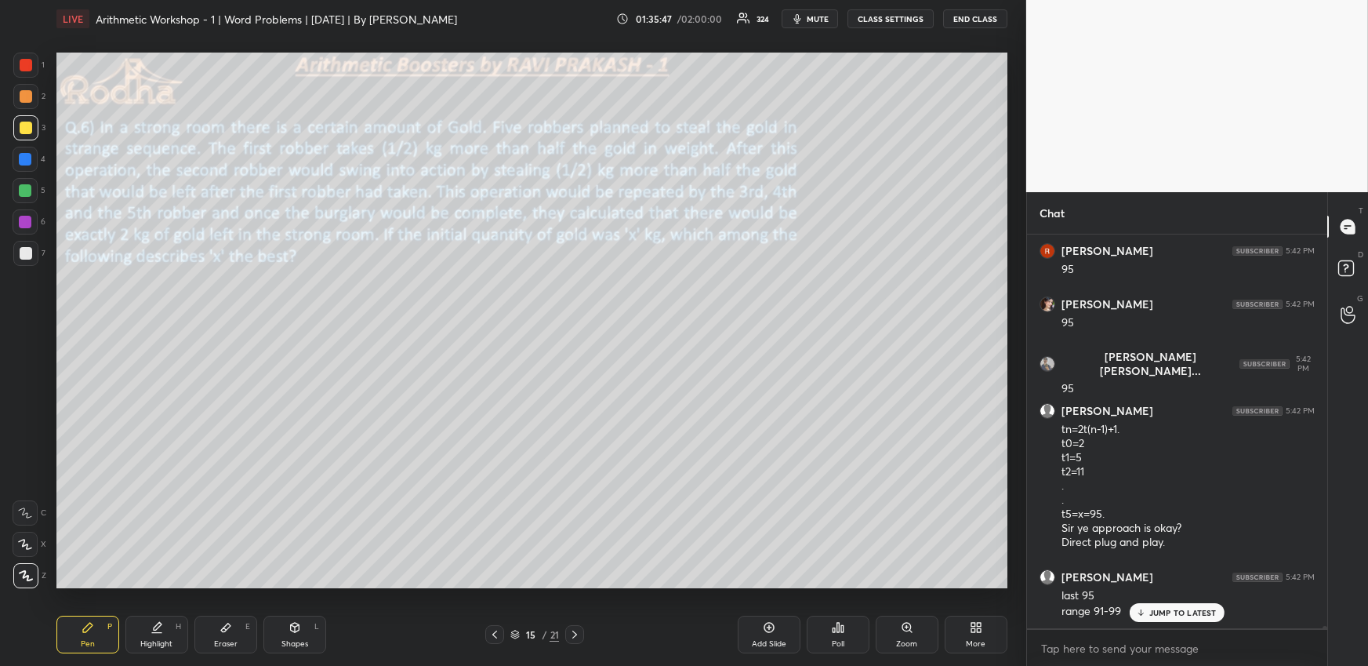
scroll to position [70212, 0]
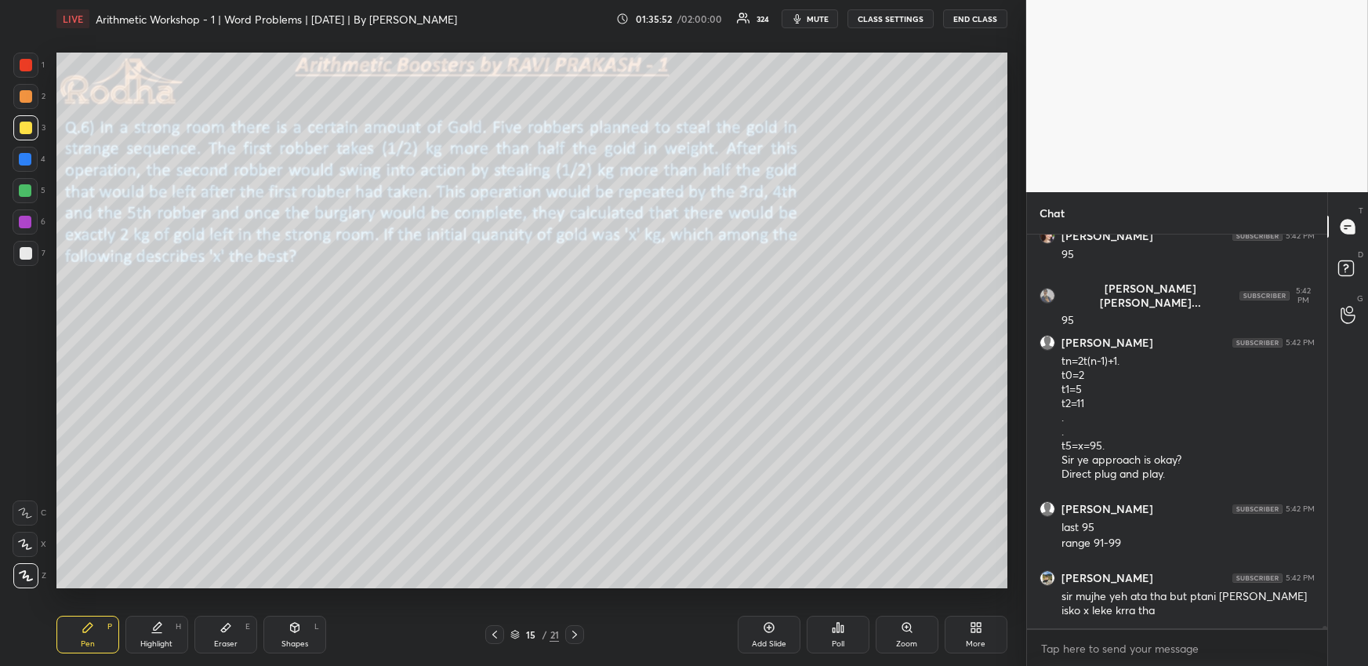
drag, startPoint x: 161, startPoint y: 624, endPoint x: 169, endPoint y: 605, distance: 20.7
click at [160, 624] on icon at bounding box center [158, 626] width 8 height 8
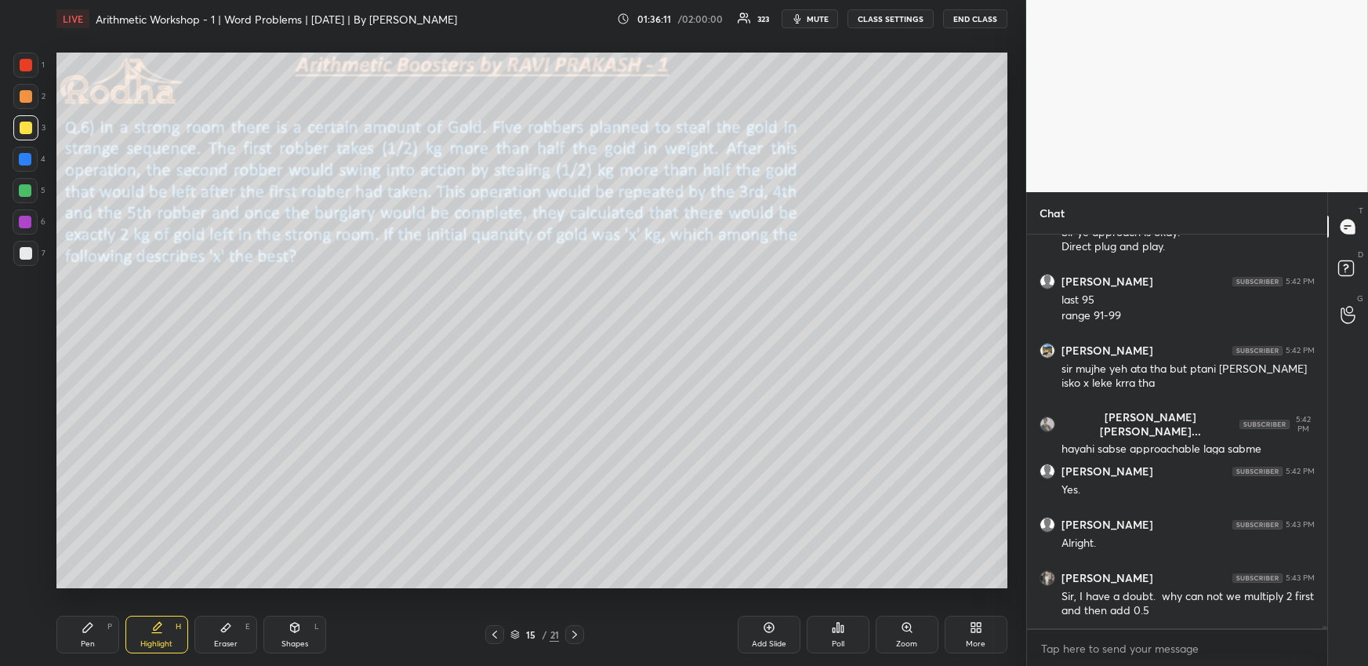
scroll to position [70495, 0]
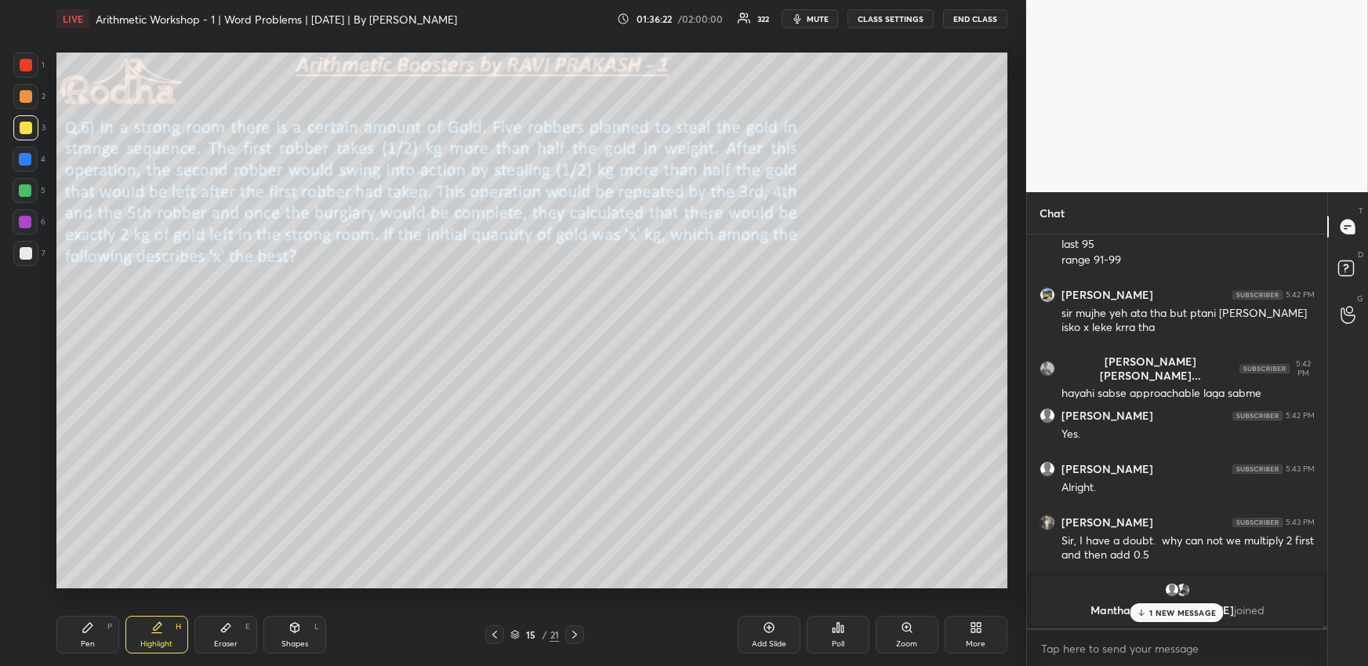
click at [79, 632] on div "Pen P" at bounding box center [87, 635] width 63 height 38
drag, startPoint x: 820, startPoint y: 18, endPoint x: 812, endPoint y: 33, distance: 17.2
click at [820, 19] on span "mute" at bounding box center [818, 18] width 22 height 11
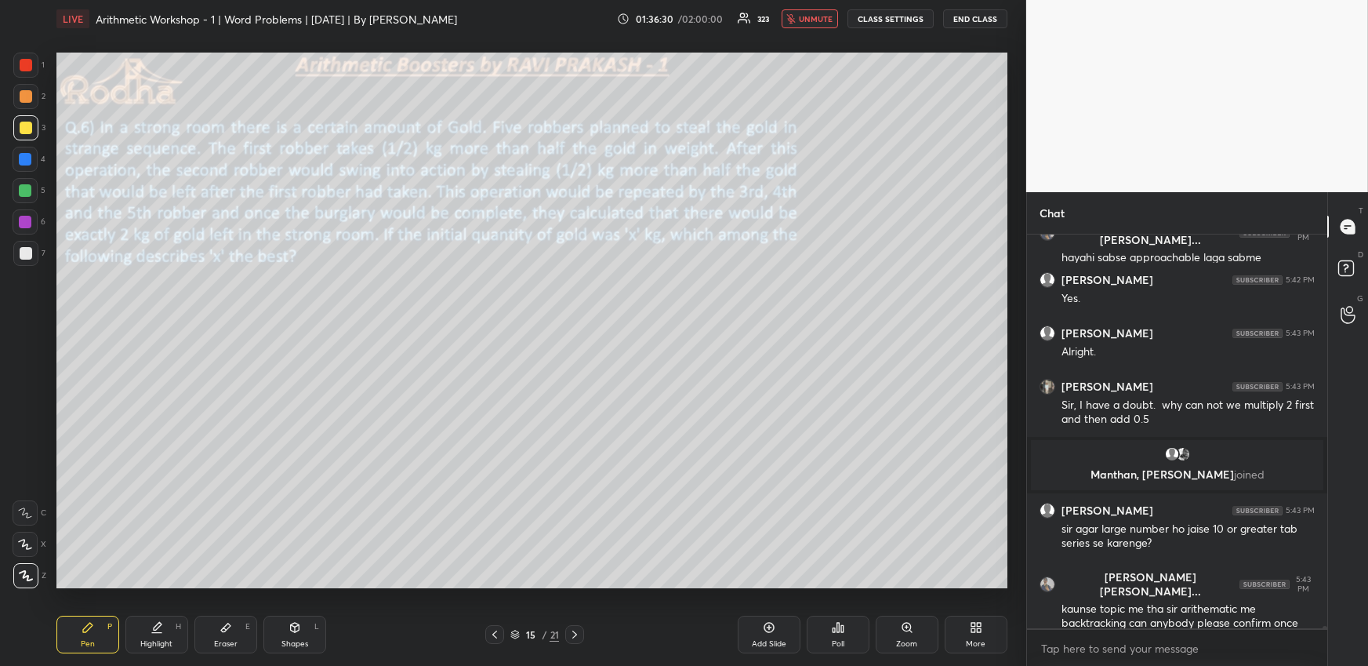
scroll to position [69905, 0]
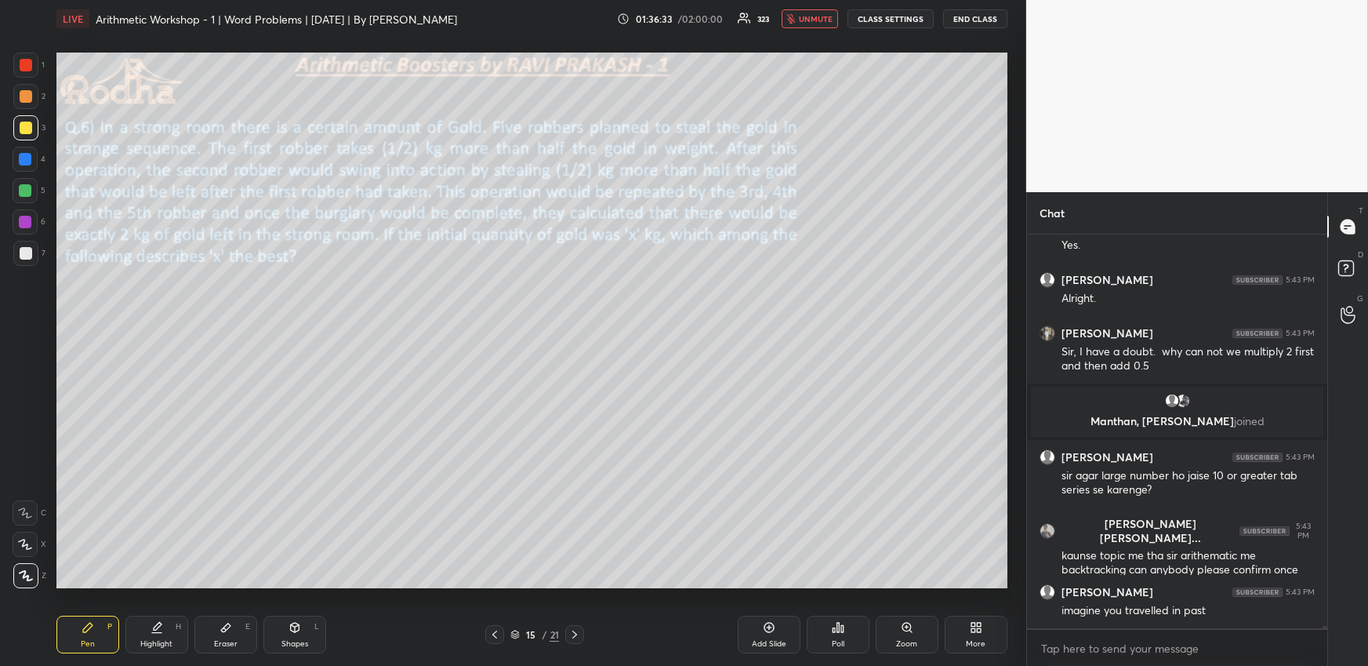
click at [796, 23] on icon "button" at bounding box center [790, 18] width 9 height 9
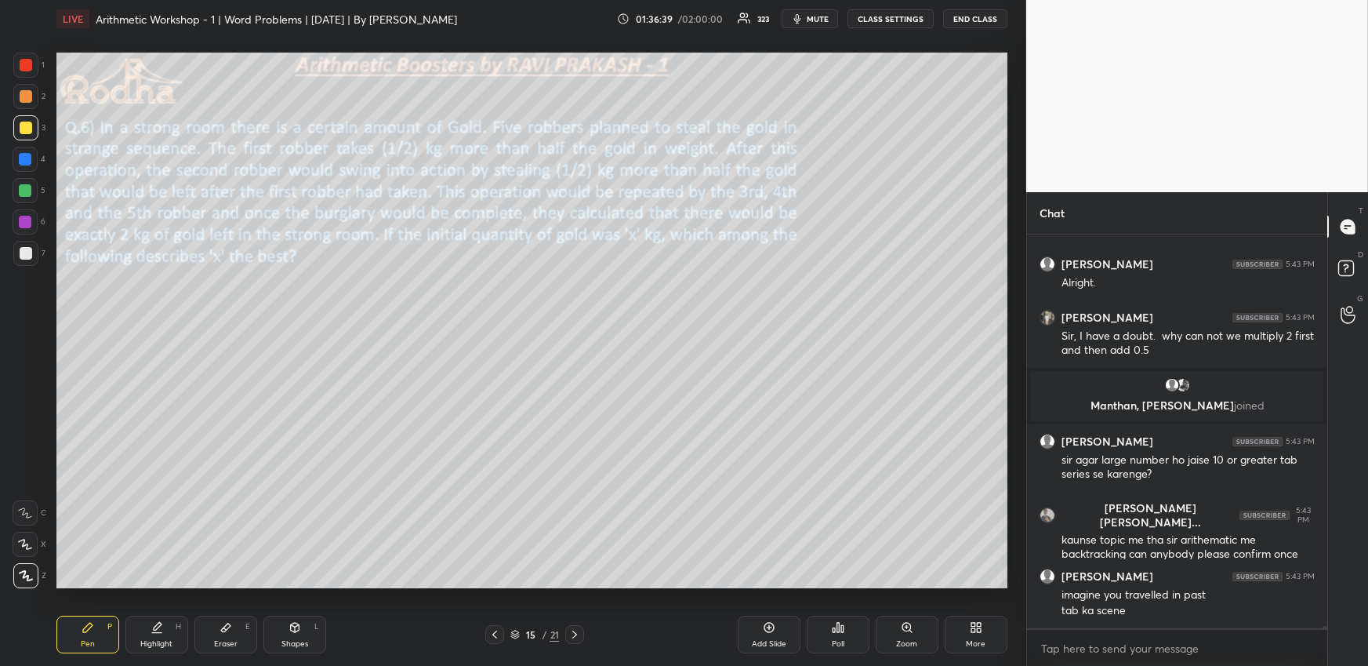
scroll to position [69936, 0]
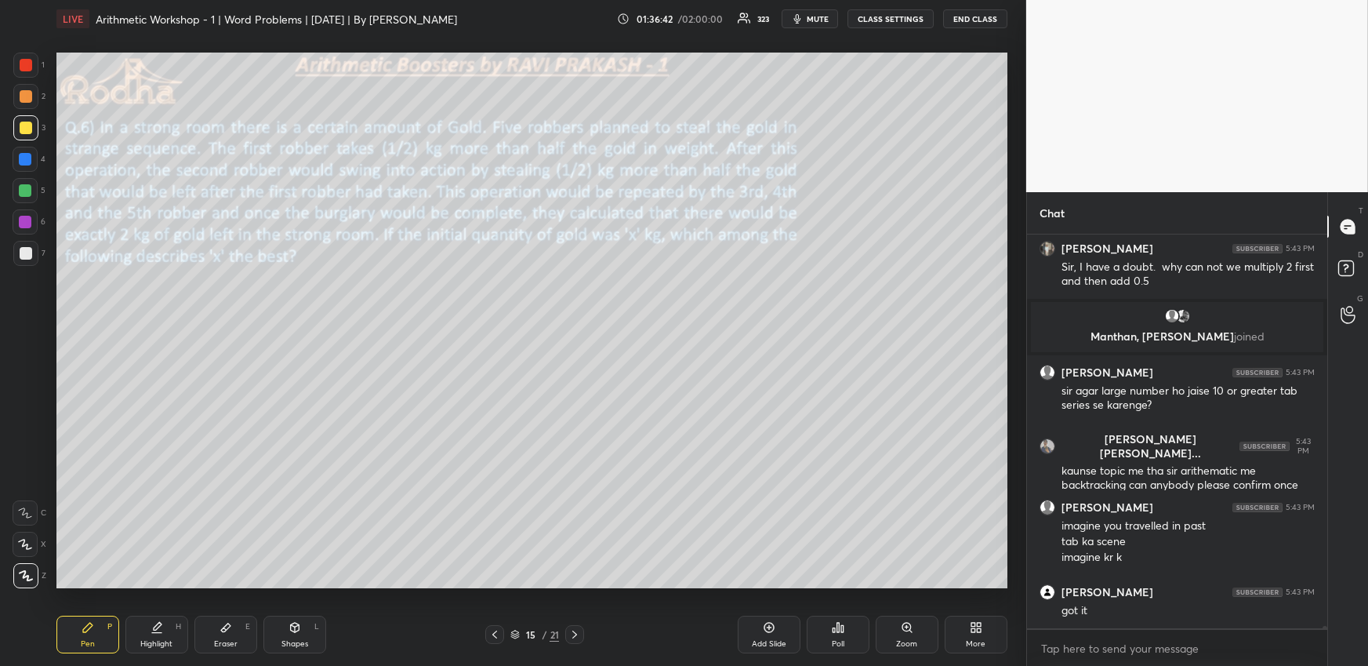
click at [27, 191] on div at bounding box center [25, 190] width 13 height 13
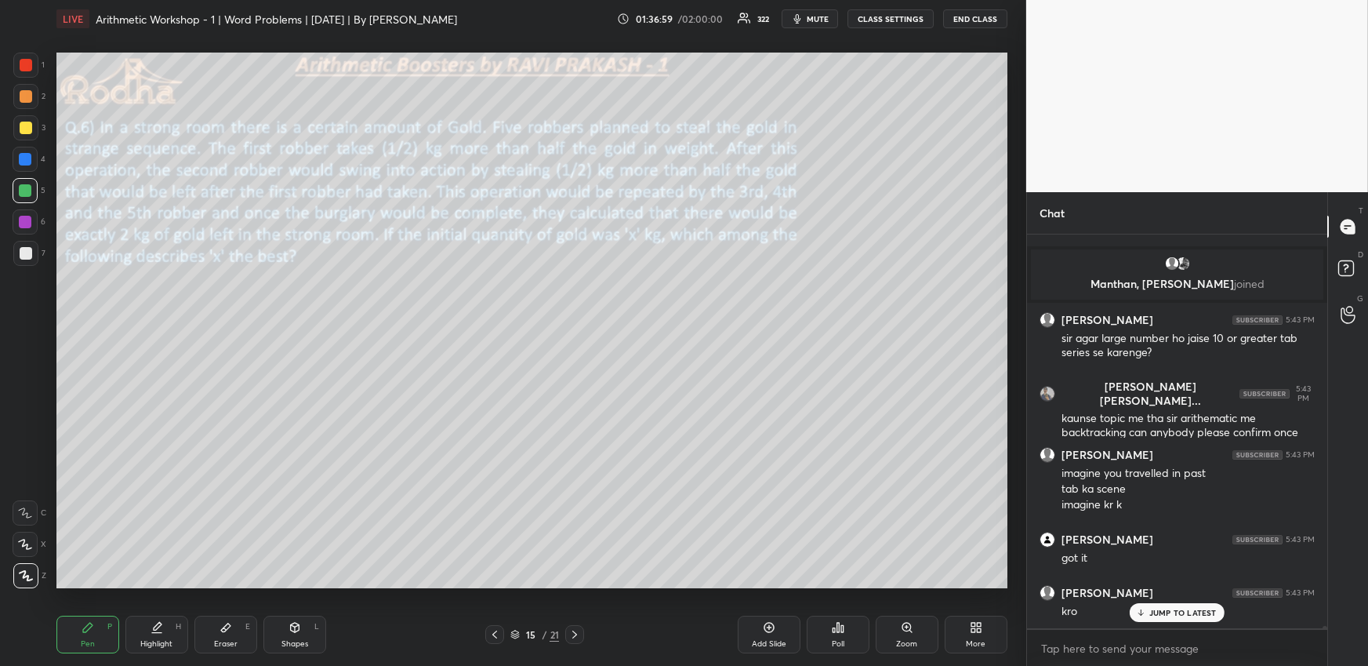
click at [27, 159] on div at bounding box center [25, 159] width 13 height 13
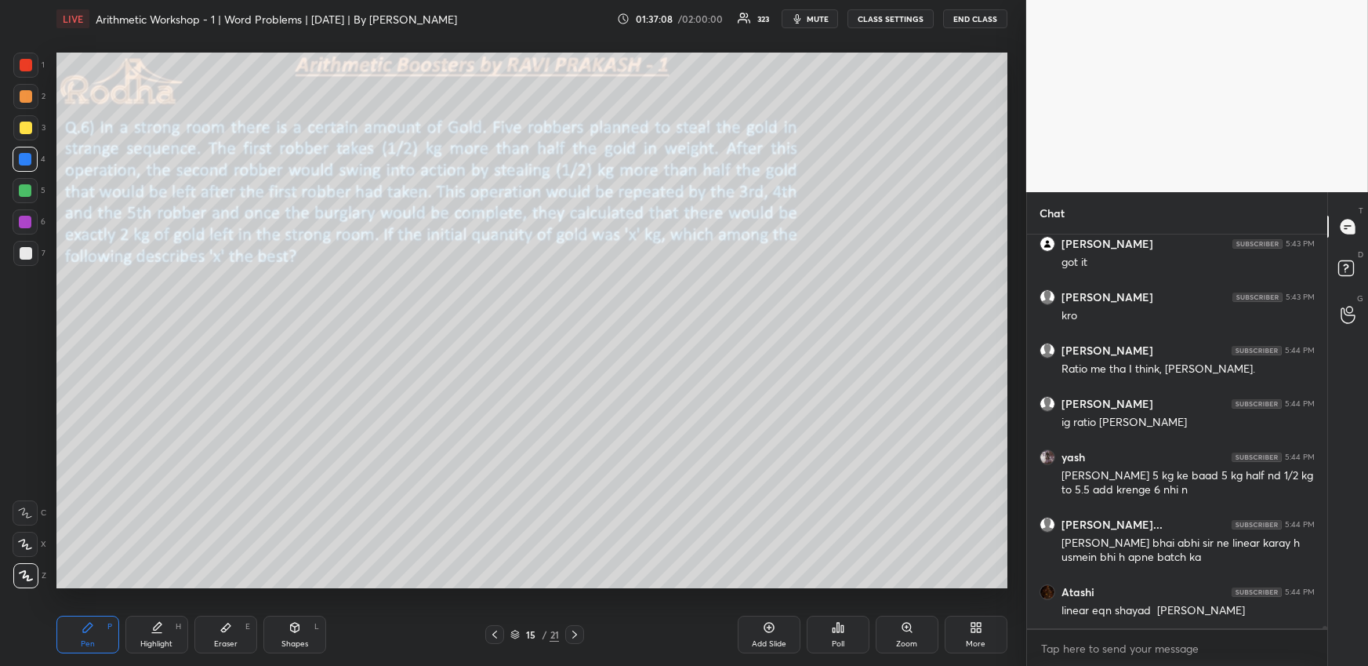
scroll to position [70405, 0]
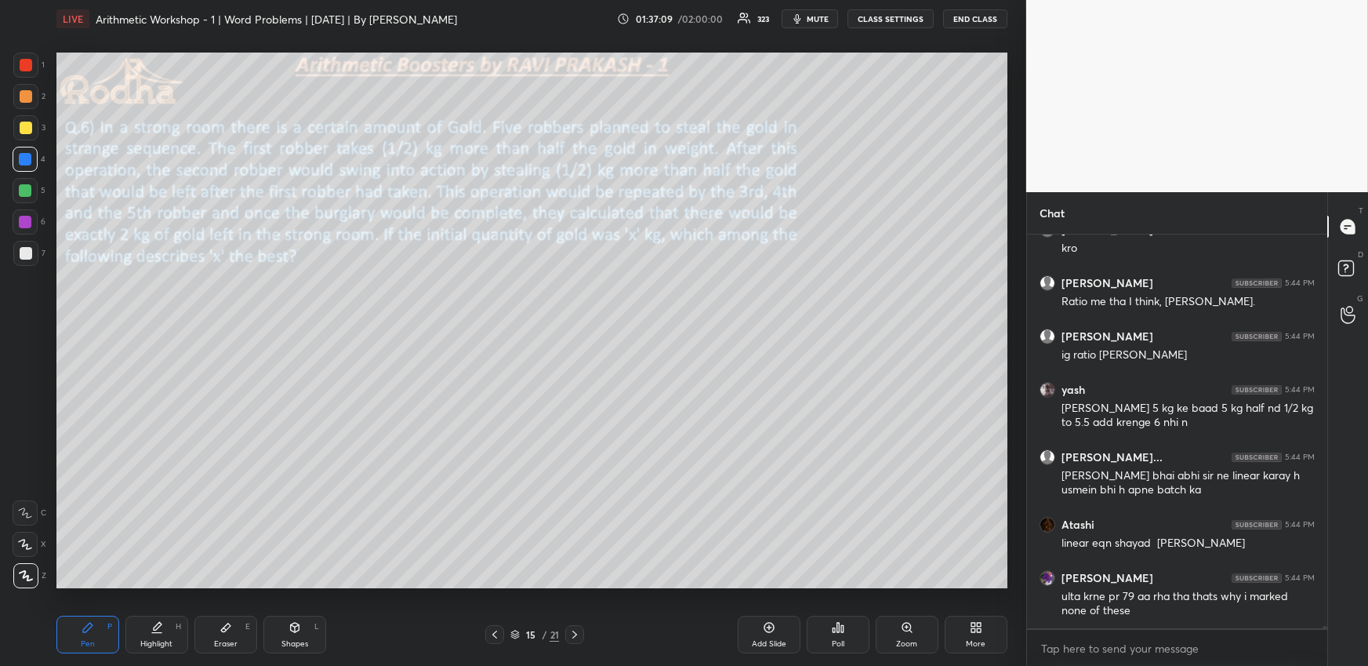
drag, startPoint x: 218, startPoint y: 626, endPoint x: 231, endPoint y: 619, distance: 15.1
click at [223, 628] on div "Eraser E" at bounding box center [225, 635] width 63 height 38
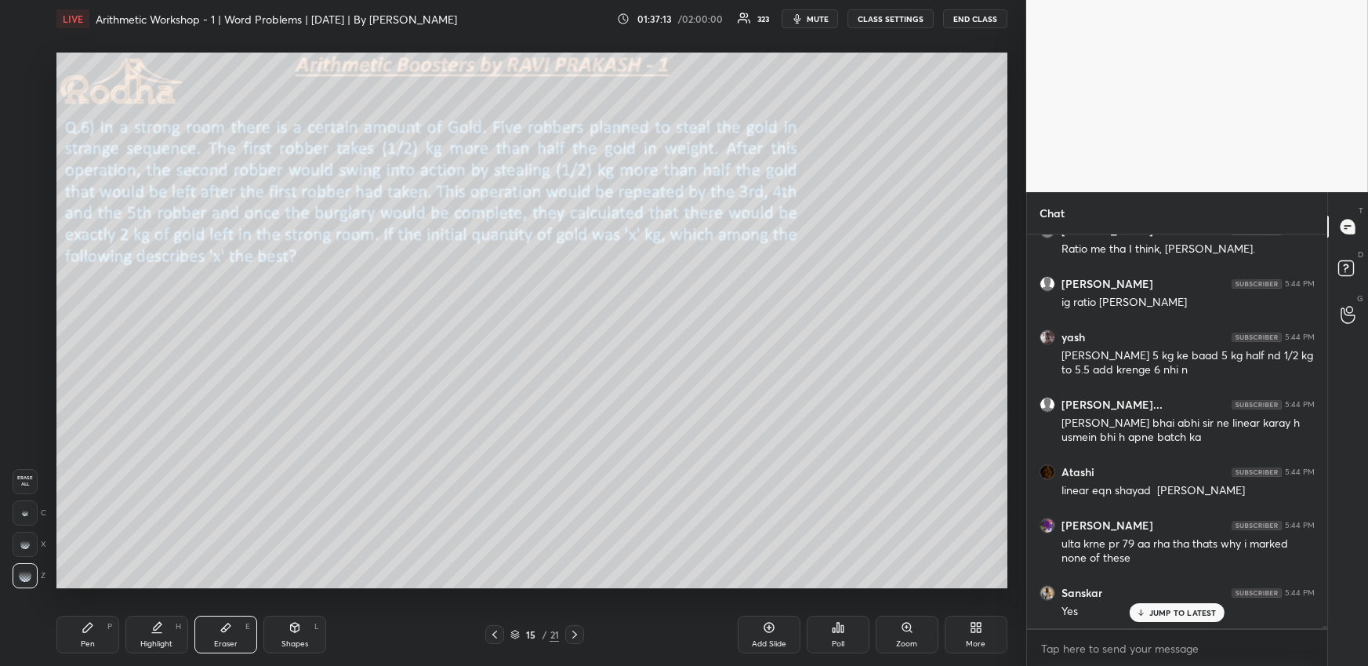
click at [816, 16] on span "mute" at bounding box center [818, 18] width 22 height 11
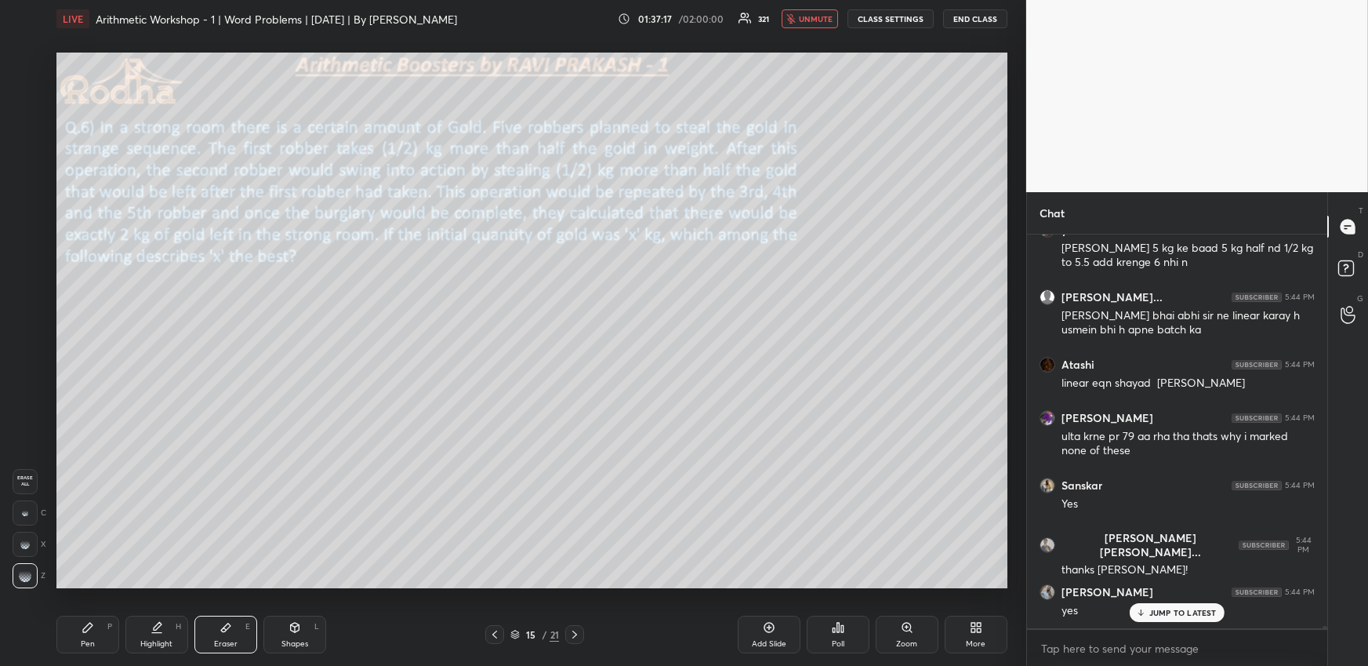
scroll to position [70621, 0]
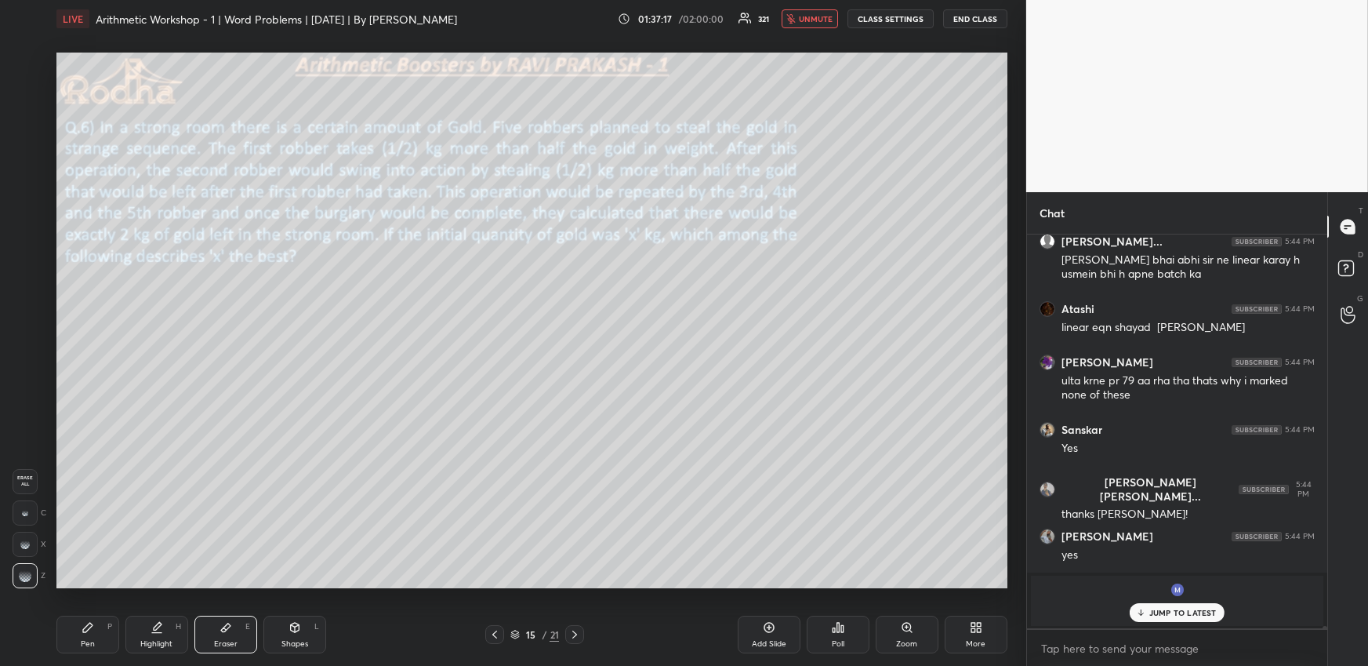
drag, startPoint x: 811, startPoint y: 17, endPoint x: 788, endPoint y: 27, distance: 24.9
click at [811, 20] on span "unmute" at bounding box center [816, 18] width 34 height 11
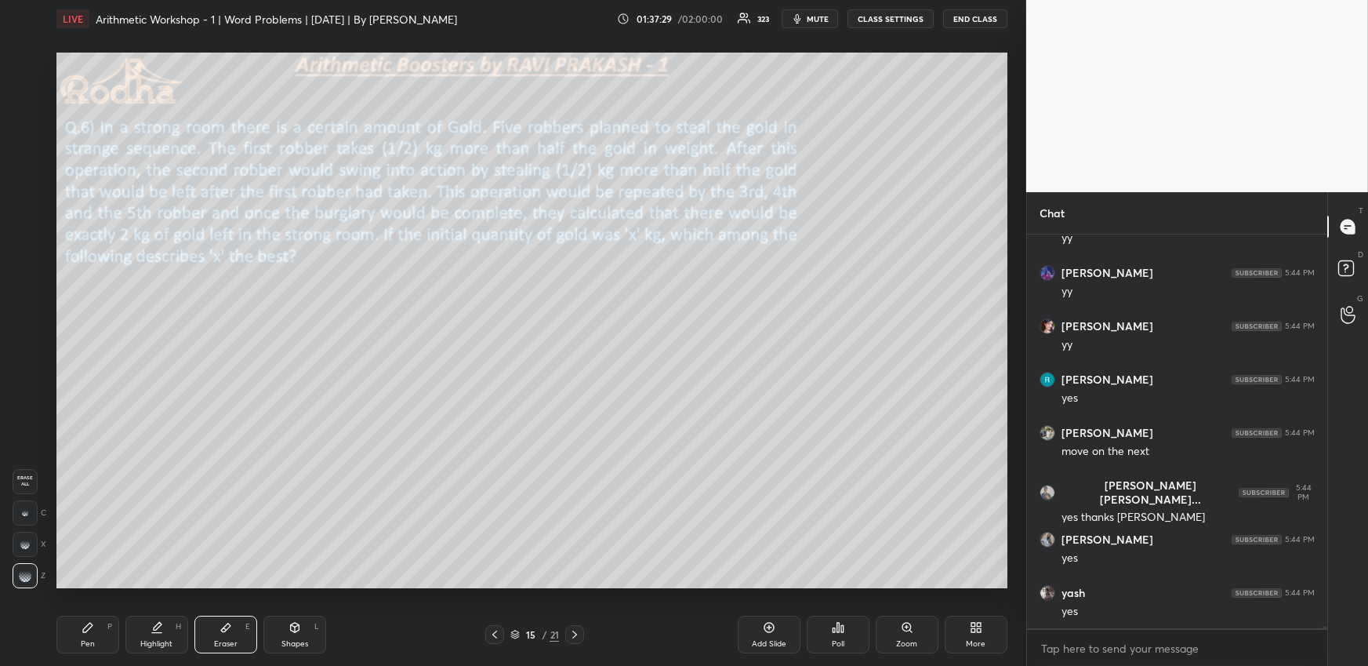
scroll to position [71043, 0]
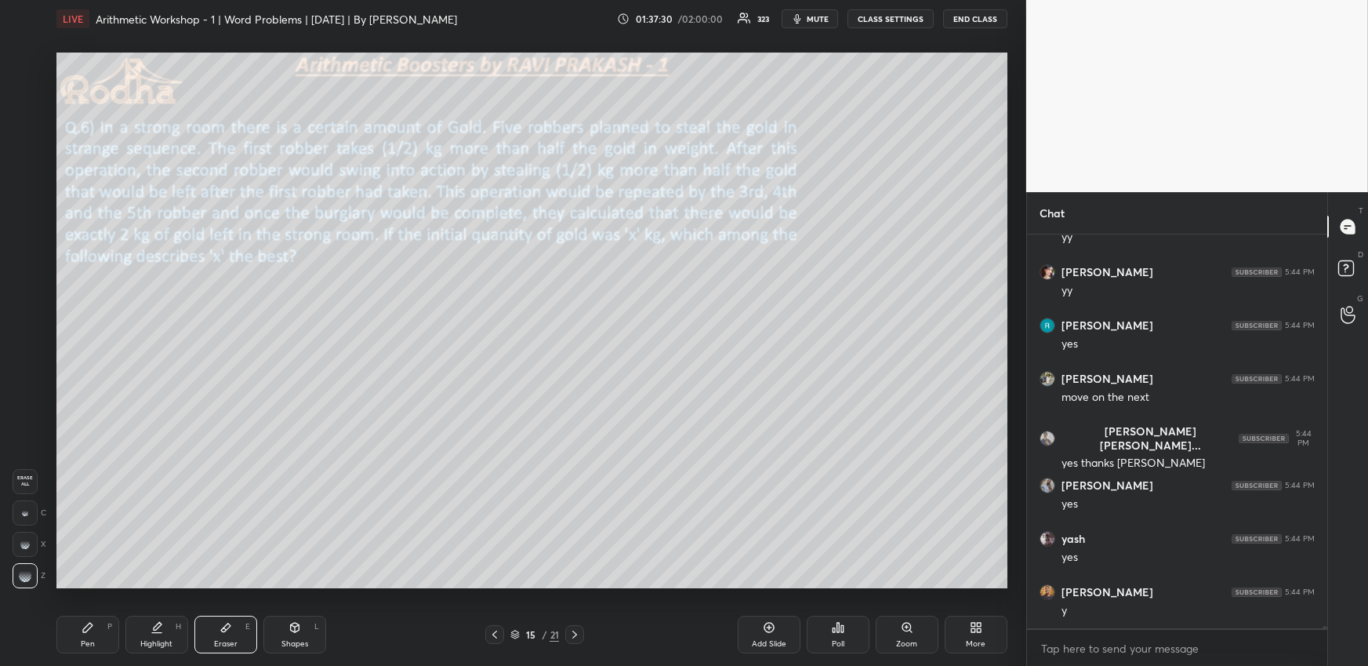
click at [154, 638] on div "Highlight H" at bounding box center [156, 635] width 63 height 38
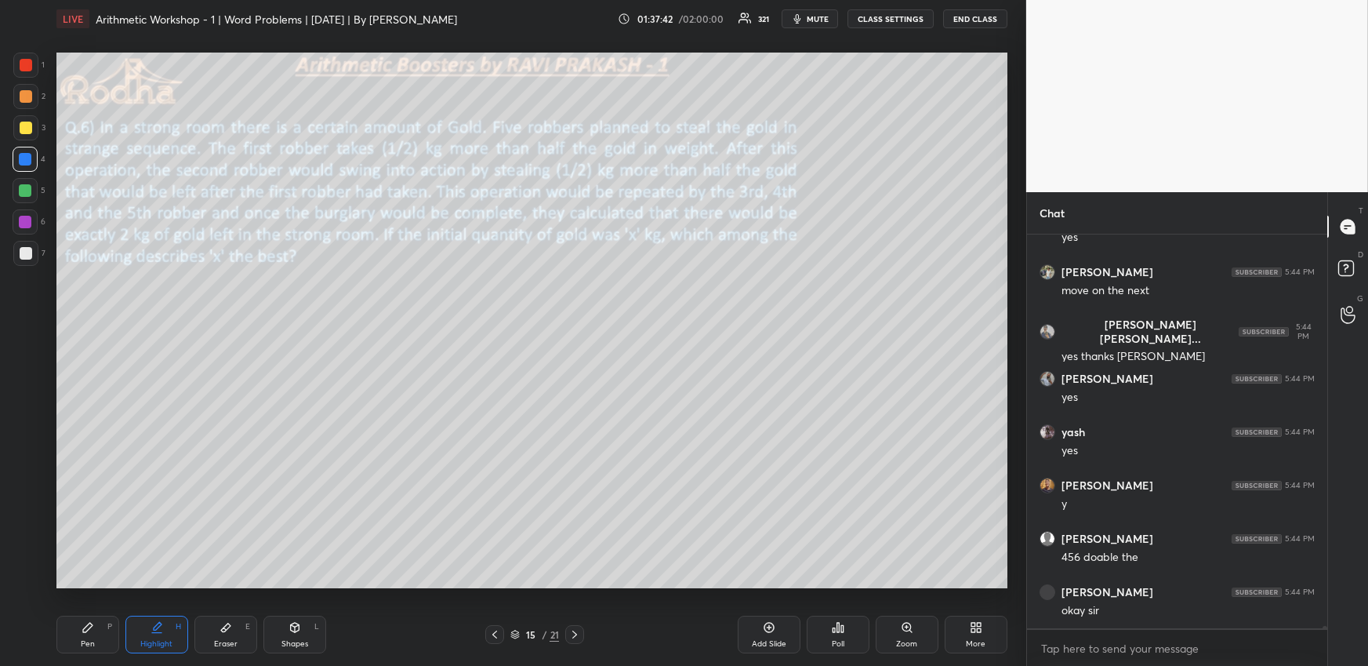
scroll to position [71206, 0]
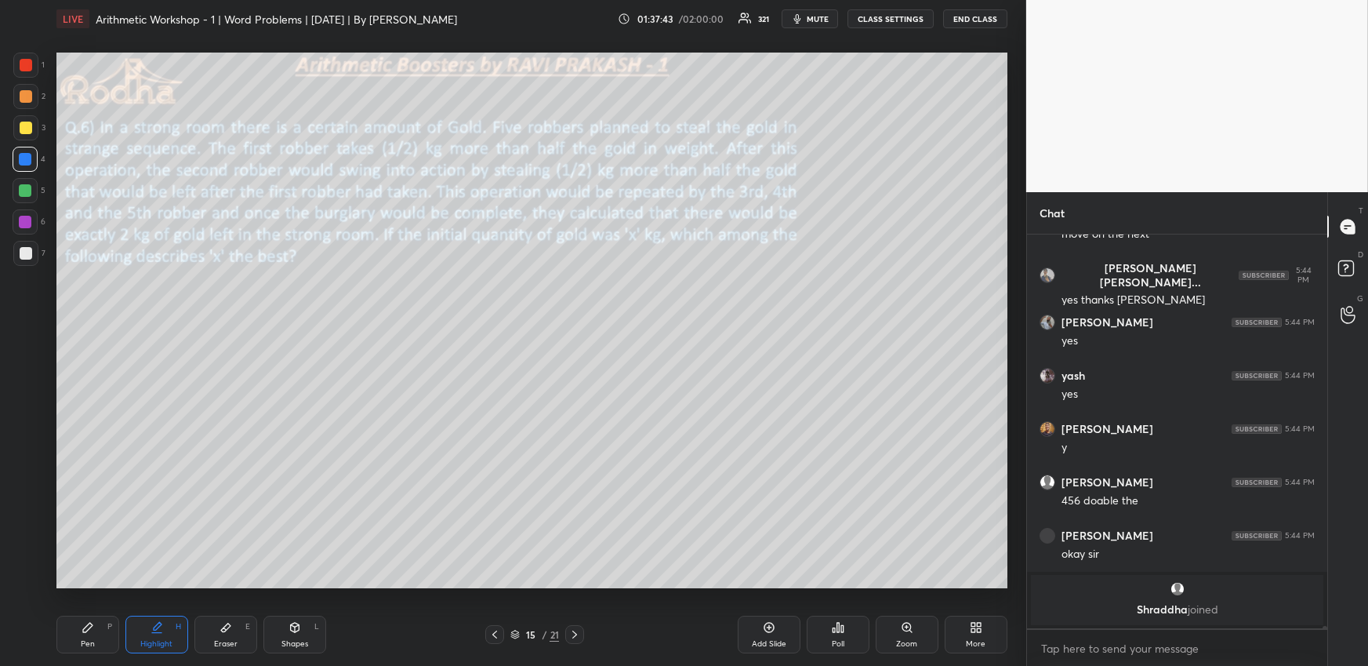
click at [576, 632] on icon at bounding box center [575, 634] width 13 height 13
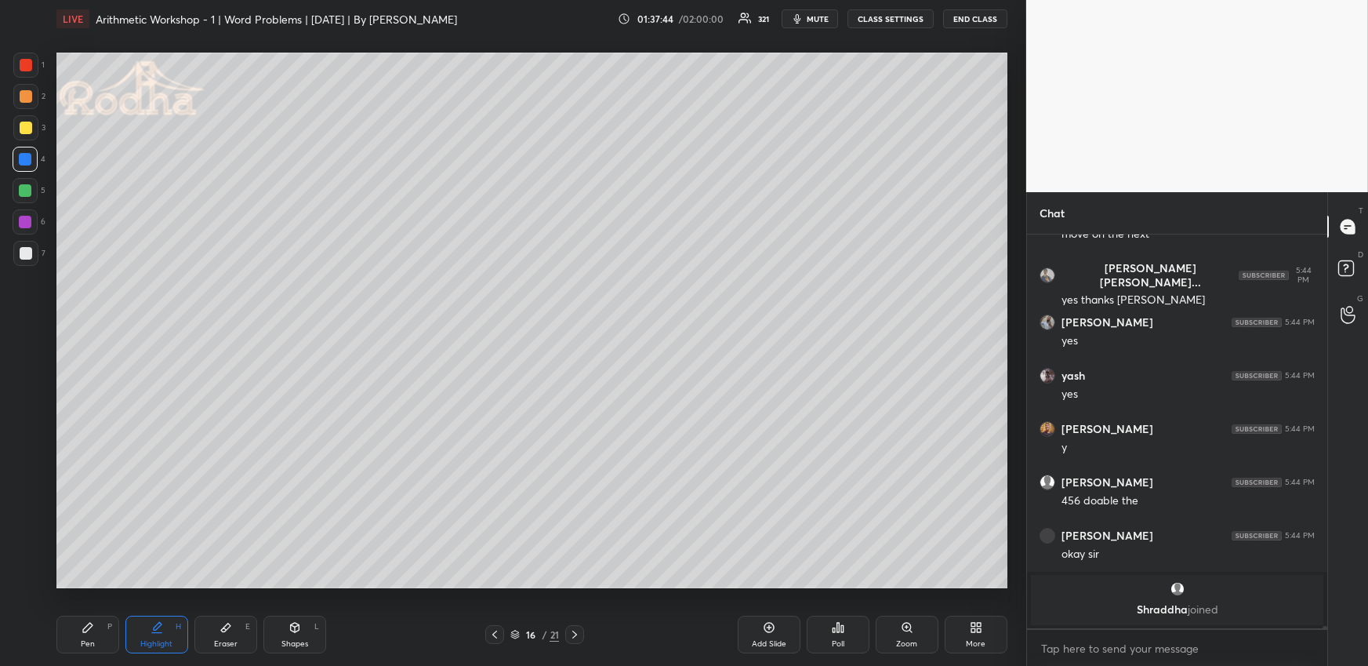
click at [496, 630] on icon at bounding box center [495, 634] width 13 height 13
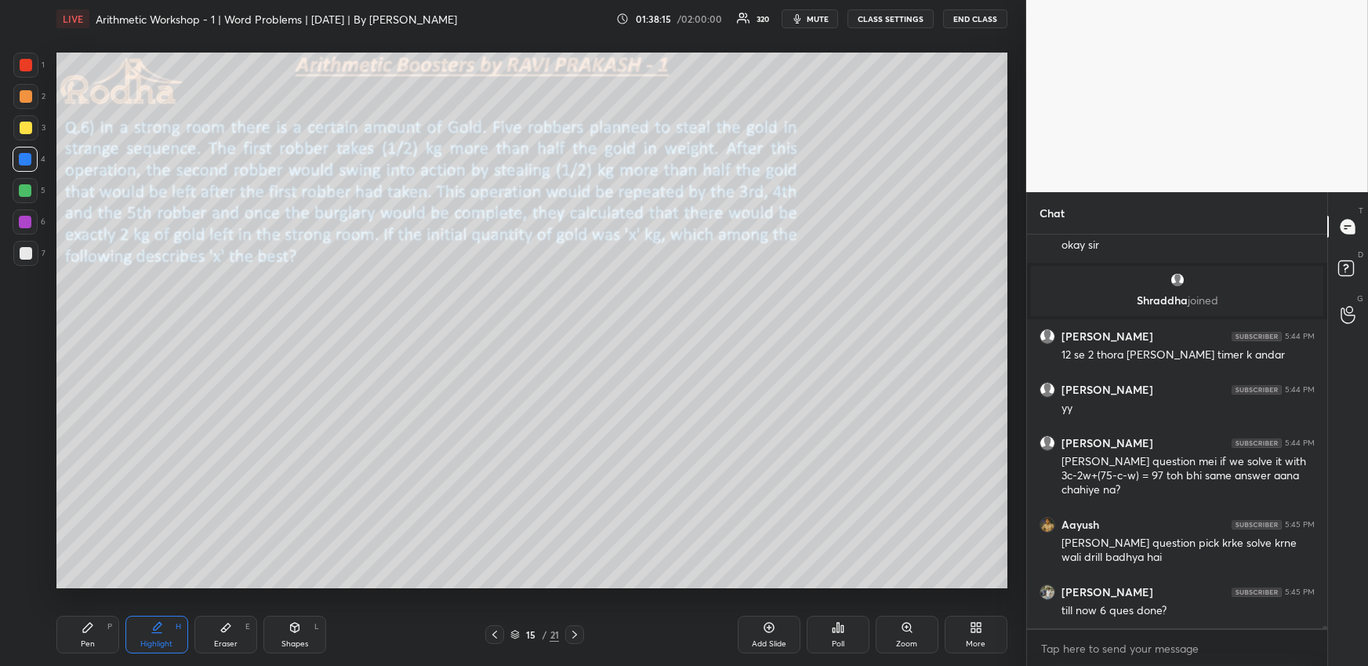
scroll to position [71252, 0]
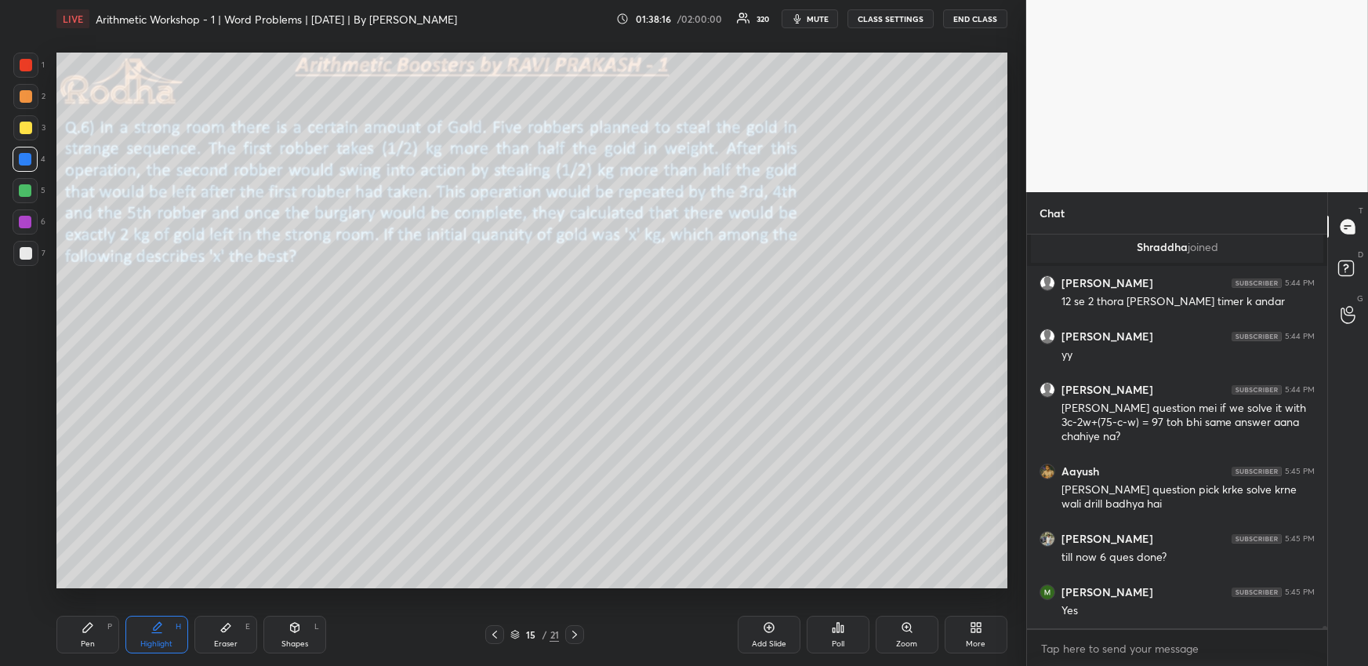
click at [572, 634] on icon at bounding box center [575, 634] width 13 height 13
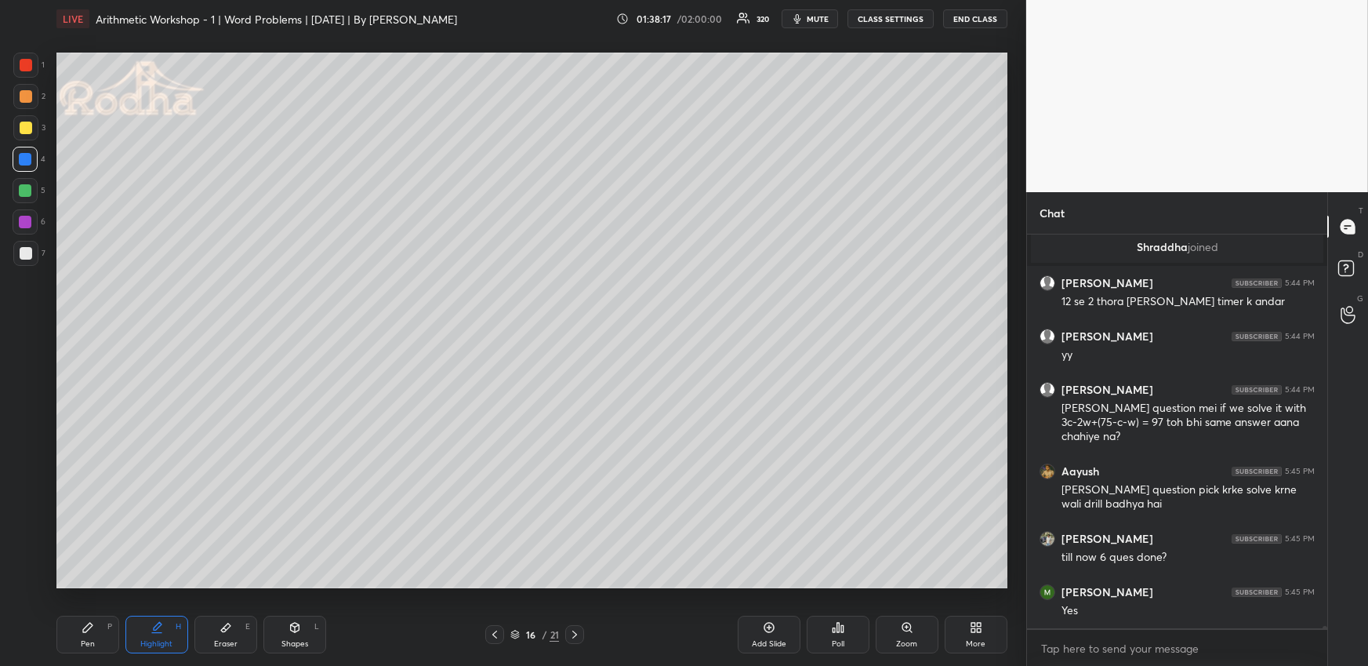
click at [489, 629] on icon at bounding box center [495, 634] width 13 height 13
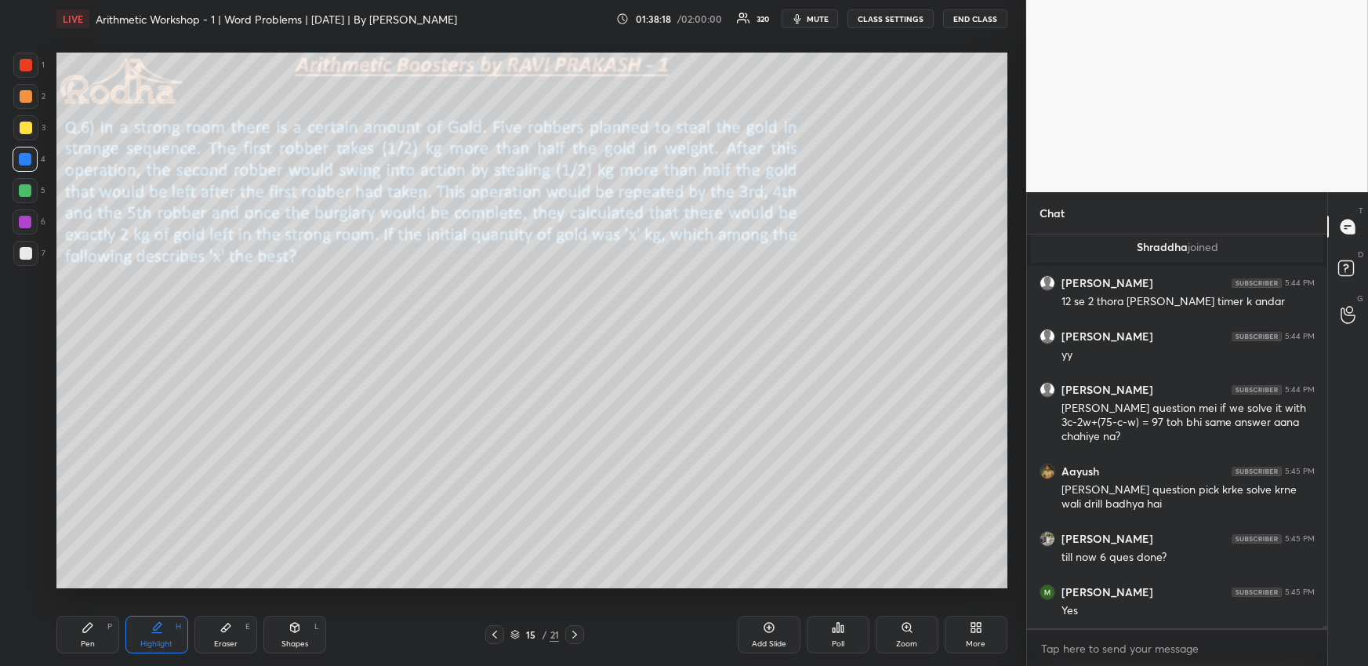
click at [967, 627] on div "More" at bounding box center [976, 635] width 63 height 38
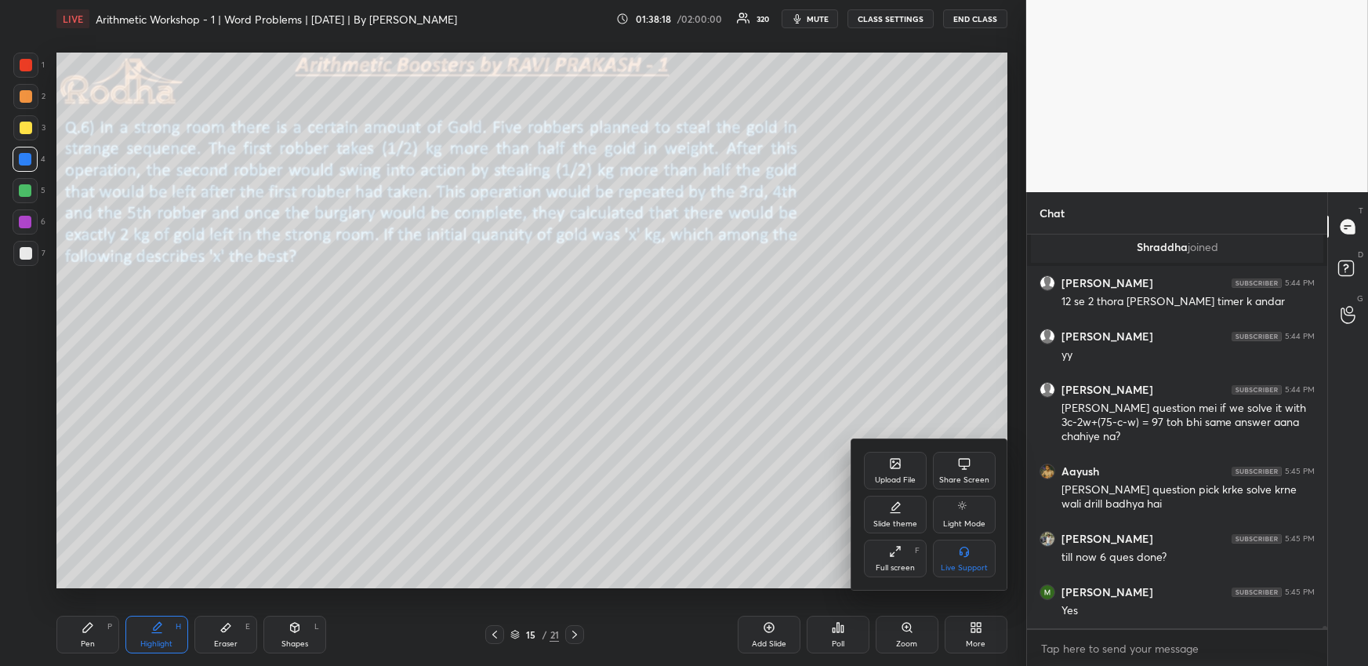
scroll to position [71304, 0]
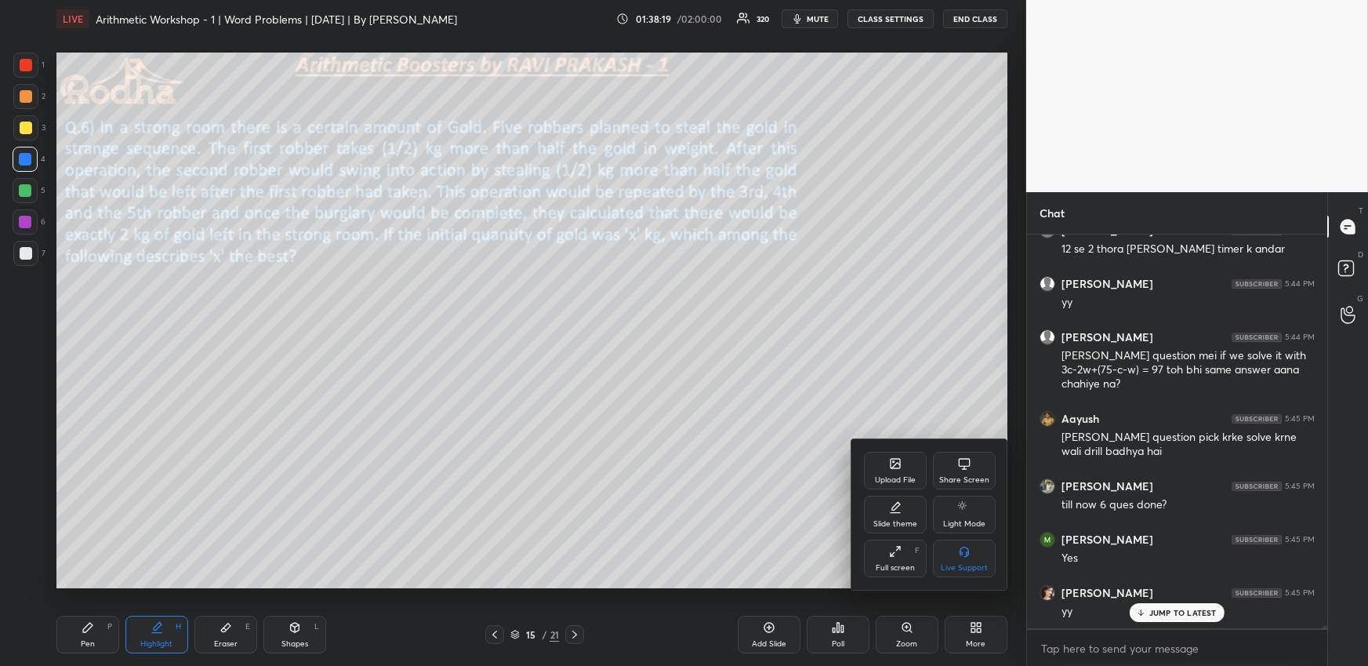
click at [898, 466] on icon at bounding box center [895, 463] width 9 height 9
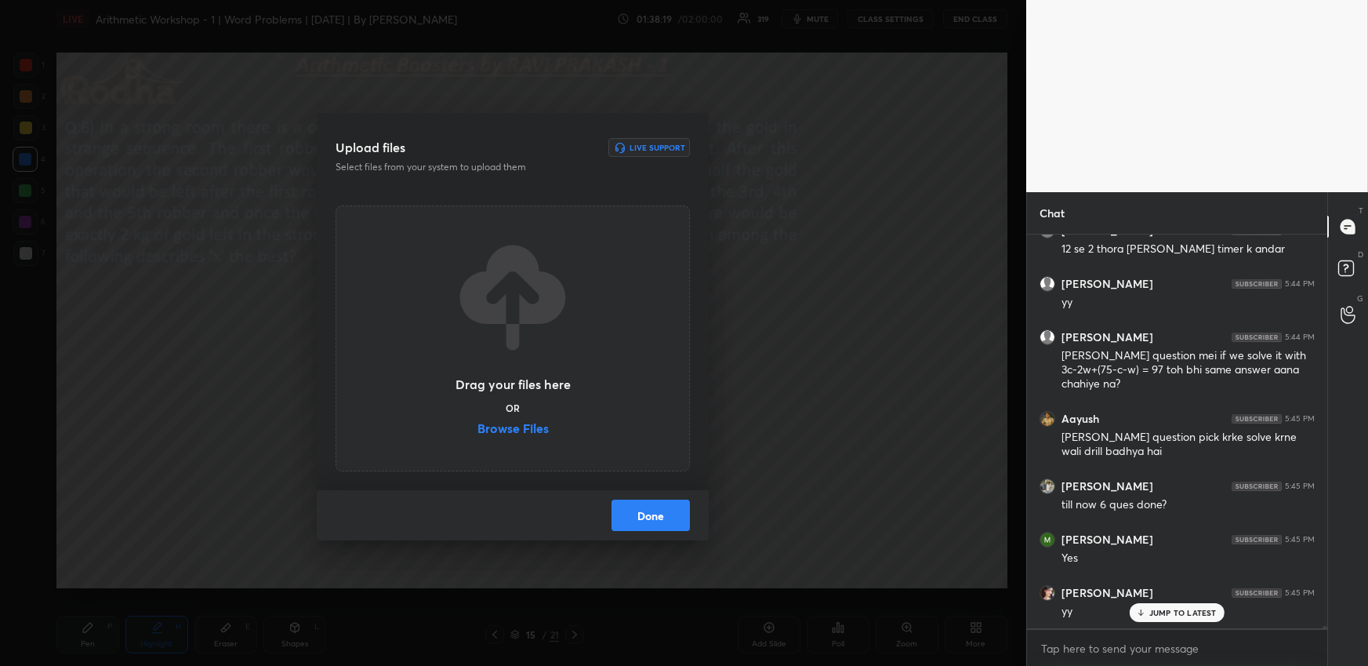
click at [518, 431] on label "Browse Files" at bounding box center [513, 430] width 71 height 16
click at [478, 431] on input "Browse Files" at bounding box center [478, 430] width 0 height 16
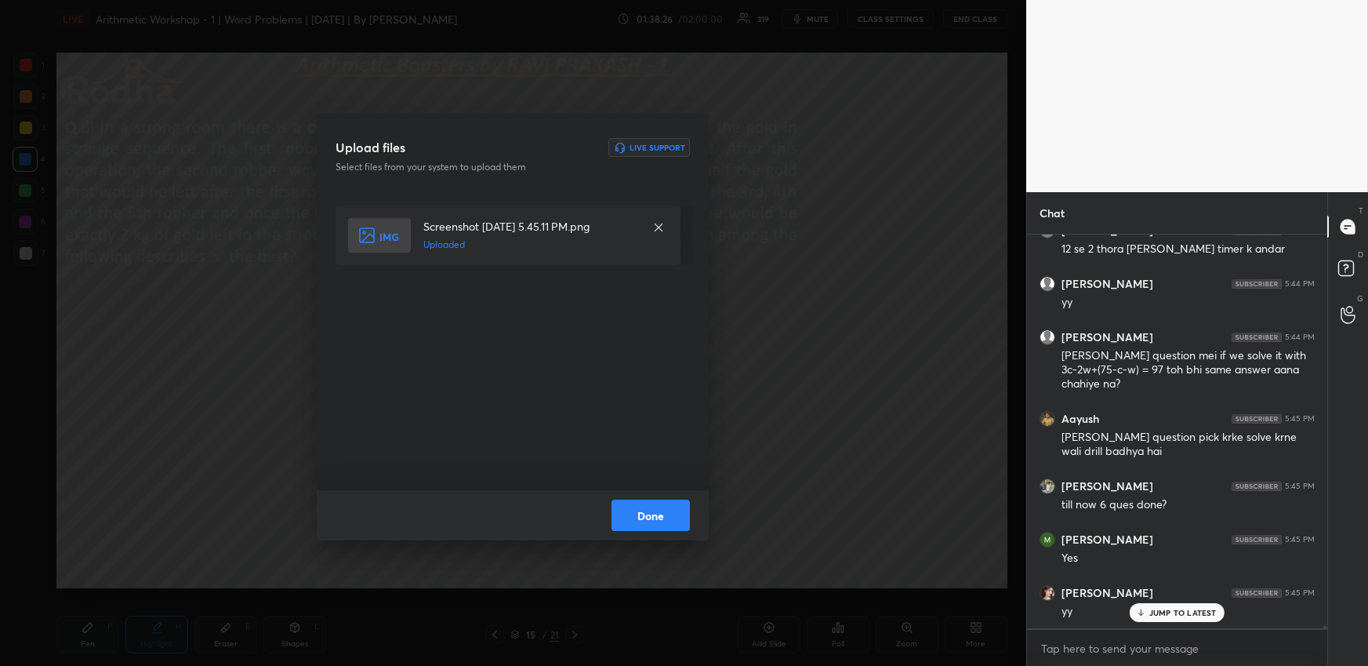
click at [659, 515] on button "Done" at bounding box center [651, 514] width 78 height 31
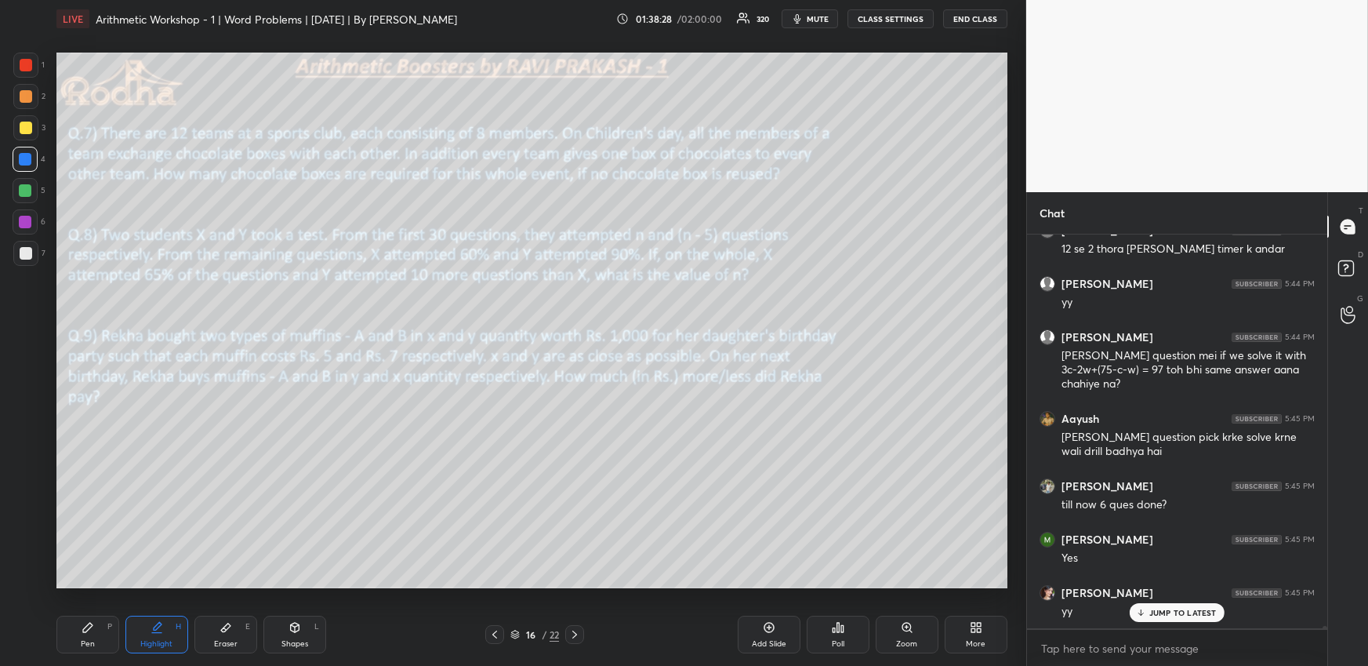
drag, startPoint x: 23, startPoint y: 125, endPoint x: 15, endPoint y: 138, distance: 15.5
click at [22, 126] on div at bounding box center [26, 128] width 13 height 13
click at [74, 629] on div "Pen P" at bounding box center [87, 635] width 63 height 38
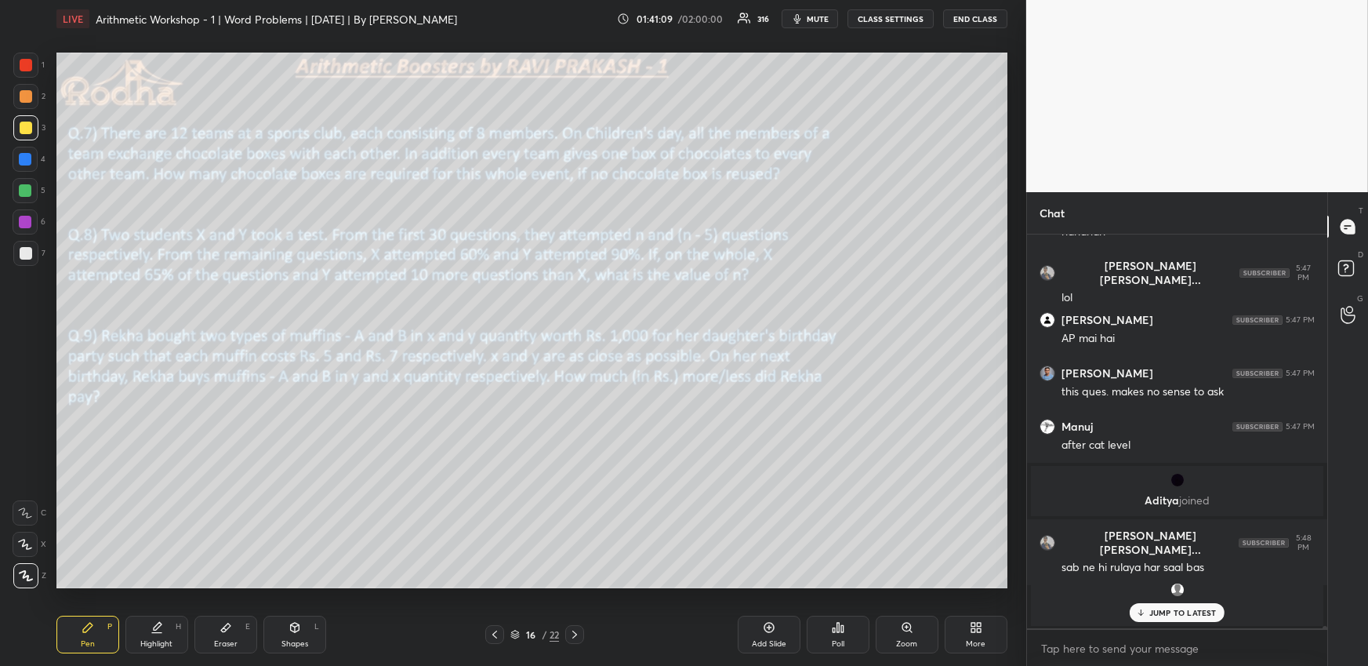
scroll to position [72197, 0]
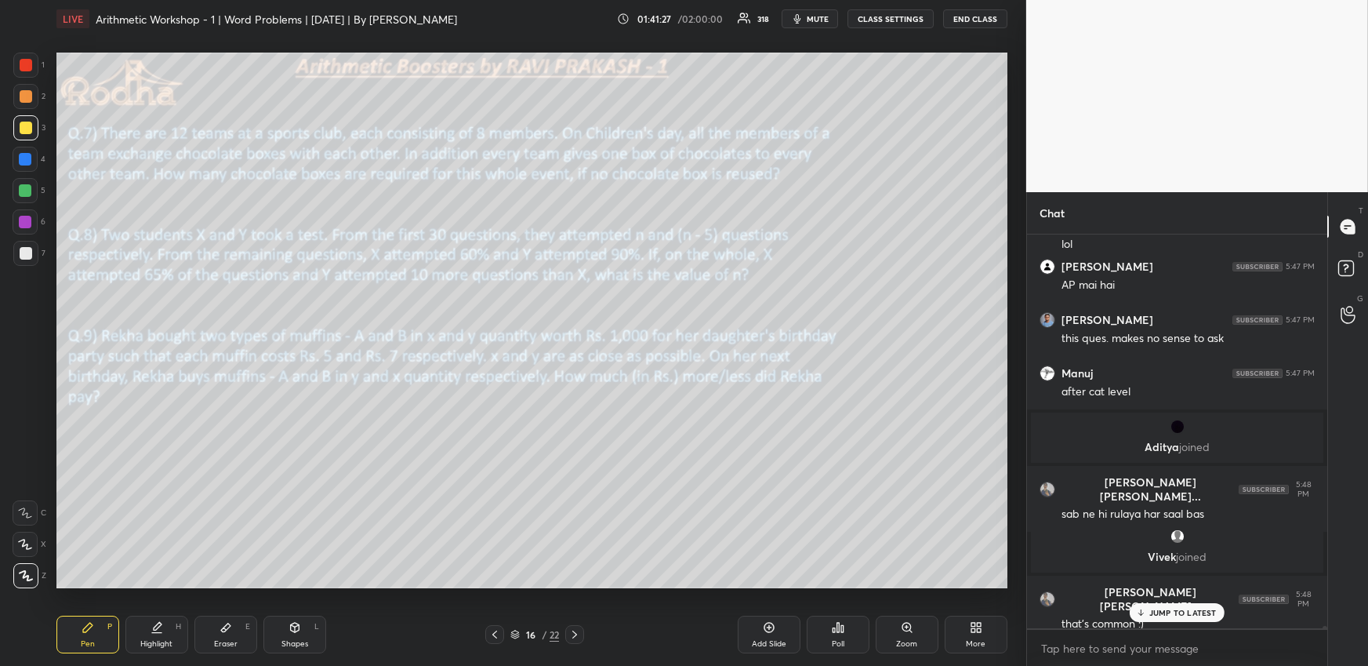
click at [1160, 610] on p "JUMP TO LATEST" at bounding box center [1183, 612] width 67 height 9
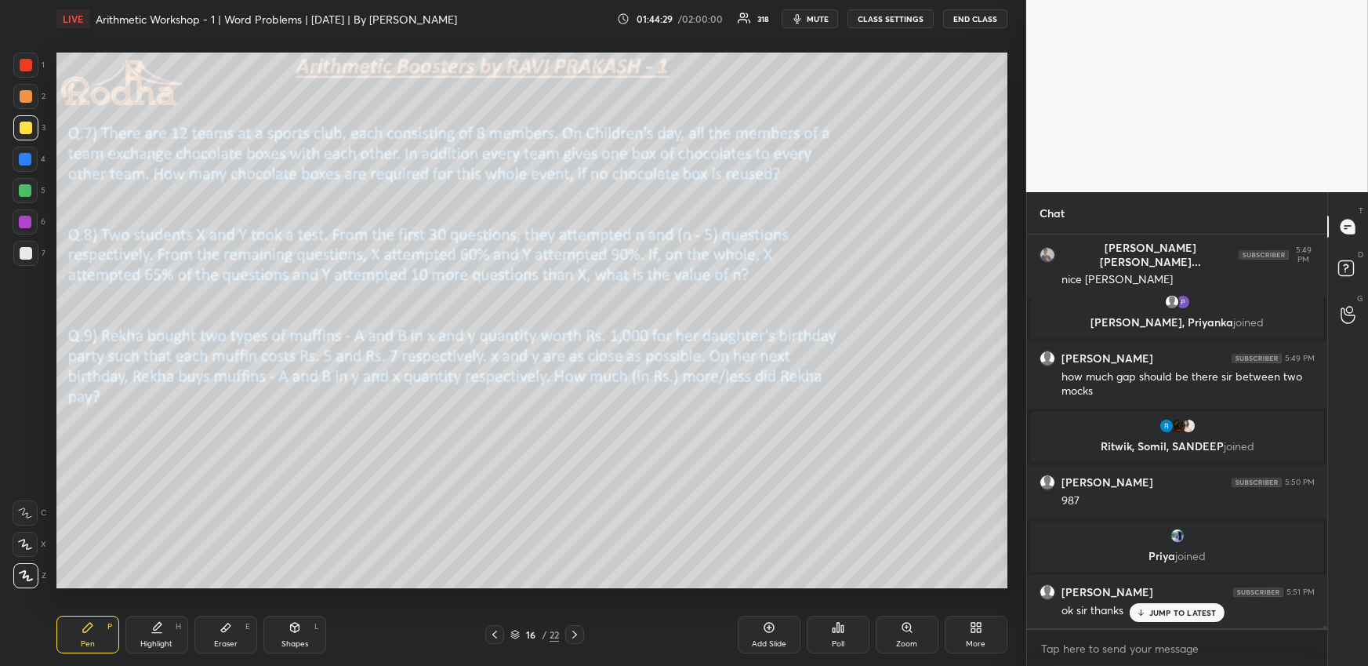
scroll to position [72583, 0]
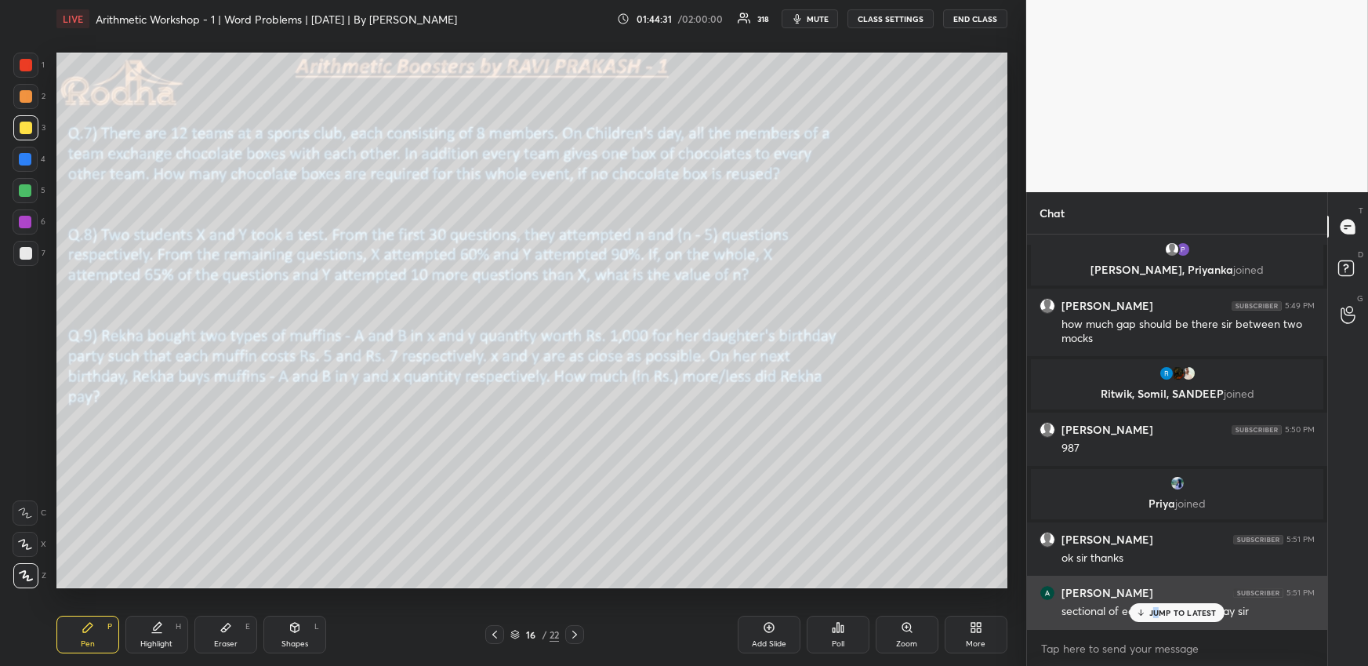
drag, startPoint x: 1154, startPoint y: 616, endPoint x: 1146, endPoint y: 601, distance: 17.5
click at [1158, 615] on p "JUMP TO LATEST" at bounding box center [1183, 612] width 67 height 9
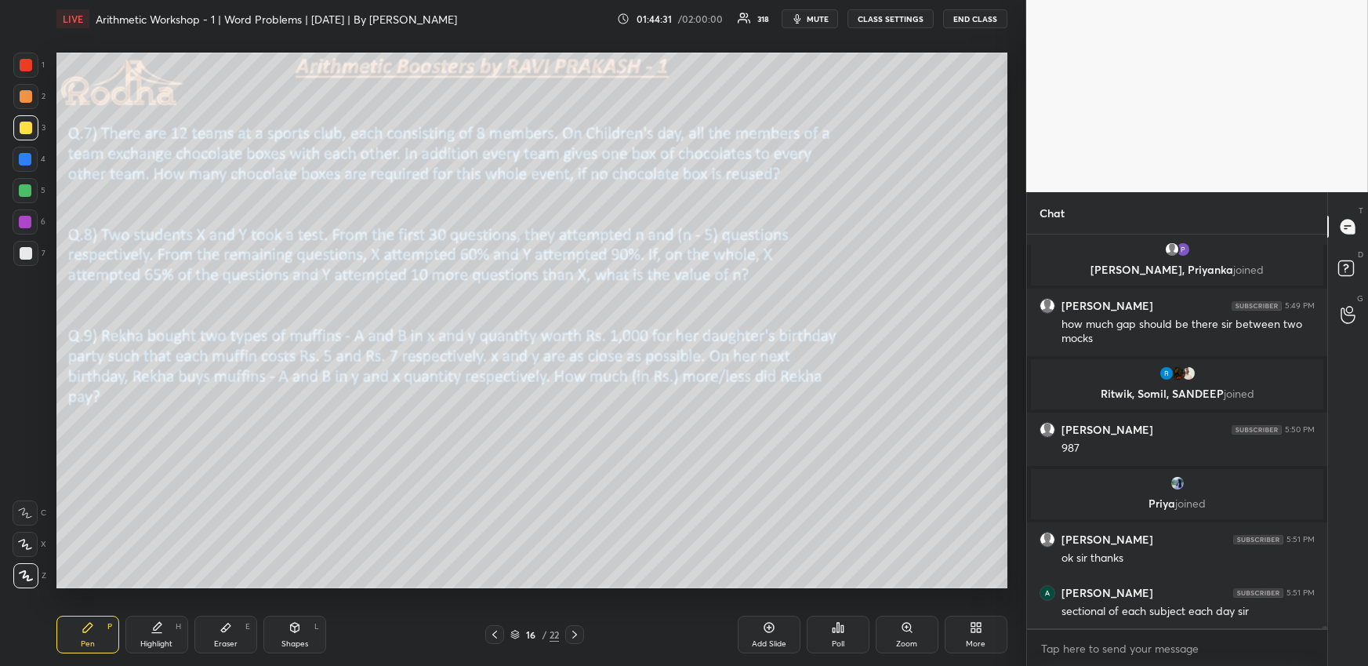
scroll to position [72636, 0]
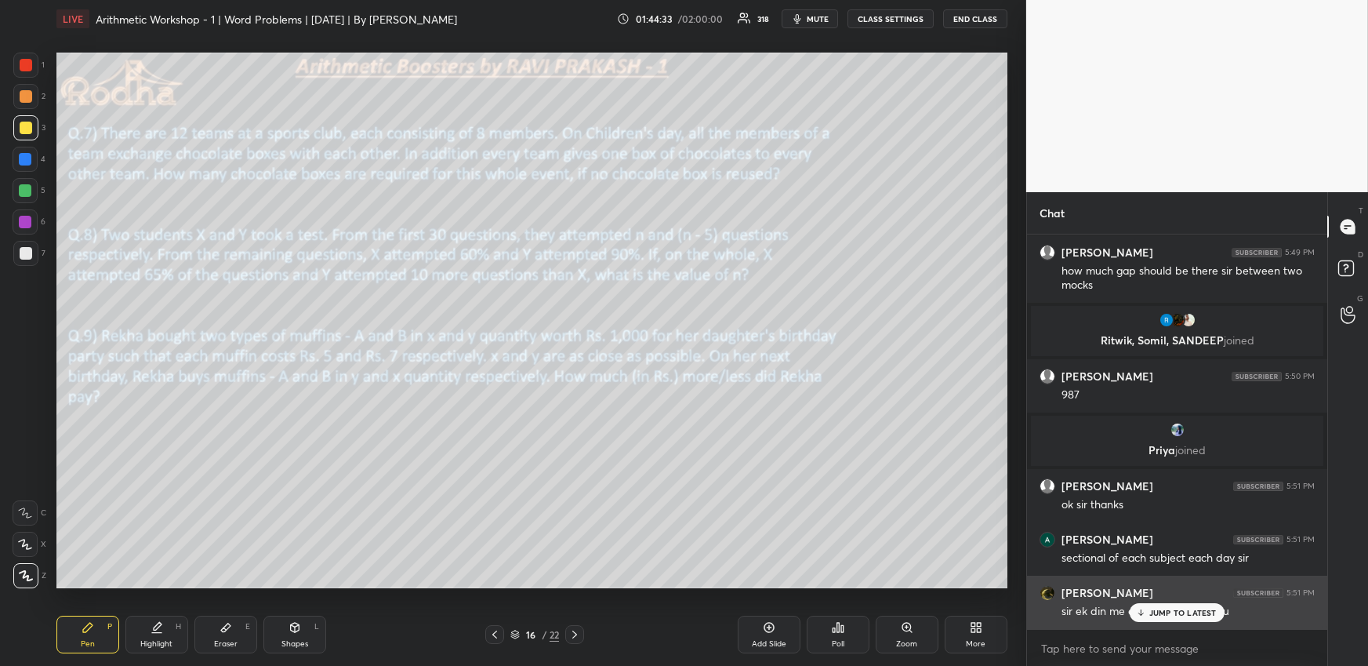
click at [1142, 609] on icon at bounding box center [1141, 612] width 10 height 9
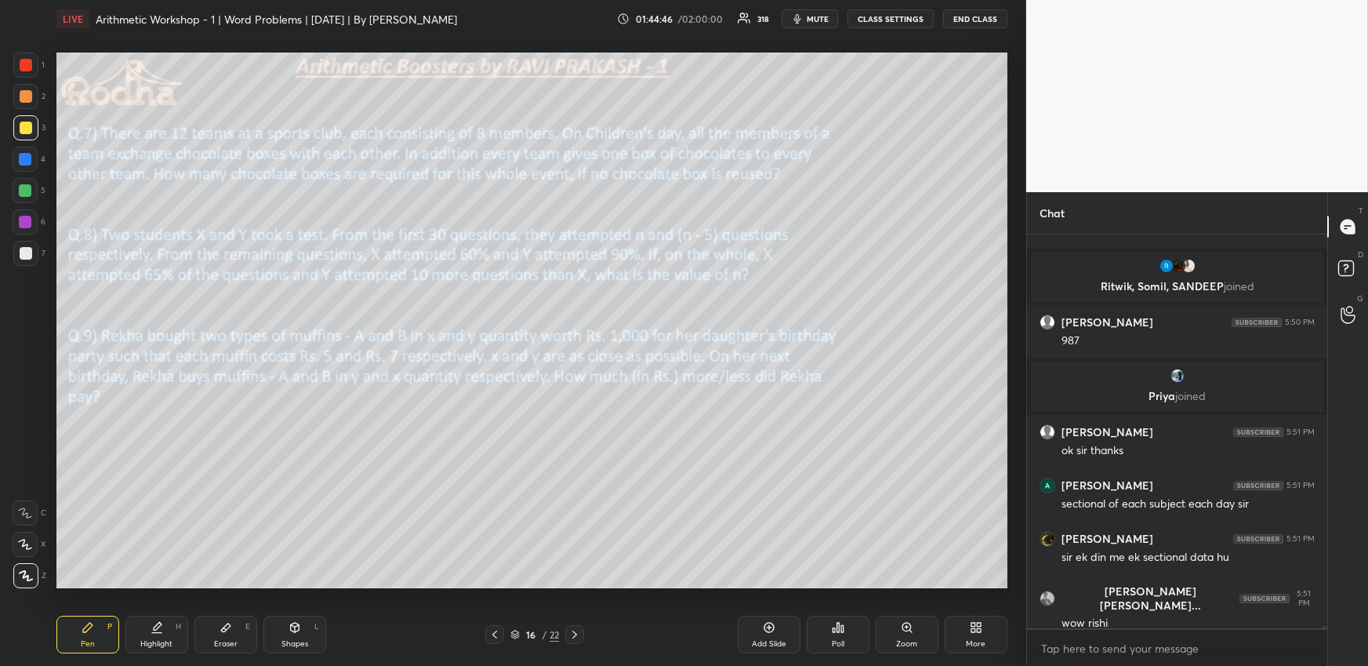
scroll to position [72746, 0]
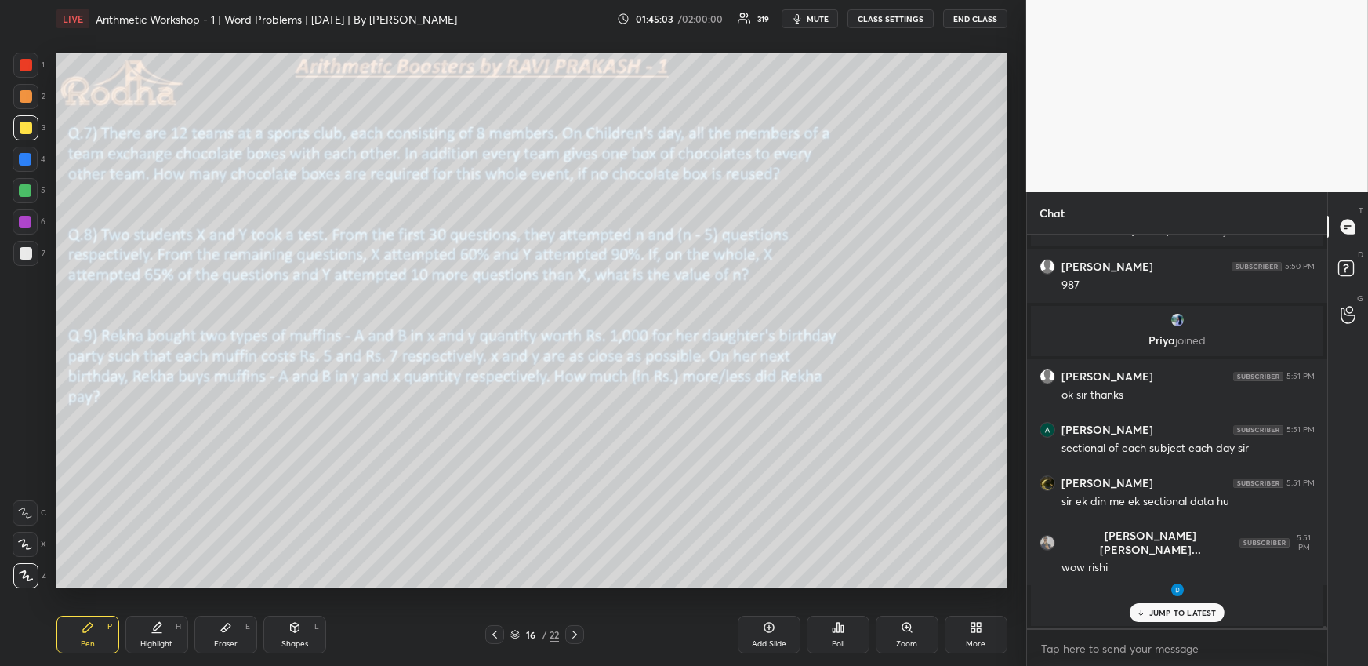
click at [1175, 614] on p "JUMP TO LATEST" at bounding box center [1183, 612] width 67 height 9
drag, startPoint x: 1175, startPoint y: 613, endPoint x: 1166, endPoint y: 608, distance: 9.8
click at [1175, 613] on span "joined" at bounding box center [1187, 609] width 31 height 15
click at [30, 156] on div at bounding box center [25, 159] width 13 height 13
click at [30, 194] on div at bounding box center [25, 190] width 13 height 13
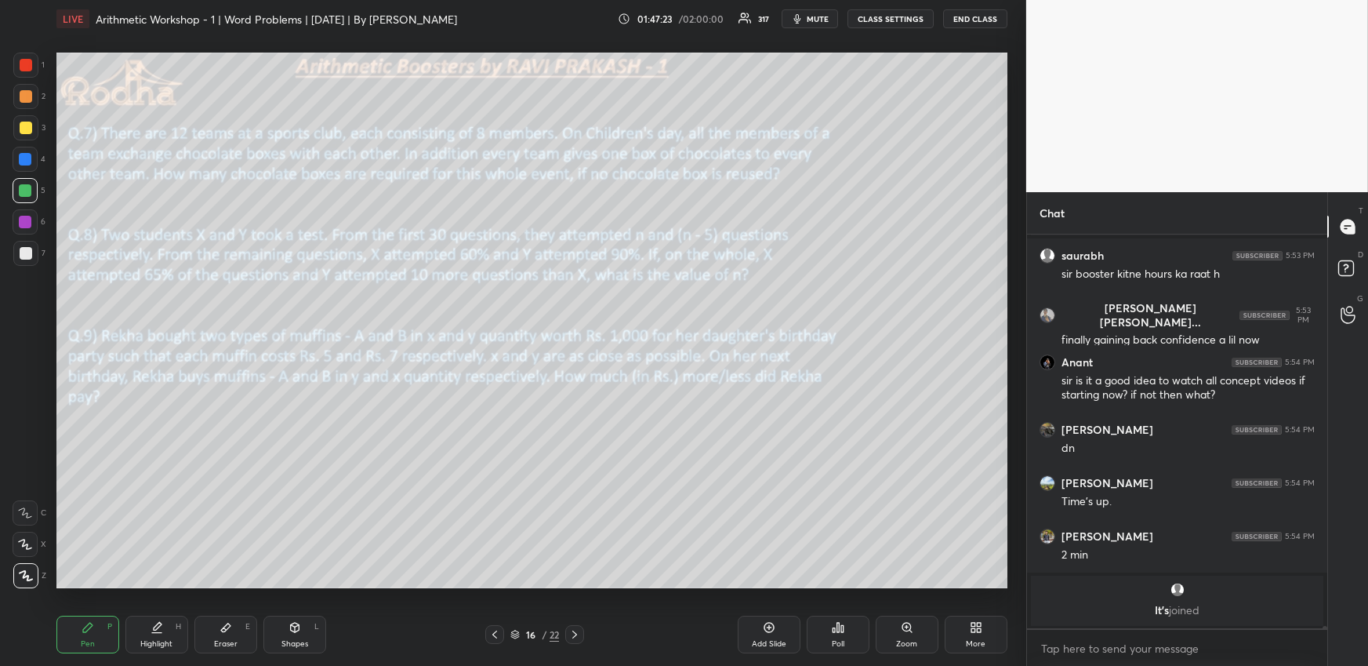
scroll to position [73812, 0]
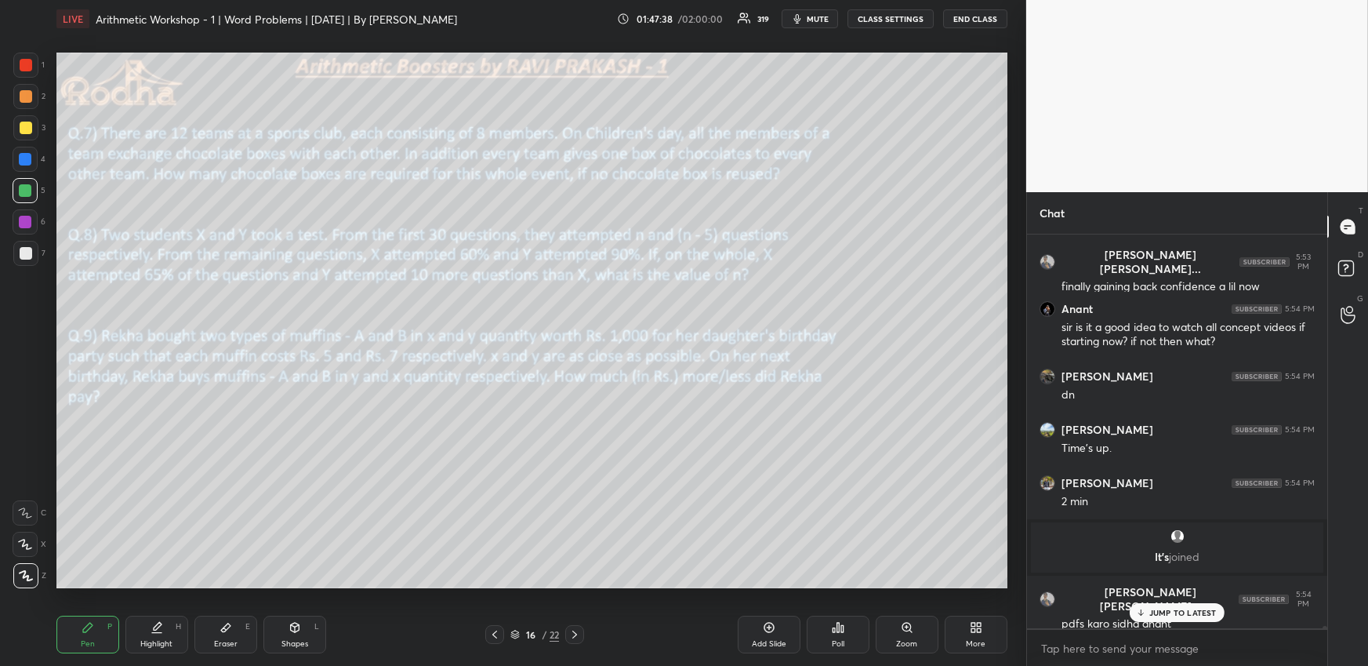
click at [29, 126] on div at bounding box center [26, 128] width 13 height 13
drag, startPoint x: 1151, startPoint y: 612, endPoint x: 1142, endPoint y: 614, distance: 9.7
click at [1150, 612] on p "JUMP TO LATEST" at bounding box center [1183, 612] width 67 height 9
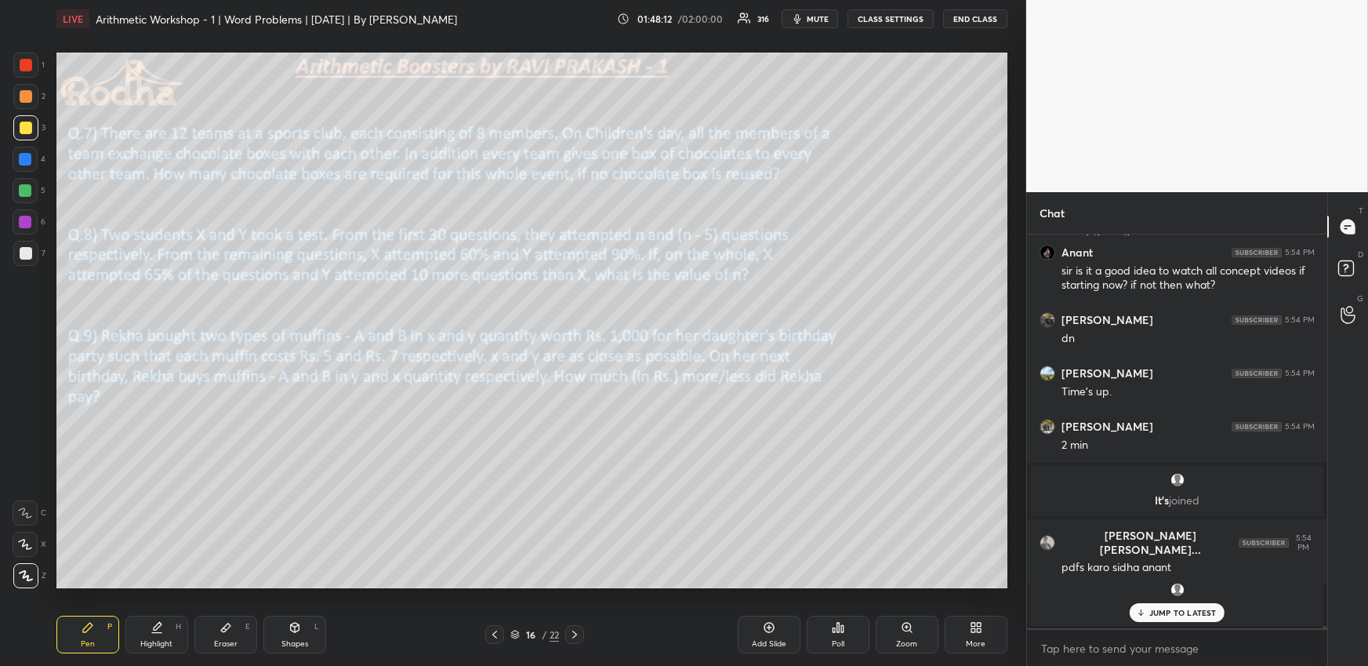
click at [1182, 614] on p "JUMP TO LATEST" at bounding box center [1183, 612] width 67 height 9
click at [841, 625] on icon at bounding box center [842, 628] width 2 height 7
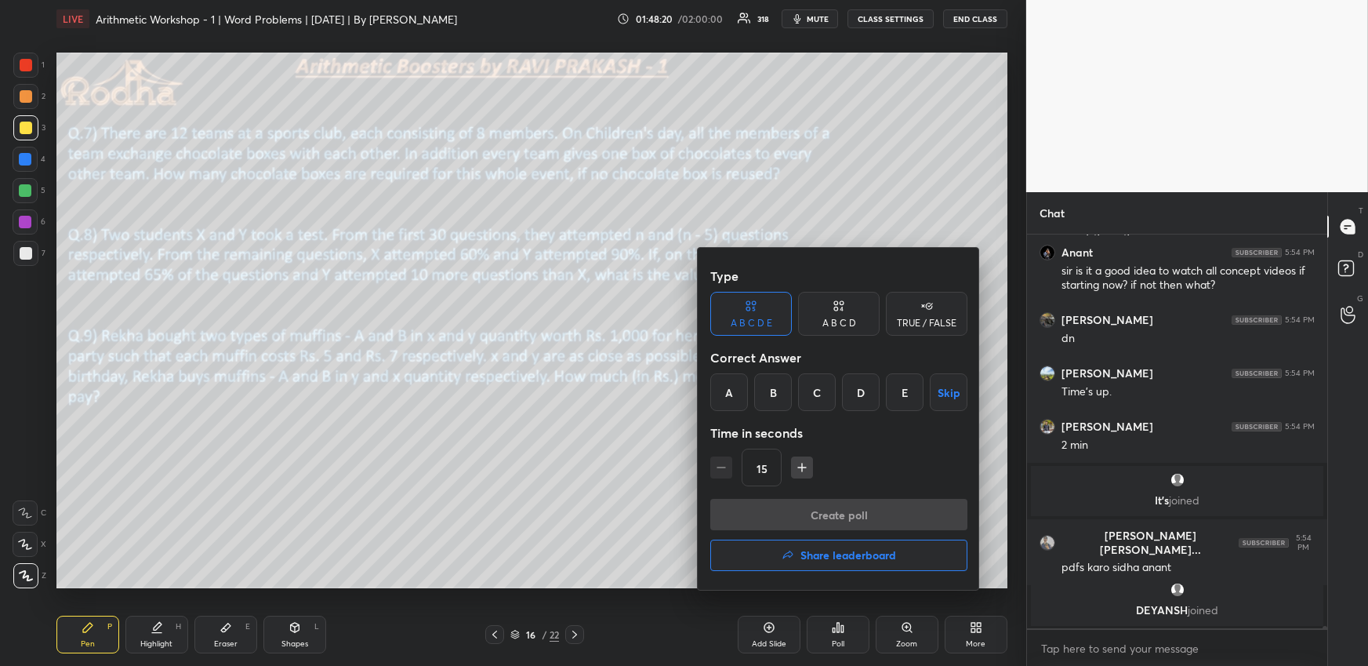
drag, startPoint x: 776, startPoint y: 391, endPoint x: 780, endPoint y: 420, distance: 28.5
click at [776, 392] on div "B" at bounding box center [773, 392] width 38 height 38
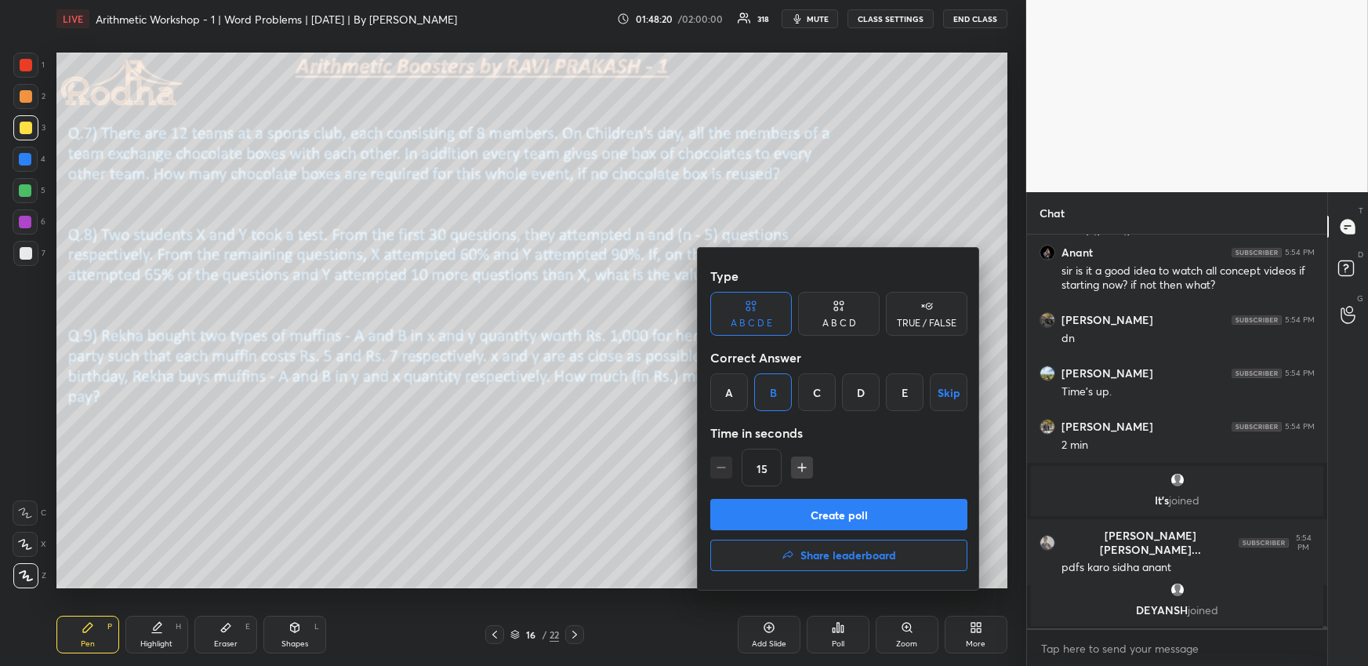
click at [781, 517] on button "Create poll" at bounding box center [838, 514] width 257 height 31
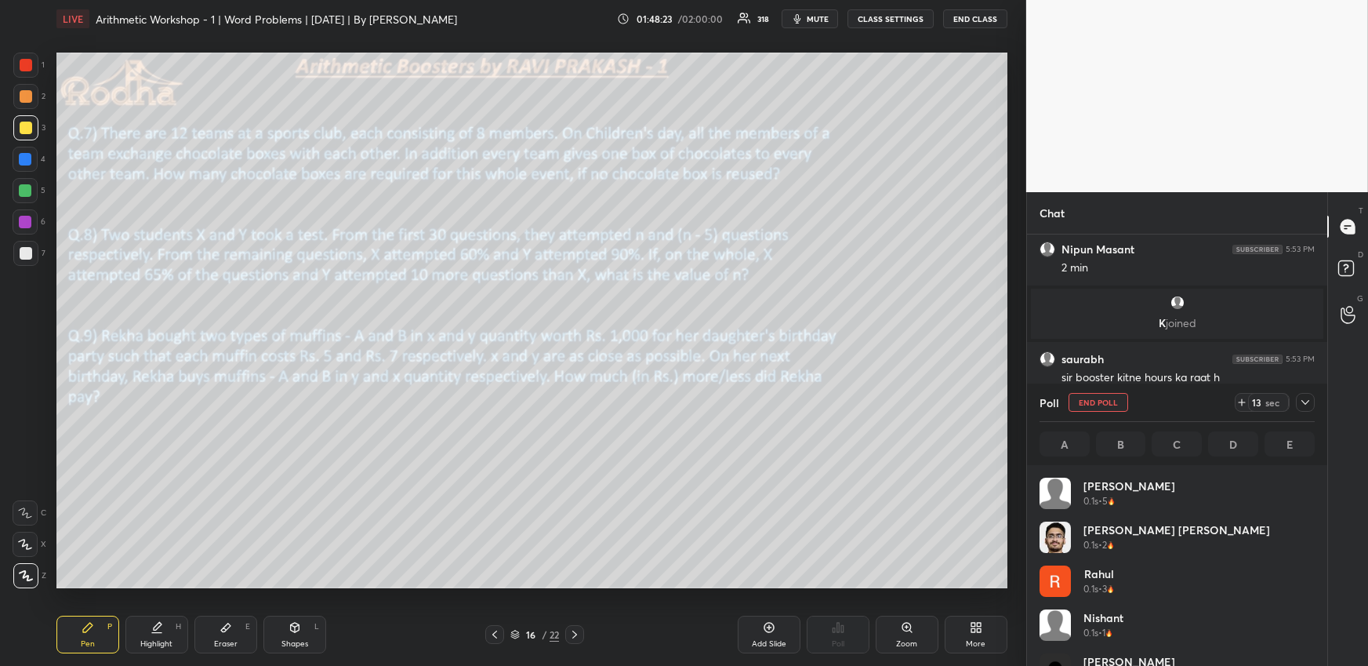
scroll to position [183, 271]
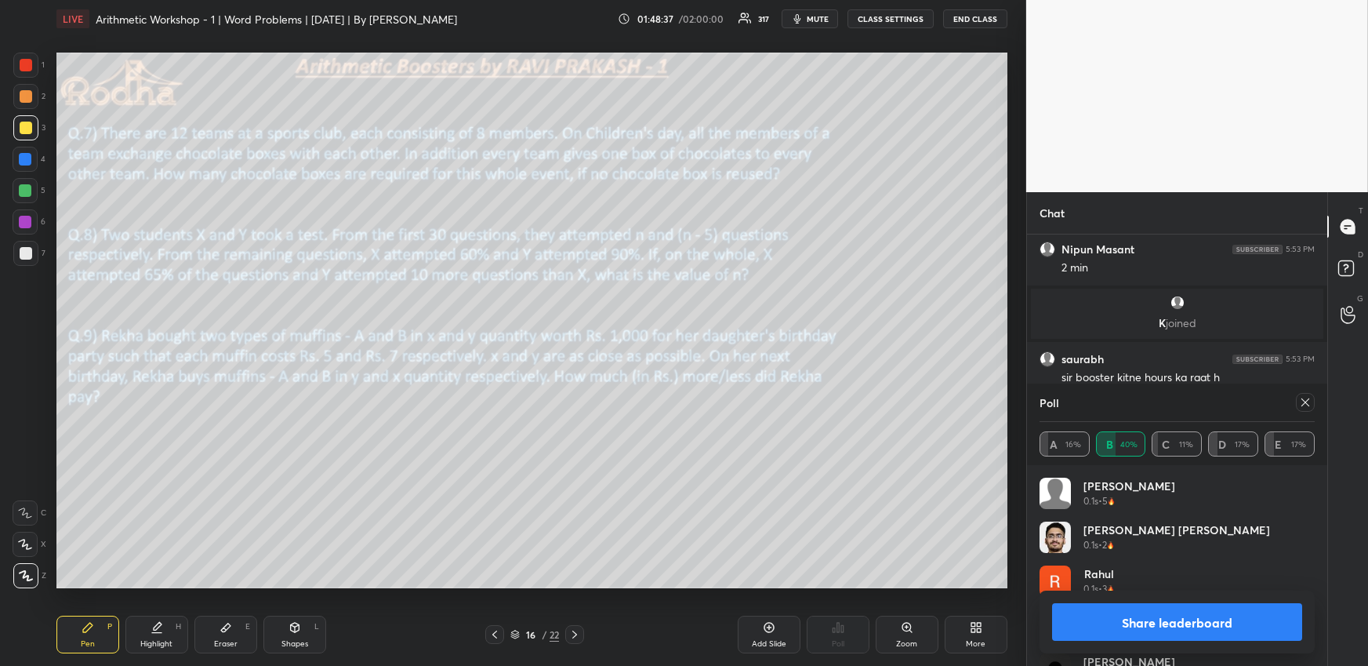
click at [1310, 399] on icon at bounding box center [1305, 402] width 13 height 13
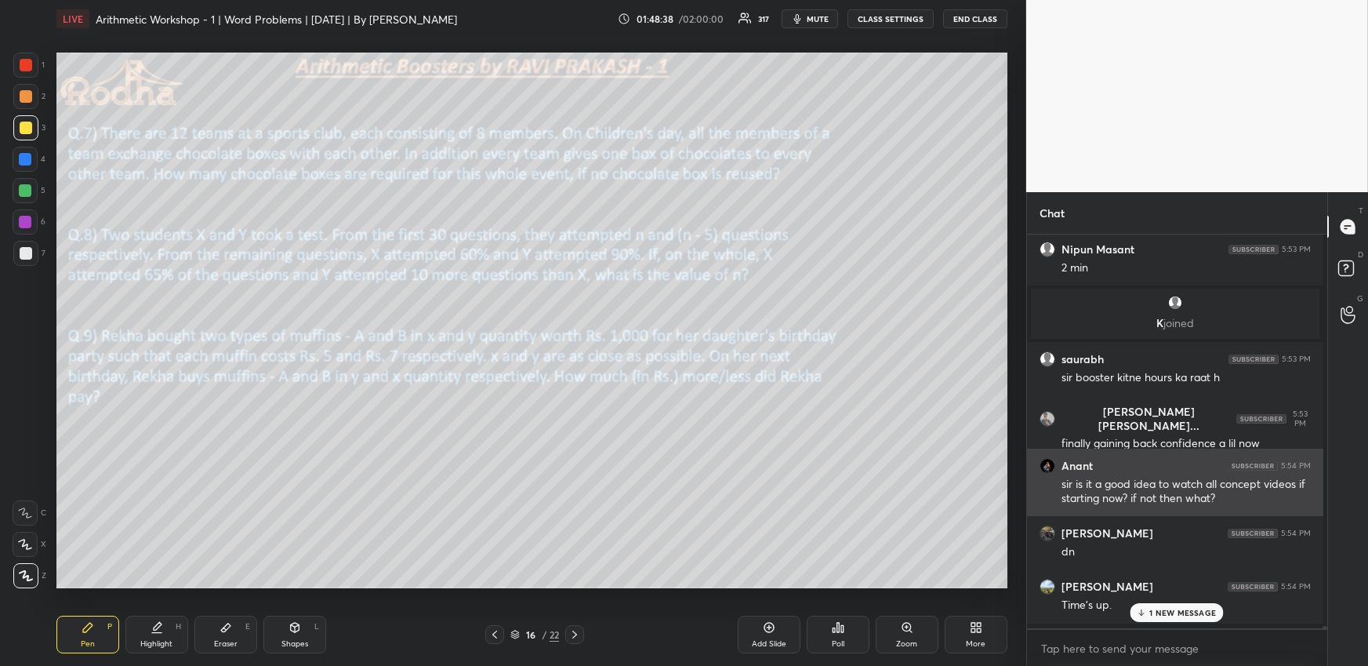
scroll to position [384, 292]
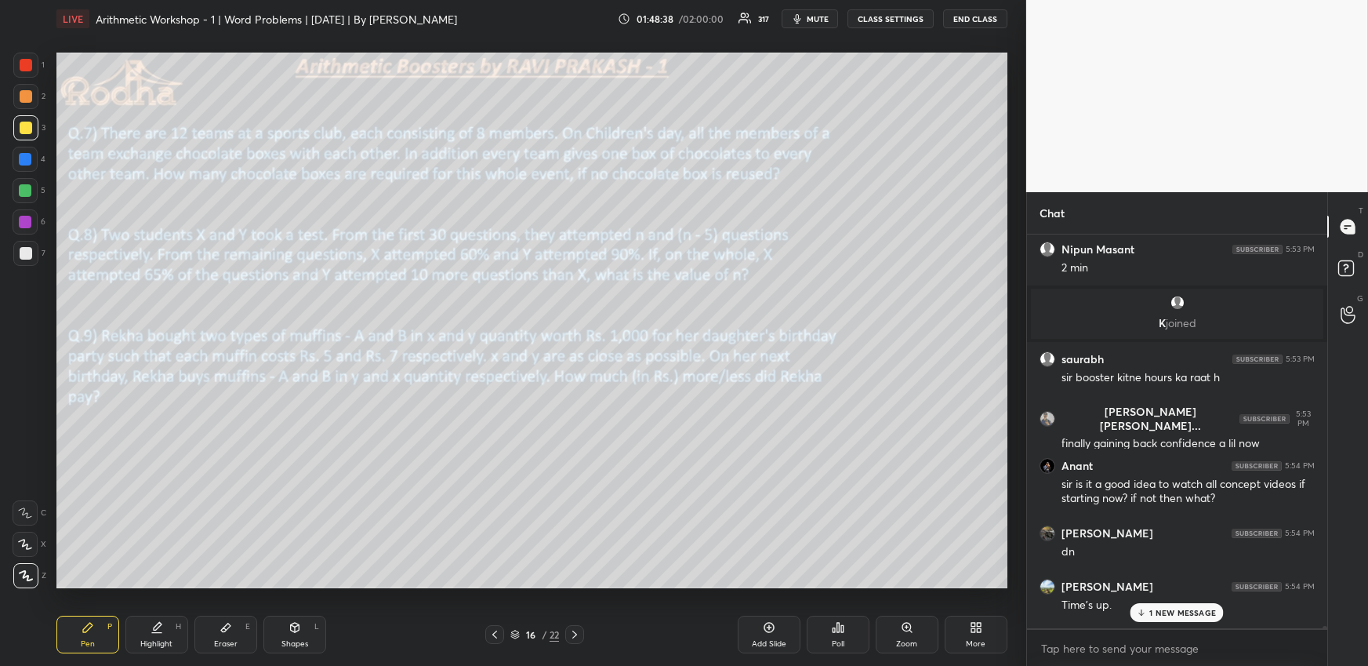
click at [1207, 616] on p "1 NEW MESSAGE" at bounding box center [1183, 612] width 67 height 9
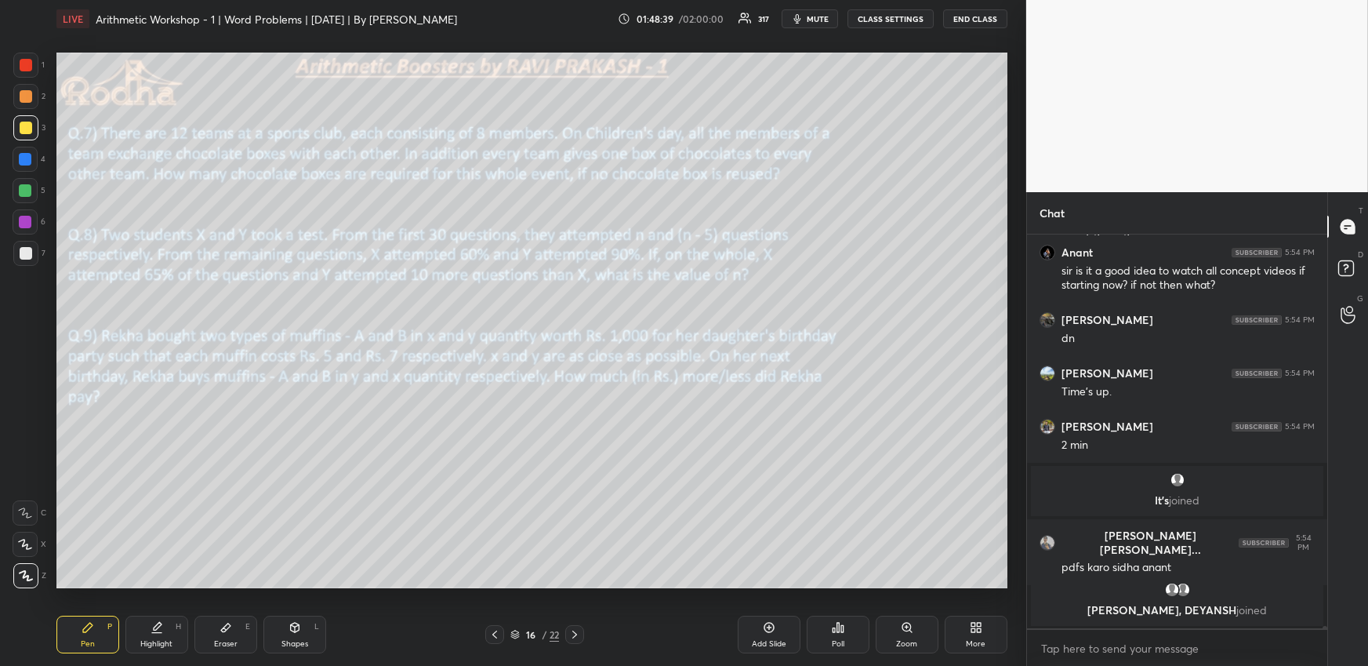
click at [851, 635] on div "Poll" at bounding box center [838, 635] width 63 height 38
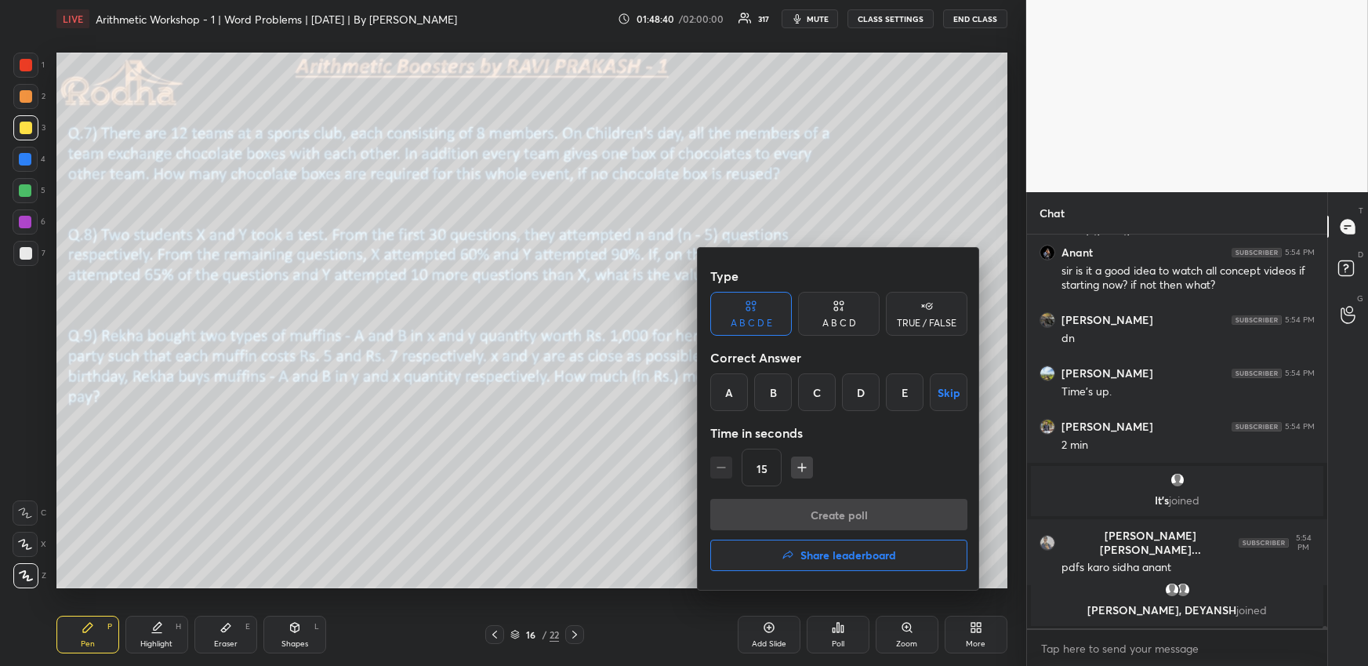
drag, startPoint x: 731, startPoint y: 397, endPoint x: 732, endPoint y: 417, distance: 20.4
click at [730, 397] on div "A" at bounding box center [729, 392] width 38 height 38
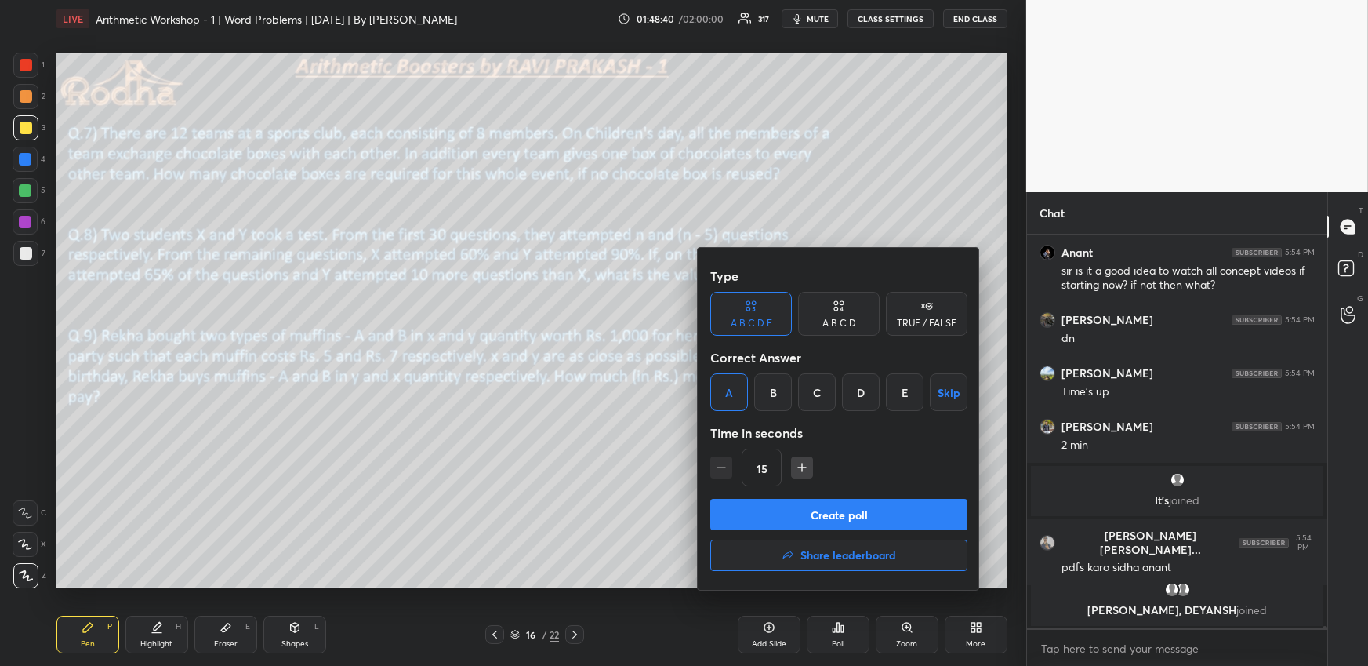
click at [783, 520] on button "Create poll" at bounding box center [838, 514] width 257 height 31
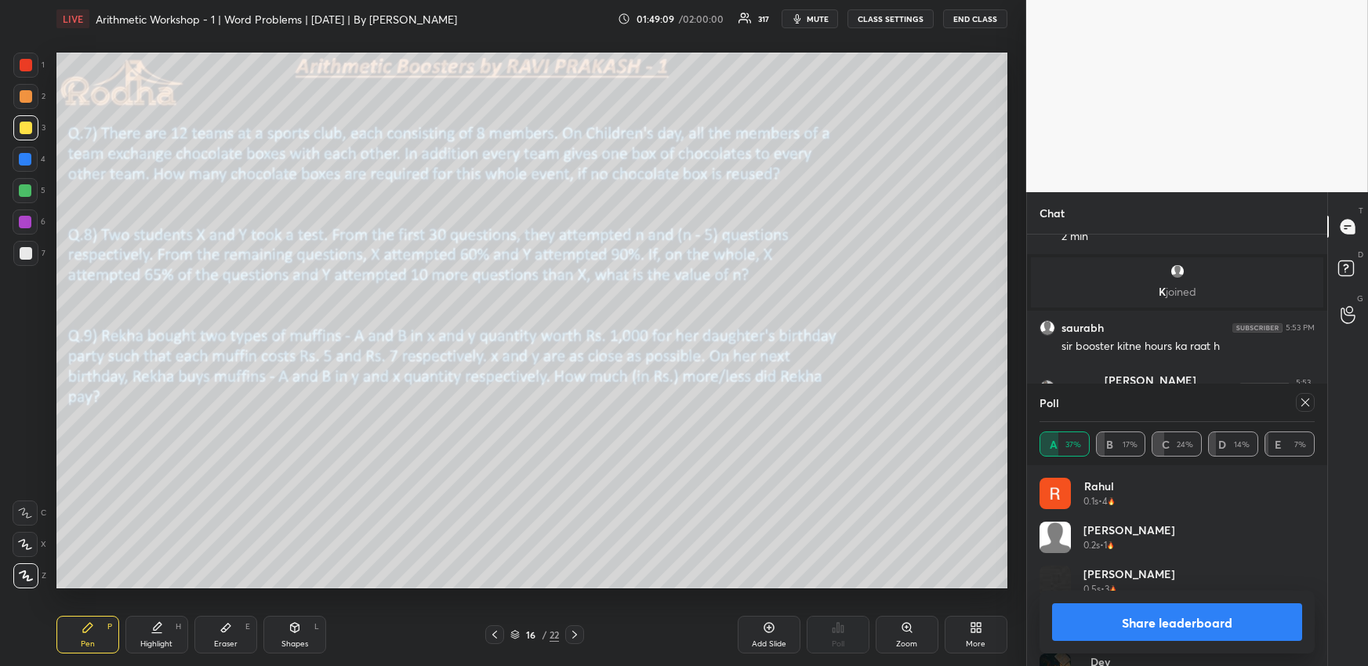
click at [1313, 401] on div at bounding box center [1305, 402] width 19 height 19
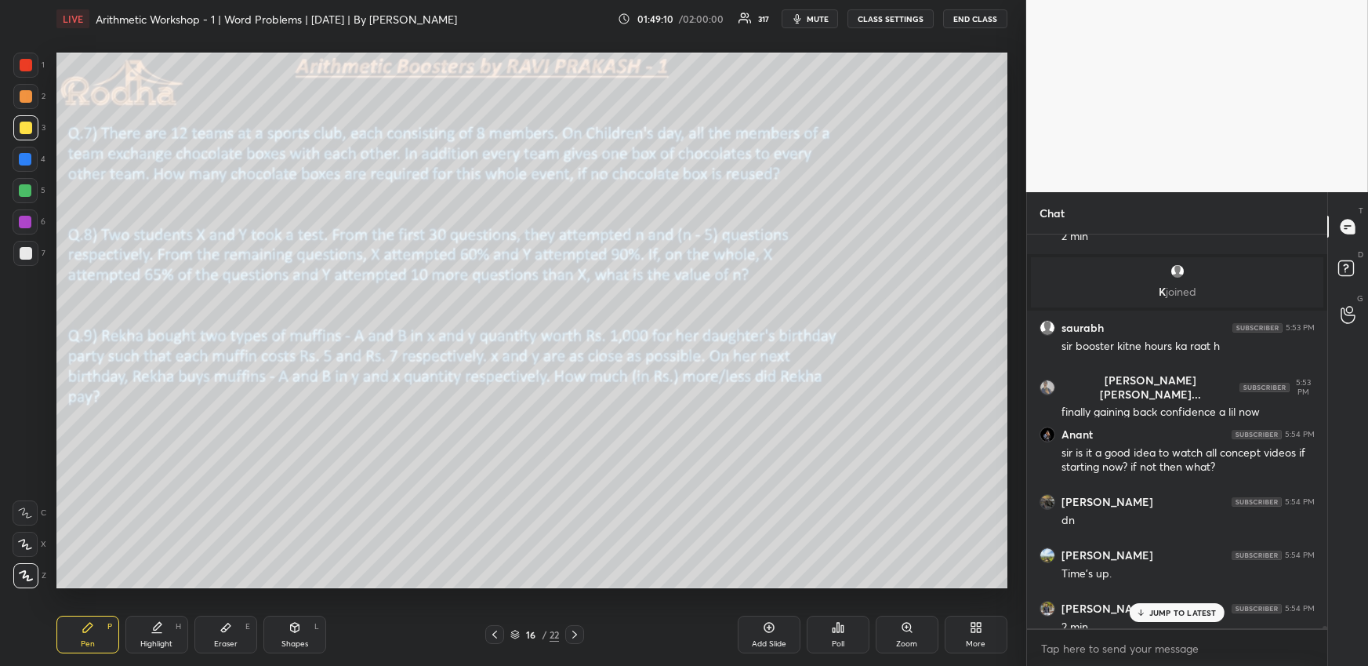
click at [844, 634] on div "Poll" at bounding box center [838, 635] width 63 height 38
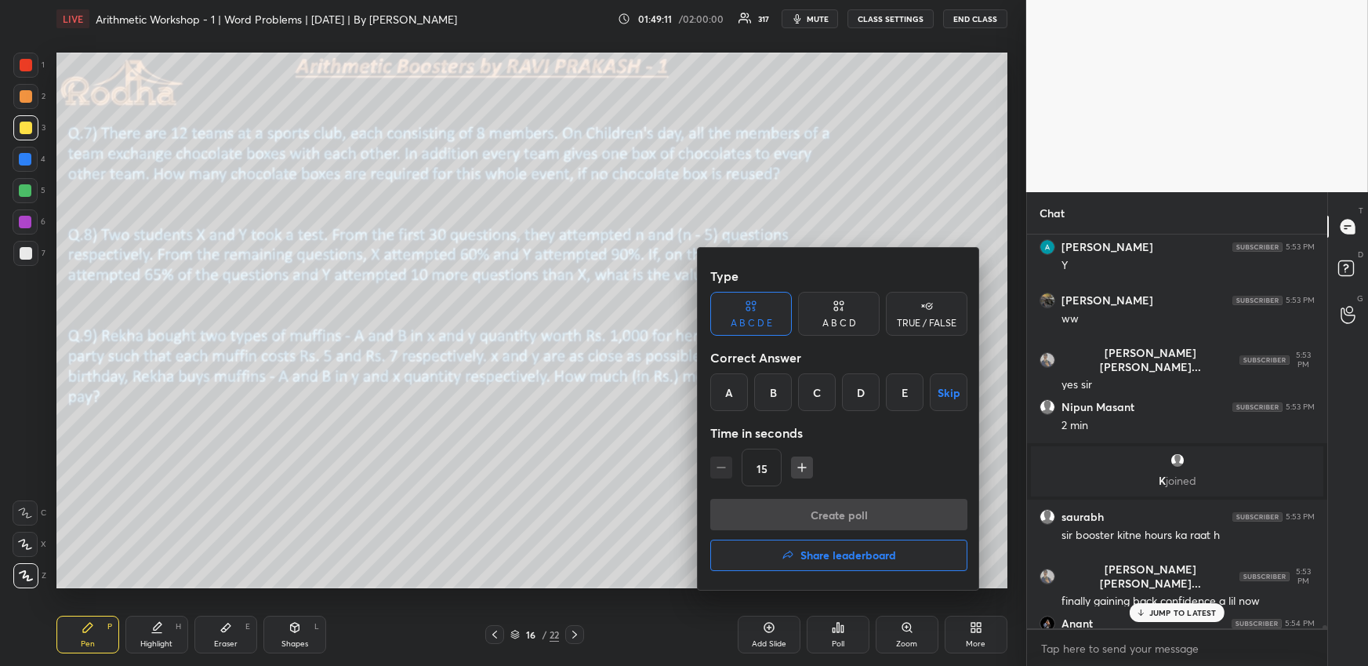
click at [869, 389] on div "D" at bounding box center [861, 392] width 38 height 38
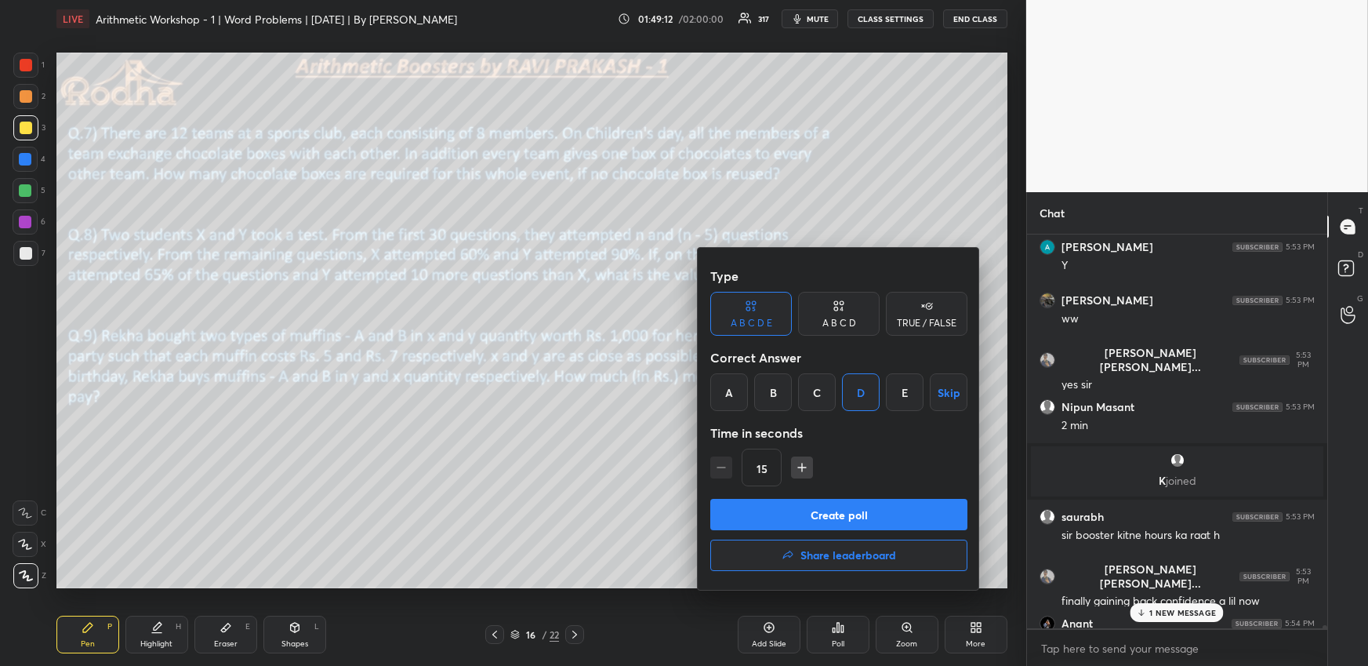
click at [845, 507] on button "Create poll" at bounding box center [838, 514] width 257 height 31
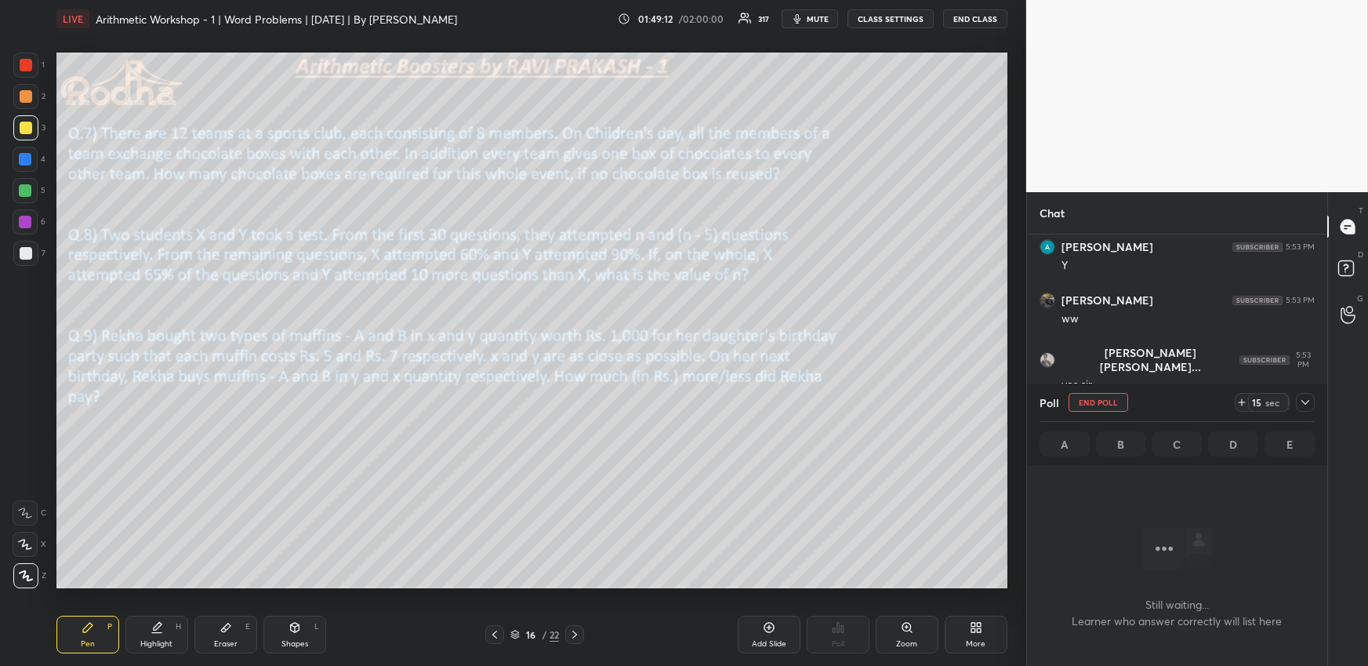
click at [1310, 401] on icon at bounding box center [1305, 402] width 13 height 13
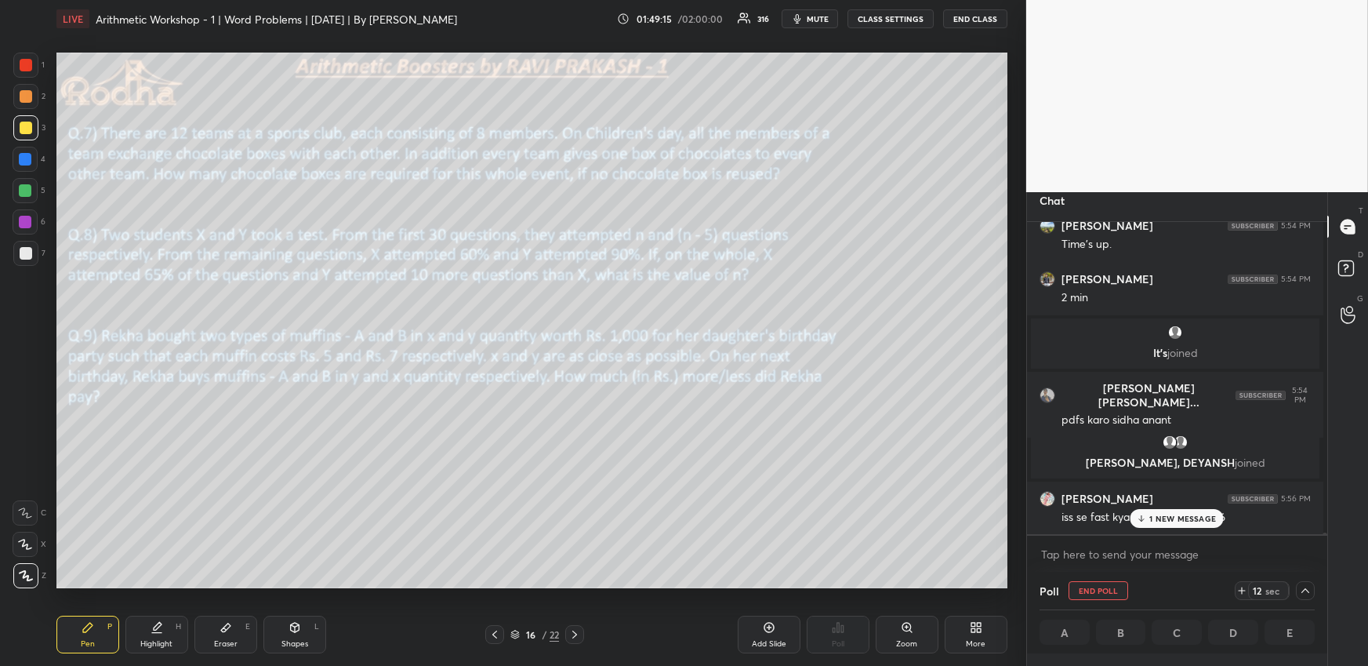
click at [1187, 524] on div "1 NEW MESSAGE" at bounding box center [1177, 518] width 93 height 19
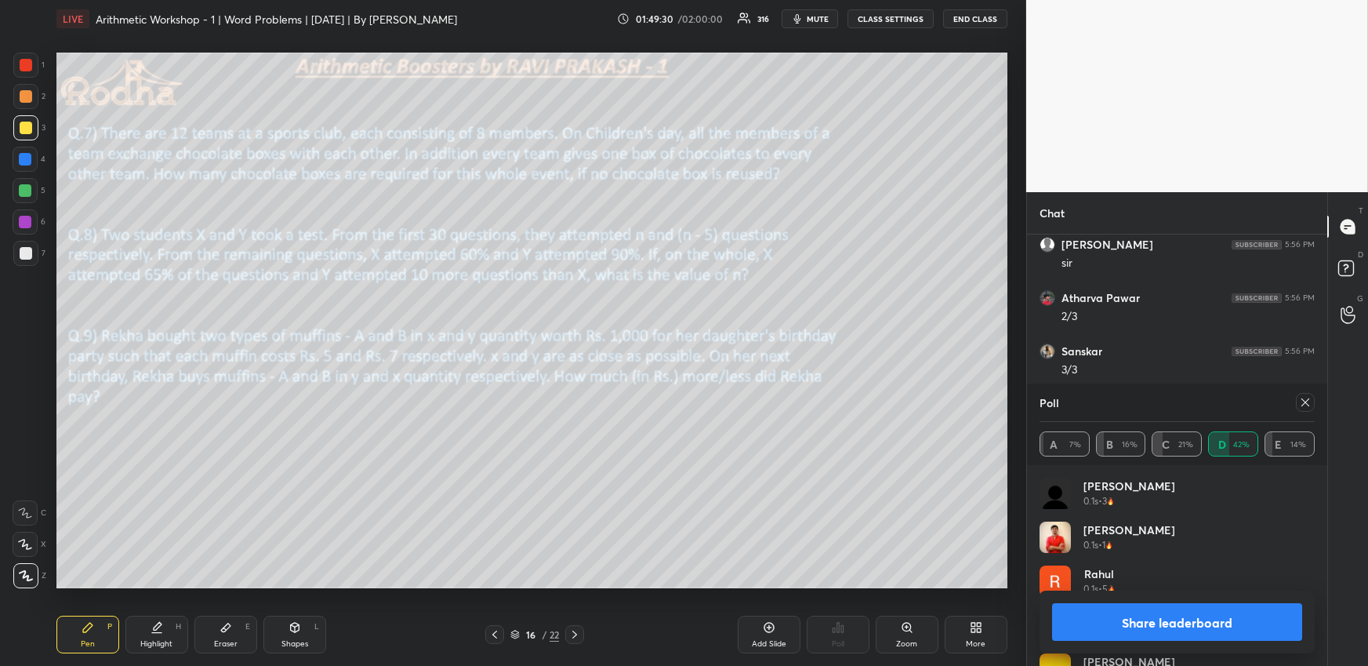
click at [1304, 401] on icon at bounding box center [1305, 402] width 13 height 13
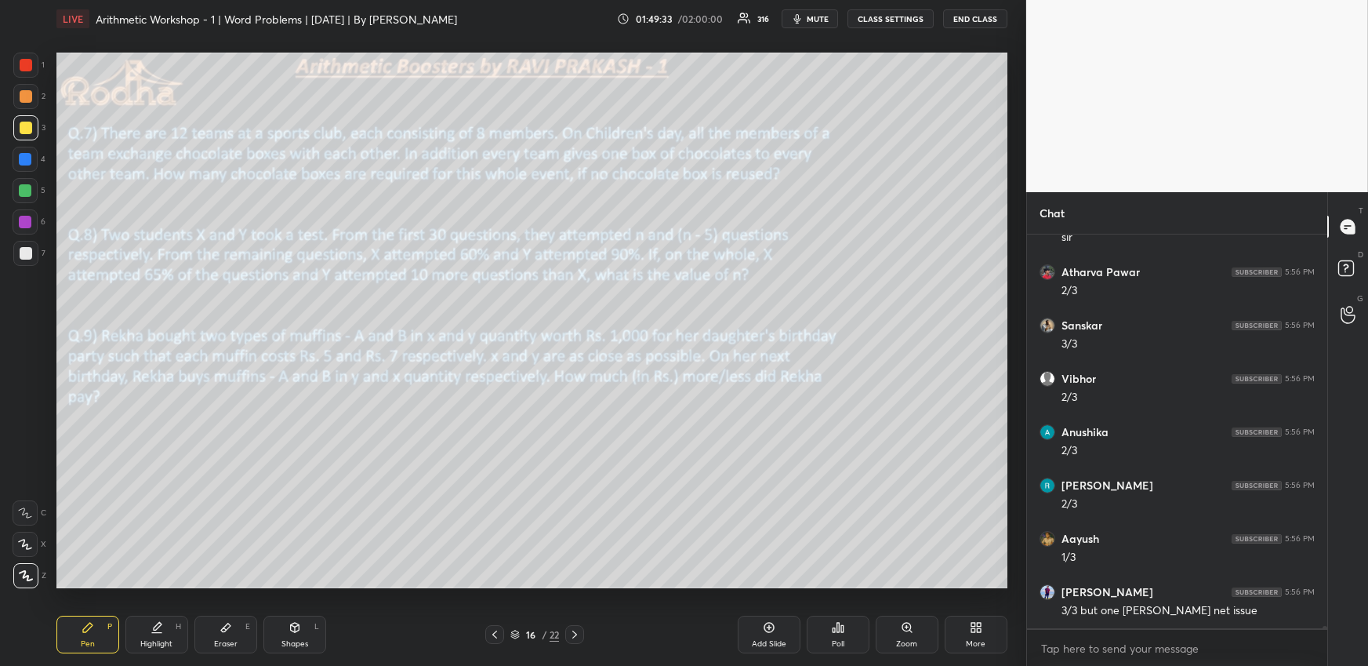
click at [840, 629] on icon at bounding box center [838, 627] width 13 height 13
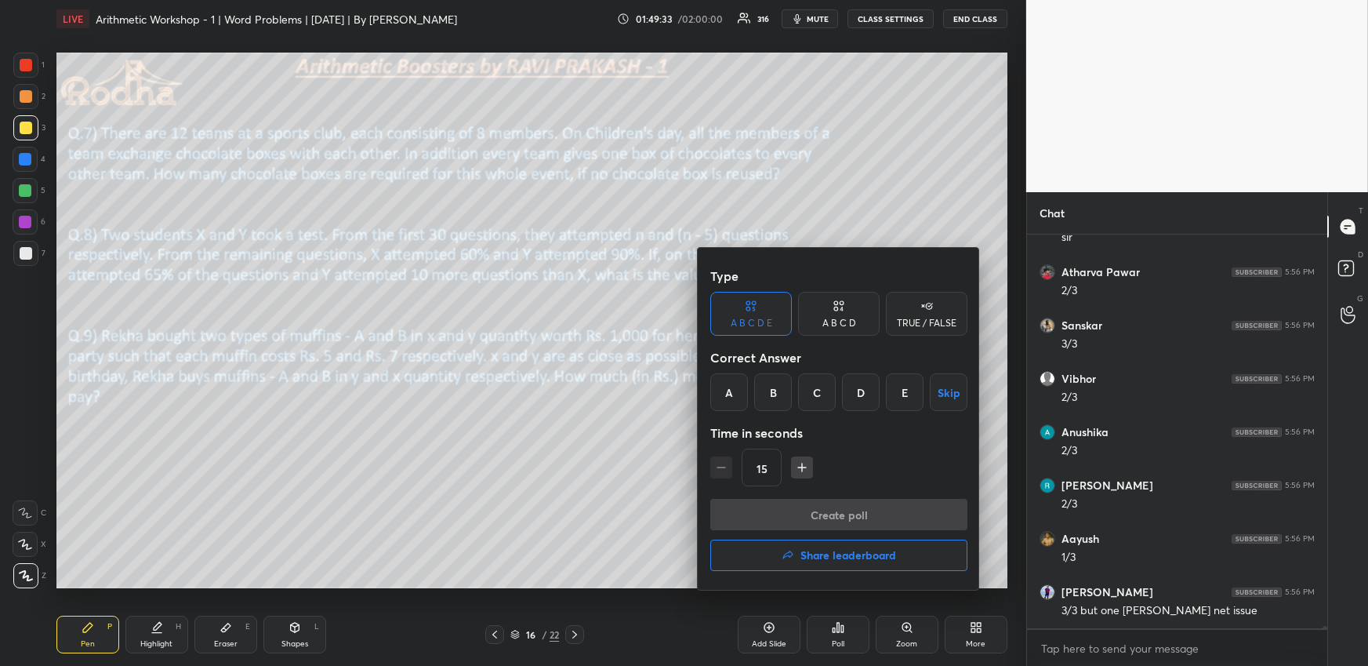
click at [808, 550] on h4 "Share leaderboard" at bounding box center [849, 555] width 96 height 11
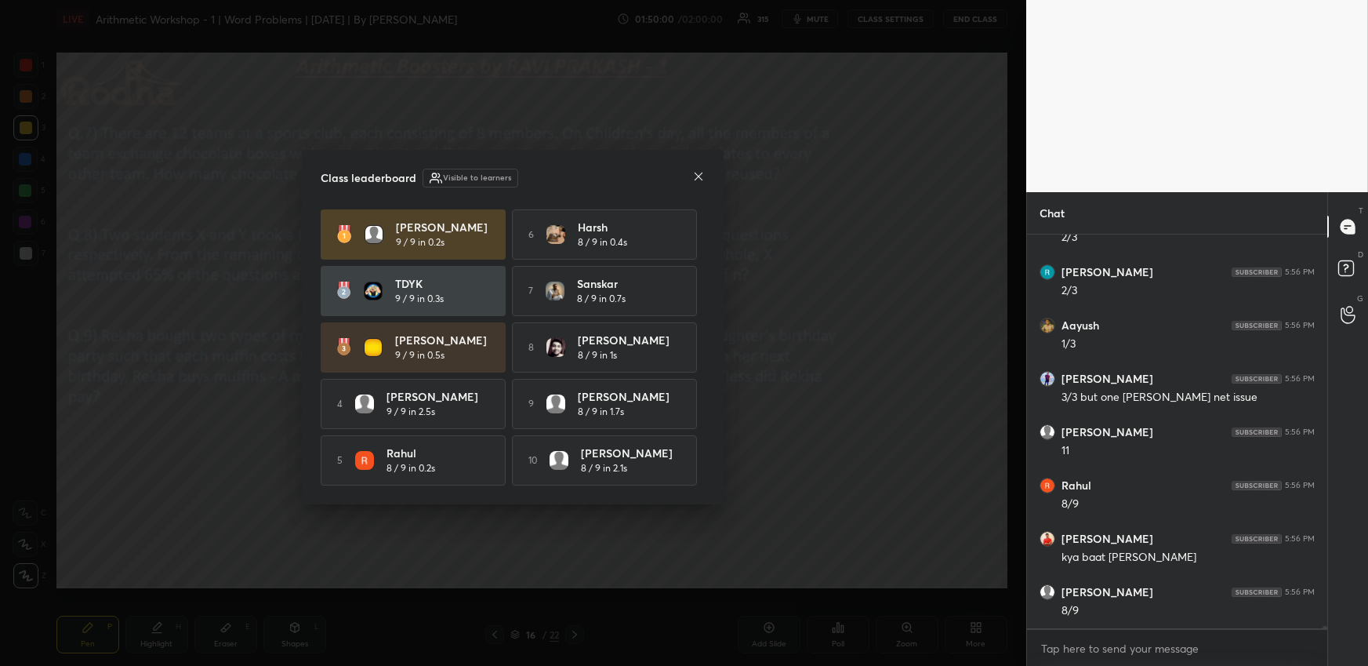
click at [701, 173] on icon at bounding box center [698, 176] width 13 height 13
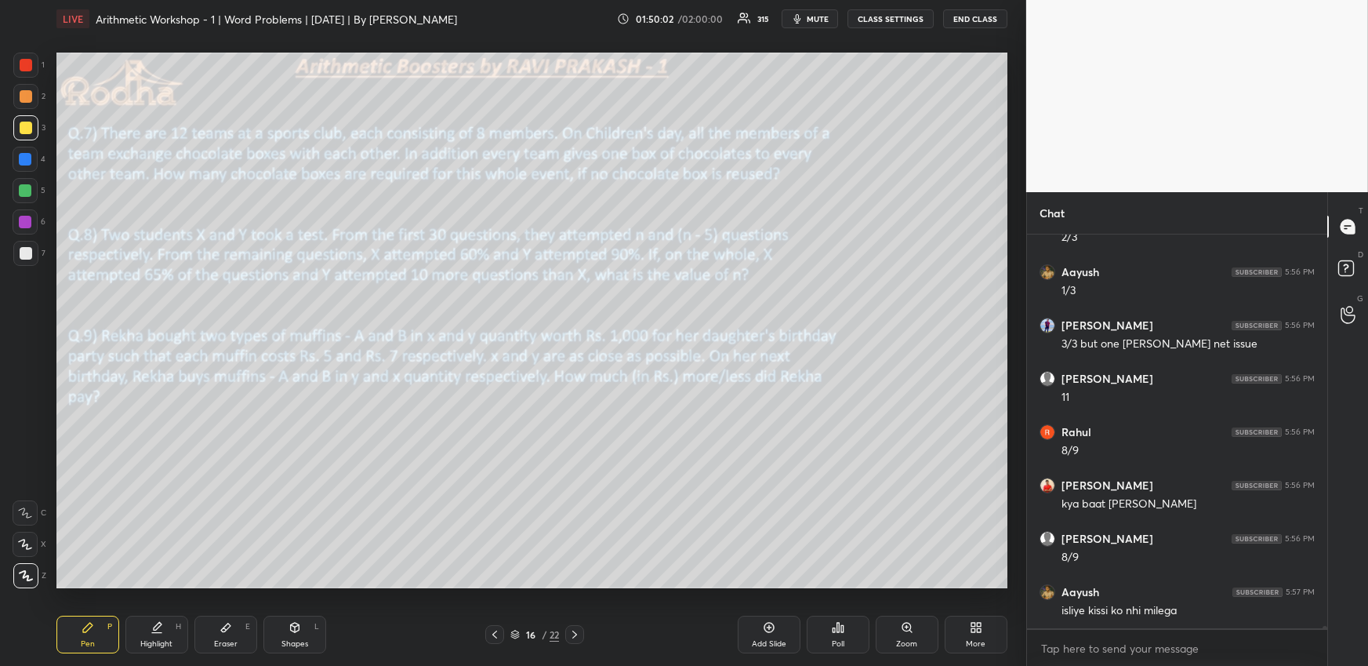
drag, startPoint x: 94, startPoint y: 624, endPoint x: 95, endPoint y: 607, distance: 17.3
click at [94, 623] on div "Pen P" at bounding box center [87, 635] width 63 height 38
click at [19, 179] on div at bounding box center [25, 190] width 25 height 25
click at [26, 191] on div at bounding box center [25, 190] width 13 height 13
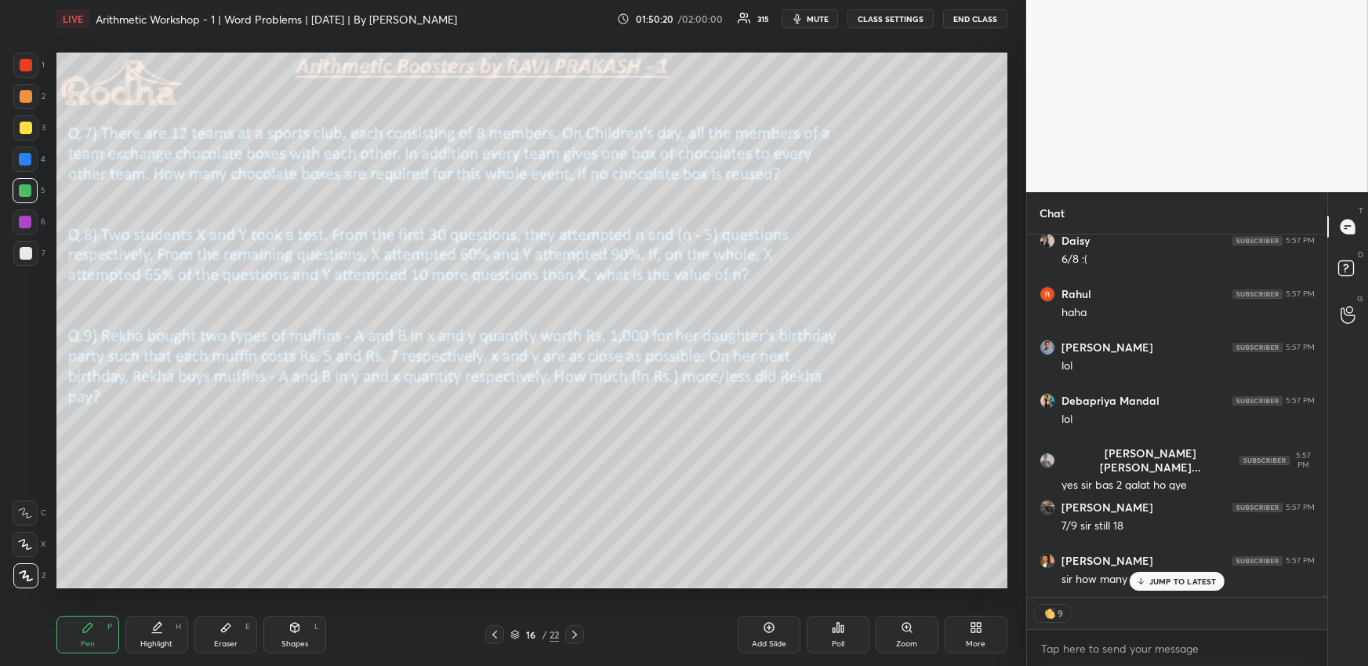
click at [1174, 583] on p "JUMP TO LATEST" at bounding box center [1183, 580] width 67 height 9
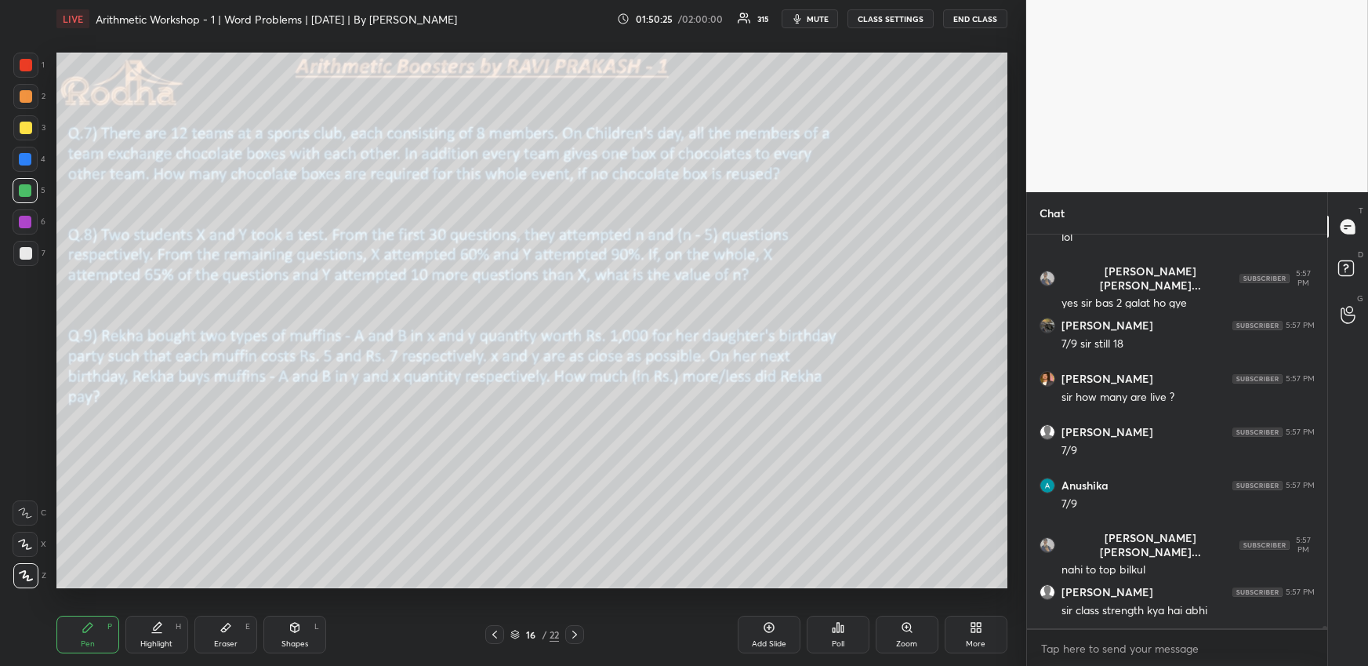
click at [580, 636] on icon at bounding box center [575, 634] width 13 height 13
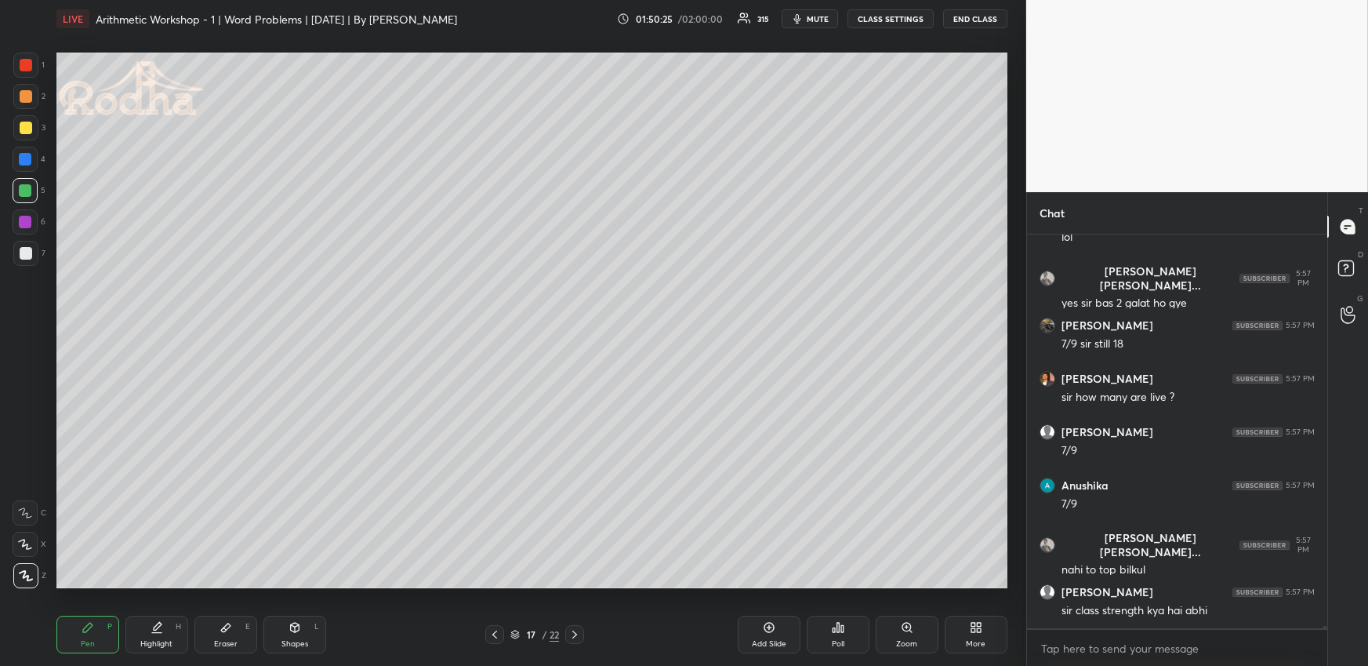
click at [496, 637] on icon at bounding box center [495, 634] width 13 height 13
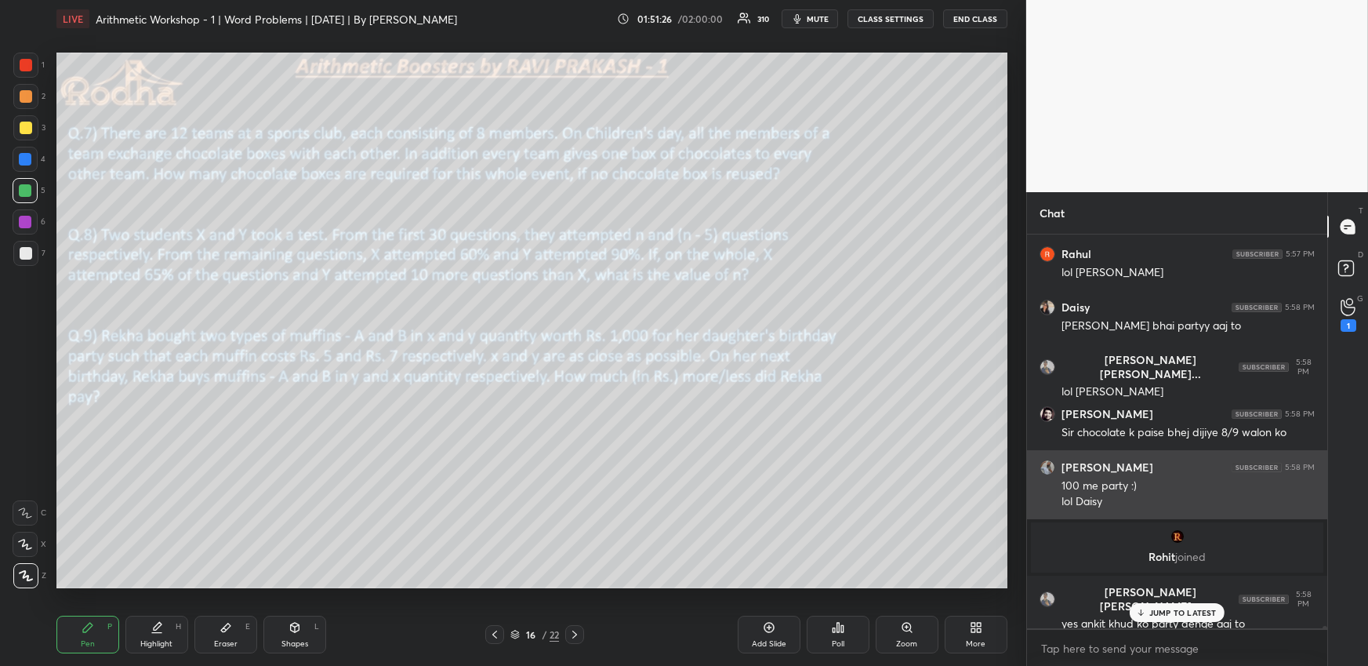
scroll to position [76454, 0]
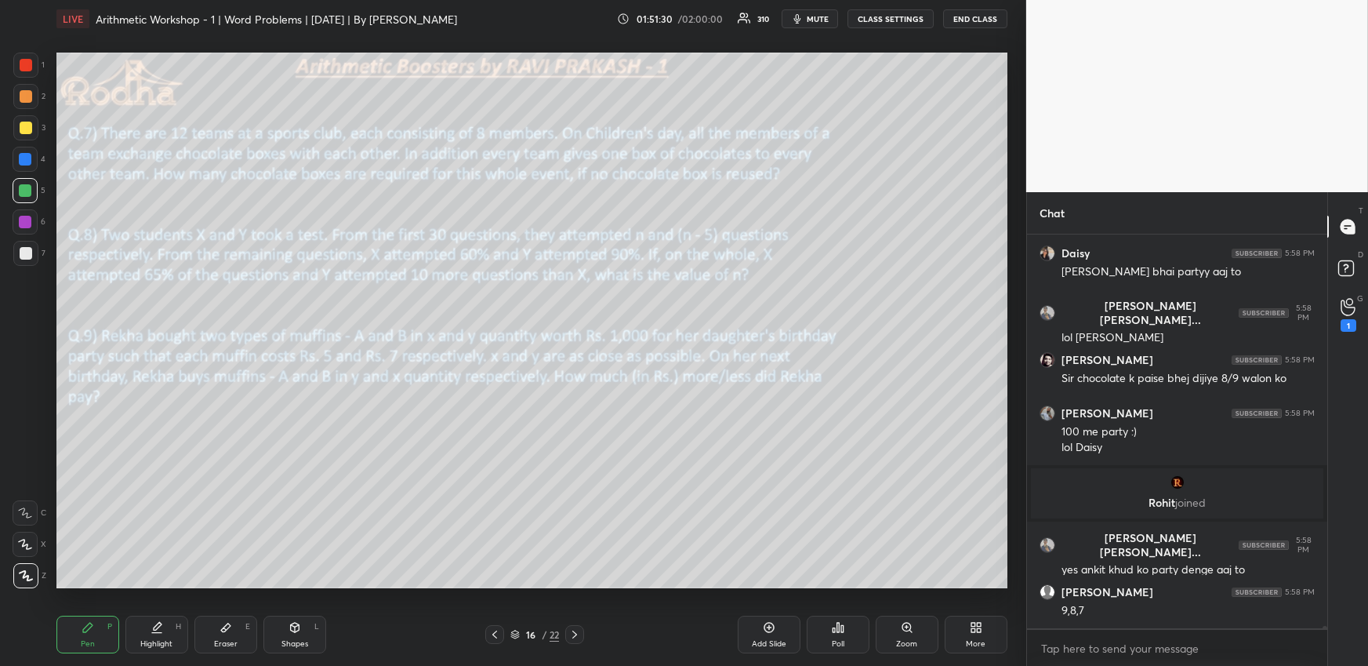
click at [580, 628] on icon at bounding box center [575, 634] width 13 height 13
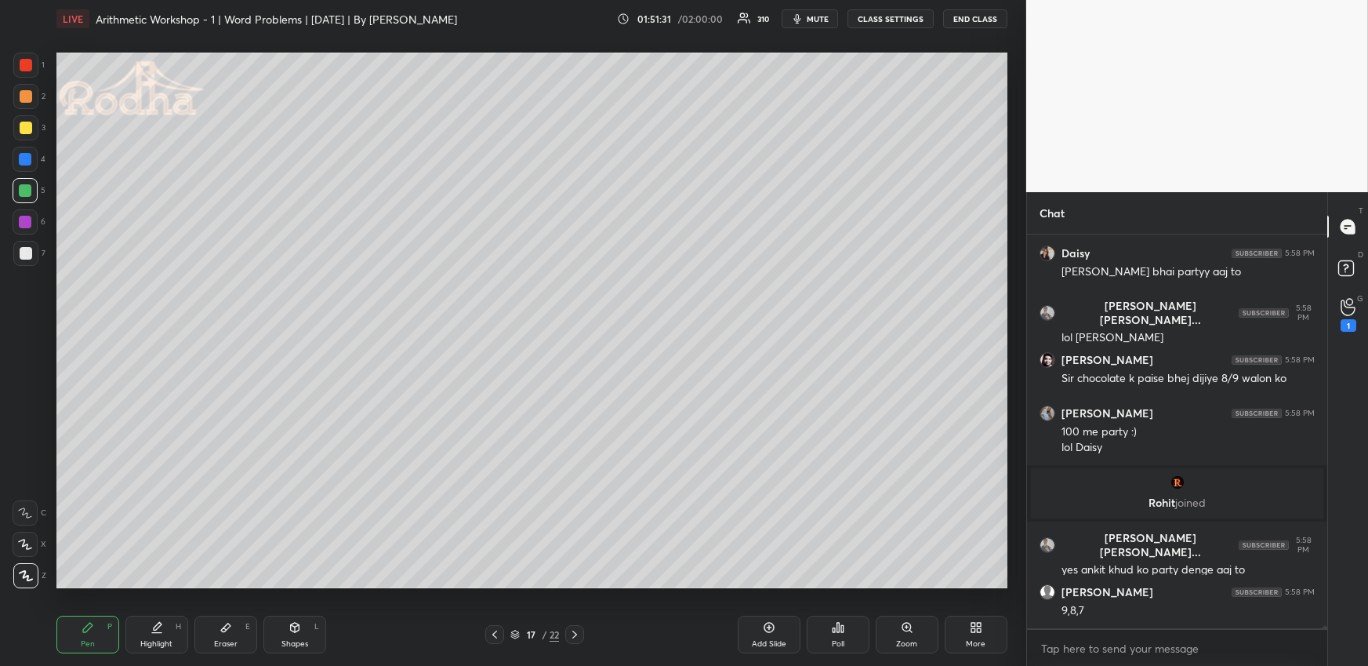
click at [97, 629] on div "Pen P" at bounding box center [87, 635] width 63 height 38
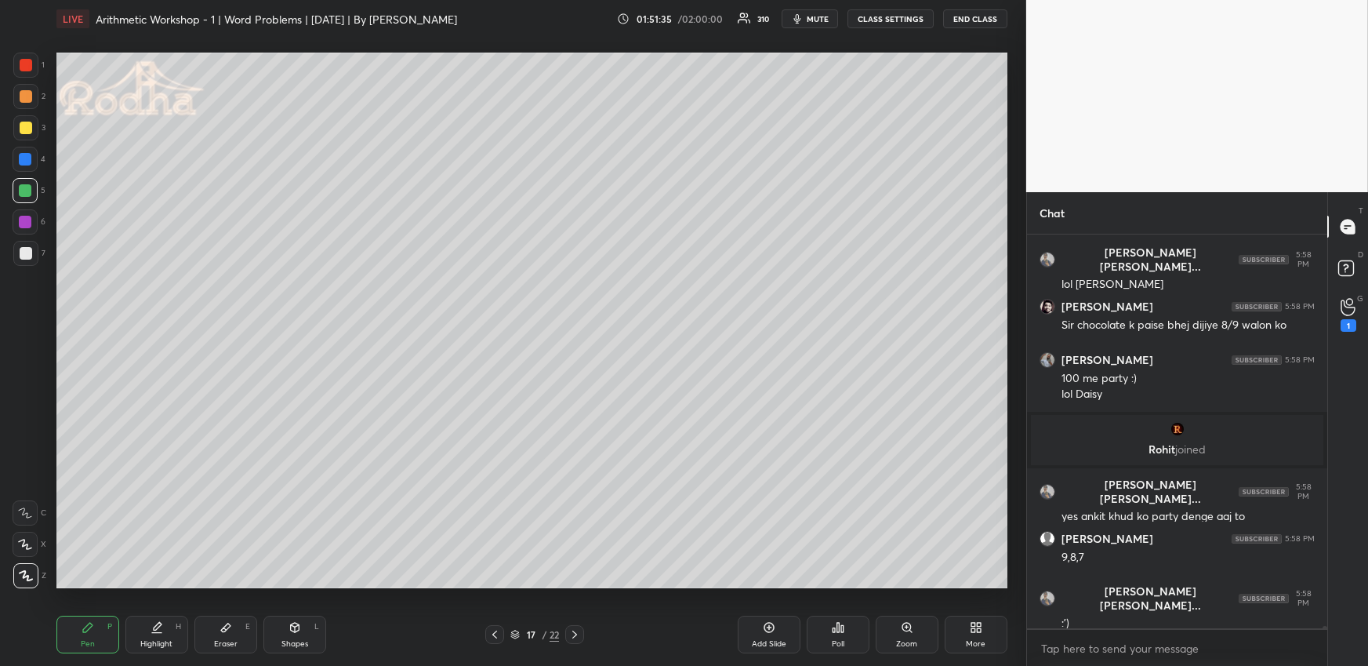
click at [493, 637] on icon at bounding box center [495, 634] width 13 height 13
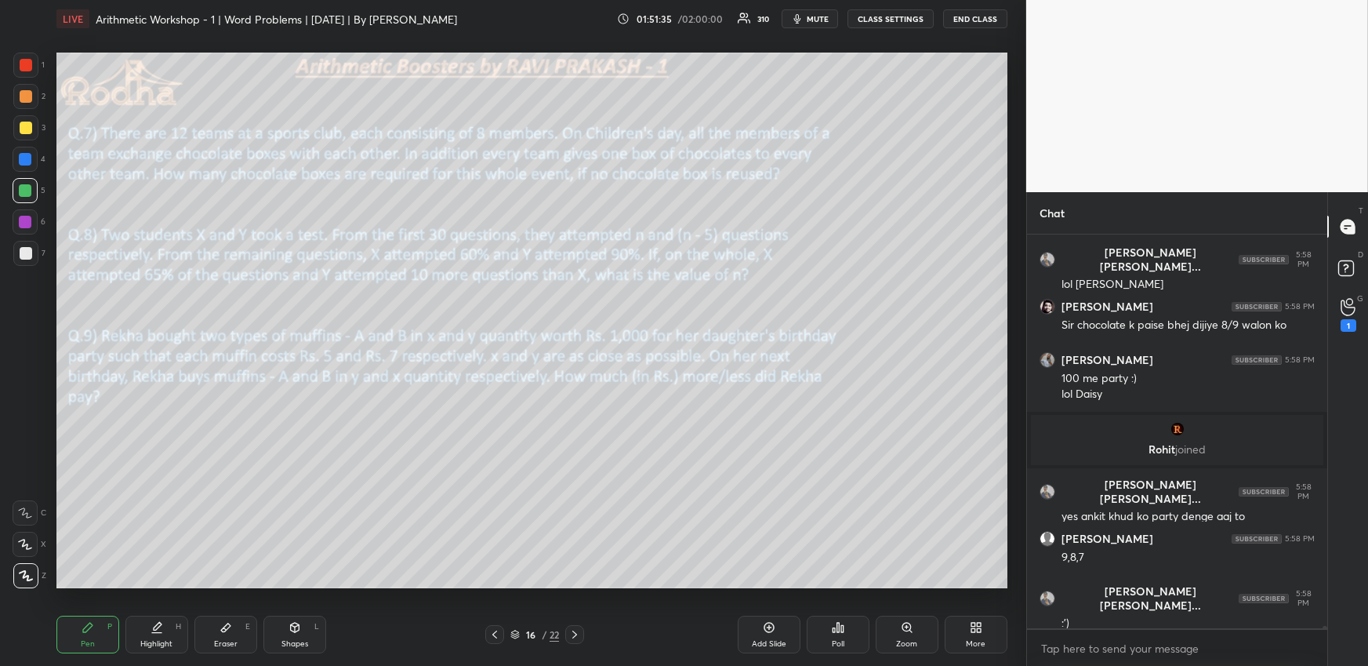
click at [968, 640] on div "More" at bounding box center [976, 644] width 20 height 8
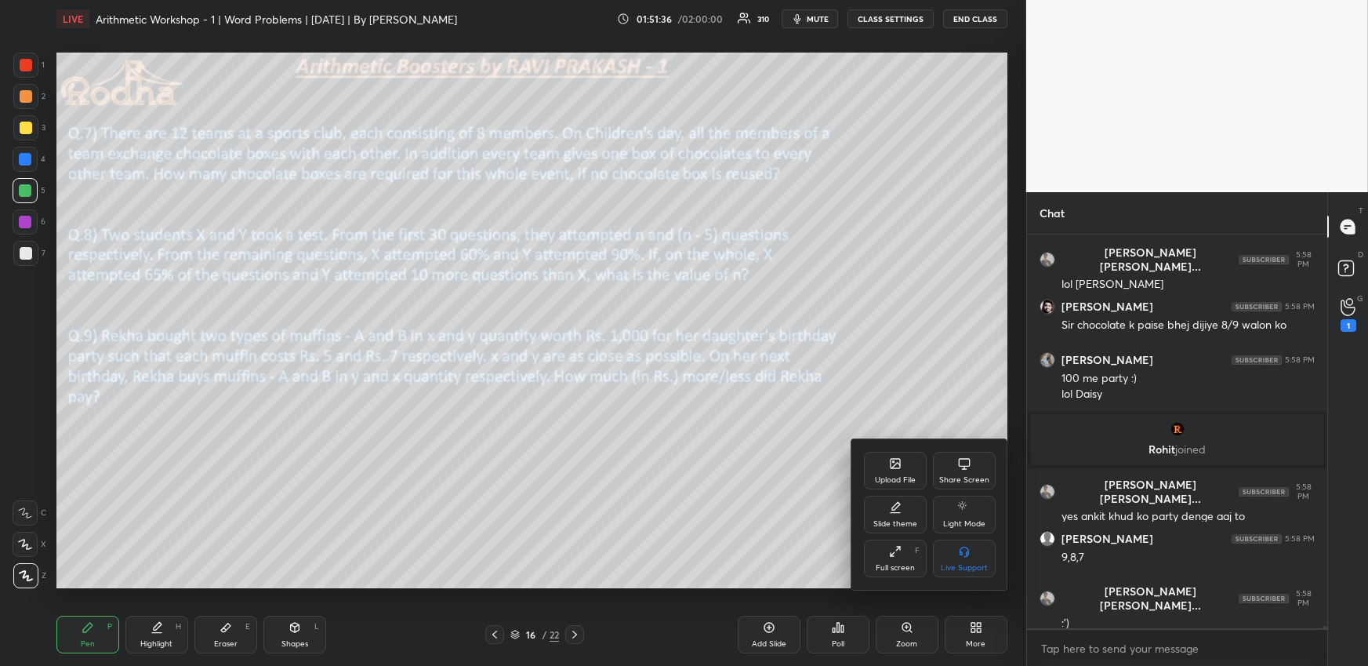
click at [893, 467] on icon at bounding box center [895, 463] width 13 height 13
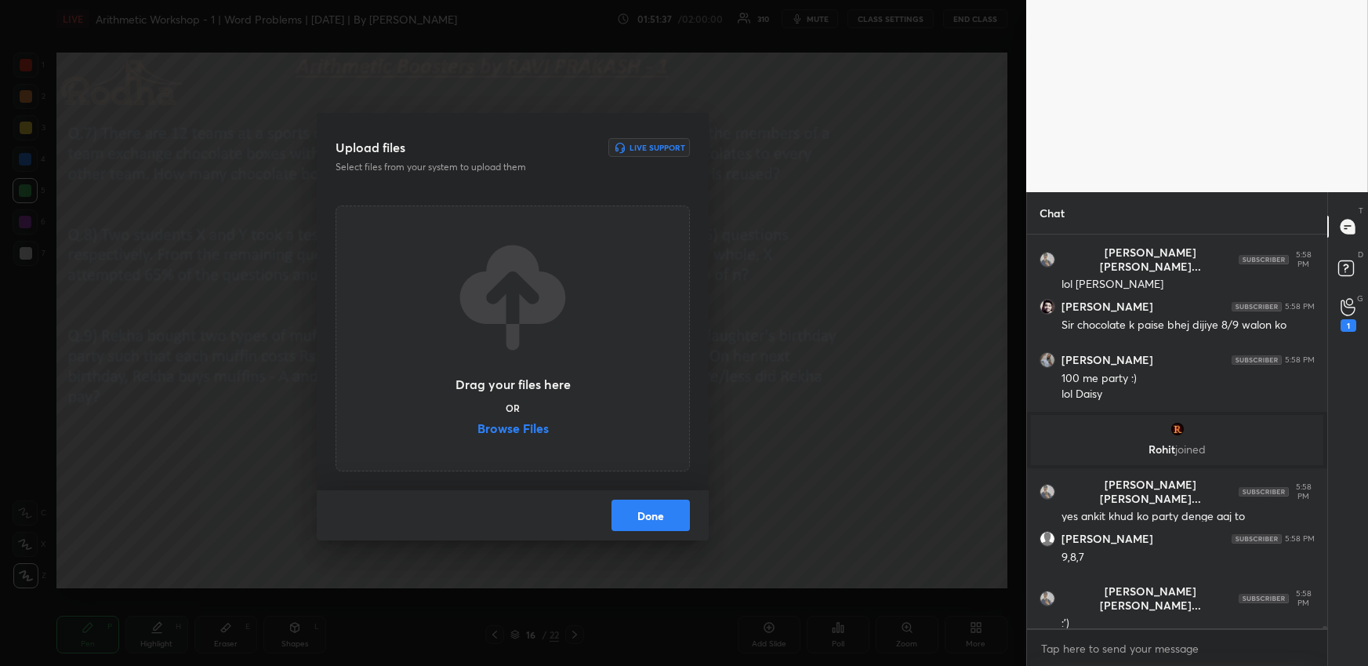
click at [523, 430] on label "Browse Files" at bounding box center [513, 430] width 71 height 16
click at [478, 430] on input "Browse Files" at bounding box center [478, 430] width 0 height 16
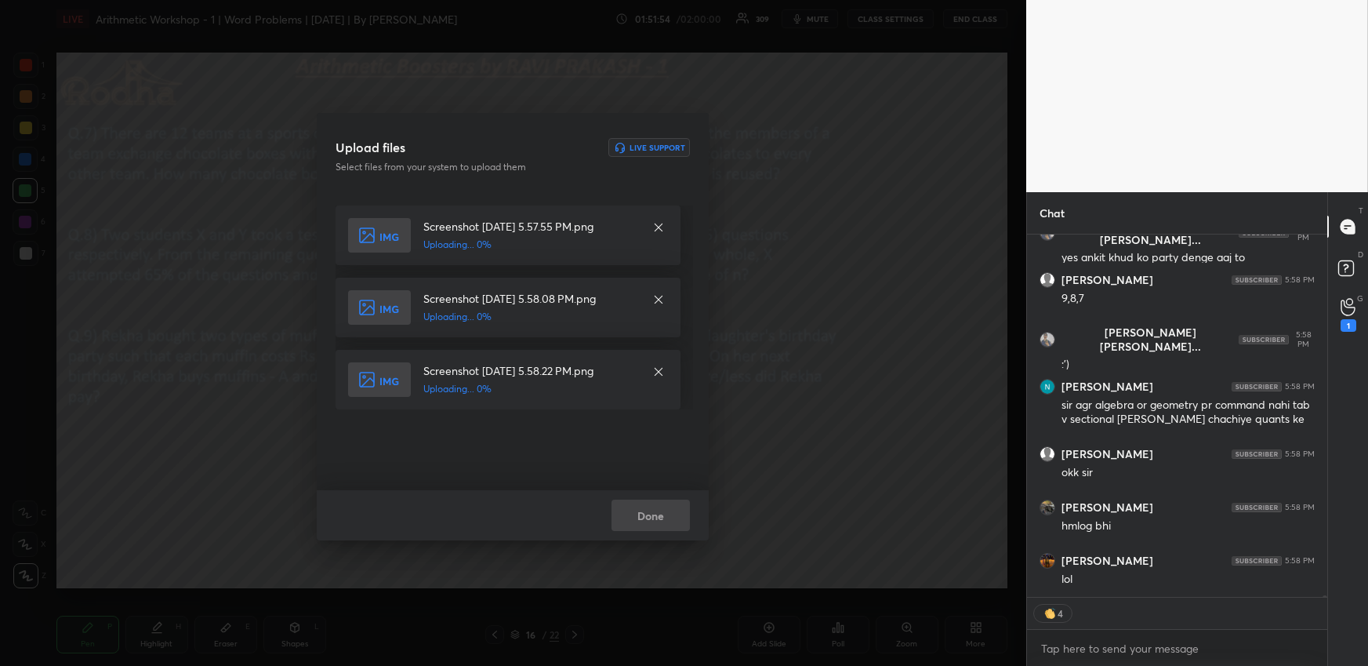
scroll to position [76819, 0]
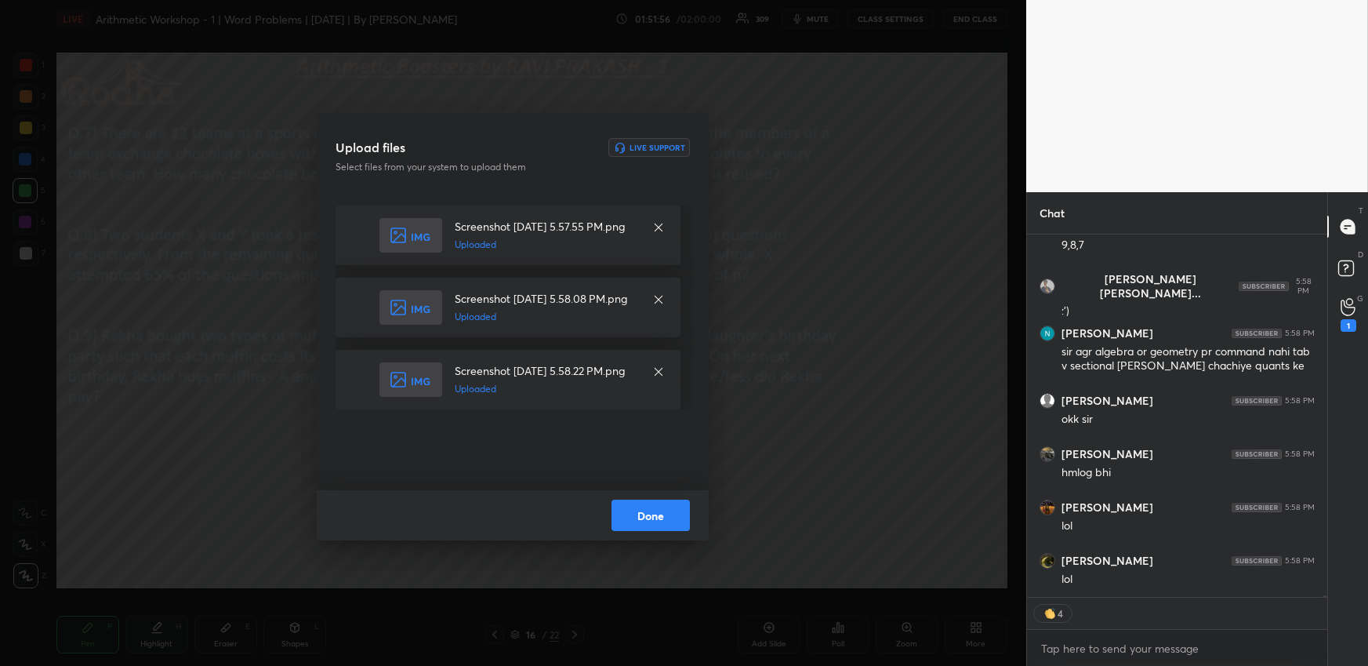
click at [660, 510] on button "Done" at bounding box center [651, 514] width 78 height 31
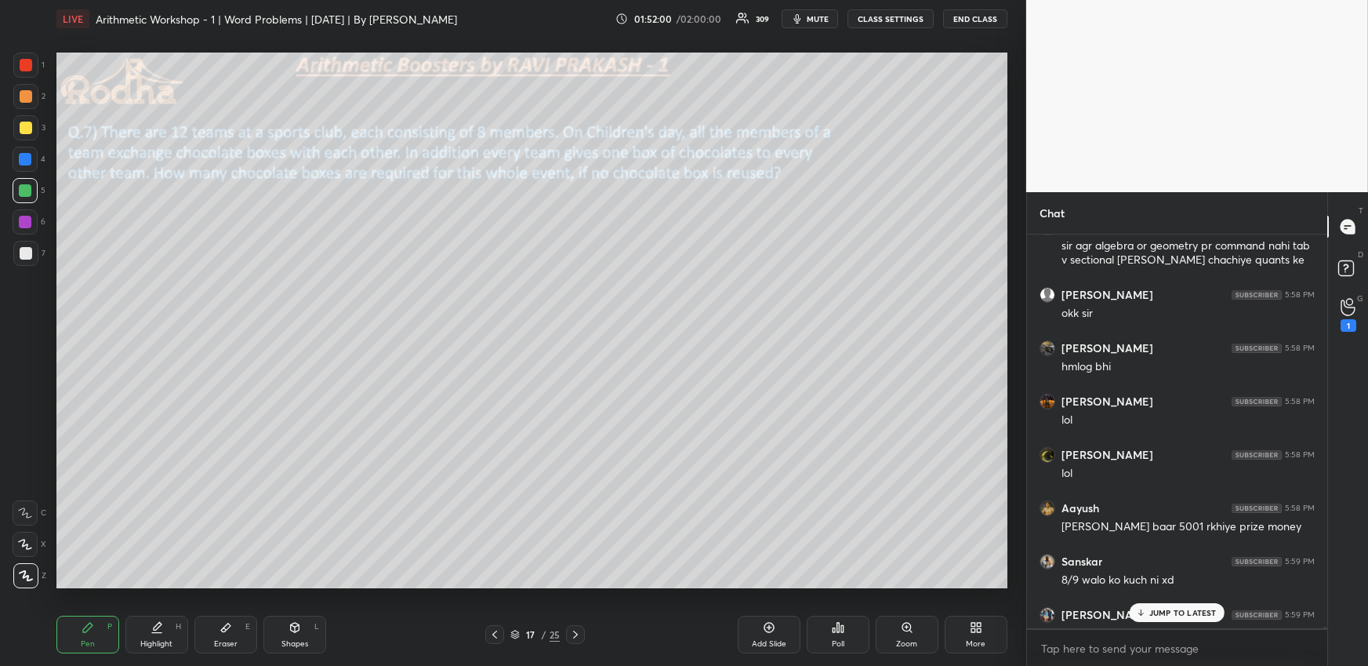
scroll to position [76948, 0]
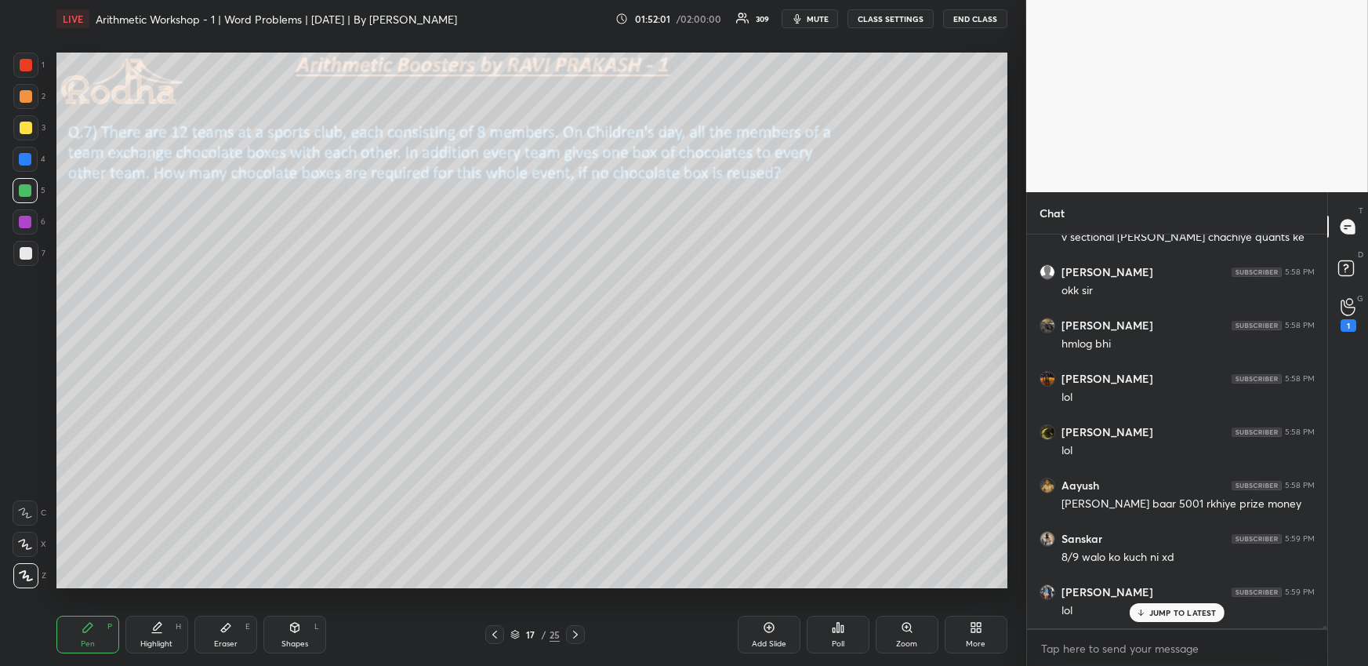
click at [103, 628] on div "Pen P" at bounding box center [87, 635] width 63 height 38
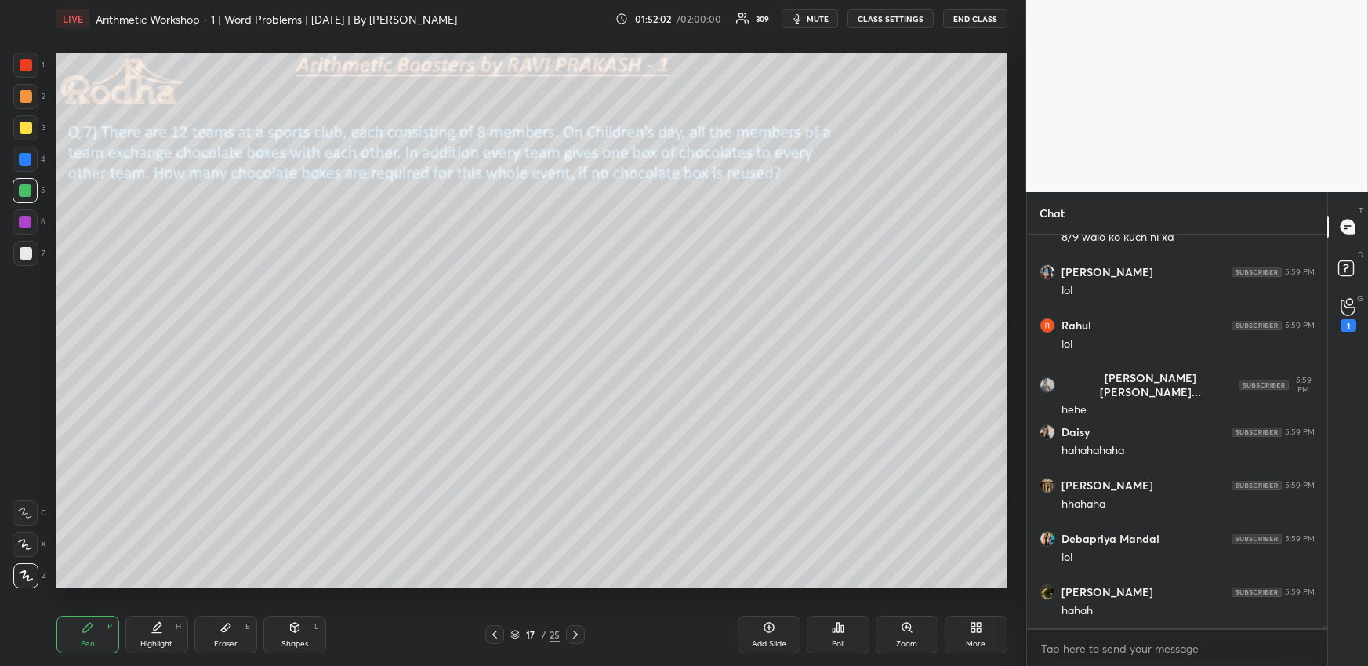
click at [27, 104] on div at bounding box center [25, 96] width 25 height 25
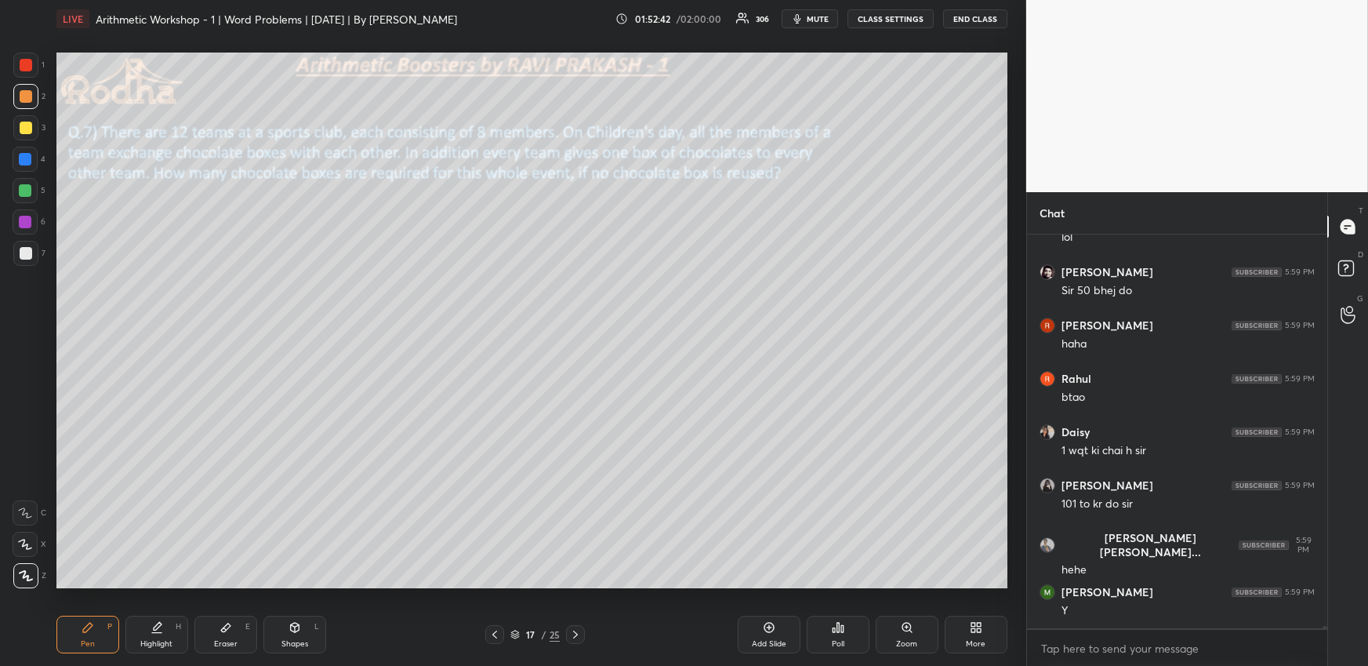
scroll to position [78601, 0]
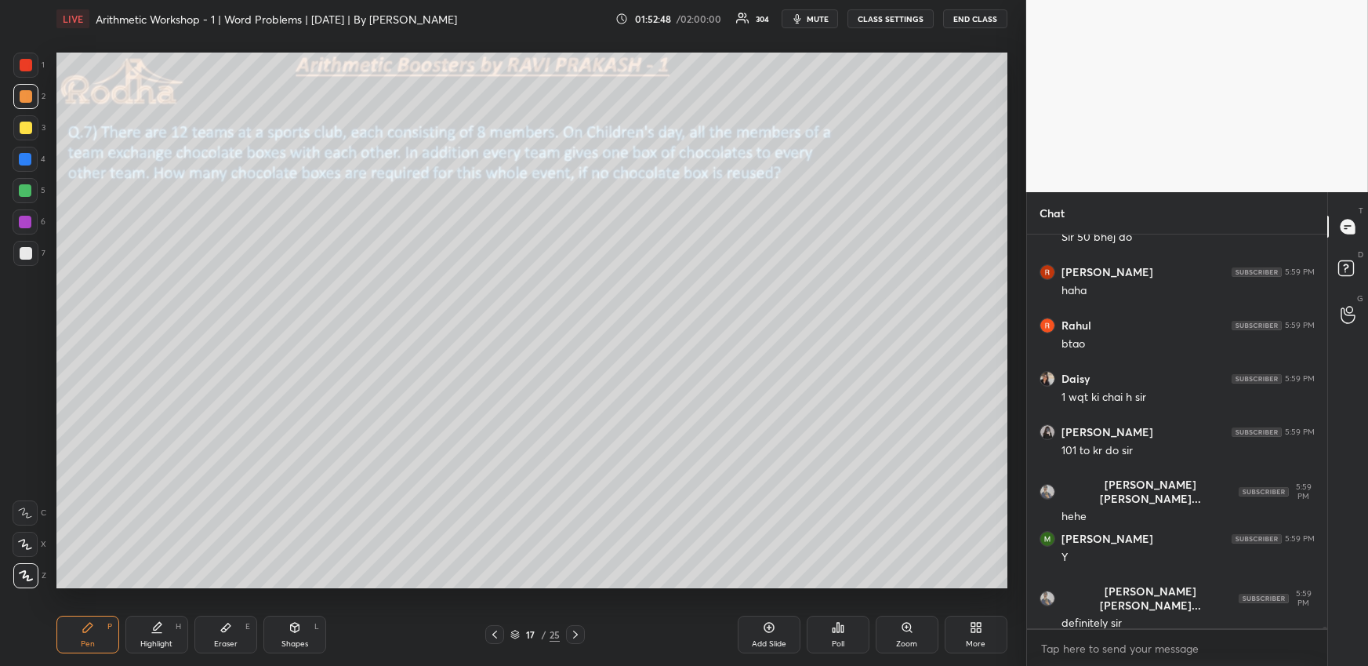
click at [27, 160] on div at bounding box center [25, 159] width 13 height 13
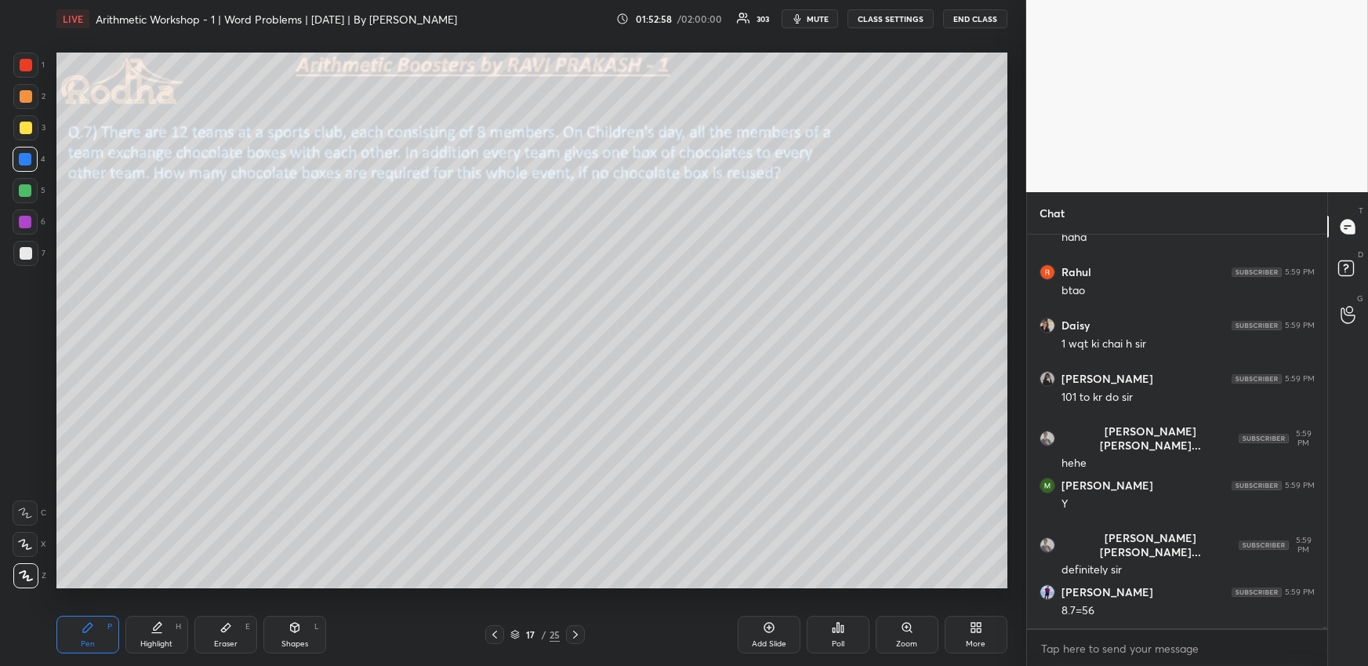
scroll to position [78711, 0]
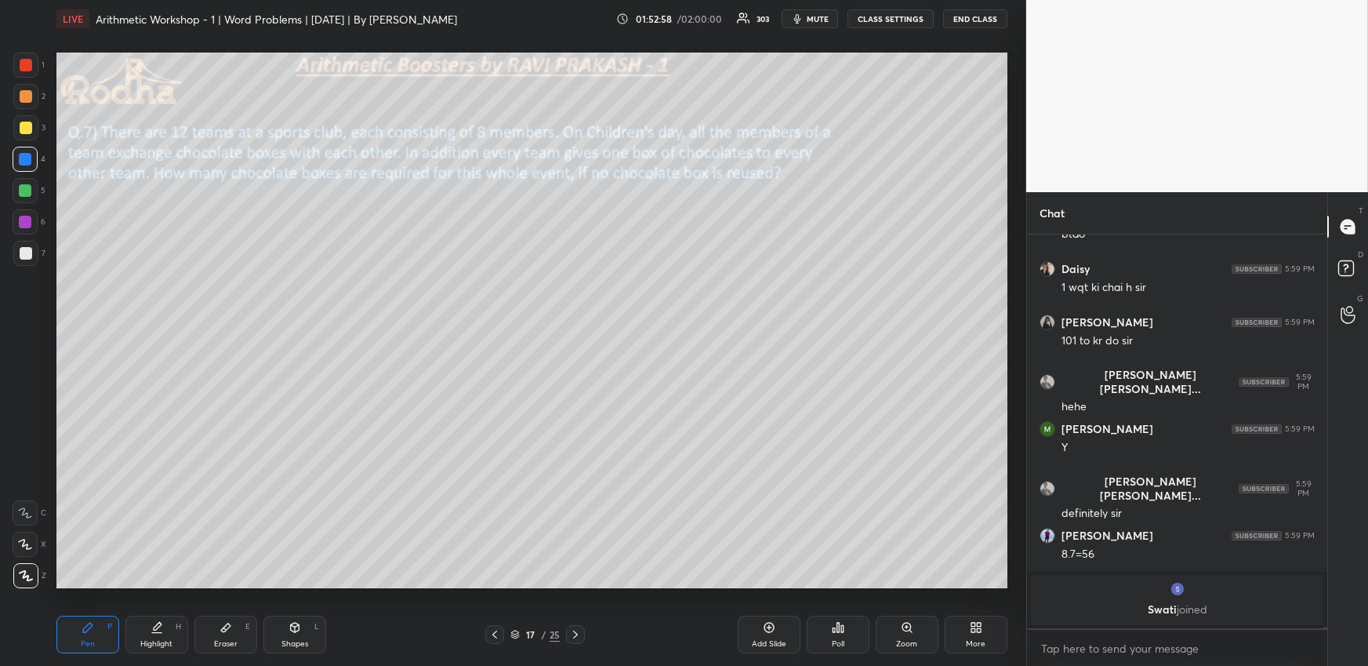
click at [28, 190] on div at bounding box center [25, 190] width 13 height 13
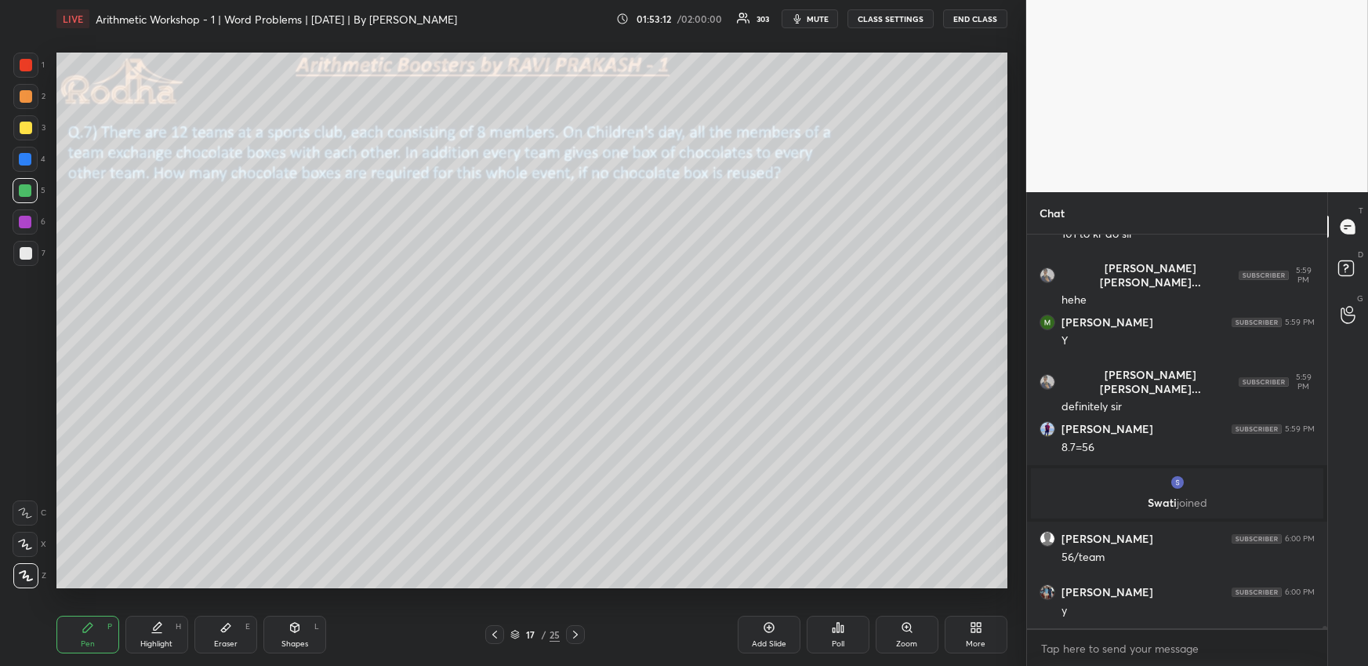
scroll to position [77511, 0]
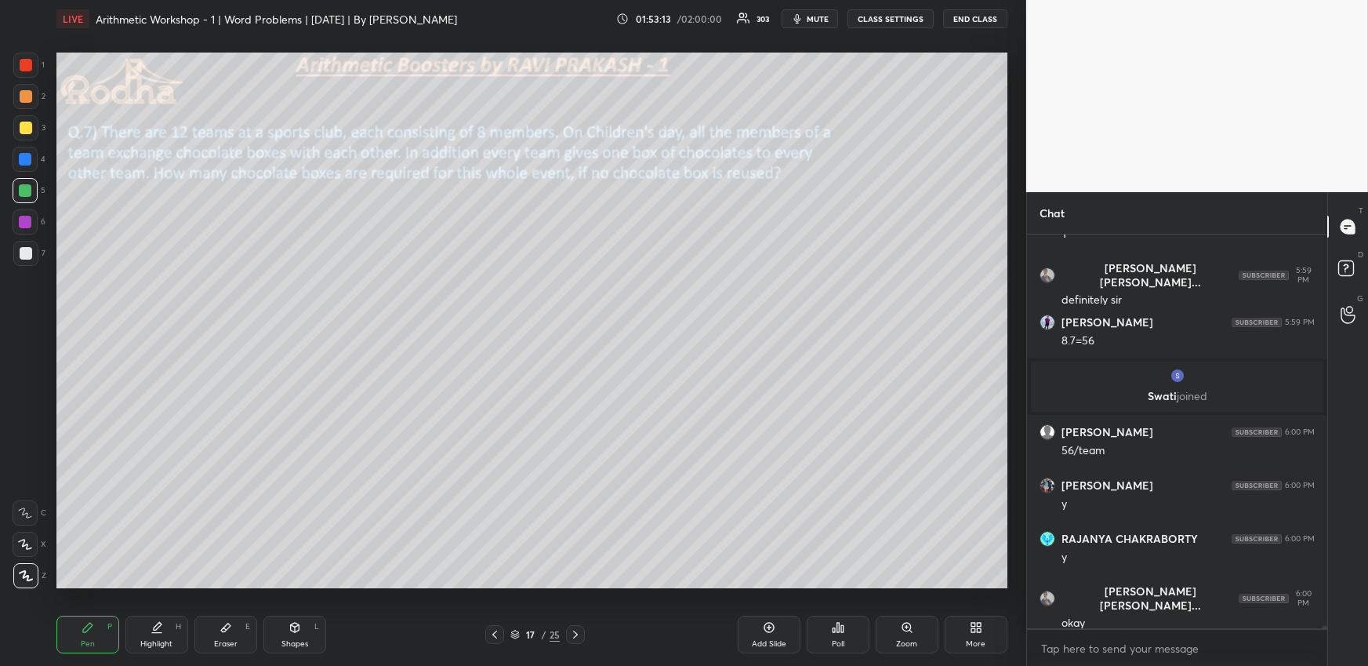
click at [155, 636] on div "Highlight H" at bounding box center [156, 635] width 63 height 38
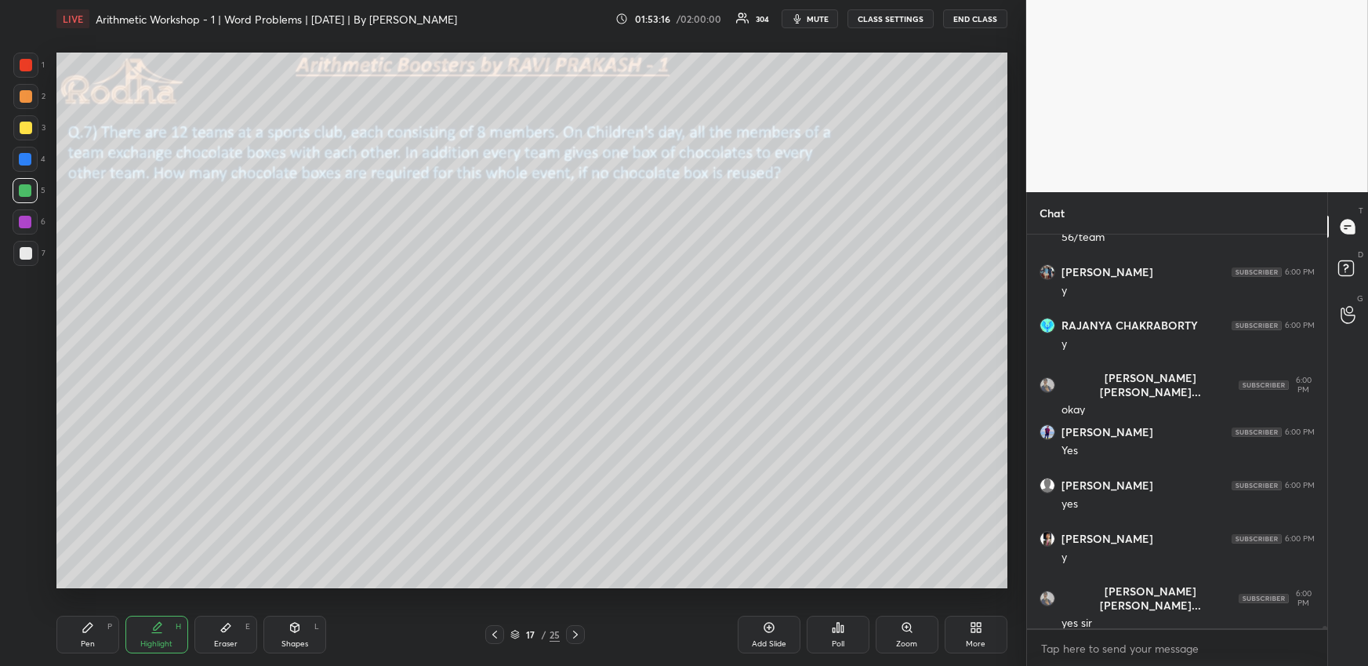
scroll to position [77831, 0]
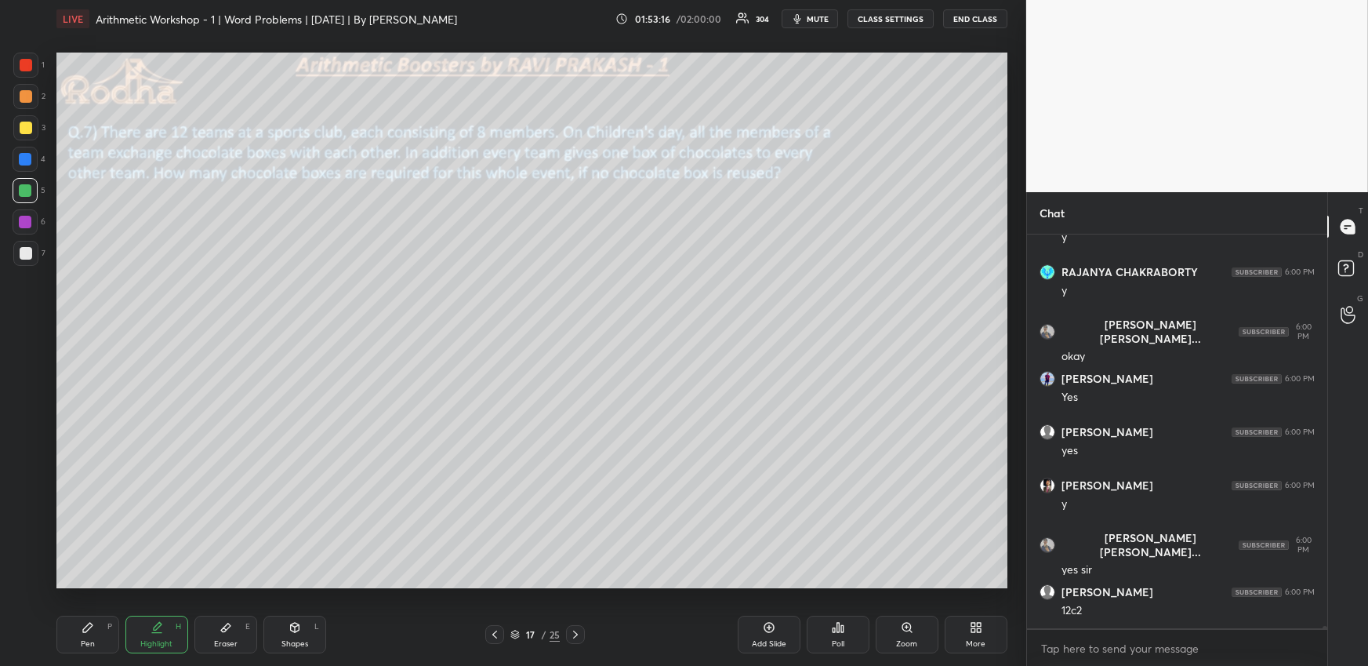
click at [78, 621] on div "Pen P" at bounding box center [87, 635] width 63 height 38
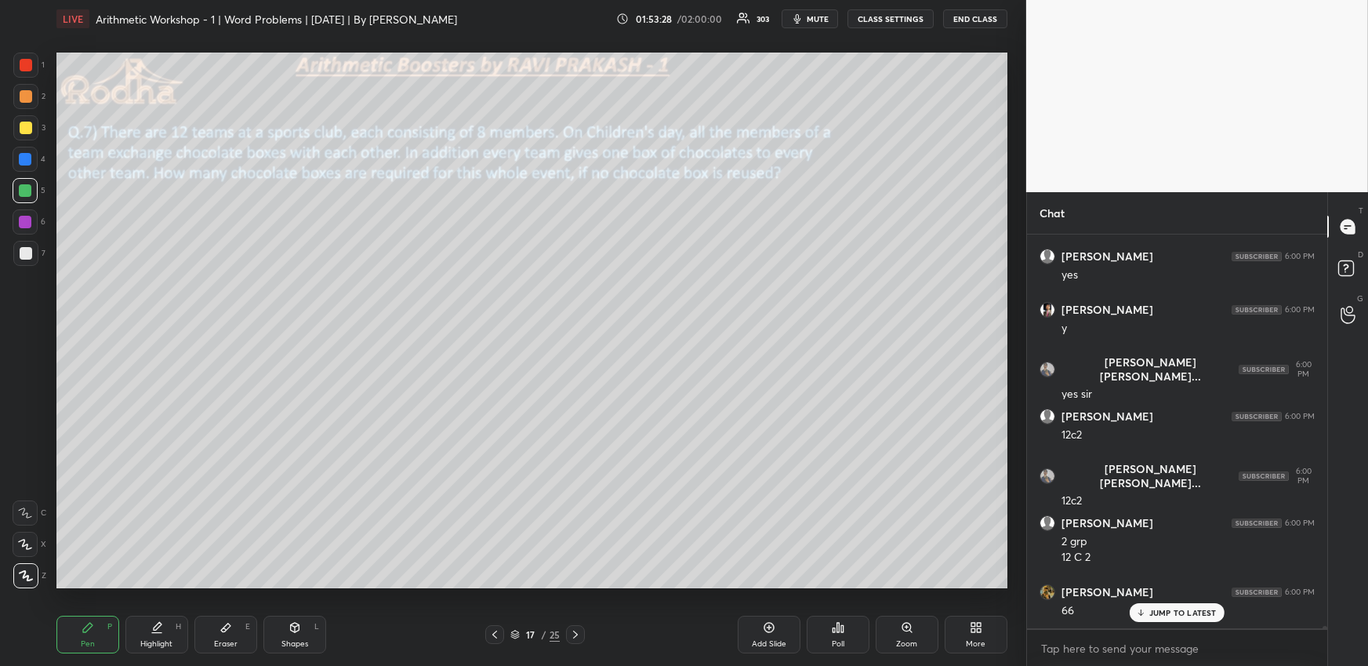
scroll to position [78062, 0]
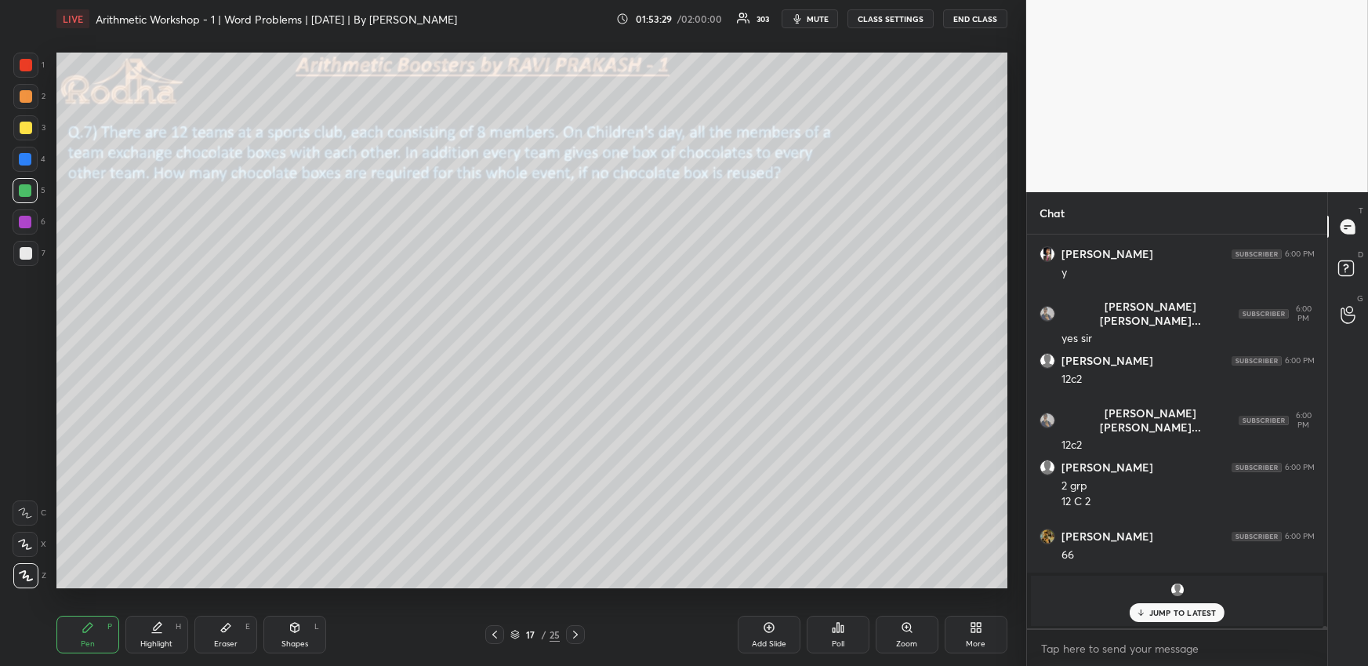
drag, startPoint x: 153, startPoint y: 636, endPoint x: 157, endPoint y: 605, distance: 31.6
click at [153, 638] on div "Highlight H" at bounding box center [156, 635] width 63 height 38
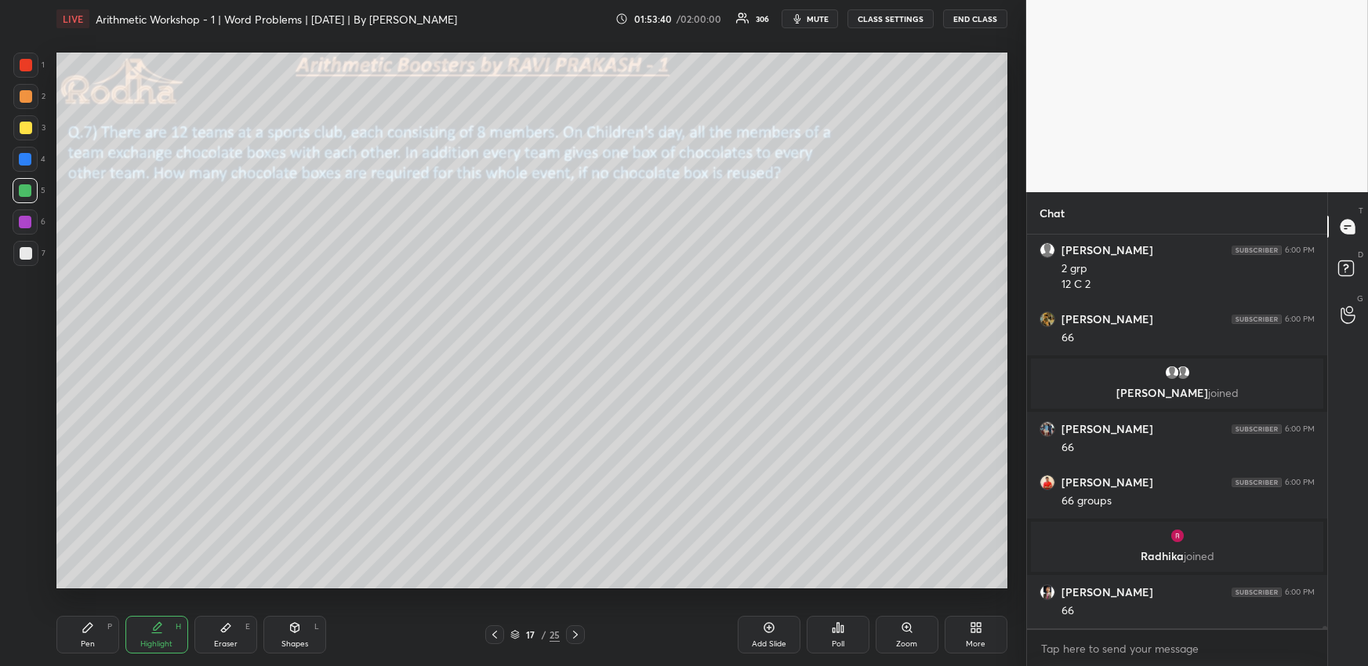
scroll to position [78107, 0]
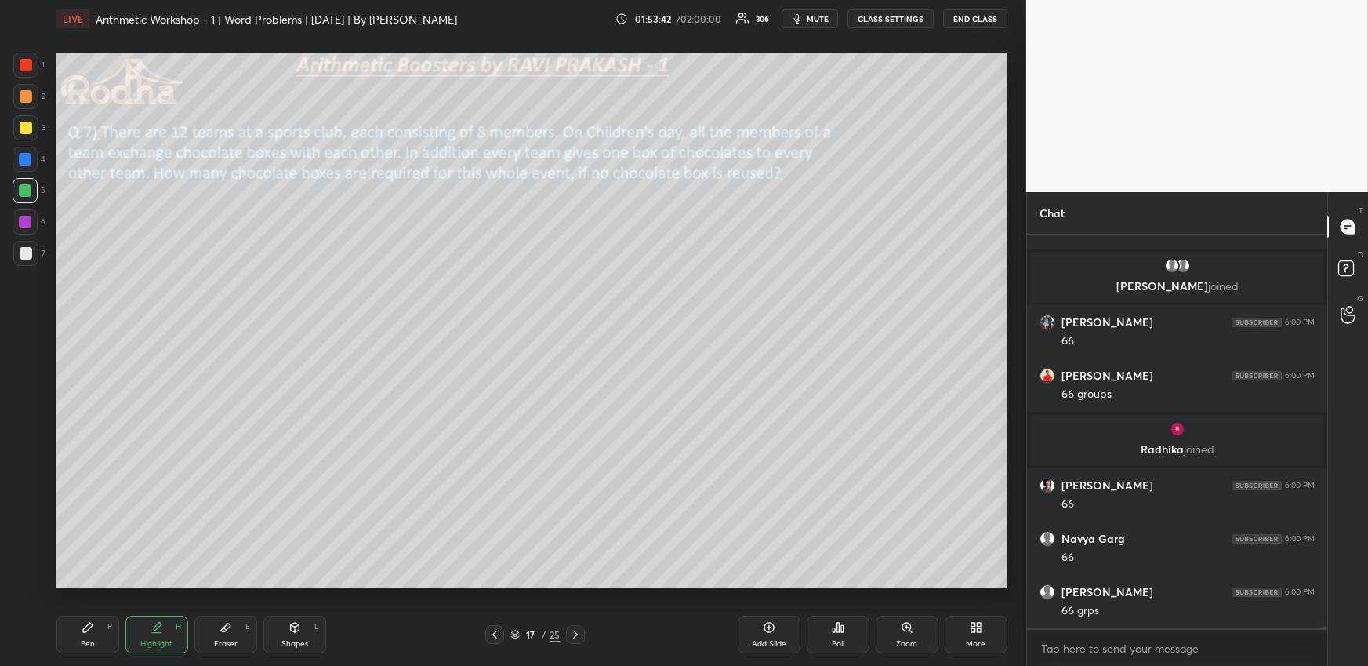
drag, startPoint x: 104, startPoint y: 638, endPoint x: 115, endPoint y: 613, distance: 27.4
click at [103, 638] on div "Pen P" at bounding box center [87, 635] width 63 height 38
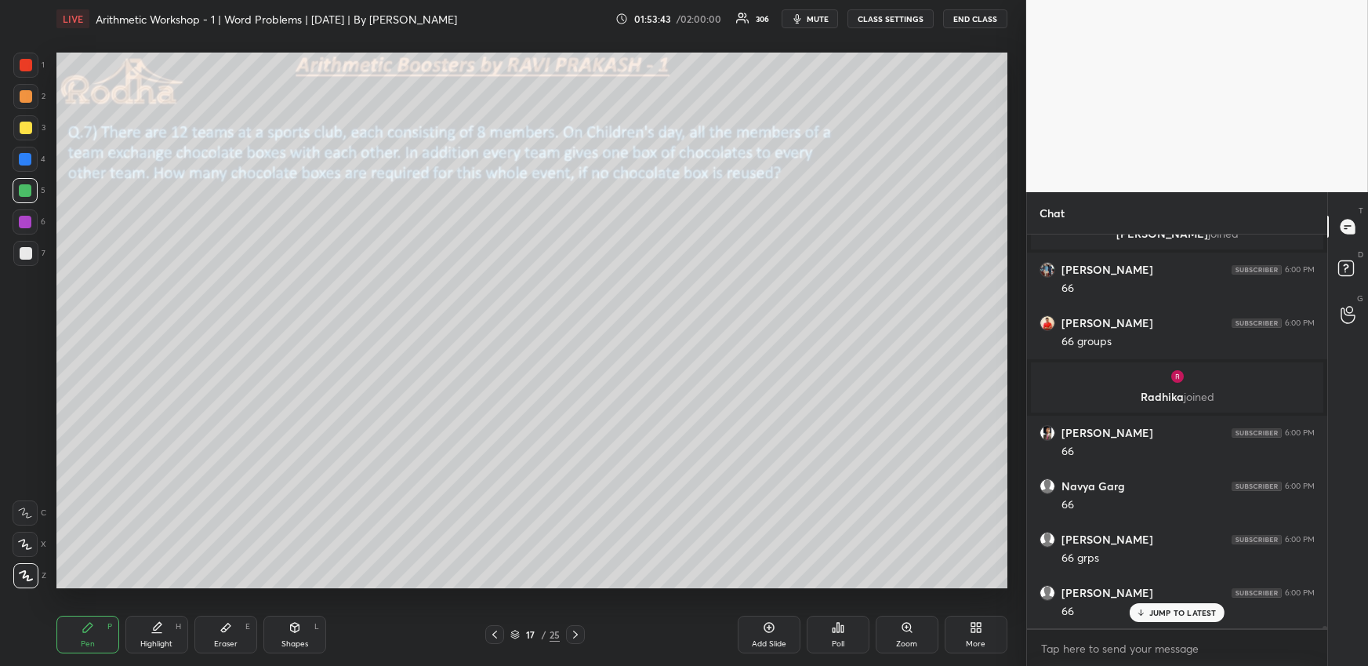
drag, startPoint x: 26, startPoint y: 91, endPoint x: 26, endPoint y: 102, distance: 11.0
click at [26, 91] on div at bounding box center [26, 96] width 13 height 13
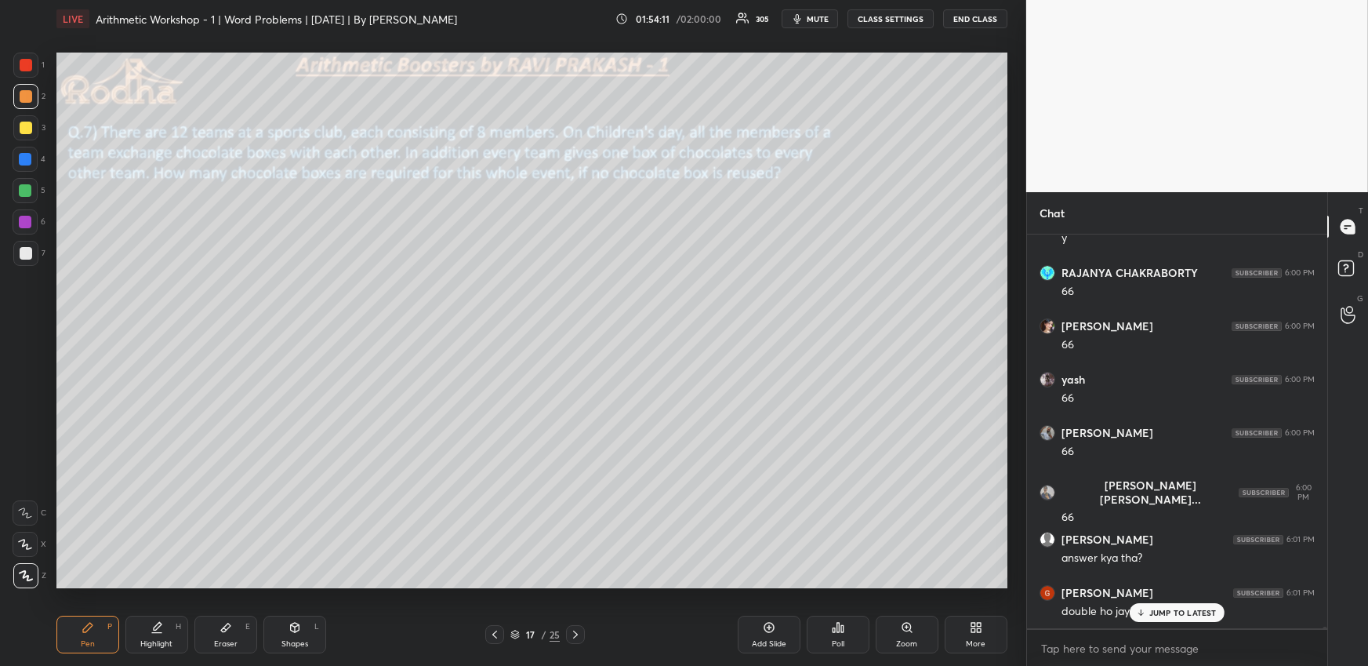
scroll to position [78799, 0]
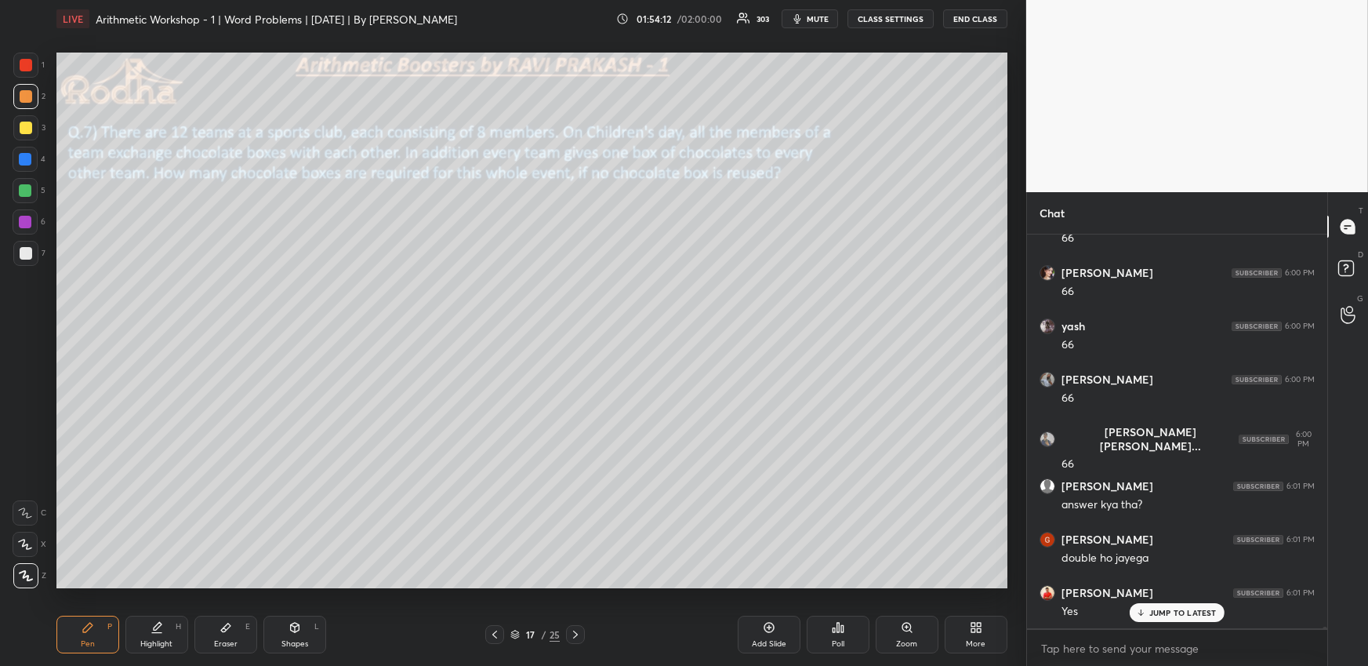
click at [27, 231] on div at bounding box center [25, 221] width 25 height 25
click at [33, 253] on div at bounding box center [25, 253] width 25 height 25
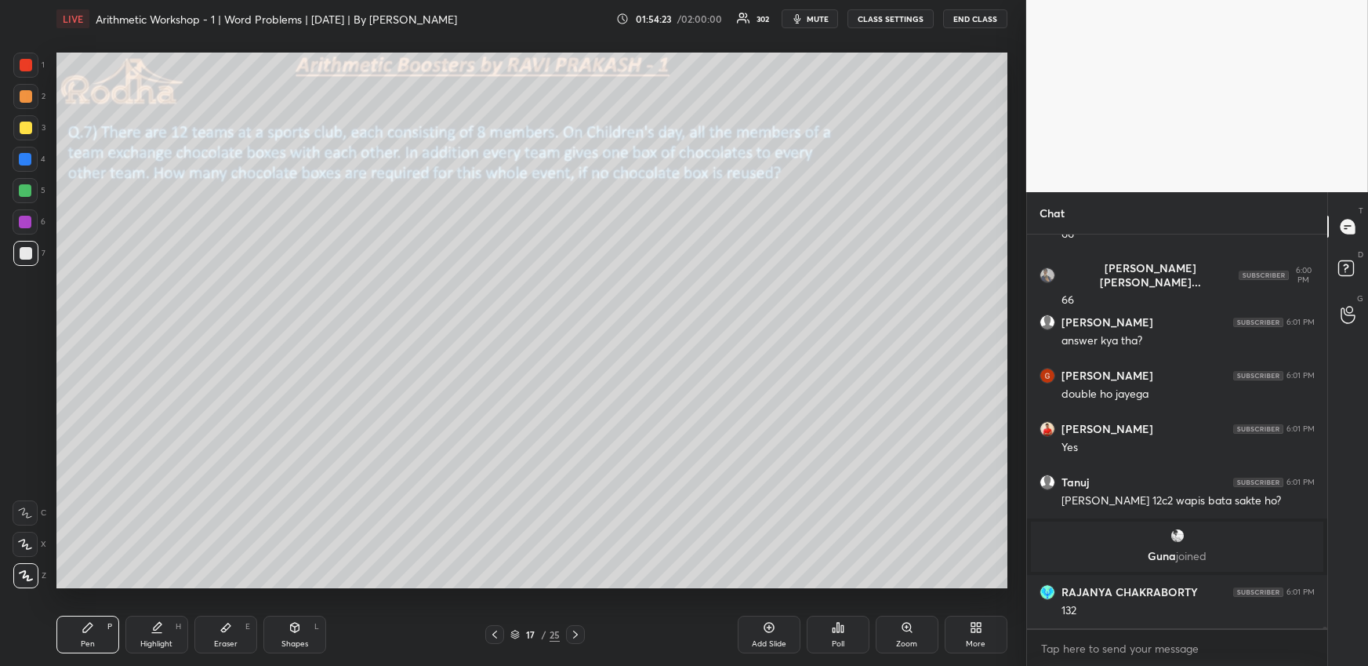
scroll to position [78687, 0]
drag, startPoint x: 31, startPoint y: 96, endPoint x: 49, endPoint y: 115, distance: 25.5
click at [30, 96] on div at bounding box center [26, 96] width 13 height 13
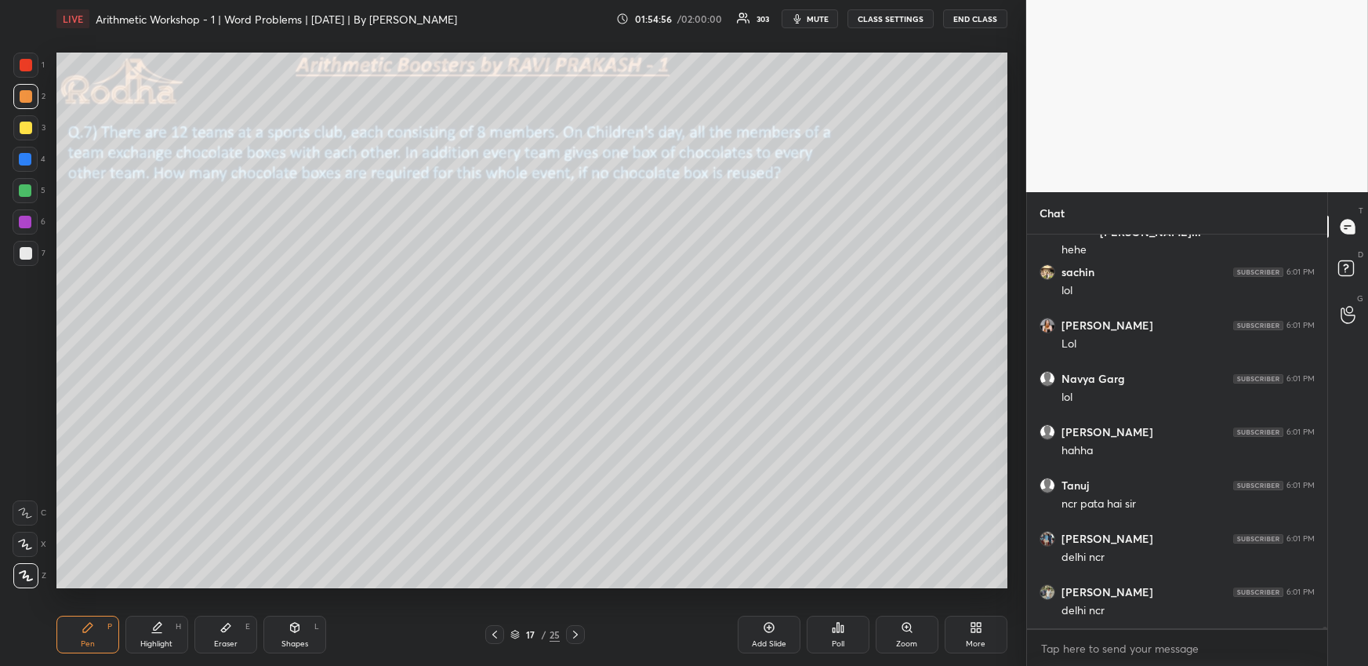
scroll to position [79580, 0]
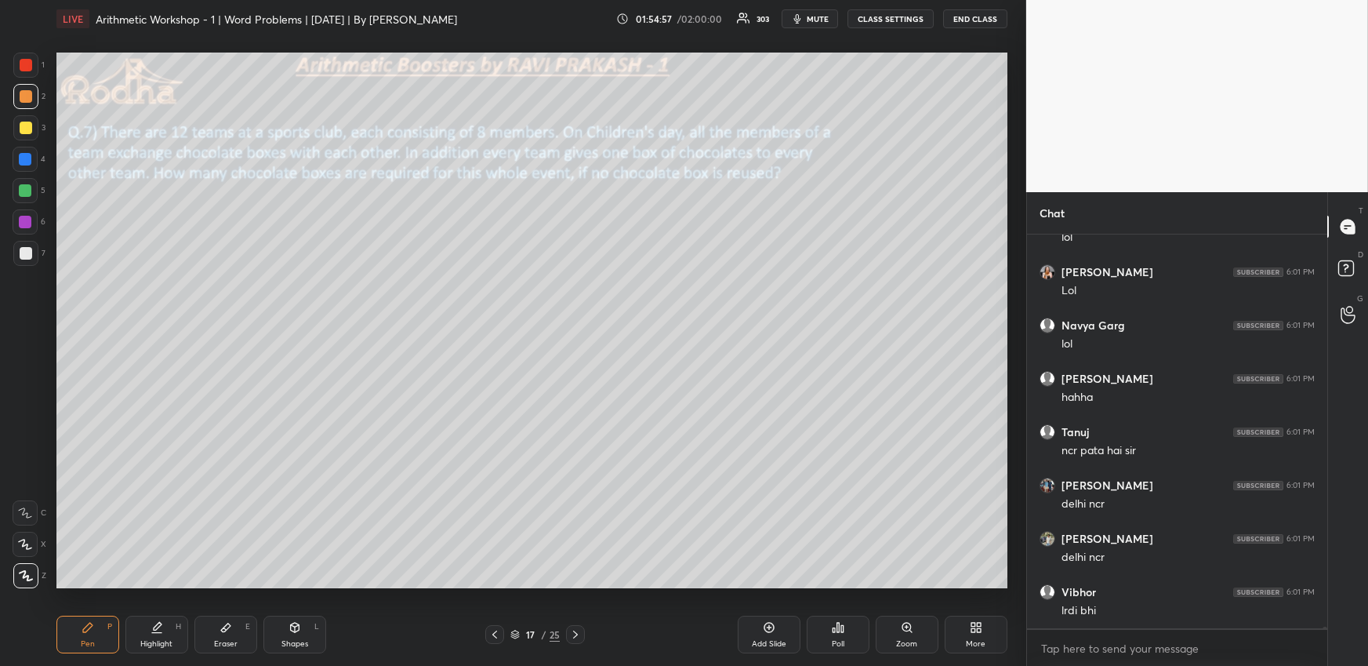
drag, startPoint x: 104, startPoint y: 627, endPoint x: 103, endPoint y: 612, distance: 15.8
click at [101, 630] on div "Pen P" at bounding box center [87, 635] width 63 height 38
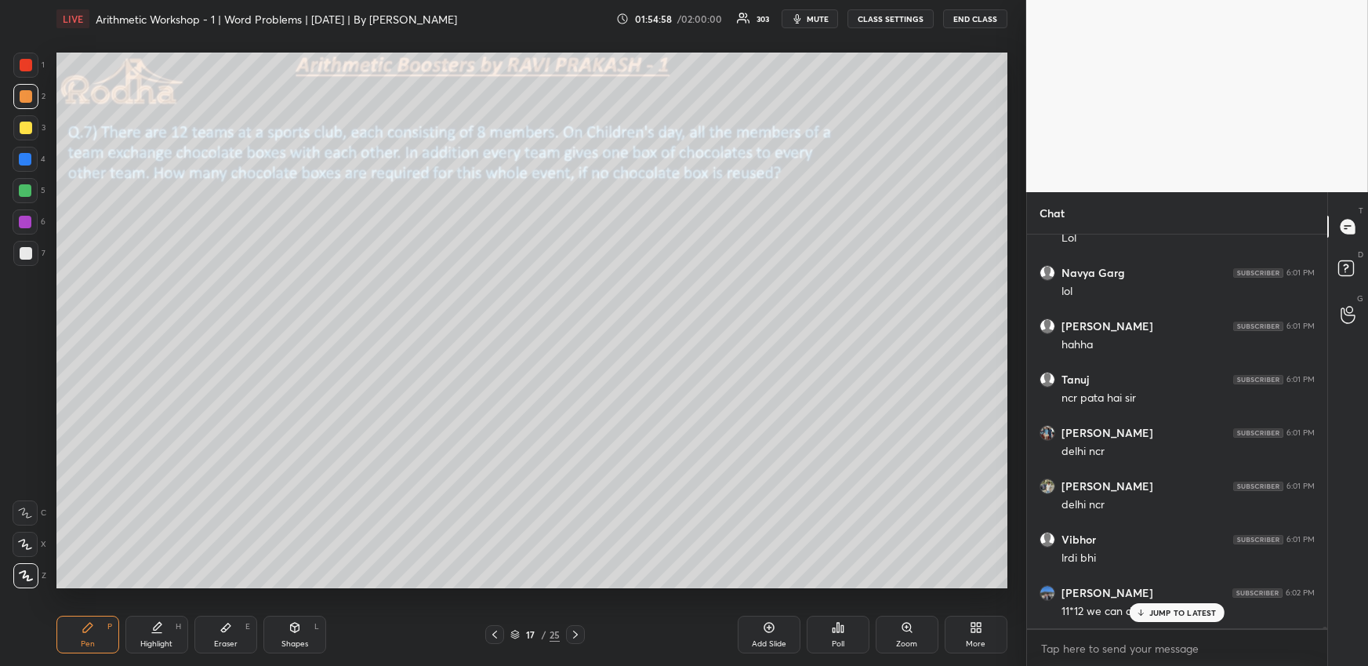
click at [28, 185] on div at bounding box center [25, 190] width 25 height 25
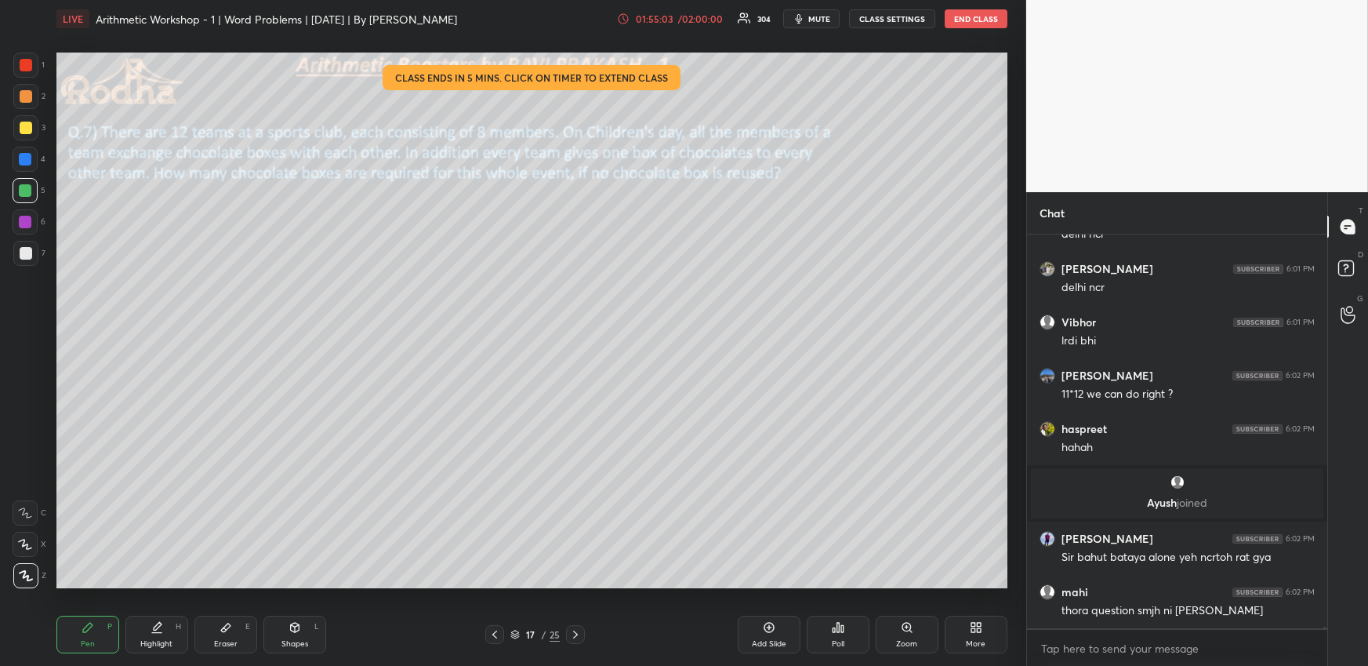
scroll to position [79903, 0]
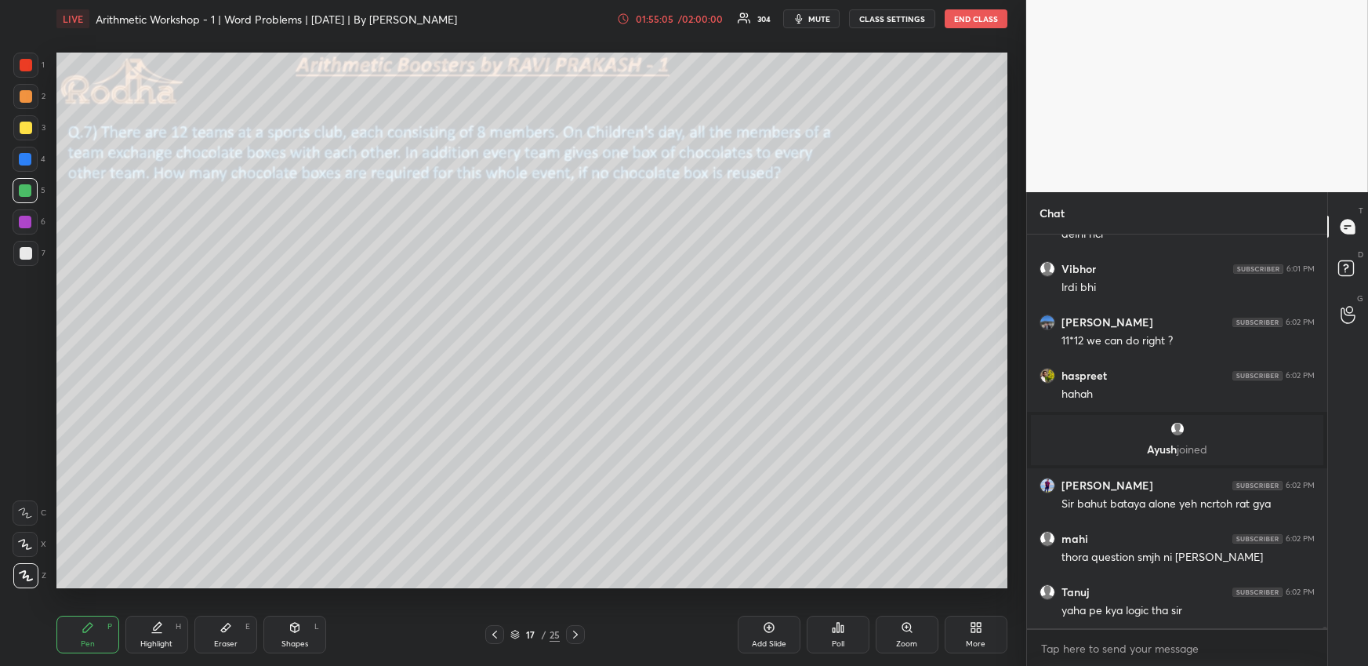
click at [169, 635] on div "Highlight H" at bounding box center [156, 635] width 63 height 38
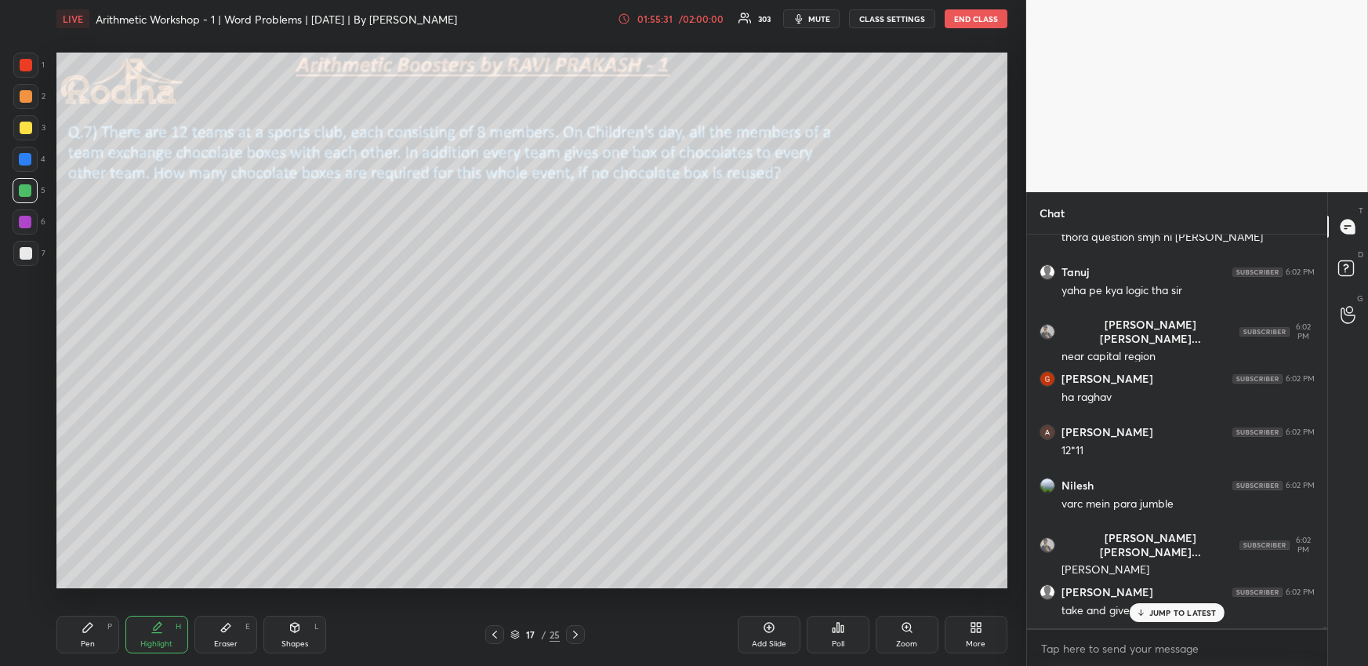
scroll to position [80275, 0]
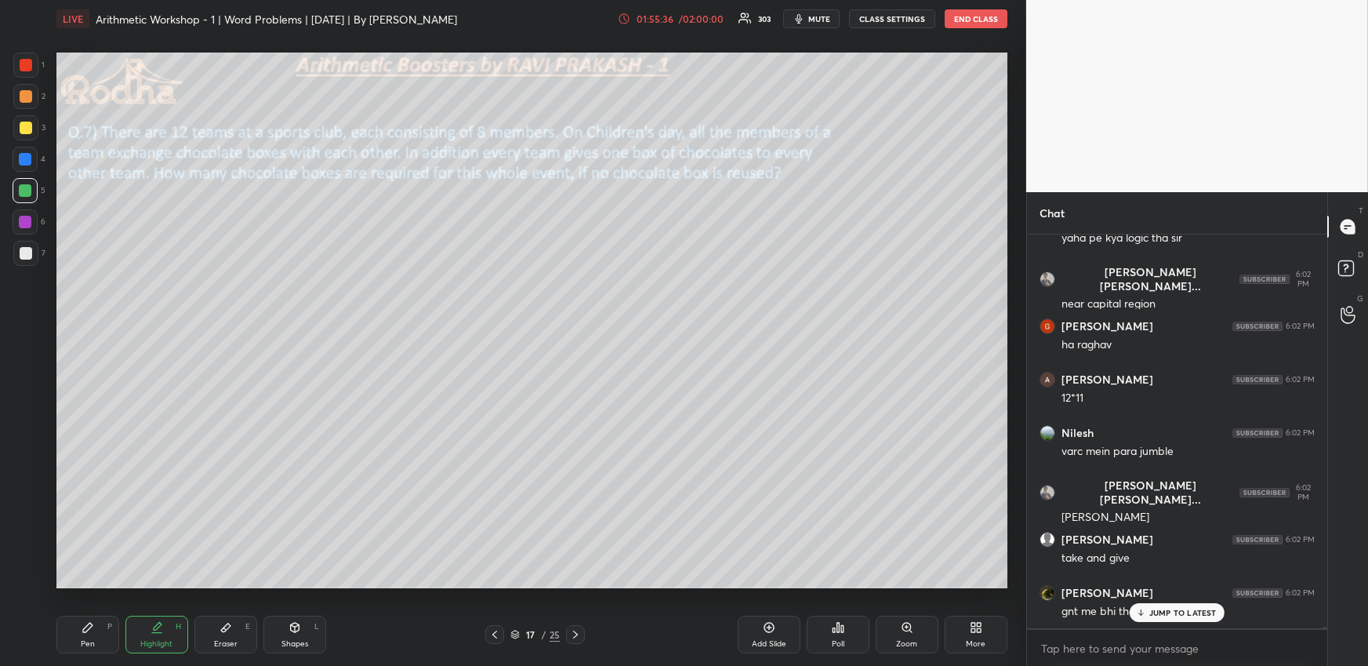
drag, startPoint x: 78, startPoint y: 636, endPoint x: 90, endPoint y: 623, distance: 17.8
click at [81, 634] on div "Pen P" at bounding box center [87, 635] width 63 height 38
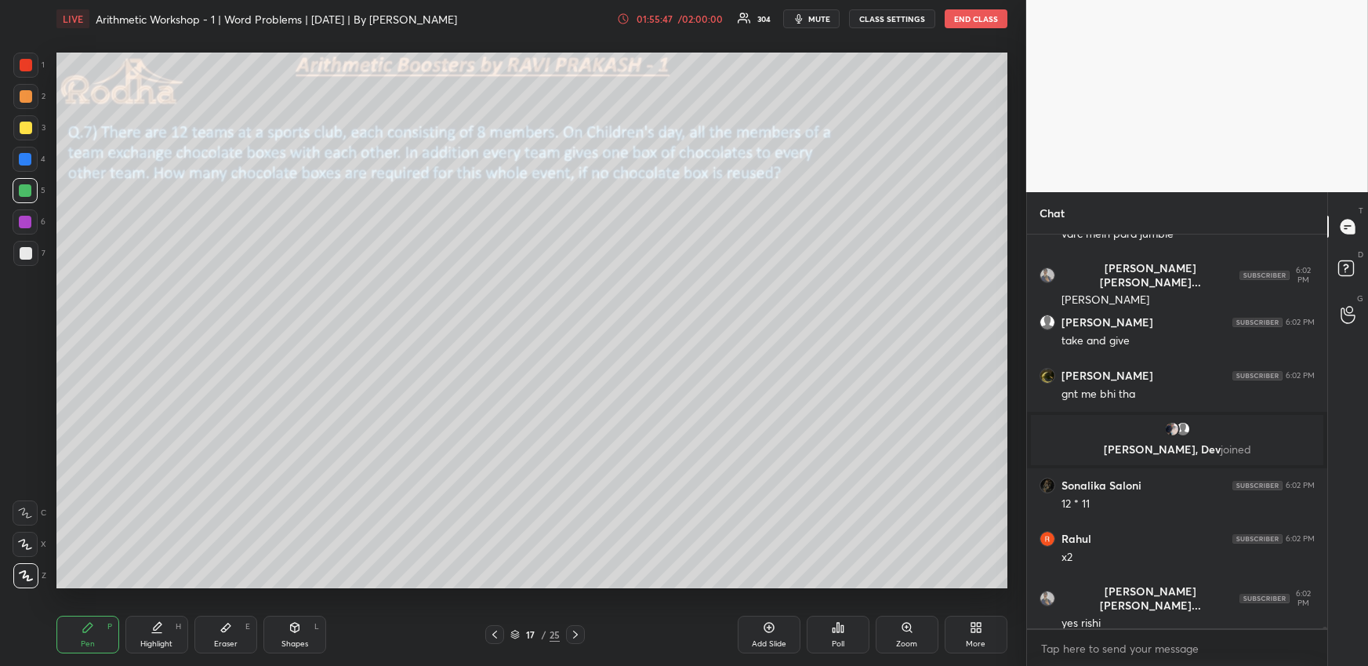
scroll to position [80546, 0]
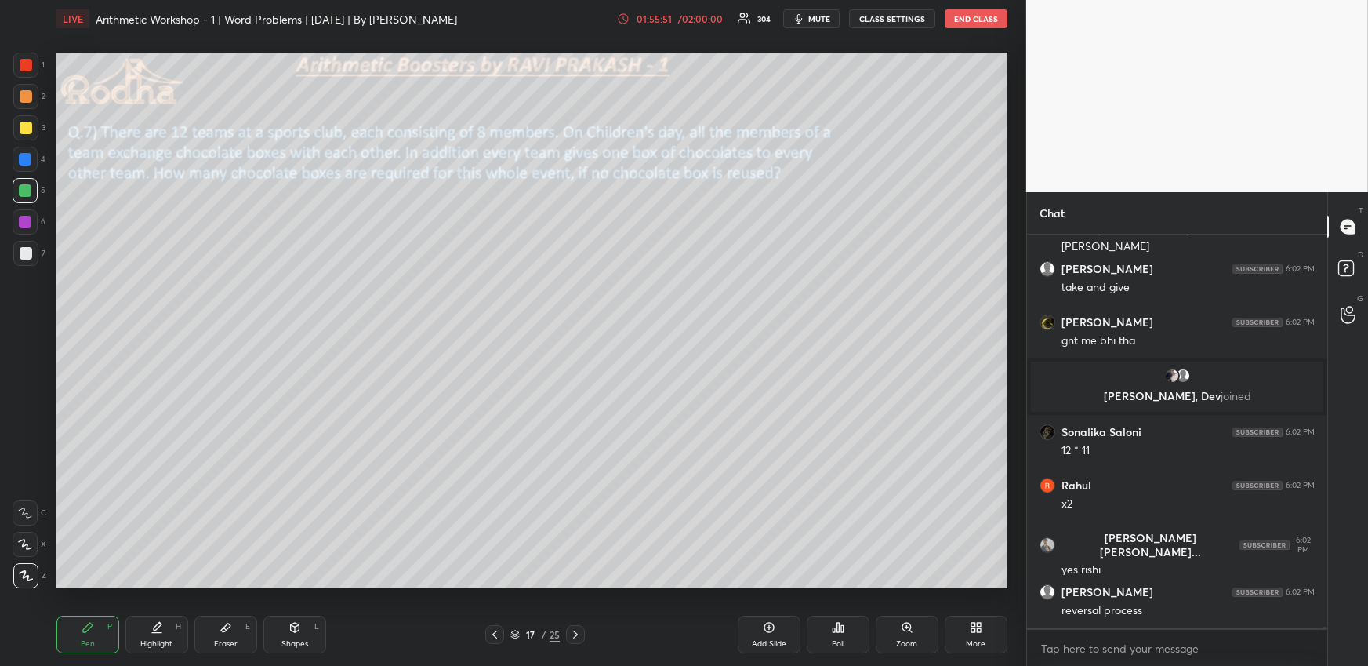
click at [155, 640] on div "Highlight" at bounding box center [156, 644] width 32 height 8
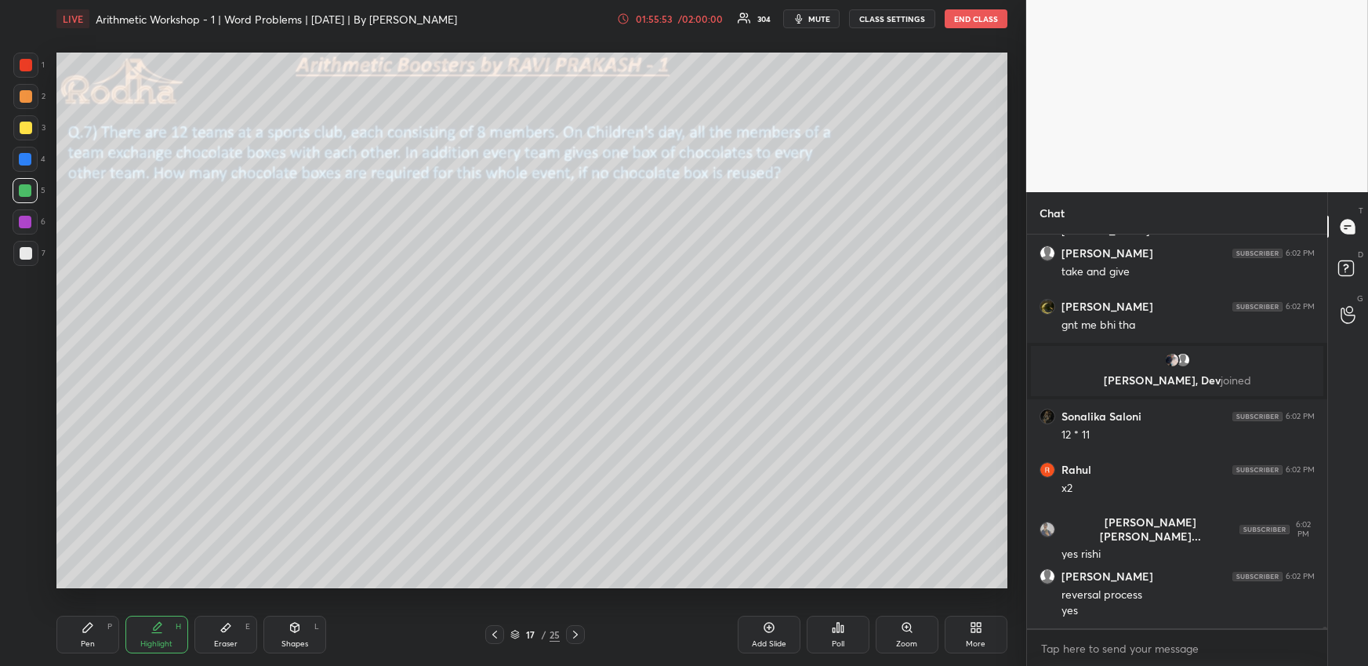
scroll to position [80615, 0]
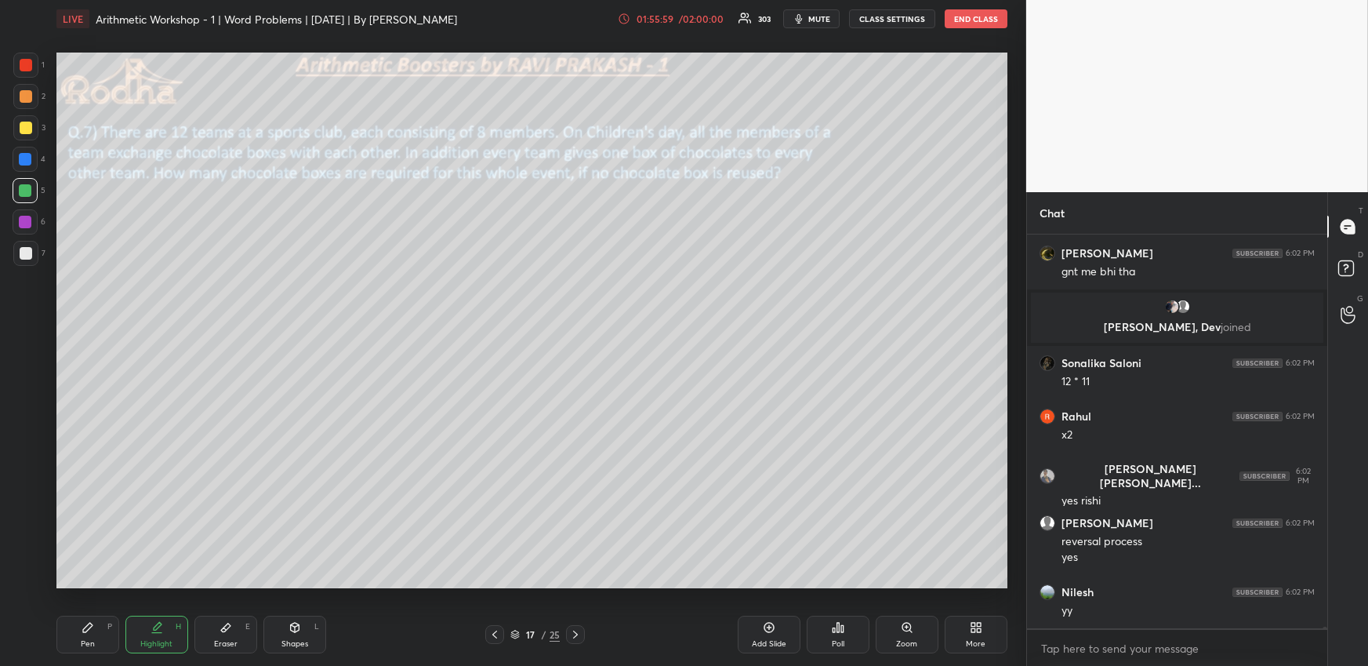
click at [122, 630] on div "Pen P Highlight H Eraser E Shapes L" at bounding box center [251, 635] width 391 height 38
drag, startPoint x: 104, startPoint y: 631, endPoint x: 107, endPoint y: 620, distance: 11.4
click at [104, 631] on div "Pen P" at bounding box center [87, 635] width 63 height 38
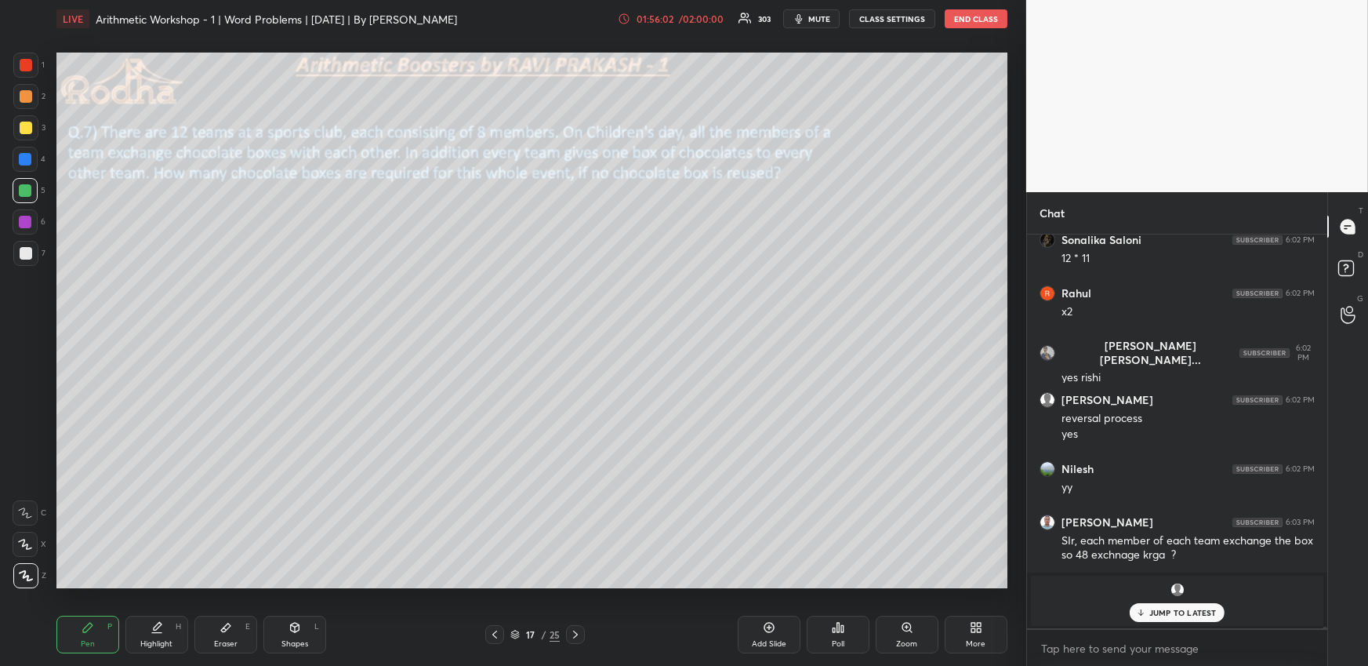
scroll to position [80791, 0]
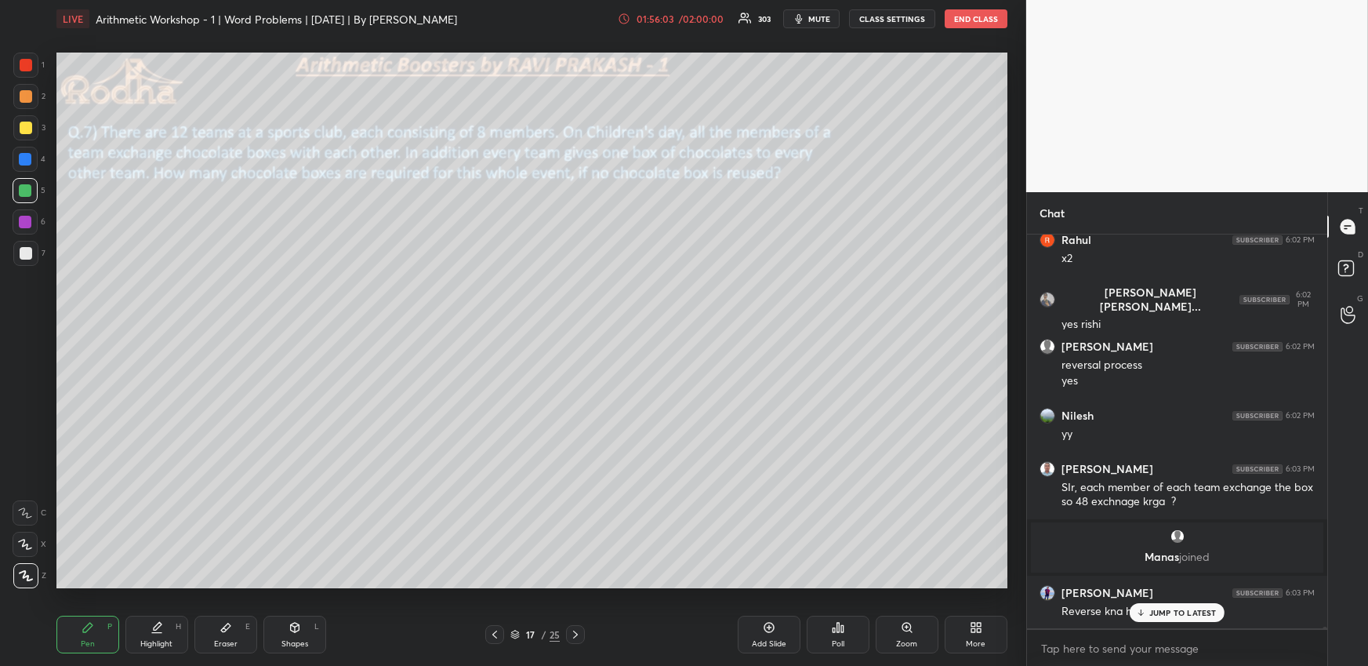
click at [290, 632] on icon at bounding box center [295, 627] width 13 height 13
click at [33, 575] on div at bounding box center [25, 575] width 25 height 25
click at [25, 252] on div at bounding box center [26, 253] width 13 height 13
click at [96, 635] on div "Pen P" at bounding box center [87, 635] width 63 height 38
click at [169, 625] on div "Highlight H" at bounding box center [156, 635] width 63 height 38
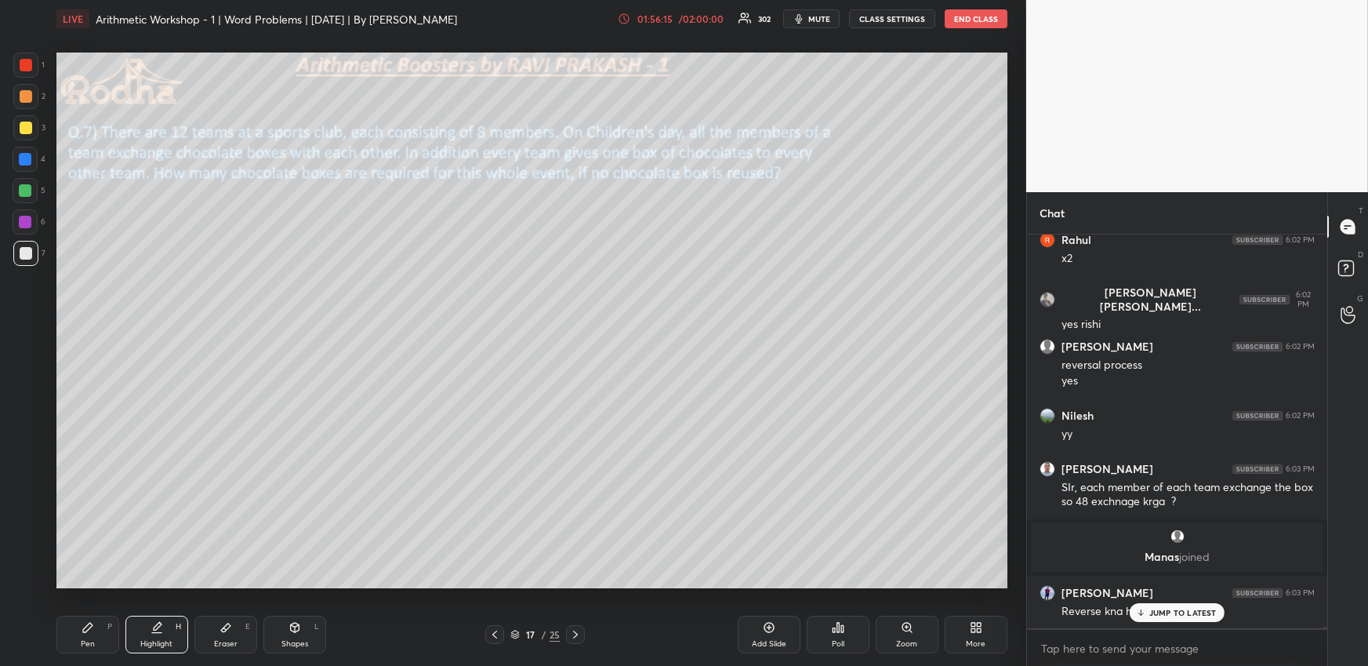
click at [89, 630] on icon at bounding box center [87, 627] width 9 height 9
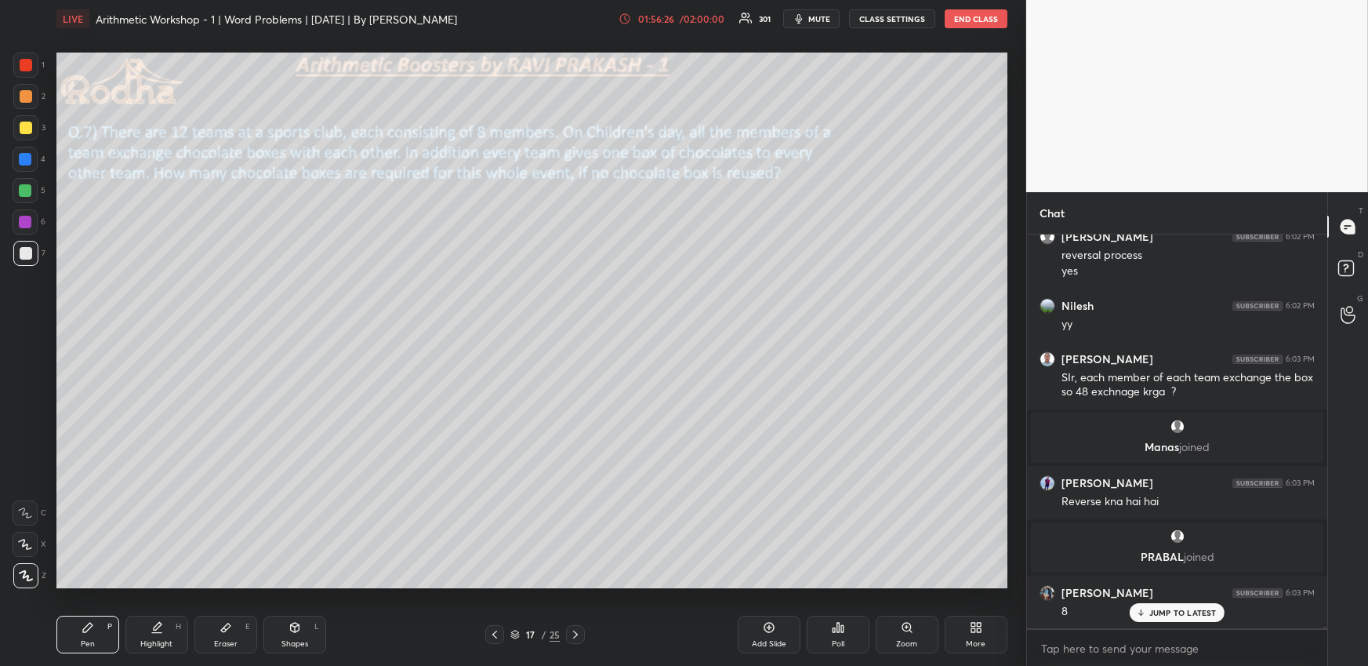
scroll to position [80955, 0]
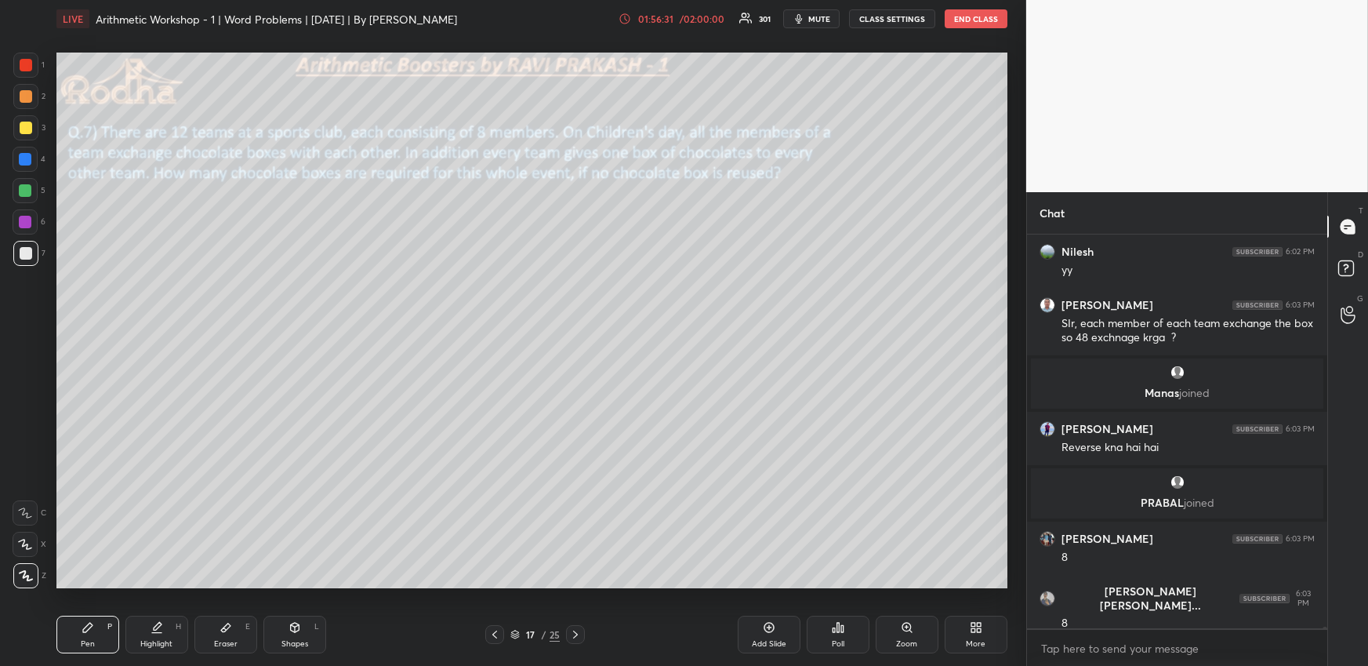
click at [29, 159] on div at bounding box center [25, 159] width 13 height 13
drag, startPoint x: 31, startPoint y: 185, endPoint x: 41, endPoint y: 198, distance: 16.8
click at [29, 186] on div at bounding box center [25, 190] width 13 height 13
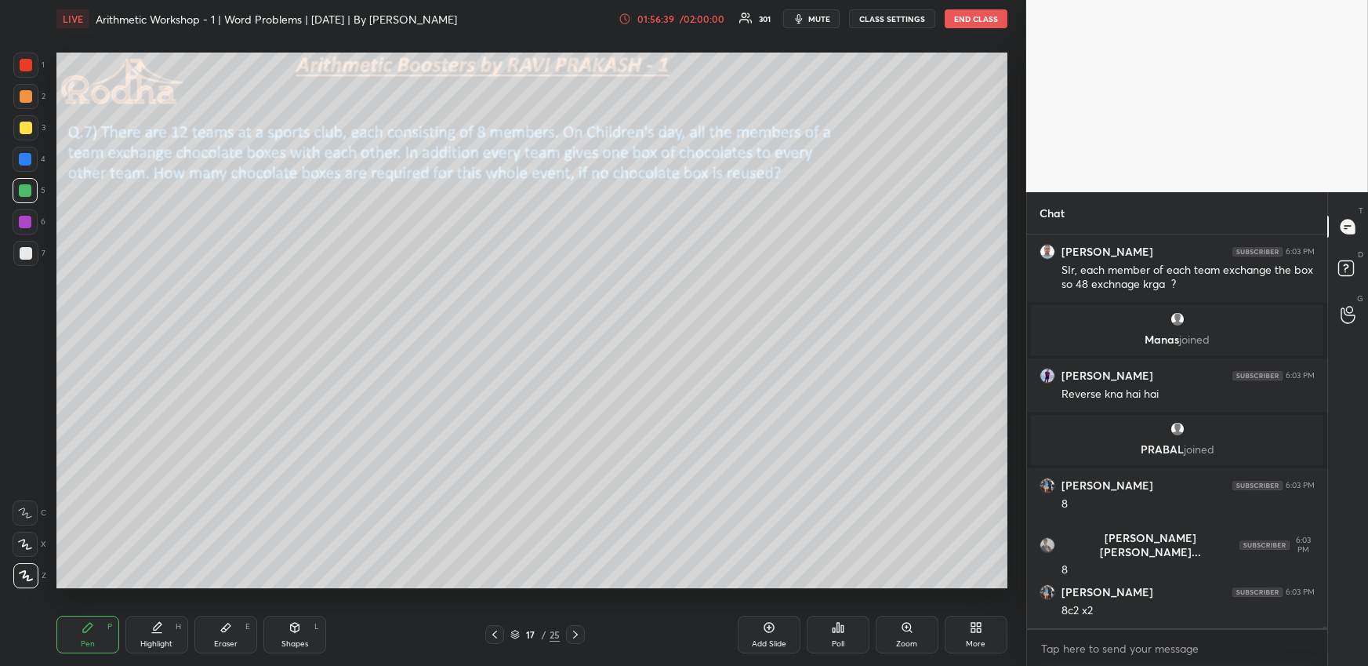
scroll to position [81062, 0]
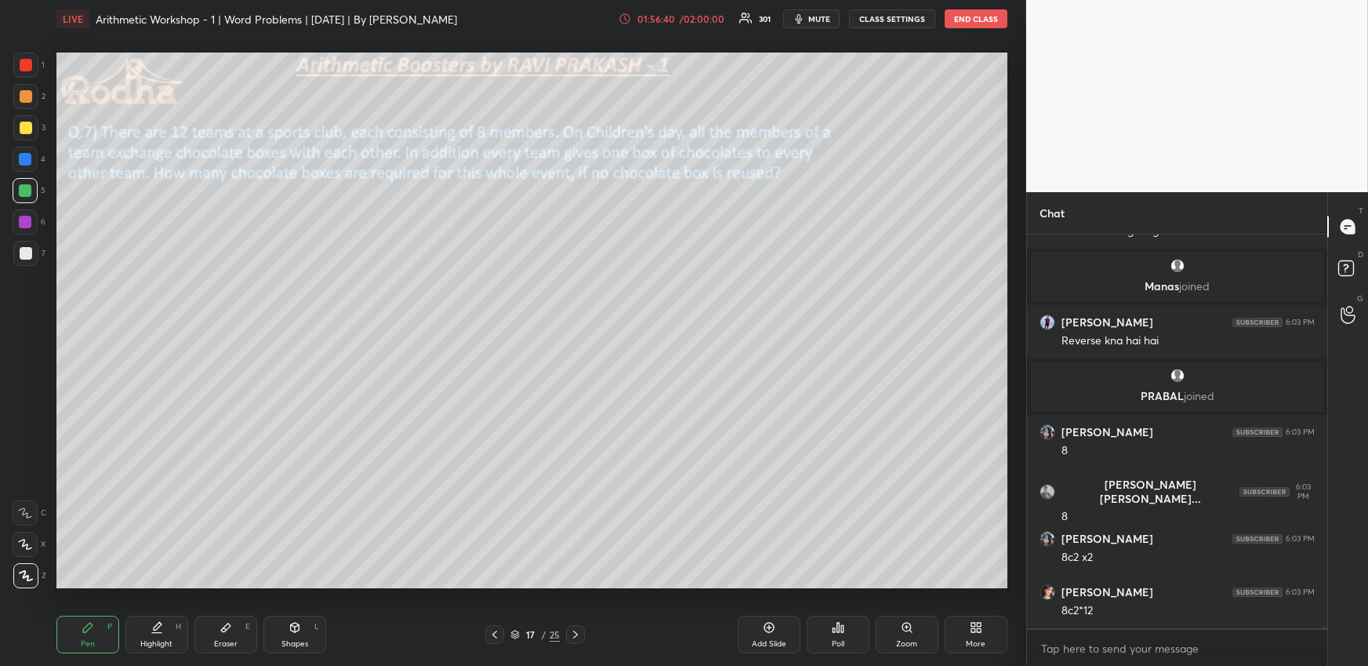
click at [154, 632] on icon at bounding box center [157, 627] width 13 height 13
drag, startPoint x: 110, startPoint y: 640, endPoint x: 122, endPoint y: 619, distance: 23.9
click at [107, 639] on div "Pen P" at bounding box center [87, 635] width 63 height 38
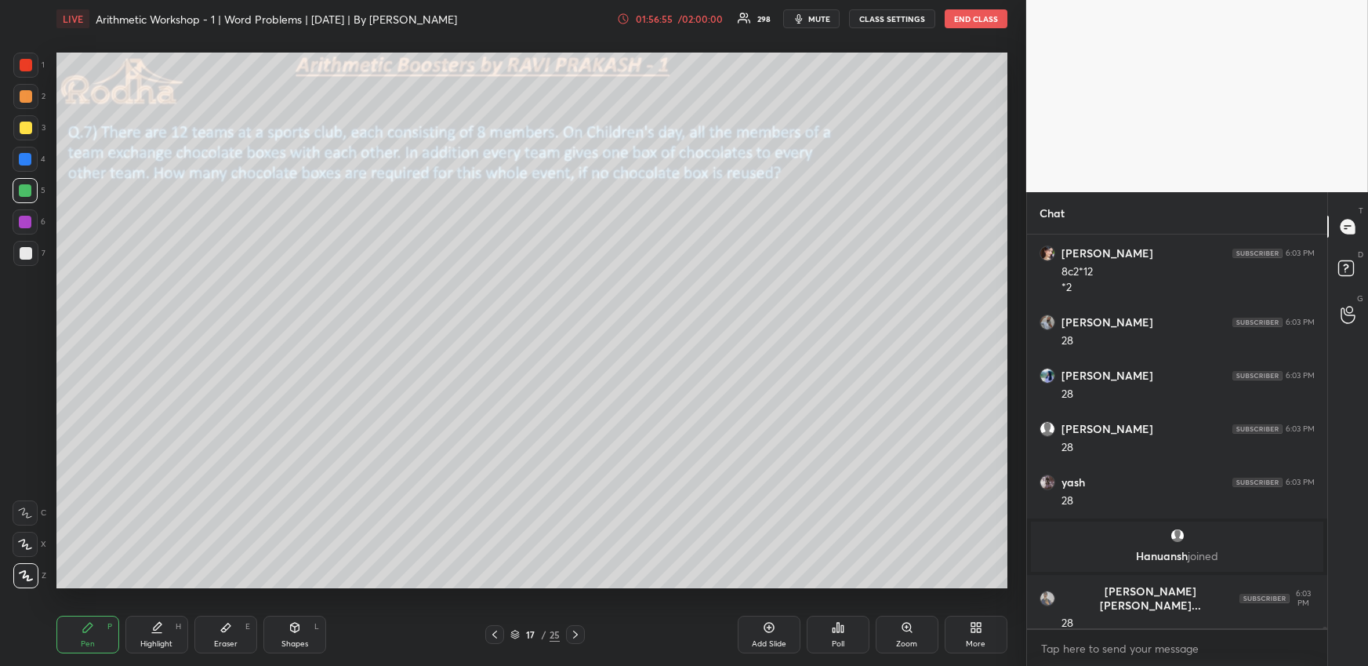
scroll to position [80806, 0]
click at [27, 93] on div at bounding box center [26, 96] width 13 height 13
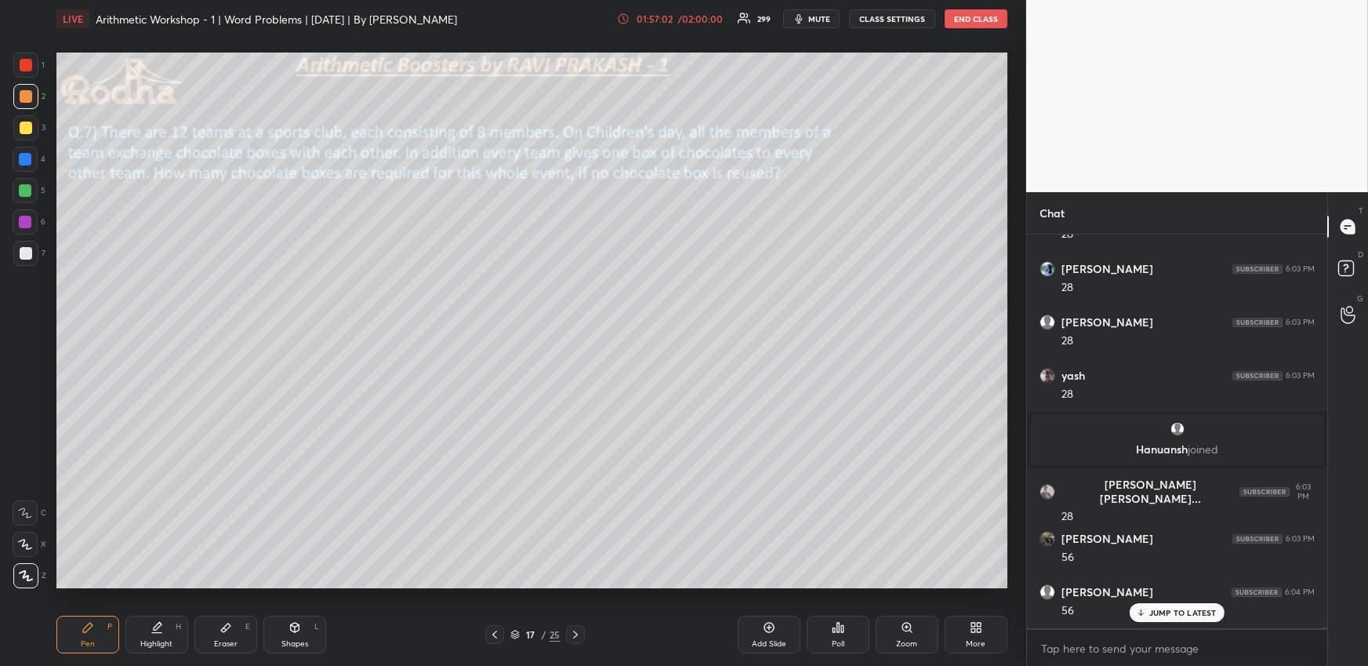
scroll to position [80965, 0]
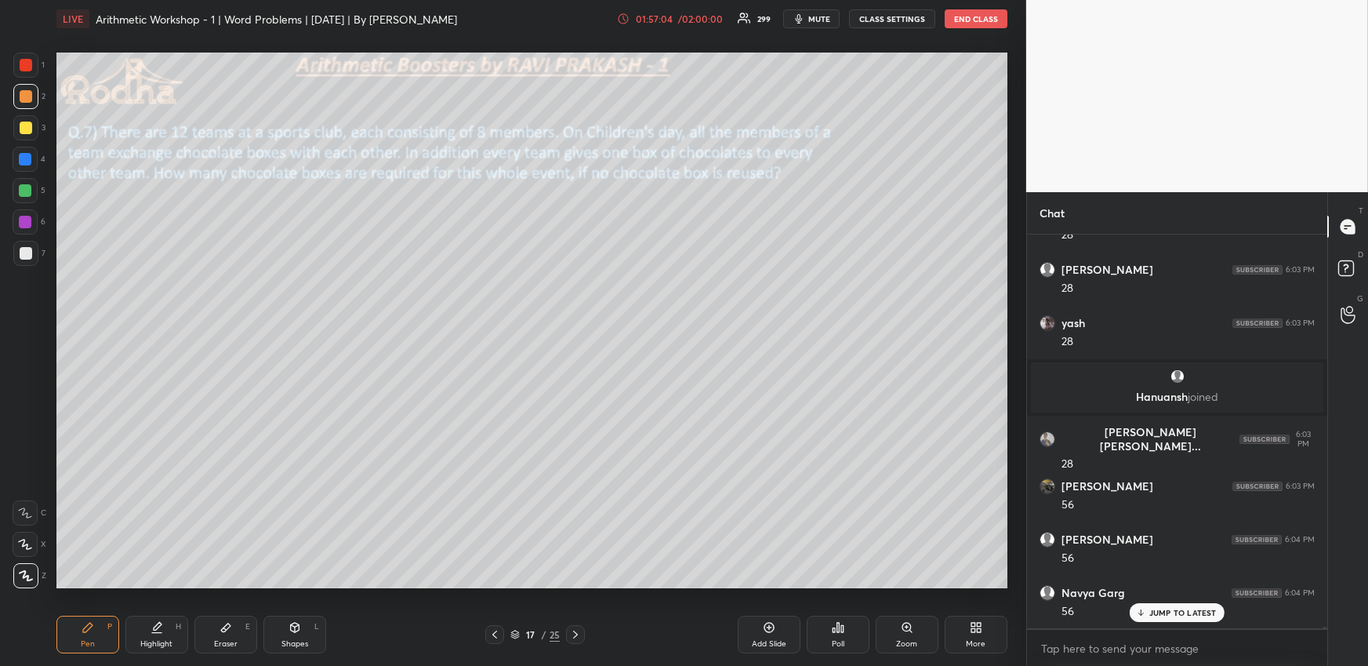
click at [27, 191] on div at bounding box center [25, 190] width 13 height 13
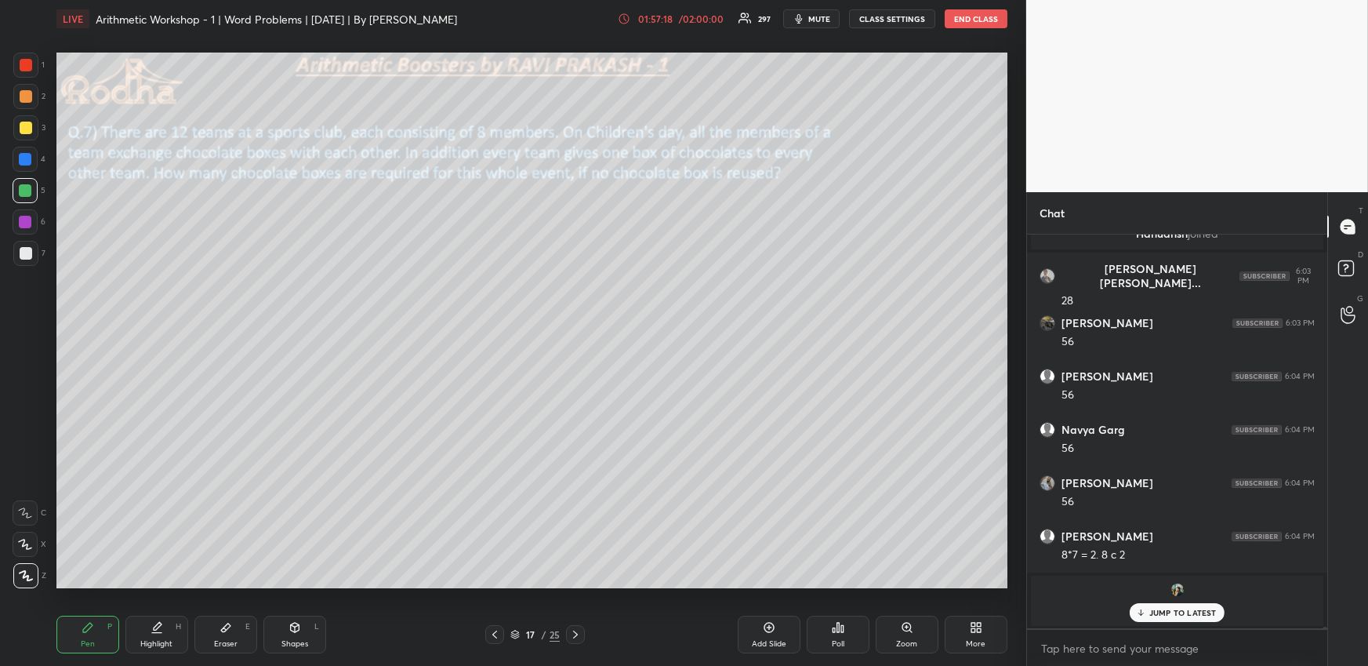
scroll to position [81018, 0]
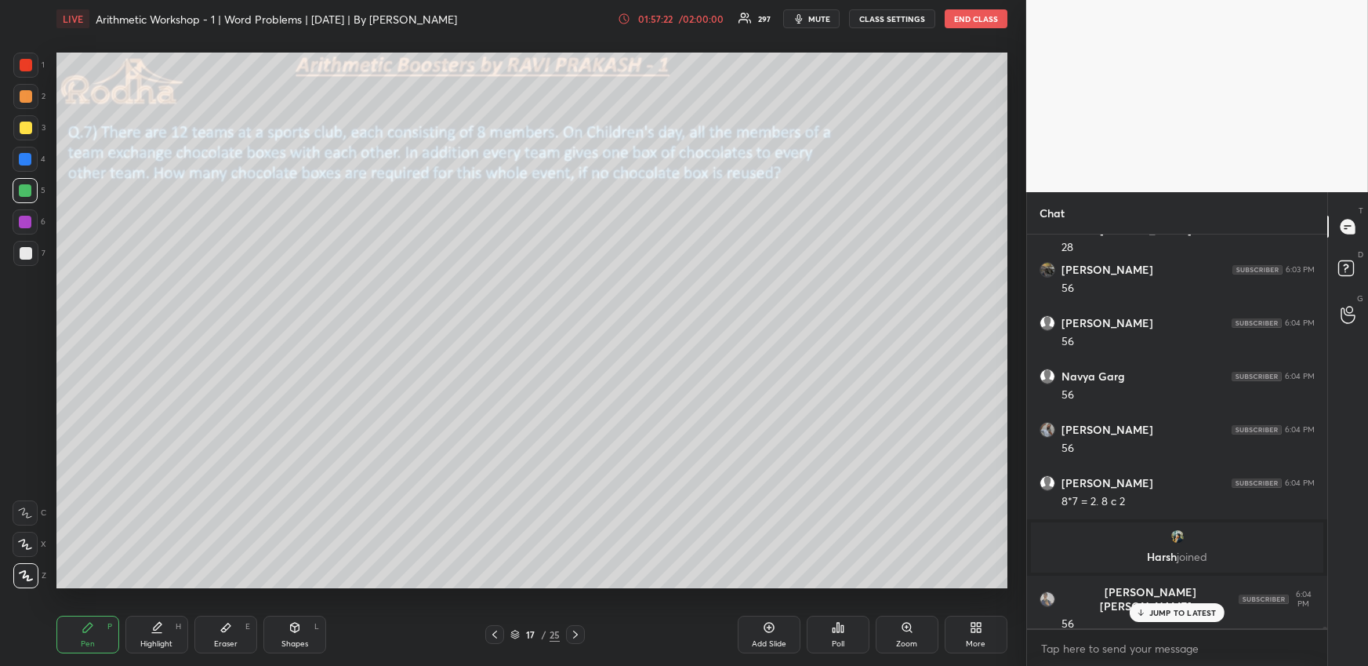
drag, startPoint x: 23, startPoint y: 152, endPoint x: 38, endPoint y: 160, distance: 17.5
click at [24, 153] on div at bounding box center [25, 159] width 13 height 13
click at [29, 127] on div at bounding box center [26, 128] width 13 height 13
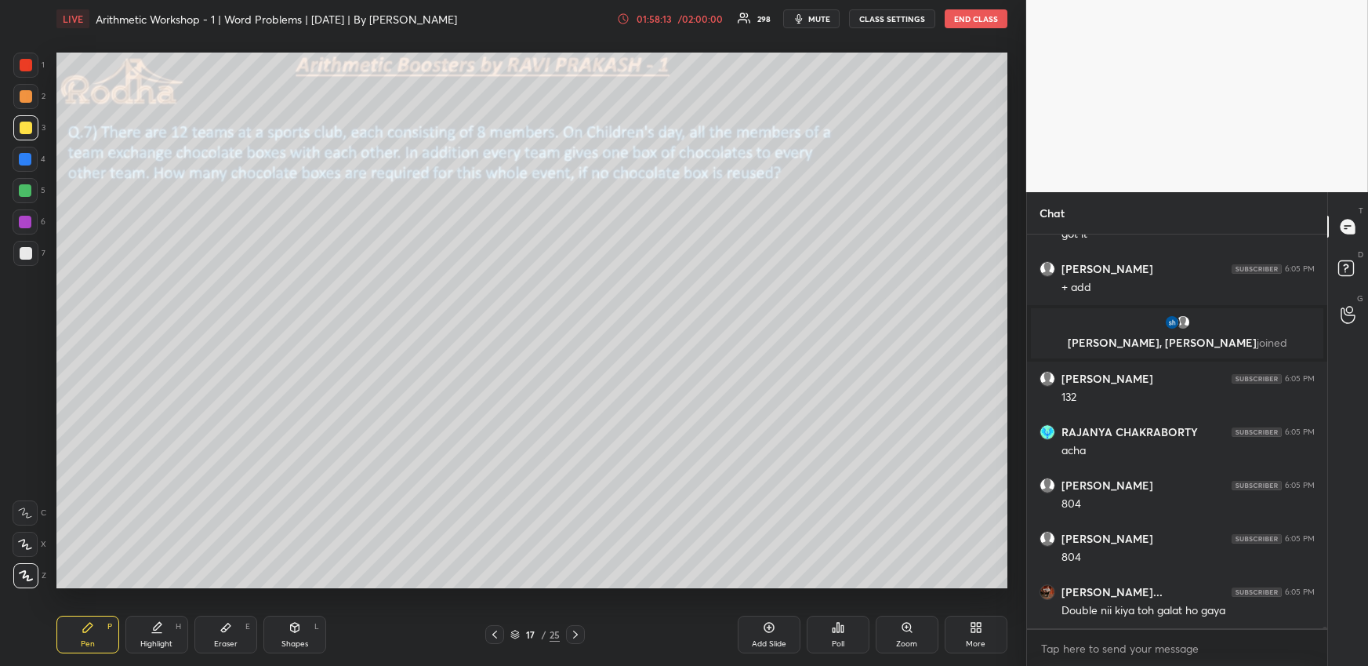
scroll to position [82071, 0]
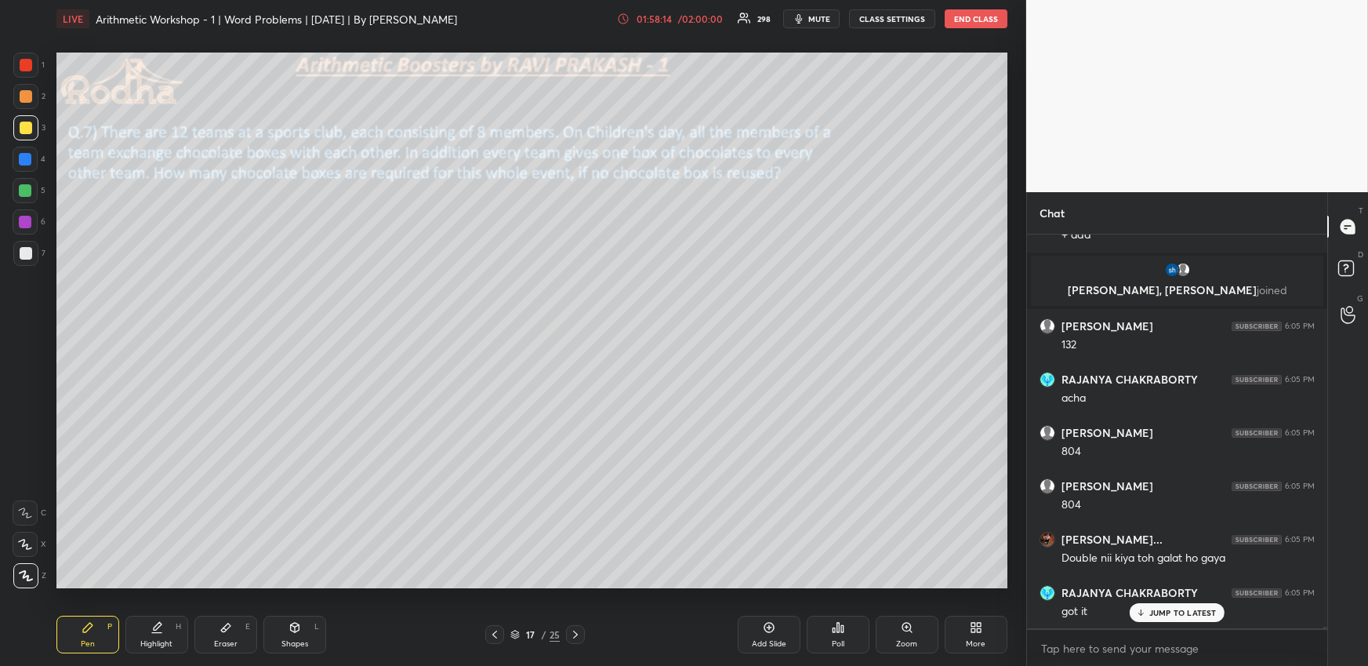
click at [162, 638] on div "Highlight H" at bounding box center [156, 635] width 63 height 38
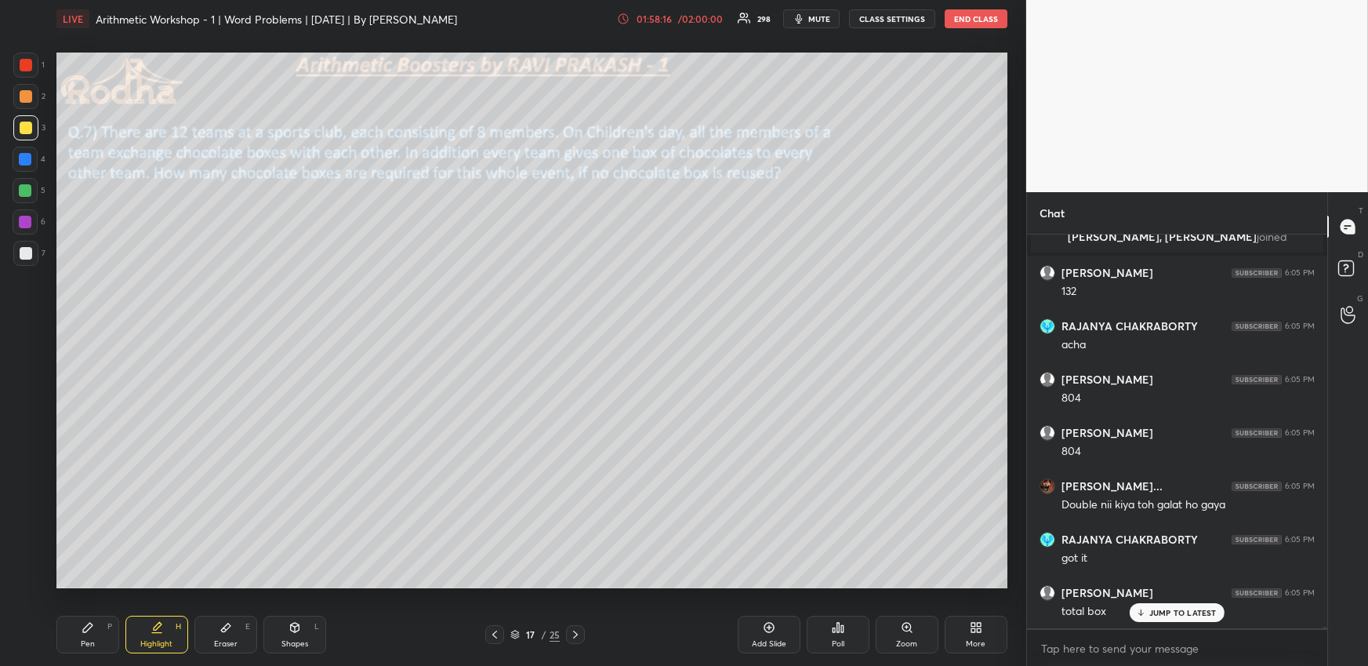
click at [198, 645] on div "Eraser E" at bounding box center [225, 635] width 63 height 38
click at [162, 644] on div "Highlight" at bounding box center [156, 644] width 32 height 8
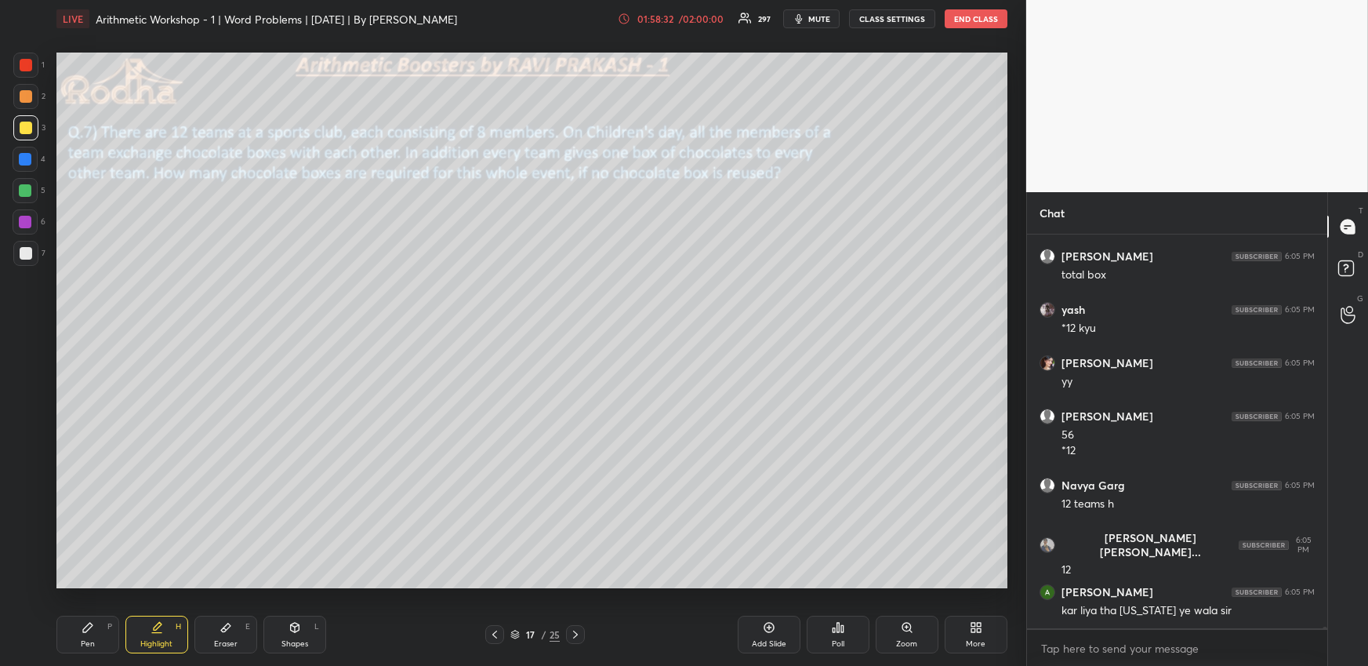
scroll to position [82514, 0]
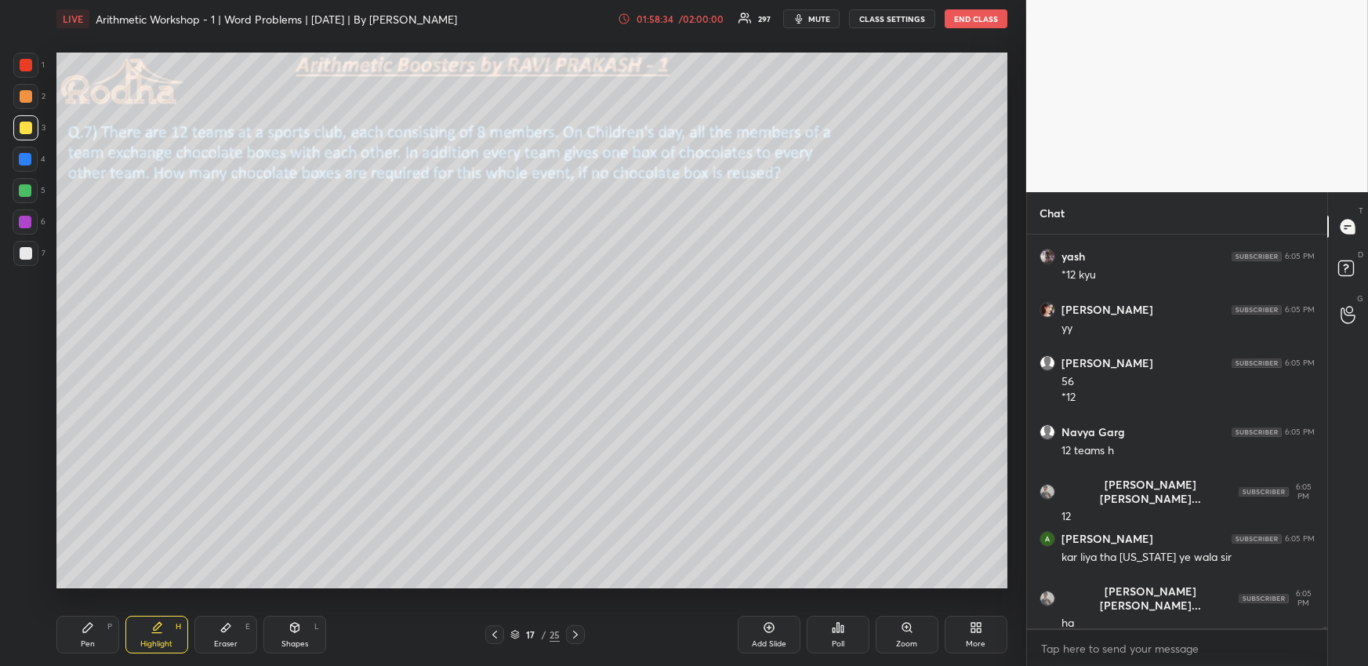
drag, startPoint x: 88, startPoint y: 639, endPoint x: 96, endPoint y: 588, distance: 51.7
click at [89, 640] on div "Pen" at bounding box center [88, 644] width 14 height 8
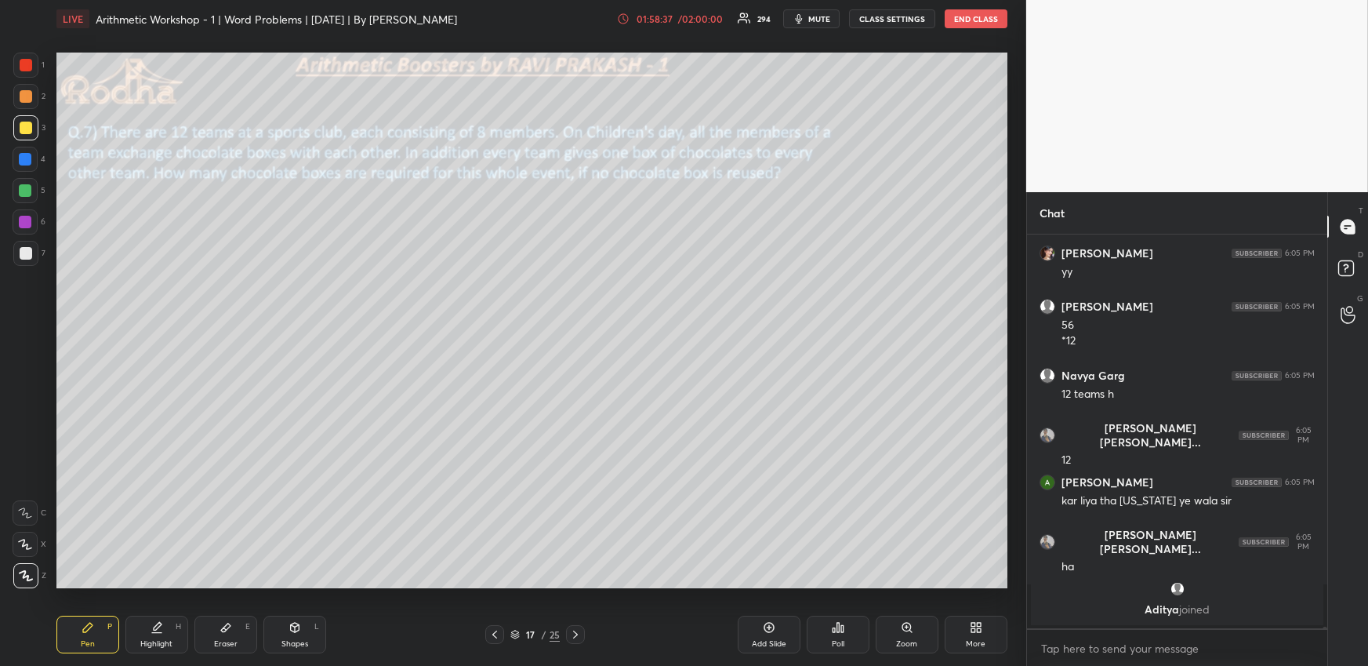
scroll to position [82366, 0]
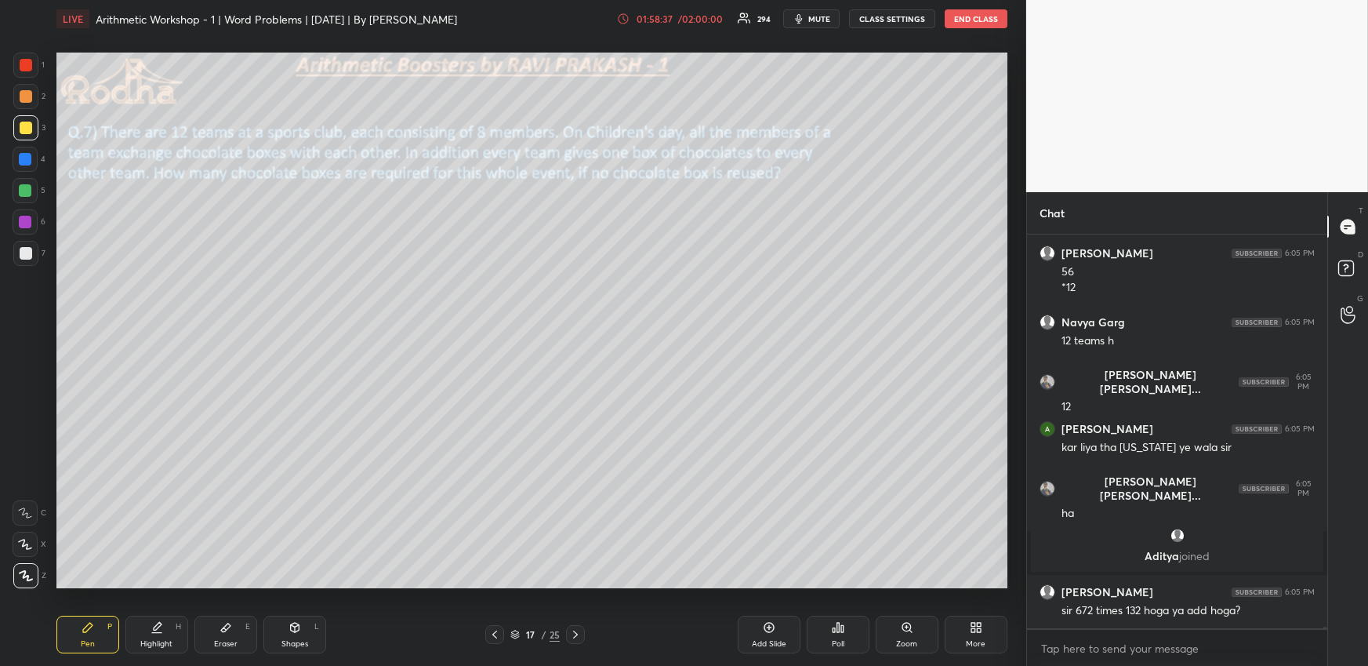
click at [28, 157] on div at bounding box center [25, 159] width 13 height 13
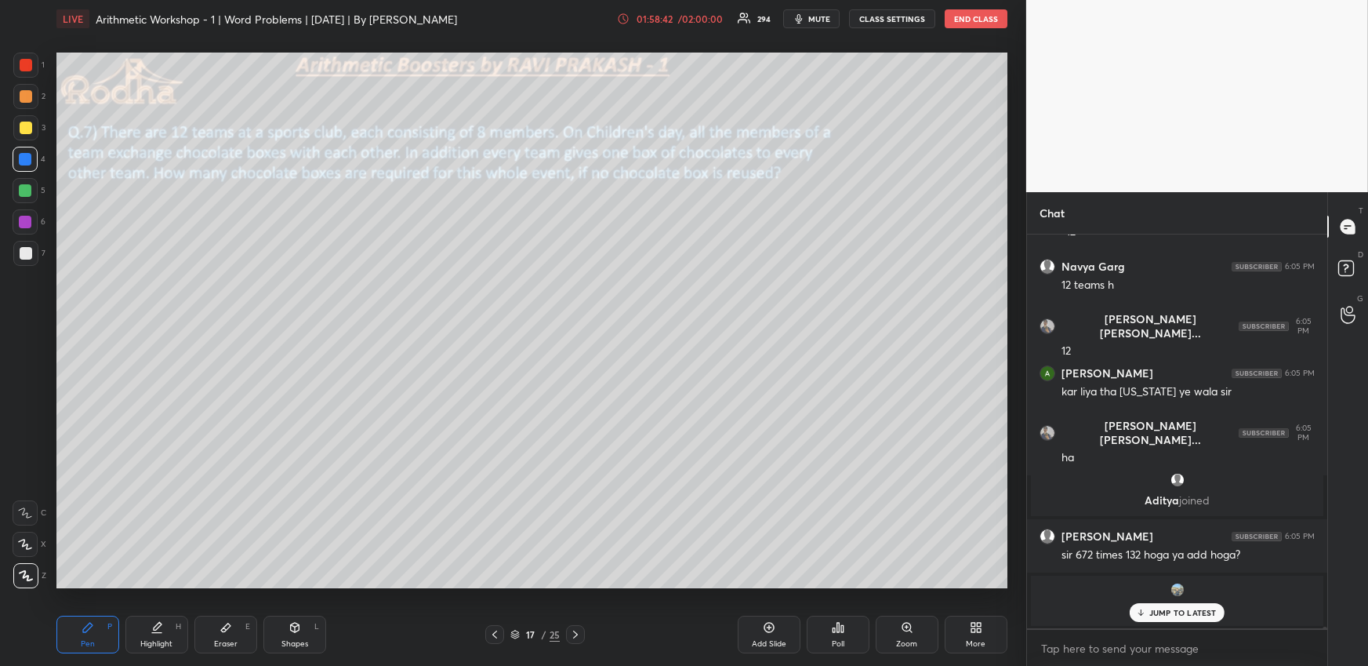
click at [27, 130] on div at bounding box center [26, 128] width 13 height 13
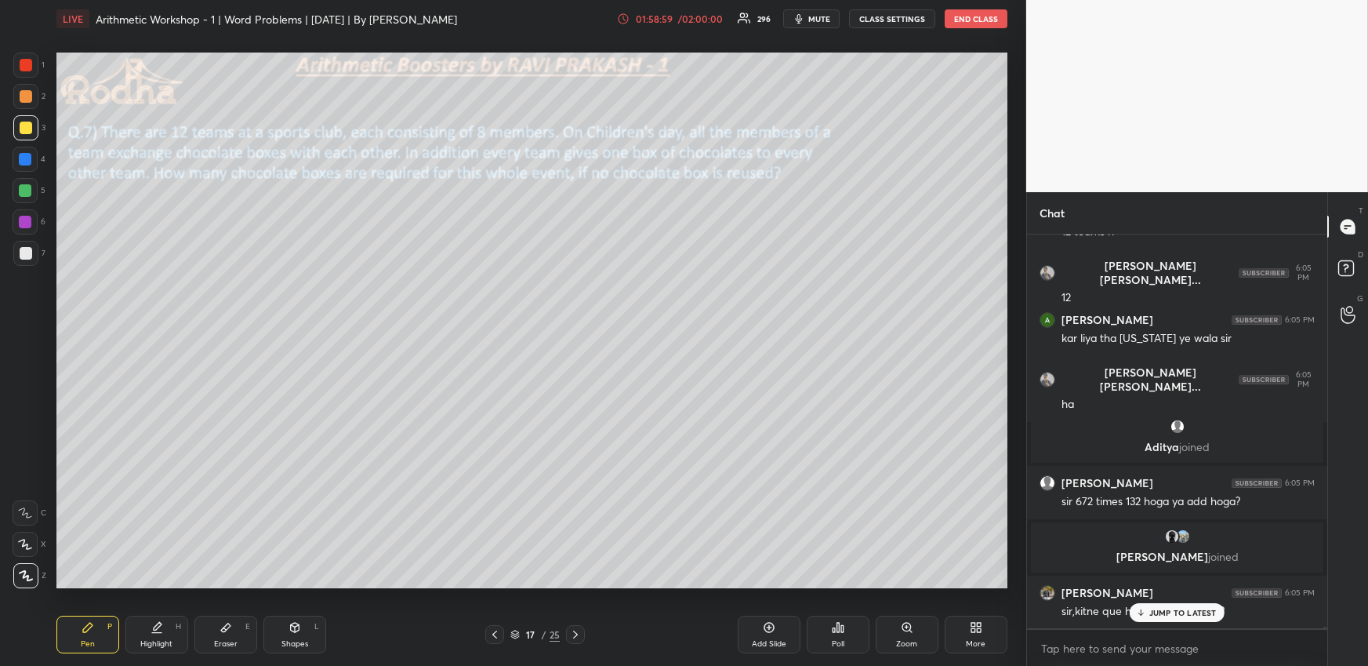
scroll to position [82486, 0]
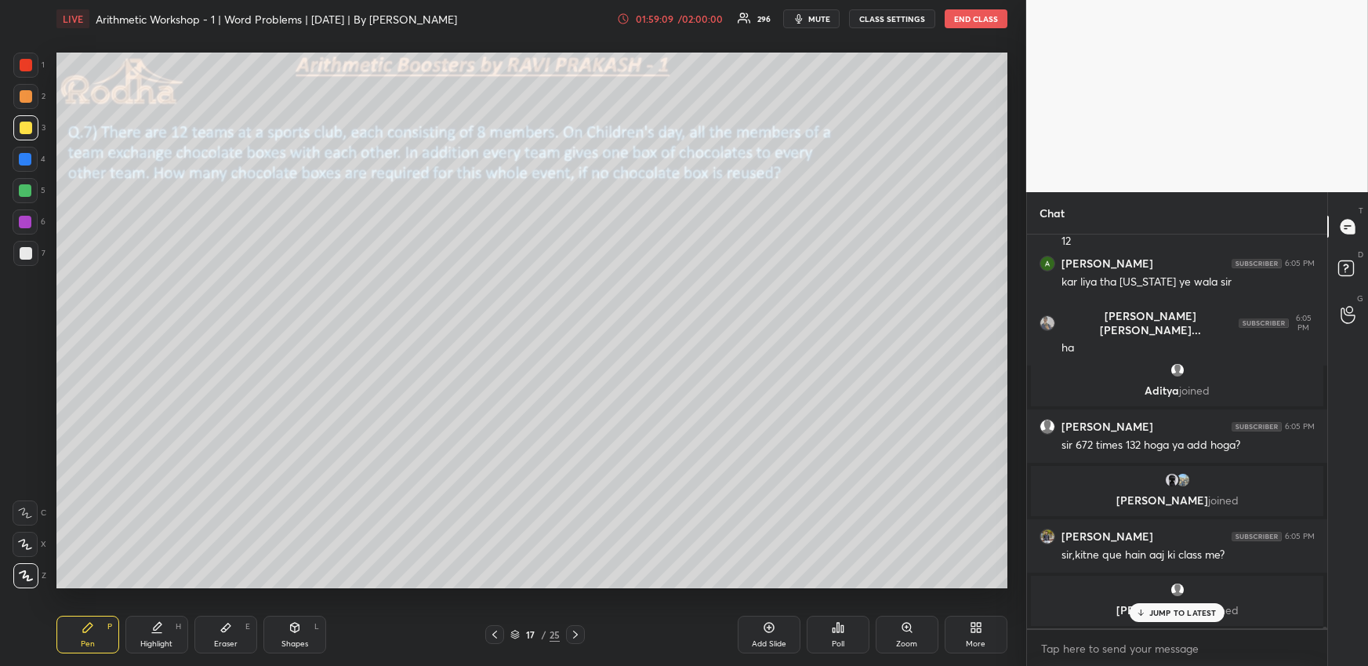
drag, startPoint x: 145, startPoint y: 630, endPoint x: 151, endPoint y: 610, distance: 20.6
click at [147, 632] on div "Highlight H" at bounding box center [156, 635] width 63 height 38
click at [577, 636] on icon at bounding box center [575, 634] width 13 height 13
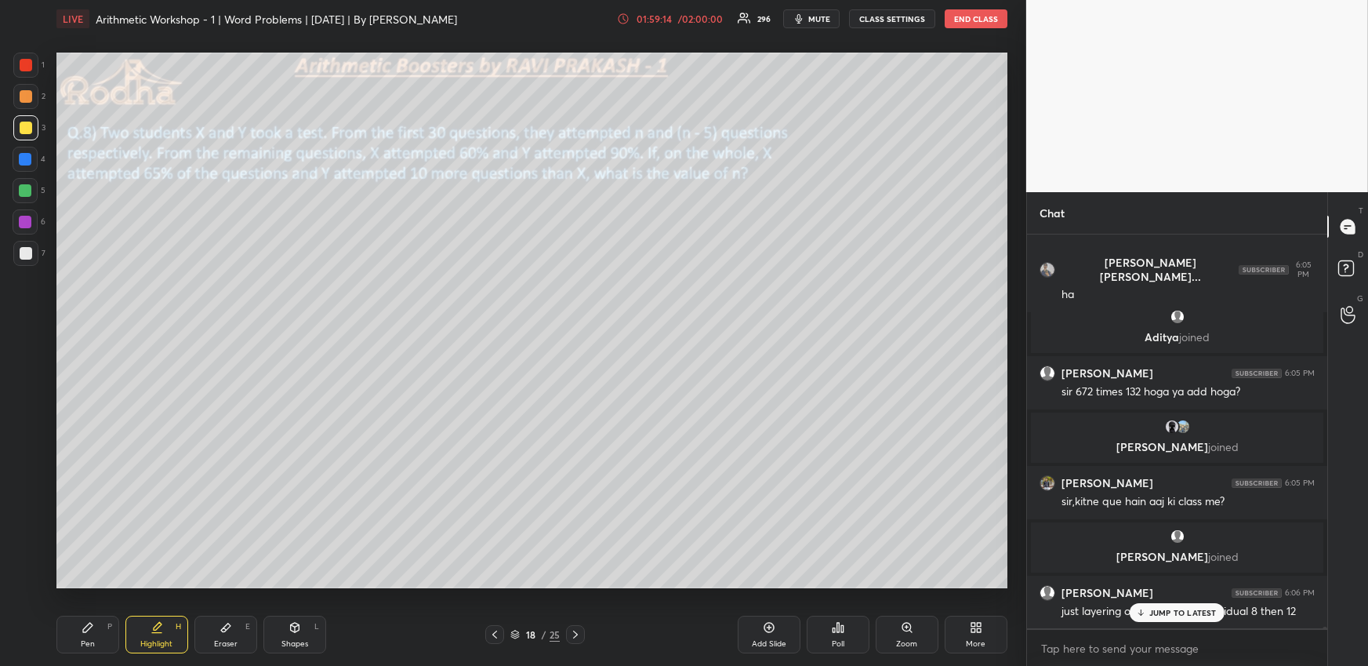
drag, startPoint x: 503, startPoint y: 634, endPoint x: 515, endPoint y: 631, distance: 12.8
click at [503, 633] on div at bounding box center [494, 634] width 19 height 19
drag, startPoint x: 763, startPoint y: 621, endPoint x: 750, endPoint y: 608, distance: 18.3
click at [763, 621] on icon at bounding box center [769, 627] width 13 height 13
drag, startPoint x: 97, startPoint y: 617, endPoint x: 96, endPoint y: 593, distance: 24.4
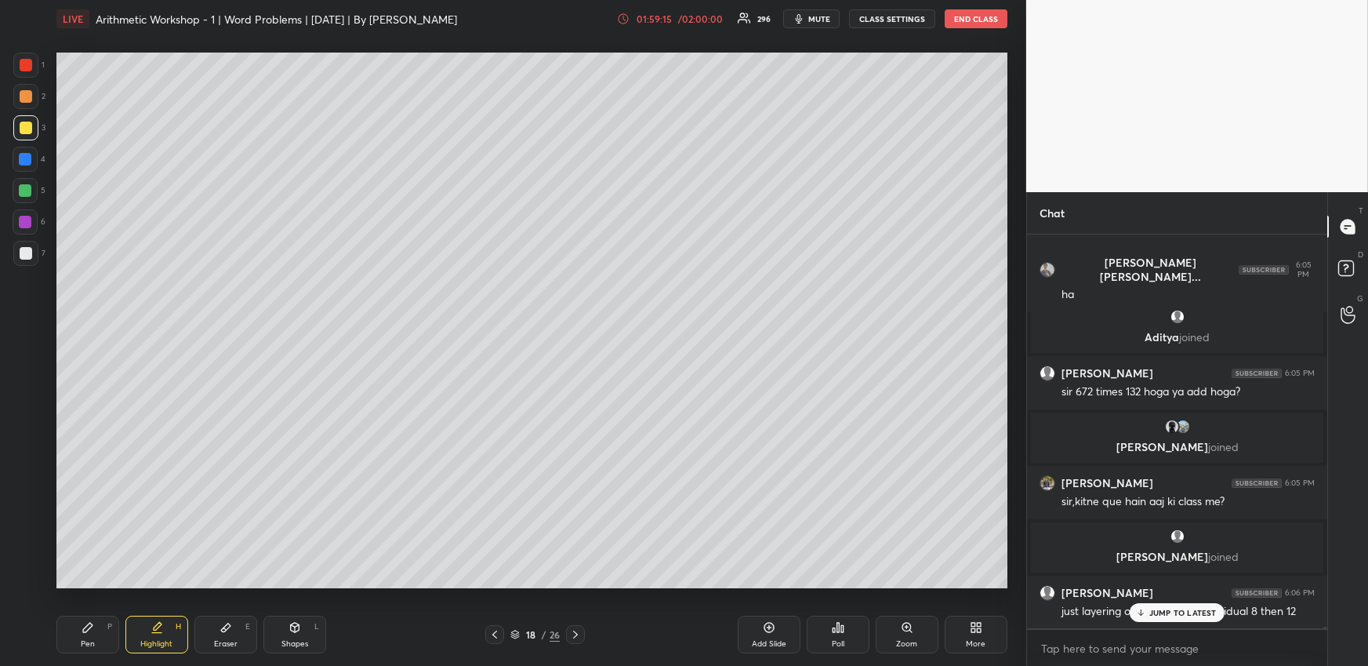
click at [87, 619] on div "Pen P" at bounding box center [87, 635] width 63 height 38
drag, startPoint x: 23, startPoint y: 160, endPoint x: 41, endPoint y: 166, distance: 19.1
click at [23, 160] on div at bounding box center [25, 159] width 13 height 13
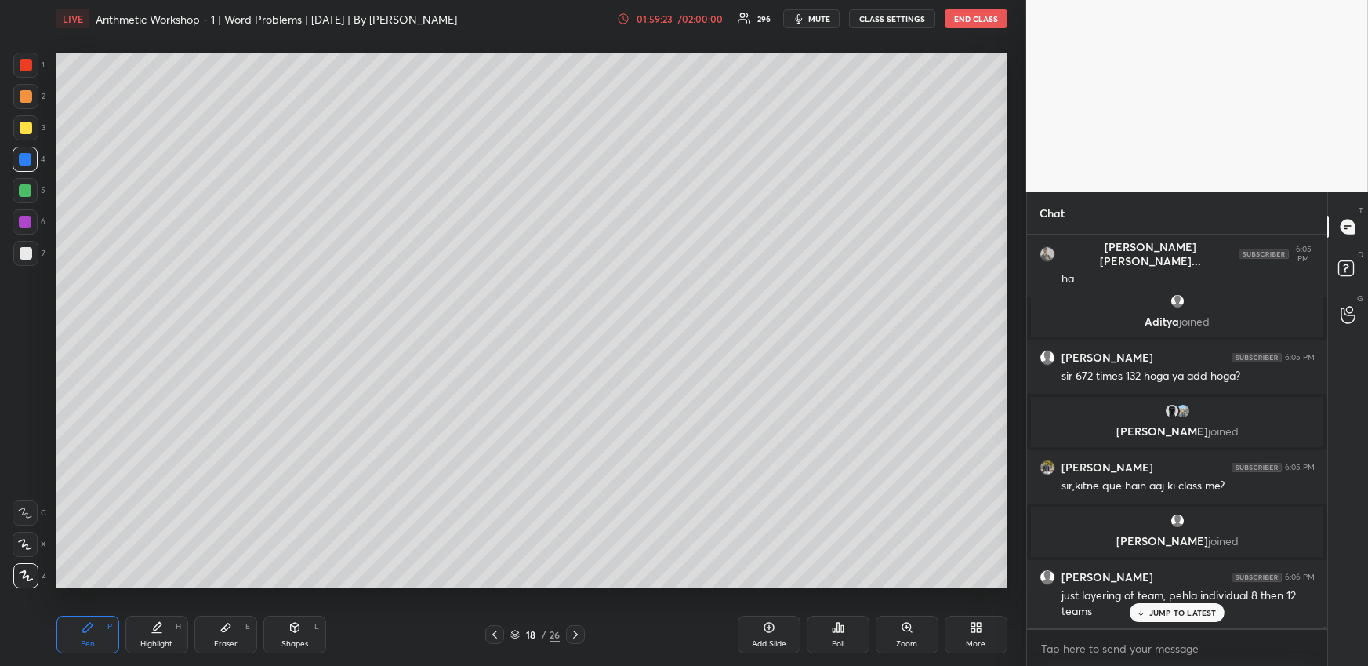
click at [27, 62] on div at bounding box center [26, 65] width 13 height 13
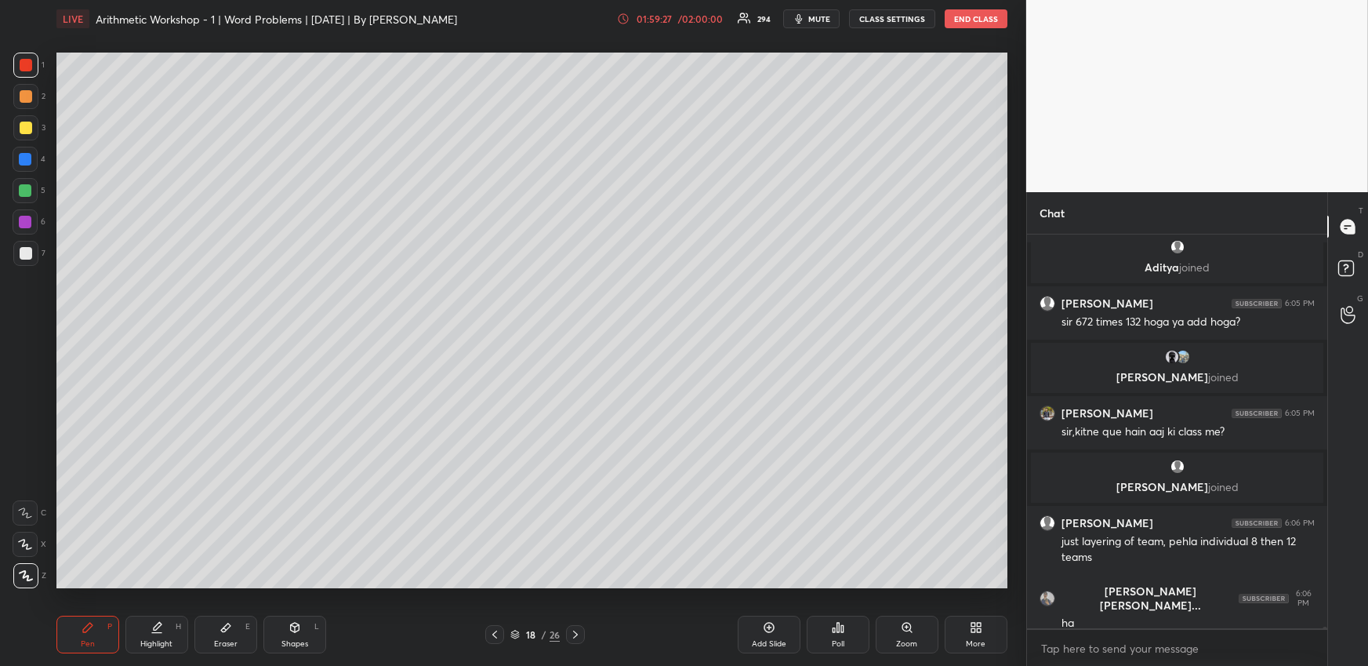
drag, startPoint x: 28, startPoint y: 132, endPoint x: 43, endPoint y: 139, distance: 16.5
click at [27, 130] on div at bounding box center [26, 128] width 13 height 13
click at [31, 152] on div at bounding box center [25, 159] width 25 height 25
click at [31, 66] on div at bounding box center [26, 65] width 13 height 13
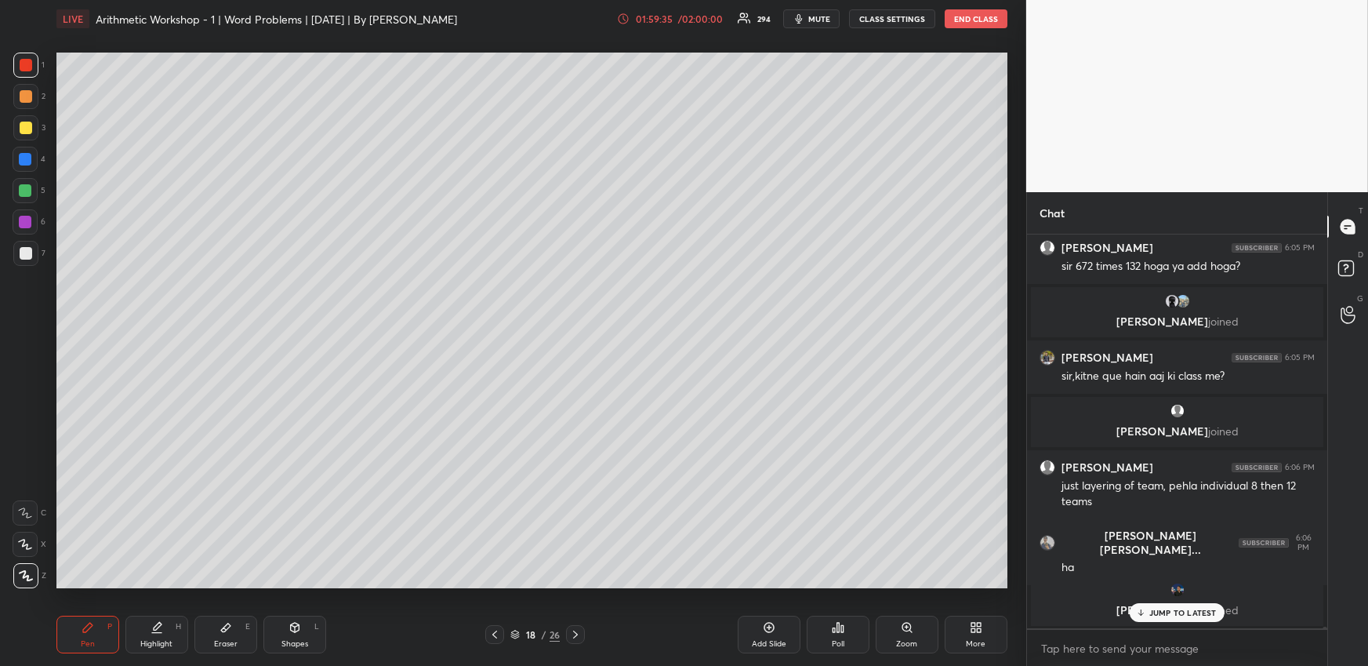
click at [27, 125] on div at bounding box center [26, 128] width 13 height 13
drag, startPoint x: 29, startPoint y: 158, endPoint x: 50, endPoint y: 168, distance: 23.5
click at [29, 158] on div at bounding box center [25, 159] width 13 height 13
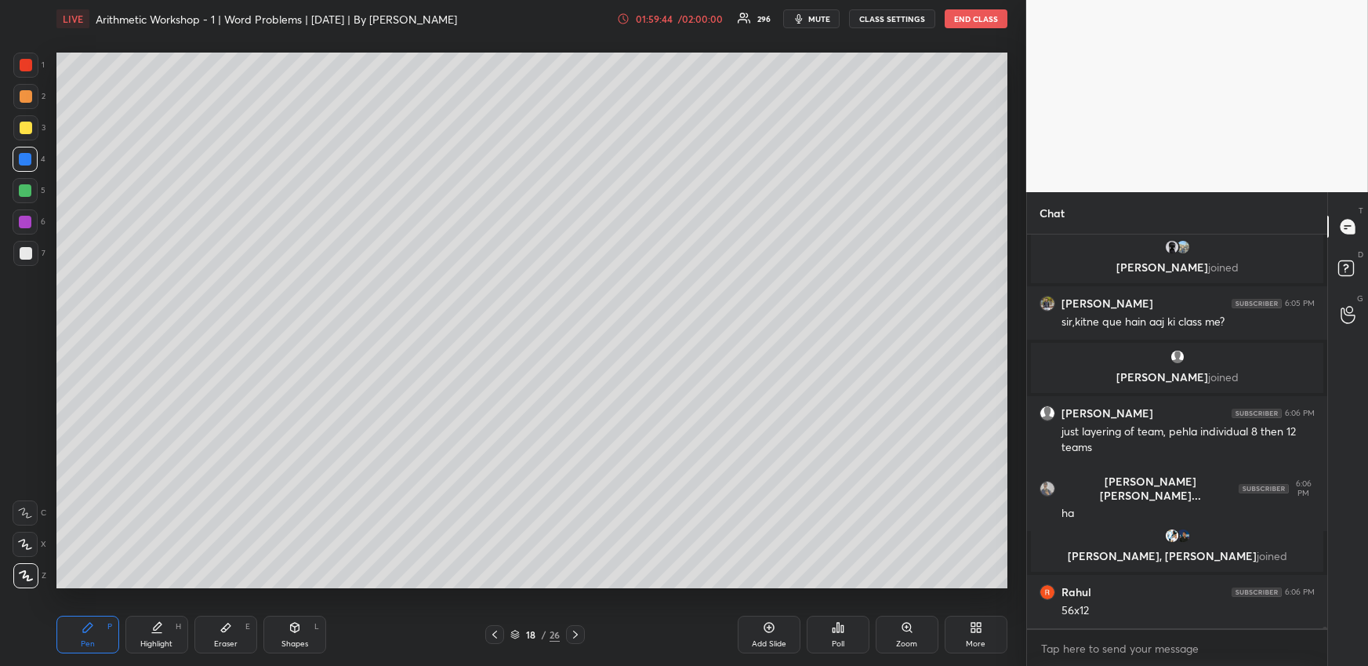
click at [27, 67] on div at bounding box center [26, 65] width 13 height 13
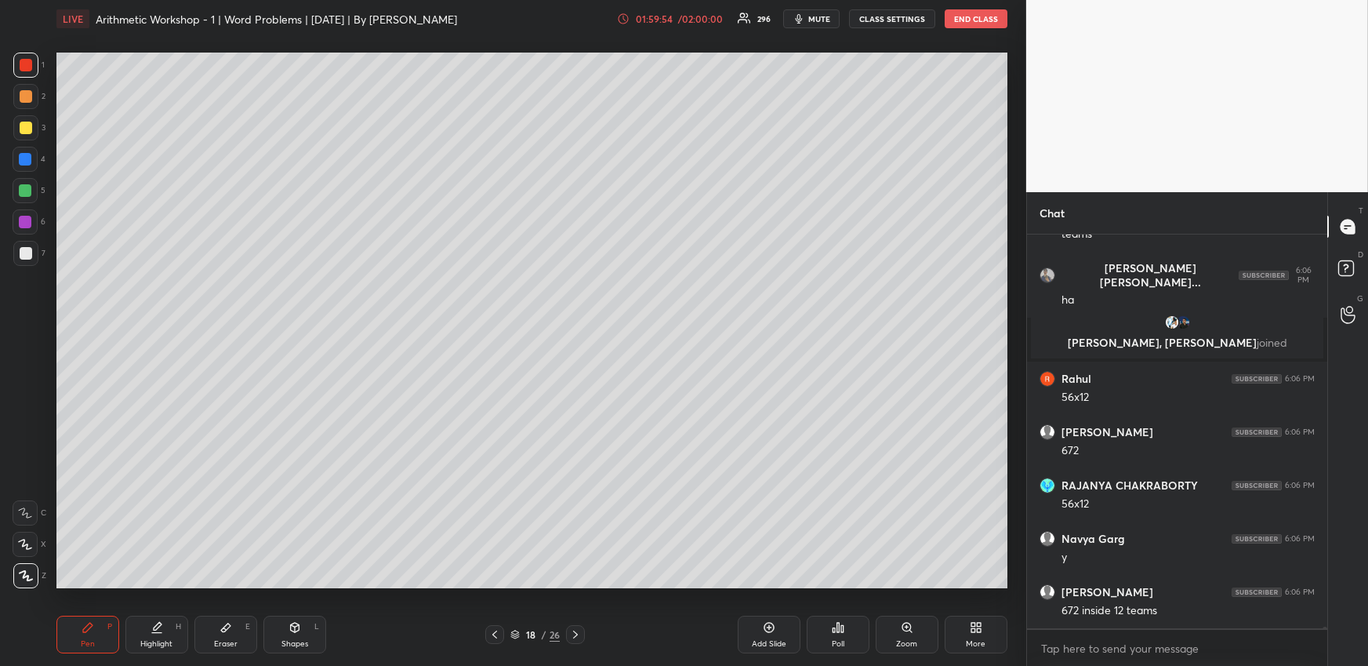
scroll to position [82898, 0]
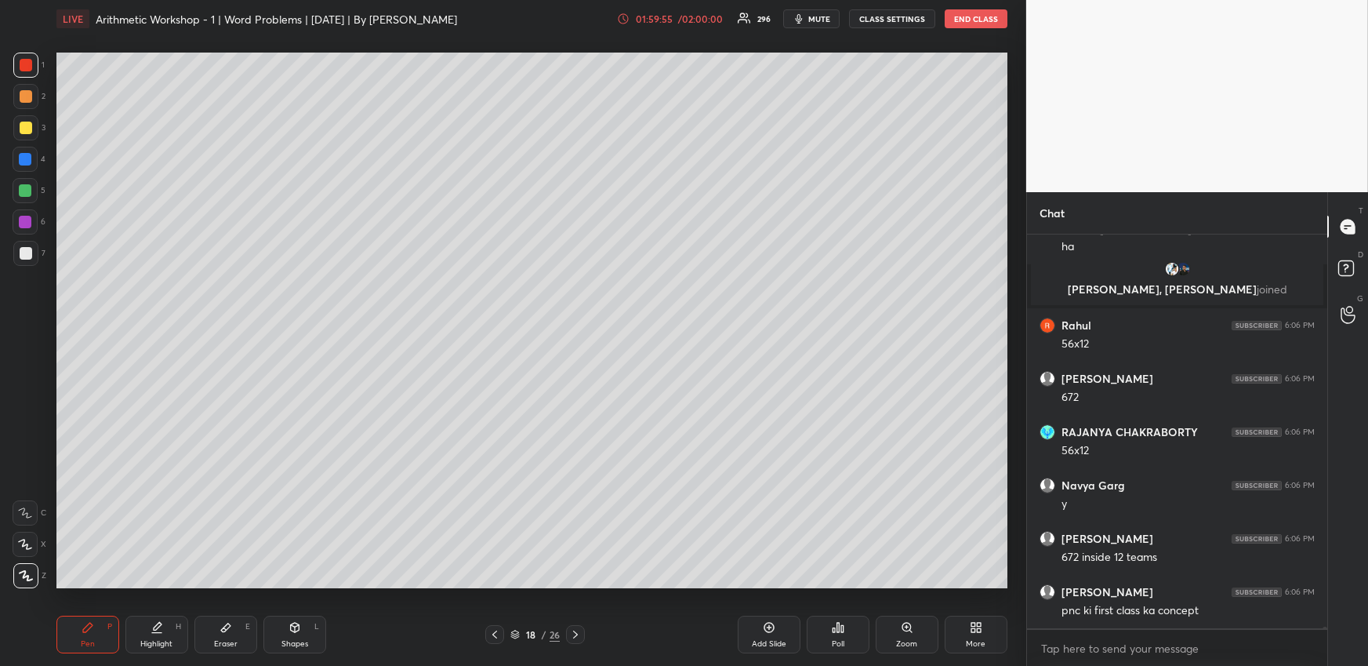
click at [25, 130] on div at bounding box center [26, 128] width 13 height 13
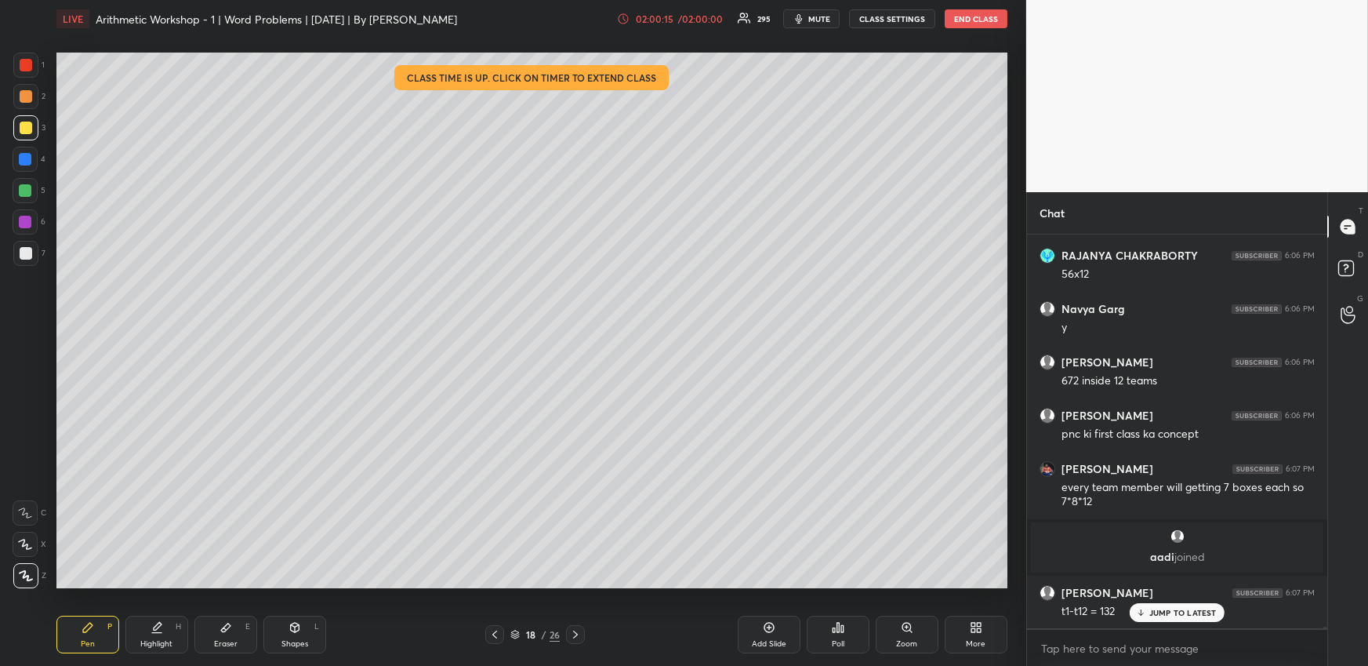
scroll to position [83128, 0]
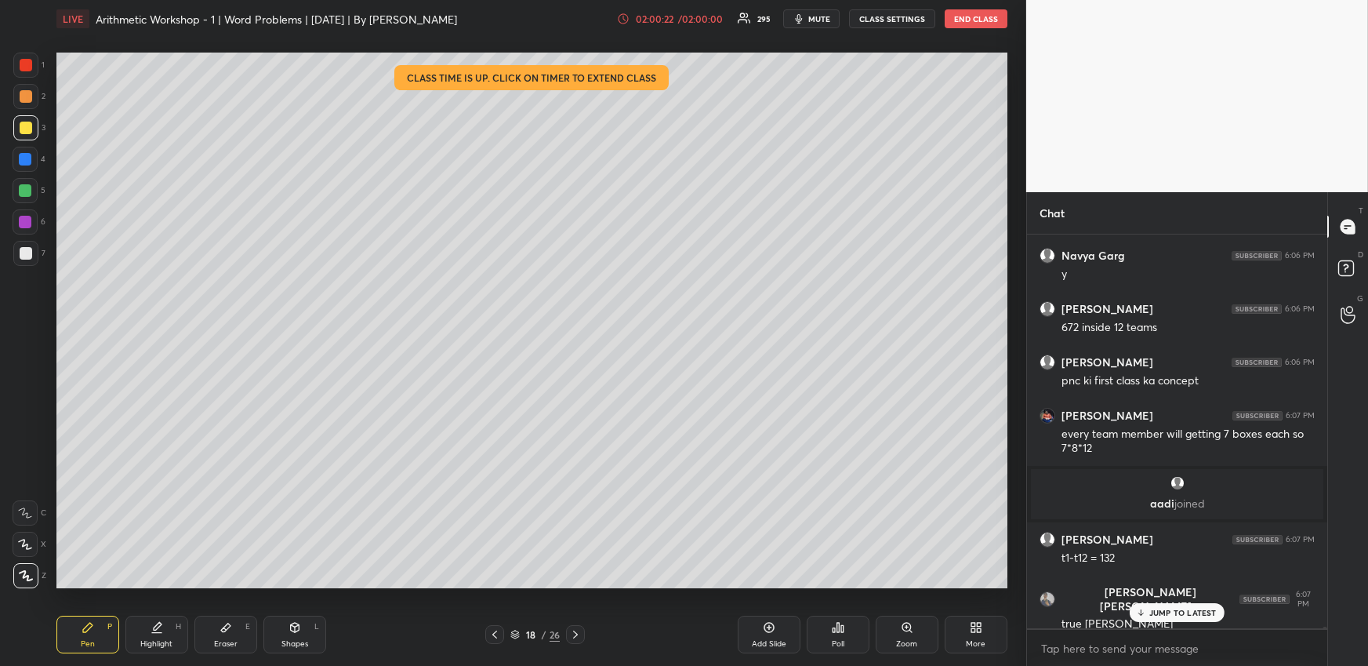
click at [24, 162] on div at bounding box center [25, 159] width 13 height 13
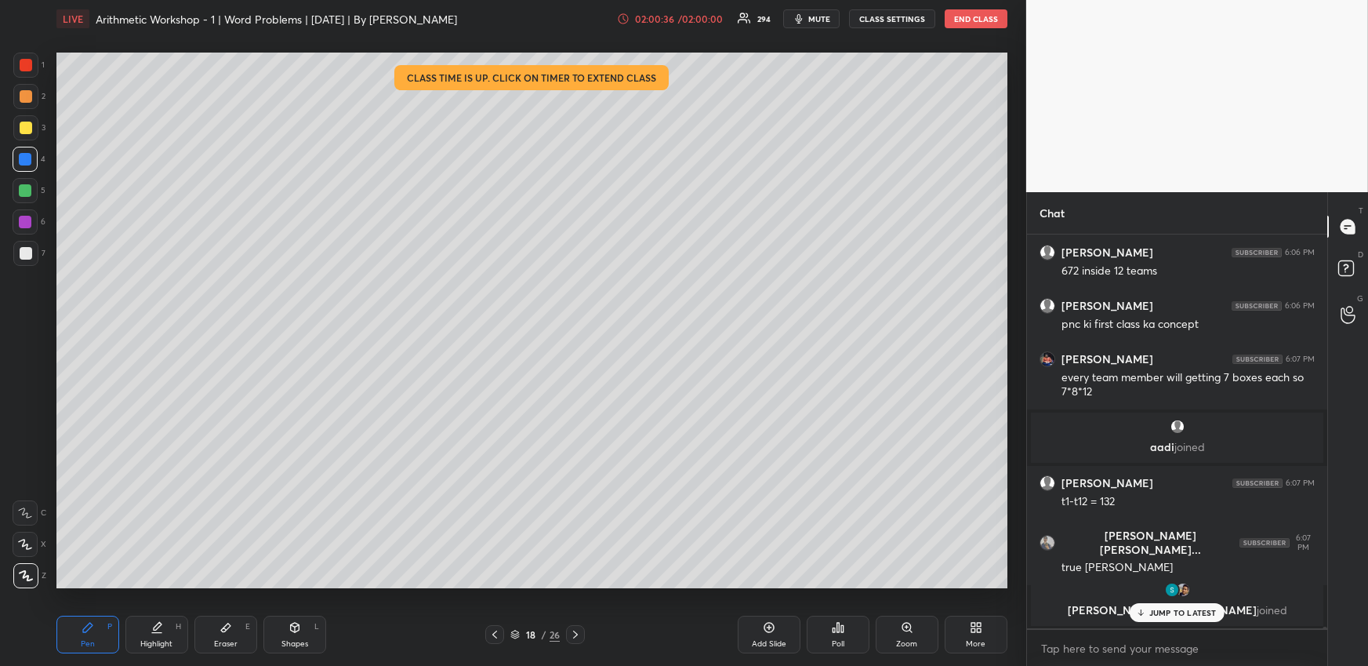
scroll to position [83238, 0]
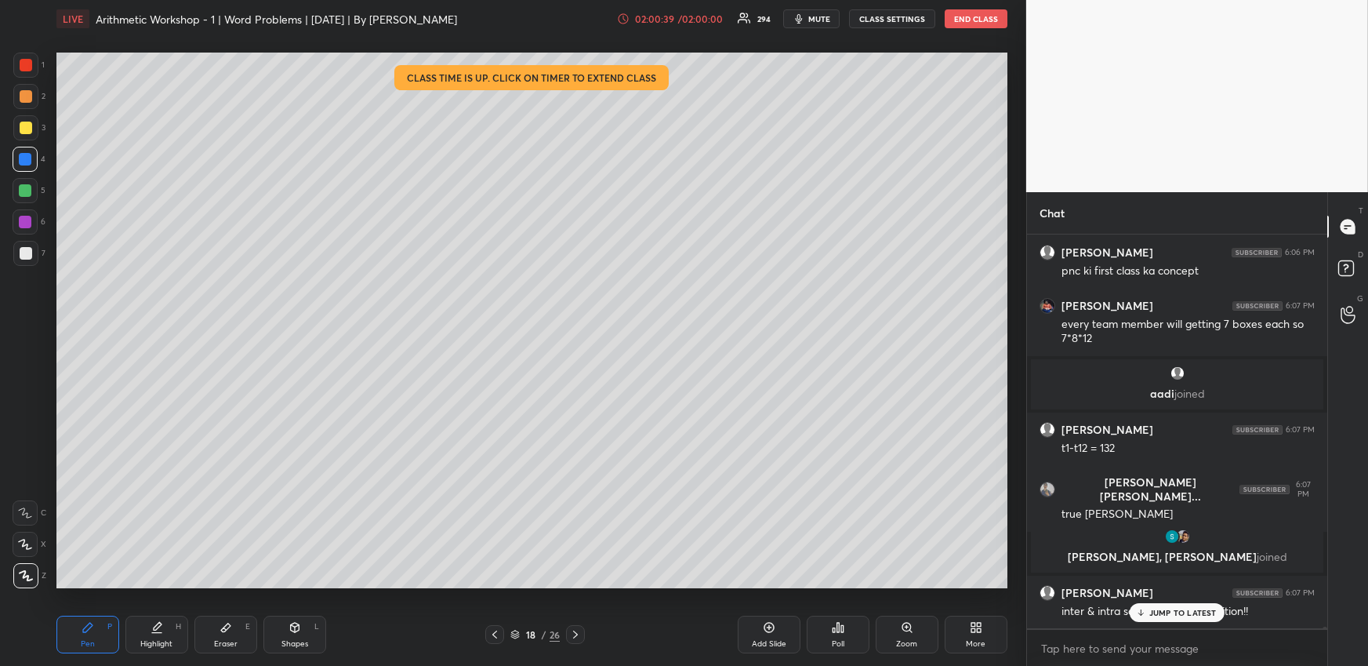
click at [27, 128] on div at bounding box center [26, 128] width 13 height 13
click at [27, 96] on div at bounding box center [26, 96] width 13 height 13
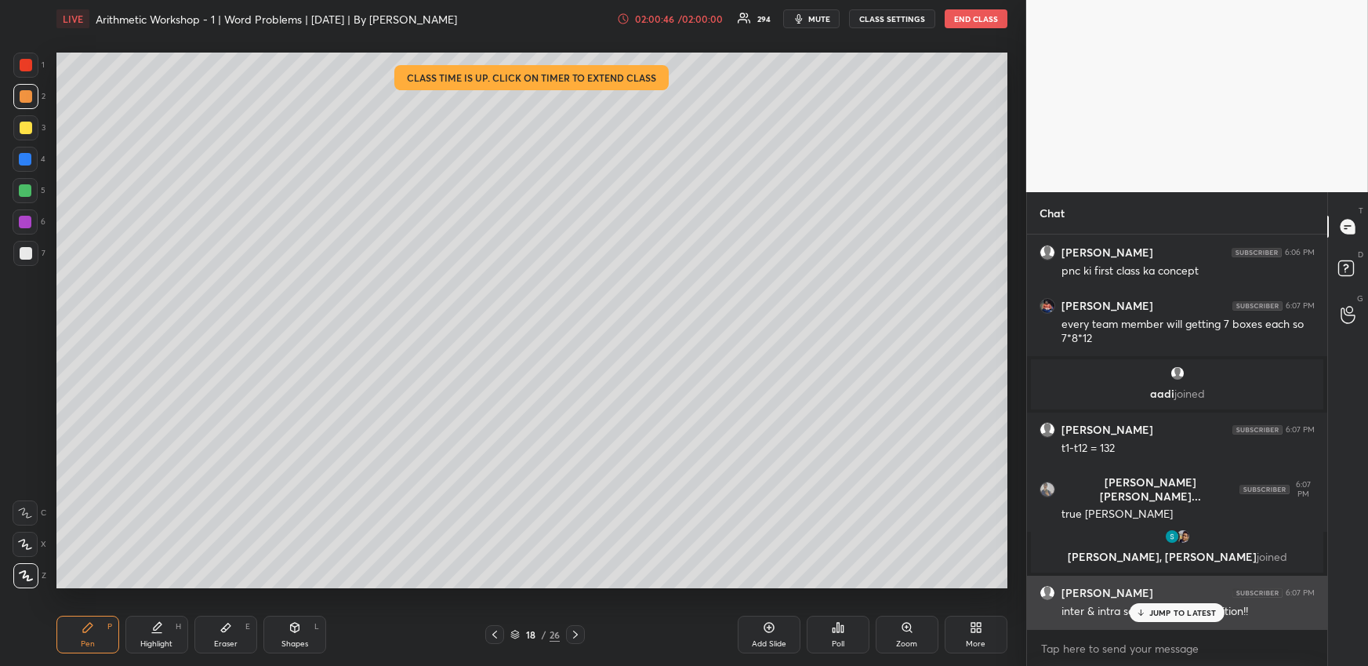
click at [1172, 612] on p "JUMP TO LATEST" at bounding box center [1183, 612] width 67 height 9
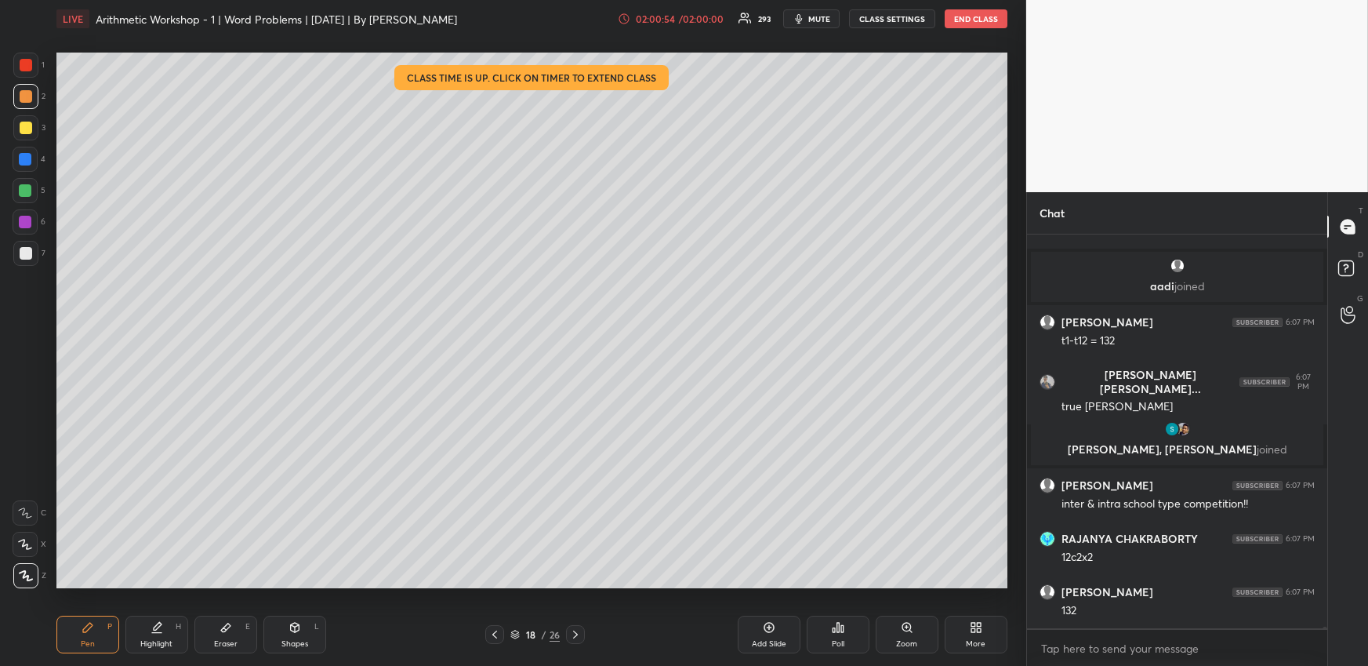
scroll to position [83398, 0]
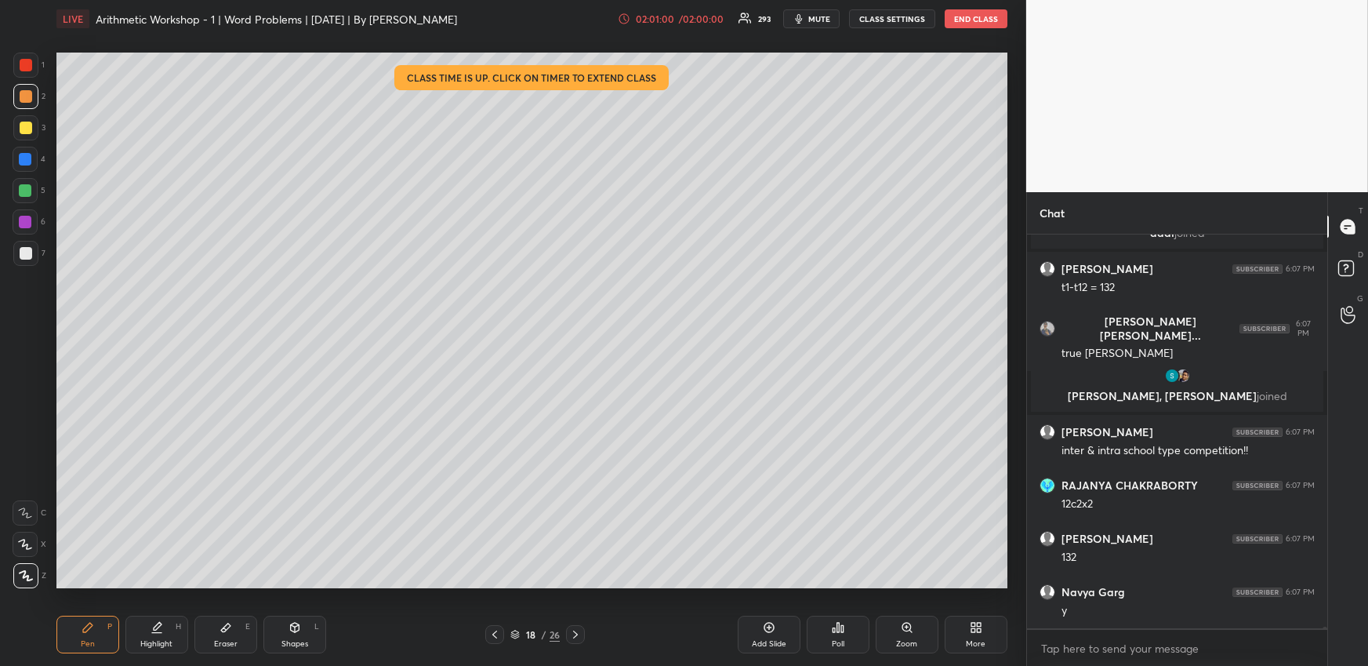
drag, startPoint x: 147, startPoint y: 637, endPoint x: 157, endPoint y: 633, distance: 10.2
click at [151, 635] on div "Highlight H" at bounding box center [156, 635] width 63 height 38
drag, startPoint x: 97, startPoint y: 624, endPoint x: 148, endPoint y: 588, distance: 62.4
click at [96, 625] on div "Pen P" at bounding box center [87, 635] width 63 height 38
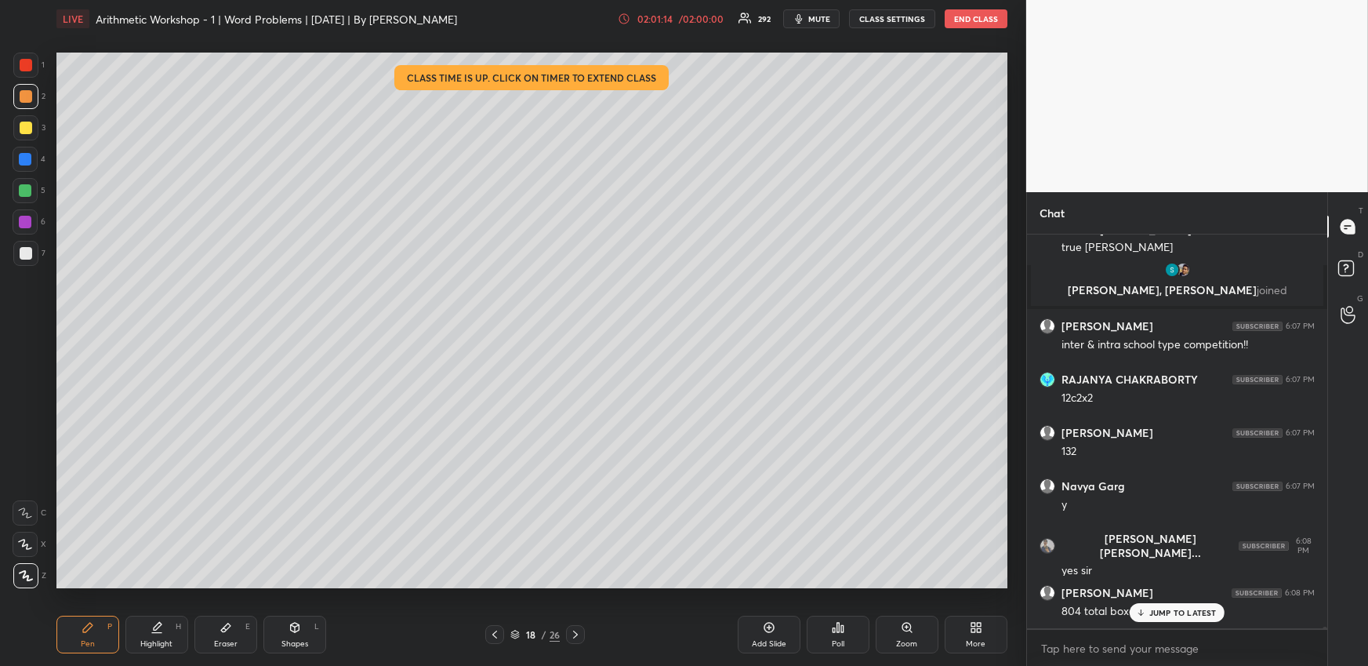
scroll to position [83600, 0]
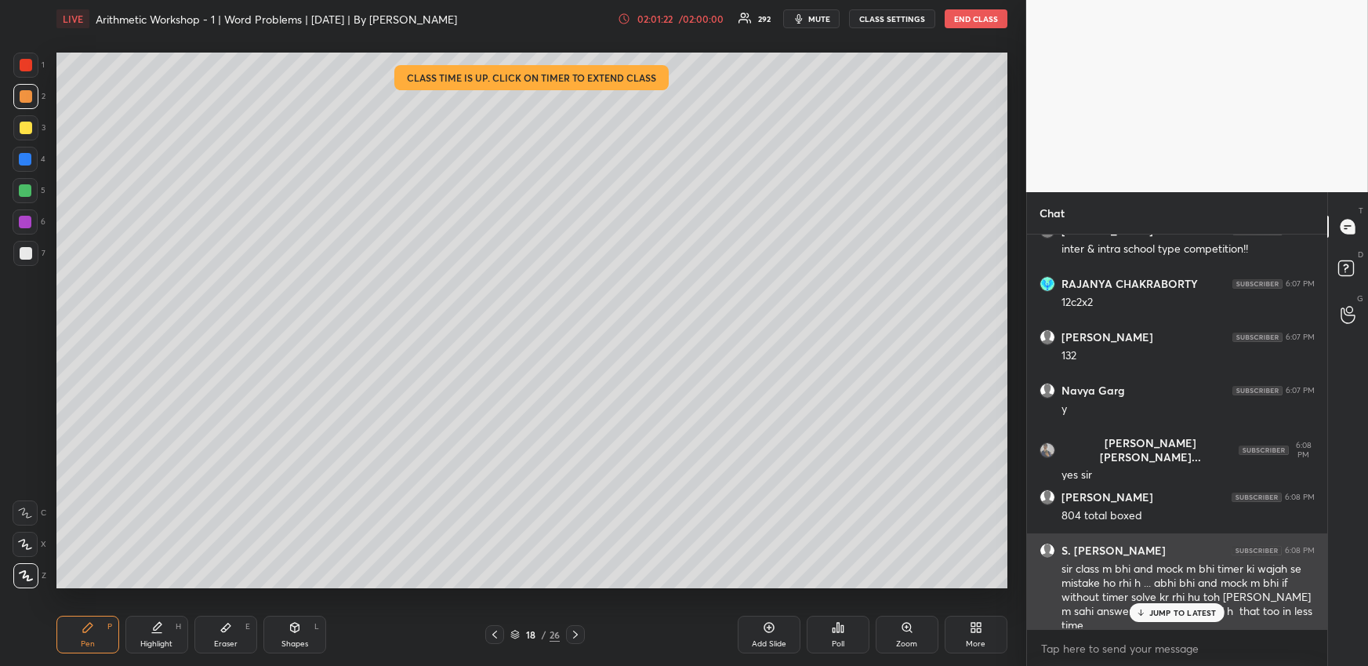
click at [1153, 614] on p "JUMP TO LATEST" at bounding box center [1183, 612] width 67 height 9
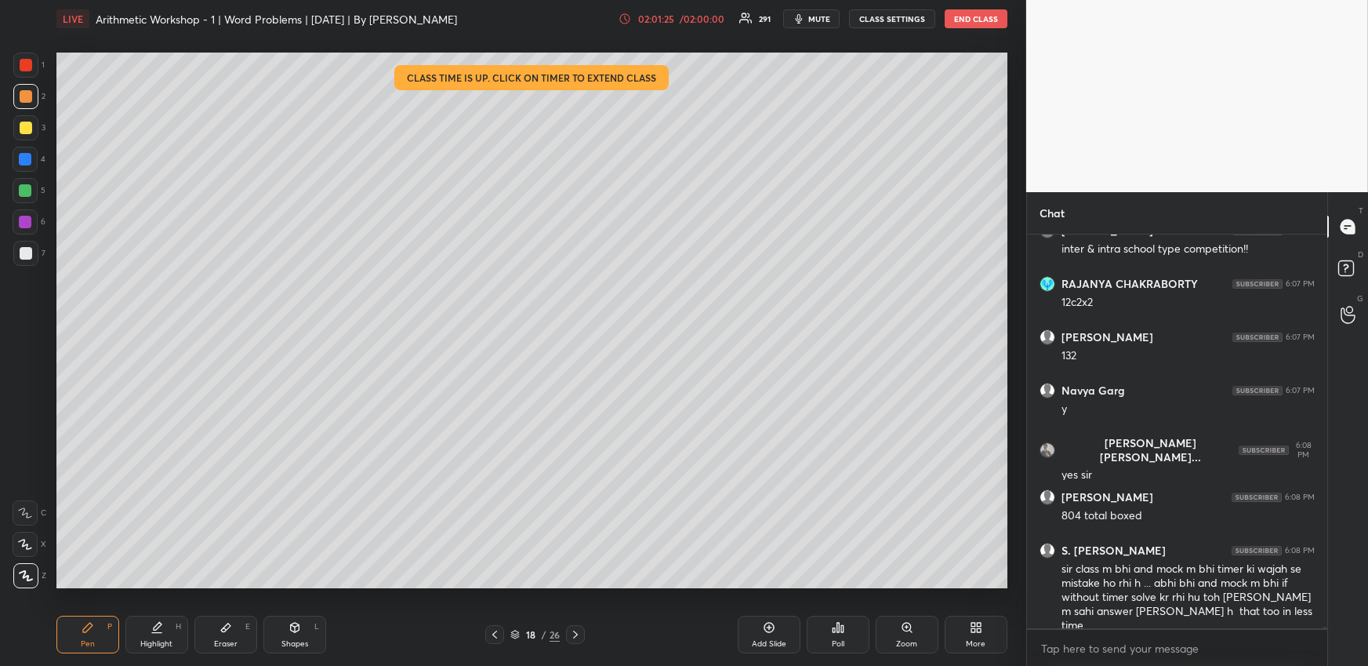
click at [579, 630] on icon at bounding box center [575, 634] width 13 height 13
click at [93, 628] on icon at bounding box center [88, 627] width 13 height 13
click at [24, 128] on div at bounding box center [26, 128] width 13 height 13
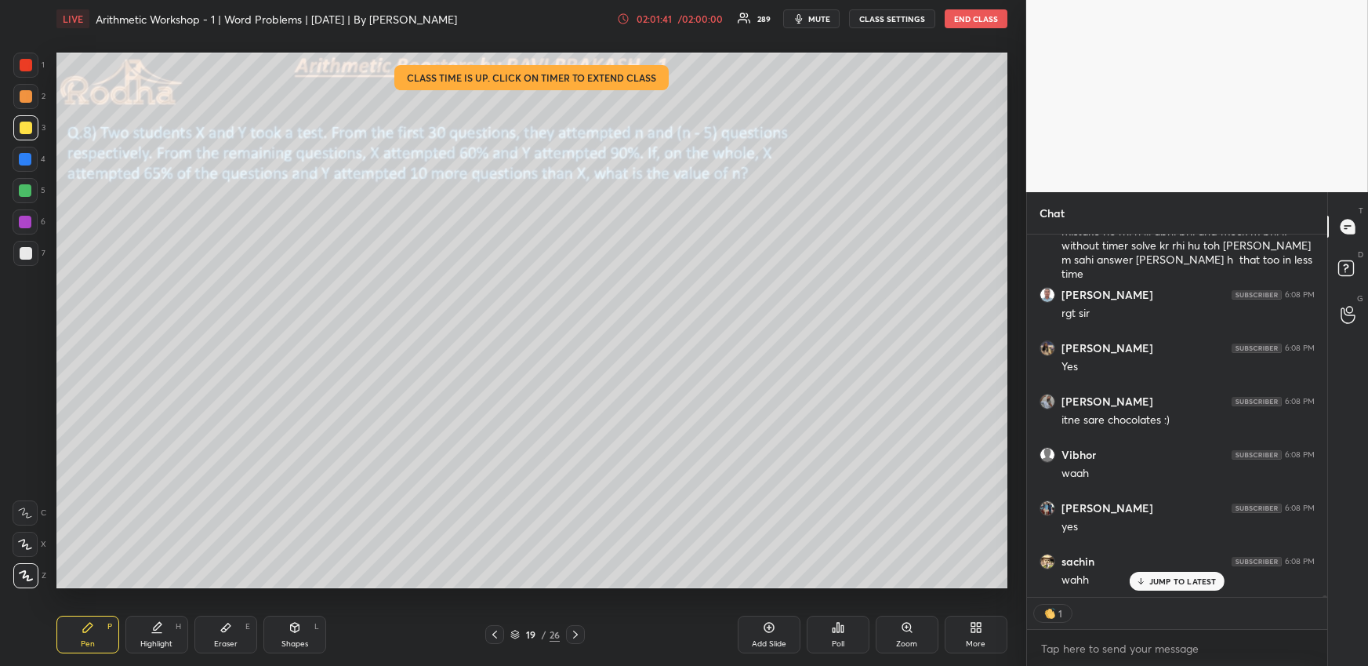
scroll to position [84115, 0]
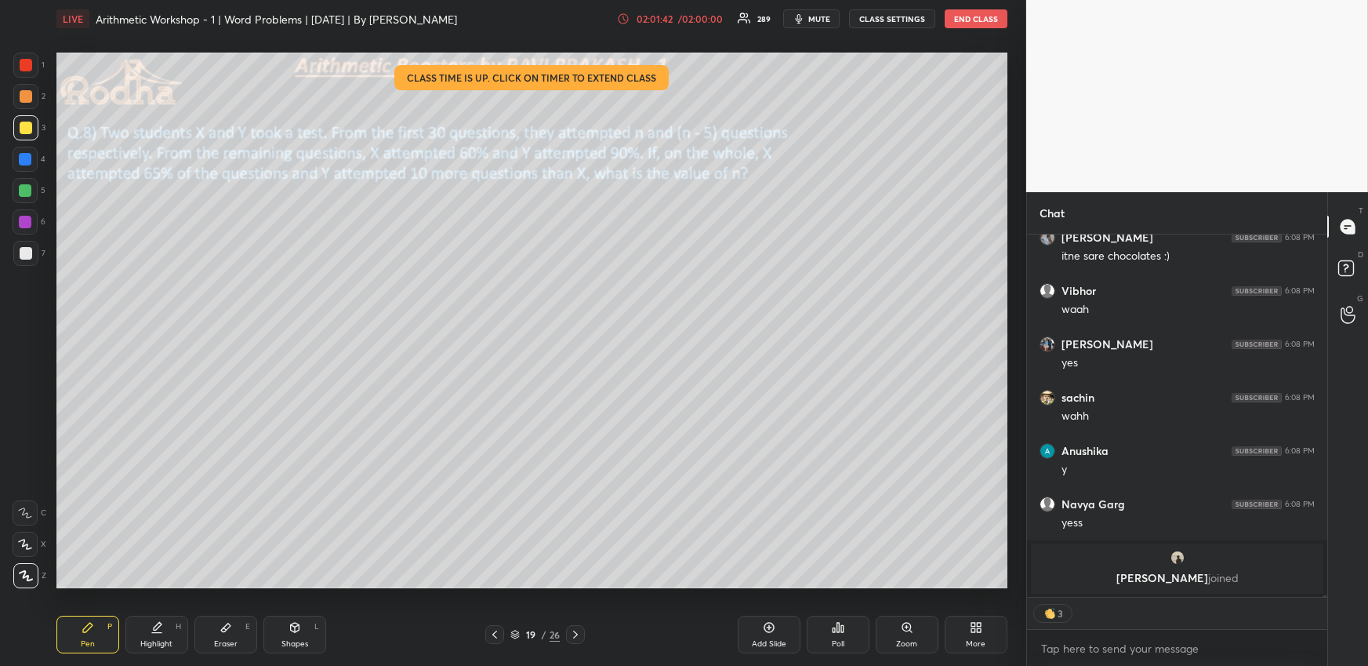
click at [698, 18] on div "/ 02:00:00" at bounding box center [701, 18] width 49 height 9
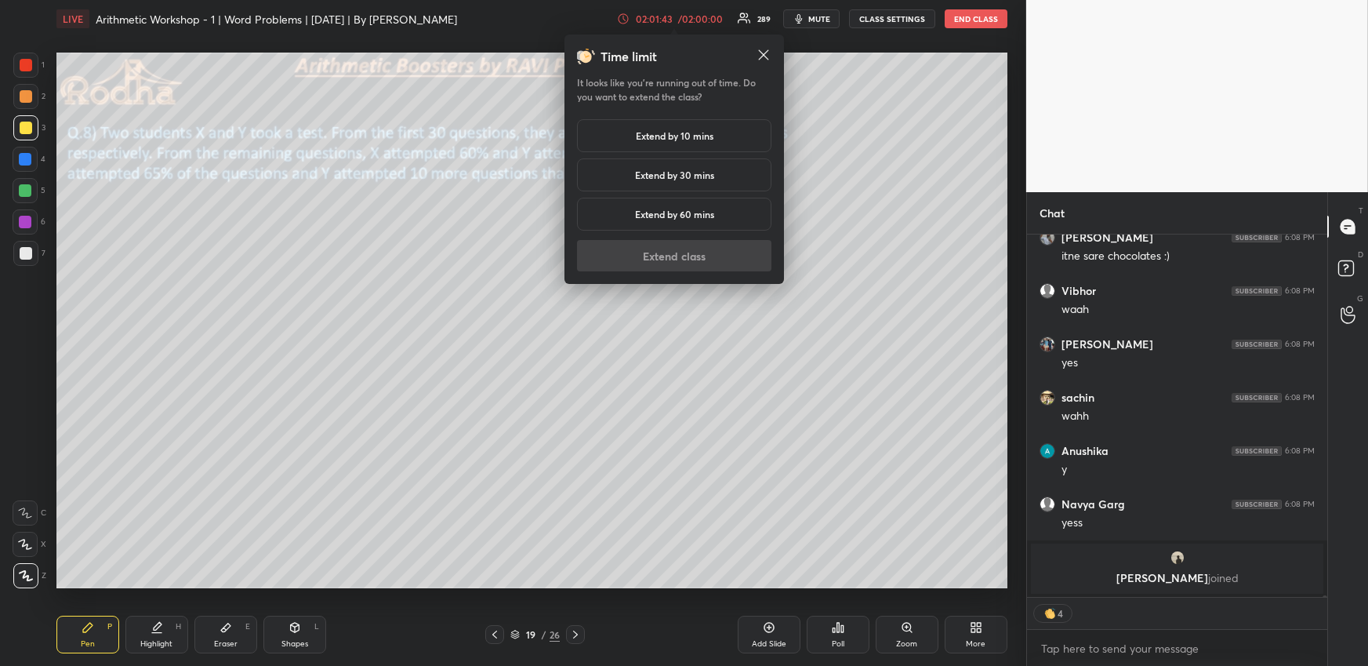
drag, startPoint x: 684, startPoint y: 129, endPoint x: 688, endPoint y: 138, distance: 9.5
click at [684, 132] on h5 "Extend by 10 mins" at bounding box center [675, 136] width 78 height 14
click at [694, 254] on button "Extend class" at bounding box center [674, 255] width 194 height 31
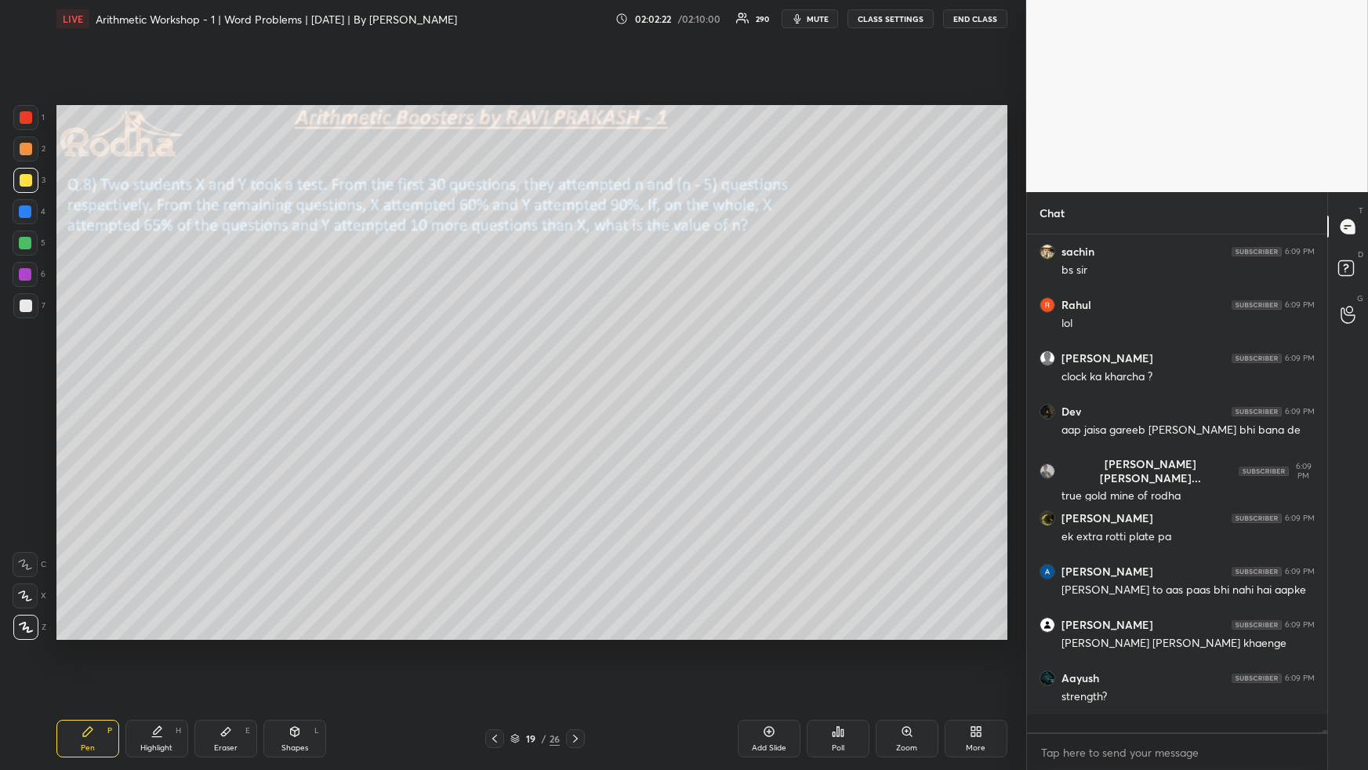
scroll to position [493, 296]
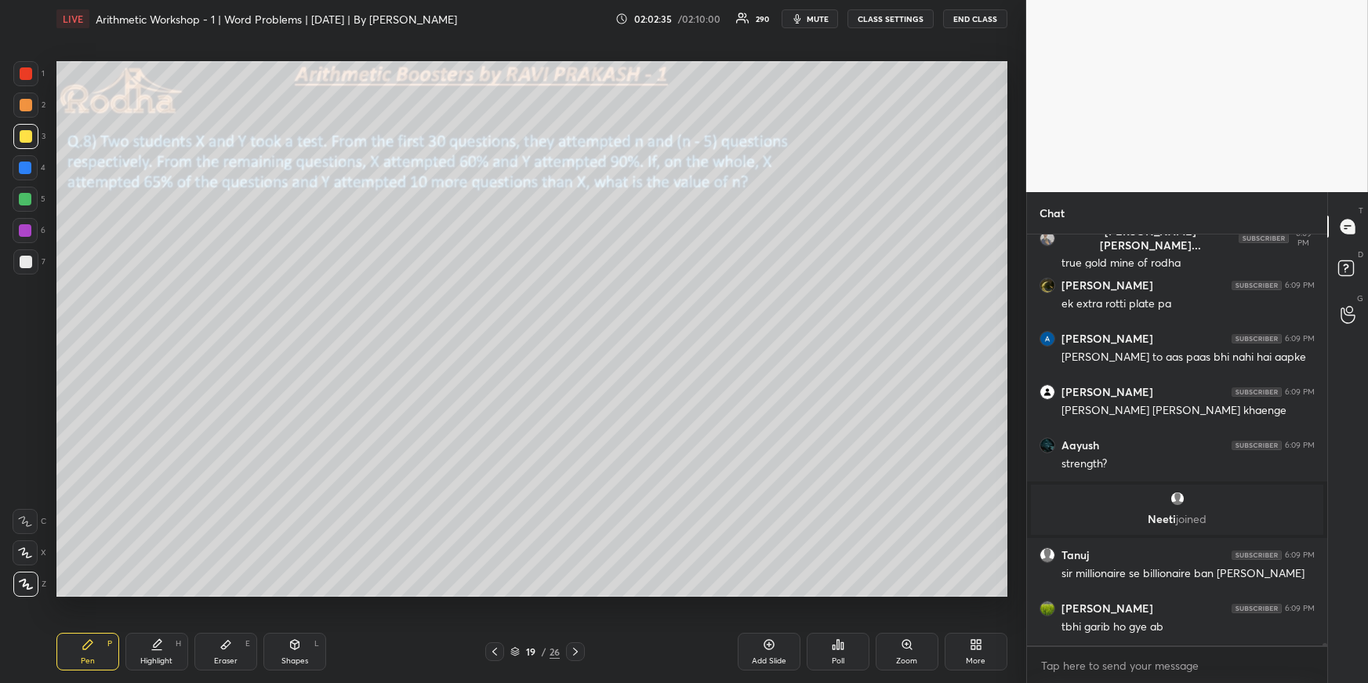
drag, startPoint x: 222, startPoint y: 653, endPoint x: 231, endPoint y: 649, distance: 10.2
click at [222, 653] on div "Eraser E" at bounding box center [225, 652] width 63 height 38
click at [146, 659] on div "Highlight" at bounding box center [156, 661] width 32 height 8
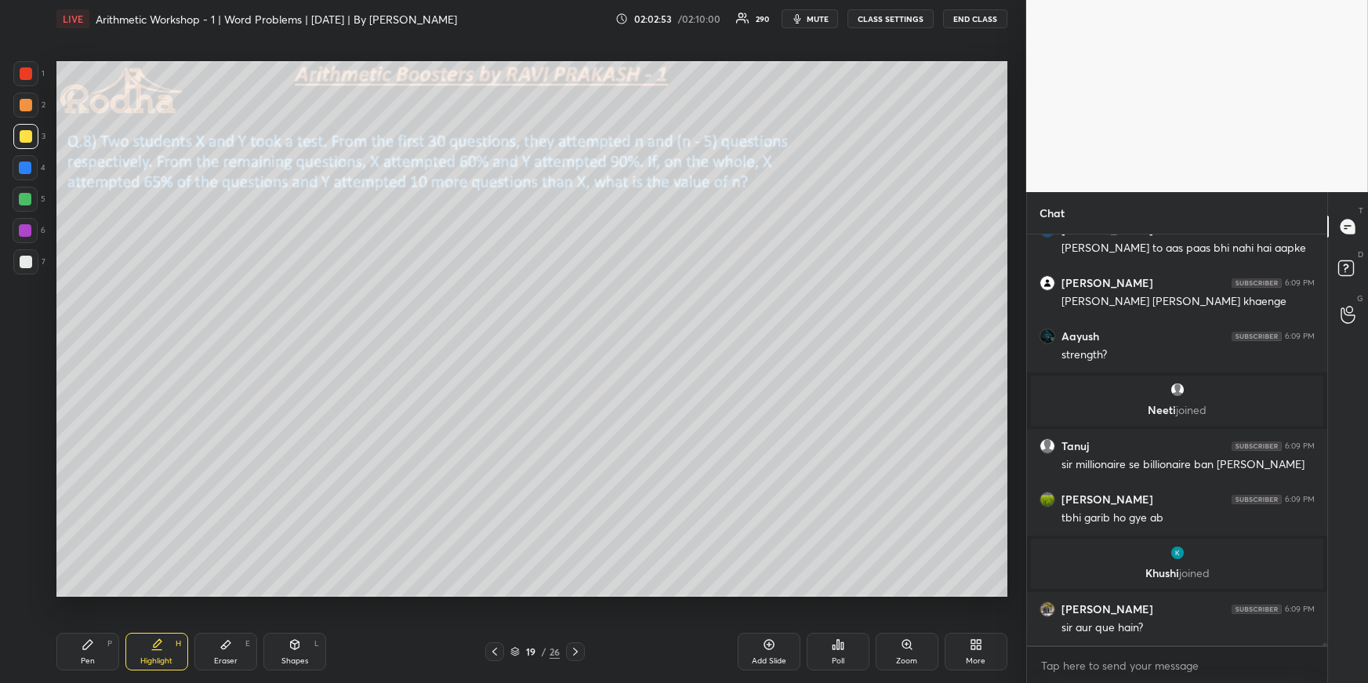
click at [92, 646] on icon at bounding box center [88, 644] width 13 height 13
click at [32, 197] on div at bounding box center [25, 199] width 25 height 25
click at [496, 643] on div at bounding box center [494, 651] width 19 height 19
click at [497, 642] on div at bounding box center [494, 651] width 19 height 19
click at [496, 639] on div "Pen P Highlight H Eraser E Shapes L 17 / 26 Add Slide Poll Zoom More" at bounding box center [531, 651] width 951 height 63
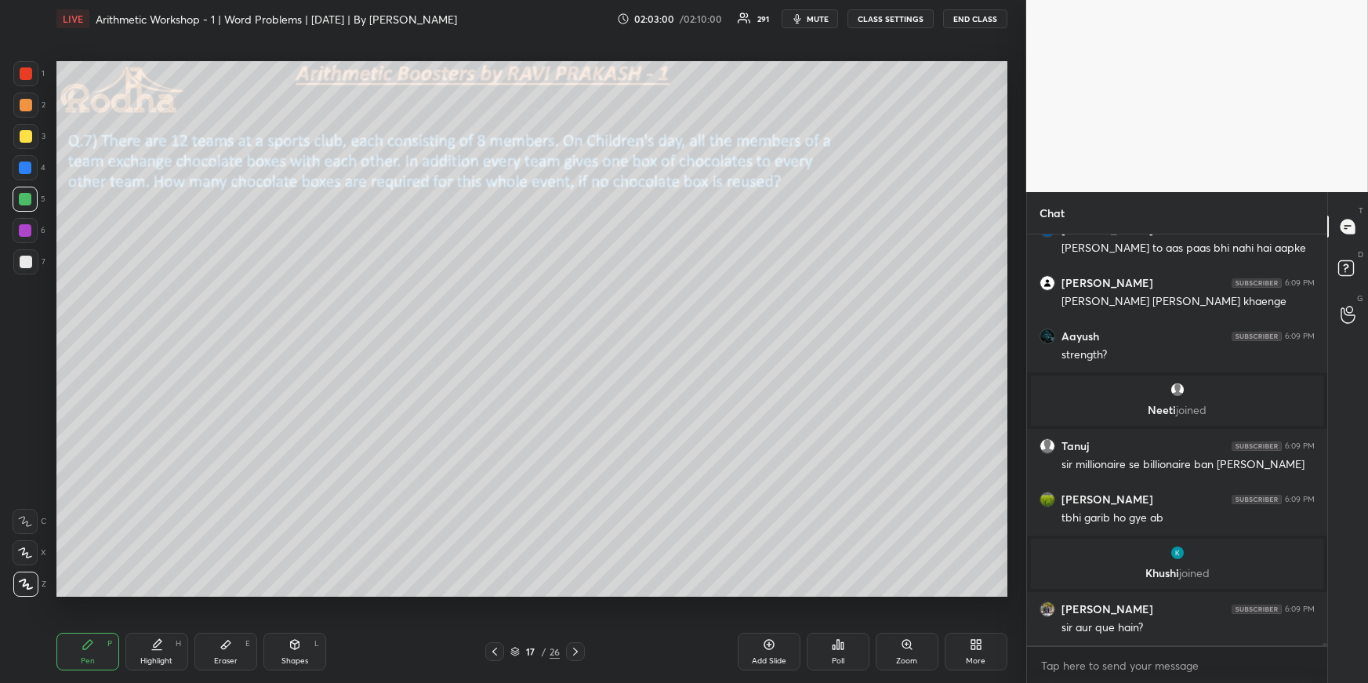
click at [496, 638] on div "Pen P Highlight H Eraser E Shapes L 17 / 26 Add Slide Poll Zoom More" at bounding box center [531, 651] width 951 height 63
click at [496, 645] on icon at bounding box center [495, 651] width 13 height 13
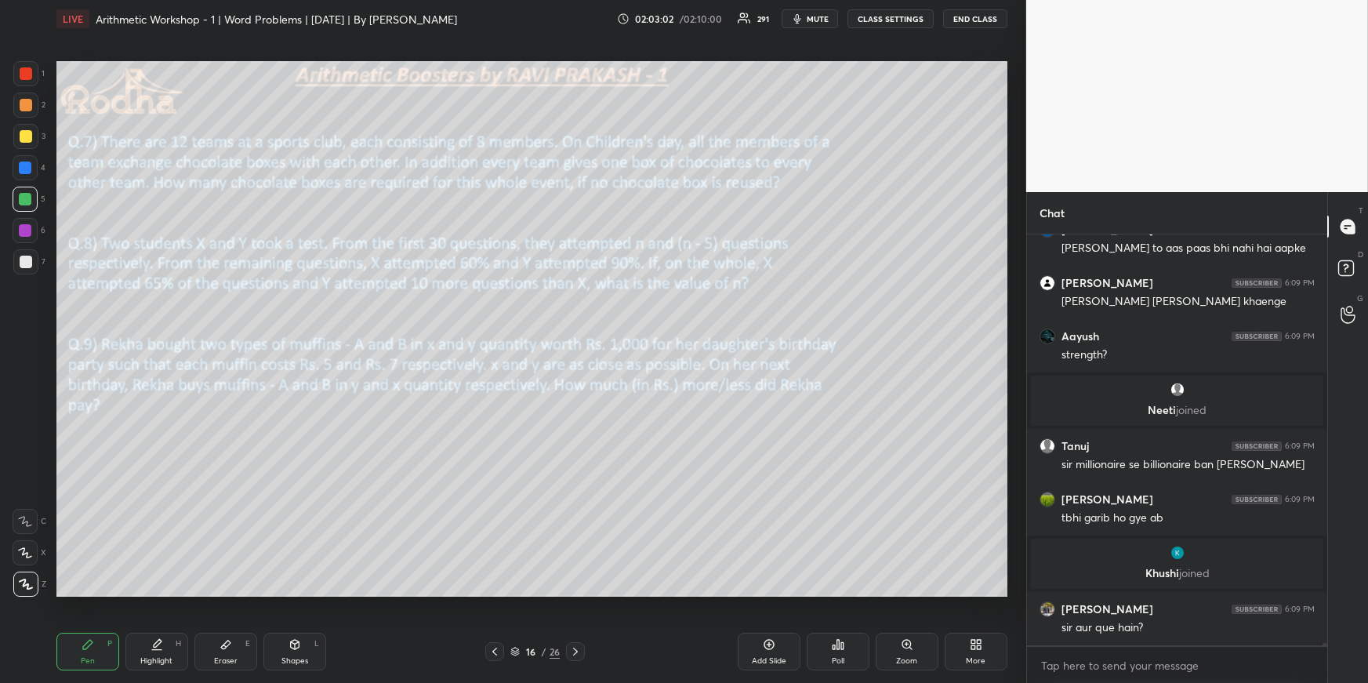
click at [30, 139] on div at bounding box center [26, 136] width 13 height 13
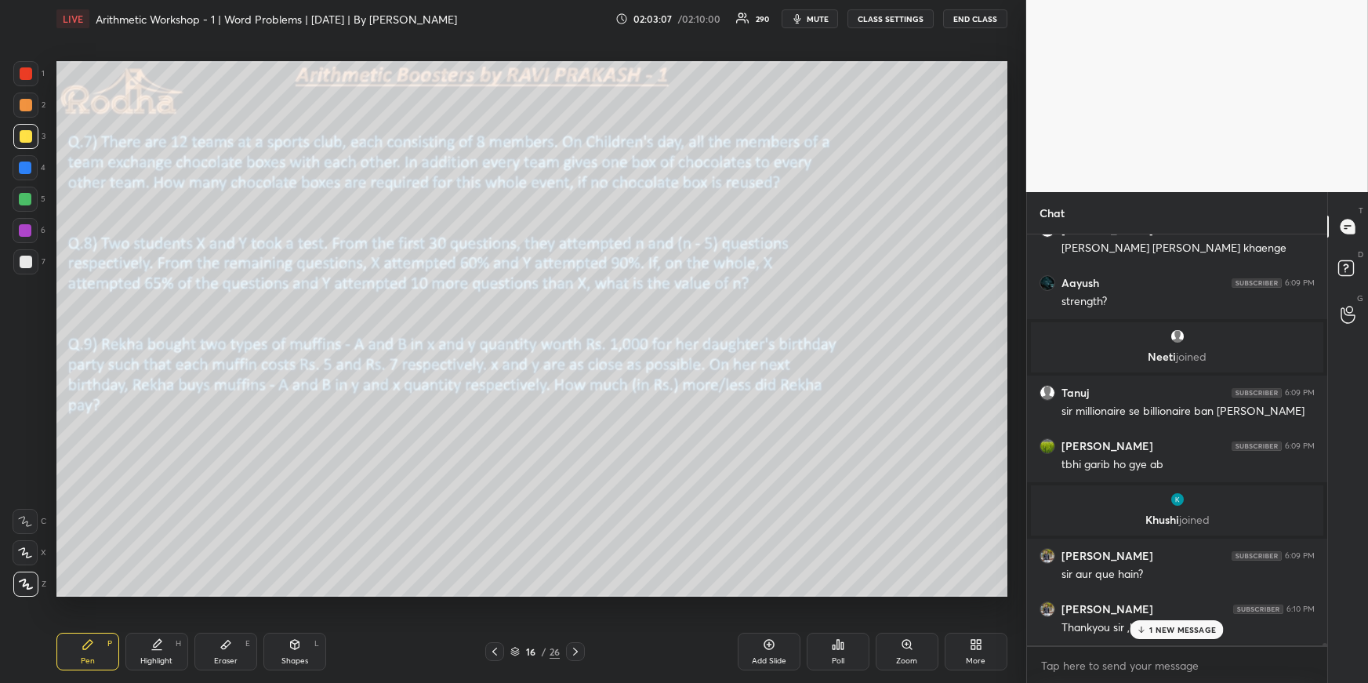
scroll to position [85196, 0]
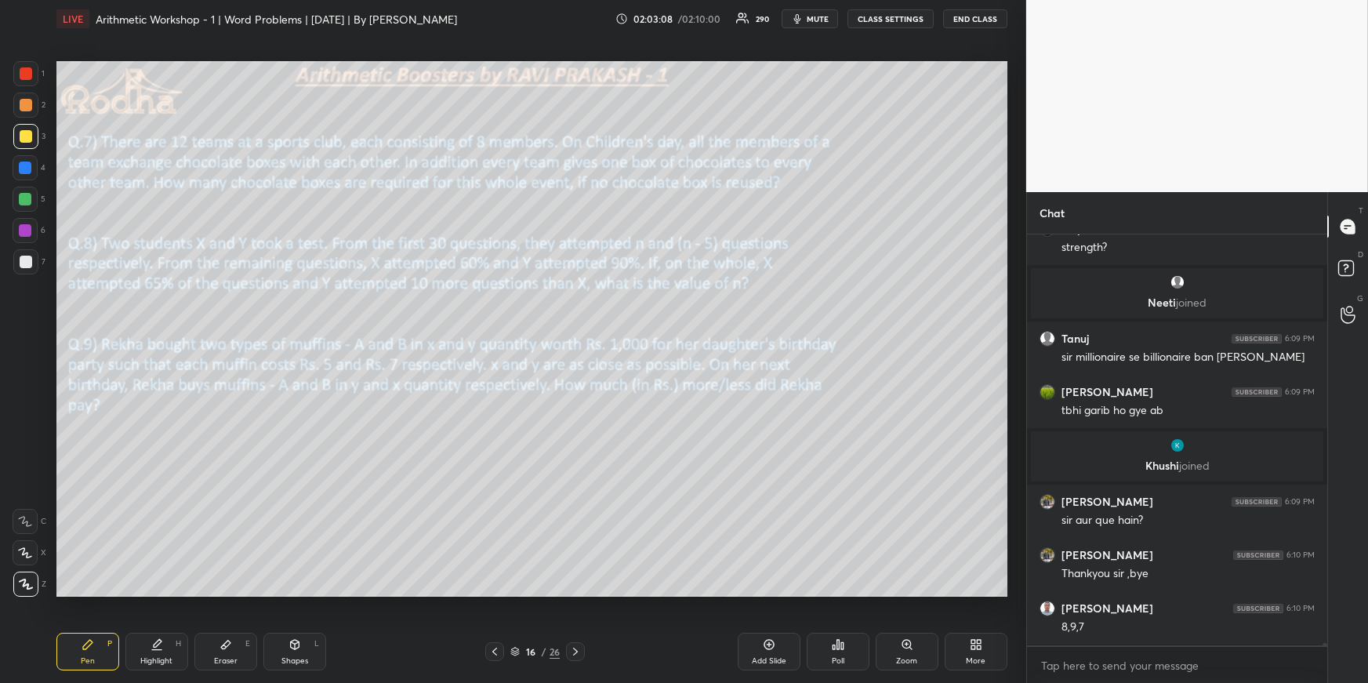
drag, startPoint x: 168, startPoint y: 655, endPoint x: 169, endPoint y: 596, distance: 58.8
click at [168, 653] on div "Highlight H" at bounding box center [156, 652] width 63 height 38
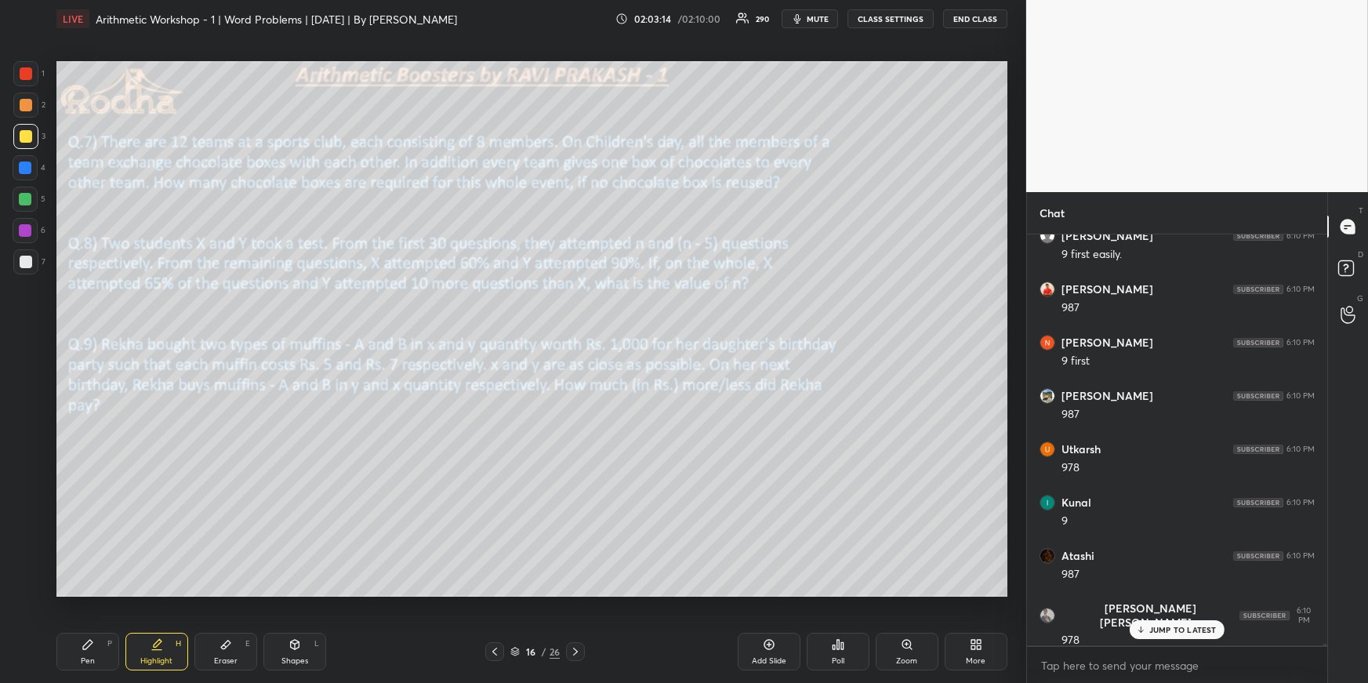
scroll to position [86155, 0]
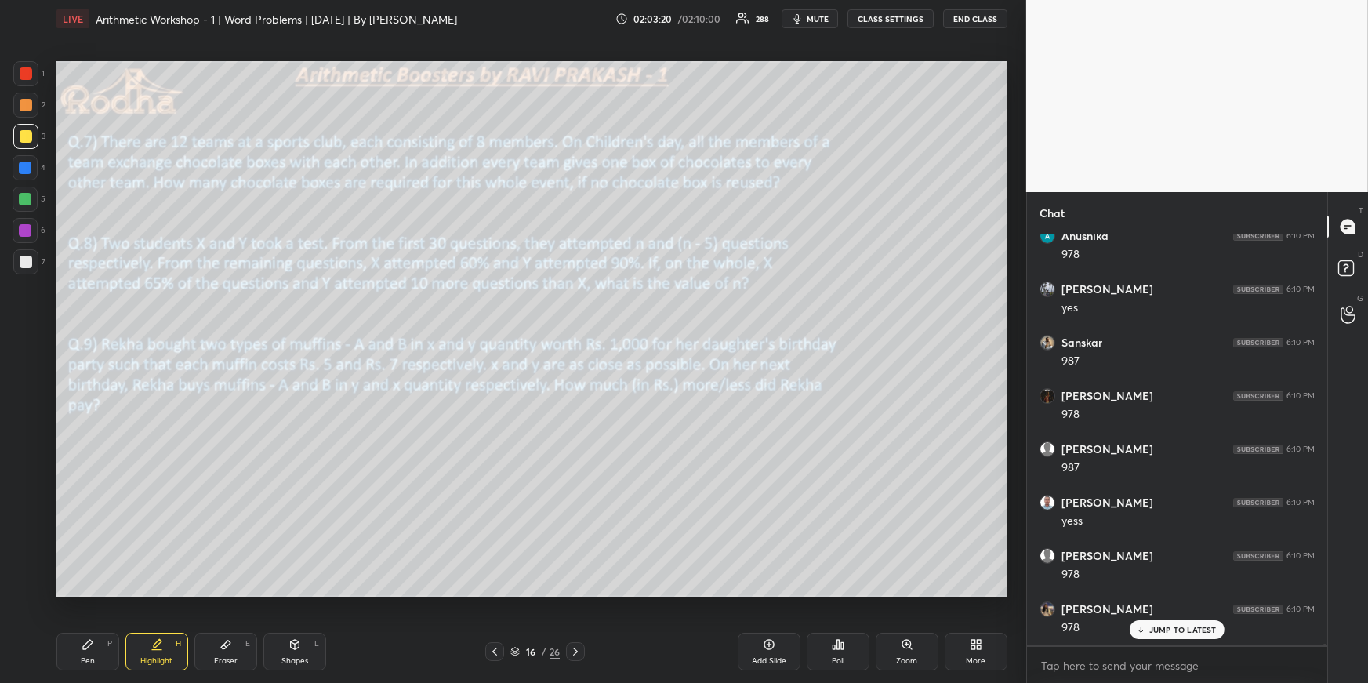
click at [94, 662] on div "Pen" at bounding box center [88, 661] width 14 height 8
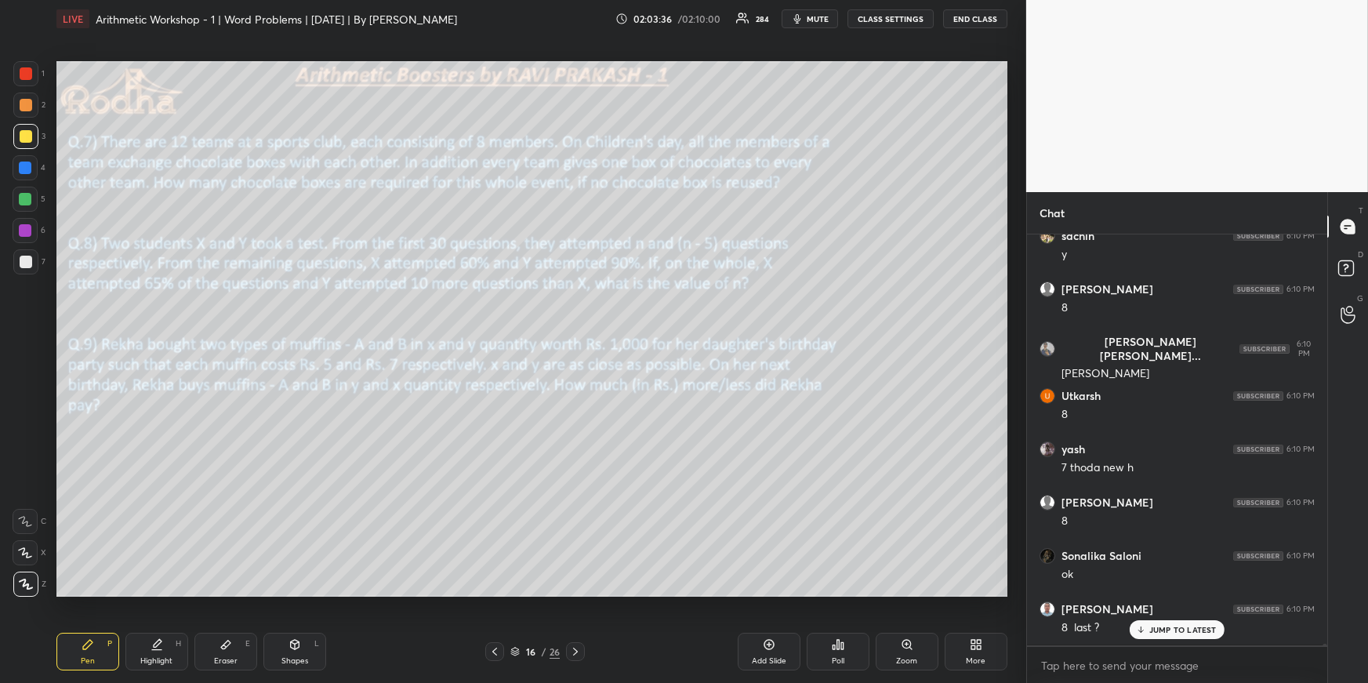
scroll to position [87542, 0]
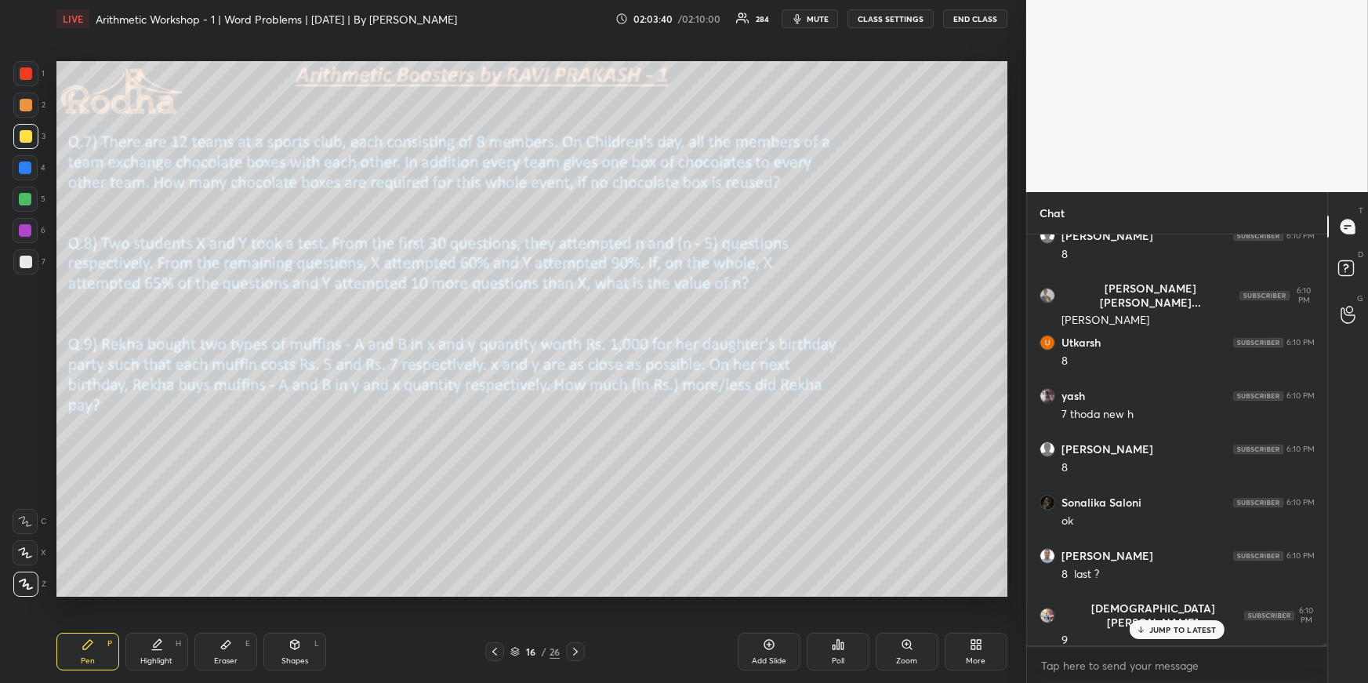
click at [576, 648] on icon at bounding box center [575, 651] width 13 height 13
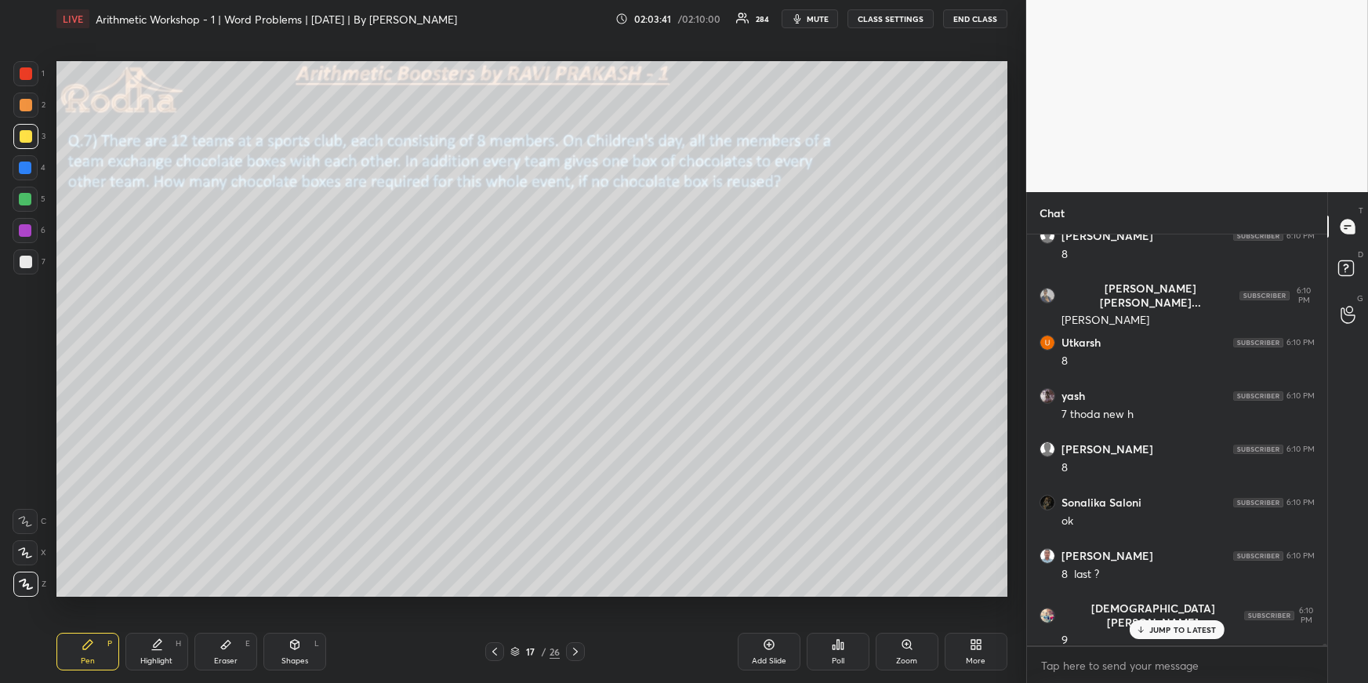
click at [579, 648] on icon at bounding box center [575, 651] width 13 height 13
click at [579, 647] on icon at bounding box center [575, 651] width 13 height 13
click at [581, 647] on icon at bounding box center [575, 651] width 13 height 13
click at [489, 650] on icon at bounding box center [495, 651] width 13 height 13
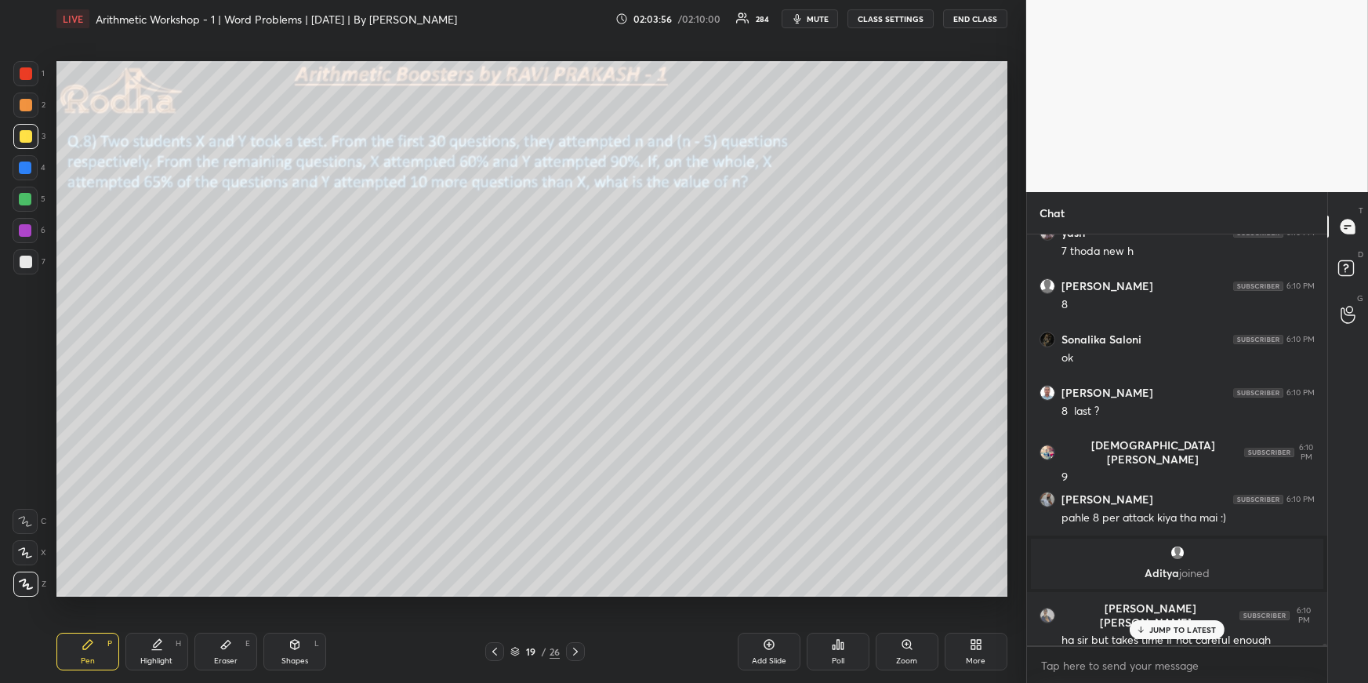
scroll to position [87036, 0]
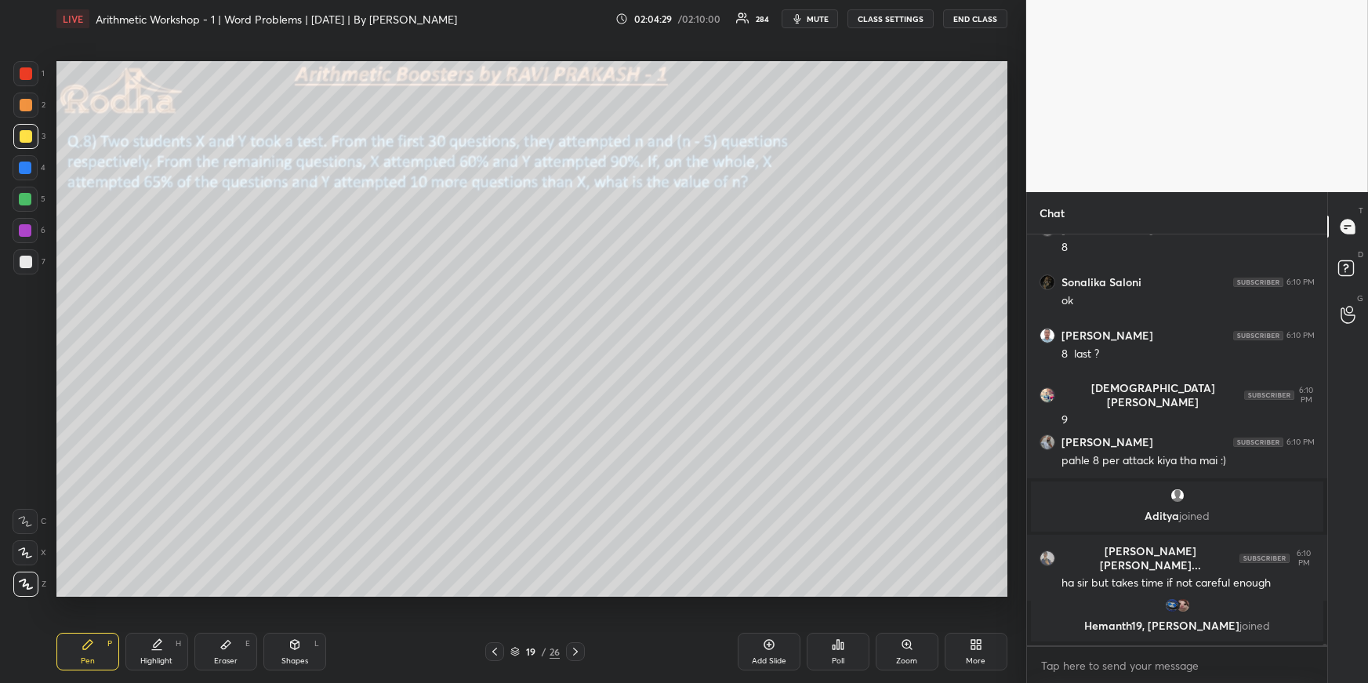
click at [30, 197] on div at bounding box center [25, 199] width 13 height 13
drag, startPoint x: 31, startPoint y: 172, endPoint x: 37, endPoint y: 180, distance: 10.7
click at [30, 172] on div at bounding box center [25, 168] width 13 height 13
click at [27, 134] on div at bounding box center [26, 136] width 13 height 13
drag, startPoint x: 30, startPoint y: 167, endPoint x: 39, endPoint y: 184, distance: 19.7
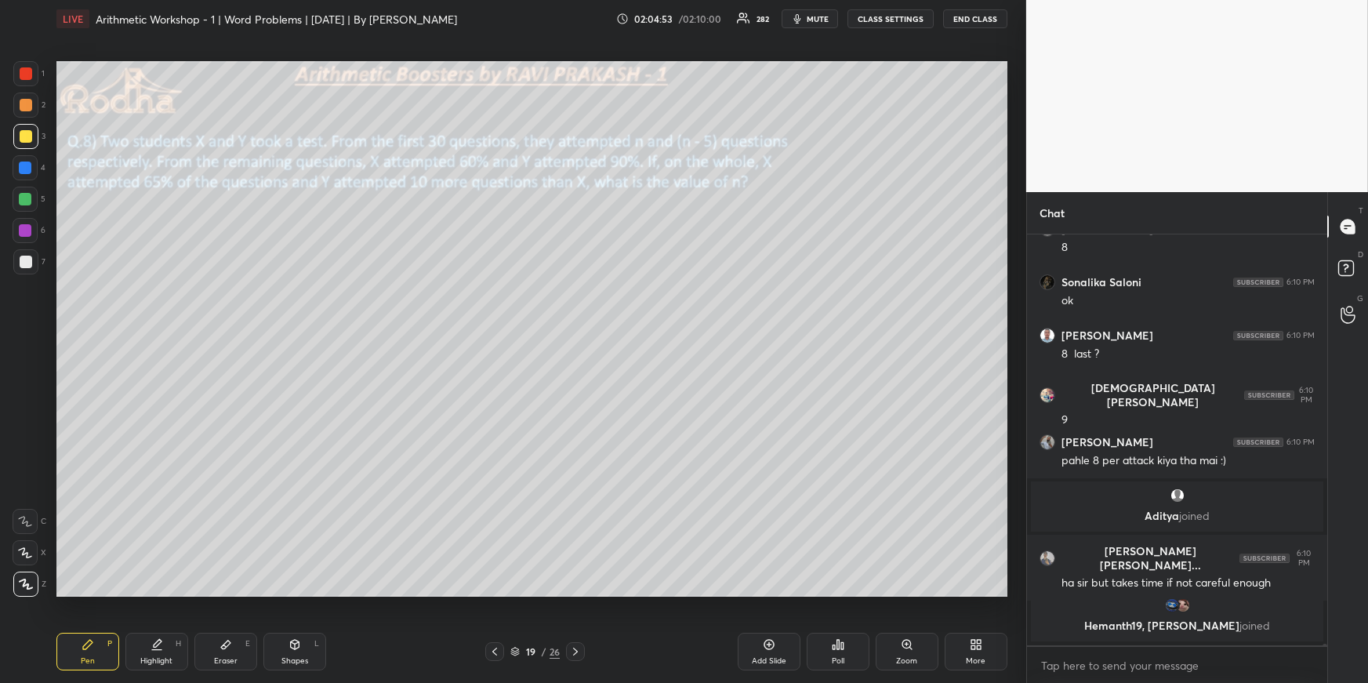
click at [29, 166] on div at bounding box center [25, 168] width 13 height 13
drag, startPoint x: 163, startPoint y: 656, endPoint x: 160, endPoint y: 648, distance: 8.4
click at [163, 657] on div "Highlight" at bounding box center [156, 661] width 32 height 8
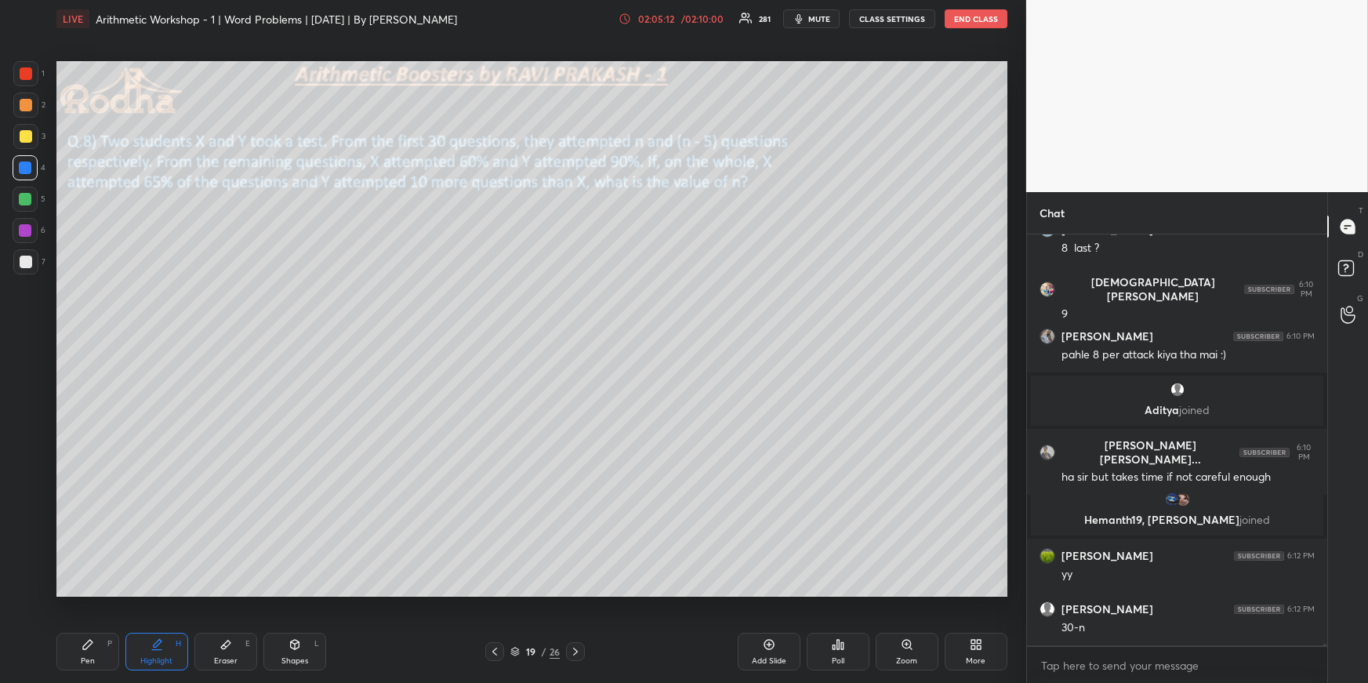
scroll to position [87196, 0]
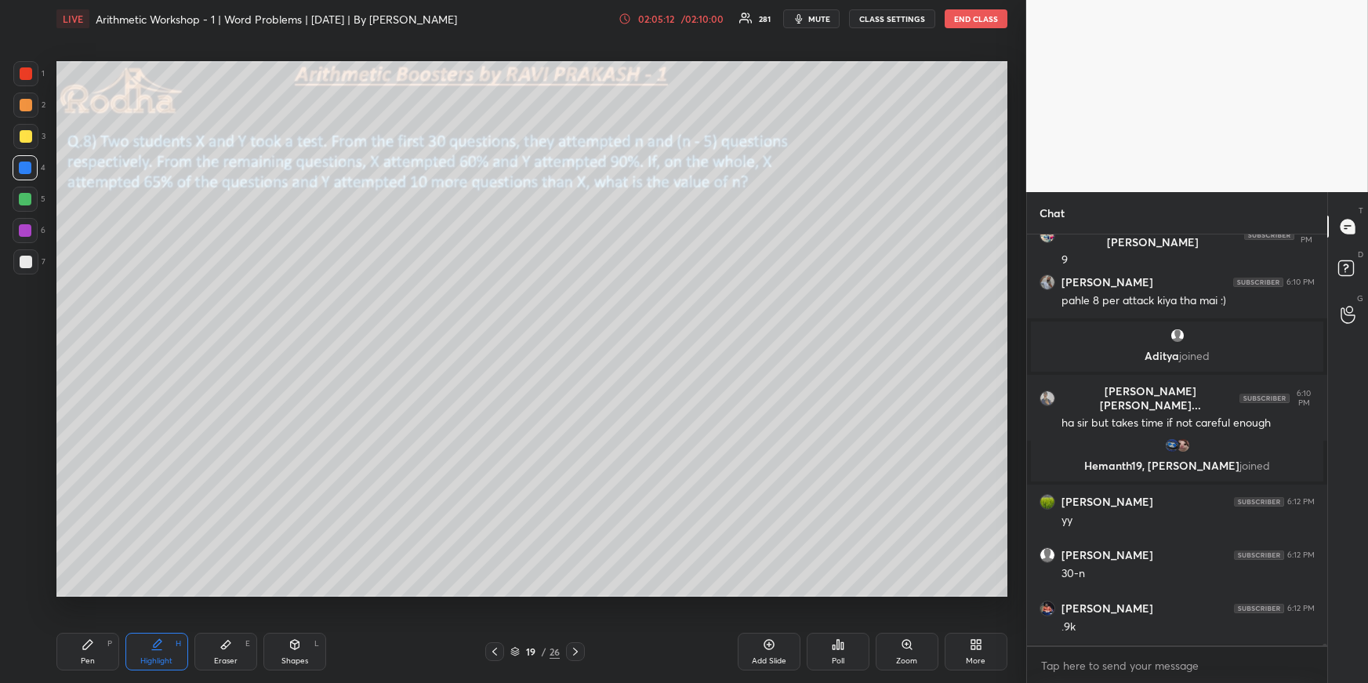
drag, startPoint x: 101, startPoint y: 651, endPoint x: 107, endPoint y: 623, distance: 28.8
click at [99, 653] on div "Pen P" at bounding box center [87, 652] width 63 height 38
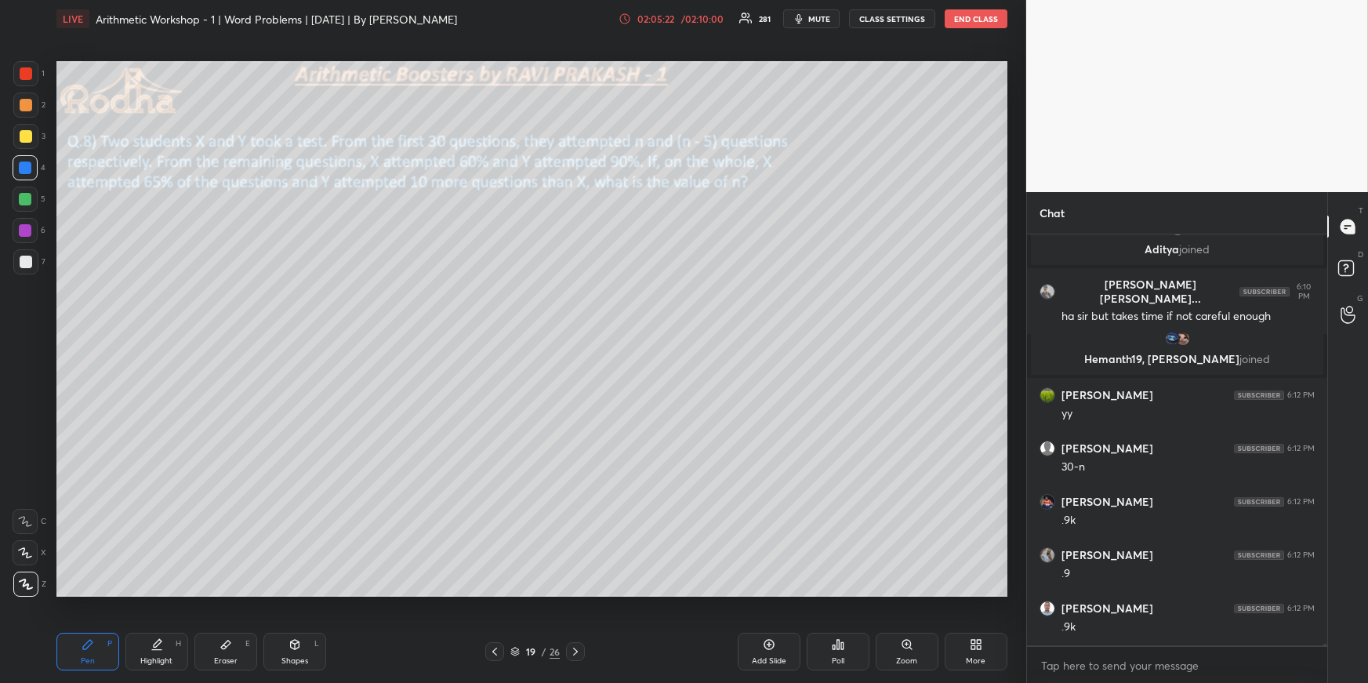
scroll to position [87355, 0]
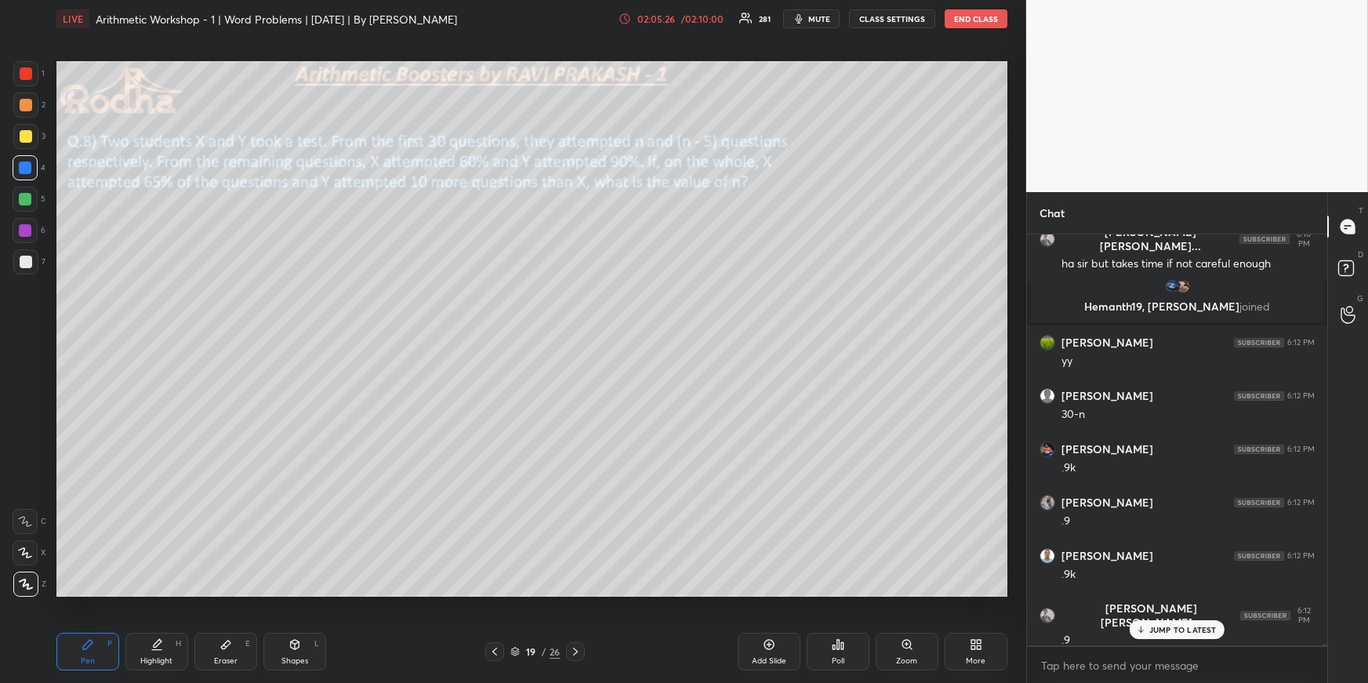
drag, startPoint x: 22, startPoint y: 136, endPoint x: 20, endPoint y: 148, distance: 11.9
click at [23, 136] on div at bounding box center [26, 136] width 13 height 13
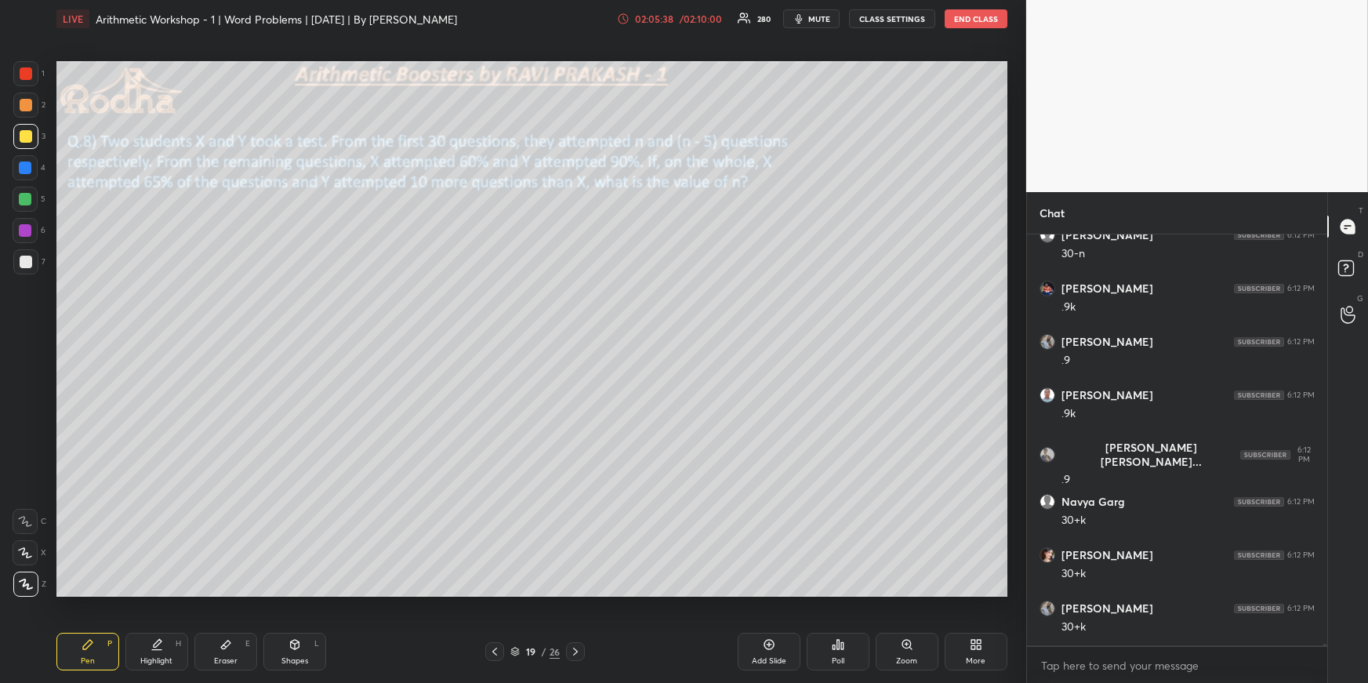
scroll to position [87569, 0]
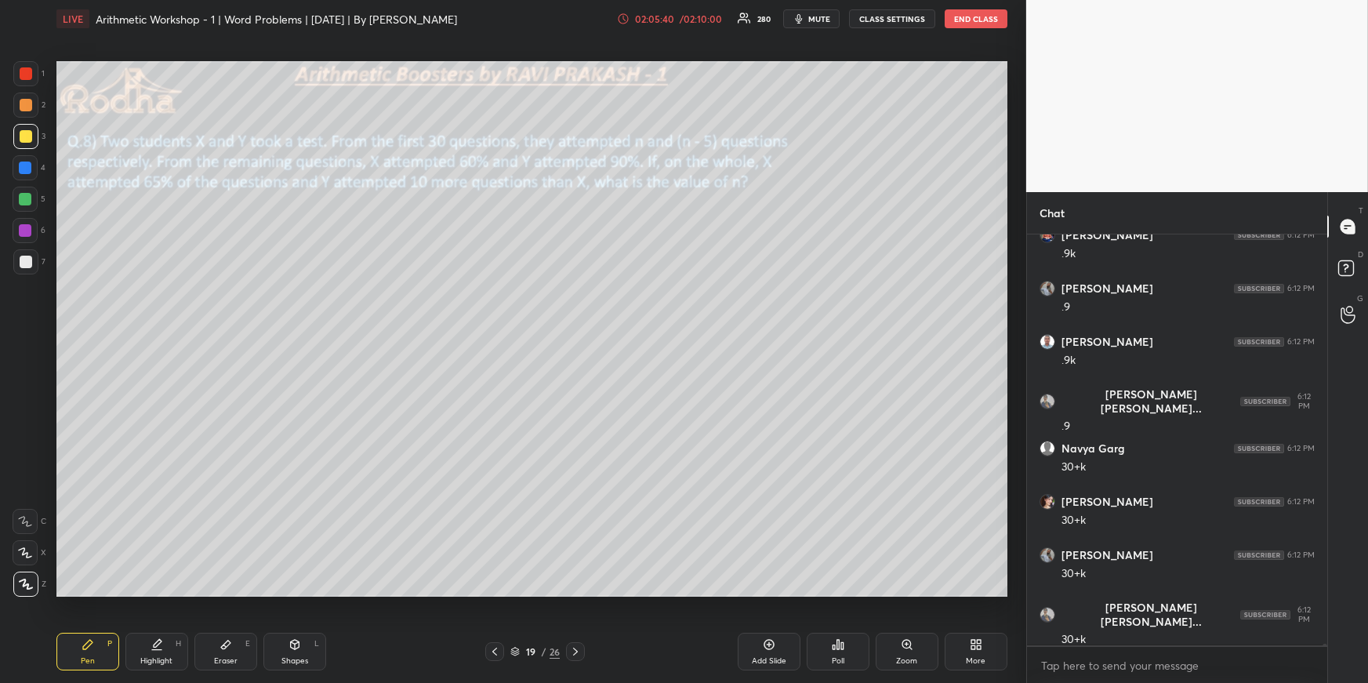
click at [24, 198] on div at bounding box center [25, 199] width 13 height 13
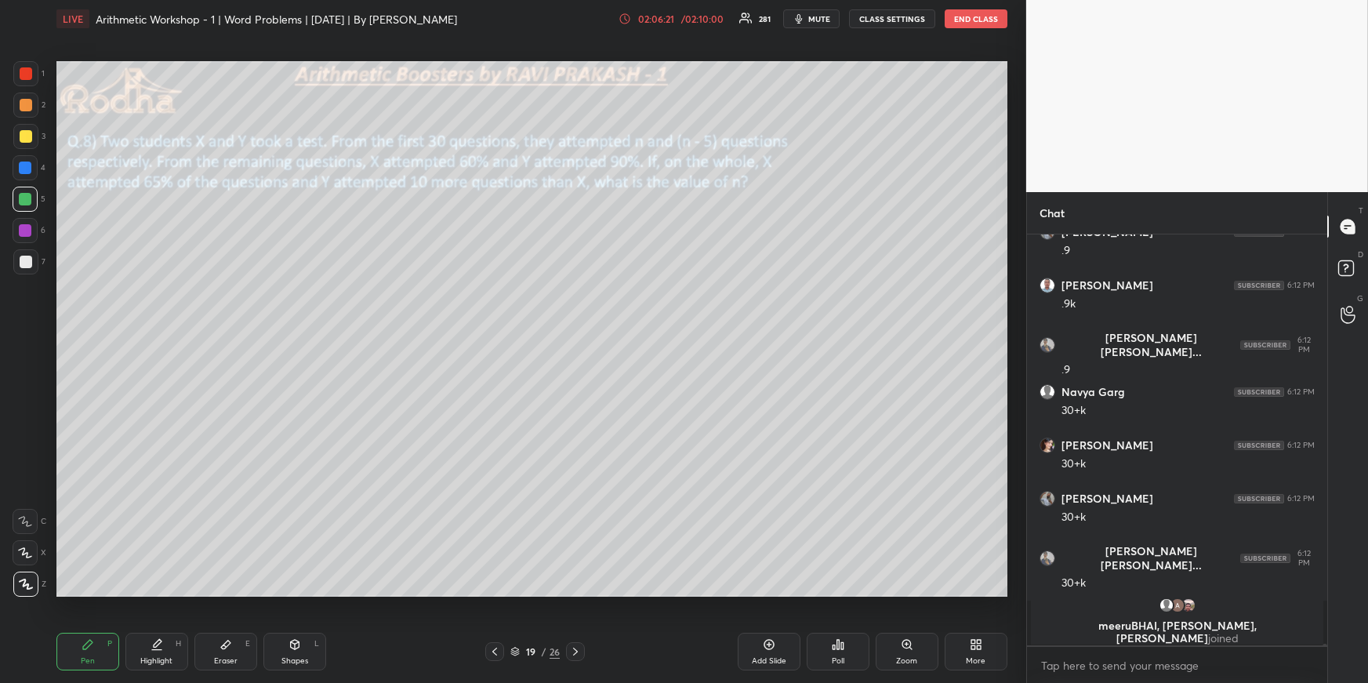
drag, startPoint x: 153, startPoint y: 652, endPoint x: 142, endPoint y: 624, distance: 30.3
click at [154, 653] on div "Highlight H" at bounding box center [156, 652] width 63 height 38
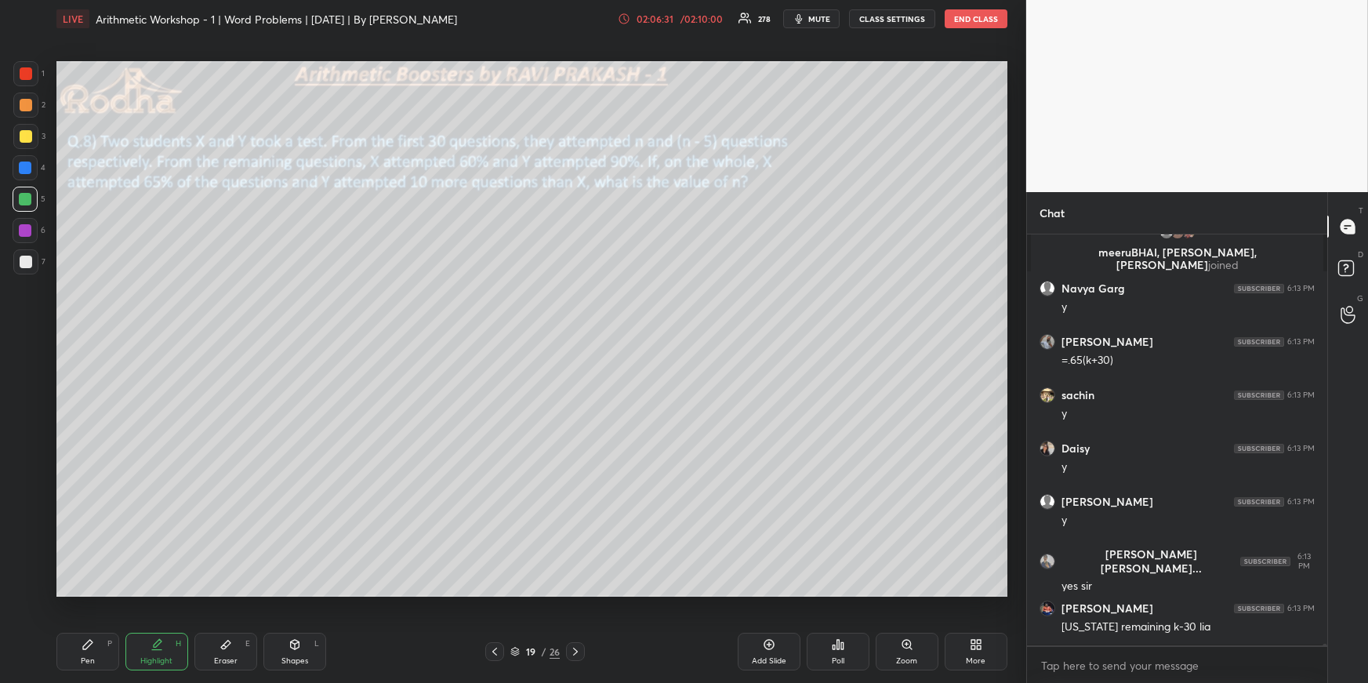
scroll to position [87896, 0]
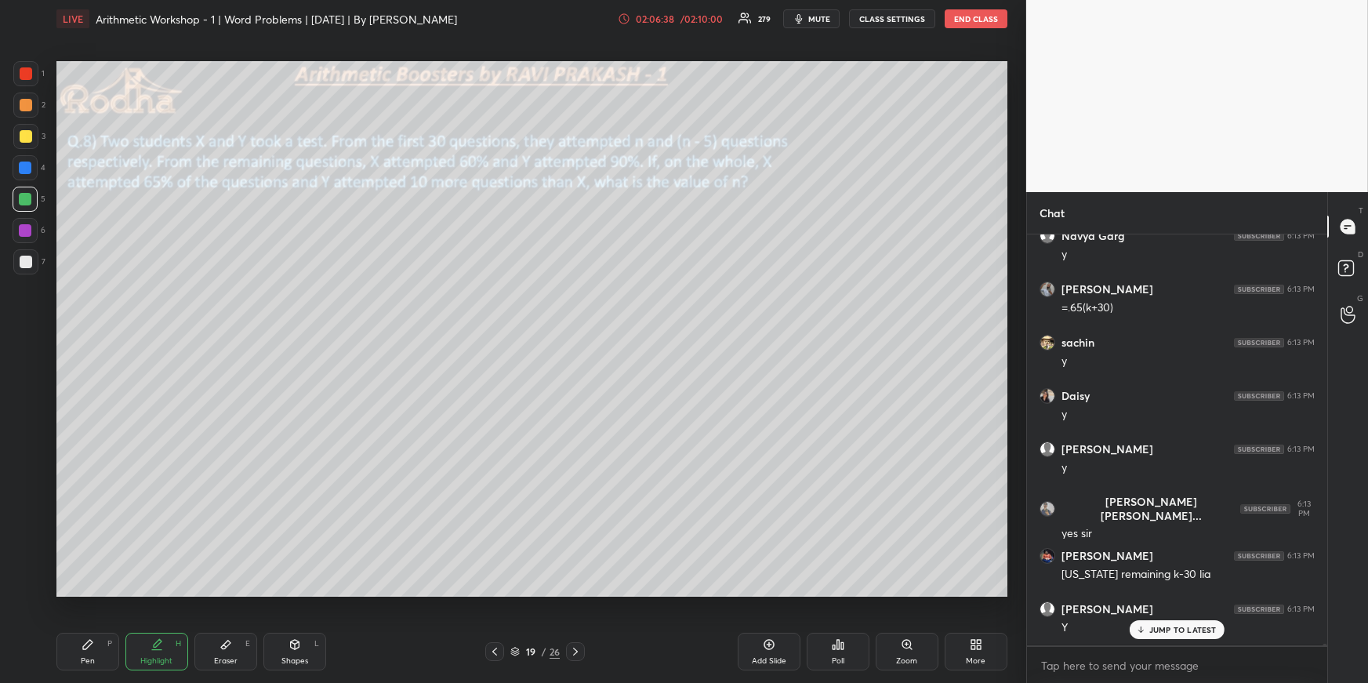
click at [85, 638] on div "Pen P" at bounding box center [87, 652] width 63 height 38
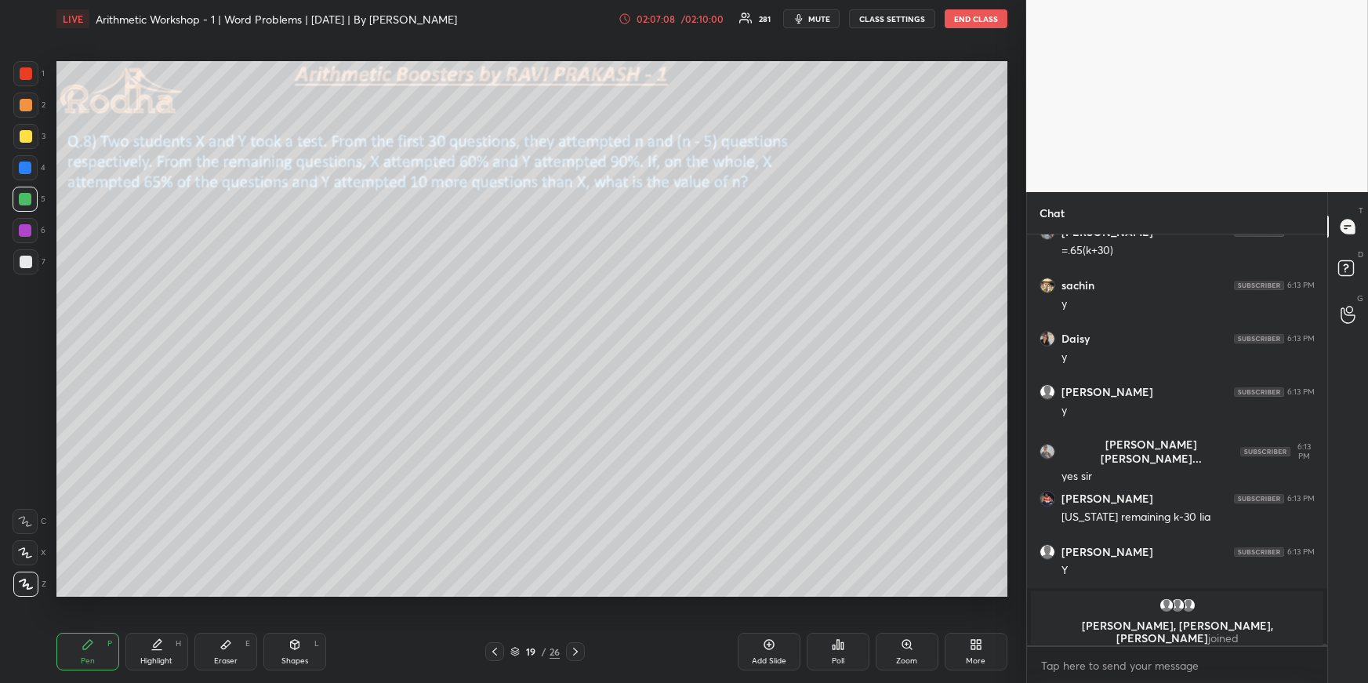
click at [165, 653] on div "Highlight H" at bounding box center [156, 652] width 63 height 38
click at [94, 658] on div "Pen" at bounding box center [88, 661] width 14 height 8
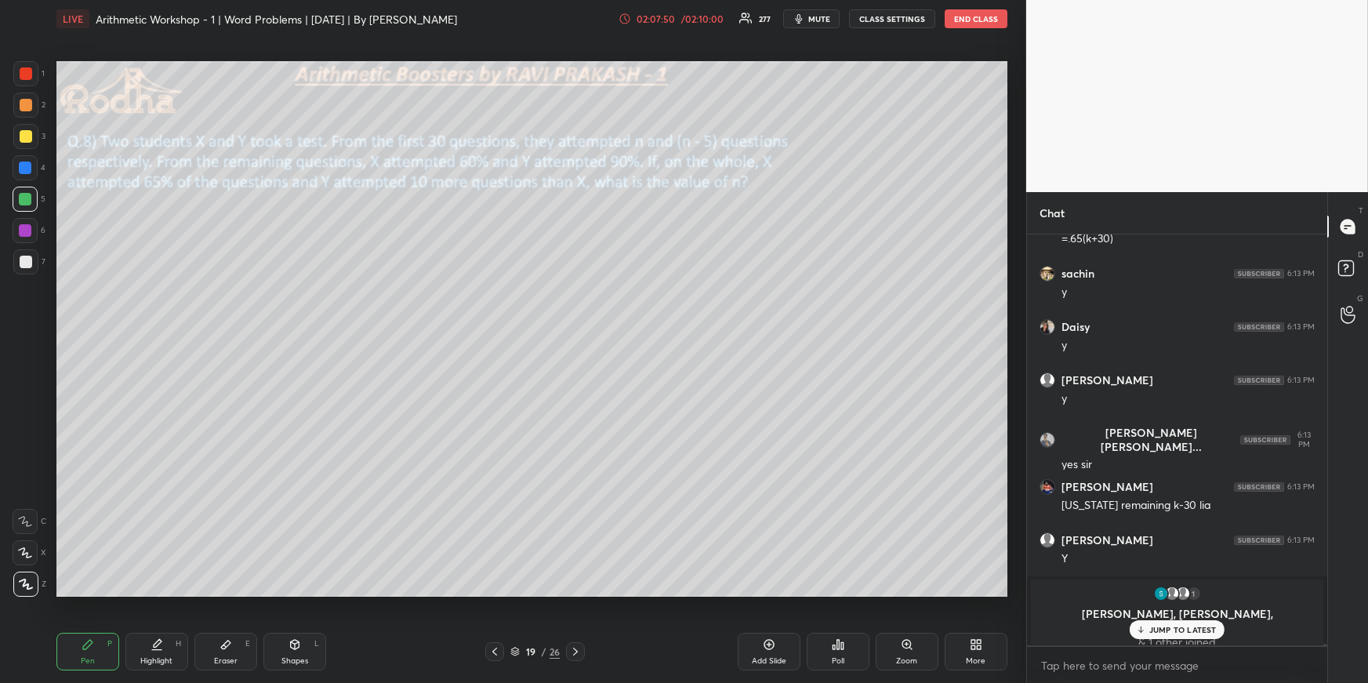
scroll to position [87857, 0]
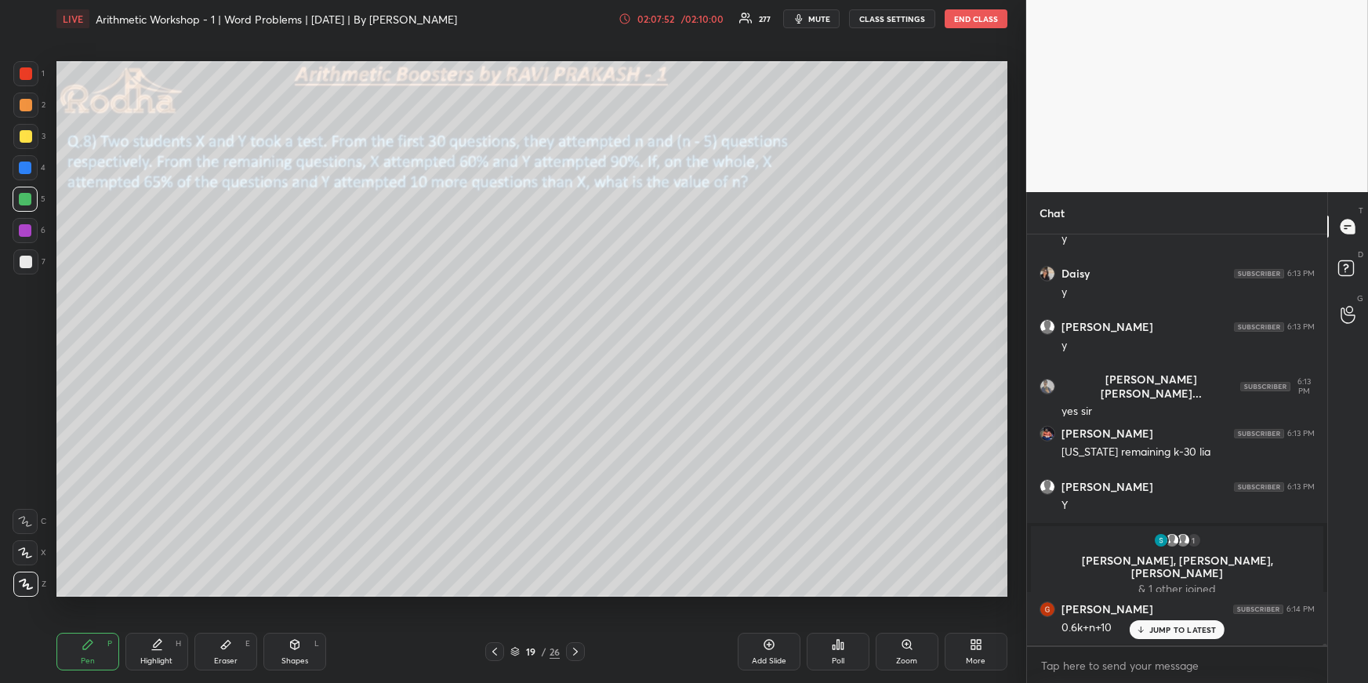
click at [165, 652] on div "Highlight H" at bounding box center [156, 652] width 63 height 38
drag, startPoint x: 106, startPoint y: 652, endPoint x: 157, endPoint y: 619, distance: 60.7
click at [106, 653] on div "Pen P" at bounding box center [87, 652] width 63 height 38
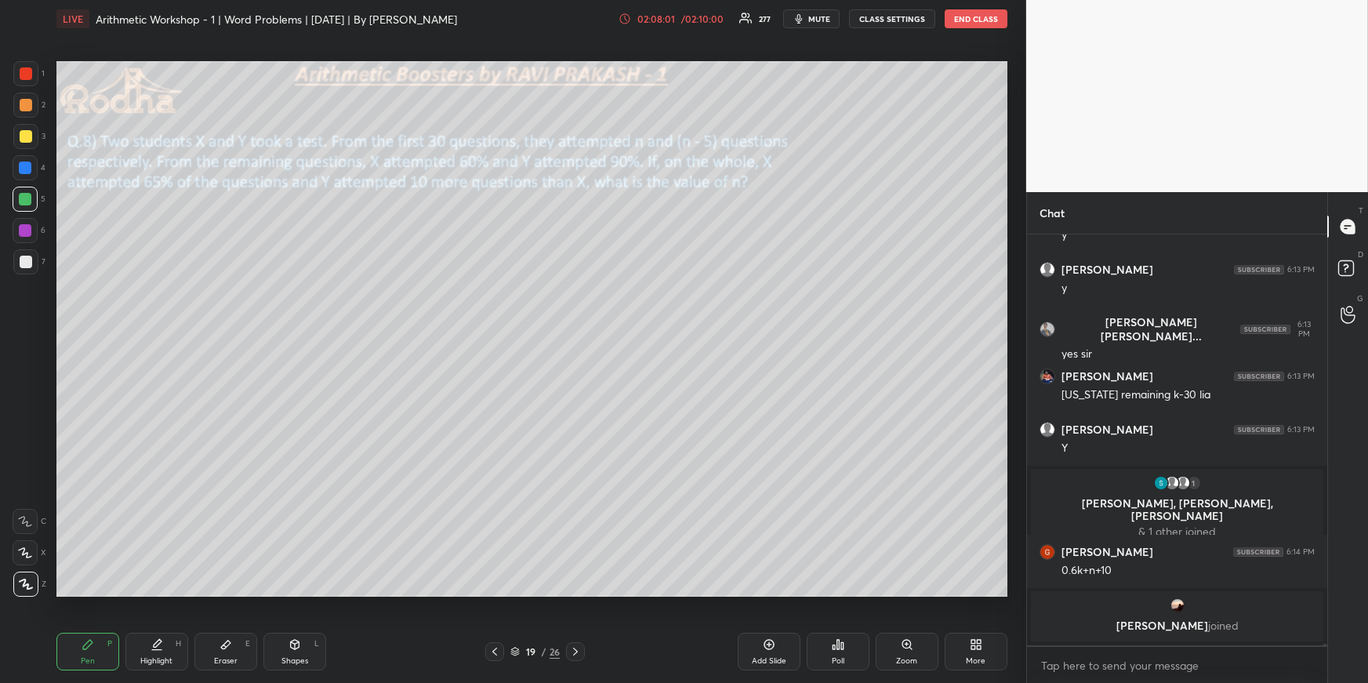
scroll to position [87967, 0]
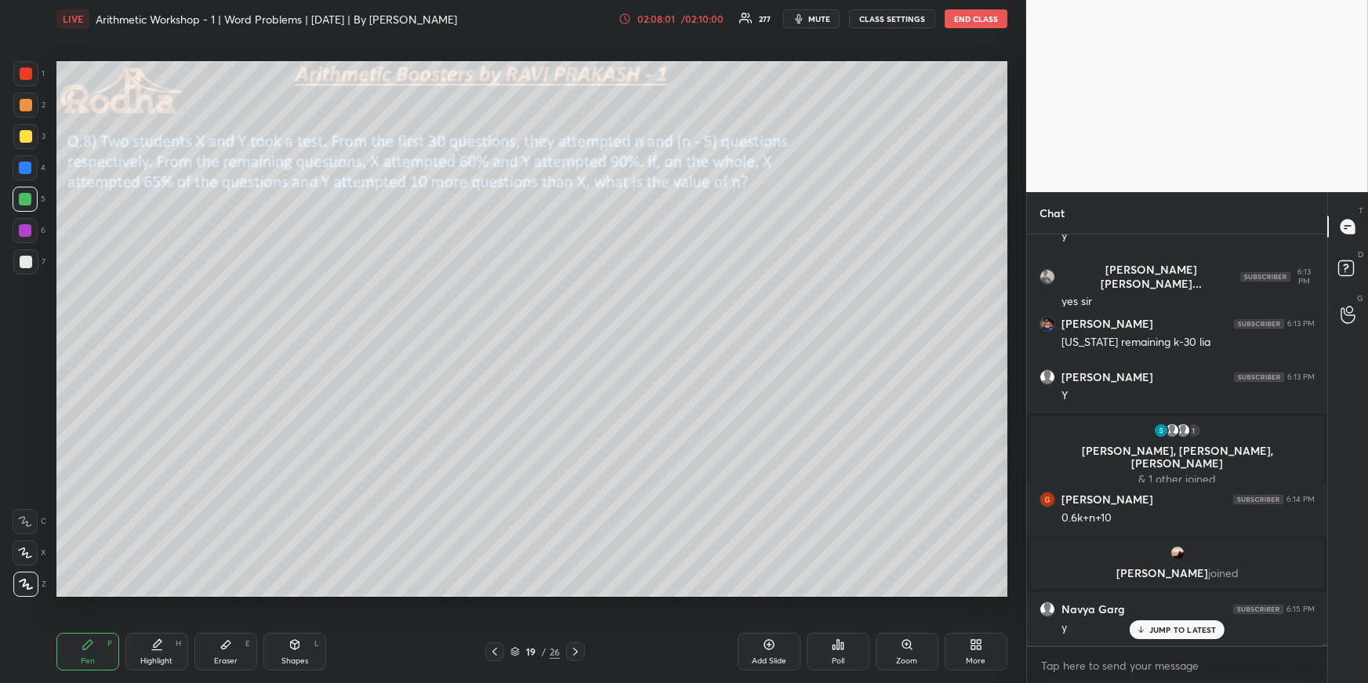
click at [144, 657] on div "Highlight" at bounding box center [156, 661] width 32 height 8
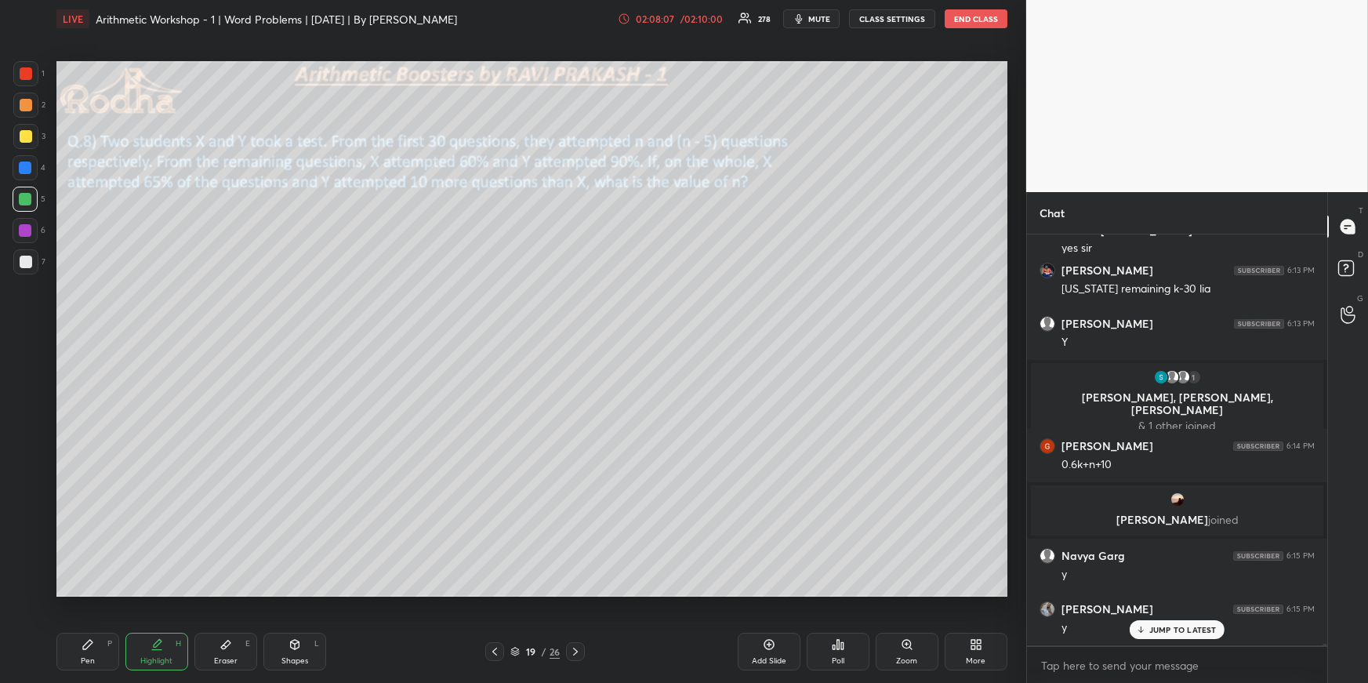
scroll to position [88074, 0]
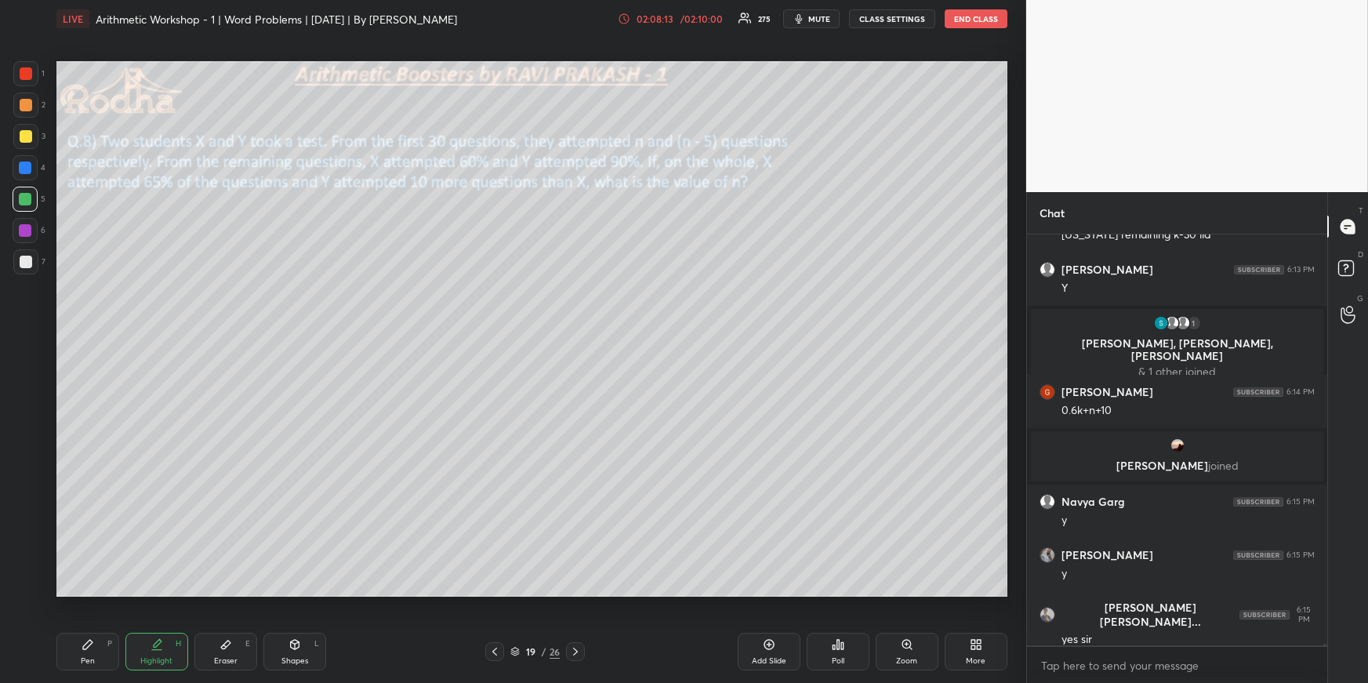
click at [82, 652] on div "Pen P" at bounding box center [87, 652] width 63 height 38
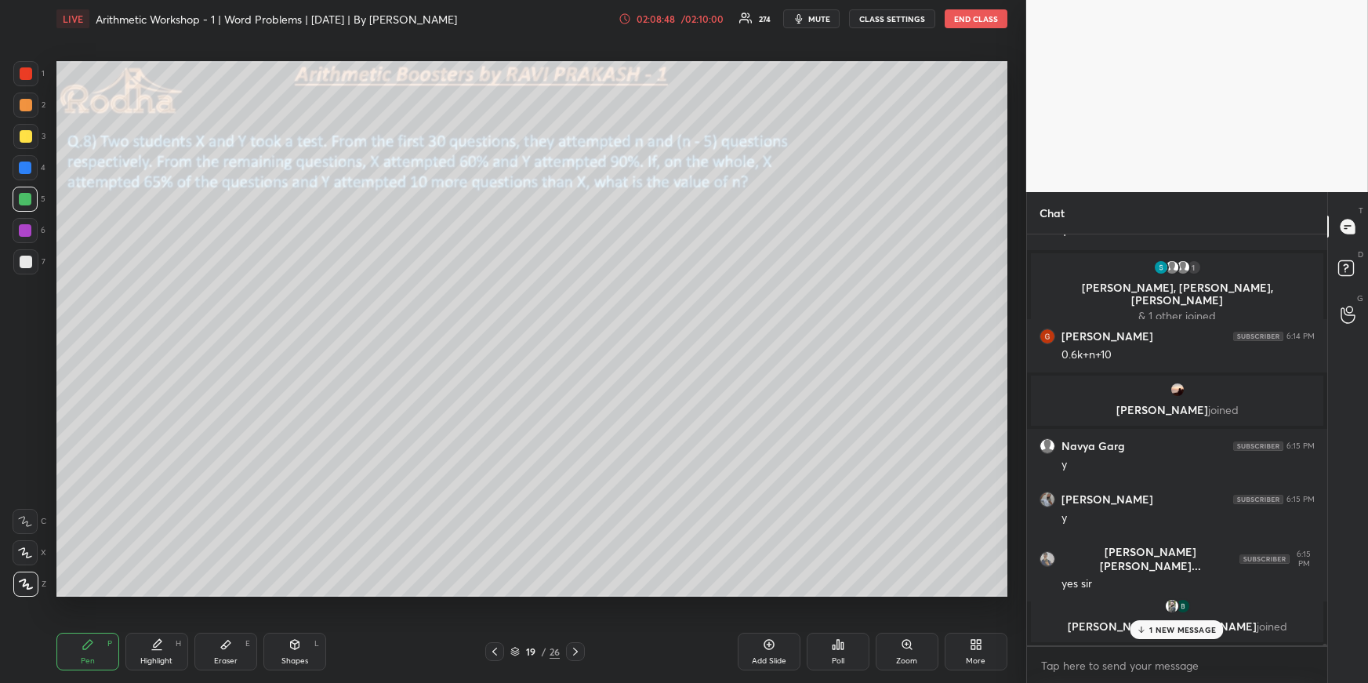
click at [159, 652] on div "Highlight H" at bounding box center [156, 652] width 63 height 38
click at [100, 652] on div "Pen P" at bounding box center [87, 652] width 63 height 38
click at [24, 77] on div at bounding box center [26, 73] width 13 height 13
click at [24, 550] on icon at bounding box center [25, 552] width 13 height 9
drag, startPoint x: 25, startPoint y: 580, endPoint x: 32, endPoint y: 572, distance: 10.5
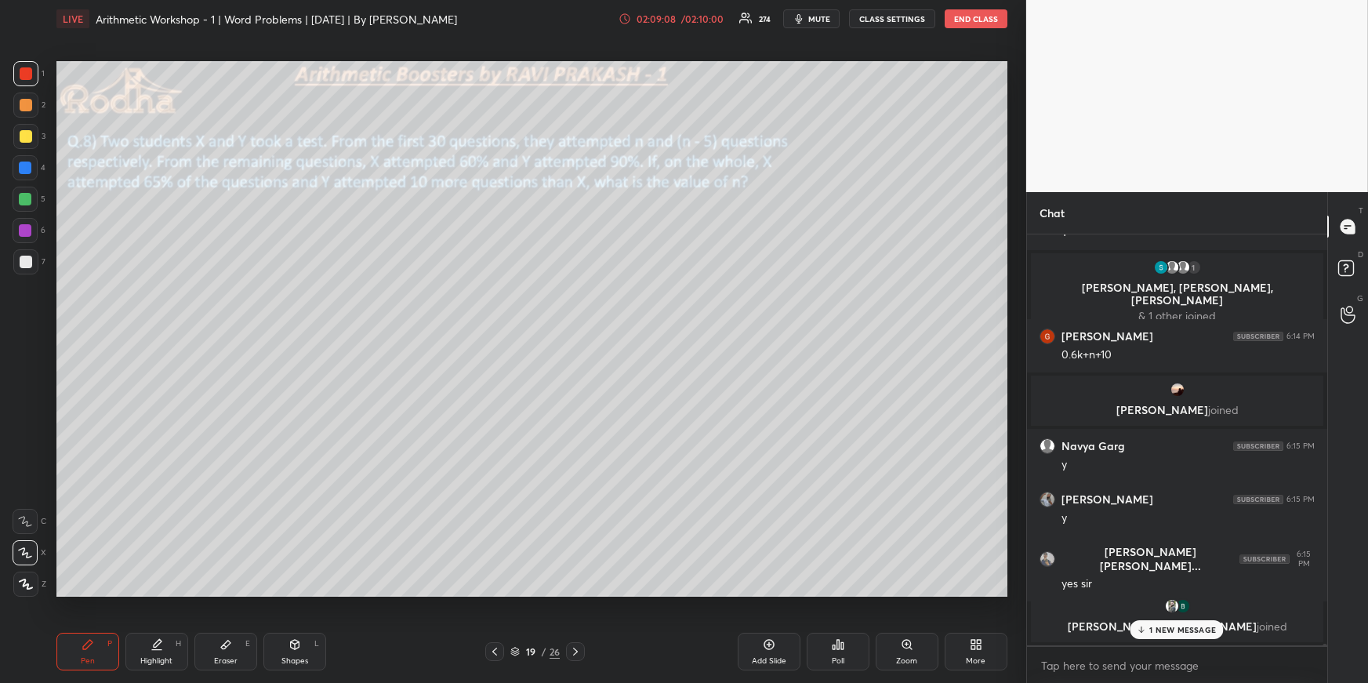
click at [27, 581] on icon at bounding box center [26, 584] width 14 height 11
click at [196, 654] on div "Eraser E" at bounding box center [225, 652] width 63 height 38
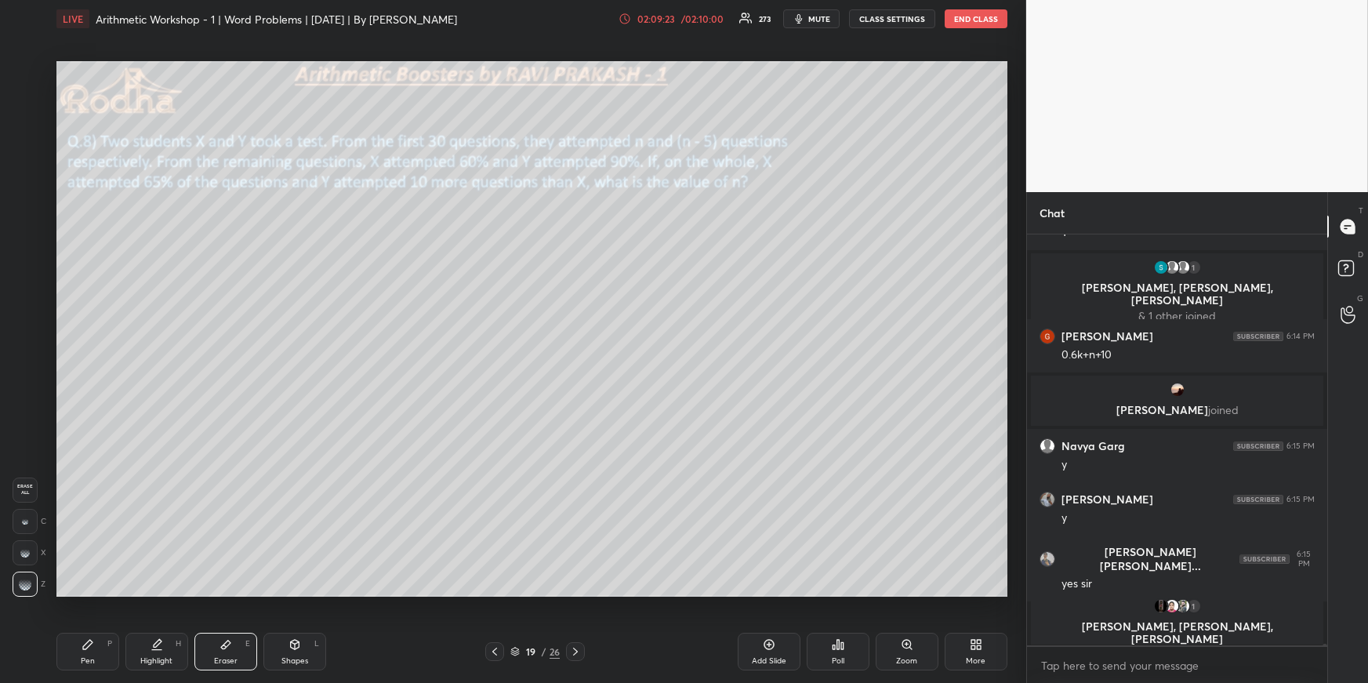
drag, startPoint x: 96, startPoint y: 652, endPoint x: 107, endPoint y: 627, distance: 27.7
click at [93, 652] on div "Pen P" at bounding box center [87, 652] width 63 height 38
drag, startPoint x: 29, startPoint y: 192, endPoint x: 29, endPoint y: 213, distance: 21.2
click at [27, 194] on div at bounding box center [25, 199] width 13 height 13
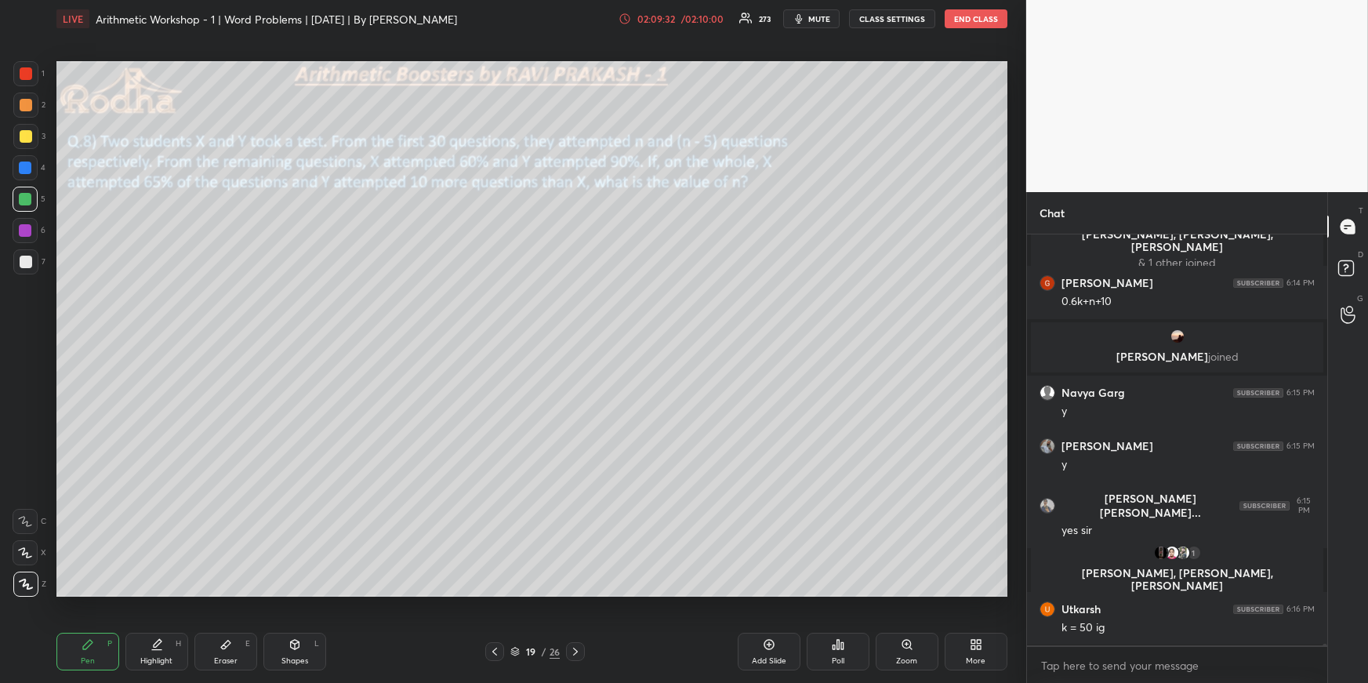
click at [218, 648] on div "Eraser E" at bounding box center [225, 652] width 63 height 38
click at [84, 659] on div "Pen" at bounding box center [88, 661] width 14 height 8
drag, startPoint x: 233, startPoint y: 648, endPoint x: 253, endPoint y: 636, distance: 23.9
click at [233, 648] on div "Eraser E" at bounding box center [225, 652] width 63 height 38
click at [93, 645] on div "Pen P" at bounding box center [87, 652] width 63 height 38
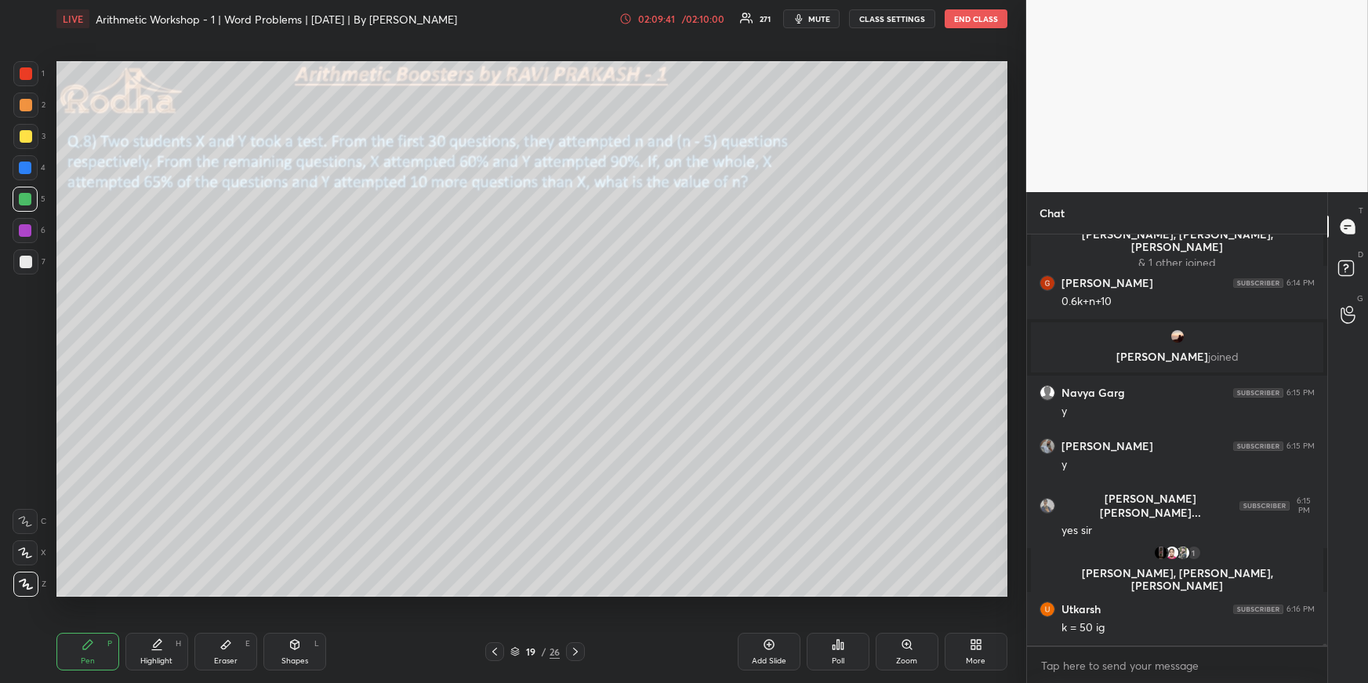
scroll to position [88153, 0]
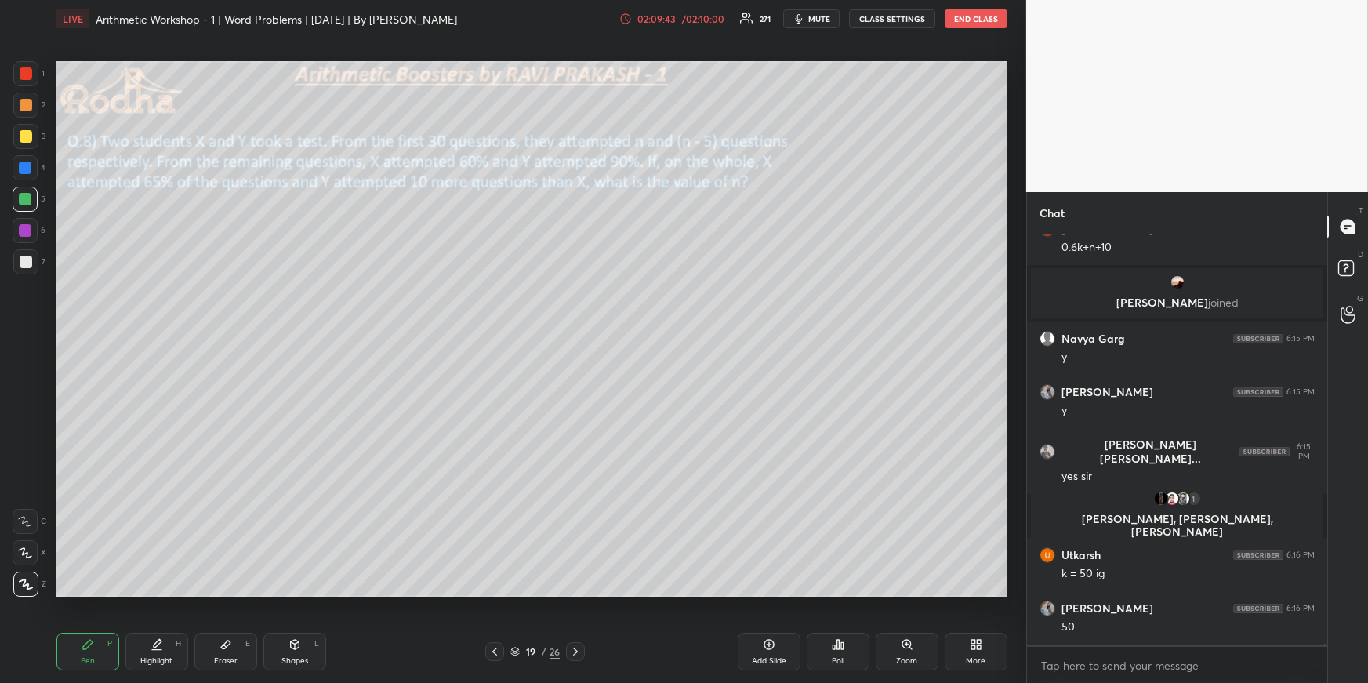
click at [21, 85] on div "1 2 3 4 5 6 7" at bounding box center [29, 171] width 33 height 220
click at [24, 75] on div at bounding box center [26, 73] width 13 height 13
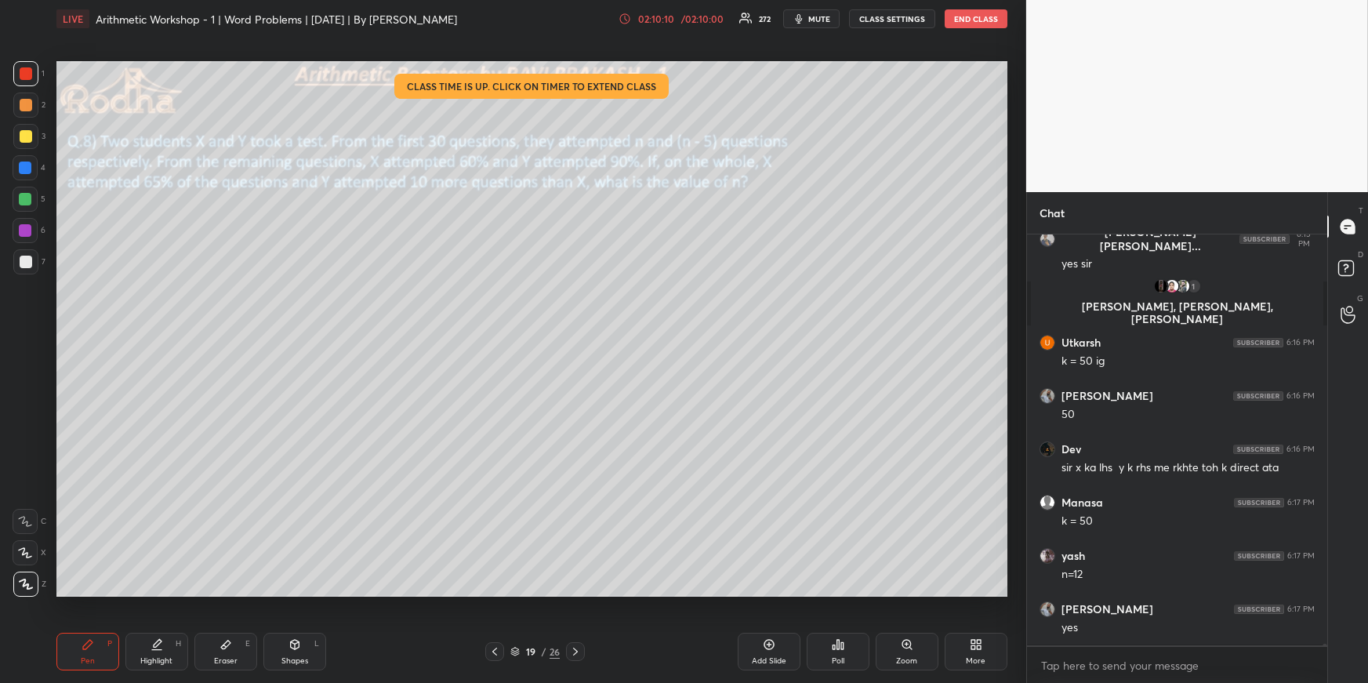
scroll to position [88419, 0]
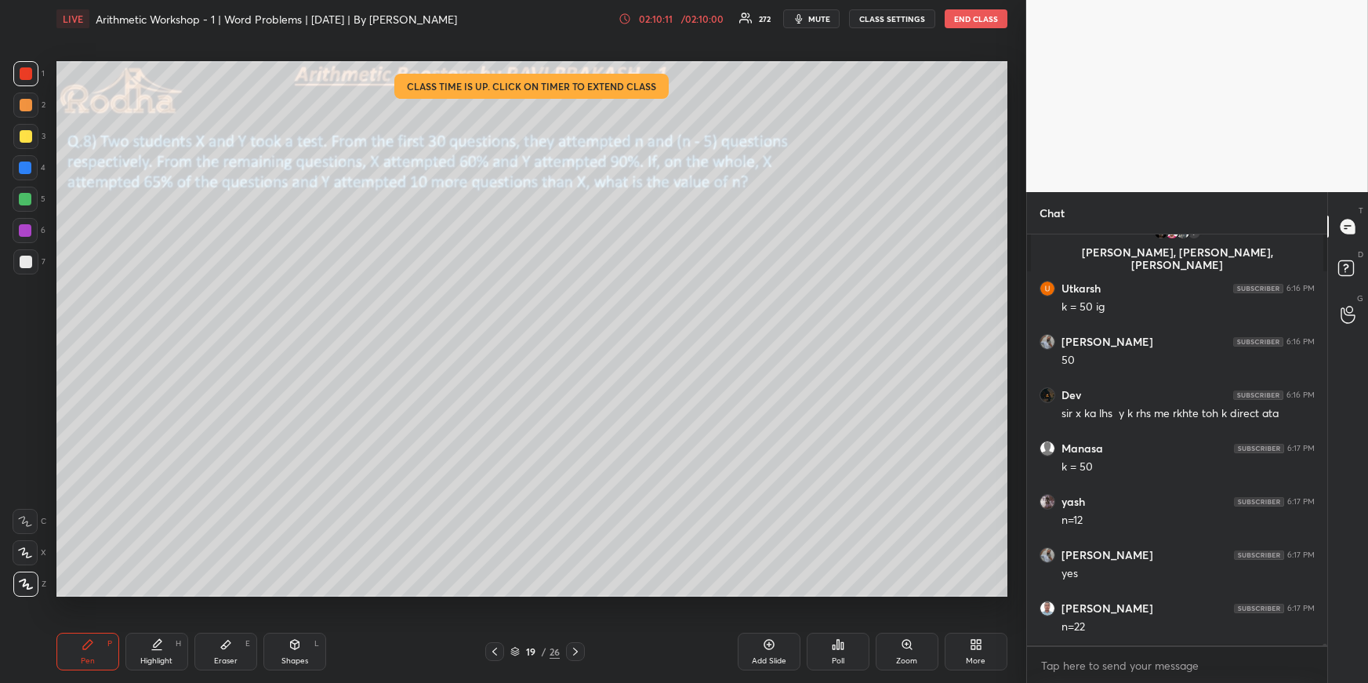
click at [272, 598] on div "Setting up your live class Class time is up. Click on timer to extend class Pol…" at bounding box center [532, 329] width 964 height 583
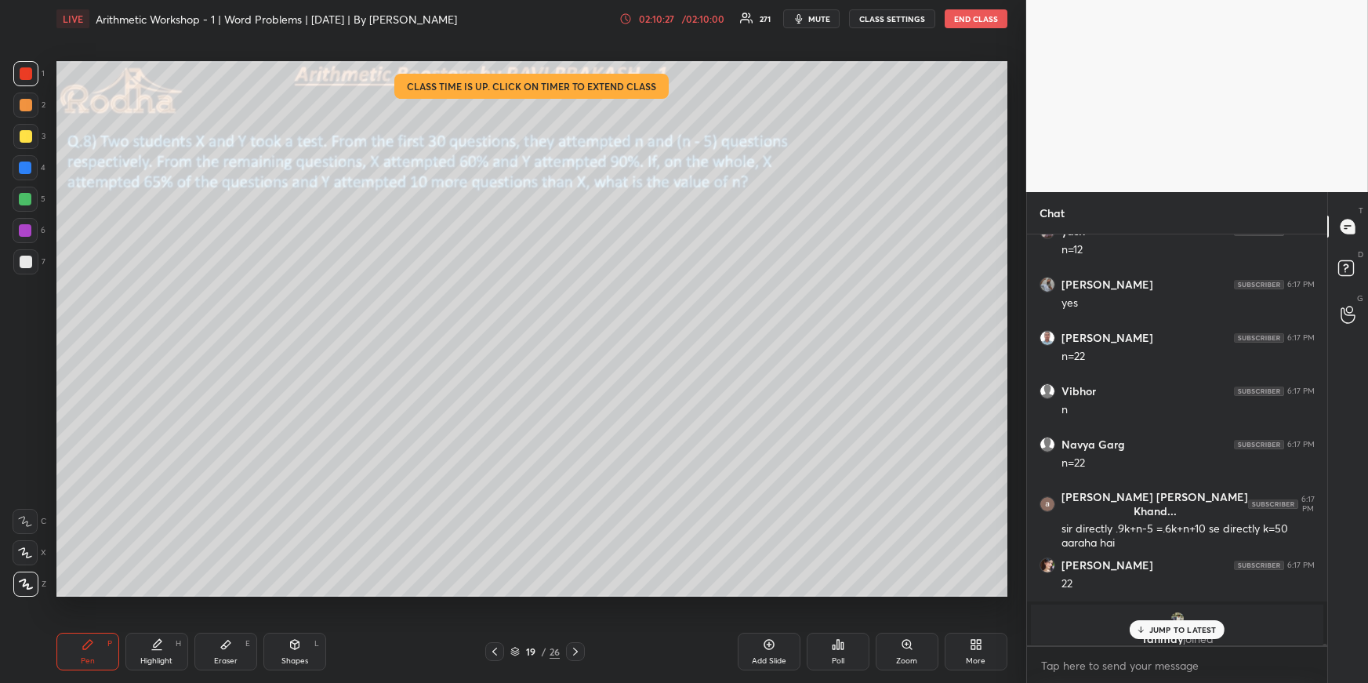
scroll to position [88581, 0]
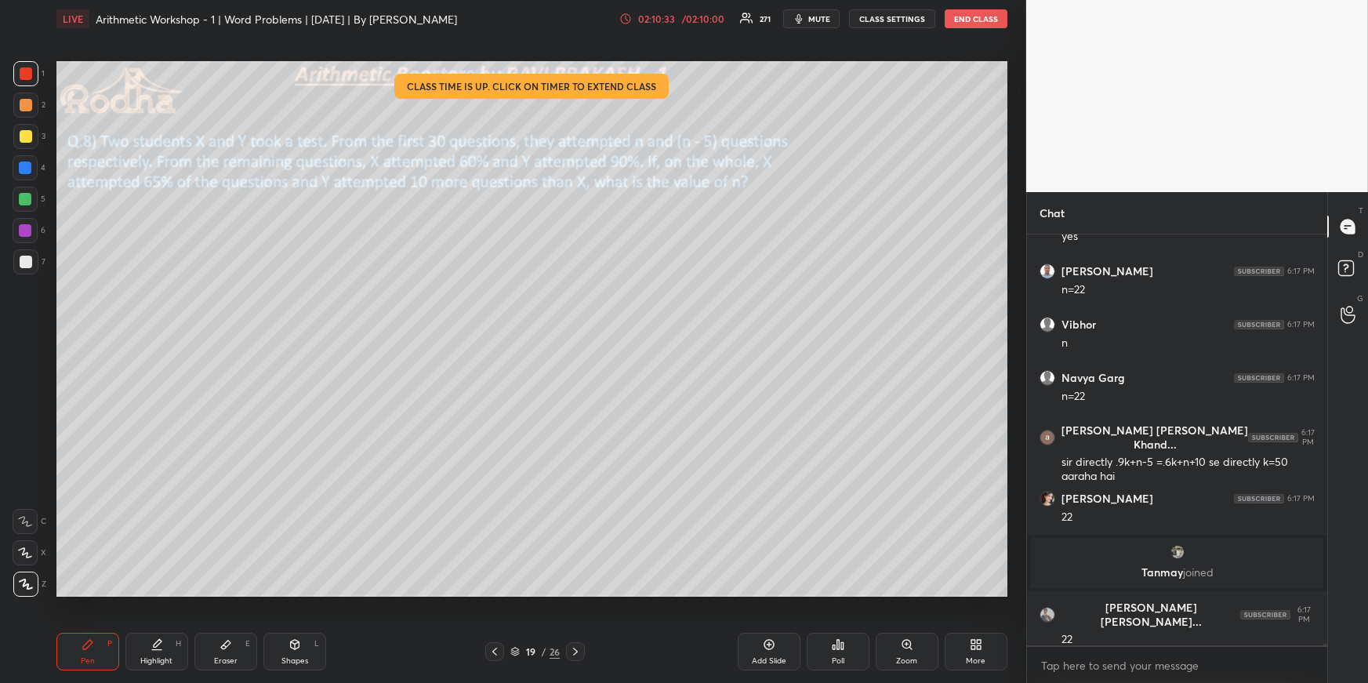
drag, startPoint x: 151, startPoint y: 648, endPoint x: 170, endPoint y: 615, distance: 39.0
click at [152, 650] on icon at bounding box center [157, 644] width 13 height 13
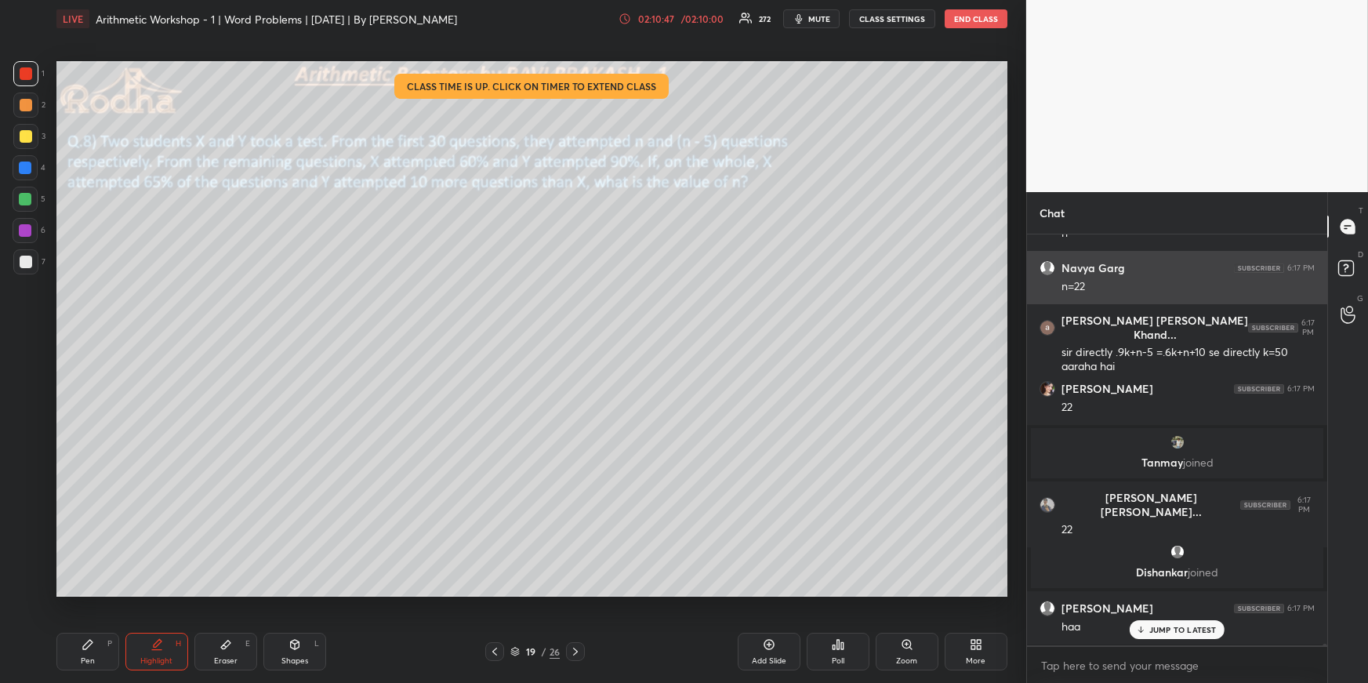
scroll to position [88757, 0]
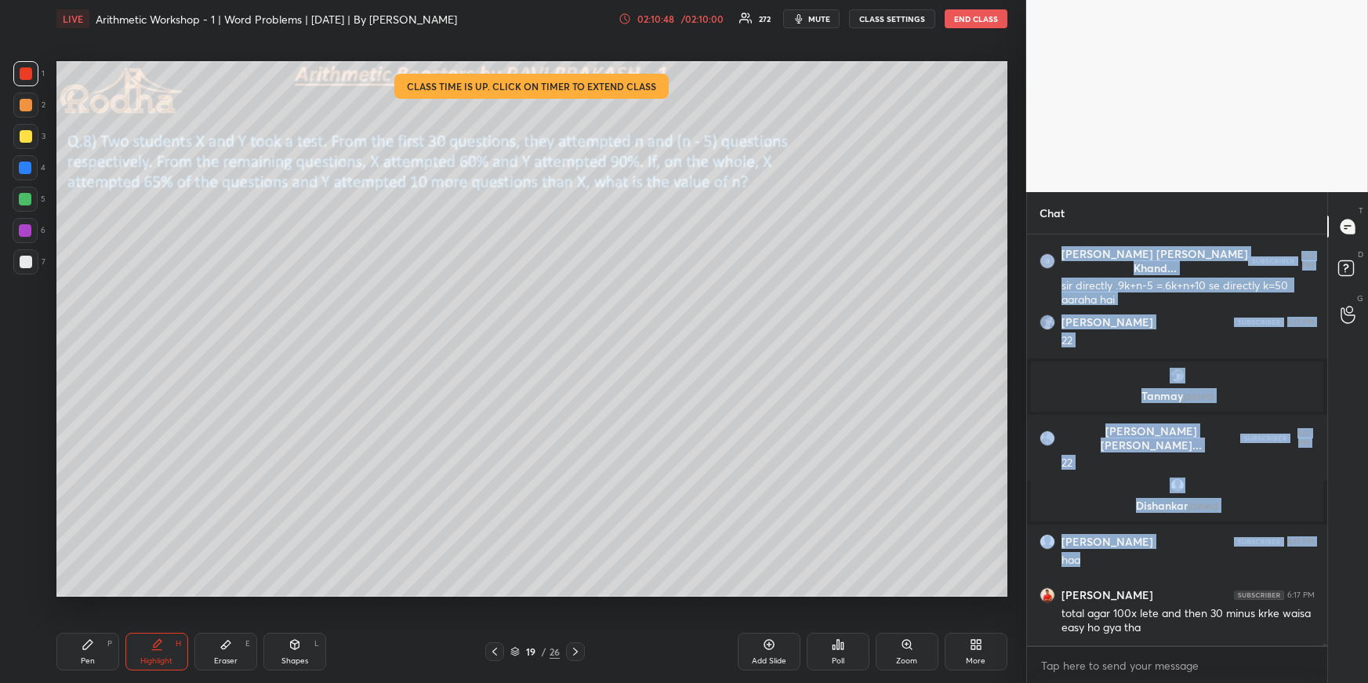
click at [1160, 638] on div "[PERSON_NAME] 6:17 PM n=22 [PERSON_NAME] [PERSON_NAME] Khand... 6:17 PM sir dir…" at bounding box center [1177, 439] width 300 height 411
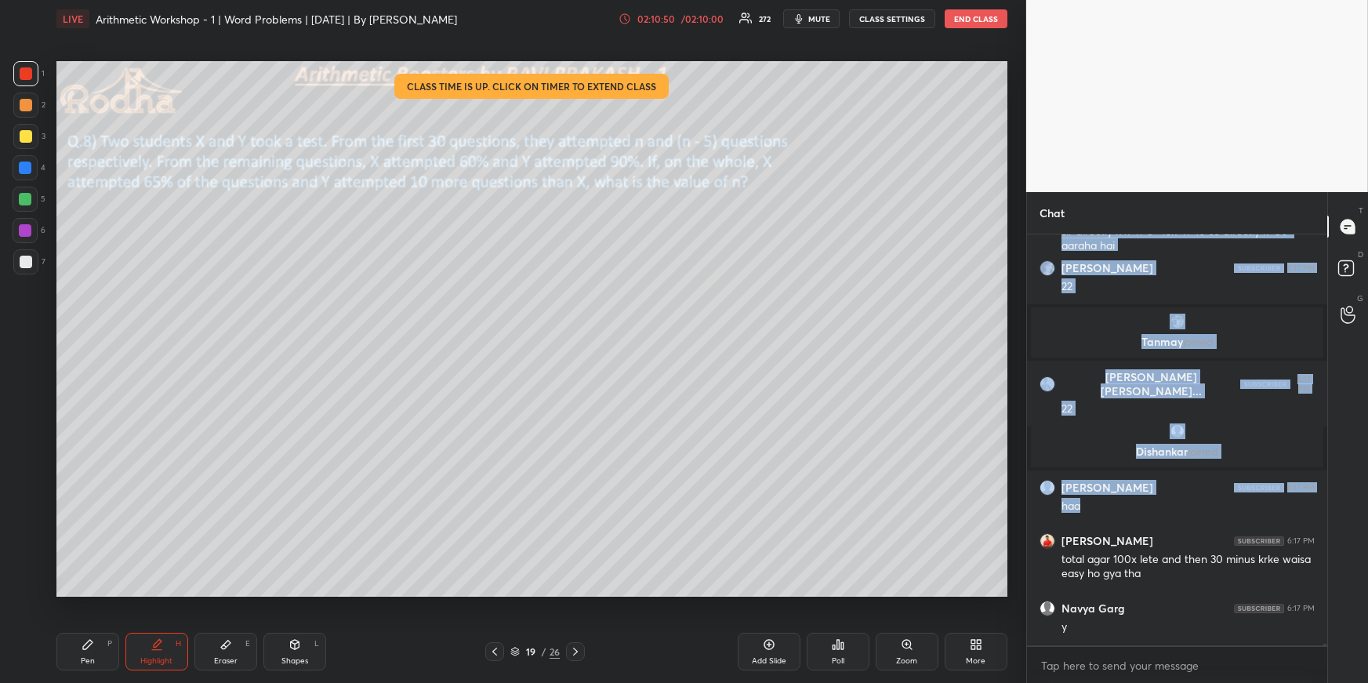
scroll to position [88865, 0]
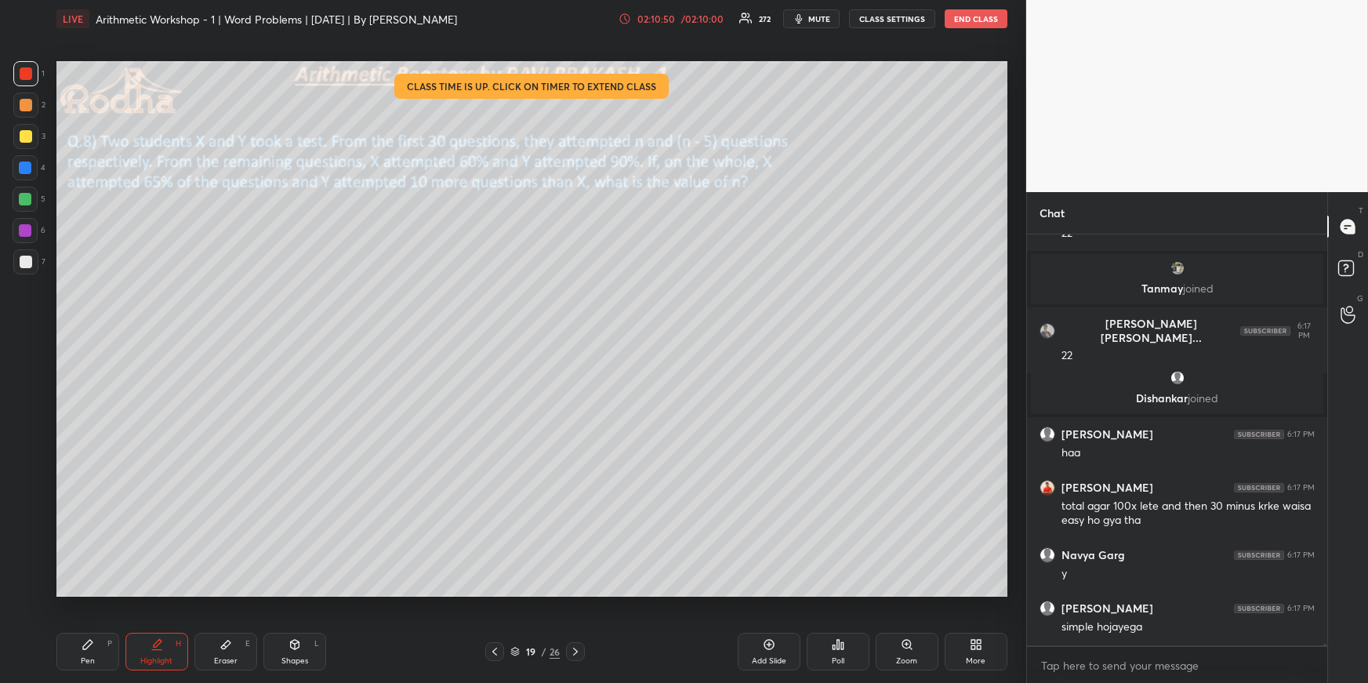
click at [1192, 652] on div "x" at bounding box center [1177, 665] width 300 height 37
drag, startPoint x: 243, startPoint y: 659, endPoint x: 248, endPoint y: 635, distance: 24.0
click at [244, 658] on div "Eraser E" at bounding box center [225, 652] width 63 height 38
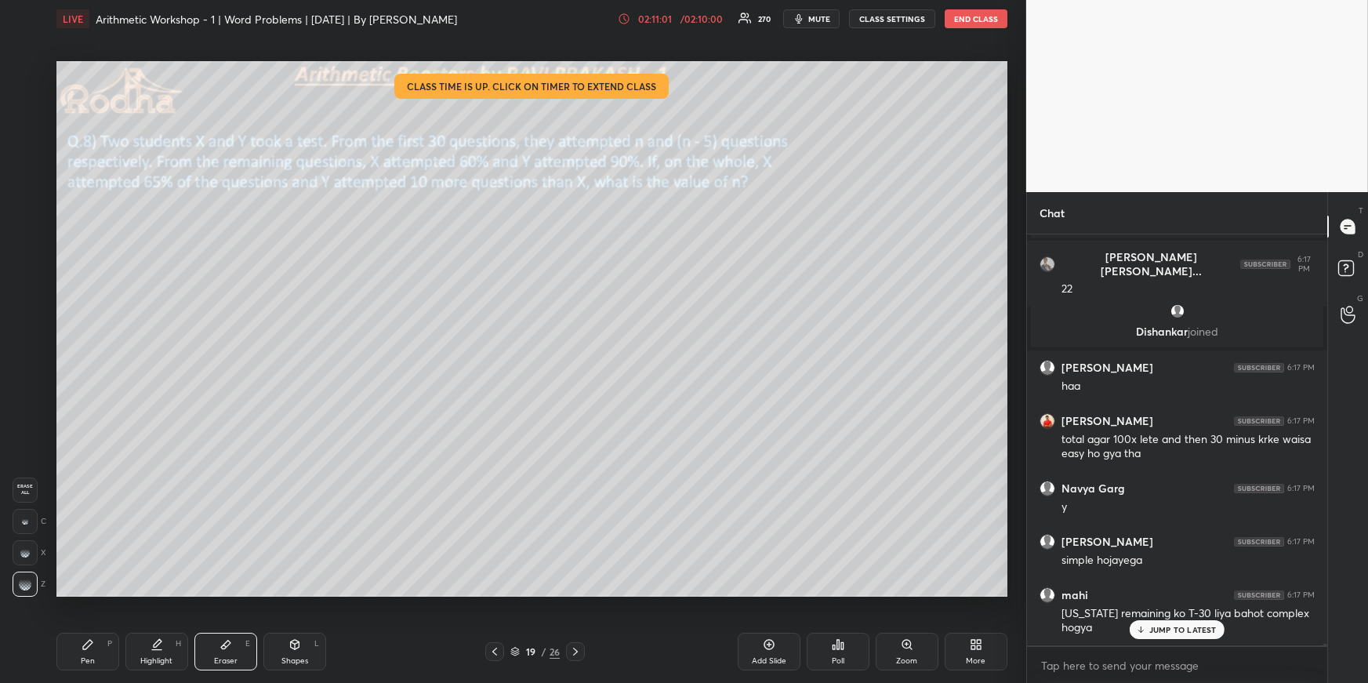
click at [107, 650] on div "Pen P" at bounding box center [87, 652] width 63 height 38
click at [31, 134] on div at bounding box center [25, 136] width 25 height 25
click at [23, 556] on icon at bounding box center [25, 552] width 14 height 11
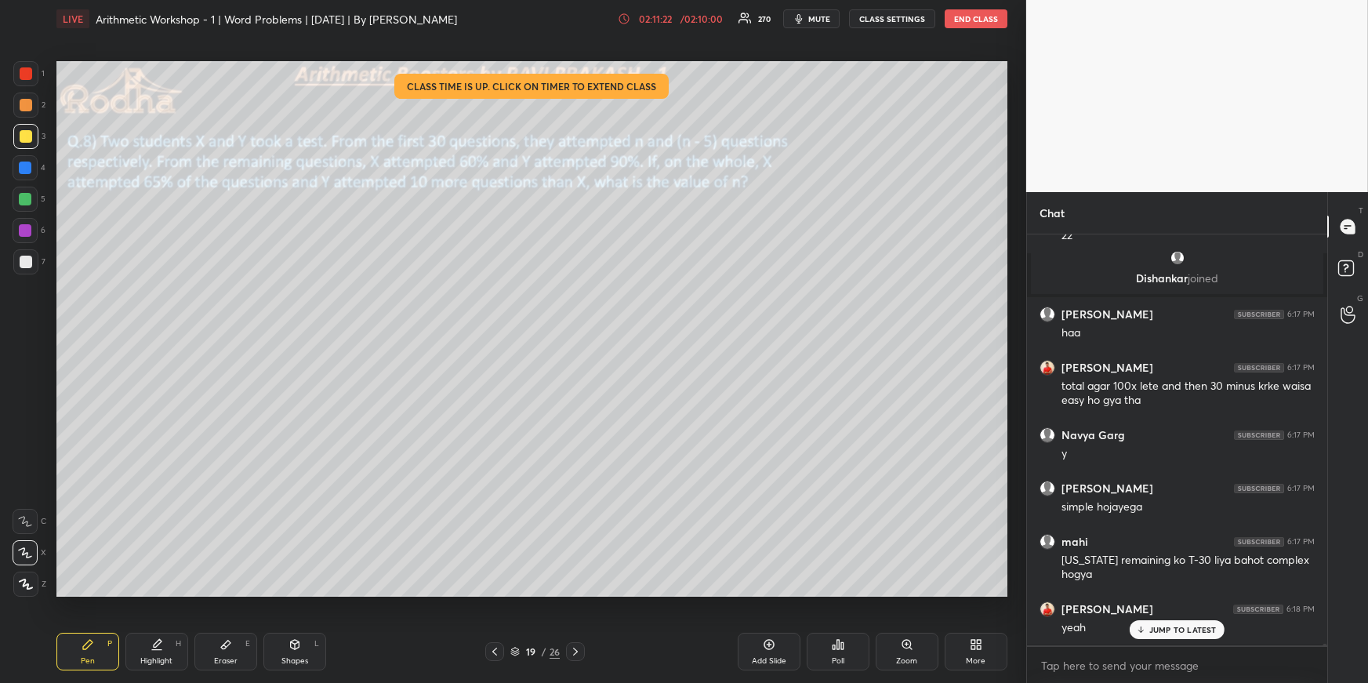
click at [226, 646] on icon at bounding box center [225, 645] width 9 height 9
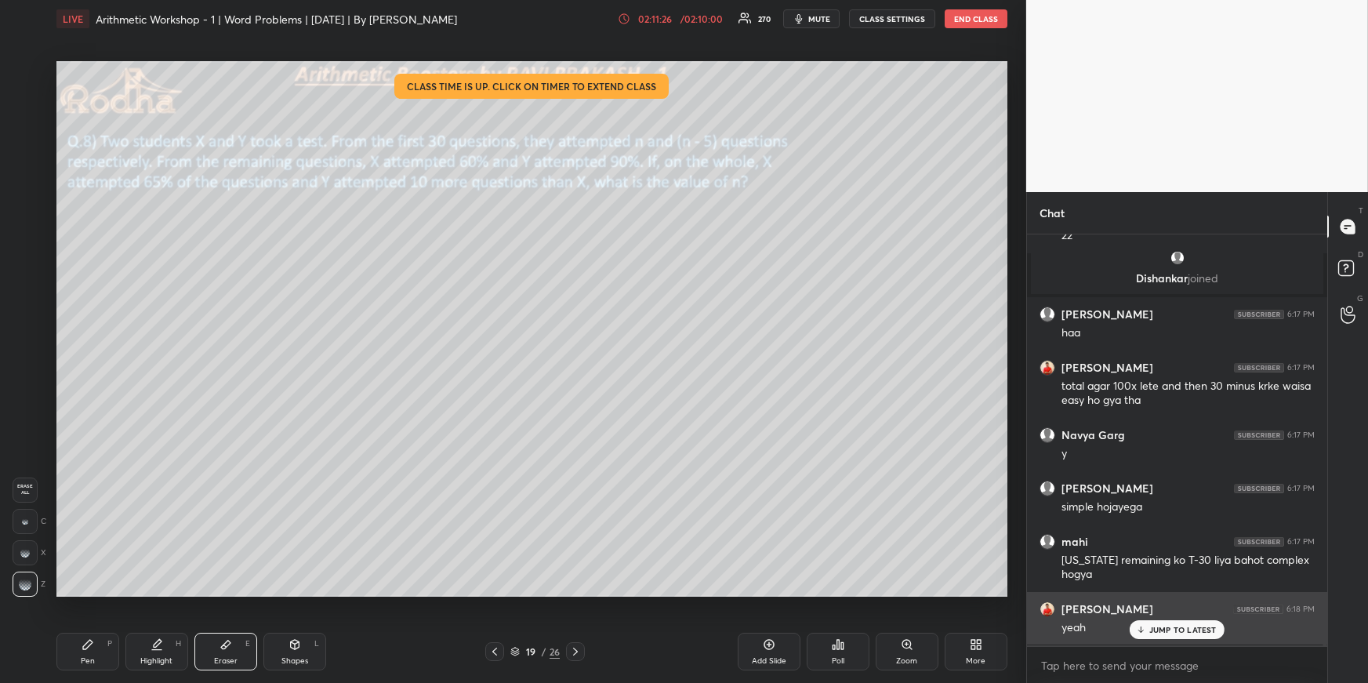
click at [1173, 631] on p "JUMP TO LATEST" at bounding box center [1183, 629] width 67 height 9
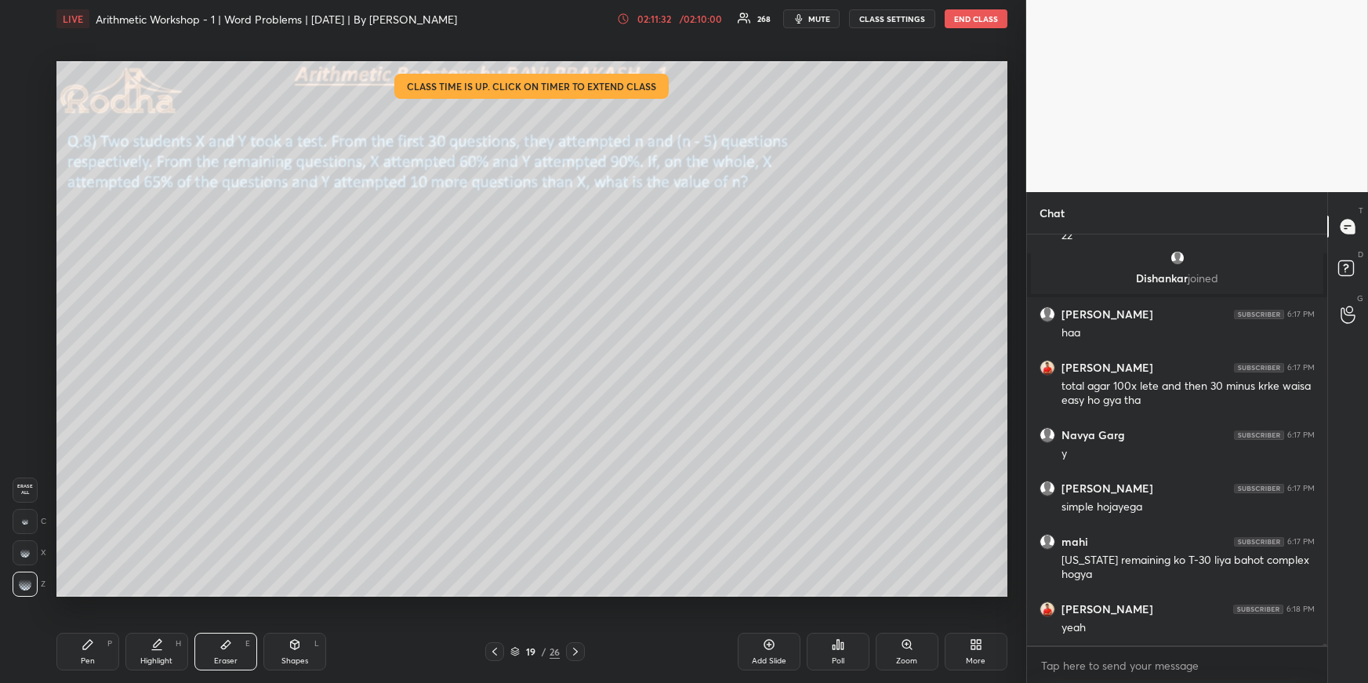
click at [96, 653] on div "Pen P" at bounding box center [87, 652] width 63 height 38
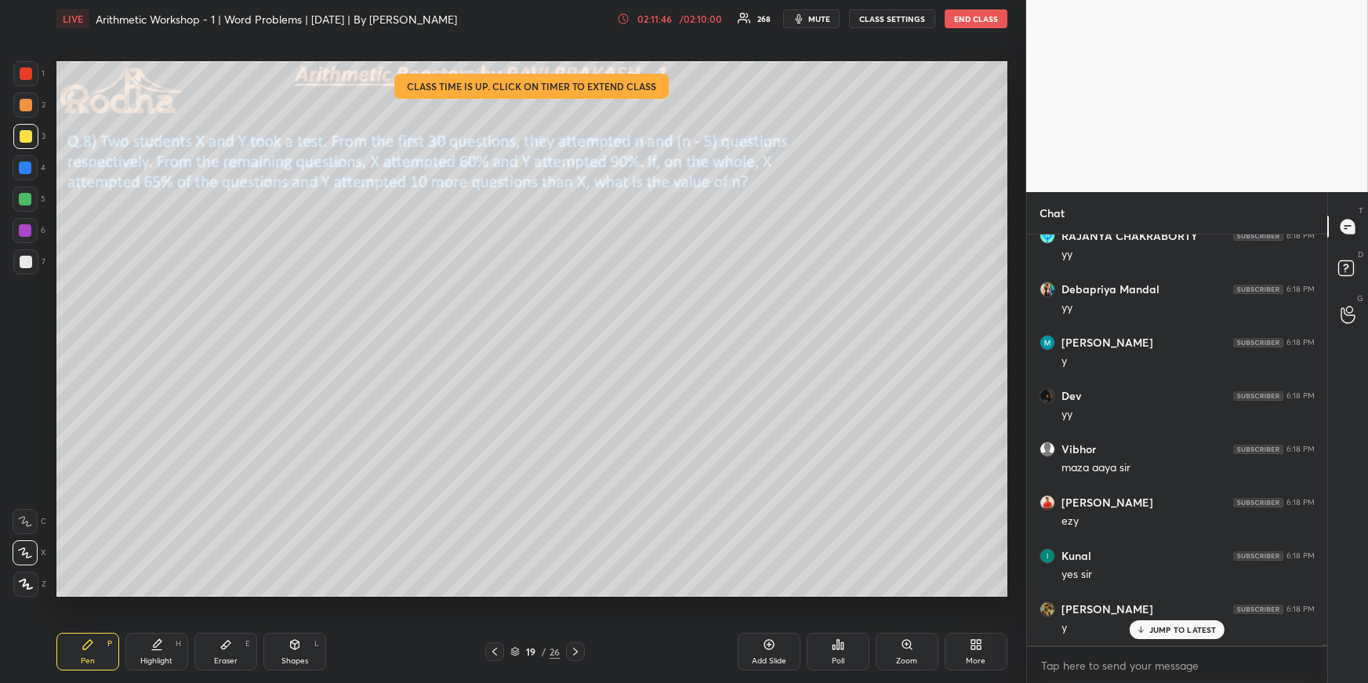
scroll to position [90161, 0]
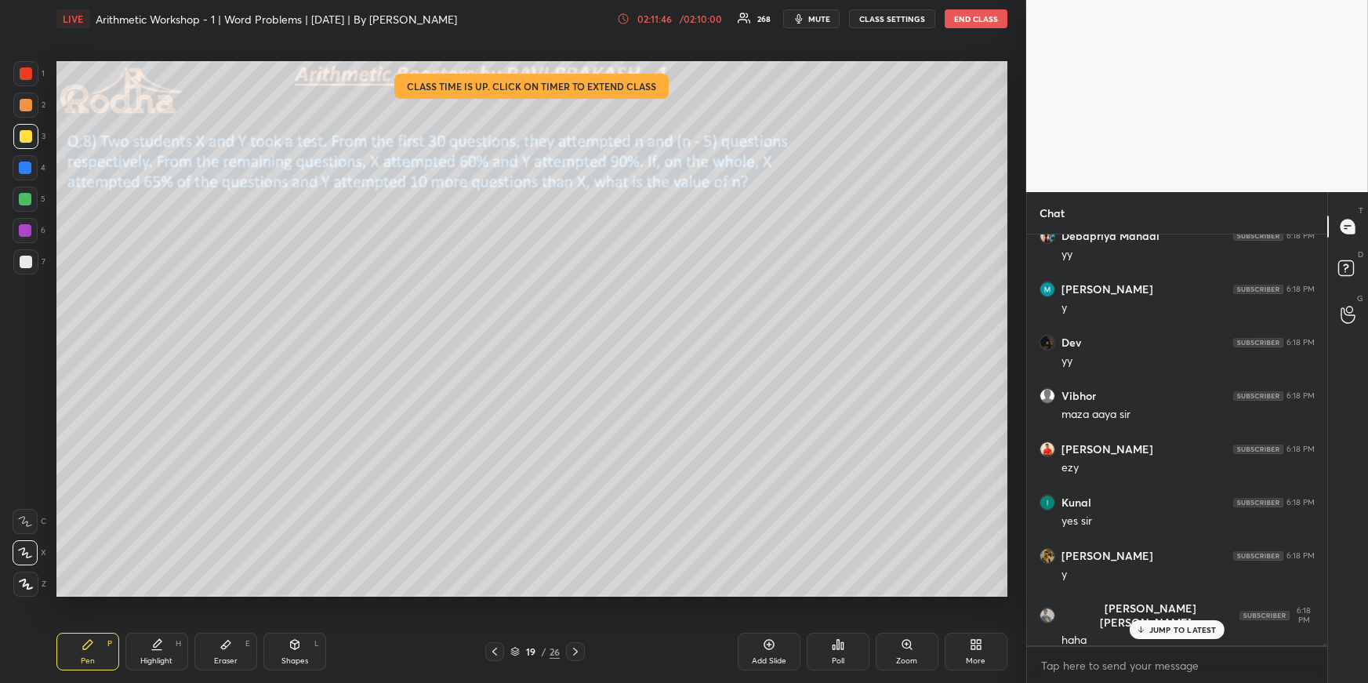
click at [582, 647] on div at bounding box center [575, 651] width 19 height 19
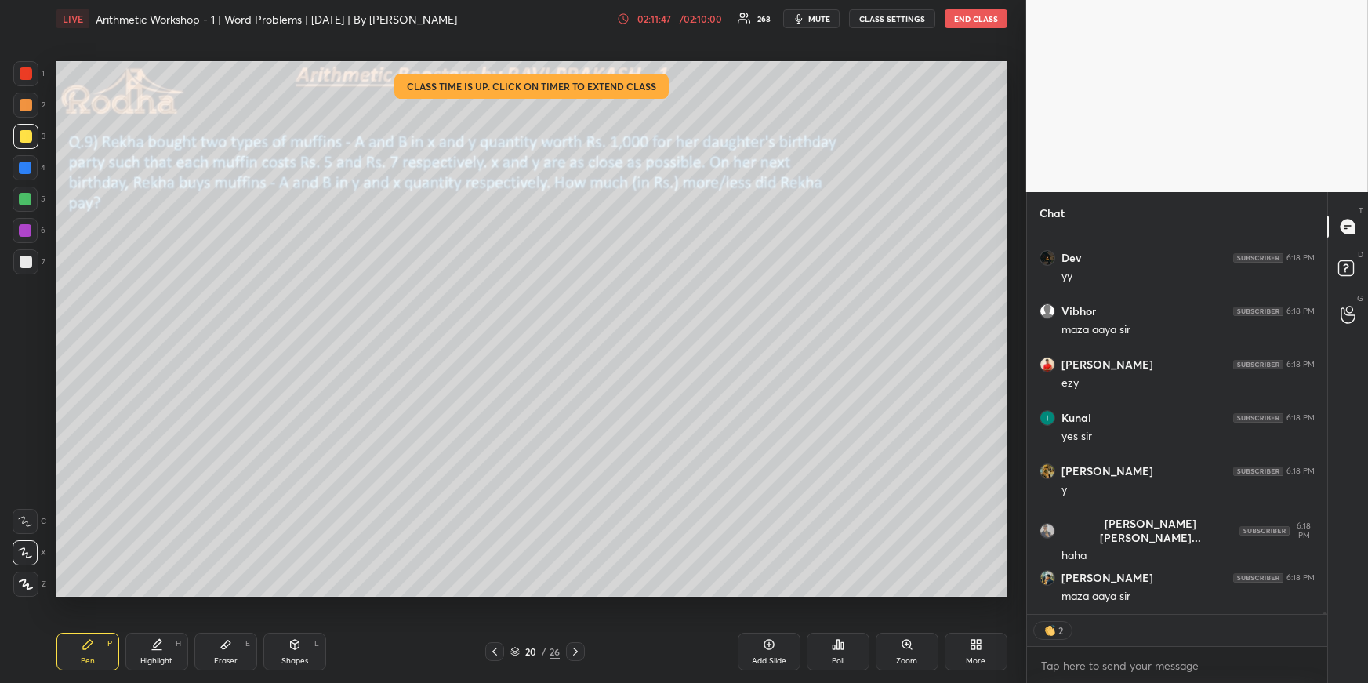
click at [90, 651] on div "Pen P" at bounding box center [87, 652] width 63 height 38
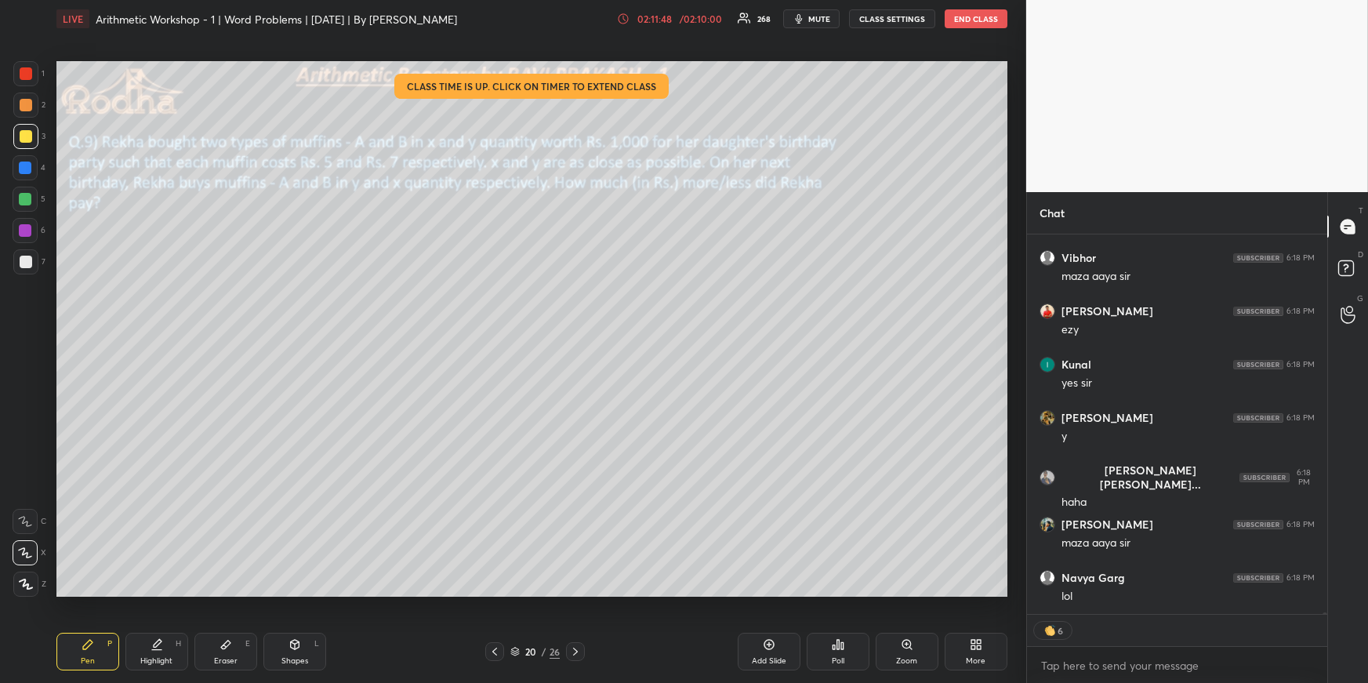
click at [34, 200] on div at bounding box center [25, 199] width 25 height 25
click at [27, 261] on div at bounding box center [26, 262] width 13 height 13
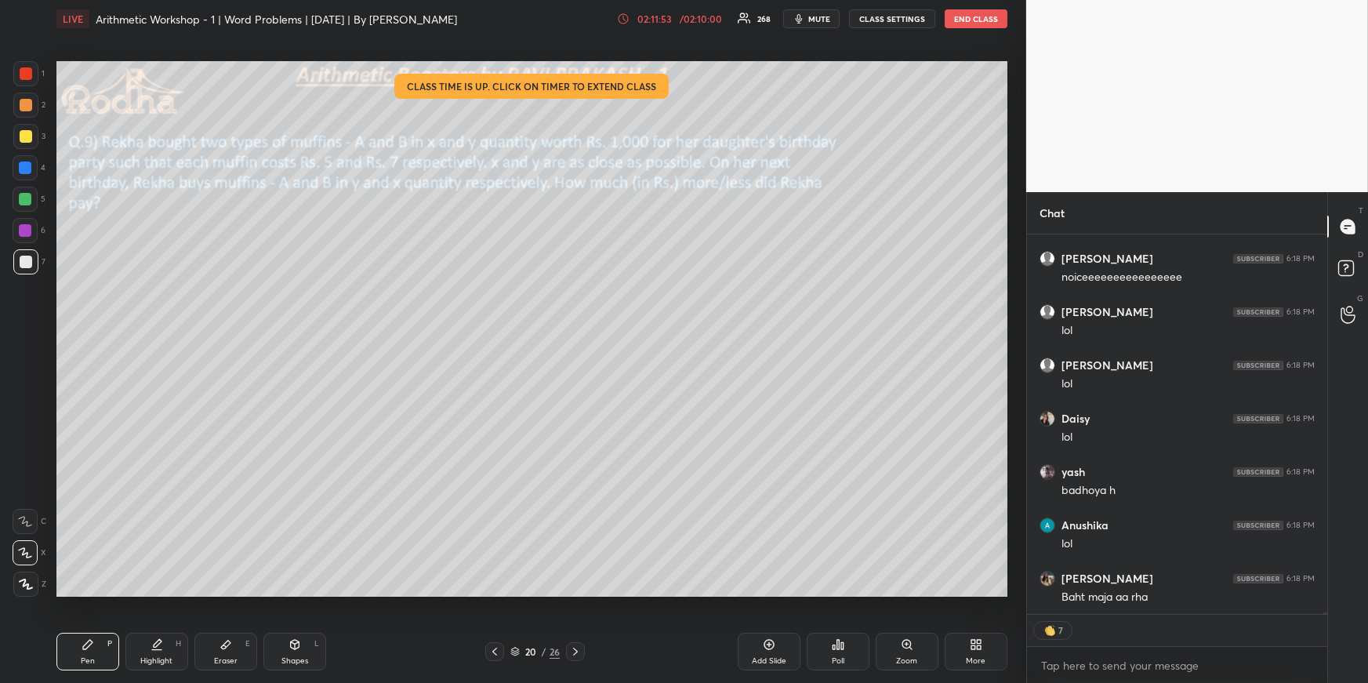
scroll to position [90725, 0]
drag, startPoint x: 31, startPoint y: 584, endPoint x: 55, endPoint y: 576, distance: 24.8
click at [31, 583] on icon at bounding box center [26, 584] width 14 height 11
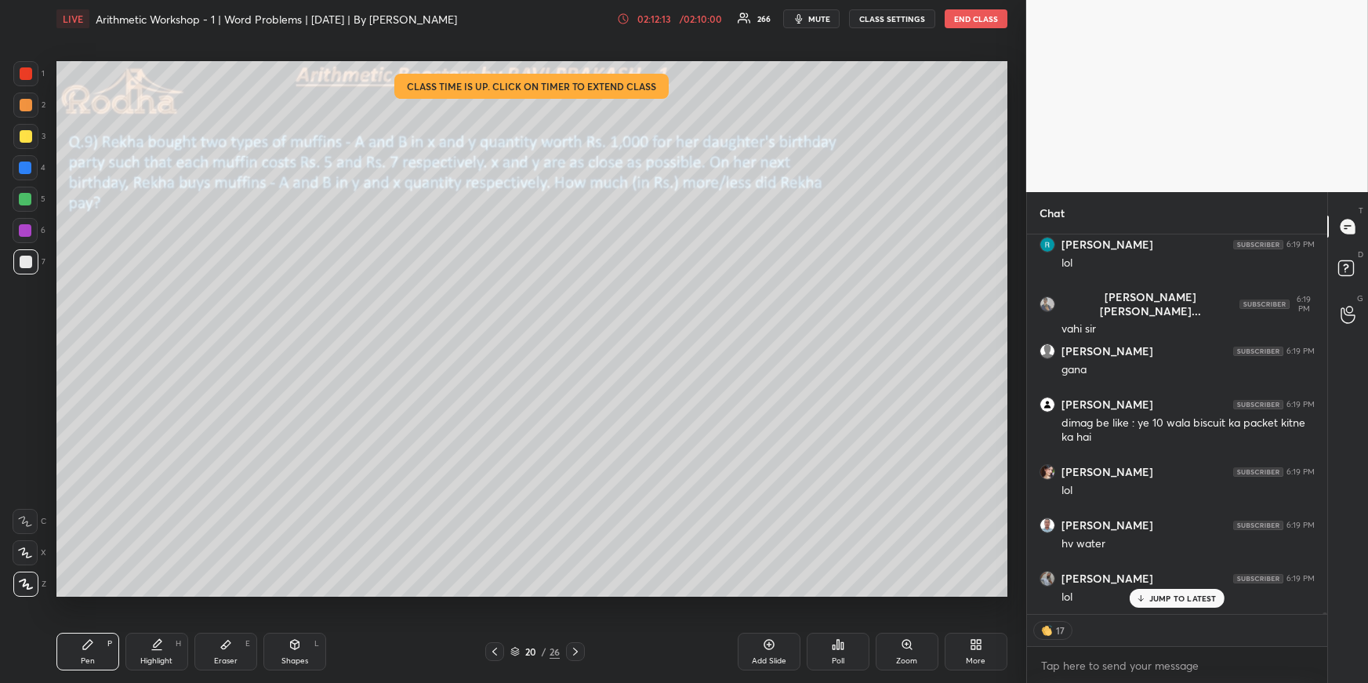
scroll to position [92236, 0]
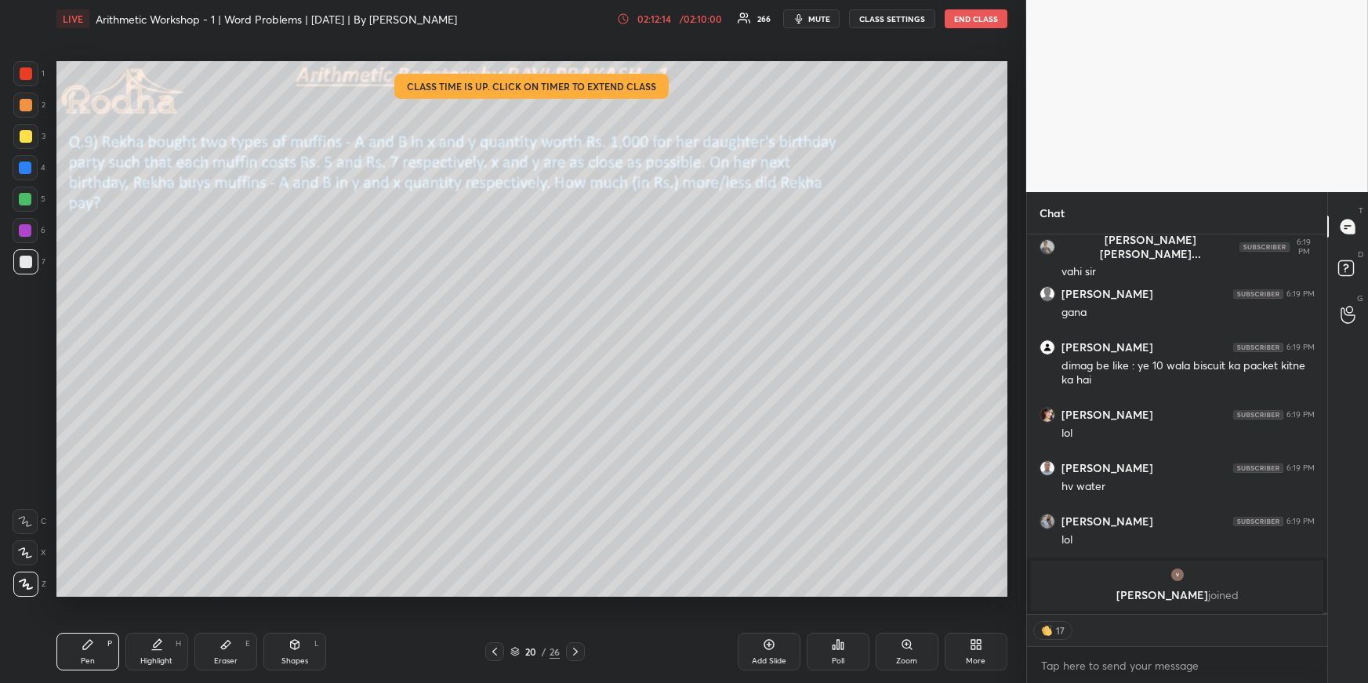
click at [165, 657] on div "Highlight" at bounding box center [156, 661] width 32 height 8
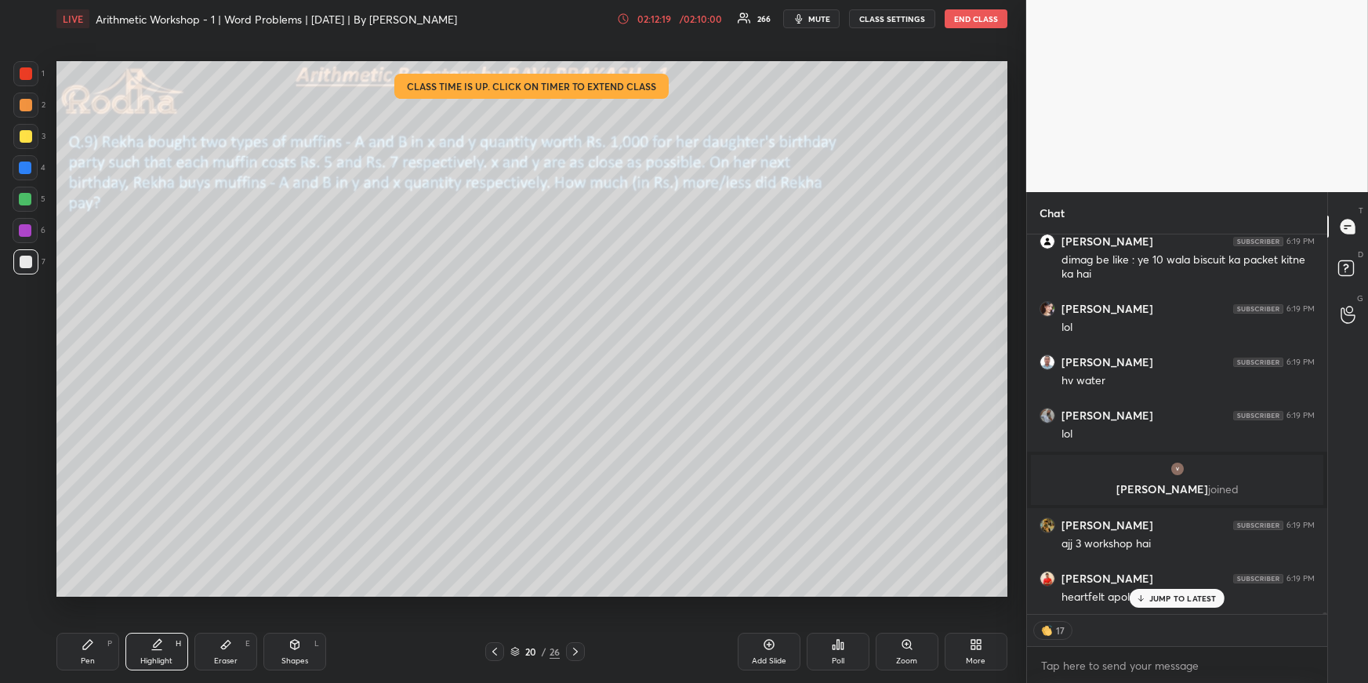
scroll to position [92398, 0]
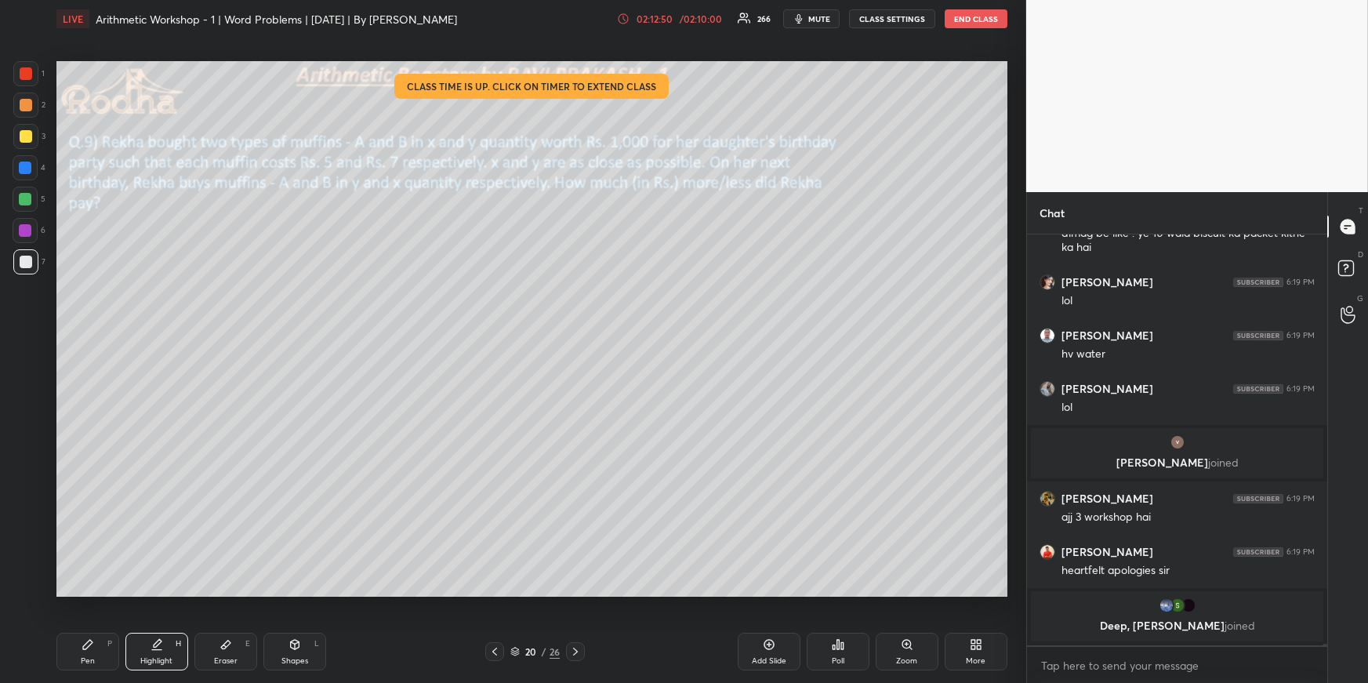
drag, startPoint x: 93, startPoint y: 657, endPoint x: 104, endPoint y: 627, distance: 31.8
click at [93, 658] on div "Pen" at bounding box center [88, 661] width 14 height 8
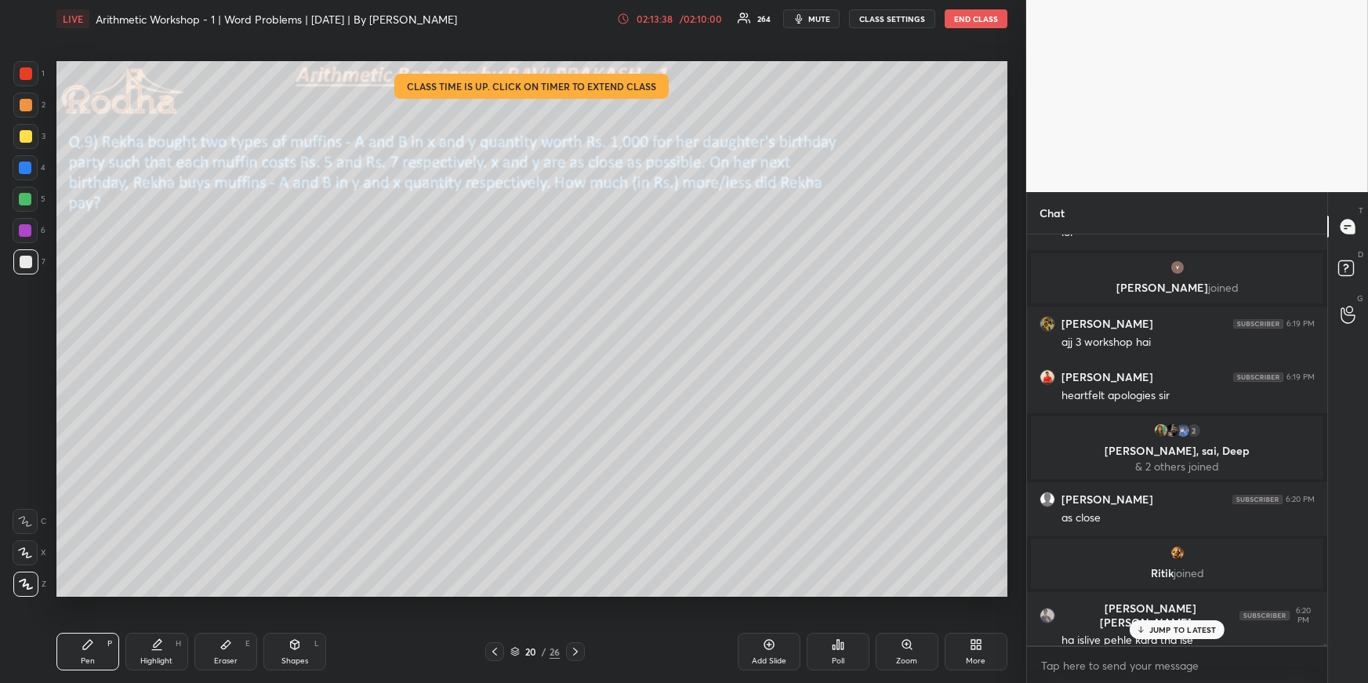
scroll to position [91524, 0]
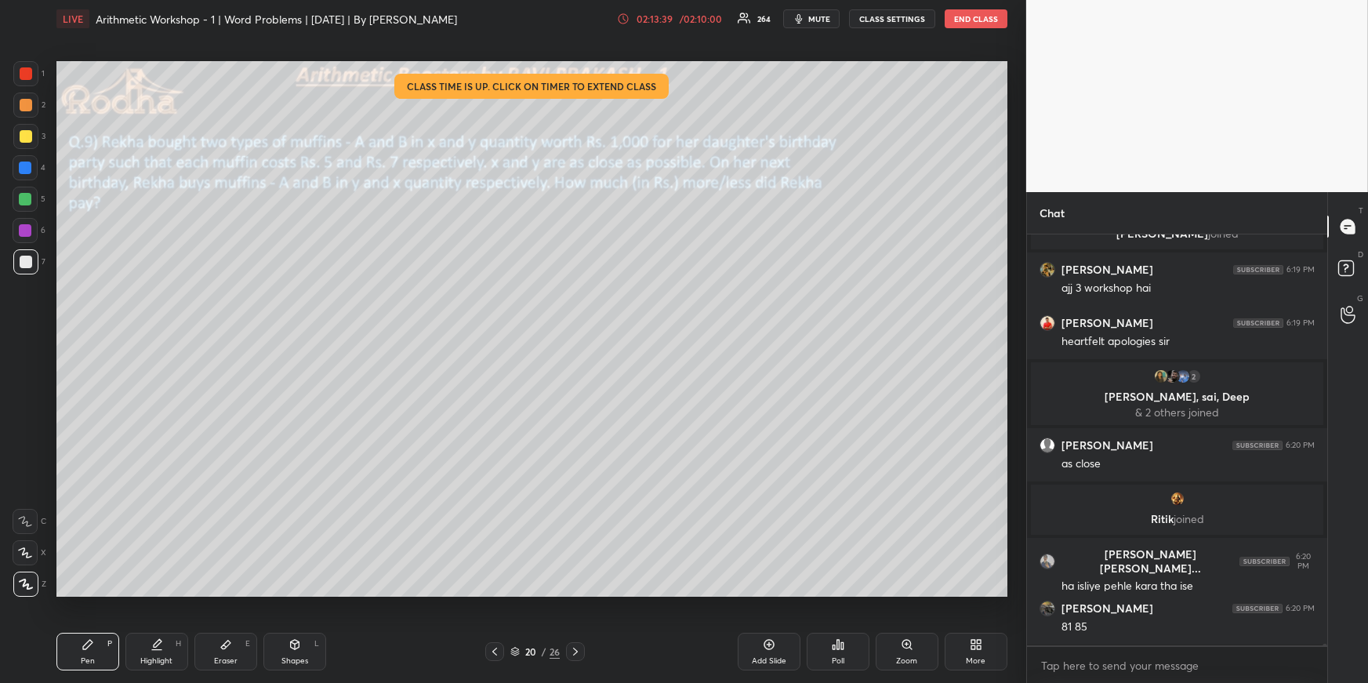
click at [26, 135] on div at bounding box center [26, 136] width 13 height 13
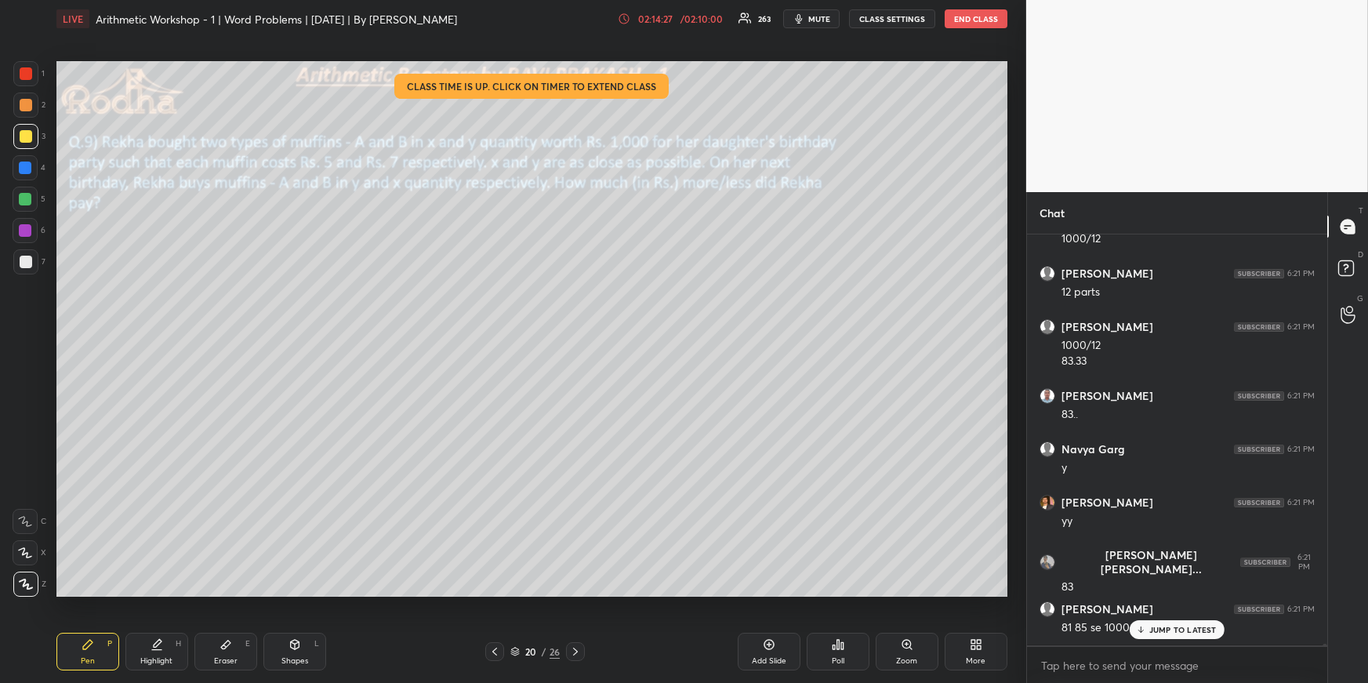
scroll to position [92380, 0]
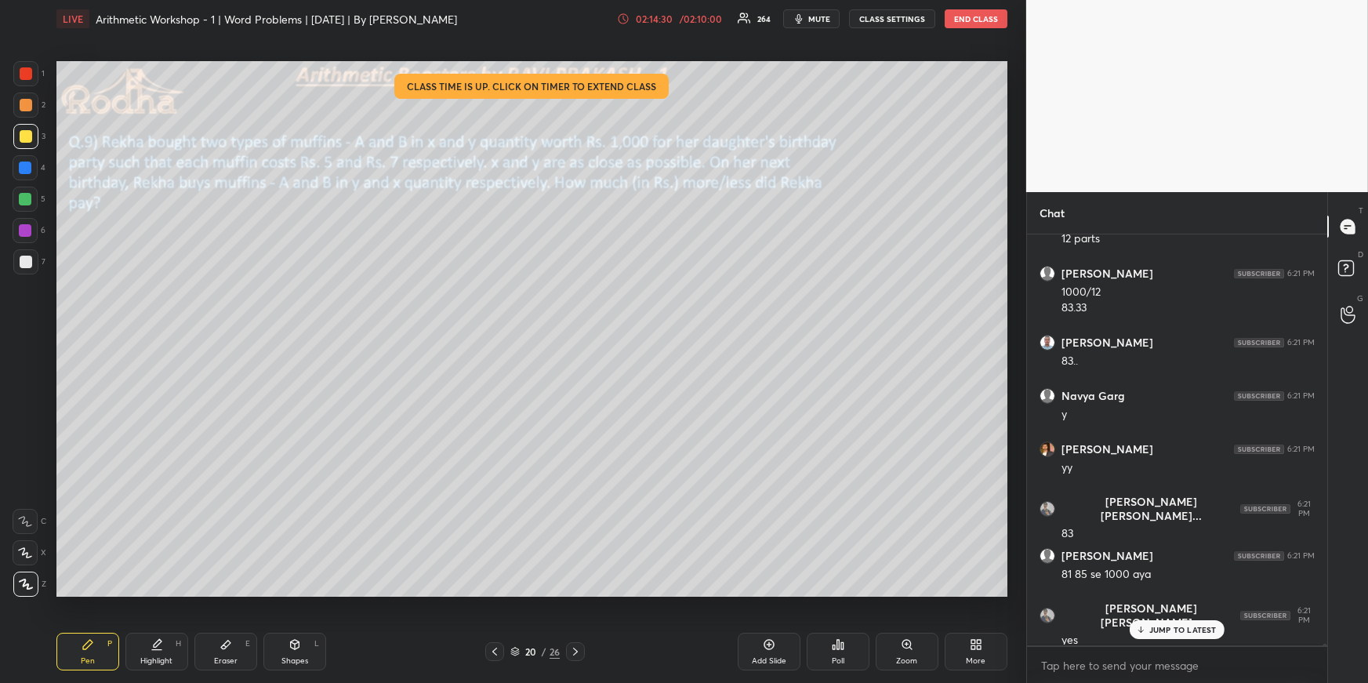
click at [28, 204] on div at bounding box center [25, 199] width 13 height 13
drag, startPoint x: 25, startPoint y: 129, endPoint x: 24, endPoint y: 150, distance: 20.4
click at [24, 131] on div at bounding box center [25, 136] width 25 height 25
click at [141, 647] on div "Highlight H" at bounding box center [156, 652] width 63 height 38
drag, startPoint x: 94, startPoint y: 642, endPoint x: 96, endPoint y: 612, distance: 30.7
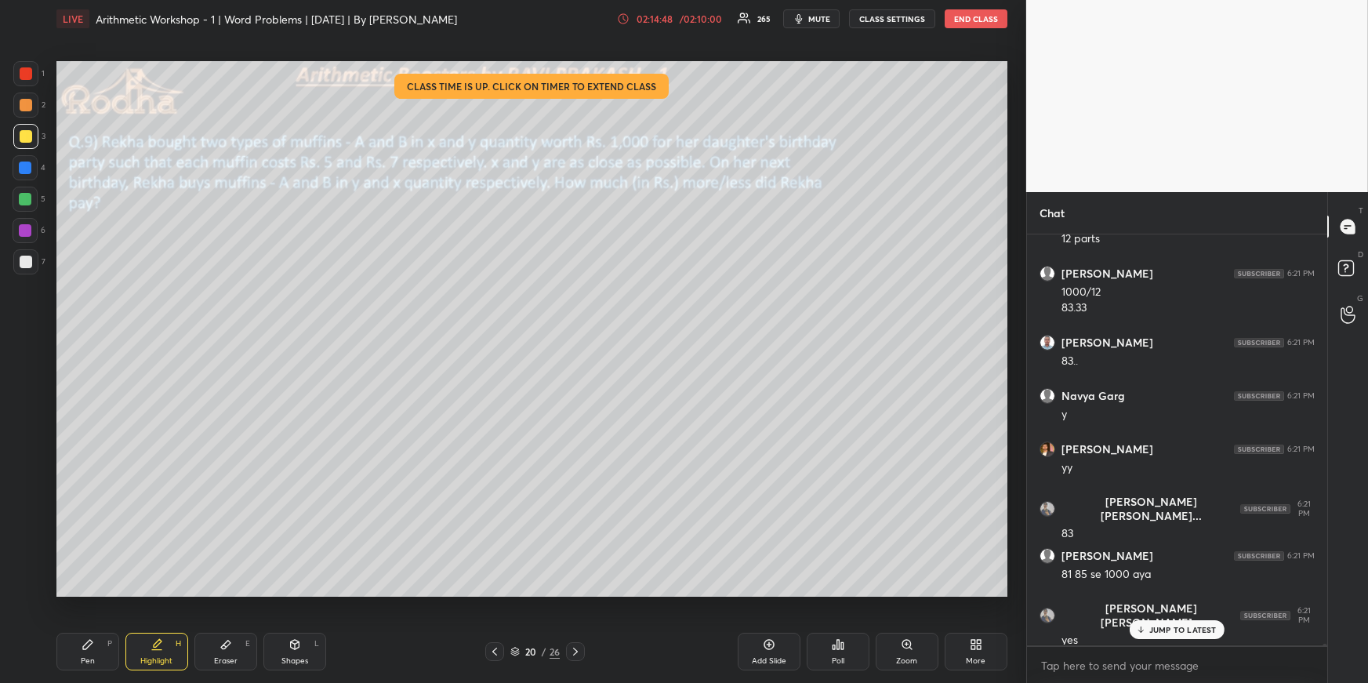
click at [93, 643] on div "Pen P" at bounding box center [87, 652] width 63 height 38
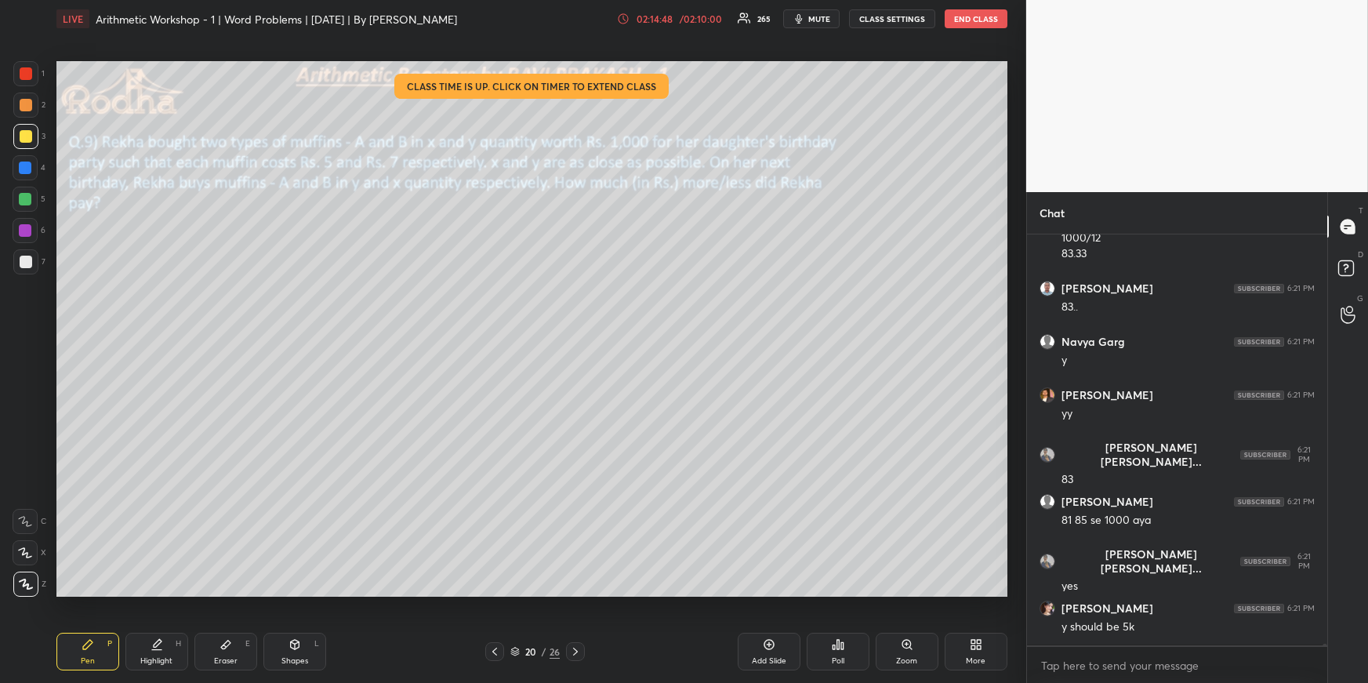
click at [29, 192] on div at bounding box center [25, 199] width 25 height 25
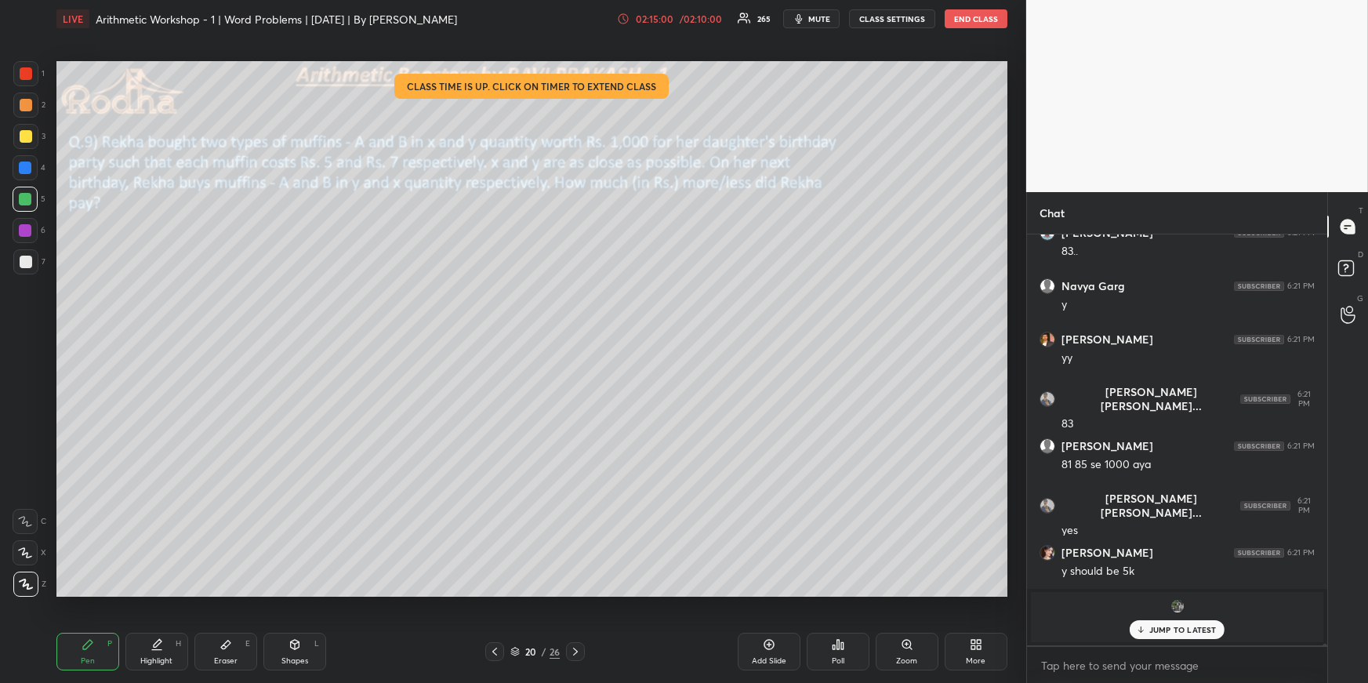
scroll to position [92370, 0]
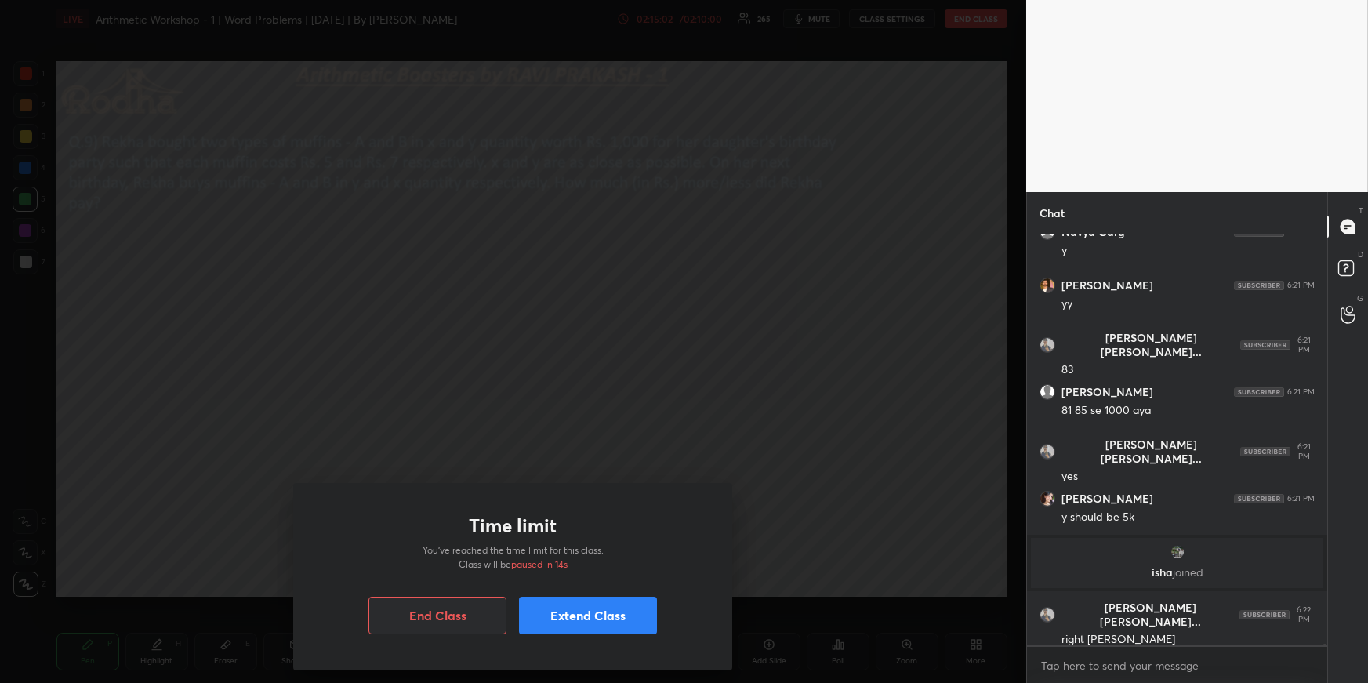
click at [634, 615] on button "Extend Class" at bounding box center [588, 616] width 138 height 38
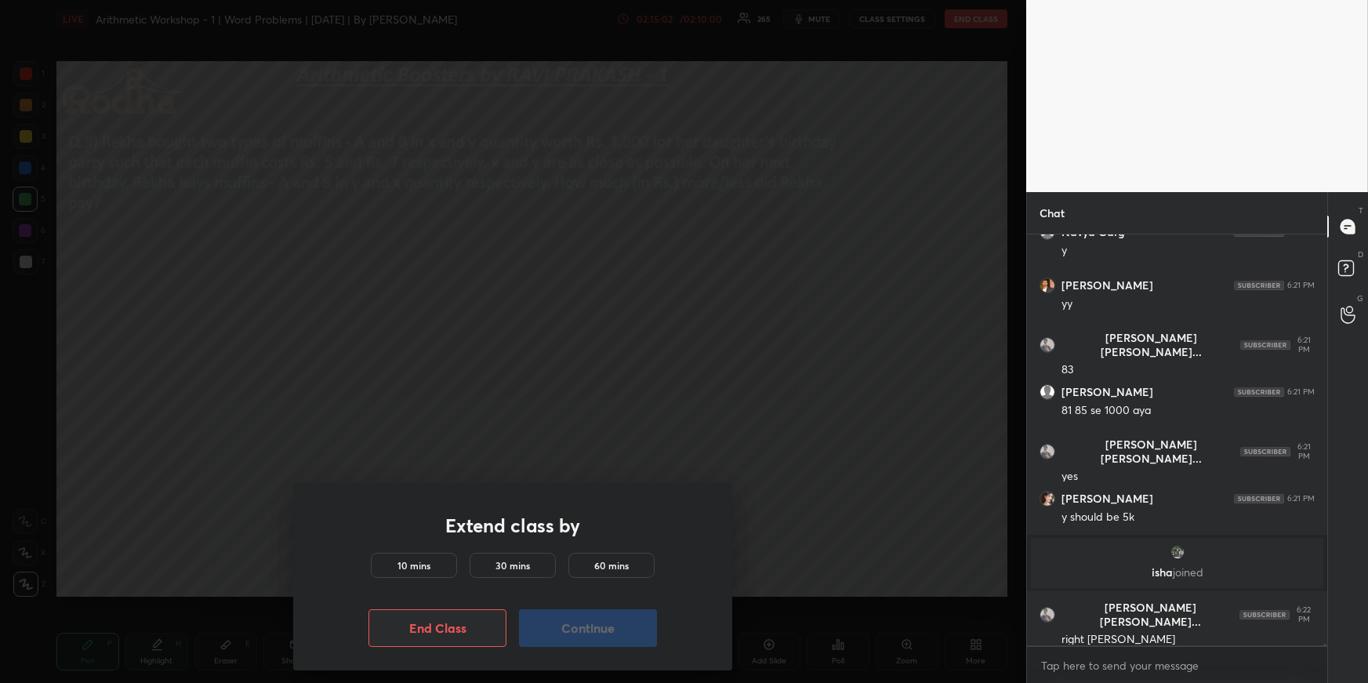
click at [416, 568] on h5 "10 mins" at bounding box center [414, 565] width 33 height 14
click at [561, 627] on button "Continue" at bounding box center [588, 628] width 138 height 38
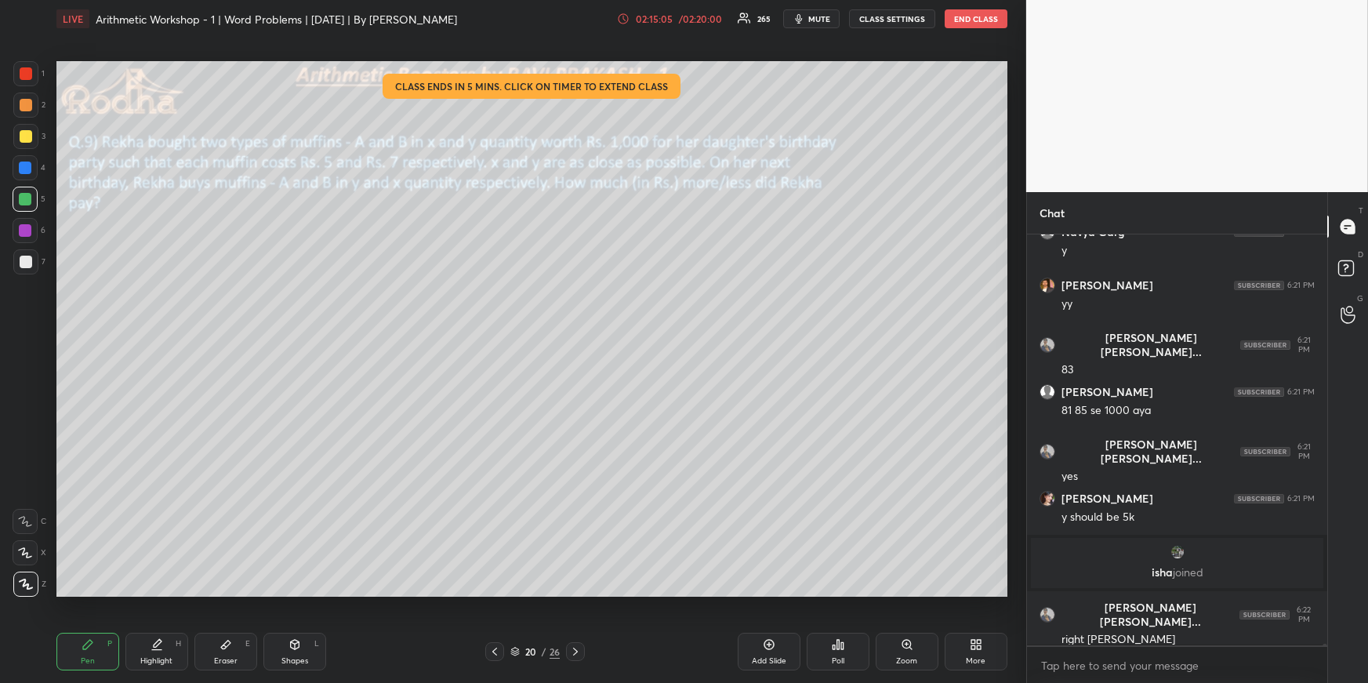
scroll to position [92423, 0]
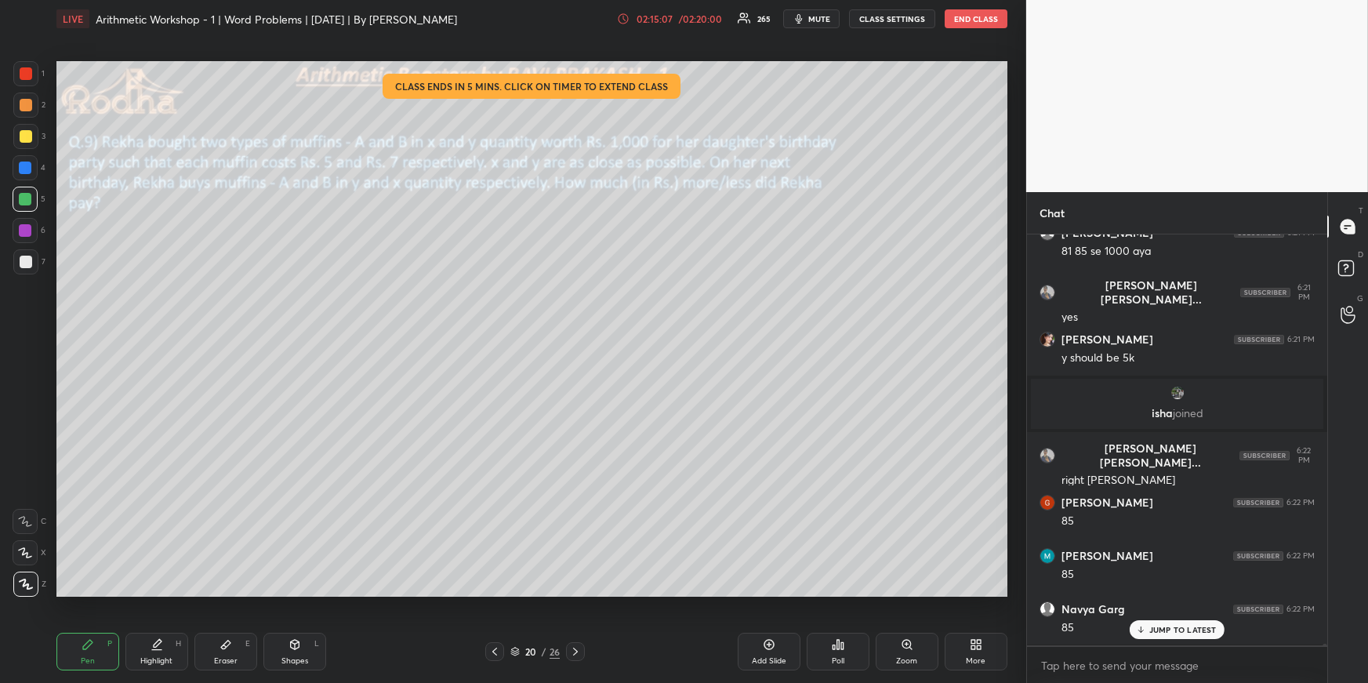
click at [26, 136] on div at bounding box center [26, 136] width 13 height 13
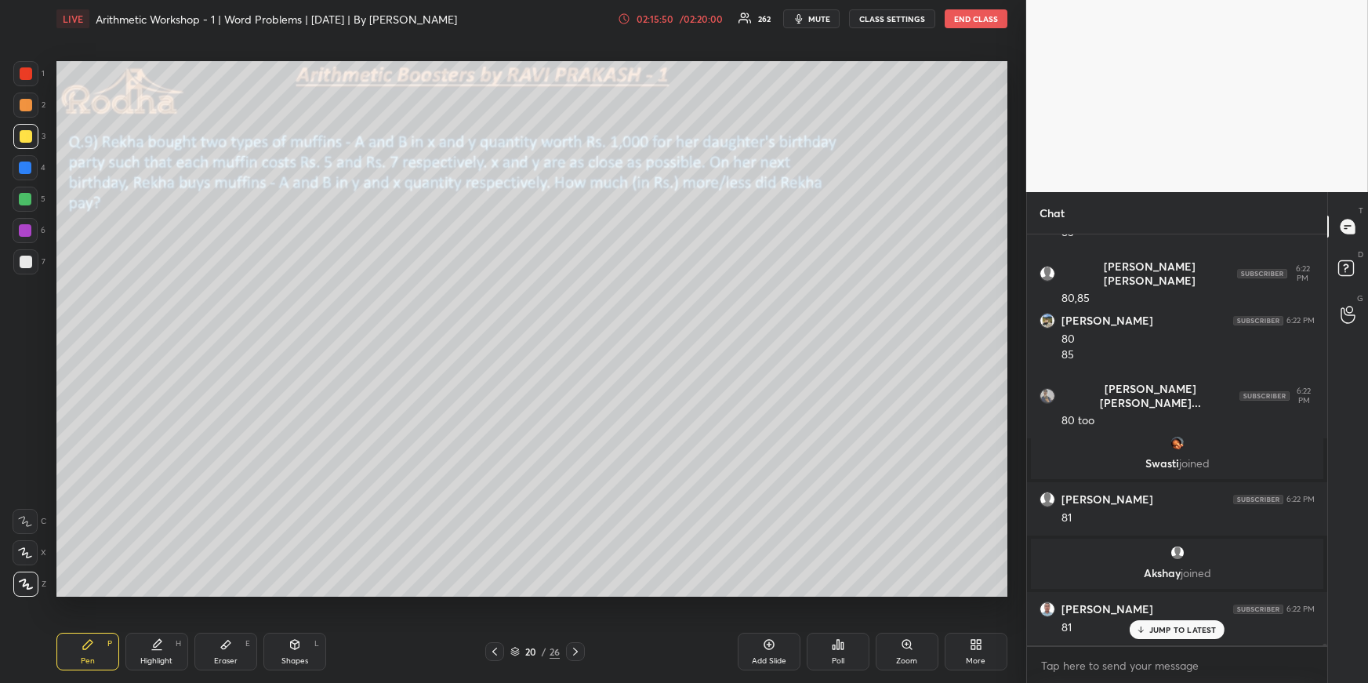
scroll to position [93564, 0]
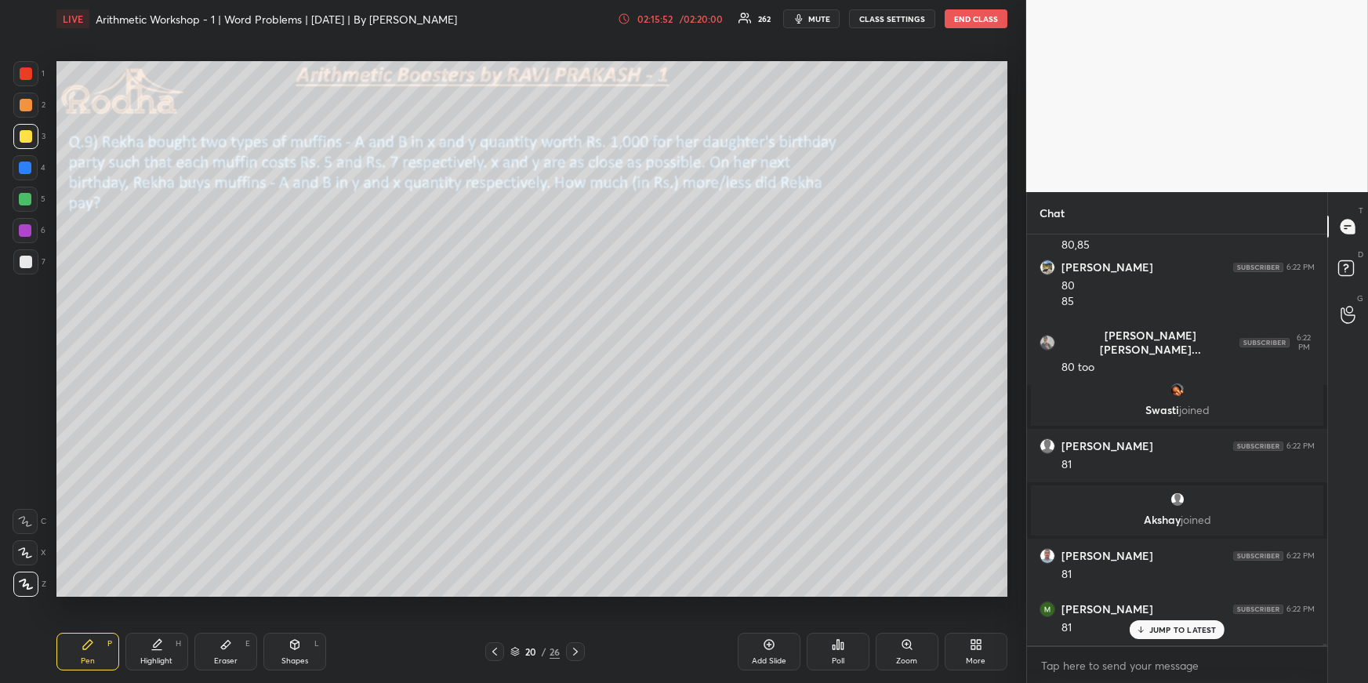
click at [27, 169] on div at bounding box center [25, 168] width 13 height 13
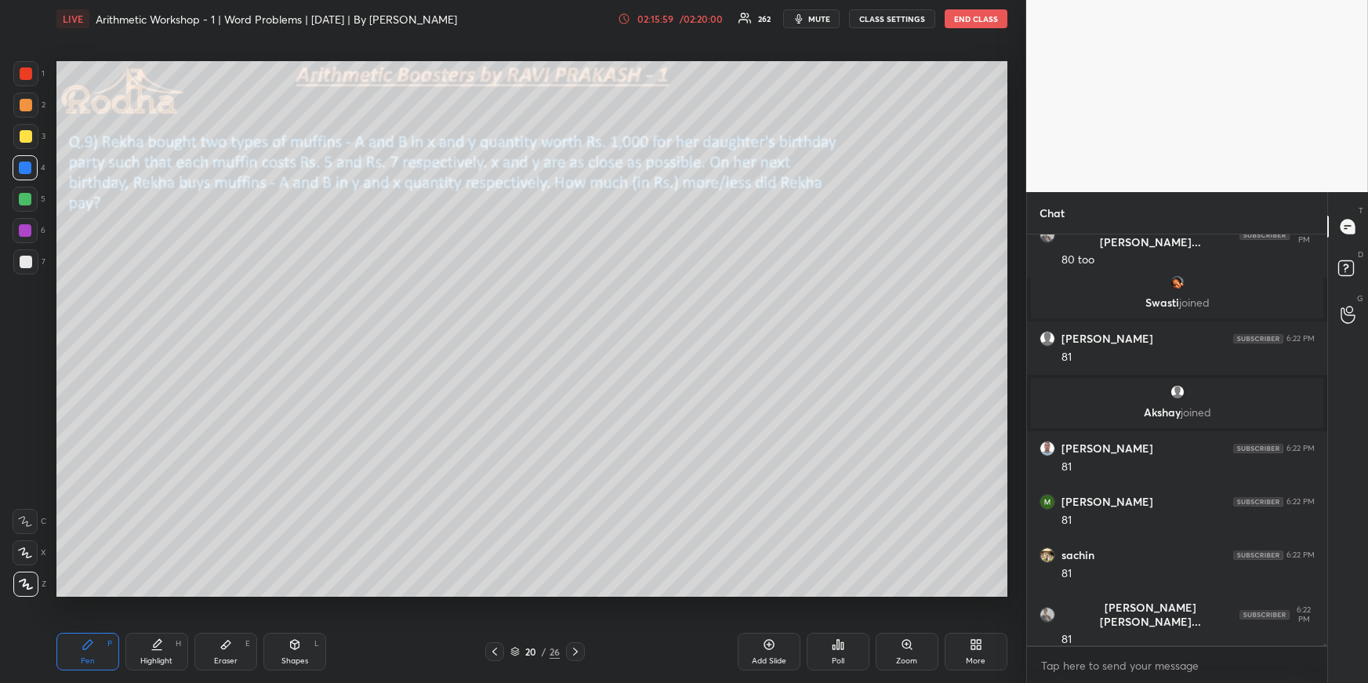
scroll to position [93725, 0]
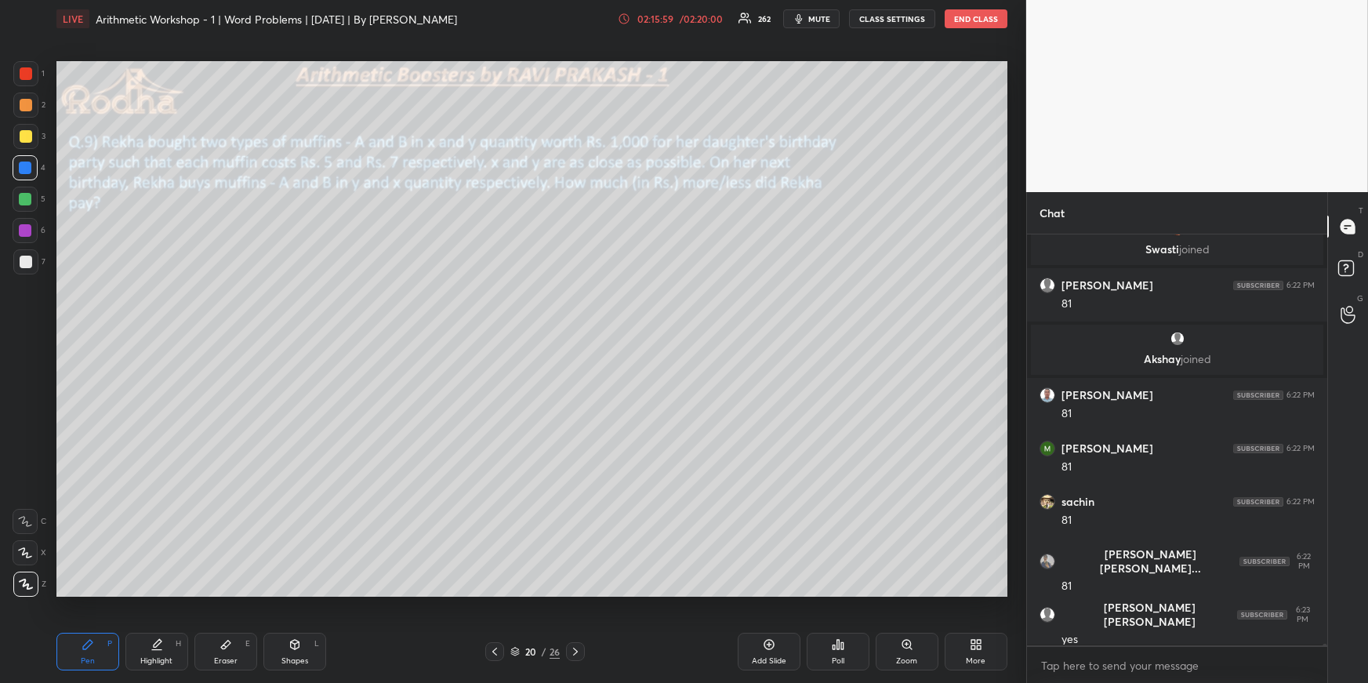
click at [155, 648] on icon at bounding box center [157, 644] width 13 height 13
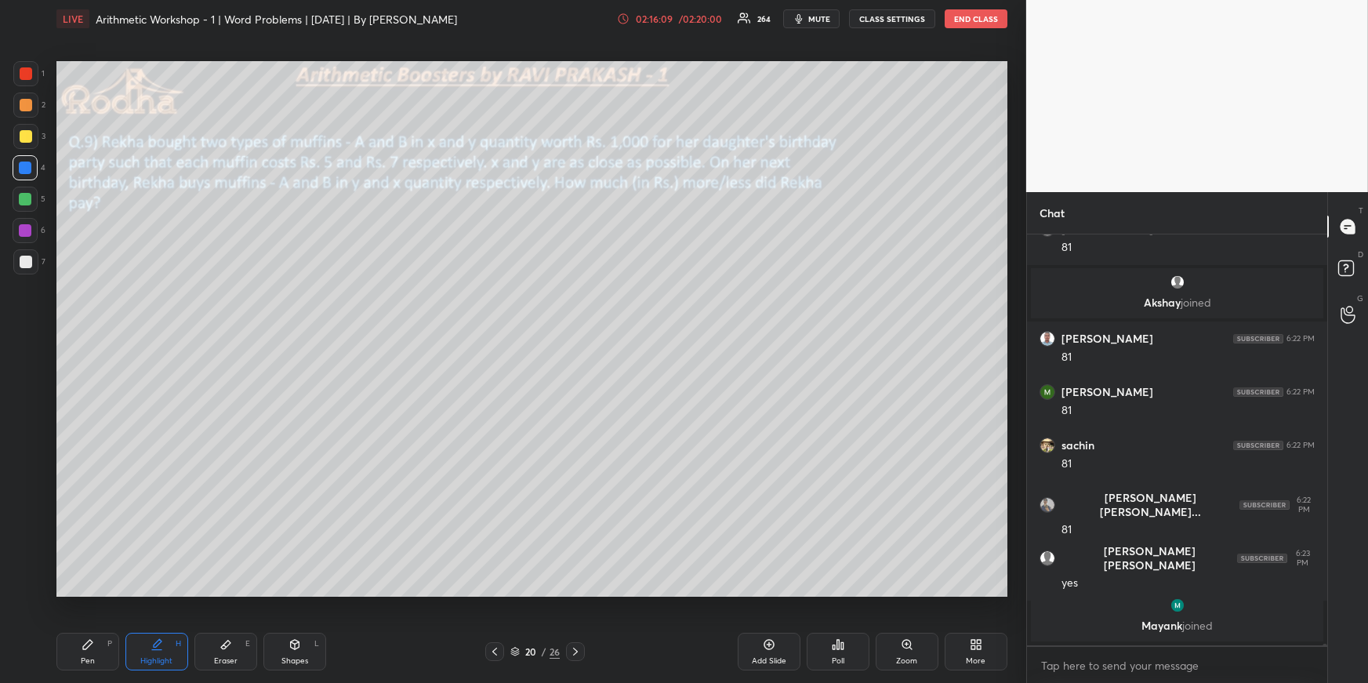
click at [99, 650] on div "Pen P" at bounding box center [87, 652] width 63 height 38
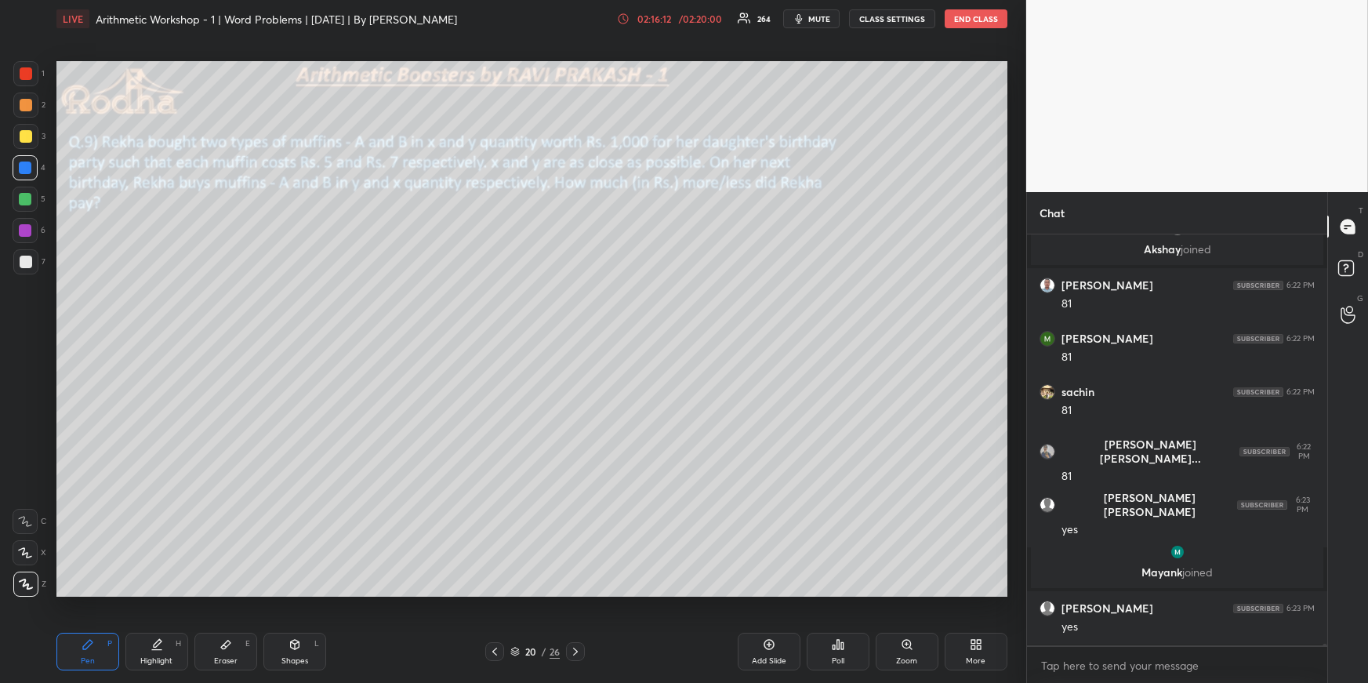
scroll to position [93513, 0]
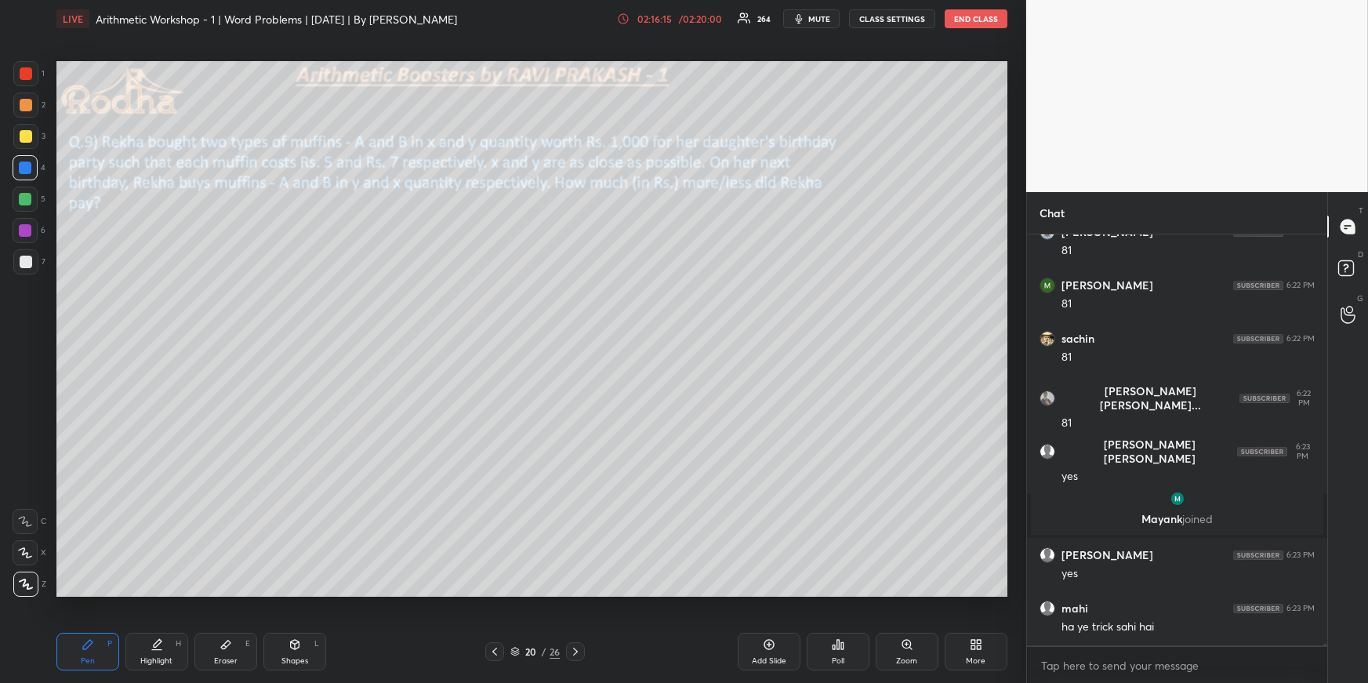
click at [240, 654] on div "Eraser E" at bounding box center [225, 652] width 63 height 38
drag, startPoint x: 80, startPoint y: 641, endPoint x: 94, endPoint y: 597, distance: 46.1
click at [80, 641] on div "Pen P" at bounding box center [87, 652] width 63 height 38
drag, startPoint x: 24, startPoint y: 129, endPoint x: 45, endPoint y: 136, distance: 22.3
click at [24, 131] on div at bounding box center [26, 136] width 13 height 13
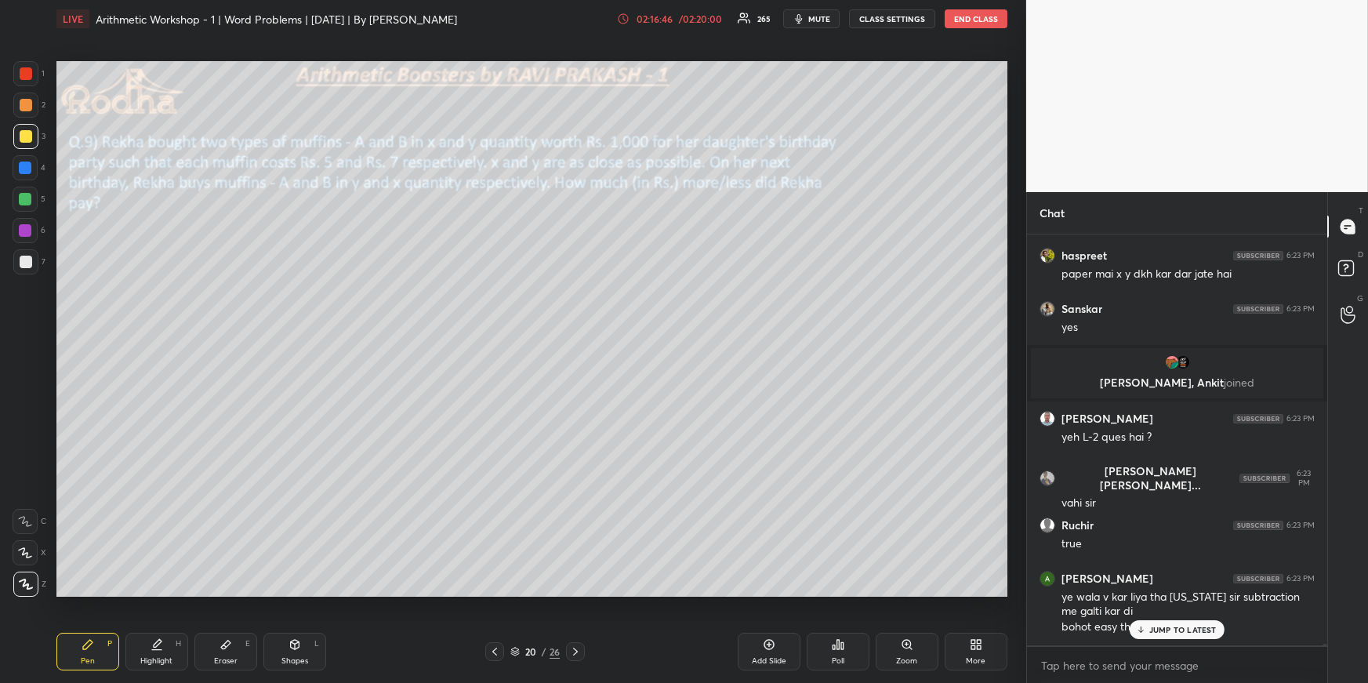
scroll to position [93965, 0]
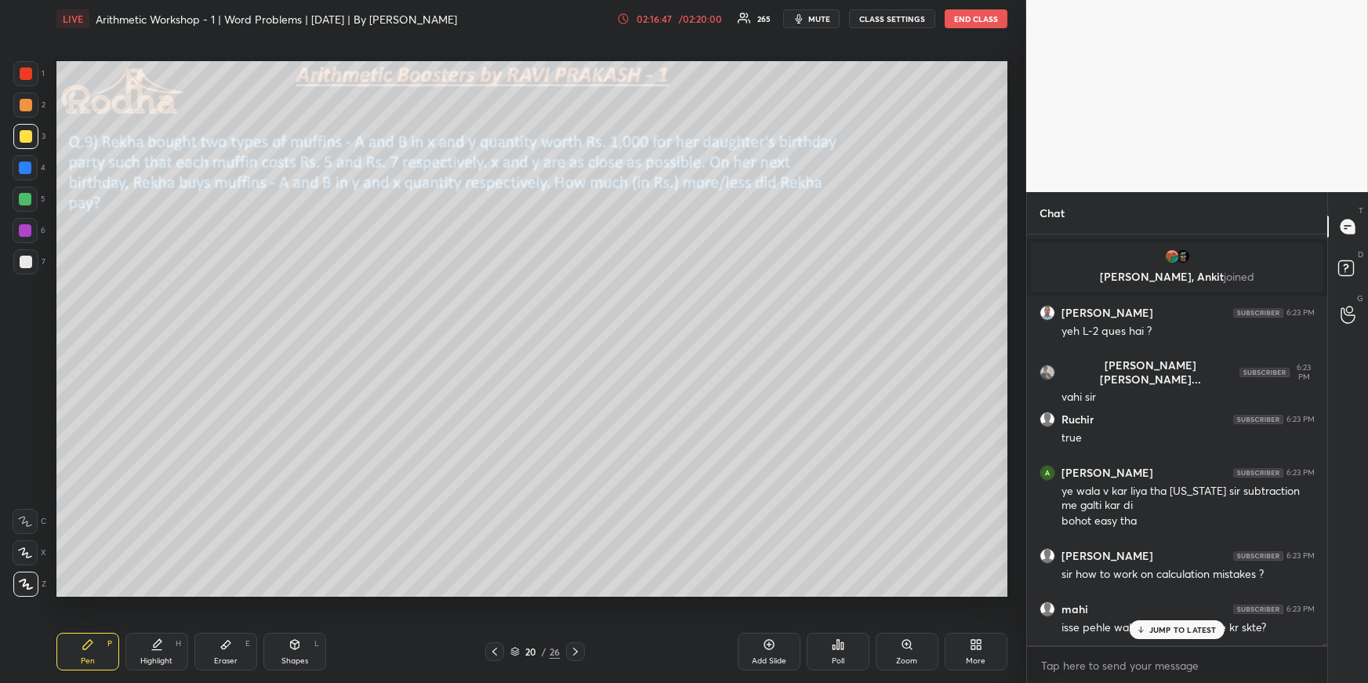
click at [30, 166] on div at bounding box center [25, 168] width 13 height 13
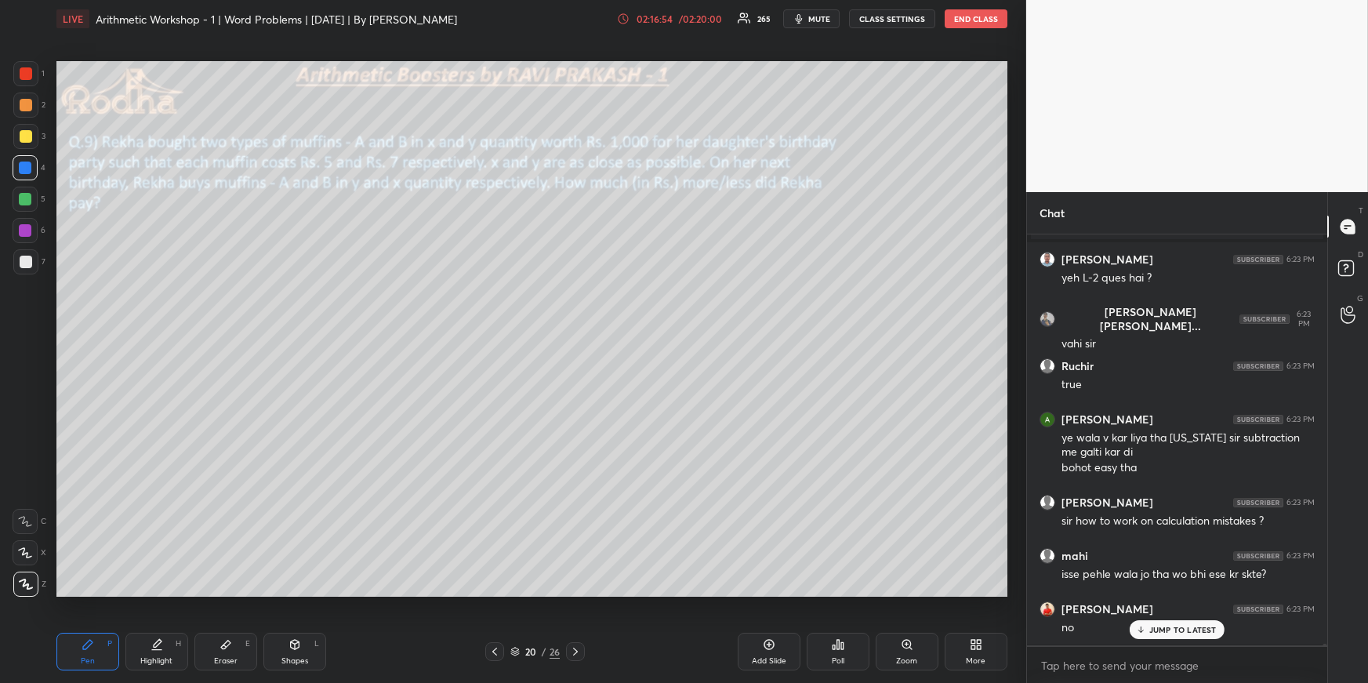
click at [24, 74] on div at bounding box center [26, 73] width 13 height 13
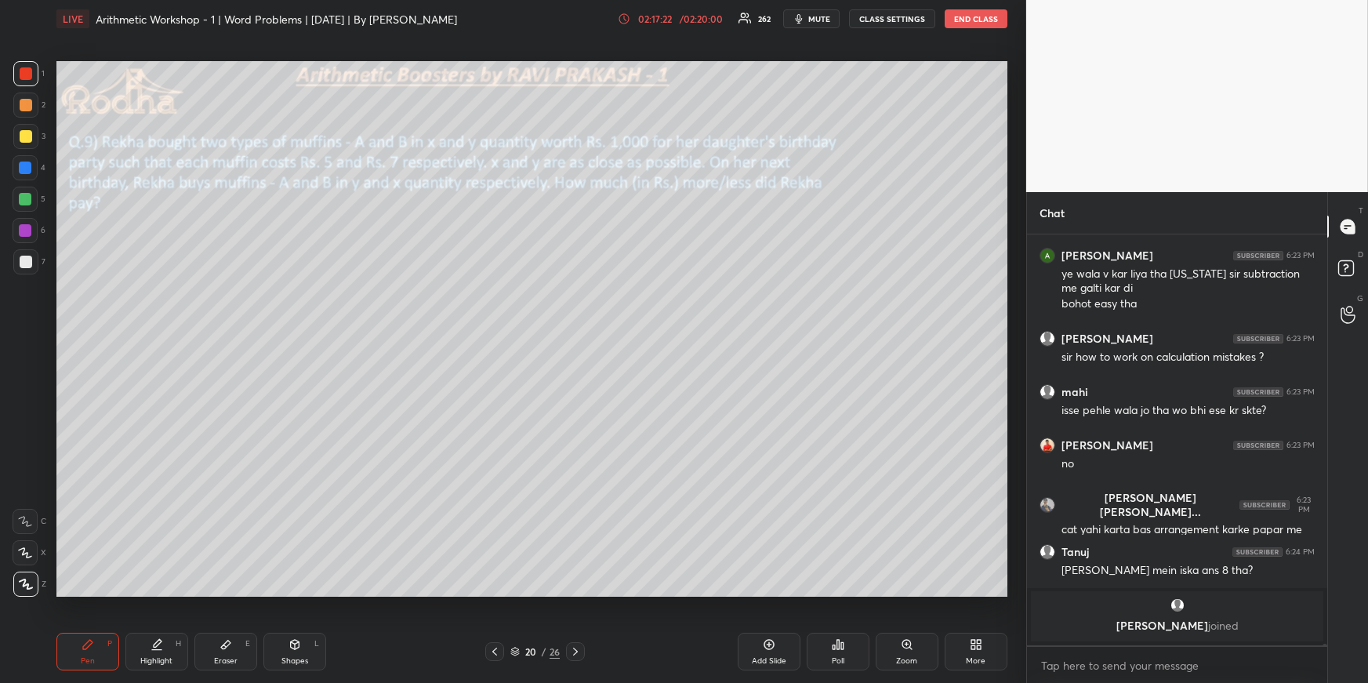
scroll to position [94087, 0]
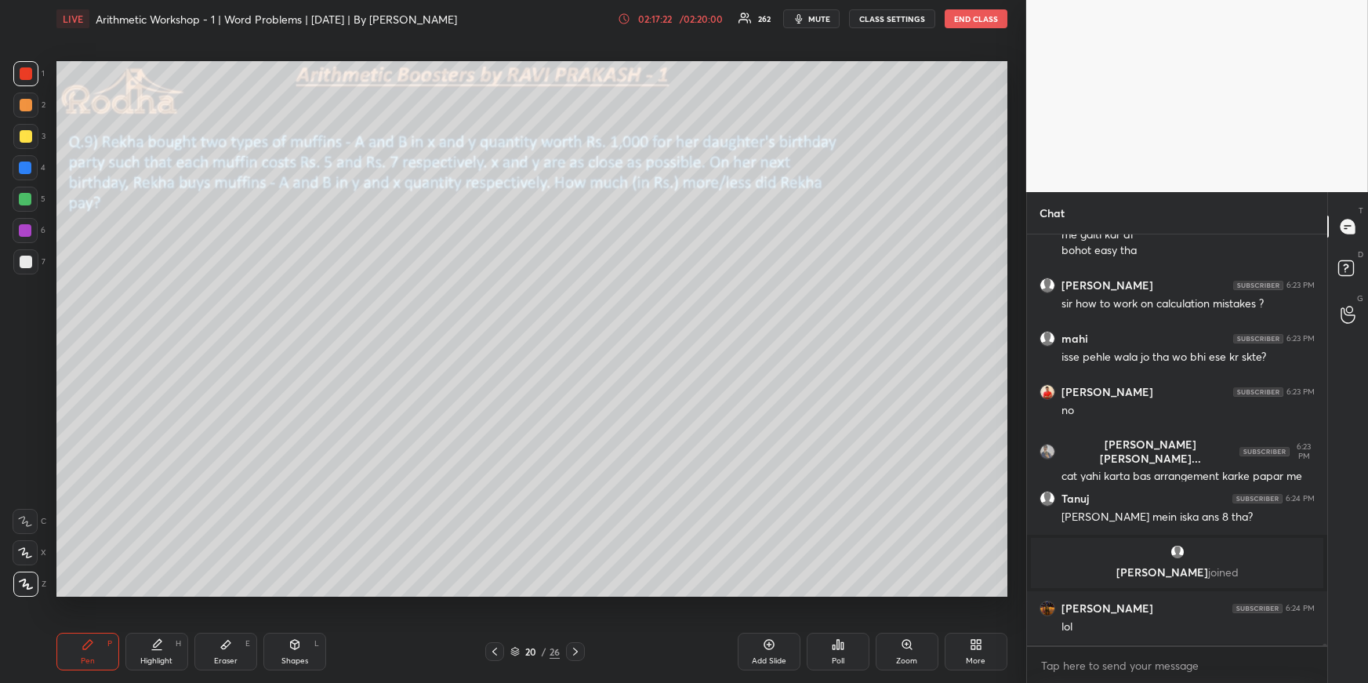
drag, startPoint x: 158, startPoint y: 651, endPoint x: 166, endPoint y: 601, distance: 50.9
click at [158, 652] on div "Highlight H" at bounding box center [156, 652] width 63 height 38
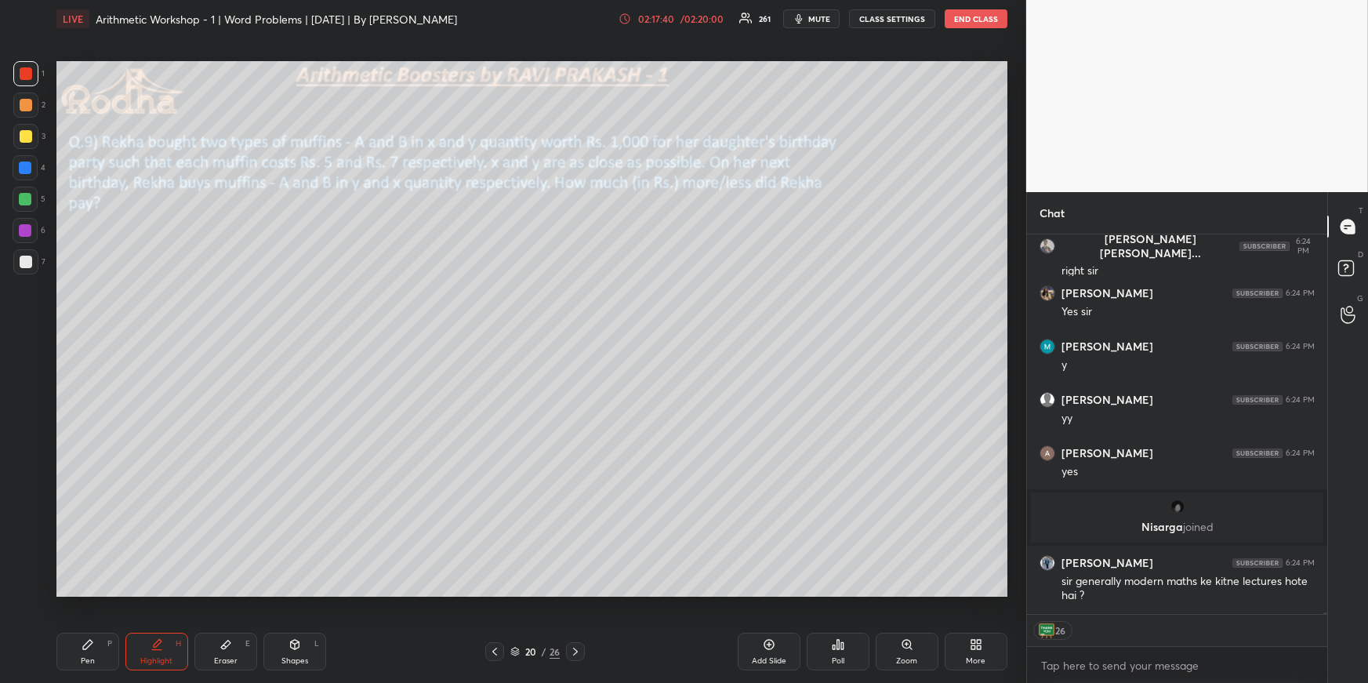
scroll to position [94616, 0]
click at [77, 650] on div "Pen P" at bounding box center [87, 652] width 63 height 38
click at [25, 100] on div at bounding box center [26, 105] width 13 height 13
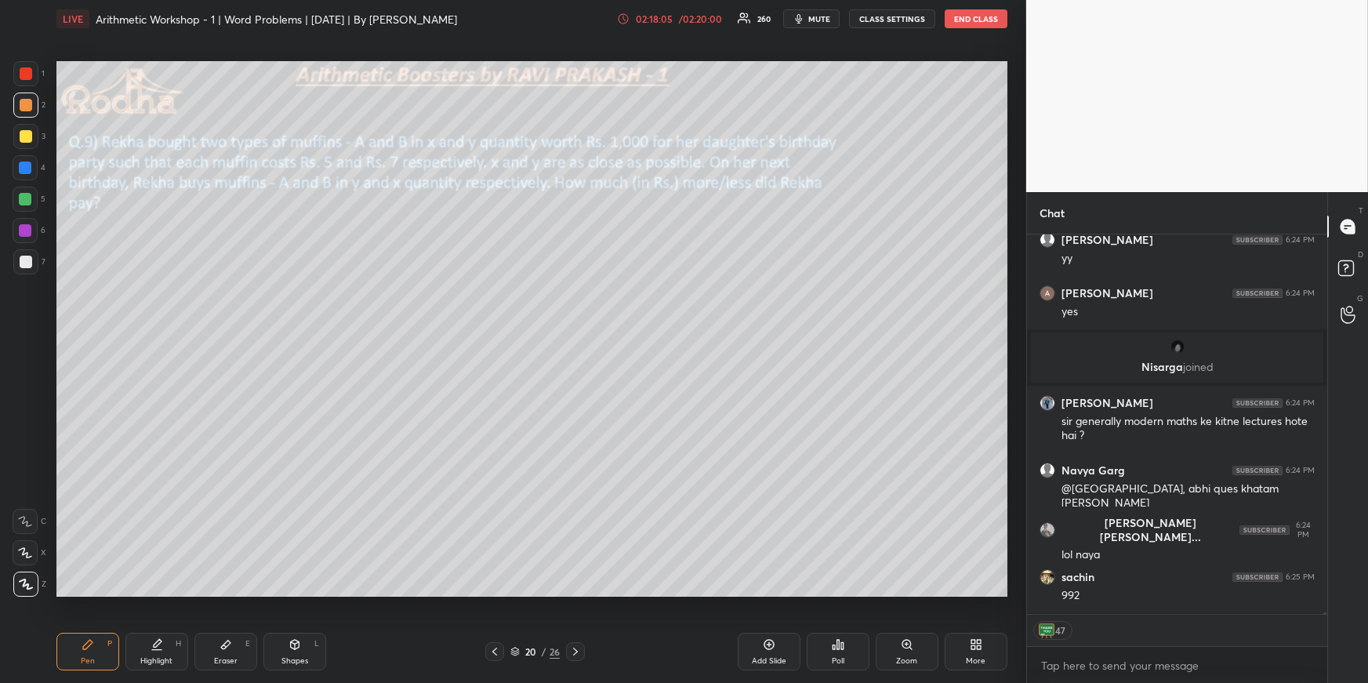
scroll to position [94830, 0]
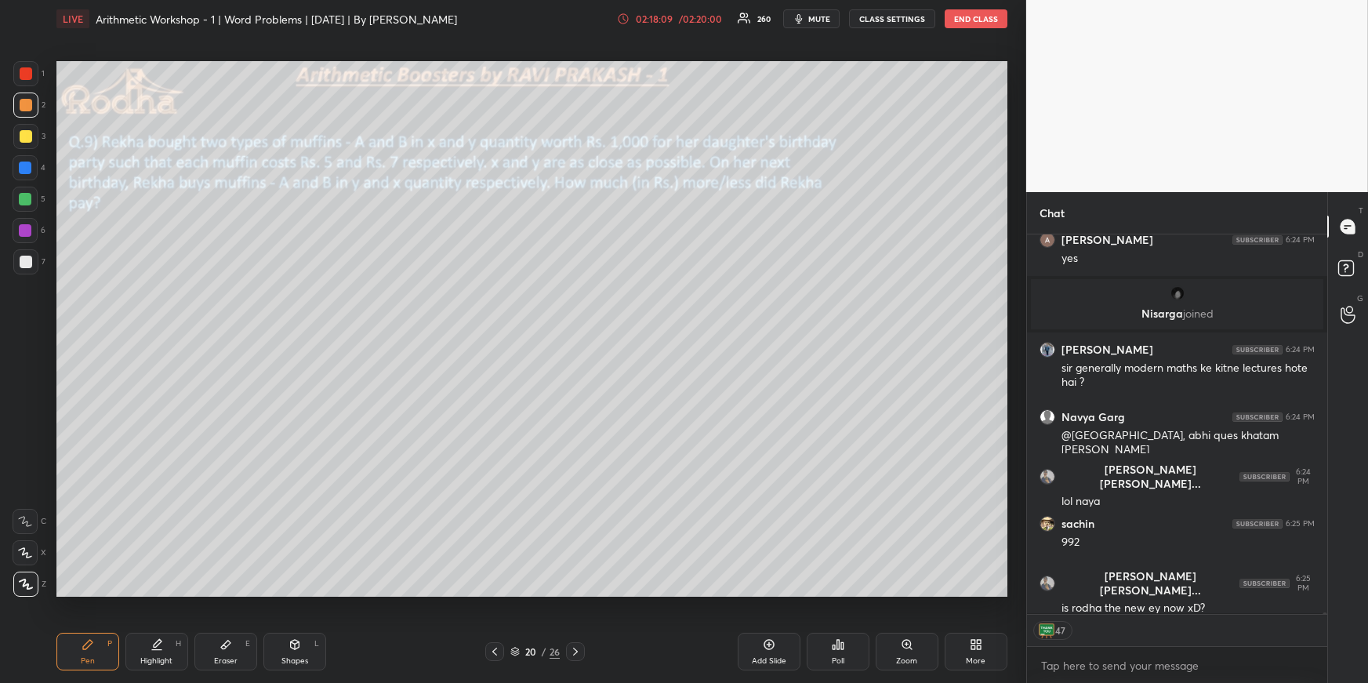
click at [29, 136] on div at bounding box center [26, 136] width 13 height 13
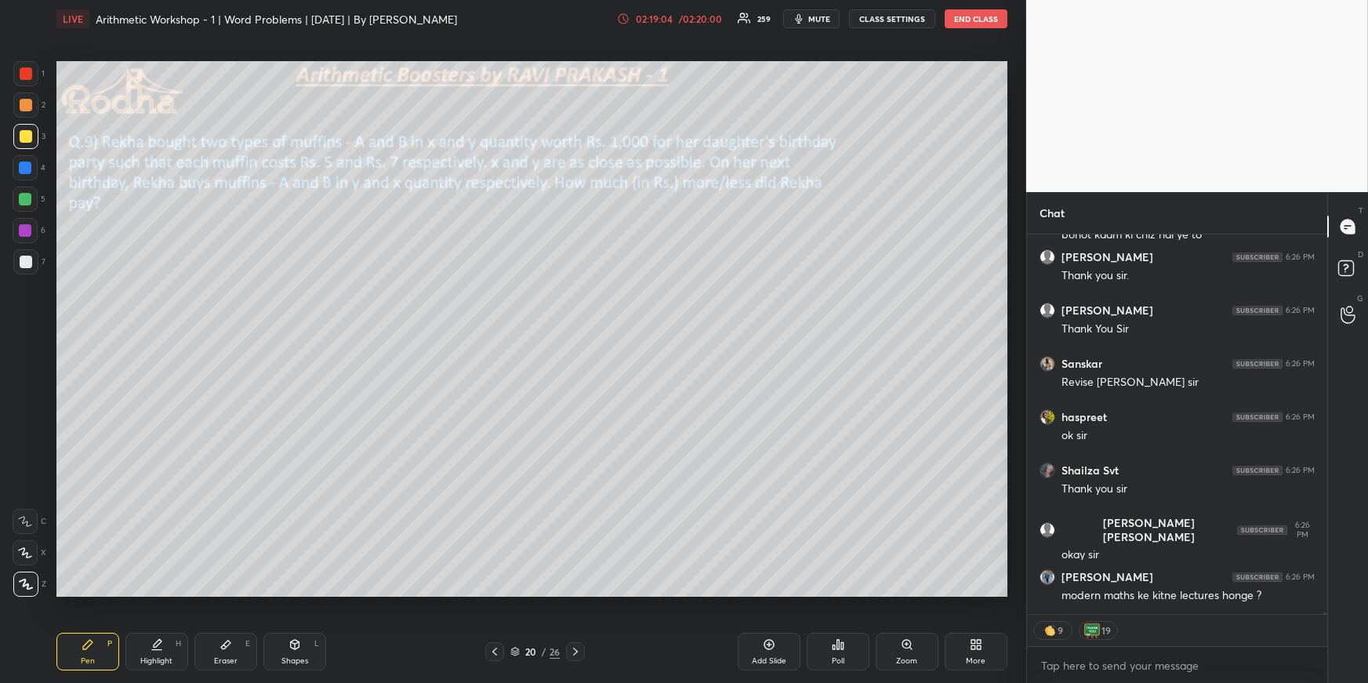
scroll to position [96528, 0]
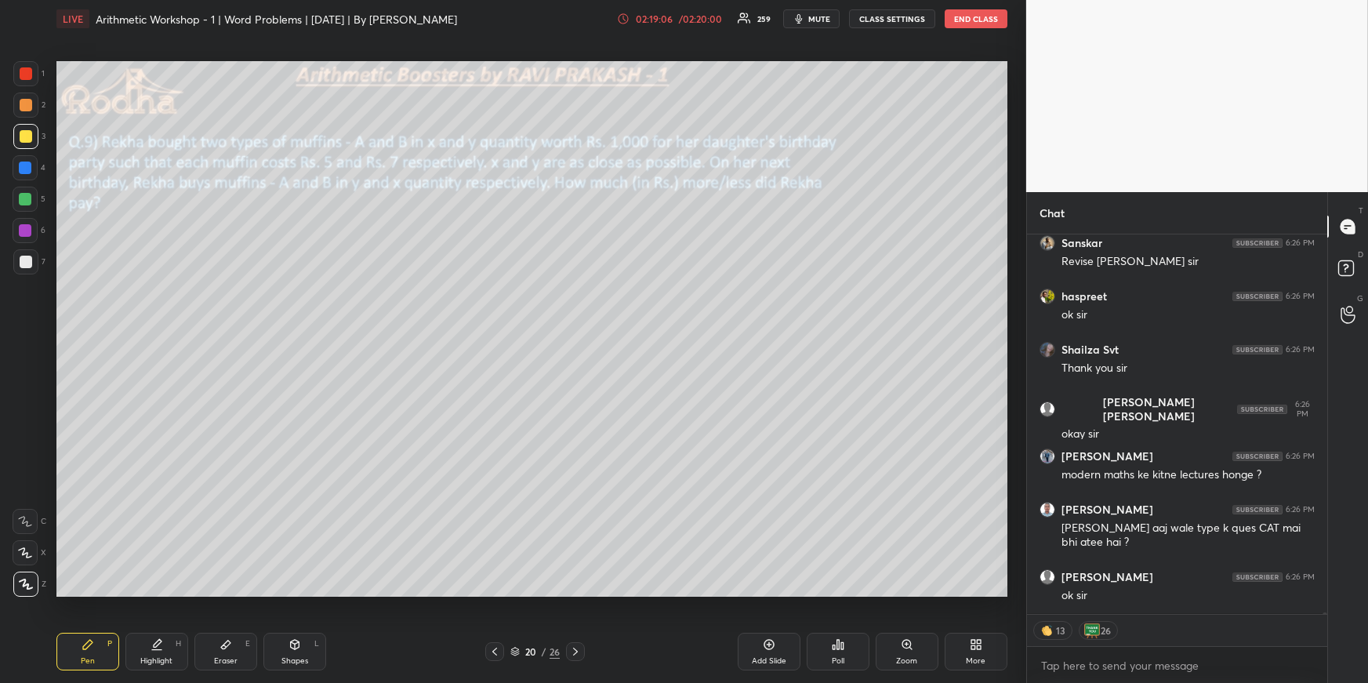
click at [578, 648] on icon at bounding box center [575, 651] width 13 height 13
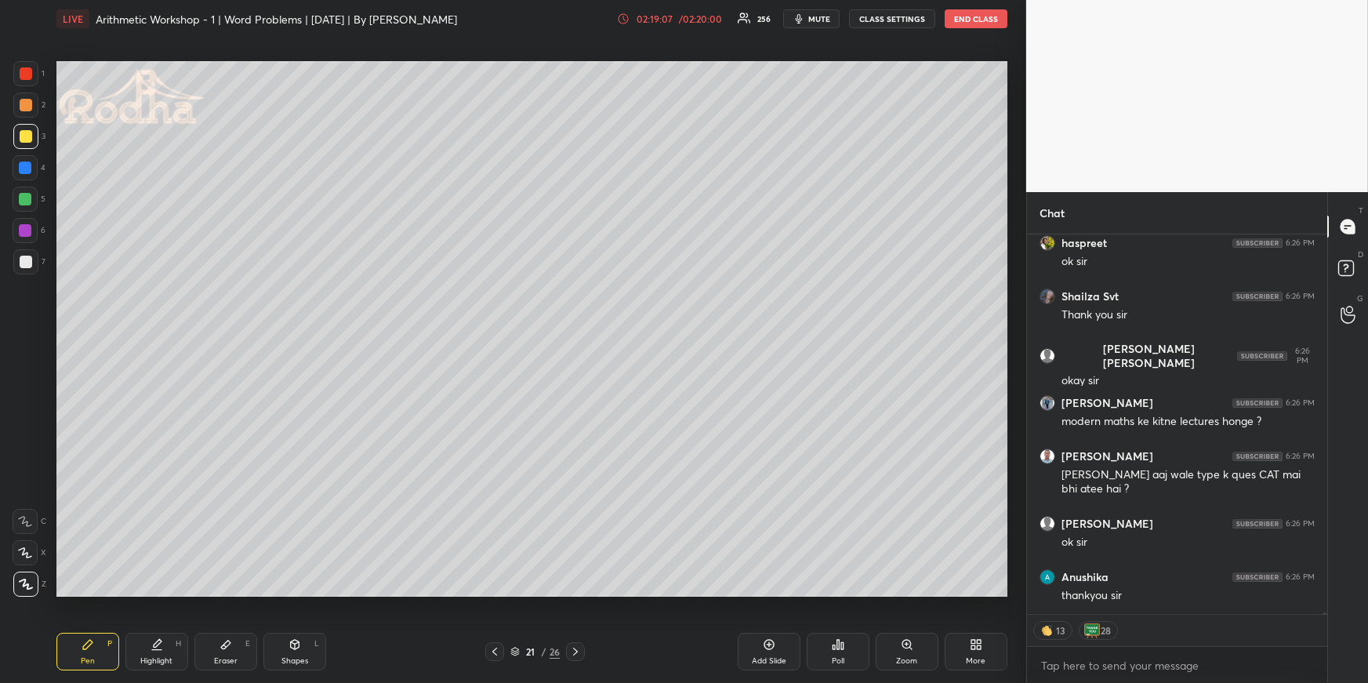
scroll to position [96689, 0]
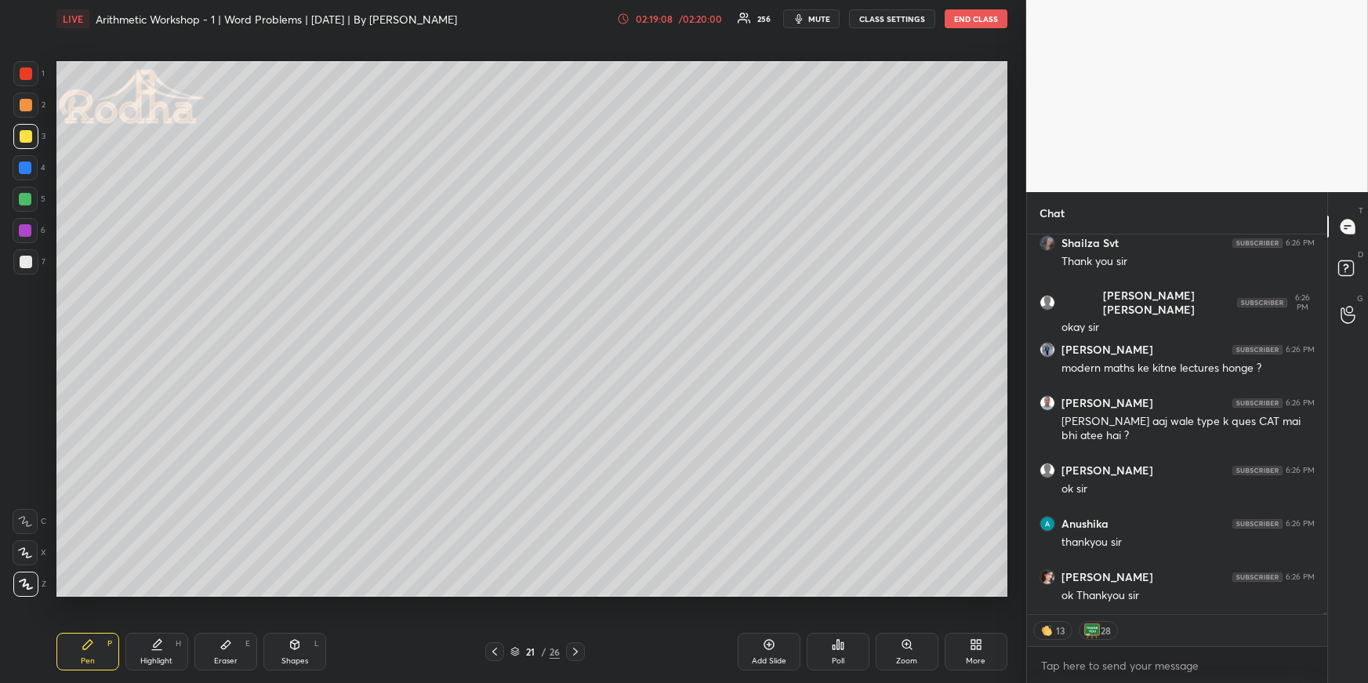
drag, startPoint x: 93, startPoint y: 642, endPoint x: 94, endPoint y: 623, distance: 19.6
click at [93, 641] on icon at bounding box center [88, 644] width 13 height 13
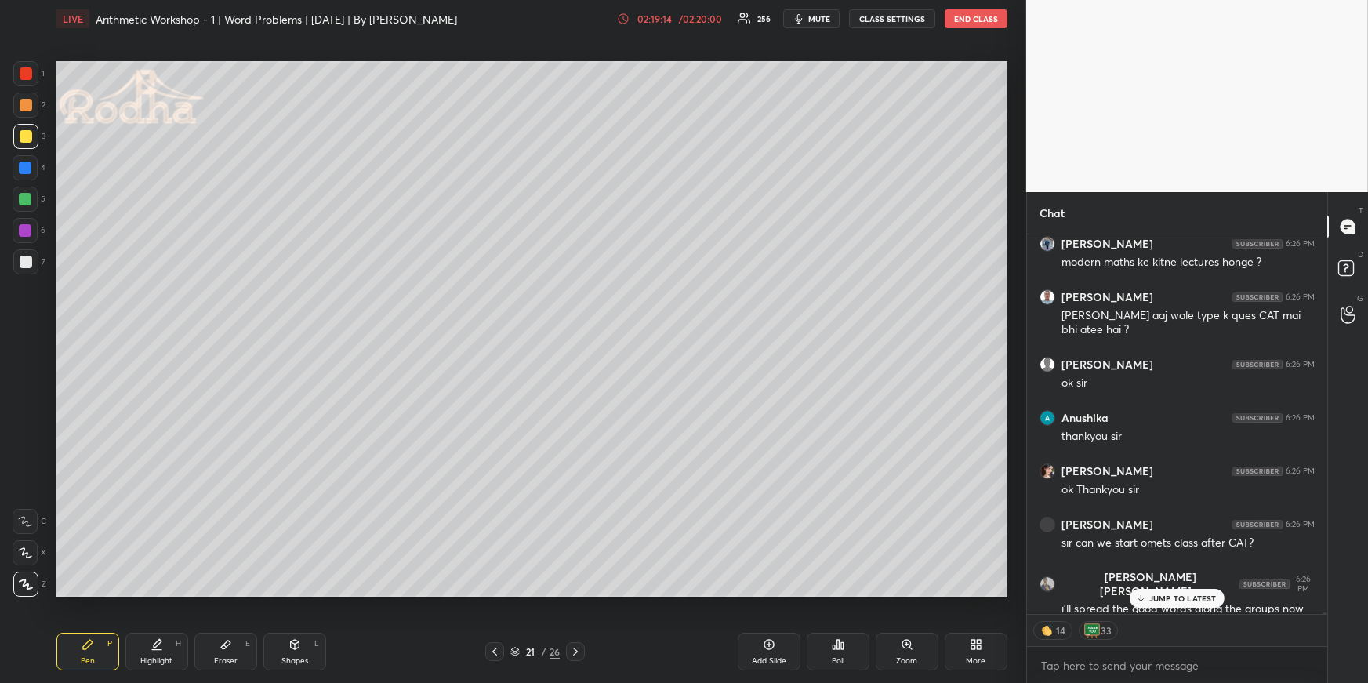
scroll to position [96849, 0]
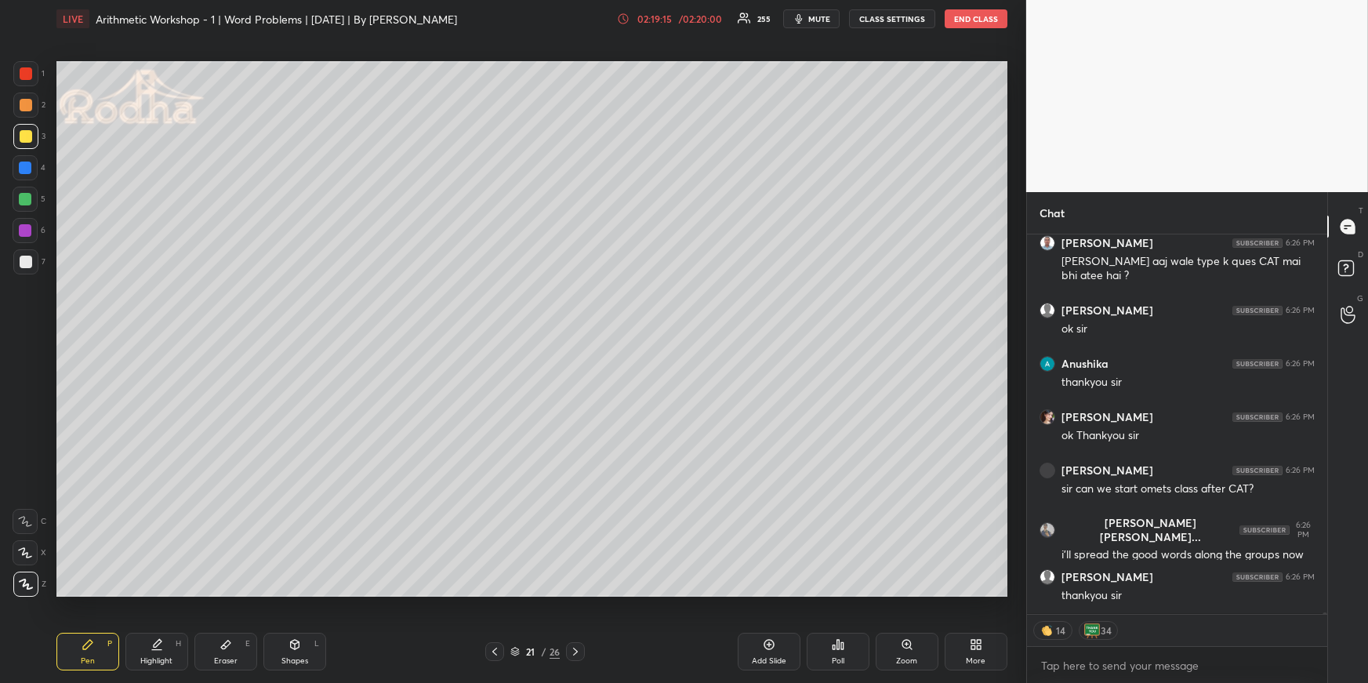
drag, startPoint x: 26, startPoint y: 169, endPoint x: 45, endPoint y: 182, distance: 22.6
click at [27, 169] on div at bounding box center [25, 168] width 13 height 13
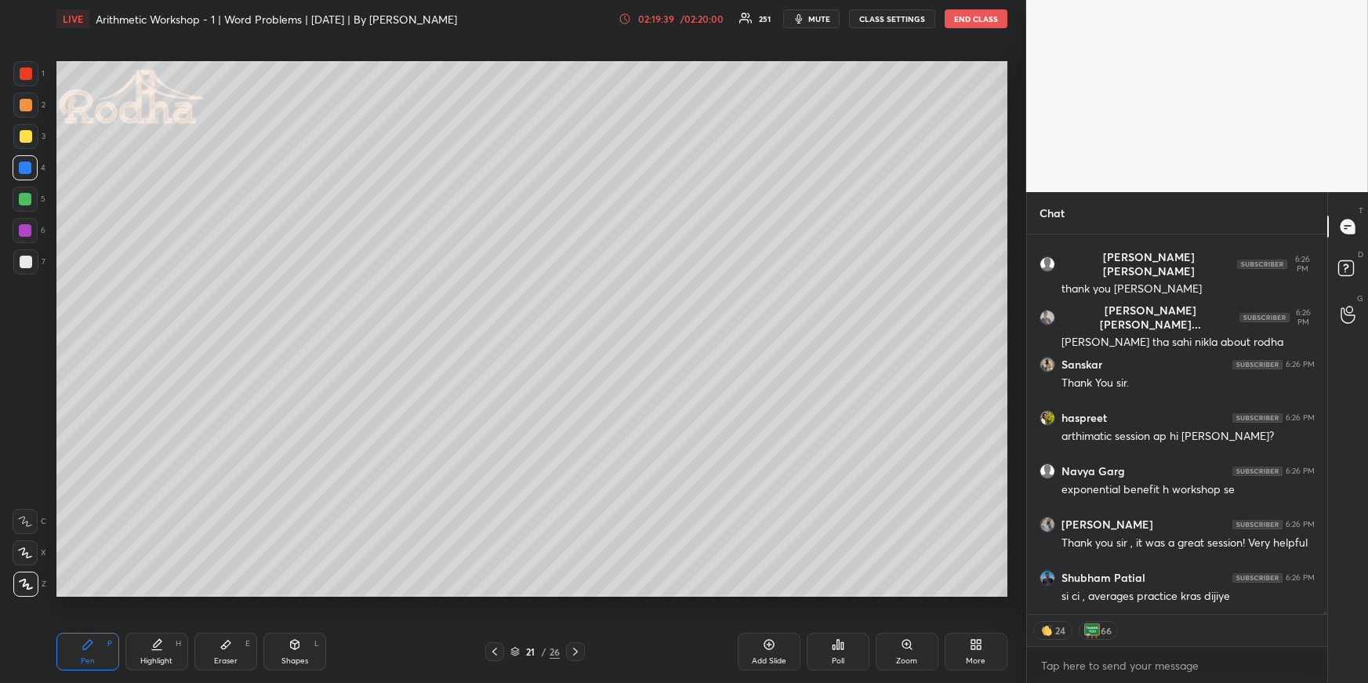
scroll to position [97100, 0]
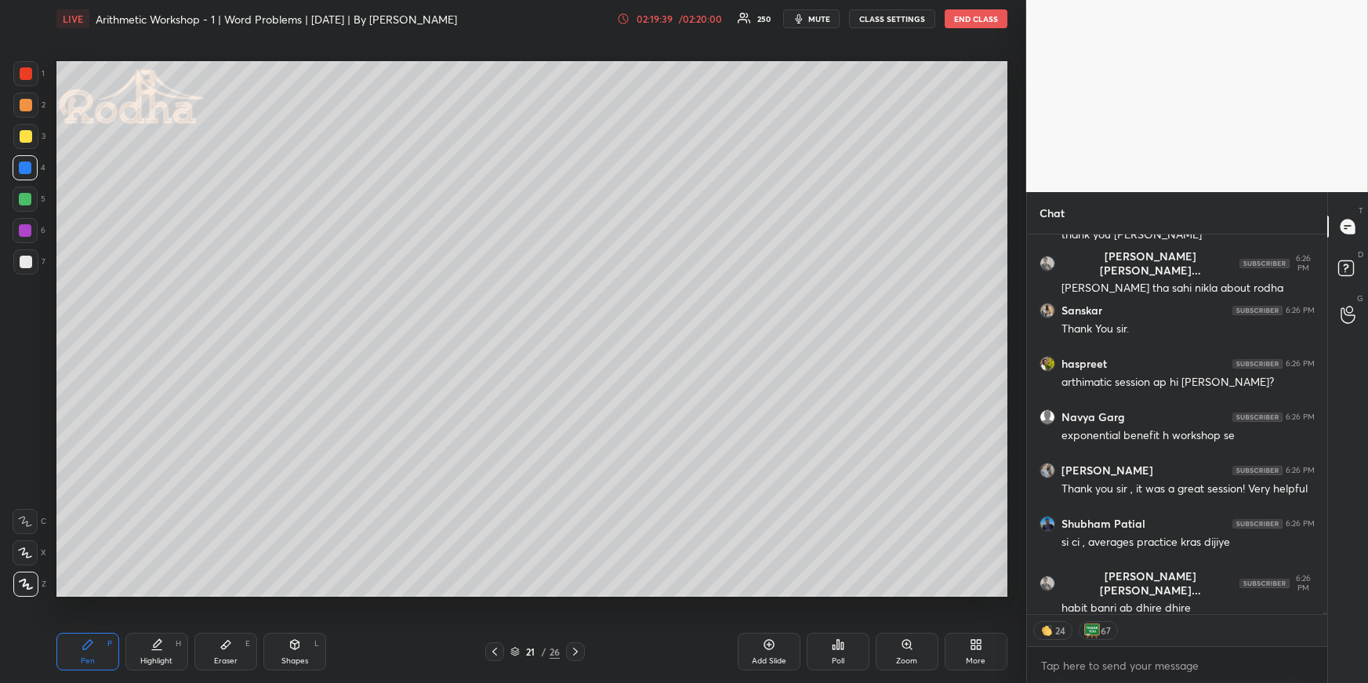
click at [29, 202] on div at bounding box center [25, 199] width 13 height 13
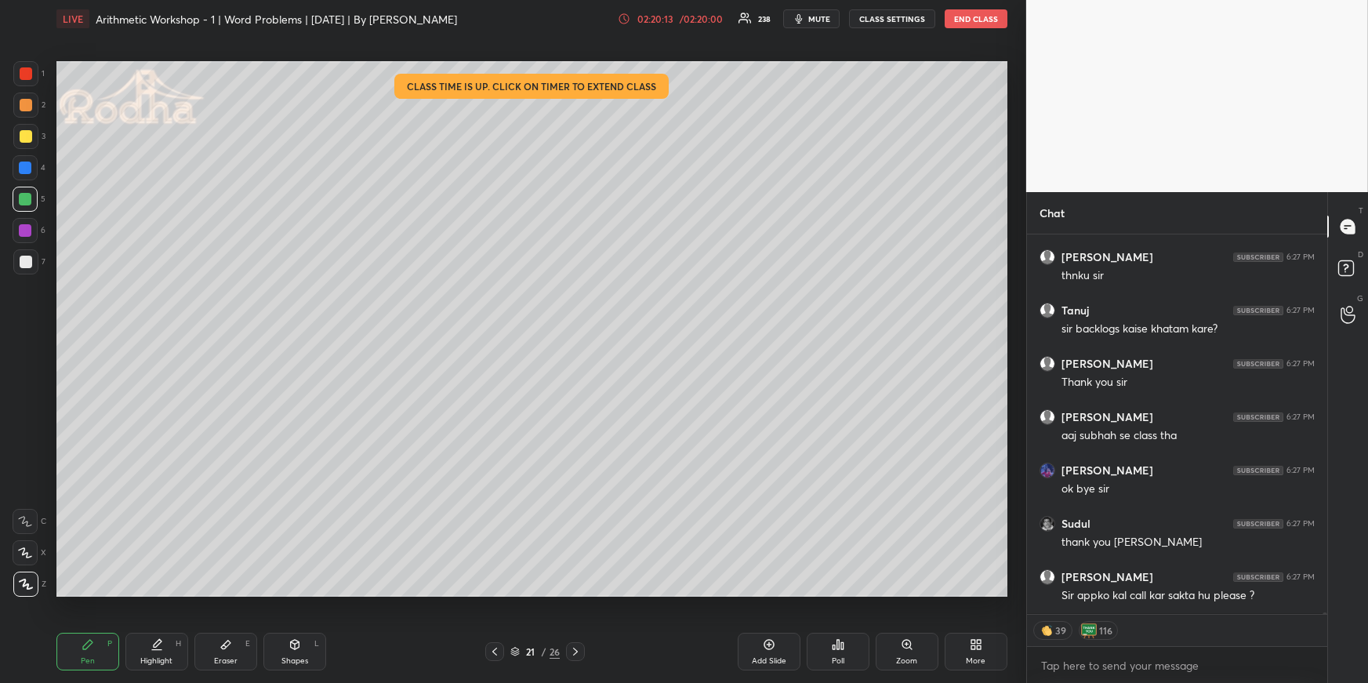
scroll to position [98435, 0]
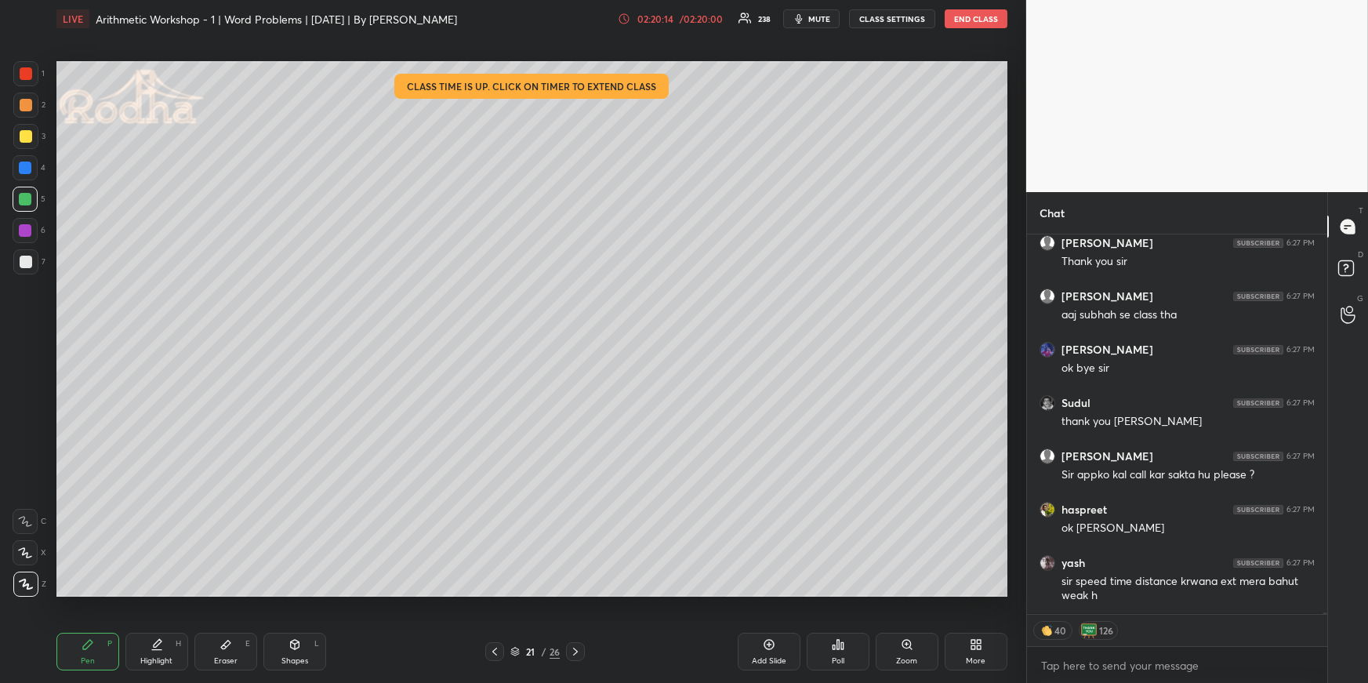
click at [24, 234] on div at bounding box center [25, 230] width 13 height 13
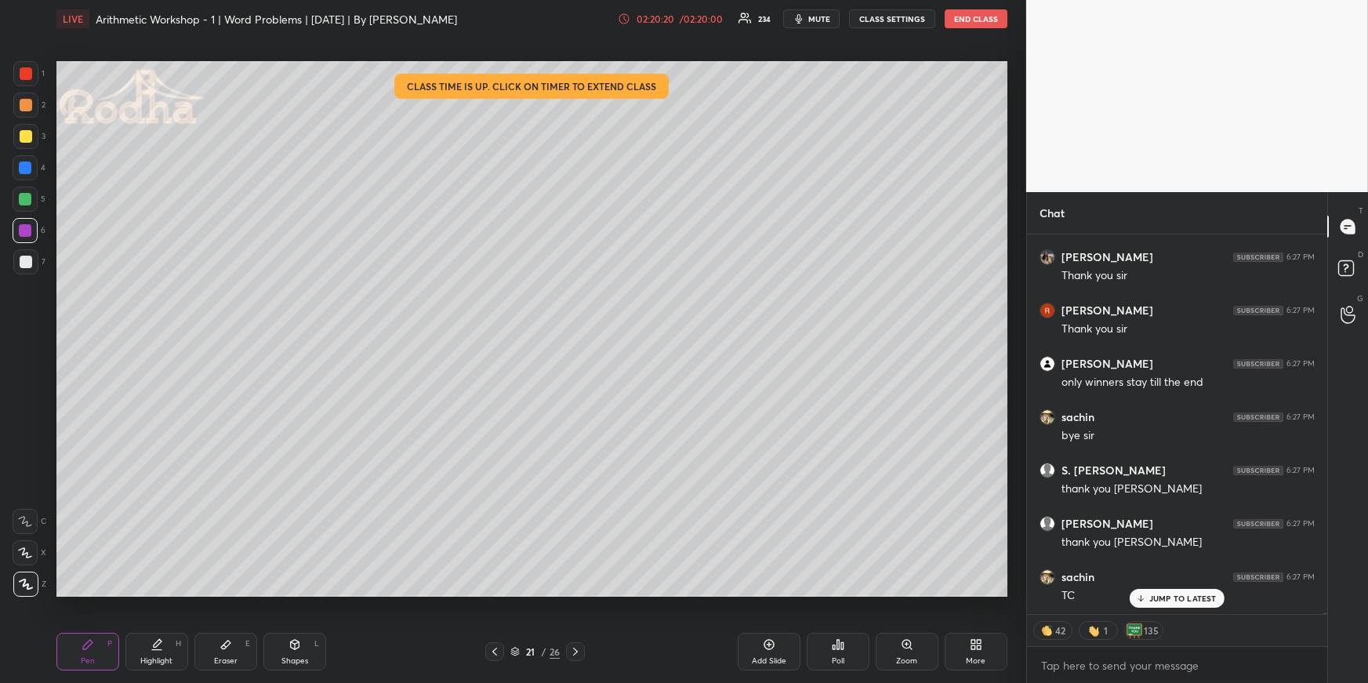
scroll to position [98929, 0]
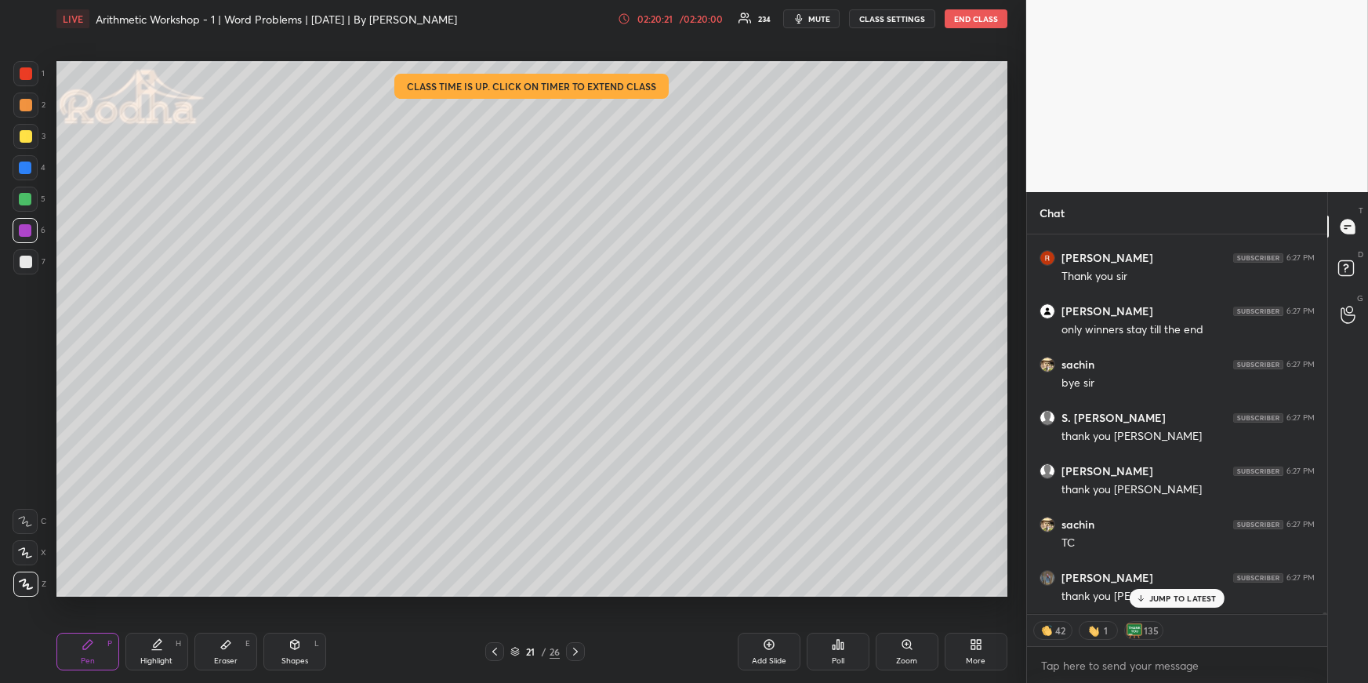
click at [790, 652] on div "Add Slide" at bounding box center [769, 652] width 63 height 38
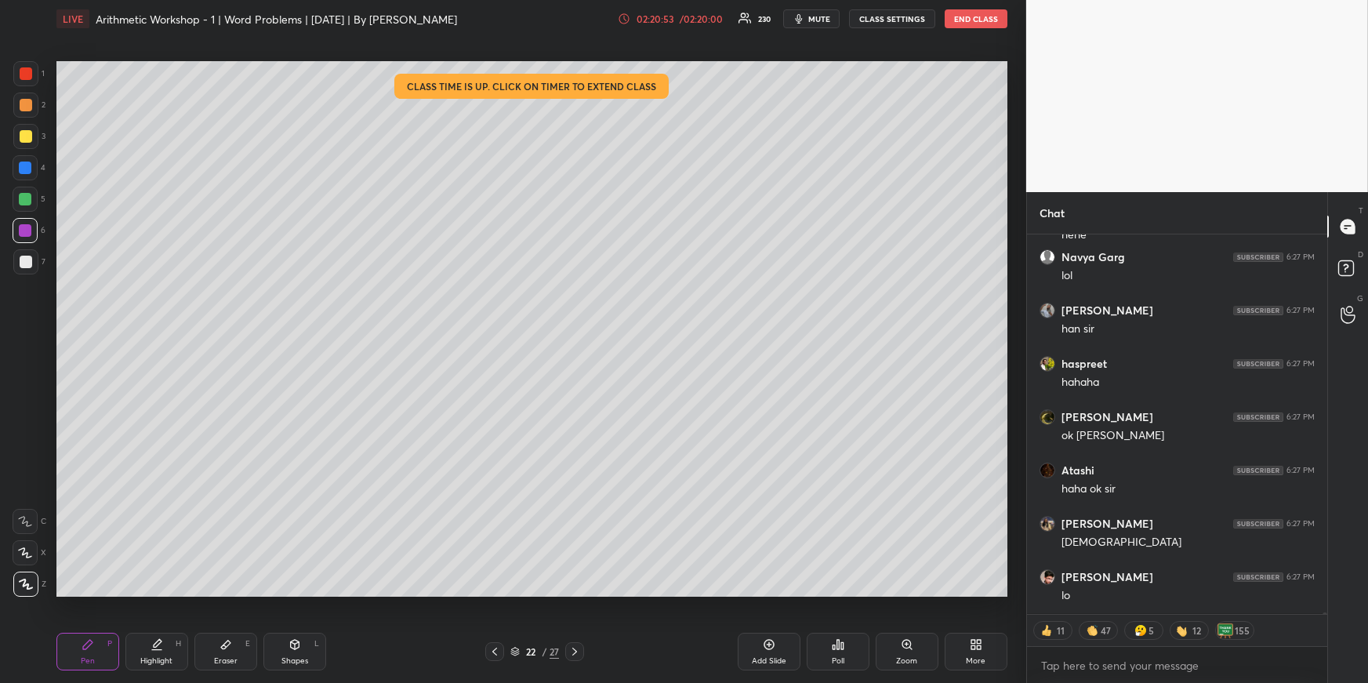
scroll to position [100696, 0]
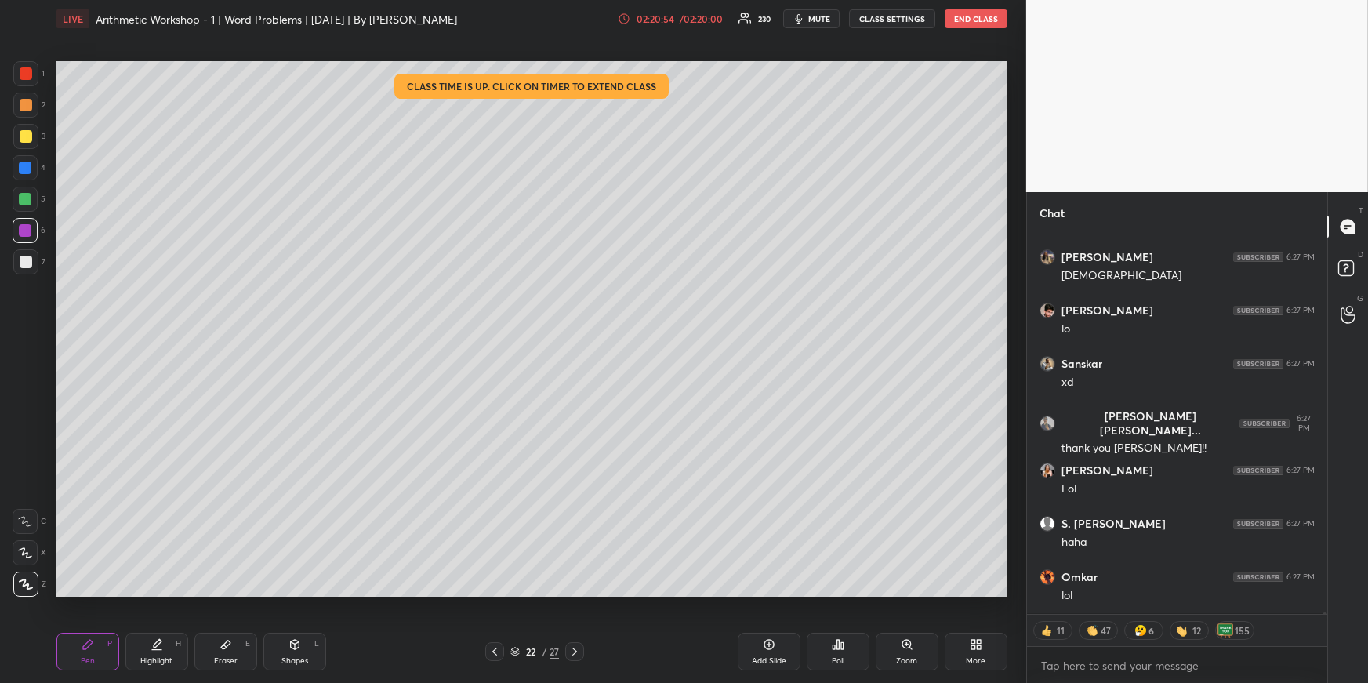
type textarea "x"
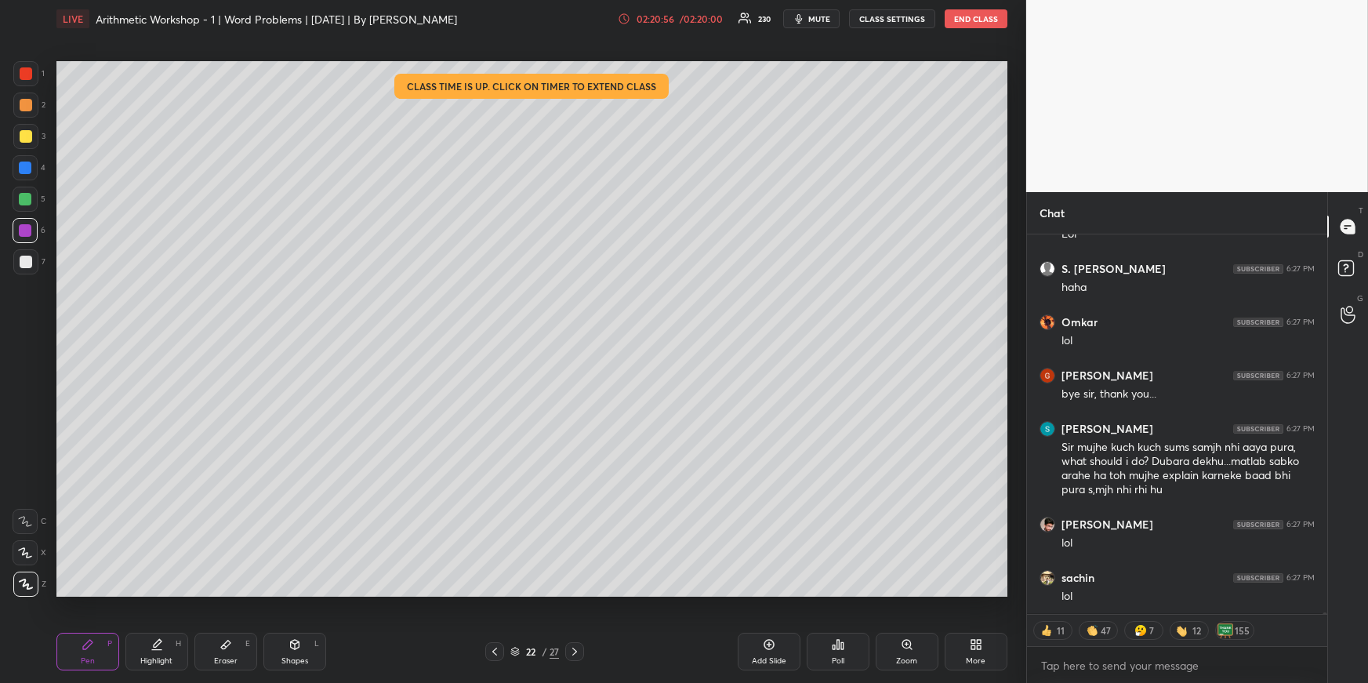
scroll to position [101005, 0]
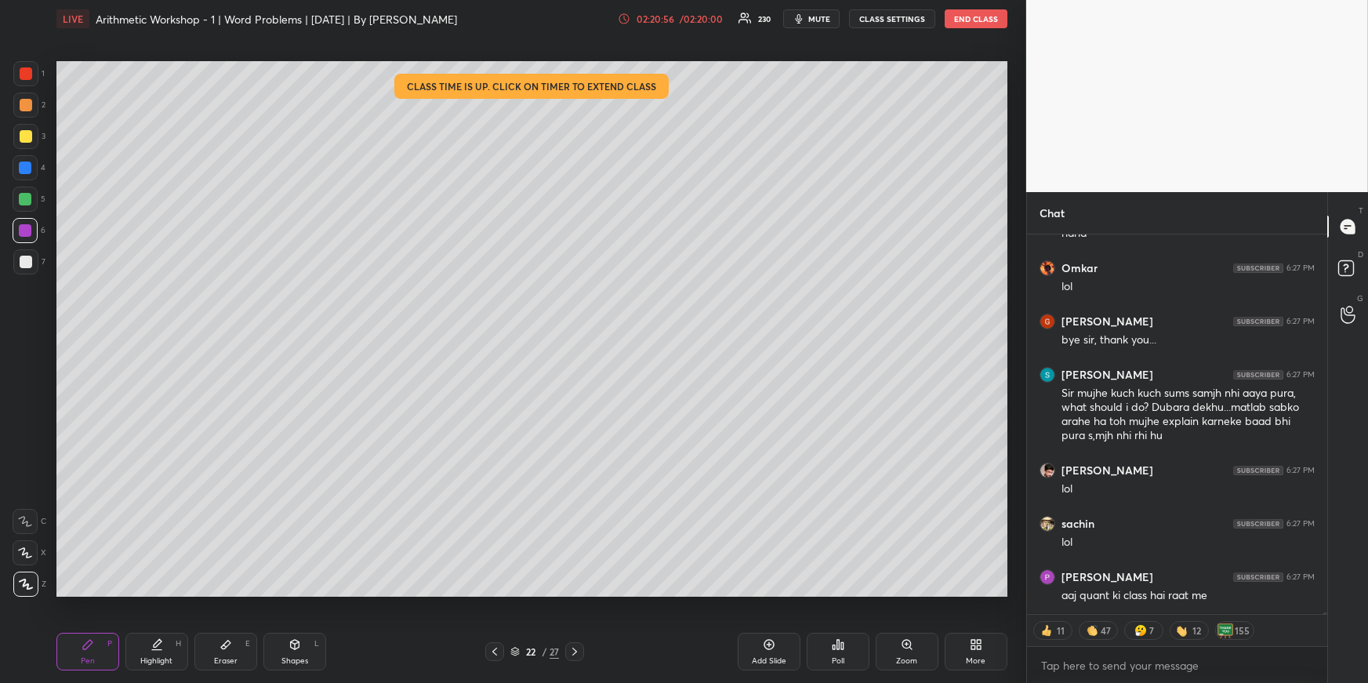
click at [25, 170] on div at bounding box center [25, 168] width 13 height 13
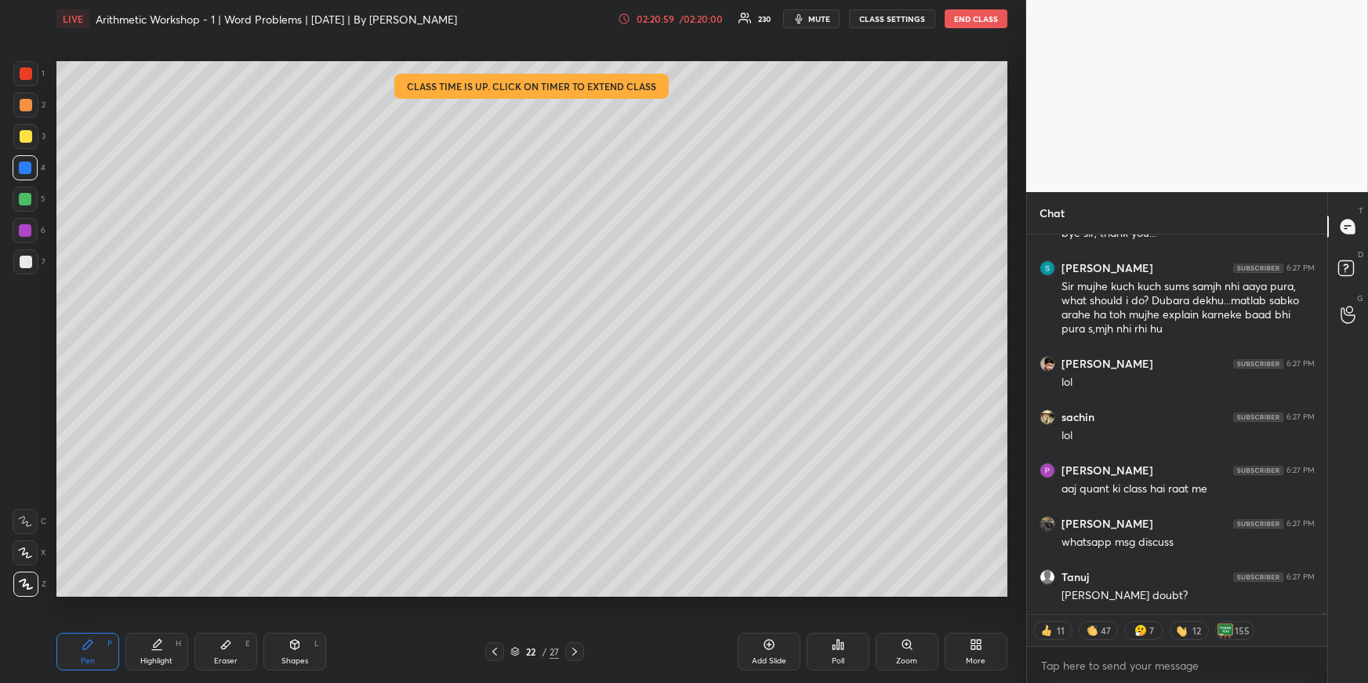
scroll to position [101217, 0]
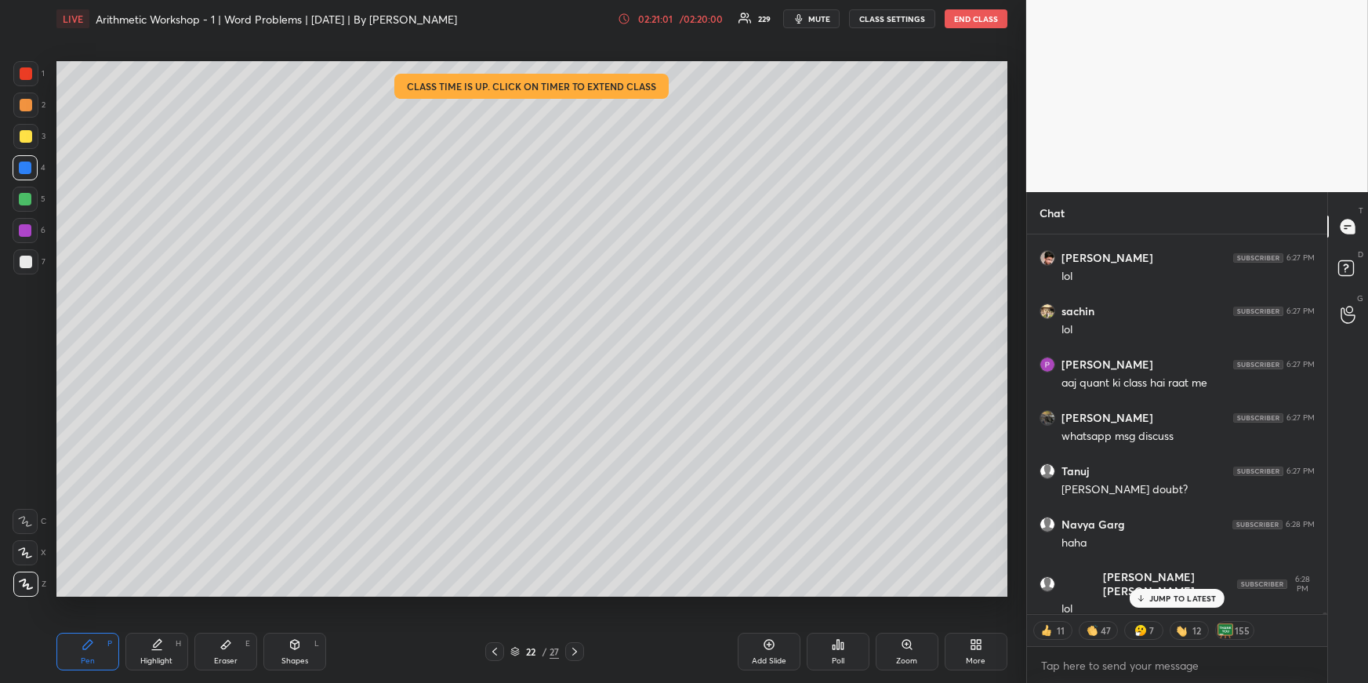
click at [0, 209] on div "1 2 3 4 5 6 7 R O A L C X Z Erase all C X Z" at bounding box center [25, 328] width 50 height 535
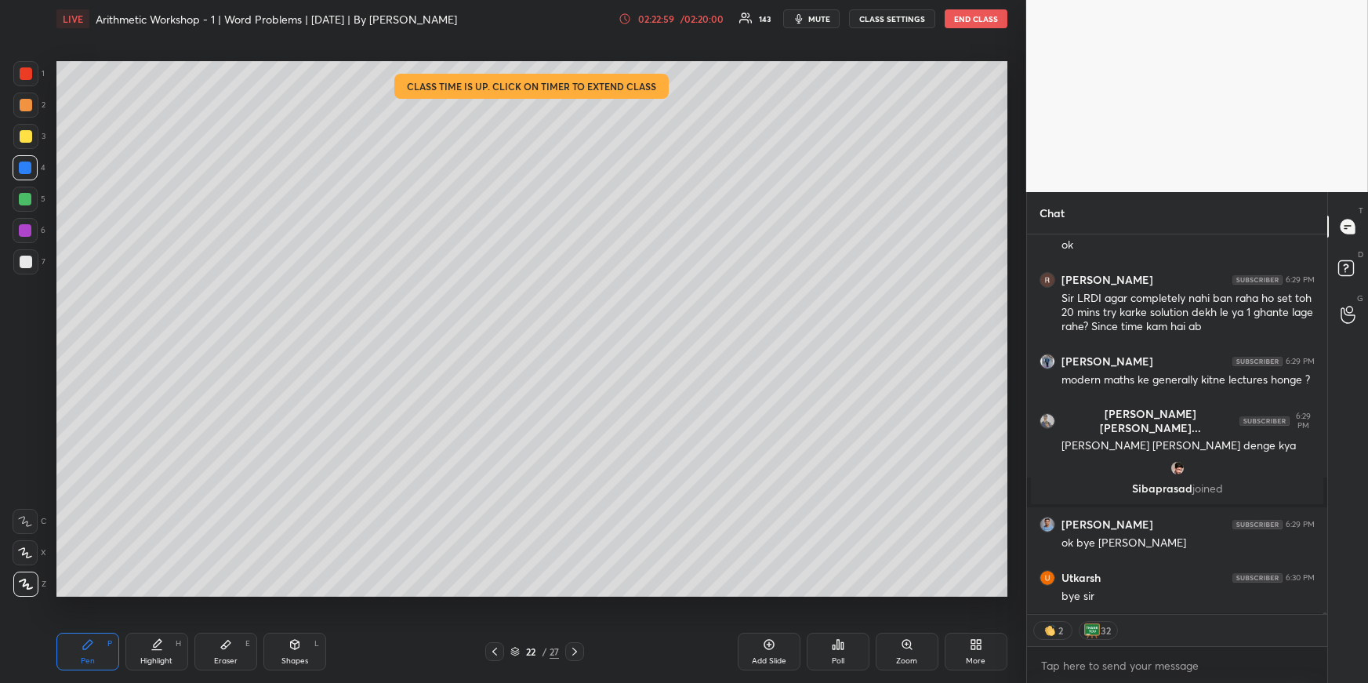
scroll to position [102212, 0]
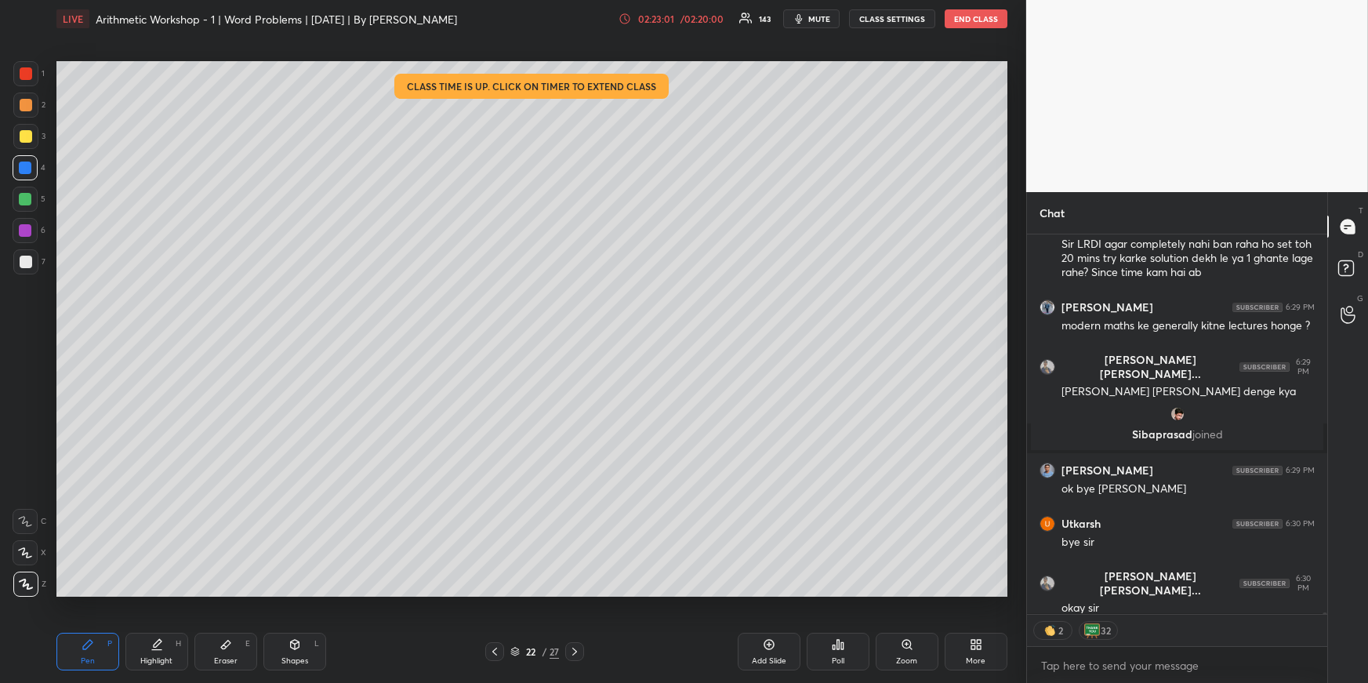
click at [778, 641] on div "Add Slide" at bounding box center [769, 652] width 63 height 38
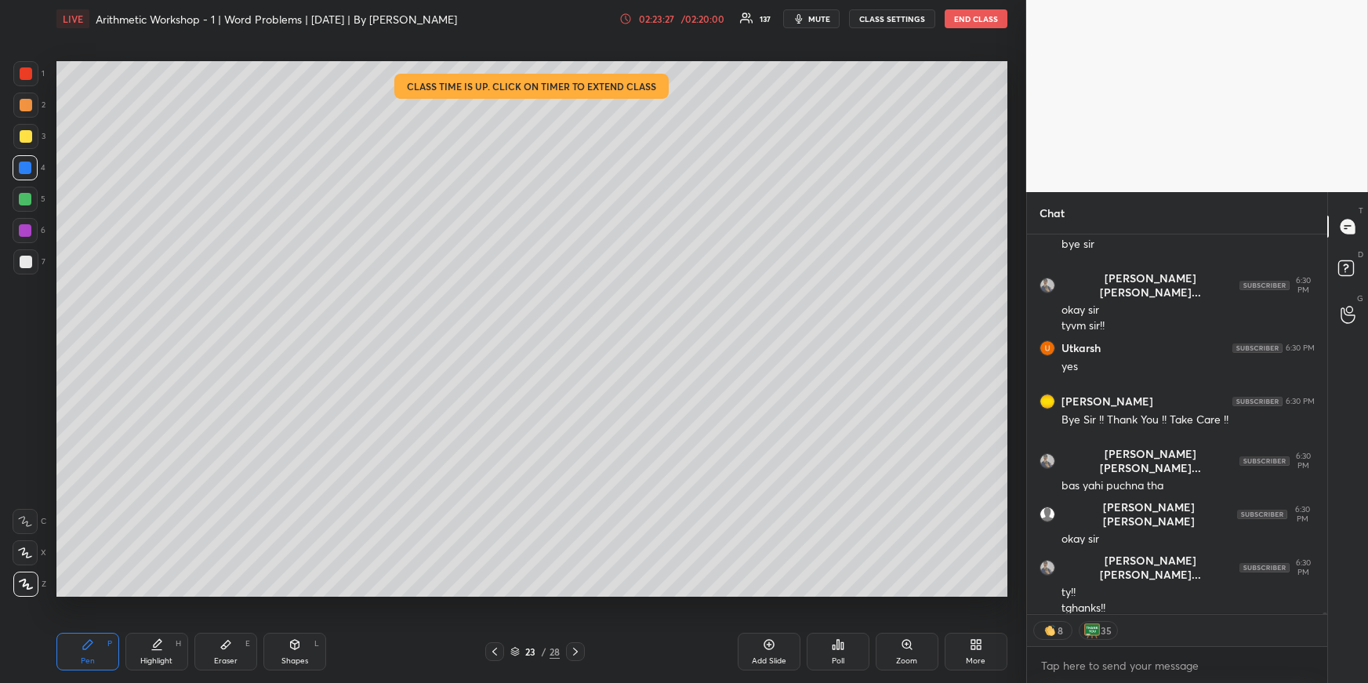
scroll to position [102526, 0]
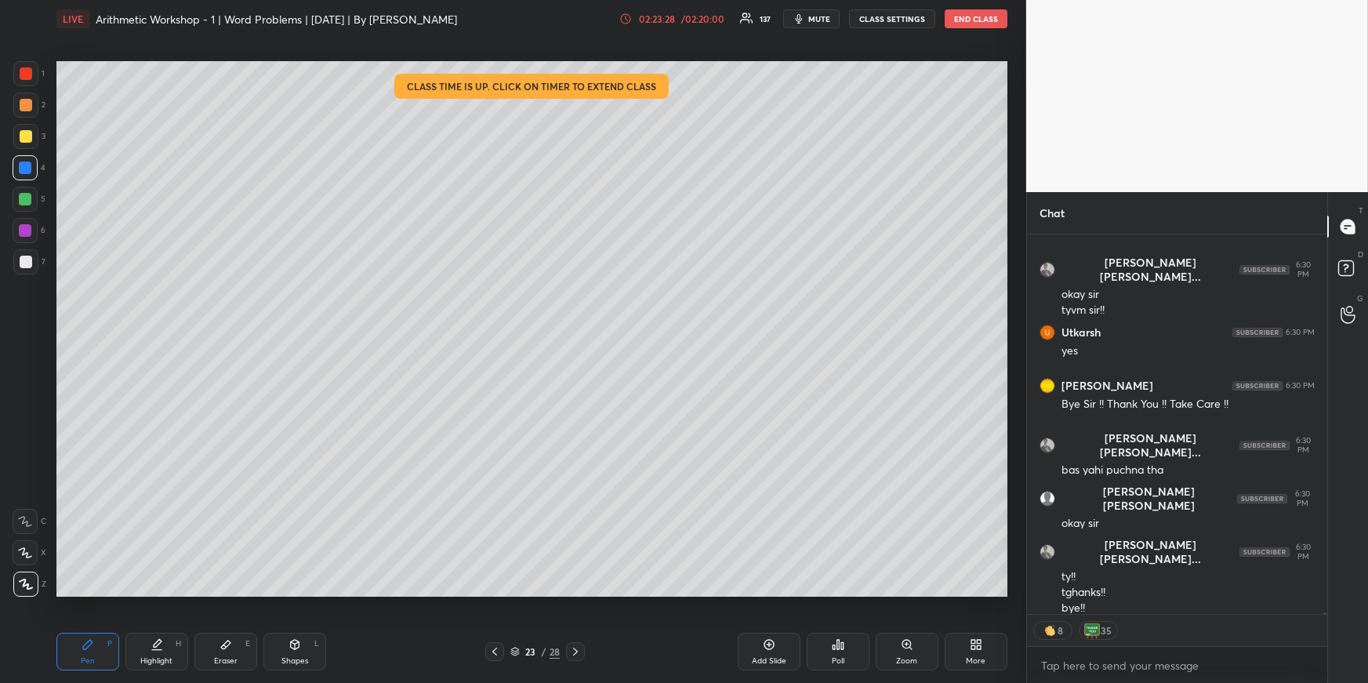
click at [975, 21] on button "END CLASS" at bounding box center [976, 18] width 63 height 19
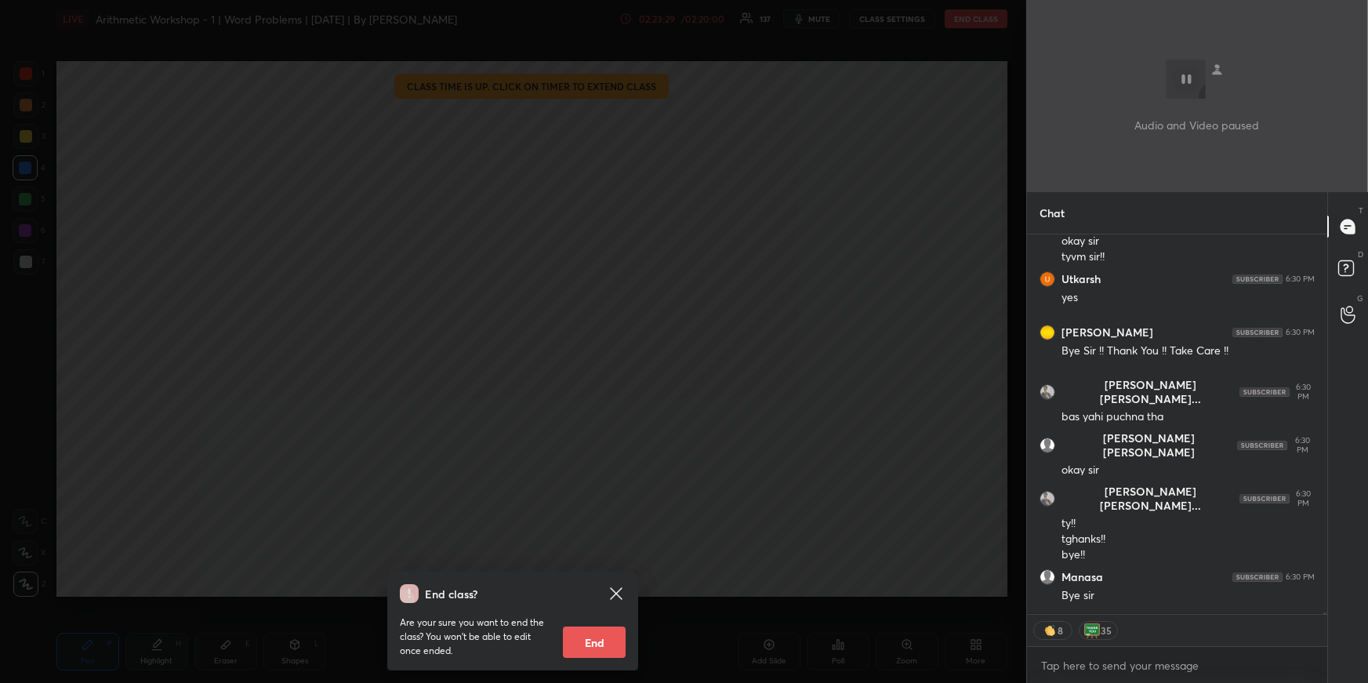
click at [598, 630] on button "End" at bounding box center [594, 642] width 63 height 31
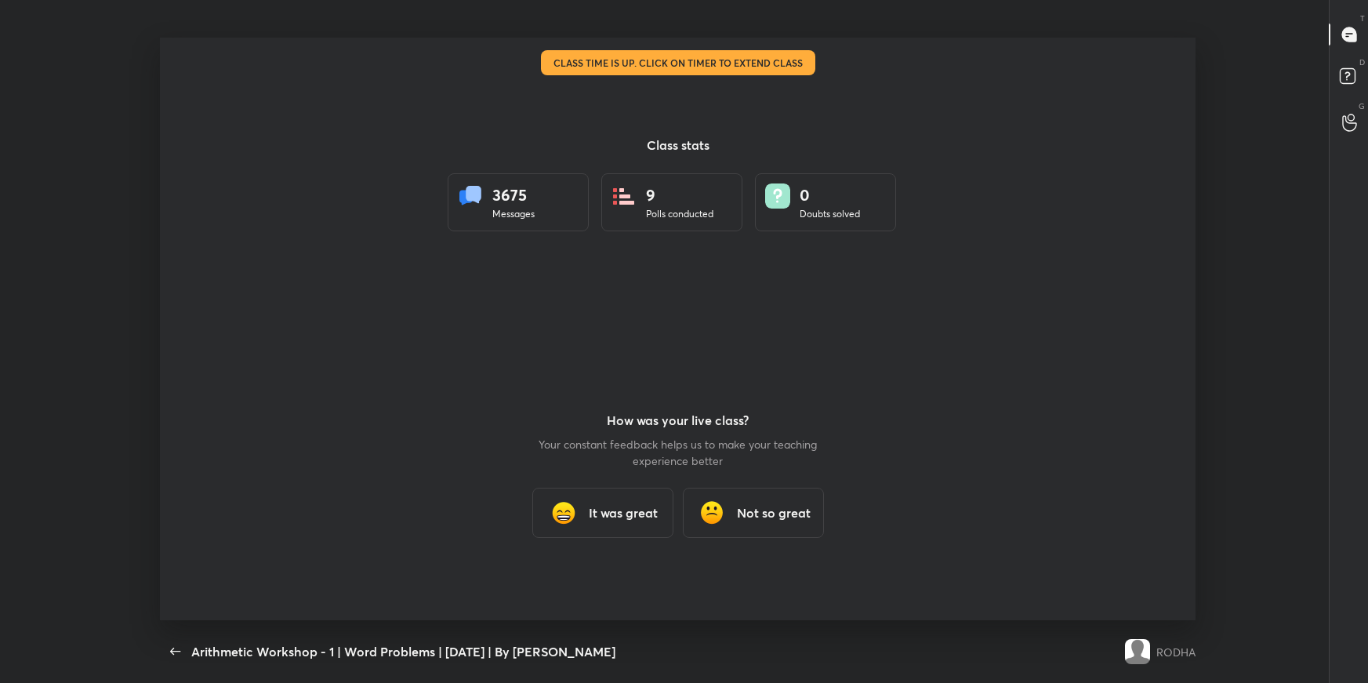
scroll to position [77832, 77122]
click at [633, 519] on h3 "It was great" at bounding box center [623, 512] width 69 height 19
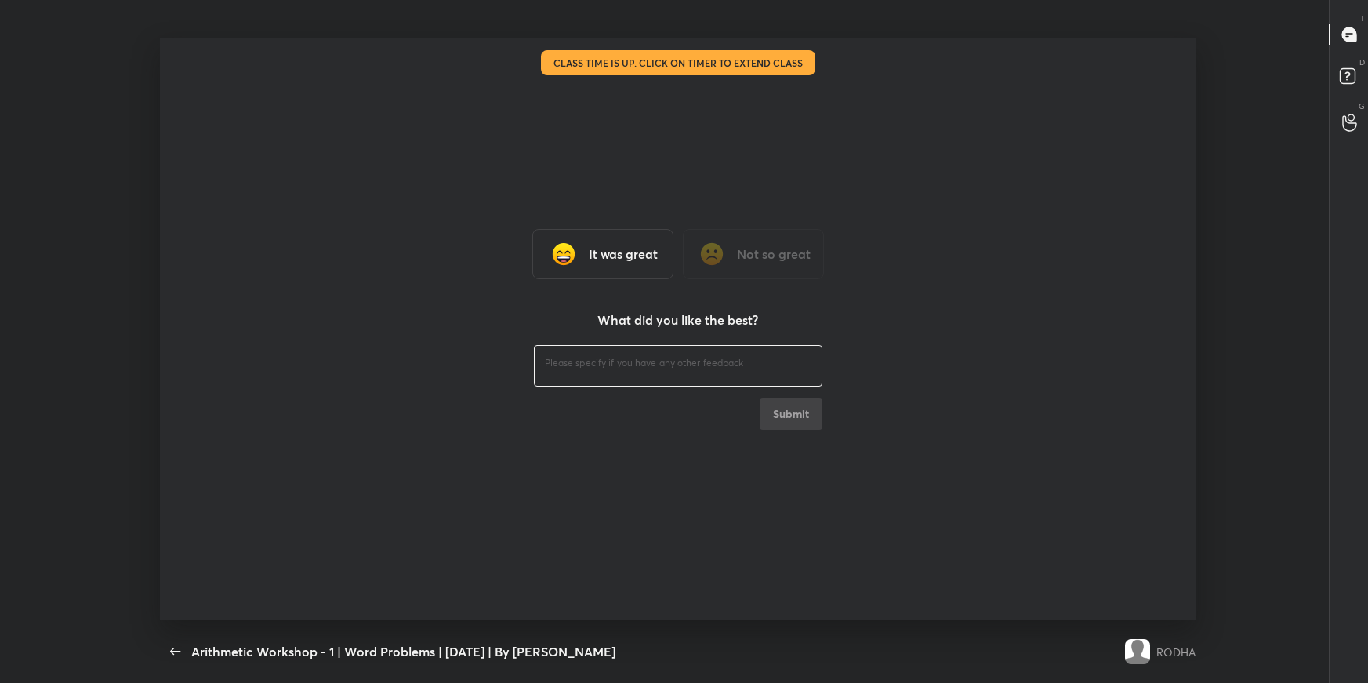
click at [627, 369] on textarea at bounding box center [678, 363] width 267 height 15
type textarea "nice"
click at [786, 417] on button "Submit" at bounding box center [791, 413] width 63 height 31
